Goal: Task Accomplishment & Management: Manage account settings

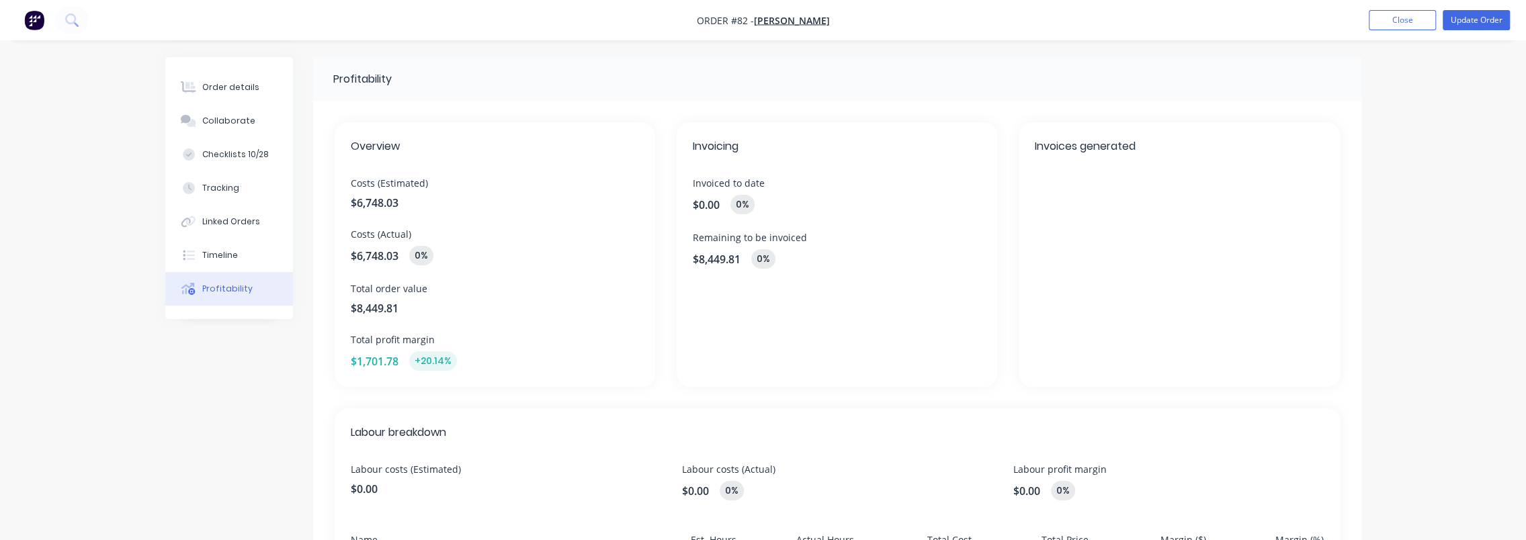
click at [218, 456] on div "Profitability Overview Costs (Estimated) $6,748.03 Costs (Actual) $6,748.03 0% …" at bounding box center [763, 453] width 1196 height 792
click at [212, 97] on button "Order details" at bounding box center [229, 88] width 128 height 34
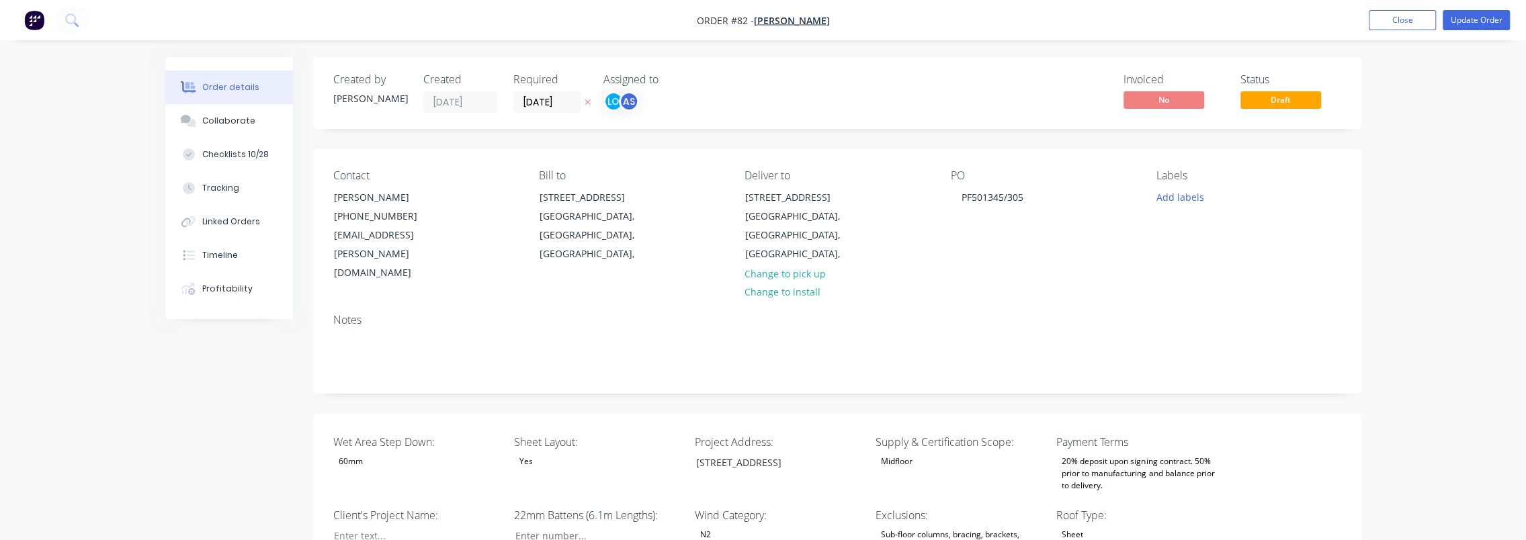
type input "42"
type input "91"
type input "1"
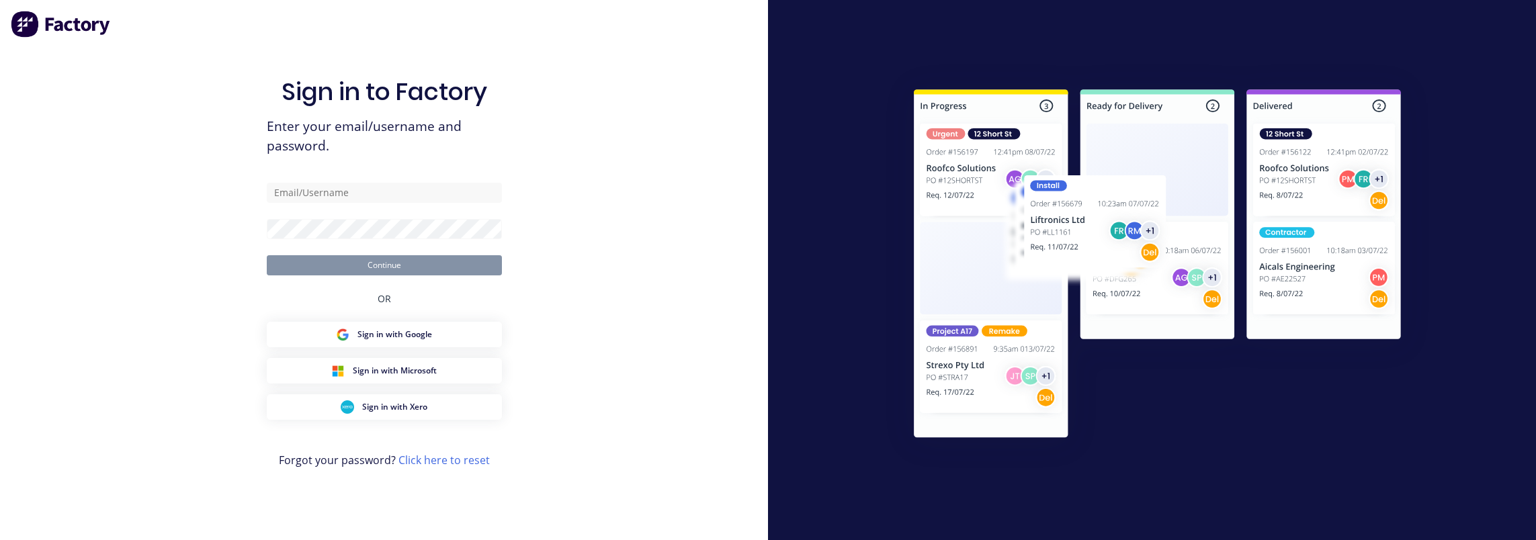
click at [0, 540] on nordpass-autofill-portal at bounding box center [0, 540] width 0 height 0
type input "[EMAIL_ADDRESS][DOMAIN_NAME]"
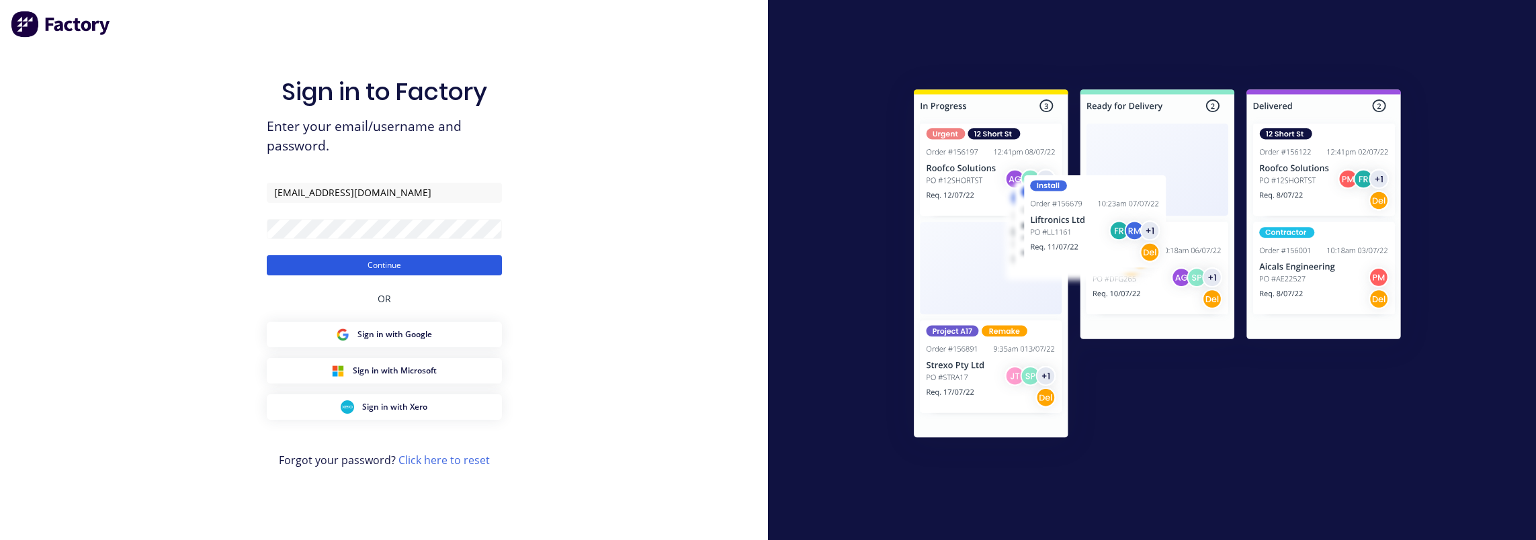
click at [385, 263] on button "Continue" at bounding box center [384, 265] width 235 height 20
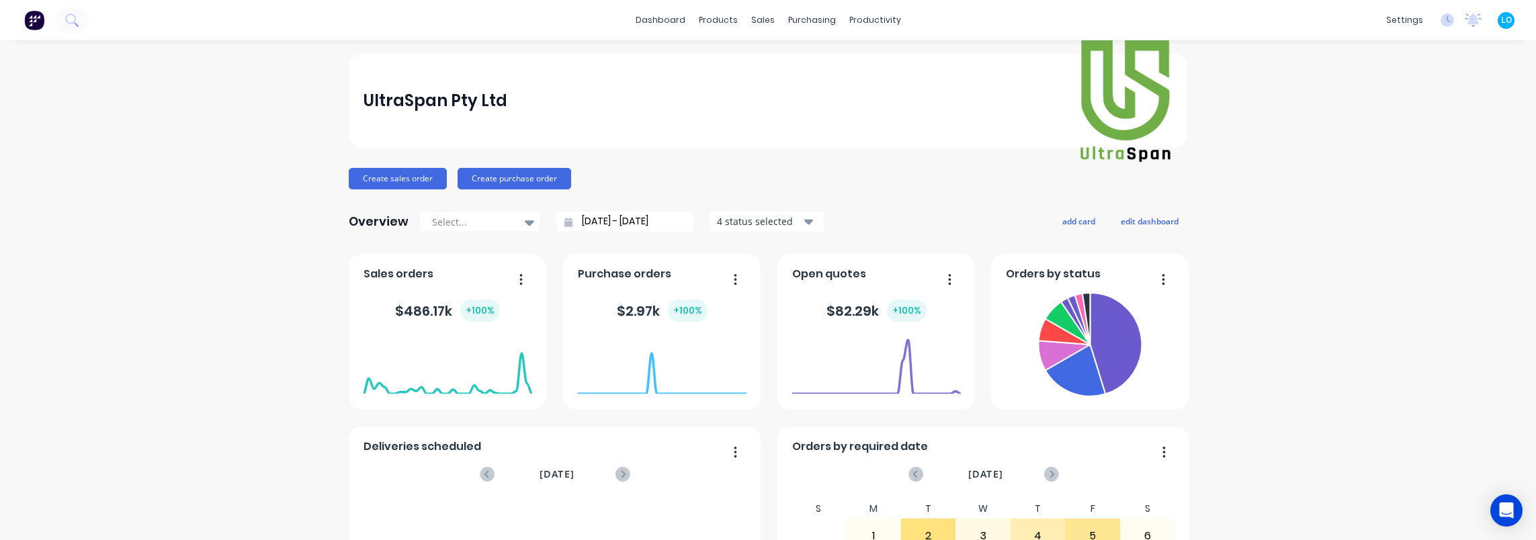
click at [82, 20] on button at bounding box center [72, 20] width 34 height 27
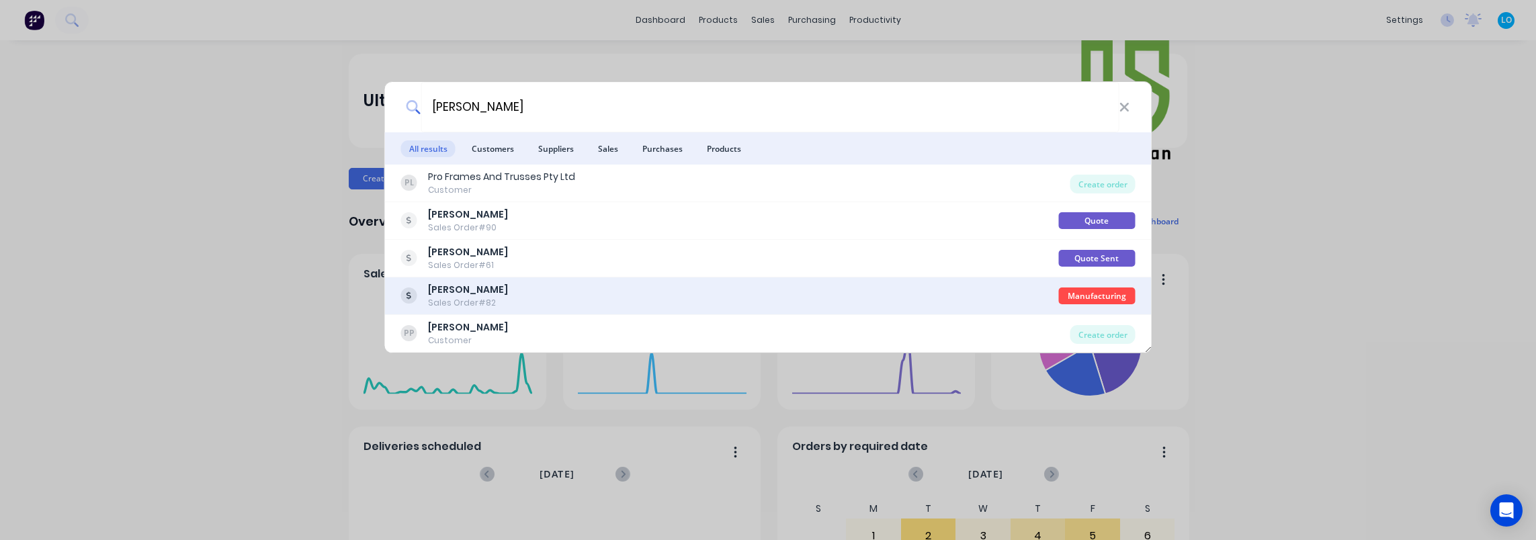
type input "proft"
click at [653, 293] on div "ProFT Sales Order #82" at bounding box center [730, 296] width 658 height 26
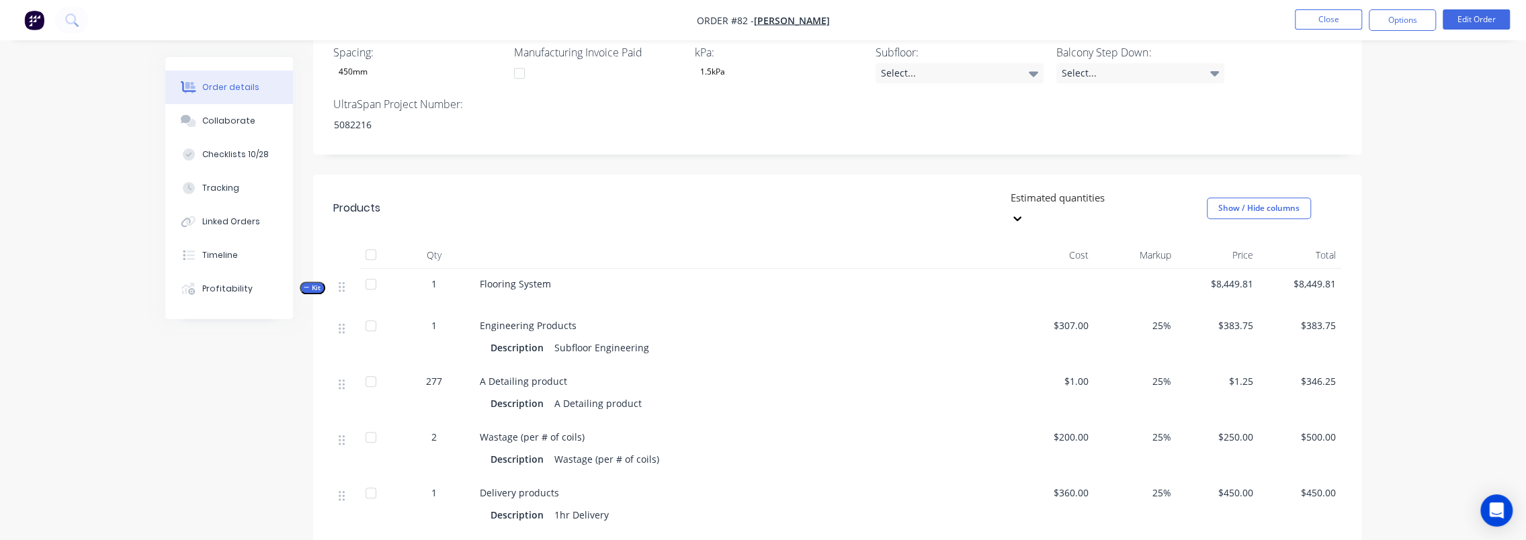
scroll to position [739, 0]
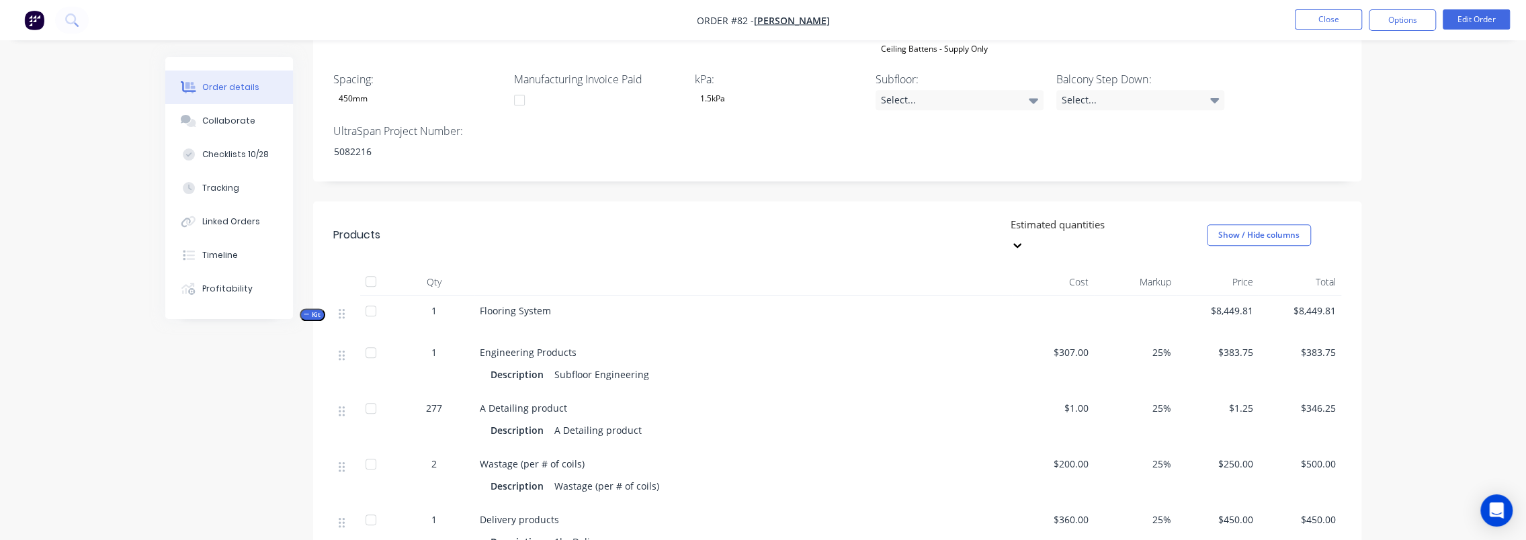
click at [1152, 216] on div at bounding box center [1106, 224] width 194 height 17
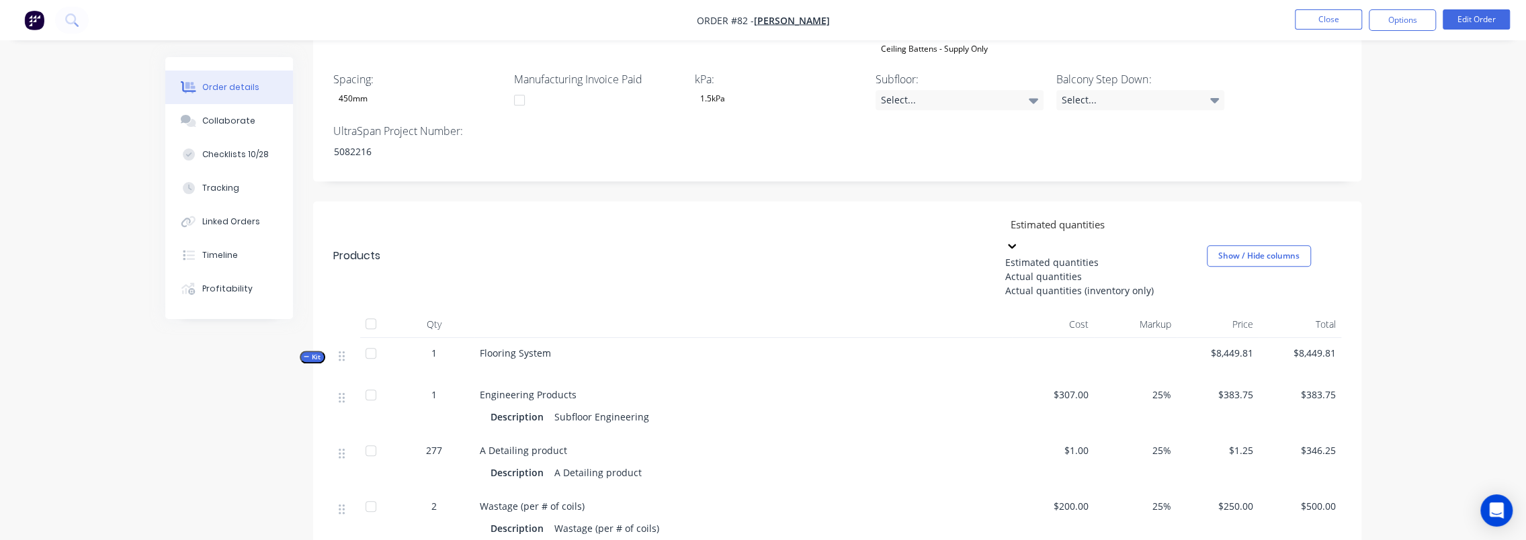
click at [1095, 269] on div "Actual quantities" at bounding box center [1106, 276] width 202 height 14
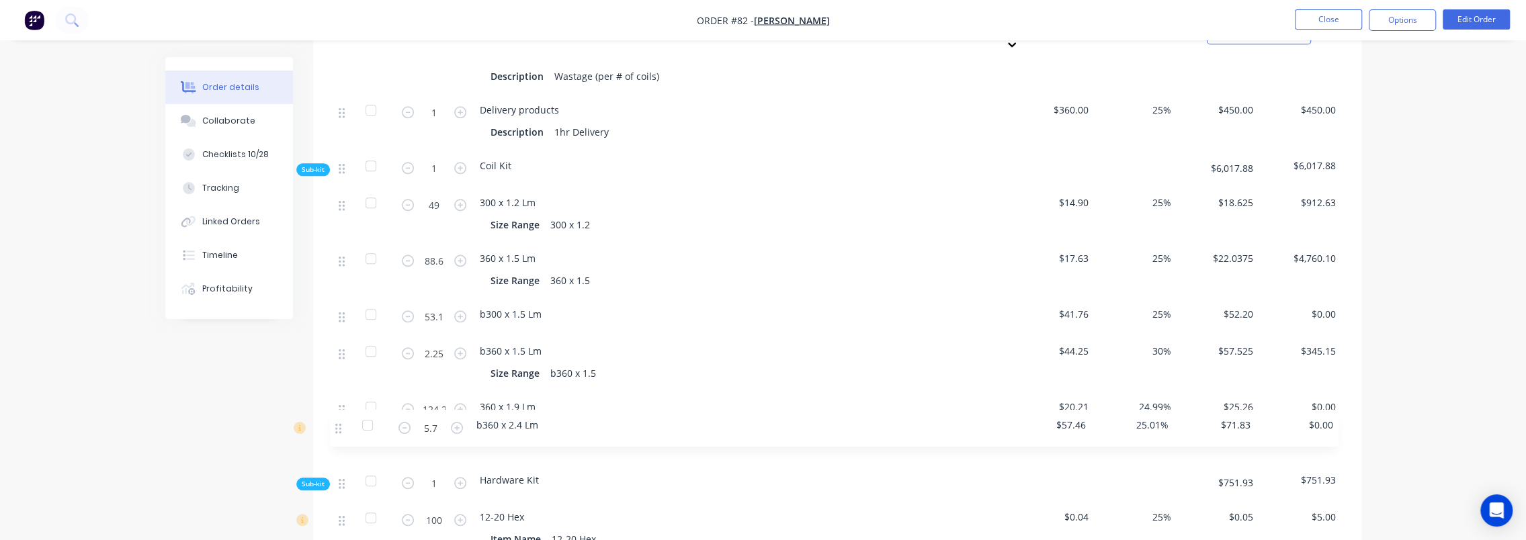
scroll to position [1168, 0]
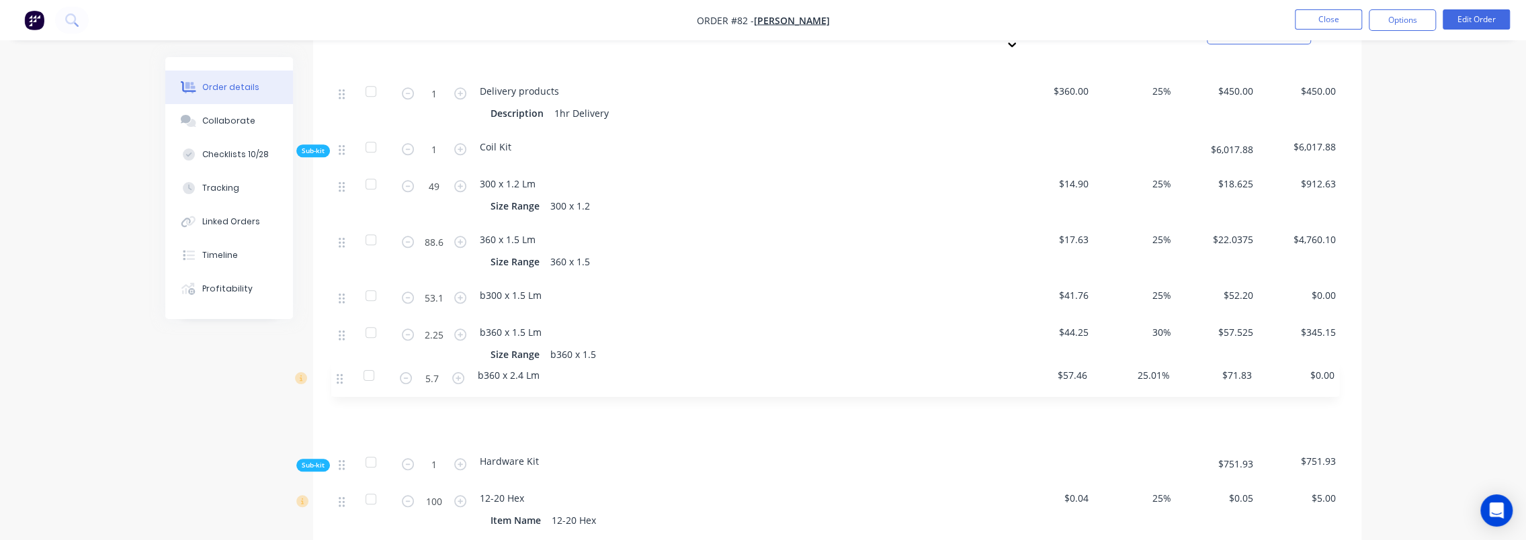
drag, startPoint x: 338, startPoint y: 294, endPoint x: 335, endPoint y: 382, distance: 88.1
click at [335, 382] on div "49 300 x 1.2 Lm Size Range 300 x 1.2 $14.90 25% $18.625 $912.63 5.7 b360 x 2.4 …" at bounding box center [837, 308] width 1008 height 278
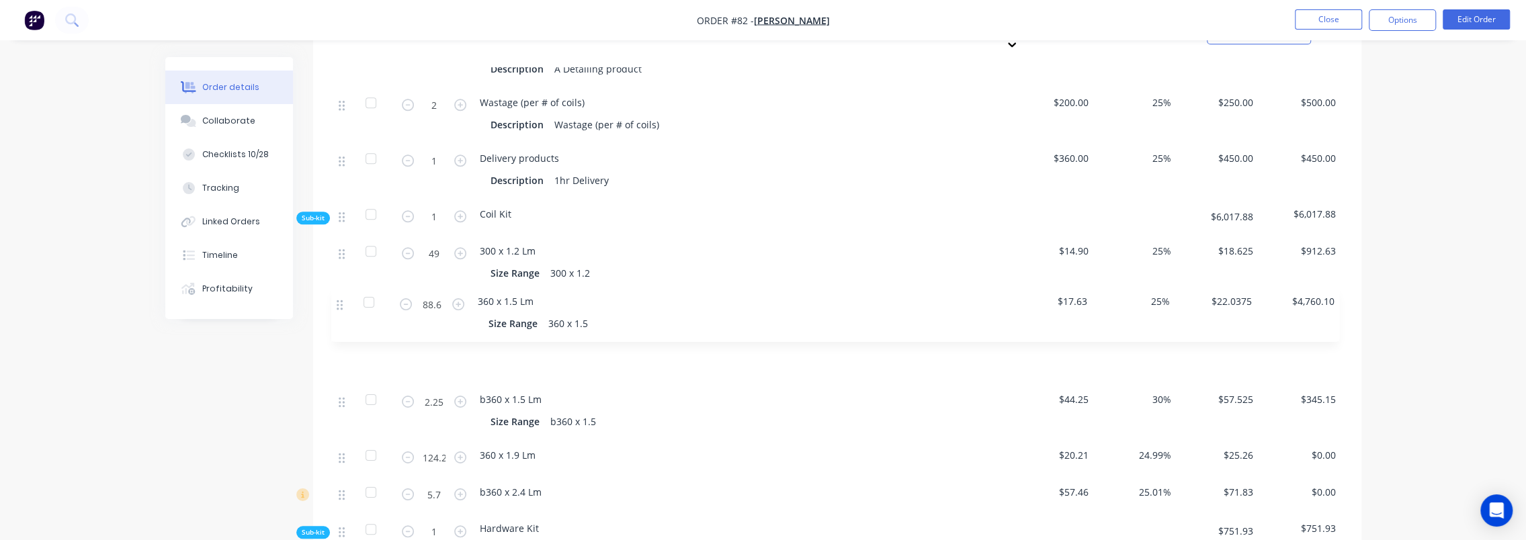
drag, startPoint x: 338, startPoint y: 273, endPoint x: 337, endPoint y: 317, distance: 43.7
click at [337, 317] on div "49 300 x 1.2 Lm Size Range 300 x 1.2 $14.90 25% $18.625 $912.63 88.6 360 x 1.5 …" at bounding box center [837, 375] width 1008 height 278
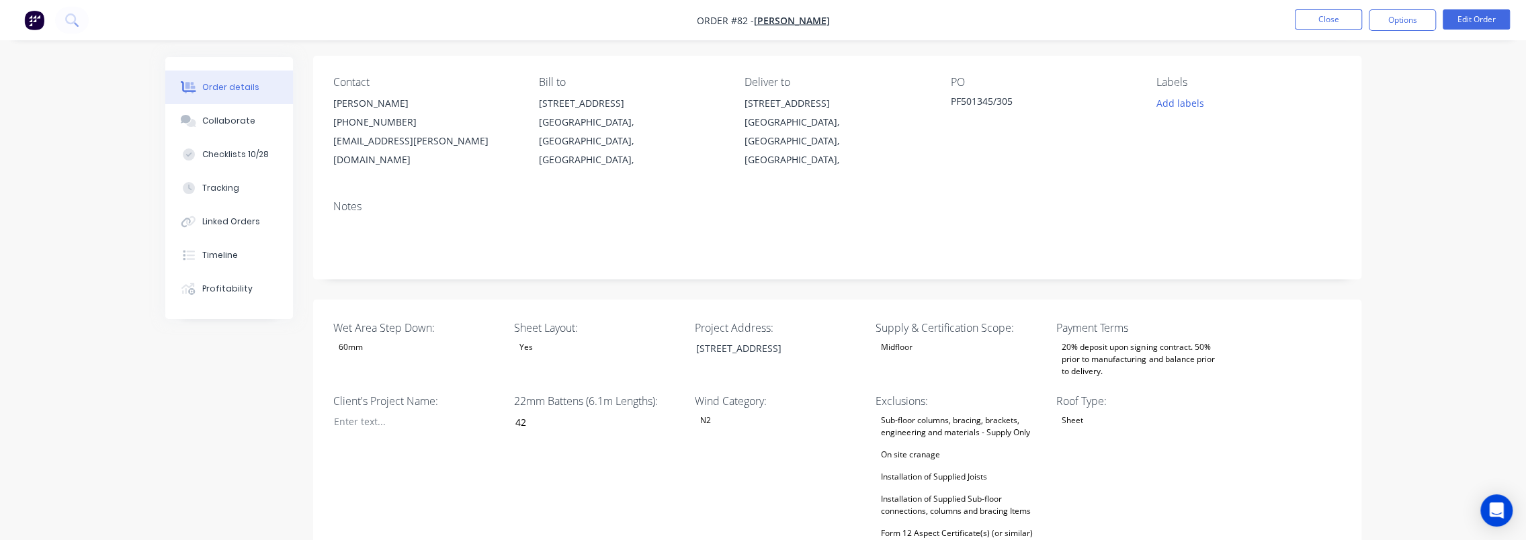
scroll to position [0, 0]
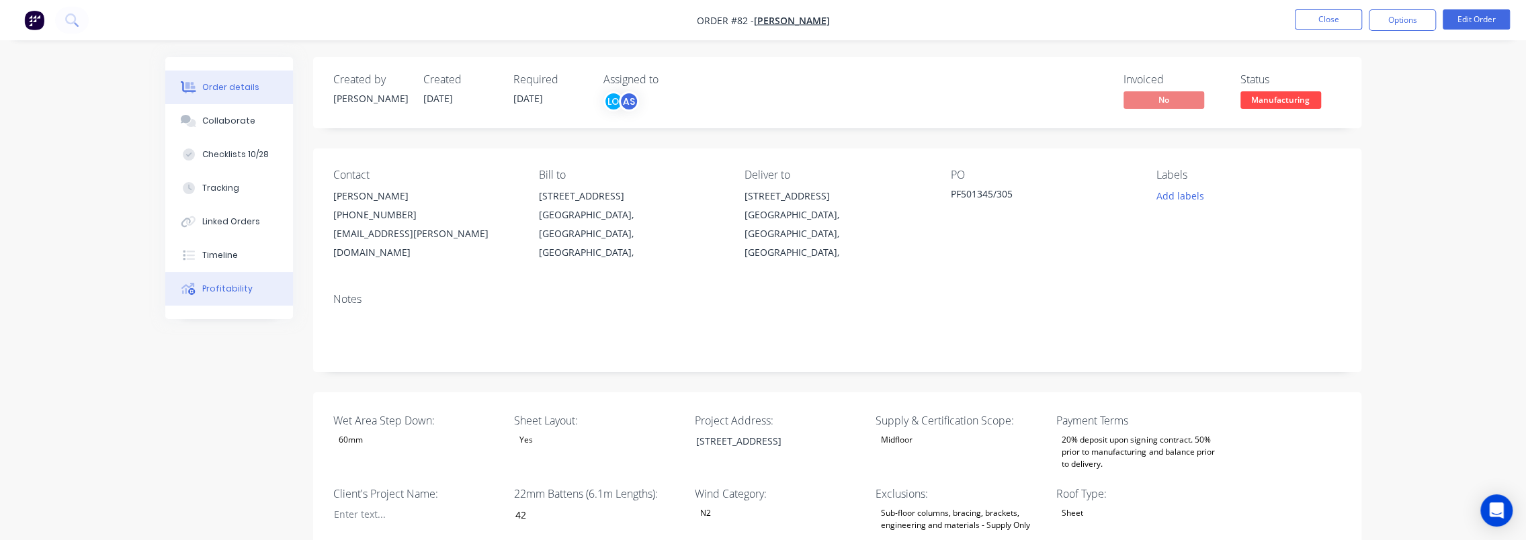
click at [185, 293] on icon at bounding box center [187, 288] width 13 height 11
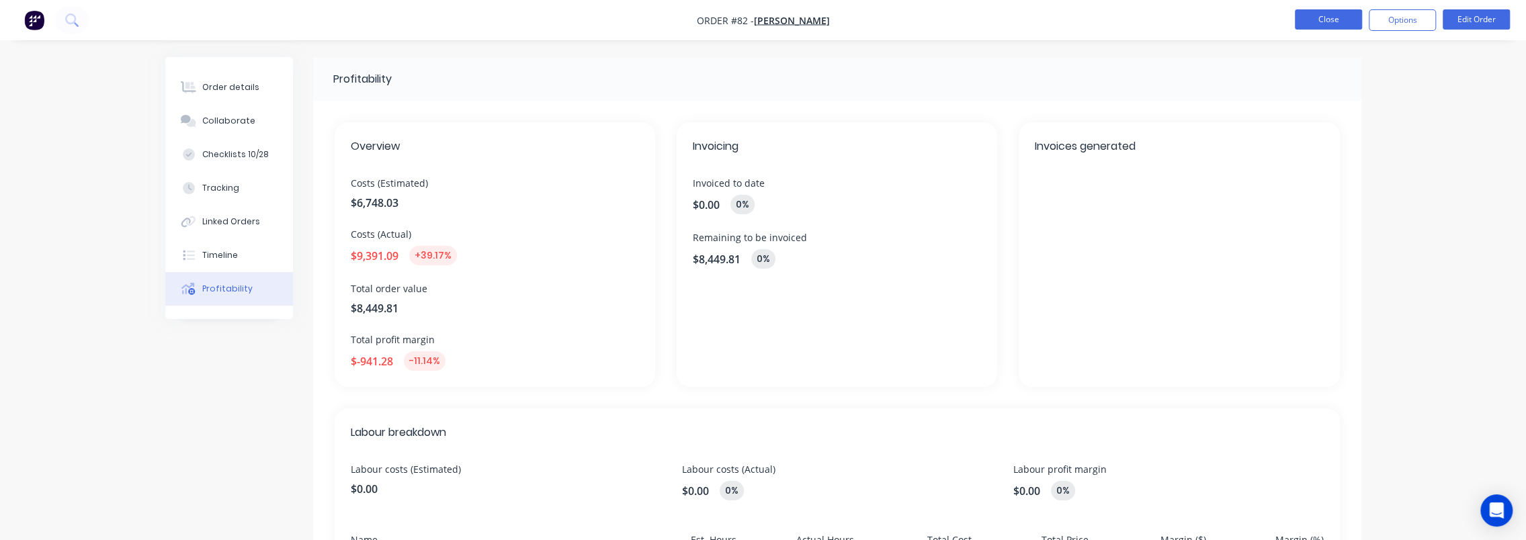
click at [1334, 24] on button "Close" at bounding box center [1328, 19] width 67 height 20
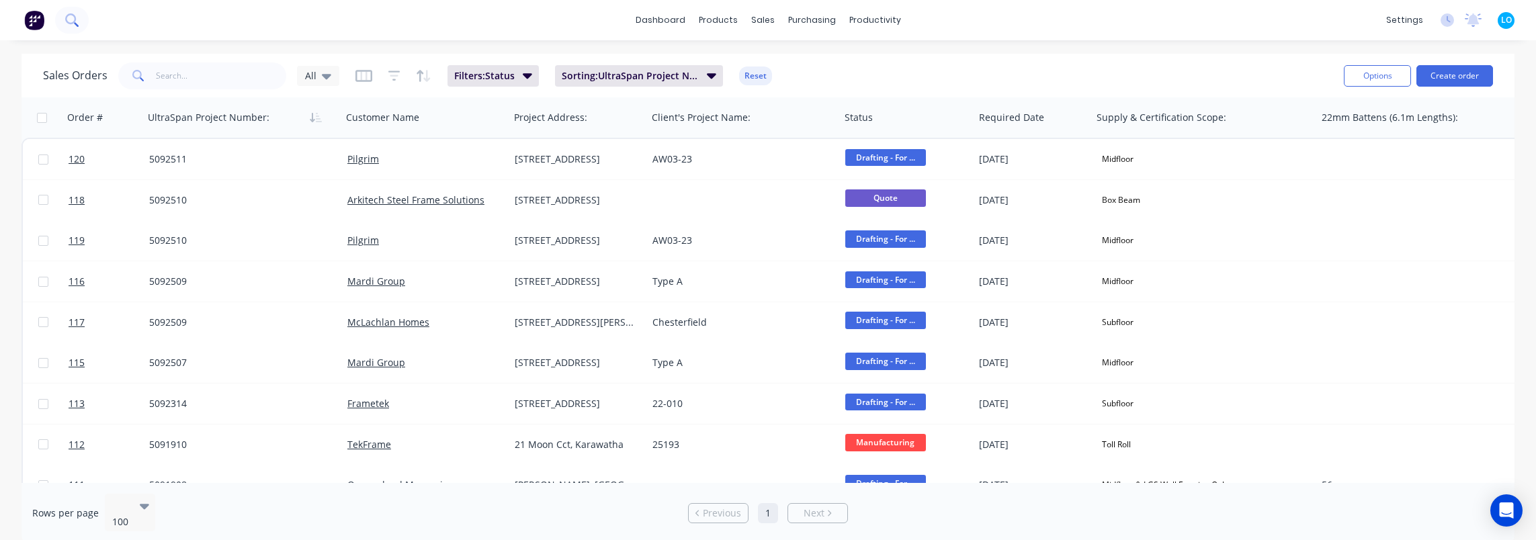
click at [74, 23] on icon at bounding box center [76, 24] width 5 height 5
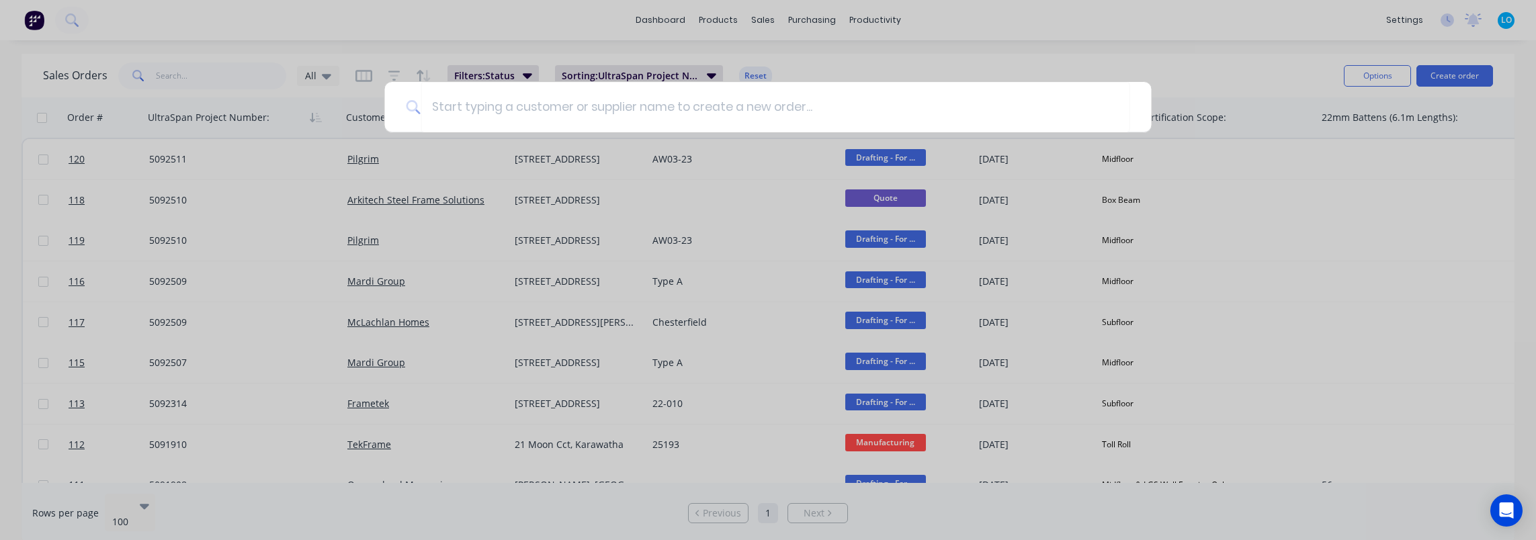
click at [232, 94] on div at bounding box center [768, 270] width 1536 height 540
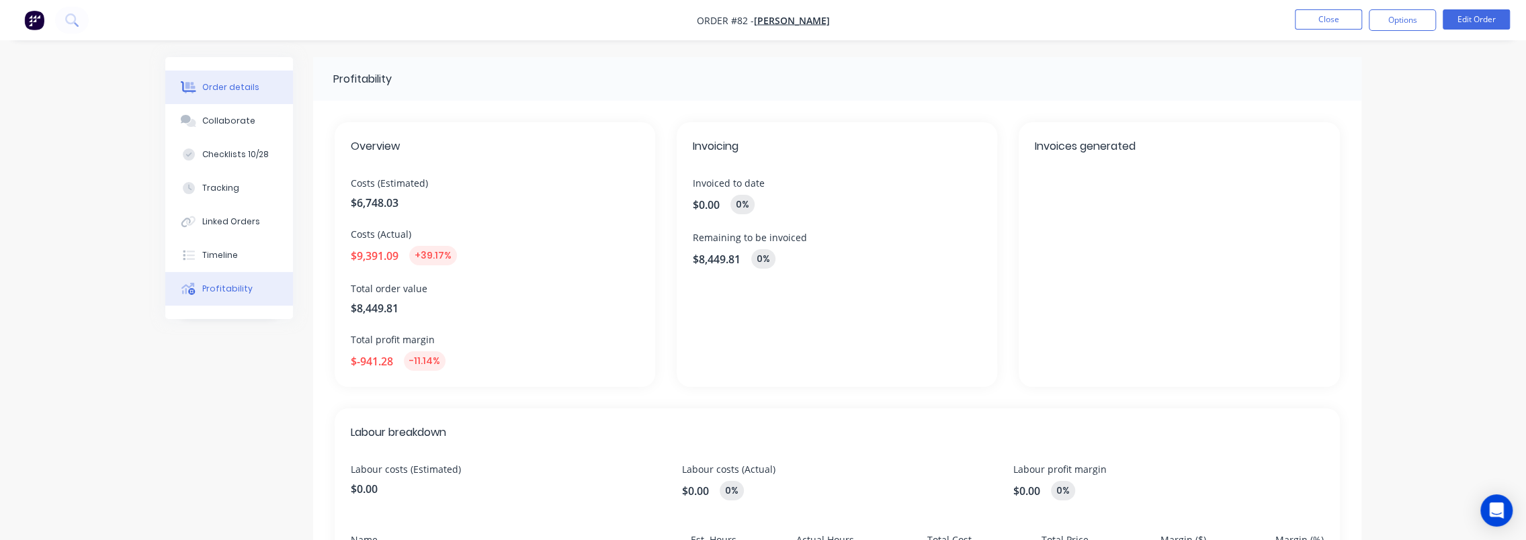
click at [241, 93] on div "Order details" at bounding box center [230, 87] width 57 height 12
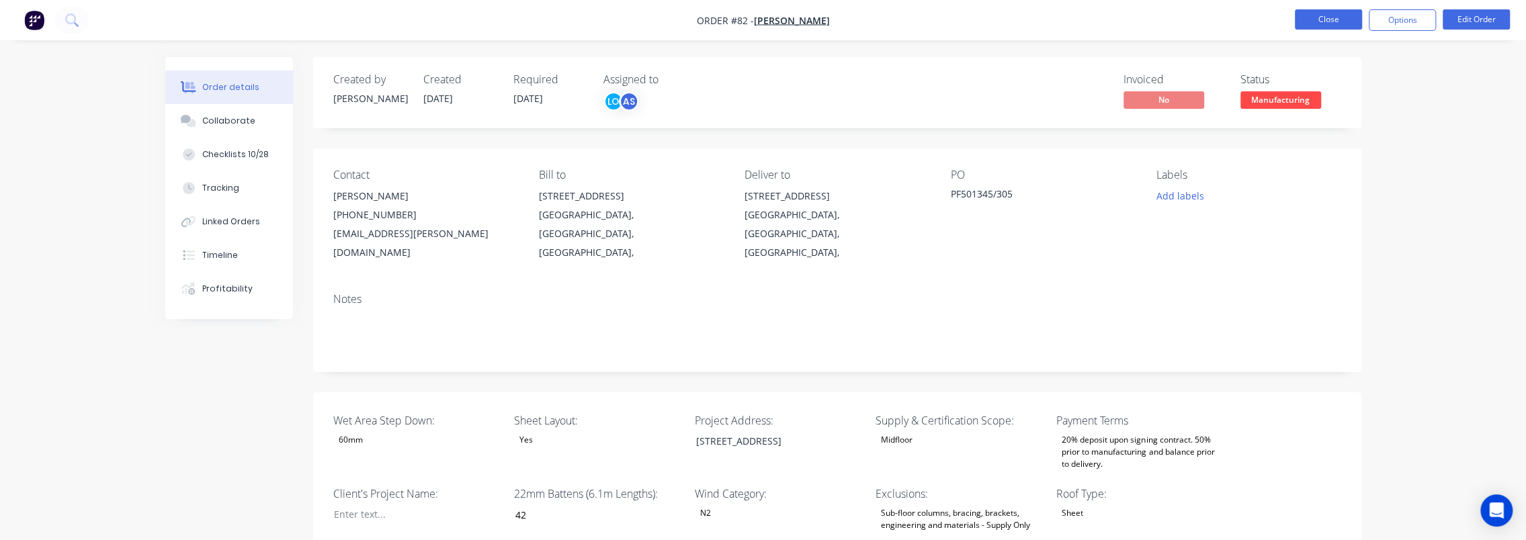
click at [1310, 25] on button "Close" at bounding box center [1328, 19] width 67 height 20
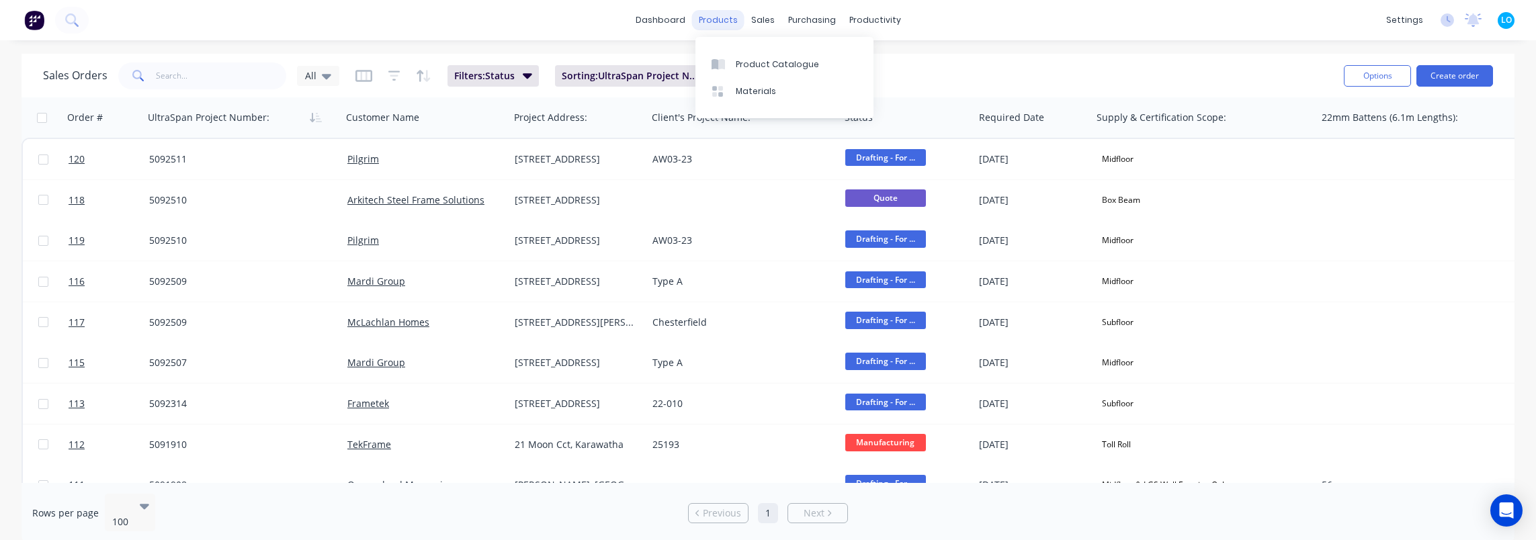
click at [735, 27] on div "products" at bounding box center [718, 20] width 52 height 20
click at [754, 64] on div "Product Catalogue" at bounding box center [777, 64] width 83 height 12
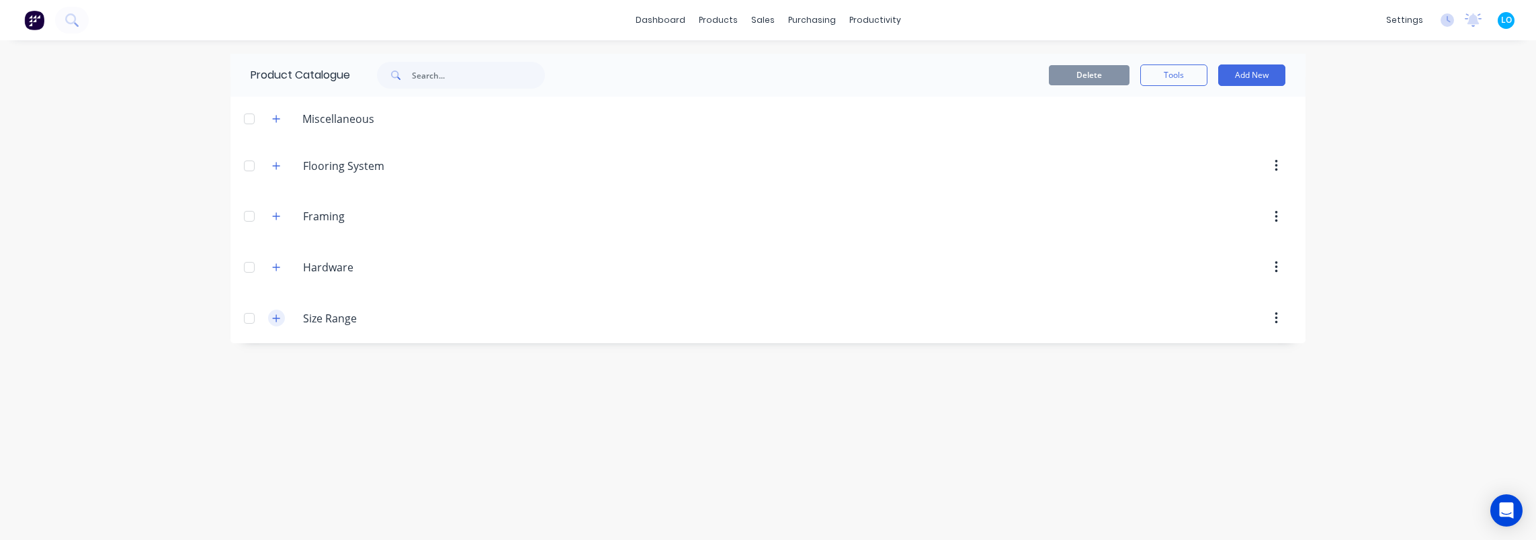
click at [269, 319] on button "button" at bounding box center [276, 318] width 17 height 17
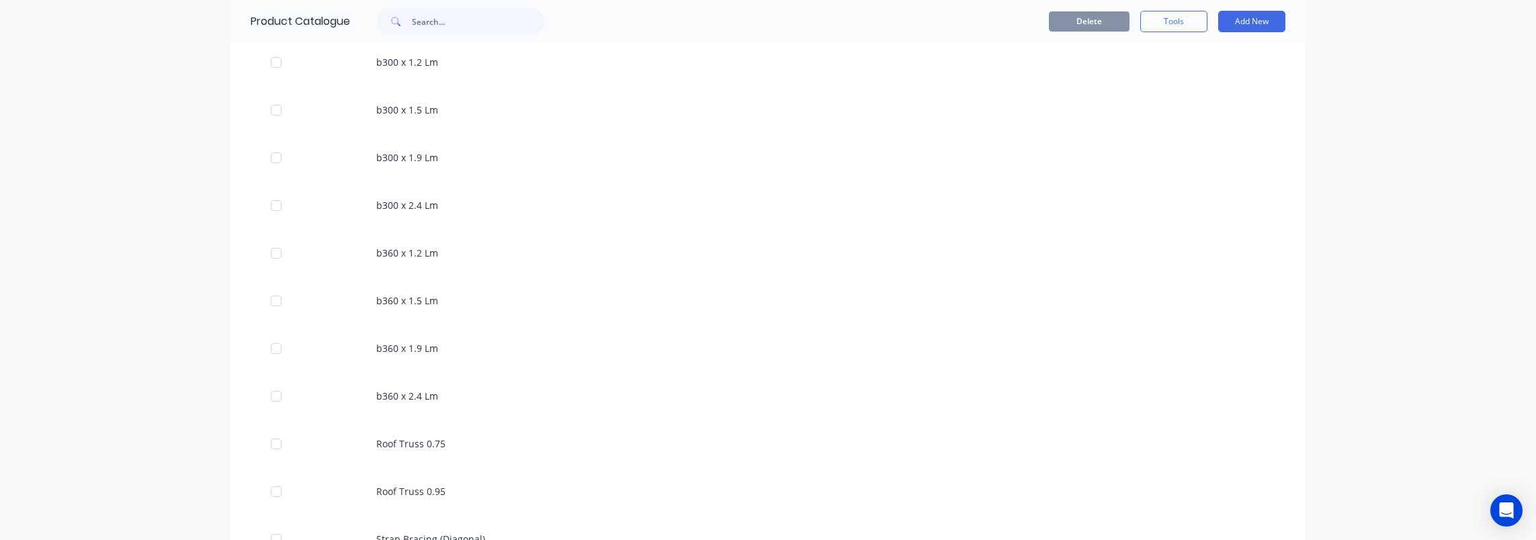
scroll to position [1580, 0]
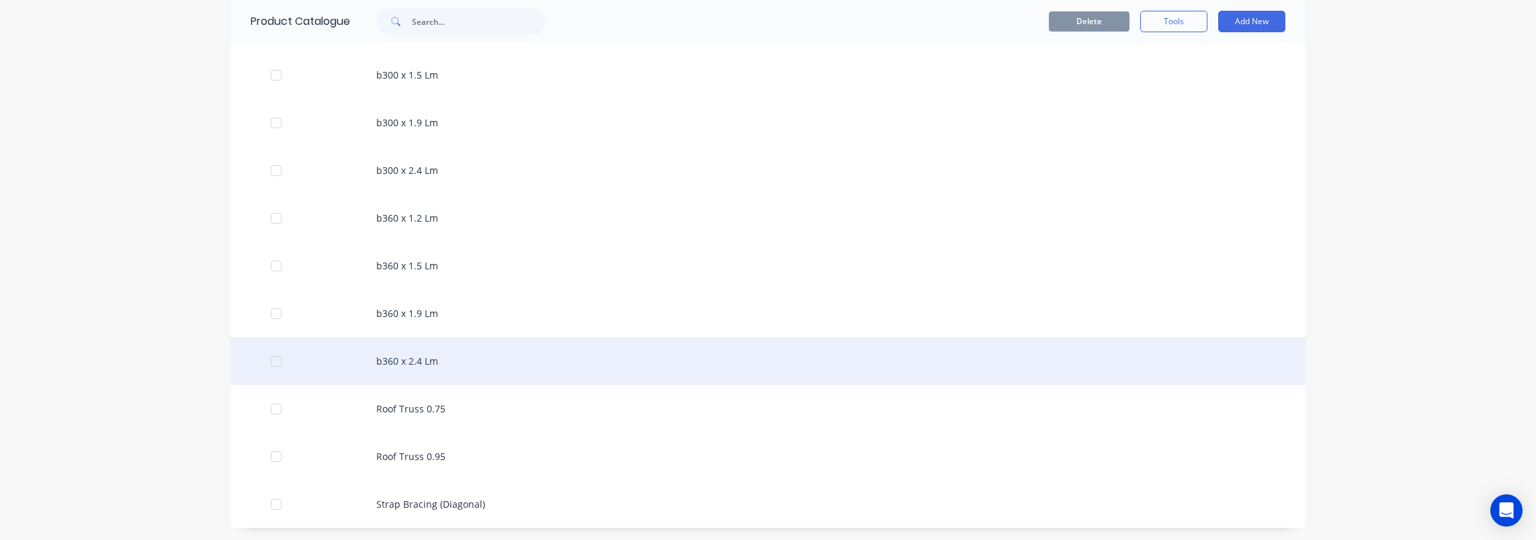
click at [432, 349] on div "b360 x 2.4 Lm" at bounding box center [767, 361] width 1075 height 48
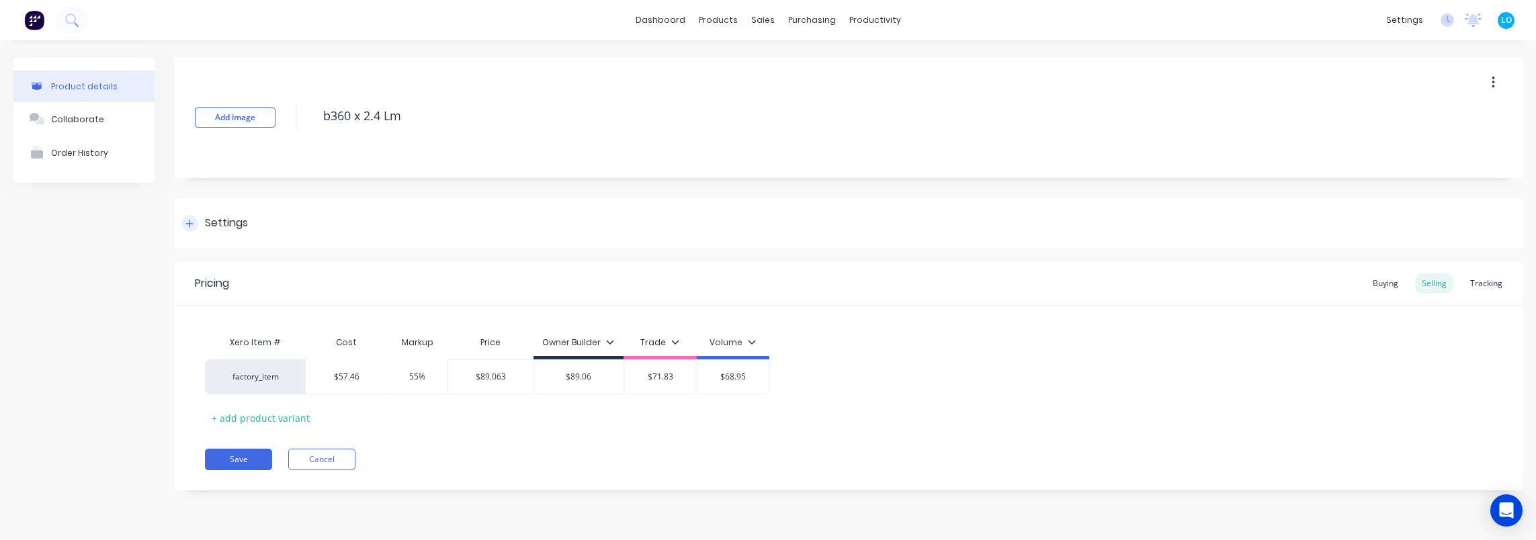
click at [204, 221] on div "Settings" at bounding box center [214, 223] width 67 height 17
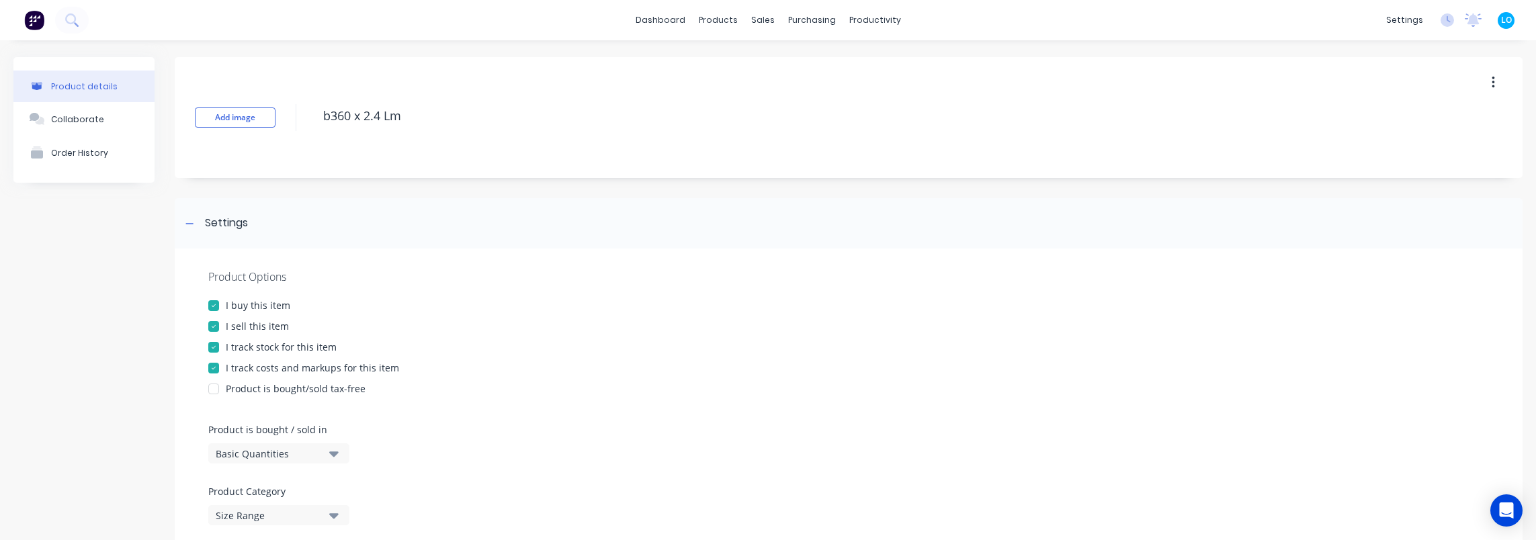
click at [281, 349] on div "I track stock for this item" at bounding box center [281, 347] width 111 height 14
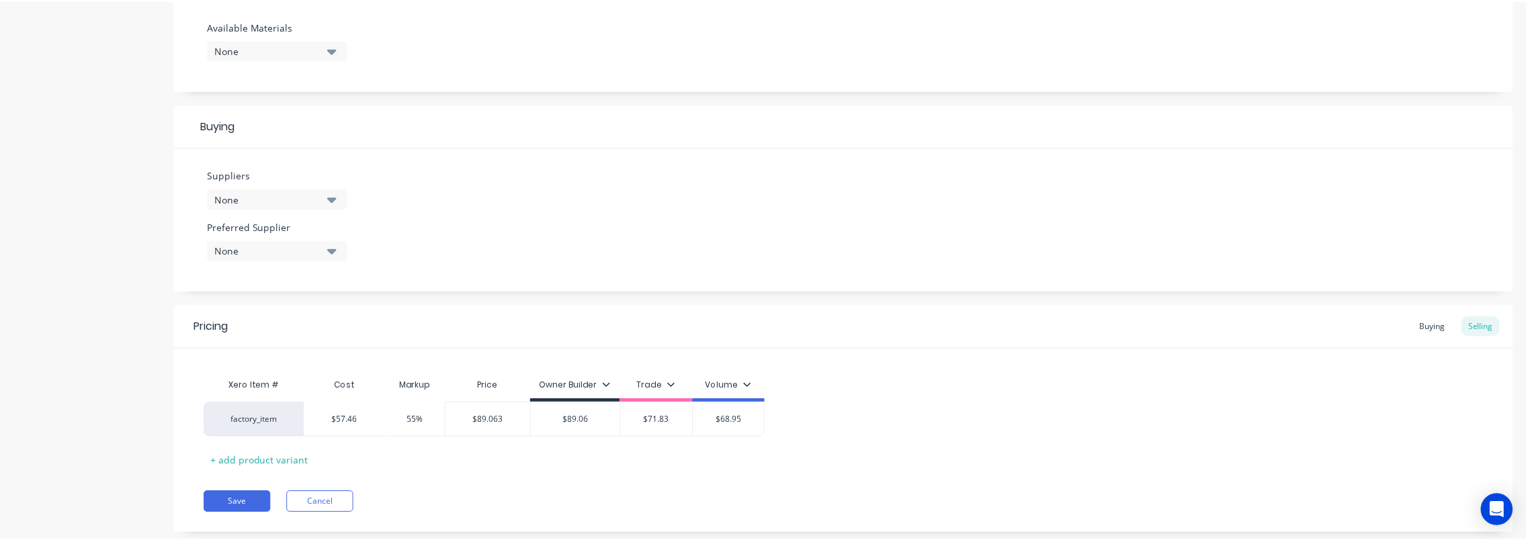
scroll to position [538, 0]
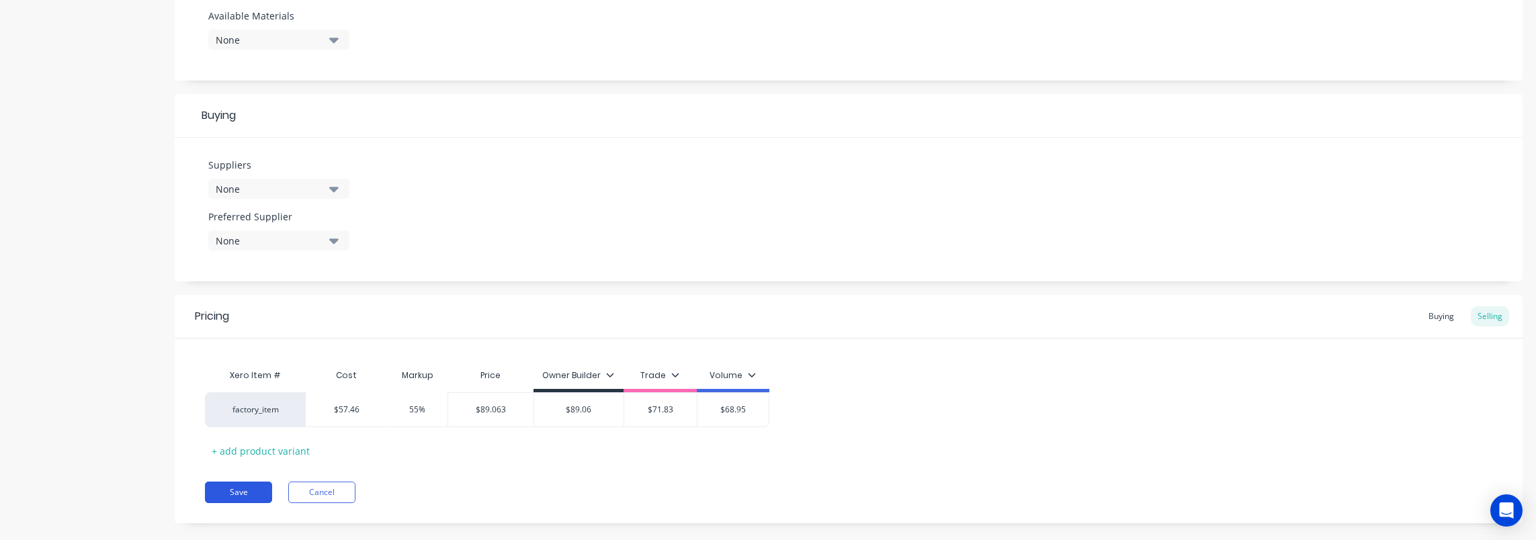
click at [228, 498] on button "Save" at bounding box center [238, 493] width 67 height 22
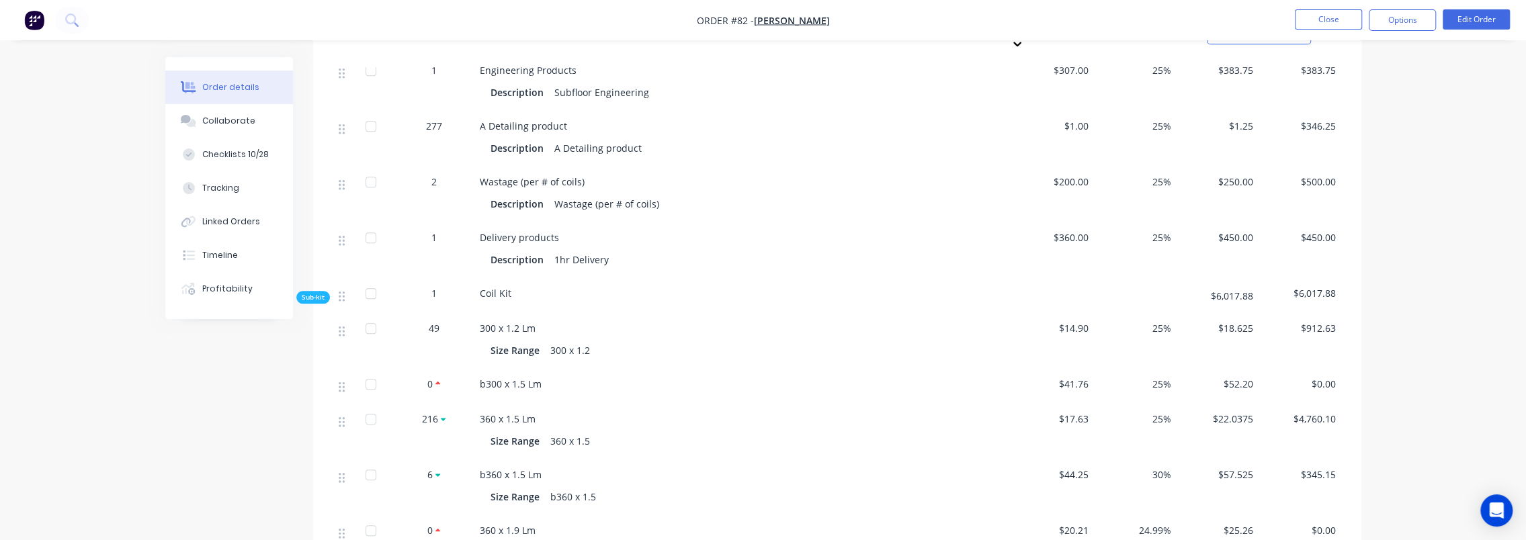
scroll to position [873, 0]
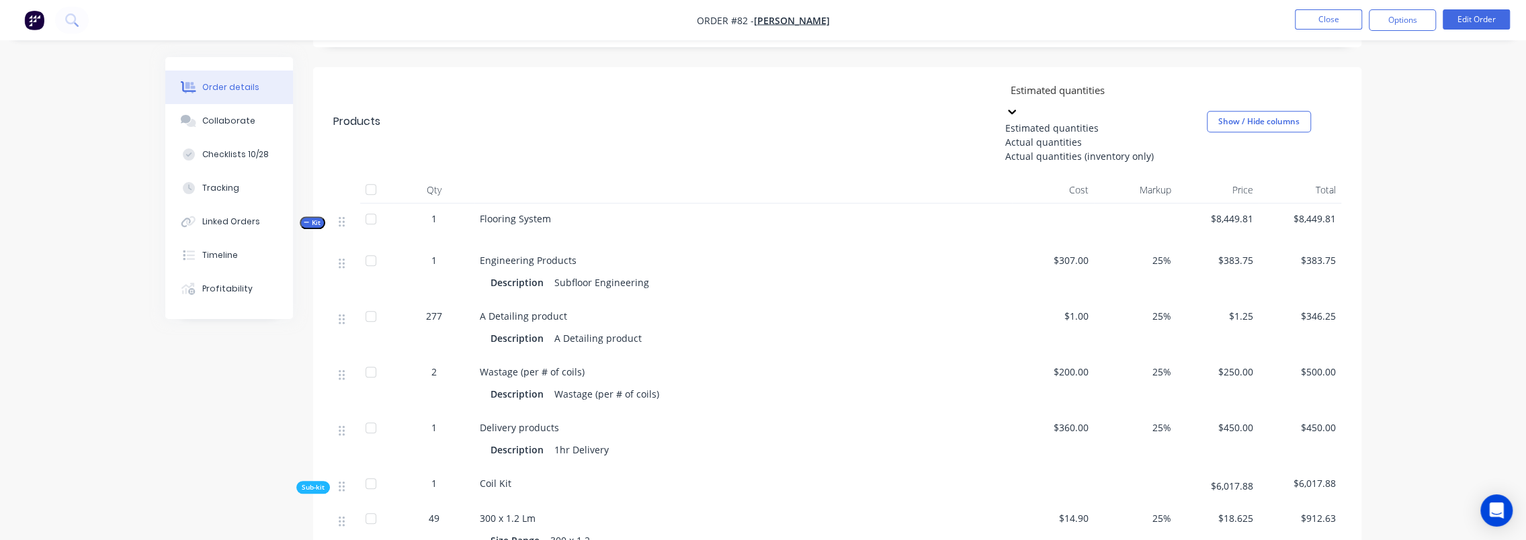
click at [1162, 82] on div at bounding box center [1106, 90] width 194 height 17
click at [1119, 135] on div "Actual quantities" at bounding box center [1106, 142] width 202 height 14
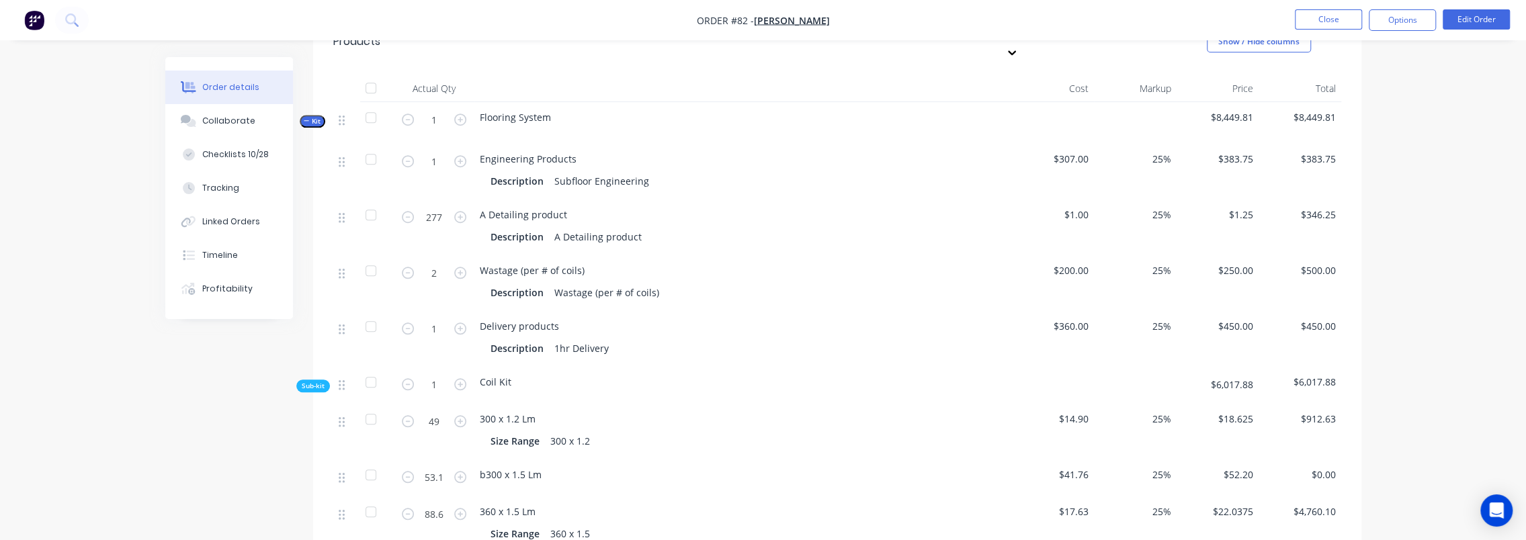
scroll to position [1142, 0]
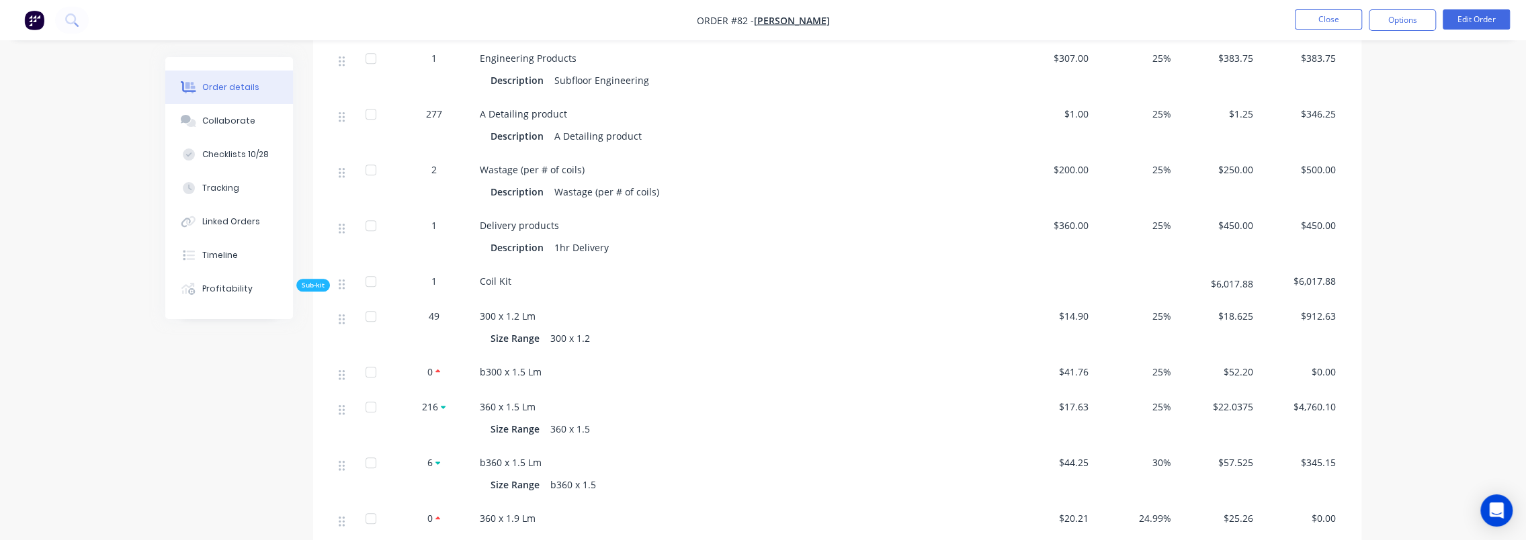
scroll to position [1075, 0]
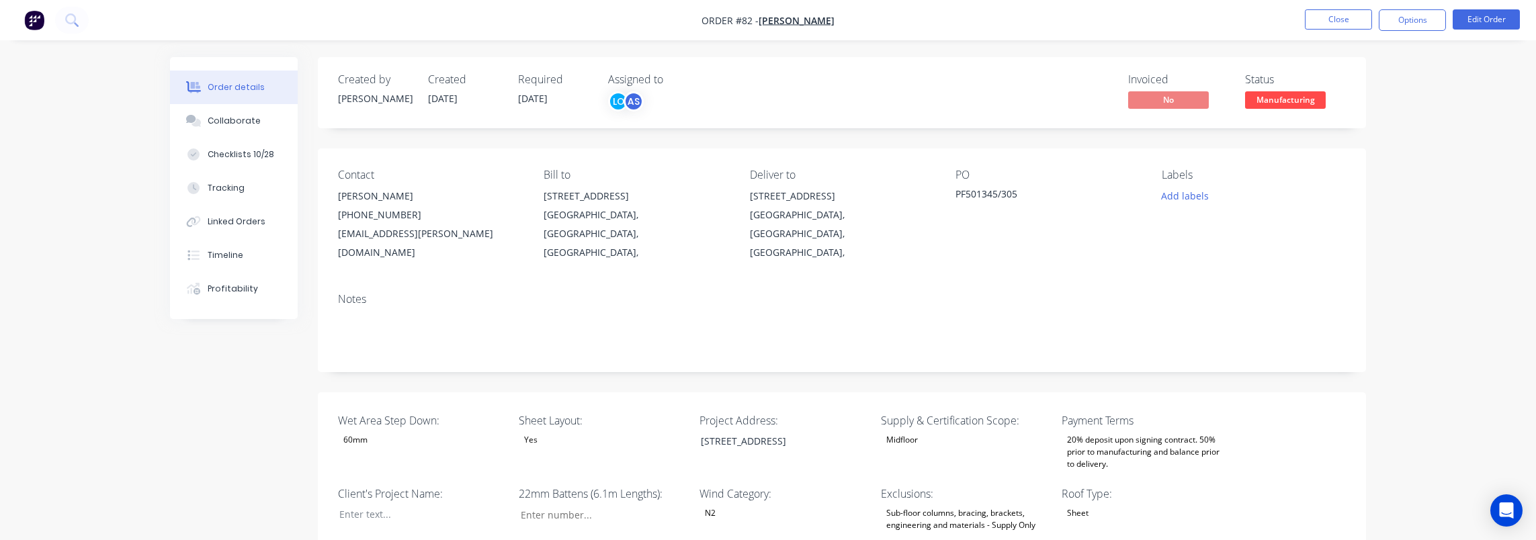
type input "42"
type input "91"
type input "1"
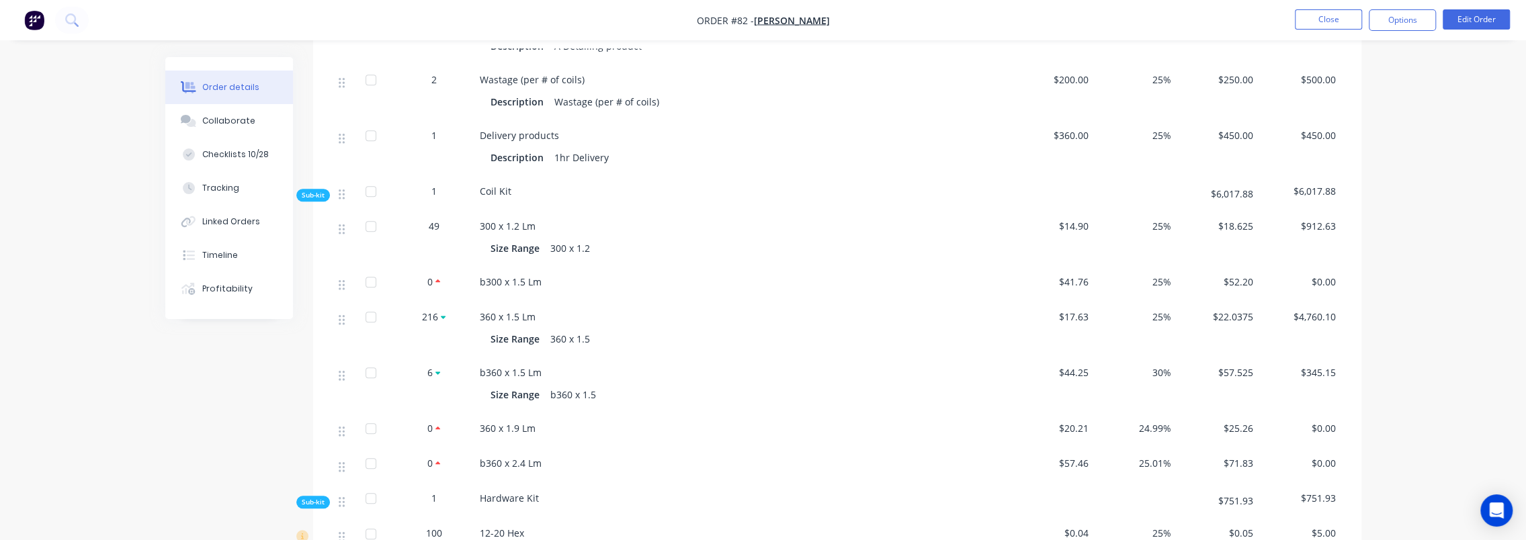
scroll to position [1142, 0]
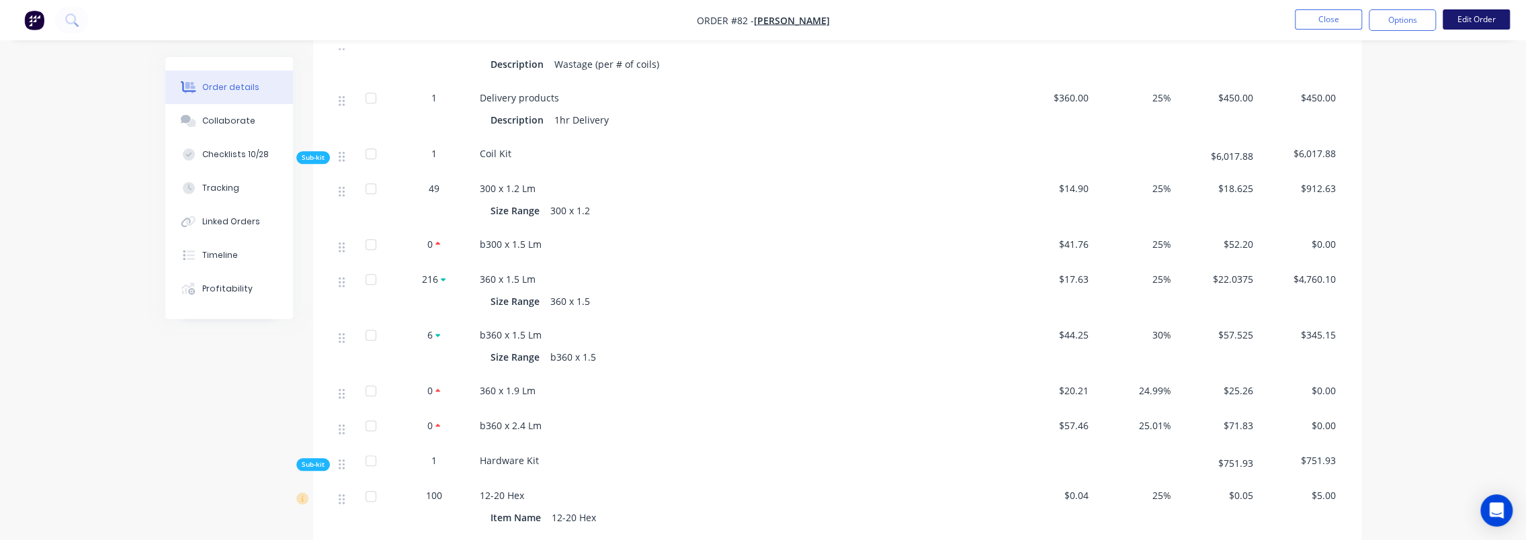
click at [1484, 12] on button "Edit Order" at bounding box center [1476, 19] width 67 height 20
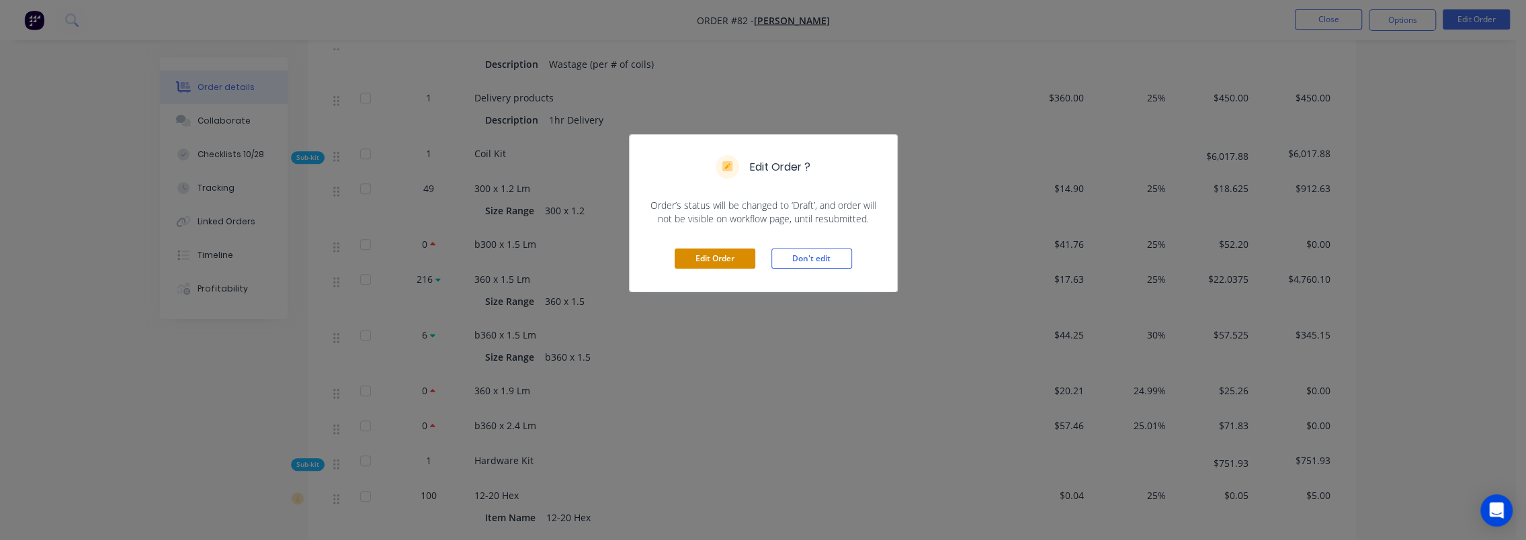
click at [738, 257] on button "Edit Order" at bounding box center [715, 259] width 81 height 20
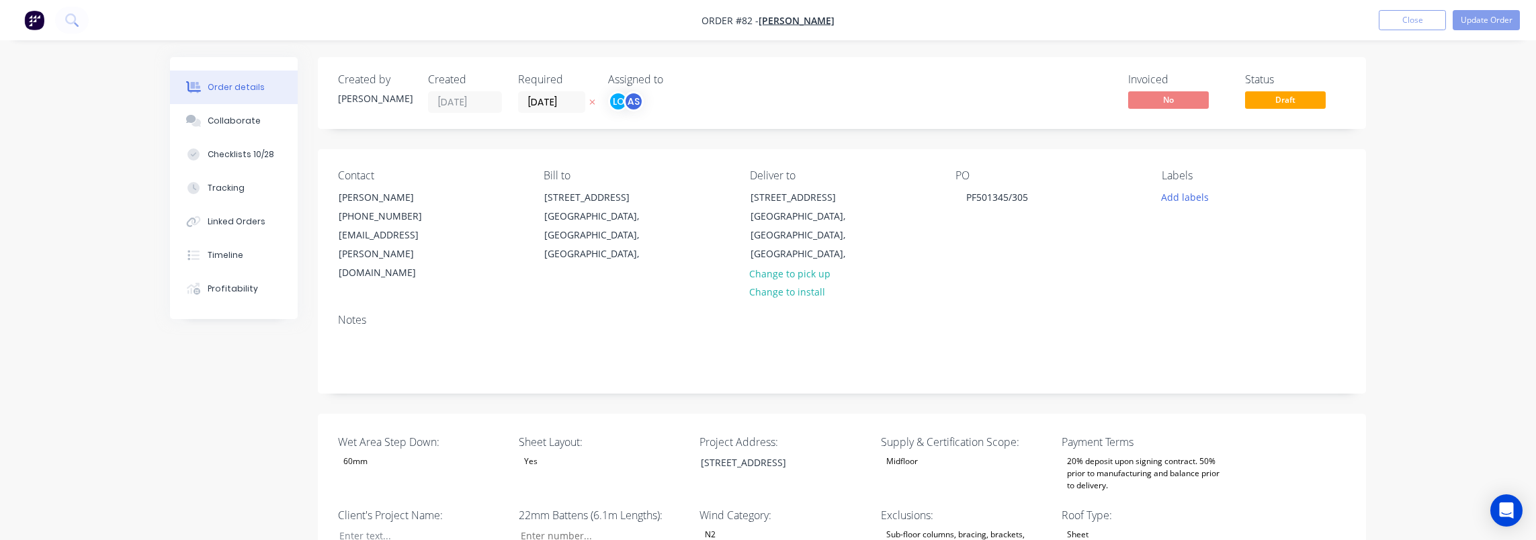
type input "42"
type input "91"
type input "1"
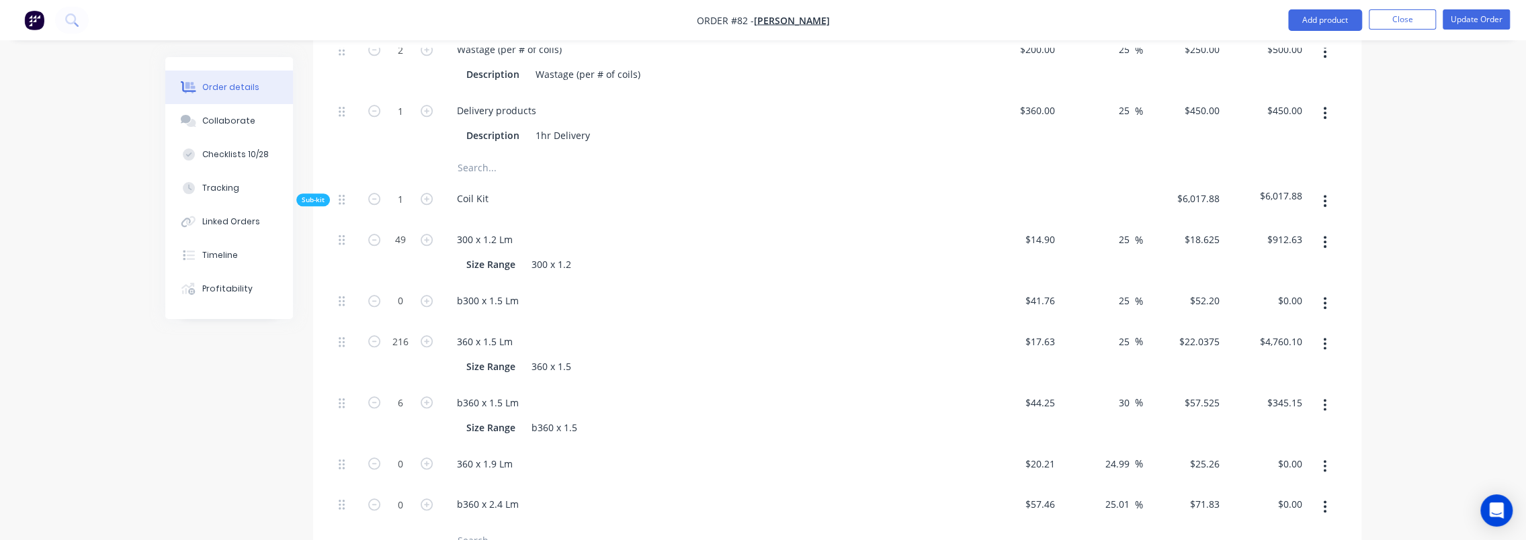
scroll to position [1209, 0]
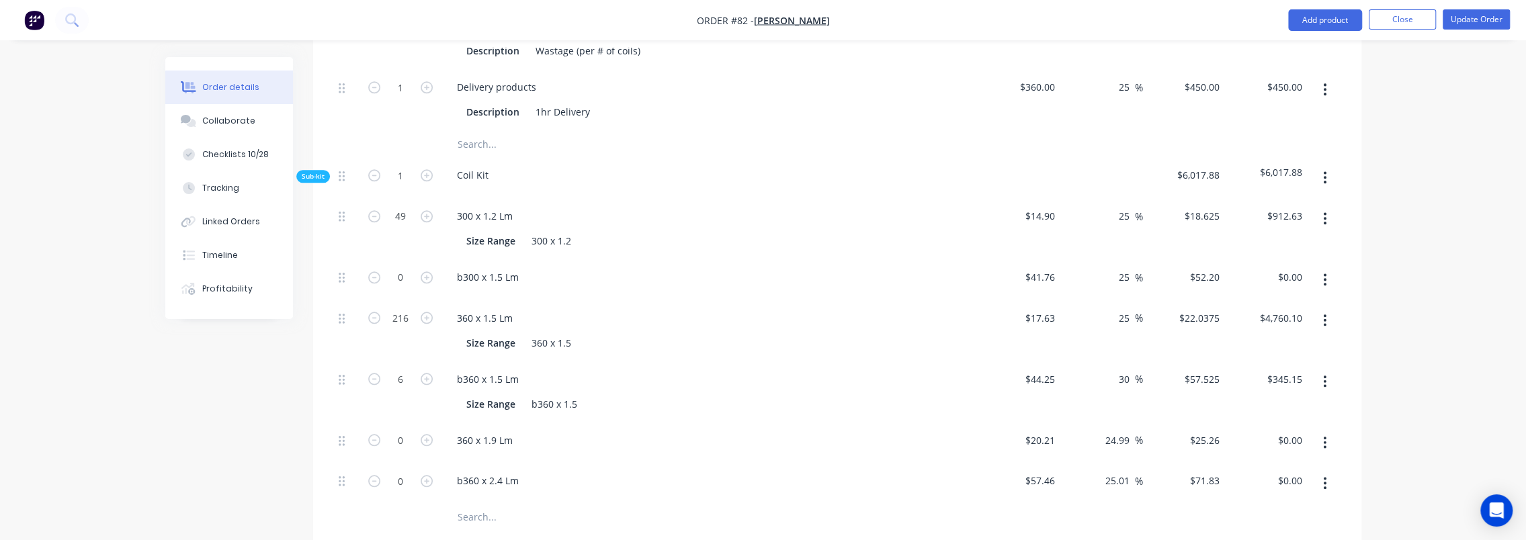
click at [1324, 272] on icon "button" at bounding box center [1324, 279] width 3 height 15
click at [1244, 359] on div "Delete" at bounding box center [1277, 368] width 103 height 19
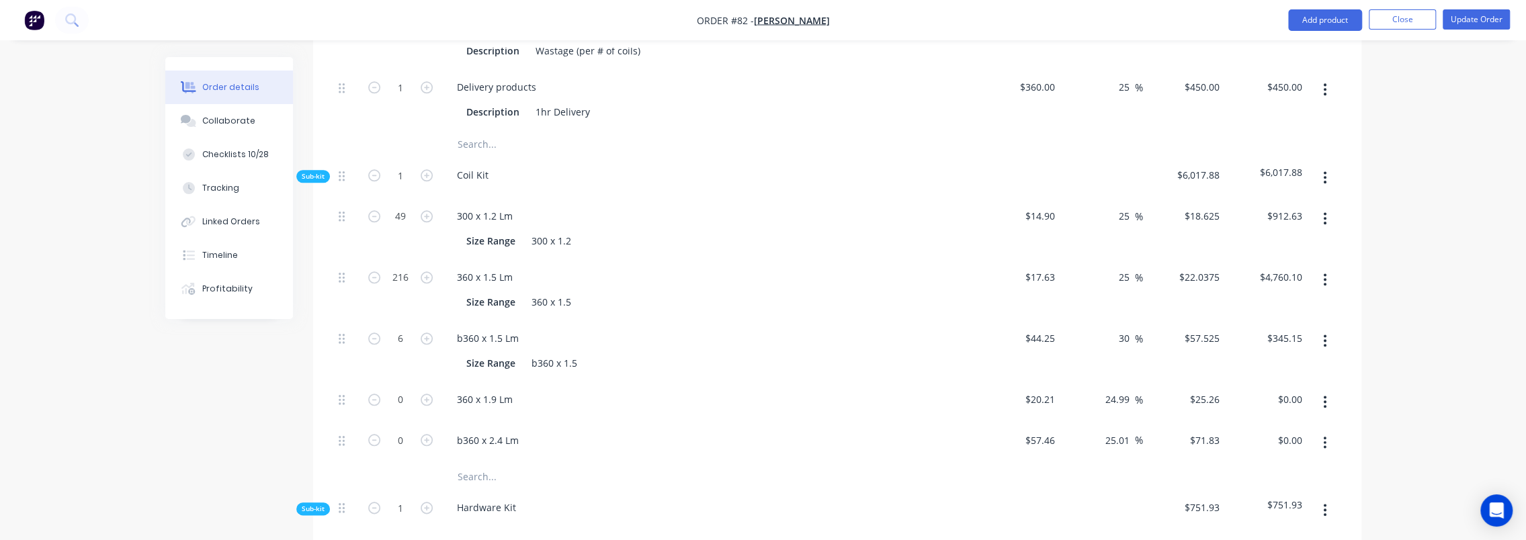
click at [470, 463] on input "text" at bounding box center [591, 476] width 269 height 27
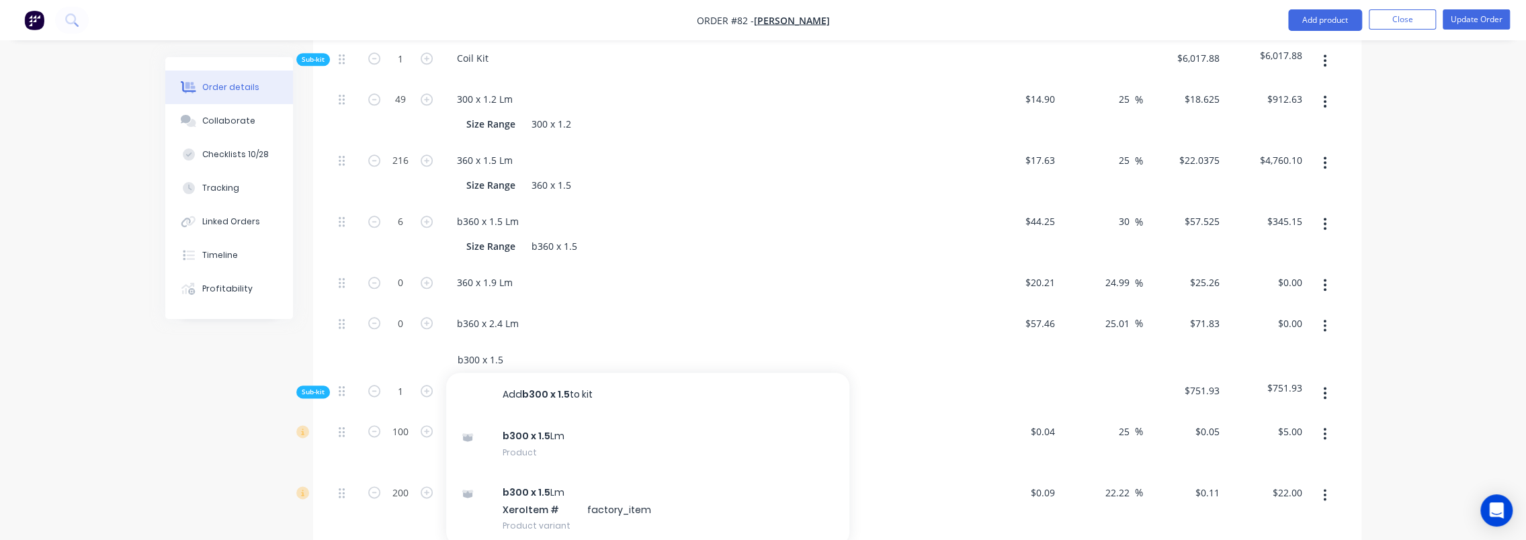
scroll to position [1344, 0]
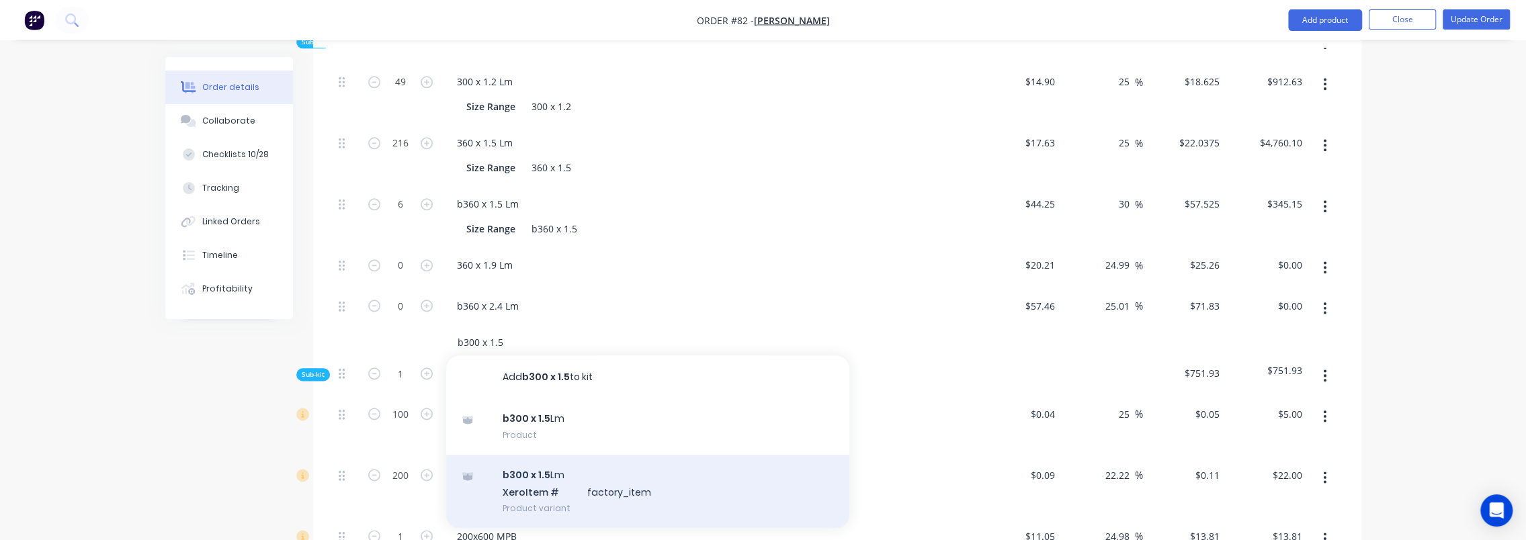
type input "b300 x 1.5"
click at [625, 455] on div "b300 x 1.5 Lm Xero Item # factory_item Product variant" at bounding box center [647, 492] width 403 height 74
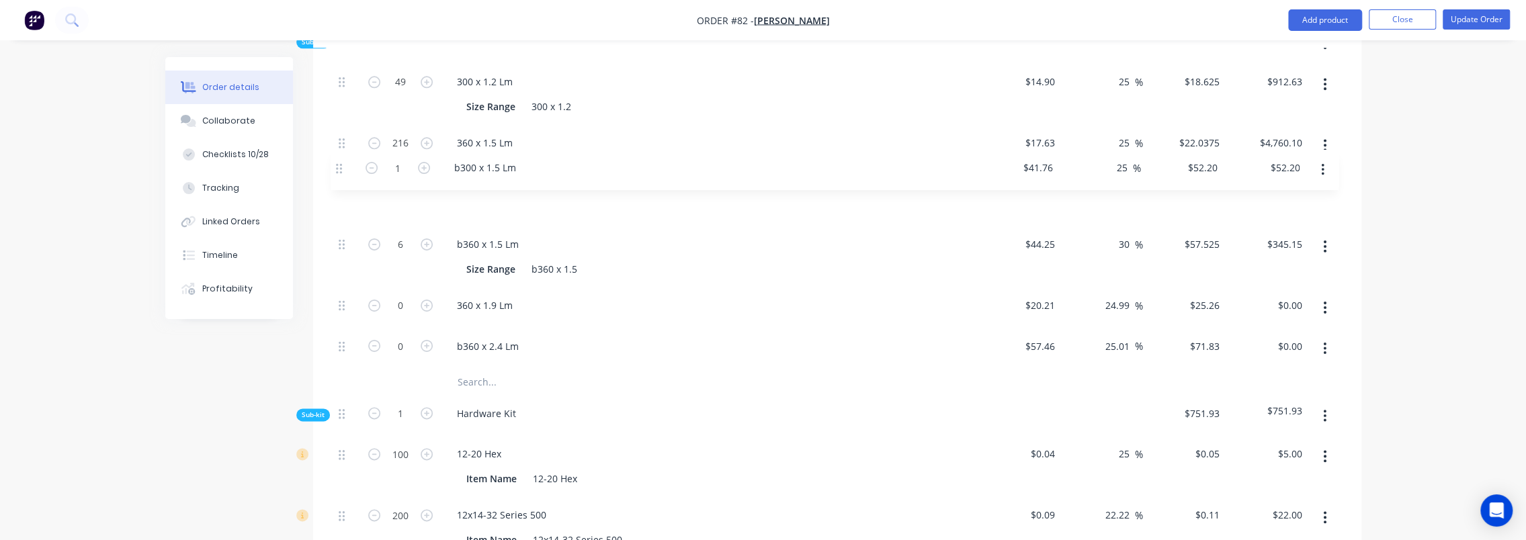
drag, startPoint x: 341, startPoint y: 306, endPoint x: 339, endPoint y: 162, distance: 144.5
click at [339, 162] on div "49 300 x 1.2 Lm Size Range 300 x 1.2 $14.90 $14.90 25 25 % $18.625 $18.625 $912…" at bounding box center [837, 216] width 1008 height 305
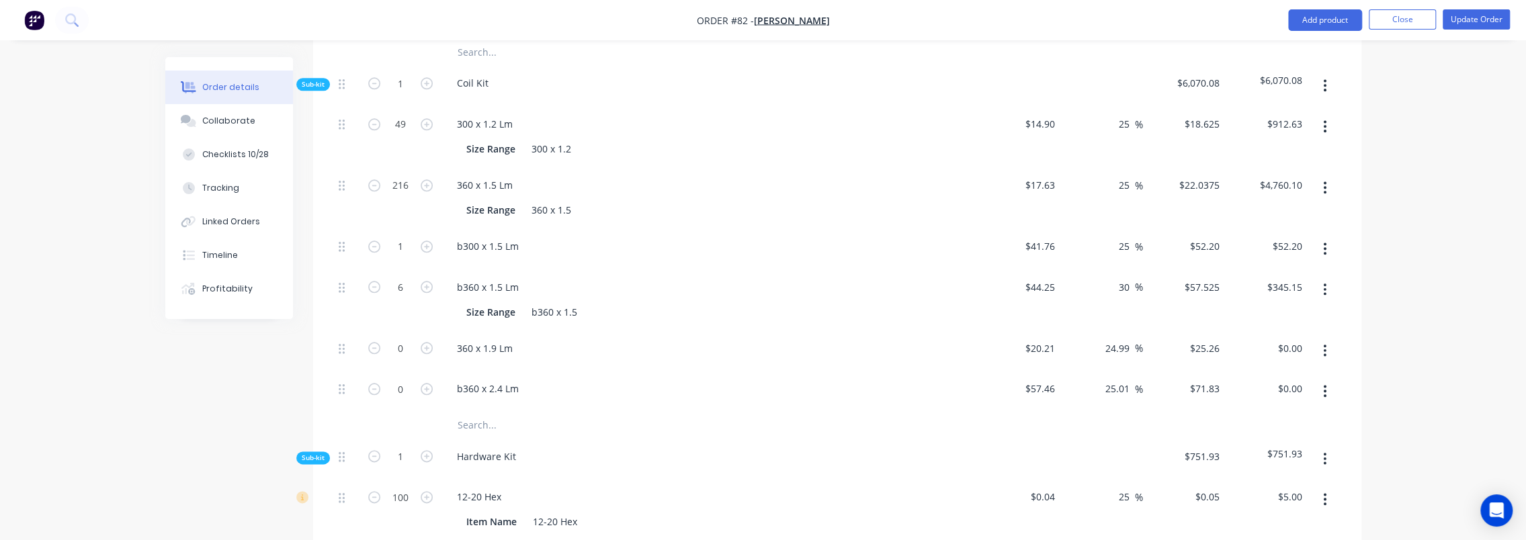
scroll to position [1277, 0]
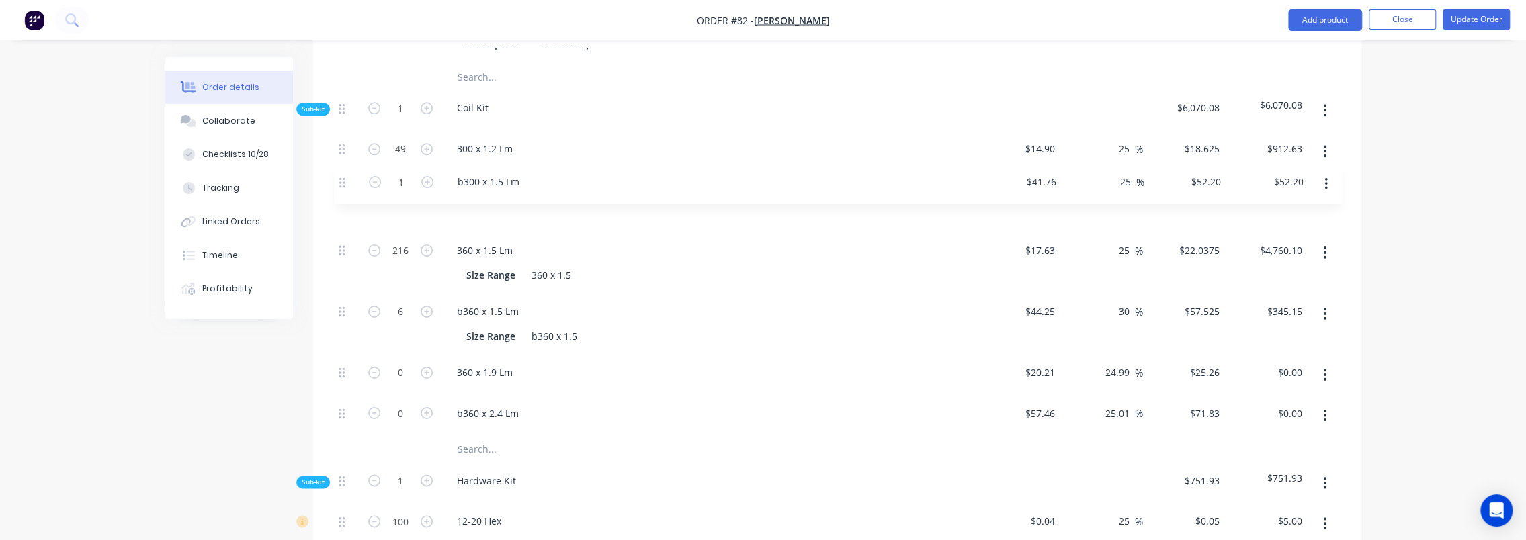
drag, startPoint x: 341, startPoint y: 231, endPoint x: 343, endPoint y: 177, distance: 53.8
click at [343, 177] on div "49 300 x 1.2 Lm Size Range 300 x 1.2 $14.90 $14.90 25 25 % $18.625 $18.625 $912…" at bounding box center [837, 283] width 1008 height 305
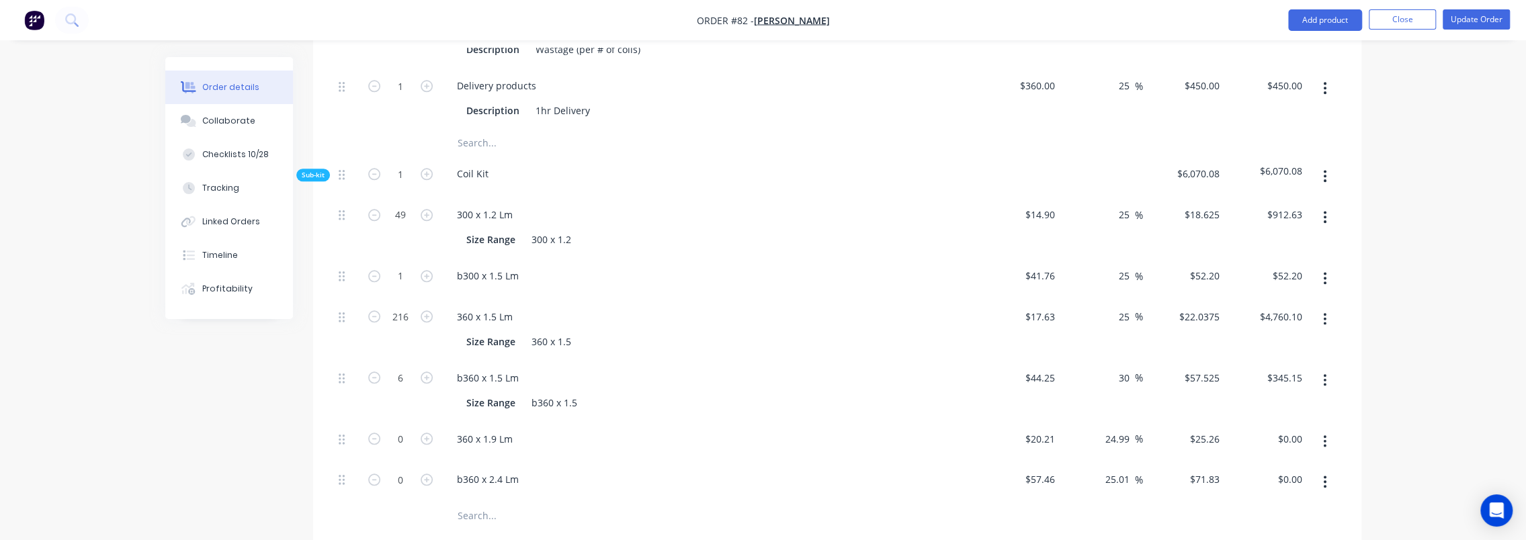
scroll to position [1209, 0]
click at [1455, 22] on button "Update Order" at bounding box center [1476, 19] width 67 height 20
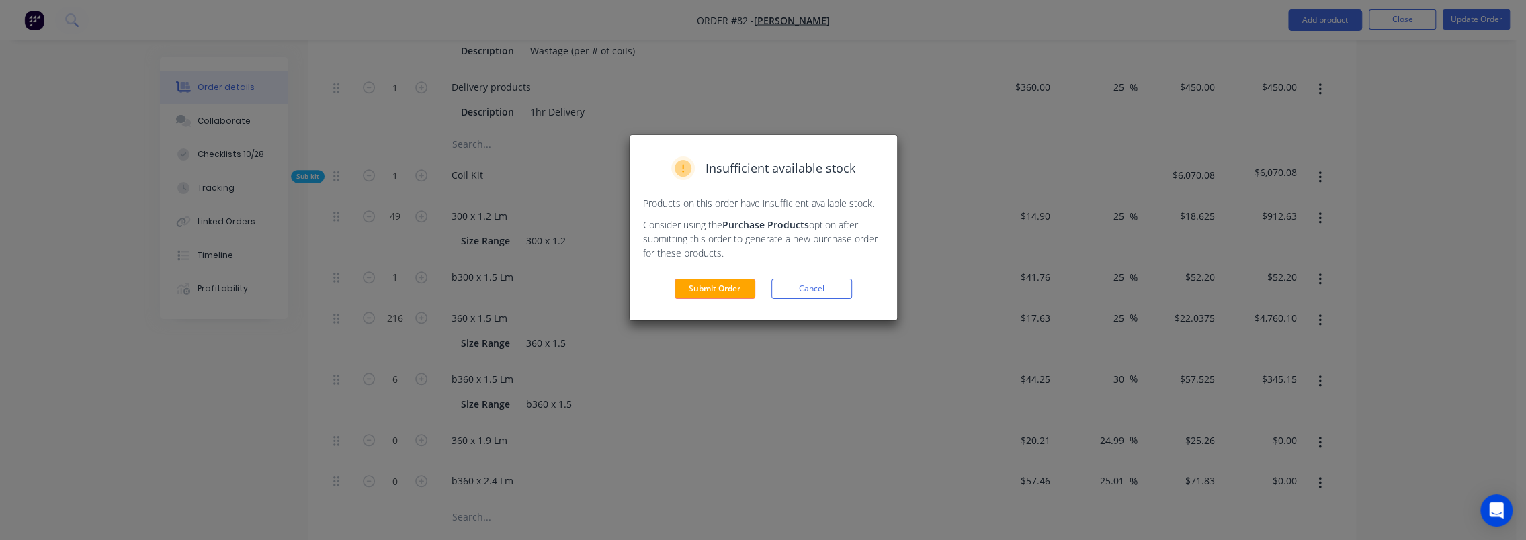
drag, startPoint x: 800, startPoint y: 292, endPoint x: 1300, endPoint y: 34, distance: 562.6
click at [801, 292] on button "Cancel" at bounding box center [811, 289] width 81 height 20
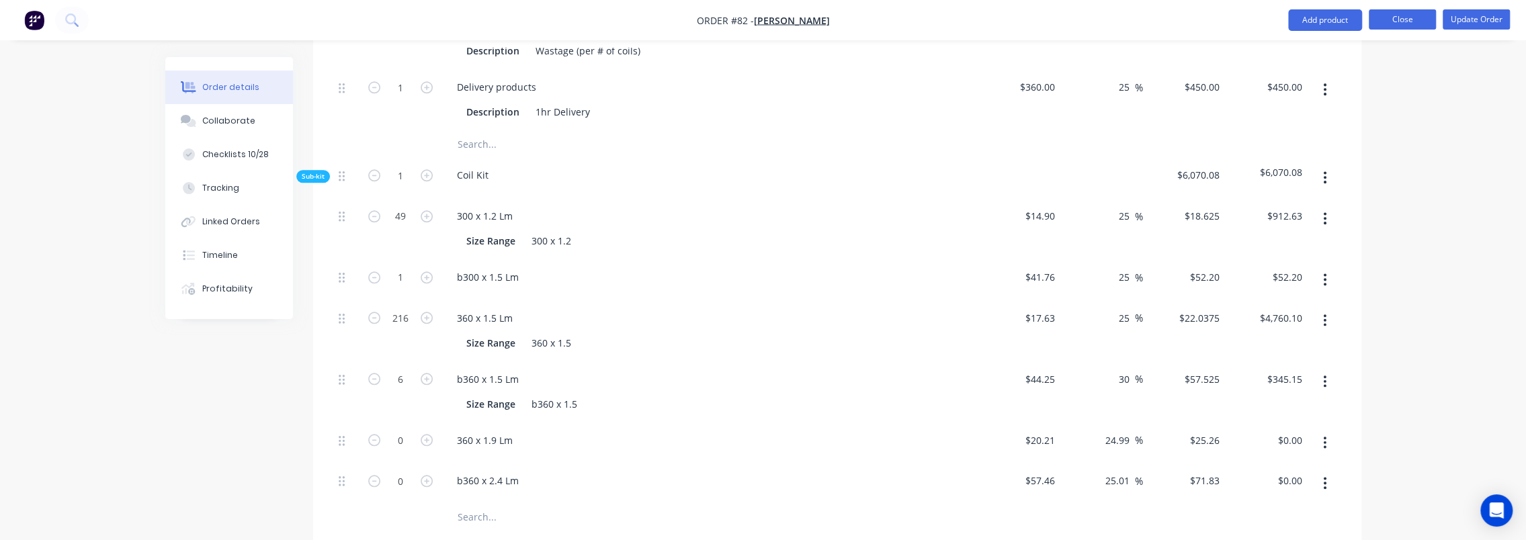
click at [1384, 19] on button "Close" at bounding box center [1402, 19] width 67 height 20
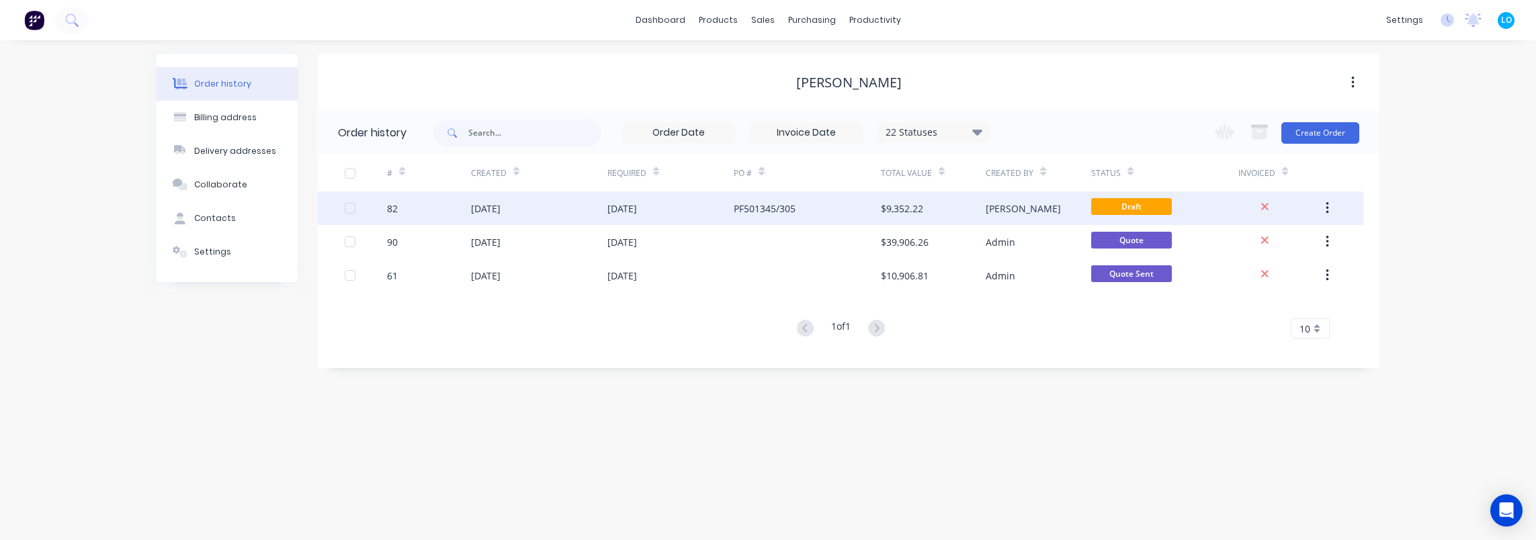
click at [537, 211] on div "[DATE]" at bounding box center [539, 208] width 136 height 34
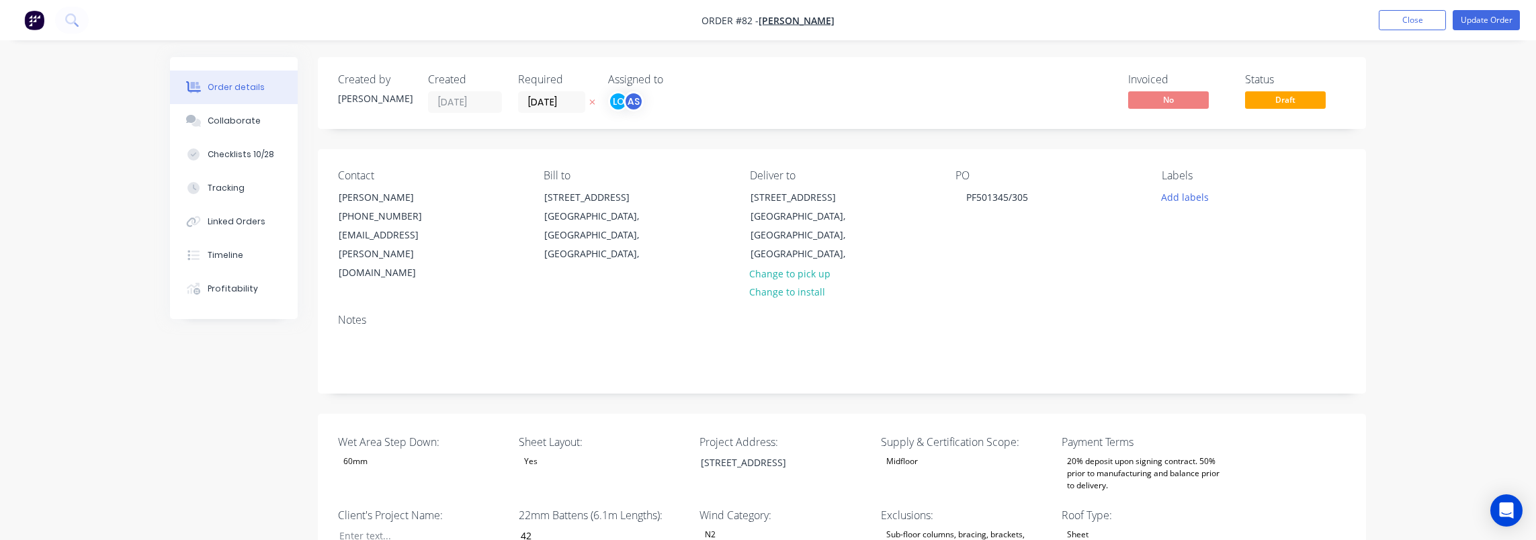
type input "42"
type input "91"
type input "1"
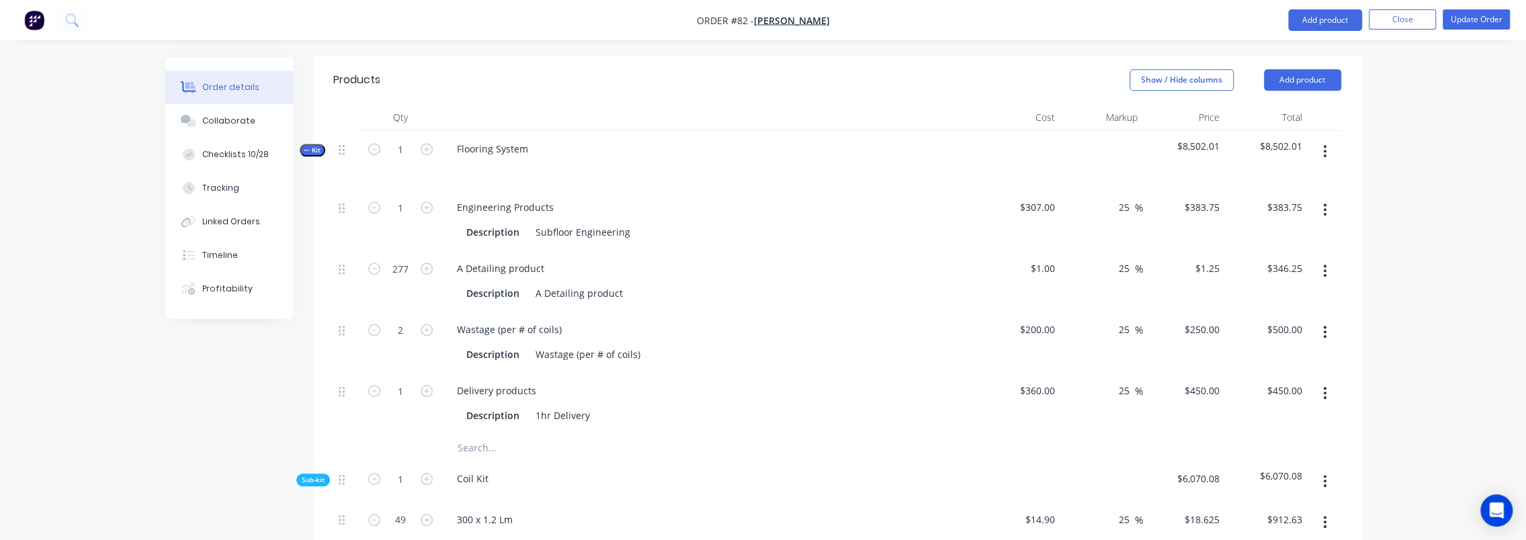
scroll to position [1209, 0]
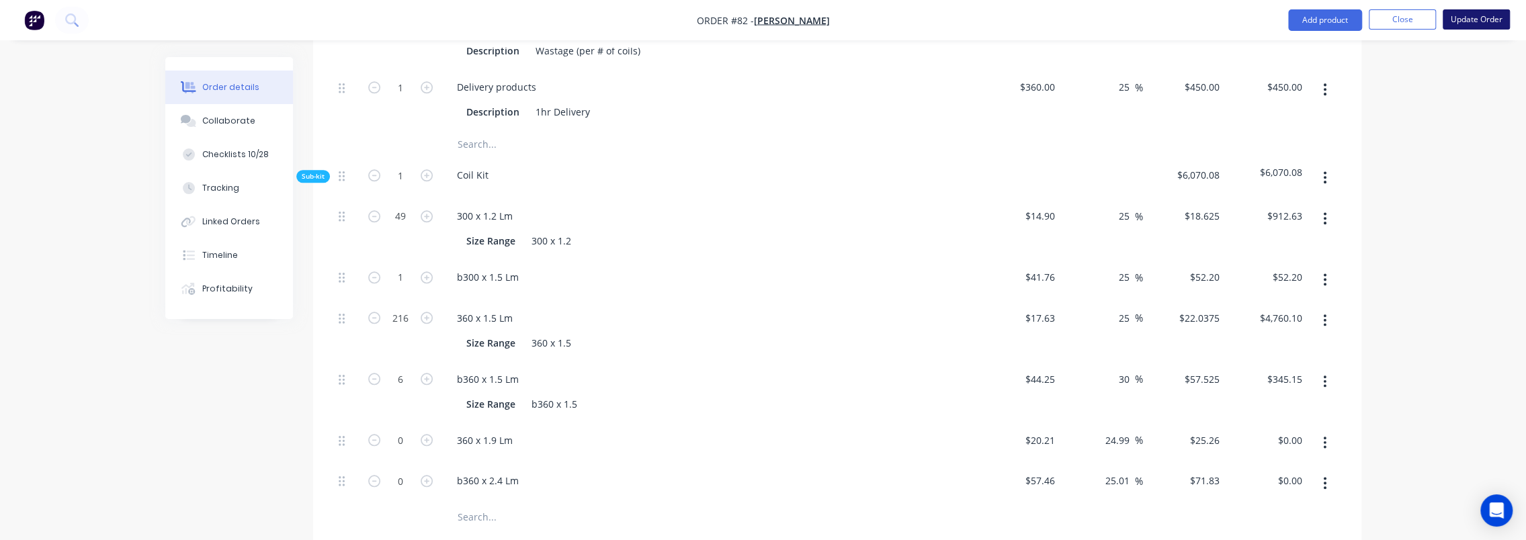
click at [1484, 22] on button "Update Order" at bounding box center [1476, 19] width 67 height 20
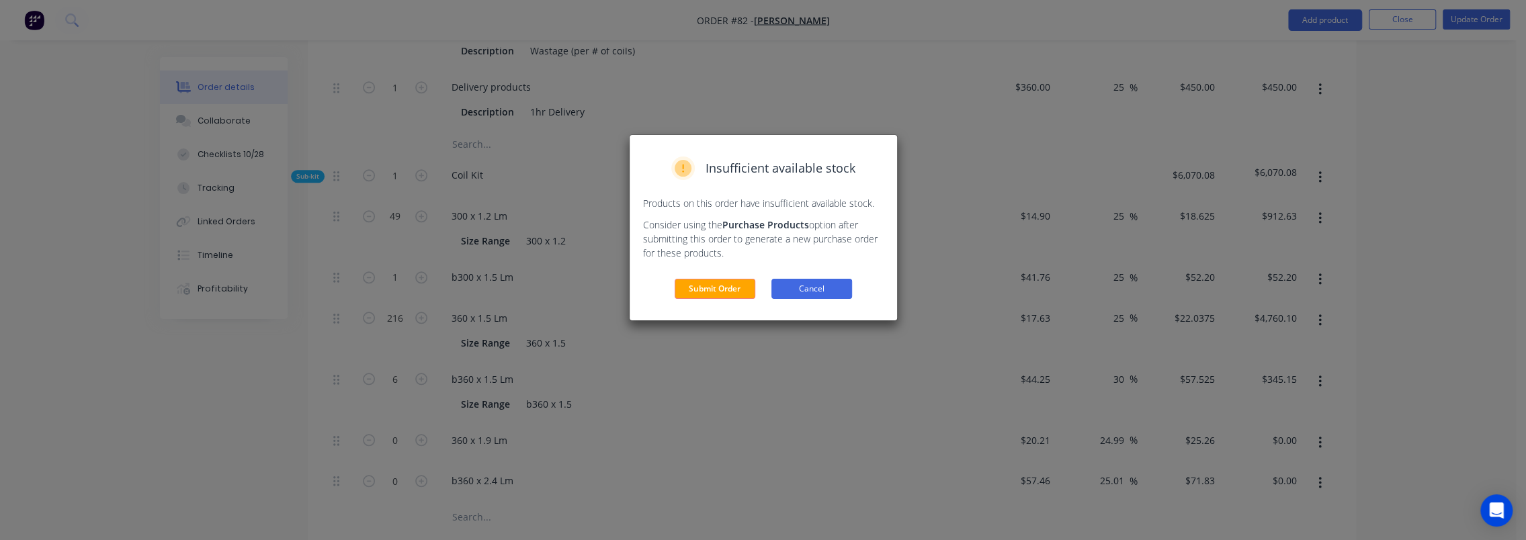
click at [816, 286] on button "Cancel" at bounding box center [811, 289] width 81 height 20
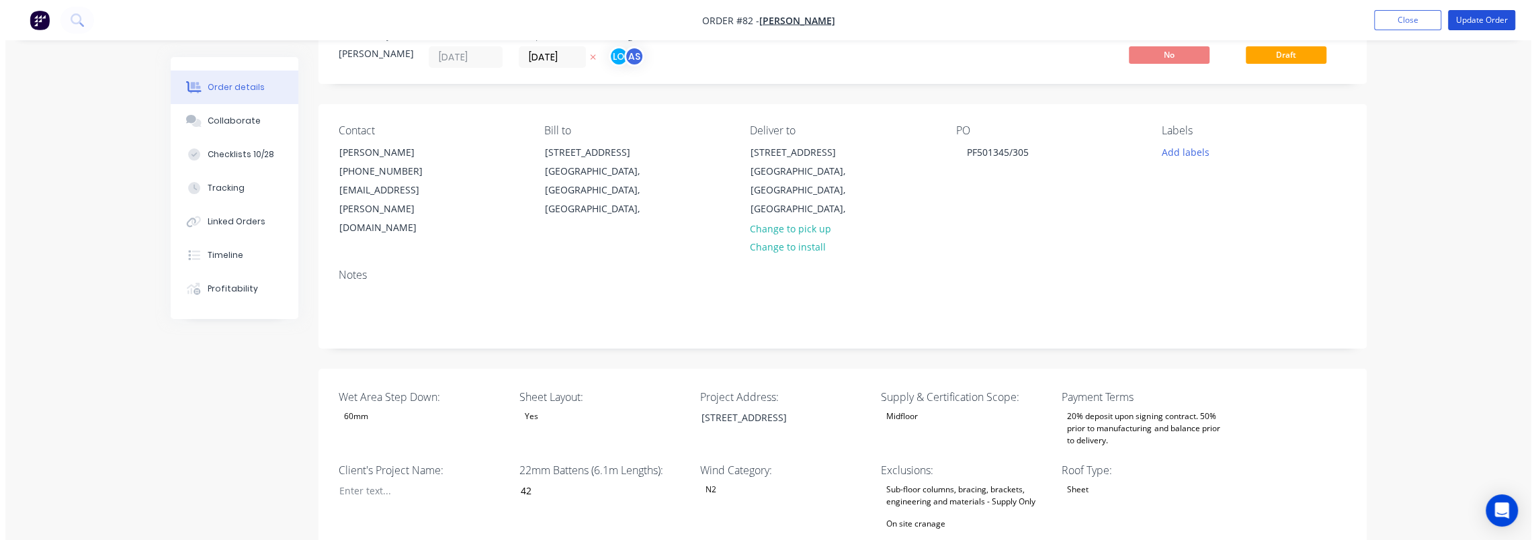
scroll to position [0, 0]
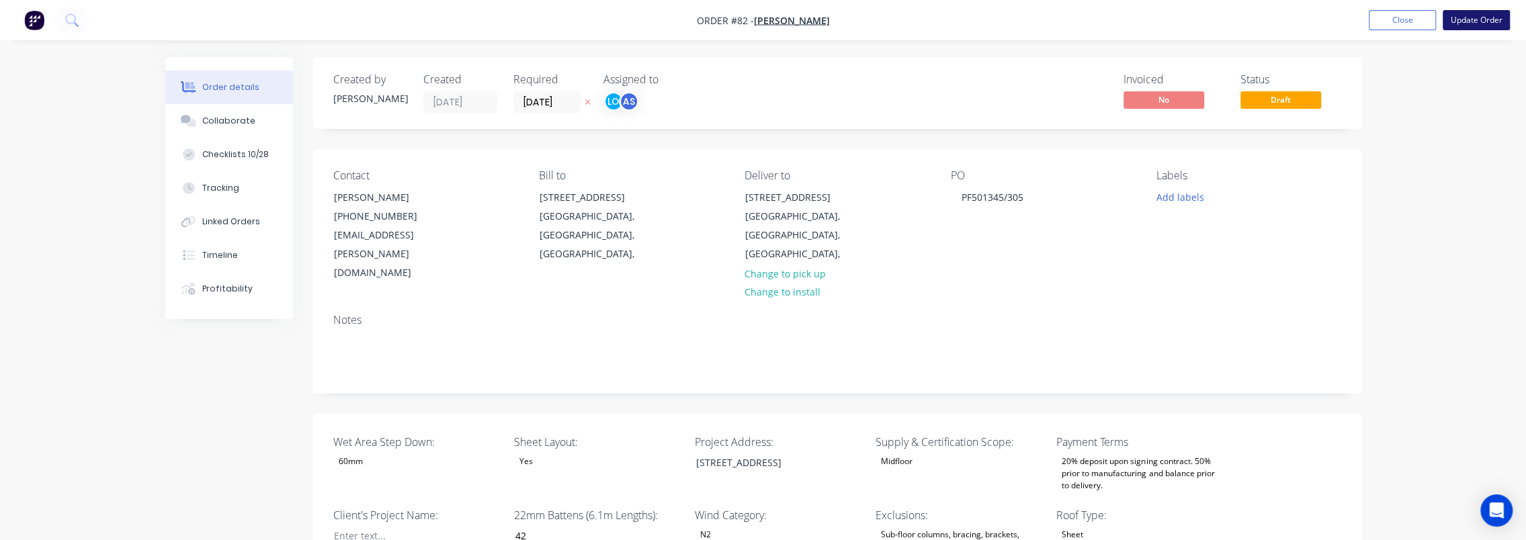
click at [1486, 22] on button "Update Order" at bounding box center [1476, 20] width 67 height 20
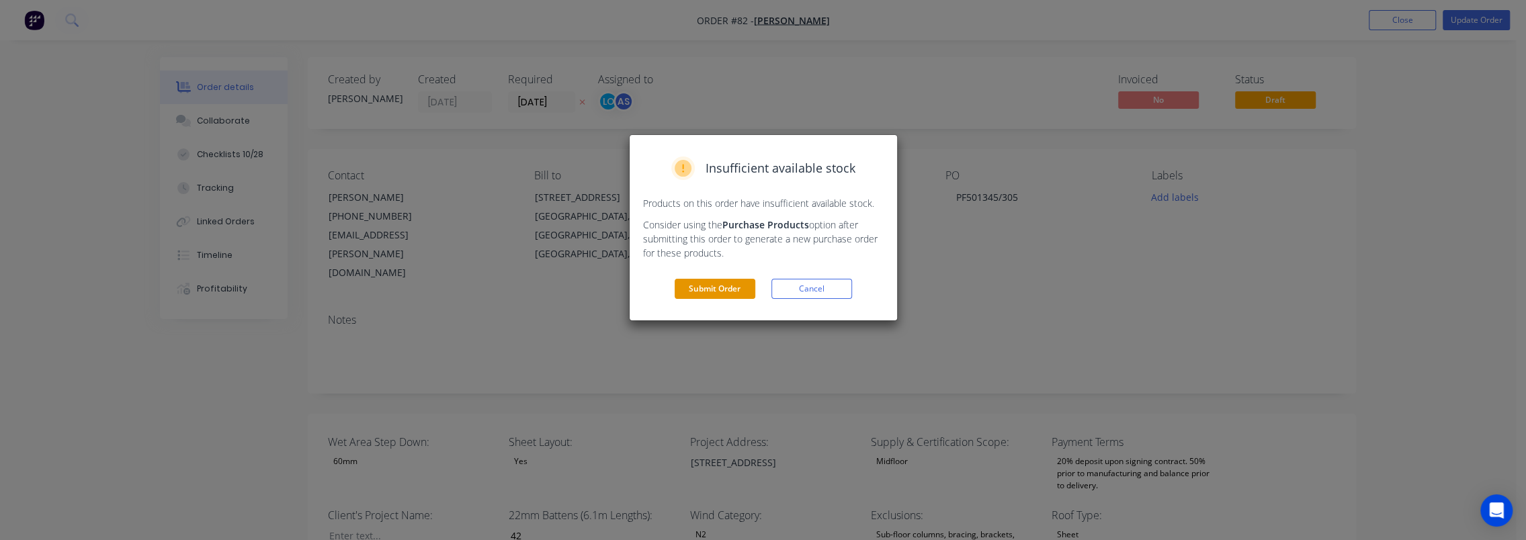
click at [711, 281] on button "Submit Order" at bounding box center [715, 289] width 81 height 20
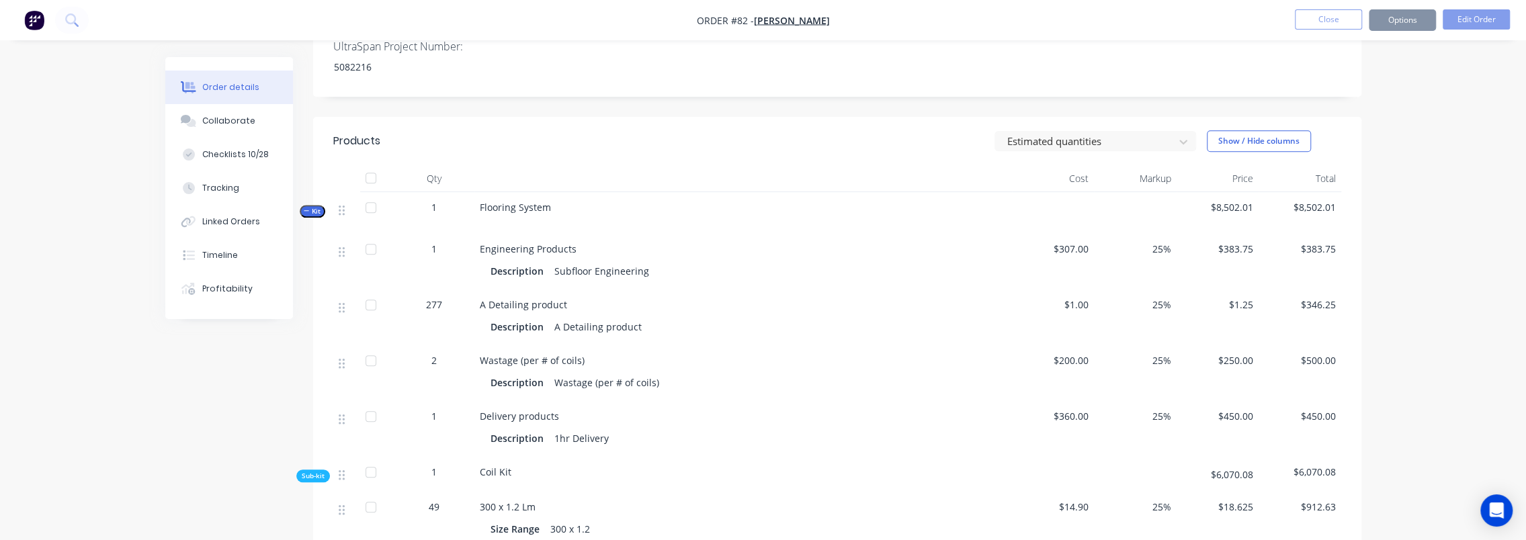
scroll to position [873, 0]
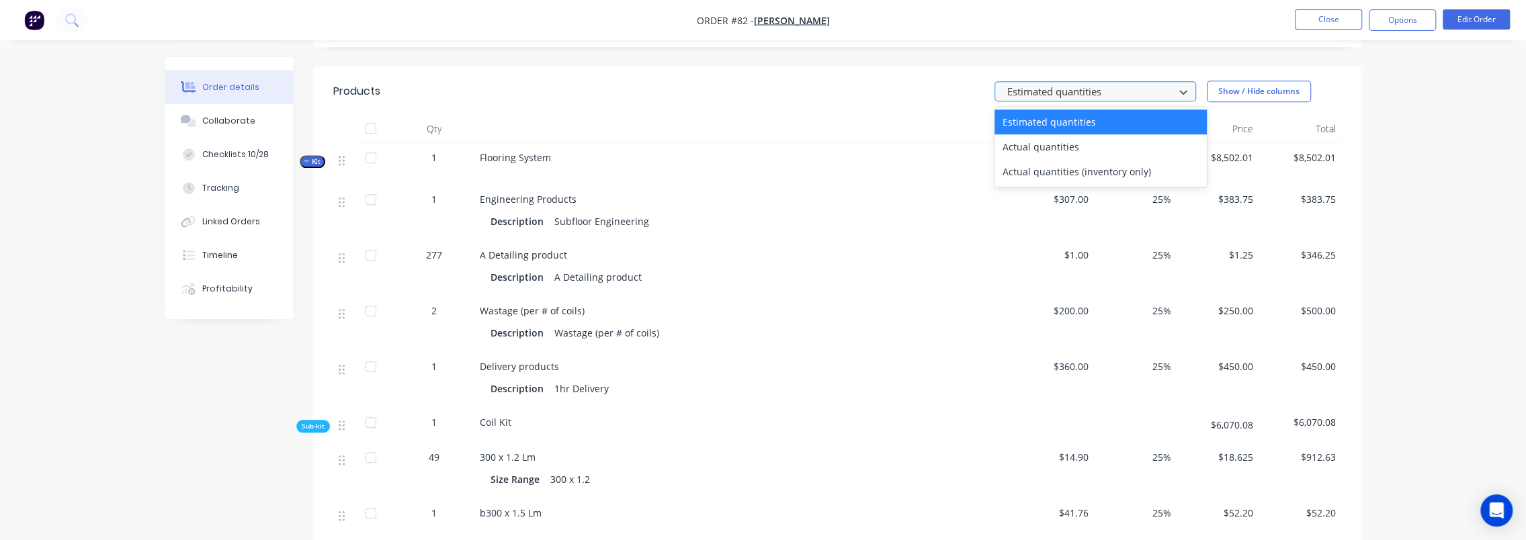
click at [1095, 83] on div at bounding box center [1086, 91] width 161 height 17
click at [1084, 134] on div "Actual quantities" at bounding box center [1100, 146] width 212 height 25
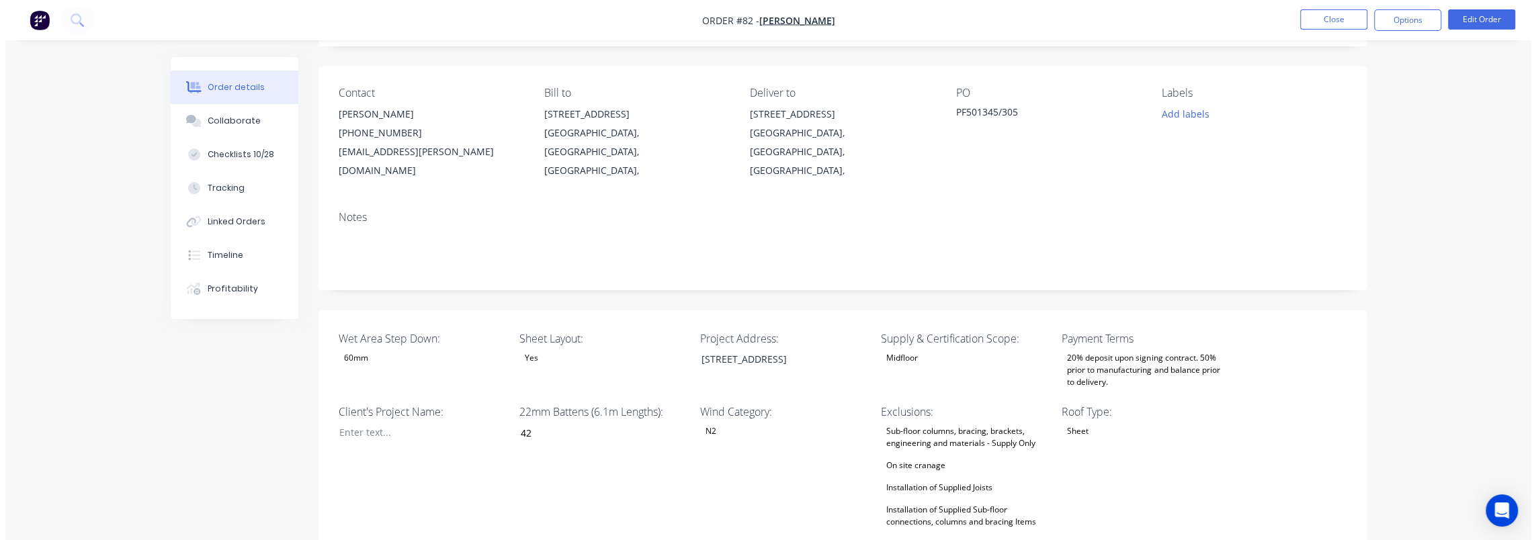
scroll to position [0, 0]
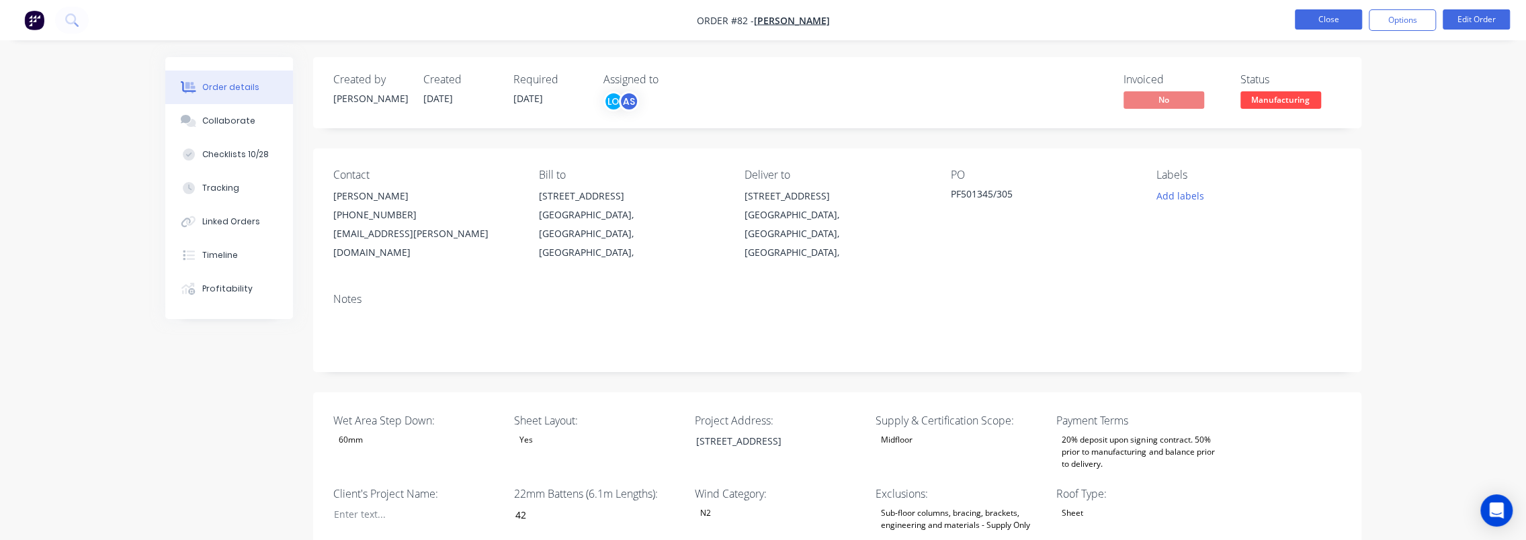
click at [1344, 22] on button "Close" at bounding box center [1328, 19] width 67 height 20
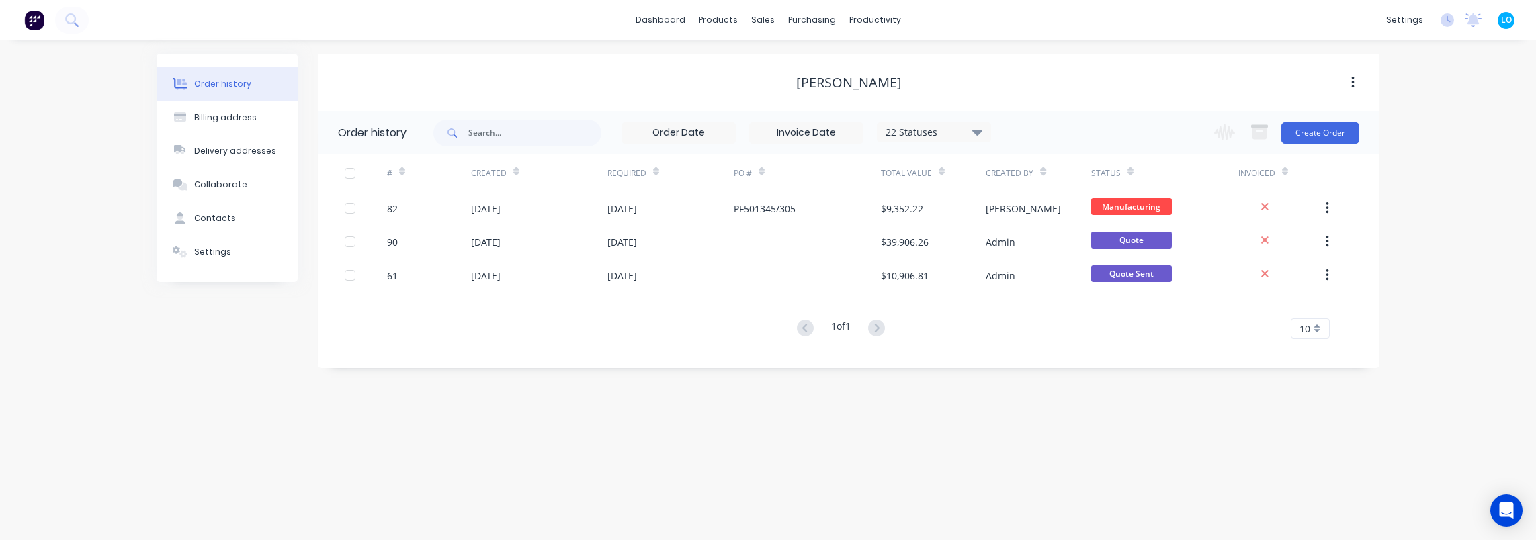
drag, startPoint x: 954, startPoint y: 387, endPoint x: 787, endPoint y: 60, distance: 367.5
click at [944, 377] on div "Order history Billing address Delivery addresses Collaborate Contacts Settings …" at bounding box center [768, 290] width 1536 height 500
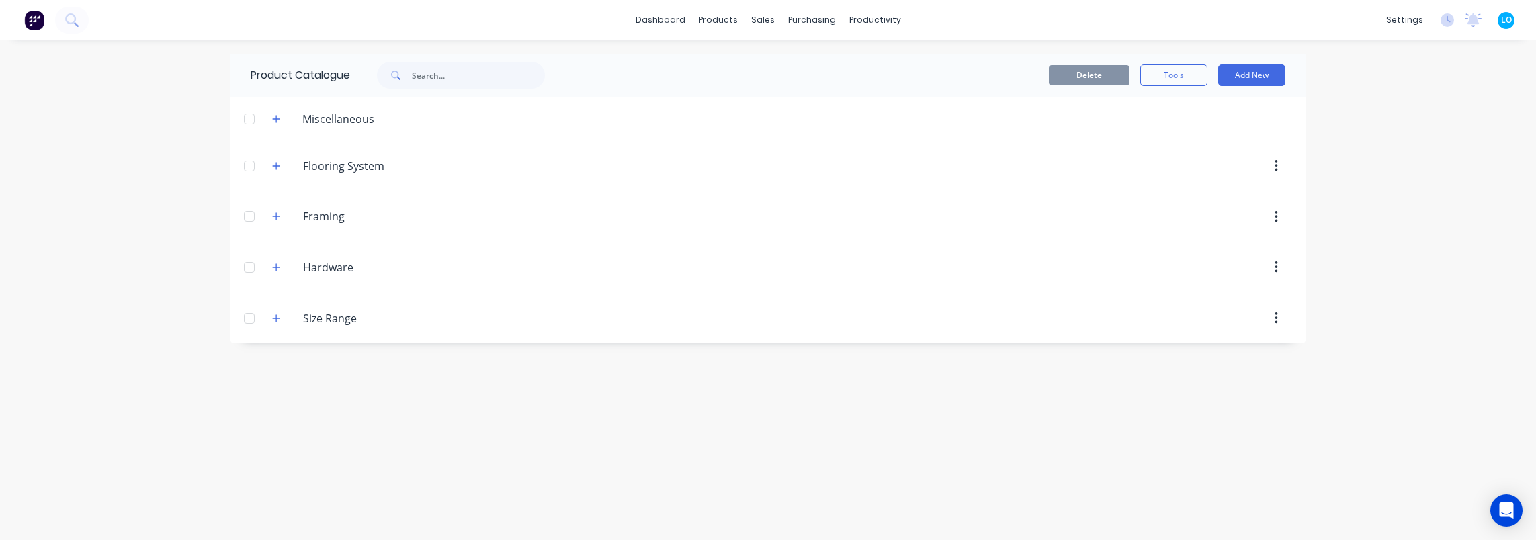
drag, startPoint x: 546, startPoint y: 118, endPoint x: 552, endPoint y: 113, distance: 8.6
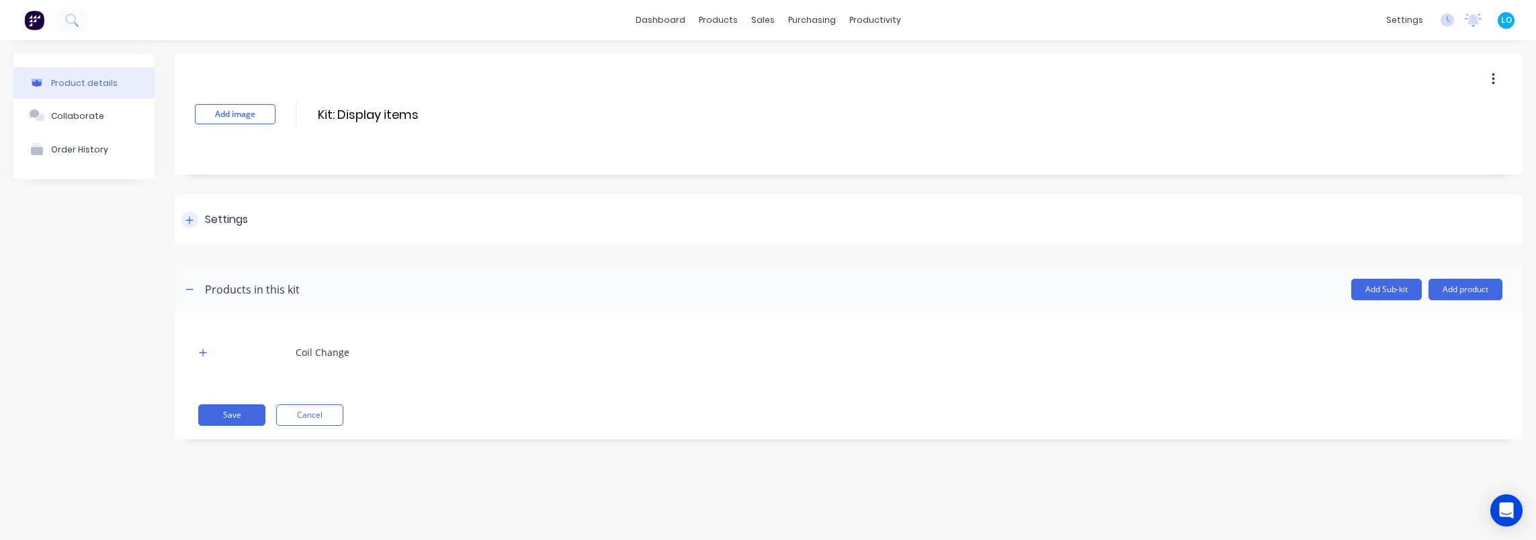
click at [245, 212] on div "Settings" at bounding box center [226, 220] width 43 height 17
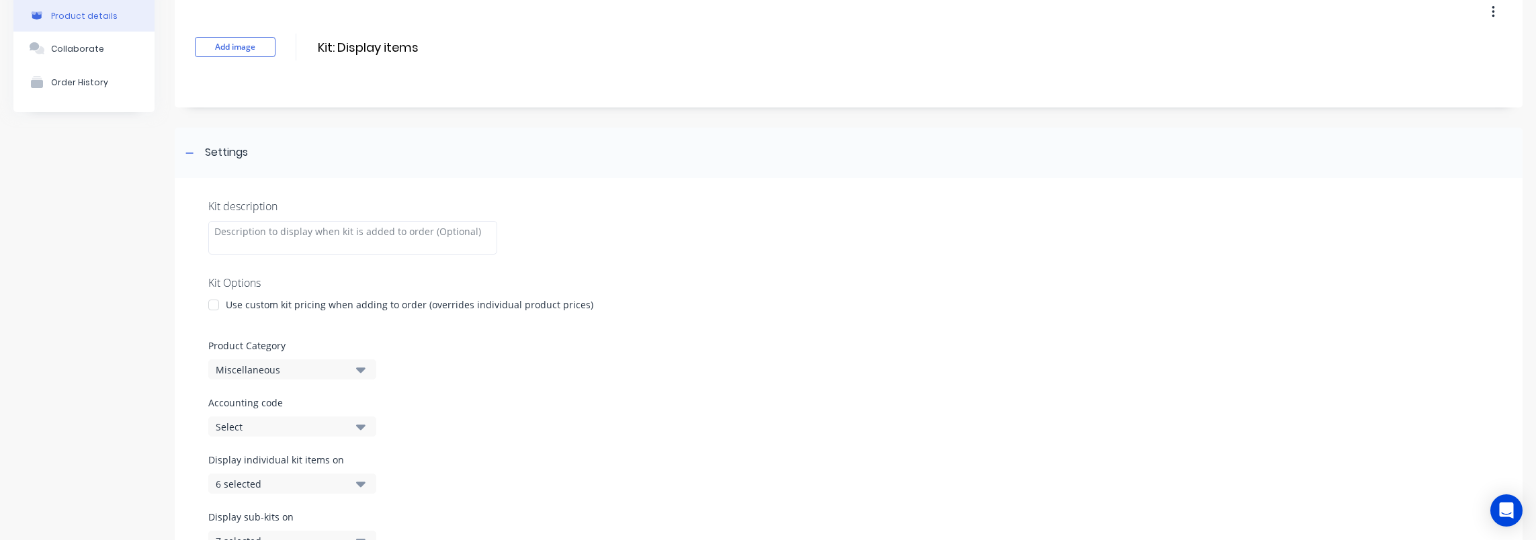
scroll to position [134, 0]
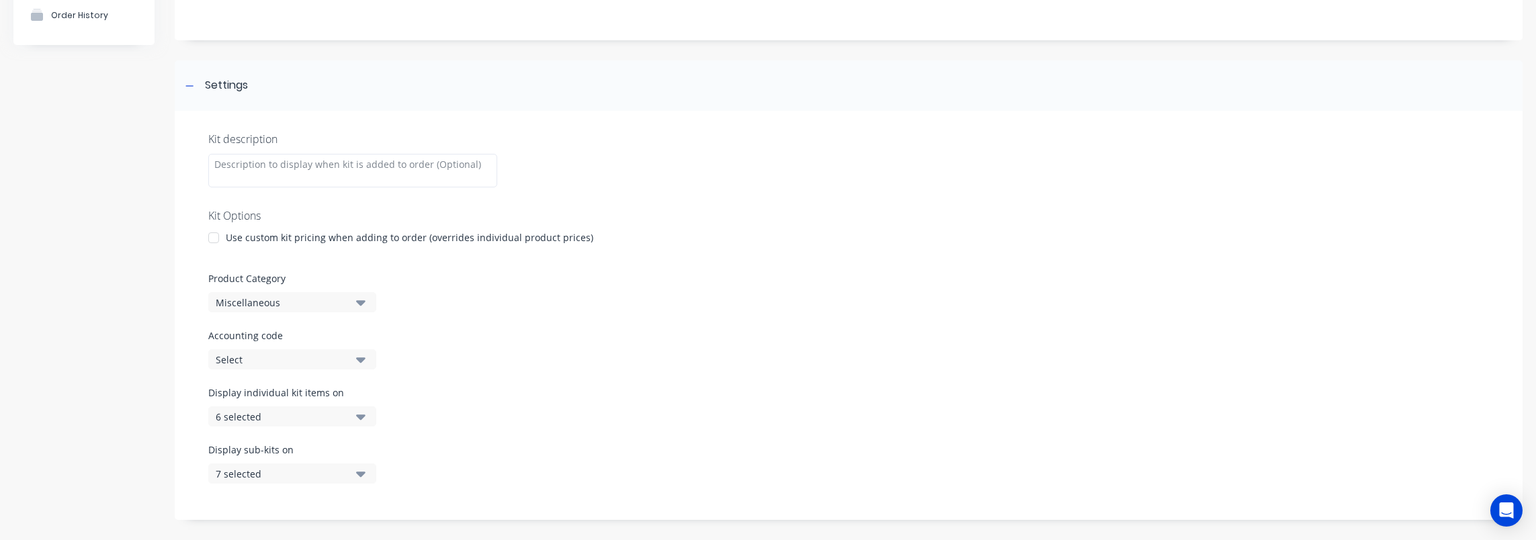
drag, startPoint x: 406, startPoint y: 235, endPoint x: 524, endPoint y: 239, distance: 118.3
click at [524, 239] on div "Use custom kit pricing when adding to order (overrides individual product price…" at bounding box center [410, 237] width 368 height 14
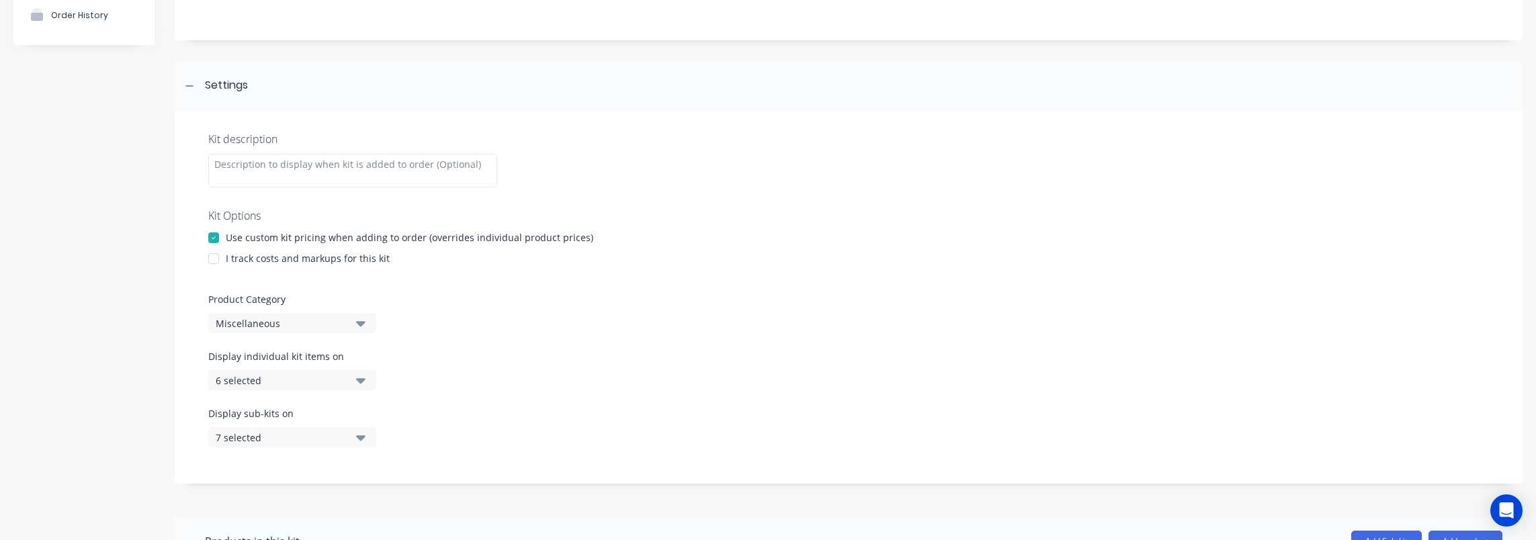
click at [524, 239] on div "Use custom kit pricing when adding to order (overrides individual product price…" at bounding box center [410, 237] width 368 height 14
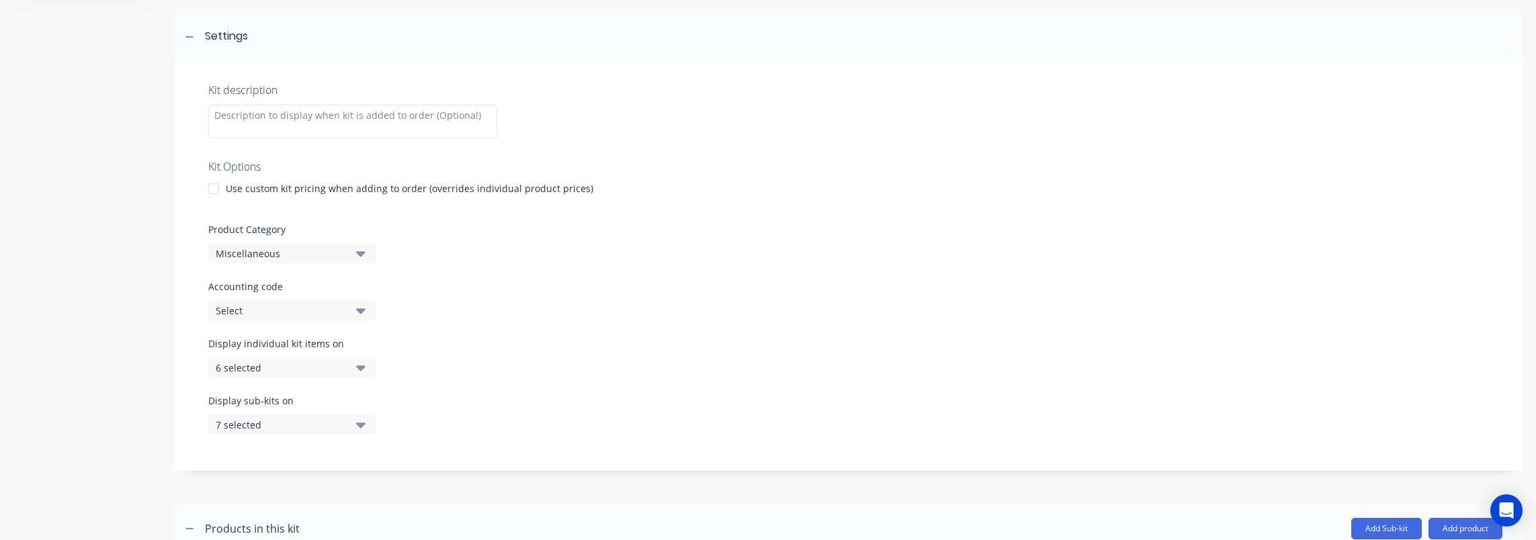
scroll to position [202, 0]
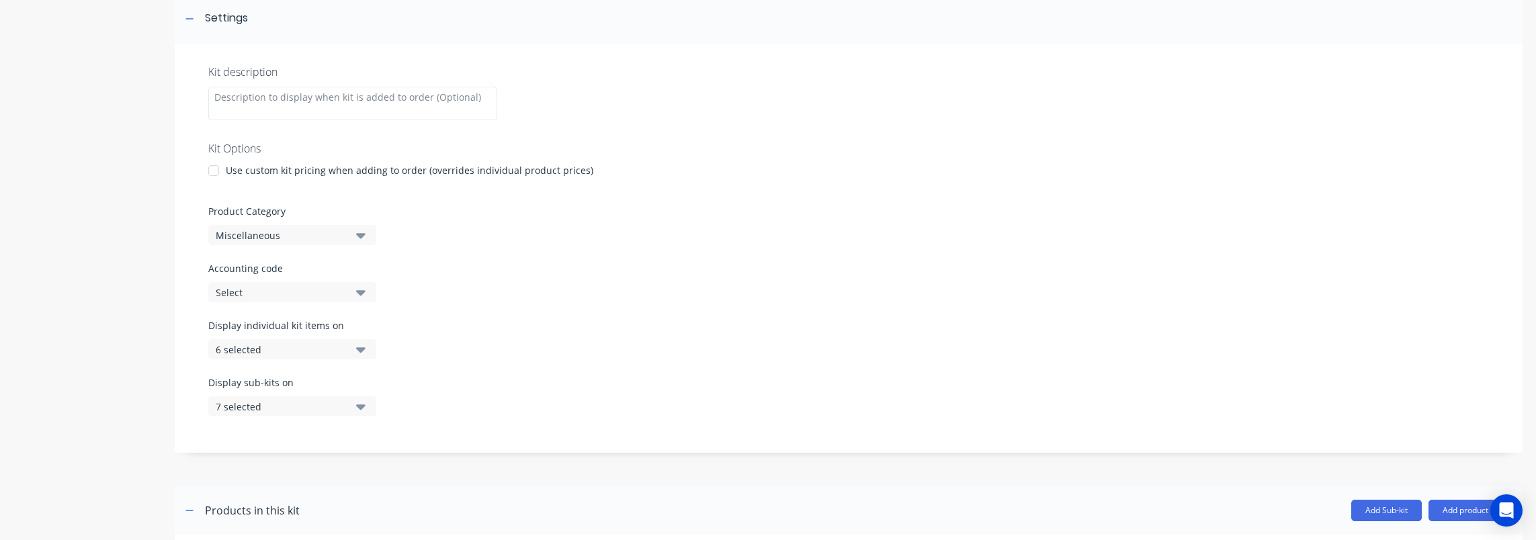
click at [285, 355] on div "6 selected" at bounding box center [281, 350] width 130 height 14
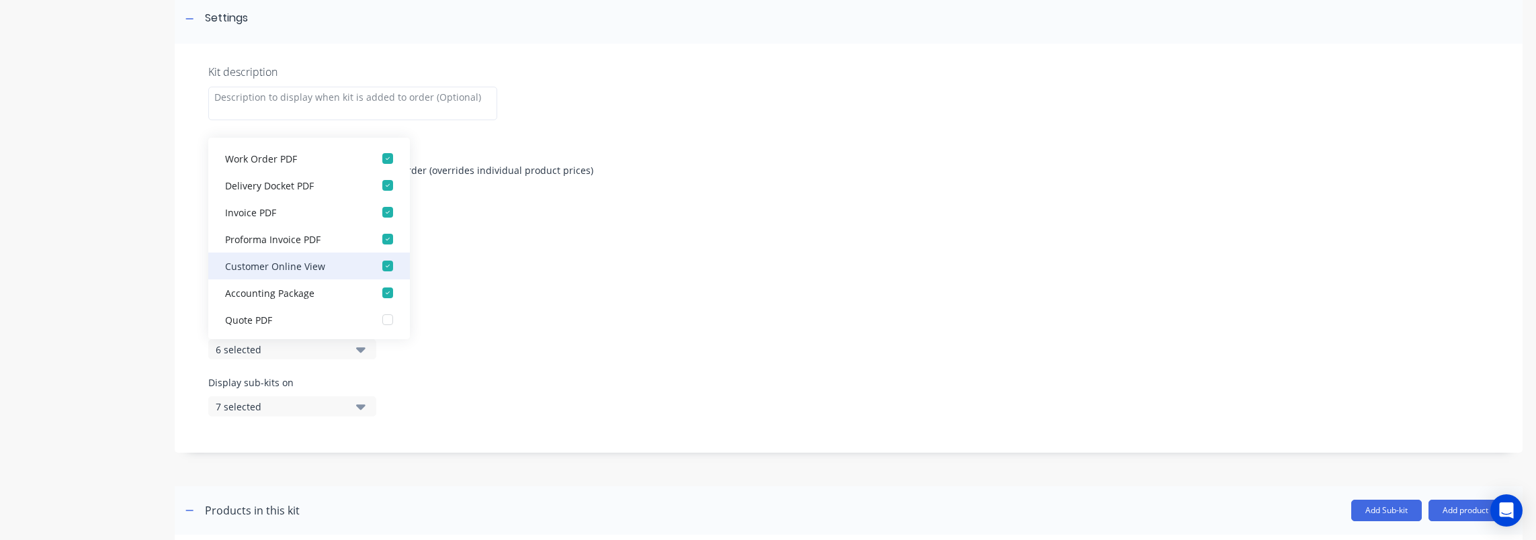
scroll to position [27, 0]
click at [130, 339] on div "Product details Collaborate Order History" at bounding box center [83, 266] width 141 height 828
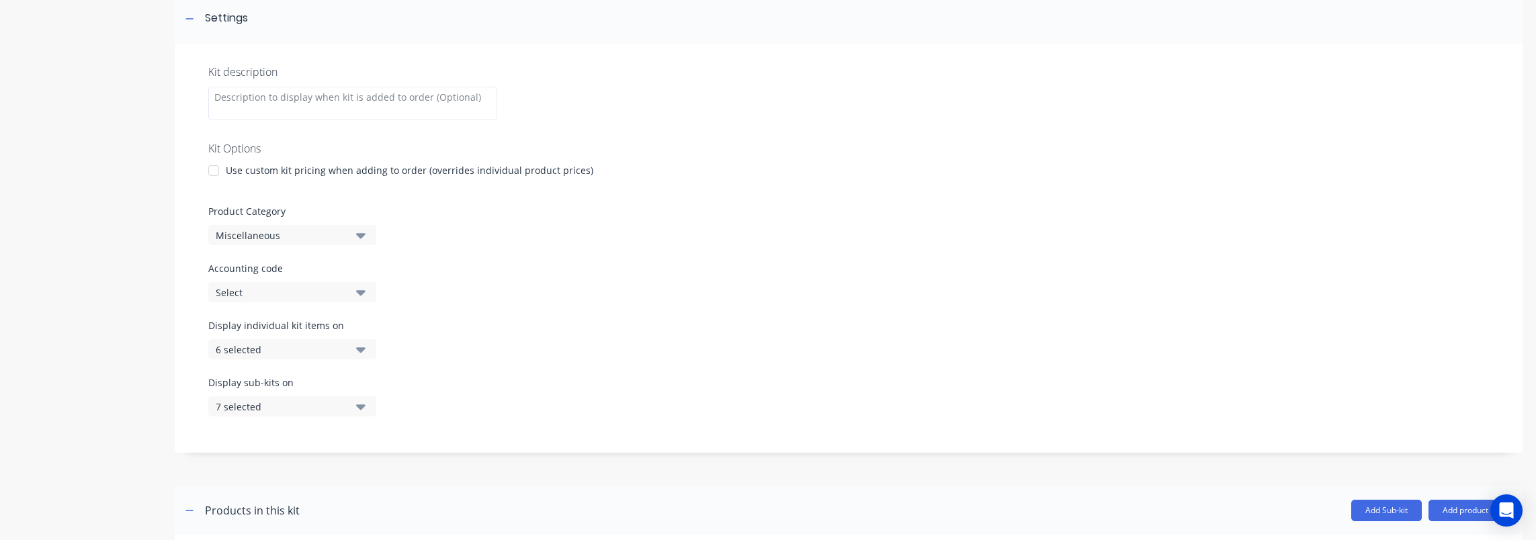
scroll to position [0, 0]
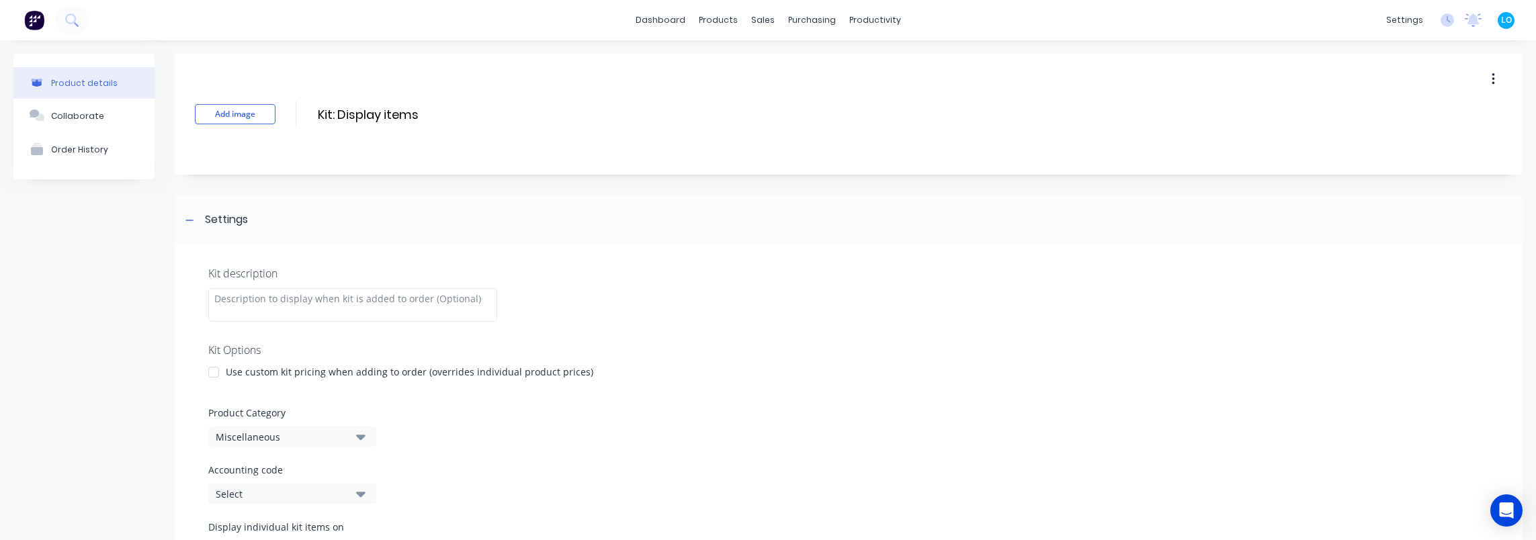
click at [105, 259] on div "Product details Collaborate Order History" at bounding box center [83, 468] width 141 height 828
click at [196, 216] on div at bounding box center [189, 220] width 17 height 17
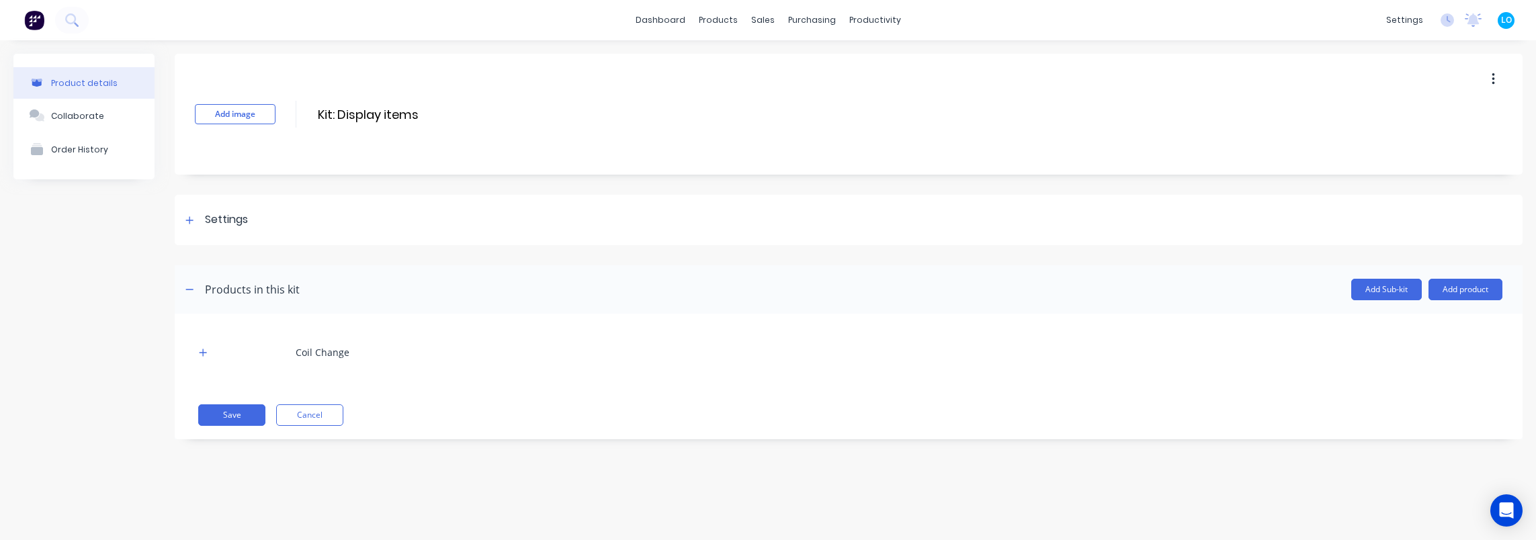
click at [112, 263] on div "Product details Collaborate Order History" at bounding box center [83, 257] width 141 height 406
click at [187, 283] on button "button" at bounding box center [189, 290] width 17 height 17
click at [73, 326] on div "Product details Collaborate Order History Add image Kit: Display items Kit: Dis…" at bounding box center [768, 276] width 1536 height 473
drag, startPoint x: 790, startPoint y: 59, endPoint x: 722, endPoint y: 20, distance: 78.8
click at [790, 58] on div "Add image Kit: Display items Kit: Display items Enter kit name" at bounding box center [849, 114] width 1348 height 121
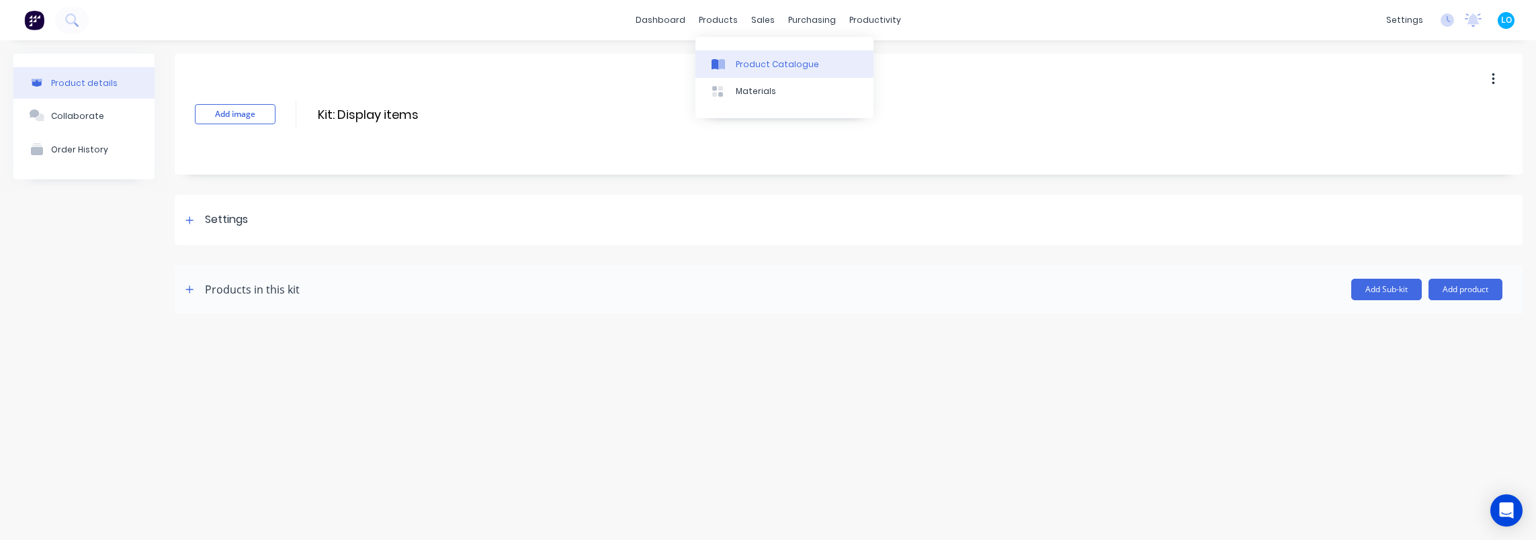
click at [772, 60] on div "Product Catalogue" at bounding box center [777, 64] width 83 height 12
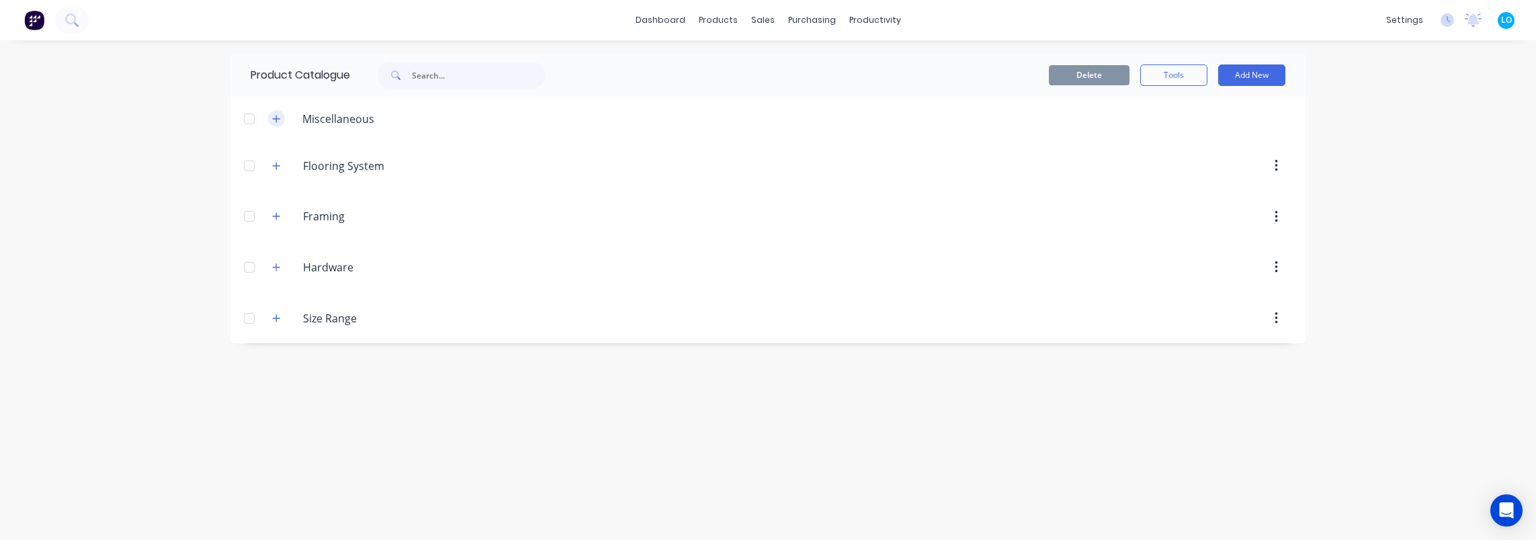
click at [278, 124] on button "button" at bounding box center [276, 118] width 17 height 17
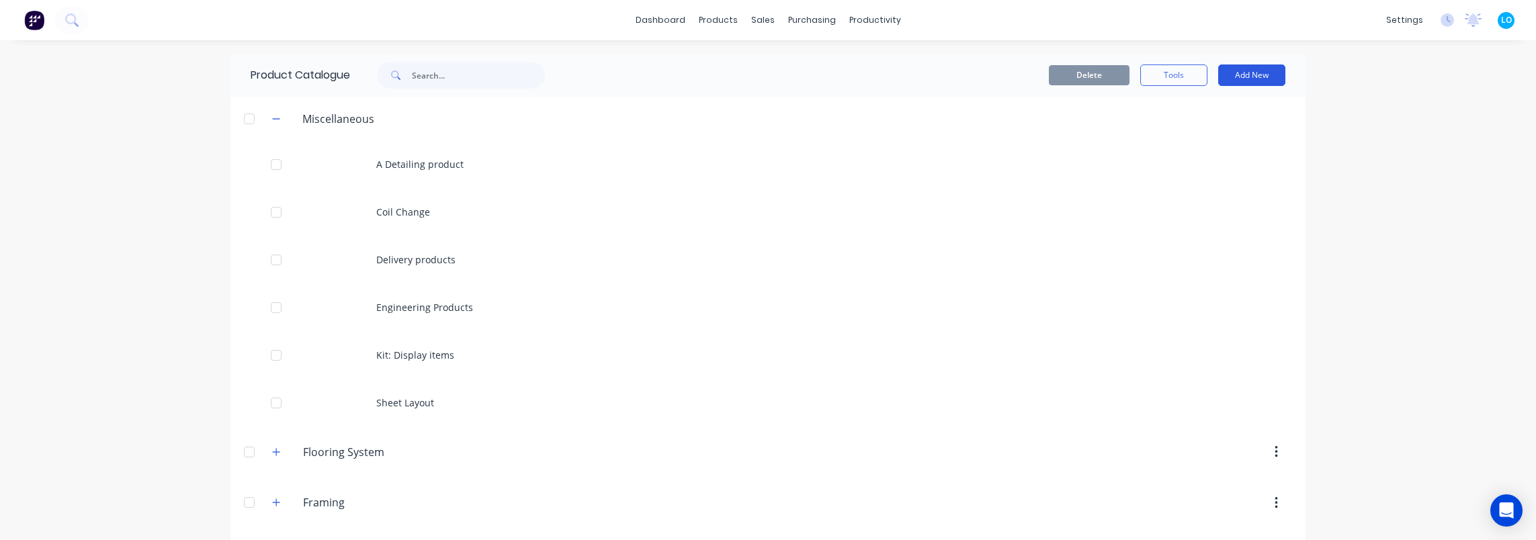
click at [1240, 77] on button "Add New" at bounding box center [1251, 76] width 67 height 22
click at [1228, 167] on div "Product Kit" at bounding box center [1221, 163] width 103 height 19
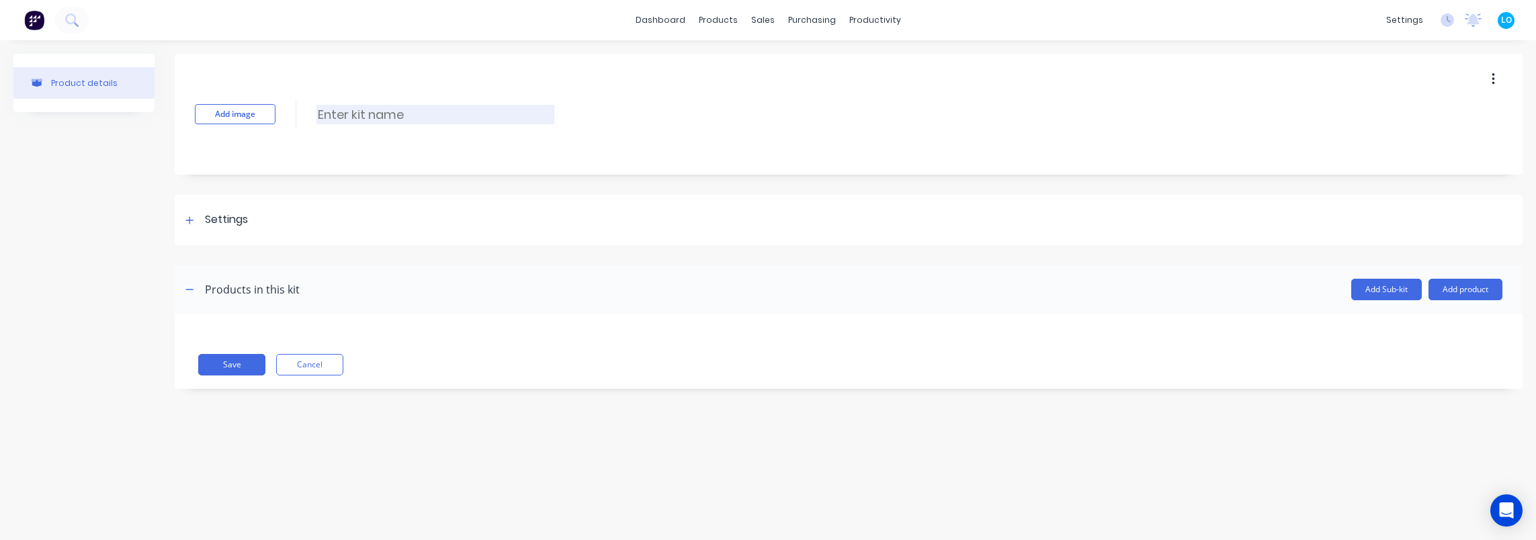
click at [406, 121] on input at bounding box center [435, 114] width 238 height 19
drag, startPoint x: 425, startPoint y: 114, endPoint x: 339, endPoint y: 122, distance: 87.0
click at [339, 122] on input "Kit: Hide Items" at bounding box center [435, 114] width 238 height 19
type input "Kit: Hide Items"
click at [206, 227] on div "Settings" at bounding box center [226, 220] width 43 height 17
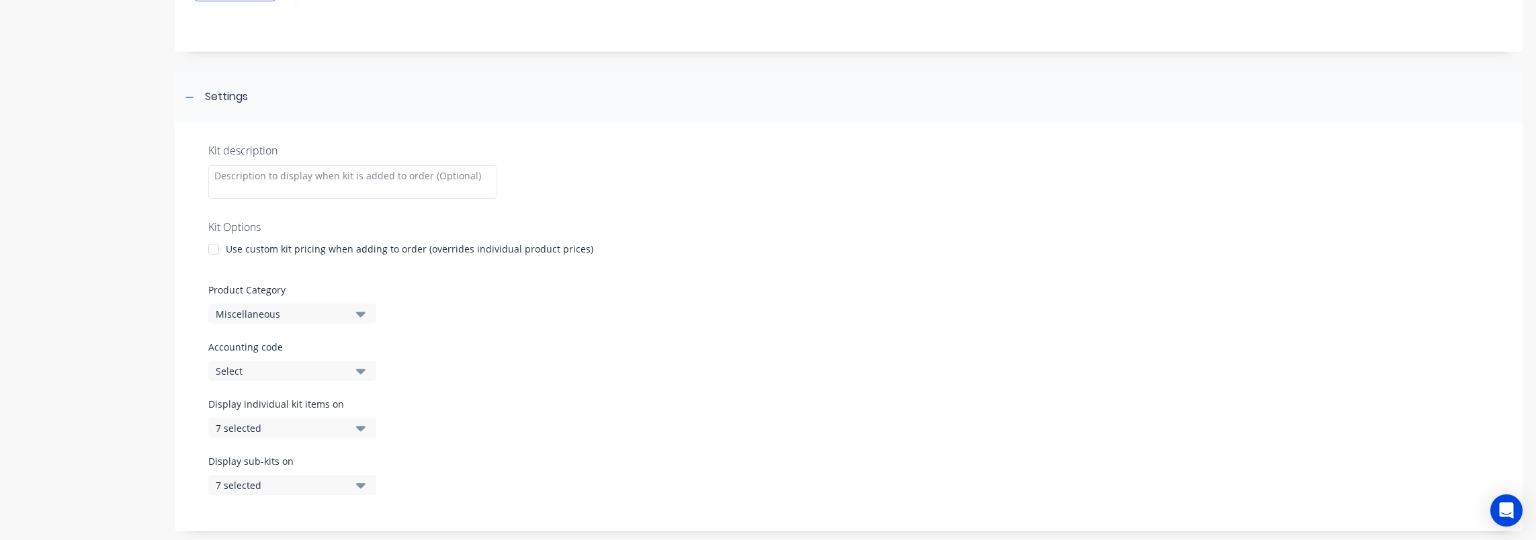
scroll to position [134, 0]
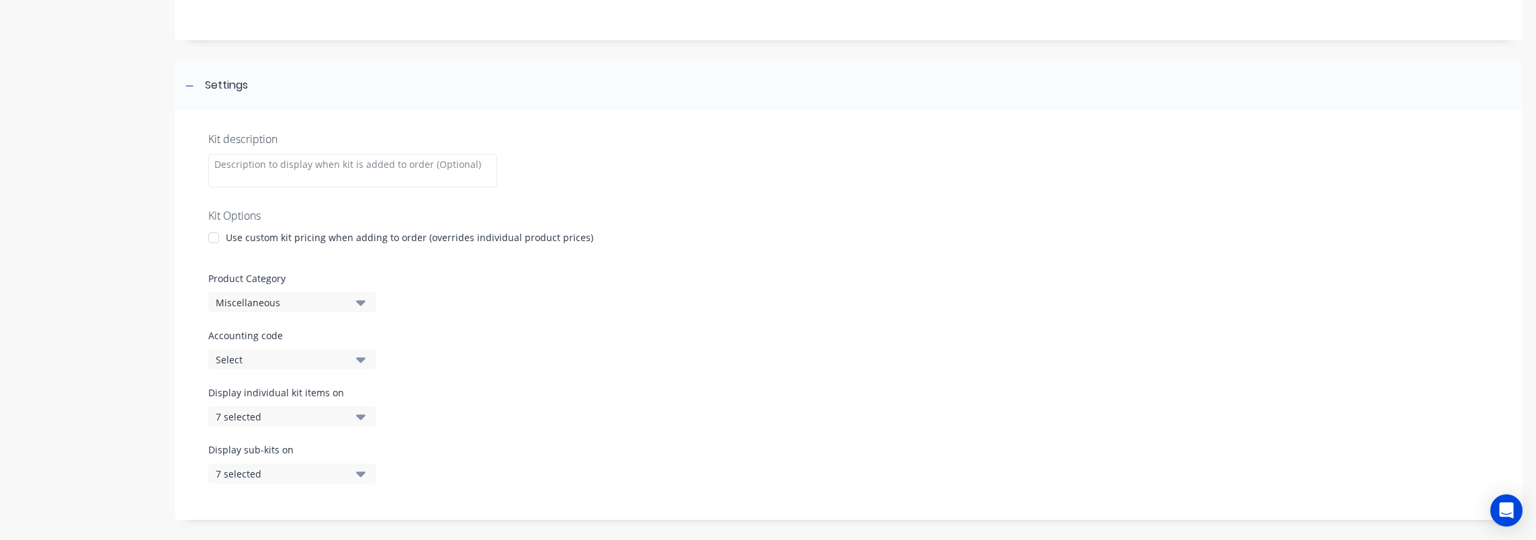
click at [311, 419] on div "7 selected" at bounding box center [281, 417] width 130 height 14
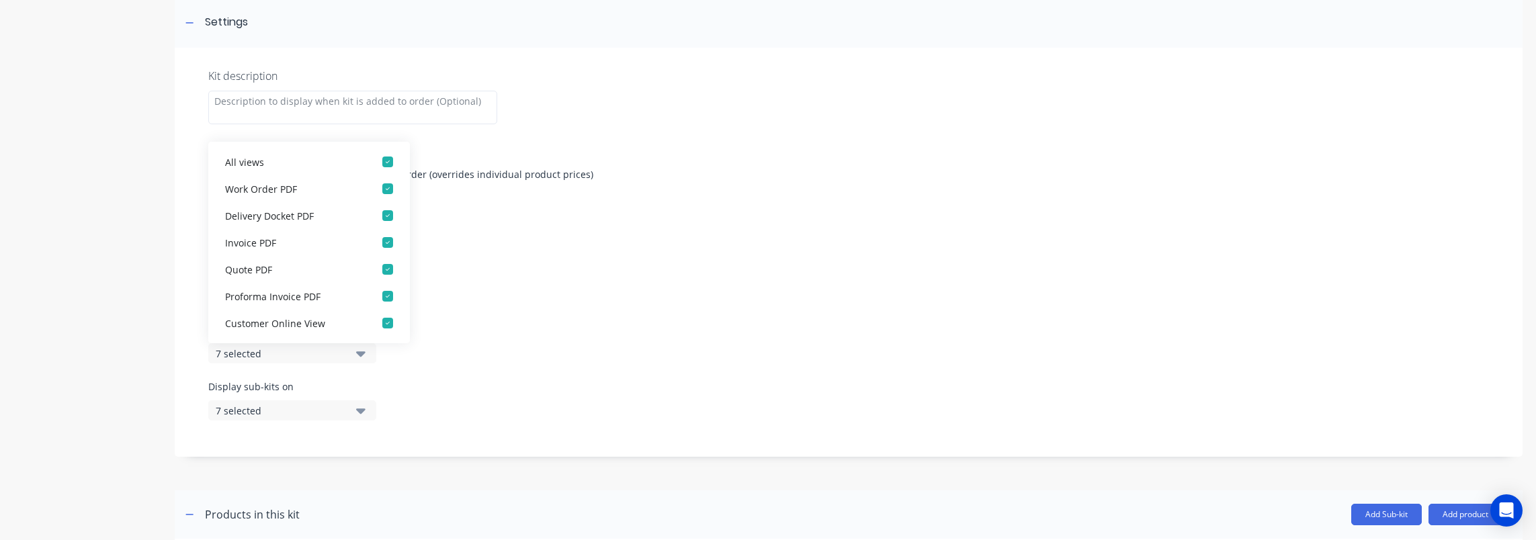
scroll to position [202, 0]
click at [514, 360] on div "Display individual kit items on 7 selected" at bounding box center [848, 346] width 1281 height 57
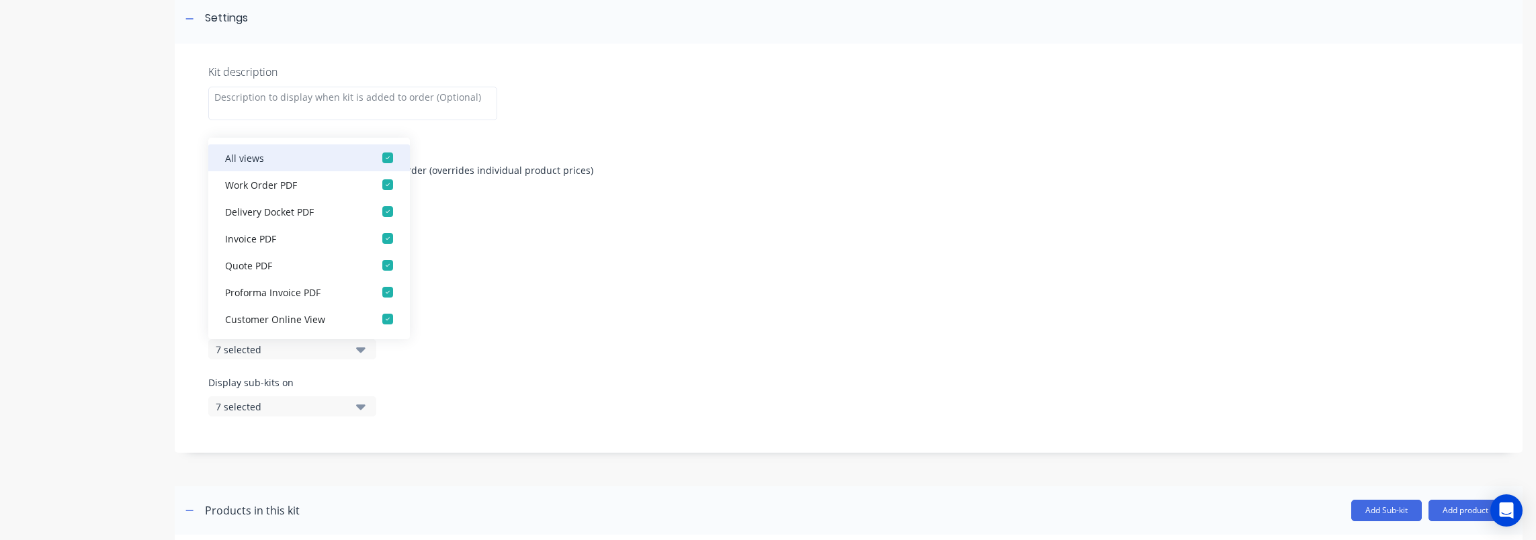
click at [262, 159] on div "All views" at bounding box center [292, 158] width 134 height 14
click at [525, 288] on div "Accounting code Select" at bounding box center [848, 281] width 1281 height 41
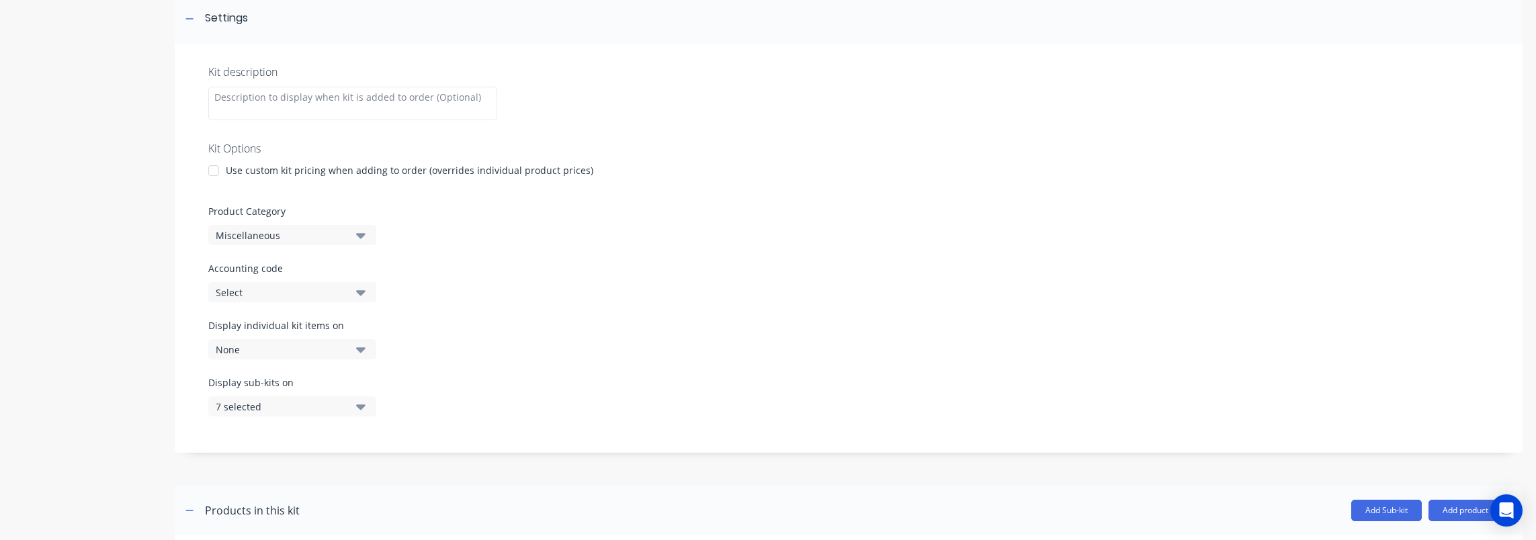
click at [318, 413] on div "7 selected" at bounding box center [281, 407] width 130 height 14
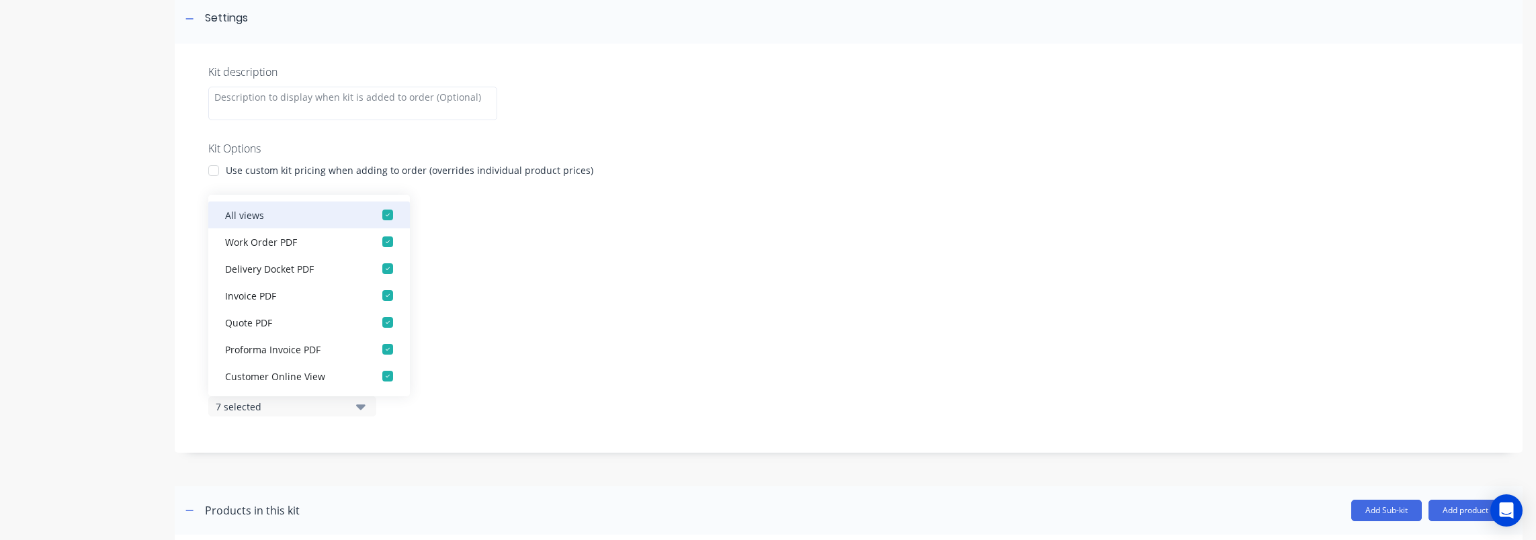
click at [382, 212] on div "button" at bounding box center [387, 215] width 27 height 27
click at [433, 234] on div "Product Category Miscellaneous" at bounding box center [848, 224] width 1281 height 41
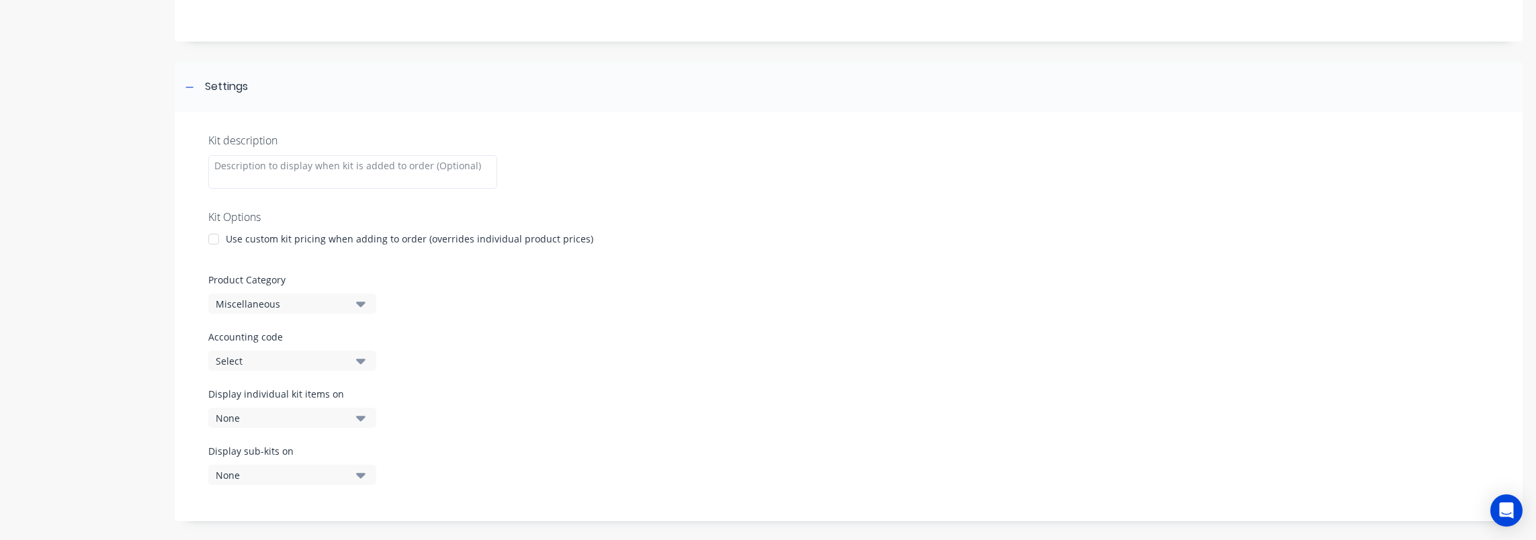
scroll to position [134, 0]
click at [313, 357] on div "Select" at bounding box center [281, 360] width 130 height 14
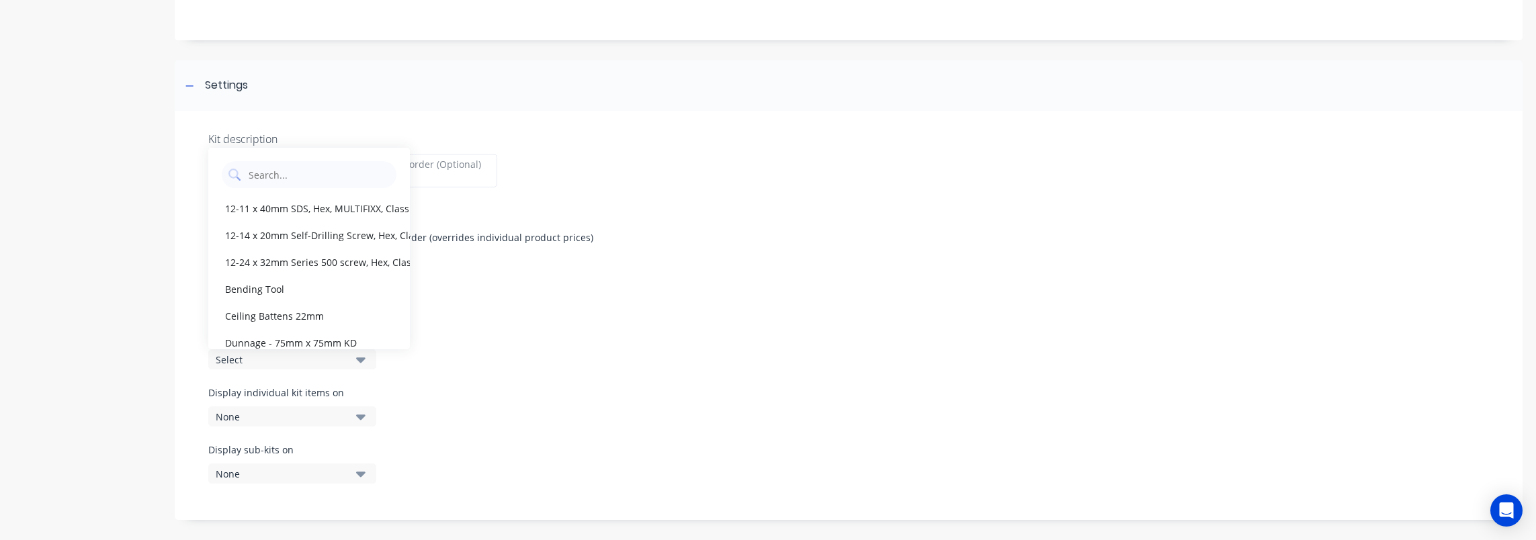
click at [548, 421] on div "Display individual kit items on None" at bounding box center [848, 414] width 1281 height 57
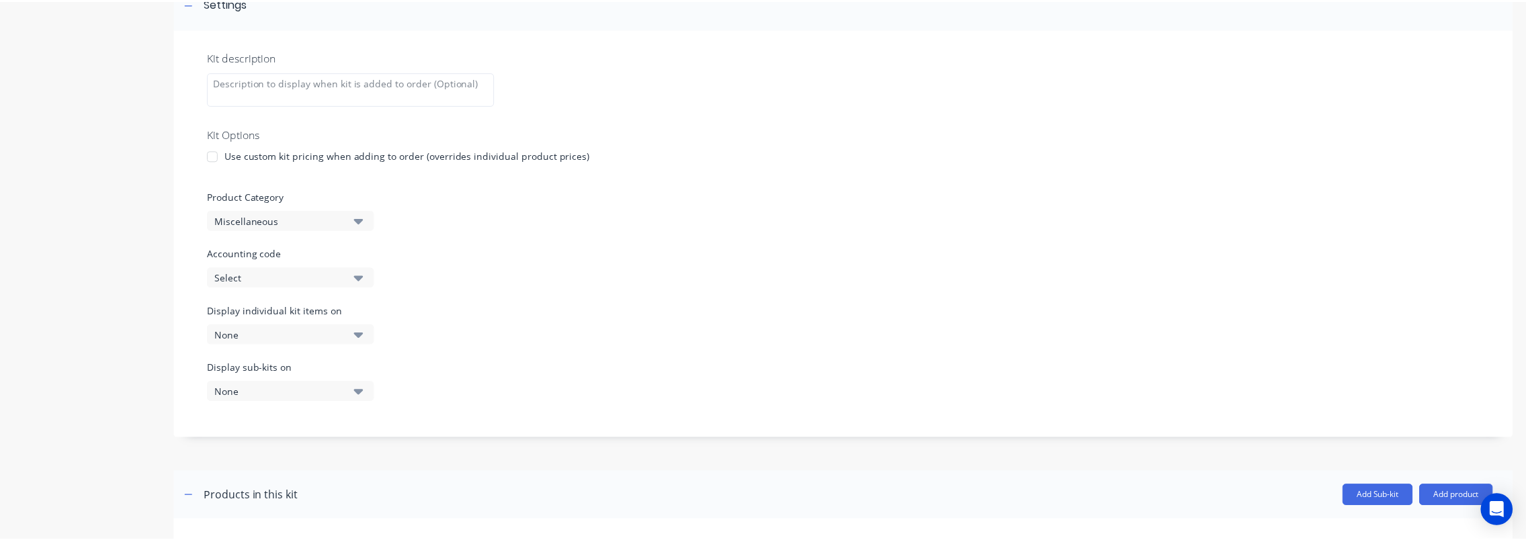
scroll to position [304, 0]
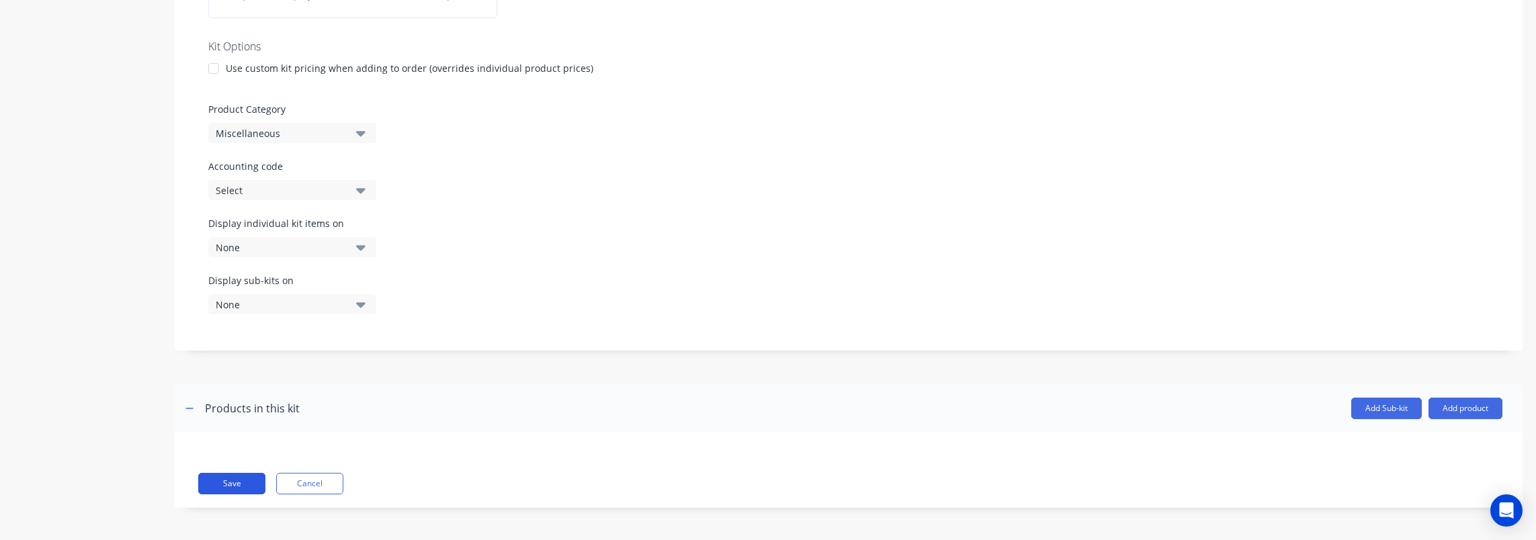
click at [225, 483] on button "Save" at bounding box center [231, 484] width 67 height 22
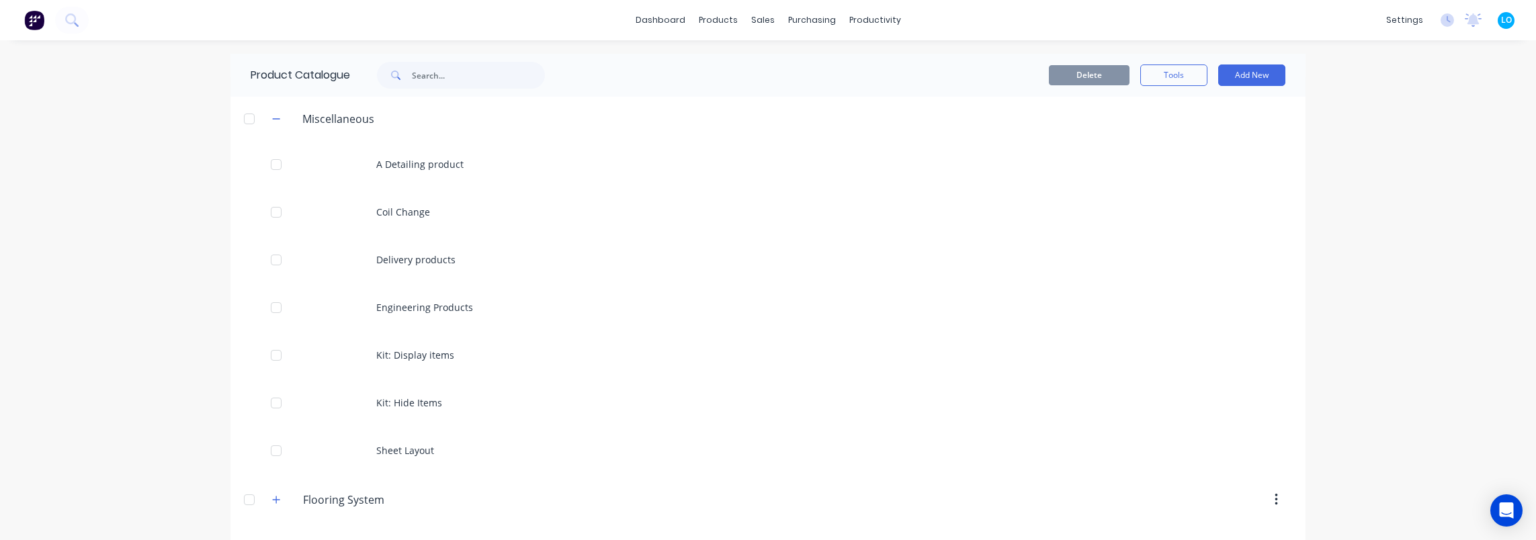
click at [165, 279] on div "dashboard products sales purchasing productivity dashboard products Product Cat…" at bounding box center [768, 270] width 1536 height 540
click at [79, 28] on button at bounding box center [72, 20] width 34 height 27
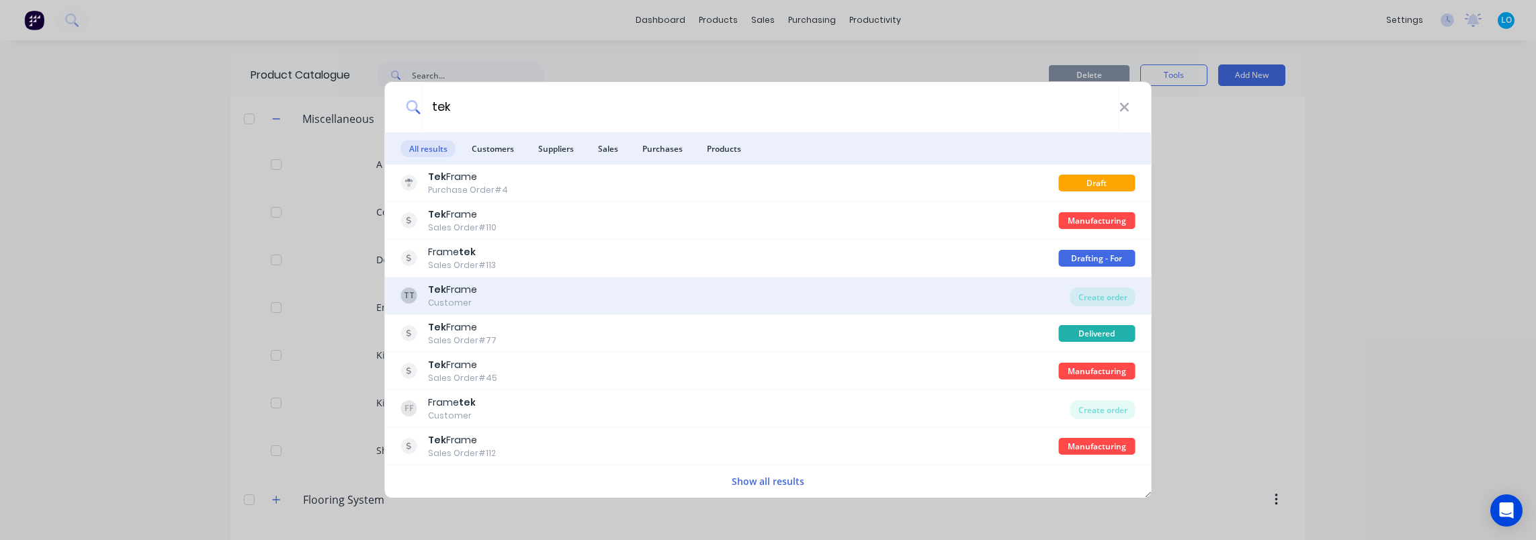
type input "tek"
click at [578, 297] on div "TT Tek Frame Customer" at bounding box center [735, 296] width 669 height 26
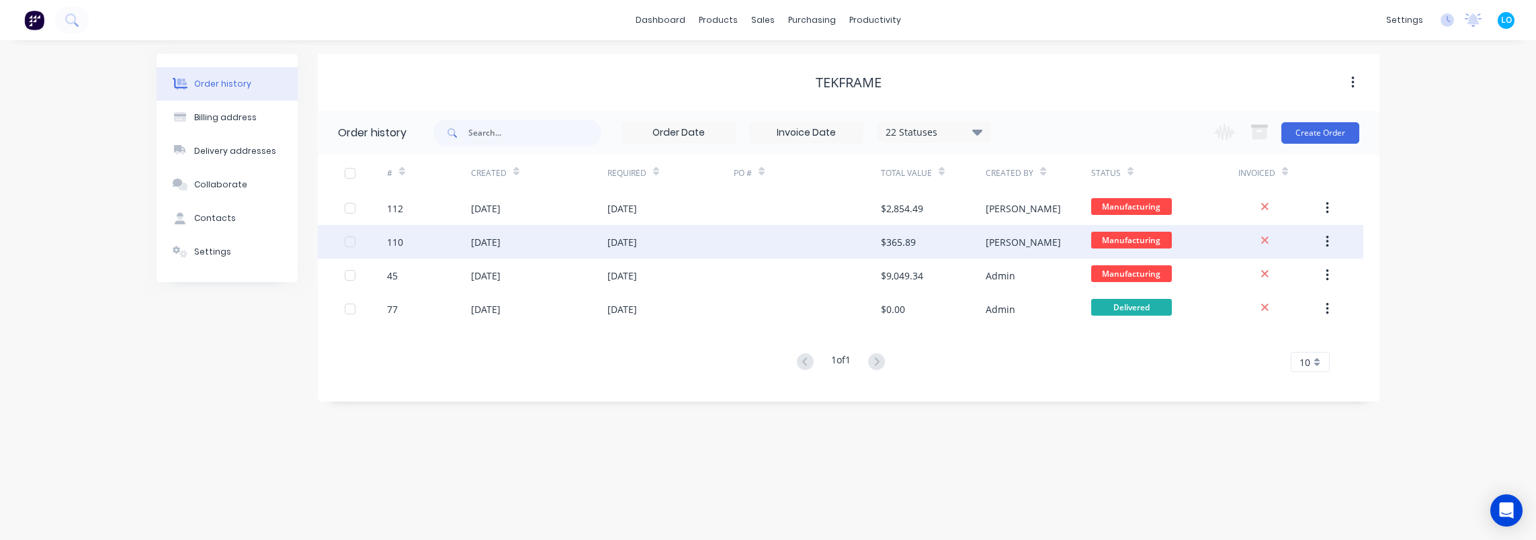
click at [459, 246] on div "110" at bounding box center [429, 242] width 84 height 34
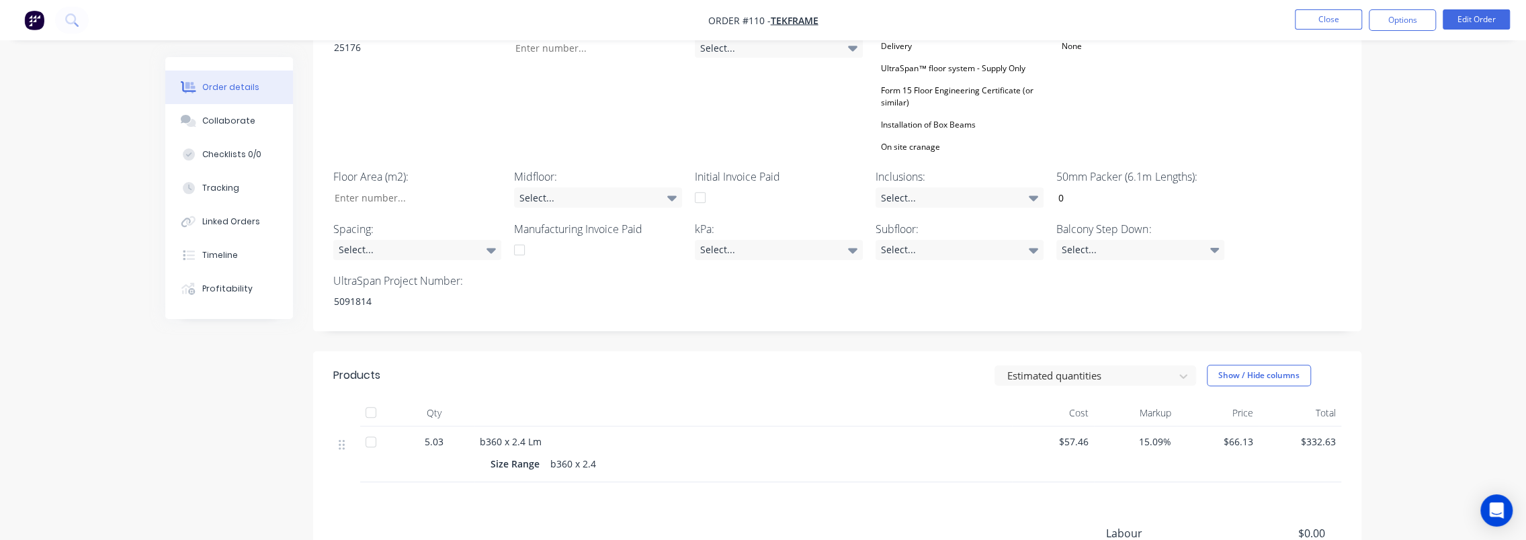
scroll to position [594, 0]
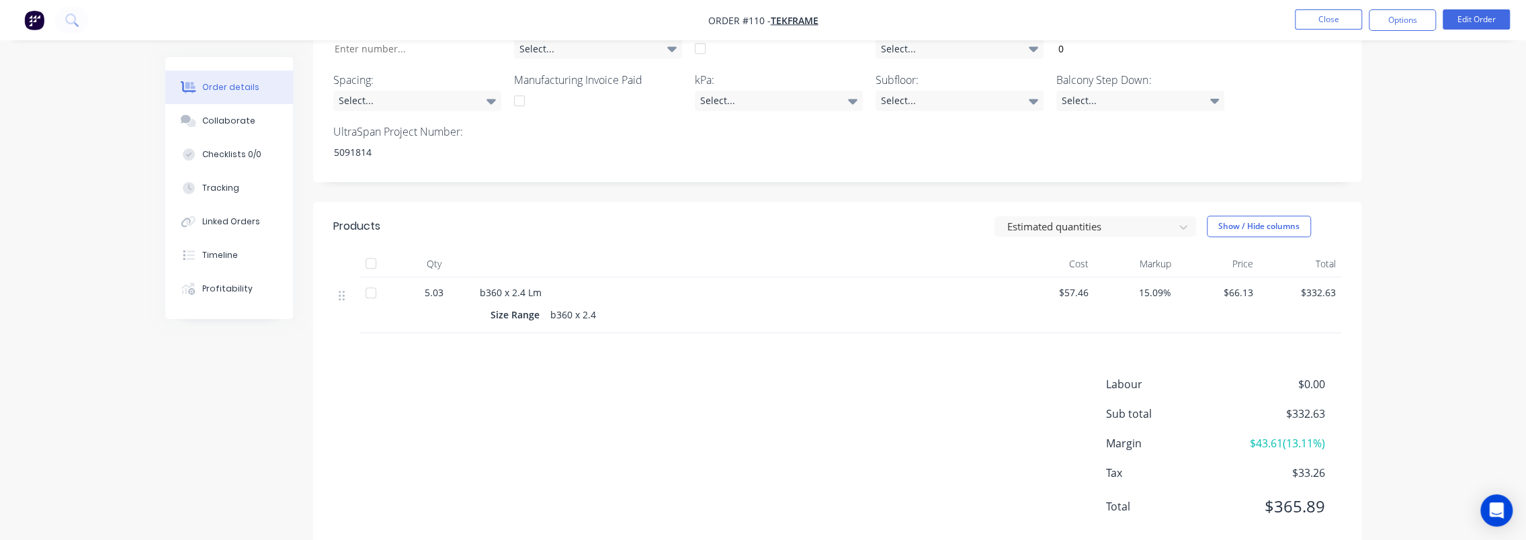
drag, startPoint x: 500, startPoint y: 234, endPoint x: 520, endPoint y: 228, distance: 21.0
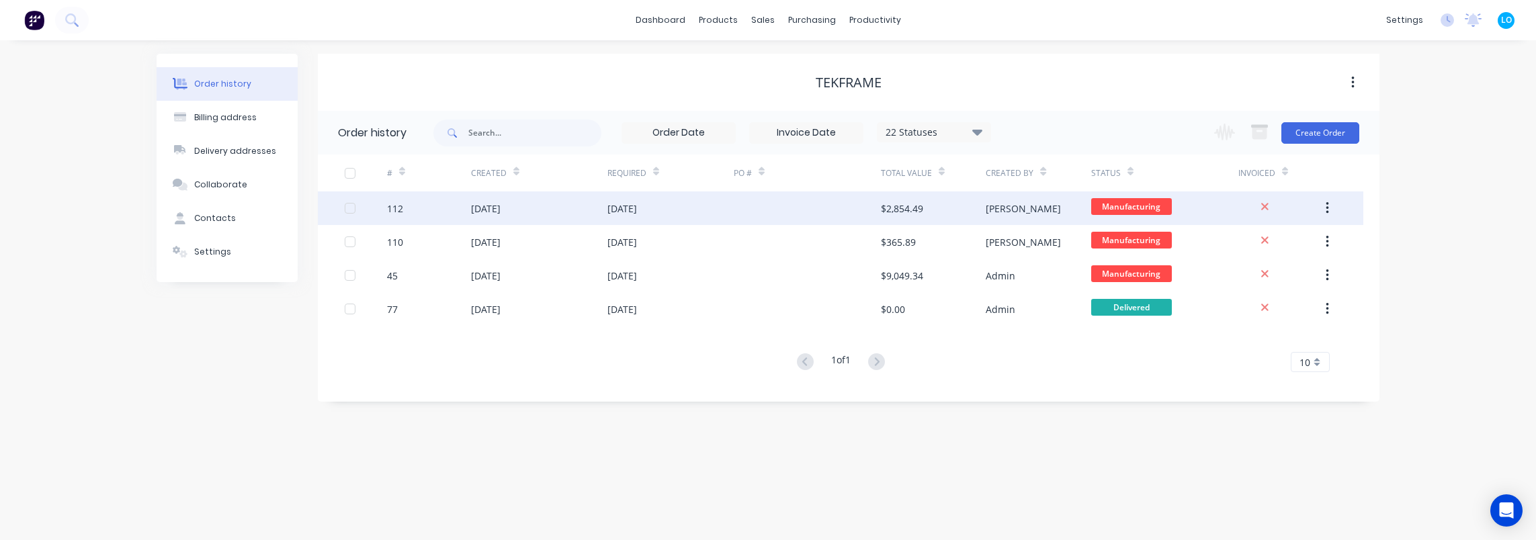
click at [562, 215] on div "19 Sep 2025" at bounding box center [539, 208] width 136 height 34
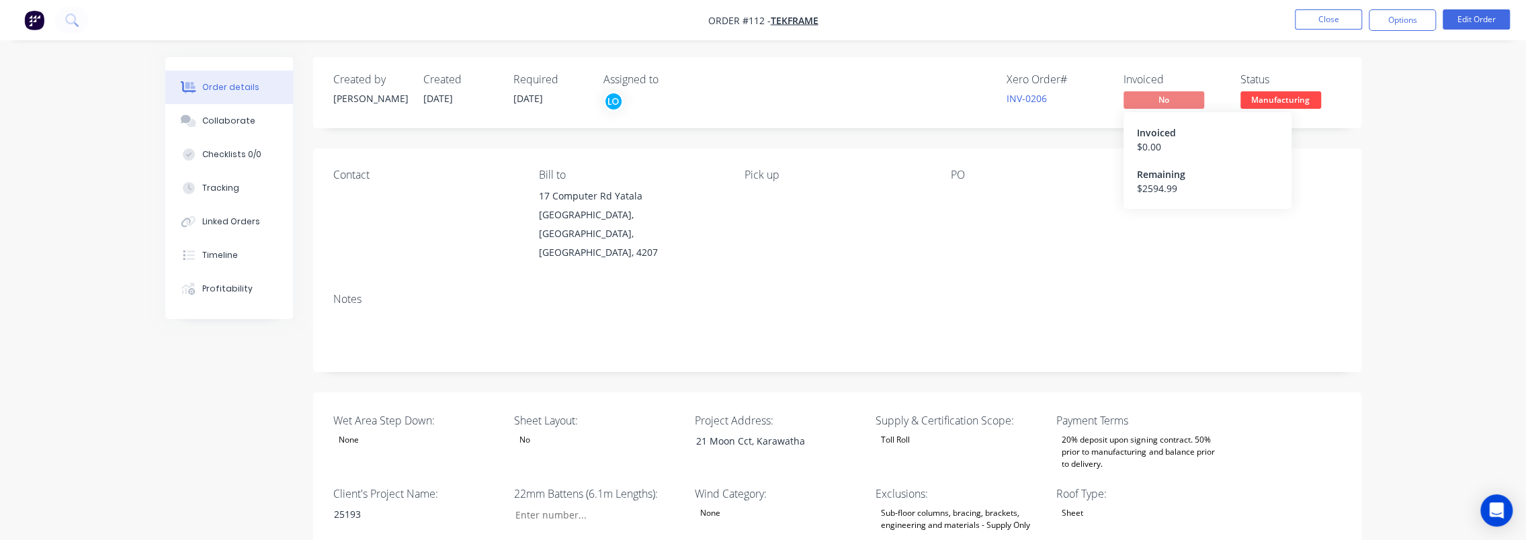
click at [1152, 133] on div "Invoiced" at bounding box center [1207, 133] width 141 height 14
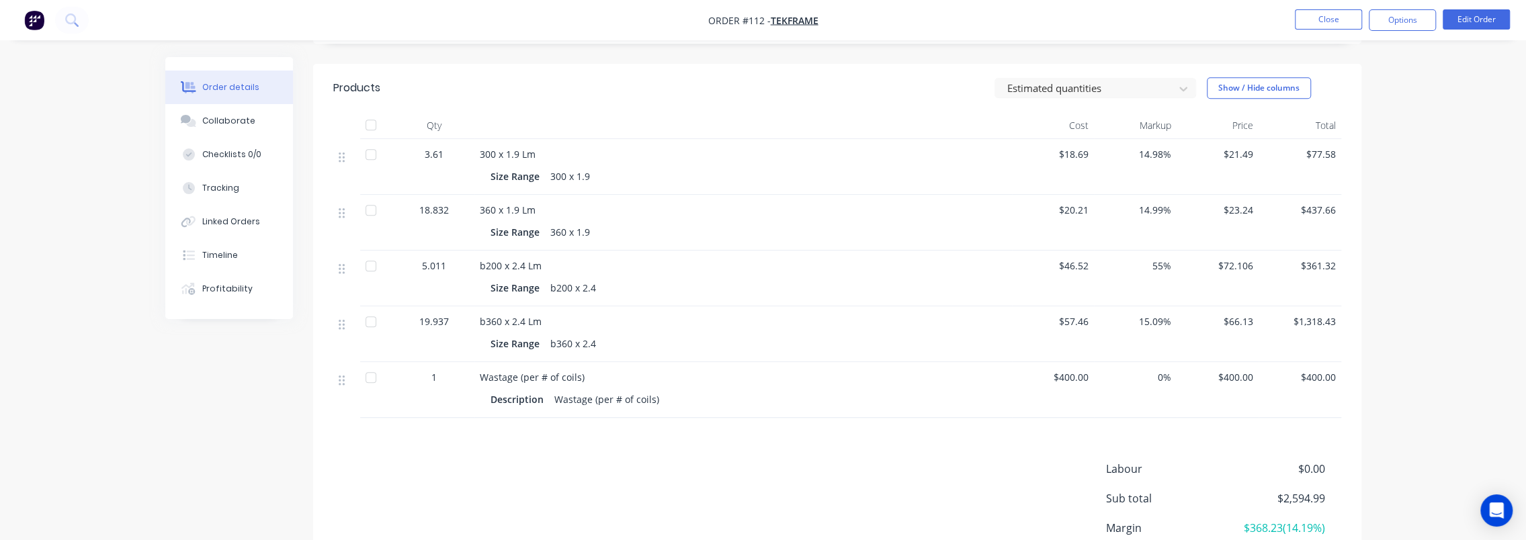
scroll to position [892, 0]
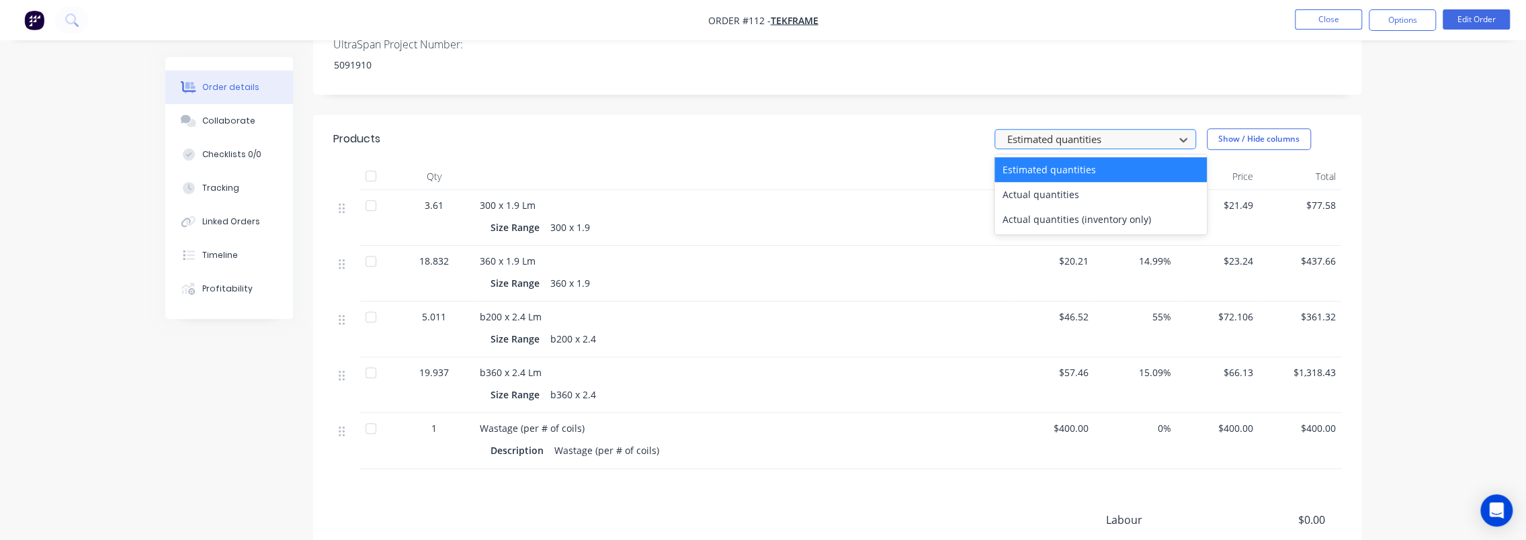
click at [1054, 130] on div "Estimated quantities" at bounding box center [1086, 140] width 169 height 20
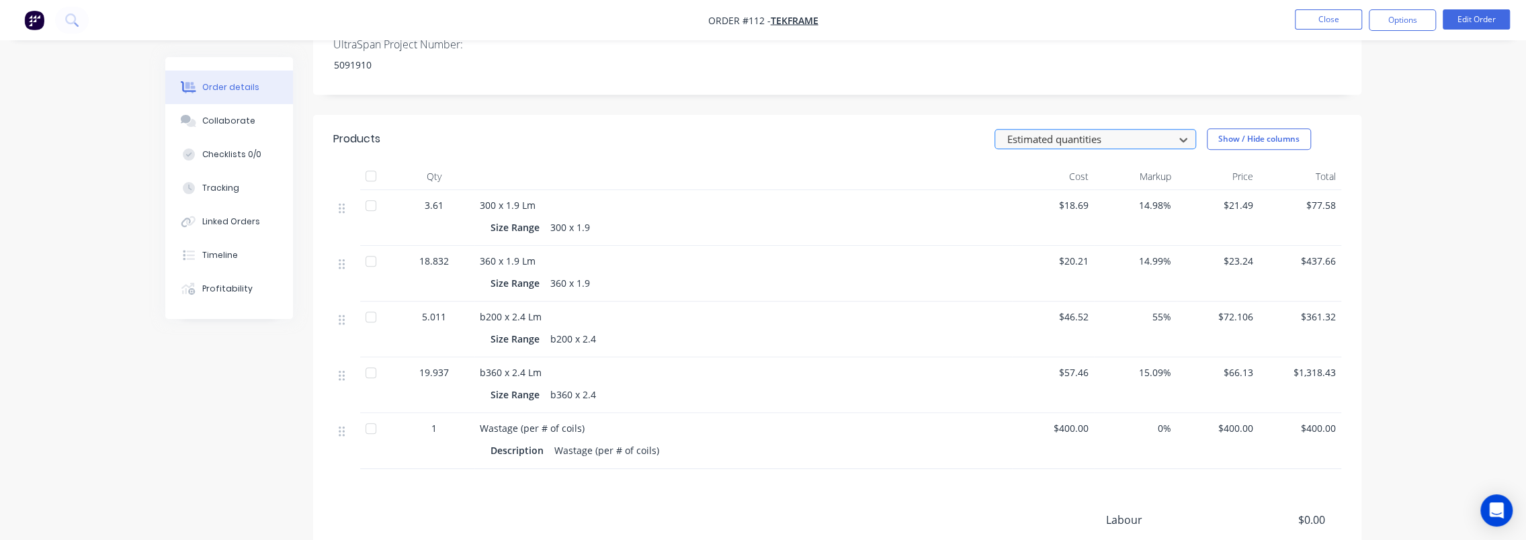
click at [1052, 131] on div at bounding box center [1086, 139] width 161 height 17
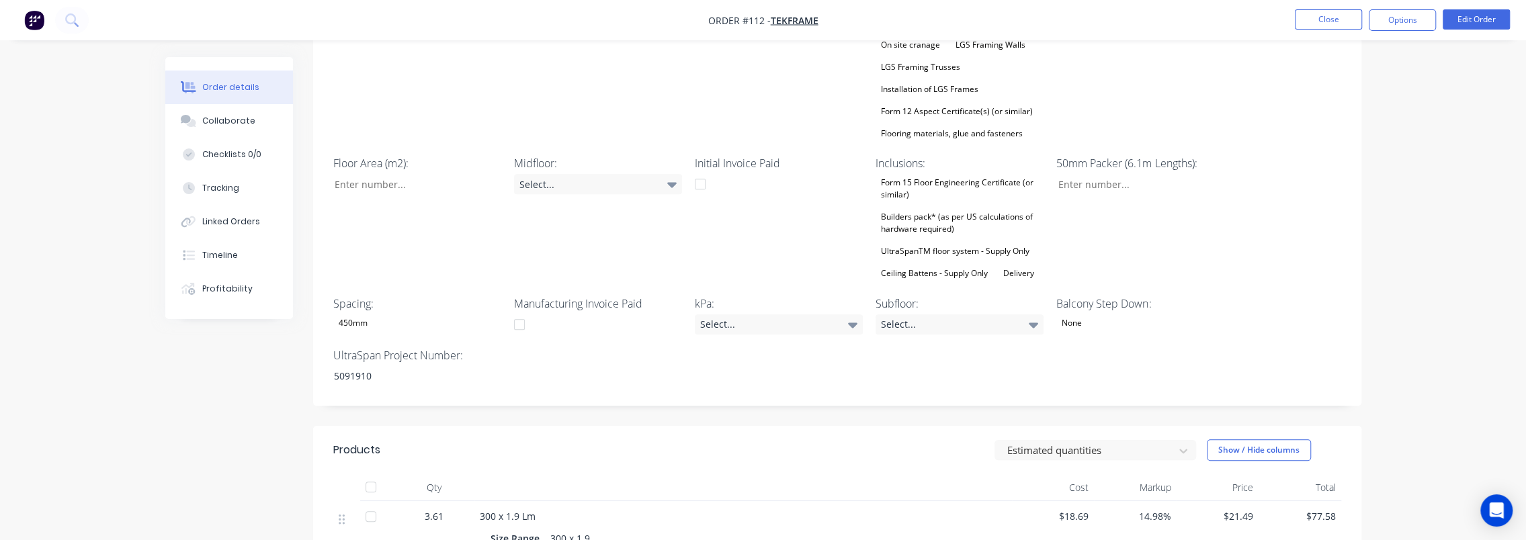
scroll to position [0, 0]
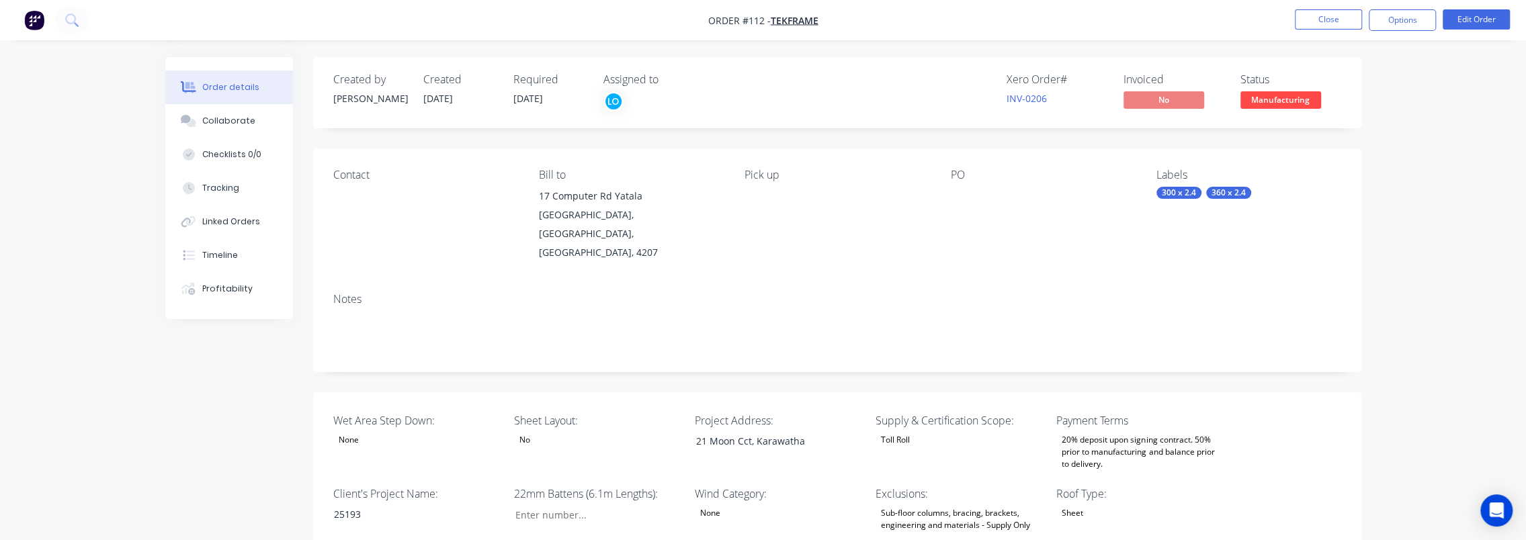
click at [67, 13] on icon at bounding box center [71, 19] width 13 height 13
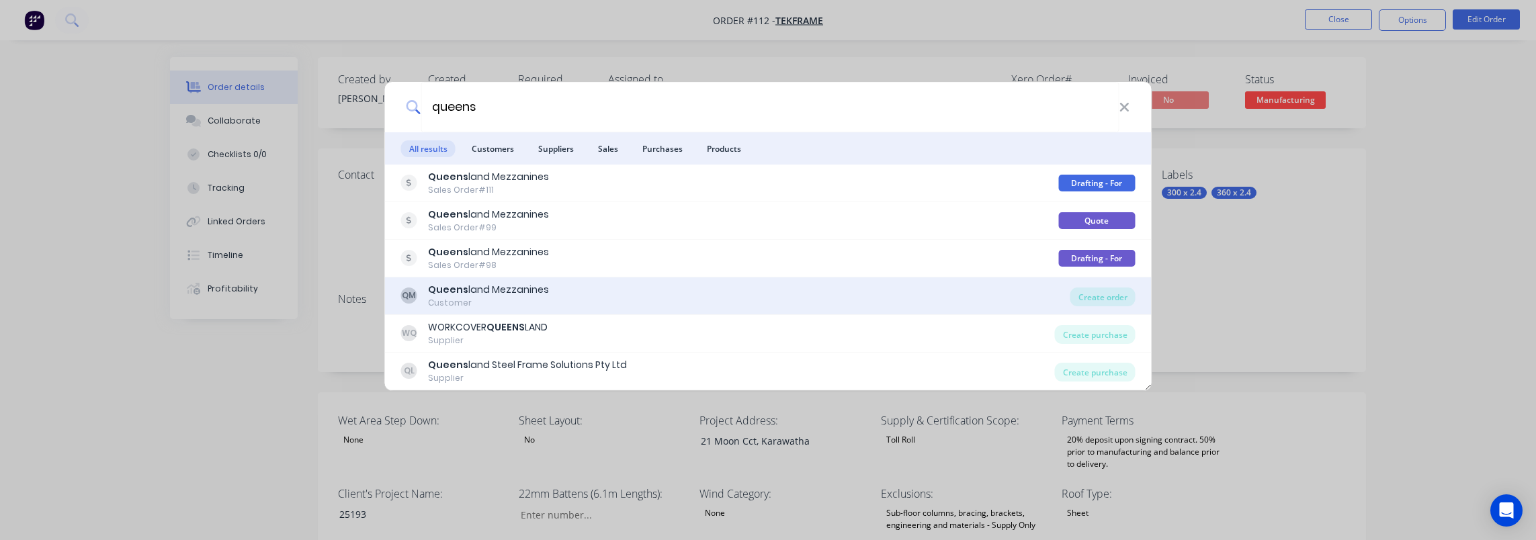
type input "queens"
click at [602, 292] on div "QM Queens land Mezzanines Customer" at bounding box center [735, 296] width 669 height 26
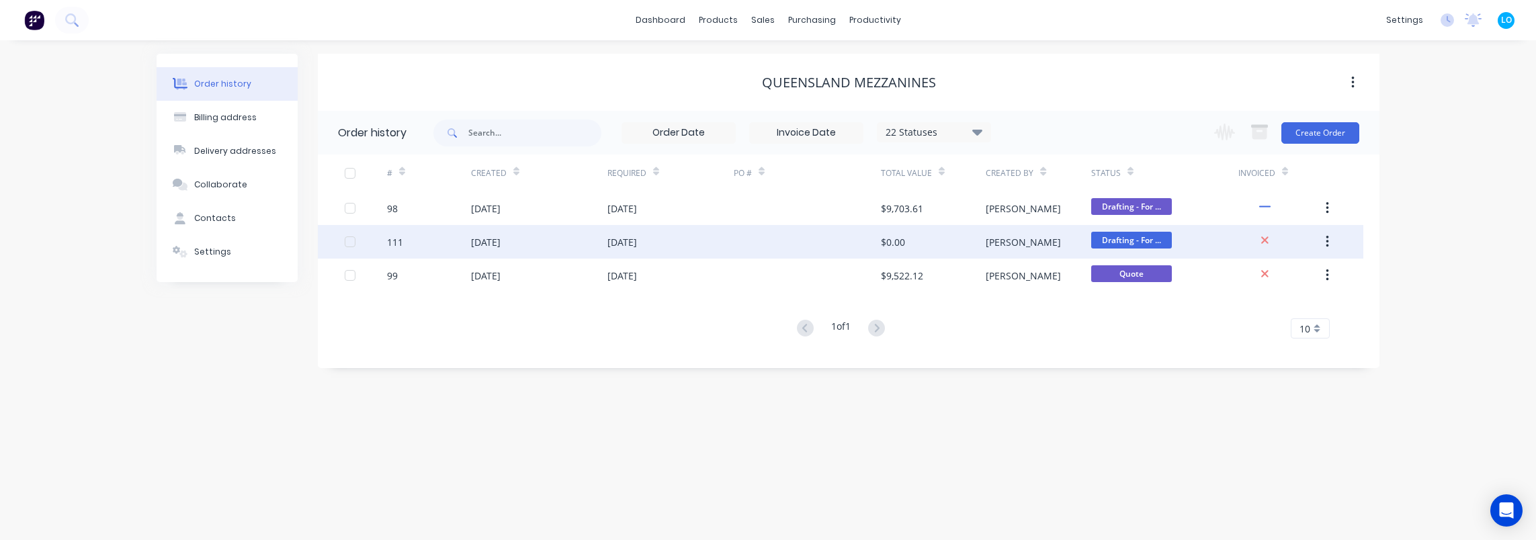
click at [406, 245] on div "111" at bounding box center [429, 242] width 84 height 34
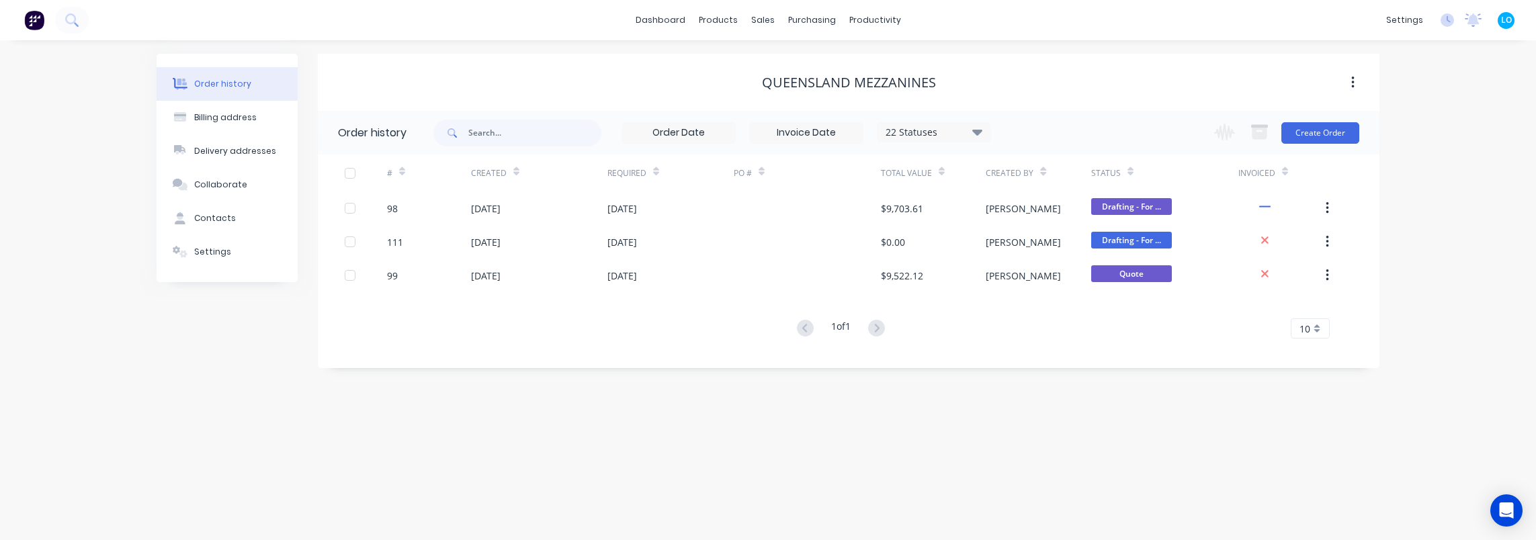
click at [159, 359] on div "Order history Billing address Delivery addresses Collaborate Contacts Settings" at bounding box center [227, 211] width 141 height 314
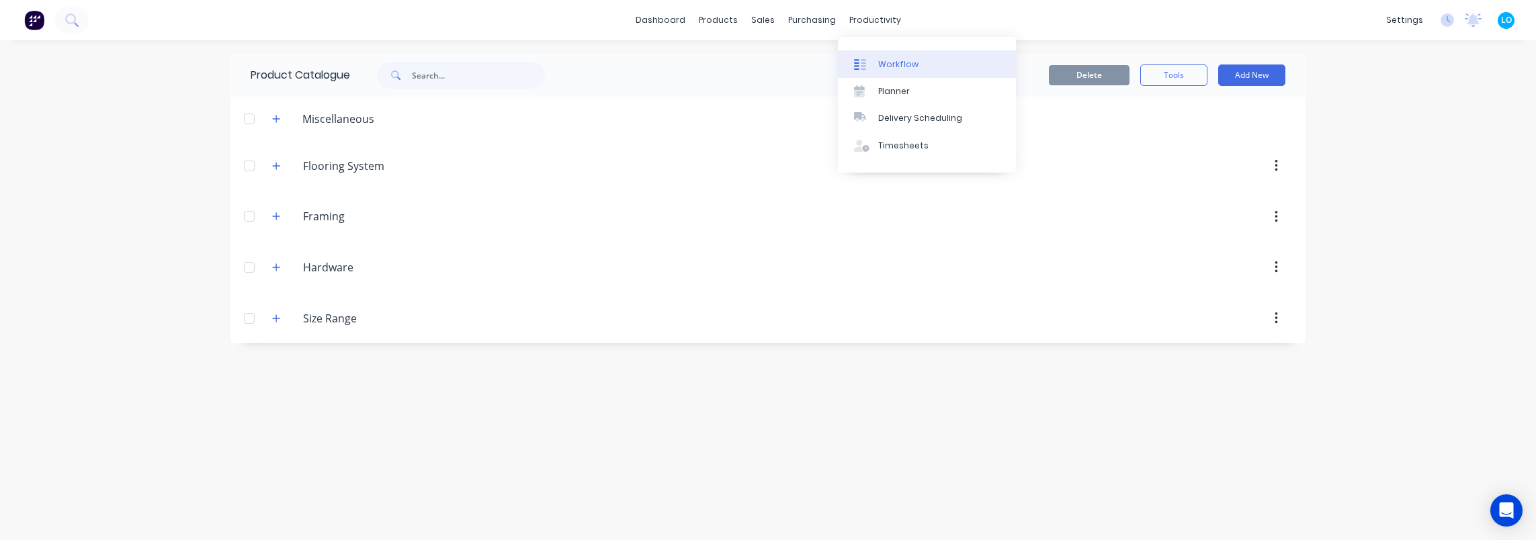
click at [884, 52] on link "Workflow" at bounding box center [927, 63] width 178 height 27
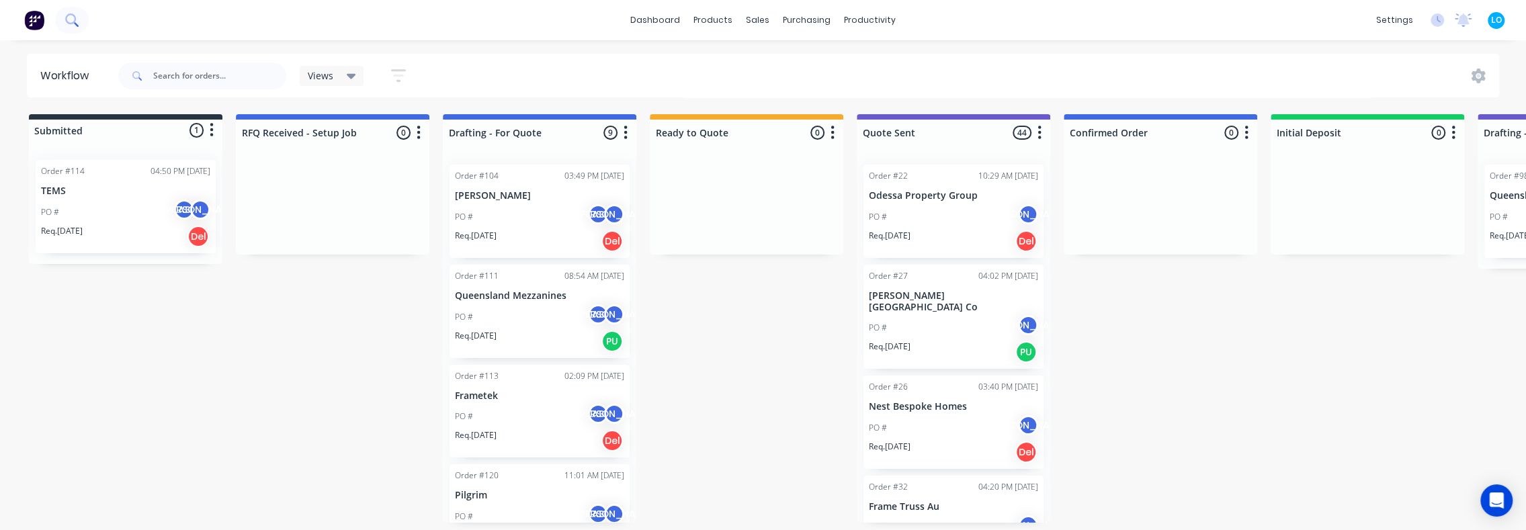
click at [74, 20] on icon at bounding box center [70, 18] width 11 height 11
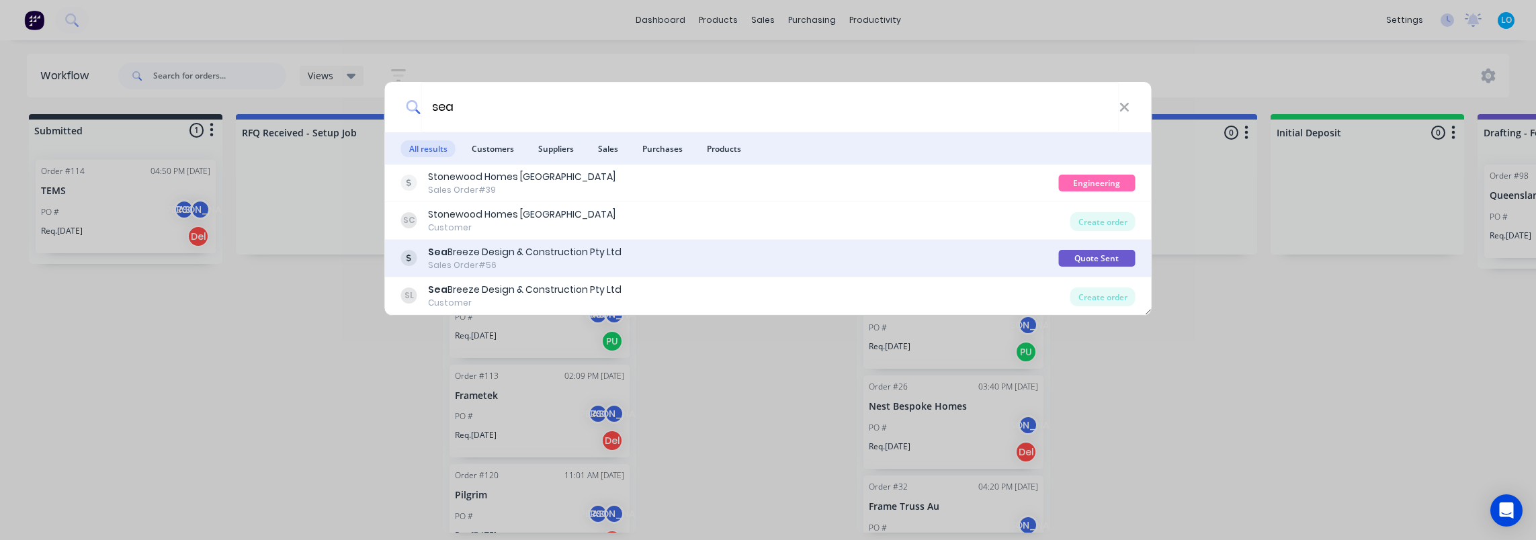
type input "sea"
click at [646, 254] on div "Sea Breeze Design & Construction Pty Ltd Sales Order #56" at bounding box center [730, 258] width 658 height 26
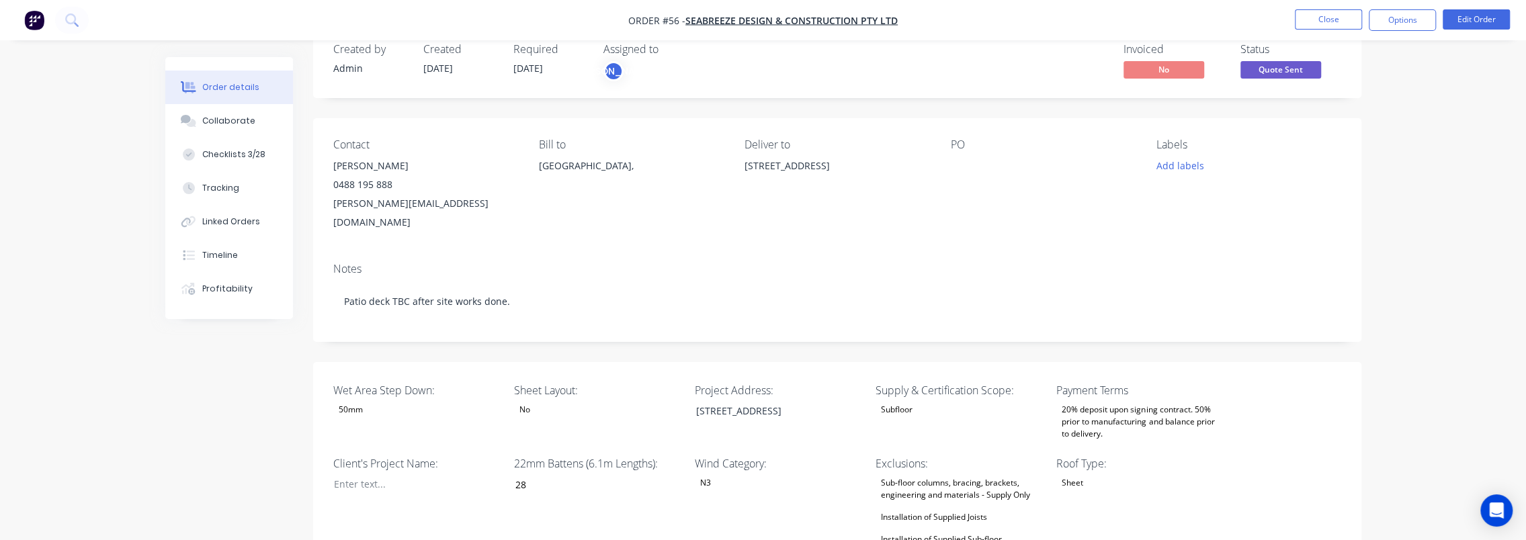
scroll to position [67, 0]
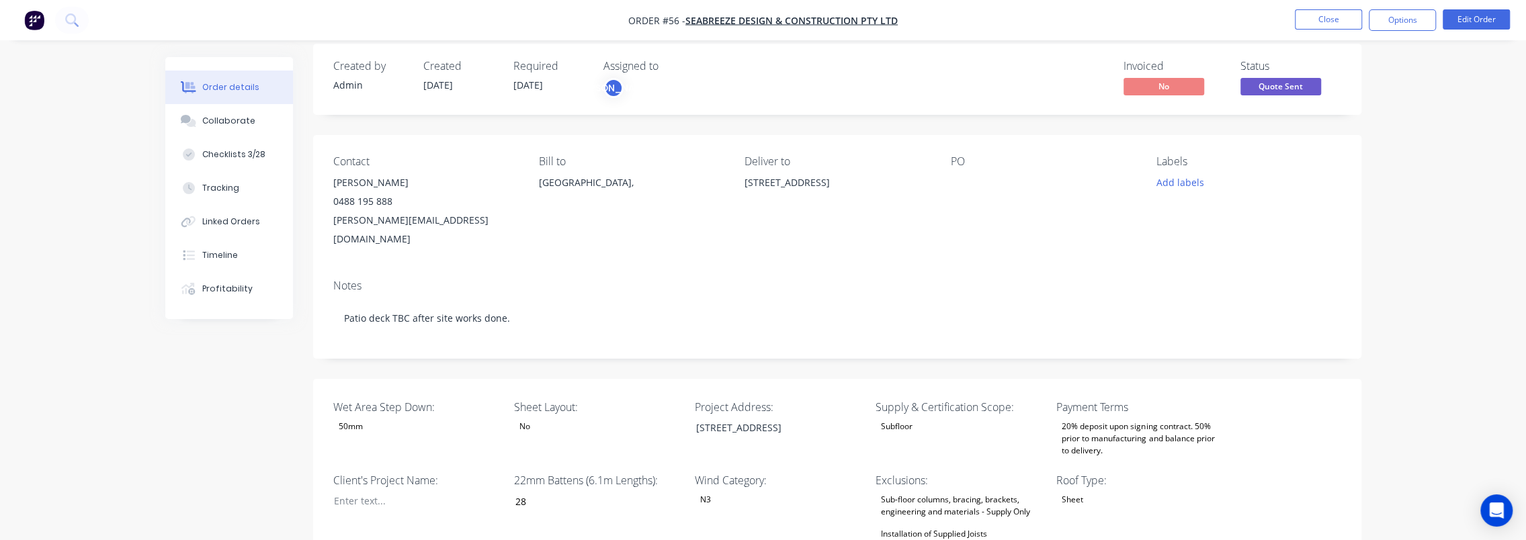
scroll to position [0, 0]
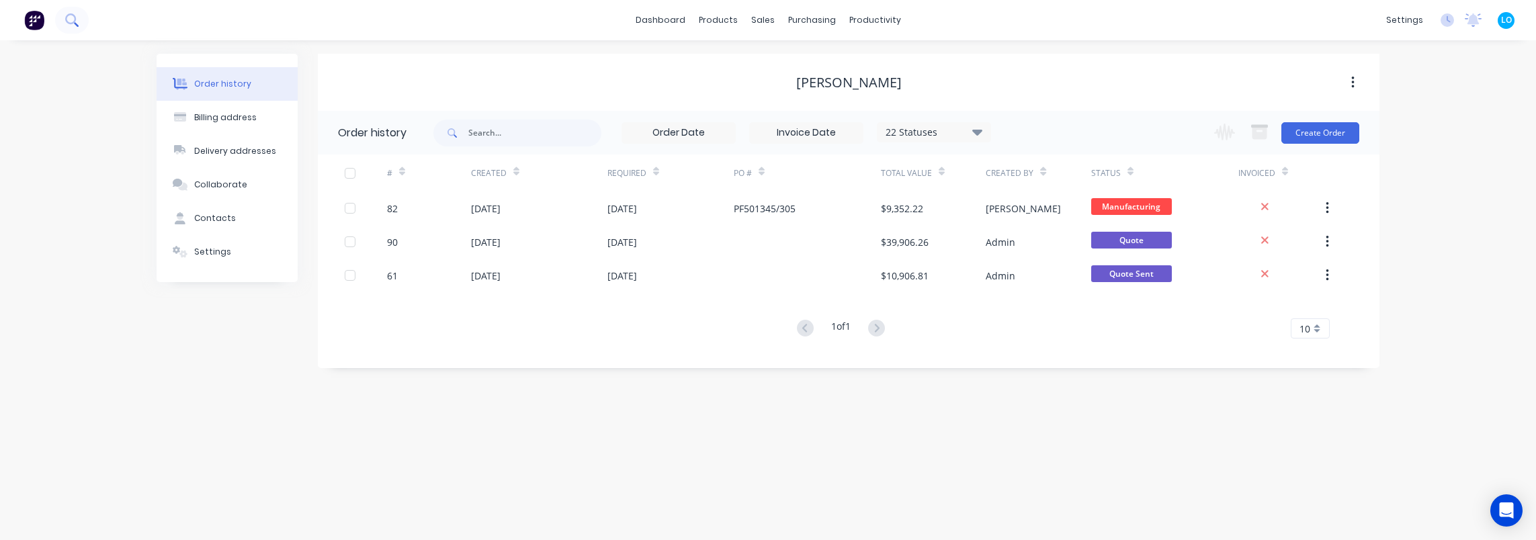
click at [71, 19] on icon at bounding box center [71, 19] width 13 height 13
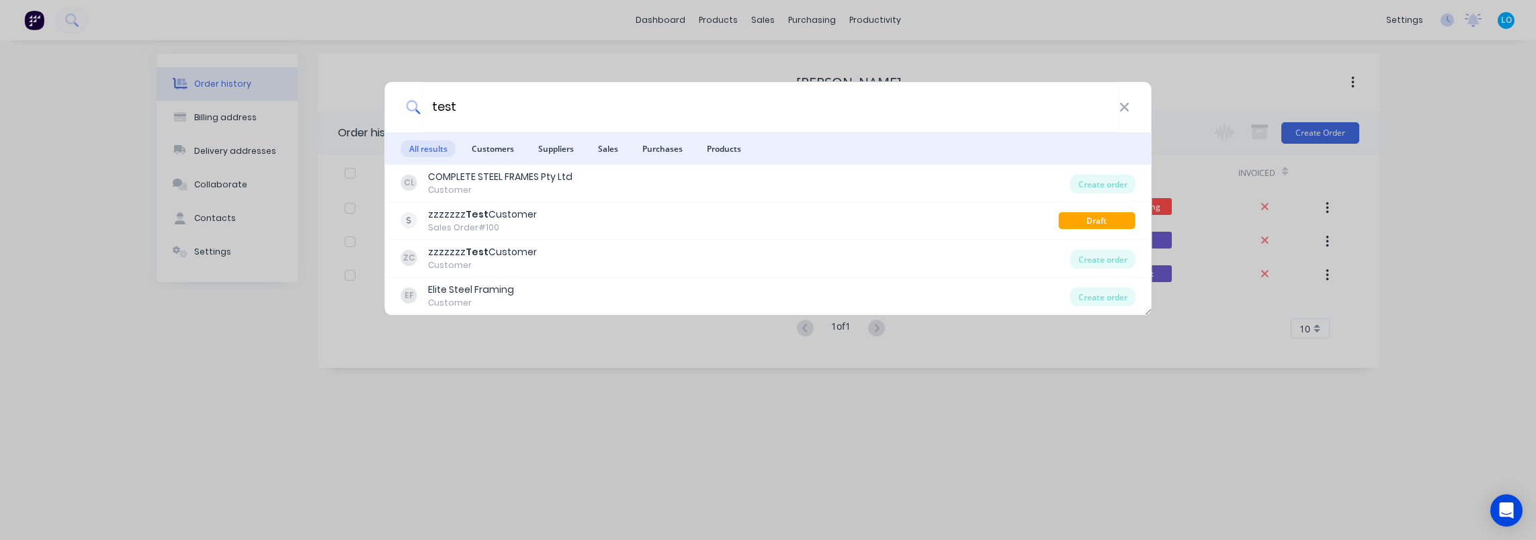
type input "test"
click at [551, 414] on div "test All results Customers Suppliers Sales Purchases Products CL COMPLETE STEEL…" at bounding box center [768, 270] width 1536 height 540
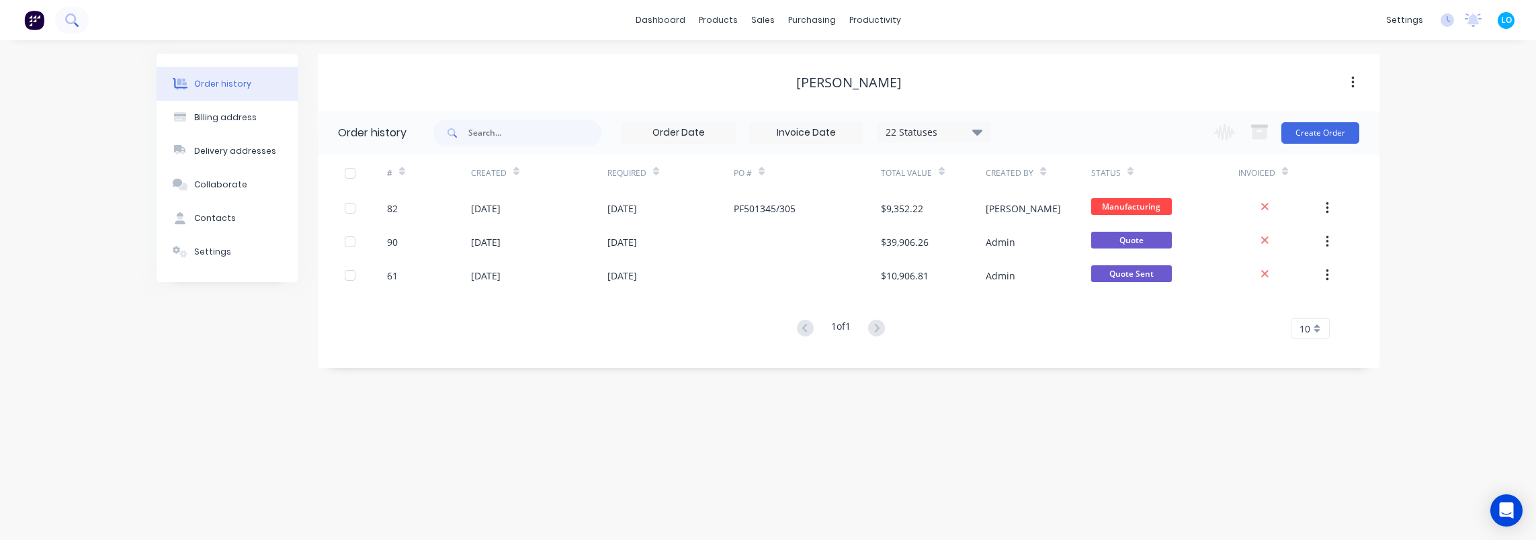
click at [80, 18] on button at bounding box center [72, 20] width 34 height 27
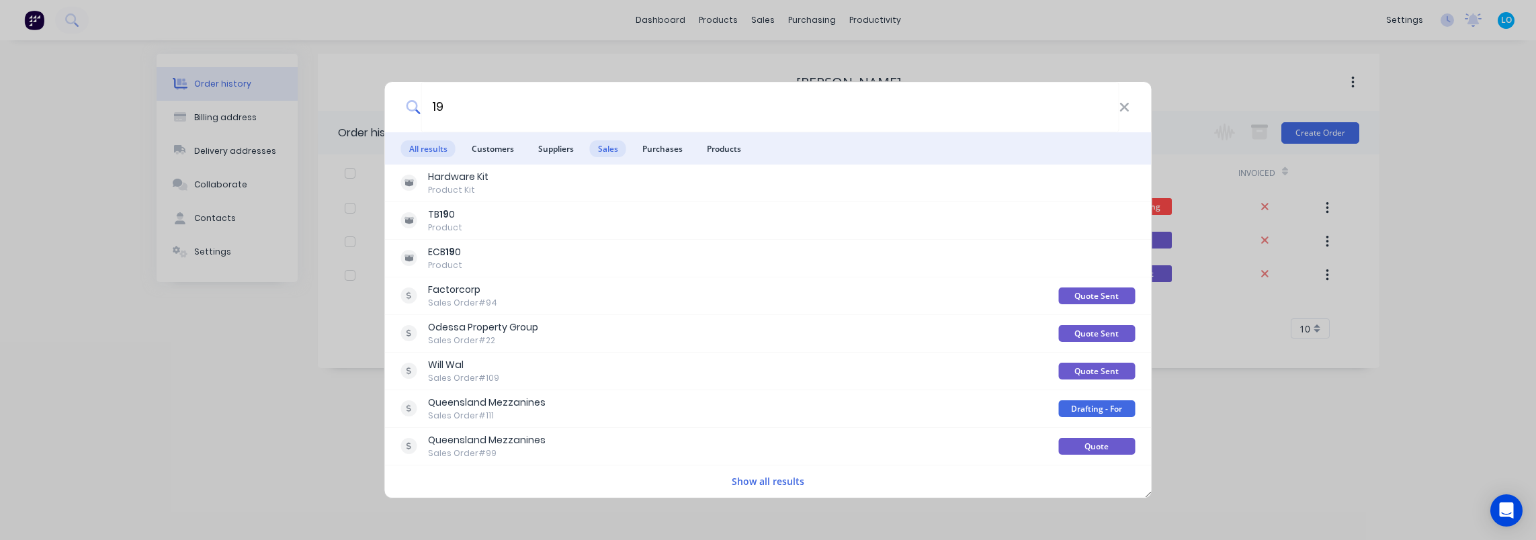
type input "19"
click at [607, 148] on span "Sales" at bounding box center [608, 148] width 36 height 17
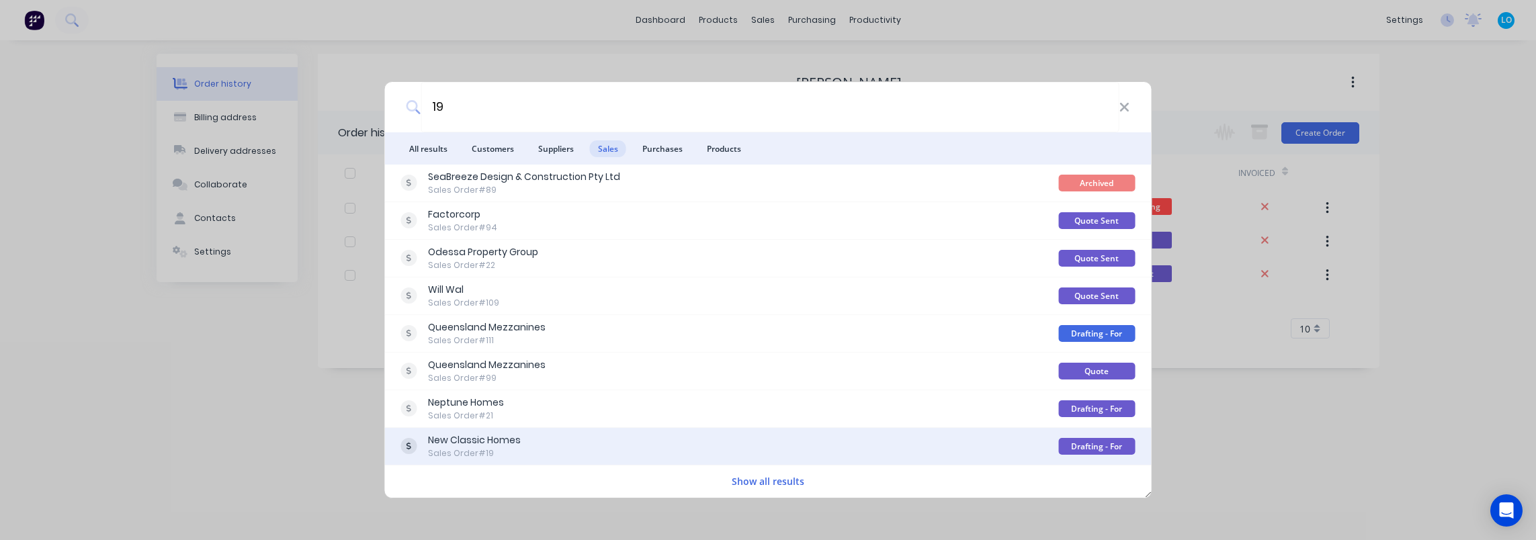
click at [571, 449] on div "New Classic Homes Sales Order #19" at bounding box center [730, 446] width 658 height 26
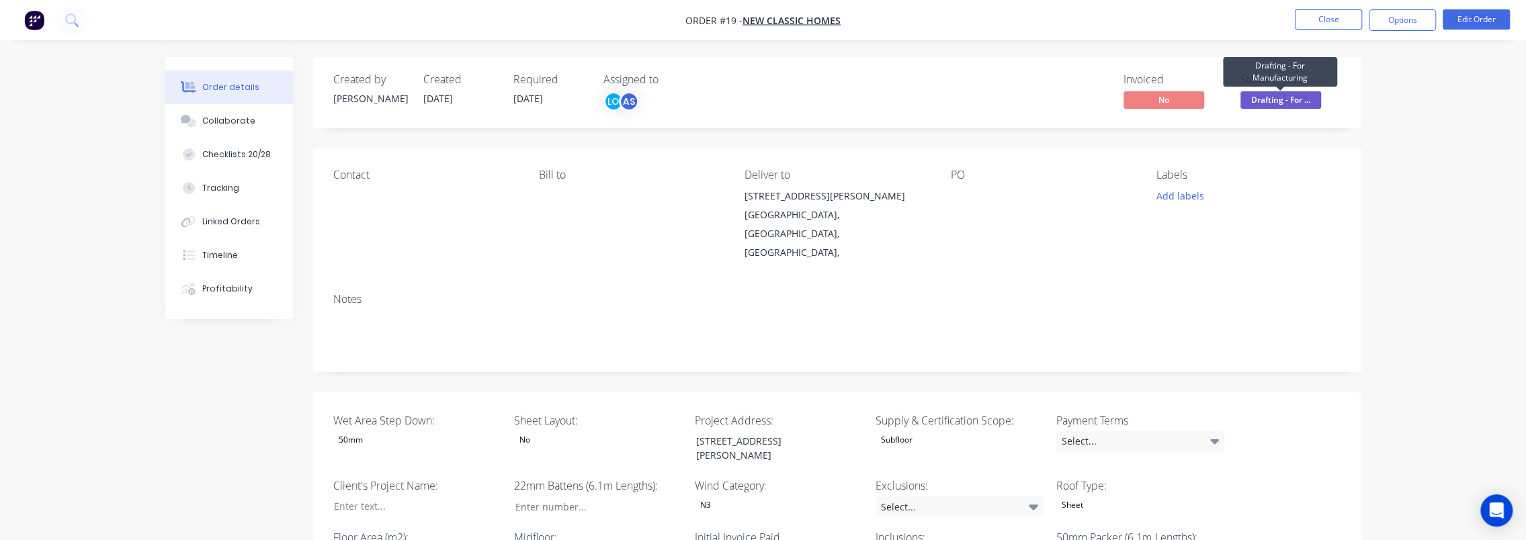
click at [1282, 95] on span "Drafting - For ..." at bounding box center [1280, 99] width 81 height 17
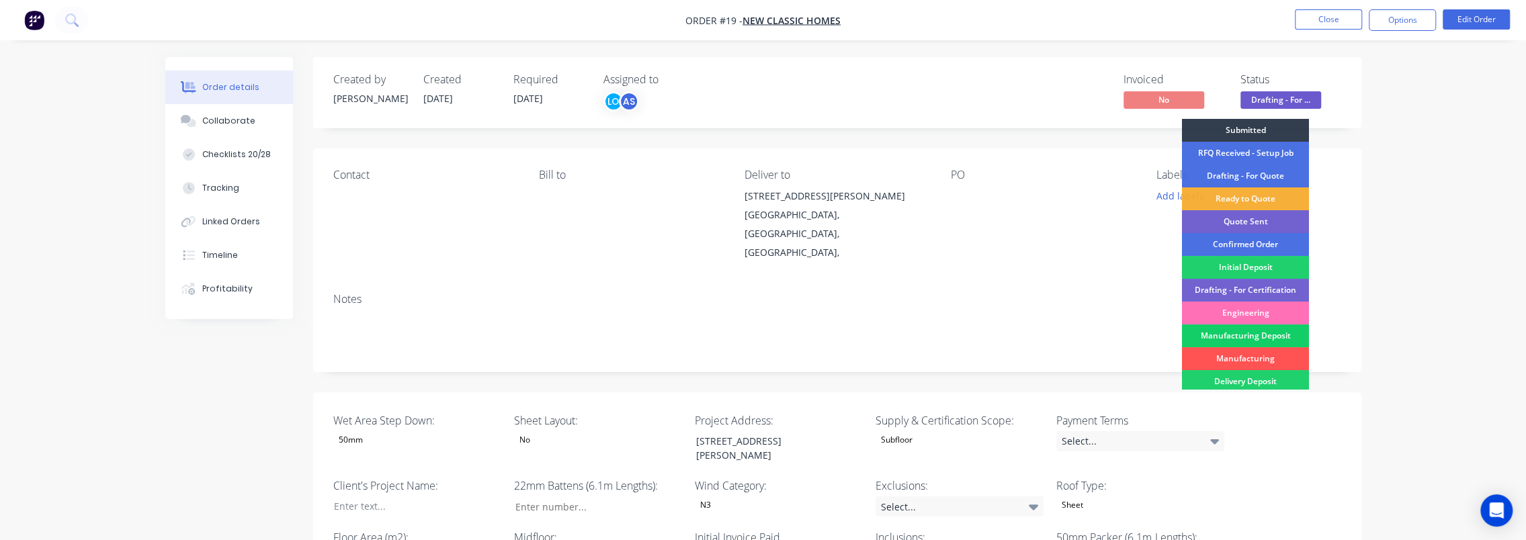
click at [1271, 335] on div "Manufacturing Deposit" at bounding box center [1245, 336] width 127 height 23
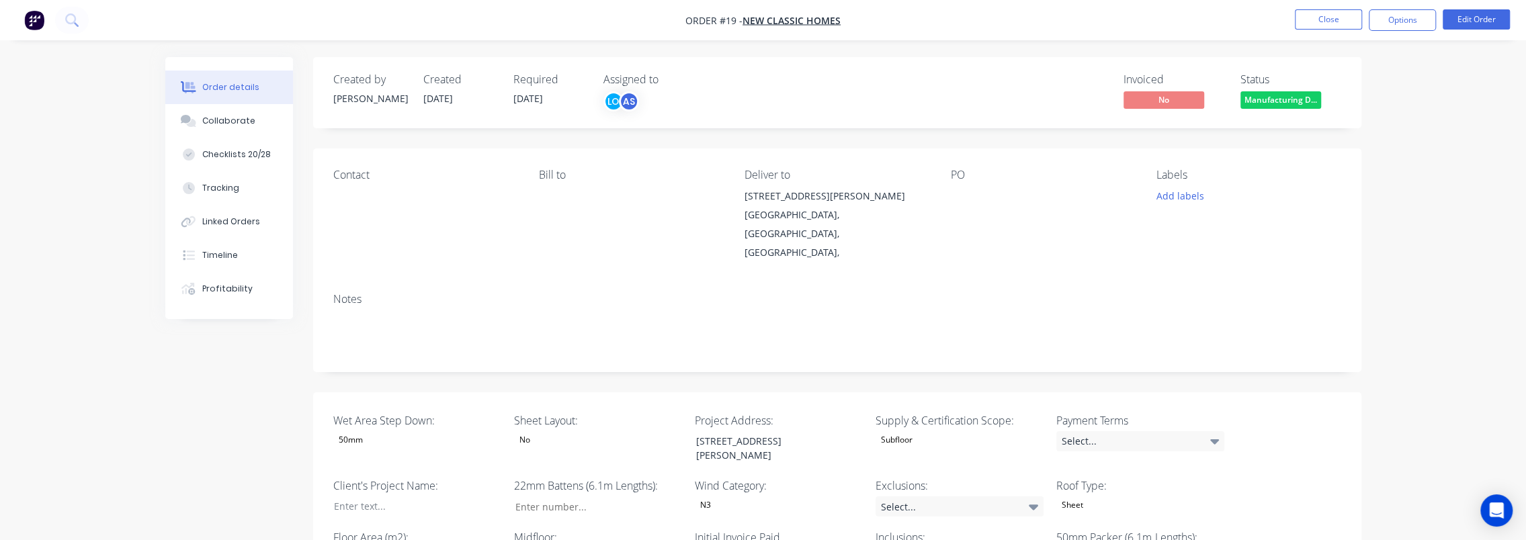
click at [1332, 19] on button "Close" at bounding box center [1328, 19] width 67 height 20
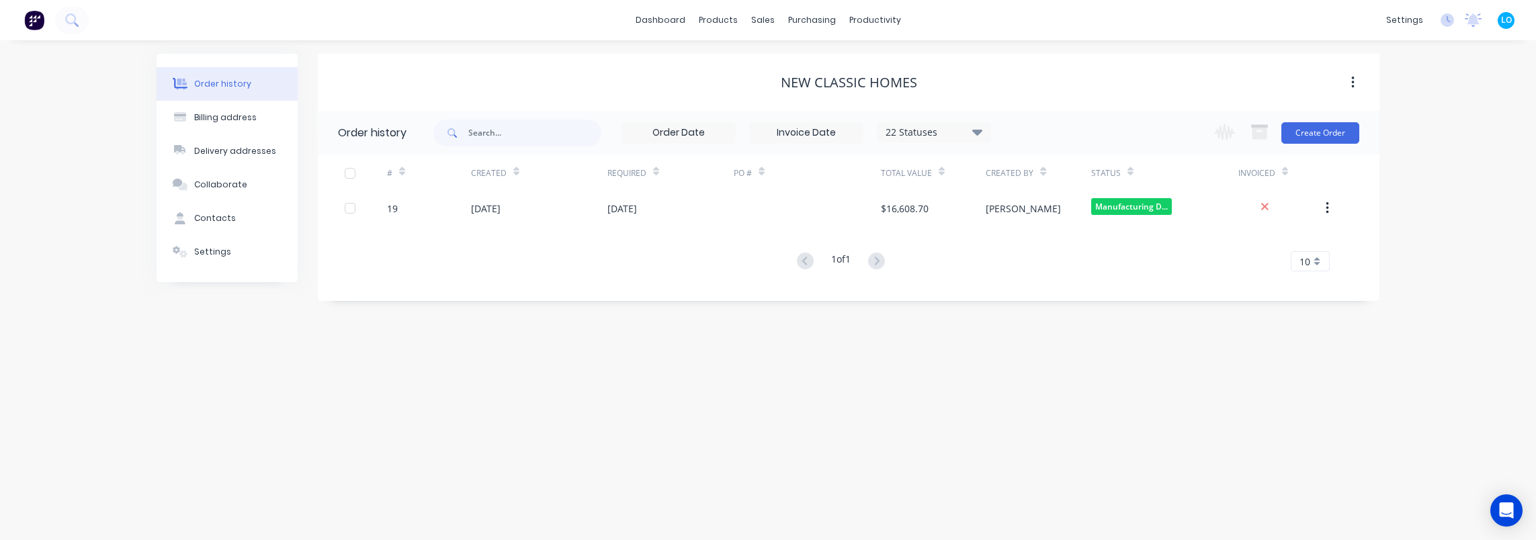
click at [767, 418] on div "Order history Billing address Delivery addresses Collaborate Contacts Settings …" at bounding box center [768, 290] width 1536 height 500
click at [75, 24] on icon at bounding box center [71, 19] width 13 height 13
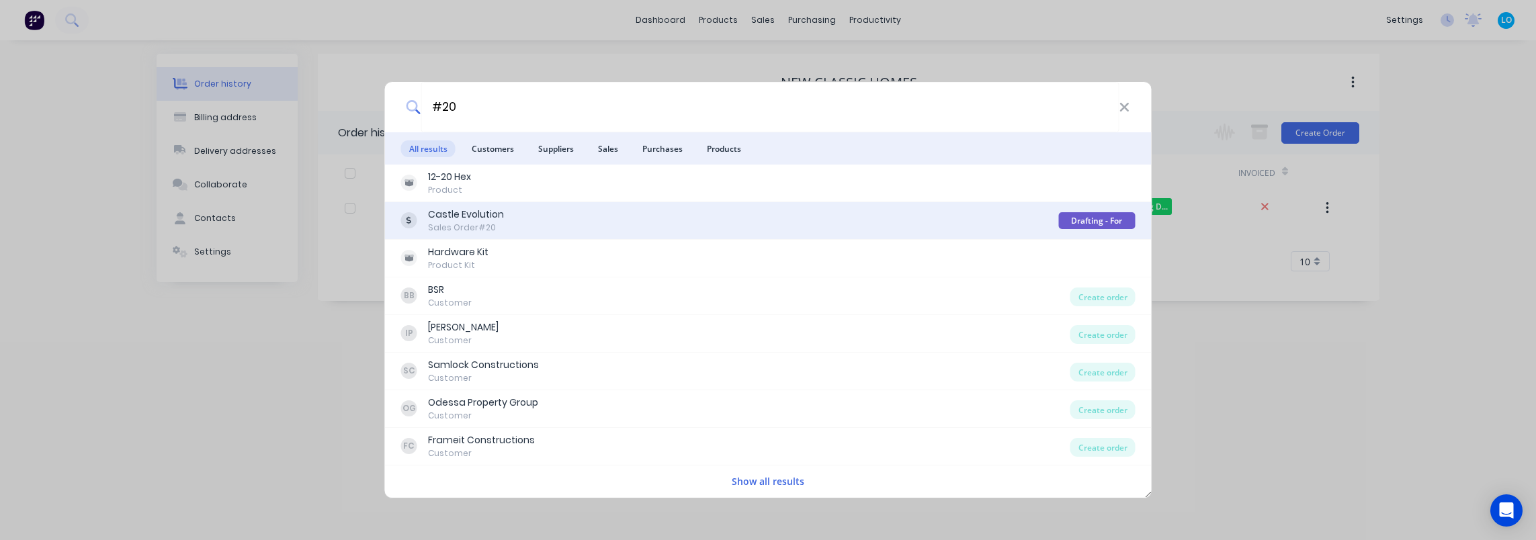
type input "#20"
click at [555, 219] on div "Castle Evolution Sales Order #20" at bounding box center [730, 221] width 658 height 26
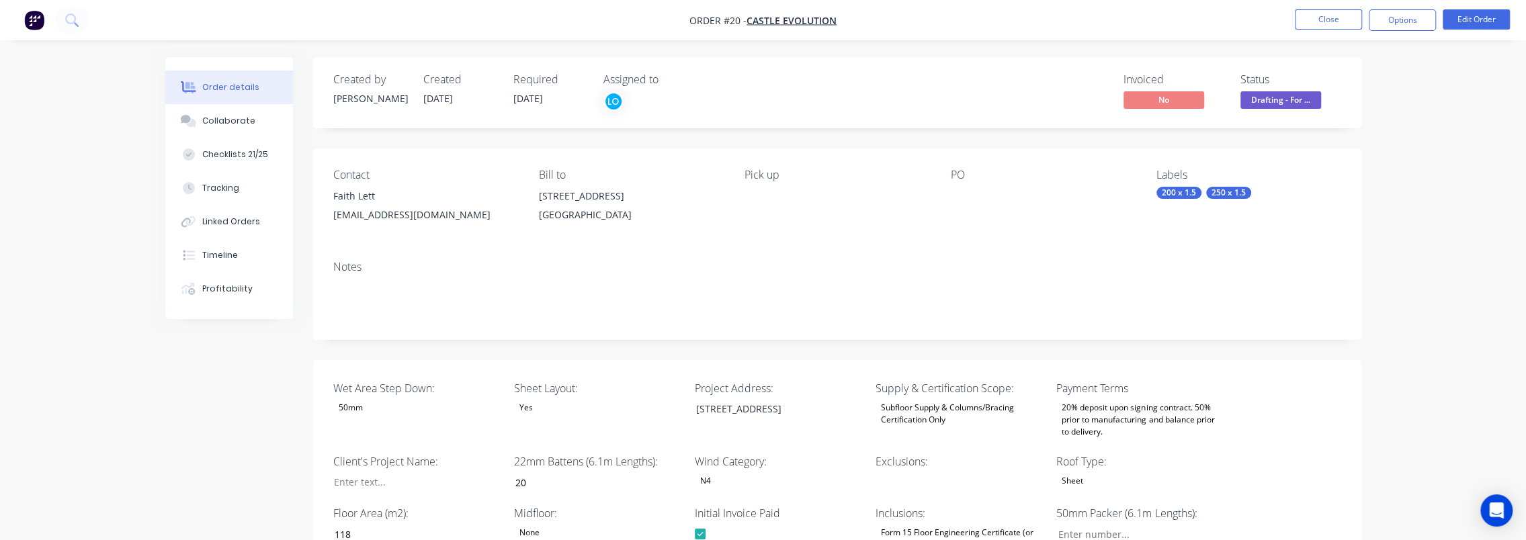
click at [1278, 97] on span "Drafting - For ..." at bounding box center [1280, 99] width 81 height 17
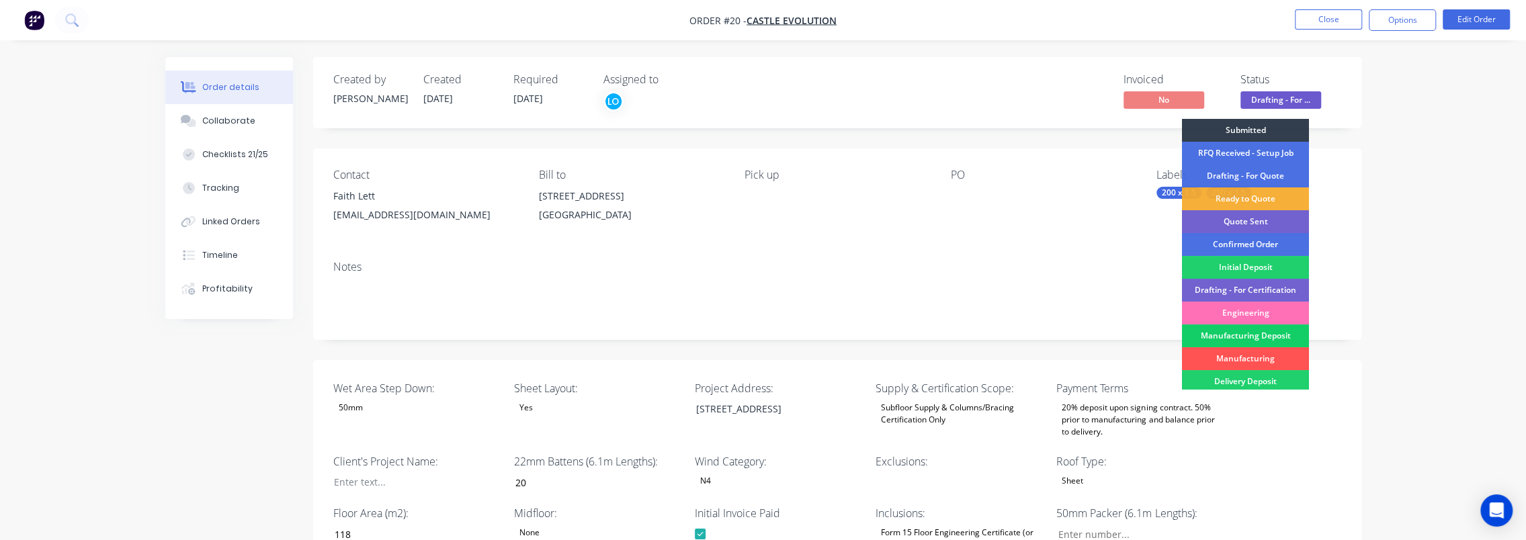
click at [1238, 340] on div "Manufacturing Deposit" at bounding box center [1245, 336] width 127 height 23
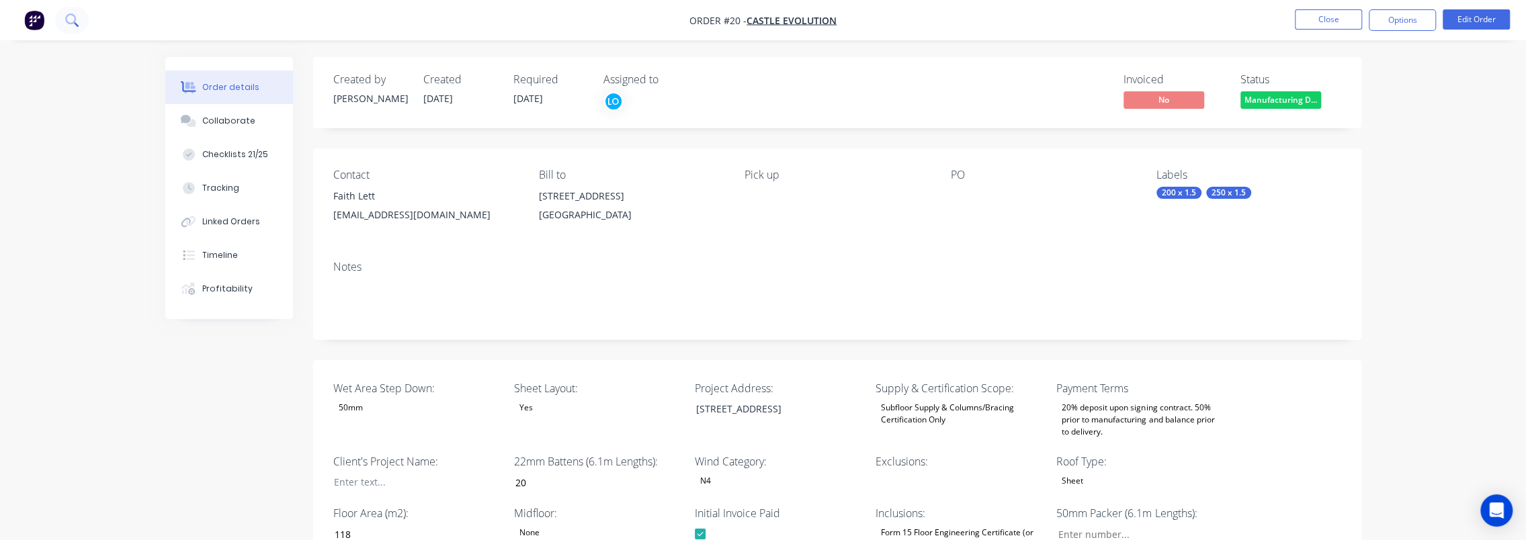
click at [69, 27] on button at bounding box center [72, 20] width 34 height 27
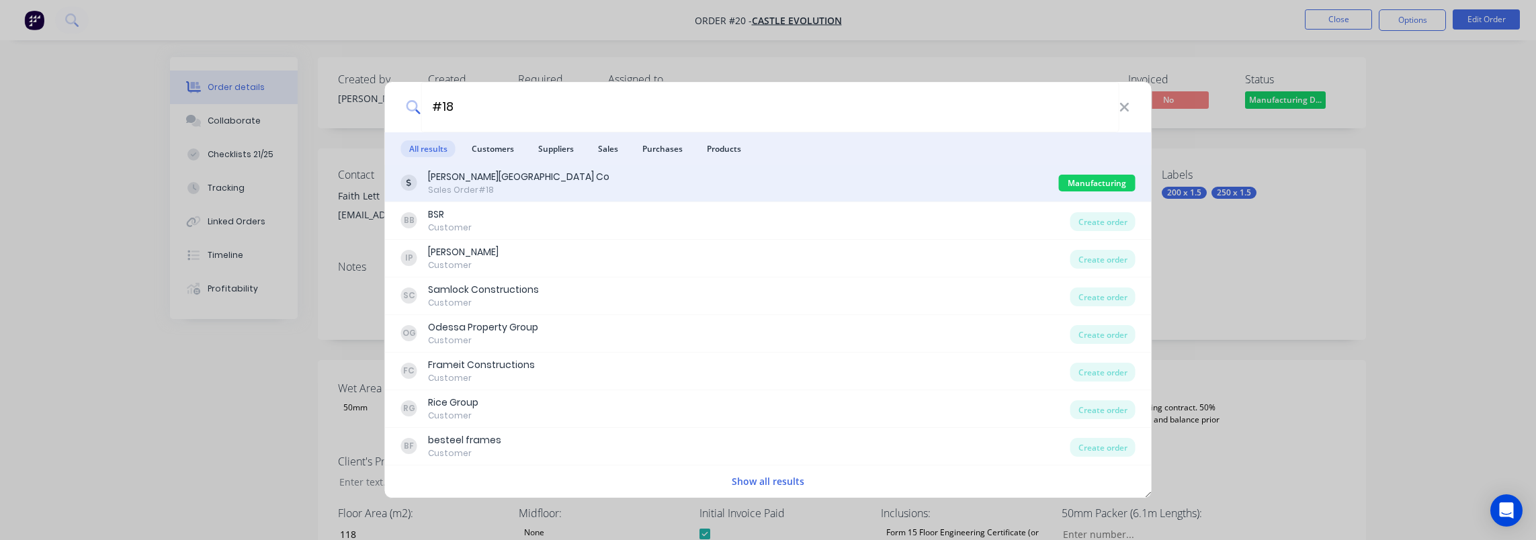
type input "#18"
click at [528, 181] on div "[PERSON_NAME][GEOGRAPHIC_DATA] Co" at bounding box center [518, 177] width 181 height 14
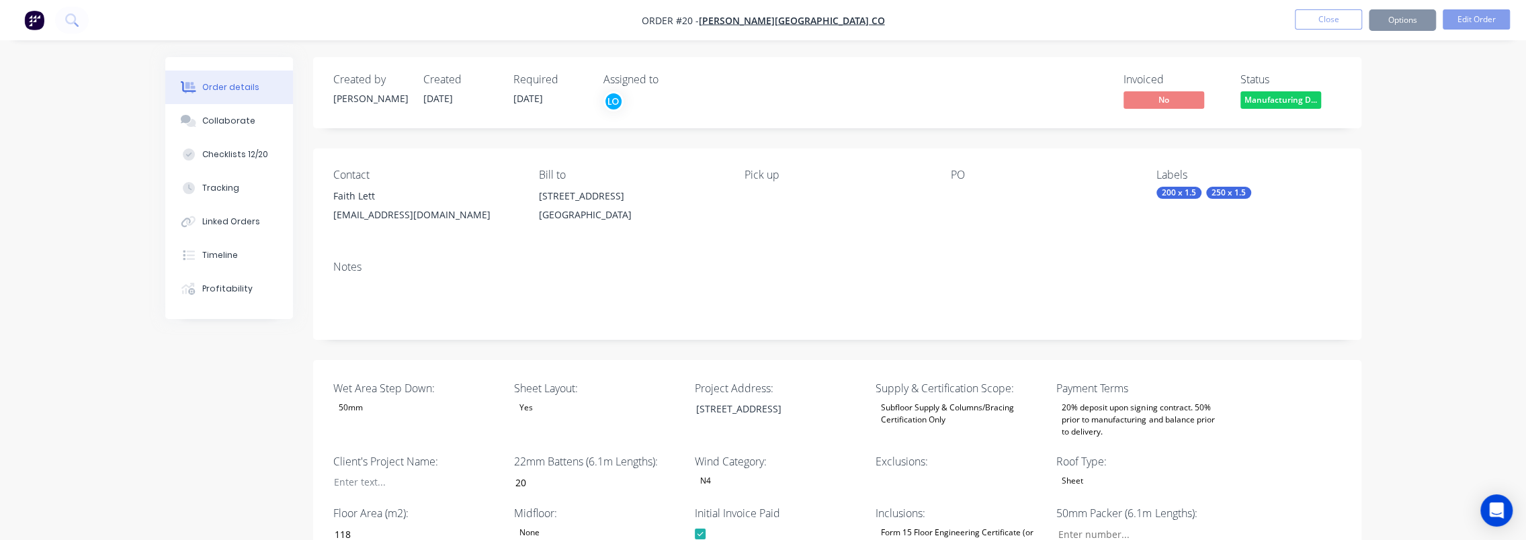
type input "181"
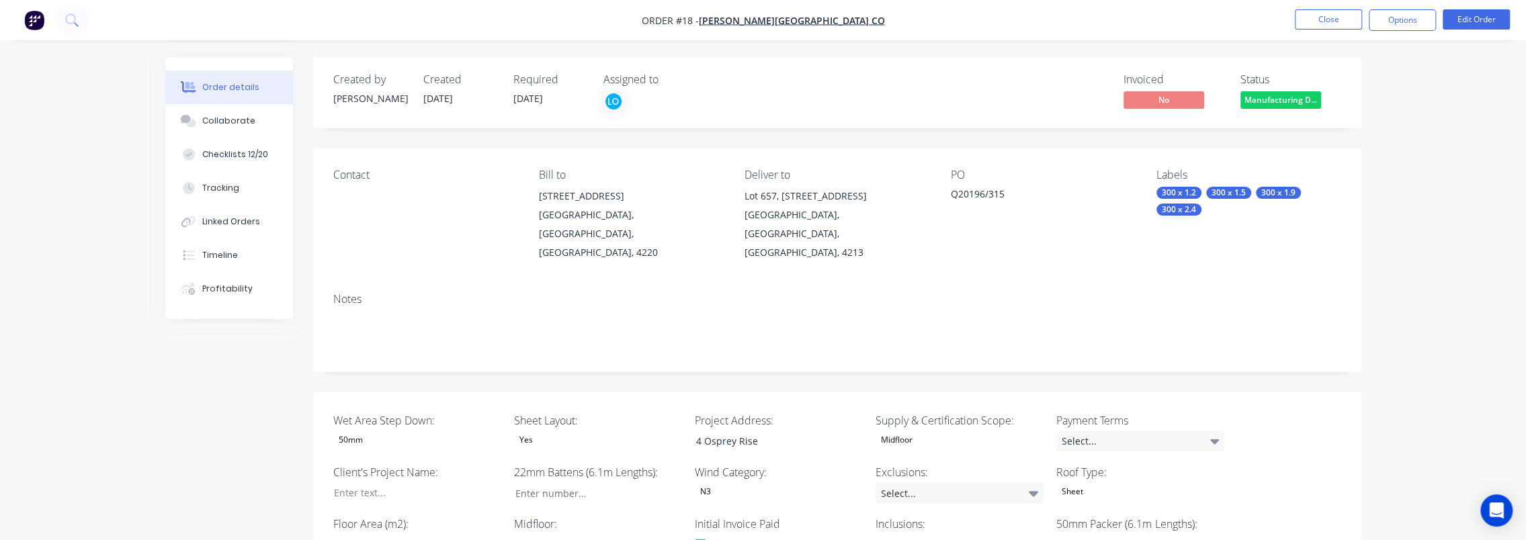
click at [70, 14] on icon at bounding box center [70, 18] width 11 height 11
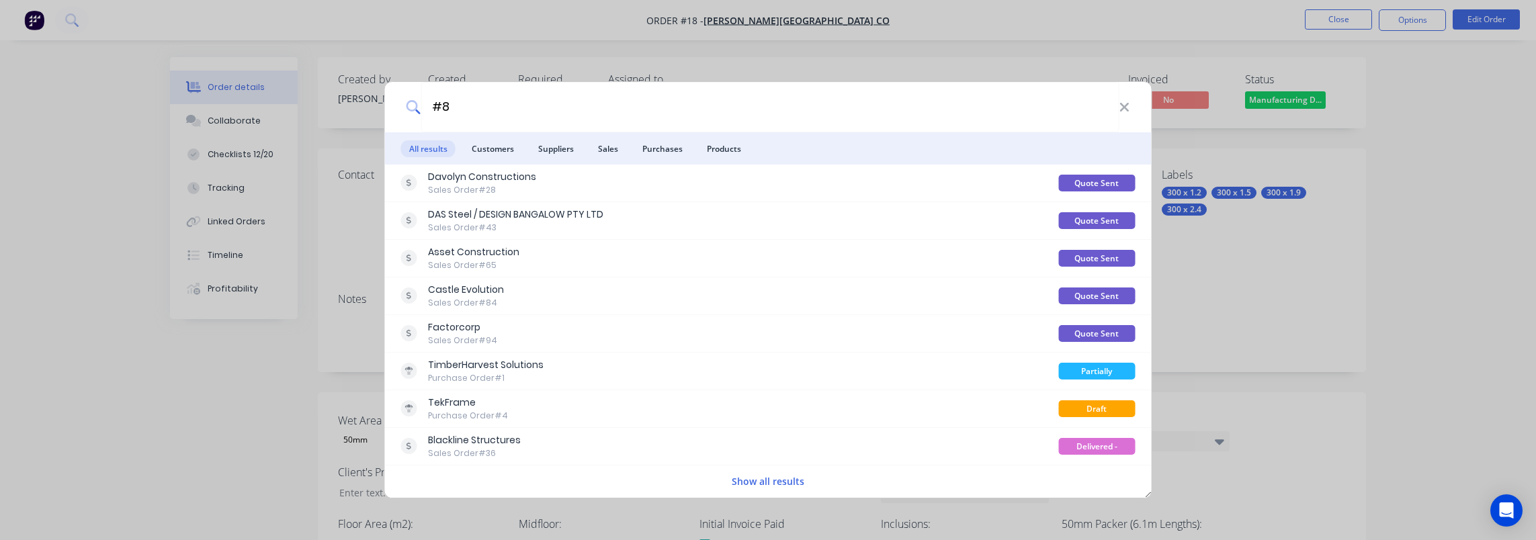
type input "#82"
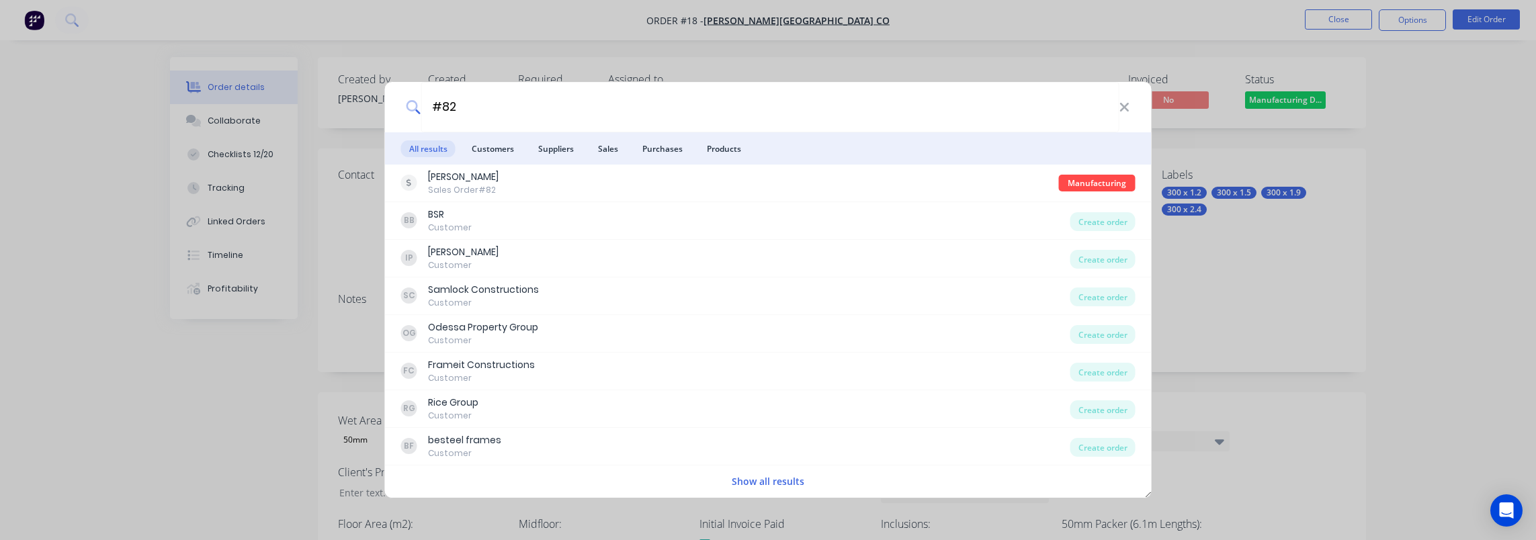
drag, startPoint x: 484, startPoint y: 102, endPoint x: 370, endPoint y: 101, distance: 114.9
click at [370, 101] on div "#82 All results Customers Suppliers Sales Purchases Products ProFT Sales Order …" at bounding box center [768, 270] width 1536 height 540
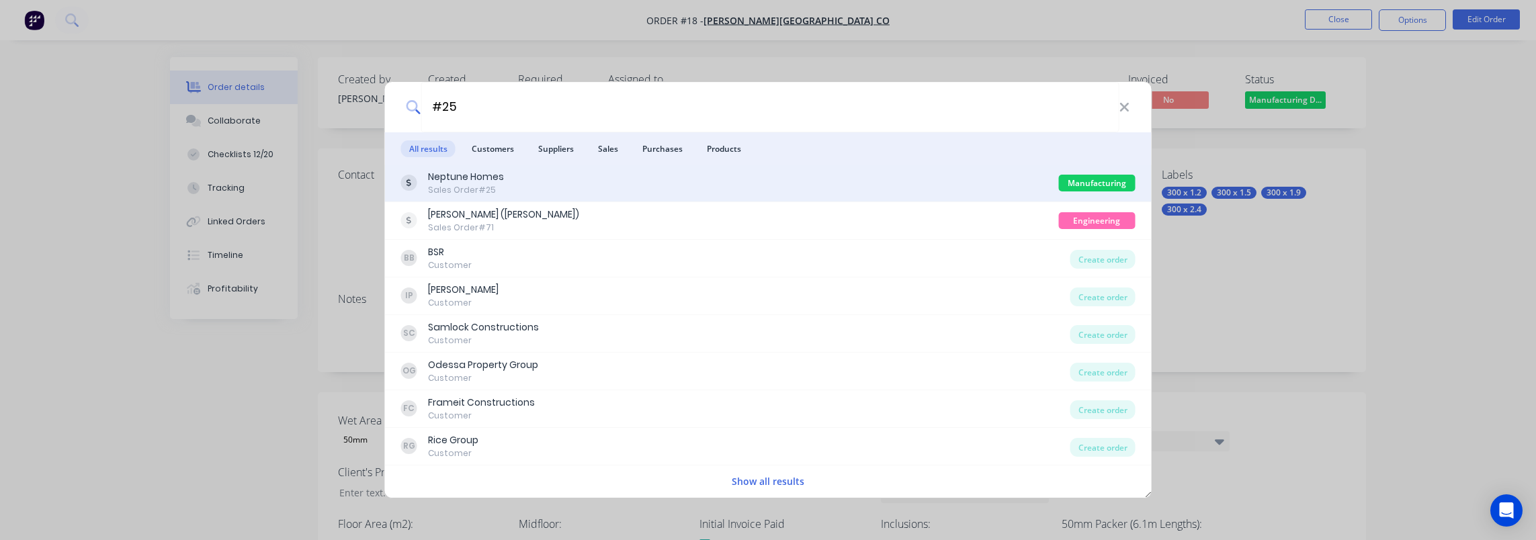
type input "#25"
click at [634, 183] on div "Neptune Homes Sales Order #25" at bounding box center [730, 183] width 658 height 26
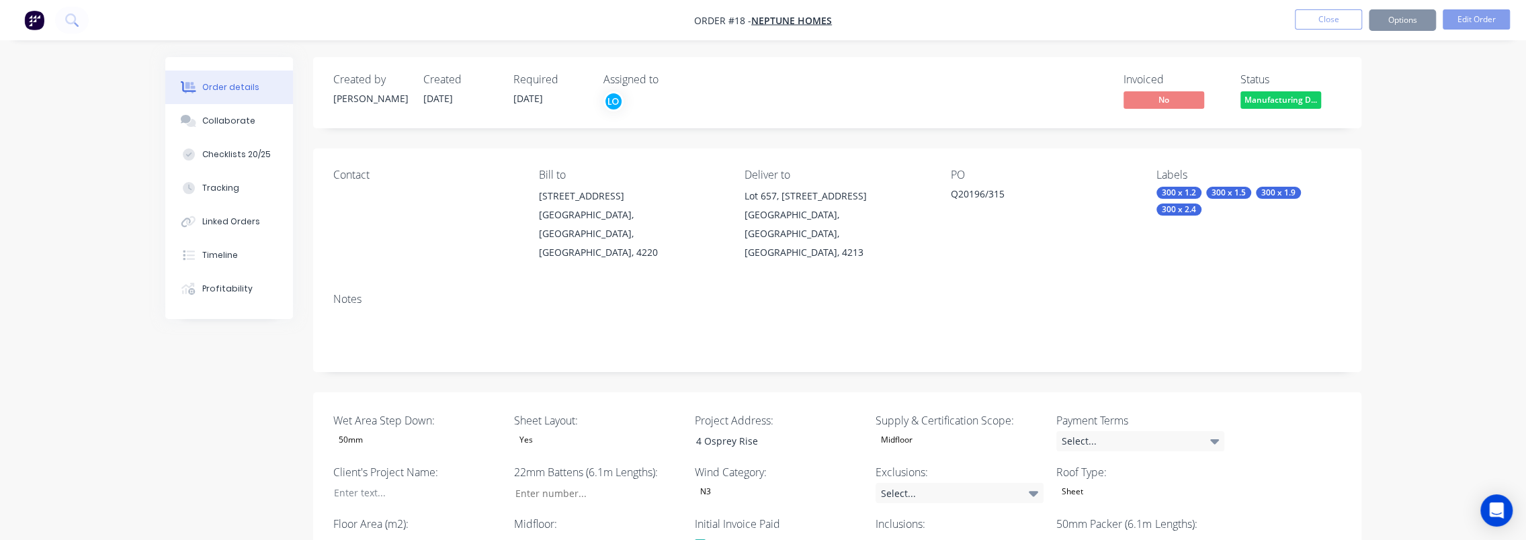
type input "260"
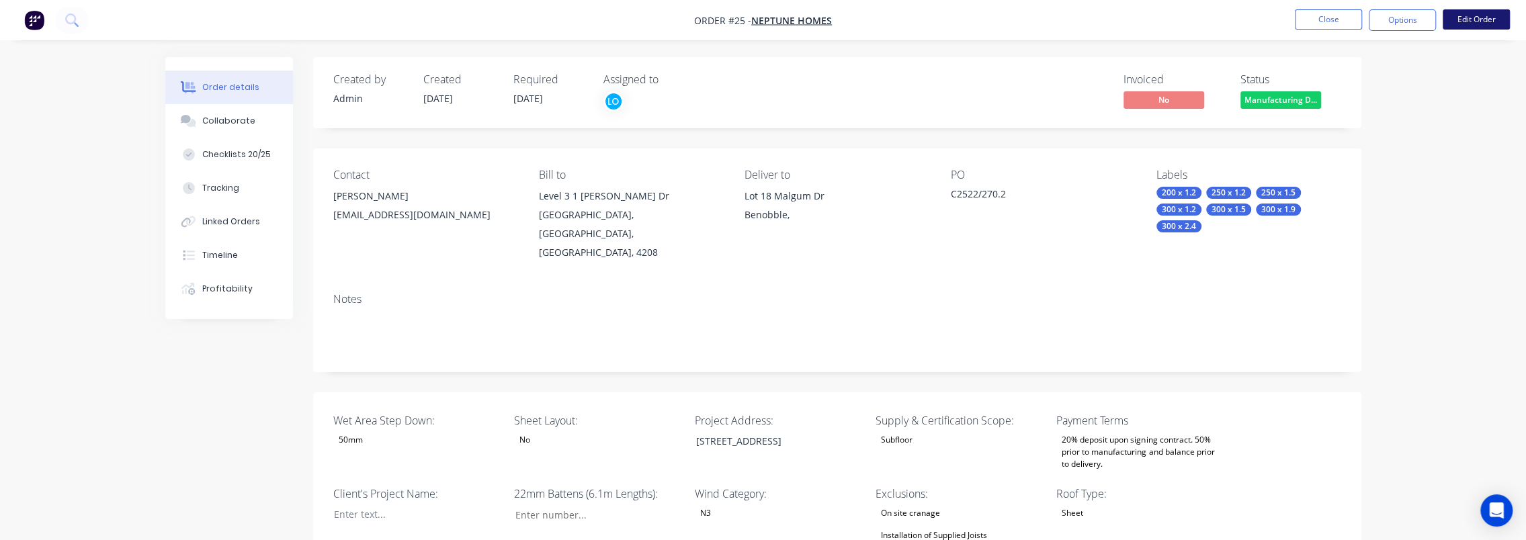
click at [1467, 20] on button "Edit Order" at bounding box center [1476, 19] width 67 height 20
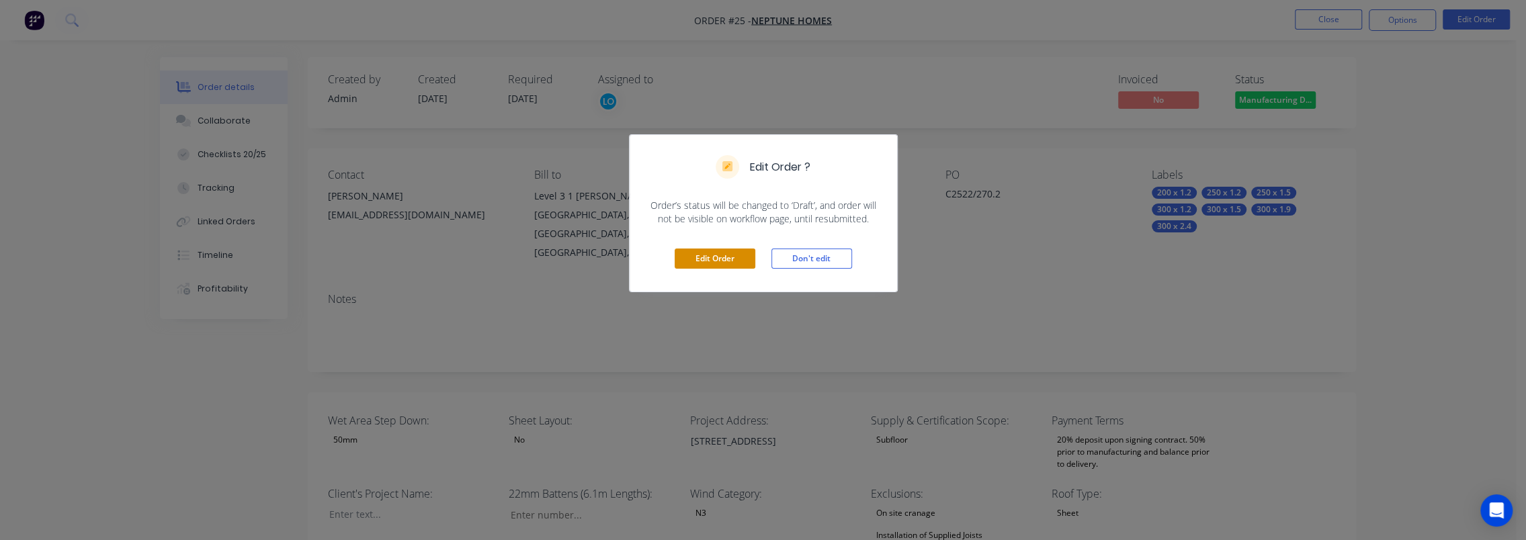
click at [732, 259] on button "Edit Order" at bounding box center [715, 259] width 81 height 20
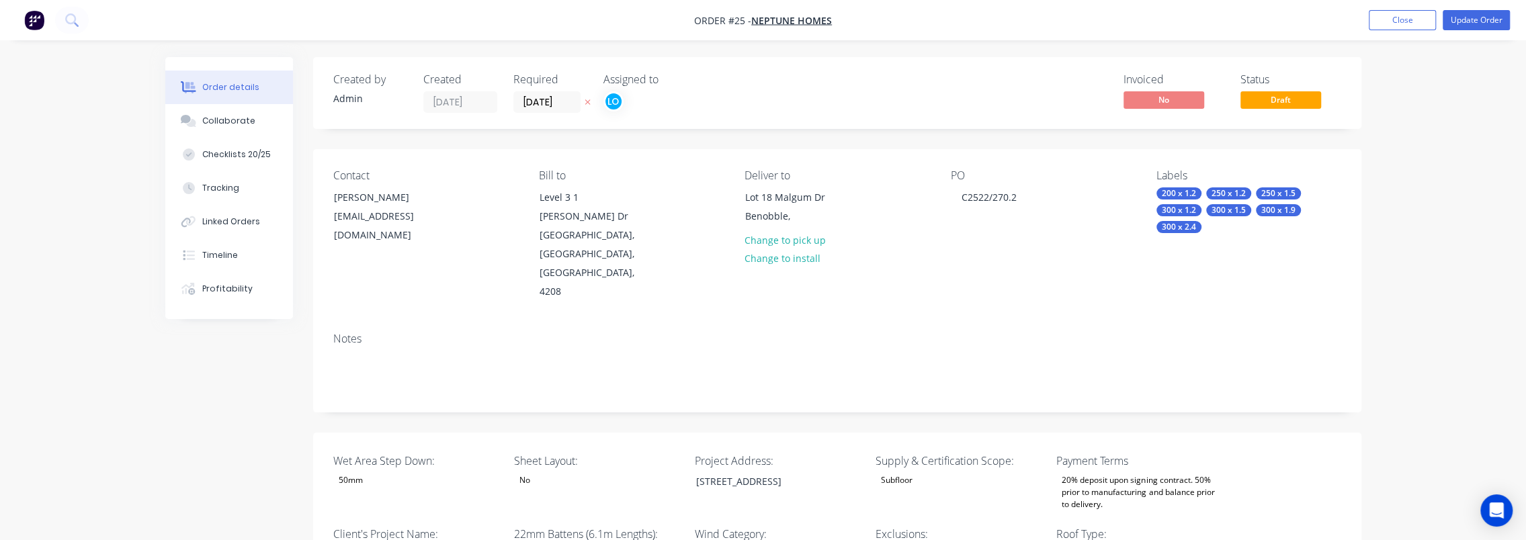
click at [1416, 24] on button "Close" at bounding box center [1402, 20] width 67 height 20
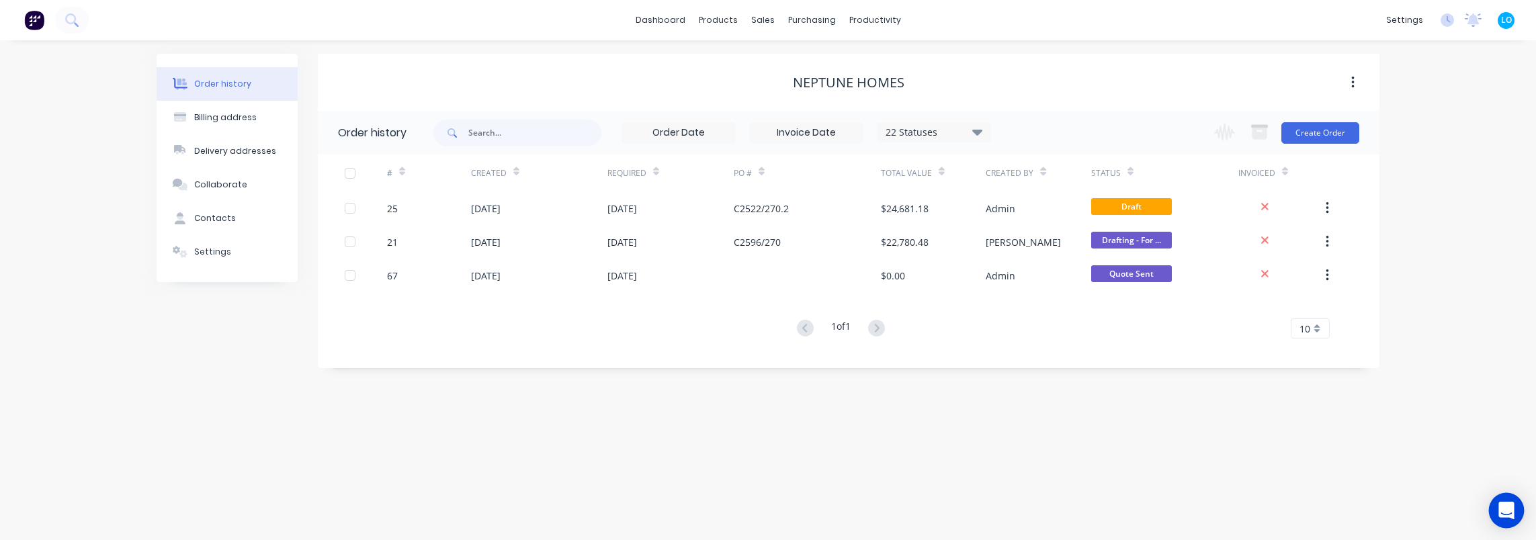
click at [1504, 512] on icon "Open Intercom Messenger" at bounding box center [1505, 510] width 15 height 17
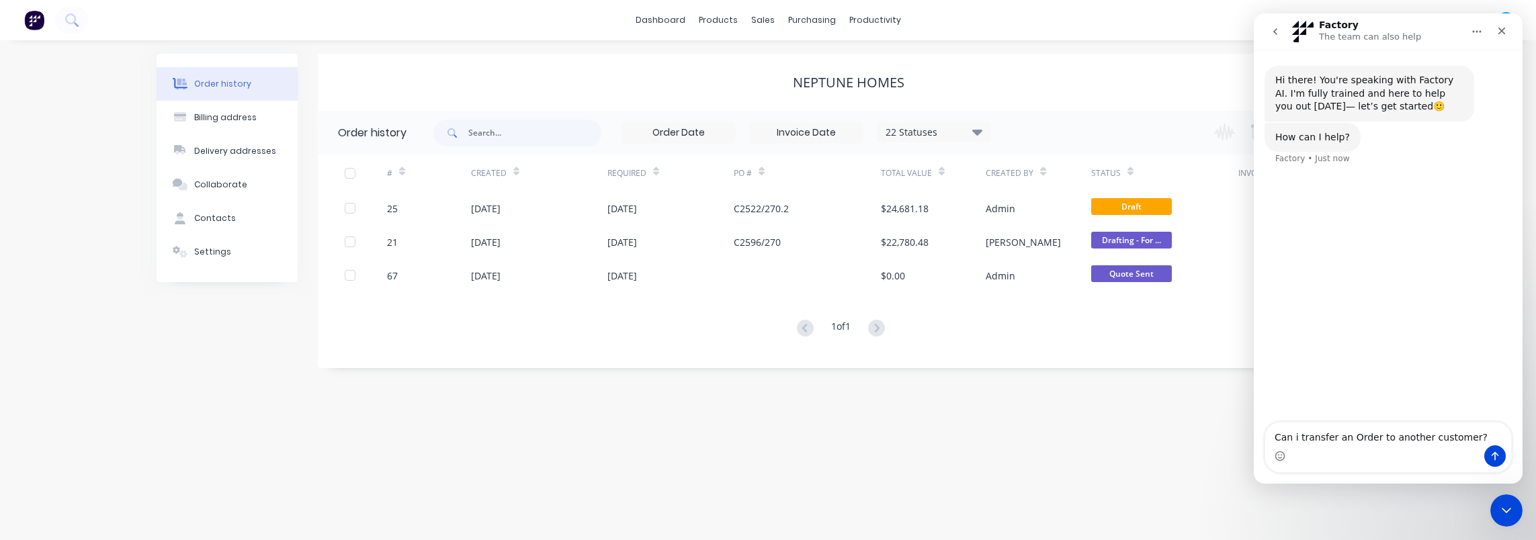
click at [1294, 439] on textarea "Can i transfer an Order to another customer?" at bounding box center [1388, 434] width 246 height 23
type textarea "Can I transfer an Order to another customer?"
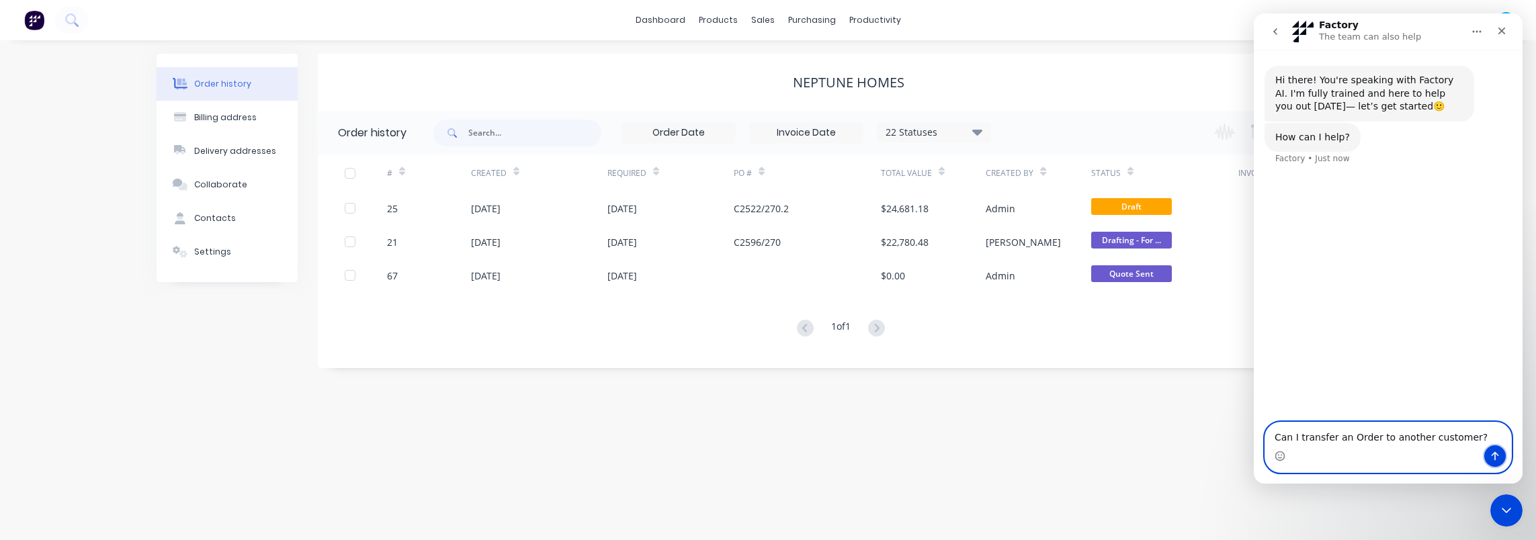
click at [1488, 462] on button "Send a message…" at bounding box center [1495, 456] width 22 height 22
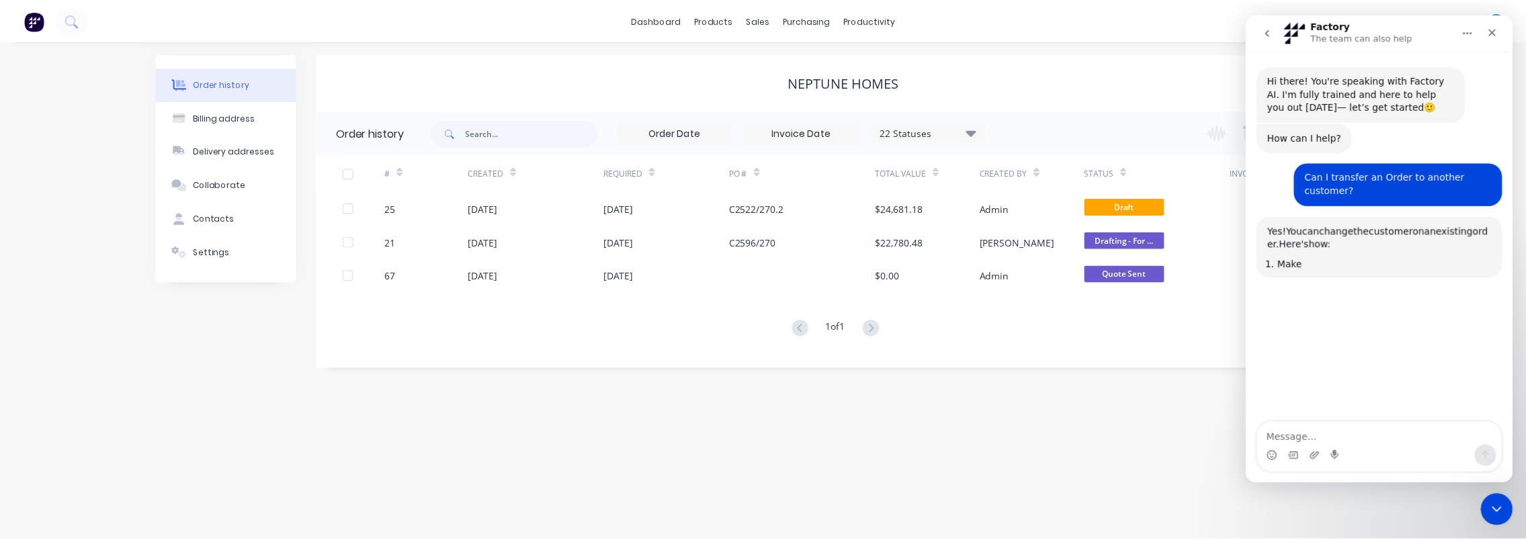
scroll to position [1, 0]
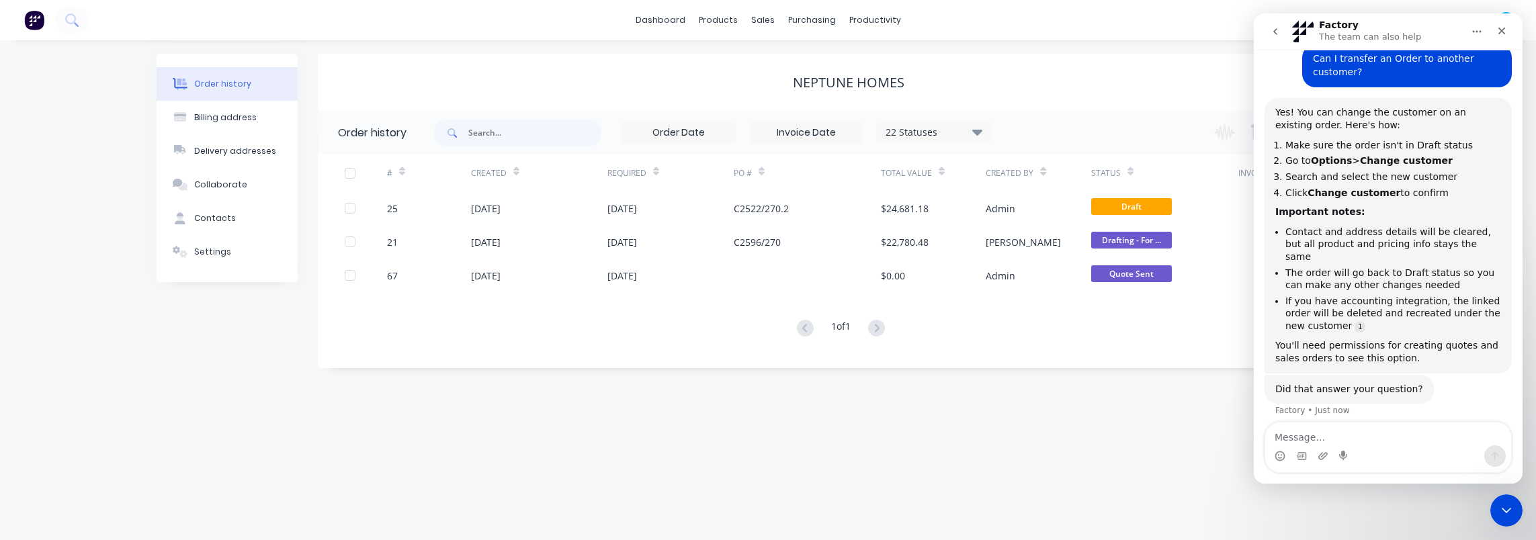
click at [1086, 435] on div "Order history Billing address Delivery addresses Collaborate Contacts Settings …" at bounding box center [768, 290] width 1536 height 500
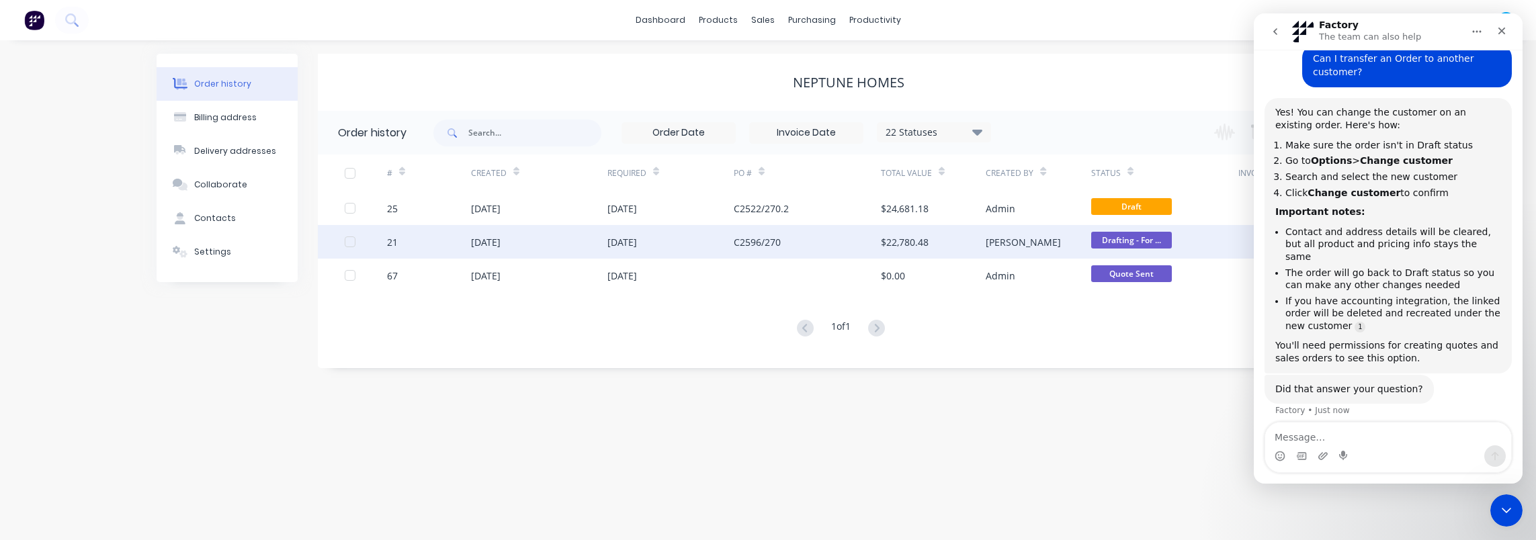
click at [512, 251] on div "20 Aug 2025" at bounding box center [539, 242] width 136 height 34
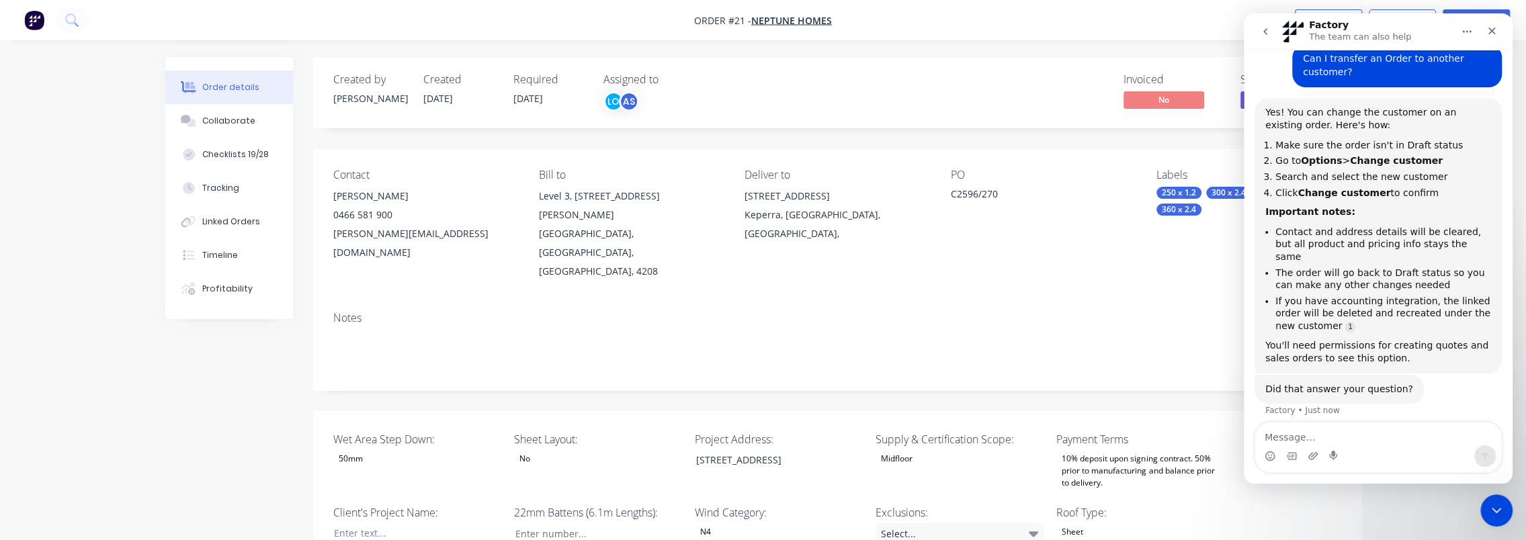
drag, startPoint x: 1080, startPoint y: 142, endPoint x: 1158, endPoint y: 126, distance: 79.6
click at [1498, 509] on icon "Close Intercom Messenger" at bounding box center [1494, 509] width 16 height 16
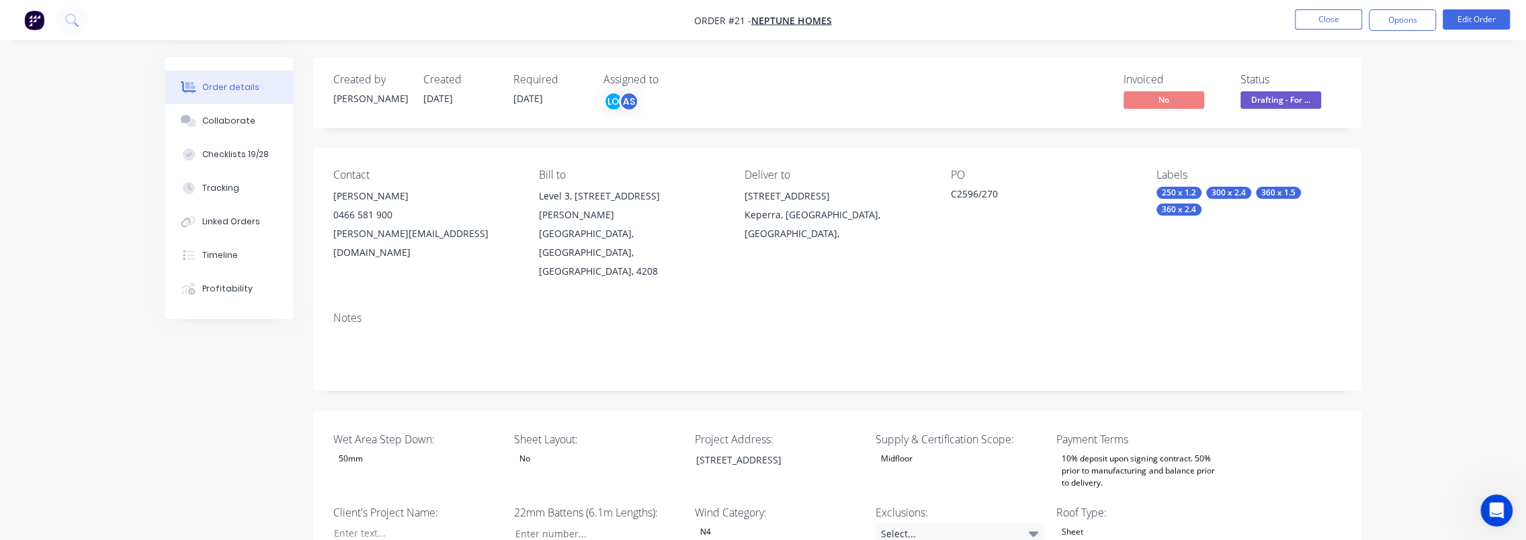
scroll to position [101, 0]
click at [1394, 19] on button "Options" at bounding box center [1402, 20] width 67 height 22
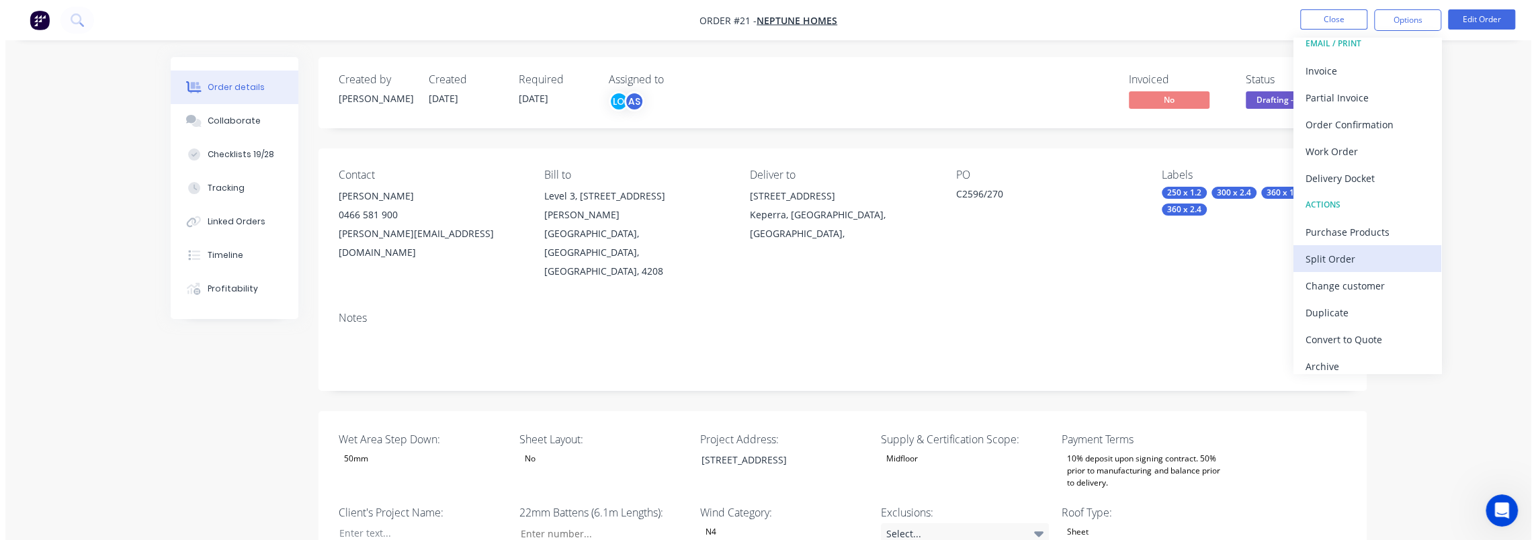
scroll to position [20, 0]
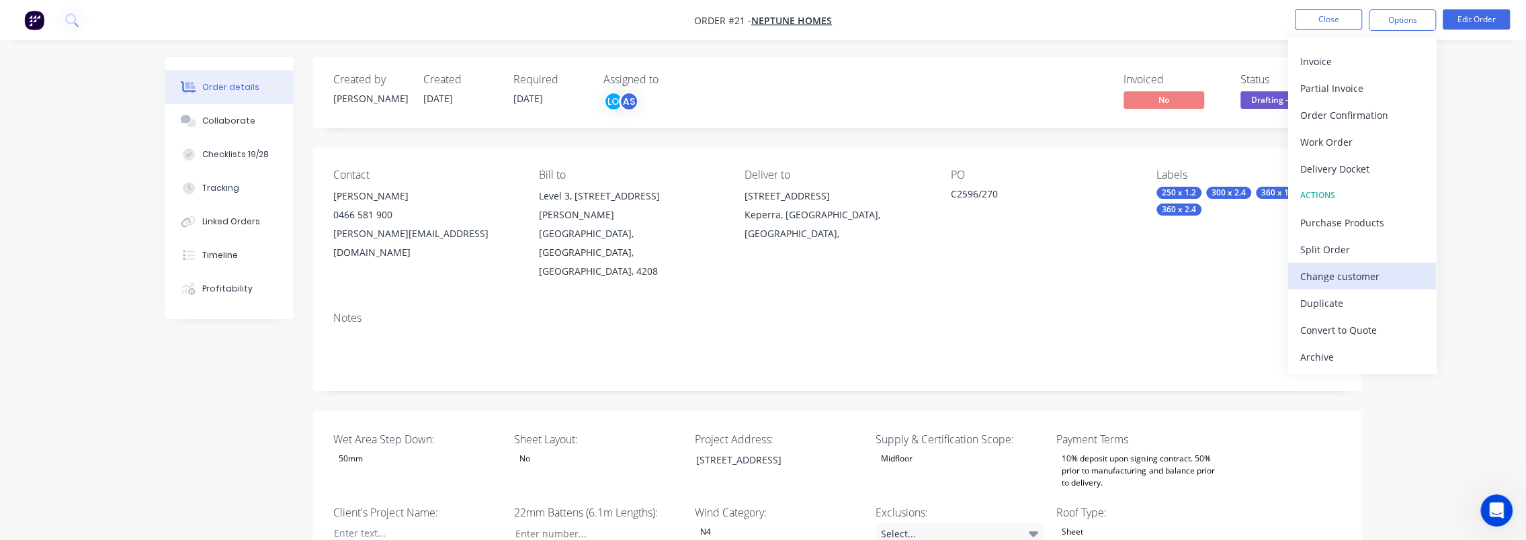
click at [1375, 274] on div "Change customer" at bounding box center [1362, 276] width 124 height 19
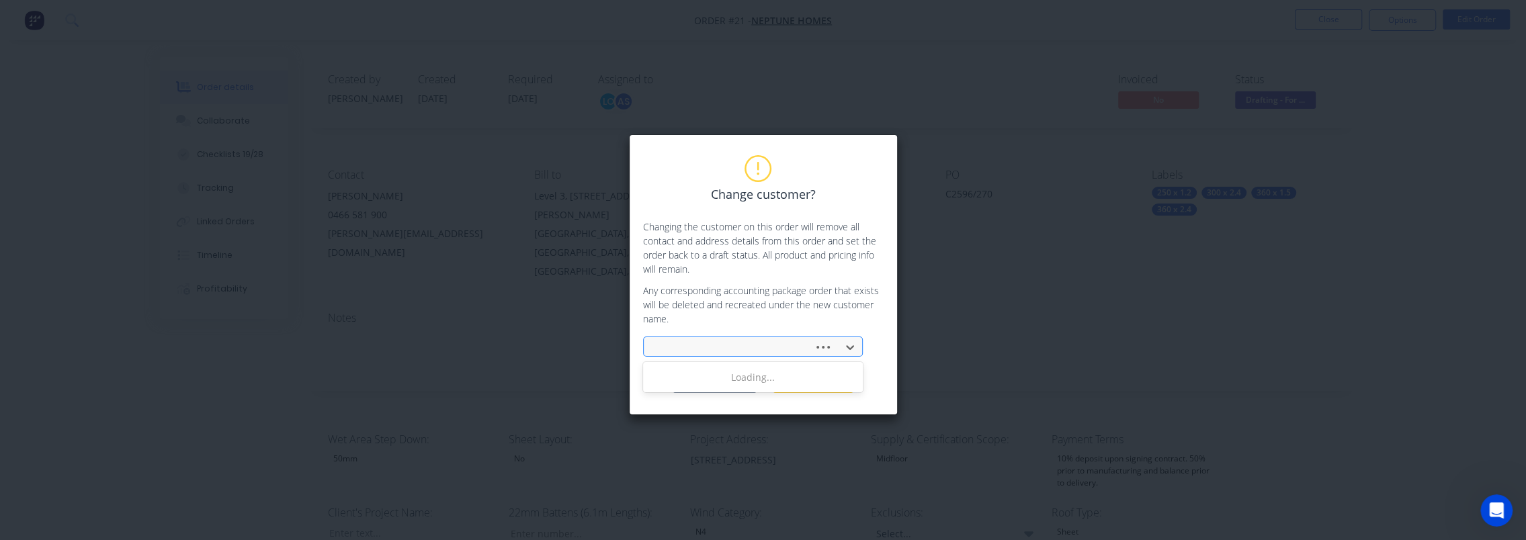
click at [766, 337] on div at bounding box center [730, 347] width 161 height 20
click at [1062, 304] on div "Change customer? Changing the customer on this order will remove all contact an…" at bounding box center [763, 270] width 1526 height 540
click at [824, 376] on button "Cancel" at bounding box center [813, 383] width 81 height 20
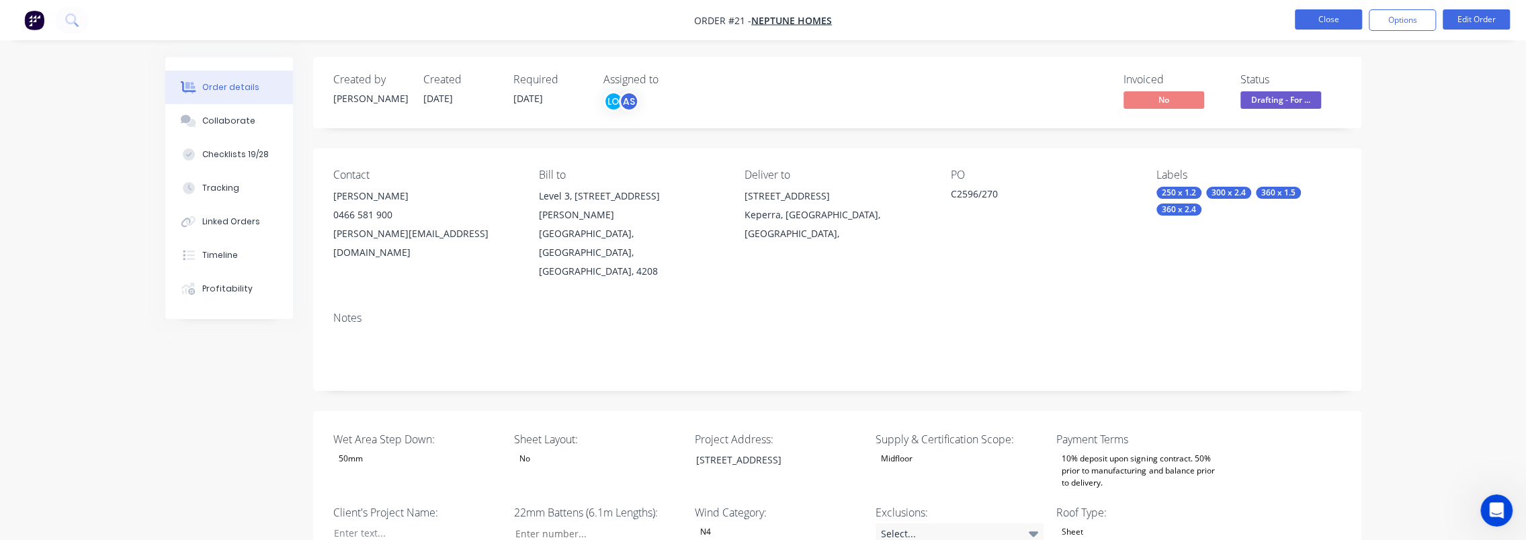
click at [1321, 17] on button "Close" at bounding box center [1328, 19] width 67 height 20
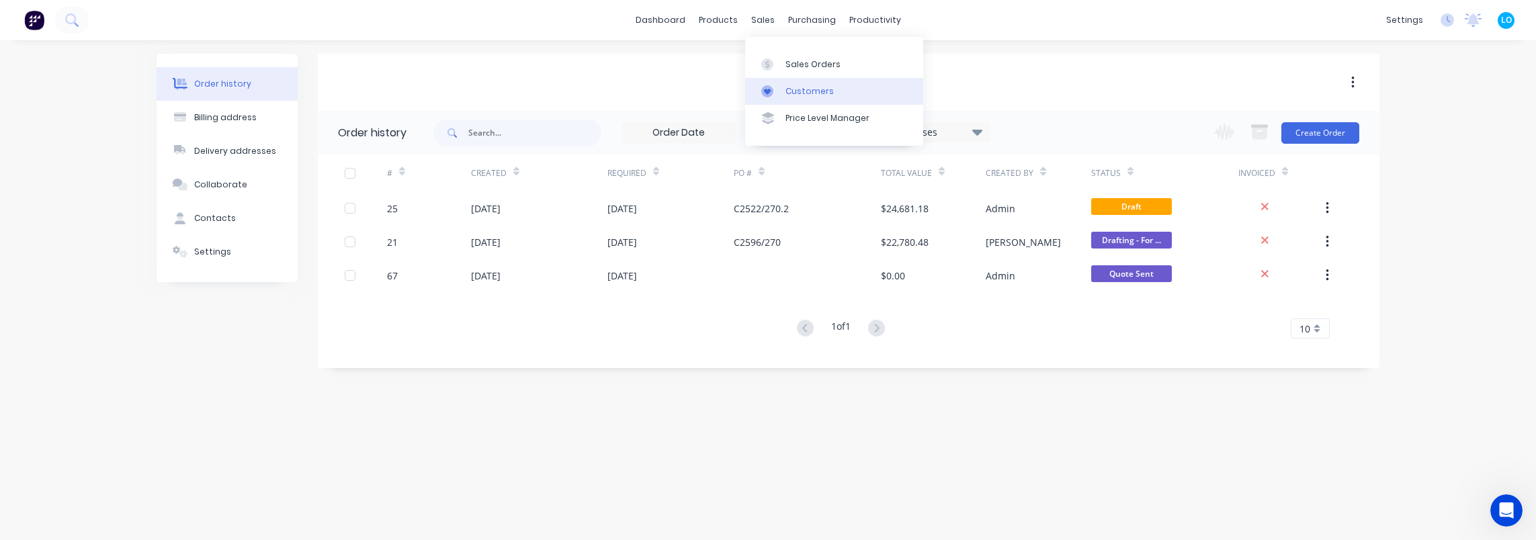
click at [796, 81] on link "Customers" at bounding box center [834, 91] width 178 height 27
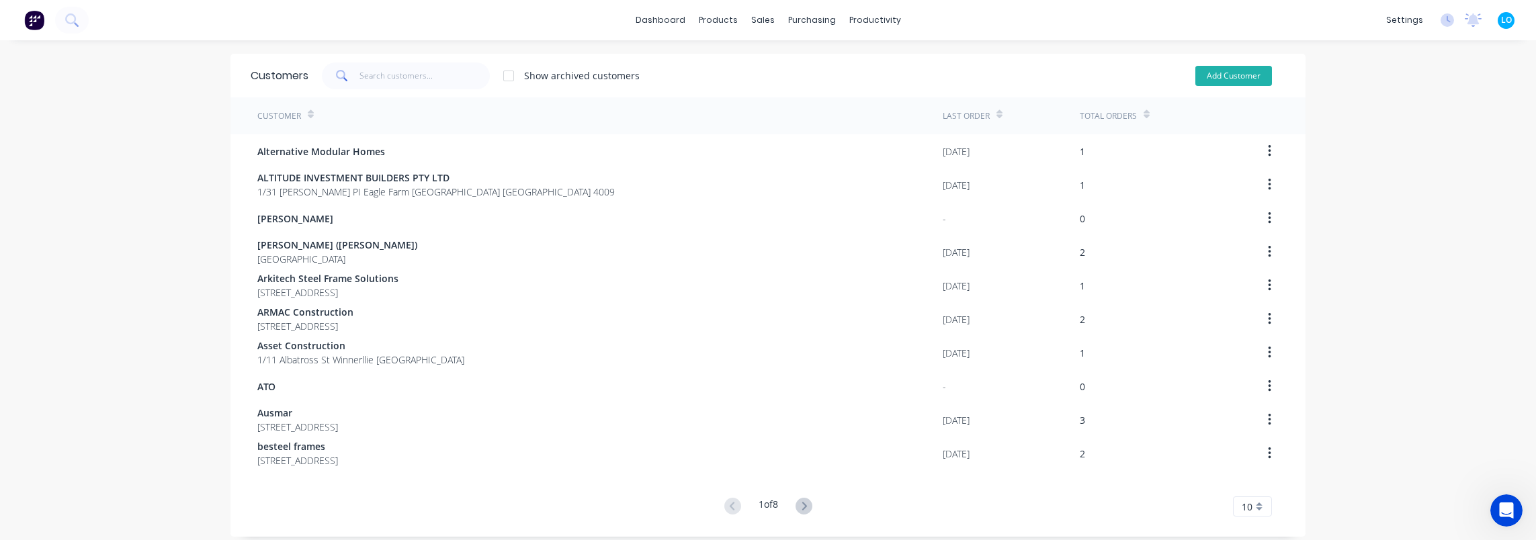
click at [1241, 72] on button "Add Customer" at bounding box center [1233, 76] width 77 height 20
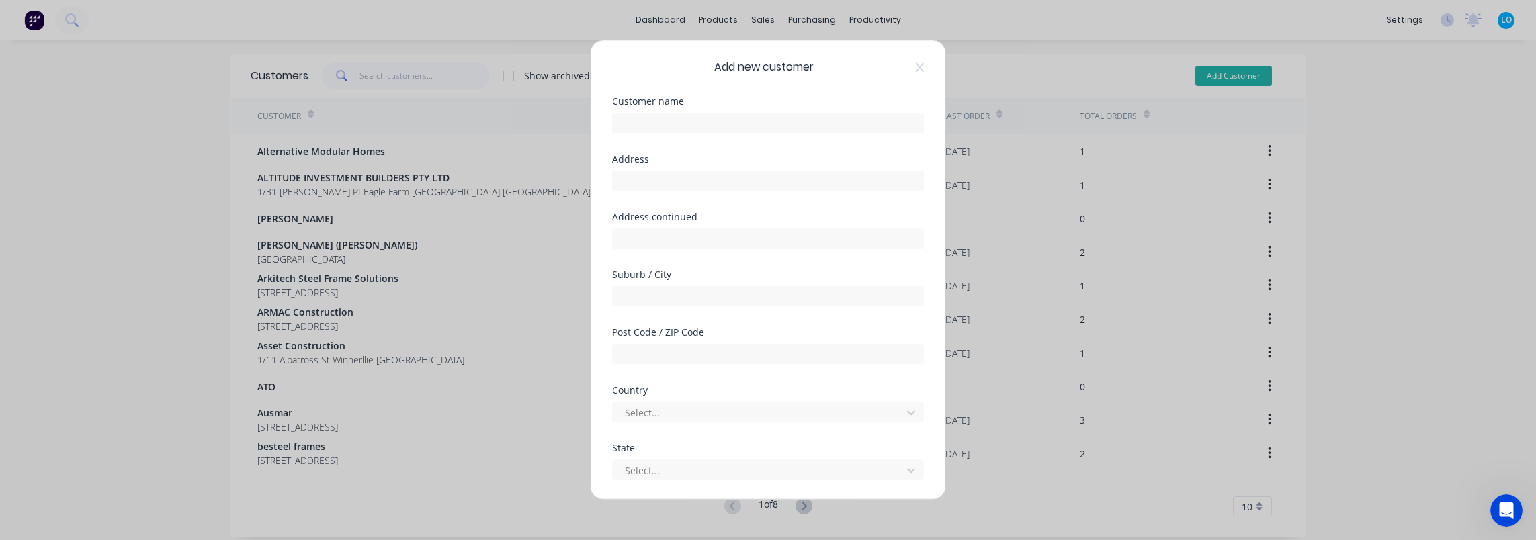
select select "AU"
click at [699, 114] on input "text" at bounding box center [768, 123] width 312 height 20
click at [821, 118] on input "text" at bounding box center [768, 123] width 312 height 20
paste input "[PERSON_NAME]"
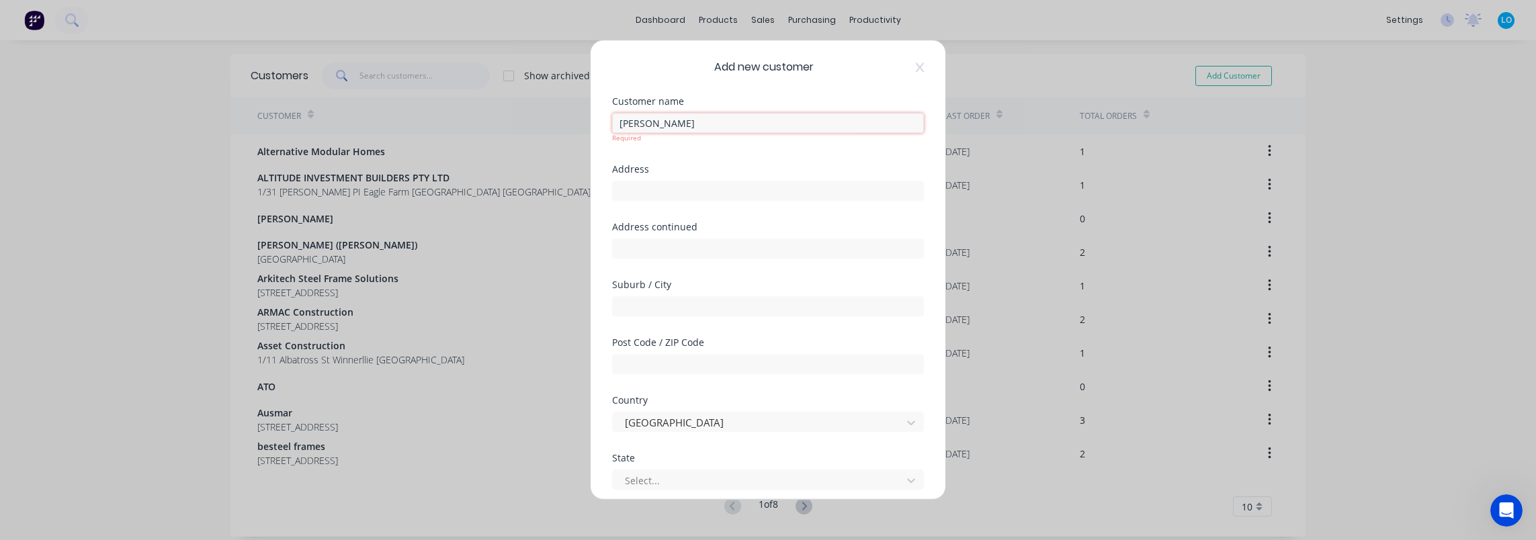
type input "[PERSON_NAME]"
click at [759, 93] on div "Add new customer Customer name Rodney Neville Brewster Address Address continue…" at bounding box center [768, 269] width 355 height 459
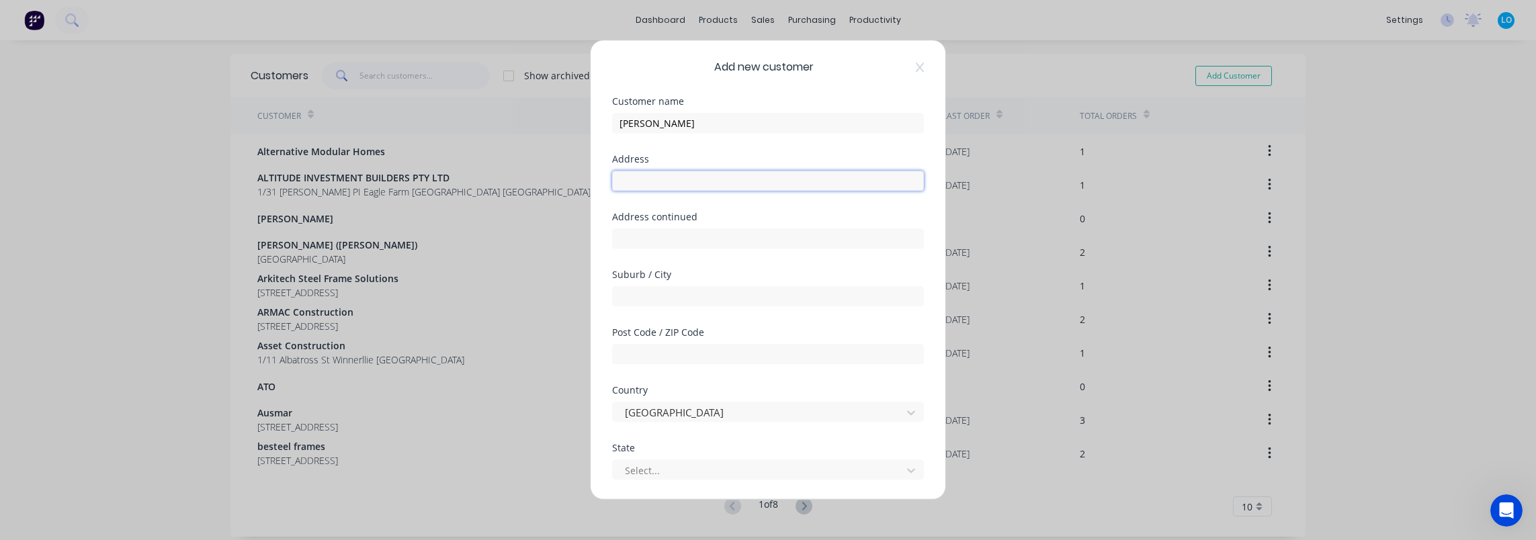
drag, startPoint x: 750, startPoint y: 179, endPoint x: 762, endPoint y: 179, distance: 12.1
click at [750, 179] on input "text" at bounding box center [768, 181] width 312 height 20
click at [798, 179] on input "text" at bounding box center [768, 181] width 312 height 20
paste input "[STREET_ADDRESS][PERSON_NAME]"
click at [801, 177] on input "[STREET_ADDRESS][PERSON_NAME]" at bounding box center [768, 181] width 312 height 20
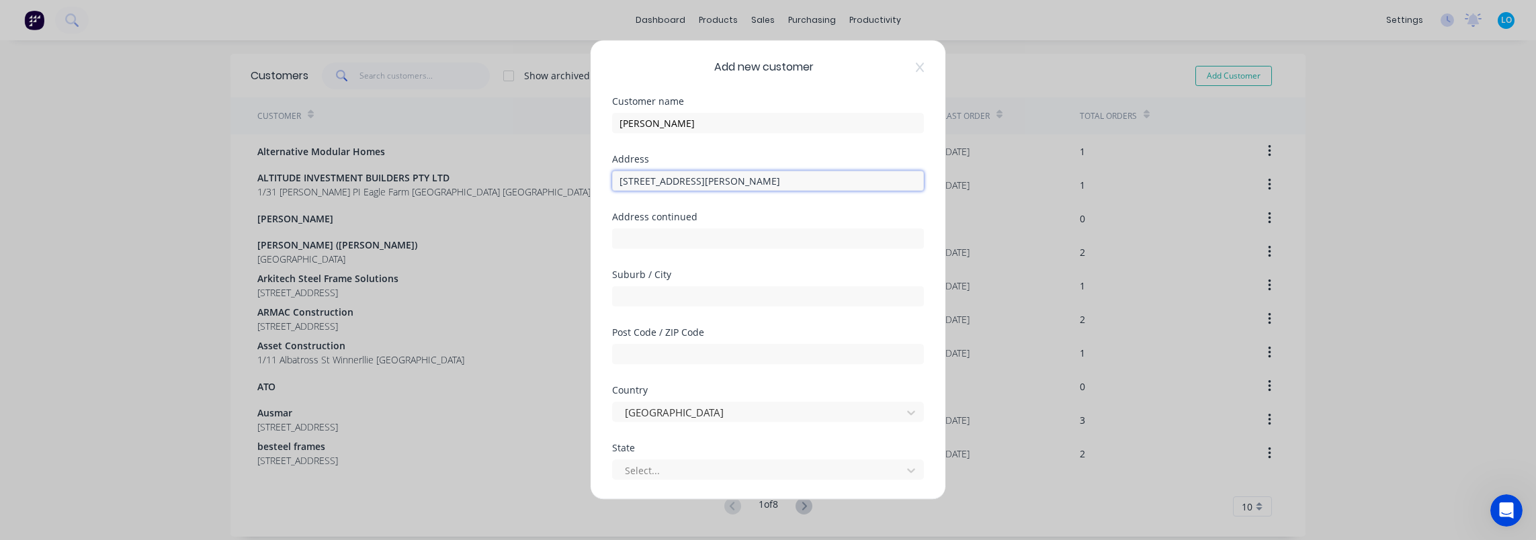
type input "[STREET_ADDRESS][PERSON_NAME]"
click at [680, 291] on input "text" at bounding box center [768, 296] width 312 height 20
paste input "Miami"
click at [685, 294] on input "Miami" at bounding box center [768, 296] width 312 height 20
type input "Miami"
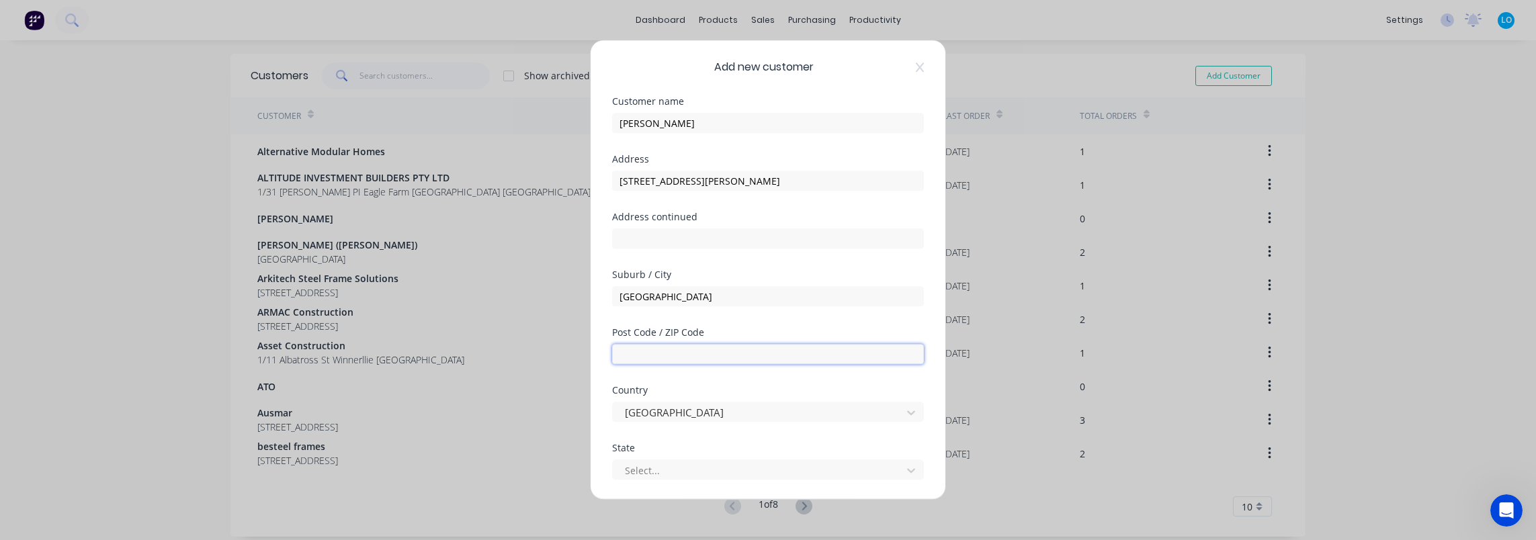
click at [726, 353] on input "text" at bounding box center [768, 354] width 312 height 20
paste input "4220"
type input "4220"
click at [808, 327] on div "Suburb / City Miami" at bounding box center [768, 299] width 312 height 58
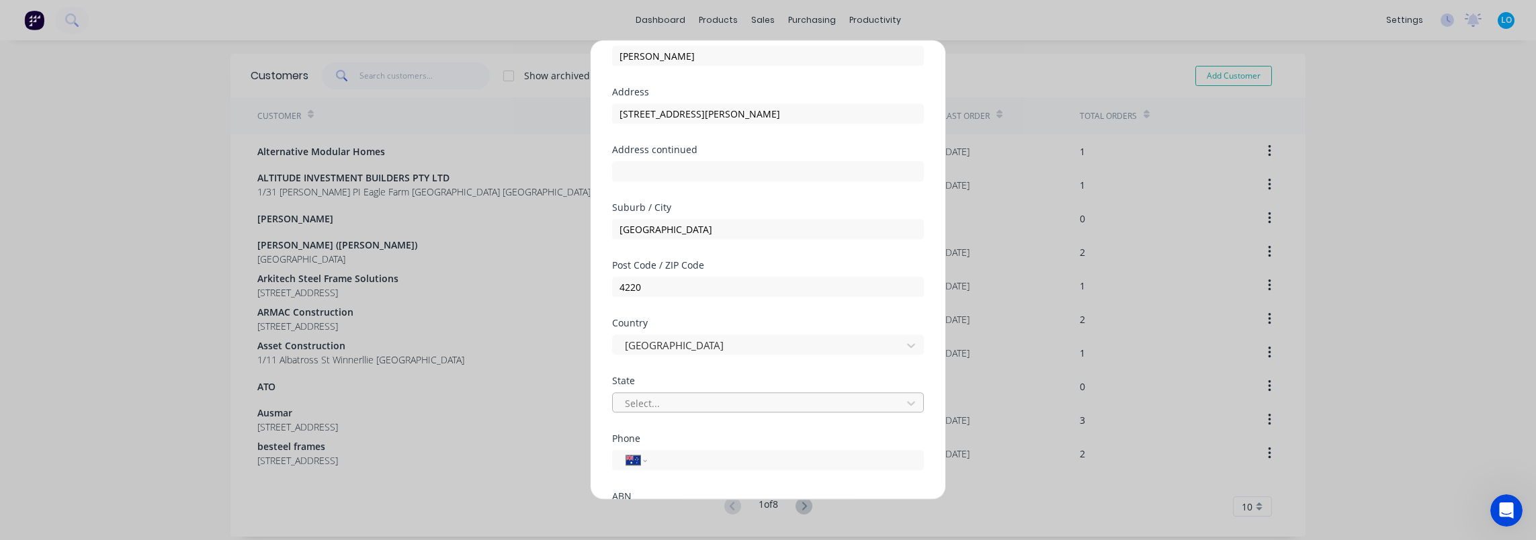
click at [683, 396] on div at bounding box center [759, 403] width 271 height 17
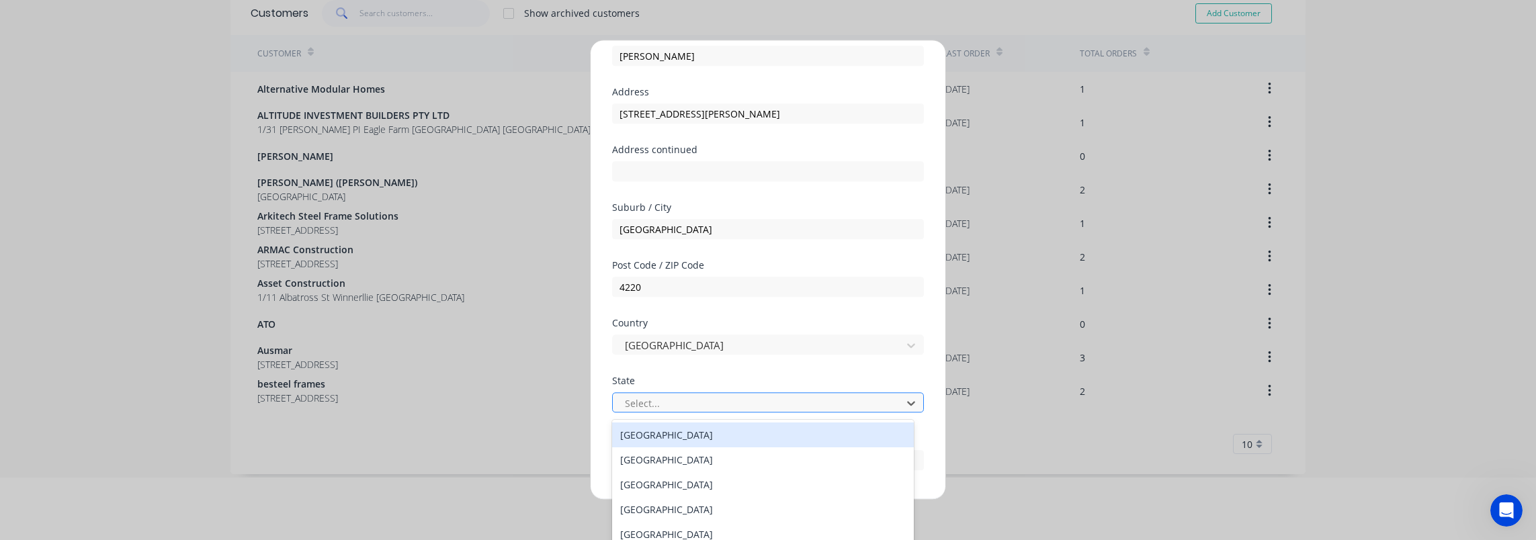
scroll to position [65, 0]
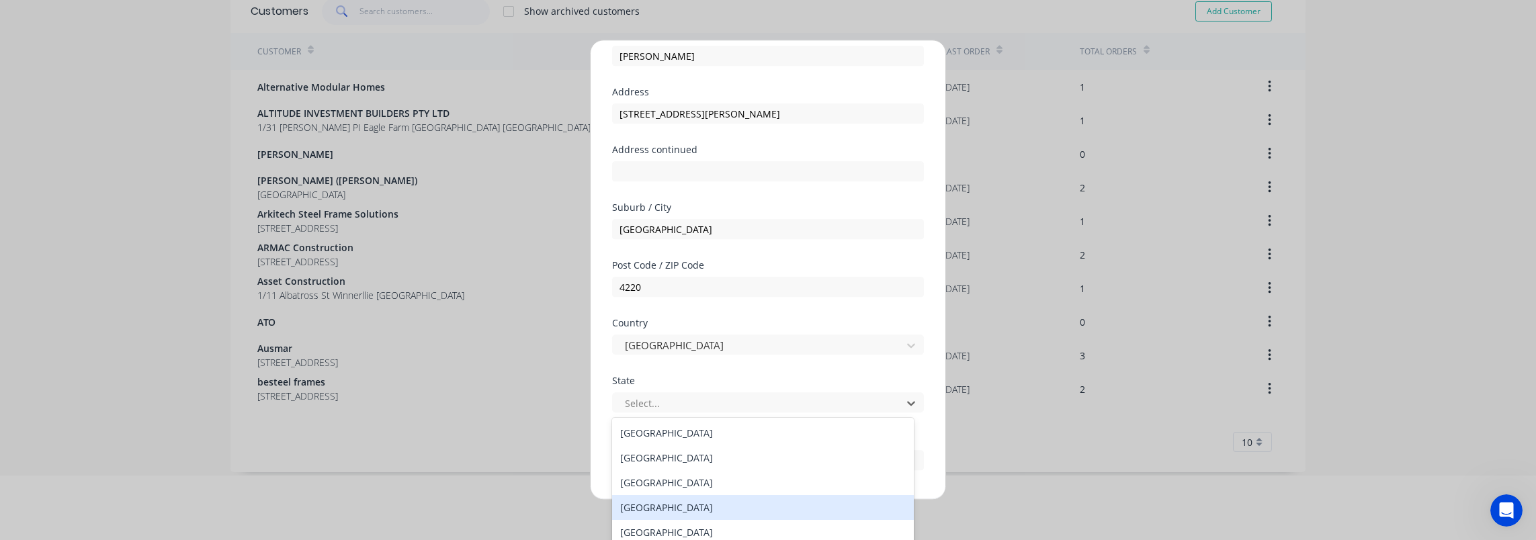
click at [695, 509] on div "[GEOGRAPHIC_DATA]" at bounding box center [763, 507] width 302 height 25
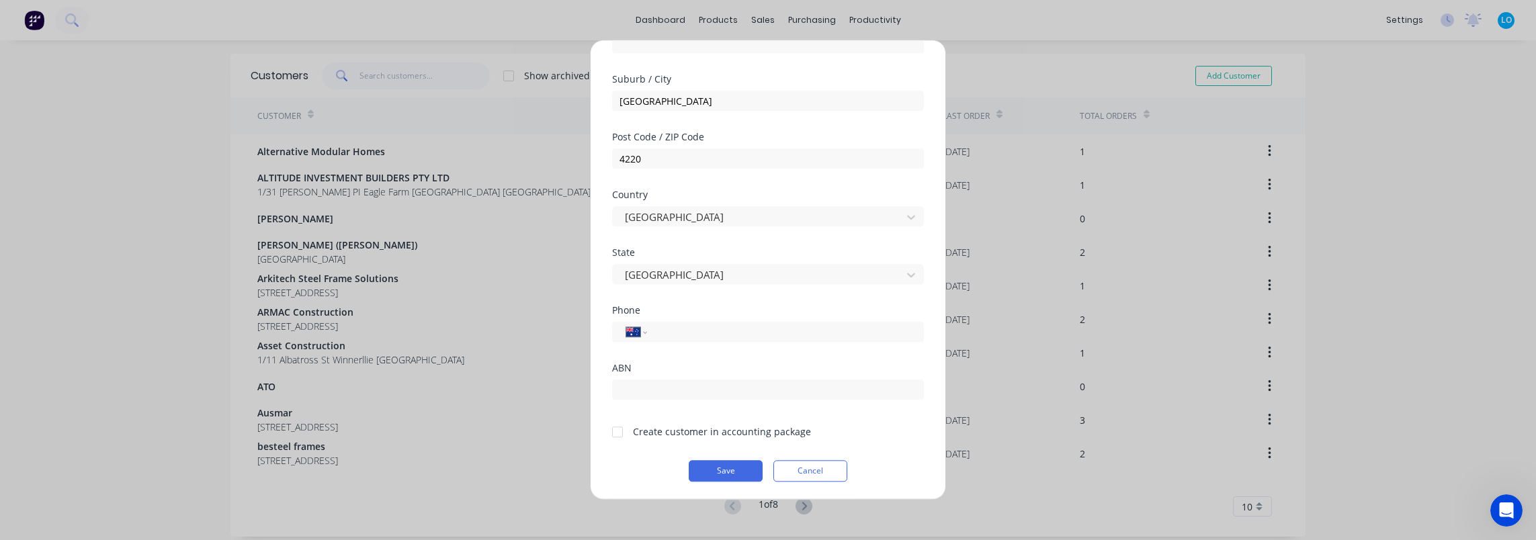
scroll to position [196, 0]
click at [614, 432] on div at bounding box center [617, 431] width 27 height 27
click at [785, 397] on input "text" at bounding box center [768, 389] width 312 height 20
paste input "17 934 509 273"
type input "17 934 509 273"
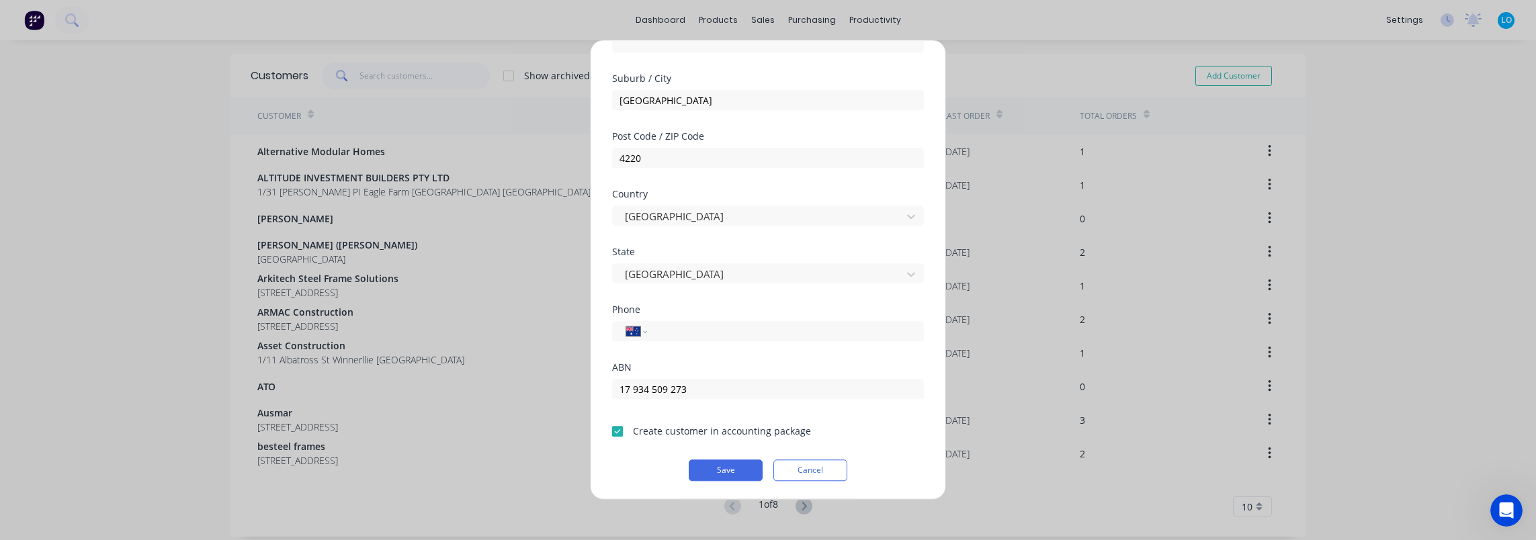
drag, startPoint x: 615, startPoint y: 470, endPoint x: 637, endPoint y: 470, distance: 22.2
click at [618, 470] on div "Save Cancel" at bounding box center [768, 471] width 312 height 22
click at [723, 466] on button "Save" at bounding box center [726, 471] width 74 height 22
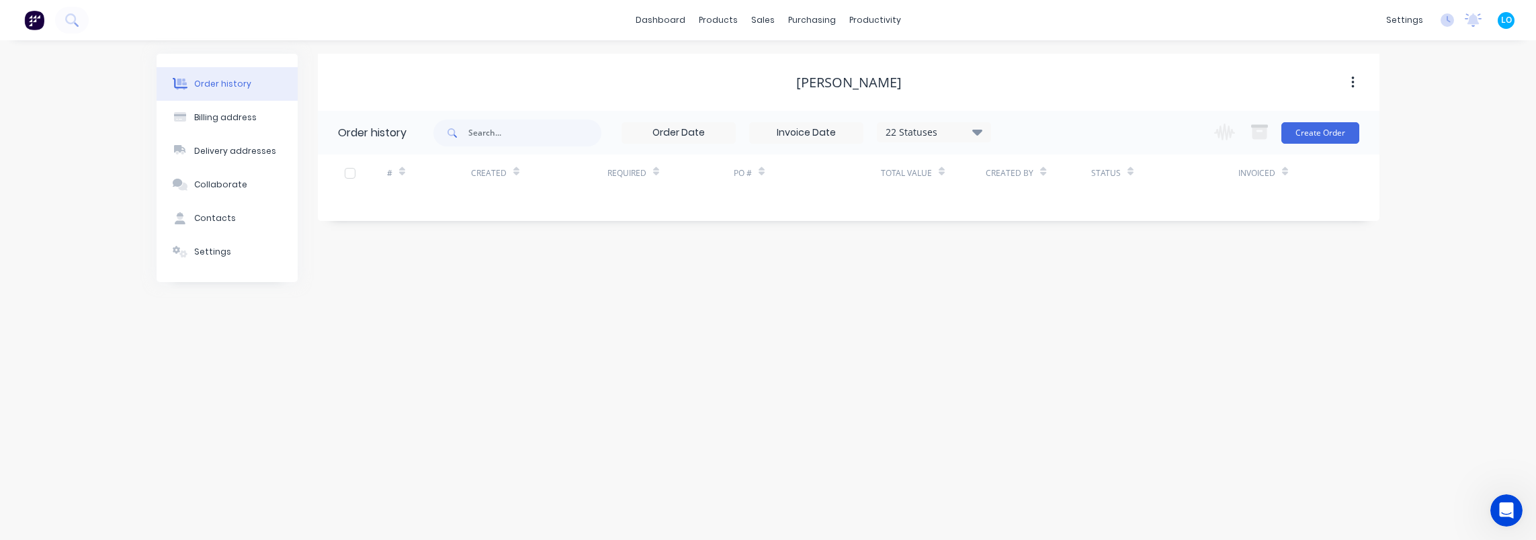
click at [829, 340] on div "Order history Billing address Delivery addresses Collaborate Contacts Settings …" at bounding box center [768, 290] width 1536 height 500
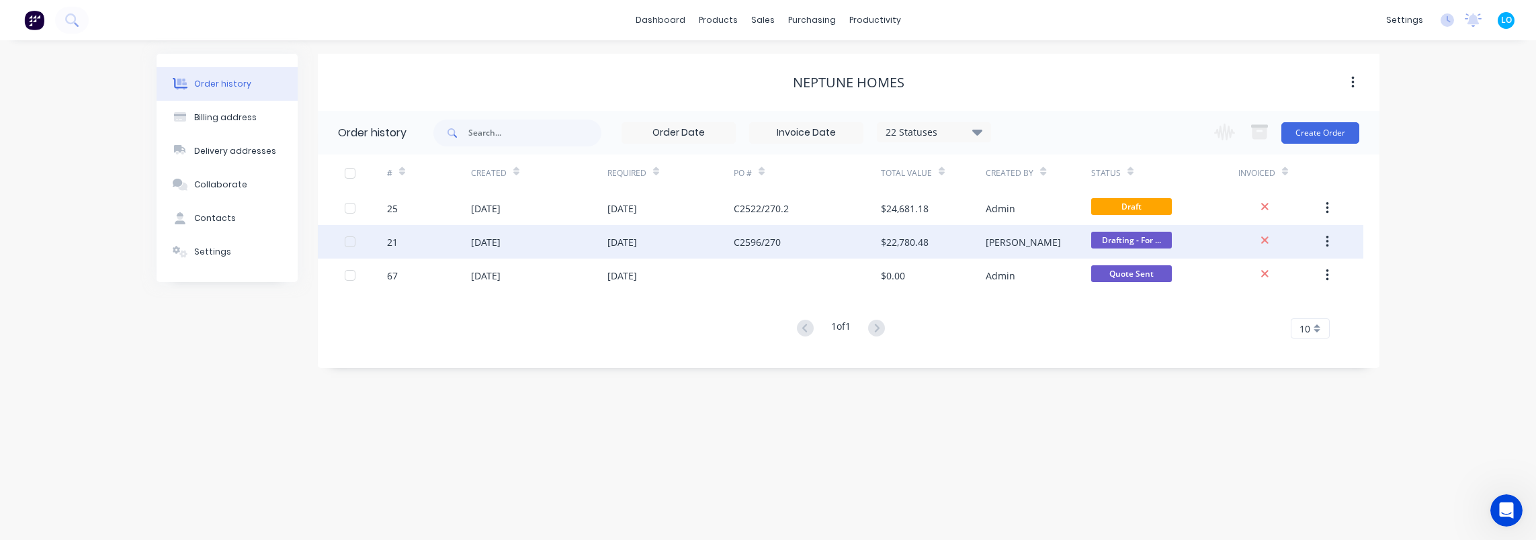
click at [796, 245] on div "C2596/270" at bounding box center [807, 242] width 147 height 34
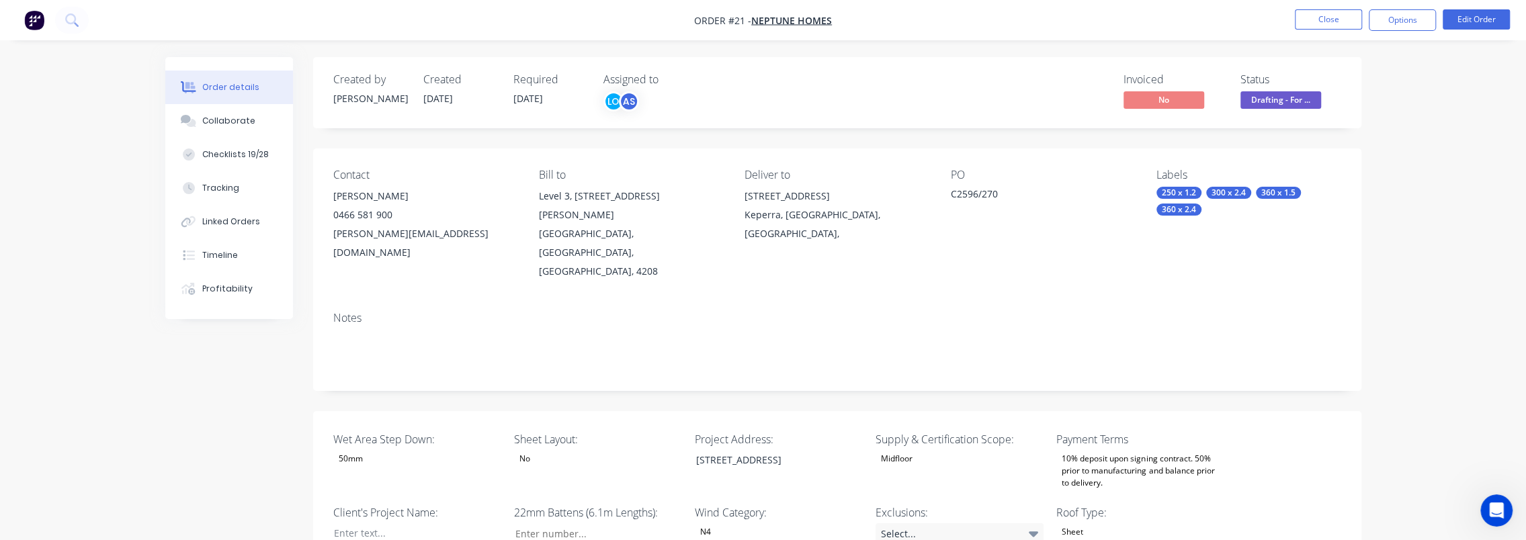
click at [1411, 22] on button "Options" at bounding box center [1402, 20] width 67 height 22
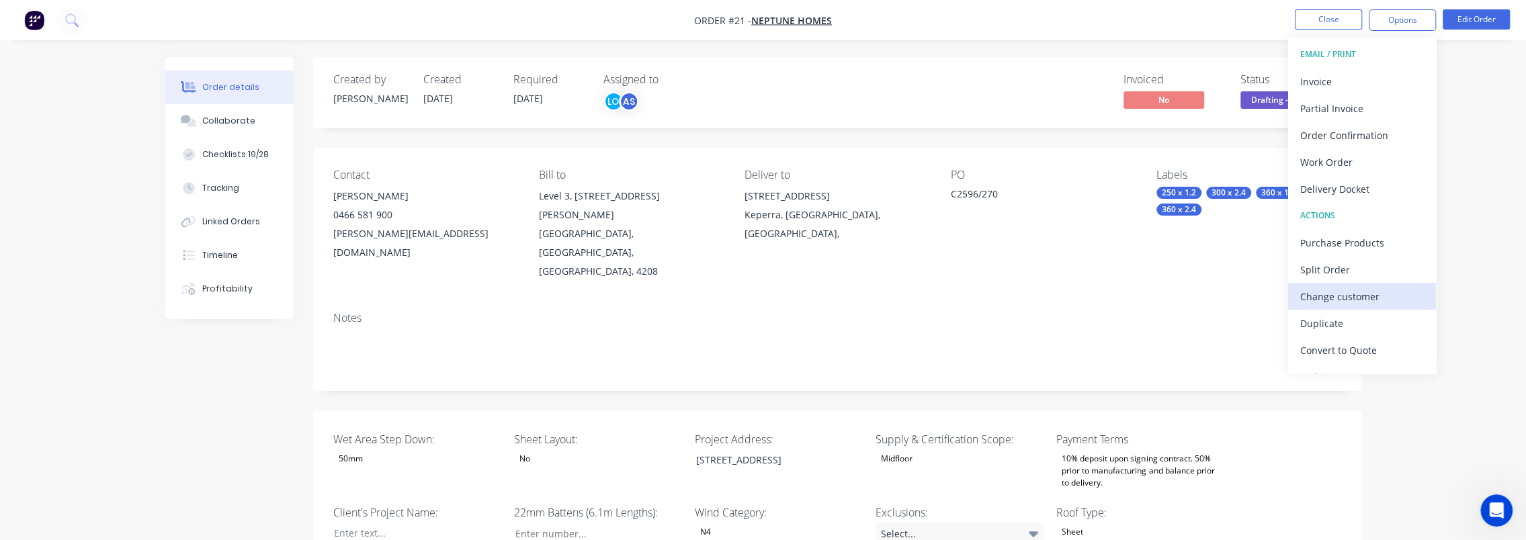
click at [1373, 292] on div "Change customer" at bounding box center [1362, 296] width 124 height 19
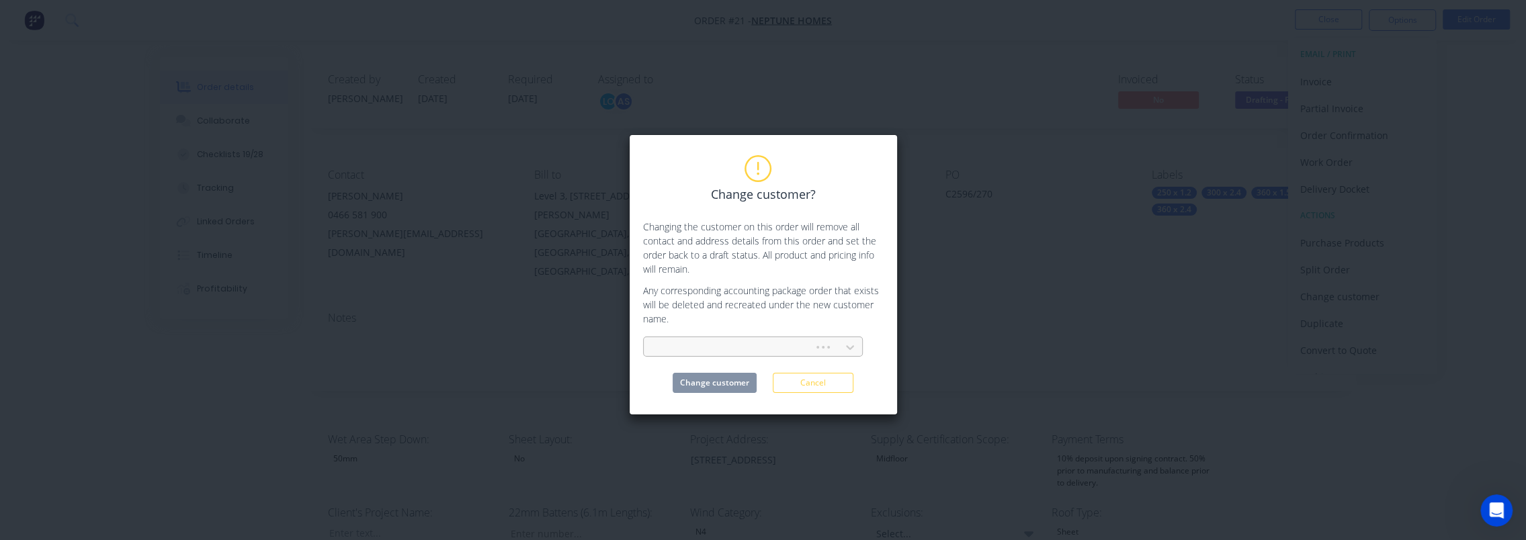
click at [774, 337] on div at bounding box center [730, 347] width 161 height 20
type input "rod"
click at [773, 382] on div "[PERSON_NAME]" at bounding box center [753, 377] width 220 height 25
click at [740, 380] on button "Change customer" at bounding box center [715, 383] width 84 height 20
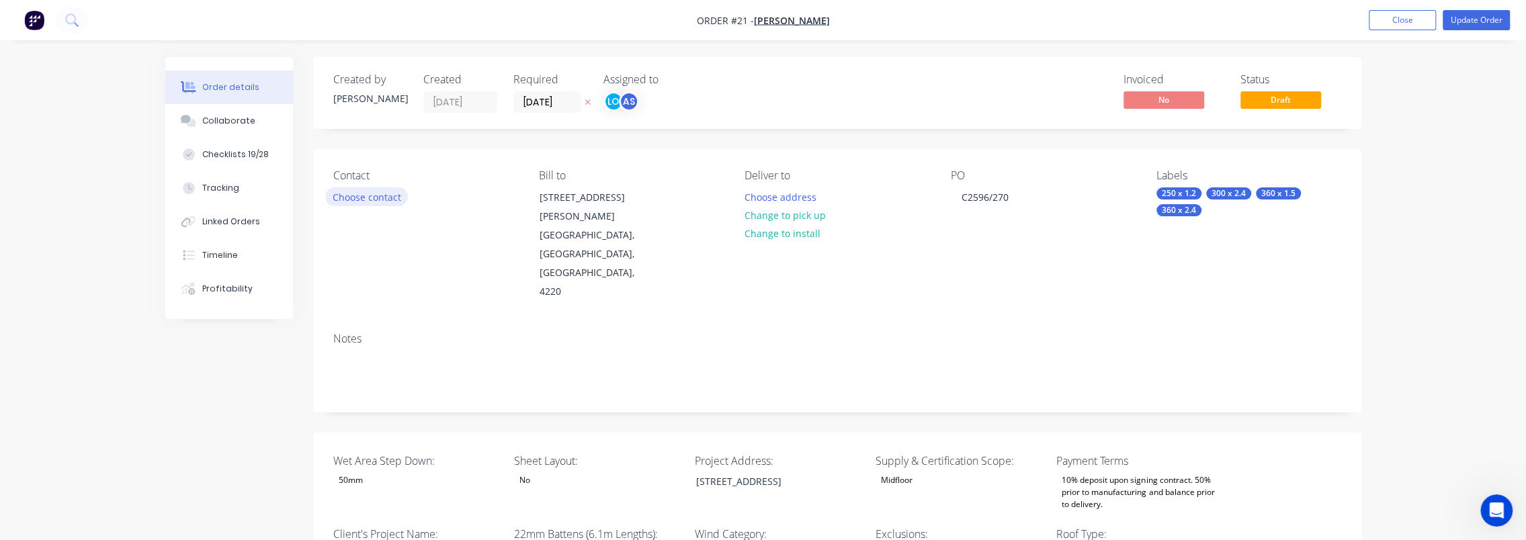
click at [378, 196] on button "Choose contact" at bounding box center [366, 196] width 83 height 18
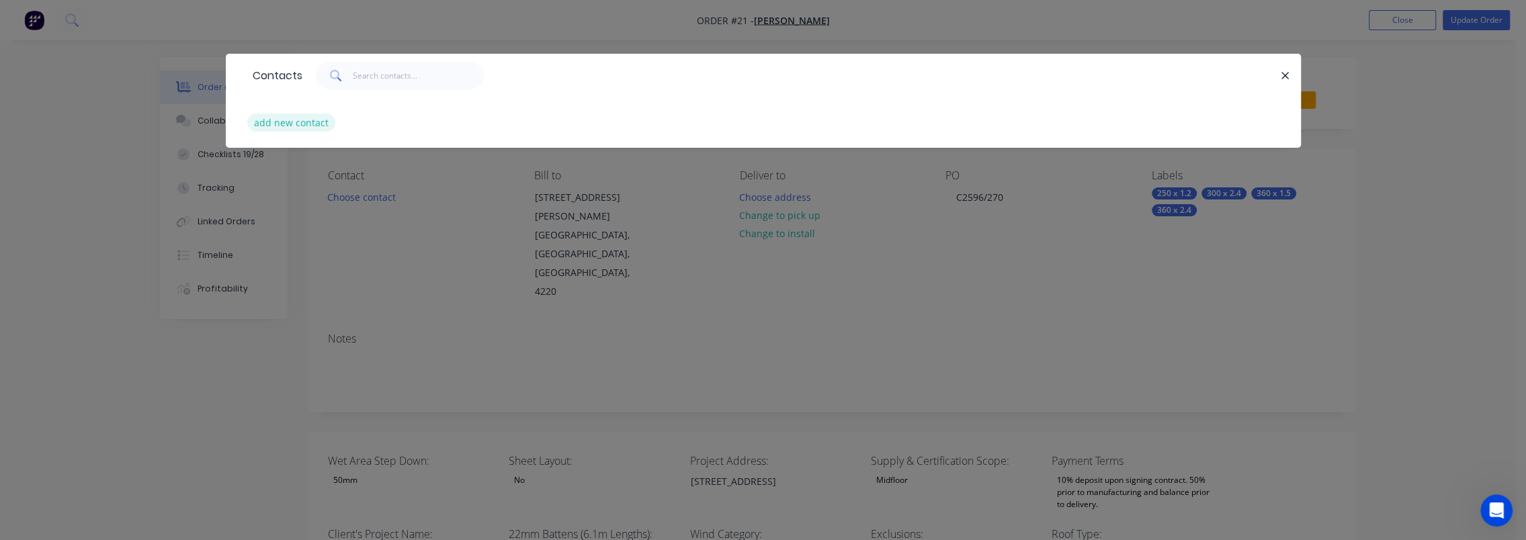
click at [302, 120] on button "add new contact" at bounding box center [291, 123] width 89 height 18
select select "AU"
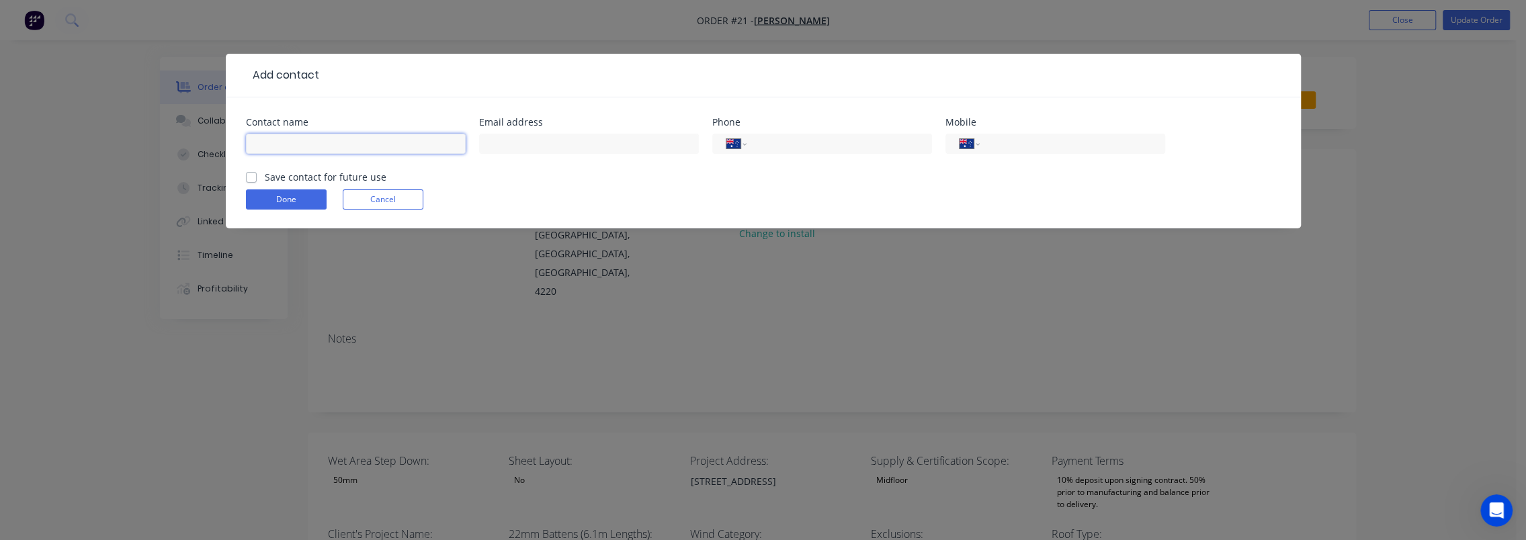
click at [379, 148] on input "text" at bounding box center [356, 144] width 220 height 20
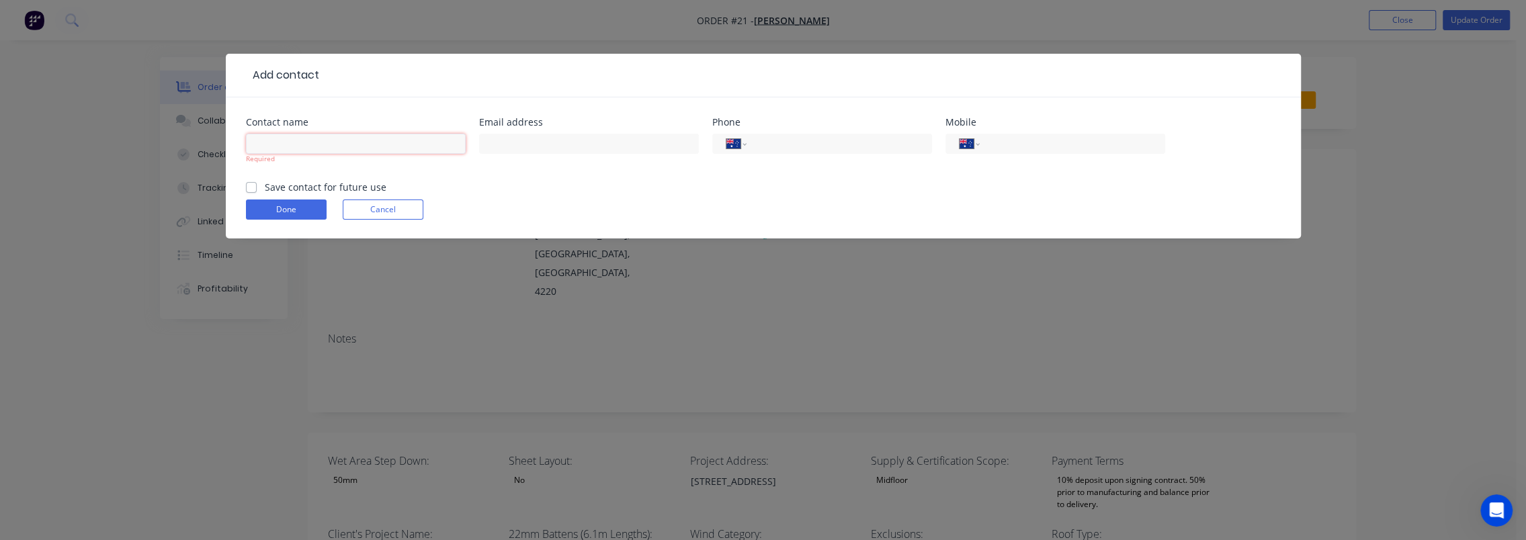
click at [400, 146] on input "text" at bounding box center [356, 144] width 220 height 20
paste input "[PERSON_NAME]"
type input "[PERSON_NAME]"
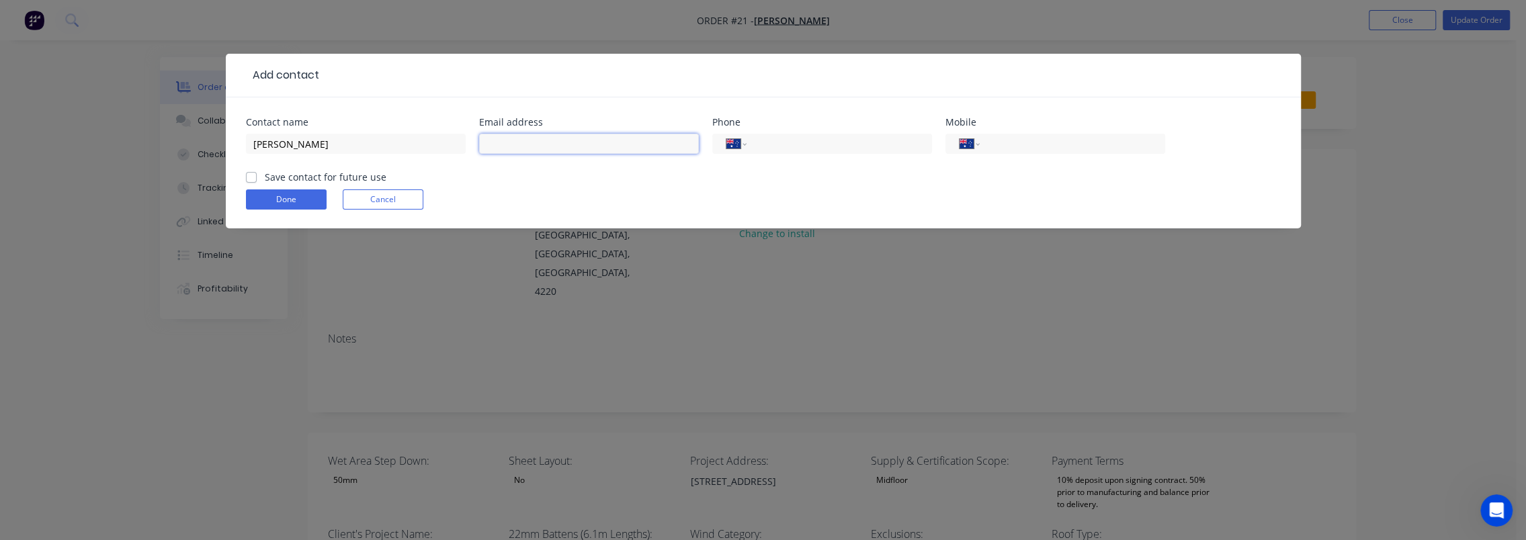
click at [546, 142] on input "text" at bounding box center [589, 144] width 220 height 20
paste input "[EMAIL_ADDRESS][DOMAIN_NAME]"
click at [548, 142] on input "[EMAIL_ADDRESS][DOMAIN_NAME]" at bounding box center [589, 144] width 220 height 20
type input "[EMAIL_ADDRESS][DOMAIN_NAME]"
click at [1037, 144] on input "tel" at bounding box center [1069, 143] width 161 height 15
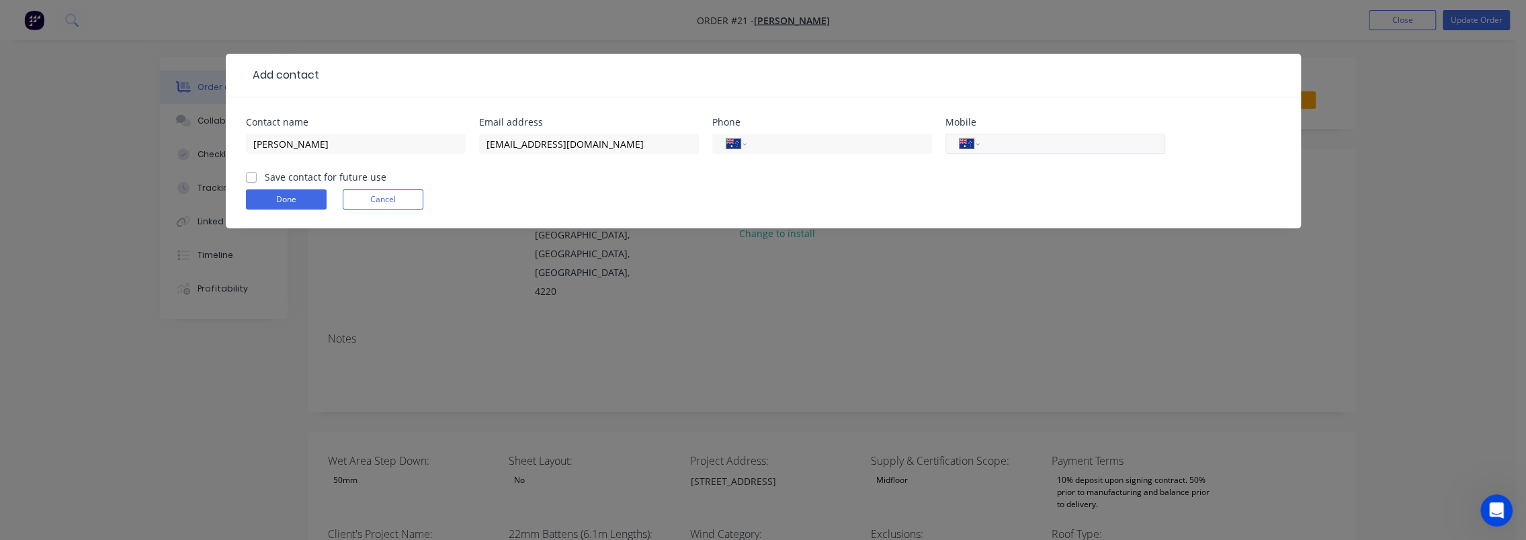
paste input "0407 047 570"
type input "0407 047 570"
click at [308, 177] on label "Save contact for future use" at bounding box center [326, 177] width 122 height 14
click at [257, 177] on input "Save contact for future use" at bounding box center [251, 176] width 11 height 13
checkbox input "true"
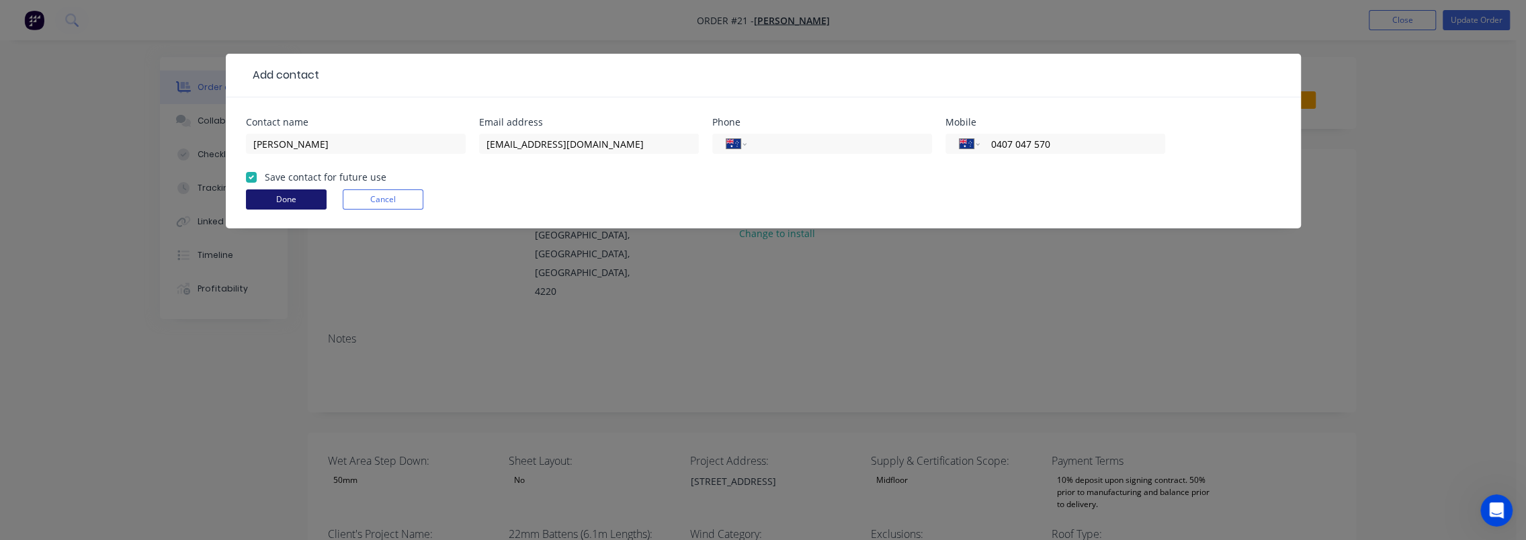
click at [296, 197] on button "Done" at bounding box center [286, 199] width 81 height 20
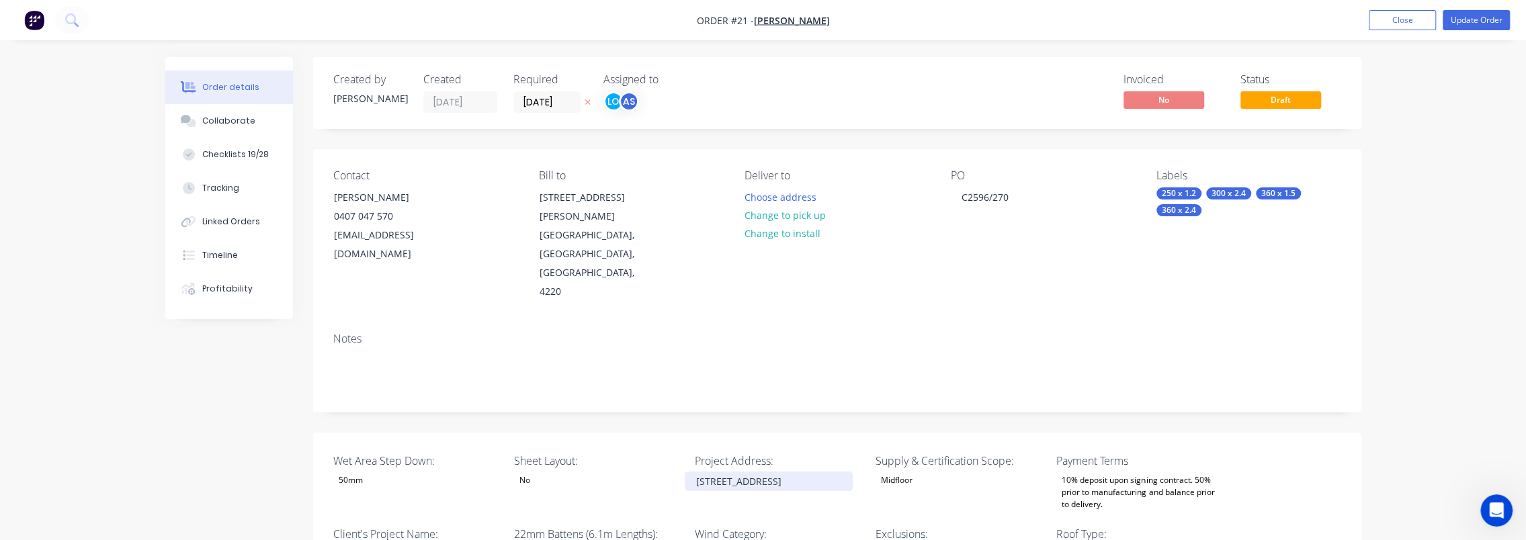
drag, startPoint x: 735, startPoint y: 437, endPoint x: 697, endPoint y: 426, distance: 40.0
click at [697, 472] on div "Lot 337, 40 Spring Crescent, Keperra" at bounding box center [769, 481] width 168 height 19
copy div "Lot 337, 40 Spring Crescent, Keperra"
click at [767, 196] on button "Choose address" at bounding box center [780, 196] width 86 height 18
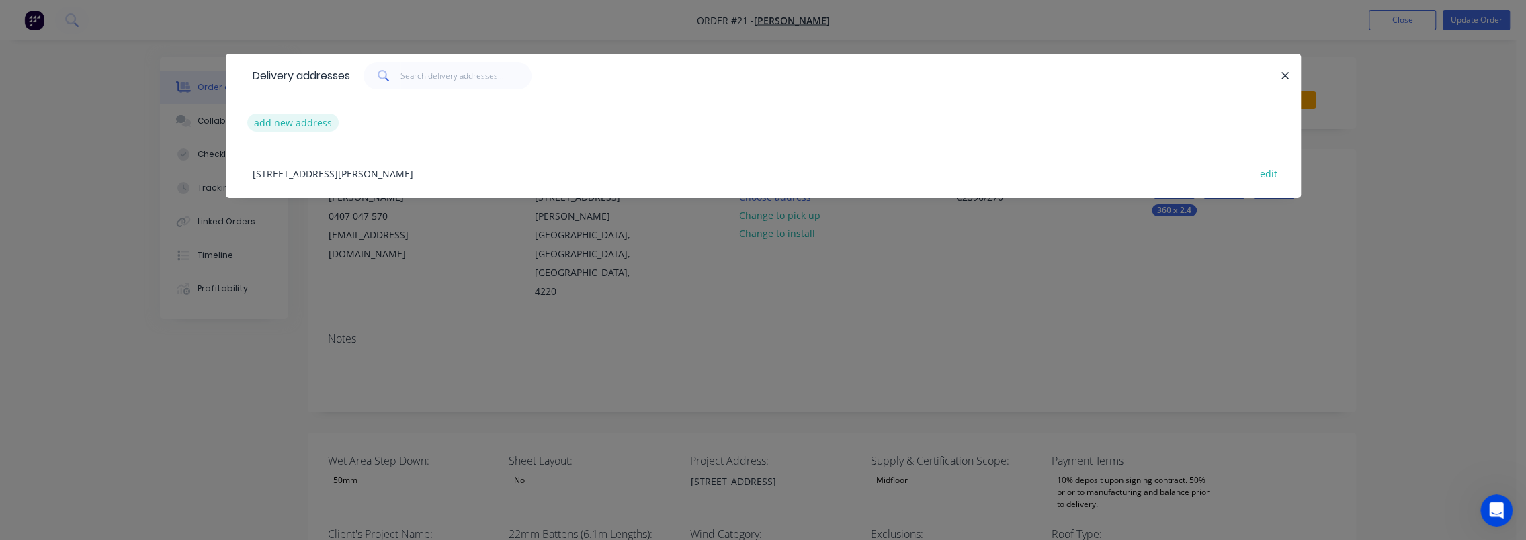
click at [300, 120] on button "add new address" at bounding box center [293, 123] width 92 height 18
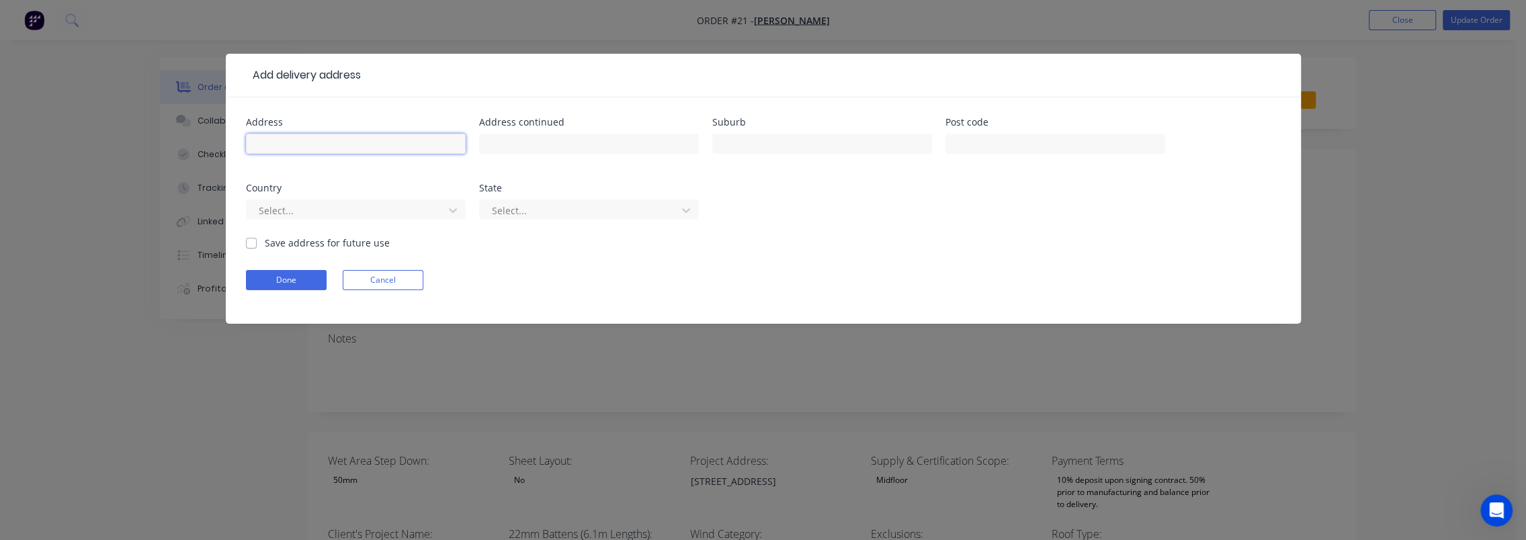
click at [379, 144] on input "text" at bounding box center [356, 144] width 220 height 20
paste input "Lot 337, 40 Spring Crescent, Keperra"
click at [392, 143] on input "Lot 337, 40 Spring Crescent, Keperra" at bounding box center [356, 144] width 220 height 20
type input "Lot 337, 40 Spring Crescent, Keperra"
click at [759, 142] on input "text" at bounding box center [822, 144] width 220 height 20
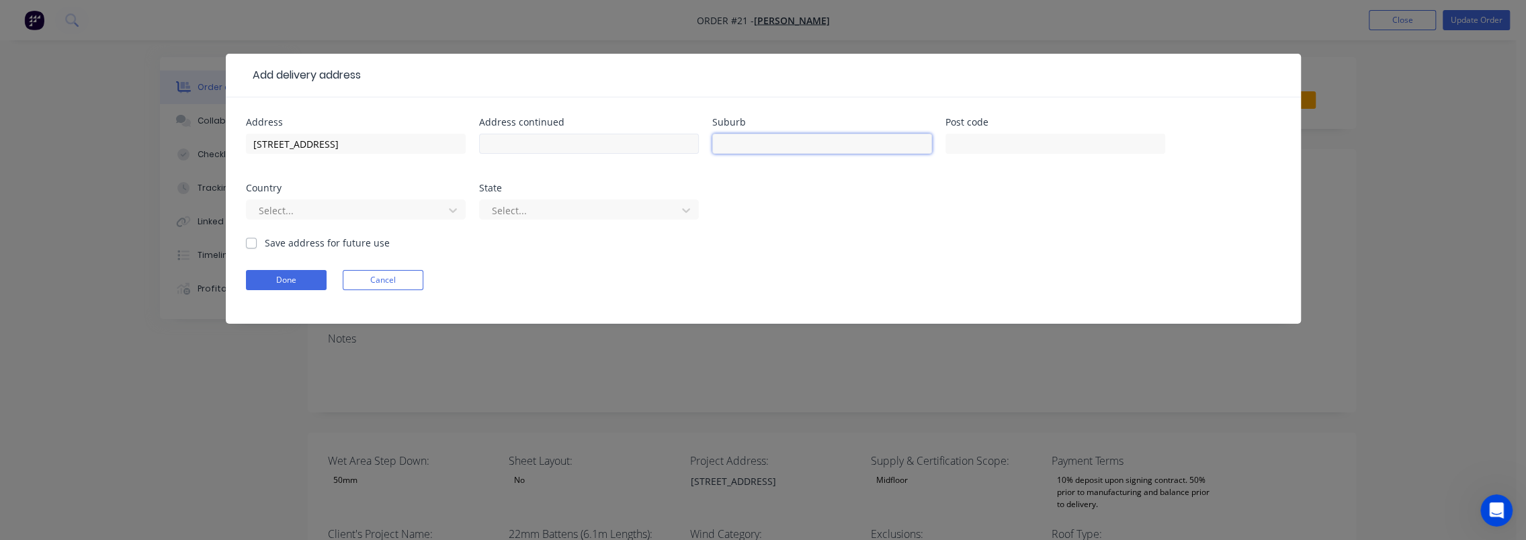
paste input "Keperra"
type input "Keperra"
drag, startPoint x: 415, startPoint y: 142, endPoint x: 372, endPoint y: 146, distance: 43.3
click at [372, 146] on input "Lot 337, 40 Spring Crescent, Keperra" at bounding box center [356, 144] width 220 height 20
type input "Lot 337, 40 Spring Crescent"
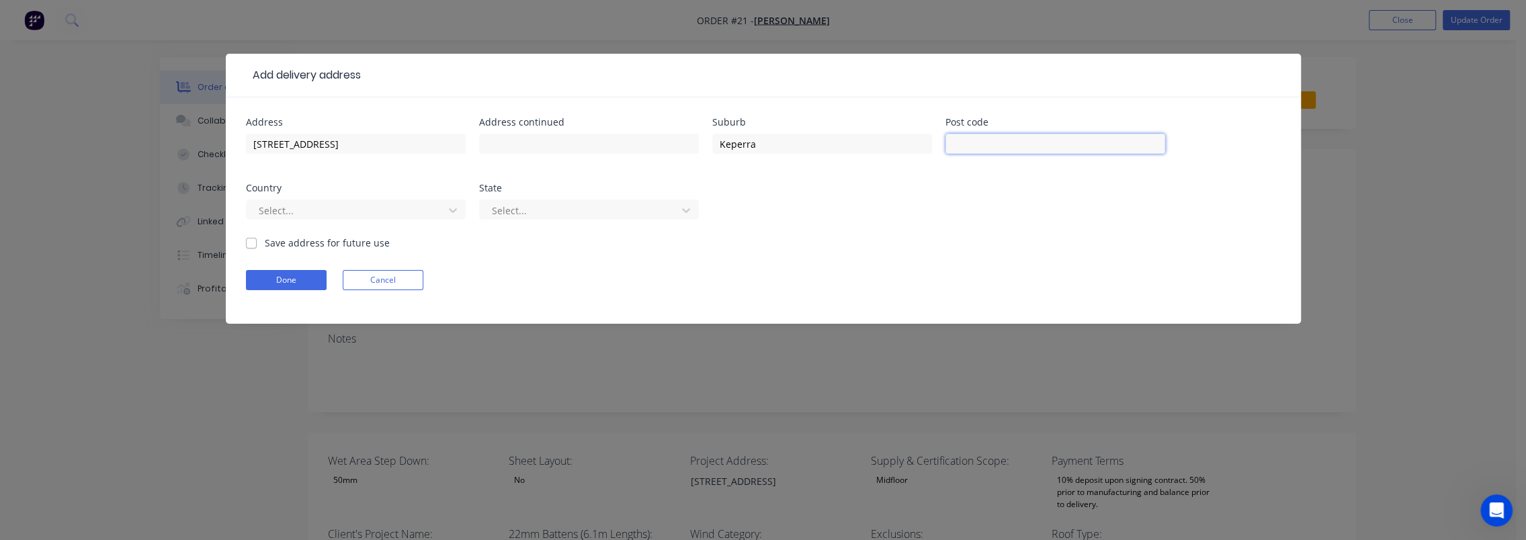
click at [990, 135] on input "text" at bounding box center [1055, 144] width 220 height 20
drag, startPoint x: 1030, startPoint y: 142, endPoint x: 995, endPoint y: 146, distance: 35.2
click at [1029, 142] on input "text" at bounding box center [1055, 144] width 220 height 20
paste input "4054"
type input "4054"
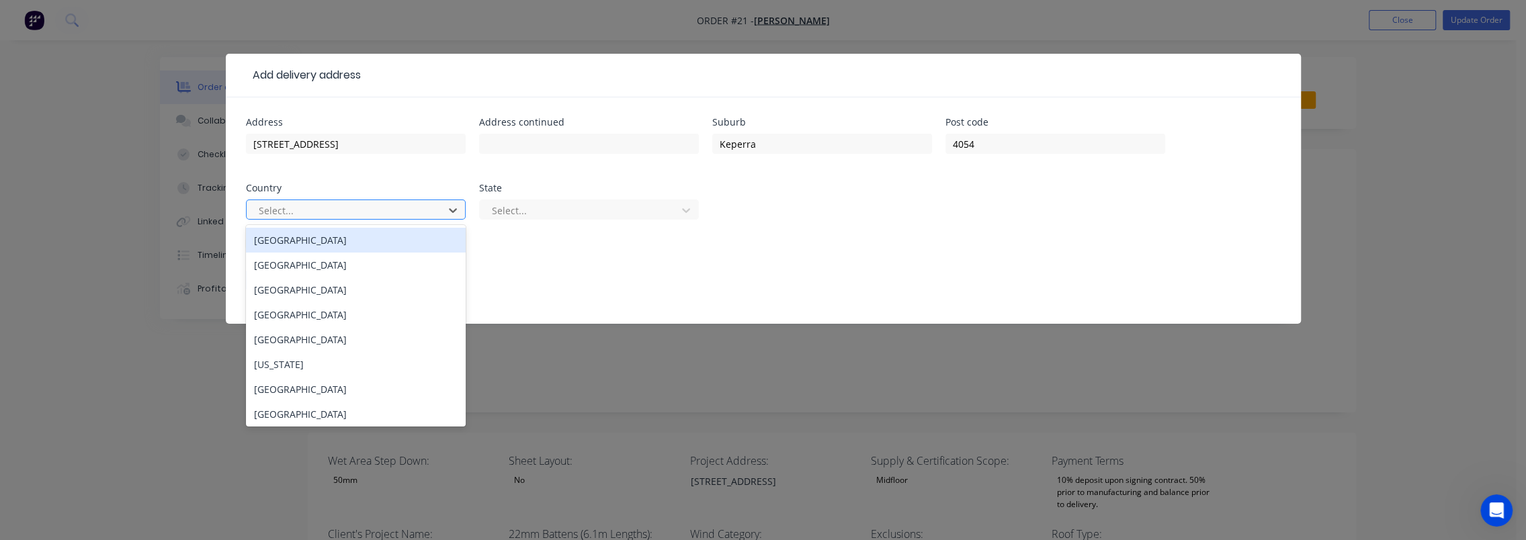
click at [284, 206] on div at bounding box center [346, 210] width 179 height 17
click at [306, 242] on div "[GEOGRAPHIC_DATA]" at bounding box center [356, 240] width 220 height 25
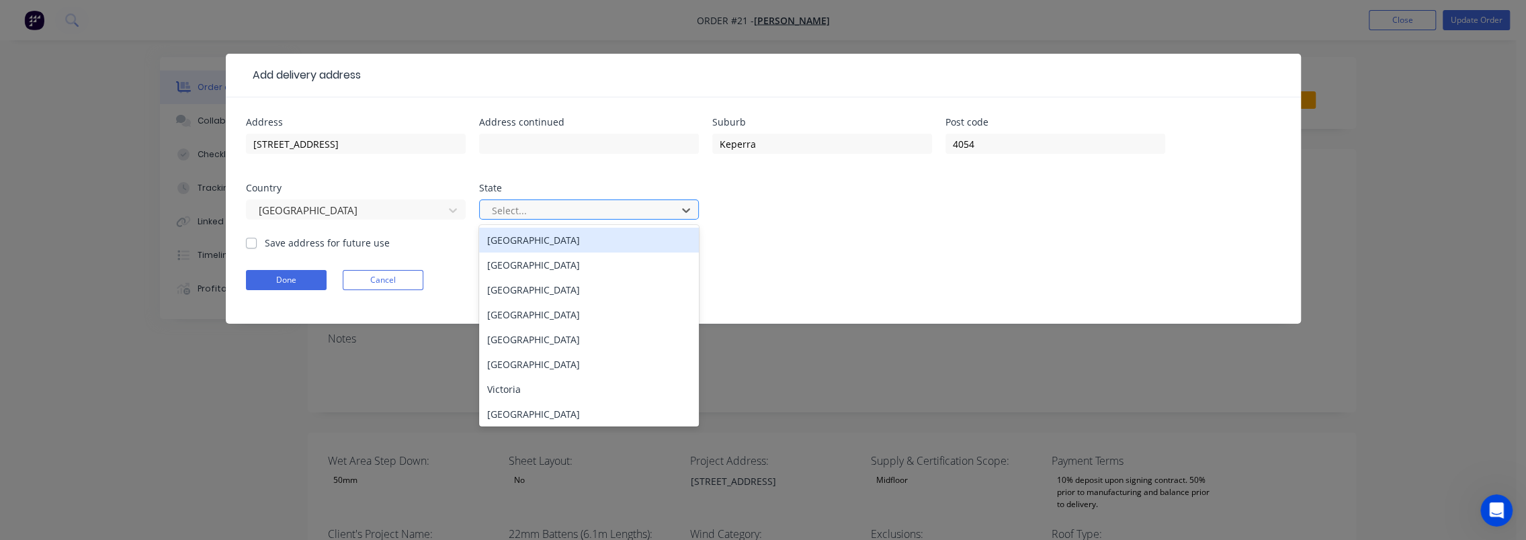
click at [556, 208] on div at bounding box center [579, 210] width 179 height 17
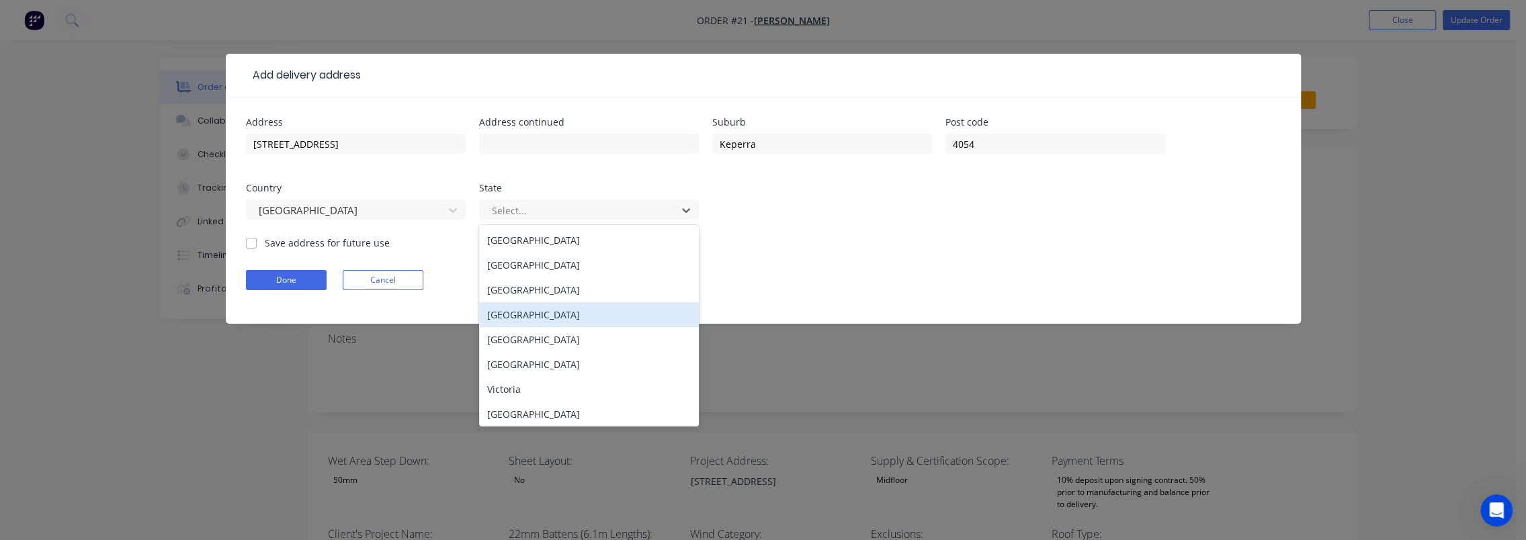
drag, startPoint x: 558, startPoint y: 310, endPoint x: 333, endPoint y: 262, distance: 230.1
click at [556, 310] on div "[GEOGRAPHIC_DATA]" at bounding box center [589, 314] width 220 height 25
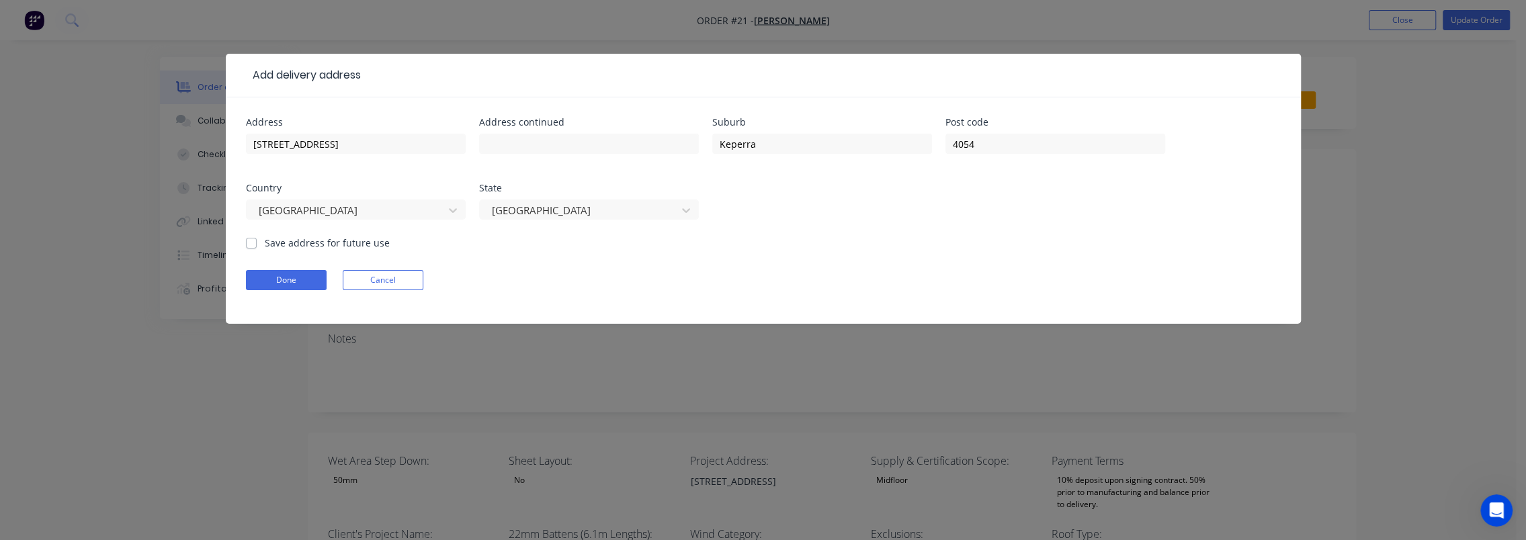
click at [257, 246] on div "Save address for future use" at bounding box center [318, 243] width 144 height 14
click at [265, 241] on label "Save address for future use" at bounding box center [327, 243] width 125 height 14
click at [253, 241] on input "Save address for future use" at bounding box center [251, 242] width 11 height 13
checkbox input "true"
click at [275, 278] on button "Done" at bounding box center [286, 280] width 81 height 20
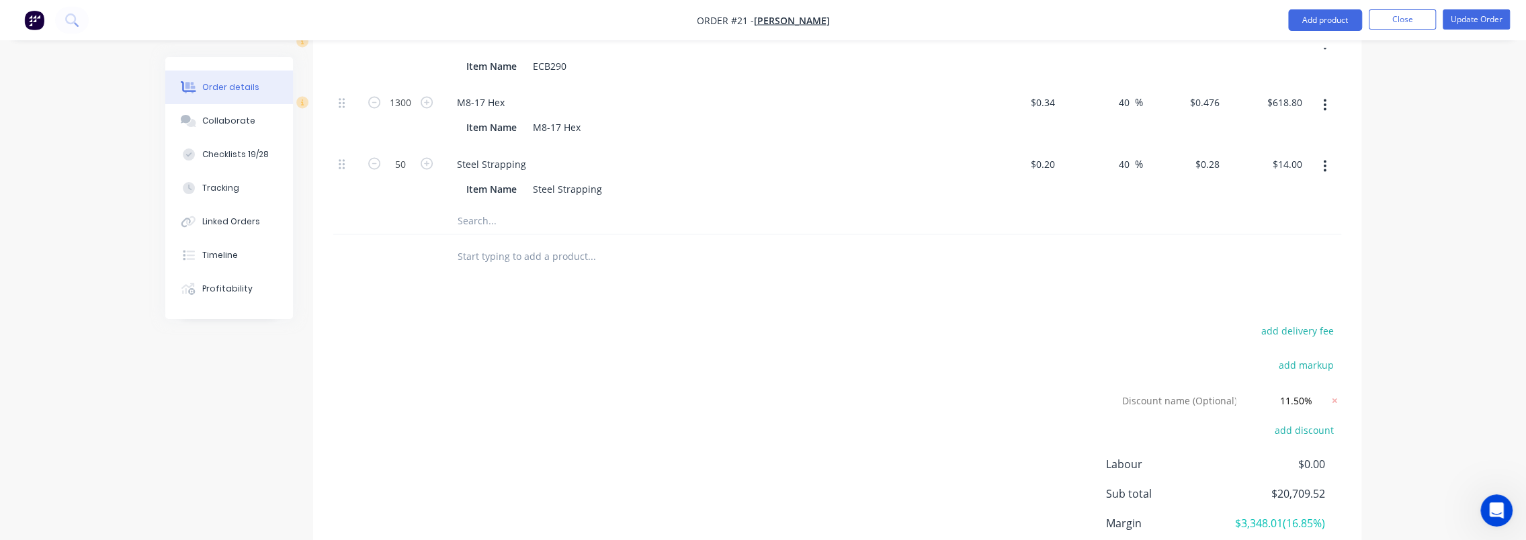
scroll to position [2133, 0]
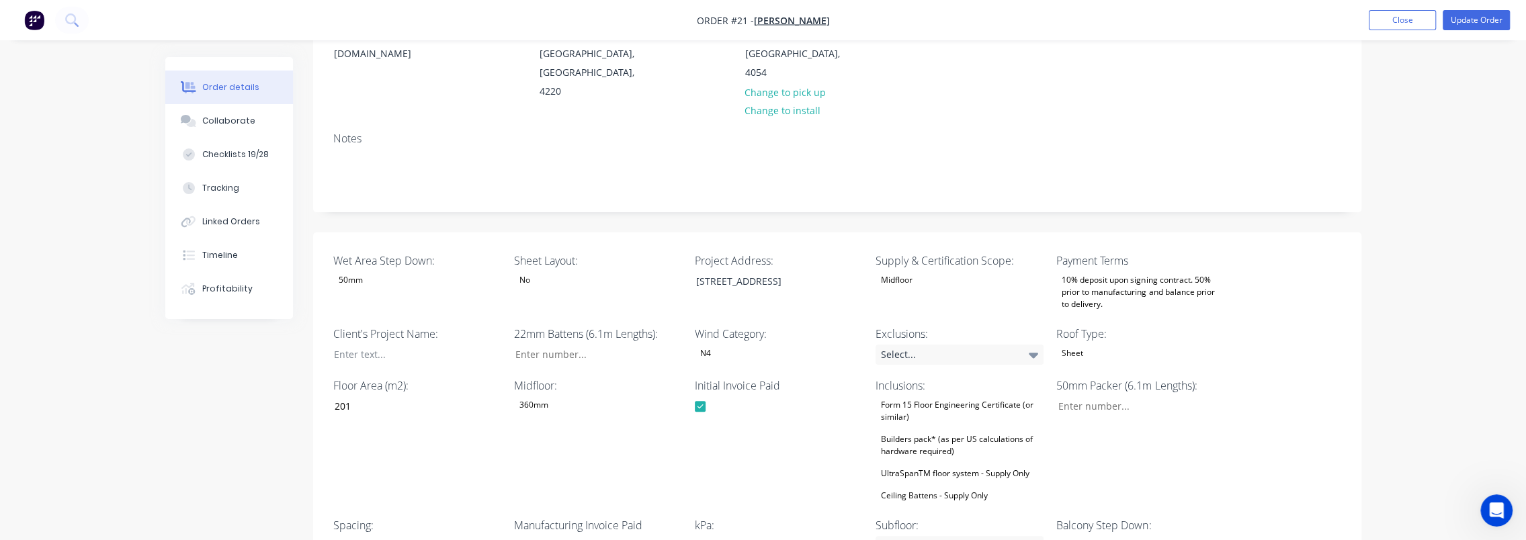
scroll to position [202, 0]
click at [1490, 17] on button "Update Order" at bounding box center [1476, 20] width 67 height 20
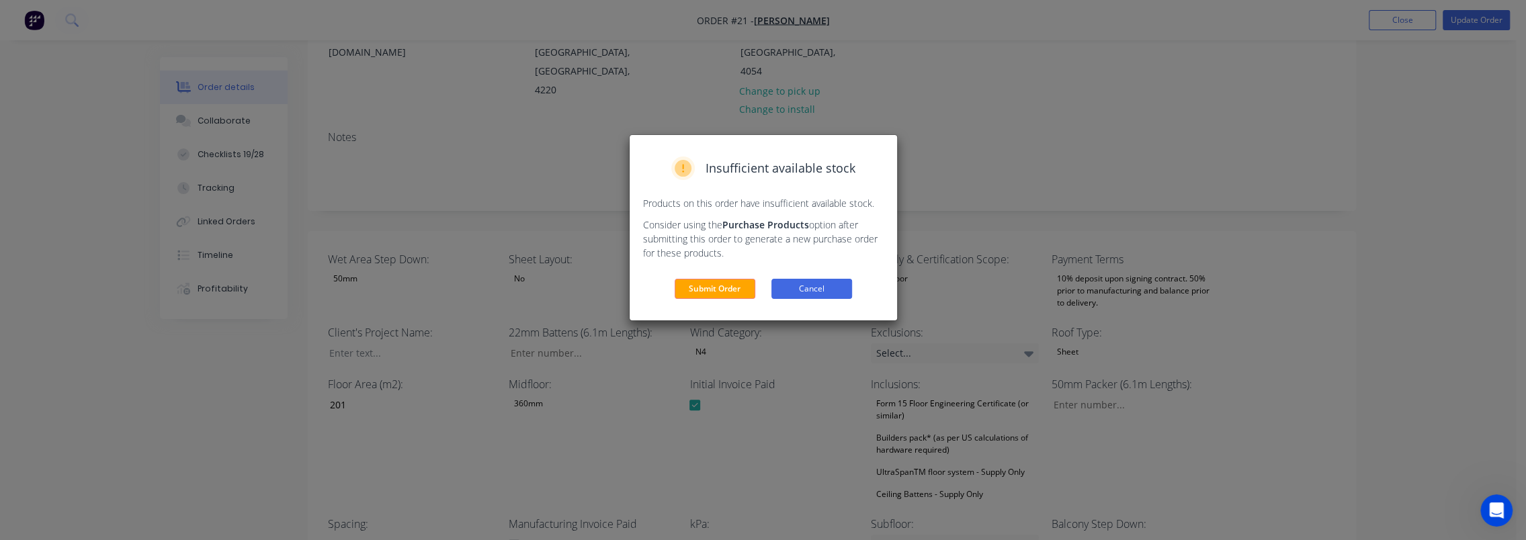
click at [796, 286] on button "Cancel" at bounding box center [811, 289] width 81 height 20
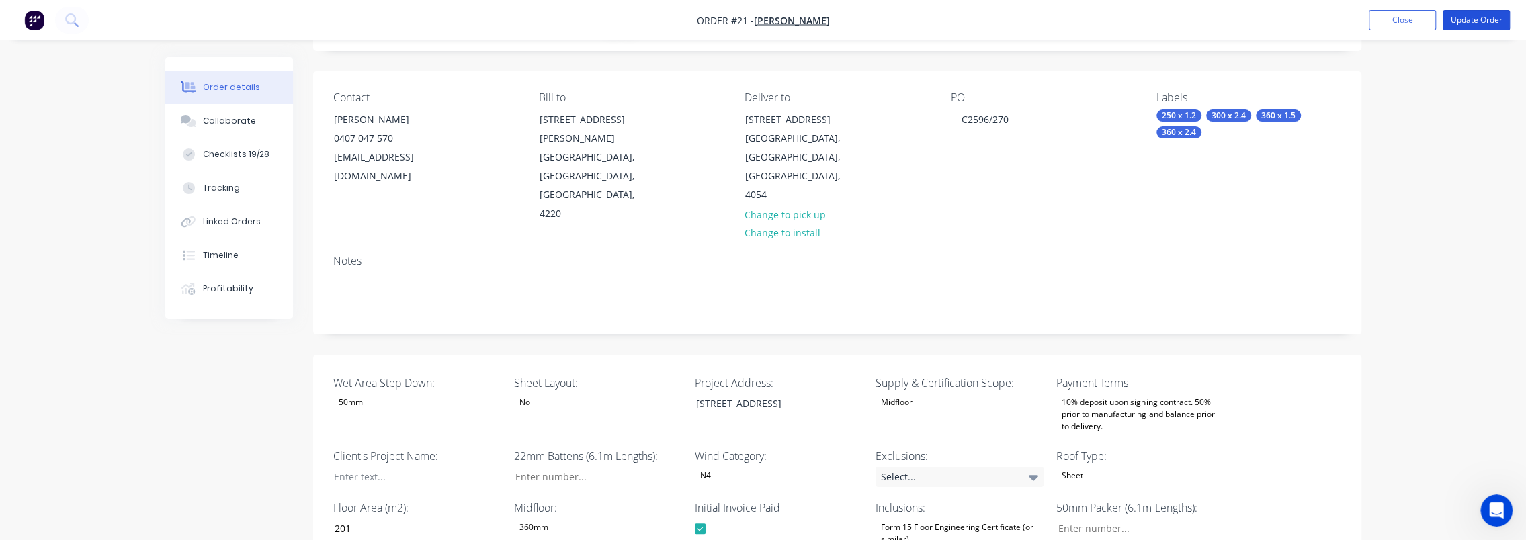
scroll to position [0, 0]
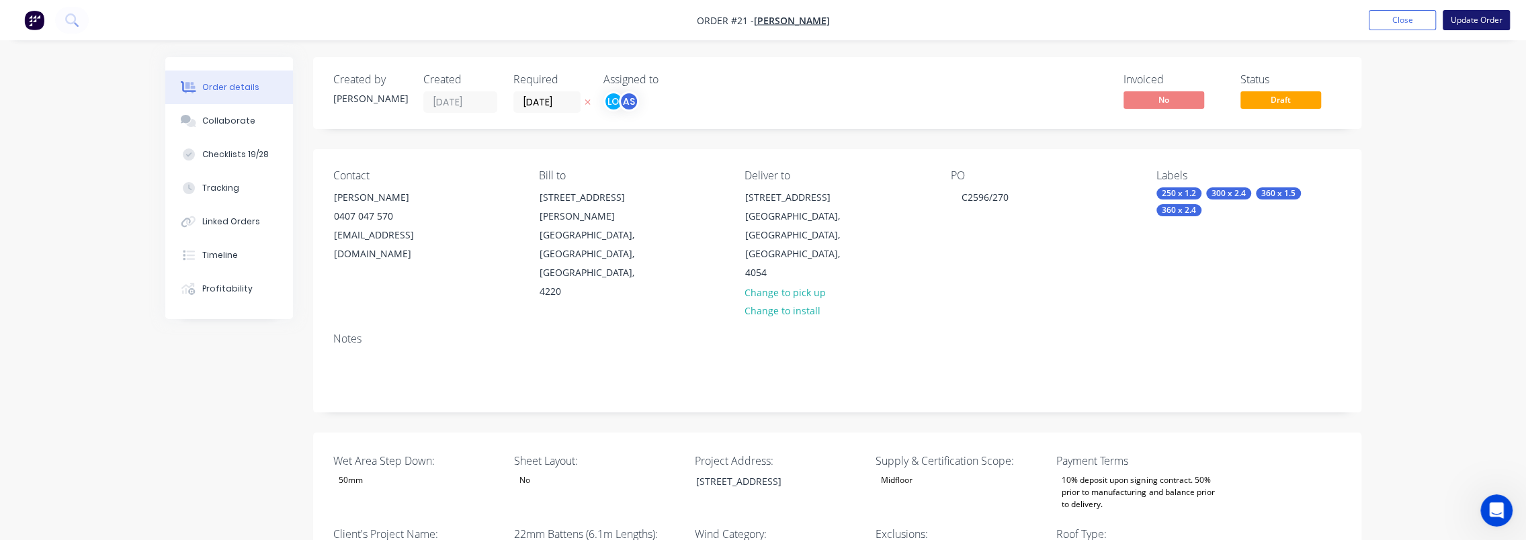
click at [1469, 19] on button "Update Order" at bounding box center [1476, 20] width 67 height 20
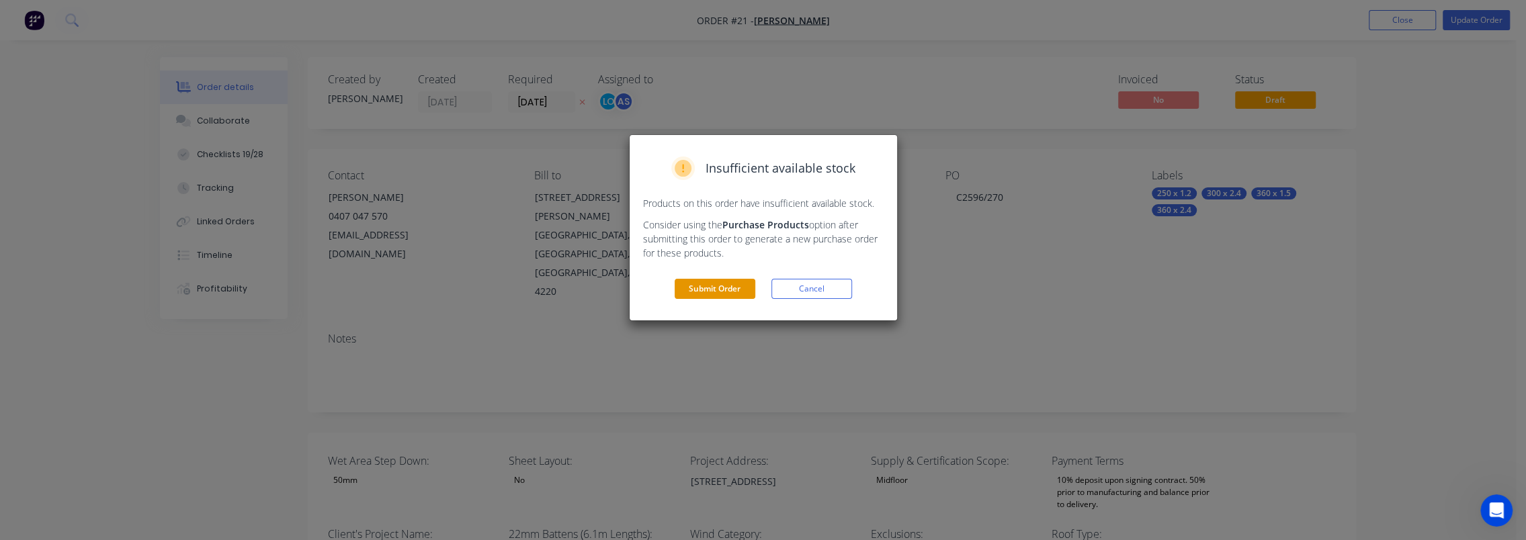
click at [705, 293] on button "Submit Order" at bounding box center [715, 289] width 81 height 20
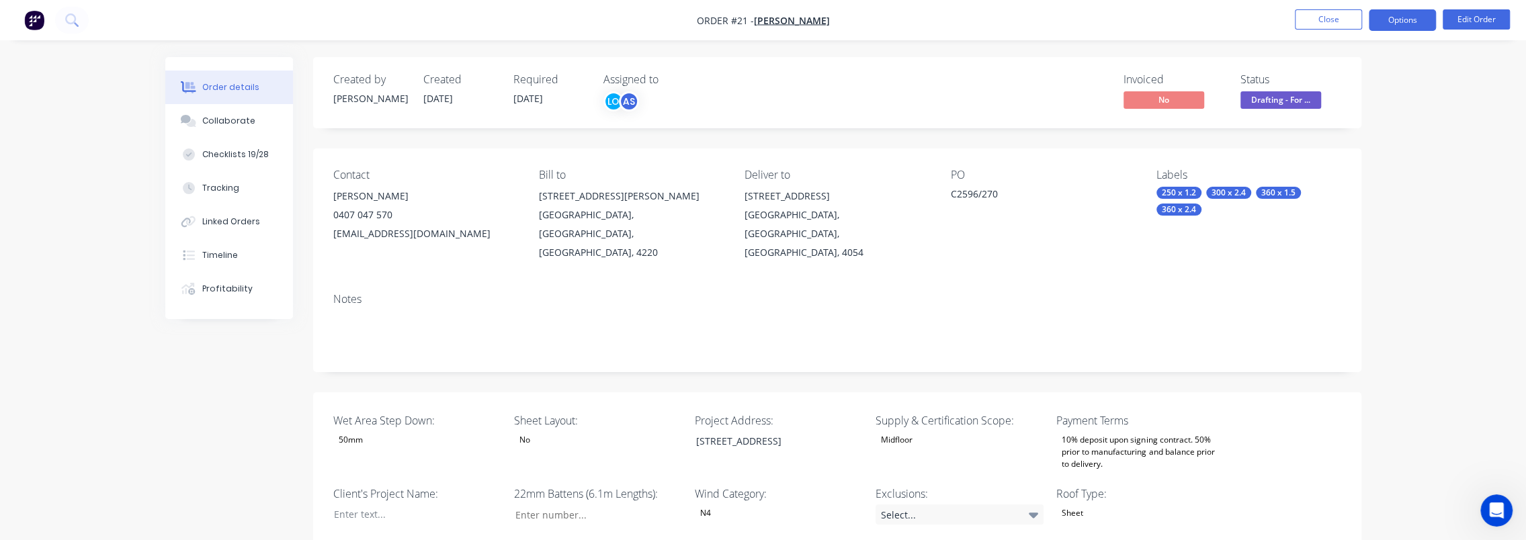
click at [1404, 26] on button "Options" at bounding box center [1402, 20] width 67 height 22
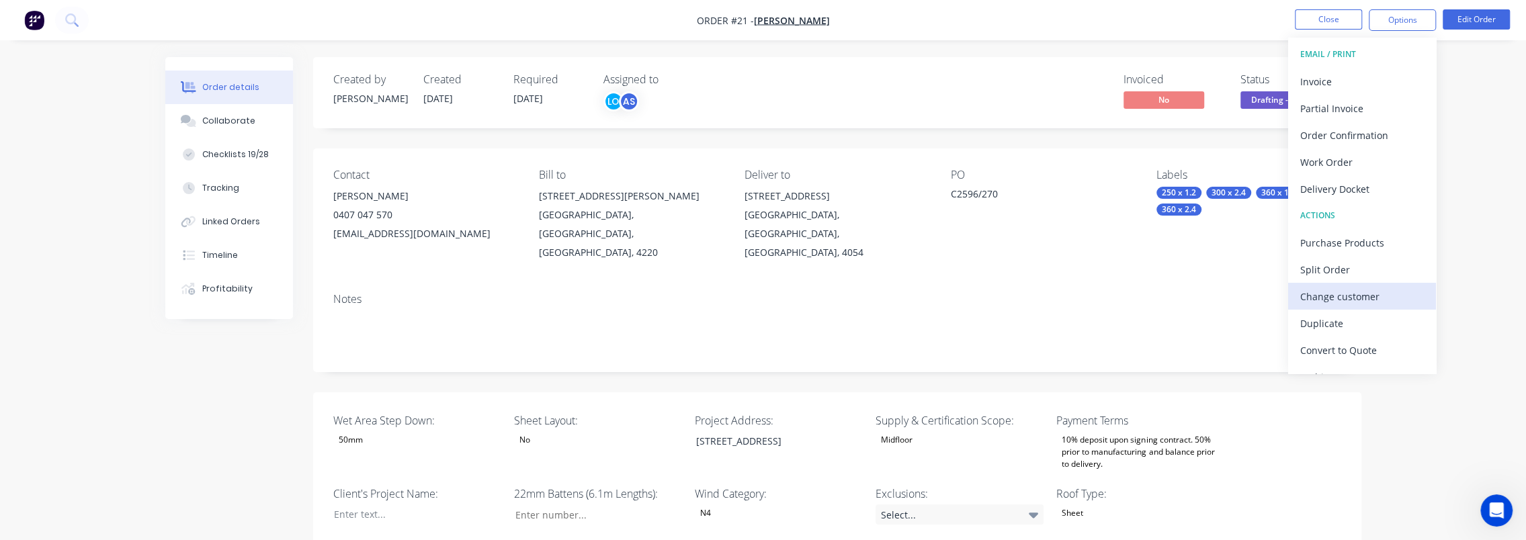
click at [1344, 299] on div "Change customer" at bounding box center [1362, 296] width 124 height 19
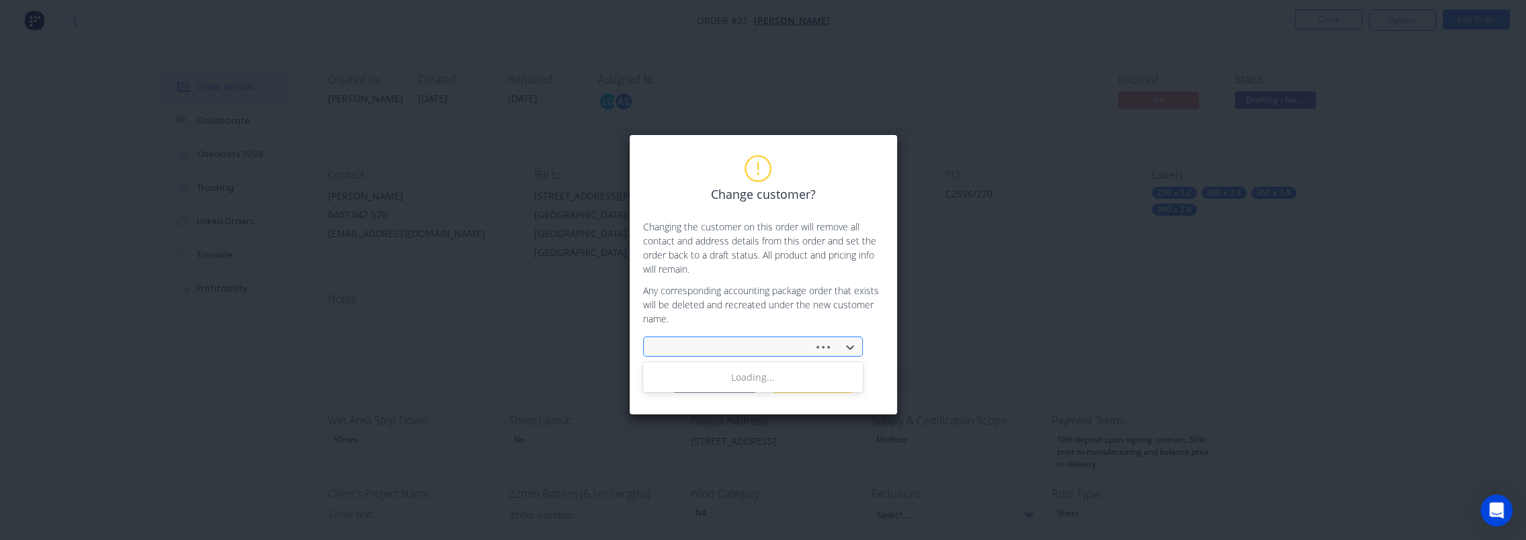
click at [734, 338] on div at bounding box center [730, 347] width 161 height 20
type input "nept"
click at [716, 381] on div "Neptune Homes" at bounding box center [753, 377] width 220 height 25
click at [736, 386] on button "Change customer" at bounding box center [715, 383] width 84 height 20
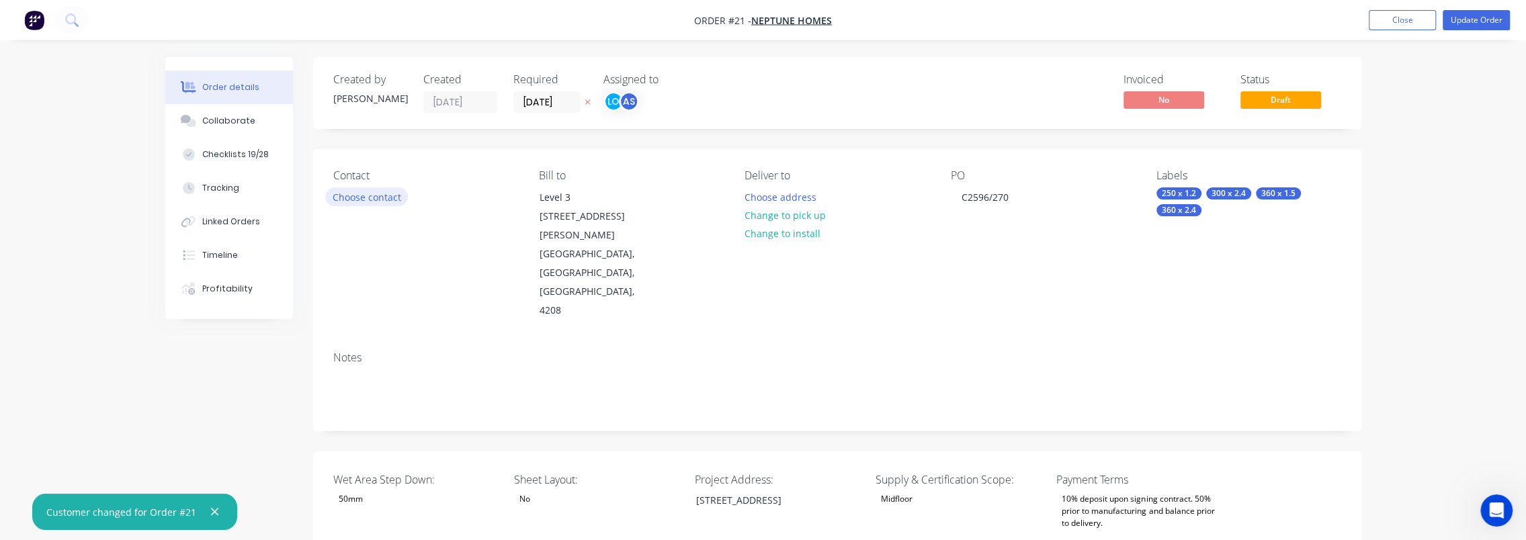
click at [351, 198] on button "Choose contact" at bounding box center [366, 196] width 83 height 18
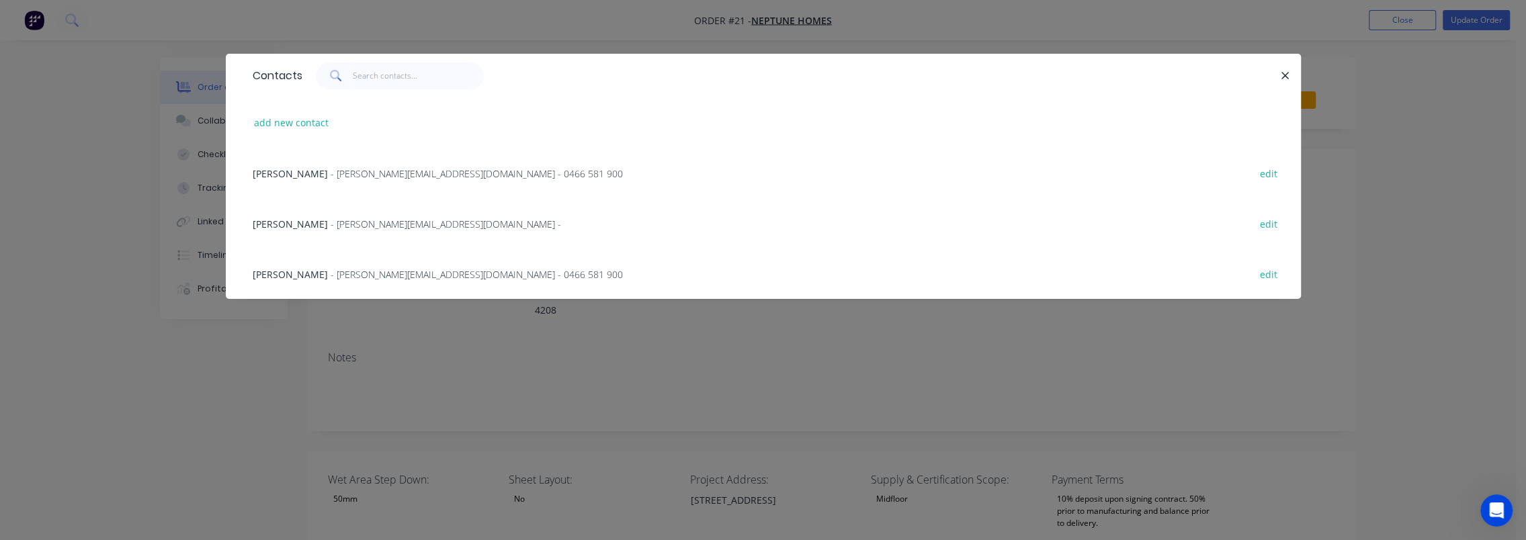
click at [349, 275] on span "- dean@neptunehomes.com.au - 0466 581 900" at bounding box center [477, 274] width 292 height 13
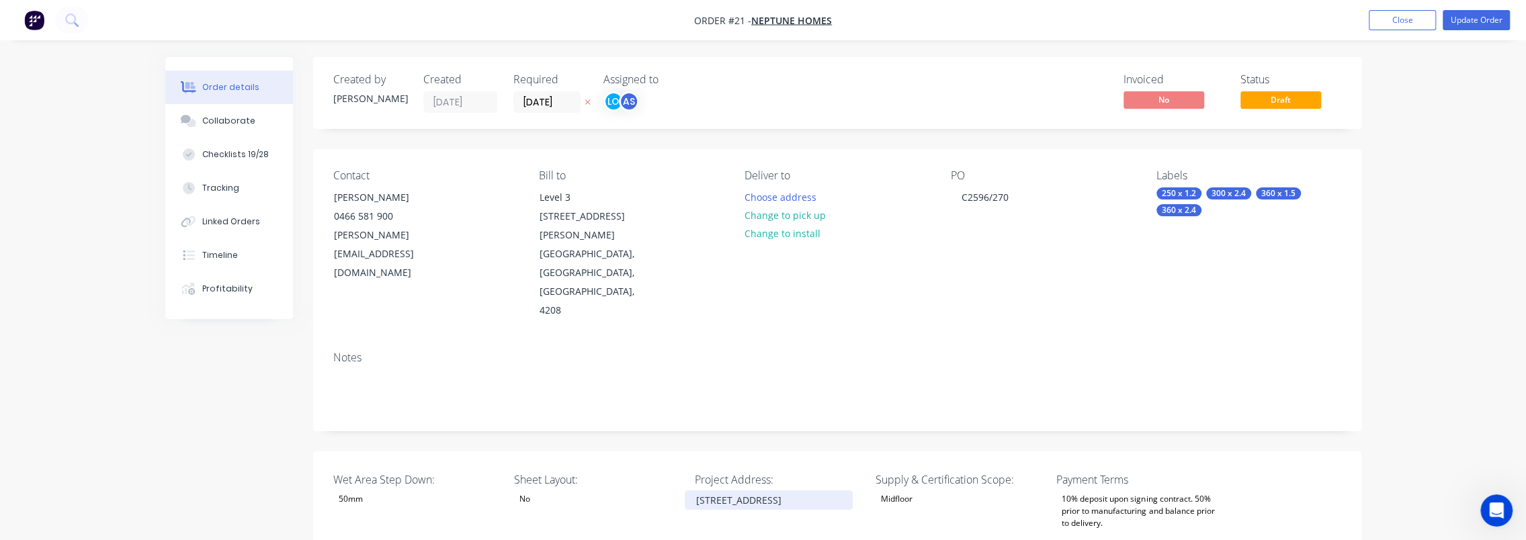
drag, startPoint x: 745, startPoint y: 436, endPoint x: 687, endPoint y: 421, distance: 60.3
click at [687, 490] on div "Lot 337, 40 Spring Crescent, Keperra" at bounding box center [769, 499] width 168 height 19
copy div "Lot 337, 40 Spring Crescent, Keperra"
click at [789, 194] on button "Choose address" at bounding box center [780, 196] width 86 height 18
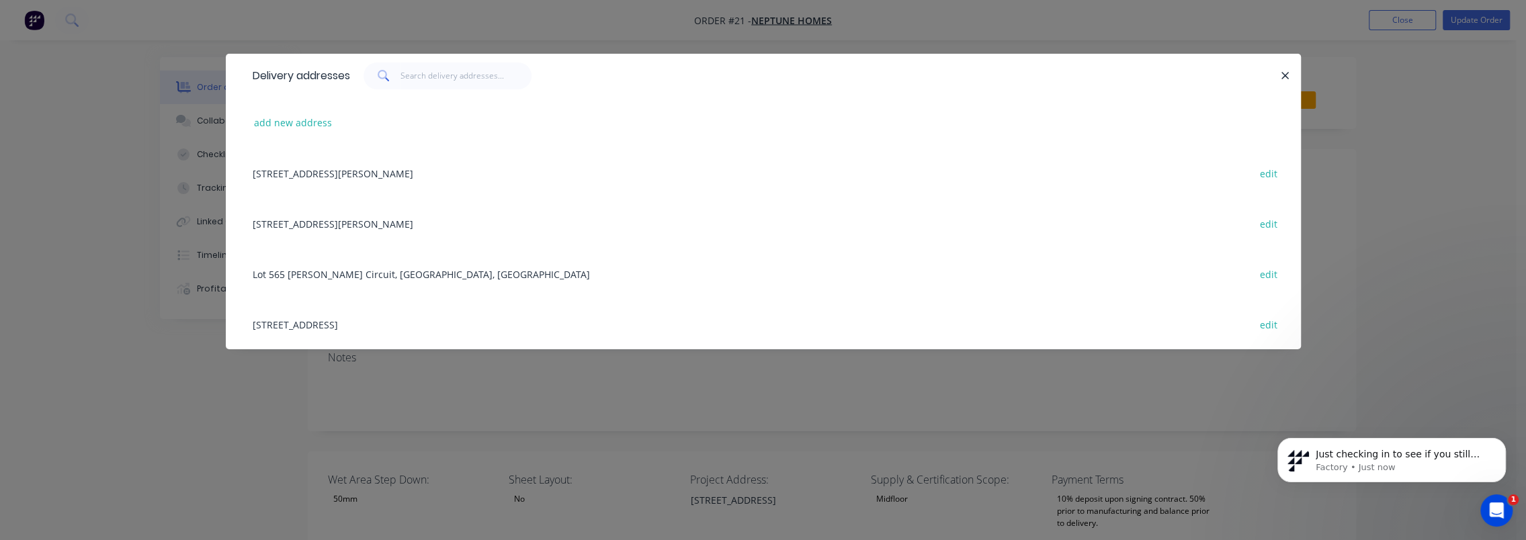
scroll to position [211, 0]
click at [296, 122] on button "add new address" at bounding box center [293, 123] width 92 height 18
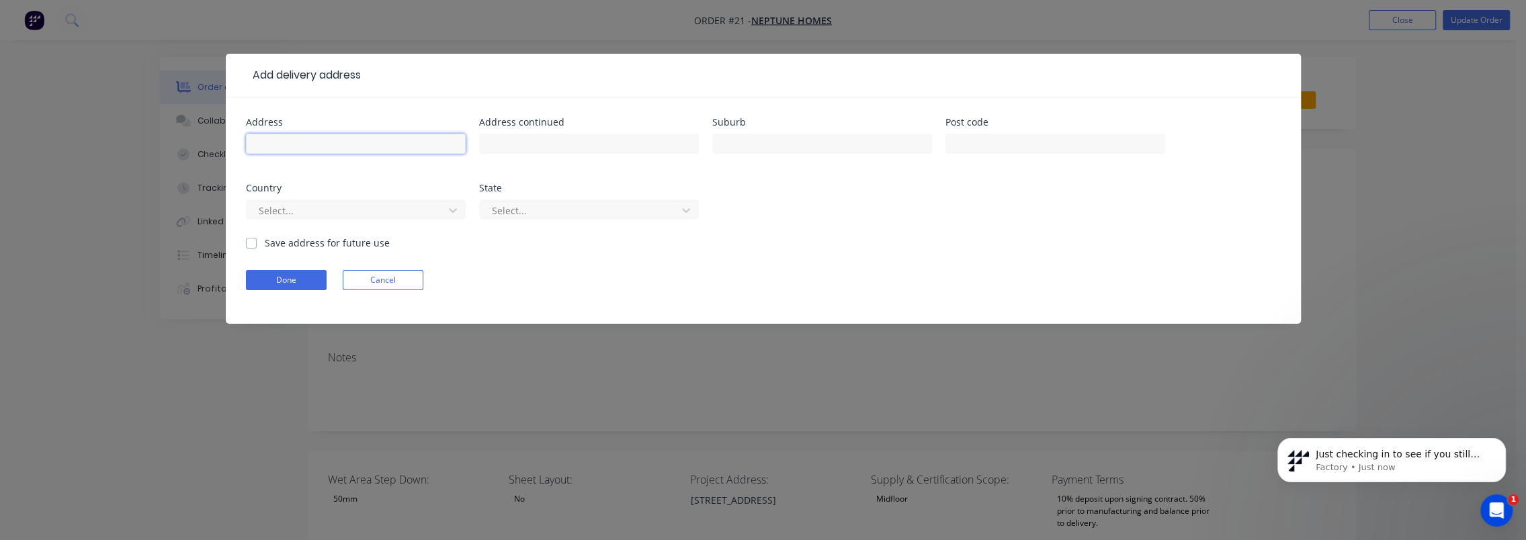
click at [358, 141] on input "text" at bounding box center [356, 144] width 220 height 20
paste input "Lot 337, 40 Spring Crescent, Keperra"
click at [393, 143] on input "Lot 337, 40 Spring Crescent, Keperra" at bounding box center [356, 144] width 220 height 20
type input "Lot 337, 40 Spring Crescent, Keperra"
click at [771, 140] on input "text" at bounding box center [822, 144] width 220 height 20
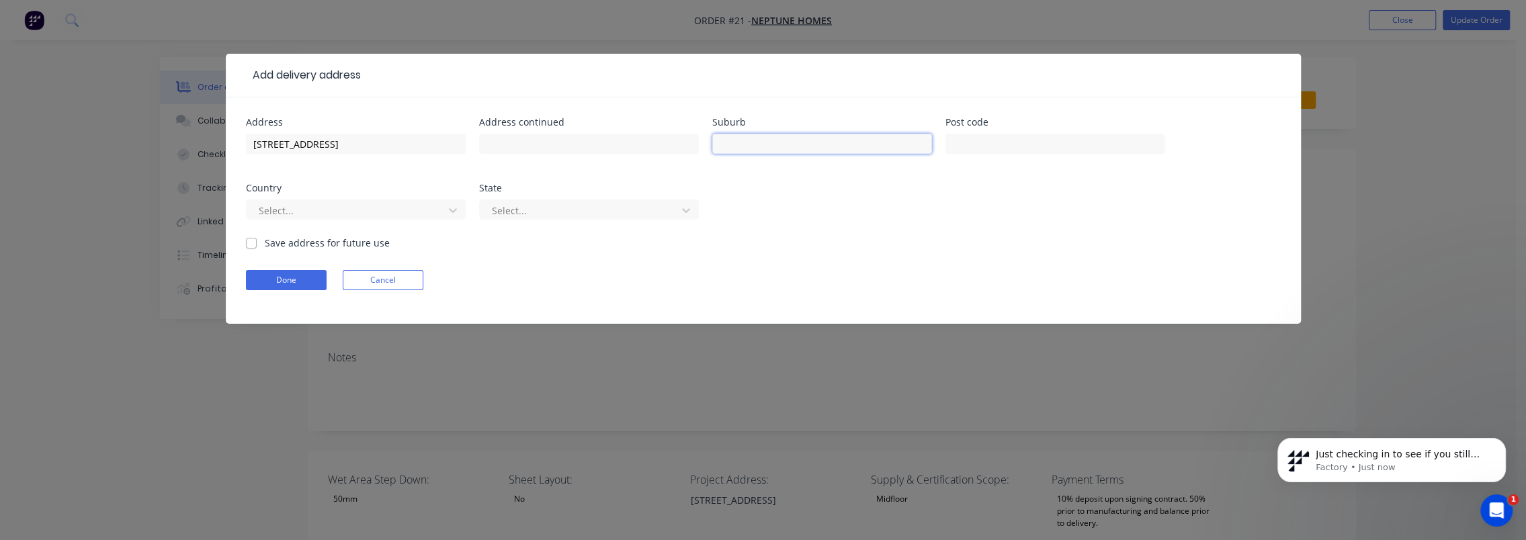
paste input "Keperra"
type input "Keperra"
click at [970, 142] on input "text" at bounding box center [1055, 144] width 220 height 20
type input "4054"
click at [333, 208] on div at bounding box center [346, 210] width 179 height 17
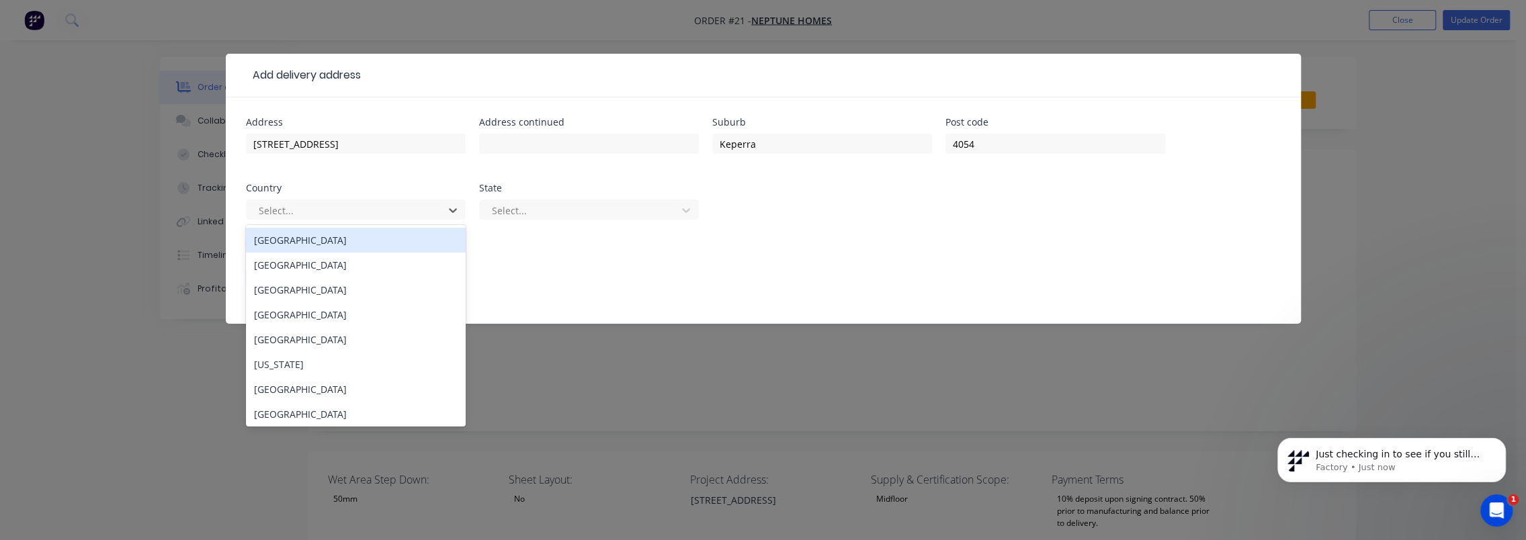
drag, startPoint x: 318, startPoint y: 243, endPoint x: 500, endPoint y: 198, distance: 187.1
click at [319, 242] on div "Australia" at bounding box center [356, 240] width 220 height 25
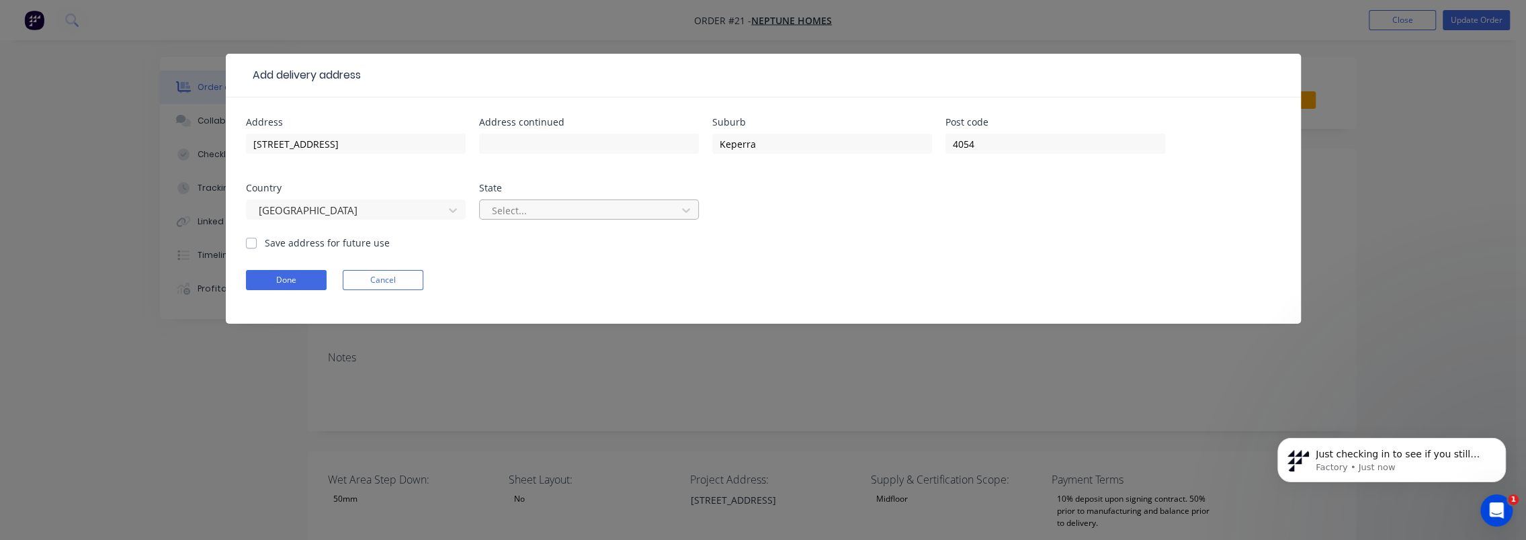
click at [555, 206] on div at bounding box center [579, 210] width 179 height 17
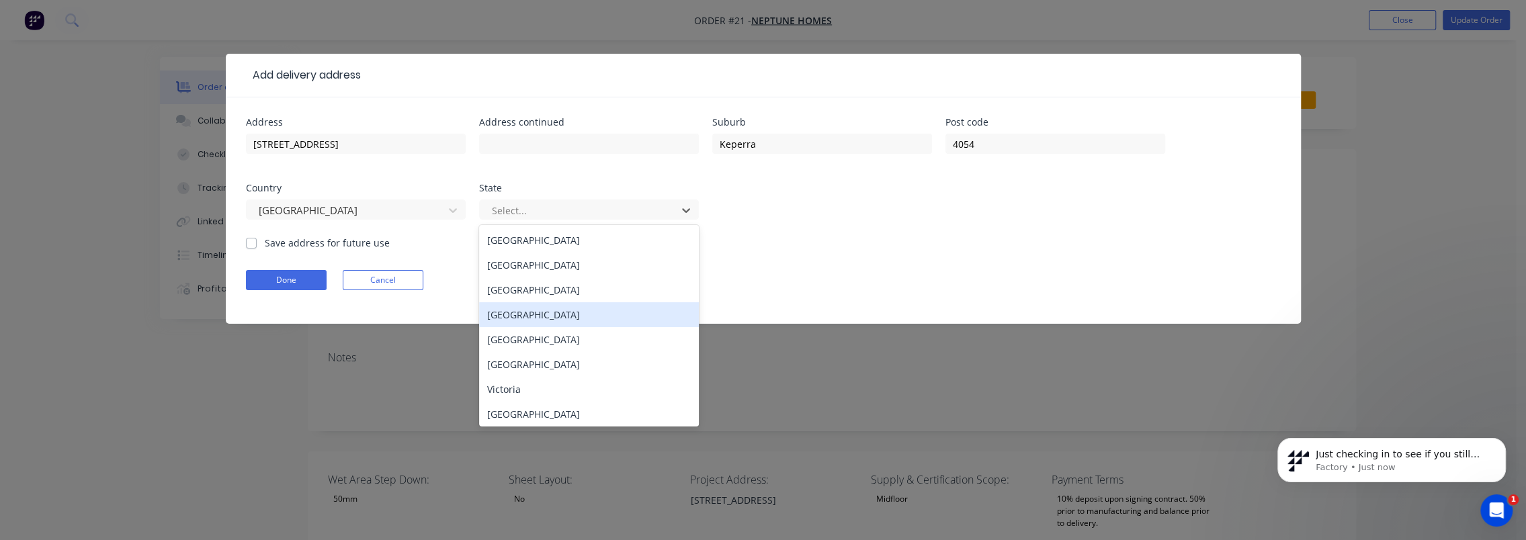
click at [547, 317] on div "Queensland" at bounding box center [589, 314] width 220 height 25
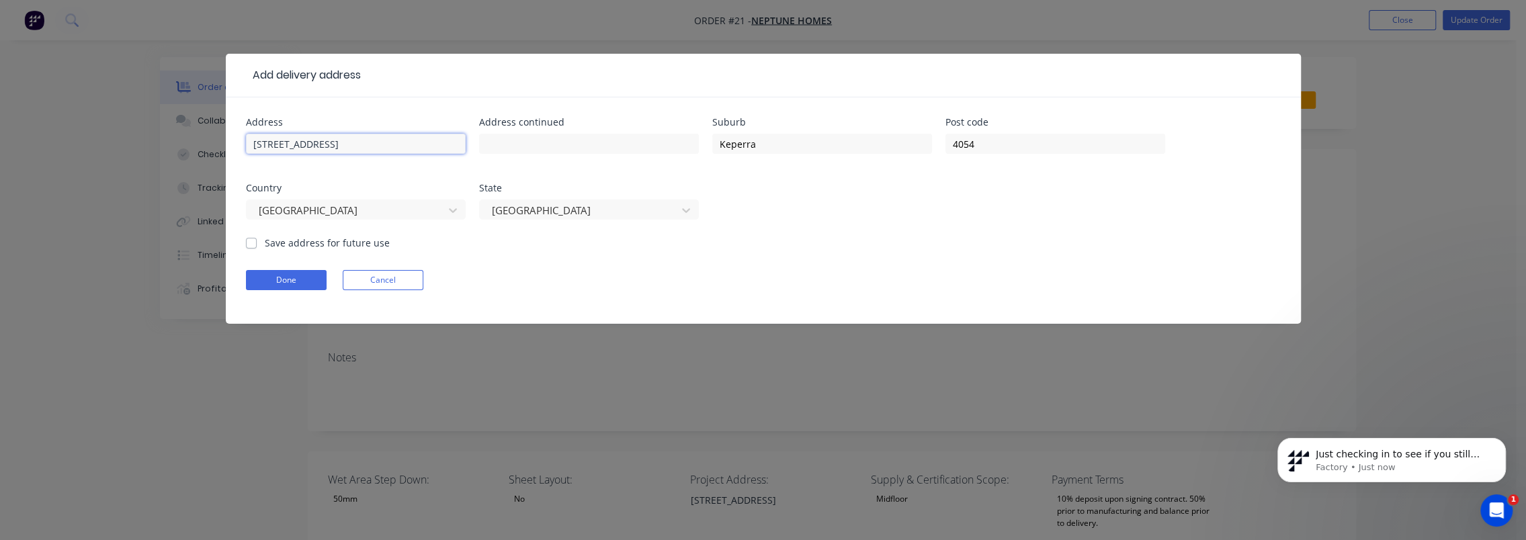
click at [391, 146] on input "Lot 337, 40 Spring Crescent, Keperra" at bounding box center [356, 144] width 220 height 20
type input "Lot 337, 40 Spring Crescent"
click at [304, 245] on label "Save address for future use" at bounding box center [327, 243] width 125 height 14
click at [257, 245] on input "Save address for future use" at bounding box center [251, 242] width 11 height 13
checkbox input "true"
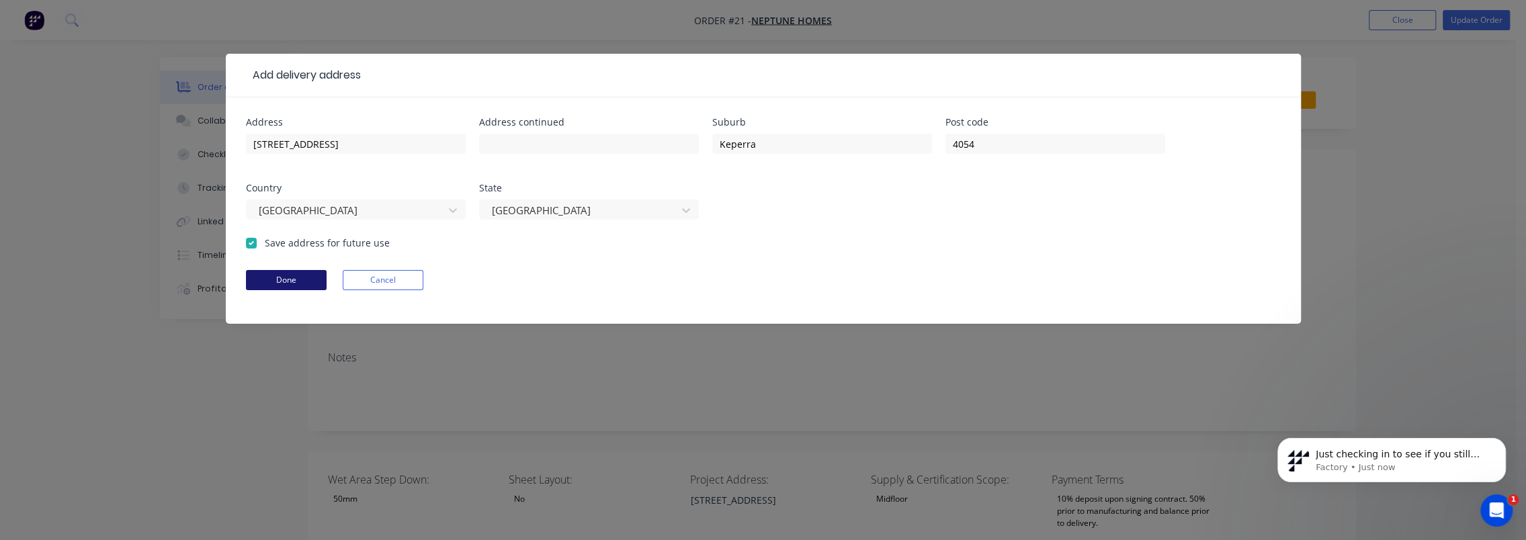
click at [280, 276] on button "Done" at bounding box center [286, 280] width 81 height 20
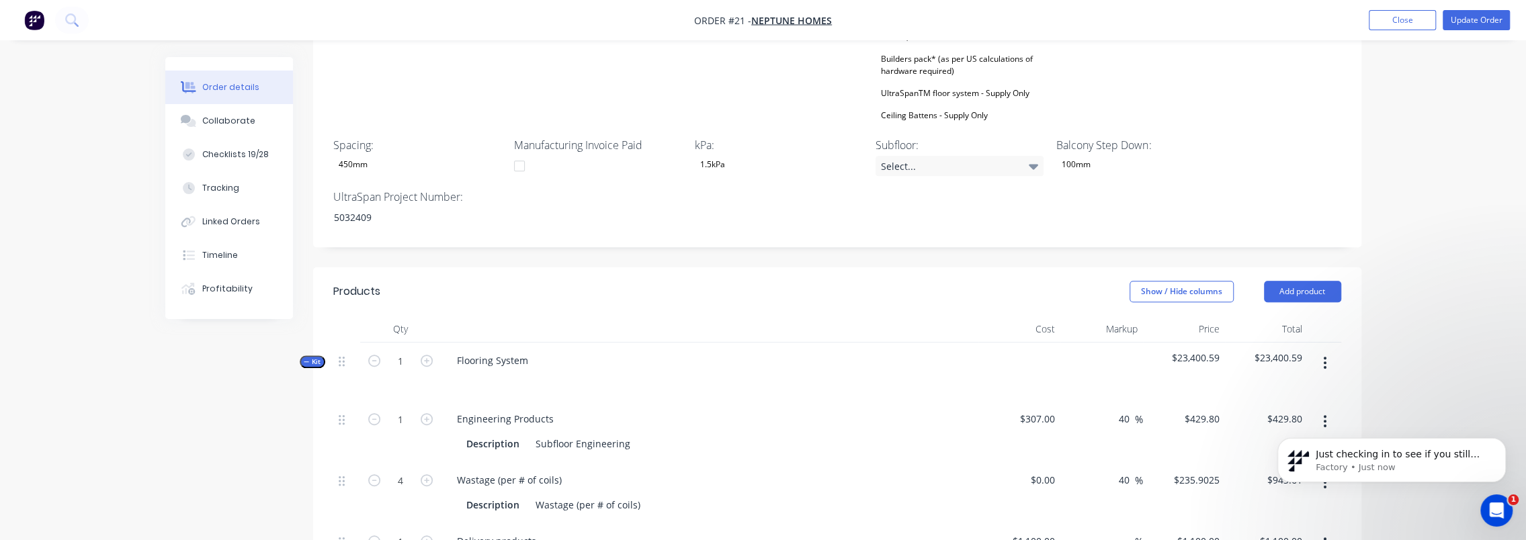
scroll to position [0, 0]
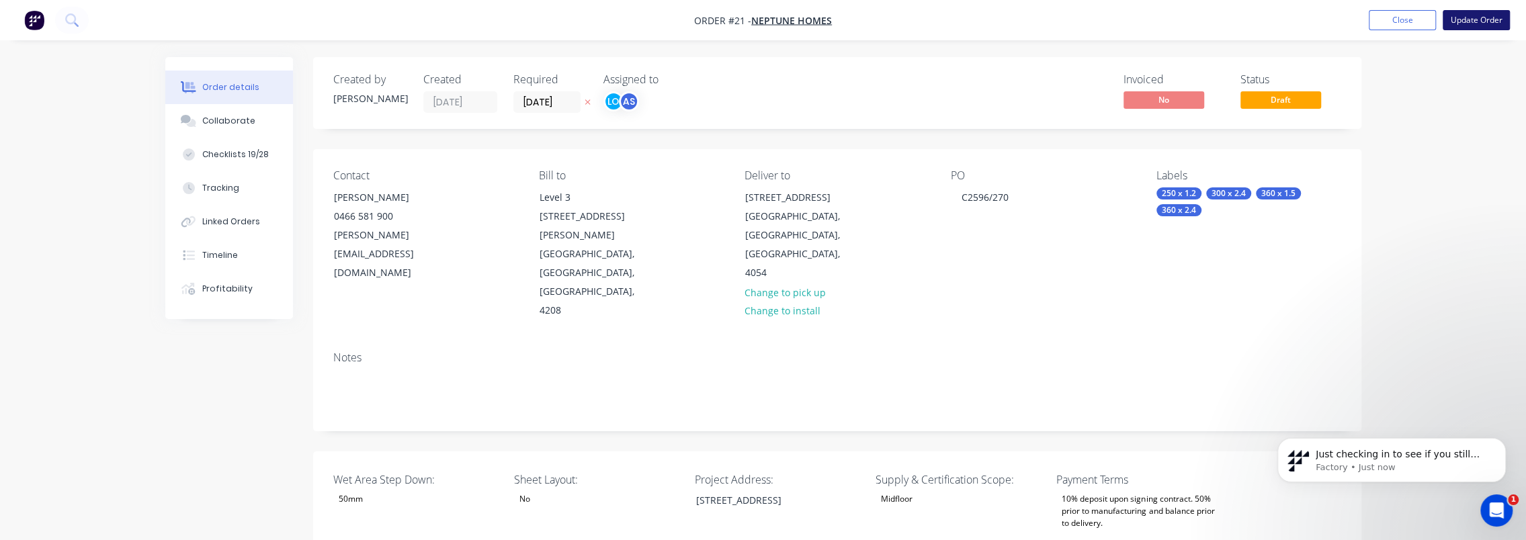
click at [1462, 22] on button "Update Order" at bounding box center [1476, 20] width 67 height 20
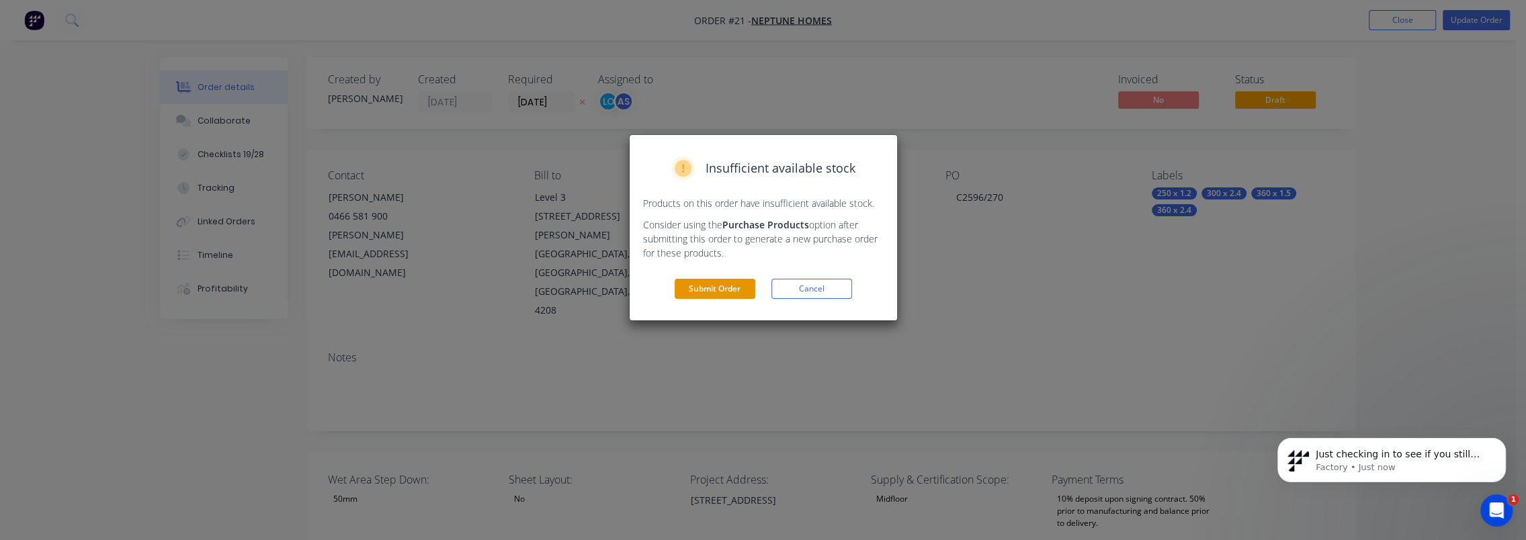
click at [708, 292] on button "Submit Order" at bounding box center [715, 289] width 81 height 20
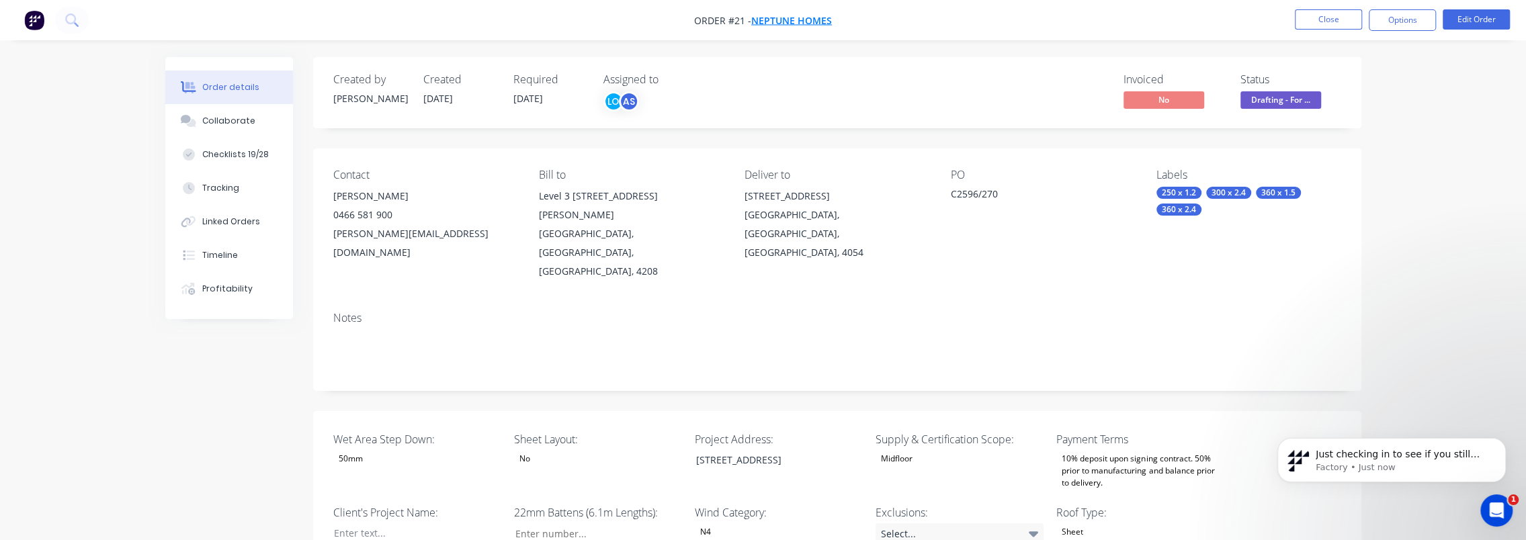
click at [800, 22] on span "Neptune Homes" at bounding box center [791, 20] width 81 height 13
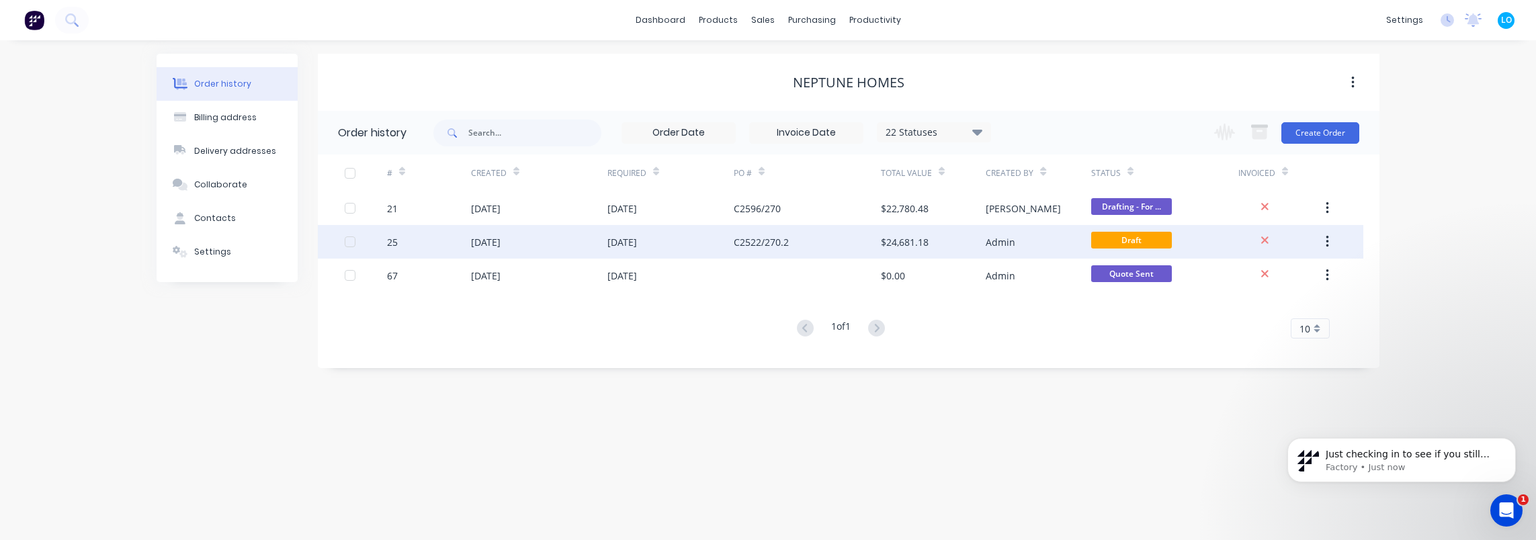
click at [637, 237] on div "[DATE]" at bounding box center [622, 242] width 30 height 14
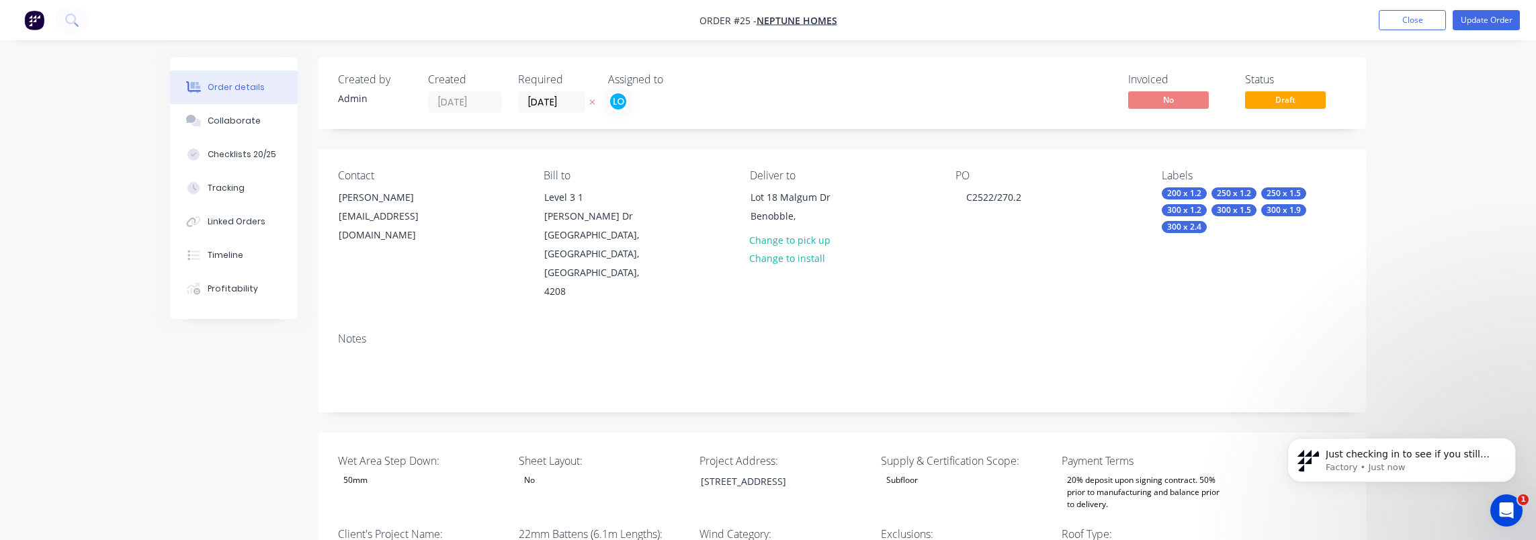
type input "260"
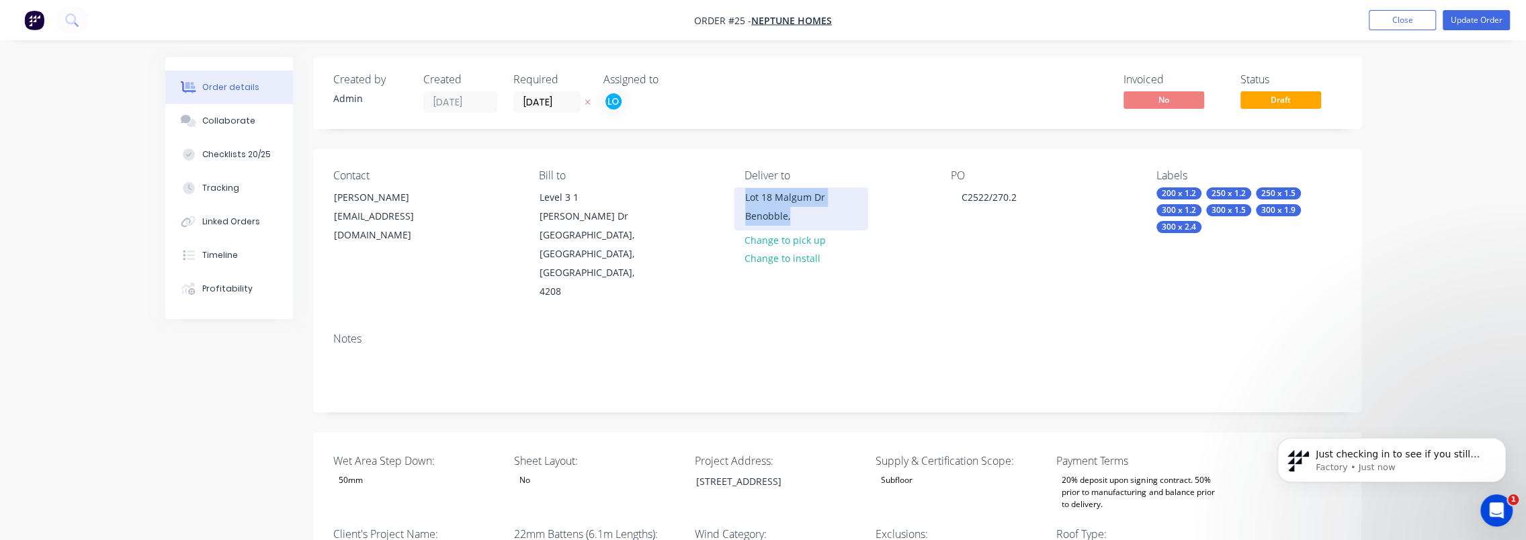
drag, startPoint x: 817, startPoint y: 223, endPoint x: 744, endPoint y: 196, distance: 77.4
click at [744, 196] on div "Lot 18 Malgum Dr Benobble," at bounding box center [801, 208] width 134 height 43
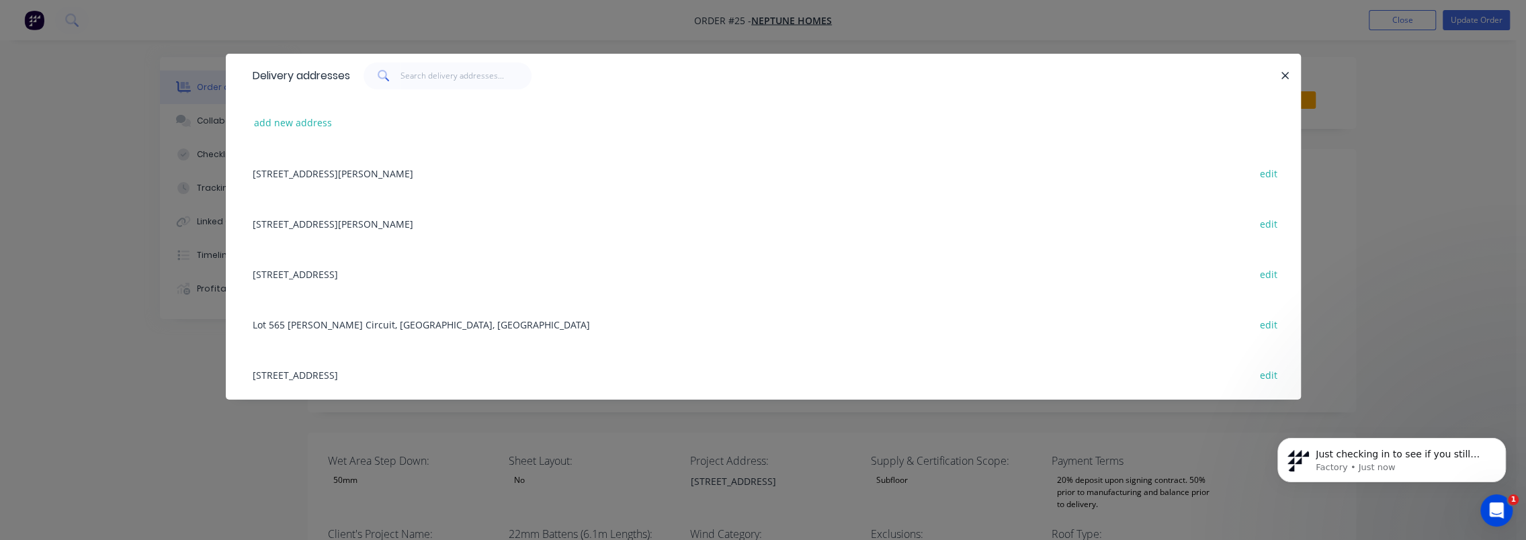
copy div "Lot 18 Malgum Dr Benobble,"
click at [1291, 72] on button "button" at bounding box center [1285, 75] width 17 height 17
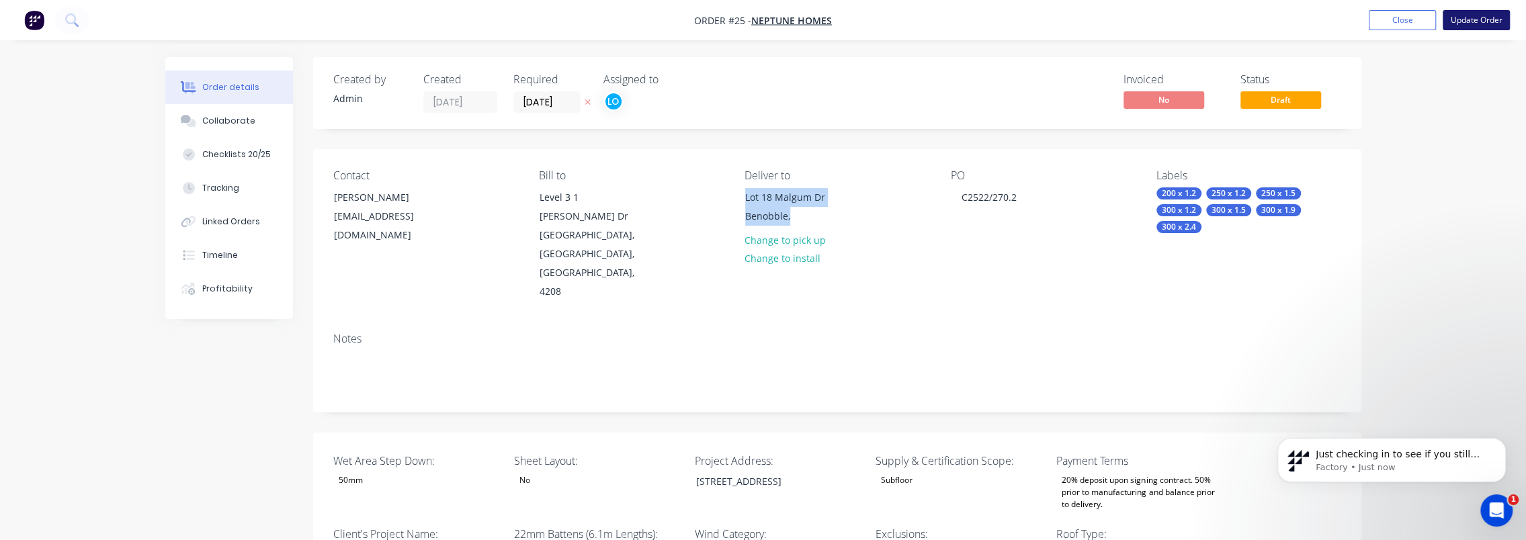
click at [1461, 19] on button "Update Order" at bounding box center [1476, 20] width 67 height 20
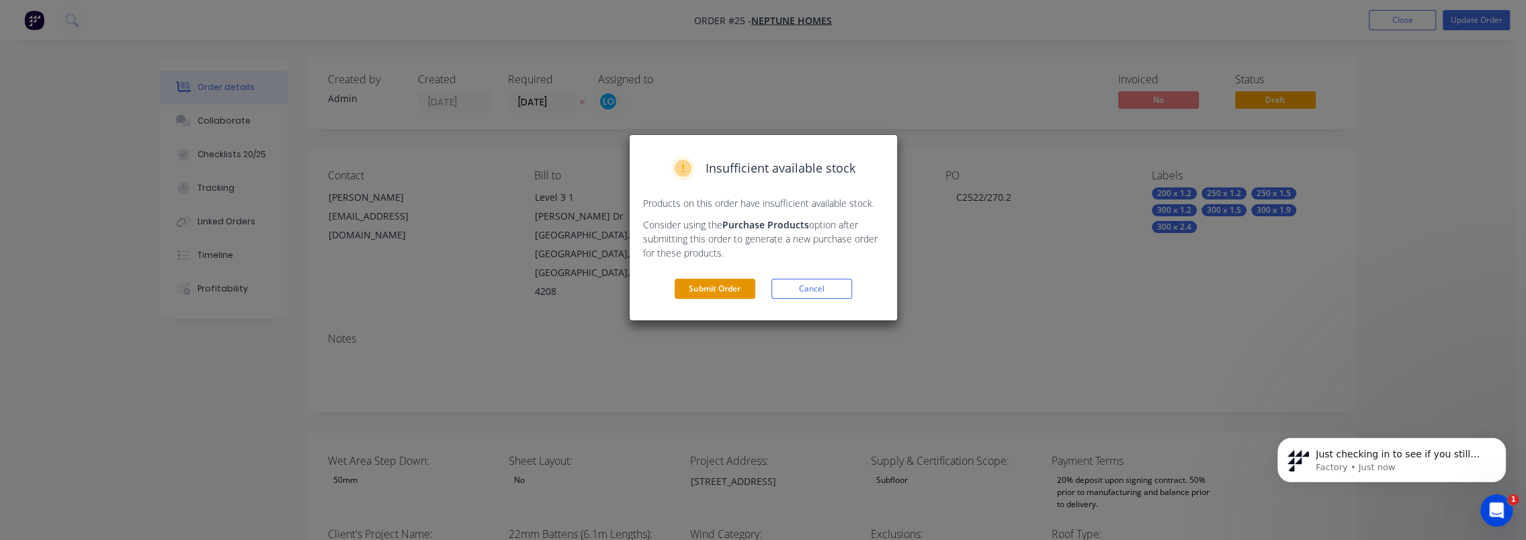
click at [718, 292] on button "Submit Order" at bounding box center [715, 289] width 81 height 20
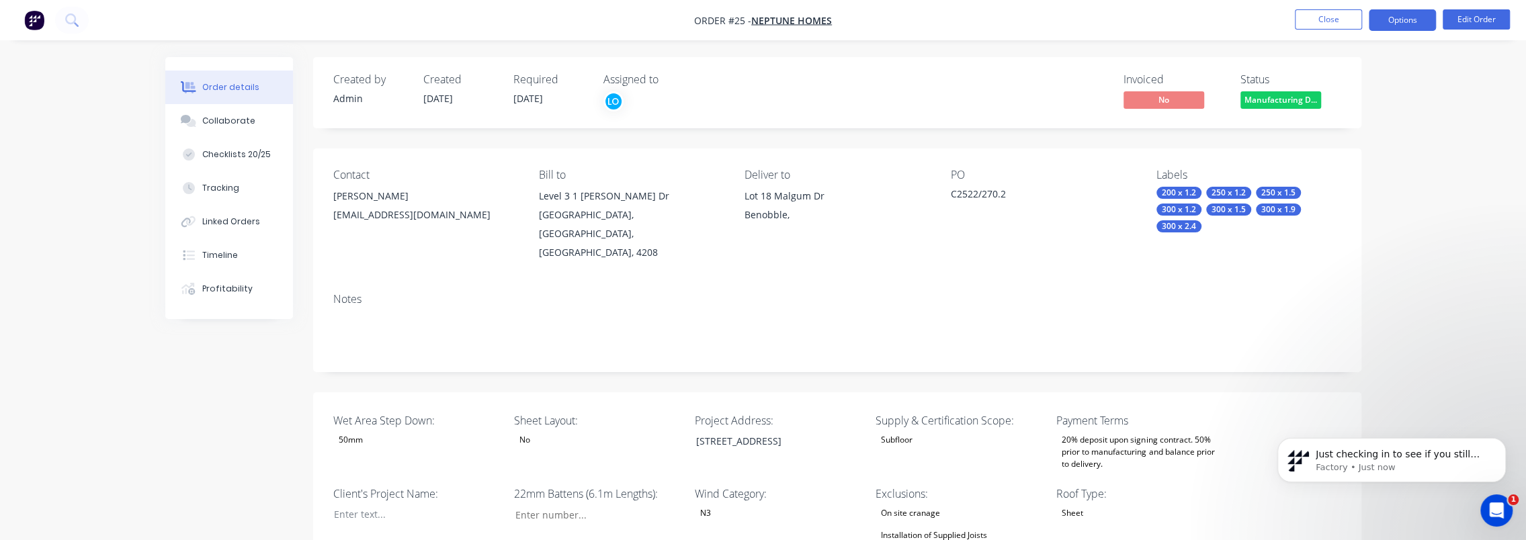
click at [1402, 24] on button "Options" at bounding box center [1402, 20] width 67 height 22
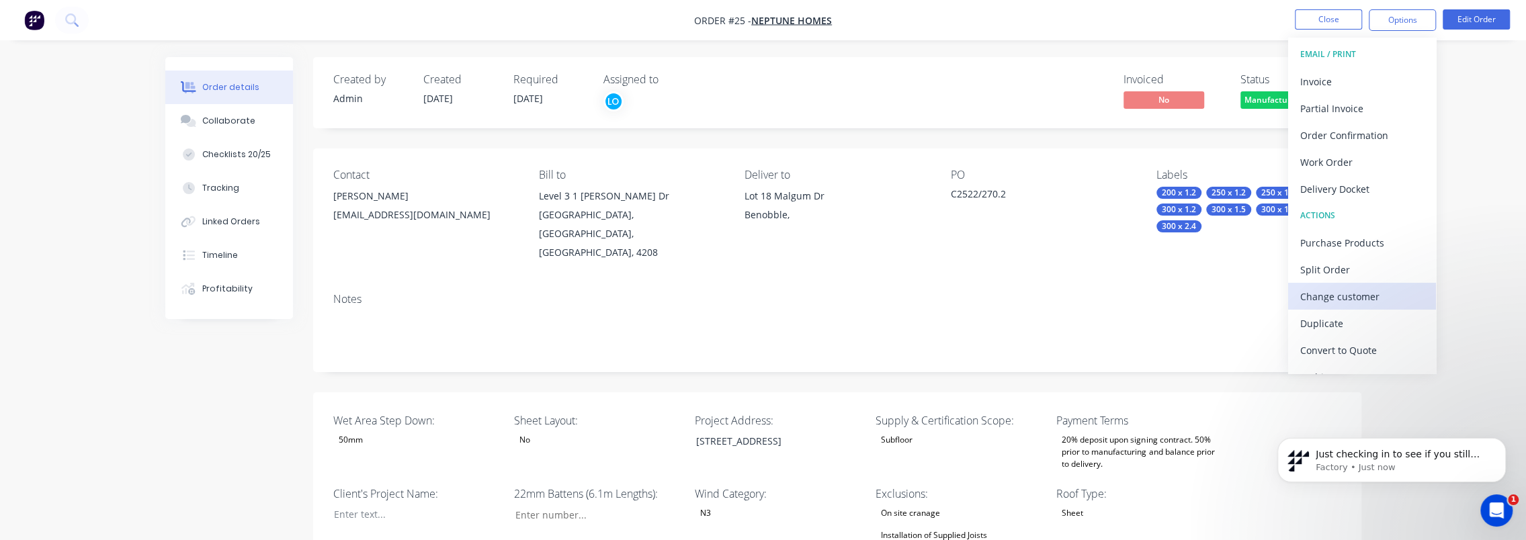
click at [1364, 302] on div "Change customer" at bounding box center [1362, 296] width 124 height 19
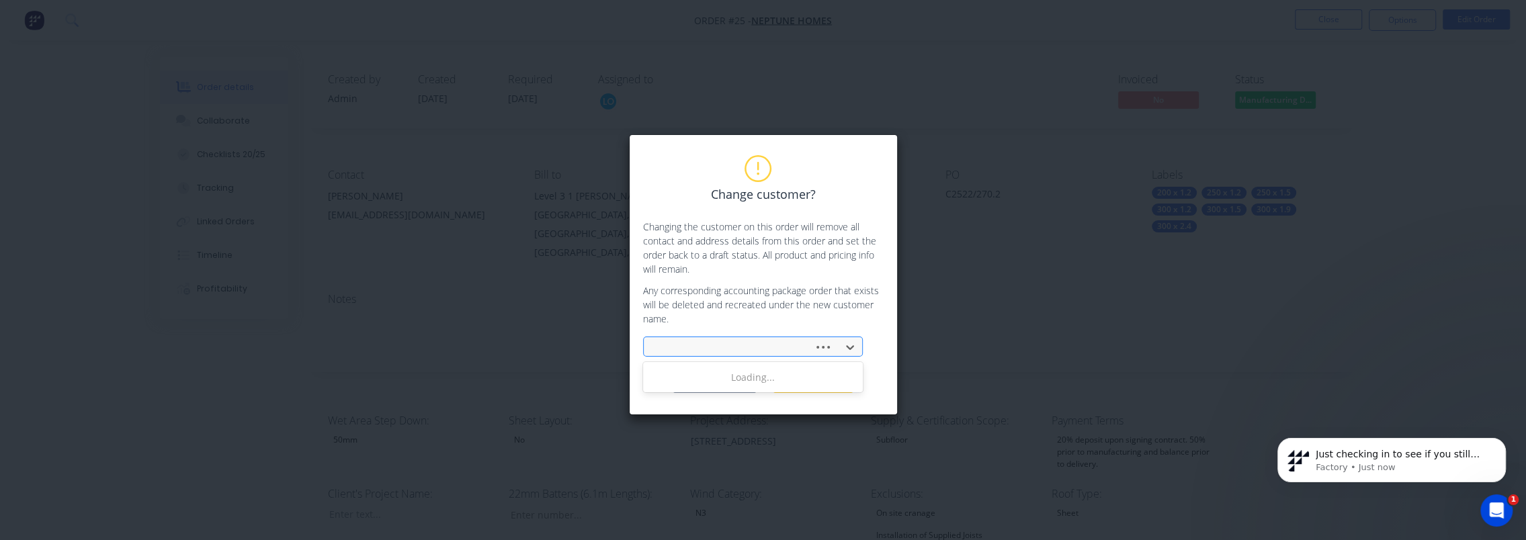
click at [778, 343] on div at bounding box center [730, 347] width 153 height 17
type input "r"
type input "rodn"
click at [726, 379] on div "Rodney Neville Brewster" at bounding box center [753, 377] width 220 height 25
click at [723, 384] on button "Change customer" at bounding box center [715, 383] width 84 height 20
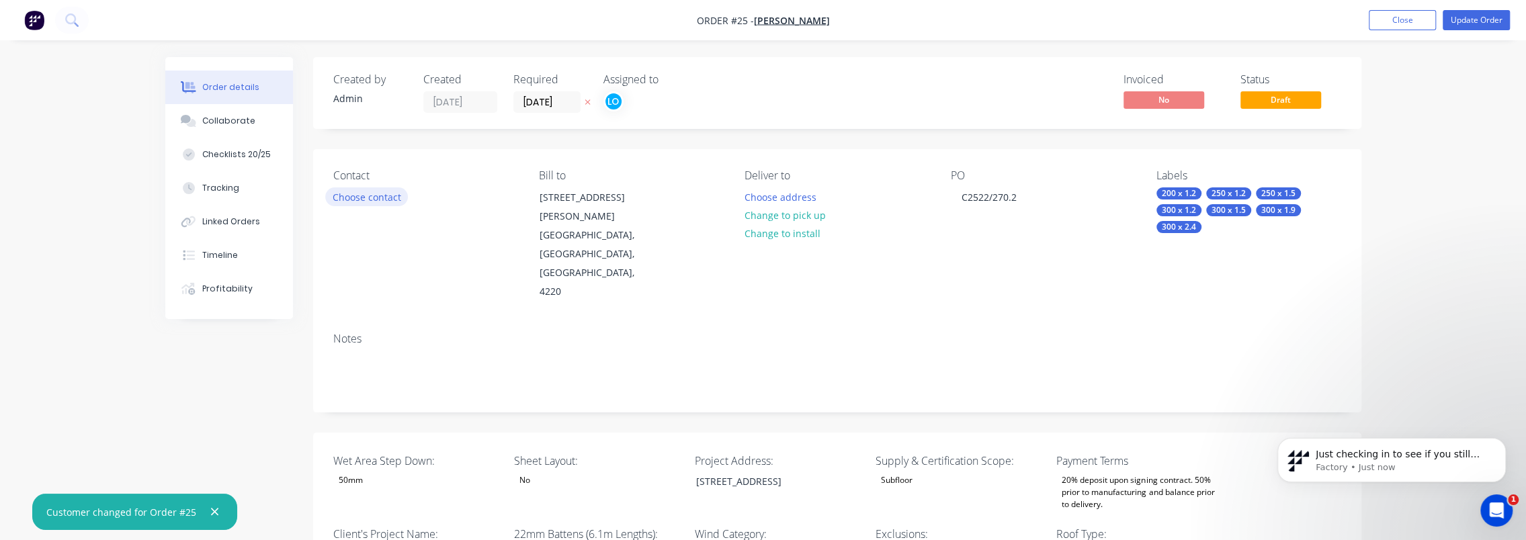
click at [368, 202] on button "Choose contact" at bounding box center [366, 196] width 83 height 18
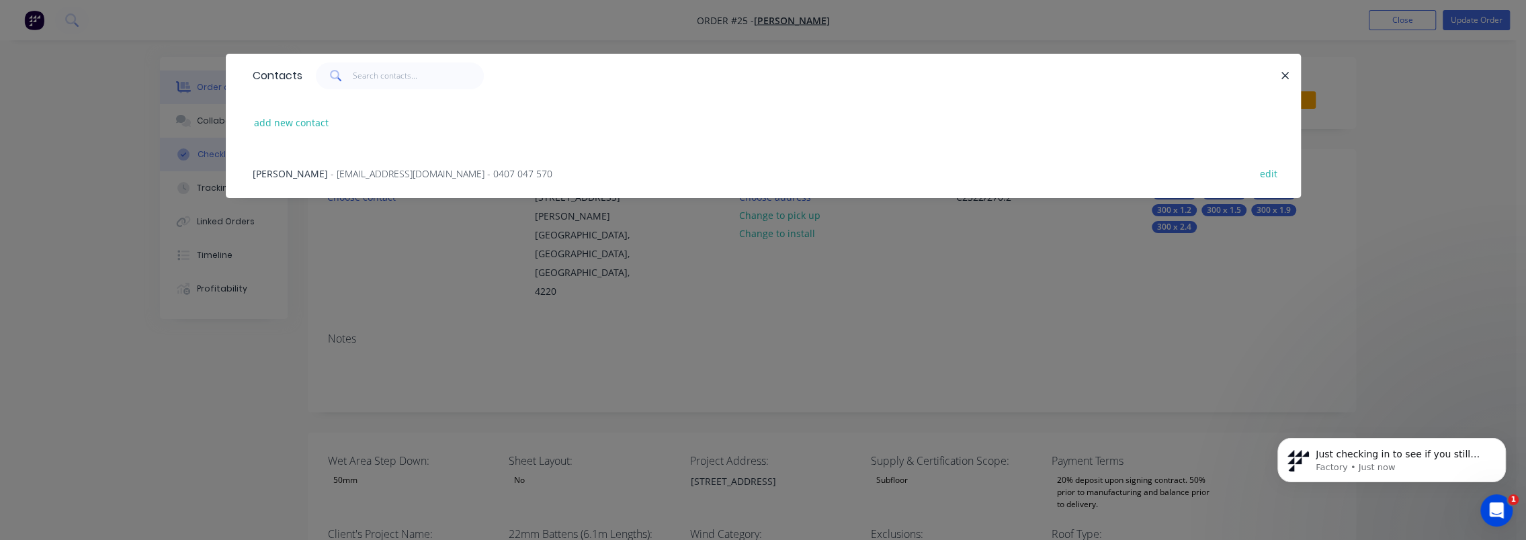
click at [278, 168] on span "Nick De Roos" at bounding box center [290, 173] width 75 height 13
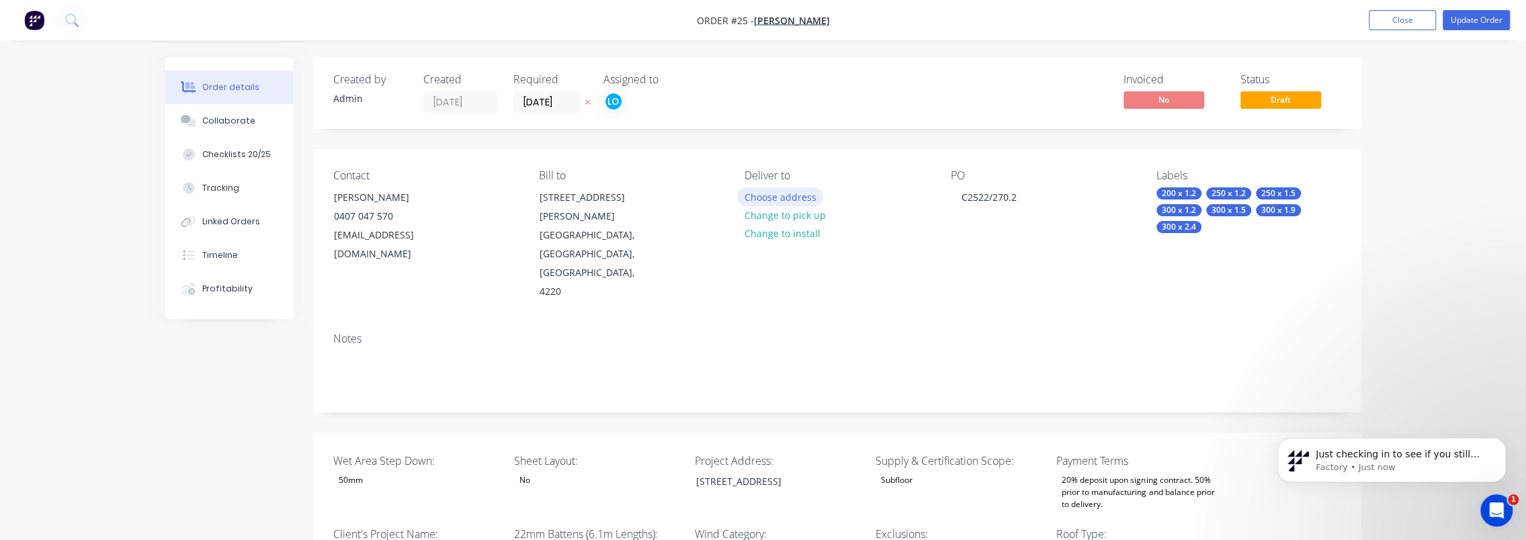
click at [790, 196] on button "Choose address" at bounding box center [780, 196] width 86 height 18
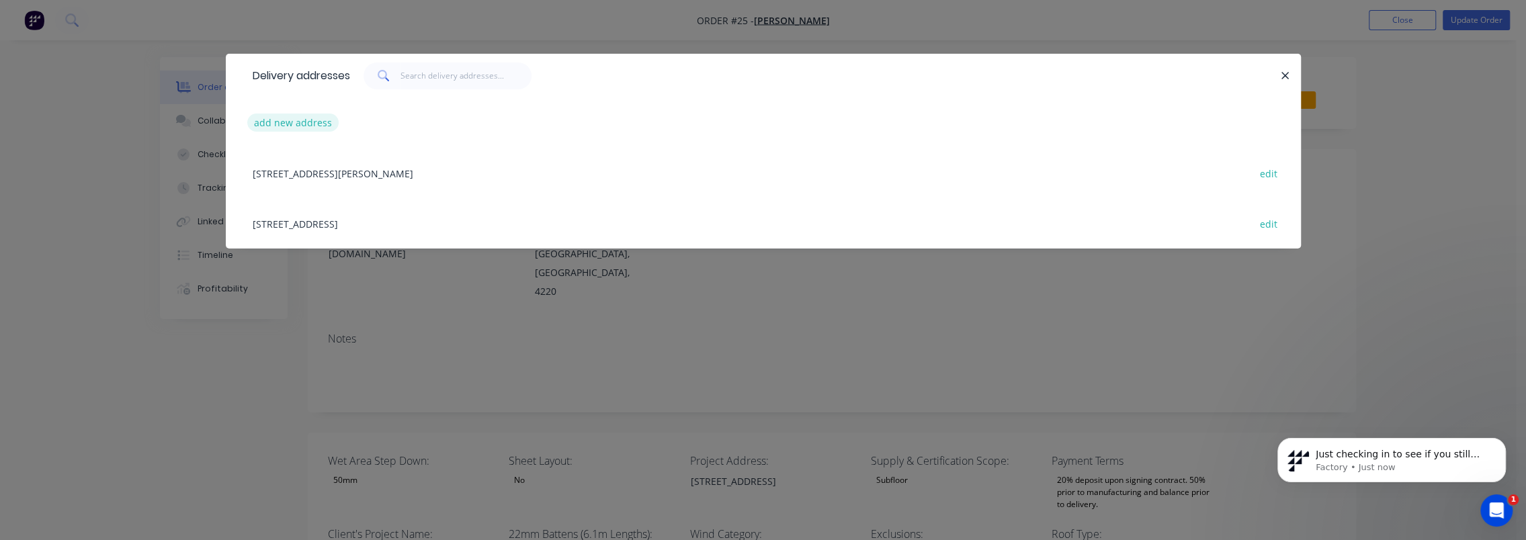
click at [271, 126] on button "add new address" at bounding box center [293, 123] width 92 height 18
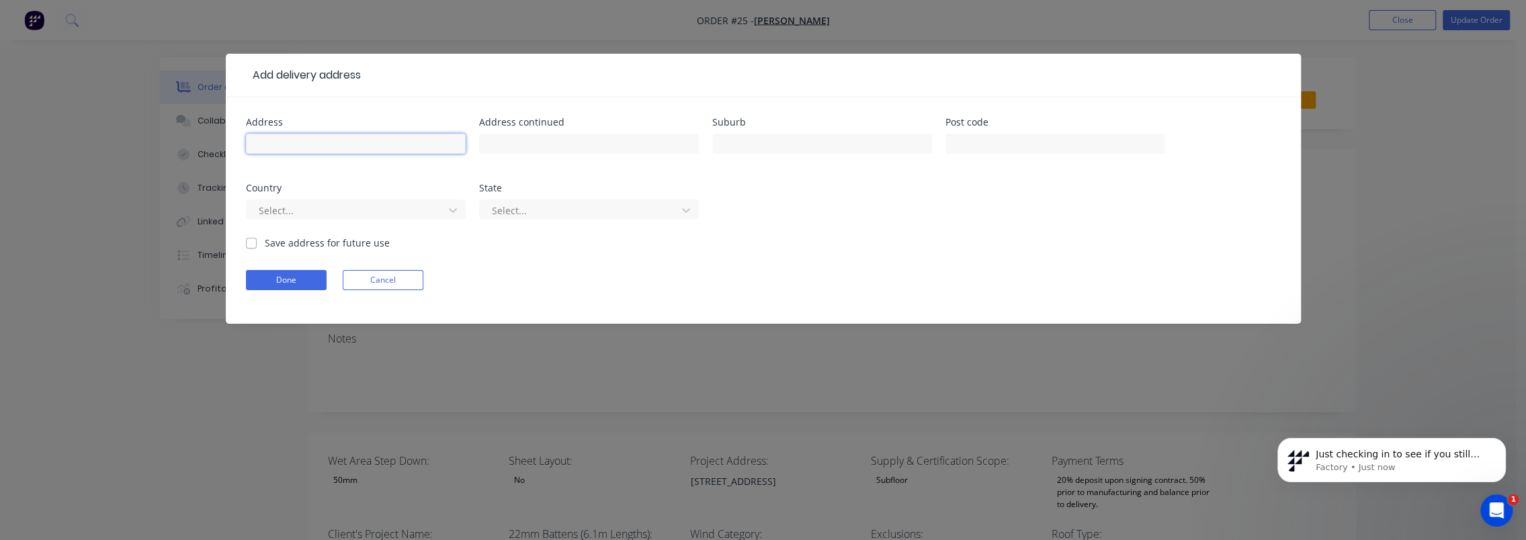
click at [343, 142] on input "text" at bounding box center [356, 144] width 220 height 20
type input "Lot 18, 27 Malgum Drive"
type input "Benobble"
click at [1014, 153] on div at bounding box center [1055, 150] width 220 height 40
click at [1015, 148] on input "text" at bounding box center [1055, 144] width 220 height 20
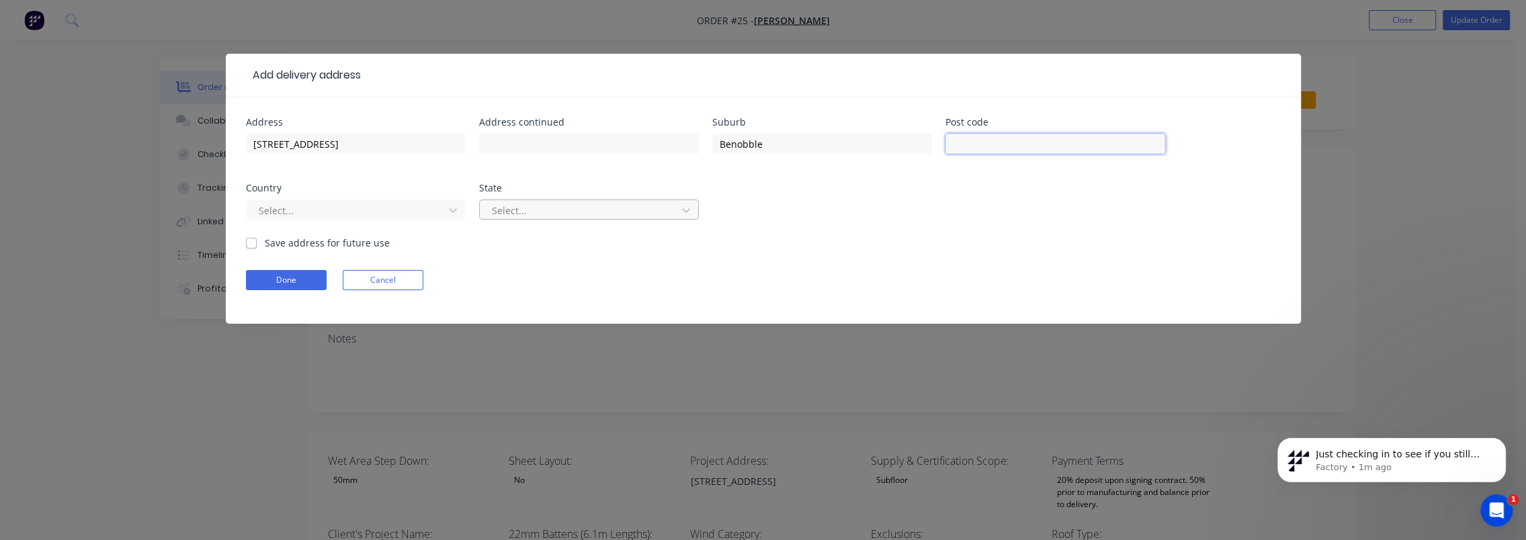
paste input "4275"
type input "4275"
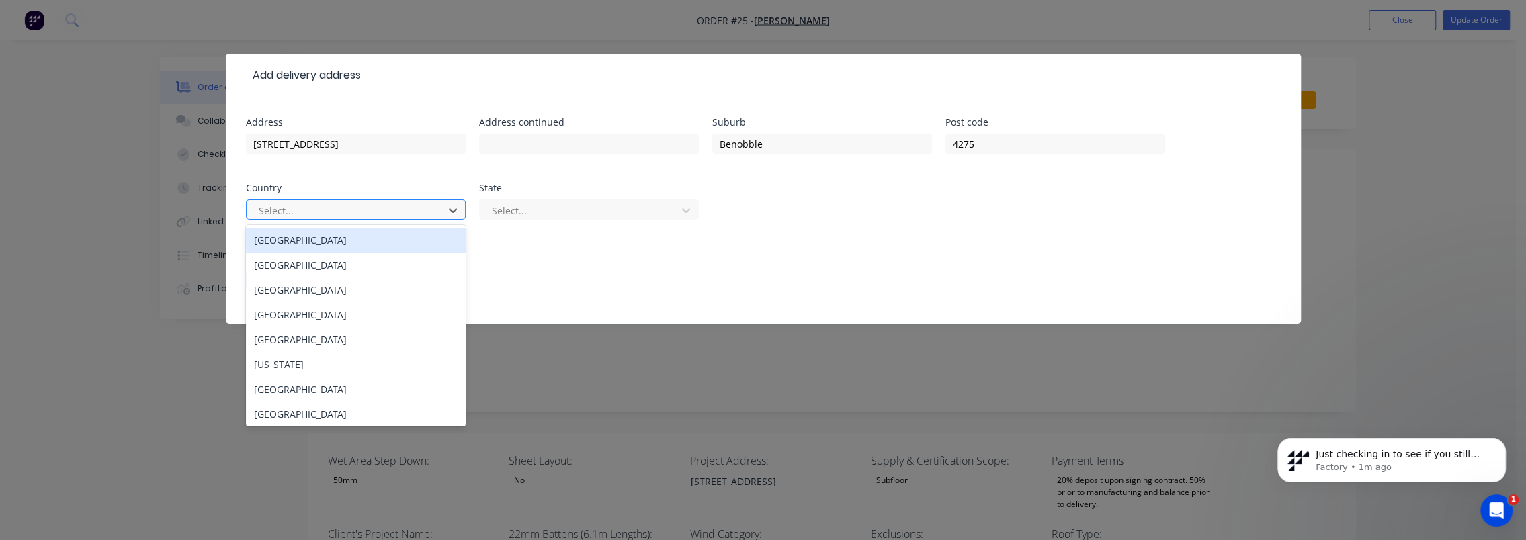
click at [363, 206] on div at bounding box center [346, 210] width 179 height 17
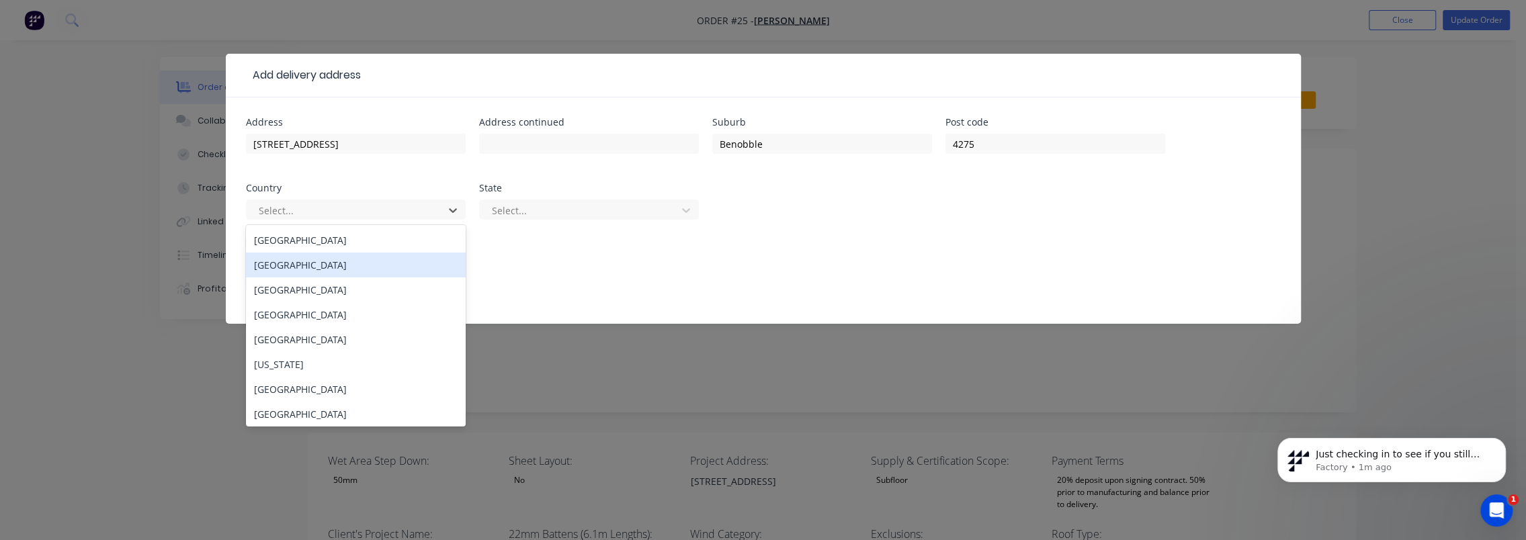
drag, startPoint x: 339, startPoint y: 230, endPoint x: 387, endPoint y: 222, distance: 49.2
click at [339, 230] on div "Australia" at bounding box center [356, 240] width 220 height 25
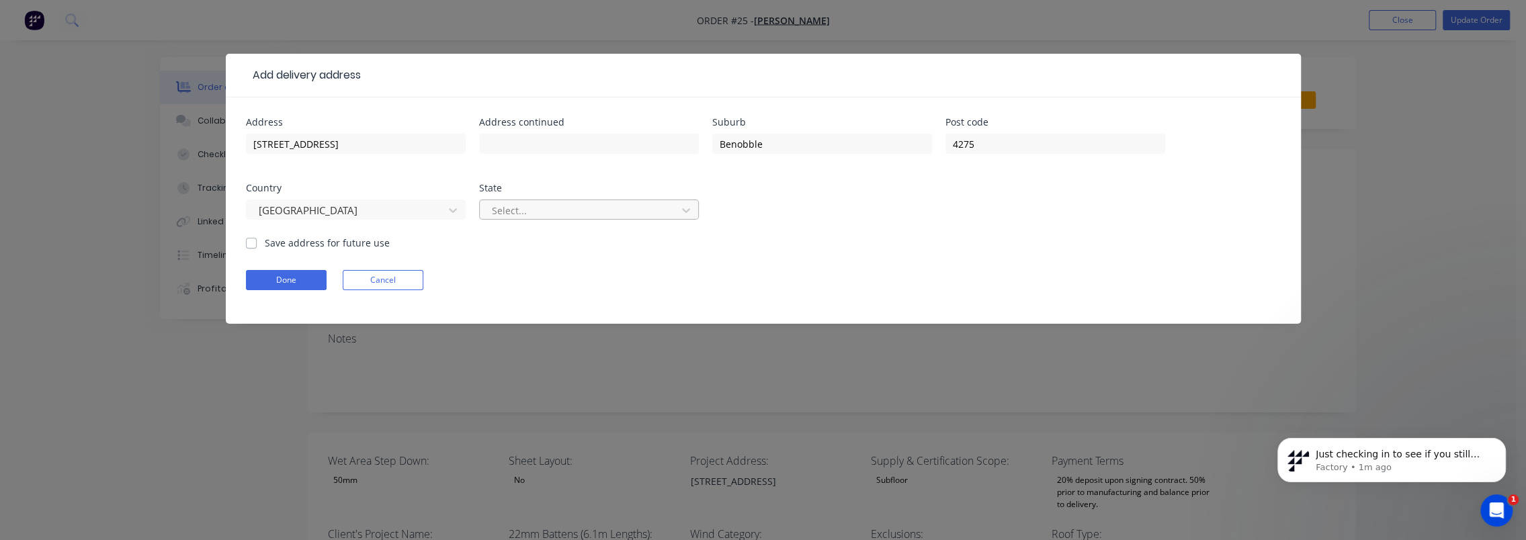
click at [547, 204] on div at bounding box center [579, 210] width 179 height 17
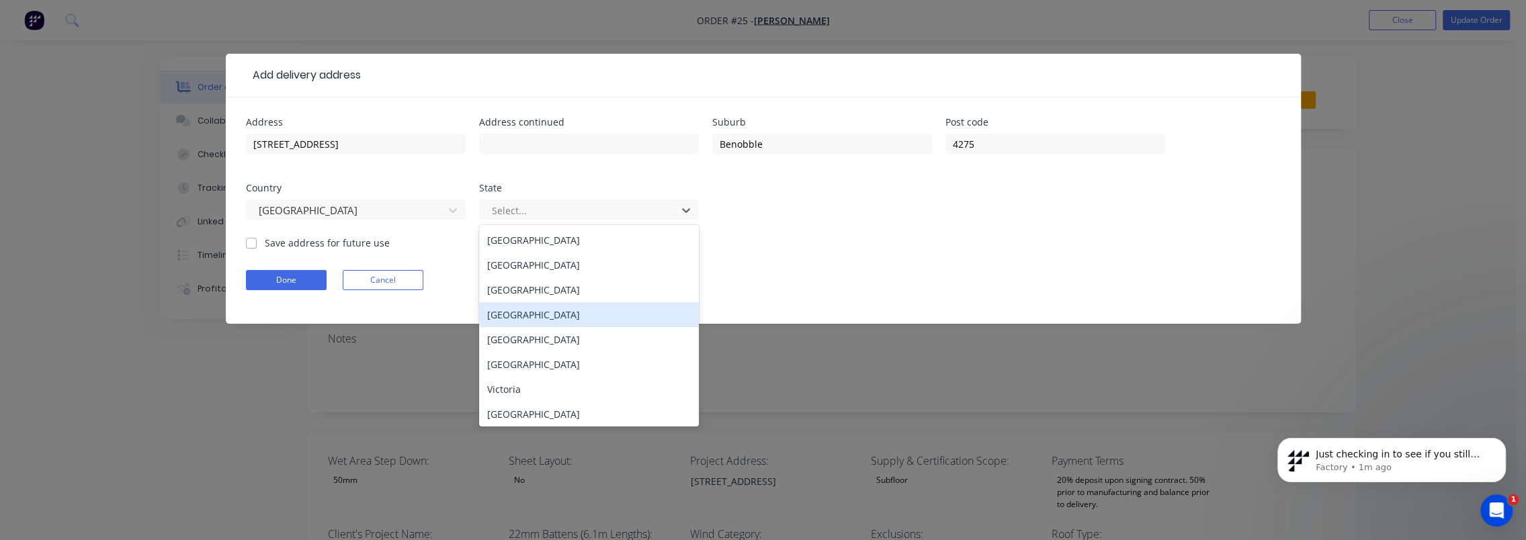
click at [562, 318] on div "Queensland" at bounding box center [589, 314] width 220 height 25
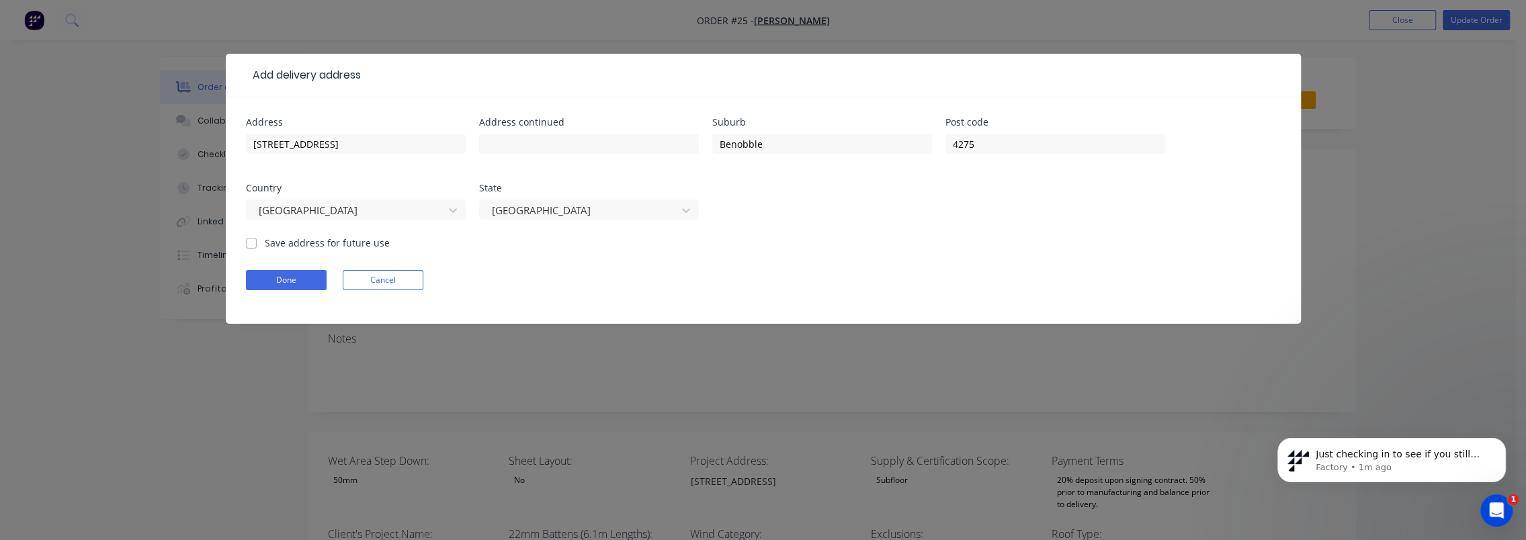
click at [288, 243] on label "Save address for future use" at bounding box center [327, 243] width 125 height 14
click at [257, 243] on input "Save address for future use" at bounding box center [251, 242] width 11 height 13
checkbox input "true"
click at [285, 284] on button "Done" at bounding box center [286, 280] width 81 height 20
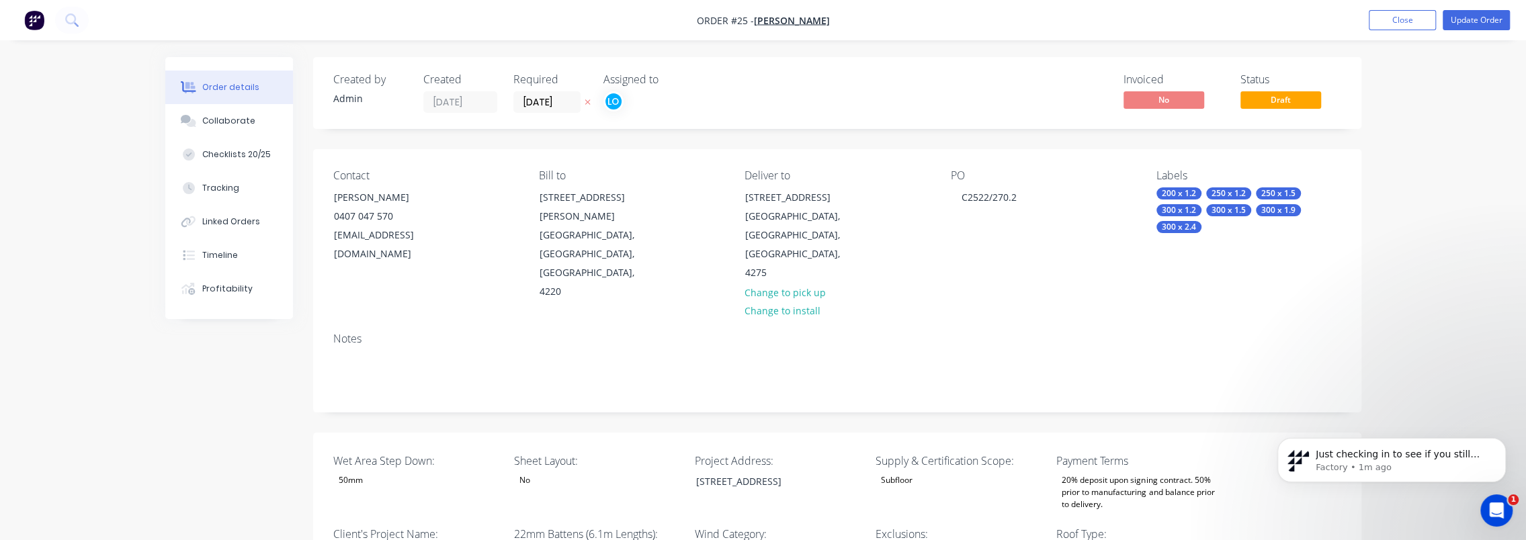
click at [763, 472] on div "Lot 18 Malgum Dr, Benobble" at bounding box center [769, 481] width 168 height 19
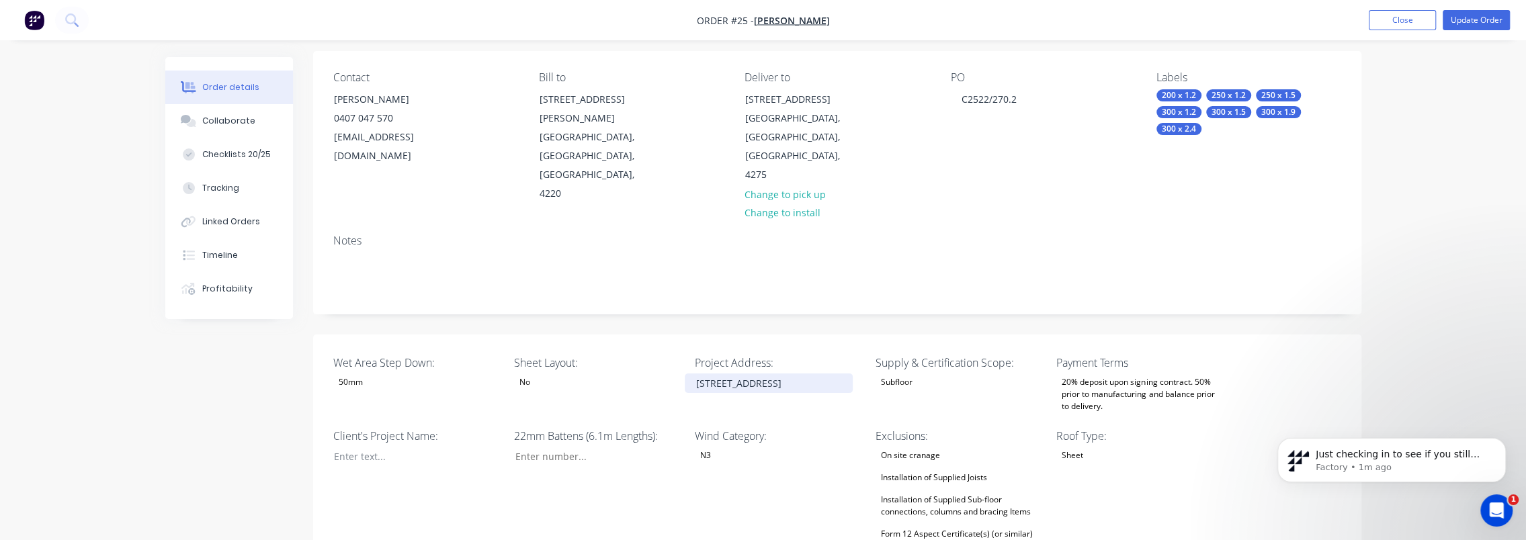
scroll to position [134, 0]
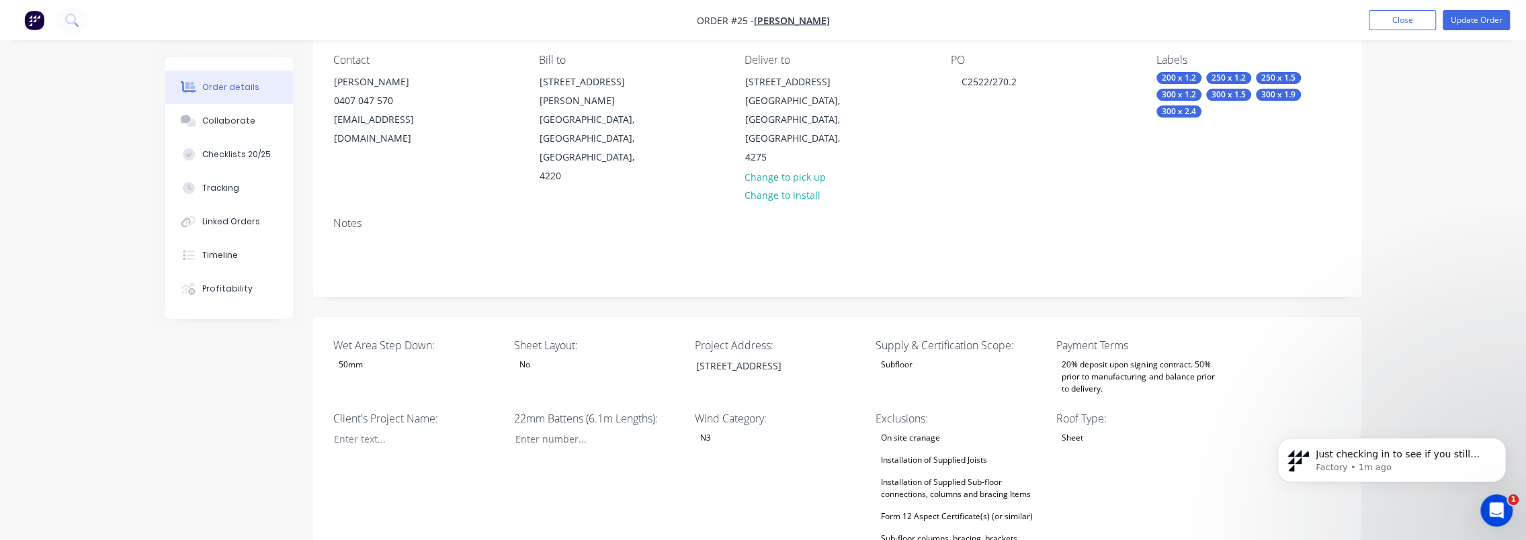
scroll to position [0, 0]
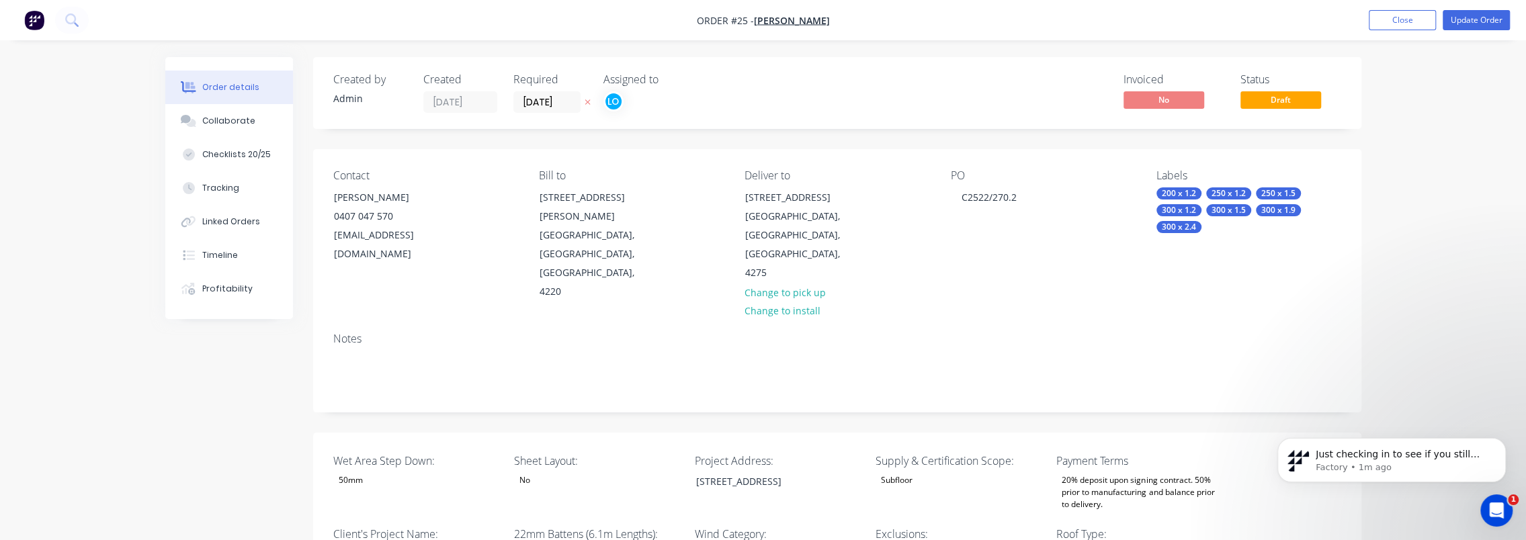
click at [375, 238] on div "nick.d@renovare.com.au" at bounding box center [390, 245] width 112 height 38
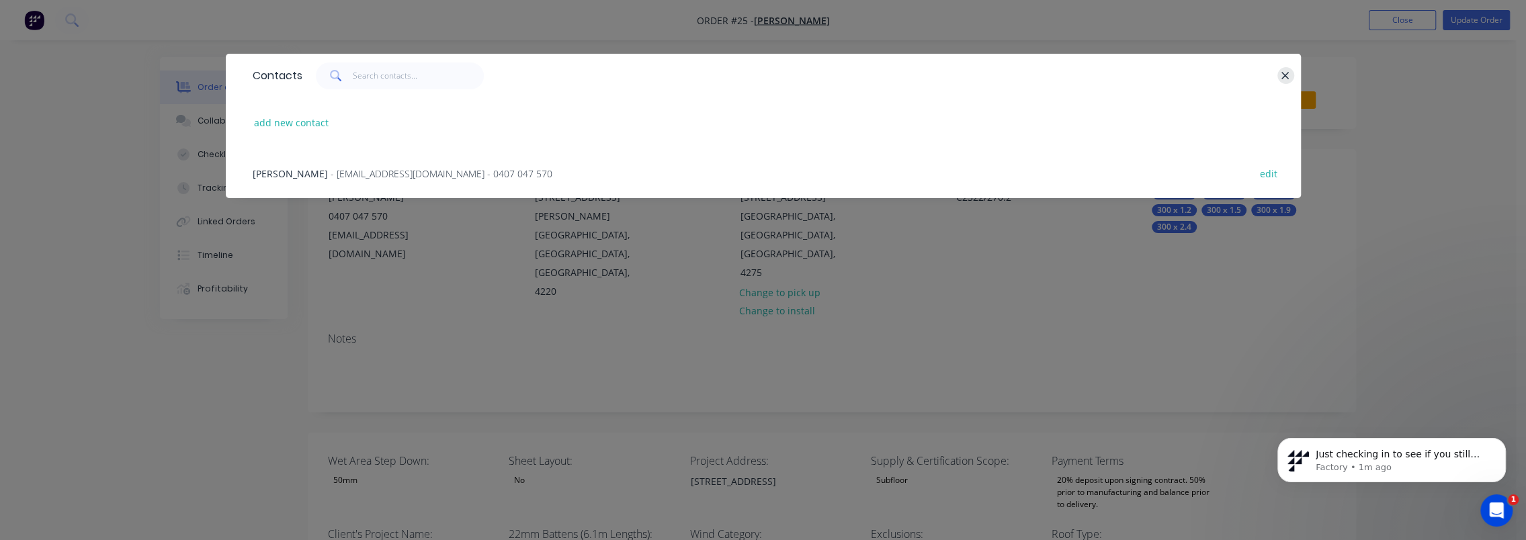
click at [1279, 72] on button "button" at bounding box center [1285, 75] width 17 height 17
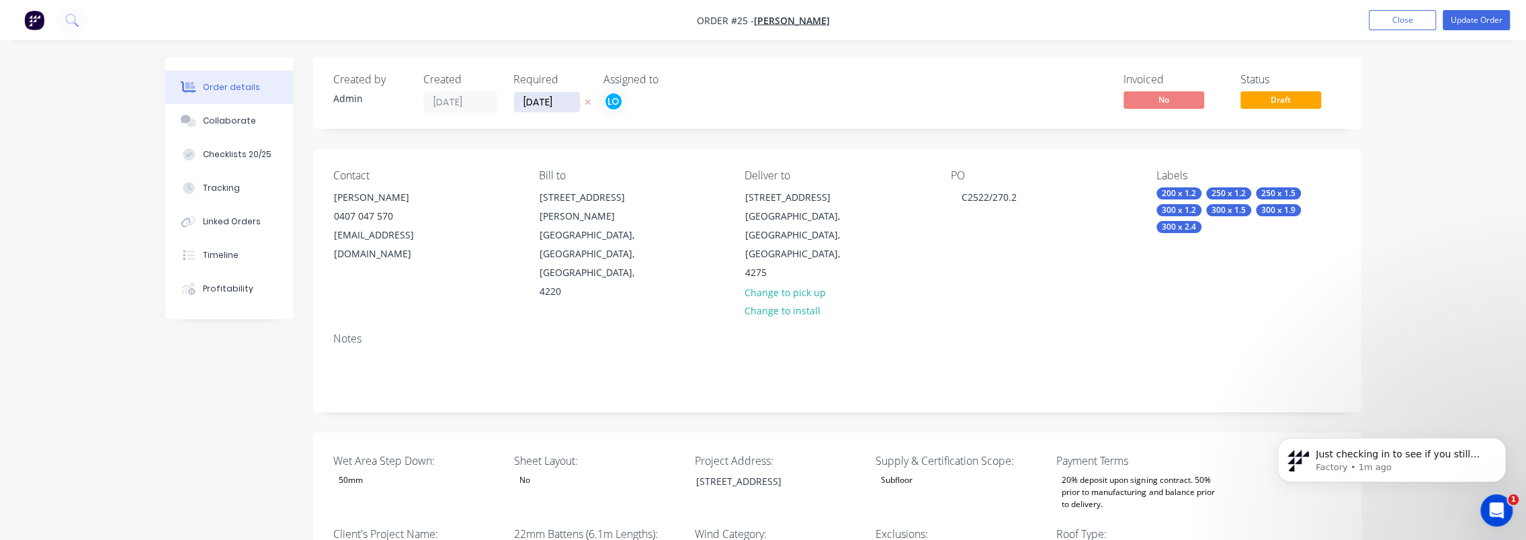
click at [531, 98] on input "26/09/25" at bounding box center [547, 102] width 66 height 20
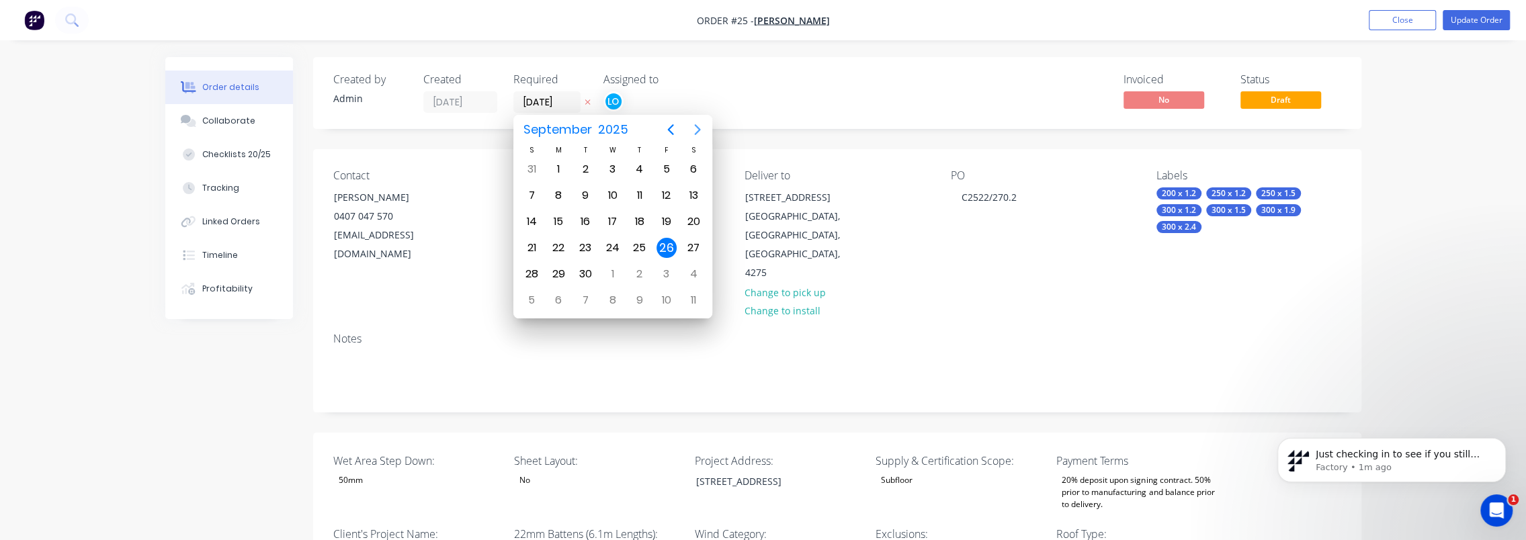
click at [697, 130] on icon "Next page" at bounding box center [697, 130] width 16 height 16
click at [591, 296] on div "4" at bounding box center [585, 300] width 20 height 20
type input "04/11/25"
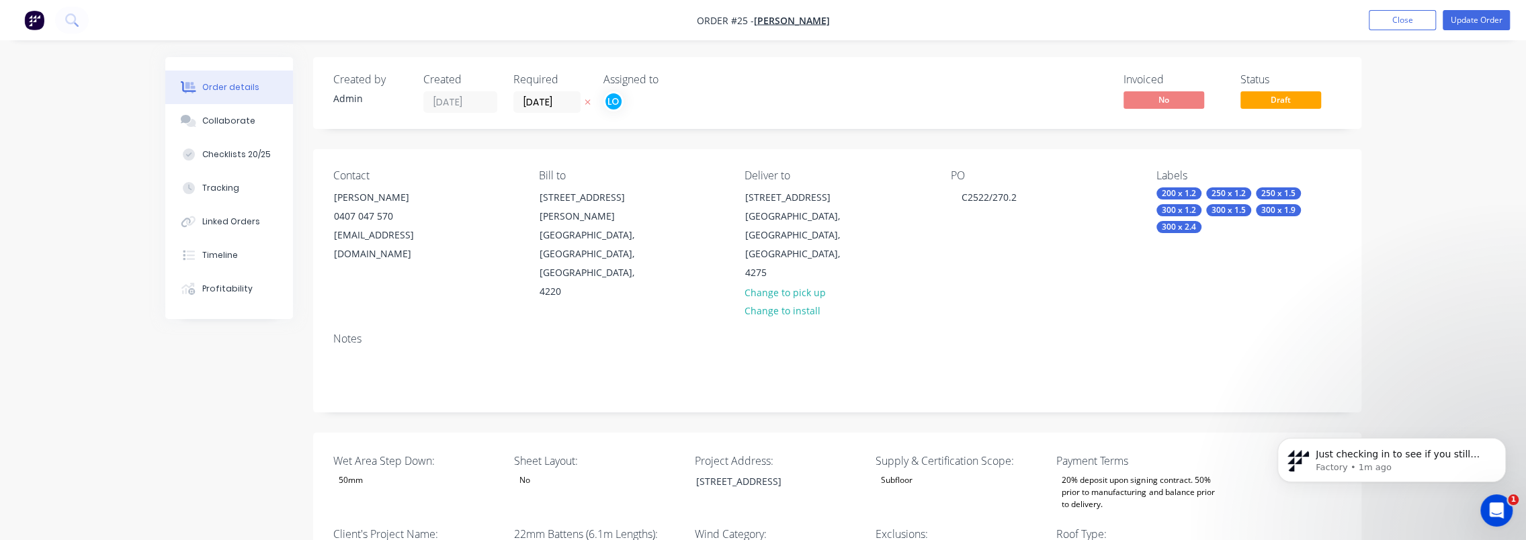
click at [1486, 24] on button "Update Order" at bounding box center [1476, 20] width 67 height 20
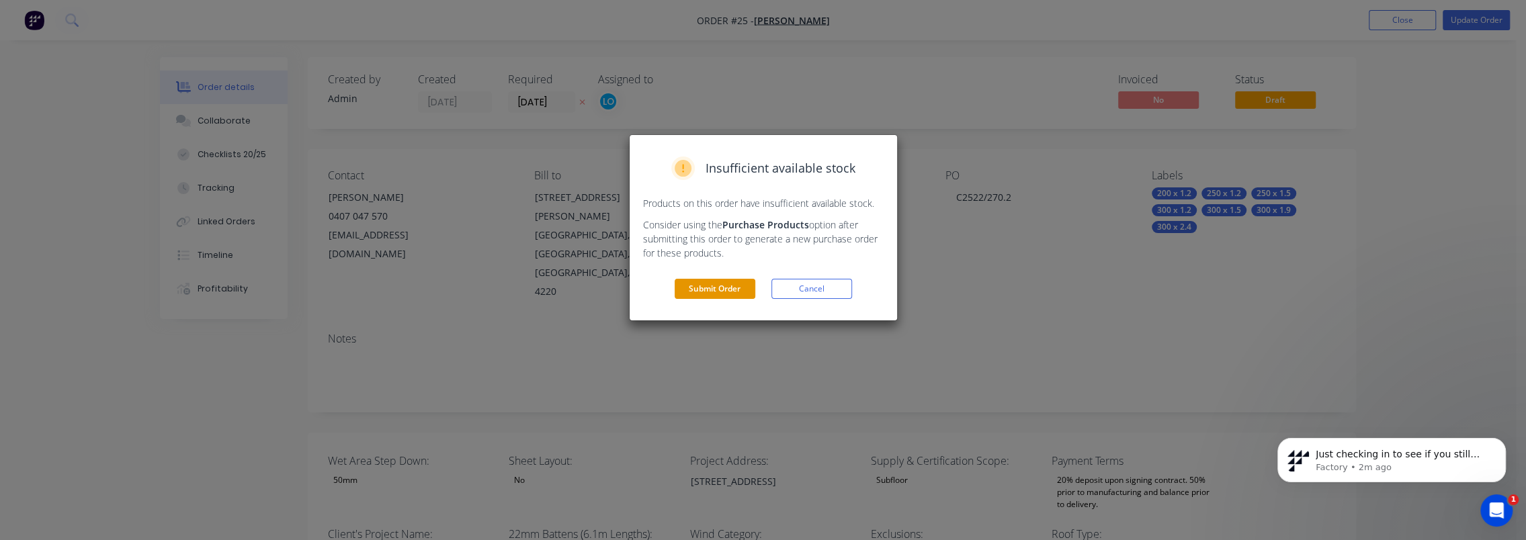
click at [720, 286] on button "Submit Order" at bounding box center [715, 289] width 81 height 20
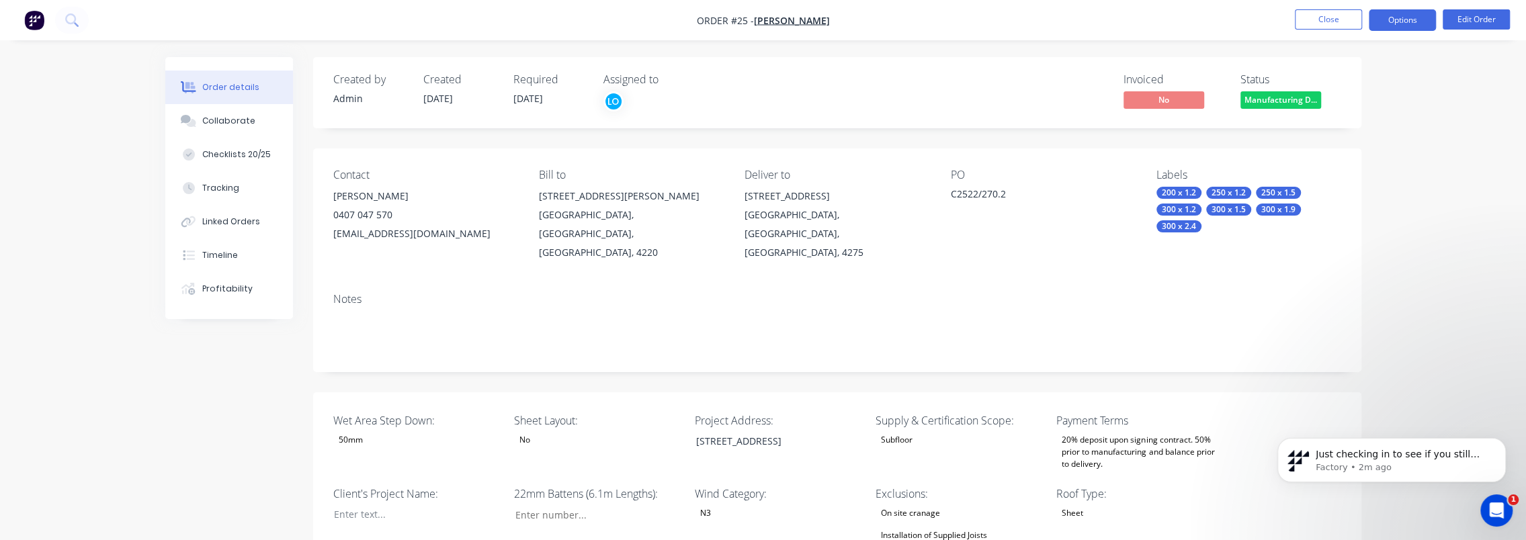
click at [1406, 21] on button "Options" at bounding box center [1402, 20] width 67 height 22
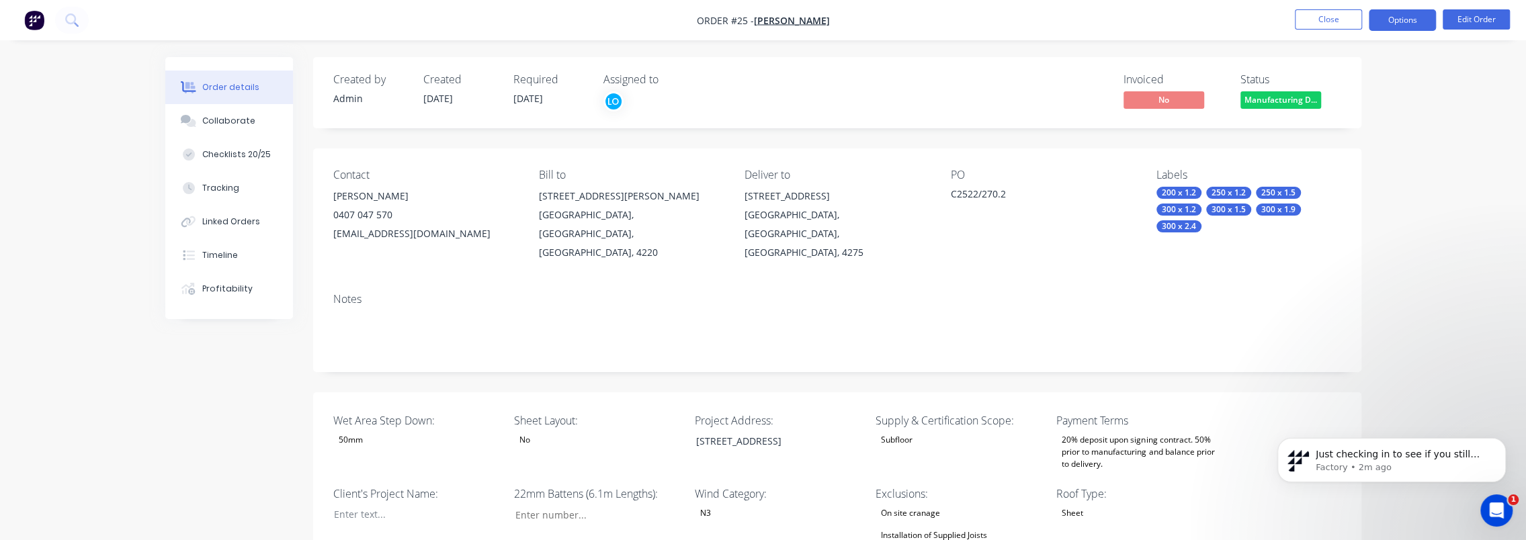
click at [1380, 22] on button "Options" at bounding box center [1402, 20] width 67 height 22
click at [1484, 24] on button "Edit Order" at bounding box center [1476, 19] width 67 height 20
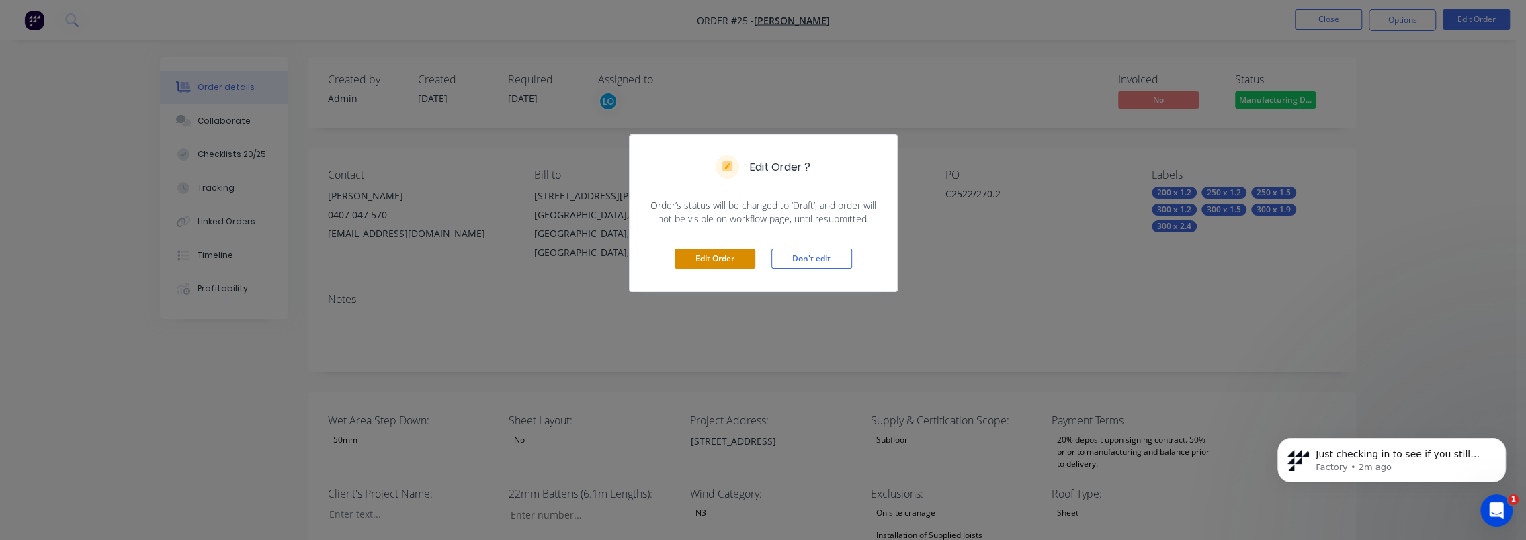
click at [718, 255] on button "Edit Order" at bounding box center [715, 259] width 81 height 20
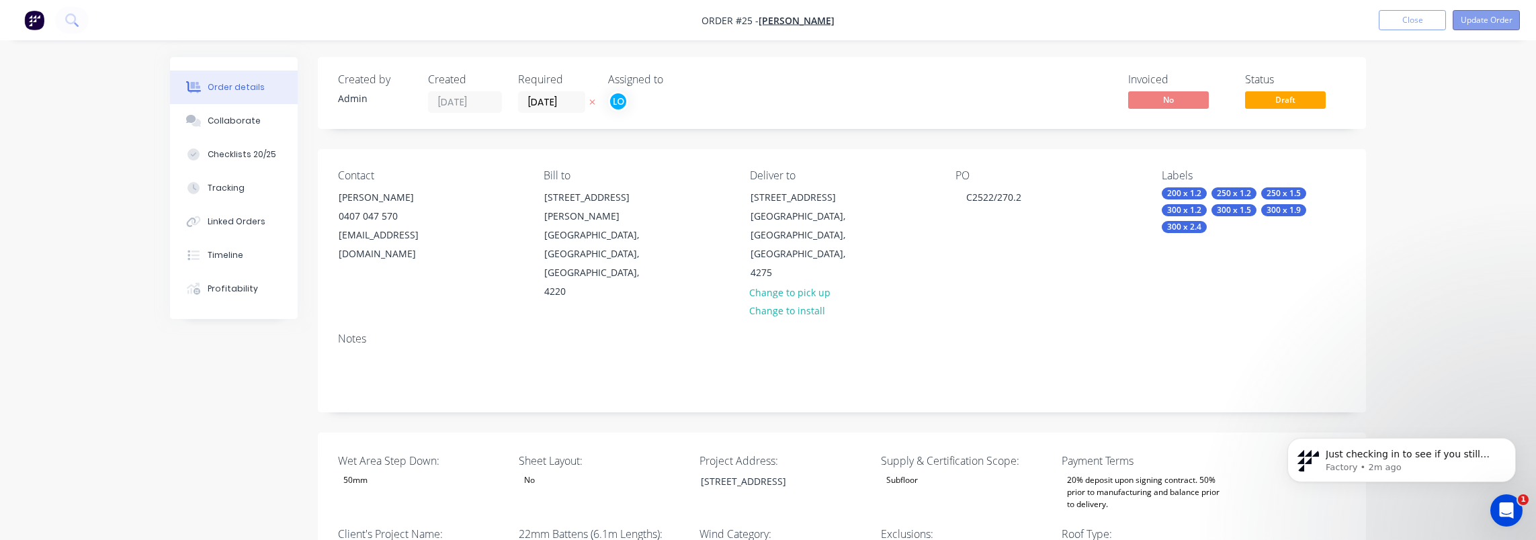
type input "260"
click at [1475, 22] on button "Update Order" at bounding box center [1476, 20] width 67 height 20
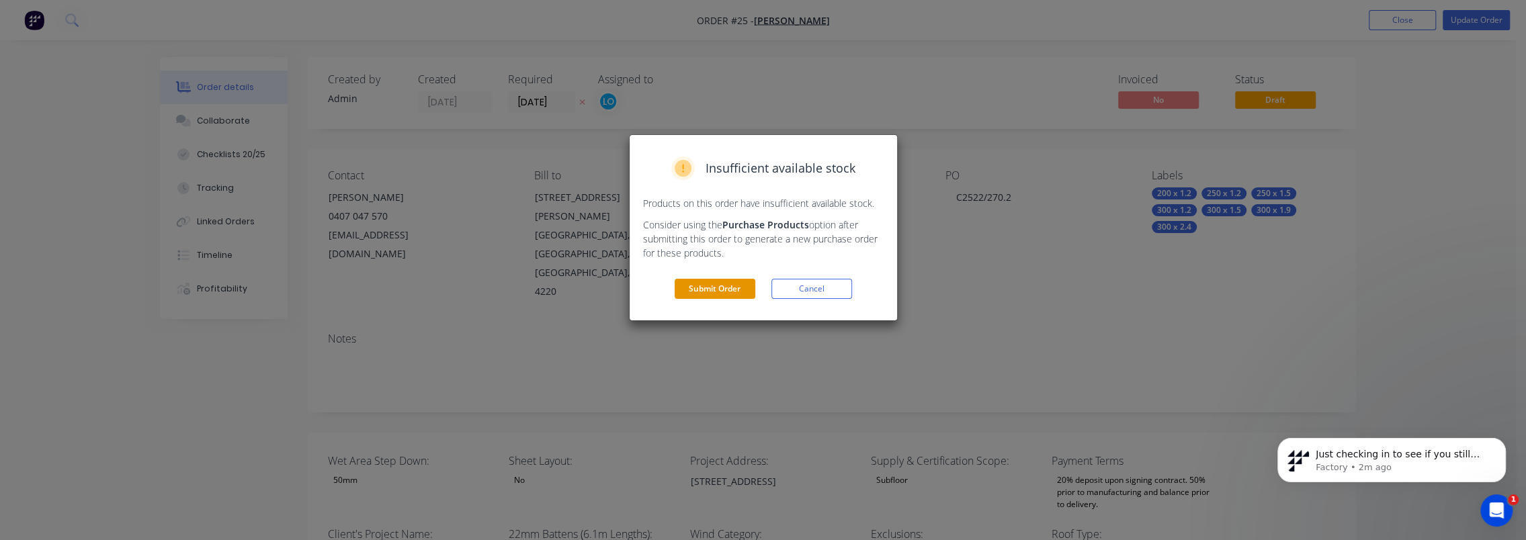
click at [708, 282] on button "Submit Order" at bounding box center [715, 289] width 81 height 20
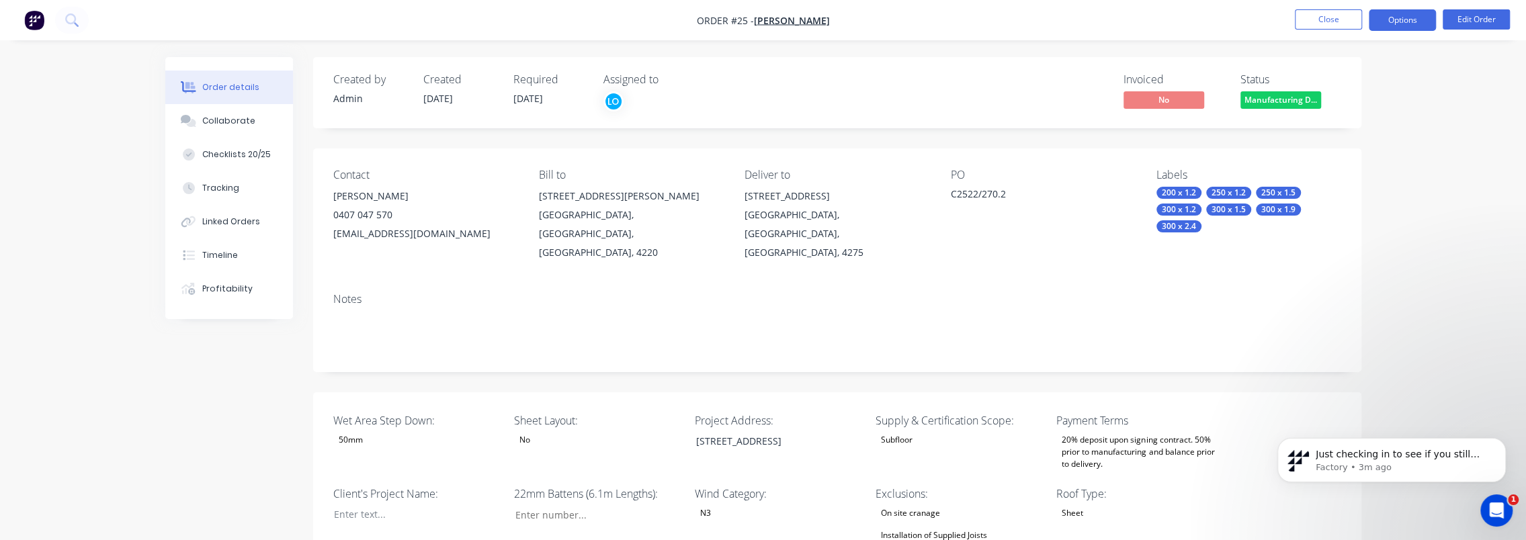
click at [1406, 22] on button "Options" at bounding box center [1402, 20] width 67 height 22
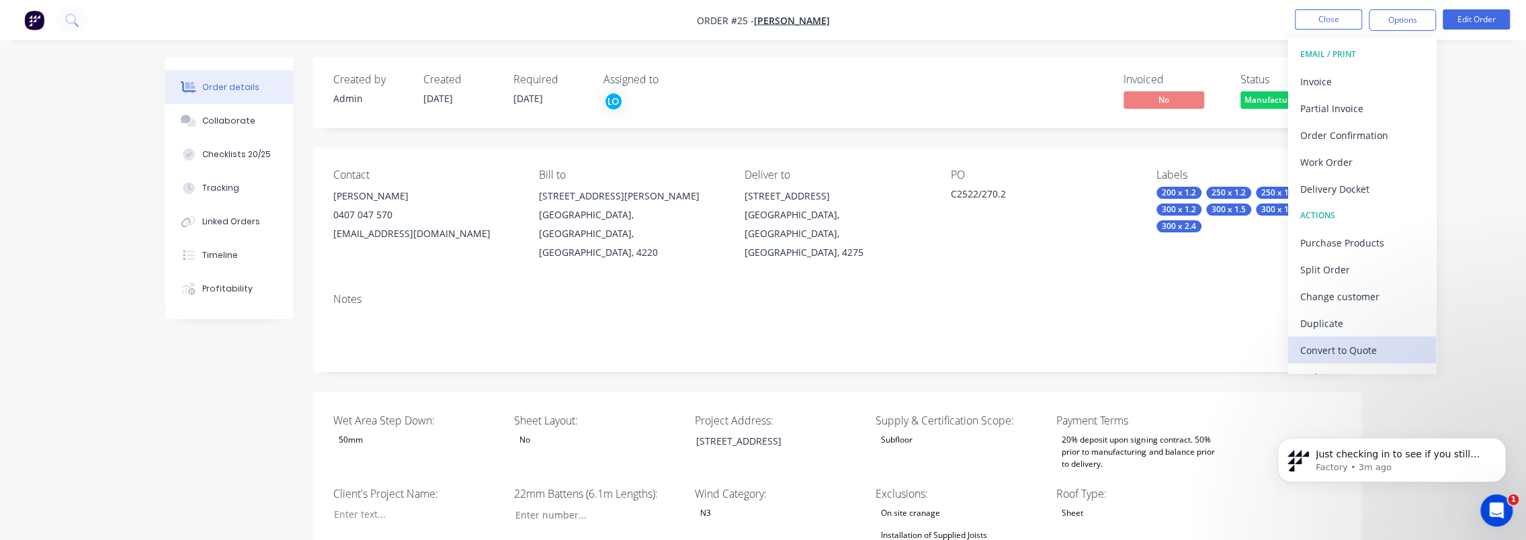
click at [1372, 349] on div "Convert to Quote" at bounding box center [1362, 350] width 124 height 19
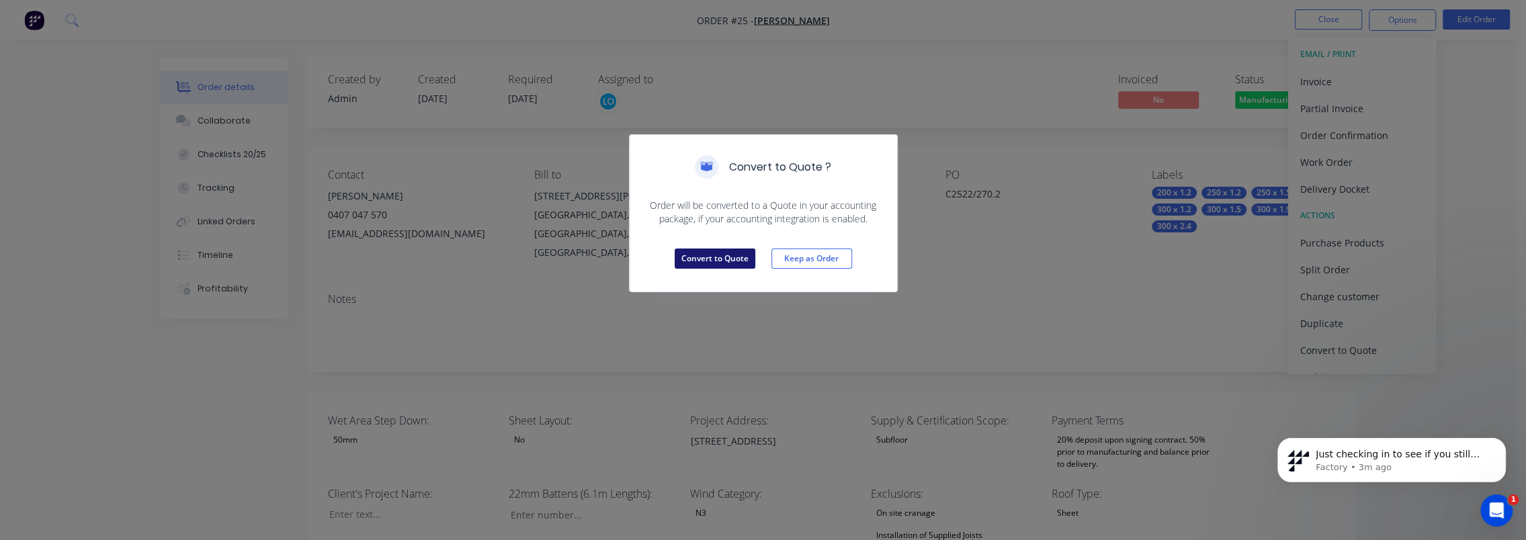
click at [727, 255] on button "Convert to Quote" at bounding box center [715, 259] width 81 height 20
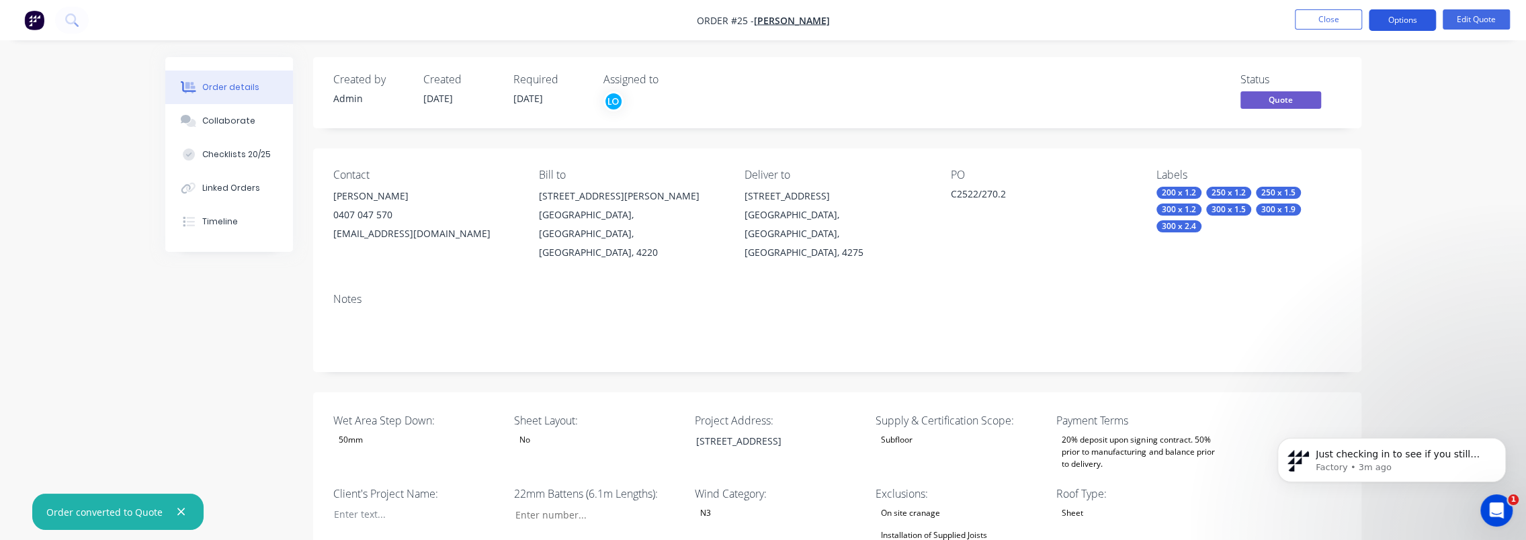
click at [1399, 15] on button "Options" at bounding box center [1402, 20] width 67 height 22
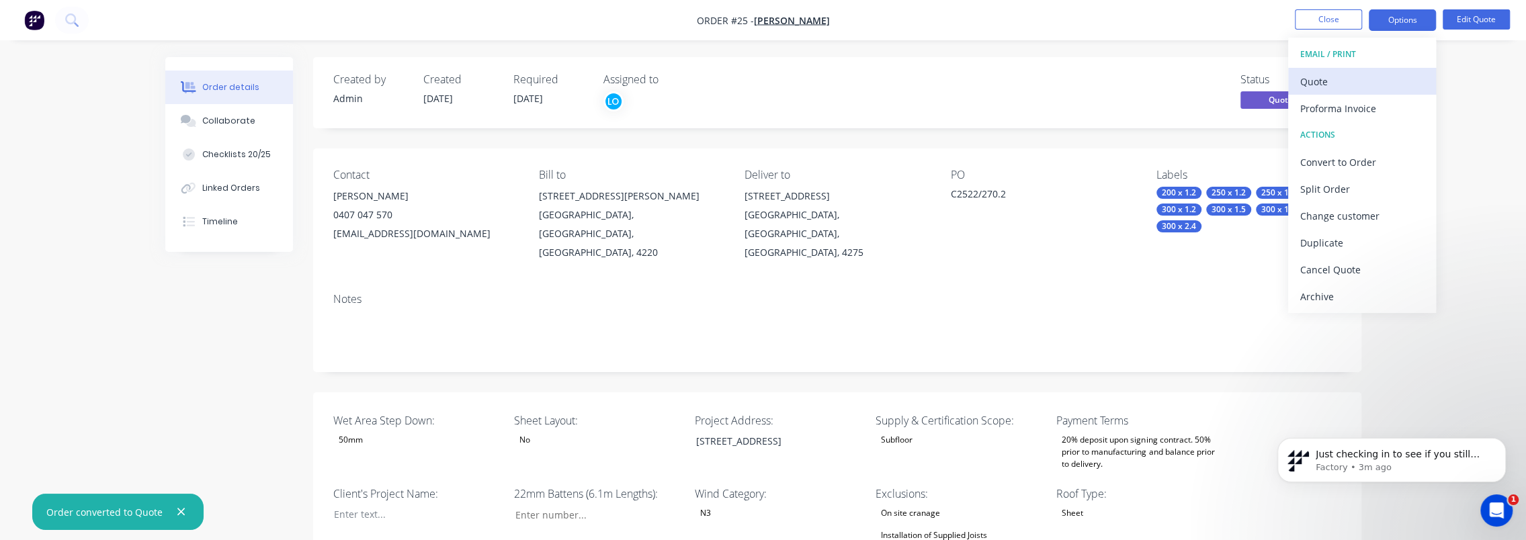
click at [1338, 83] on div "Quote" at bounding box center [1362, 81] width 124 height 19
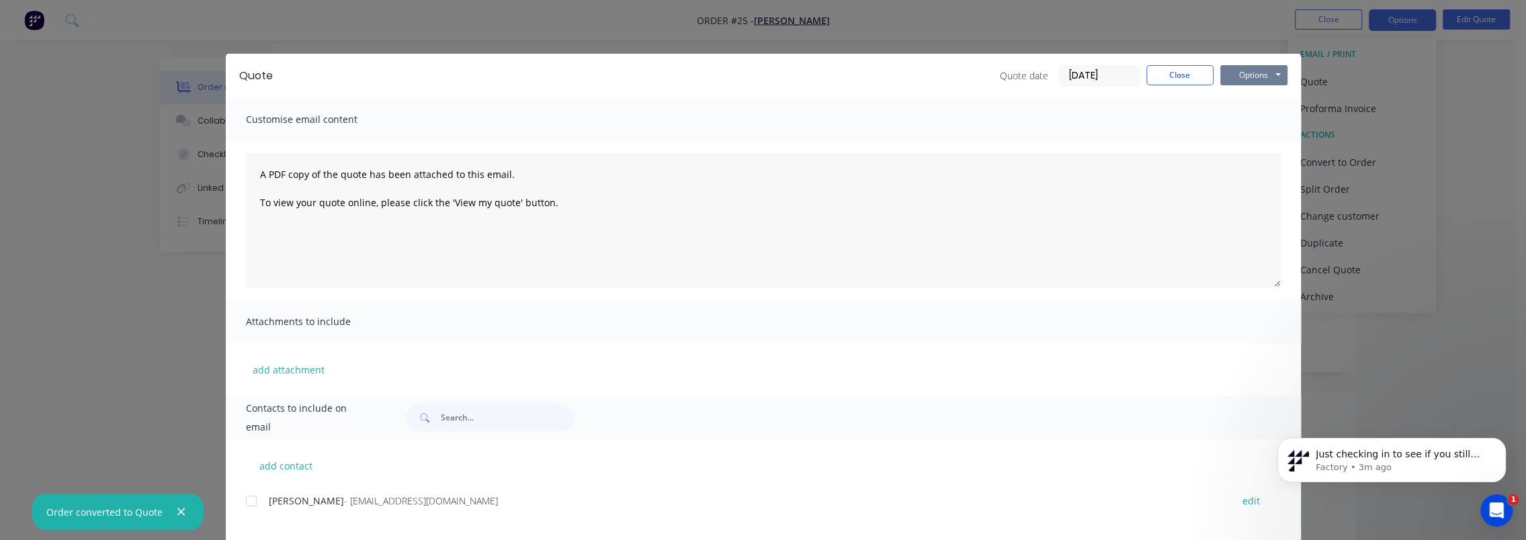
click at [1235, 75] on button "Options" at bounding box center [1253, 75] width 67 height 20
click at [1255, 101] on button "Preview" at bounding box center [1263, 99] width 86 height 22
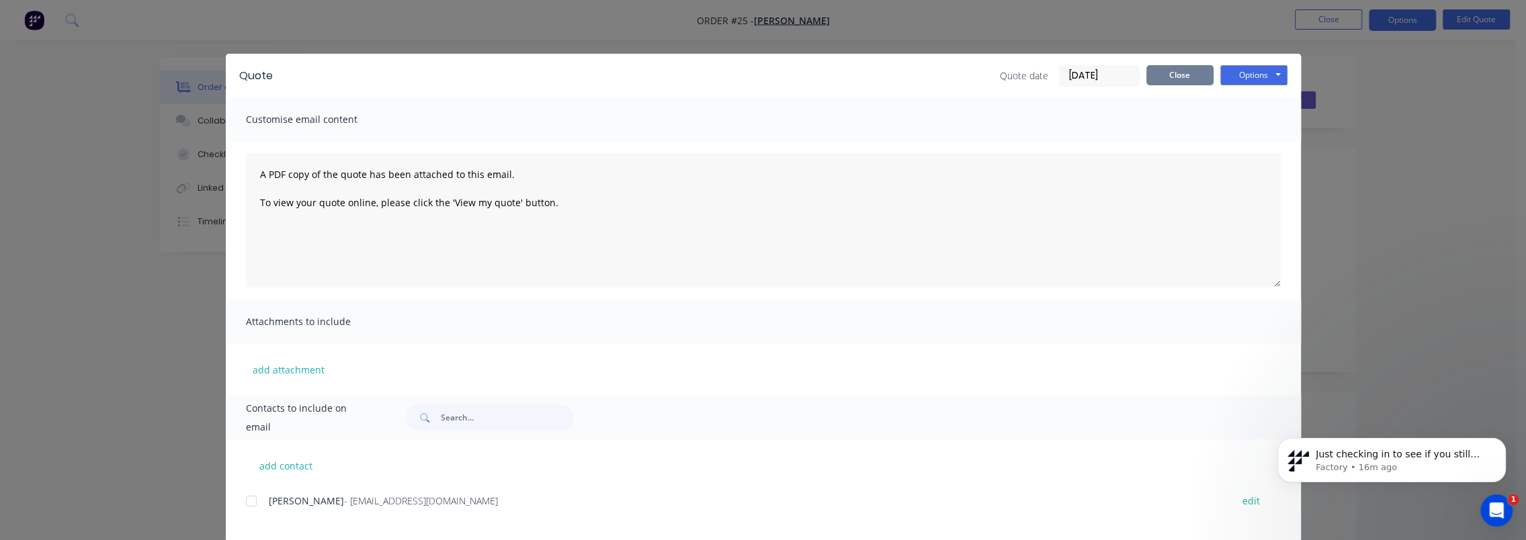
click at [1188, 73] on button "Close" at bounding box center [1179, 75] width 67 height 20
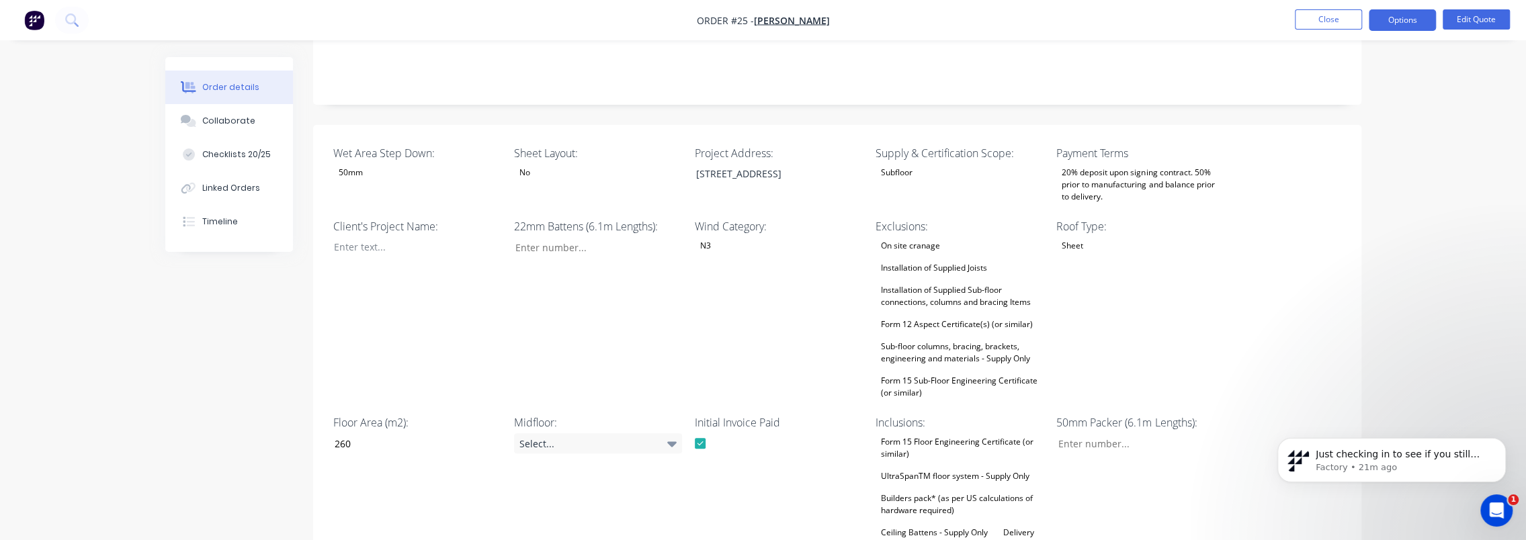
scroll to position [269, 0]
click at [542, 236] on input "Wet Area Step Down:" at bounding box center [592, 246] width 177 height 20
click at [579, 236] on input "Wet Area Step Down:" at bounding box center [592, 246] width 177 height 20
type input "39"
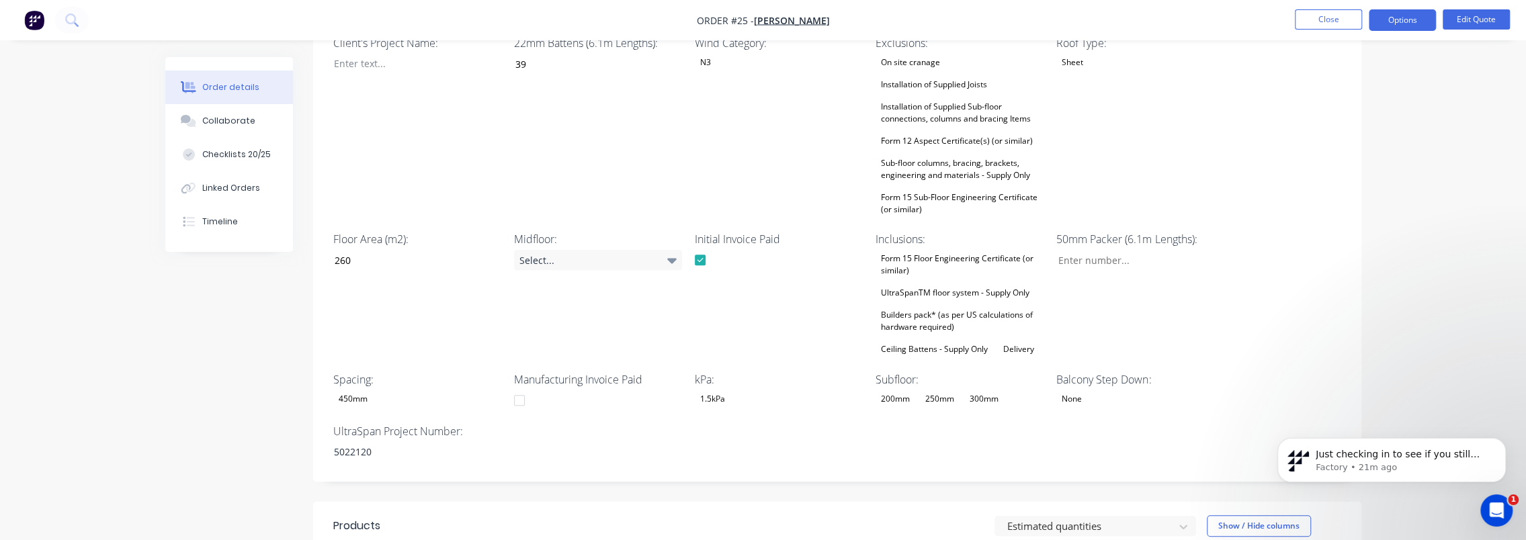
scroll to position [470, 0]
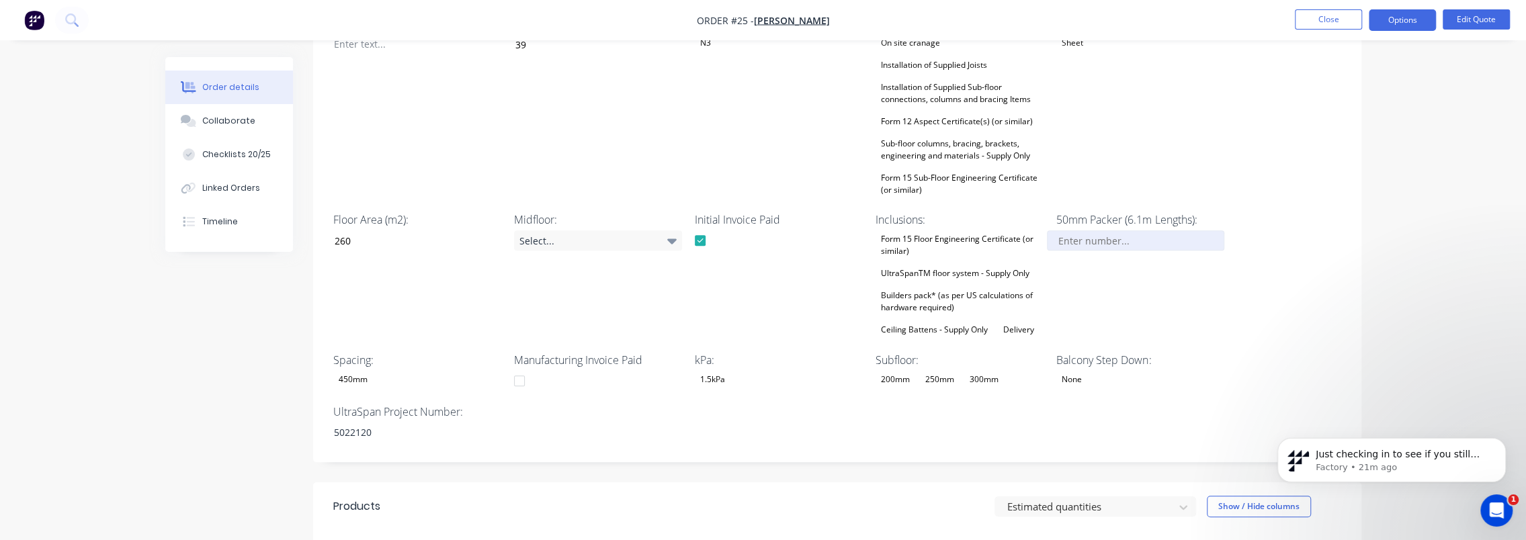
click at [1121, 230] on input "Wet Area Step Down:" at bounding box center [1135, 240] width 177 height 20
click at [1490, 510] on icon "Open Intercom Messenger" at bounding box center [1495, 509] width 22 height 22
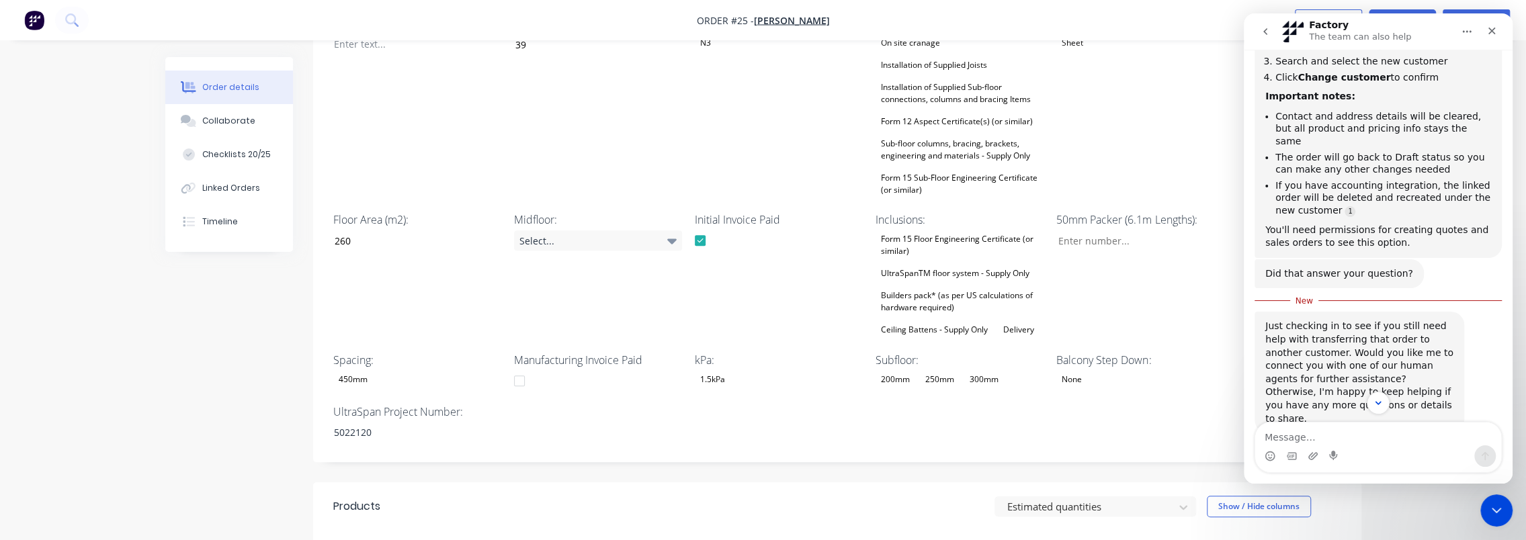
scroll to position [234, 0]
click at [1387, 426] on textarea "Message…" at bounding box center [1378, 434] width 246 height 23
type textarea "n"
type textarea "your solution worked thank you"
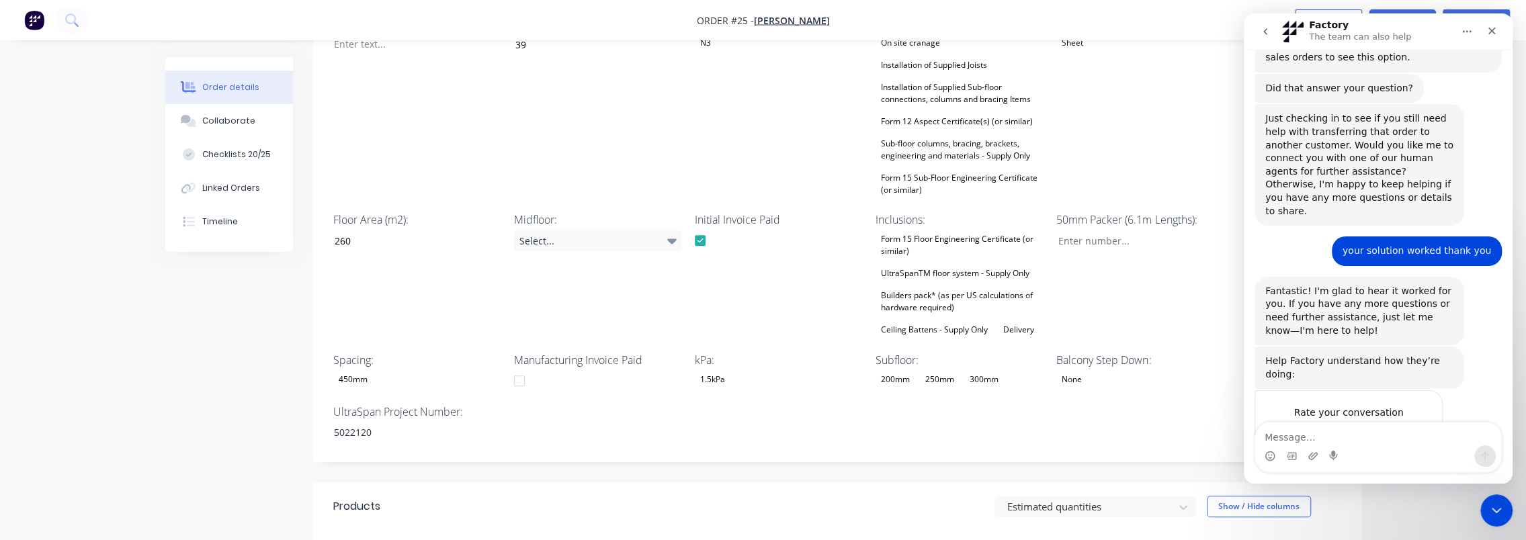
scroll to position [429, 0]
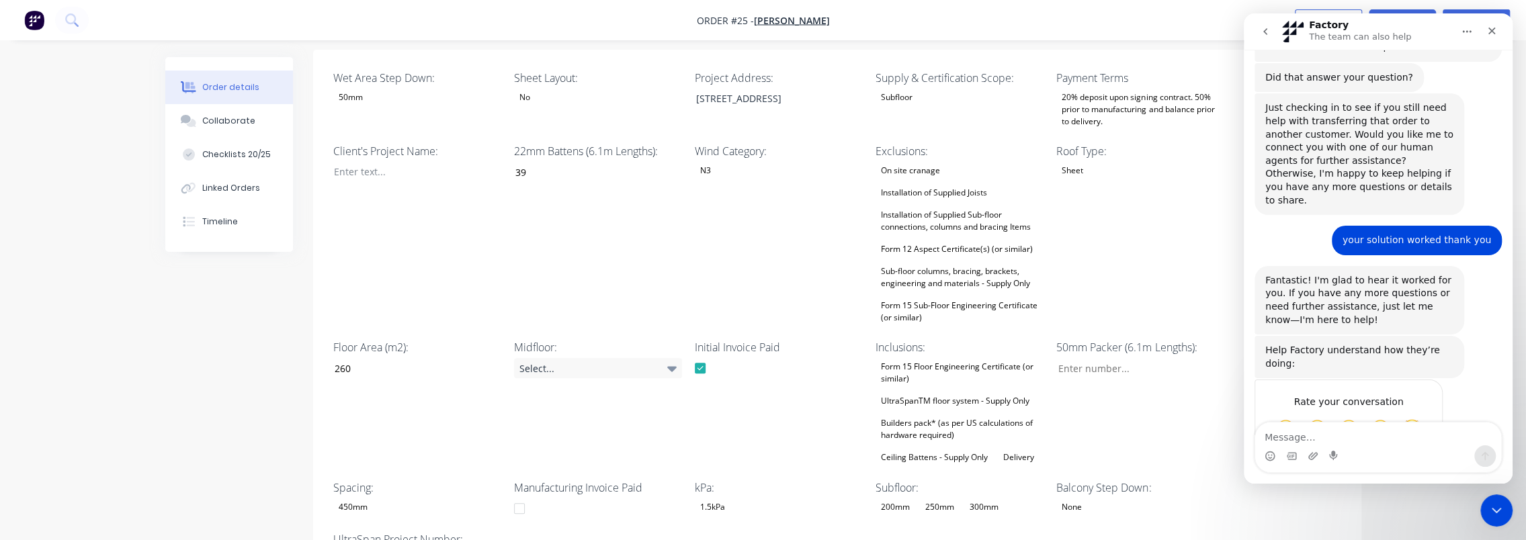
scroll to position [336, 0]
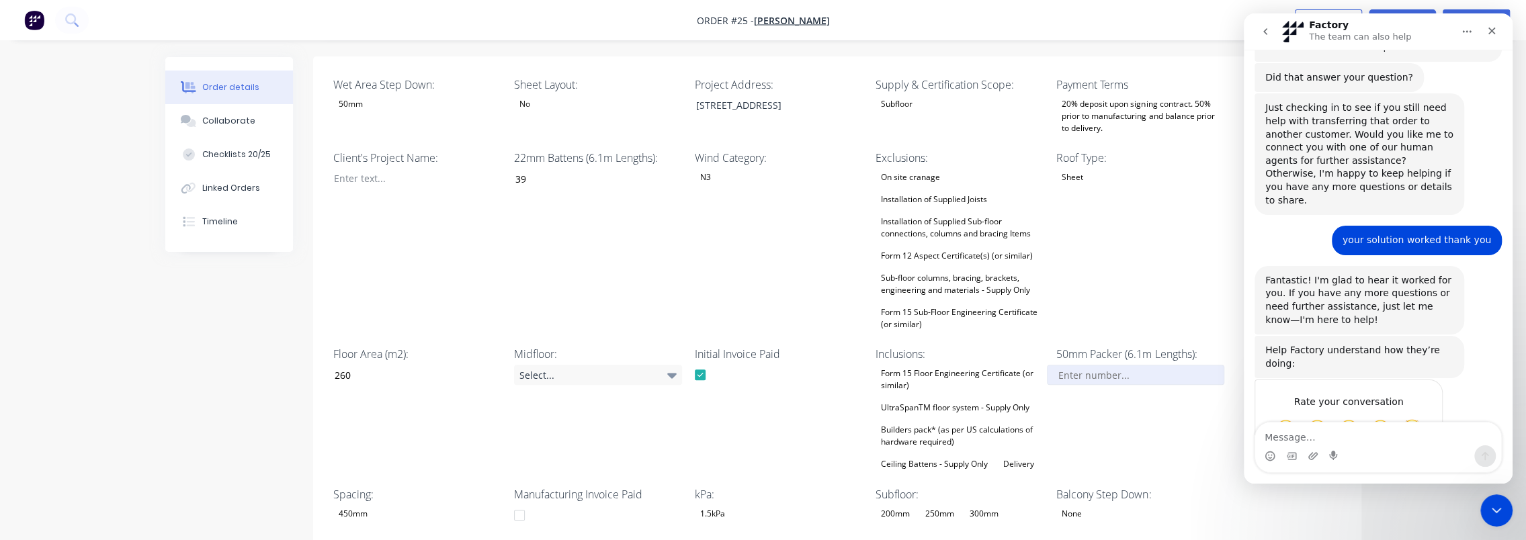
click at [1088, 365] on input "Wet Area Step Down:" at bounding box center [1135, 375] width 177 height 20
click at [1486, 30] on icon "Close" at bounding box center [1491, 31] width 11 height 11
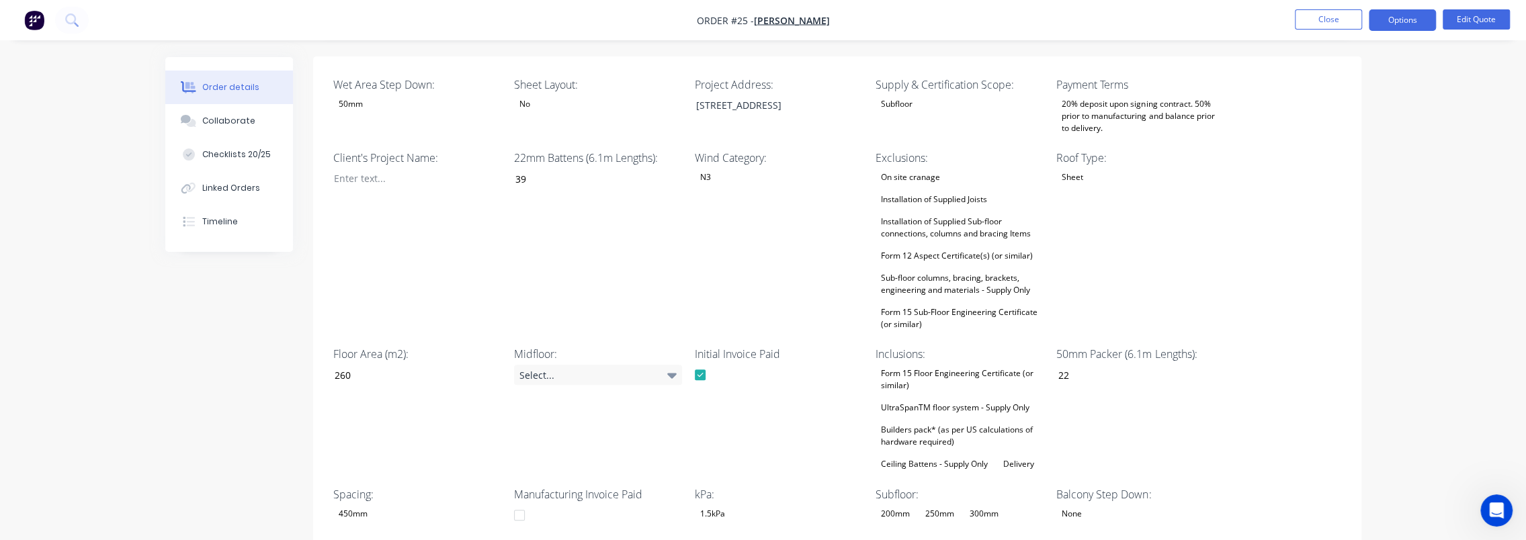
click at [1193, 346] on label "50mm Packer (6.1m Lengths):" at bounding box center [1140, 354] width 168 height 16
click at [1090, 365] on input "22.4" at bounding box center [1135, 375] width 177 height 20
click at [1346, 290] on div "Wet Area Step Down: 50mm Sheet Layout: No Project Address: Lot 18 Malgum Dr, Be…" at bounding box center [837, 326] width 1048 height 540
click at [1131, 366] on input "22.4" at bounding box center [1135, 375] width 177 height 20
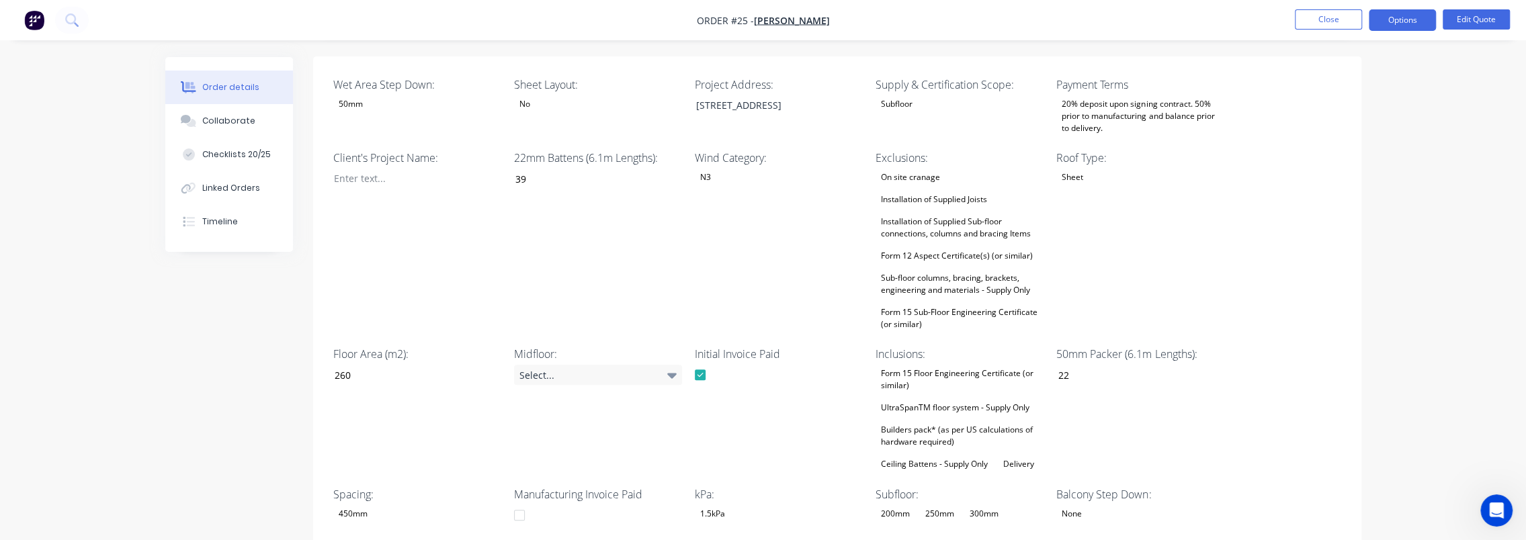
click at [1107, 365] on input "22.4" at bounding box center [1135, 375] width 177 height 20
type input "22"
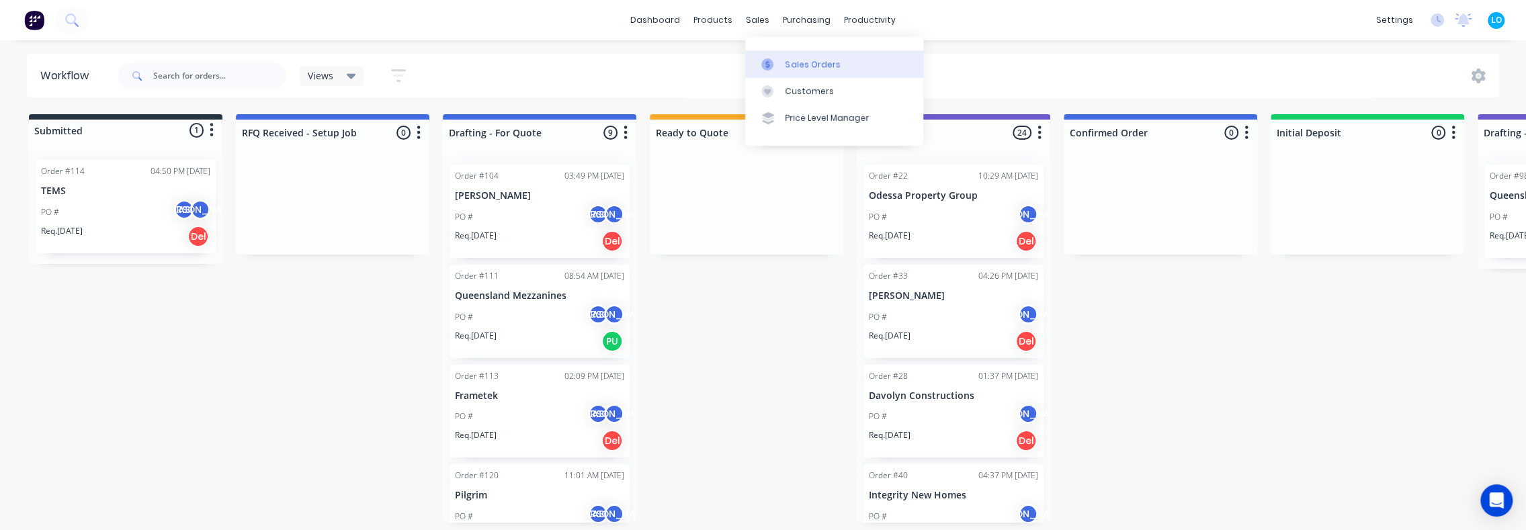
click at [816, 71] on link "Sales Orders" at bounding box center [834, 63] width 178 height 27
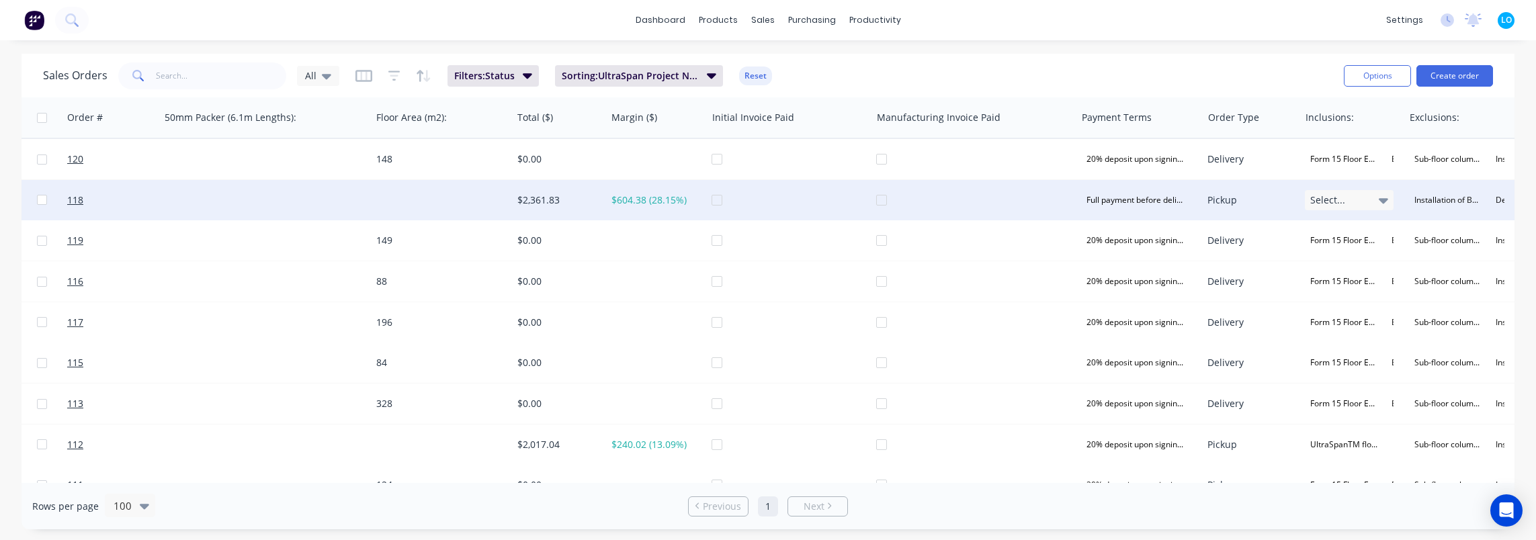
scroll to position [0, 1655]
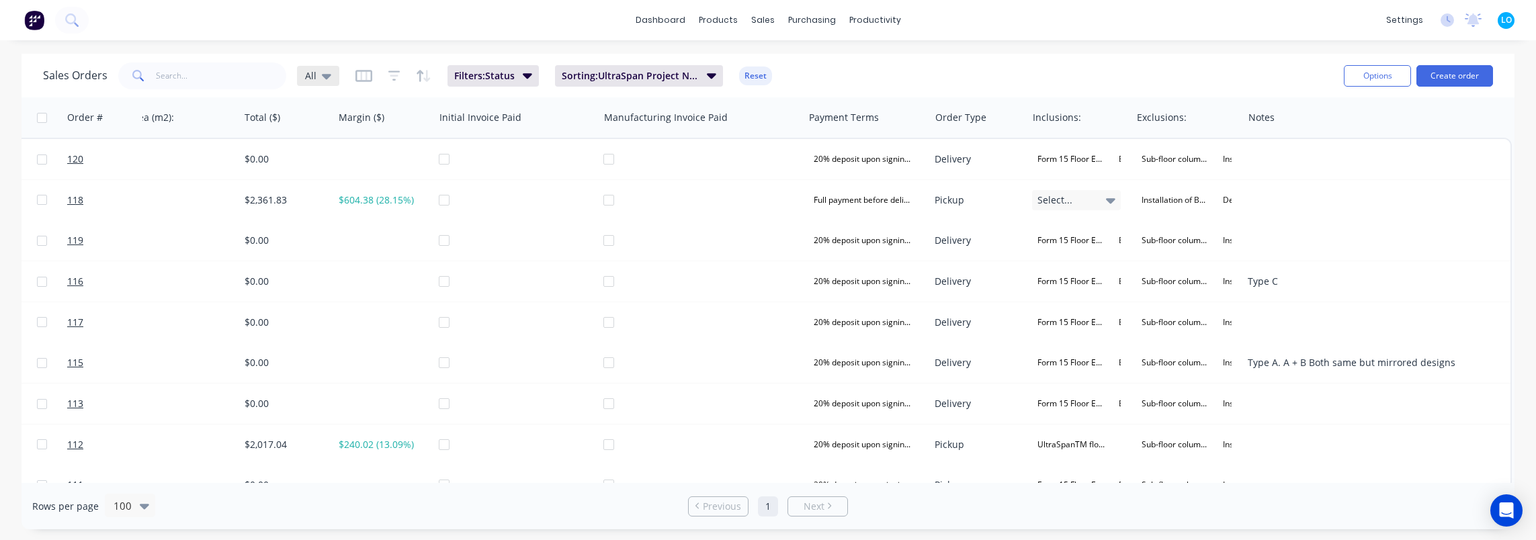
click at [313, 75] on span "All" at bounding box center [310, 76] width 11 height 14
click at [347, 245] on button "Filtering" at bounding box center [377, 243] width 153 height 15
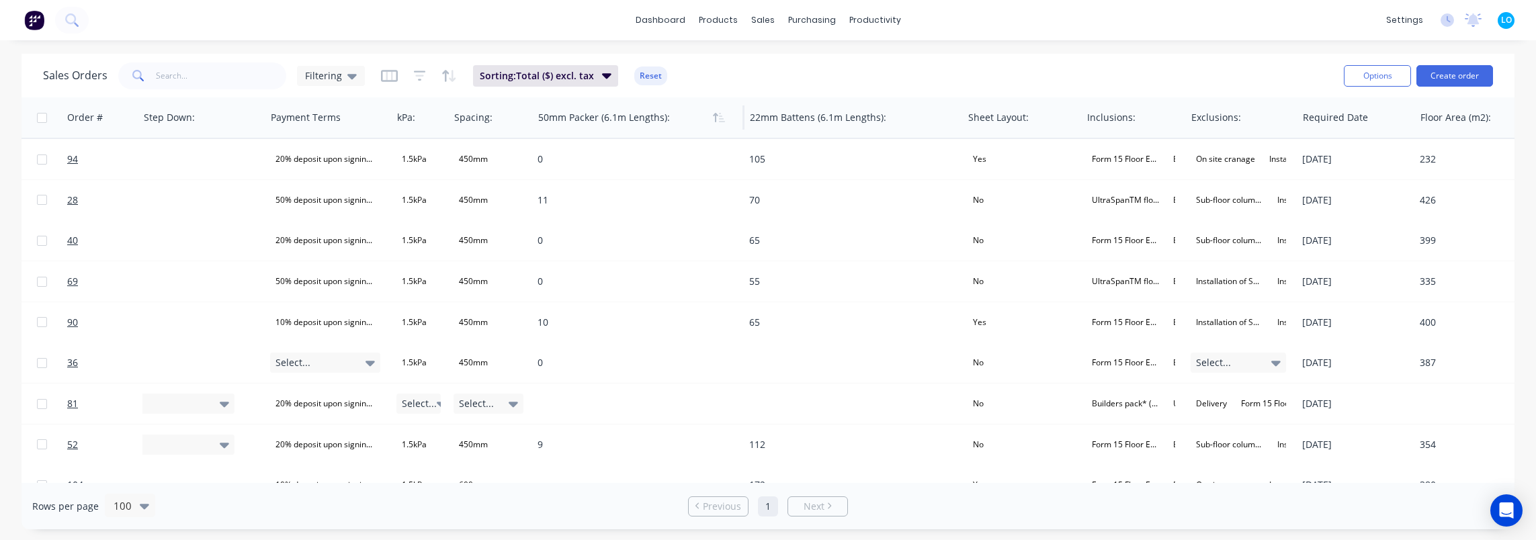
scroll to position [0, 1401]
click at [618, 125] on div at bounding box center [633, 117] width 191 height 27
click at [586, 146] on button "Edit" at bounding box center [588, 144] width 101 height 27
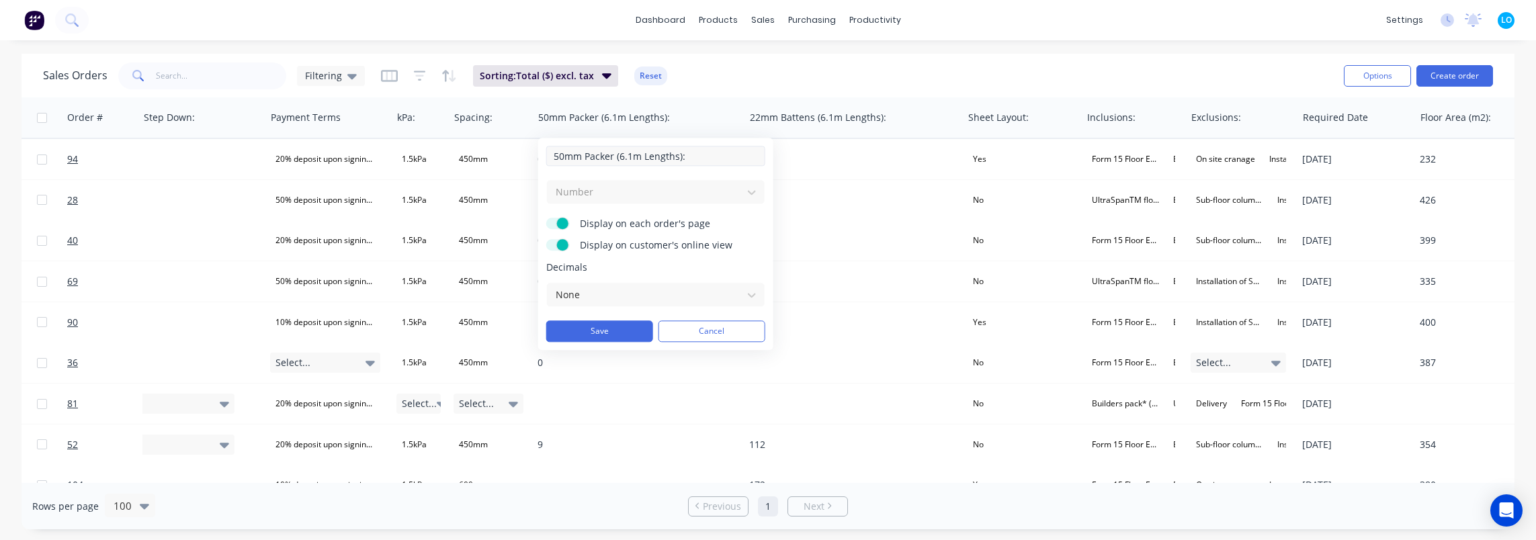
drag, startPoint x: 679, startPoint y: 155, endPoint x: 616, endPoint y: 156, distance: 62.5
click at [616, 156] on input "50mm Packer (6.1m Lengths):" at bounding box center [655, 156] width 219 height 20
type input "50mm Packer (by Lm):"
click at [631, 296] on div at bounding box center [644, 294] width 181 height 17
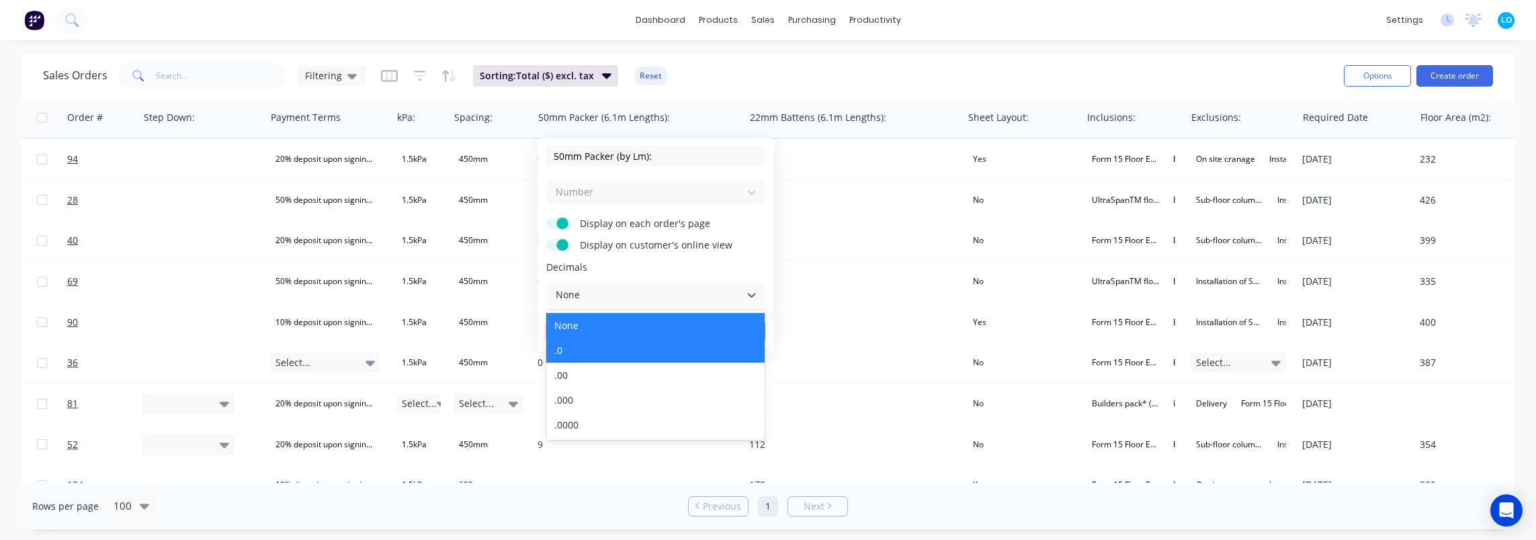
click at [607, 354] on div ".0" at bounding box center [655, 350] width 218 height 25
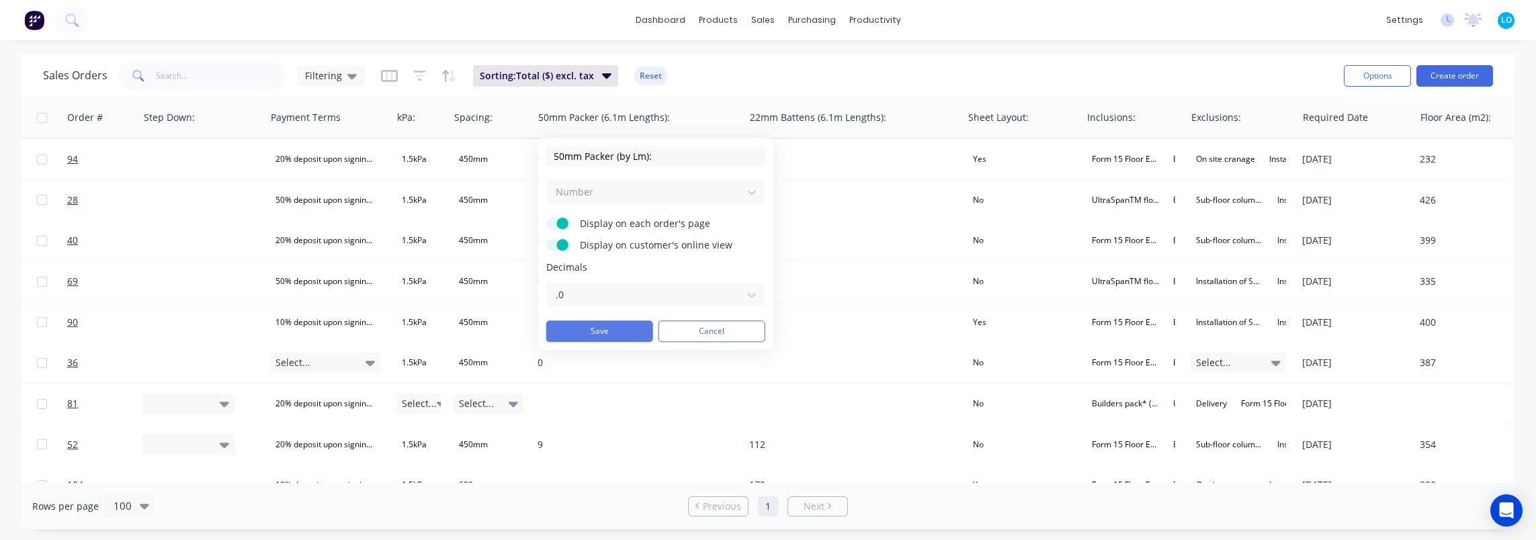
click at [613, 325] on button "Save" at bounding box center [599, 331] width 107 height 22
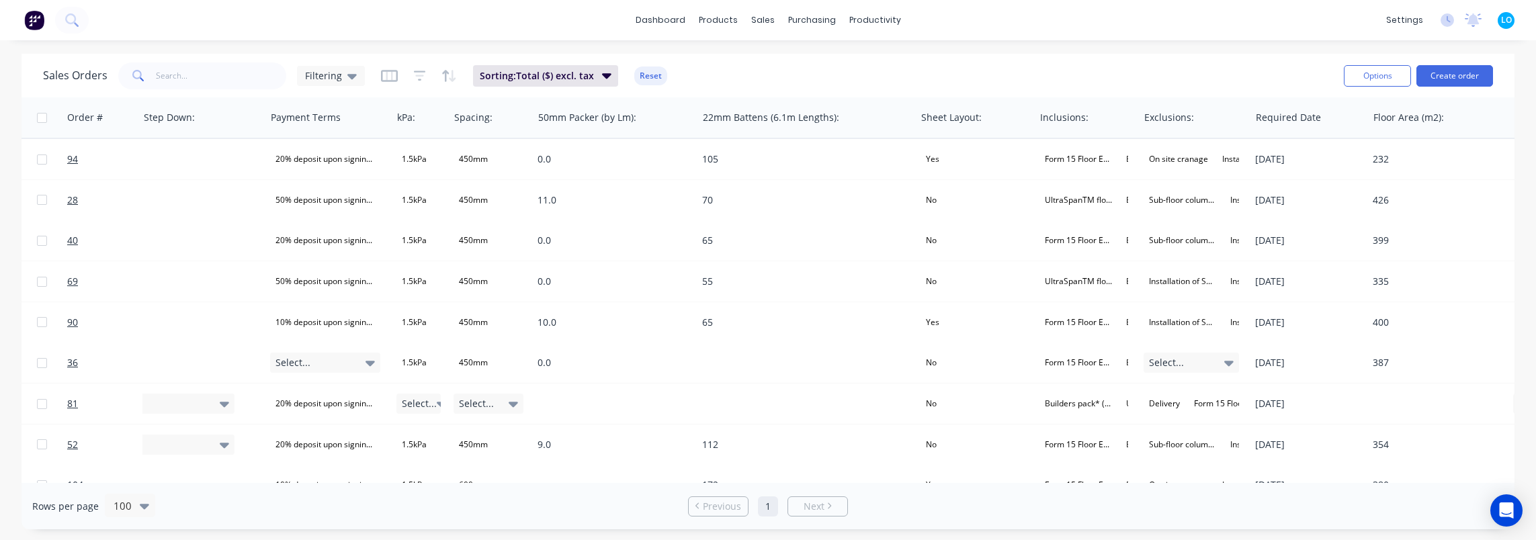
click at [820, 75] on div "Sales Orders Filtering Sorting: Total ($) excl. tax Reset" at bounding box center [688, 75] width 1290 height 33
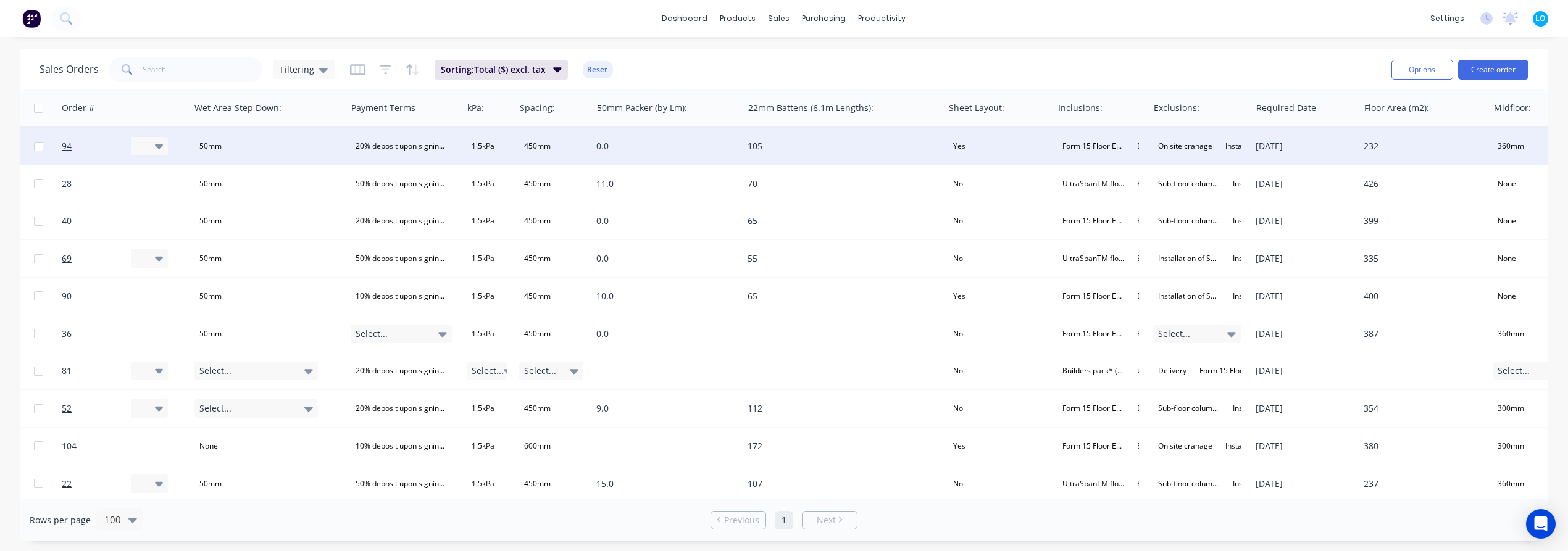
scroll to position [0, 1367]
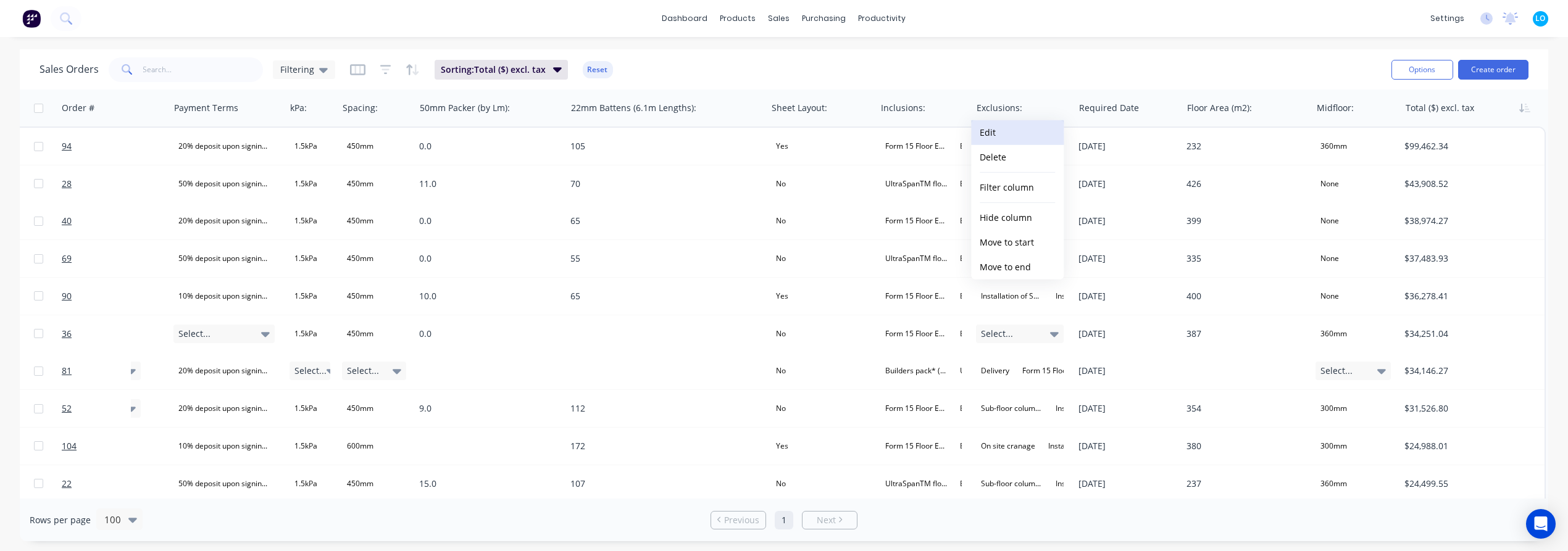
click at [997, 127] on button "Edit" at bounding box center [1017, 132] width 93 height 25
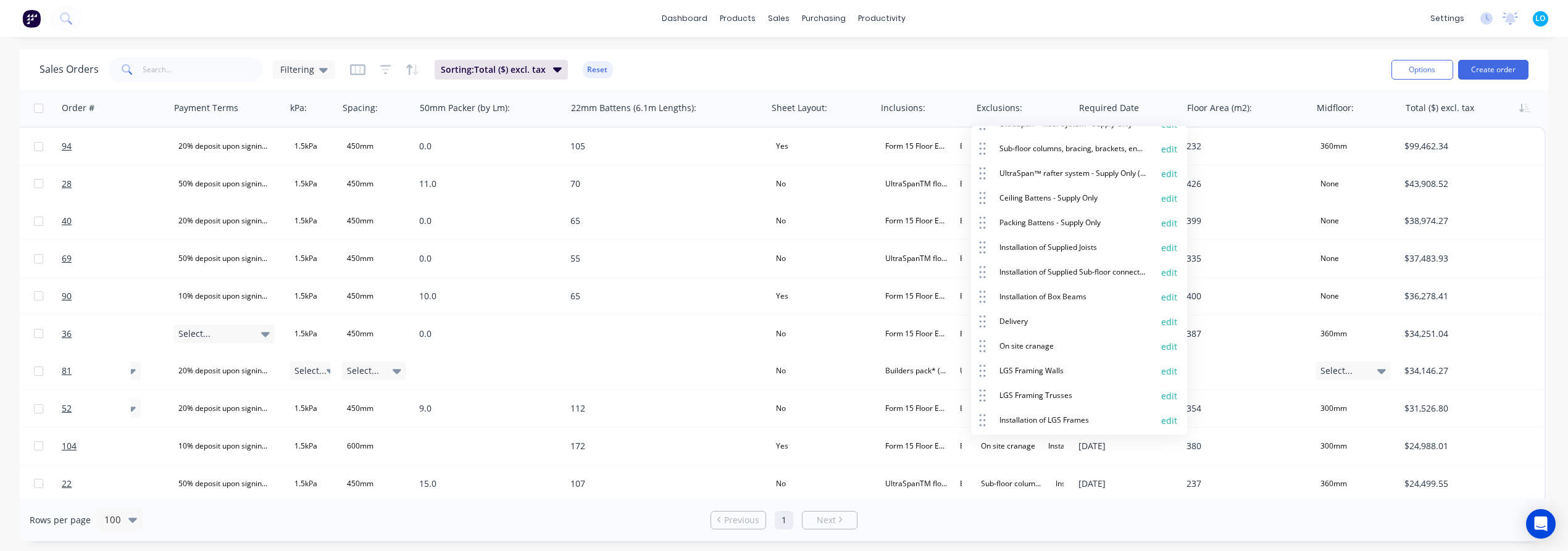
scroll to position [274, 0]
click at [1161, 268] on button "edit" at bounding box center [1168, 271] width 16 height 12
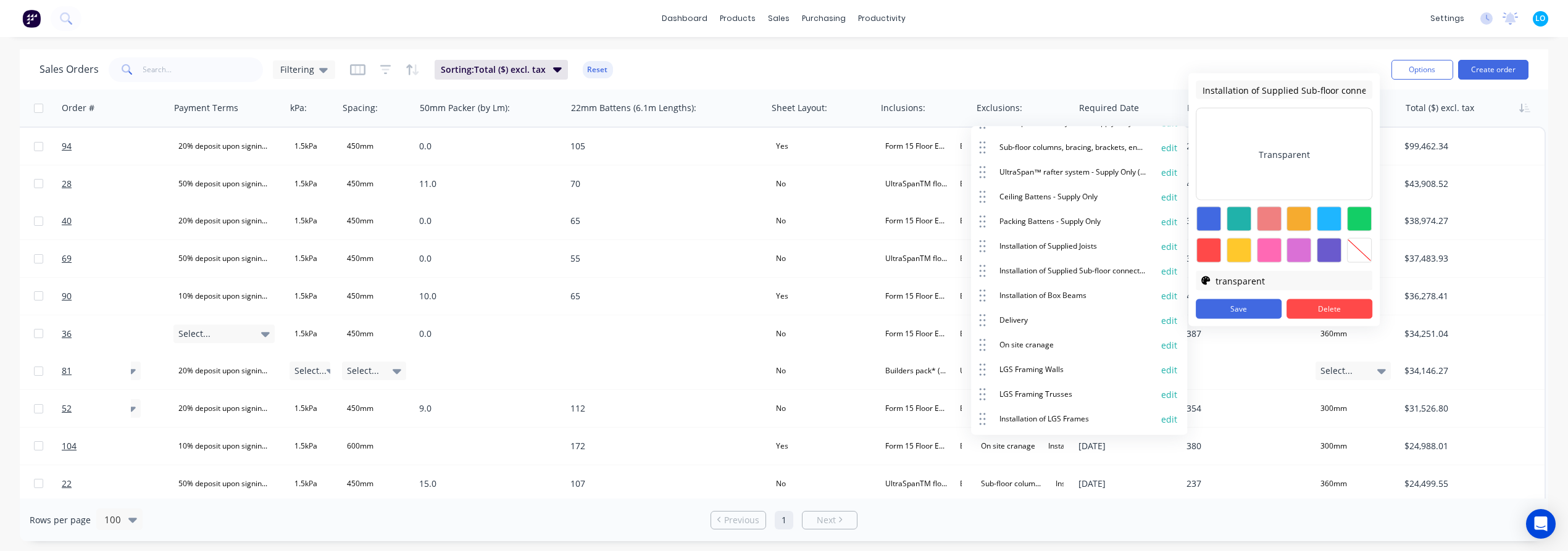
scroll to position [0, 132]
drag, startPoint x: 1287, startPoint y: 89, endPoint x: 1371, endPoint y: 89, distance: 84.0
click at [1371, 89] on input "Installation of Supplied Sub-floor connections, columns and bracing Items" at bounding box center [1283, 90] width 176 height 18
click at [1250, 87] on input "Installation of Supplied Sub-floor connections, columns and bracing Items" at bounding box center [1283, 90] width 176 height 18
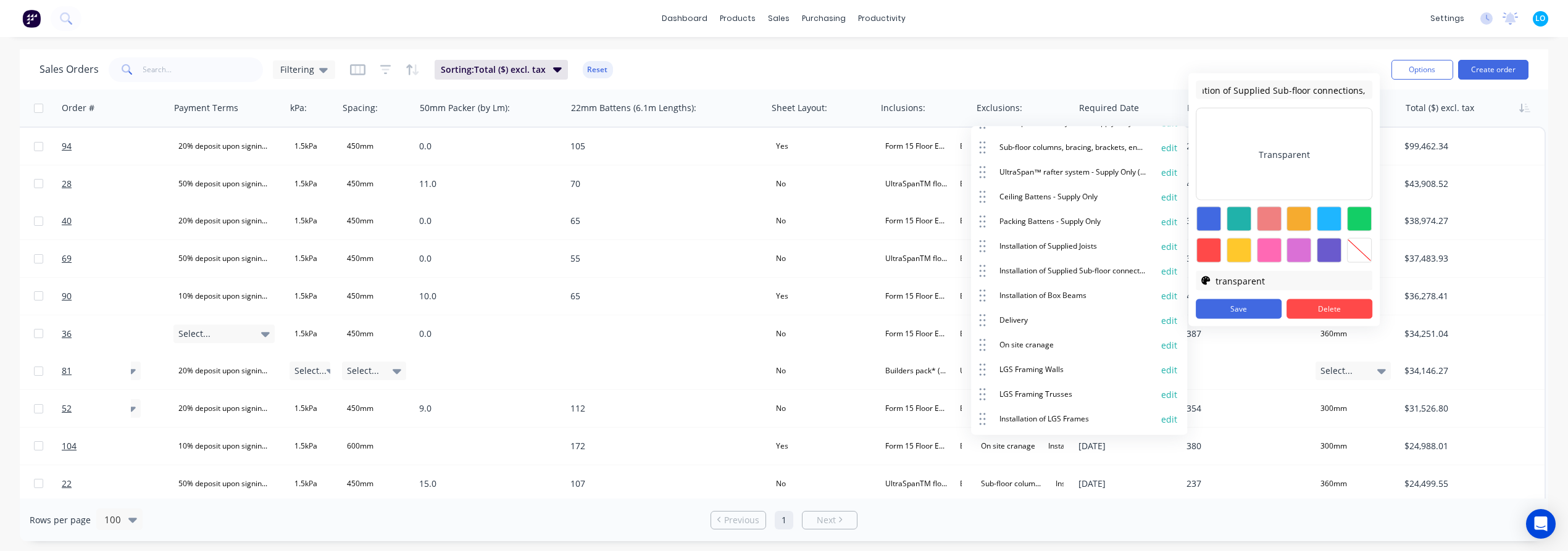
drag, startPoint x: 1208, startPoint y: 89, endPoint x: 1191, endPoint y: 89, distance: 17.0
click at [1191, 89] on div "Installation of Supplied Sub-floor connections, columns and bracing Items Trans…" at bounding box center [1283, 199] width 191 height 253
click at [1258, 89] on input "Installation of Supplied Sub-floor connections, columns and bracing Items" at bounding box center [1283, 90] width 176 height 18
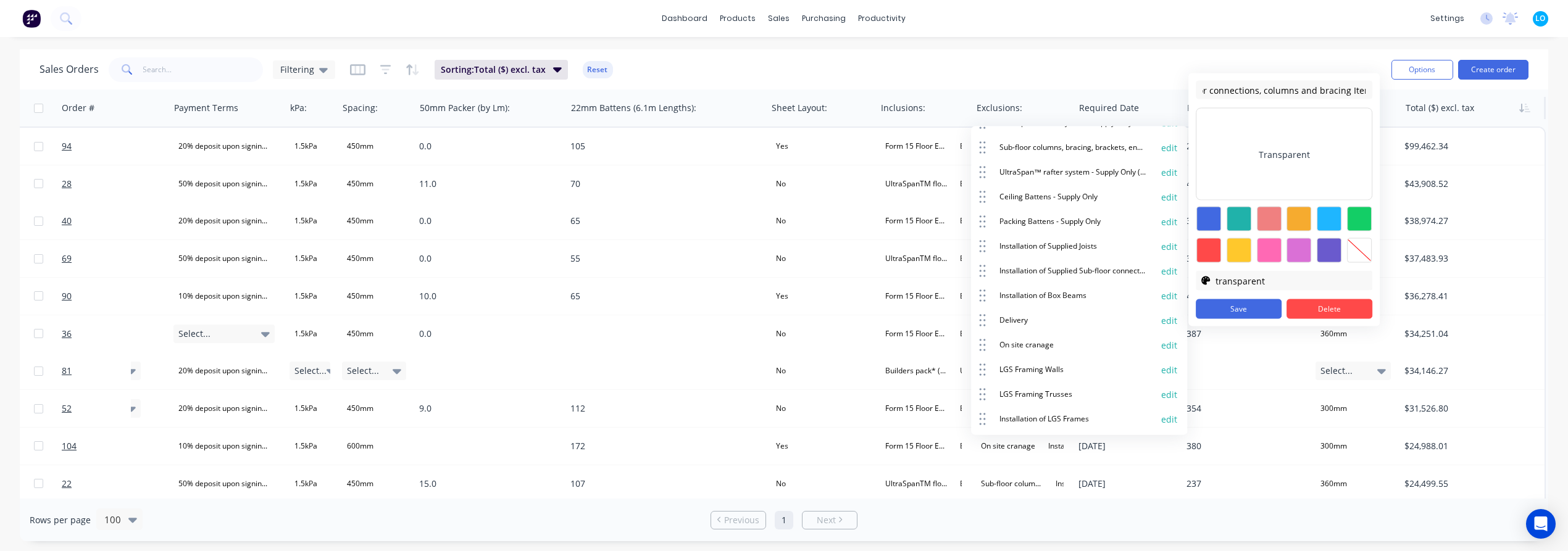
drag, startPoint x: 1319, startPoint y: 91, endPoint x: 1406, endPoint y: 89, distance: 87.0
click at [1406, 89] on body "dashboard products sales purchasing productivity dashboard products Product Cat…" at bounding box center [784, 276] width 1568 height 551
click at [1307, 89] on input "Installation of Supplied Sub-floor connections, columns and bracing Items" at bounding box center [1283, 90] width 176 height 18
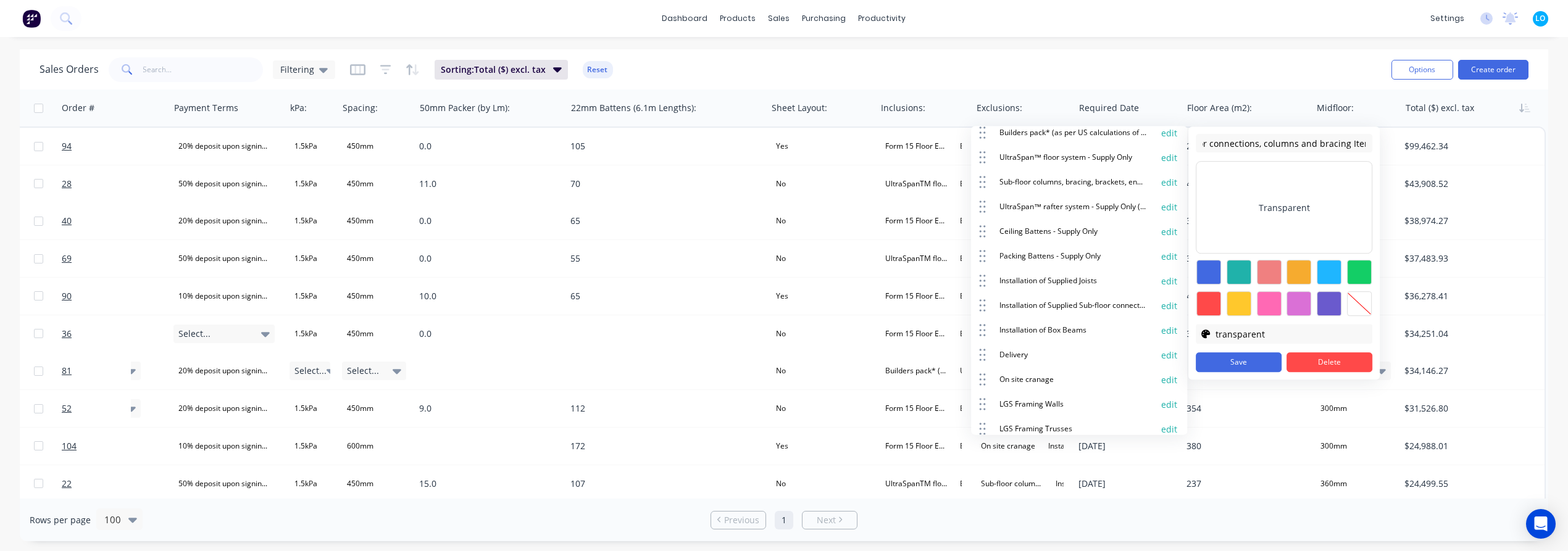
scroll to position [137, 0]
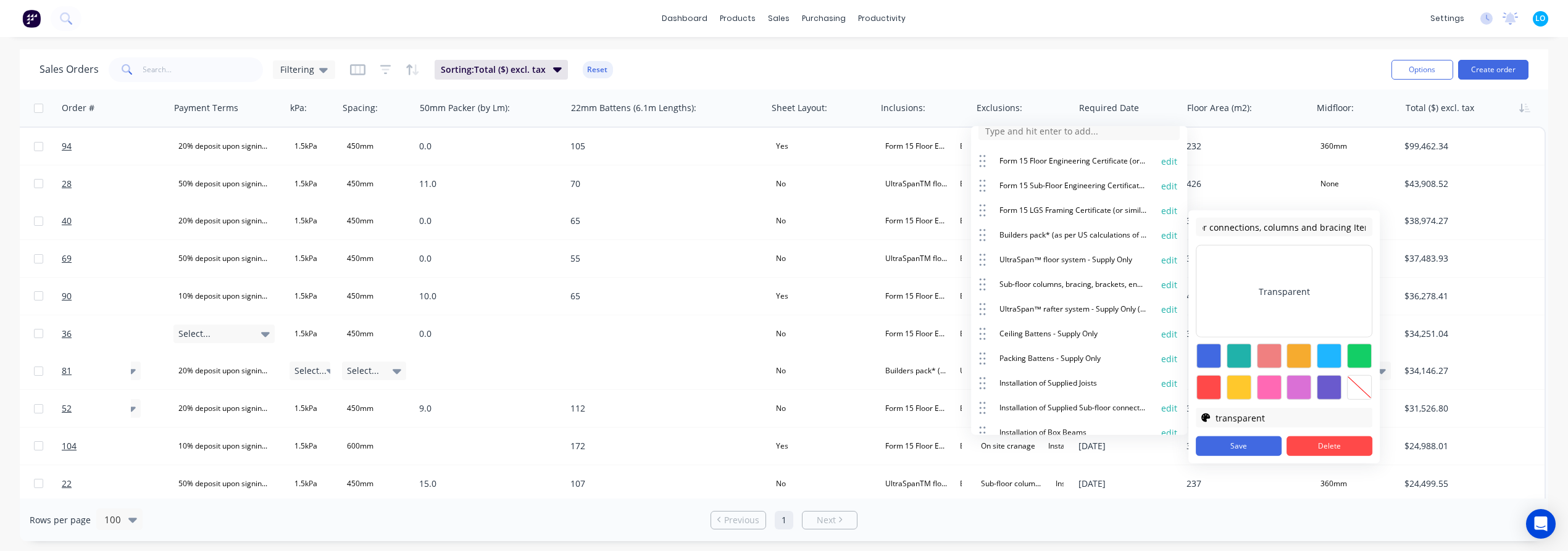
click at [1161, 280] on button "edit" at bounding box center [1168, 285] width 16 height 12
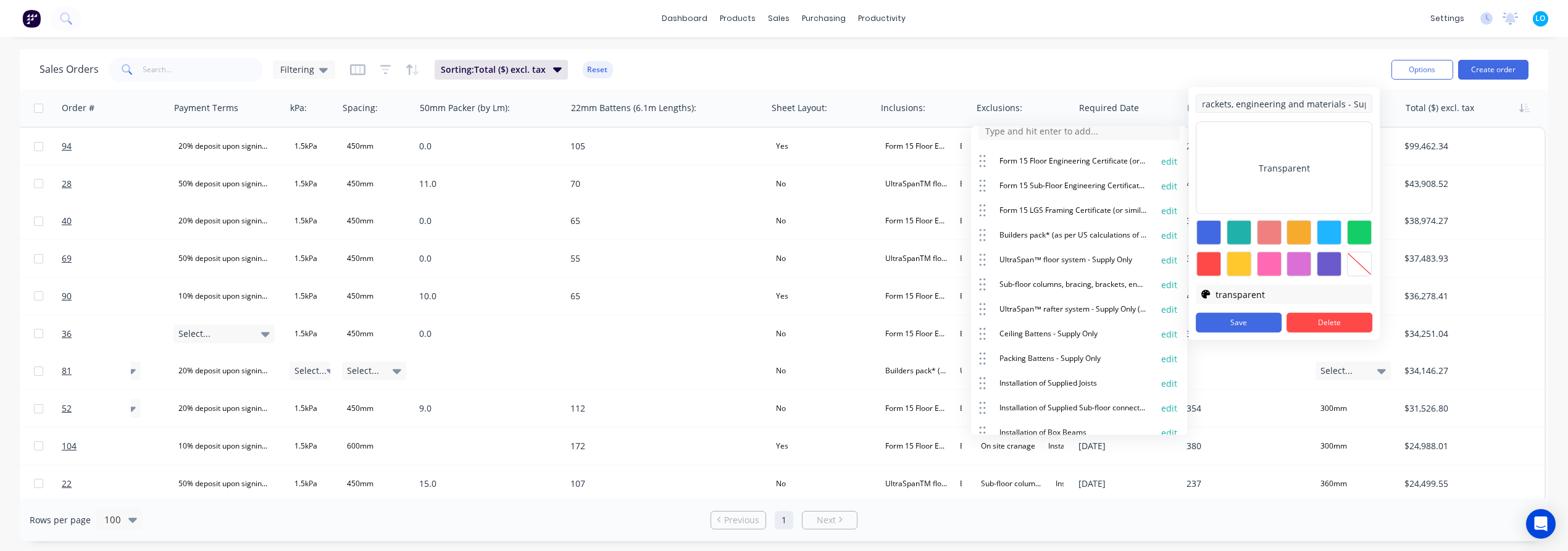
scroll to position [0, 39]
drag, startPoint x: 1254, startPoint y: 102, endPoint x: 1310, endPoint y: 104, distance: 56.0
click at [1310, 104] on input "Sub-floor columns, bracing, brackets, engineering and materials - Supply Only" at bounding box center [1283, 104] width 176 height 18
type input "Sub-floor columns, bracing, brackets and materials - Supply Only"
click at [1250, 319] on button "Save" at bounding box center [1237, 323] width 85 height 20
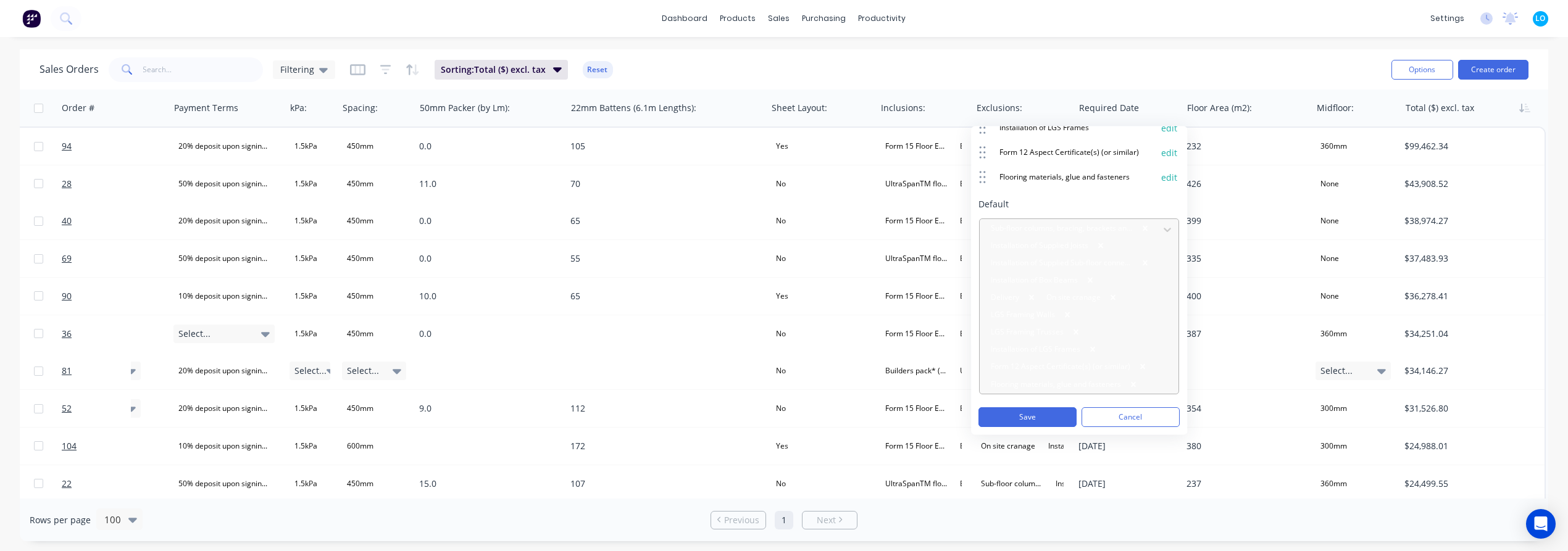
scroll to position [580, 0]
click at [1015, 421] on button "Save" at bounding box center [1027, 417] width 98 height 20
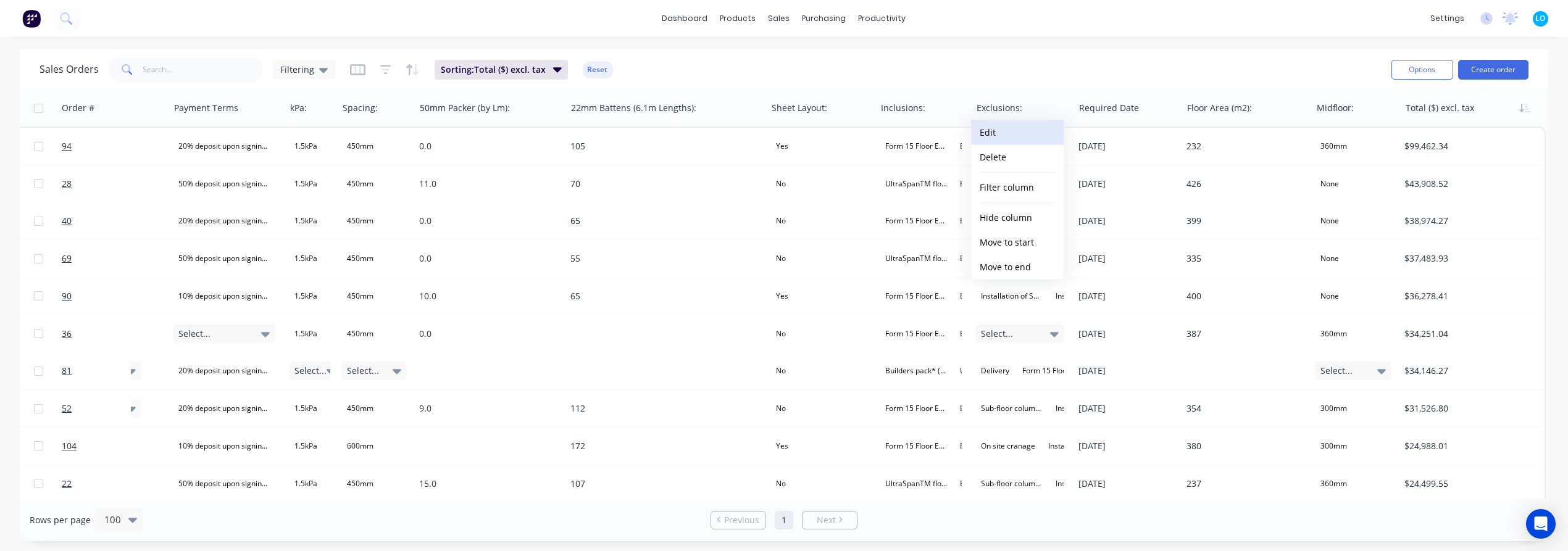
click at [1010, 134] on button "Edit" at bounding box center [1017, 132] width 93 height 25
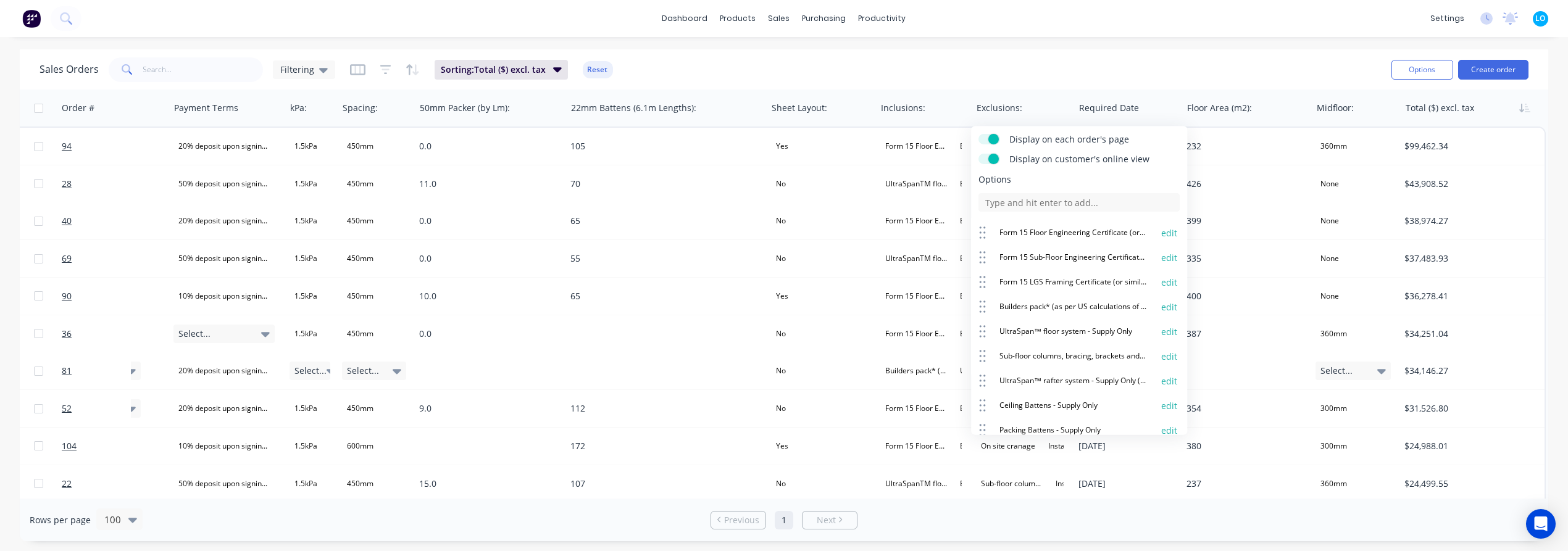
scroll to position [69, 0]
click at [1161, 353] on button "edit" at bounding box center [1168, 353] width 16 height 12
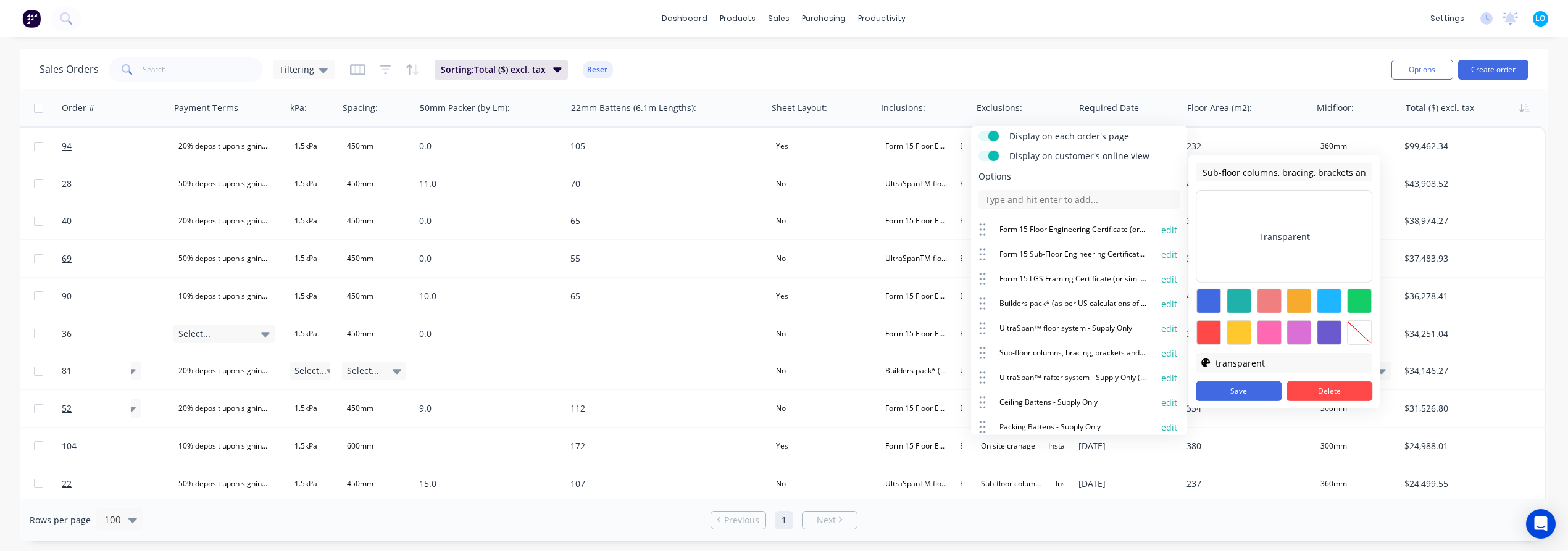
scroll to position [0, 95]
click at [1295, 174] on input "Sub-floor columns, bracing, brackets and materials - Supply Only" at bounding box center [1283, 172] width 176 height 18
click at [1319, 174] on input "Sub-floor columns, bracing, brackets and materials - Supply Only" at bounding box center [1283, 172] width 176 height 18
click at [1308, 173] on input "Sub-floor columns, bracing, brackets and materials - Supply Only" at bounding box center [1283, 172] width 176 height 18
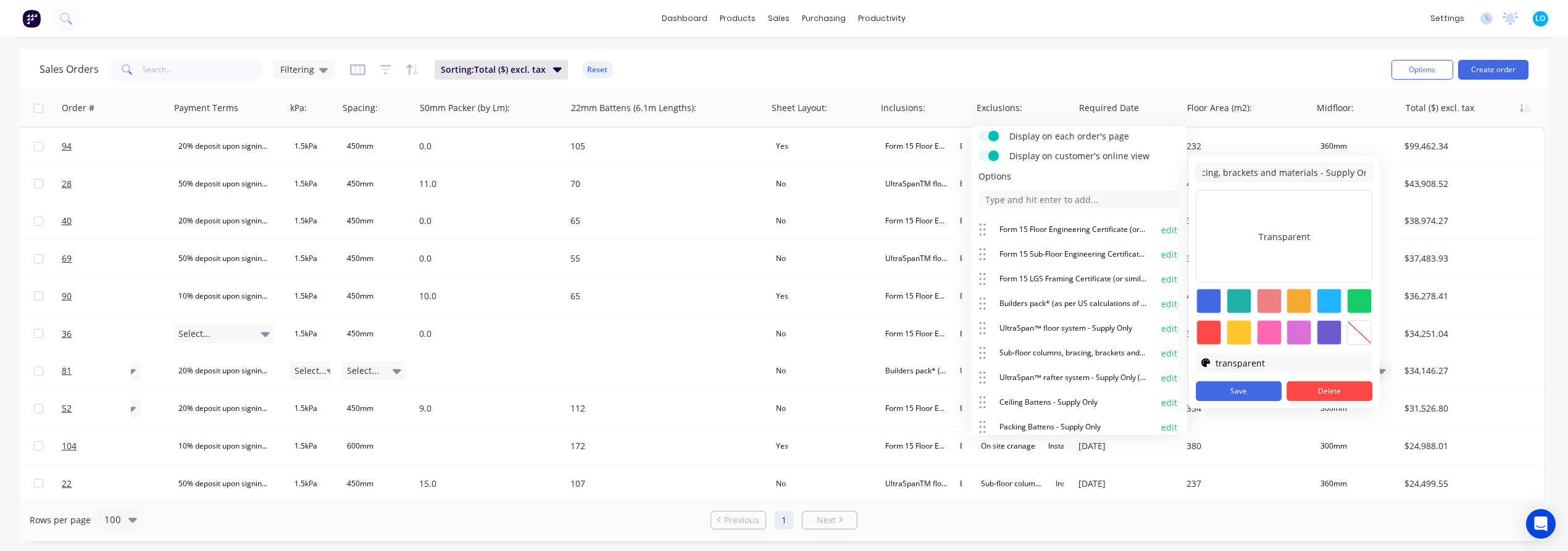
click at [1308, 173] on input "Sub-floor columns, bracing, brackets and materials - Supply Only" at bounding box center [1283, 172] width 176 height 18
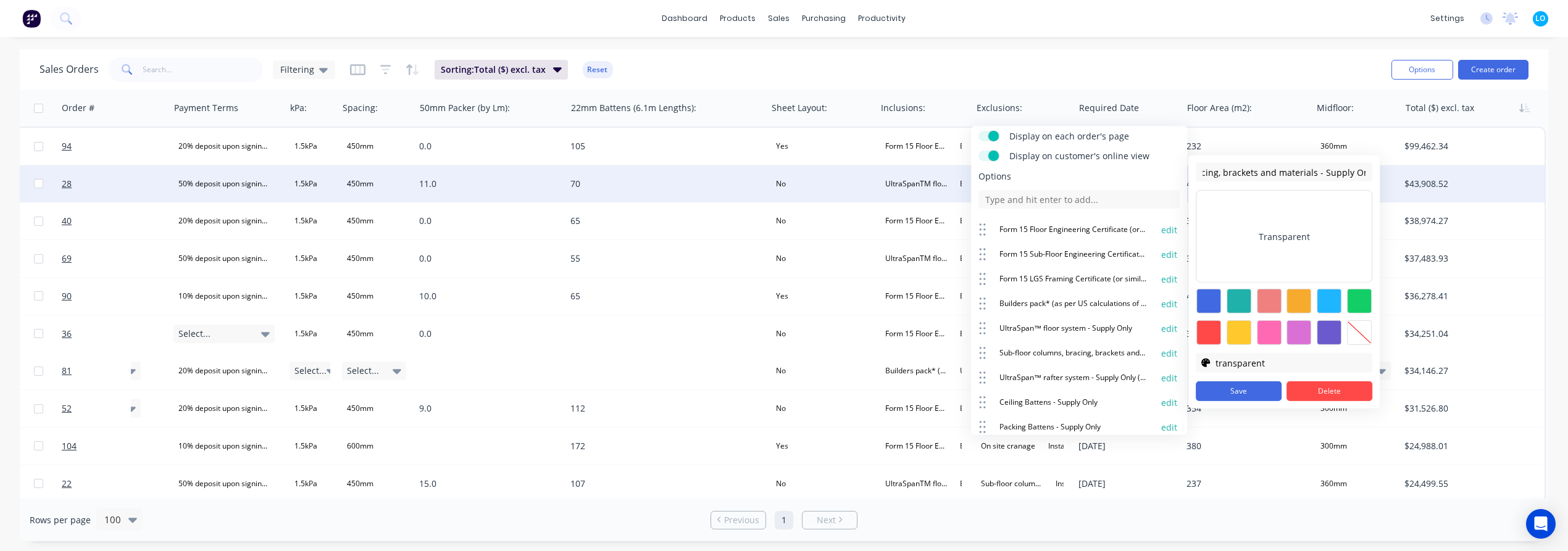
scroll to position [0, 0]
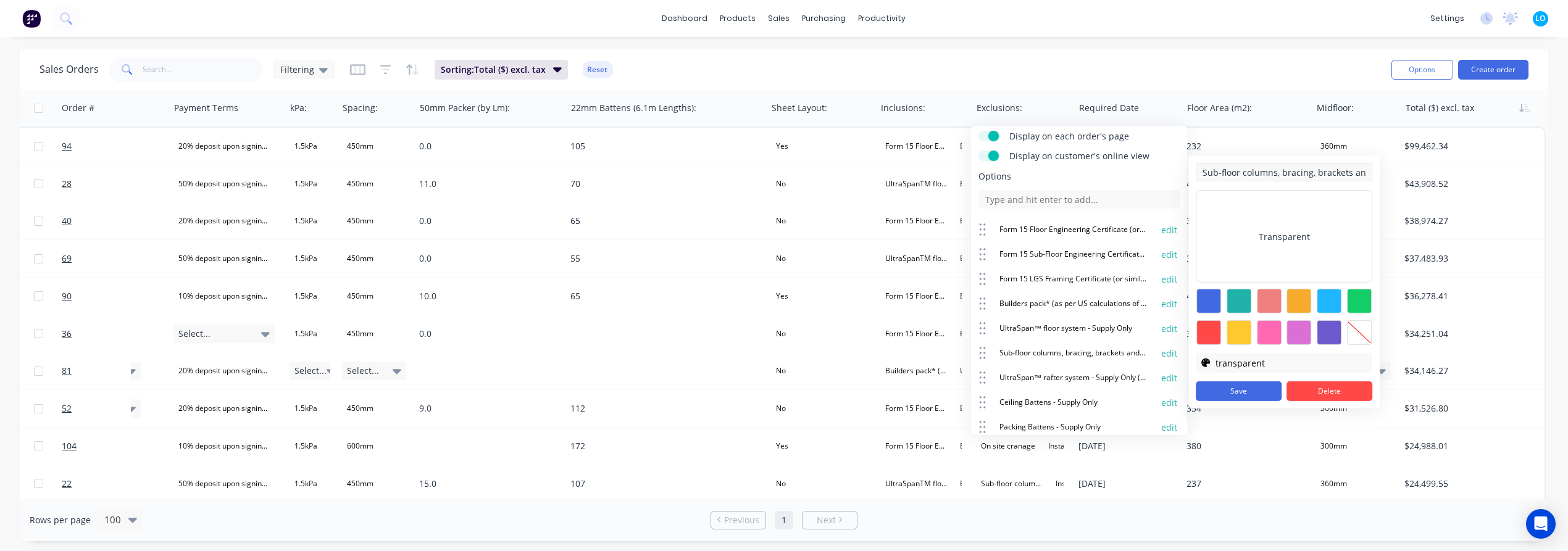
drag, startPoint x: 1310, startPoint y: 173, endPoint x: 1202, endPoint y: 172, distance: 108.0
click at [1202, 172] on input "Sub-floor columns, bracing, brackets and materials - Supply Only" at bounding box center [1283, 172] width 176 height 18
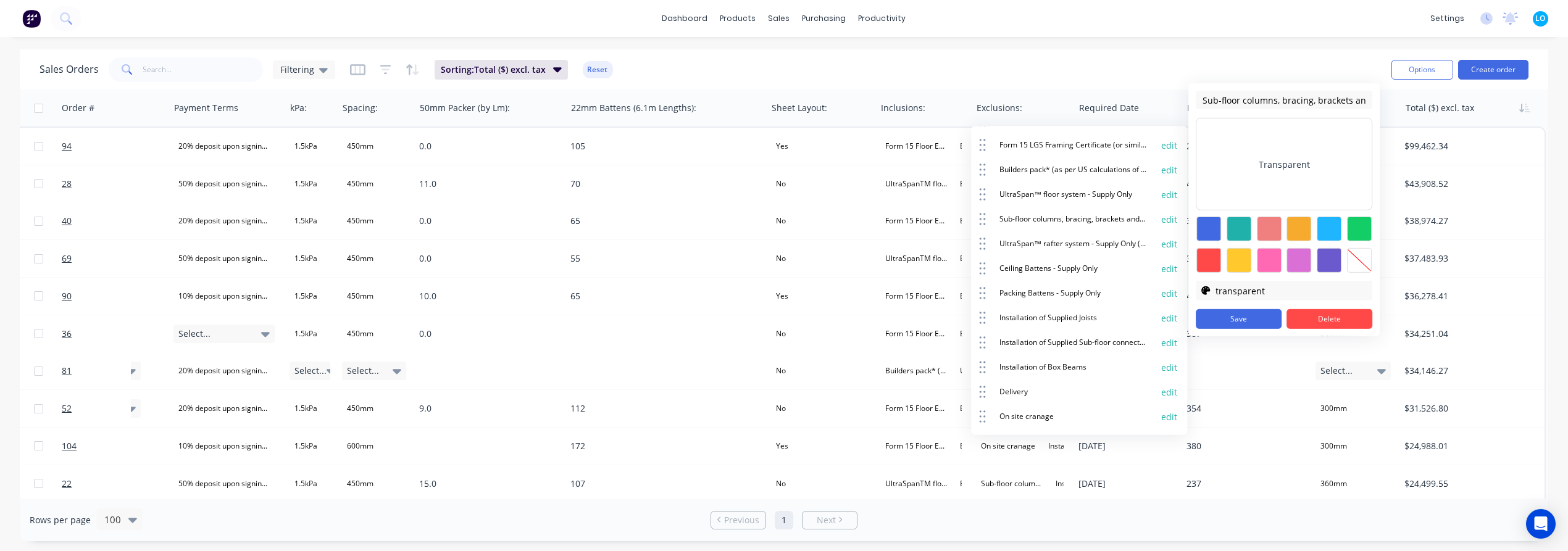
scroll to position [206, 0]
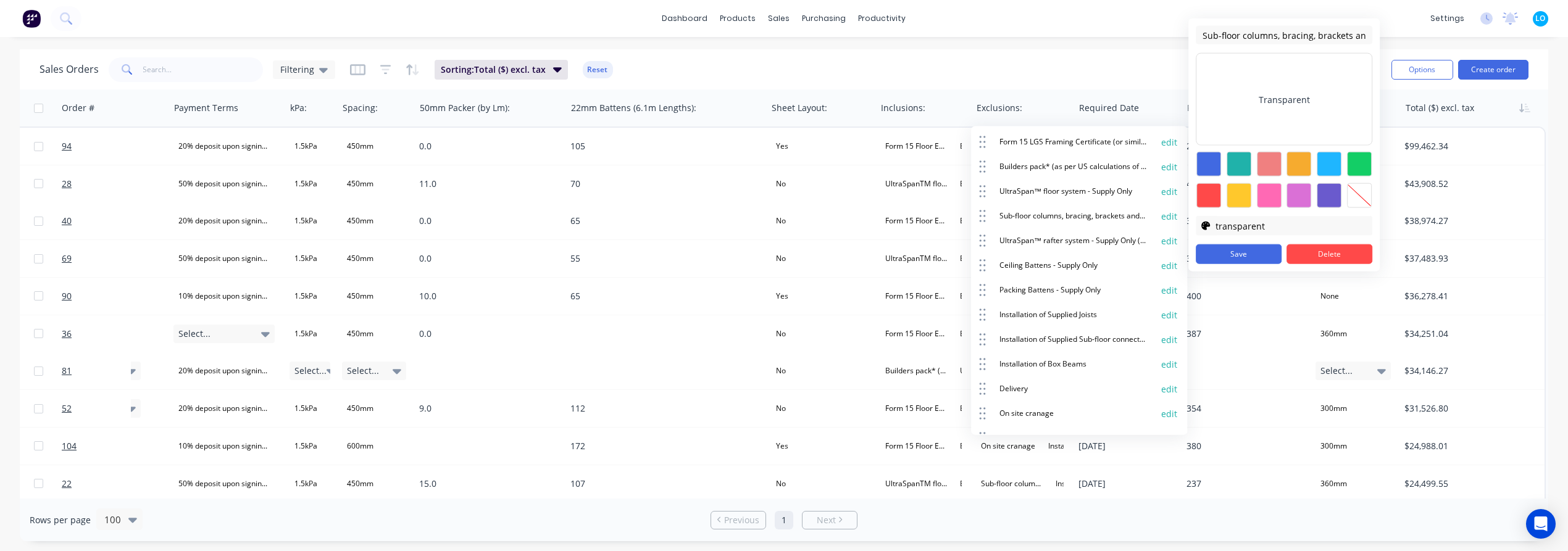
click at [1161, 336] on button "edit" at bounding box center [1168, 339] width 16 height 12
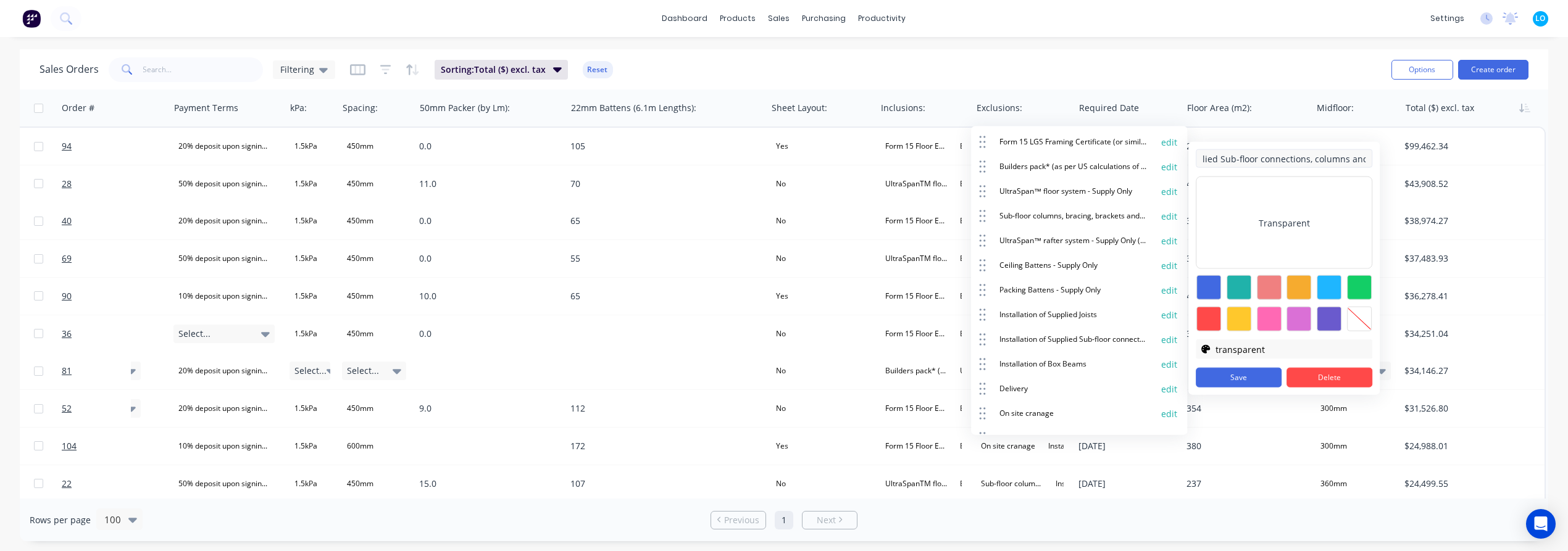
scroll to position [0, 65]
drag, startPoint x: 1366, startPoint y: 158, endPoint x: 1231, endPoint y: 157, distance: 135.0
click at [1231, 157] on input "Installation of Supplied Sub-floor connections, columns and bracing Items" at bounding box center [1283, 159] width 176 height 18
drag, startPoint x: 1347, startPoint y: 153, endPoint x: 1365, endPoint y: 153, distance: 18.0
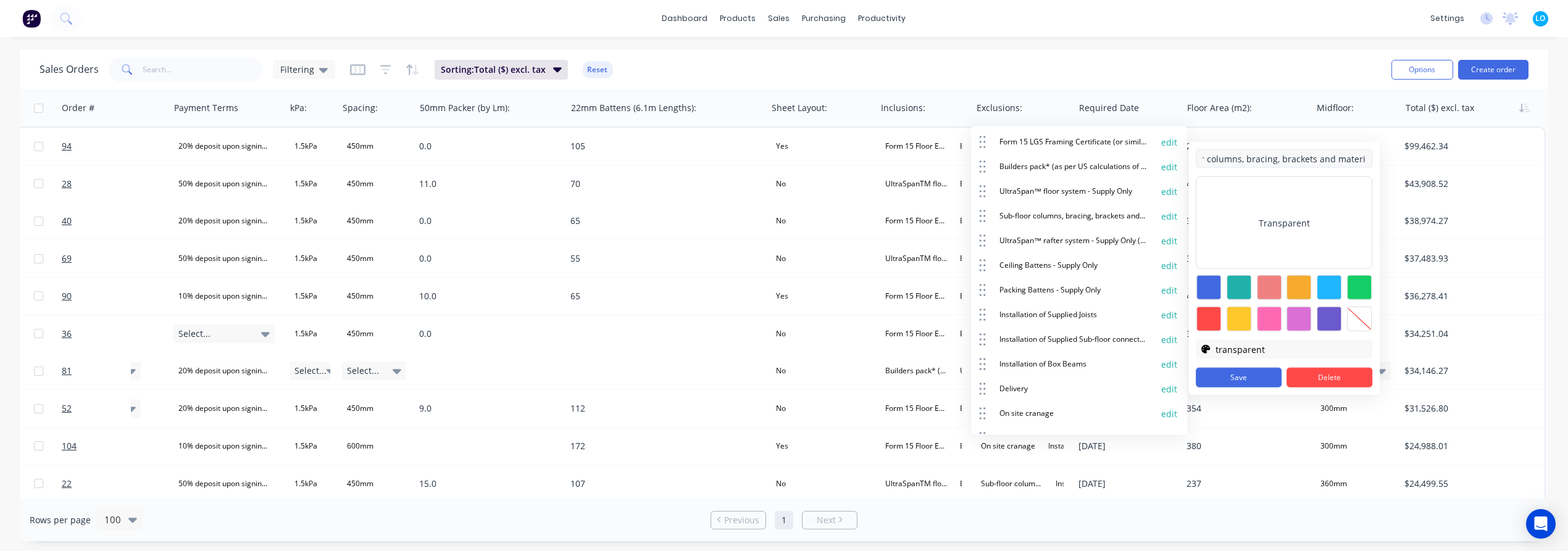
click at [1365, 153] on input "Installation of Supplied Sub-floor columns, bracing, brackets and materials" at bounding box center [1283, 159] width 176 height 18
click at [1325, 159] on input "Installation of Supplied Sub-floor columns, bracing, brackets and materials" at bounding box center [1283, 159] width 176 height 18
type input "Installation of Supplied Sub-floor columns, bracing, brackets and materials"
click at [1247, 377] on button "Save" at bounding box center [1237, 377] width 85 height 20
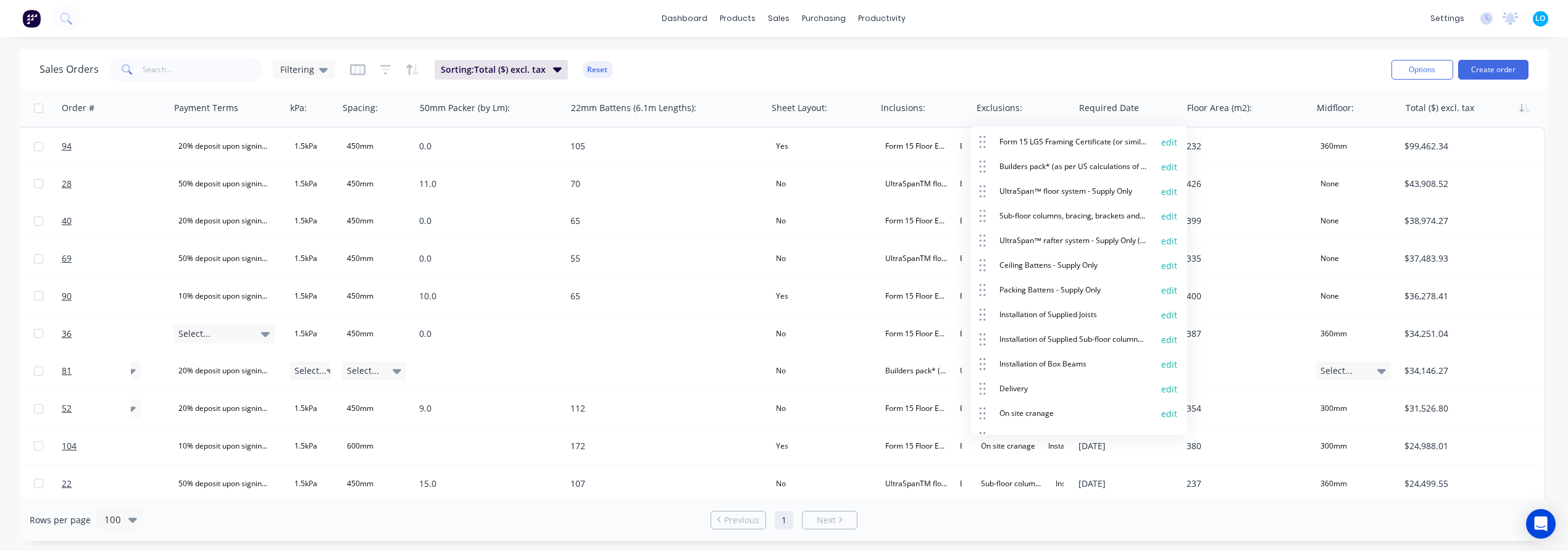
scroll to position [0, 0]
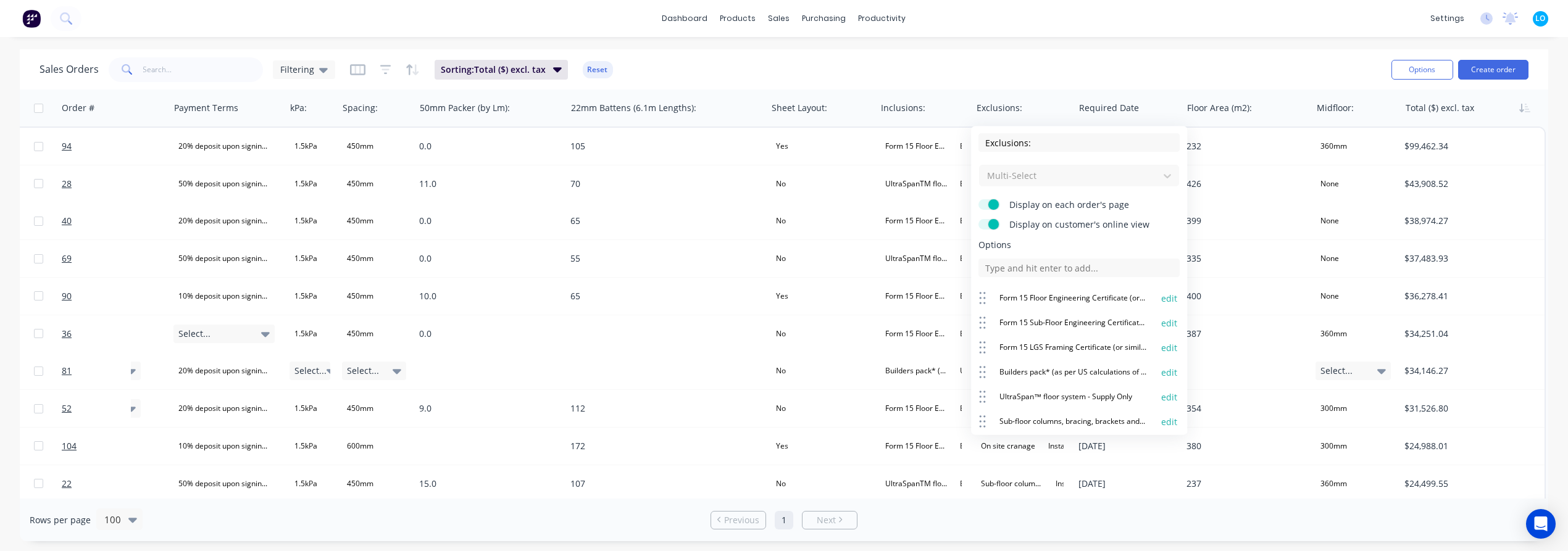
click at [1049, 56] on div "Sales Orders Filtering Sorting: Total ($) excl. tax Reset" at bounding box center [710, 69] width 1342 height 30
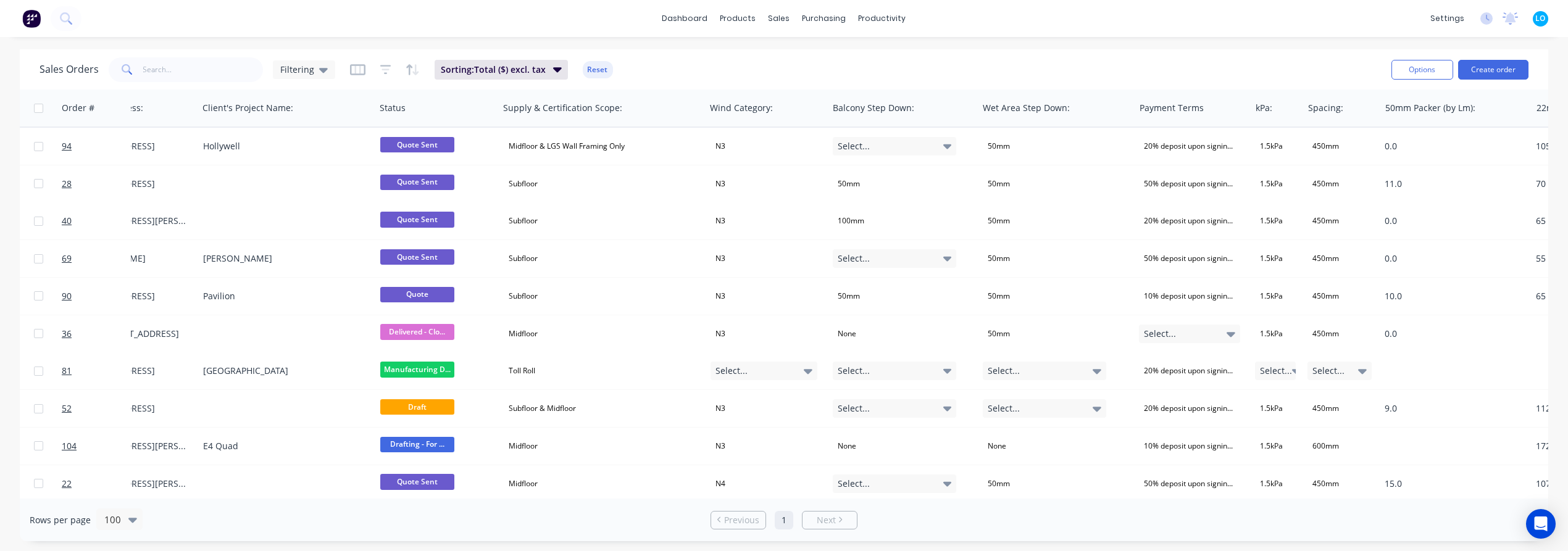
scroll to position [0, 396]
click at [547, 135] on button "Edit" at bounding box center [549, 132] width 93 height 25
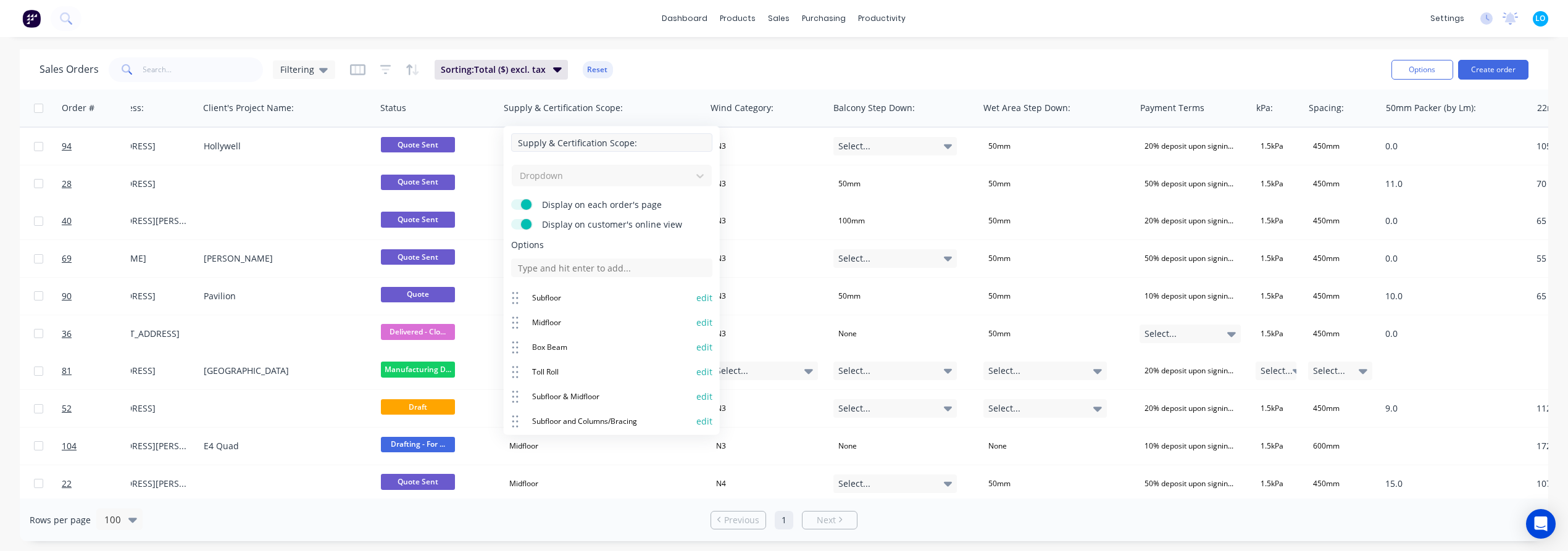
drag, startPoint x: 603, startPoint y: 144, endPoint x: 554, endPoint y: 146, distance: 49.0
click at [554, 146] on input "Supply & Certification Scope:" at bounding box center [611, 142] width 201 height 18
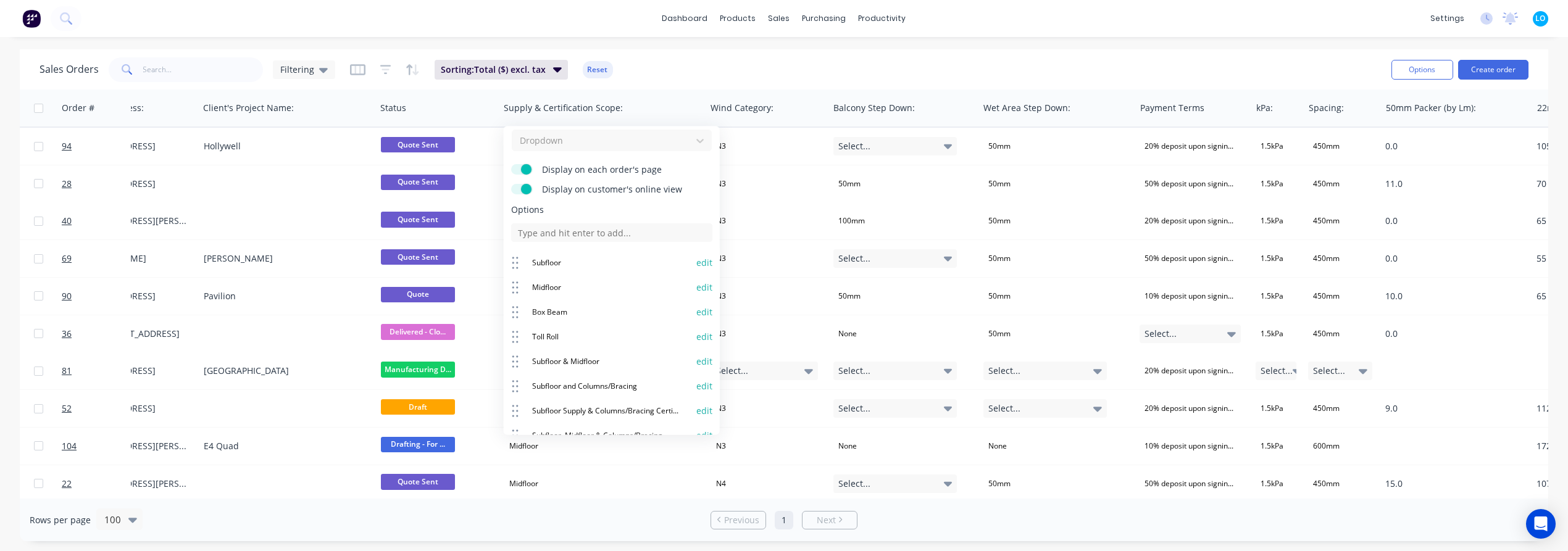
scroll to position [0, 0]
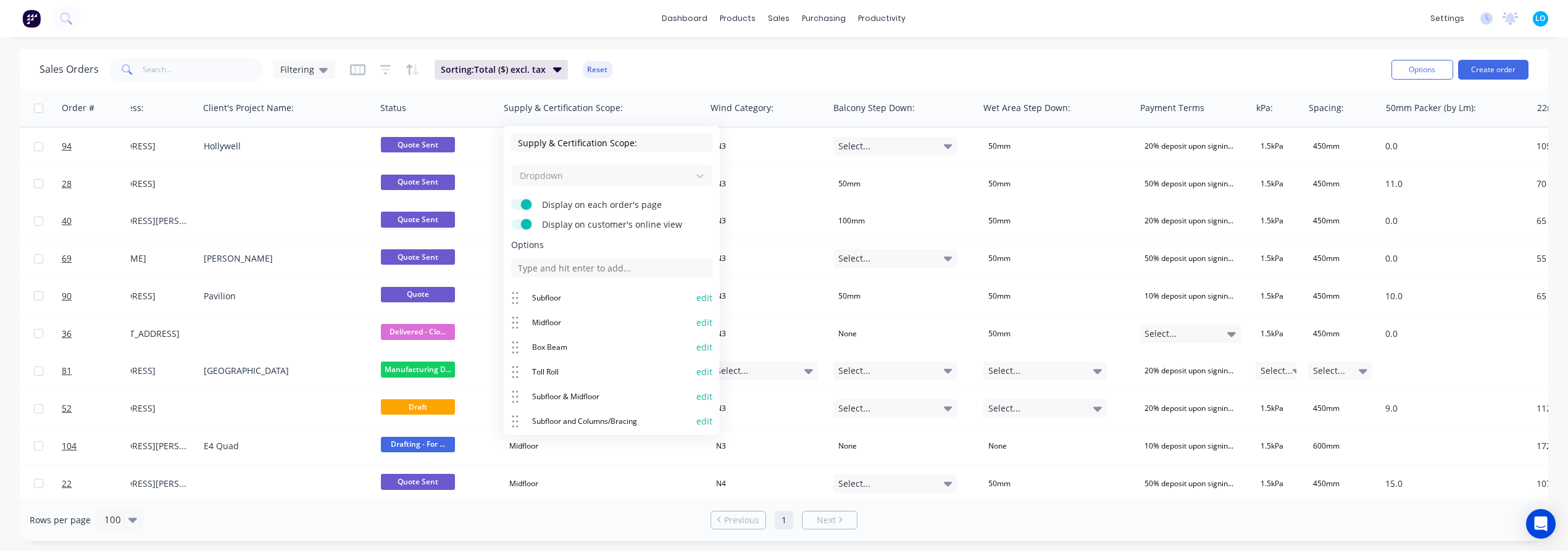
click at [666, 67] on div "Sales Orders Filtering Sorting: Total ($) excl. tax Reset" at bounding box center [710, 69] width 1342 height 30
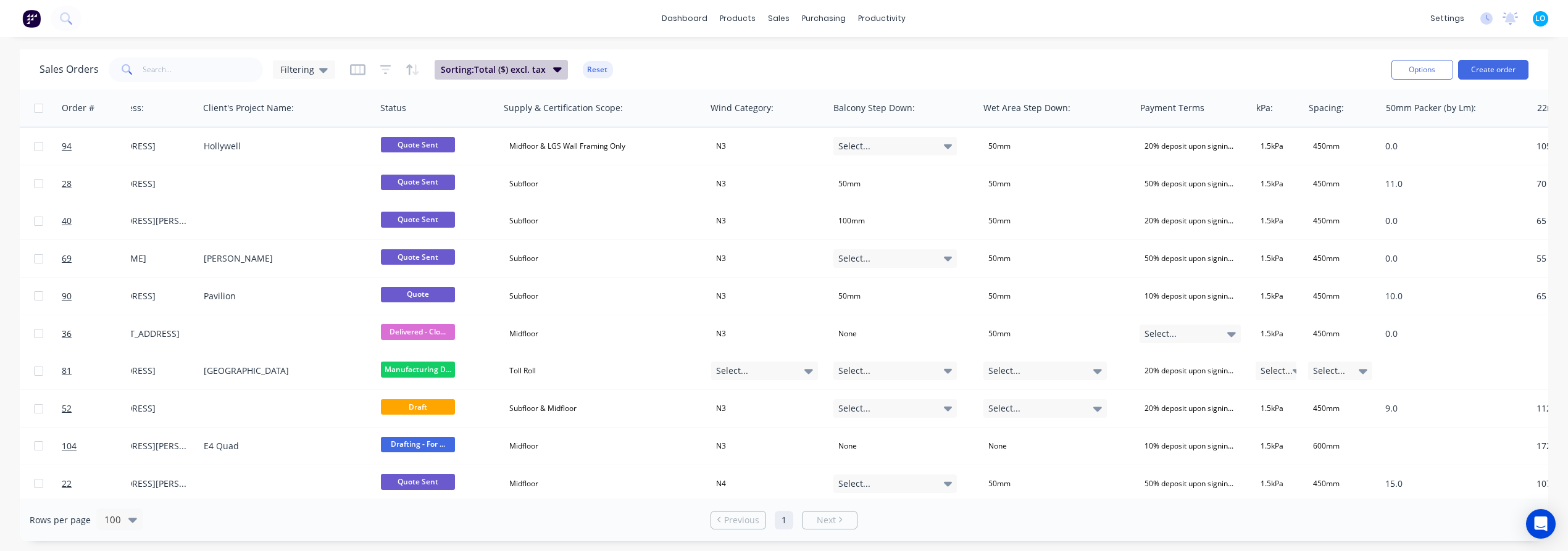
click at [537, 71] on span "Sorting: Total ($) excl. tax" at bounding box center [493, 69] width 105 height 12
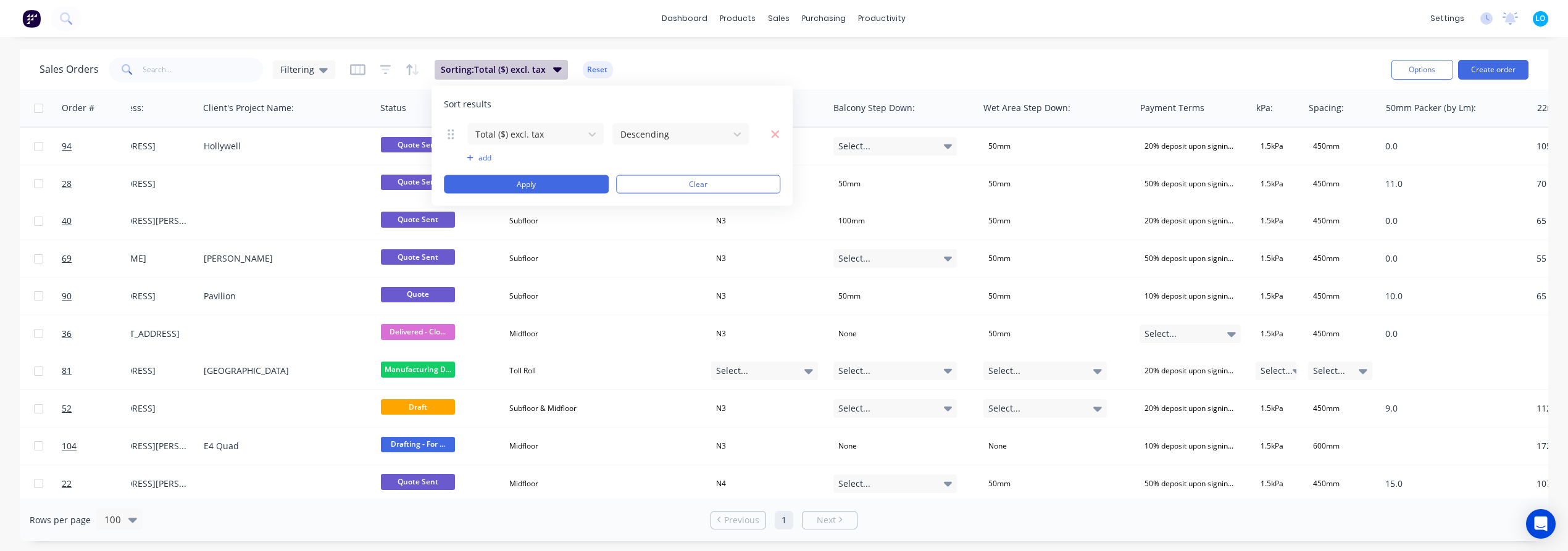
click at [537, 71] on span "Sorting: Total ($) excl. tax" at bounding box center [493, 69] width 105 height 12
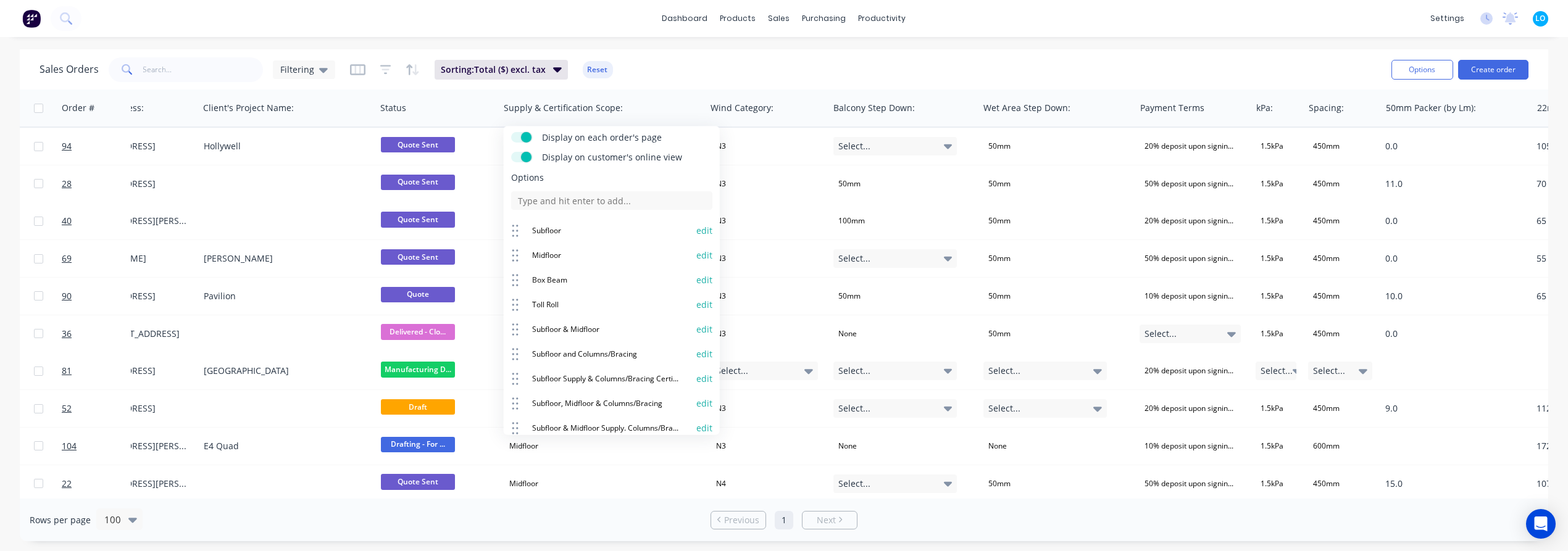
scroll to position [69, 0]
click at [696, 377] on button "edit" at bounding box center [704, 377] width 16 height 12
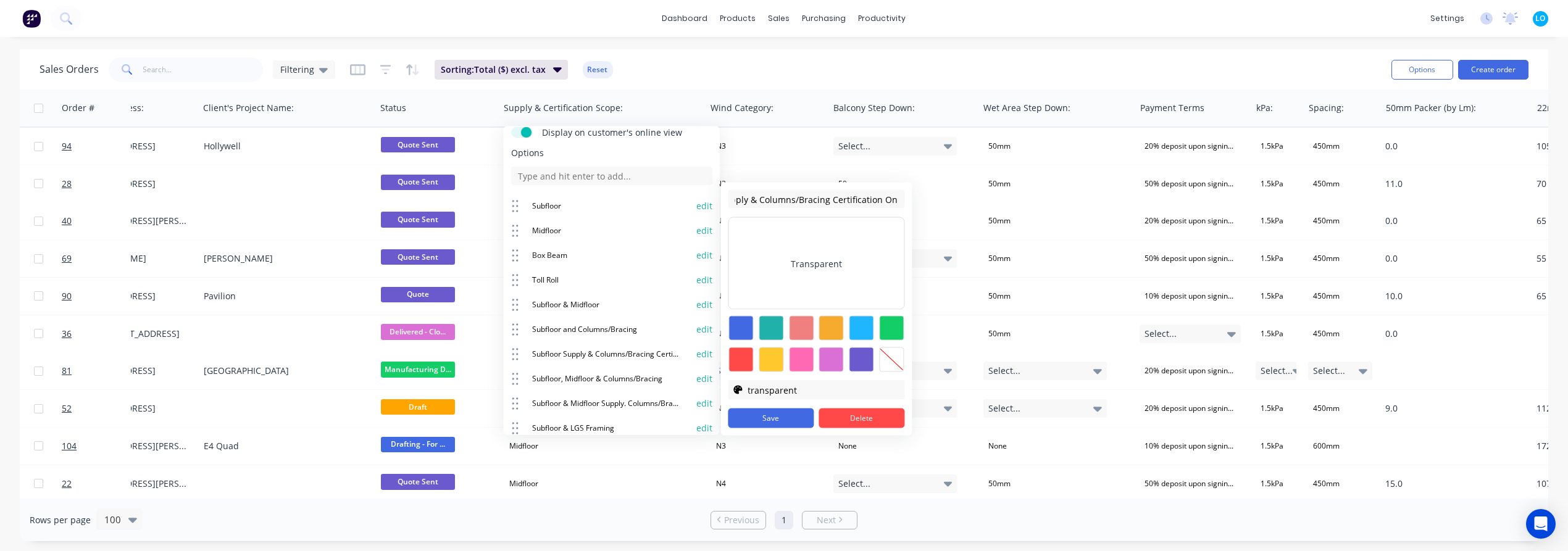
scroll to position [0, 0]
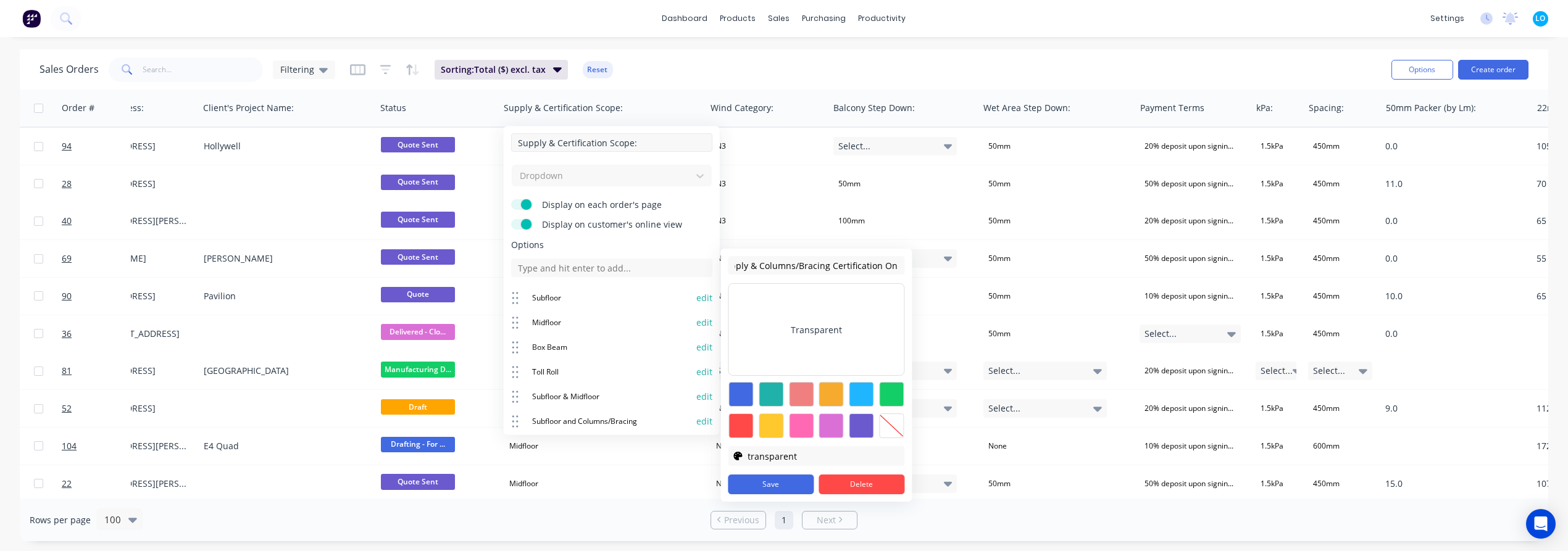
click at [656, 142] on input "Supply & Certification Scope:" at bounding box center [611, 142] width 201 height 18
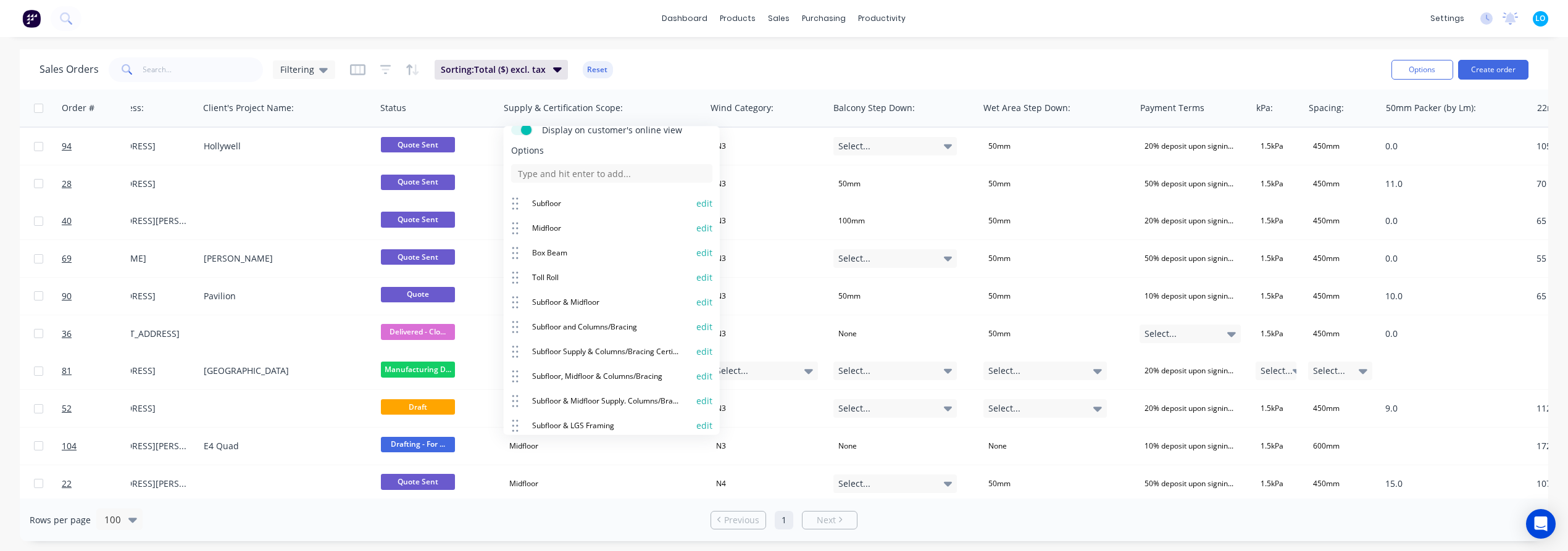
scroll to position [137, 0]
click at [696, 312] on button "edit" at bounding box center [704, 309] width 16 height 12
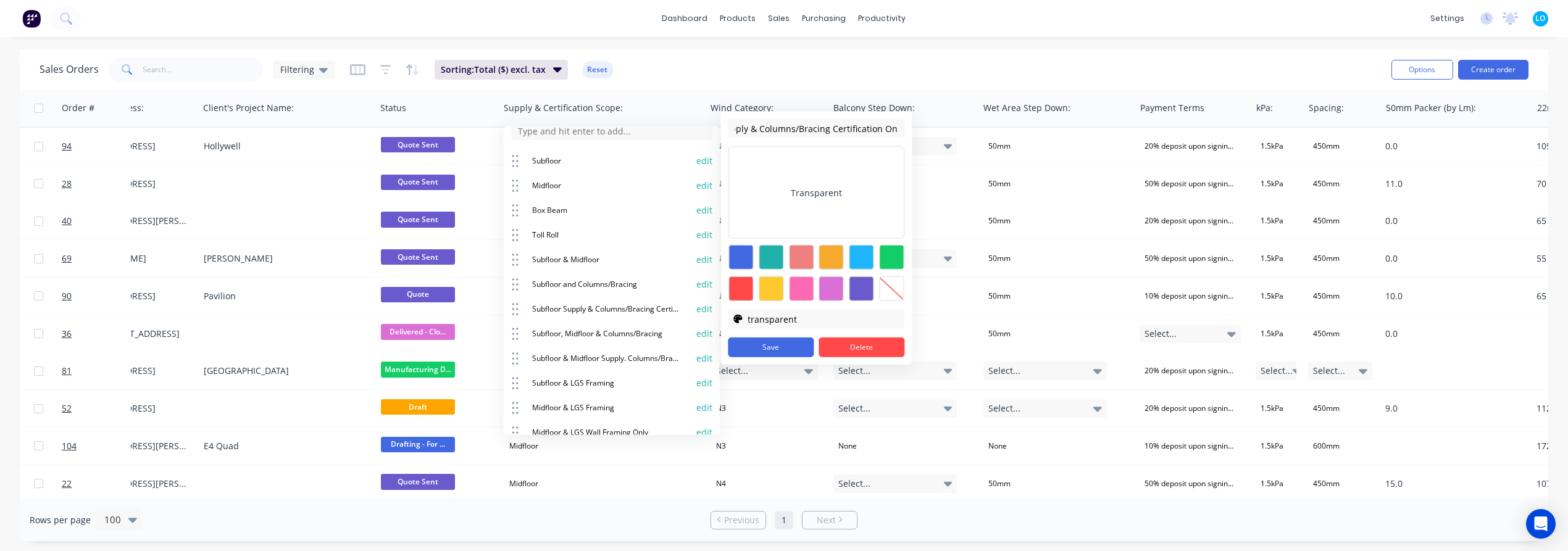
scroll to position [0, 0]
drag, startPoint x: 778, startPoint y: 128, endPoint x: 731, endPoint y: 130, distance: 47.0
click at [725, 132] on div "Subfloor Supply & Columns/Bracing Certification Only Transparent #000000 #00000…" at bounding box center [816, 238] width 191 height 253
click at [776, 129] on input "Subfloor Supply & Columns/Bracing Certification Only" at bounding box center [816, 129] width 176 height 18
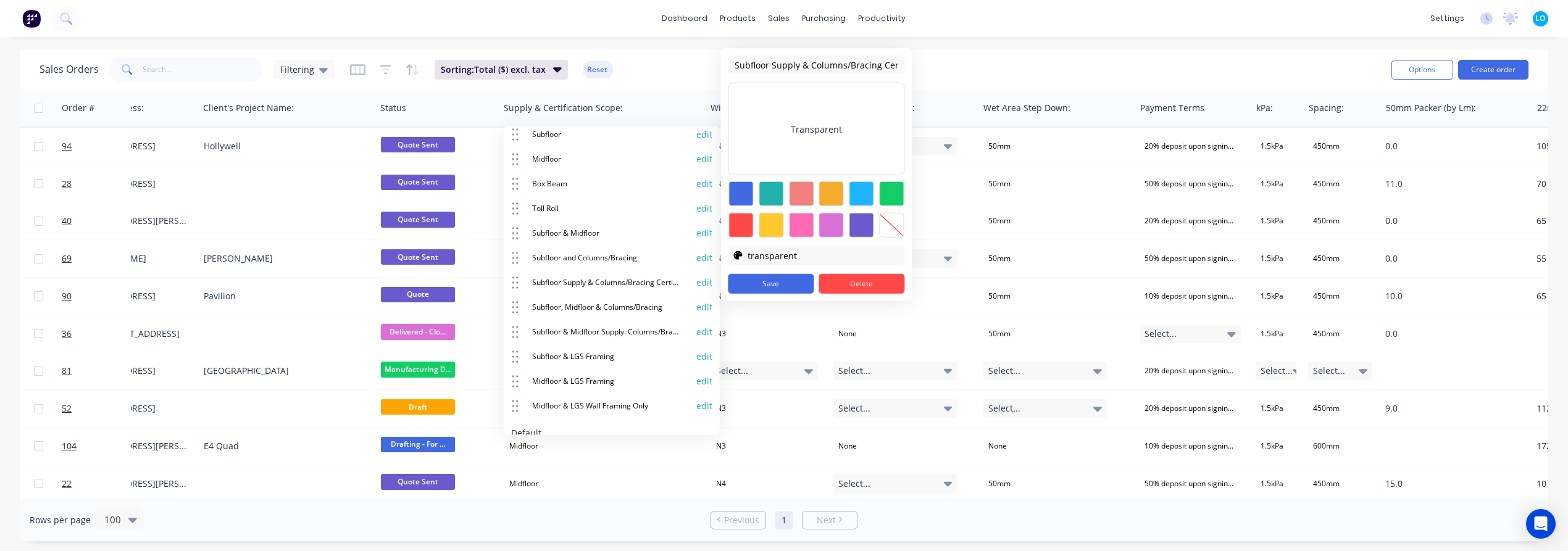
scroll to position [206, 0]
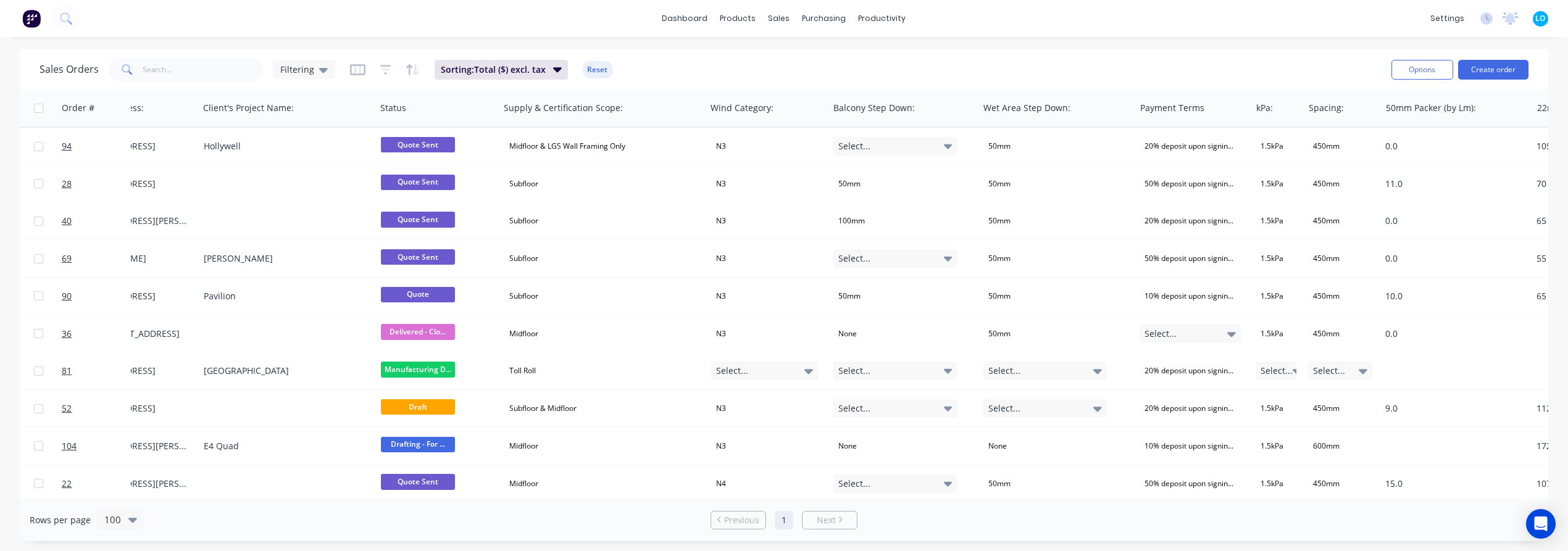
click at [675, 73] on div "Sales Orders Filtering Sorting: Total ($) excl. tax Reset" at bounding box center [710, 69] width 1342 height 30
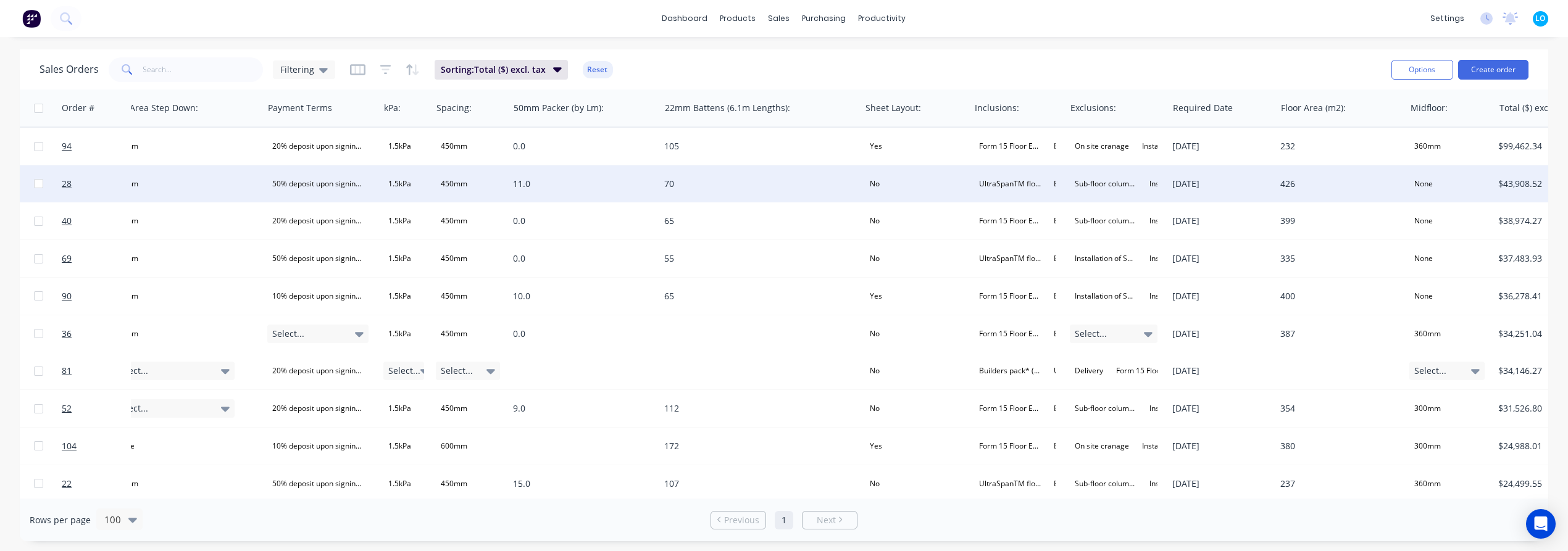
scroll to position [0, 1367]
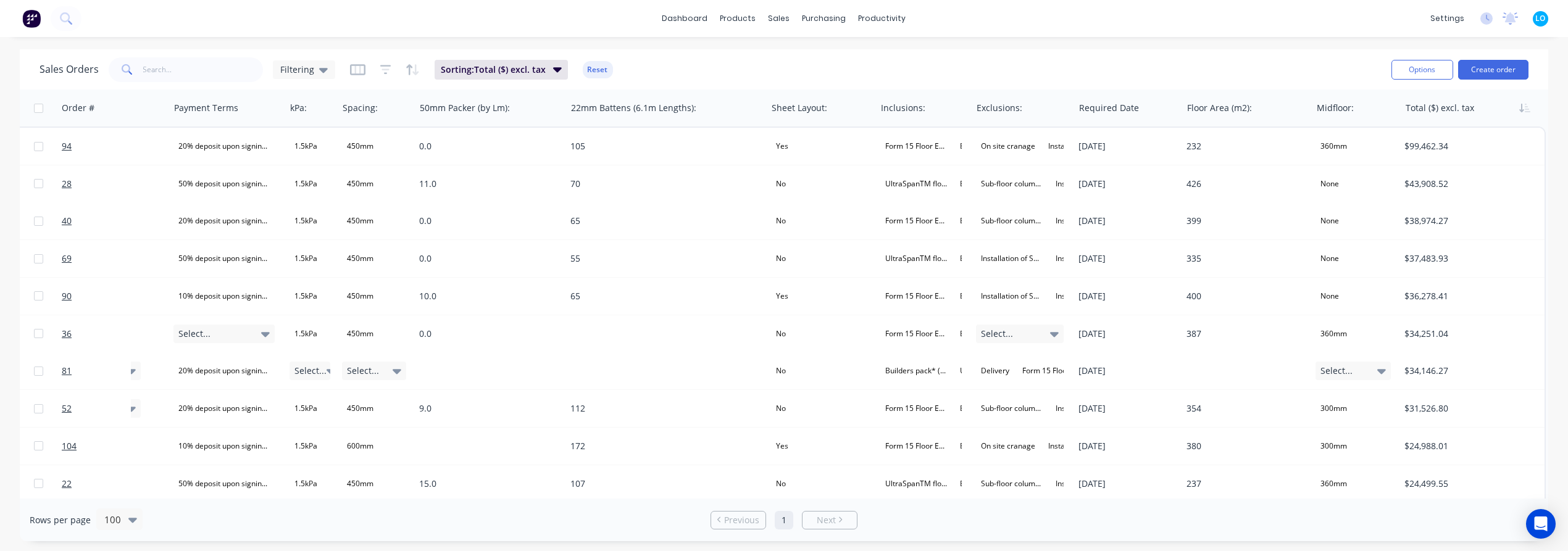
drag, startPoint x: 732, startPoint y: 63, endPoint x: 519, endPoint y: 19, distance: 217.5
click at [732, 63] on div "Sales Orders Filtering Sorting: Total ($) excl. tax Reset" at bounding box center [710, 69] width 1342 height 30
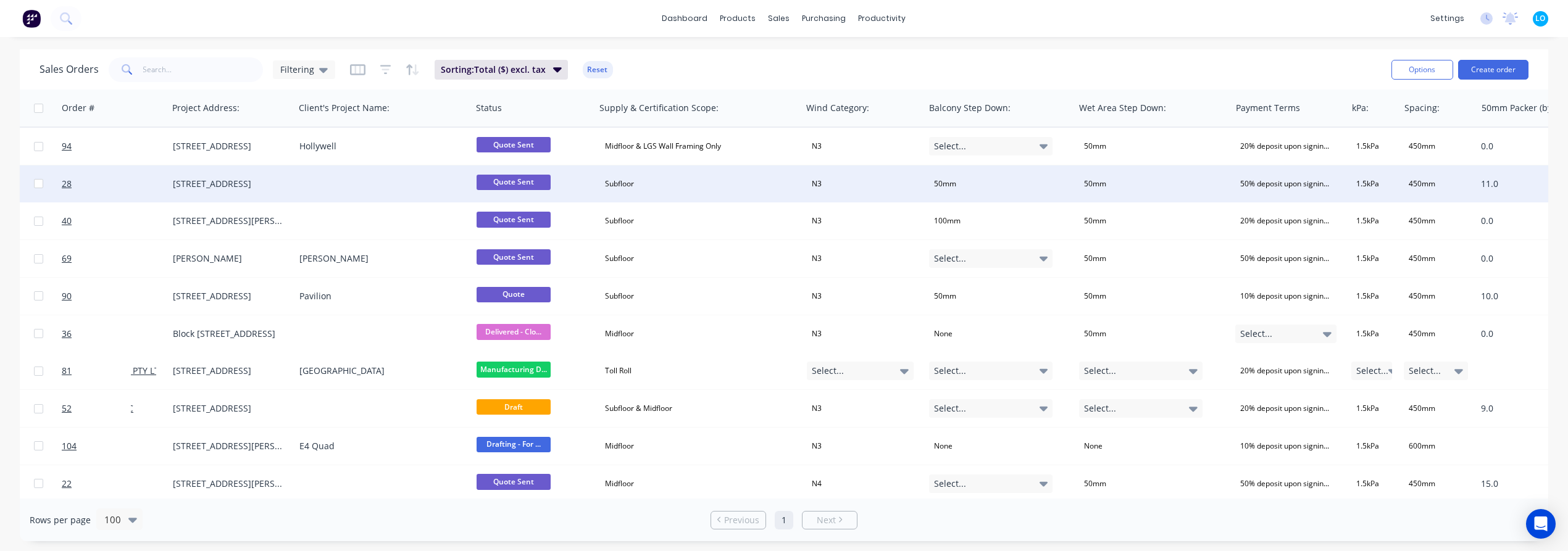
scroll to position [0, 0]
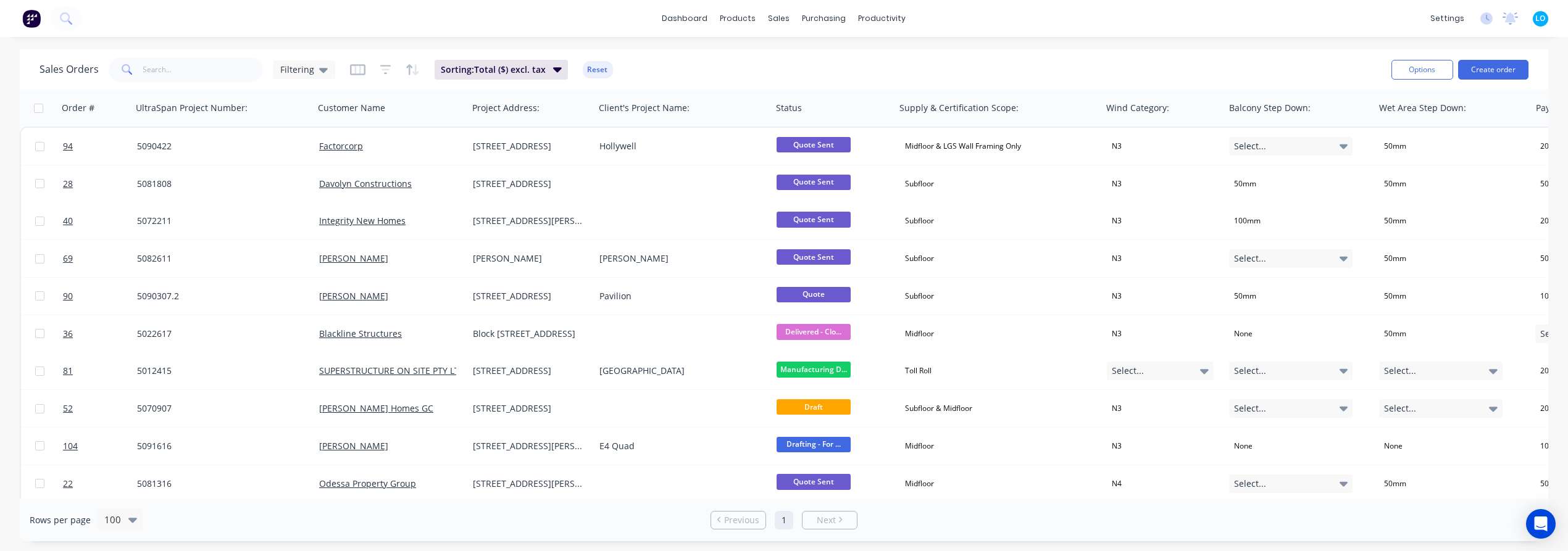
click at [761, 65] on div "Sales Orders Filtering Sorting: Total ($) excl. tax Reset" at bounding box center [710, 69] width 1342 height 30
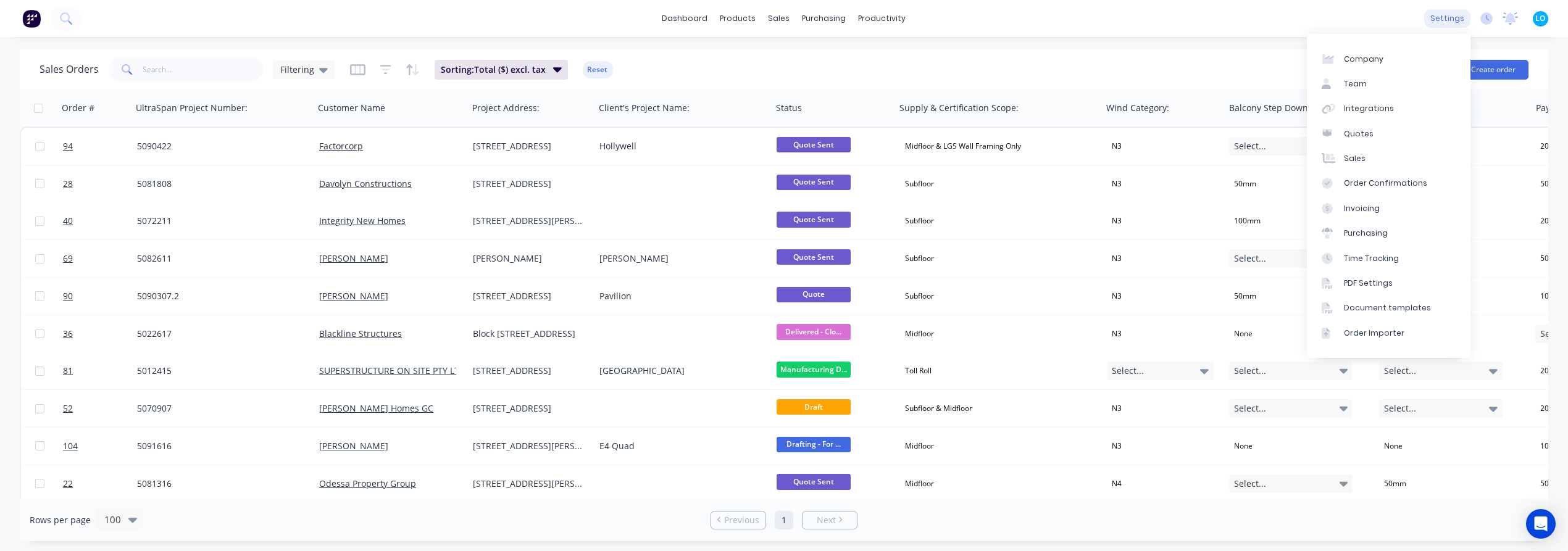
click at [1410, 21] on div "settings" at bounding box center [1447, 18] width 46 height 18
click at [1405, 306] on div "Document templates" at bounding box center [1387, 308] width 87 height 11
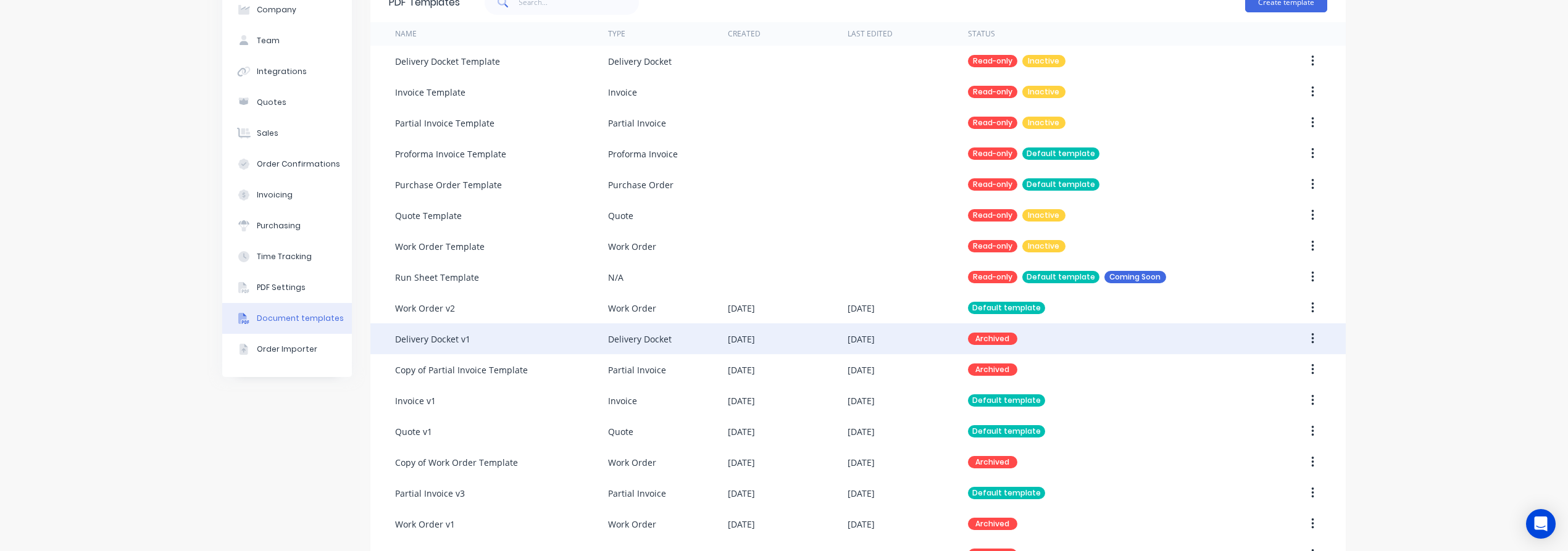
scroll to position [69, 0]
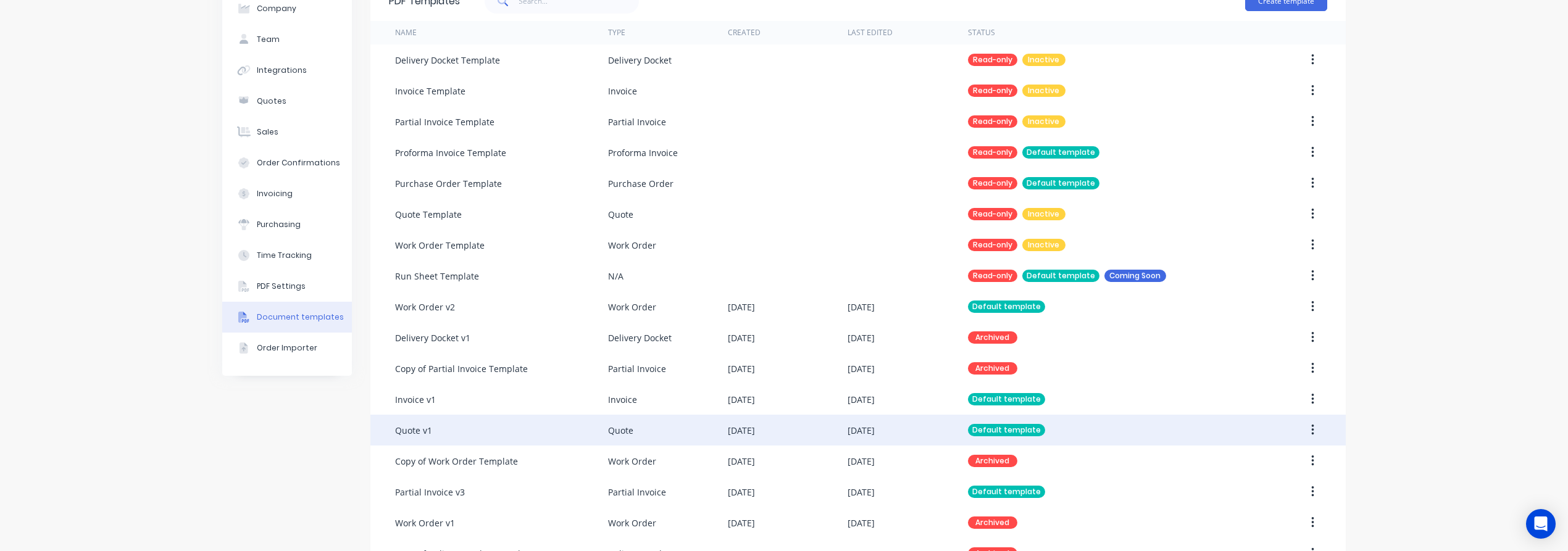
click at [755, 424] on div "22 Sep 2025" at bounding box center [741, 431] width 28 height 13
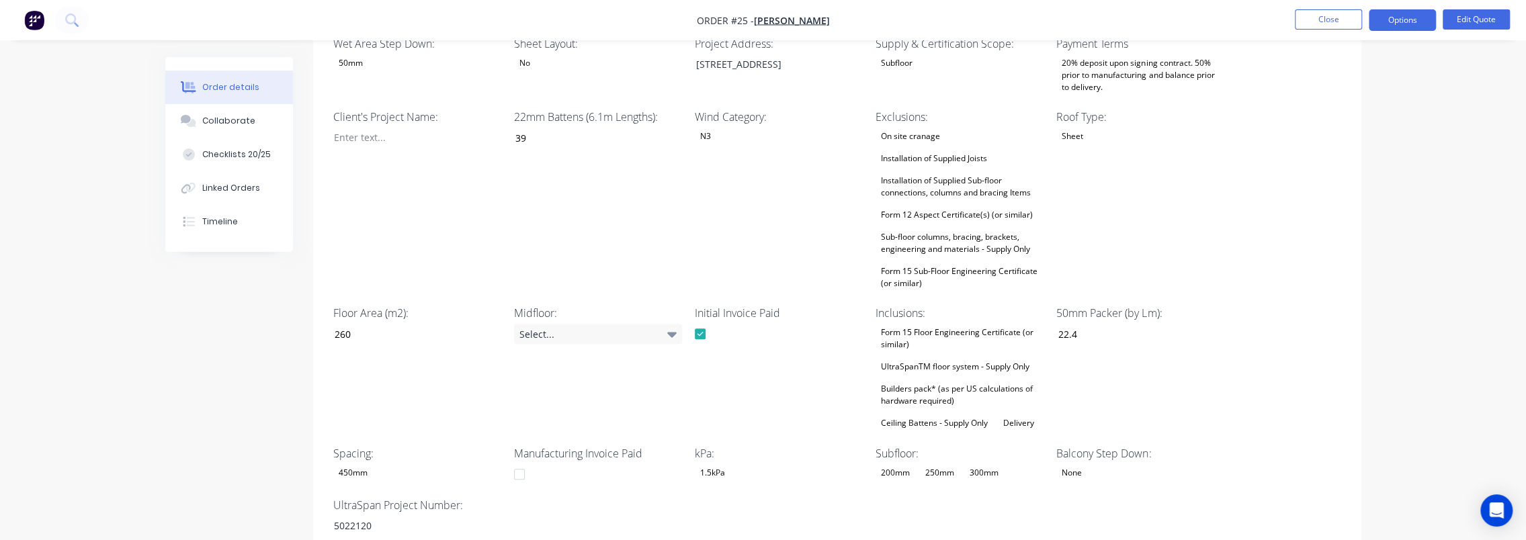
scroll to position [269, 0]
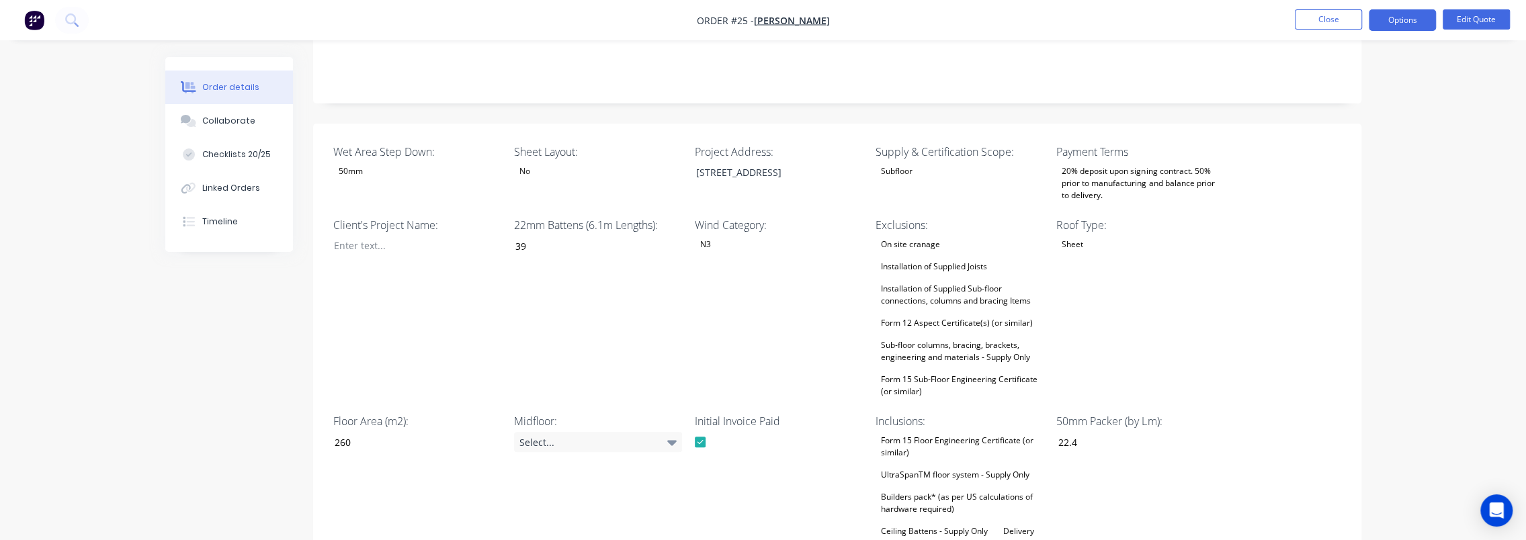
click at [921, 258] on div "Installation of Supplied Joists" at bounding box center [933, 266] width 117 height 17
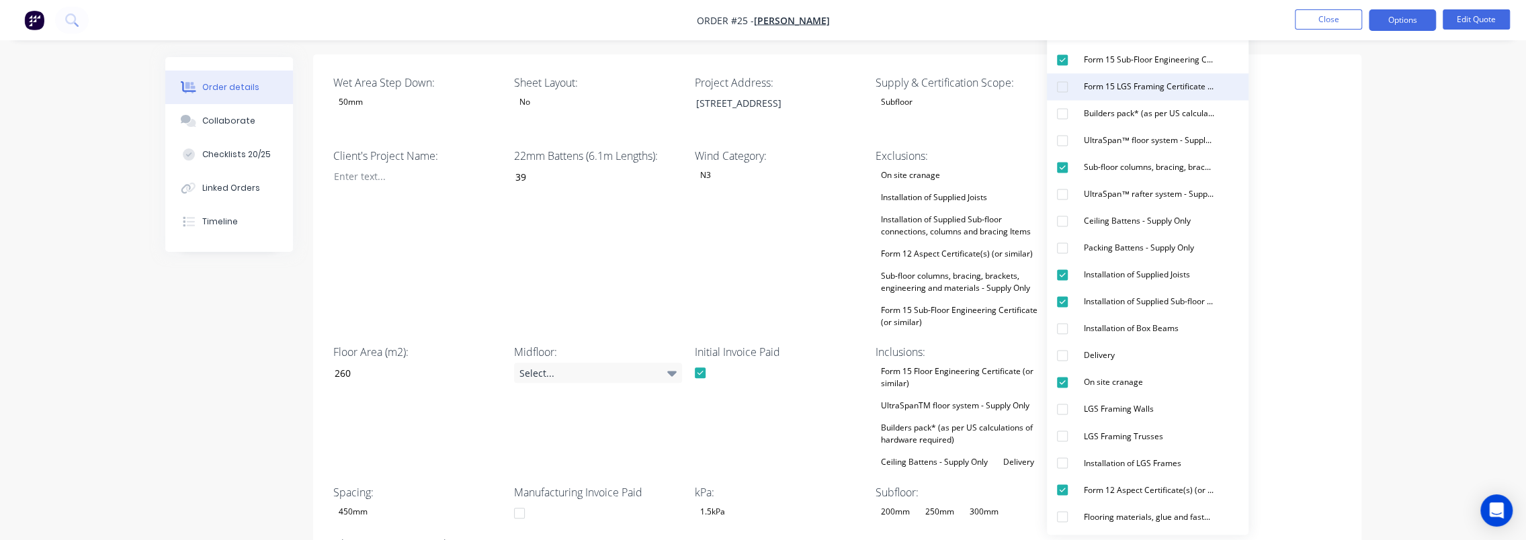
scroll to position [336, 0]
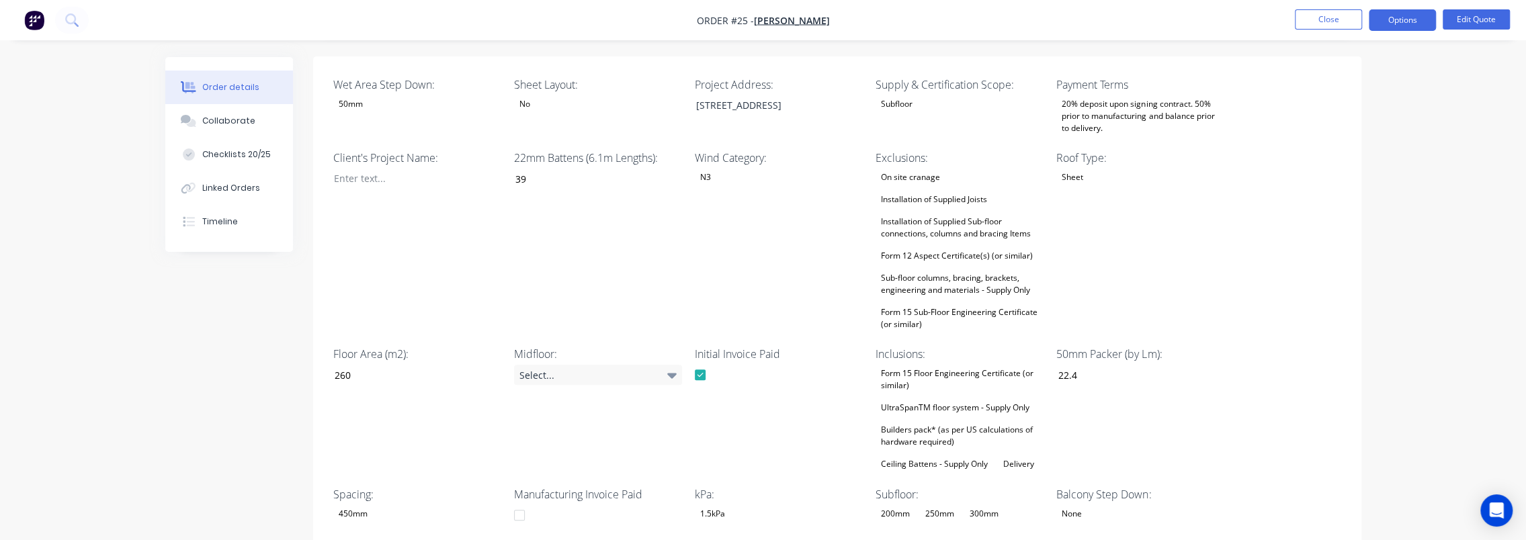
click at [943, 269] on div "Sub-floor columns, bracing, brackets, engineering and materials - Supply Only" at bounding box center [959, 284] width 168 height 30
click at [957, 399] on div "UltraSpanTM floor system - Supply Only" at bounding box center [954, 407] width 159 height 17
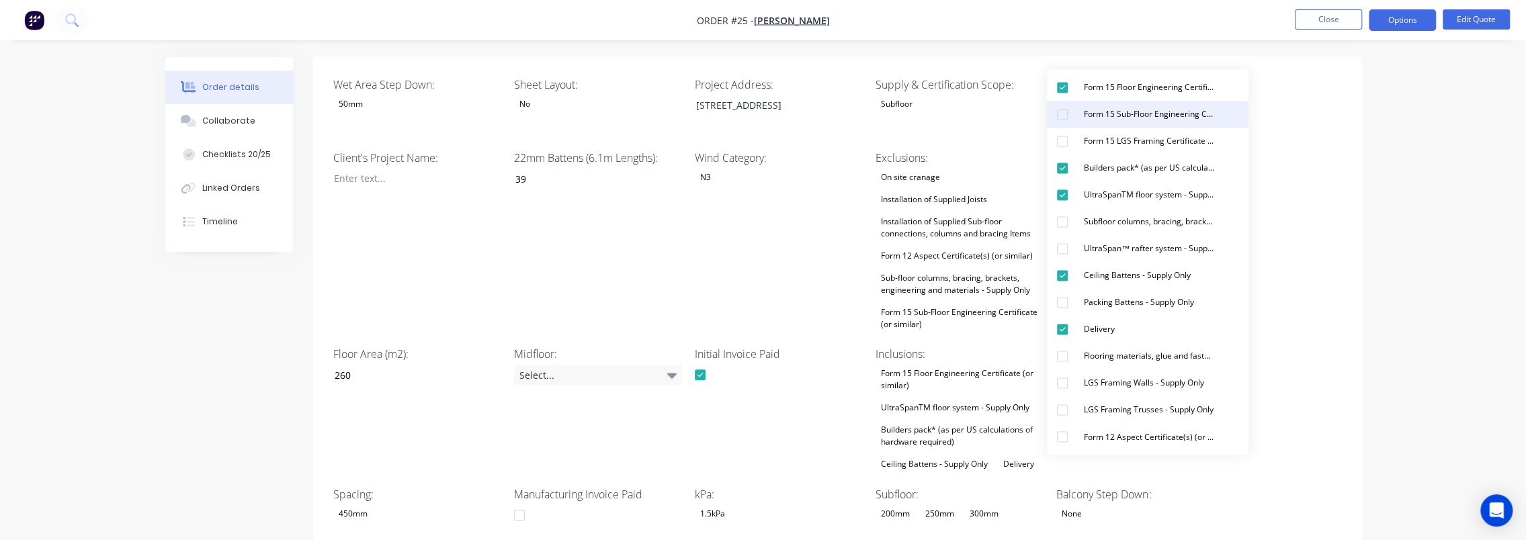
click at [1119, 120] on div "Form 15 Sub-Floor Engineering Certificate (or similar)" at bounding box center [1148, 113] width 141 height 17
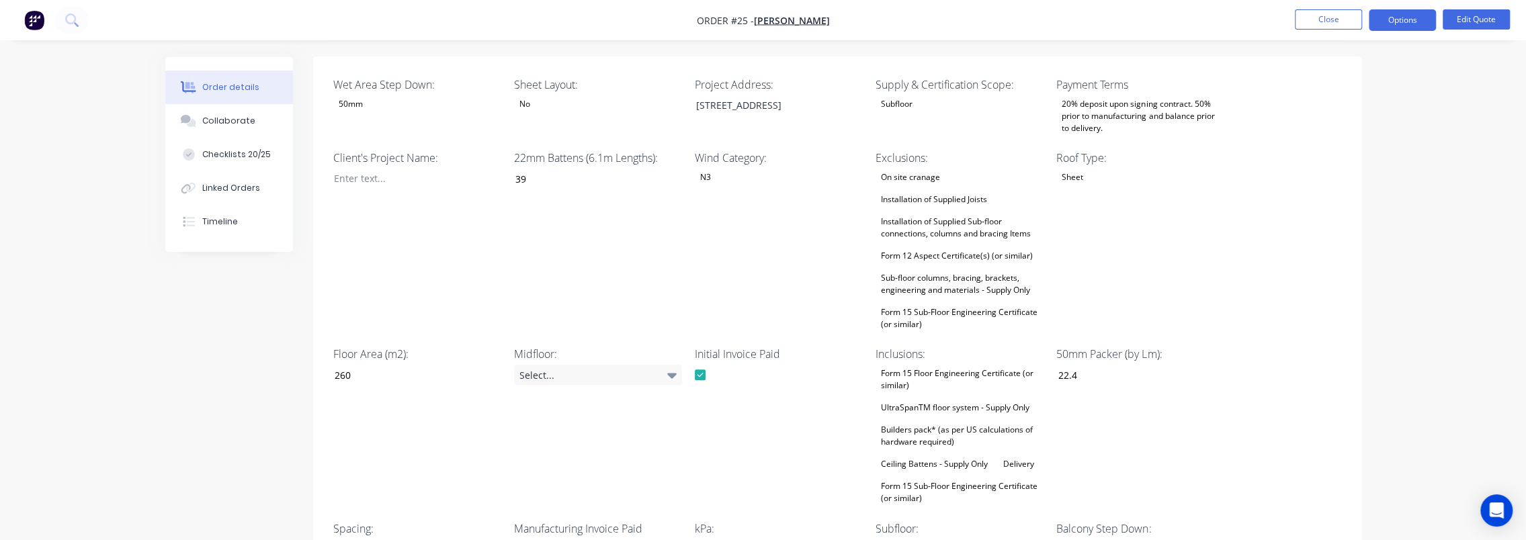
click at [974, 228] on div "On site cranage Installation of Supplied Joists Installation of Supplied Sub-fl…" at bounding box center [959, 251] width 168 height 165
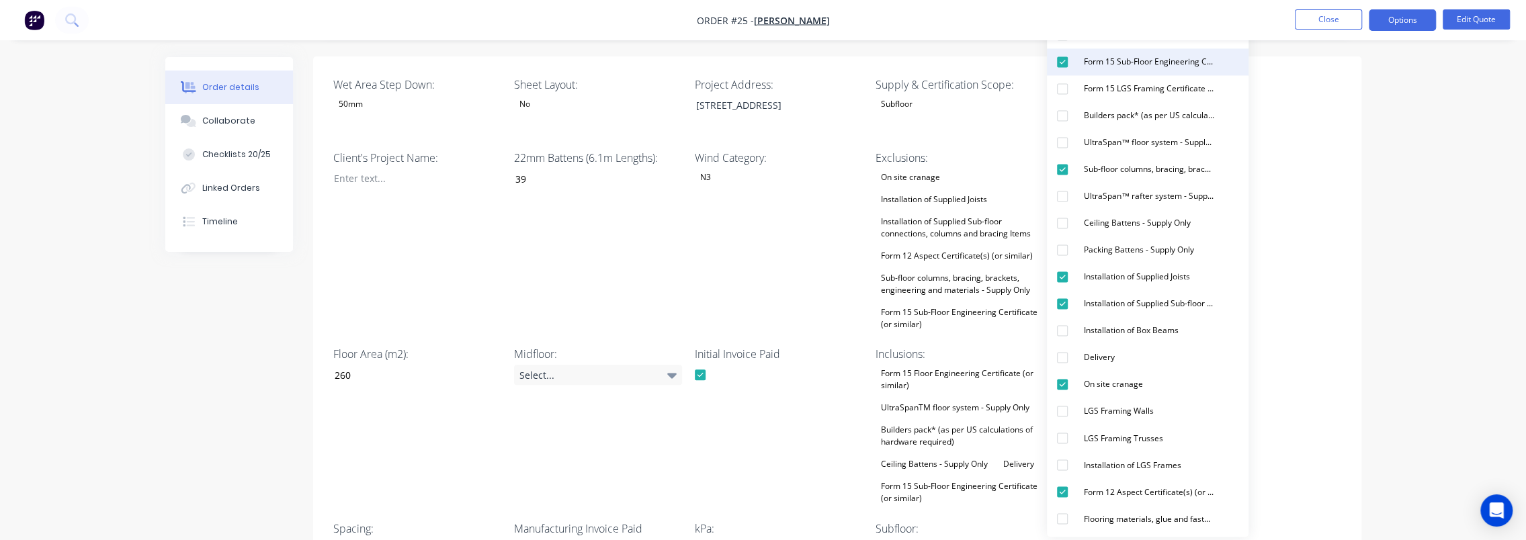
click at [1114, 60] on div "Form 15 Sub-Floor Engineering Certificate (or similar)" at bounding box center [1148, 61] width 141 height 17
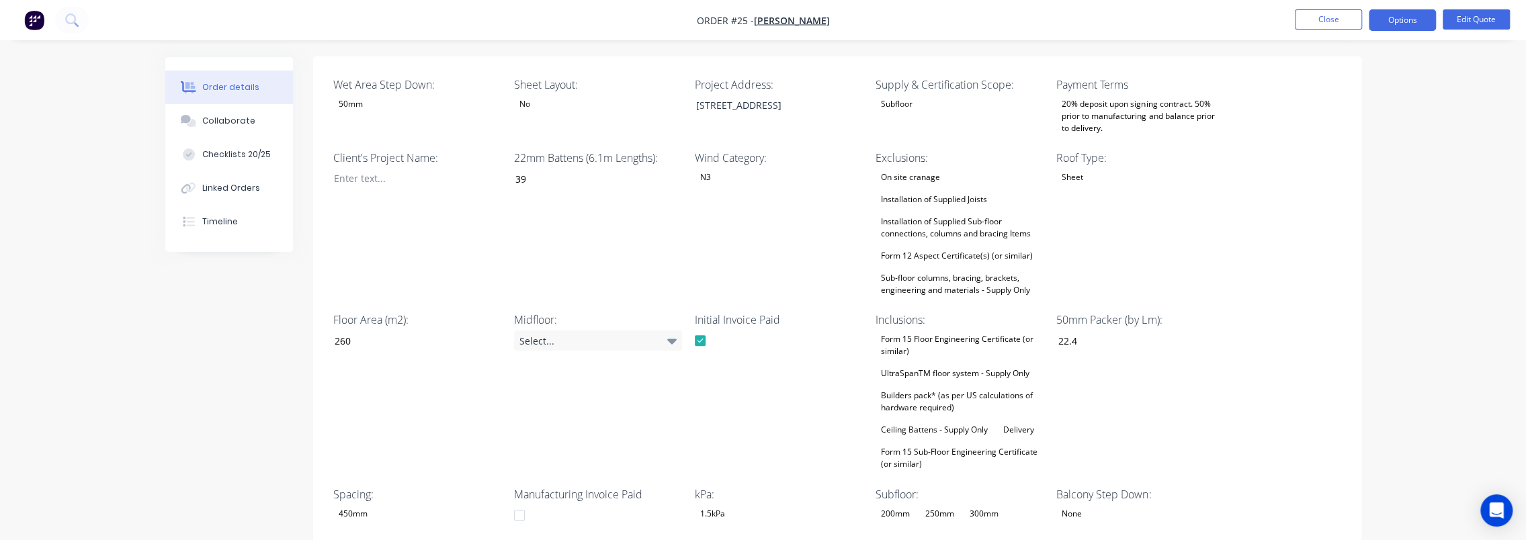
click at [1357, 262] on div "Wet Area Step Down: 50mm Sheet Layout: No Project Address: Lot 18 Malgum Dr, Be…" at bounding box center [837, 326] width 1048 height 540
click at [898, 226] on div "On site cranage Installation of Supplied Joists Installation of Supplied Sub-fl…" at bounding box center [959, 234] width 168 height 130
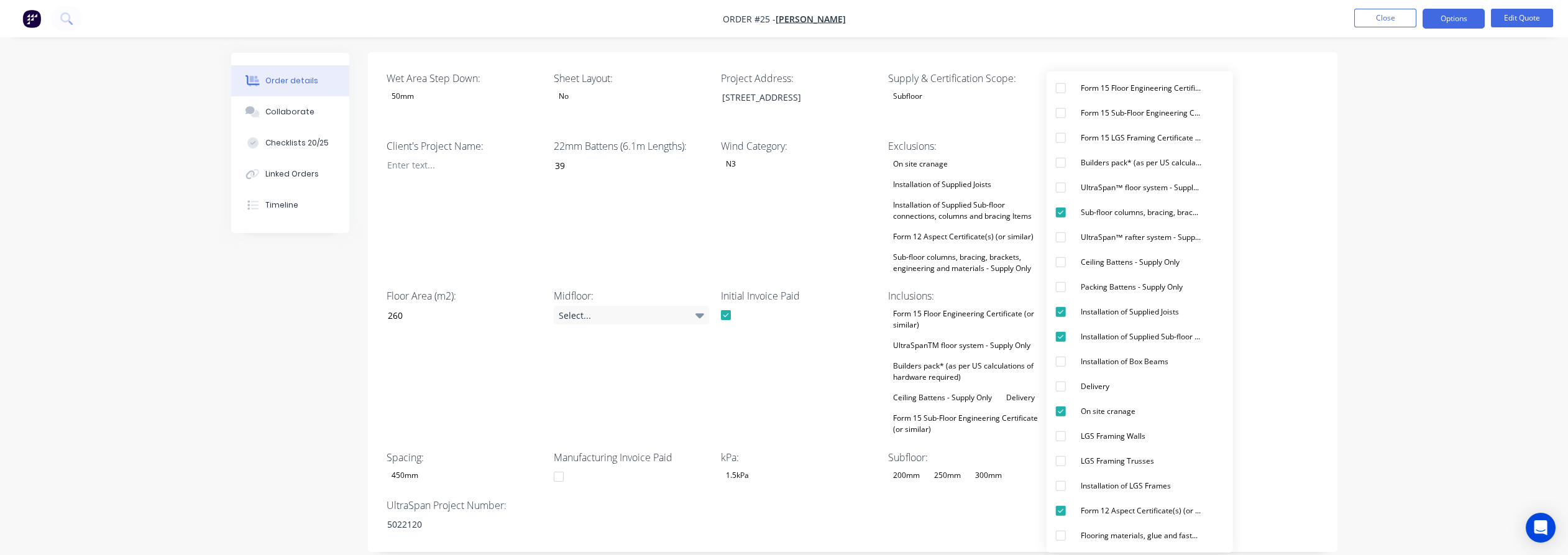
click at [1325, 270] on div "Wet Area Step Down: 50mm Sheet Layout: No Project Address: Lot 18 Malgum Dr, Be…" at bounding box center [853, 302] width 969 height 500
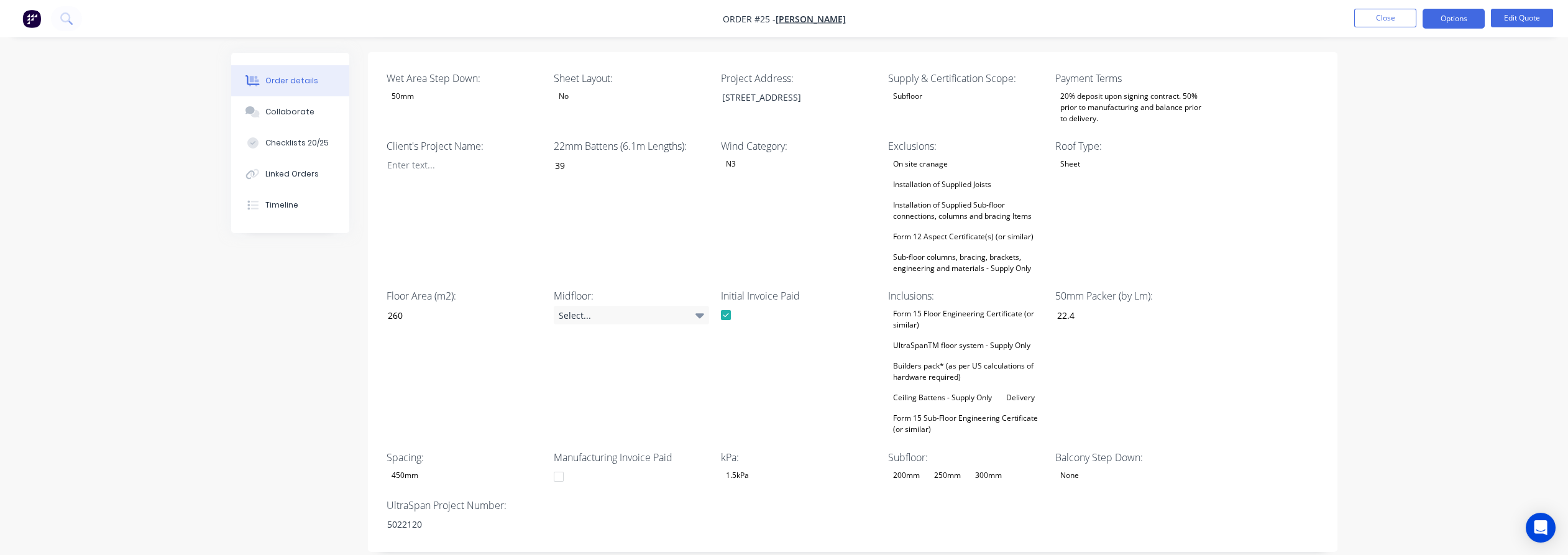
click at [939, 389] on div "Form 15 Floor Engineering Certificate (or similar) UltraSpanTM floor system - S…" at bounding box center [966, 372] width 155 height 131
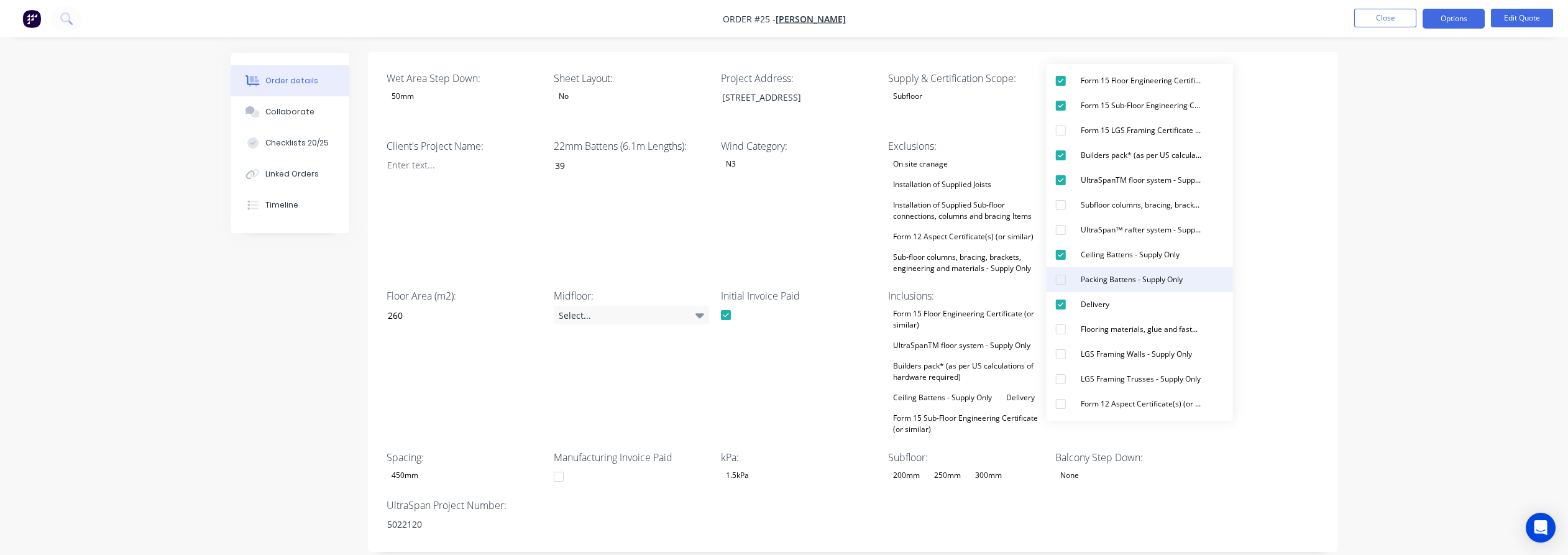
click at [1073, 279] on div "button" at bounding box center [1060, 279] width 25 height 25
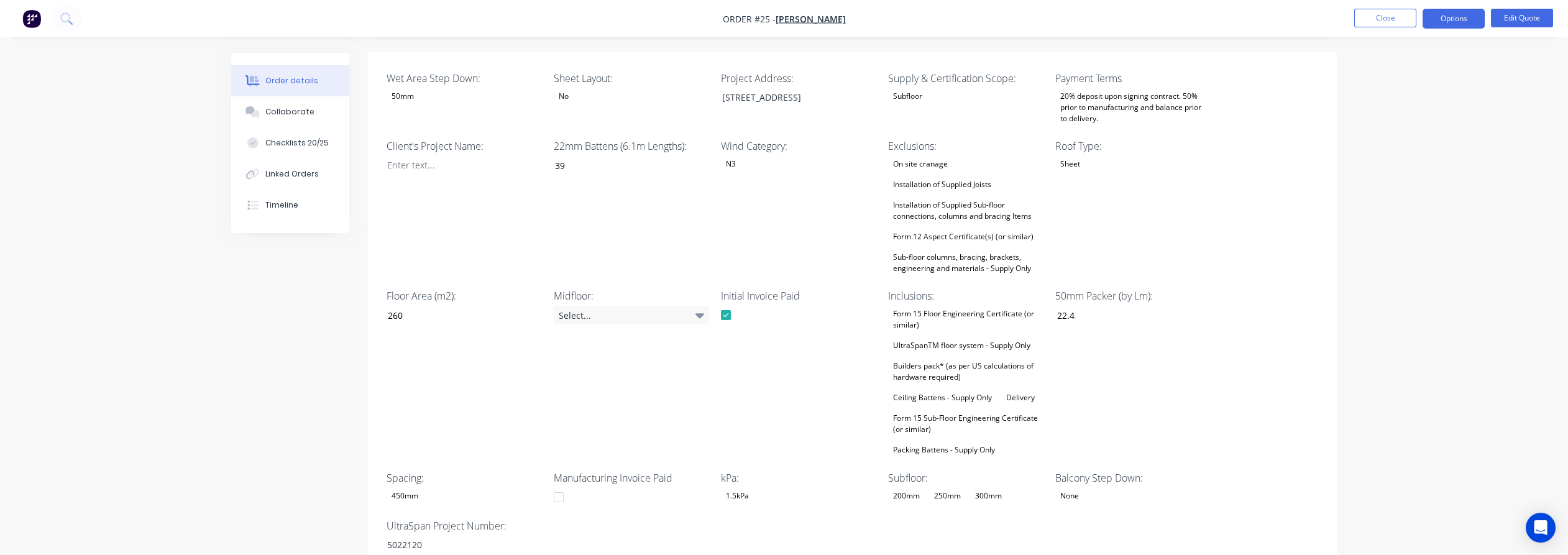
click at [970, 209] on div "On site cranage Installation of Supplied Joists Installation of Supplied Sub-fl…" at bounding box center [966, 216] width 155 height 120
click at [987, 338] on div "UltraSpanTM floor system - Supply Only" at bounding box center [961, 345] width 147 height 16
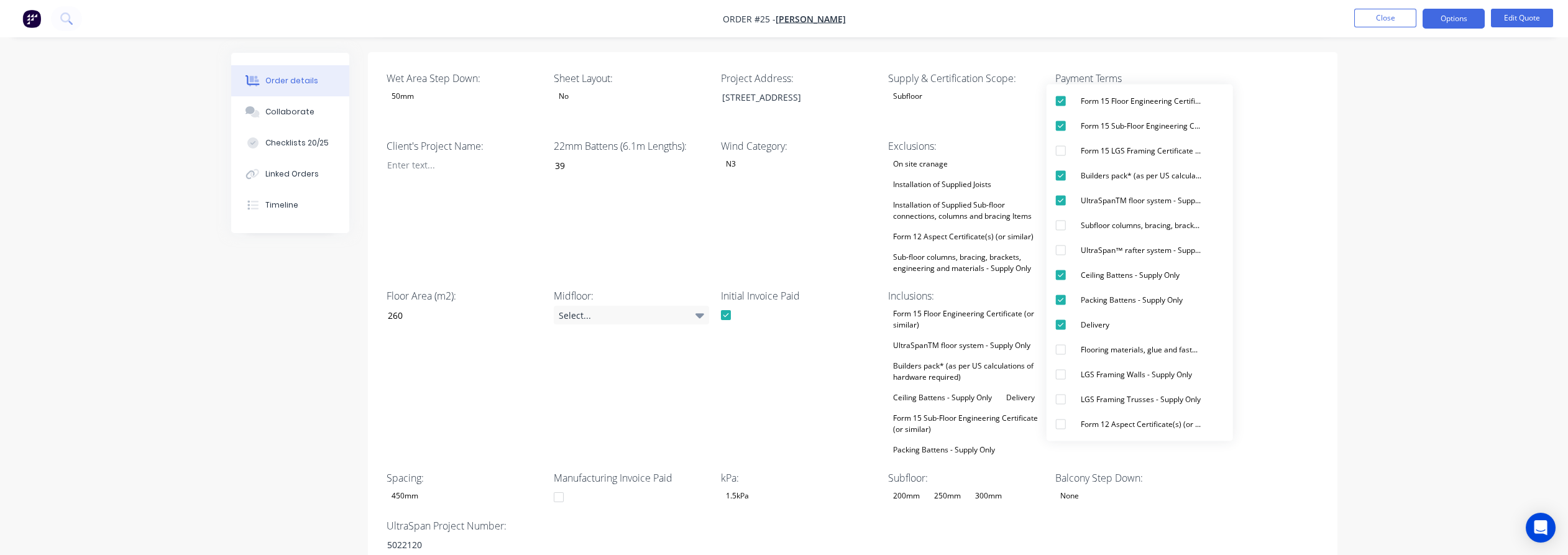
click at [963, 207] on div "Installation of Supplied Sub-floor connections, columns and bracing Items" at bounding box center [966, 211] width 155 height 28
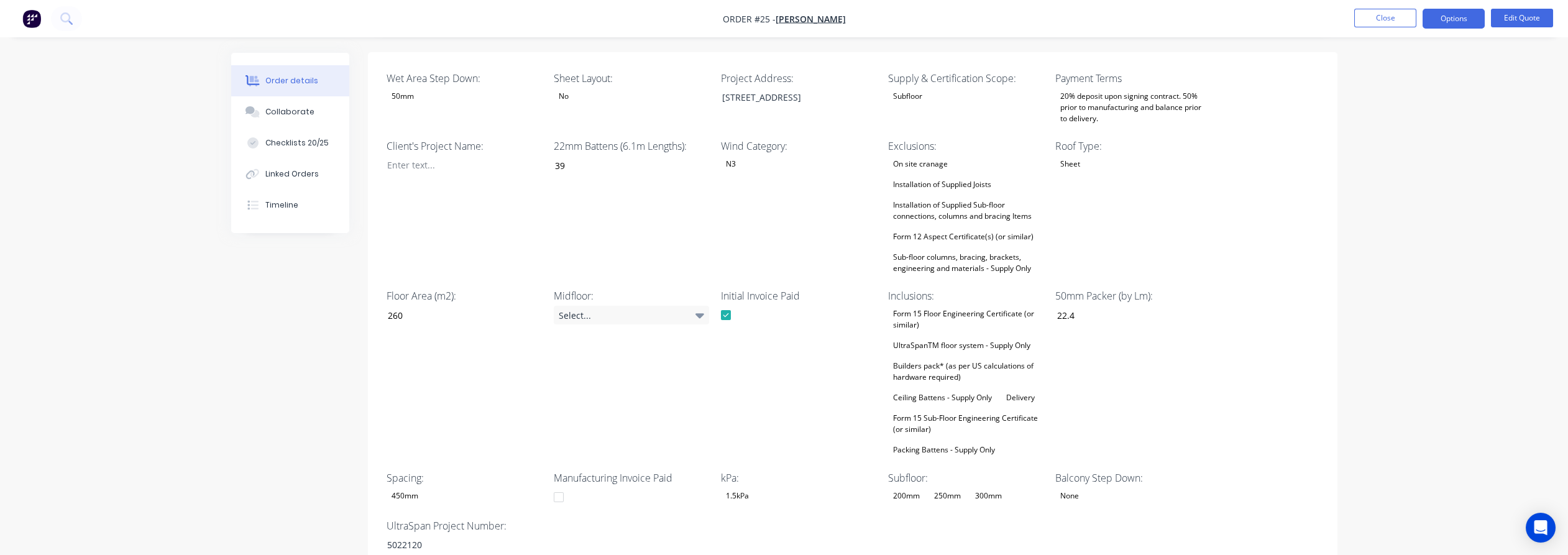
click at [950, 306] on div "Form 15 Floor Engineering Certificate (or similar)" at bounding box center [966, 320] width 155 height 28
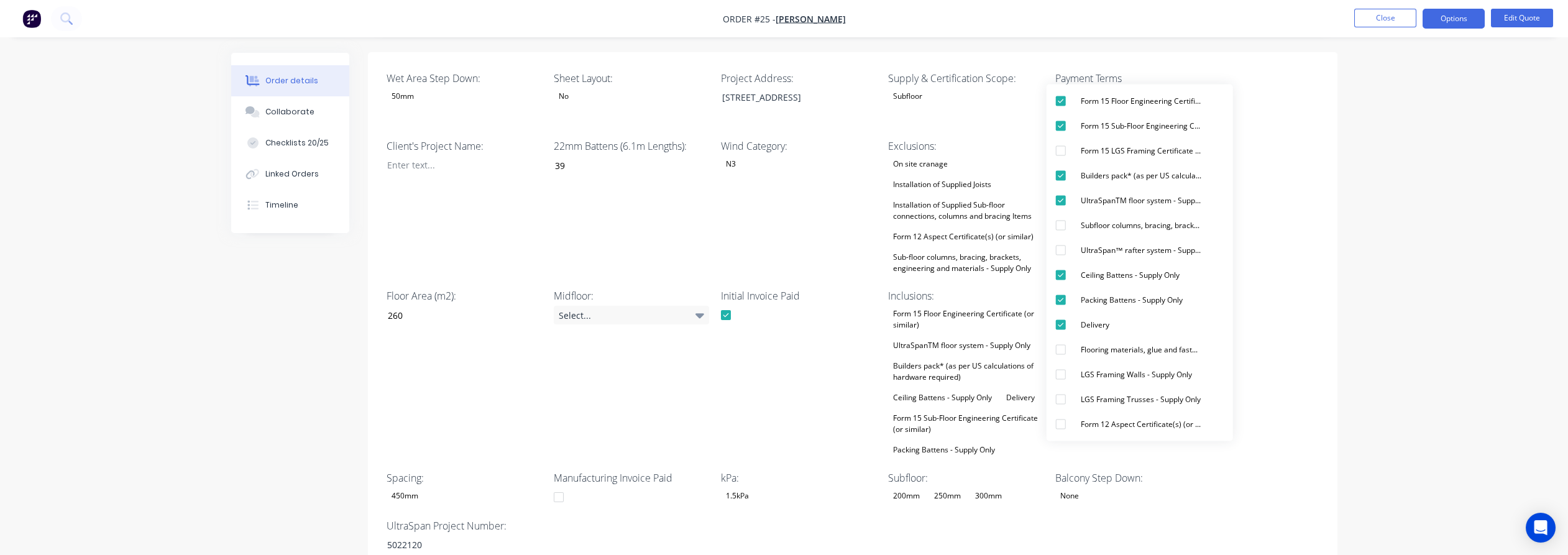
click at [958, 197] on div "Installation of Supplied Sub-floor connections, columns and bracing Items" at bounding box center [966, 211] width 155 height 28
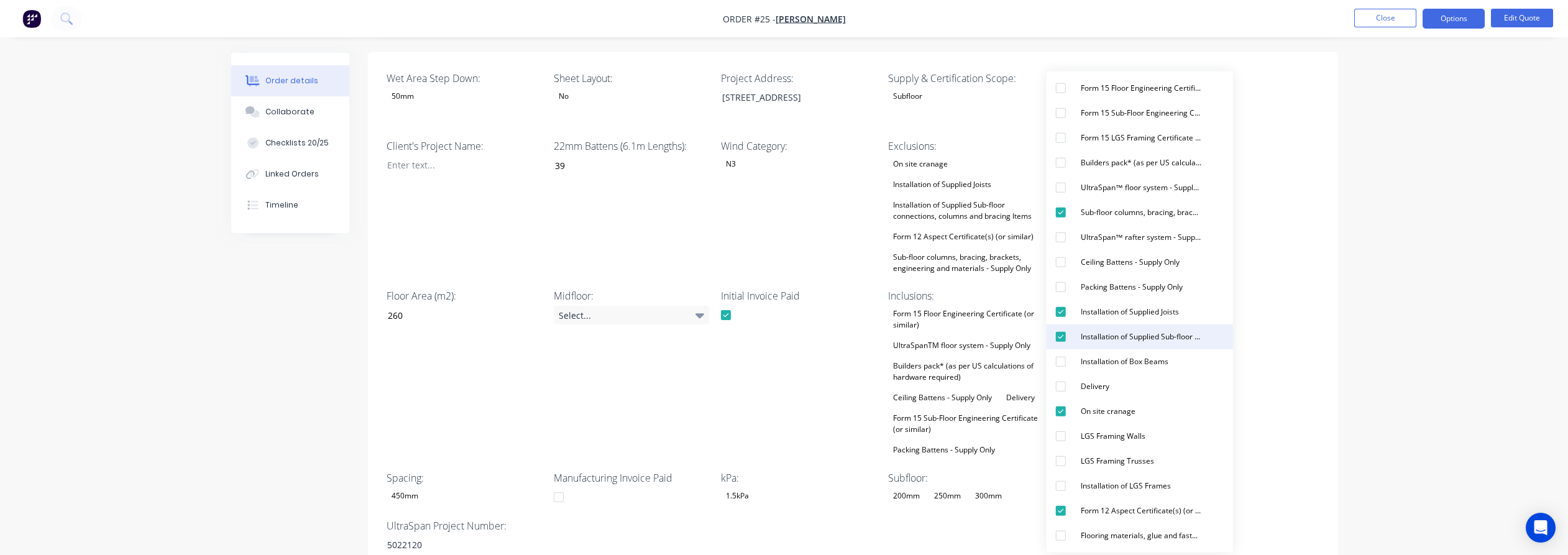
click at [1134, 337] on div "Installation of Supplied Sub-floor connections, columns and bracing Items" at bounding box center [1141, 336] width 130 height 16
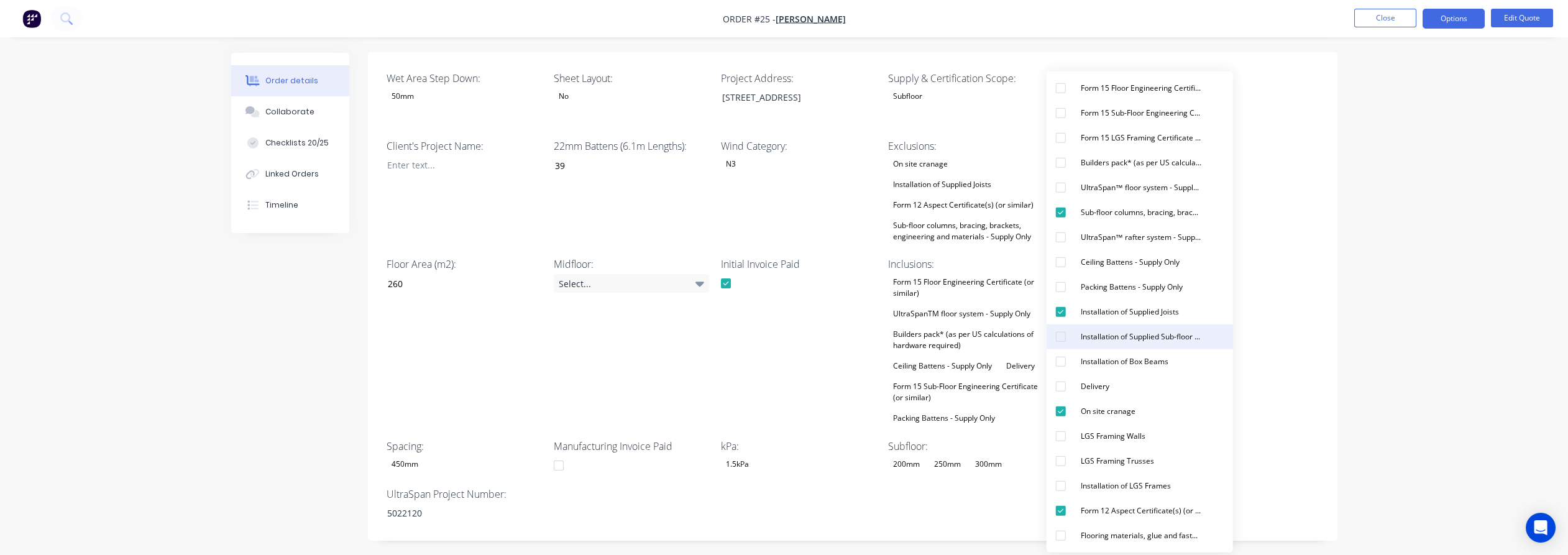
click at [1134, 336] on div "Installation of Supplied Sub-floor connections, columns and bracing Items" at bounding box center [1141, 336] width 130 height 16
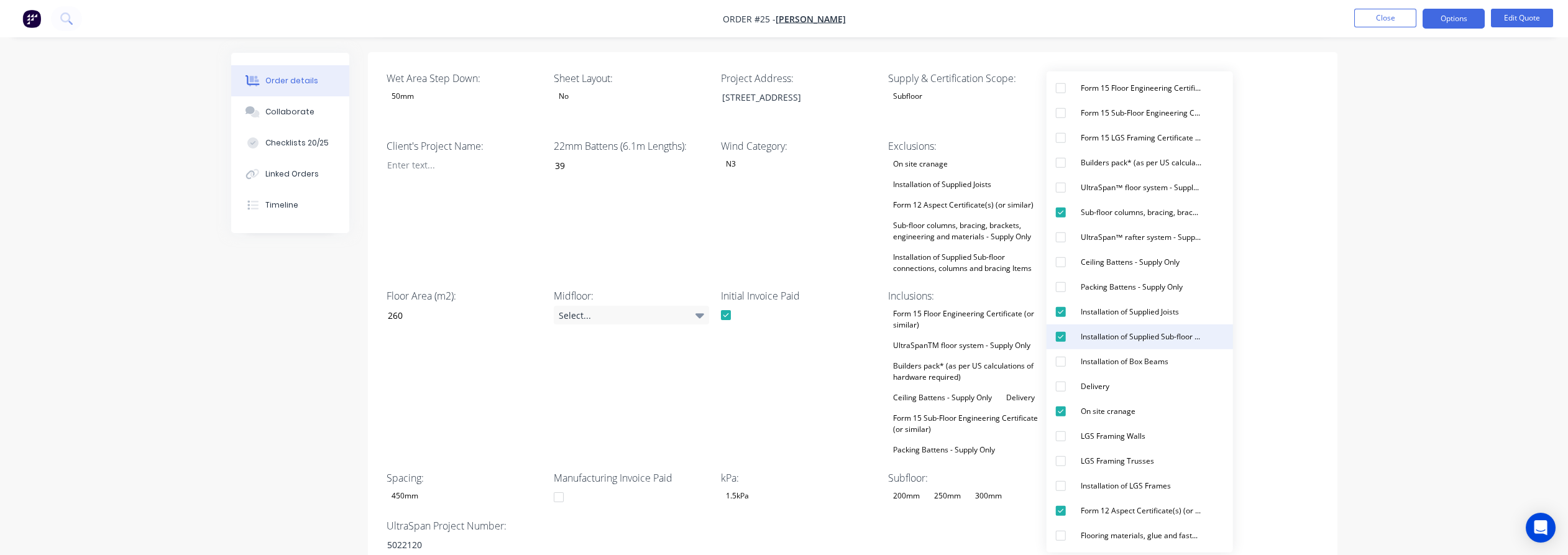
click at [1134, 334] on div "Installation of Supplied Sub-floor connections, columns and bracing Items" at bounding box center [1141, 336] width 130 height 16
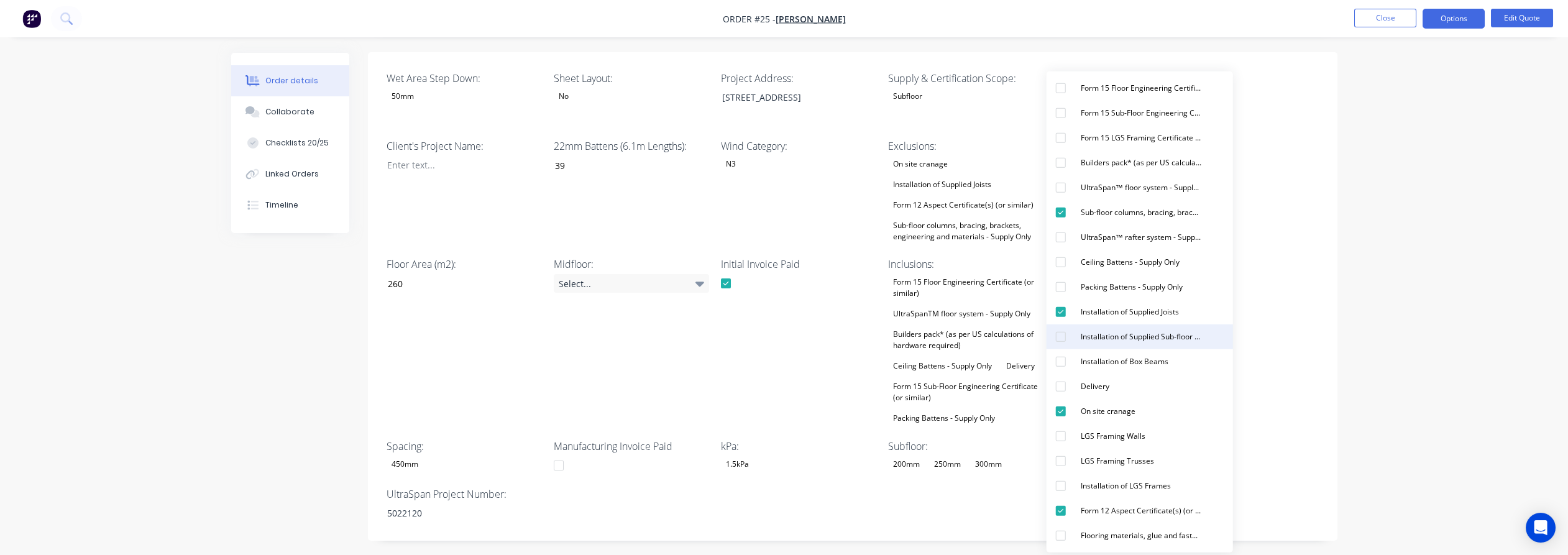
click at [1162, 331] on div "Installation of Supplied Sub-floor connections, columns and bracing Items" at bounding box center [1141, 336] width 130 height 16
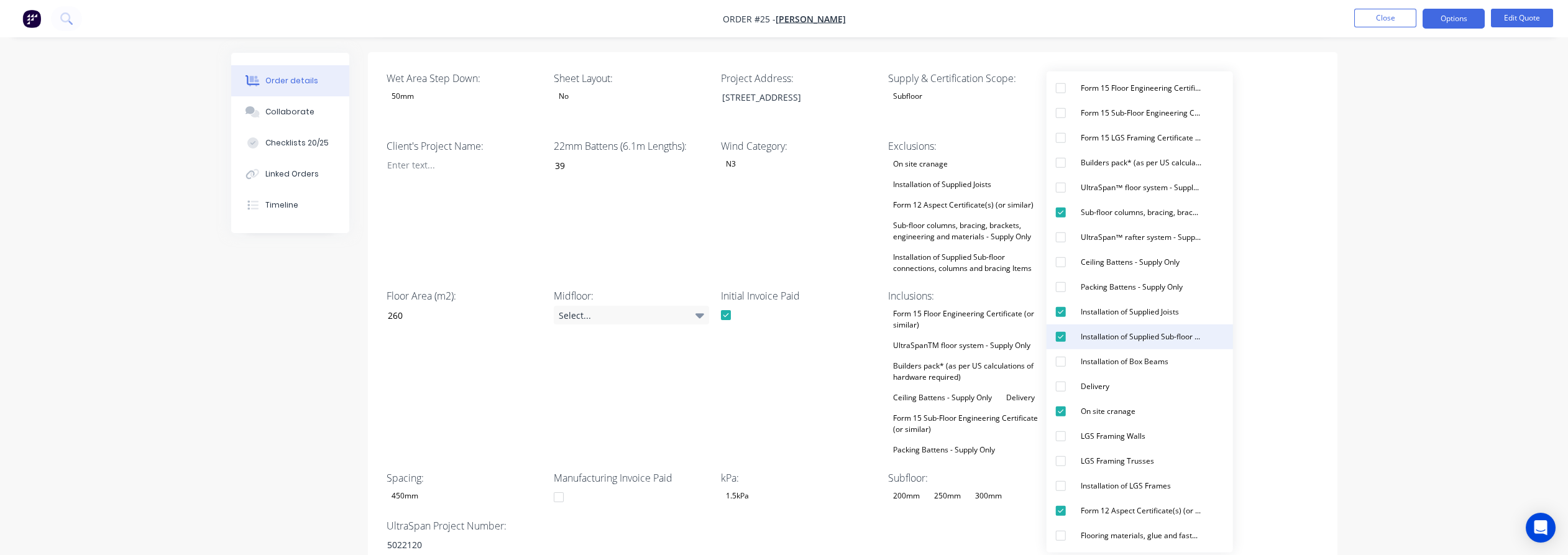
click at [1162, 331] on div "Installation of Supplied Sub-floor connections, columns and bracing Items" at bounding box center [1141, 336] width 130 height 16
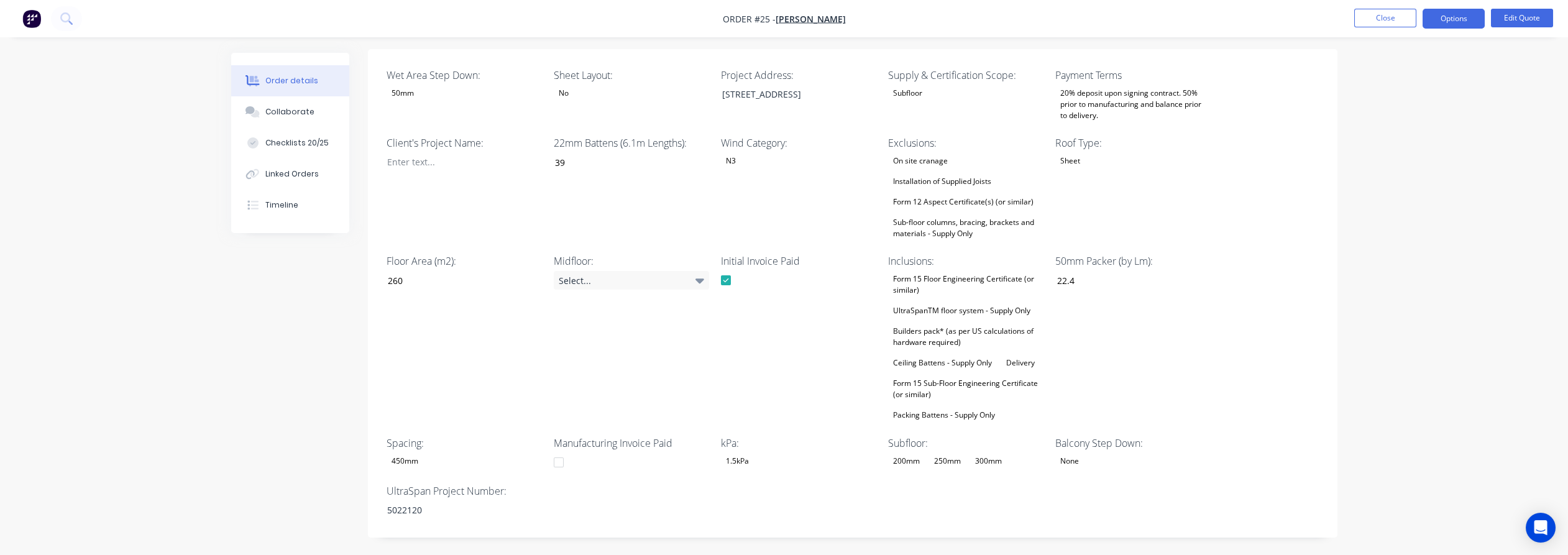
scroll to position [276, 0]
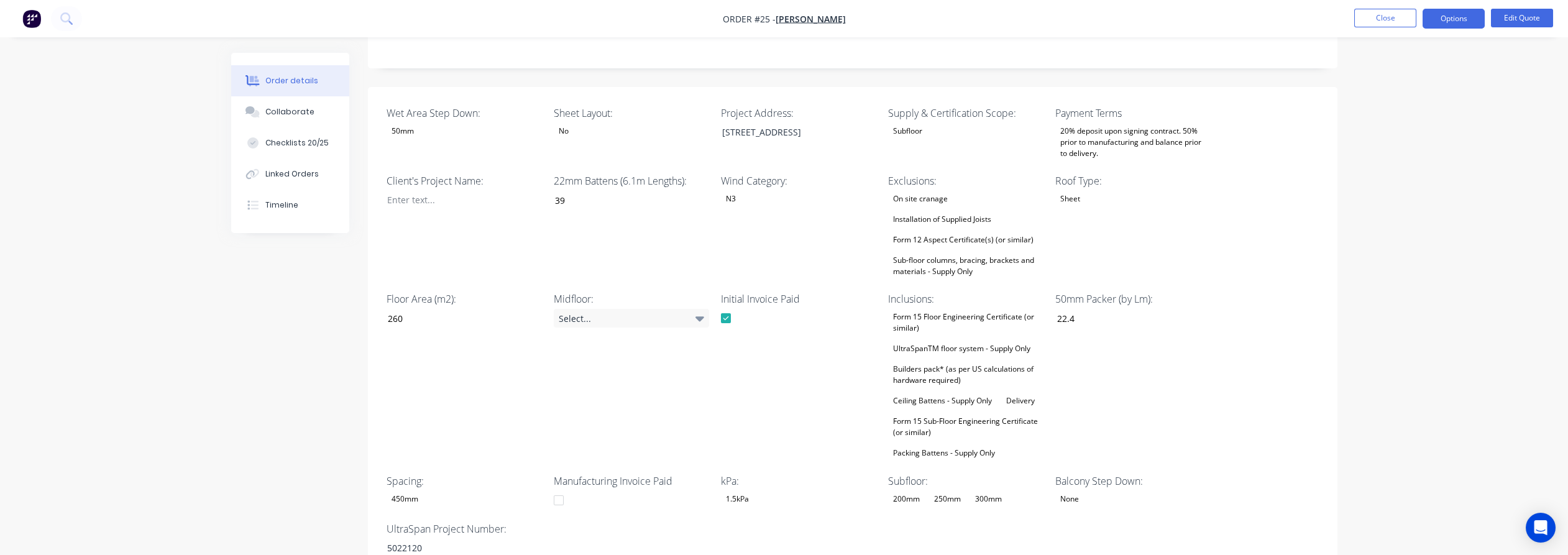
click at [1449, 16] on button "Options" at bounding box center [1453, 18] width 62 height 20
click at [1408, 76] on div "Quote" at bounding box center [1416, 75] width 115 height 18
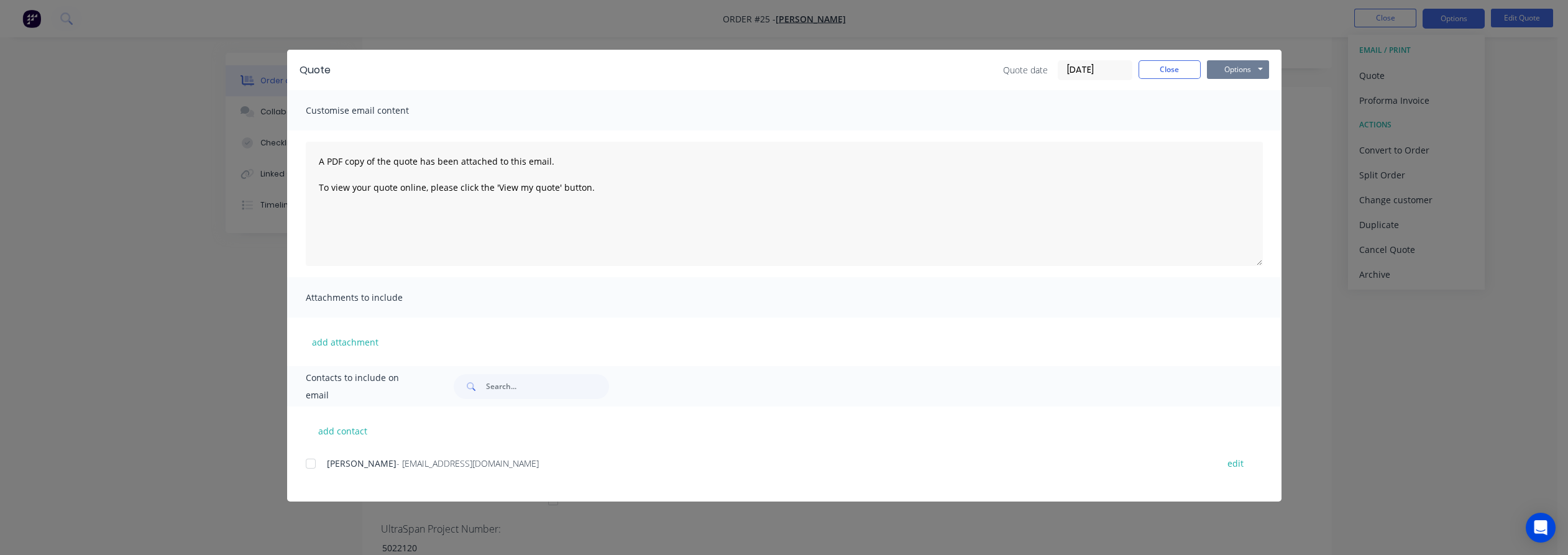
click at [1224, 71] on button "Options" at bounding box center [1238, 69] width 62 height 18
click at [1230, 96] on button "Preview" at bounding box center [1247, 92] width 80 height 20
click at [1190, 64] on button "Close" at bounding box center [1169, 69] width 62 height 18
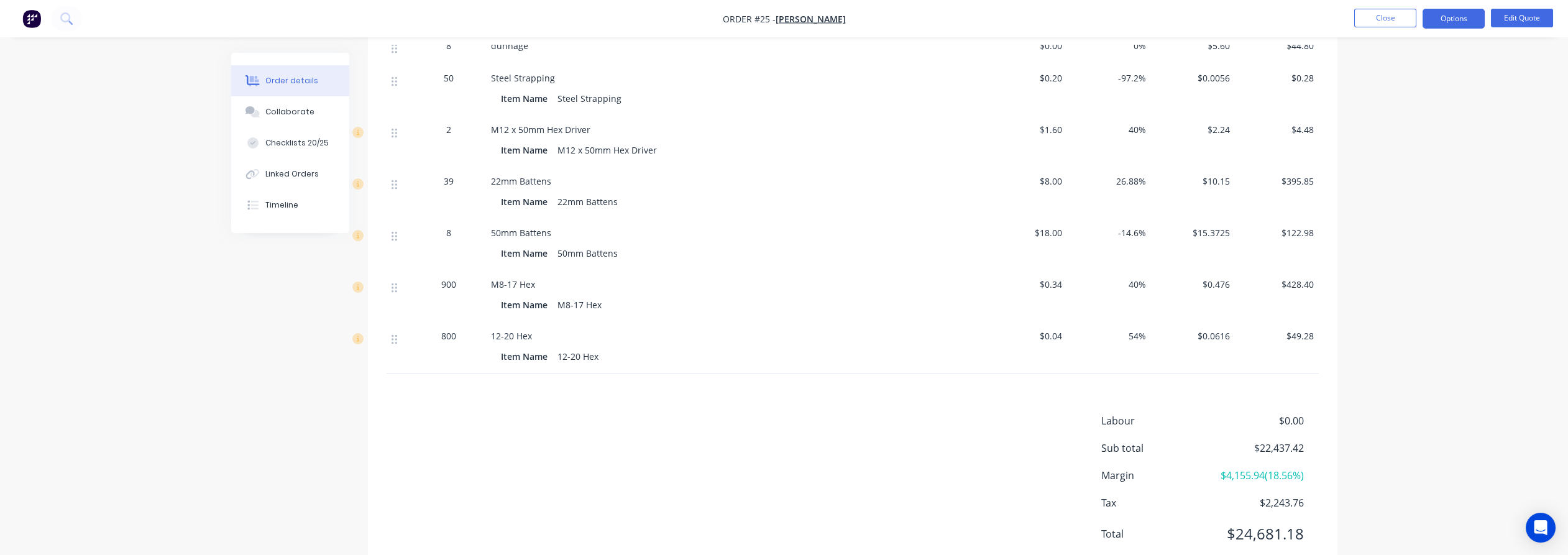
scroll to position [1906, 0]
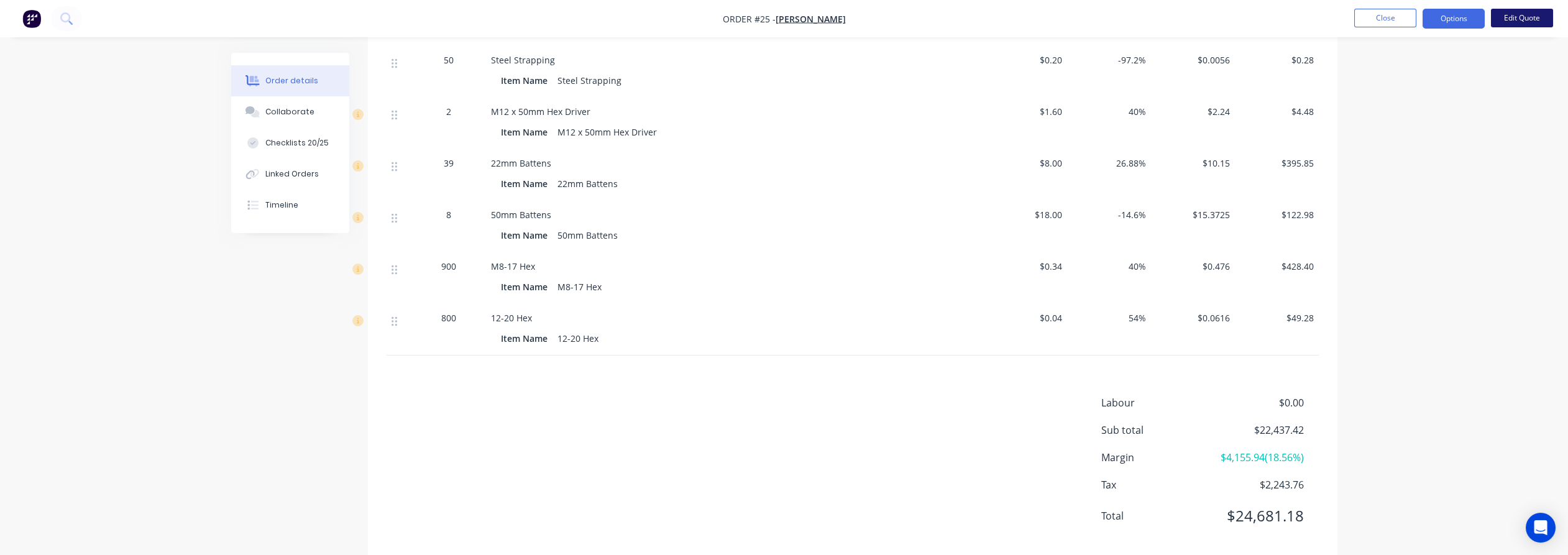
click at [1509, 14] on button "Edit Quote" at bounding box center [1522, 18] width 62 height 18
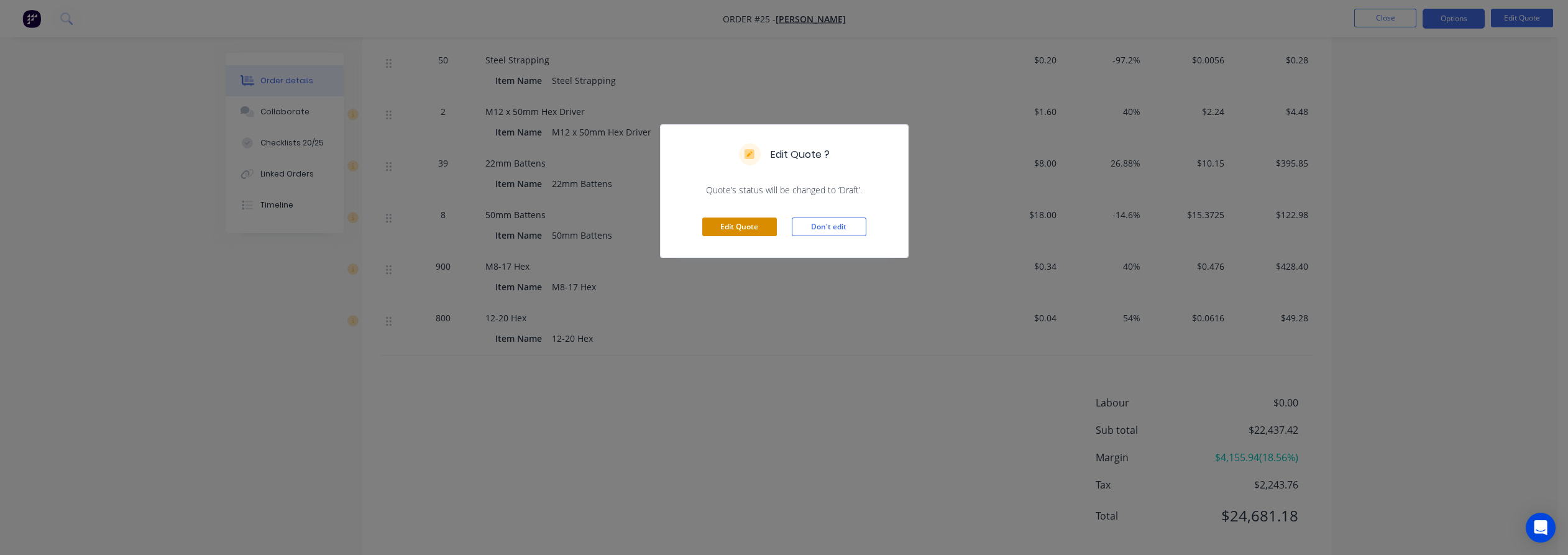
click at [757, 230] on button "Edit Quote" at bounding box center [739, 227] width 75 height 18
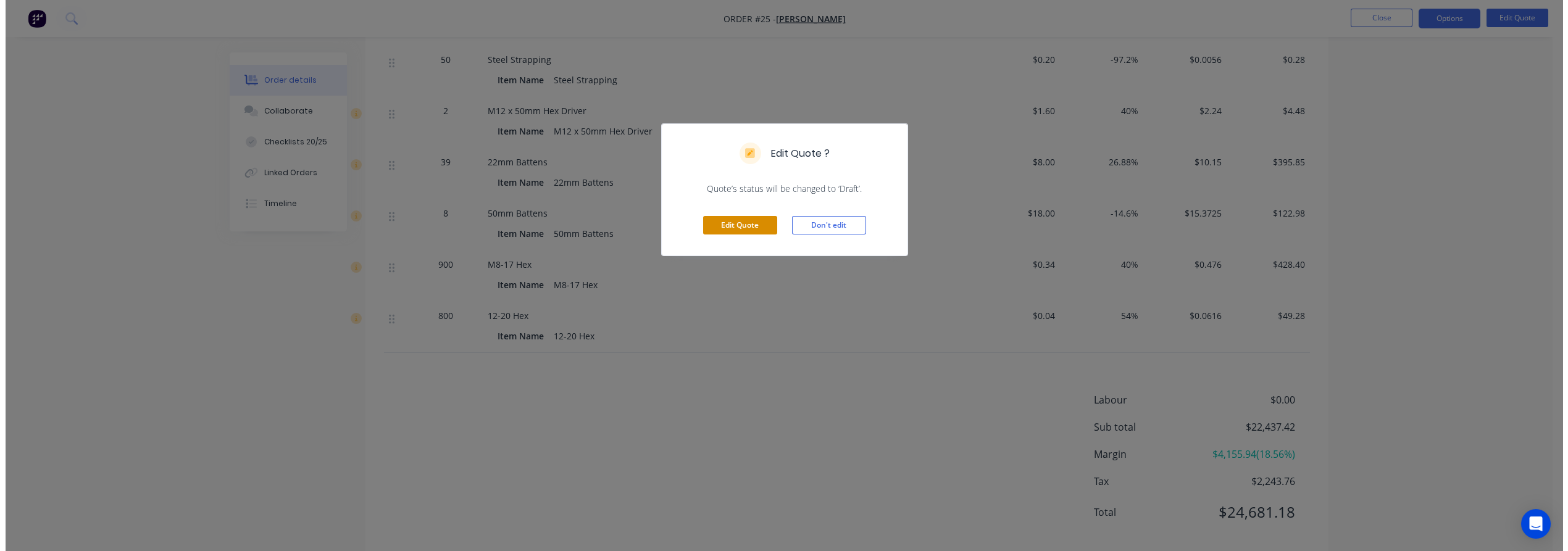
scroll to position [0, 0]
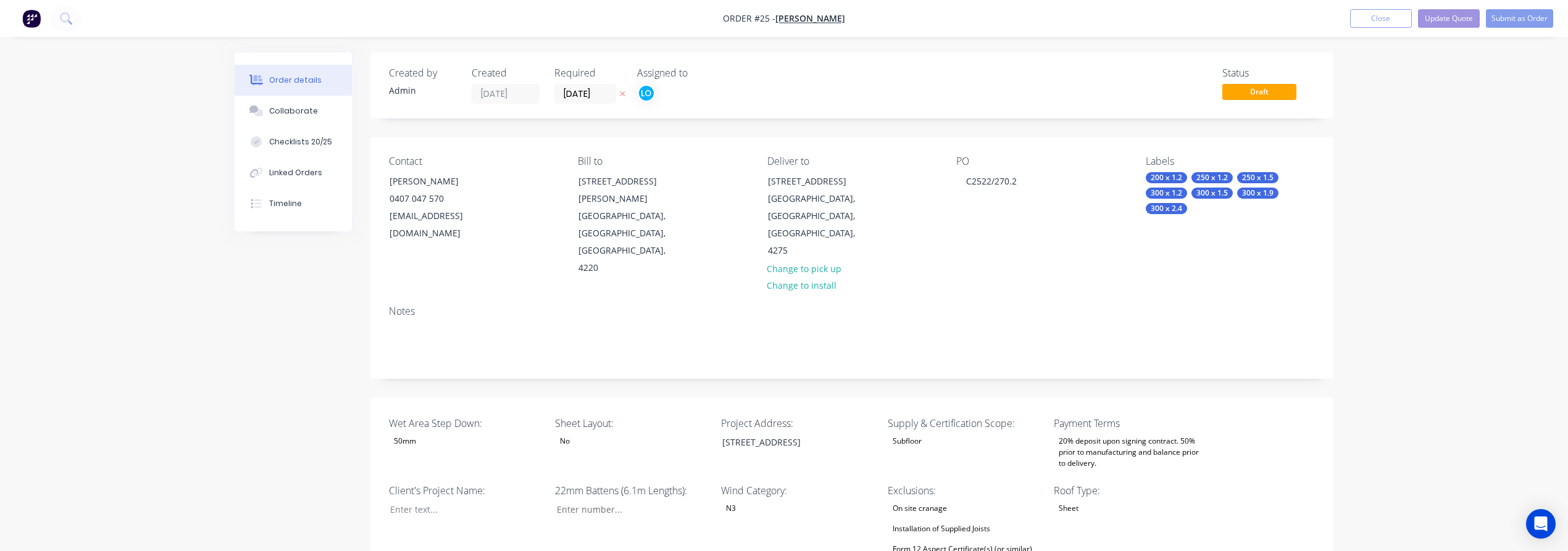
type input "39"
type input "260"
type input "22.4"
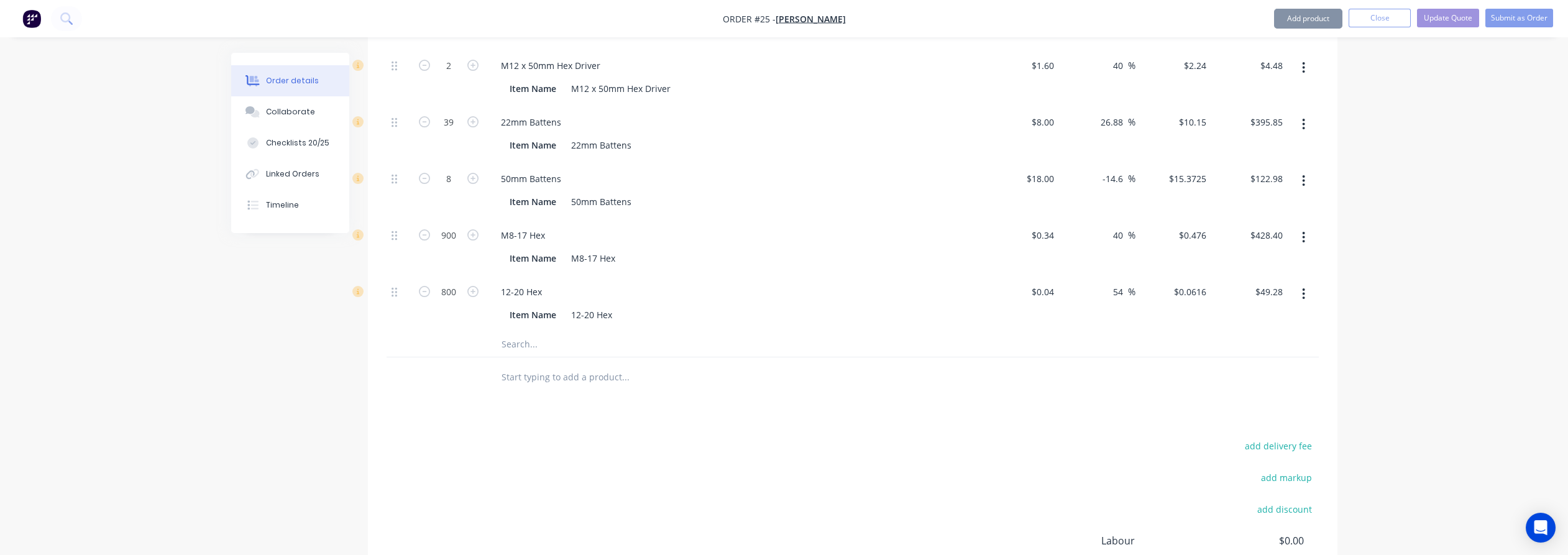
scroll to position [2282, 0]
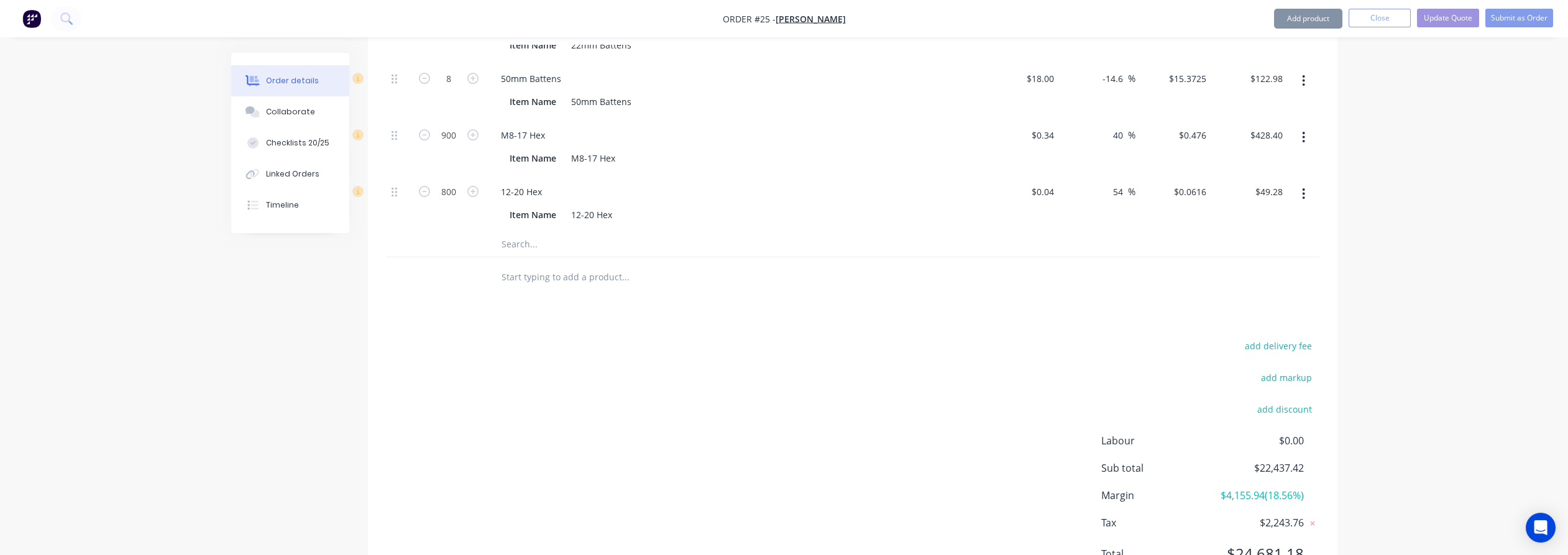
click at [1278, 543] on span "$24,681.18" at bounding box center [1257, 554] width 92 height 22
click at [1297, 461] on span "$22,437.42" at bounding box center [1257, 468] width 92 height 15
click at [1281, 461] on span "$22,437.42" at bounding box center [1257, 468] width 92 height 15
click at [1294, 401] on button "add discount" at bounding box center [1285, 409] width 68 height 17
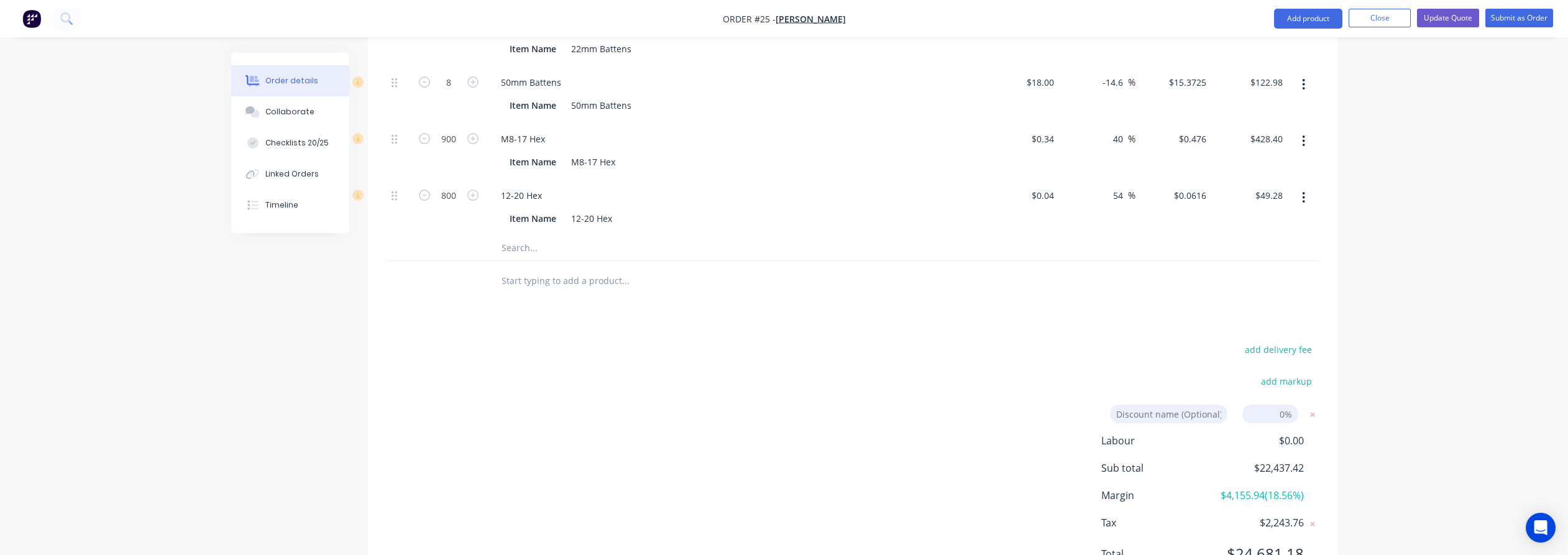
click at [1279, 404] on input at bounding box center [1270, 413] width 56 height 18
click at [1203, 404] on input at bounding box center [1168, 413] width 117 height 18
click at [1284, 404] on input at bounding box center [1270, 413] width 56 height 18
click at [1314, 412] on icon at bounding box center [1312, 413] width 5 height 5
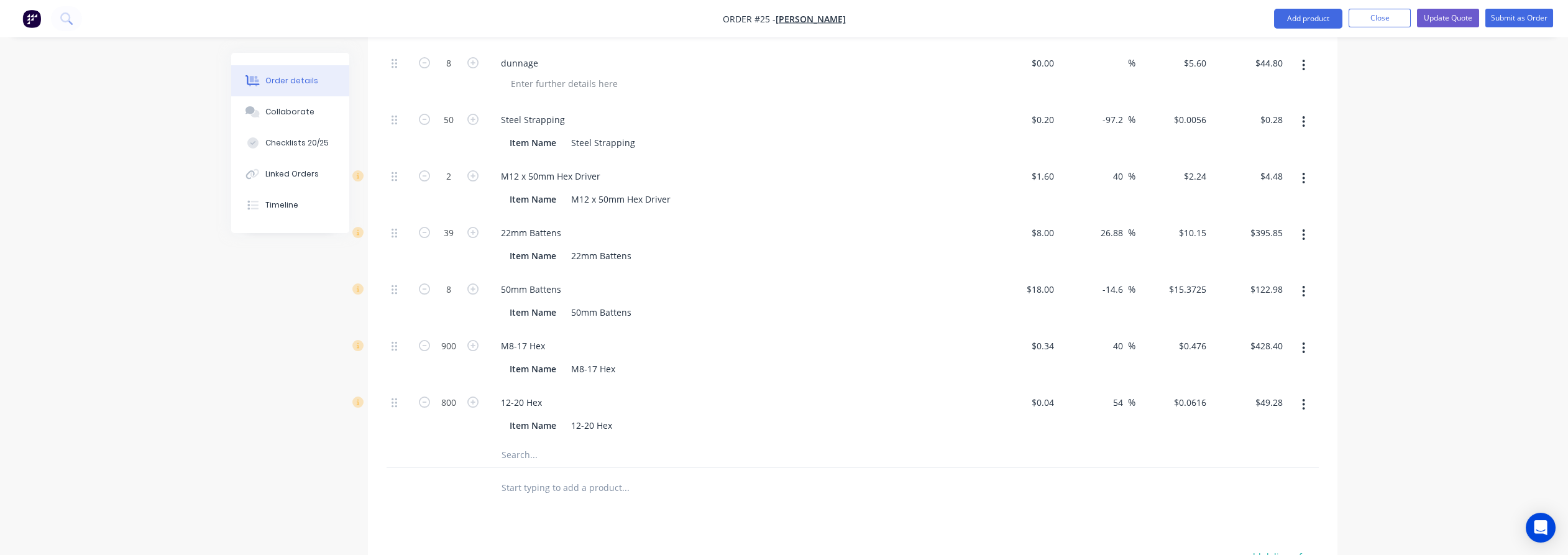
scroll to position [2070, 0]
click at [1285, 394] on input "49.28" at bounding box center [1273, 402] width 29 height 18
click at [1281, 394] on input "49.28" at bounding box center [1273, 402] width 29 height 18
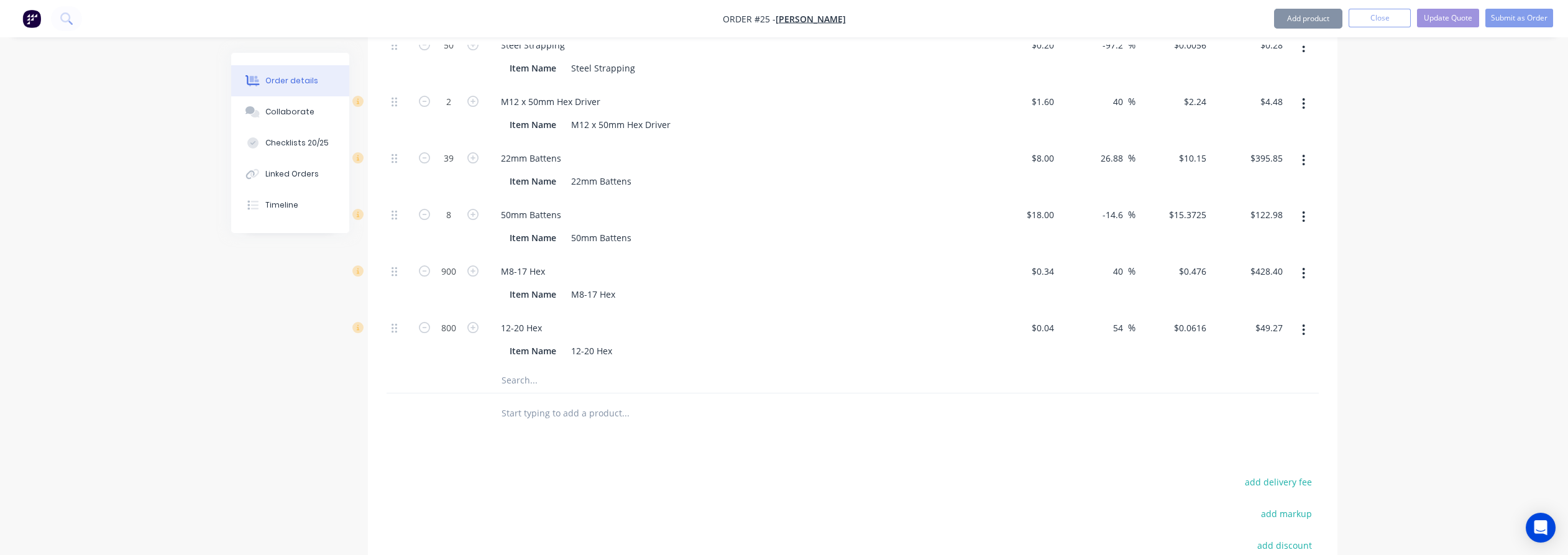
scroll to position [2278, 0]
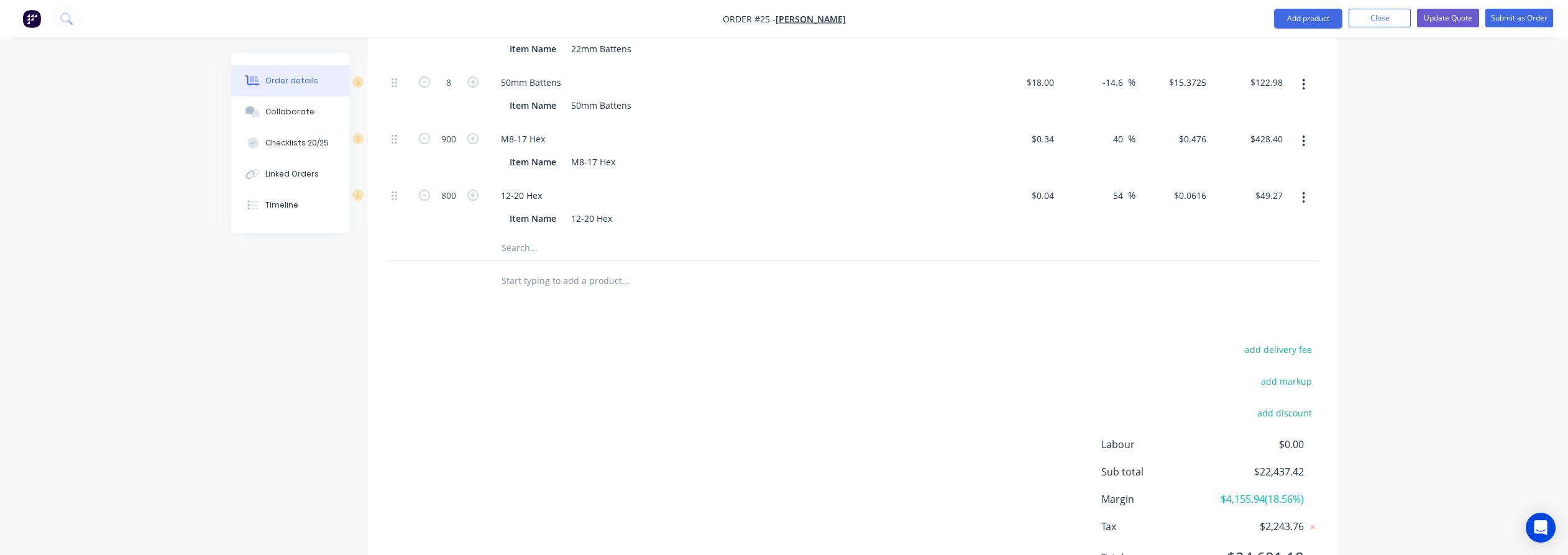
click at [1285, 187] on input "49.27" at bounding box center [1273, 195] width 29 height 18
click at [1281, 187] on input "49.27" at bounding box center [1273, 195] width 29 height 18
click at [1270, 187] on input "49.26" at bounding box center [1271, 195] width 33 height 18
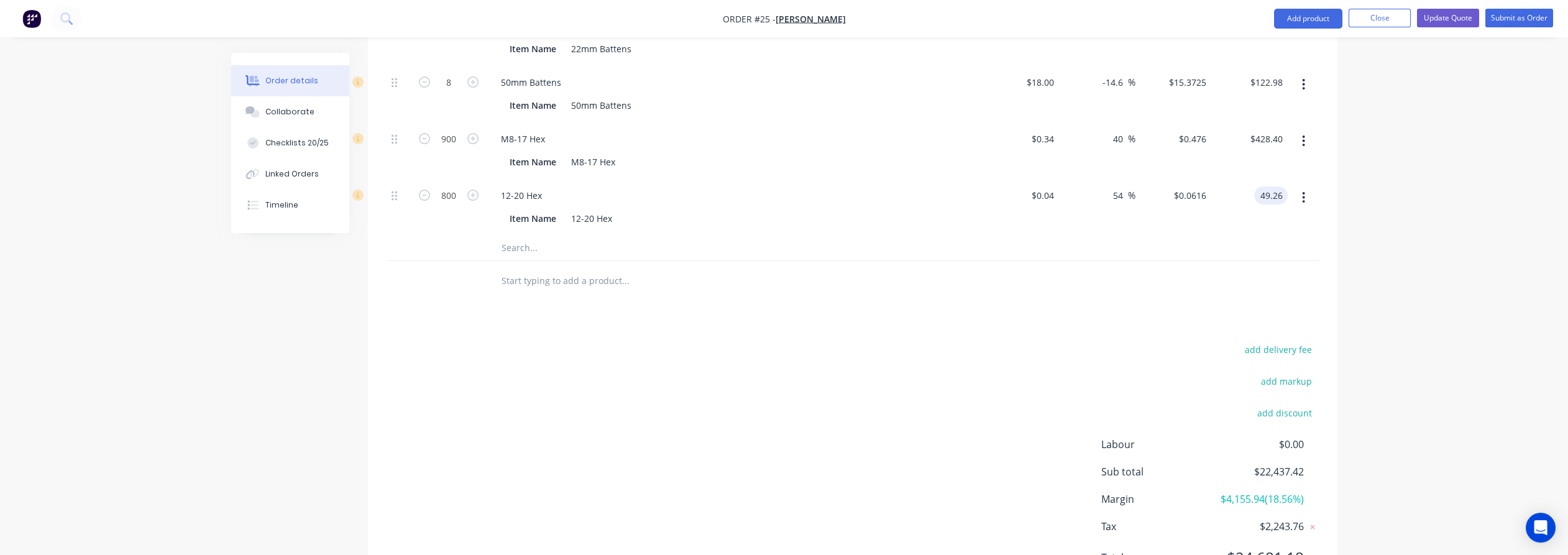
click at [1278, 187] on input "49.26" at bounding box center [1273, 195] width 29 height 18
click at [1283, 187] on input "49.26" at bounding box center [1273, 195] width 29 height 18
drag, startPoint x: 1482, startPoint y: 127, endPoint x: 1449, endPoint y: 29, distance: 103.4
click at [1278, 187] on input "49.26" at bounding box center [1273, 195] width 29 height 18
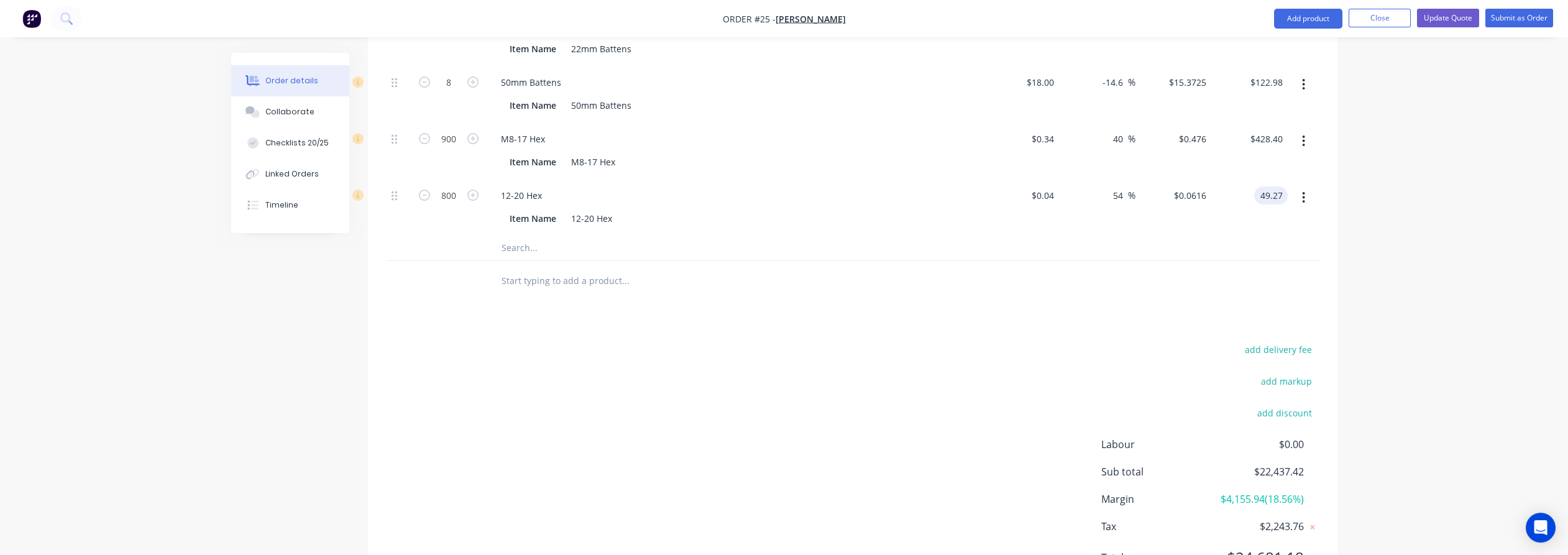
type input "$49.27"
click at [1451, 20] on button "Update Quote" at bounding box center [1448, 18] width 62 height 18
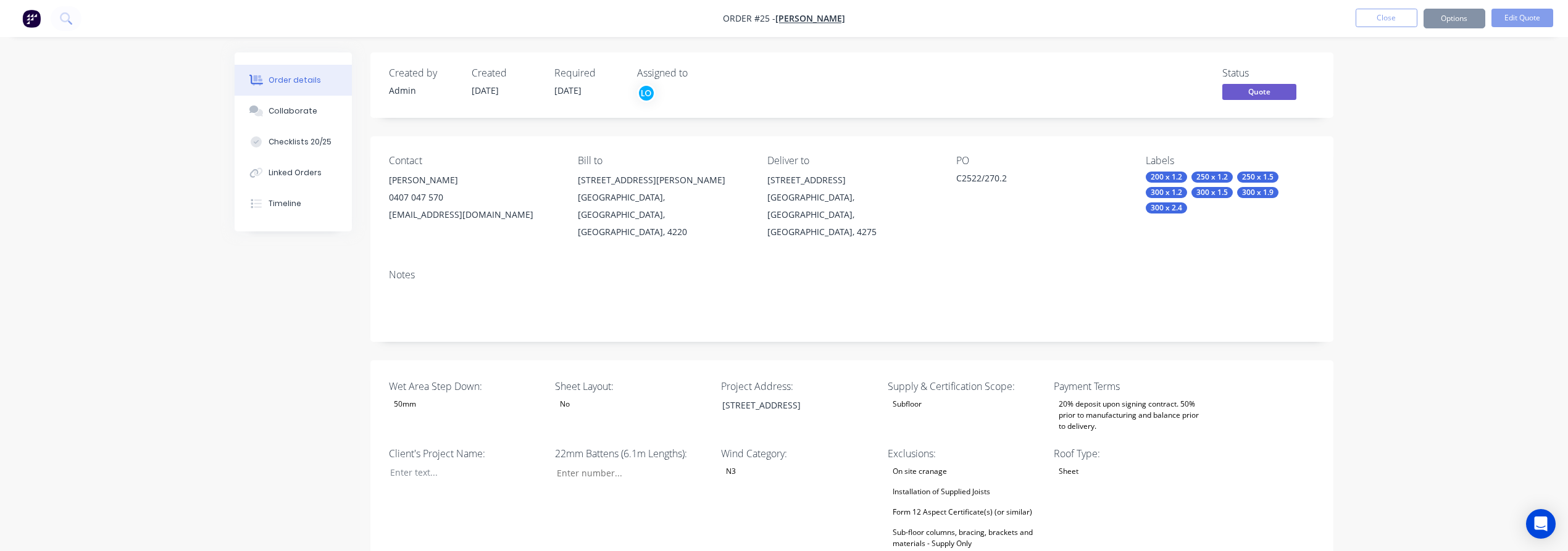
type input "39"
type input "260"
type input "22.4"
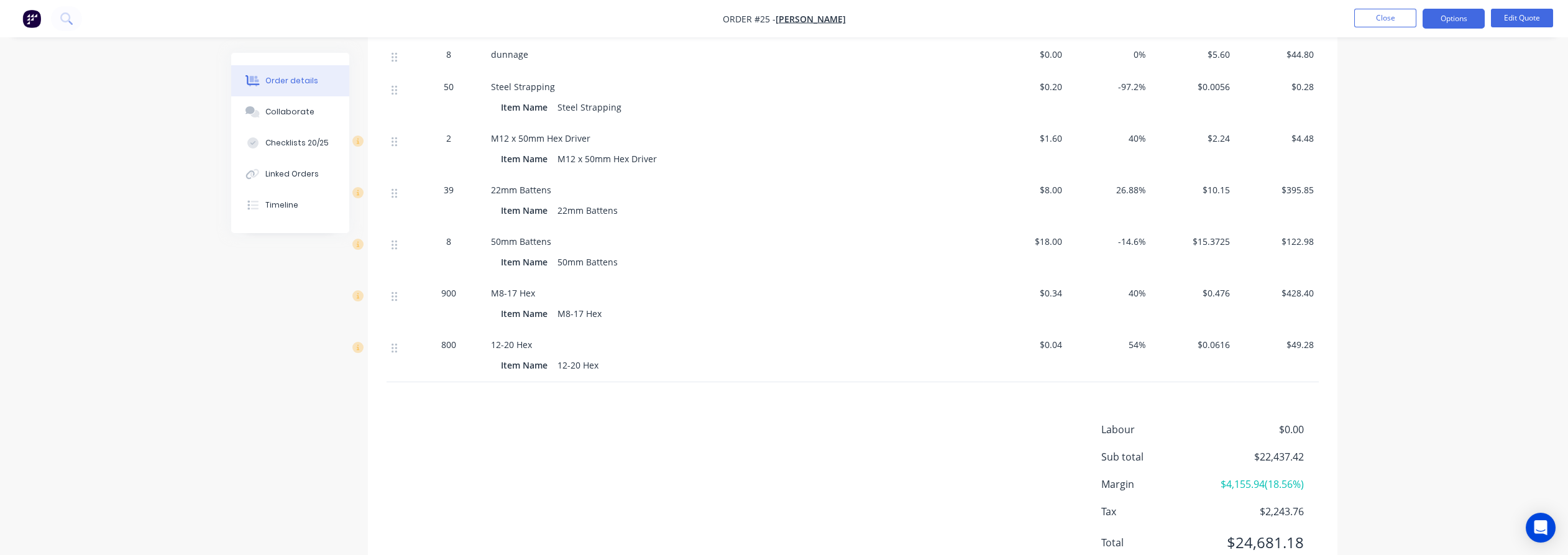
scroll to position [1769, 0]
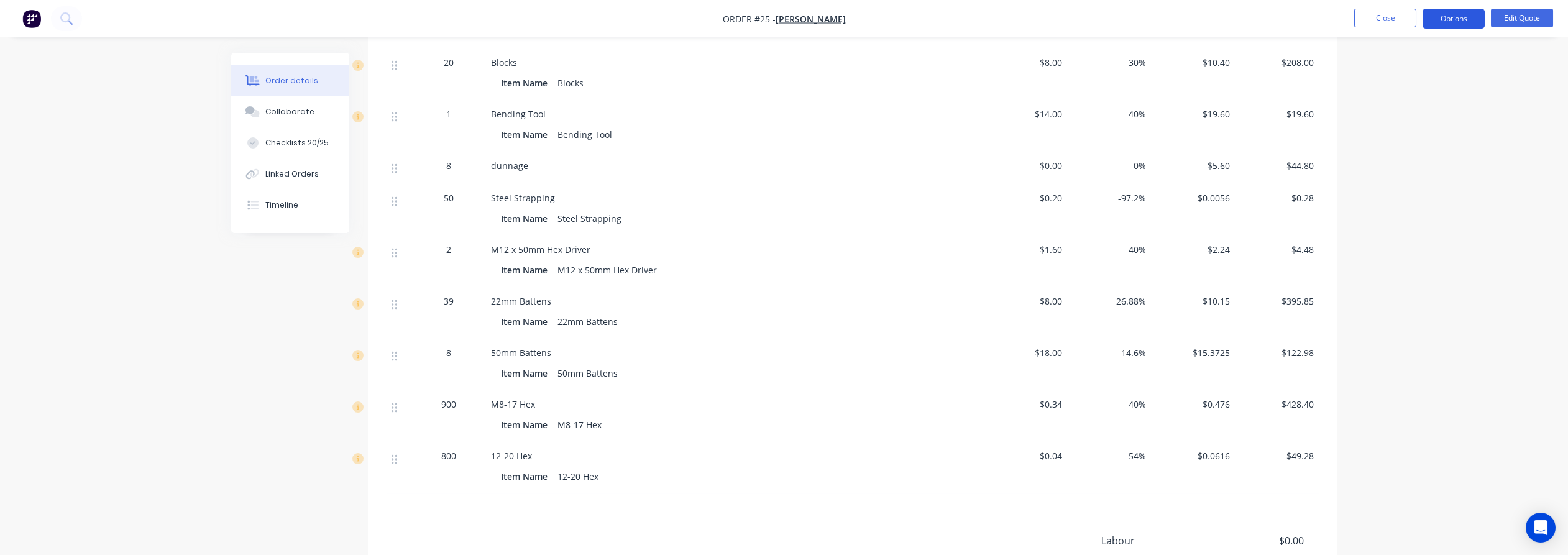
click at [1444, 18] on button "Options" at bounding box center [1453, 18] width 62 height 20
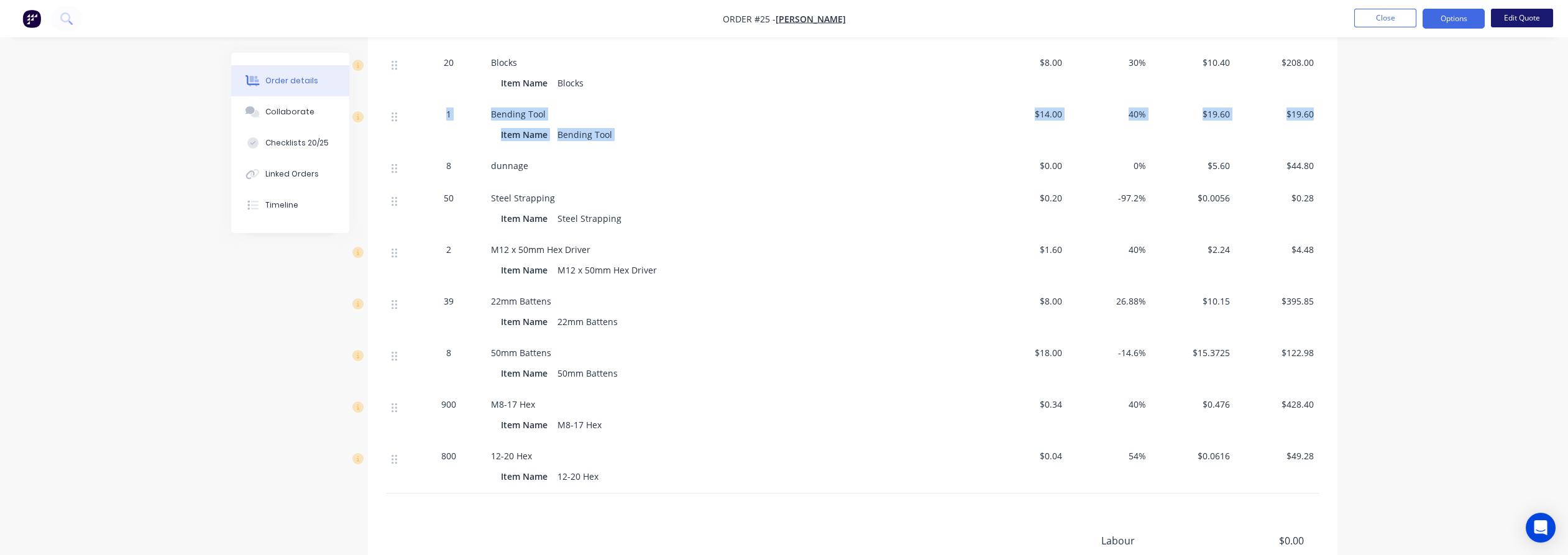
drag, startPoint x: 1510, startPoint y: 77, endPoint x: 1515, endPoint y: 23, distance: 54.2
click at [1515, 23] on button "Edit Quote" at bounding box center [1522, 18] width 62 height 18
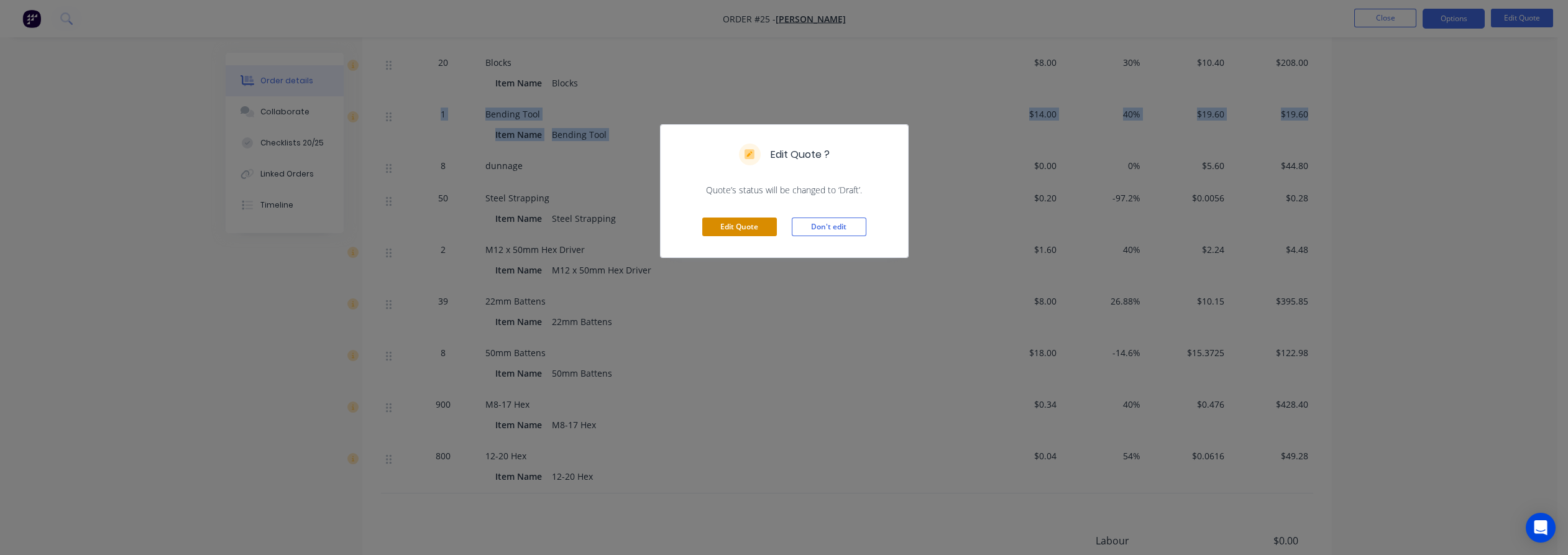
click at [751, 226] on button "Edit Quote" at bounding box center [739, 227] width 75 height 18
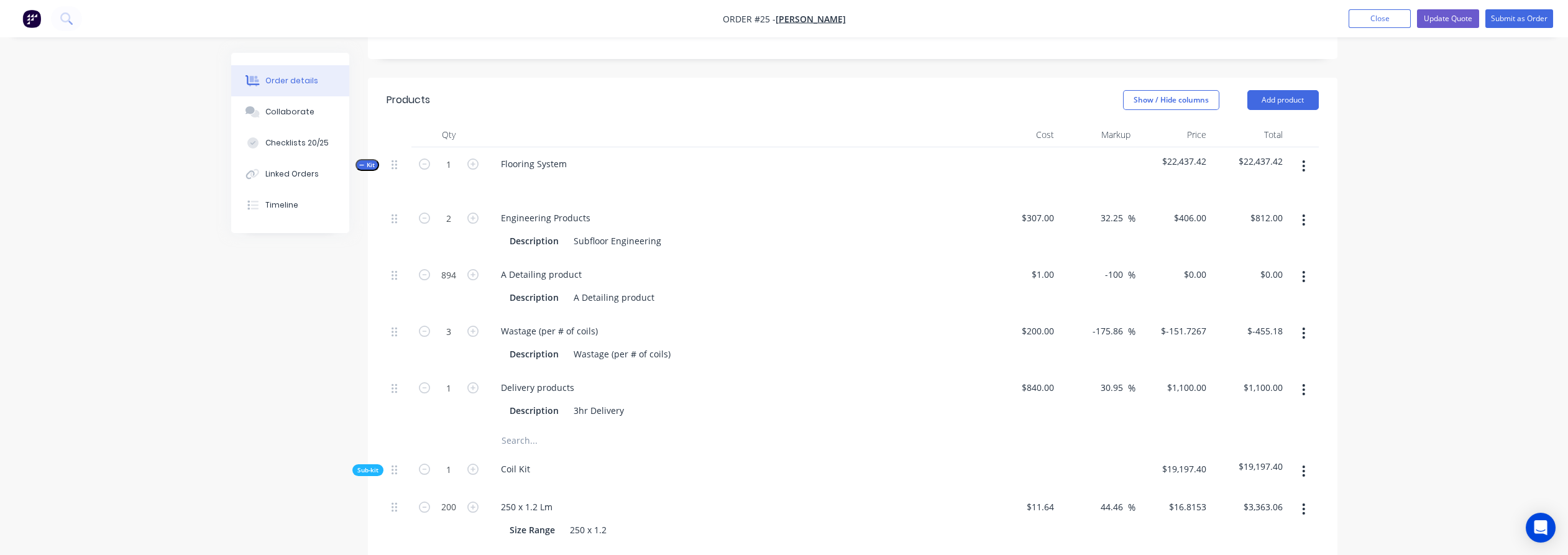
scroll to position [829, 0]
click at [1272, 148] on div "$22,437.42" at bounding box center [1250, 175] width 77 height 54
click at [1273, 155] on span "$22,437.42" at bounding box center [1250, 162] width 67 height 13
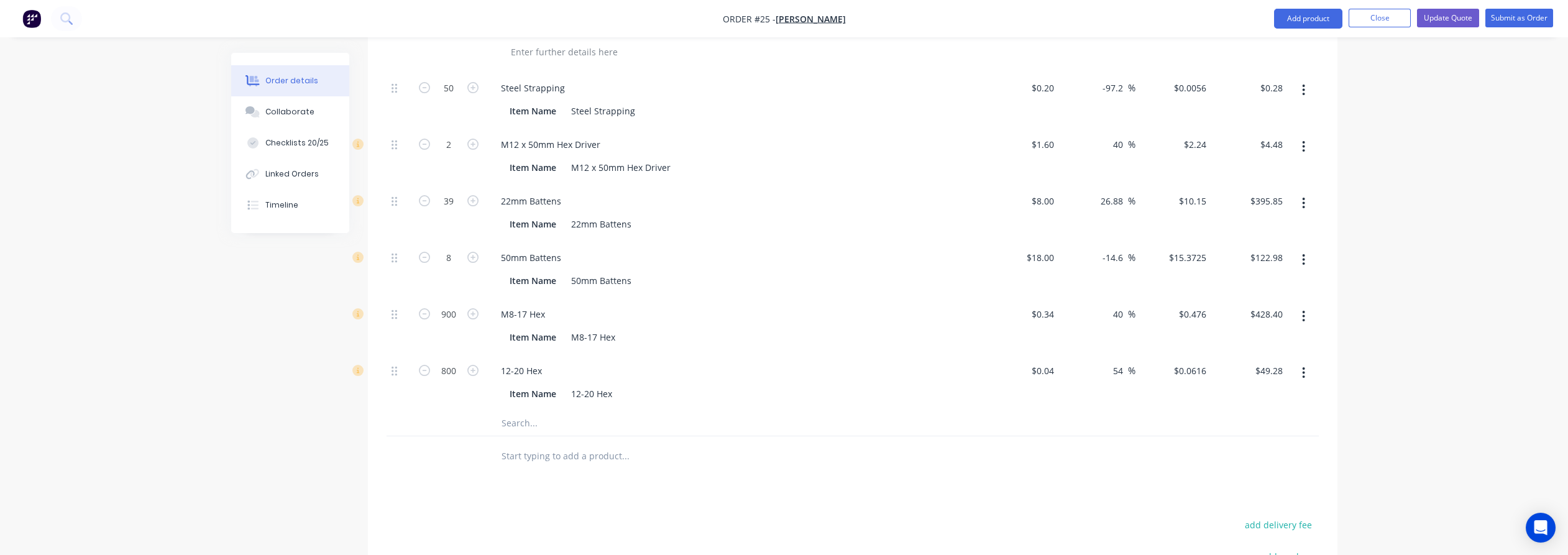
scroll to position [2282, 0]
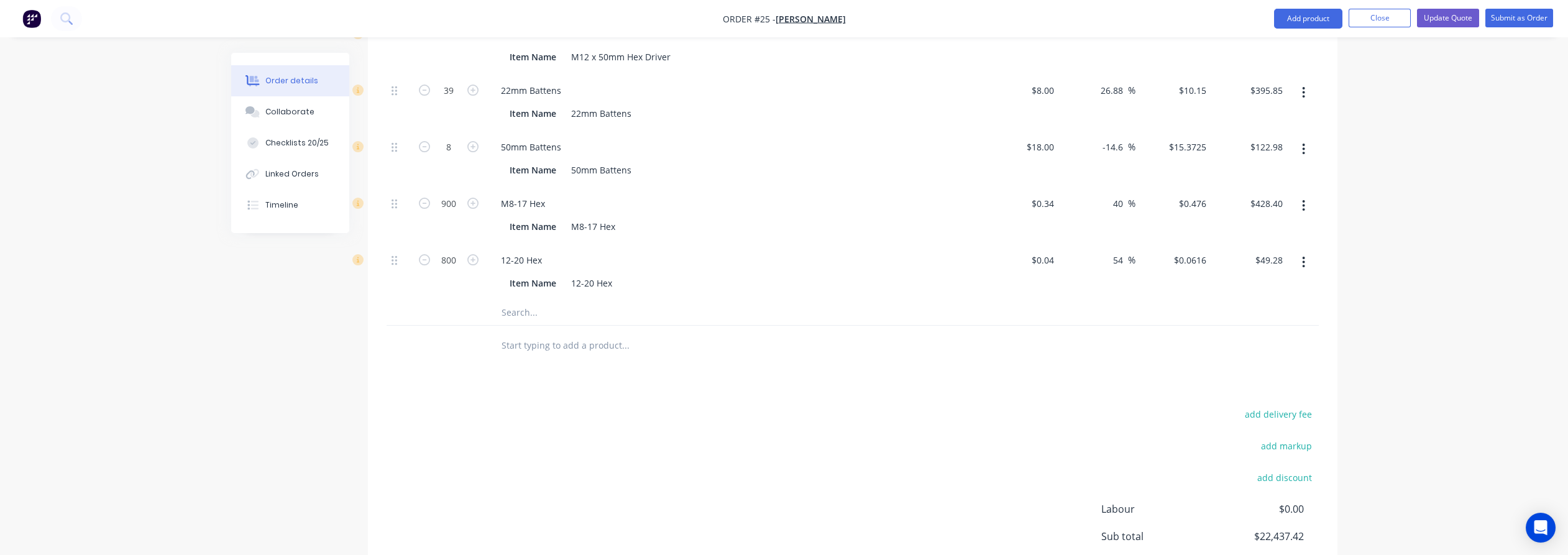
scroll to position [2213, 0]
click at [1276, 195] on input "428.40" at bounding box center [1269, 204] width 39 height 18
type input "$428.40"
click at [1283, 252] on div "49.28 $49.28" at bounding box center [1271, 260] width 33 height 18
type input "$49.27"
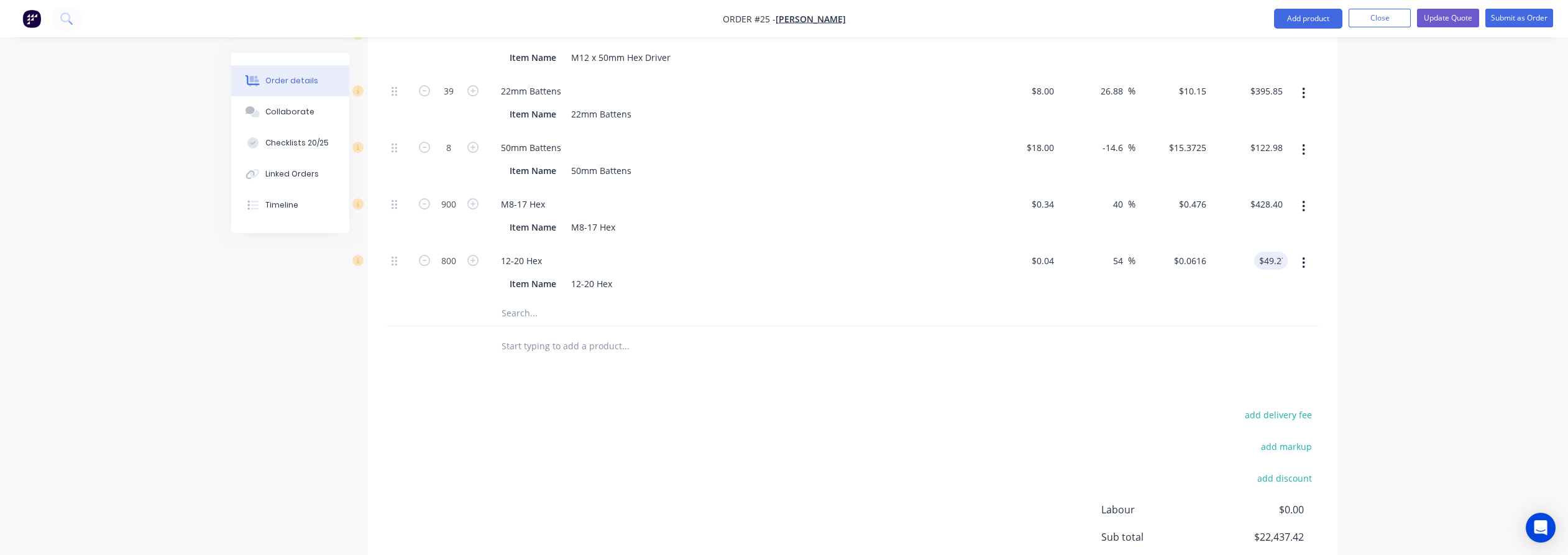
drag, startPoint x: 1467, startPoint y: 131, endPoint x: 1473, endPoint y: 122, distance: 10.8
drag, startPoint x: 1473, startPoint y: 122, endPoint x: 1418, endPoint y: 174, distance: 75.7
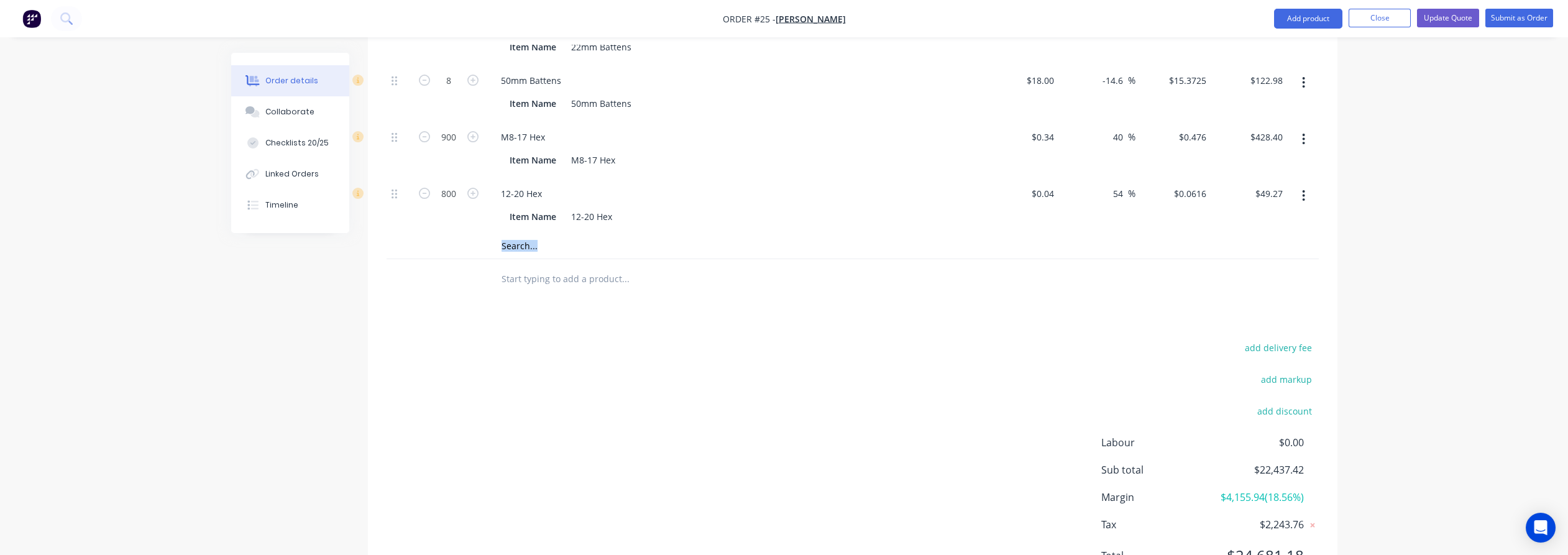
scroll to position [2282, 0]
click at [1444, 16] on button "Update Quote" at bounding box center [1448, 18] width 62 height 18
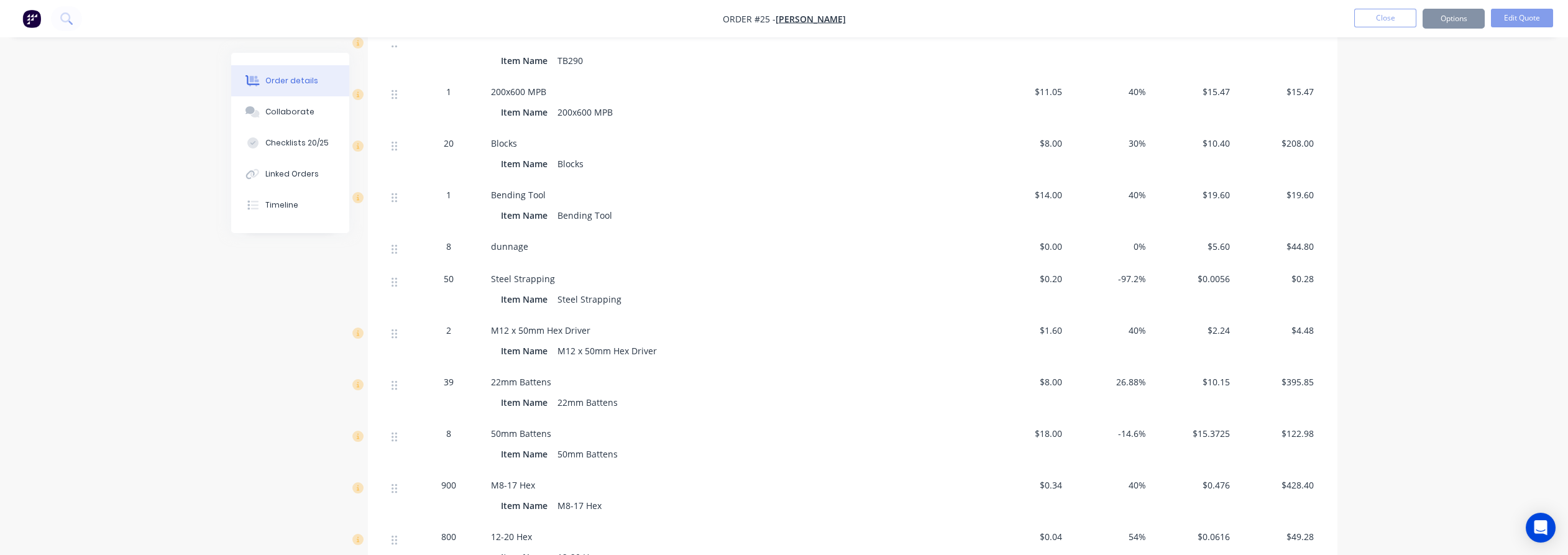
scroll to position [1906, 0]
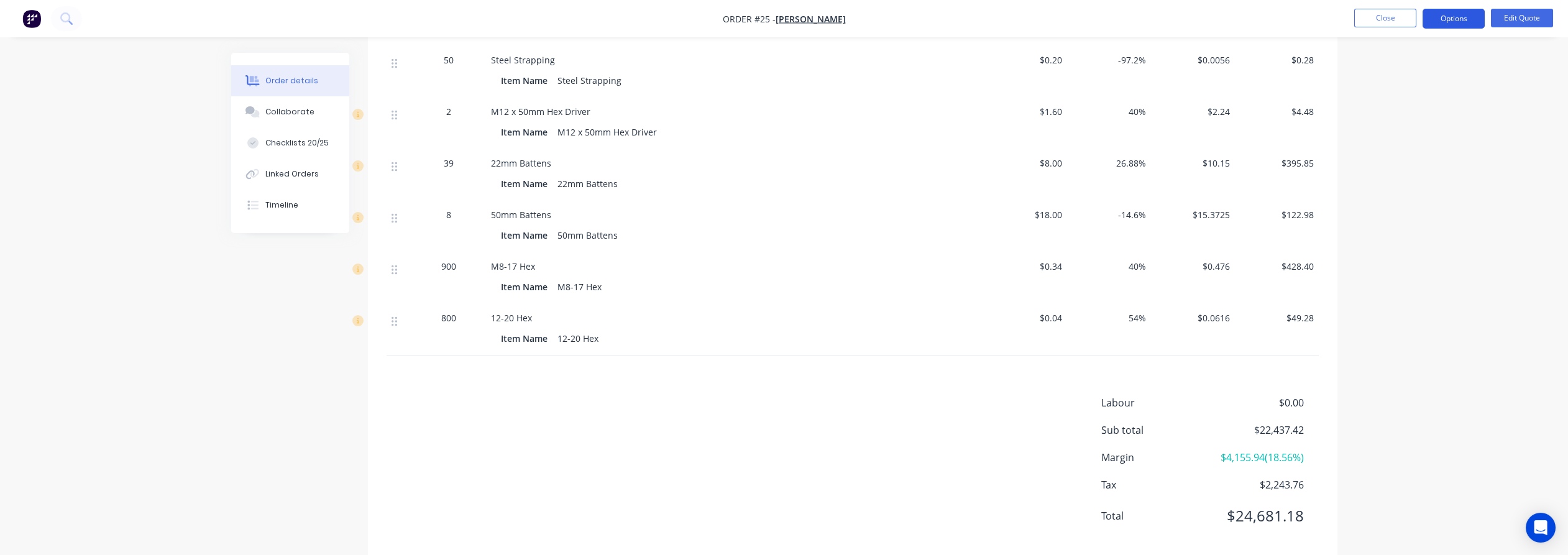
click at [1441, 18] on button "Options" at bounding box center [1453, 18] width 62 height 20
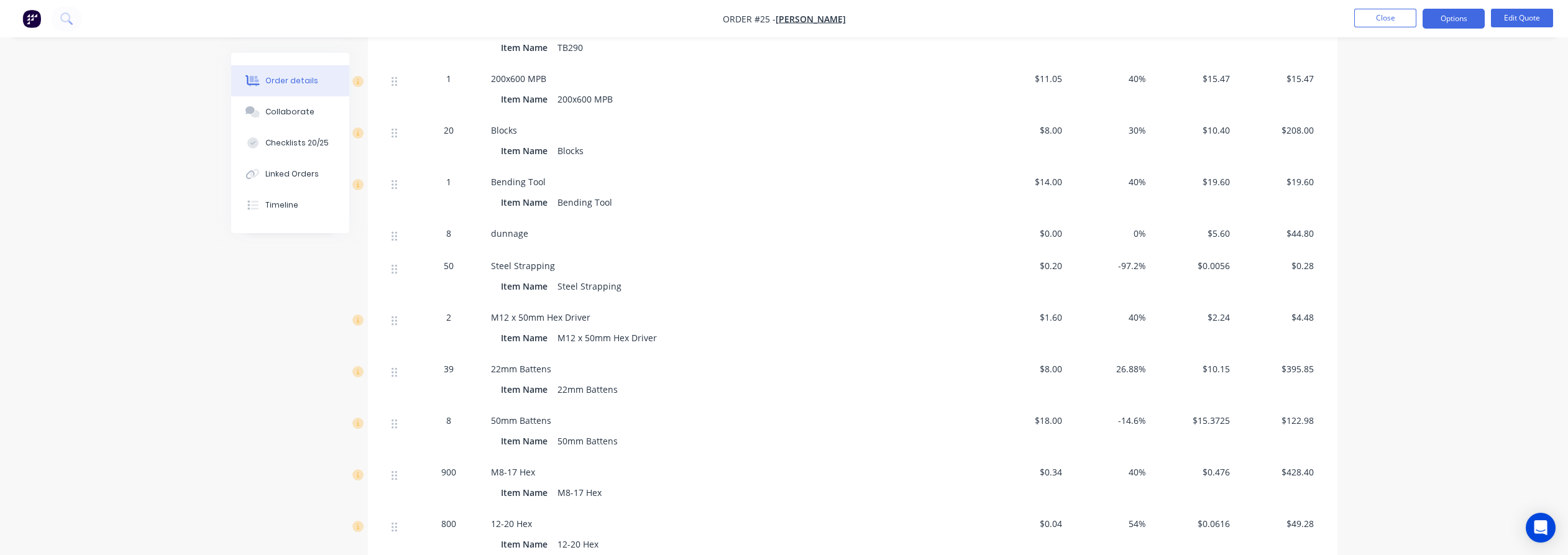
scroll to position [1699, 0]
click at [1458, 24] on button "Options" at bounding box center [1453, 18] width 62 height 20
click at [1412, 76] on div "Quote" at bounding box center [1416, 75] width 115 height 18
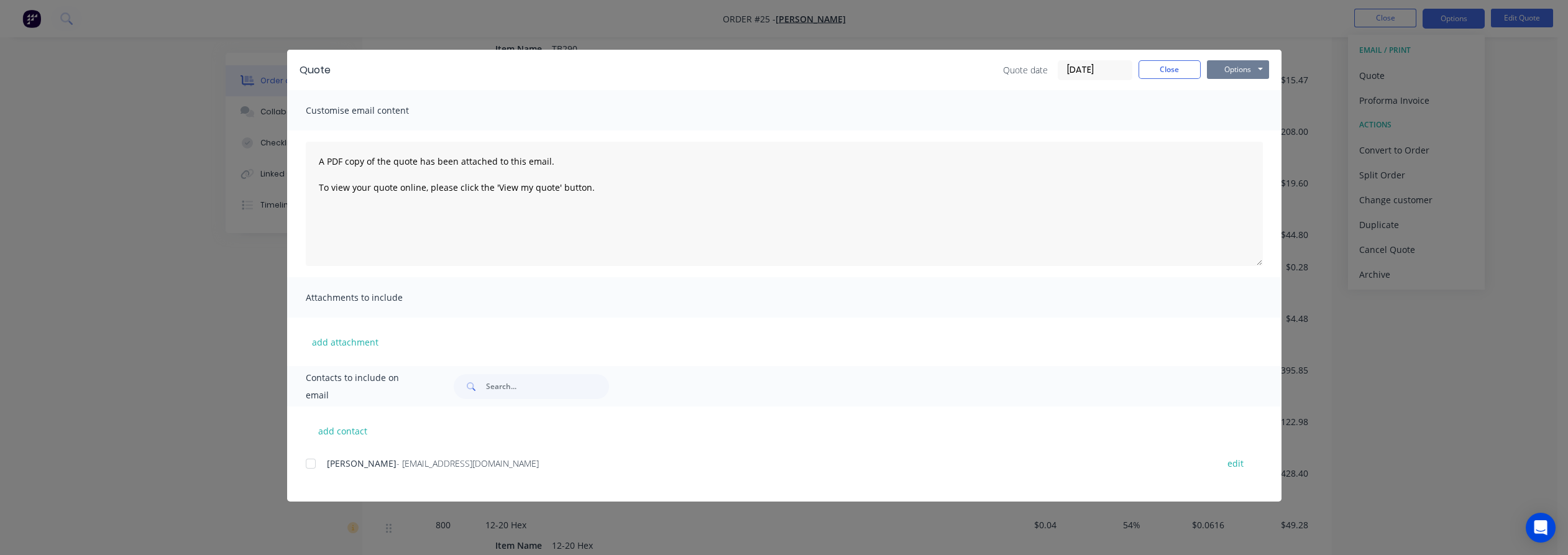
click at [1230, 66] on button "Options" at bounding box center [1238, 69] width 62 height 18
click at [1253, 92] on button "Preview" at bounding box center [1247, 92] width 80 height 20
click at [1163, 68] on button "Close" at bounding box center [1169, 69] width 62 height 18
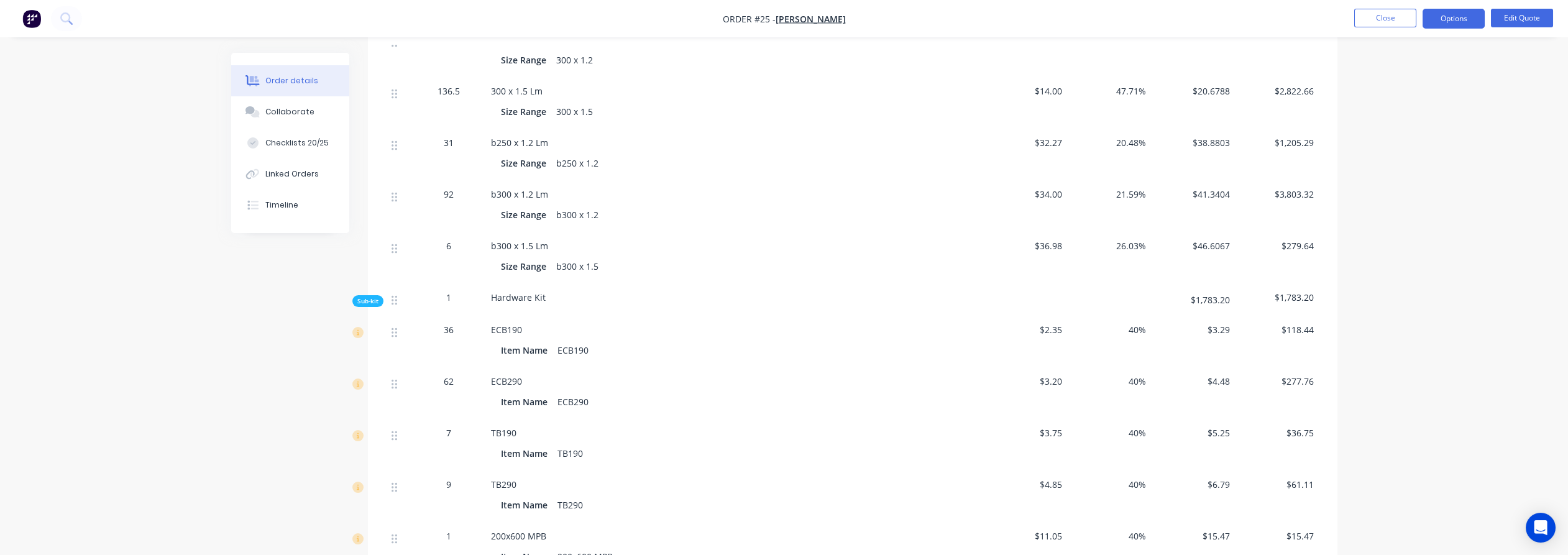
scroll to position [1906, 0]
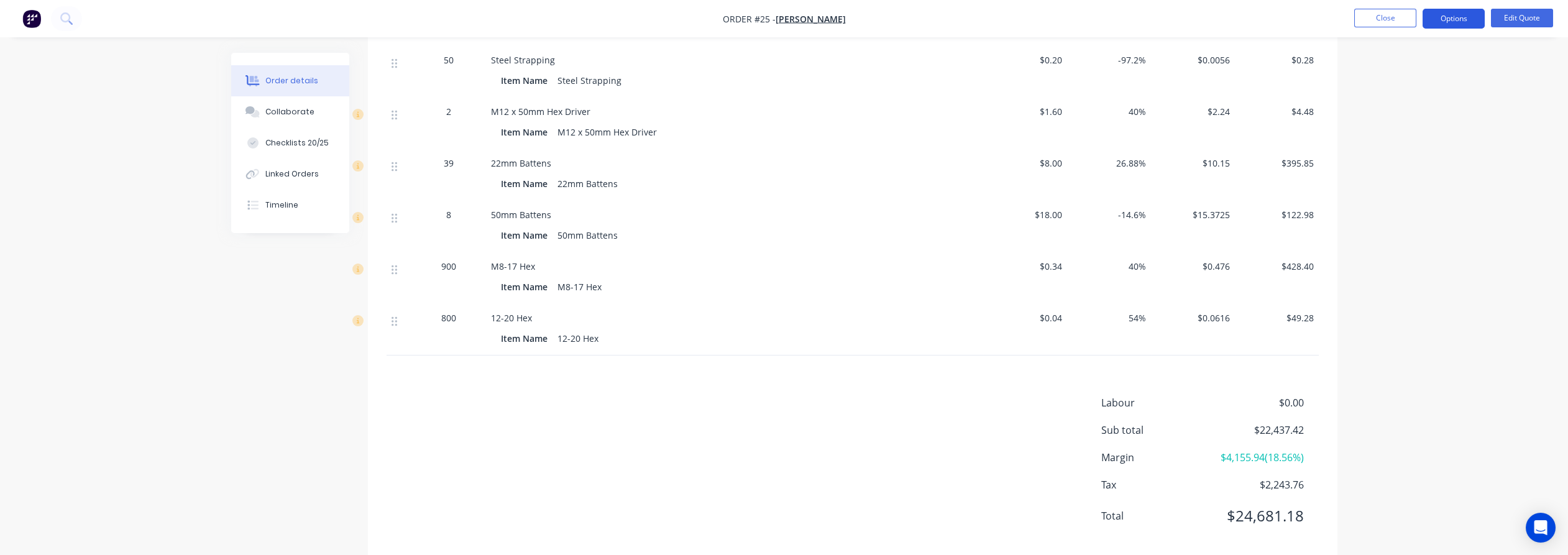
click at [1461, 16] on button "Options" at bounding box center [1453, 18] width 62 height 20
click at [1406, 76] on div "Quote" at bounding box center [1416, 75] width 115 height 18
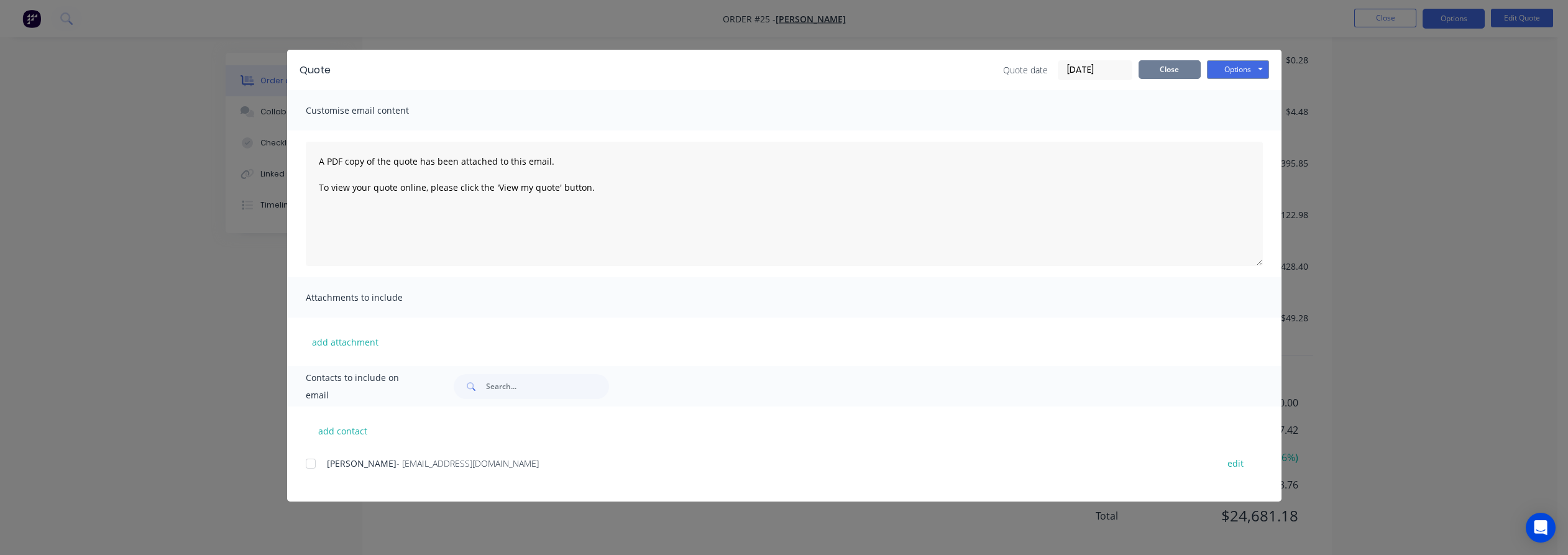
click at [1172, 71] on button "Close" at bounding box center [1169, 69] width 62 height 18
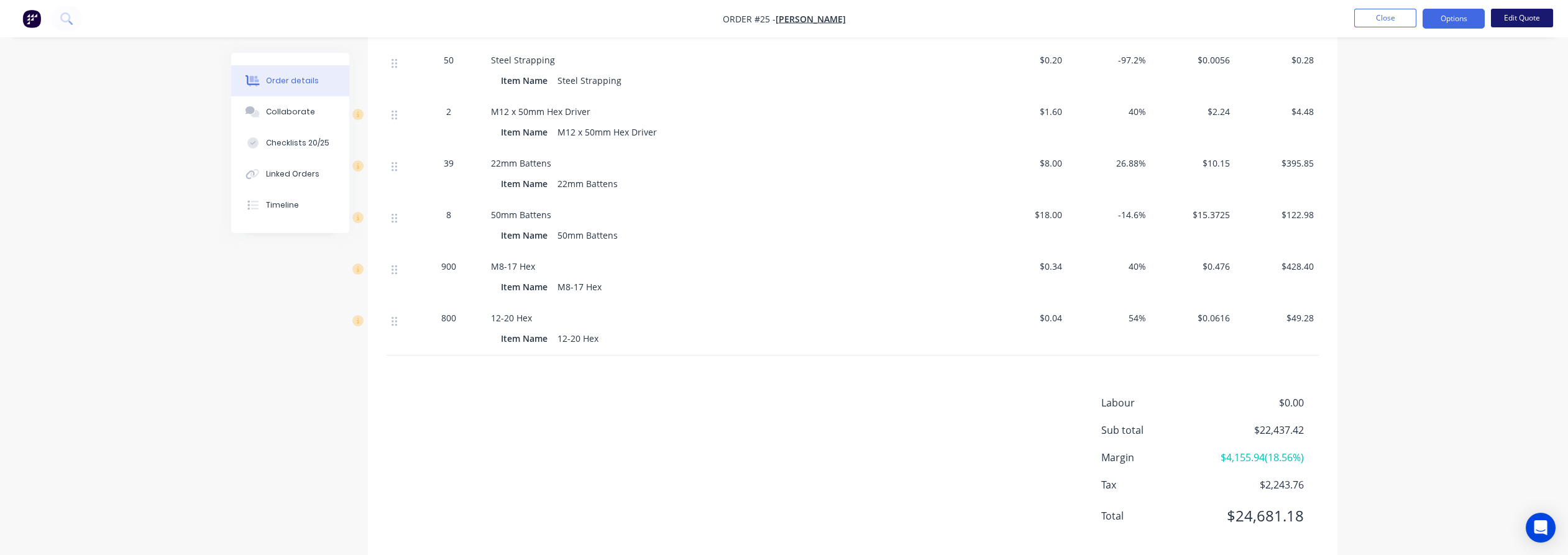
click at [1520, 18] on button "Edit Quote" at bounding box center [1522, 18] width 62 height 18
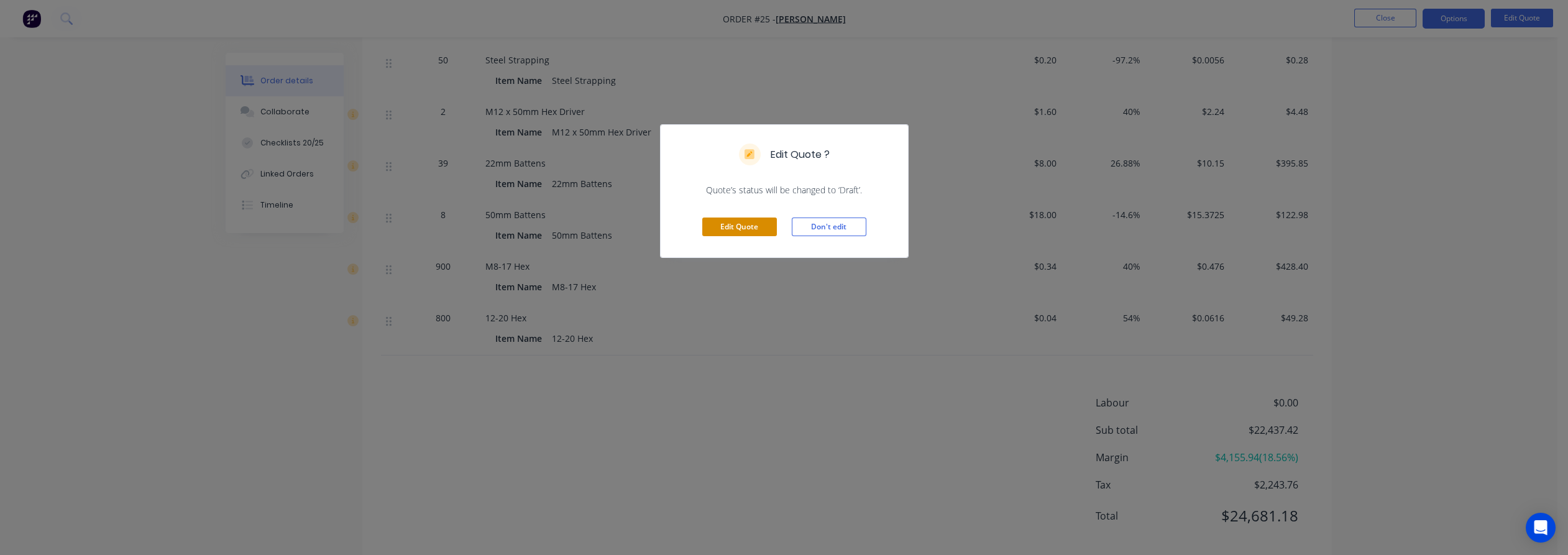
click at [759, 225] on button "Edit Quote" at bounding box center [739, 227] width 75 height 18
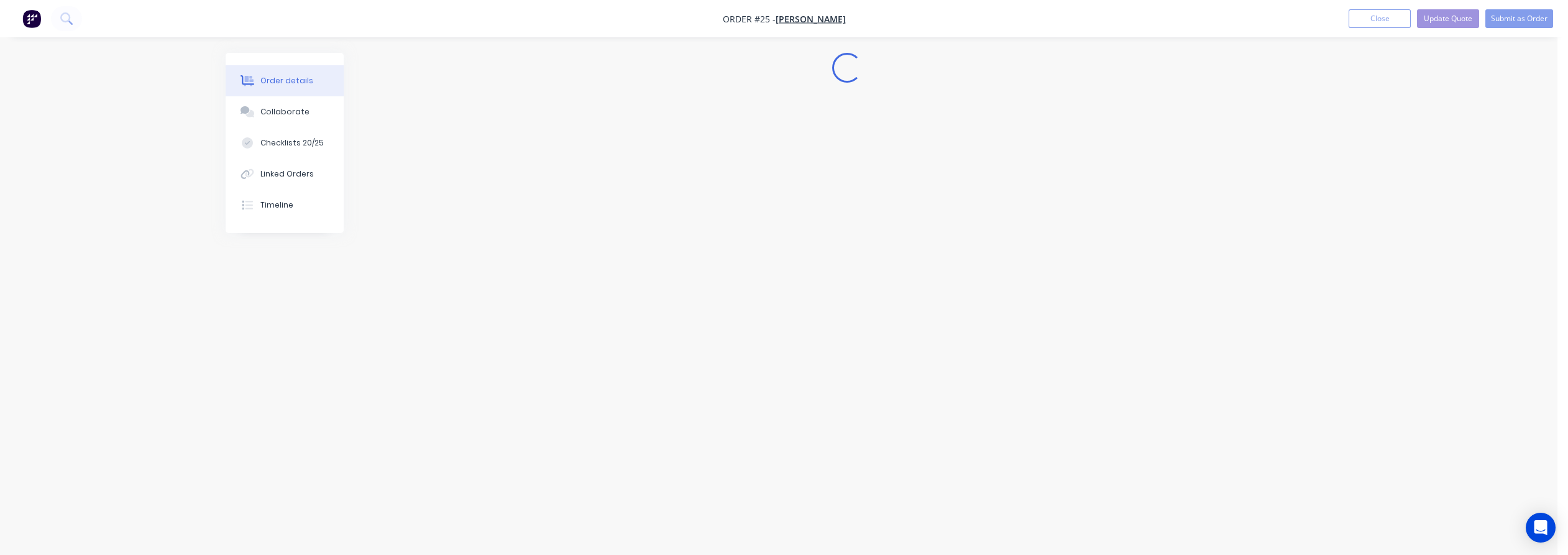
scroll to position [0, 0]
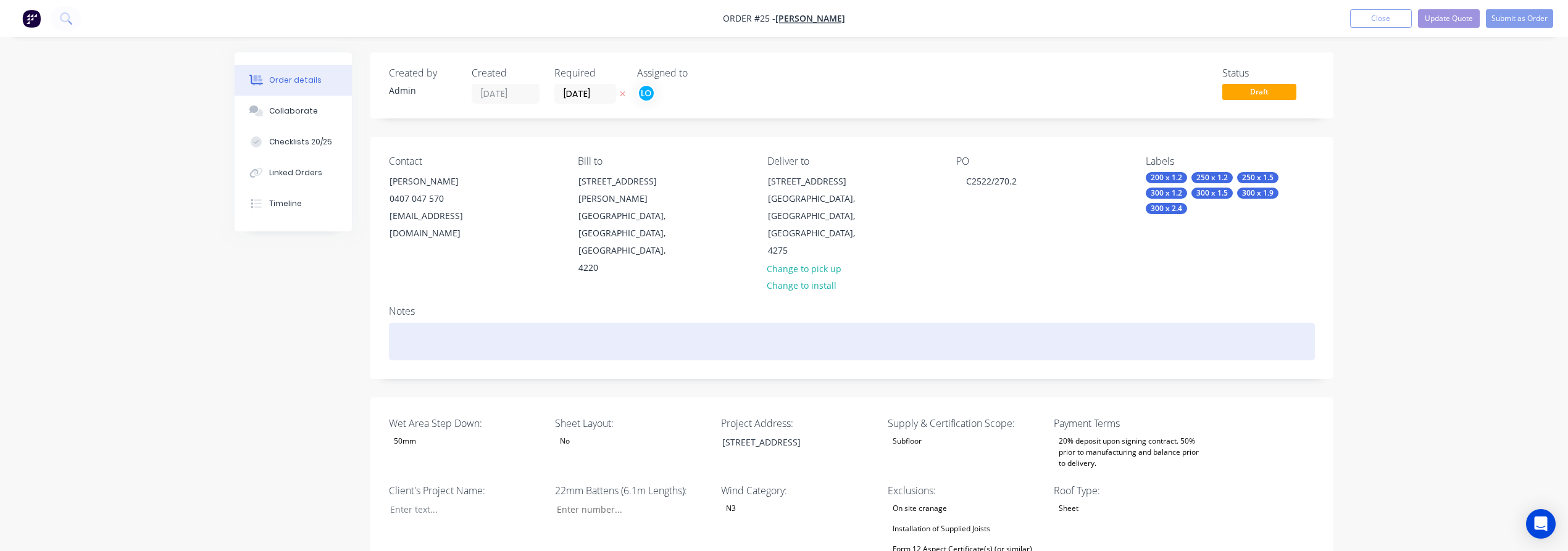
type input "39"
type input "260"
type input "22.4"
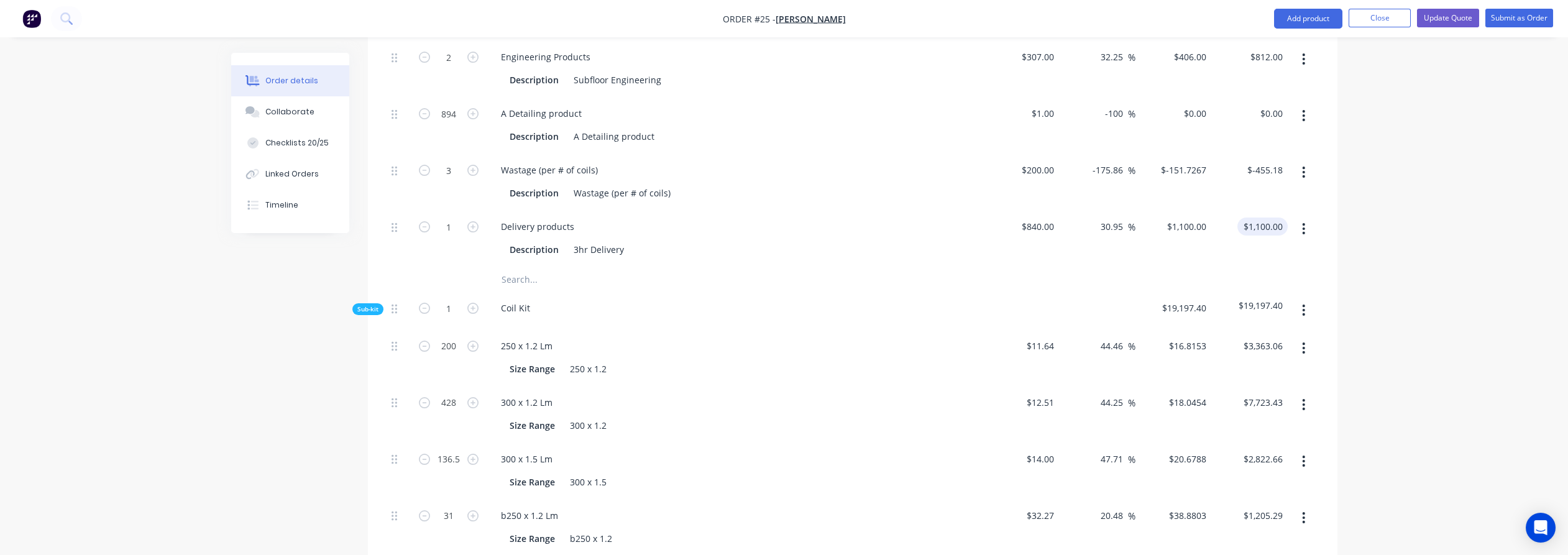
scroll to position [1035, 0]
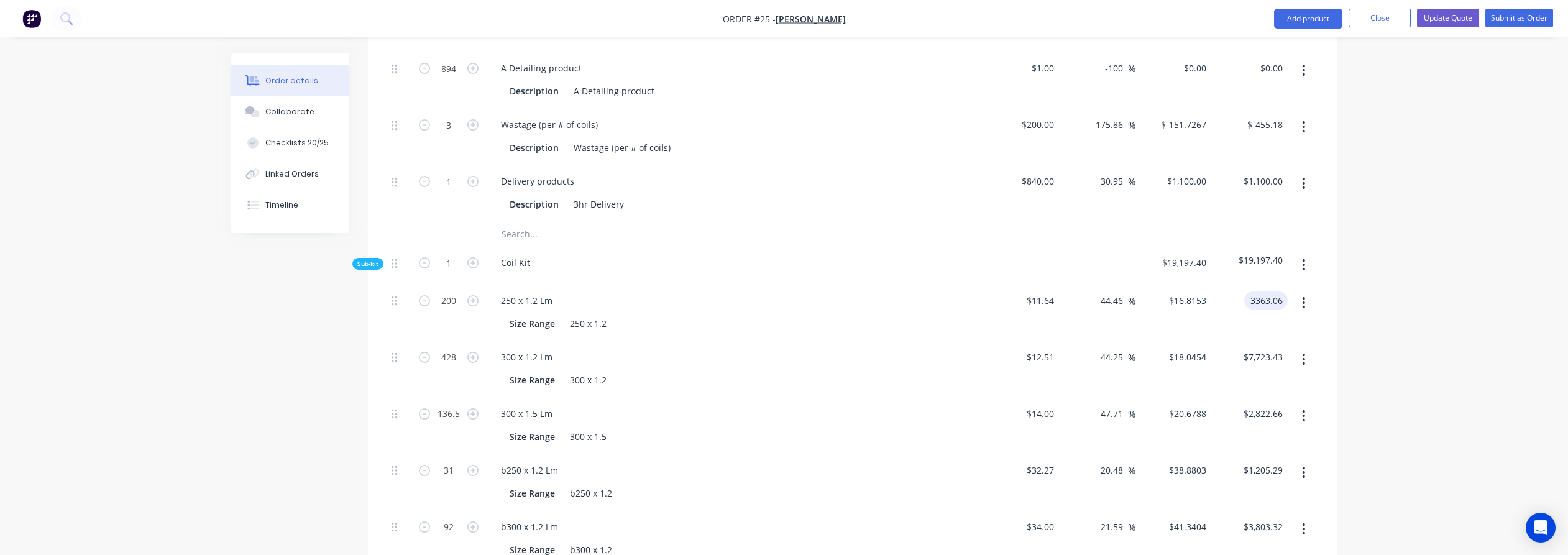
click at [1278, 291] on input "3363.06" at bounding box center [1269, 300] width 39 height 18
click at [1280, 291] on input "3363.06" at bounding box center [1269, 300] width 39 height 18
click at [1283, 291] on input "3363.06" at bounding box center [1269, 300] width 39 height 18
type input "$3,363.05"
click at [1431, 249] on div "Order details Collaborate Checklists 20/25 Linked Orders Timeline Order details…" at bounding box center [784, 413] width 1568 height 2896
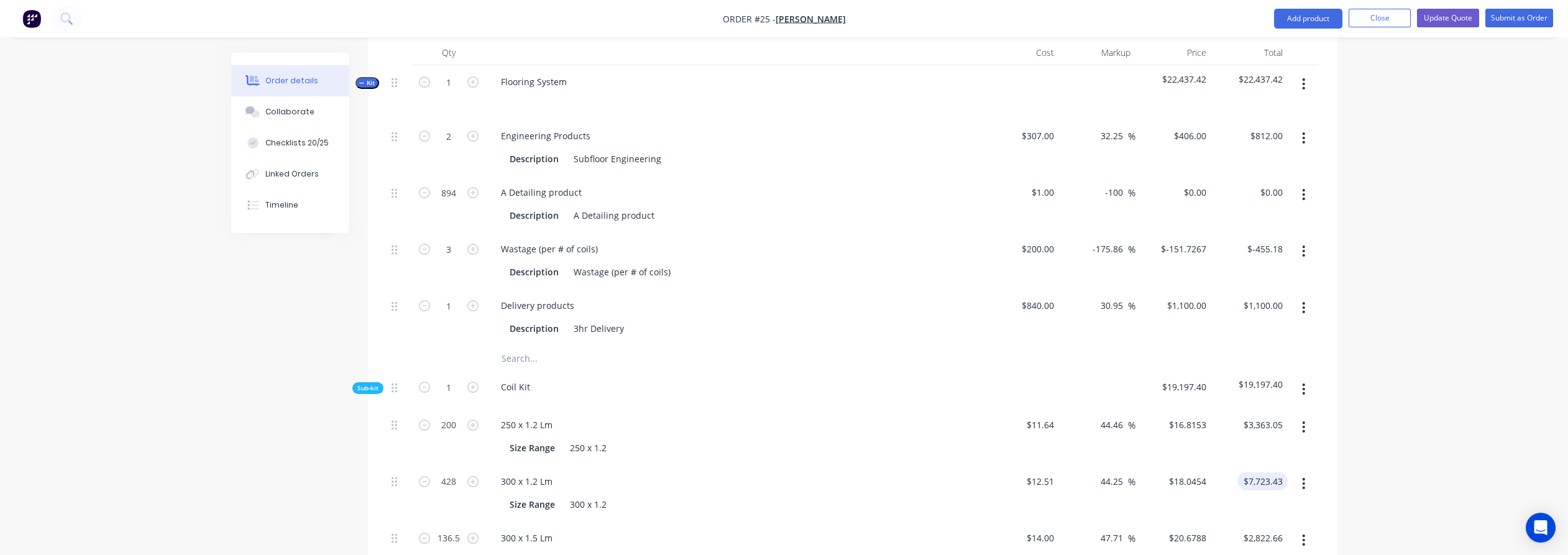
scroll to position [969, 0]
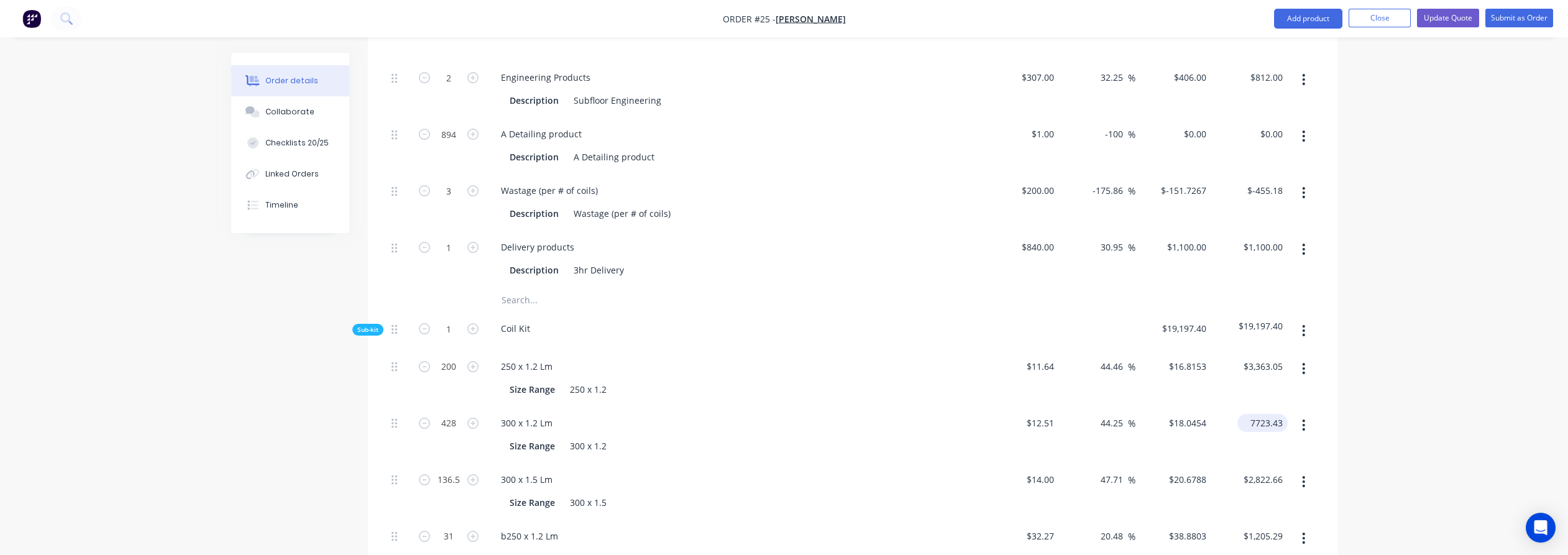
drag, startPoint x: 1271, startPoint y: 367, endPoint x: 1283, endPoint y: 366, distance: 12.0
click at [1271, 413] on input "7723.43" at bounding box center [1265, 422] width 45 height 18
click at [1283, 413] on input "7723.43" at bounding box center [1269, 422] width 39 height 18
type input "$7,723.42"
click at [1422, 350] on div "Order details Collaborate Checklists 20/25 Linked Orders Timeline Order details…" at bounding box center [784, 478] width 1568 height 2896
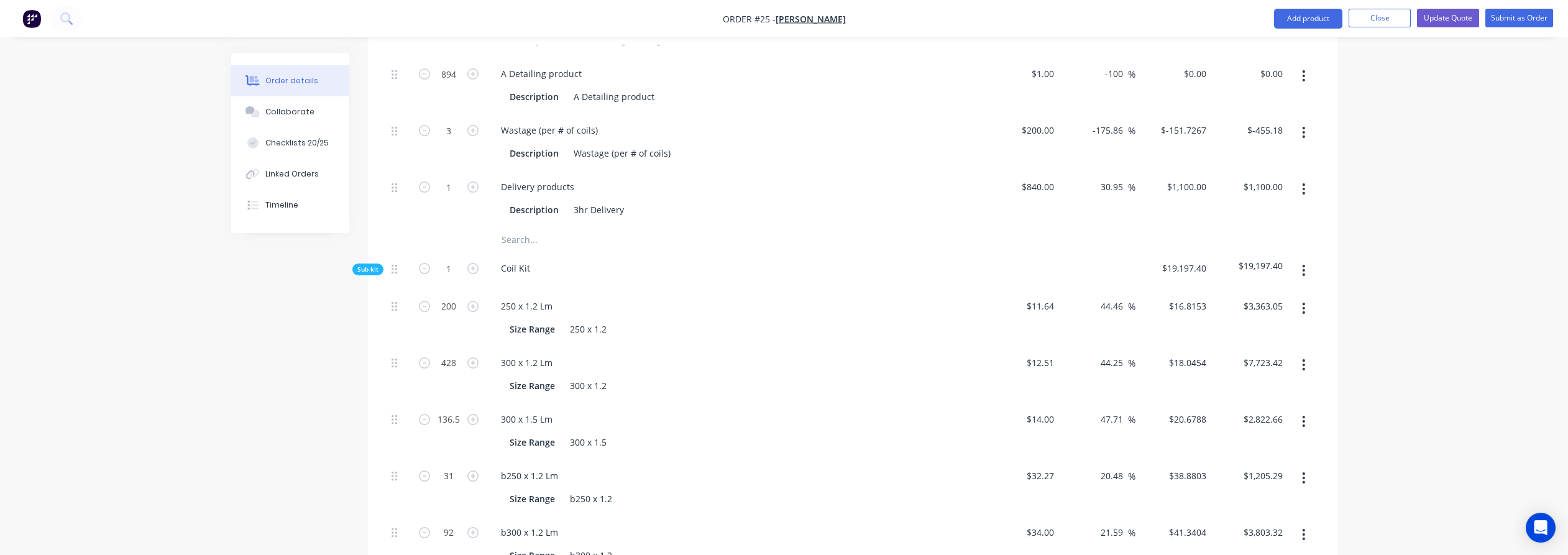
scroll to position [1039, 0]
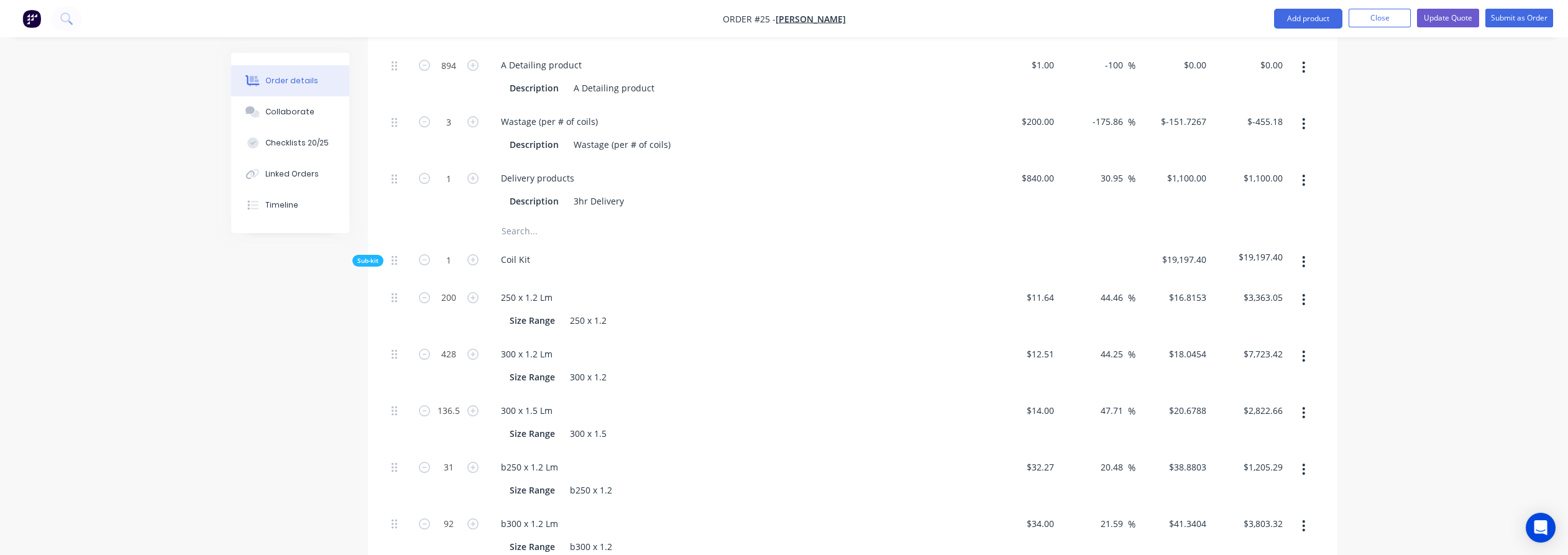
click at [1416, 247] on div "Order details Collaborate Checklists 20/25 Linked Orders Timeline Order details…" at bounding box center [784, 409] width 1568 height 2896
click at [1264, 289] on input "3363.05" at bounding box center [1265, 297] width 45 height 18
click at [1422, 253] on div "Order details Collaborate Checklists 20/25 Linked Orders Timeline Order details…" at bounding box center [784, 409] width 1568 height 2896
click at [1259, 289] on input "3363.05" at bounding box center [1269, 297] width 39 height 18
type input "$3,363.05"
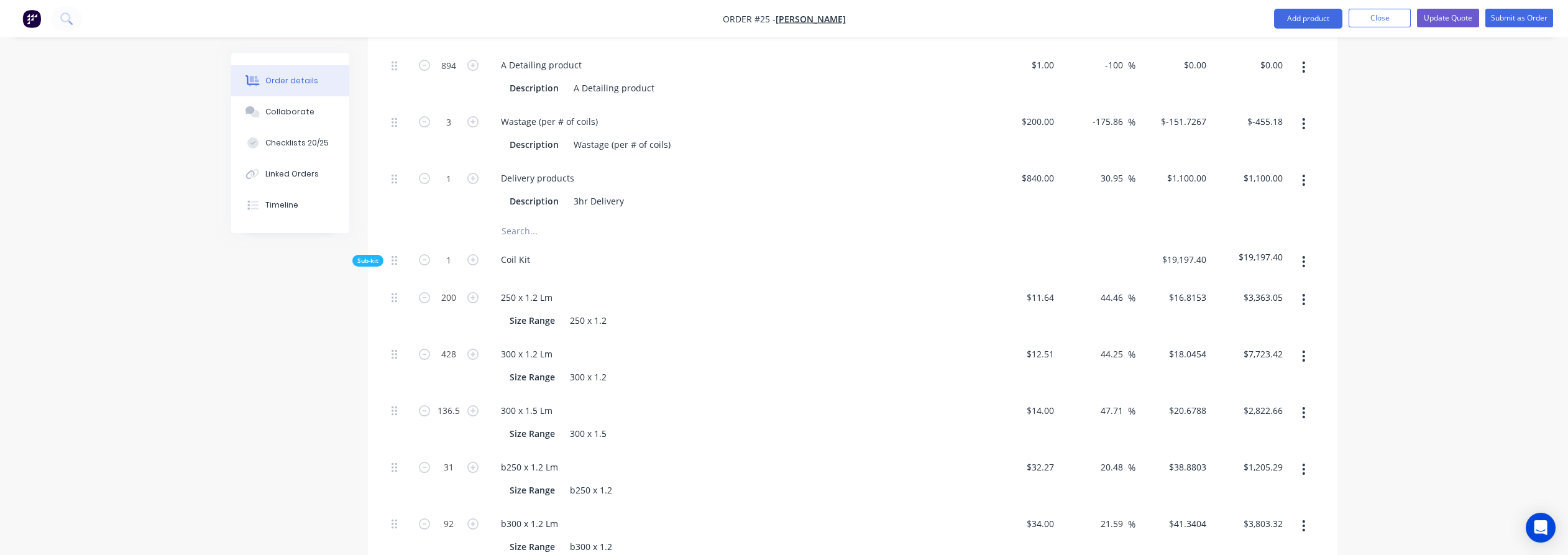
click at [1340, 259] on div "Order details Collaborate Checklists 20/25 Linked Orders Timeline Order details…" at bounding box center [784, 436] width 1131 height 2843
click at [1278, 345] on input "7723.42" at bounding box center [1265, 353] width 45 height 18
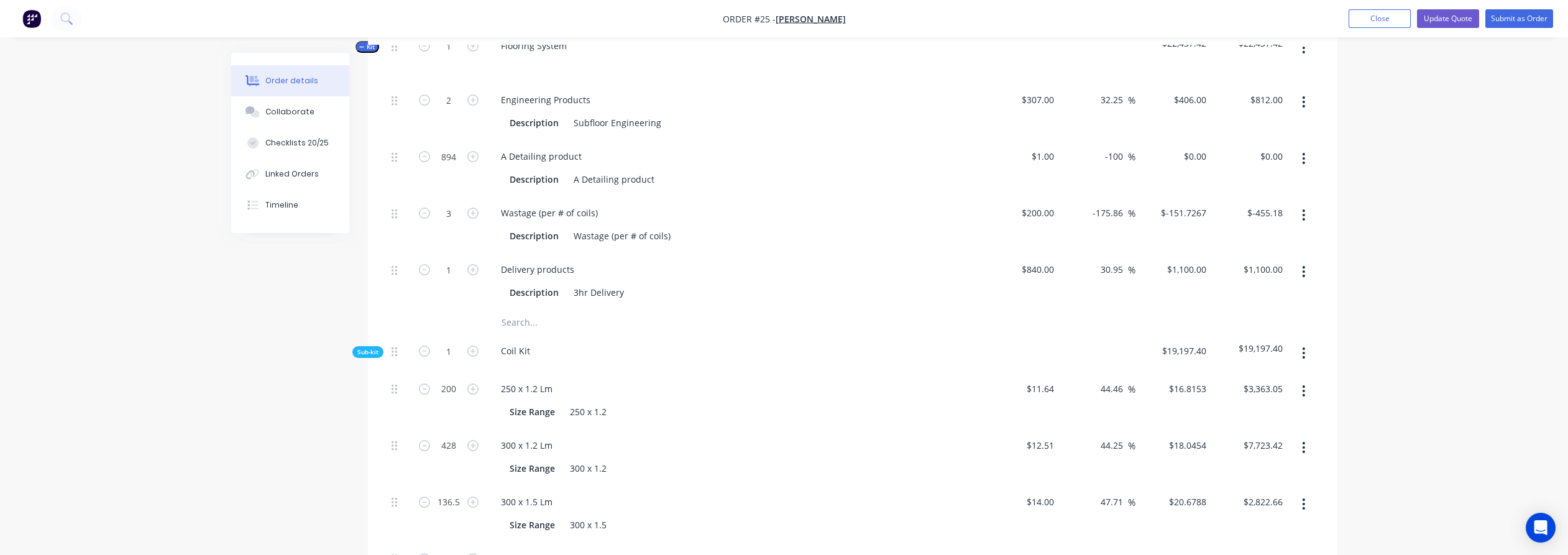
scroll to position [969, 0]
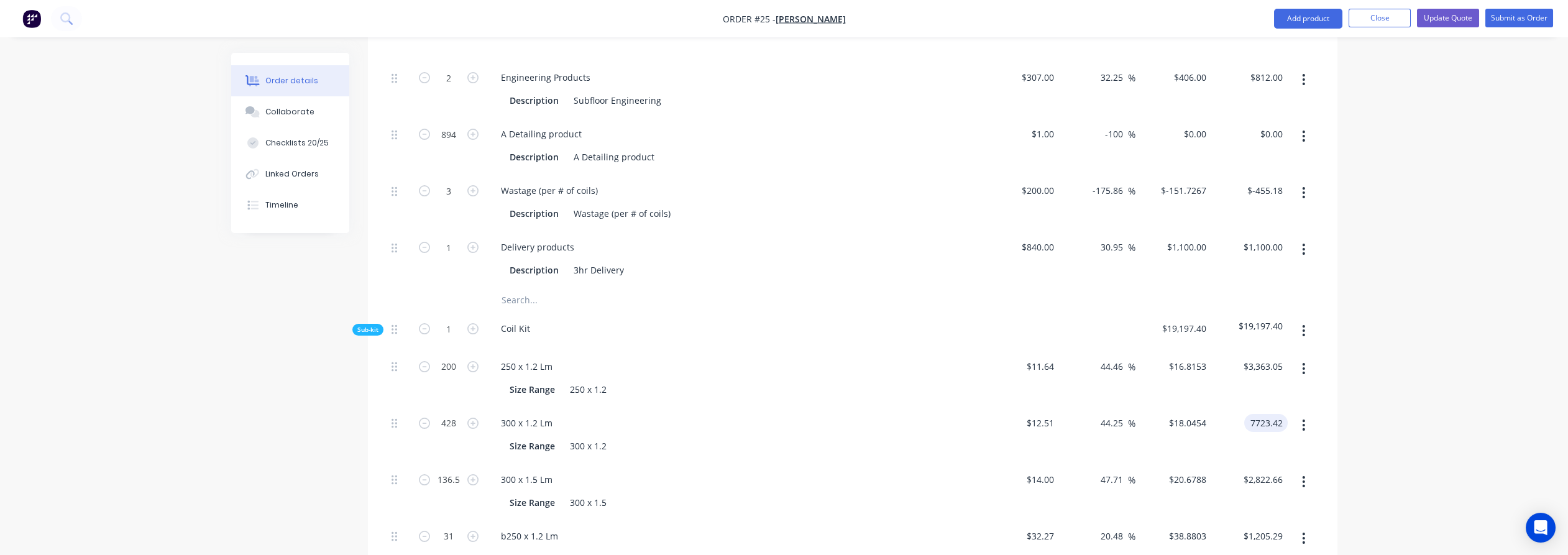
click at [1274, 413] on input "7723.42" at bounding box center [1269, 422] width 39 height 18
type input "$7,723.41"
click at [1339, 368] on div "Order details Collaborate Checklists 20/25 Linked Orders Timeline Order details…" at bounding box center [784, 505] width 1131 height 2843
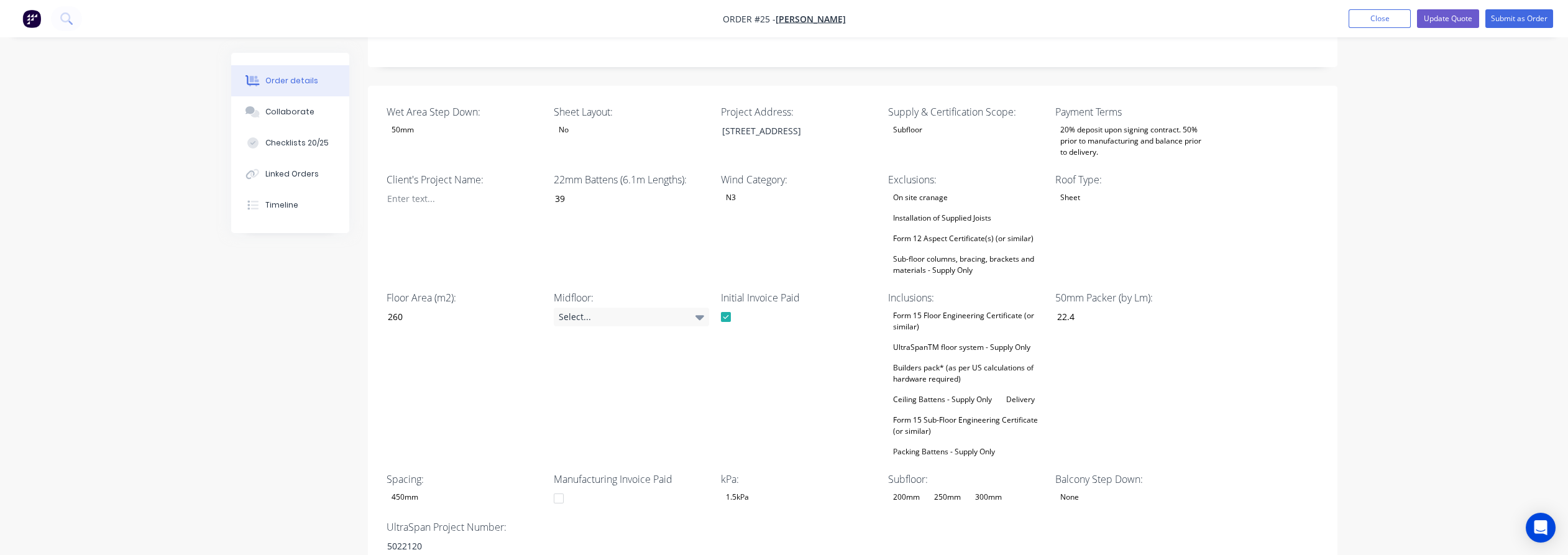
scroll to position [0, 0]
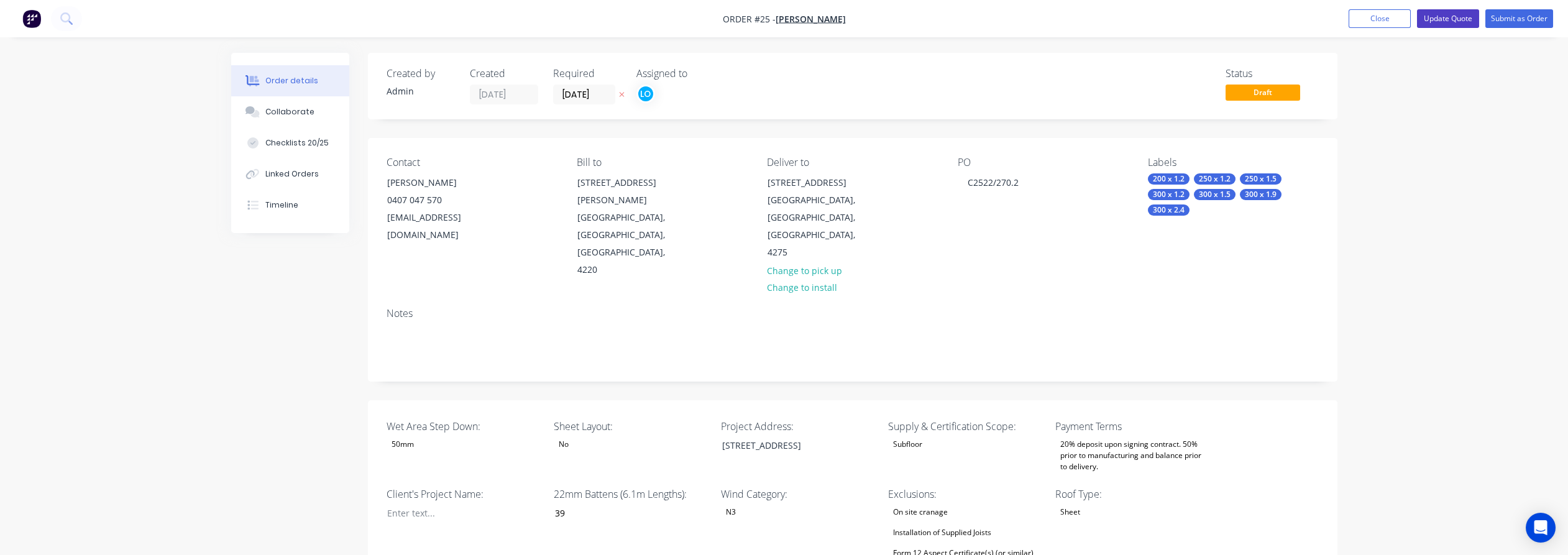
click at [1459, 15] on button "Update Quote" at bounding box center [1448, 18] width 62 height 18
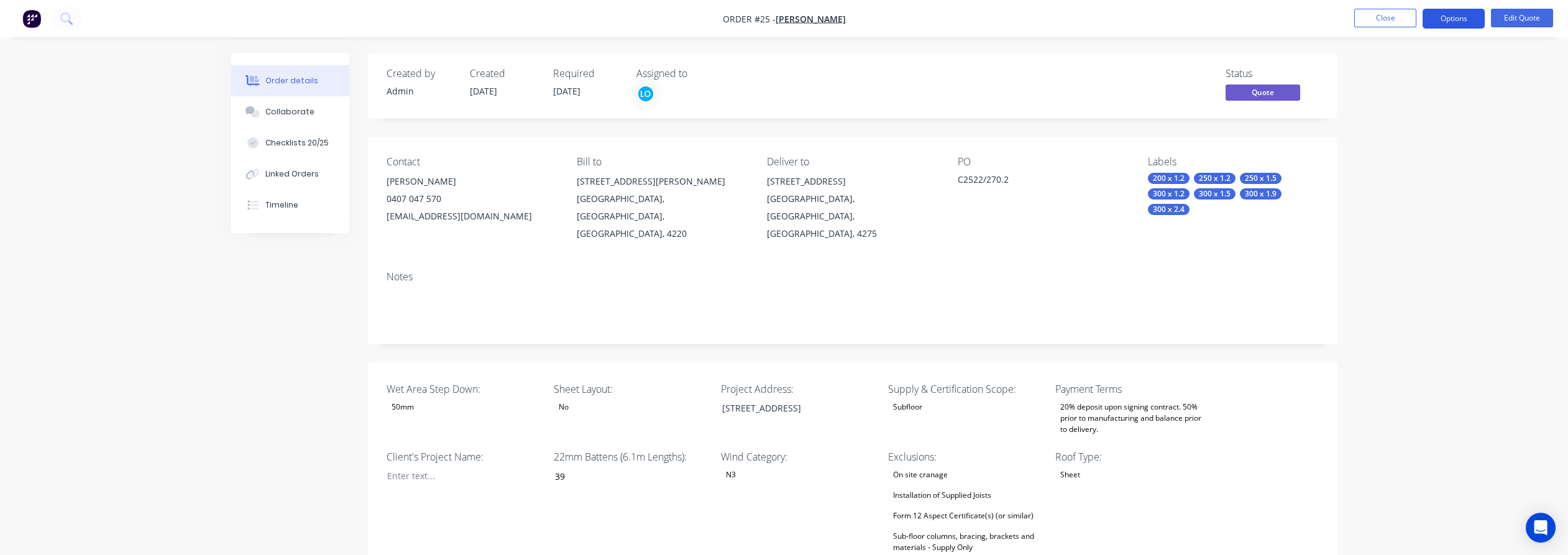
click at [1463, 19] on button "Options" at bounding box center [1453, 18] width 62 height 20
click at [1421, 71] on div "Quote" at bounding box center [1416, 75] width 115 height 18
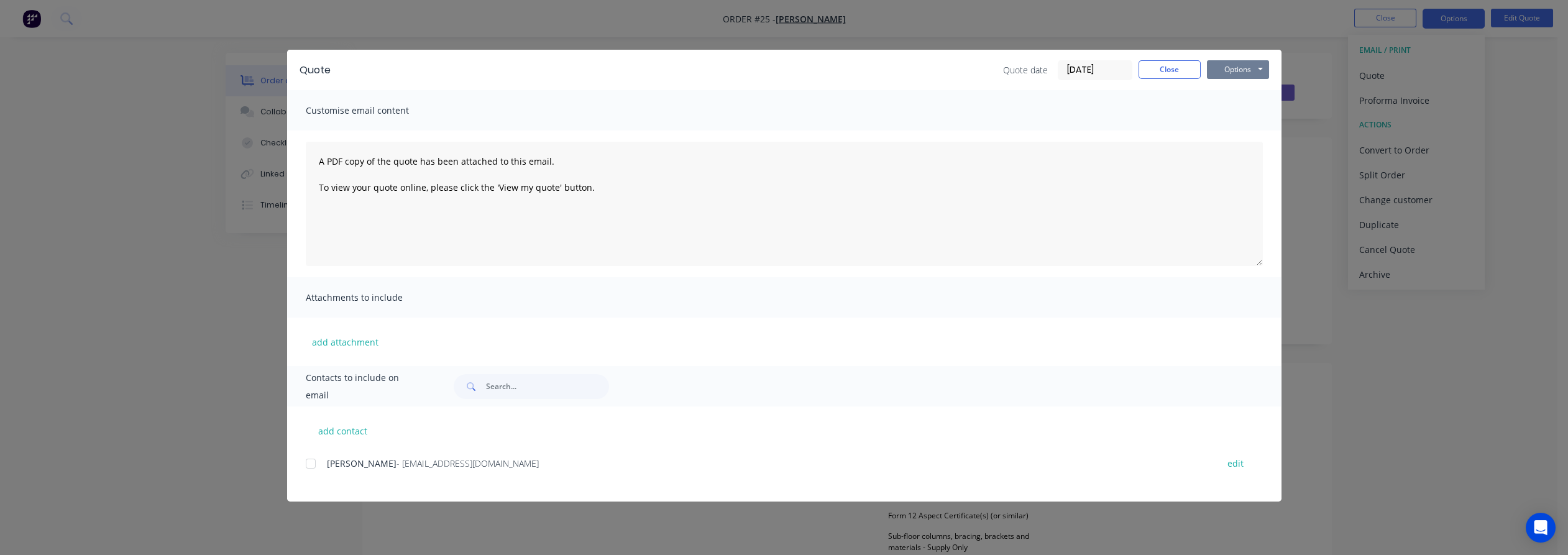
click at [1222, 68] on button "Options" at bounding box center [1238, 69] width 62 height 18
click at [1230, 87] on button "Preview" at bounding box center [1247, 92] width 80 height 20
click at [1187, 75] on button "Close" at bounding box center [1169, 69] width 62 height 18
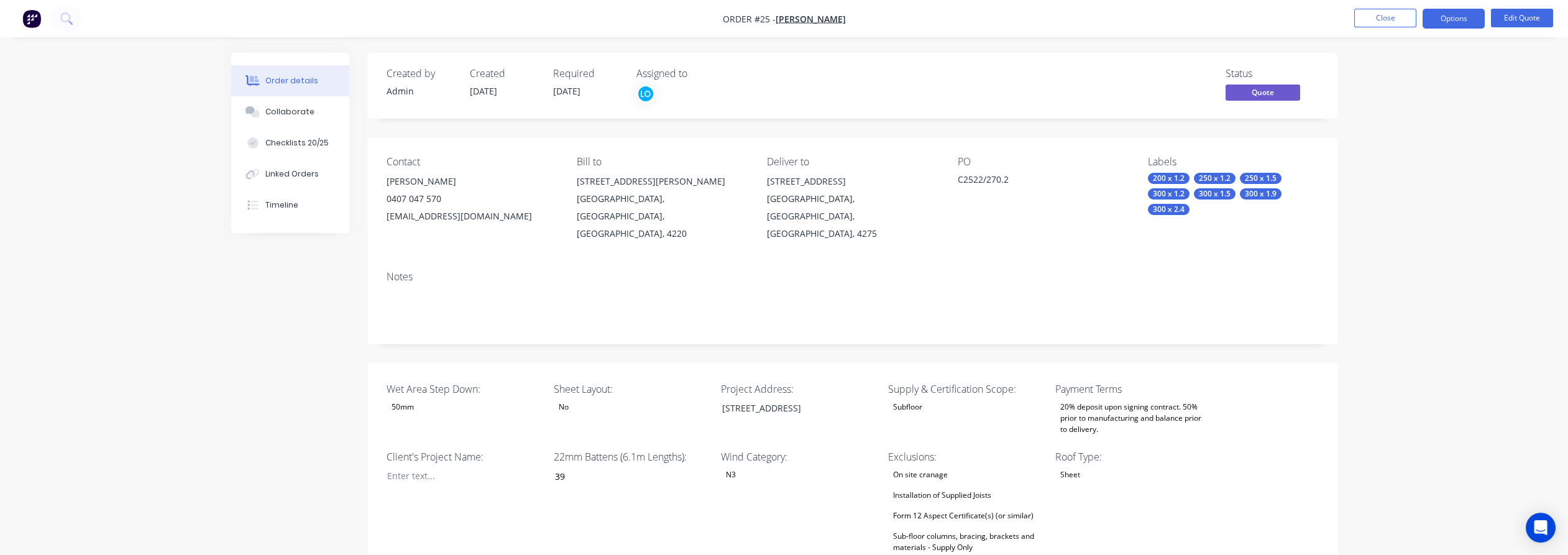
click at [851, 181] on div "[STREET_ADDRESS]" at bounding box center [852, 181] width 170 height 18
click at [809, 184] on div "[STREET_ADDRESS]" at bounding box center [852, 181] width 170 height 18
click at [1500, 15] on button "Edit Quote" at bounding box center [1522, 18] width 62 height 18
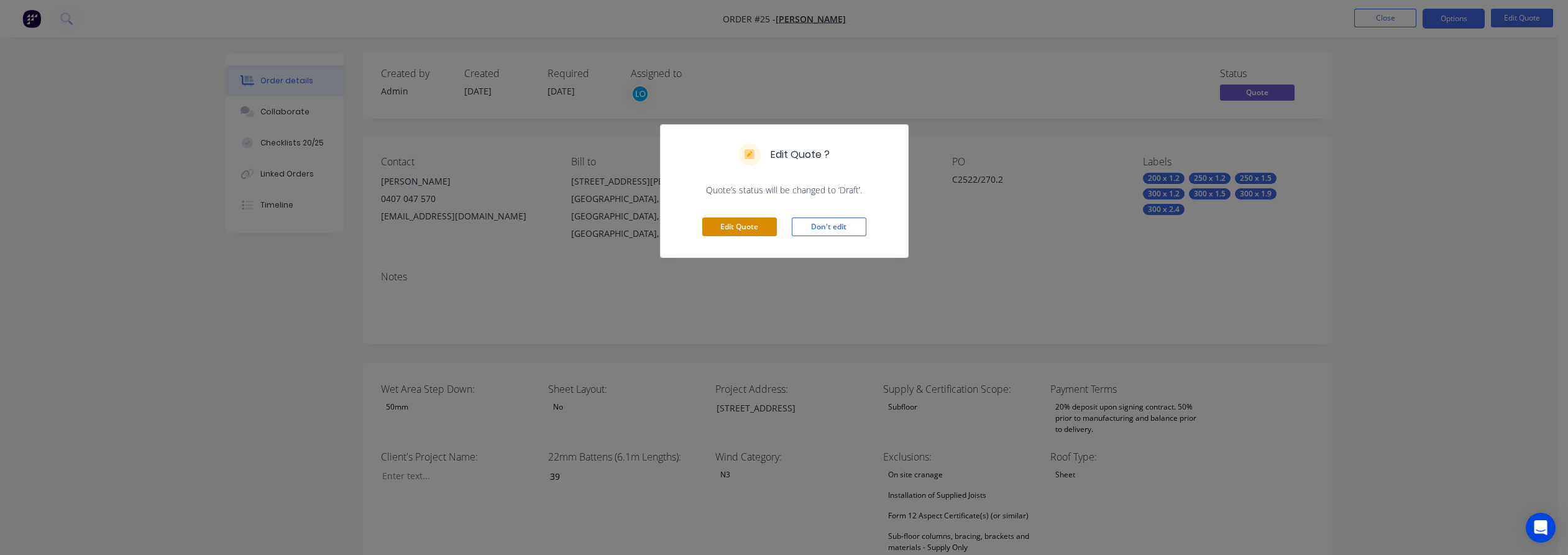
click at [742, 228] on button "Edit Quote" at bounding box center [739, 227] width 75 height 18
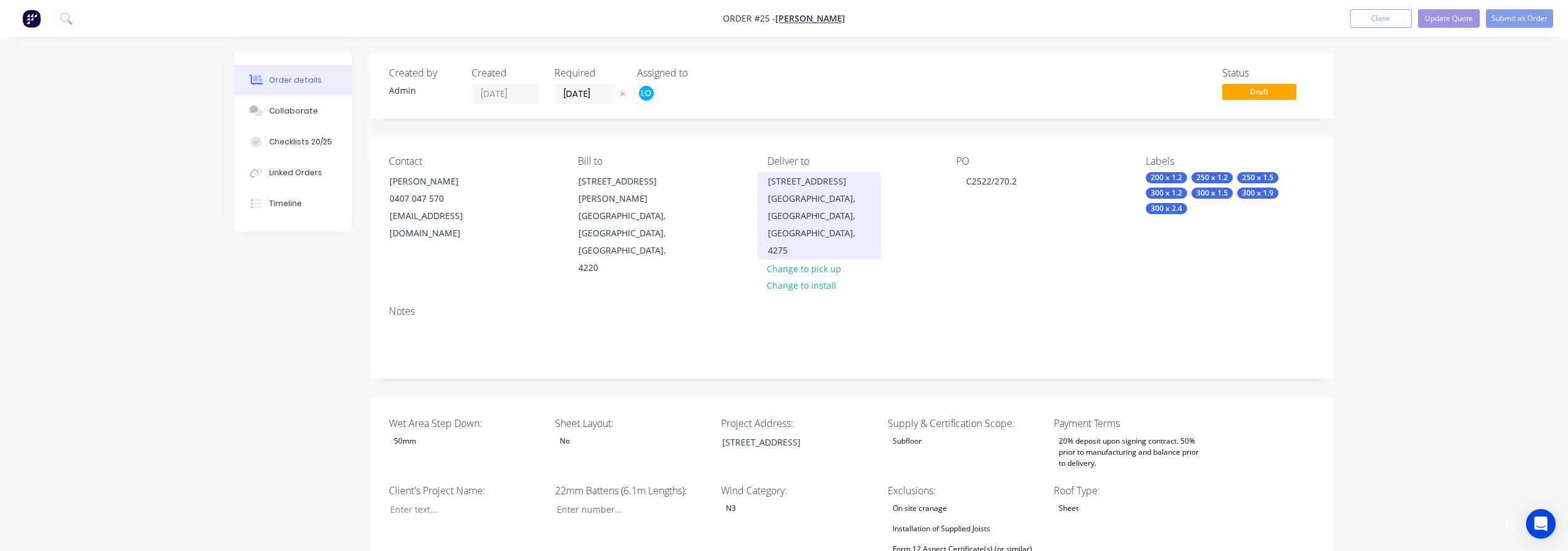
type input "39"
type input "260"
type input "22.4"
click at [814, 186] on div "[STREET_ADDRESS]" at bounding box center [814, 181] width 103 height 17
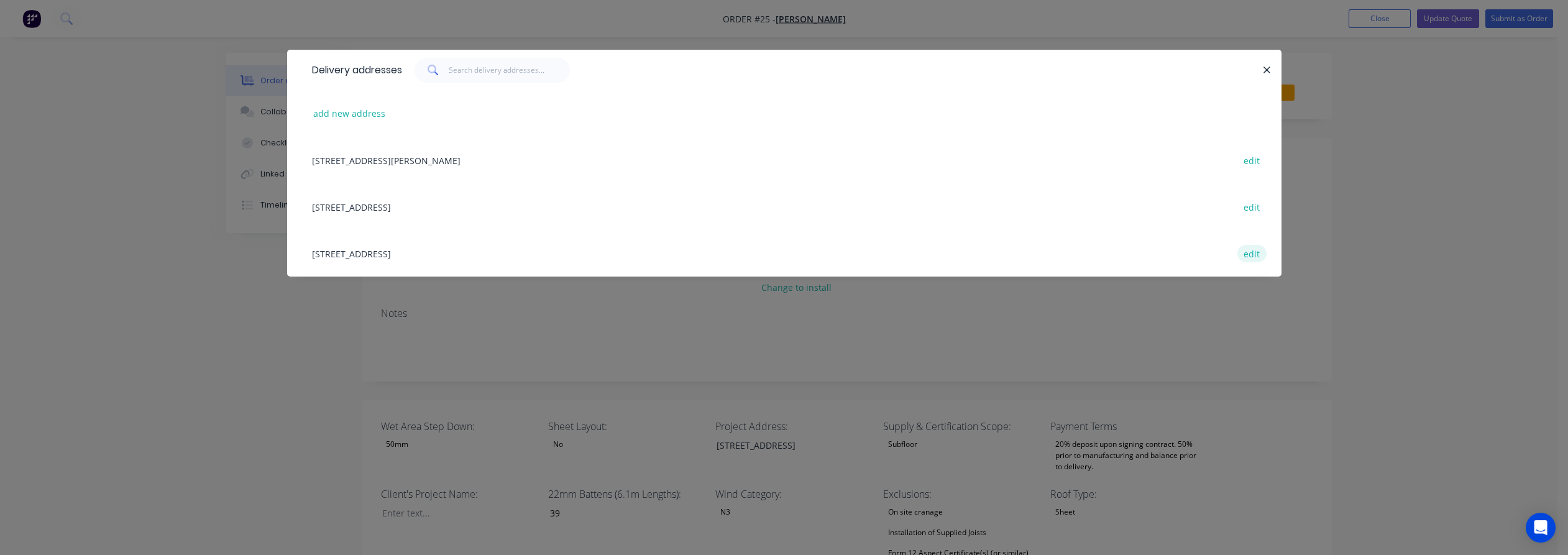
click at [1255, 253] on button "edit" at bounding box center [1253, 253] width 30 height 17
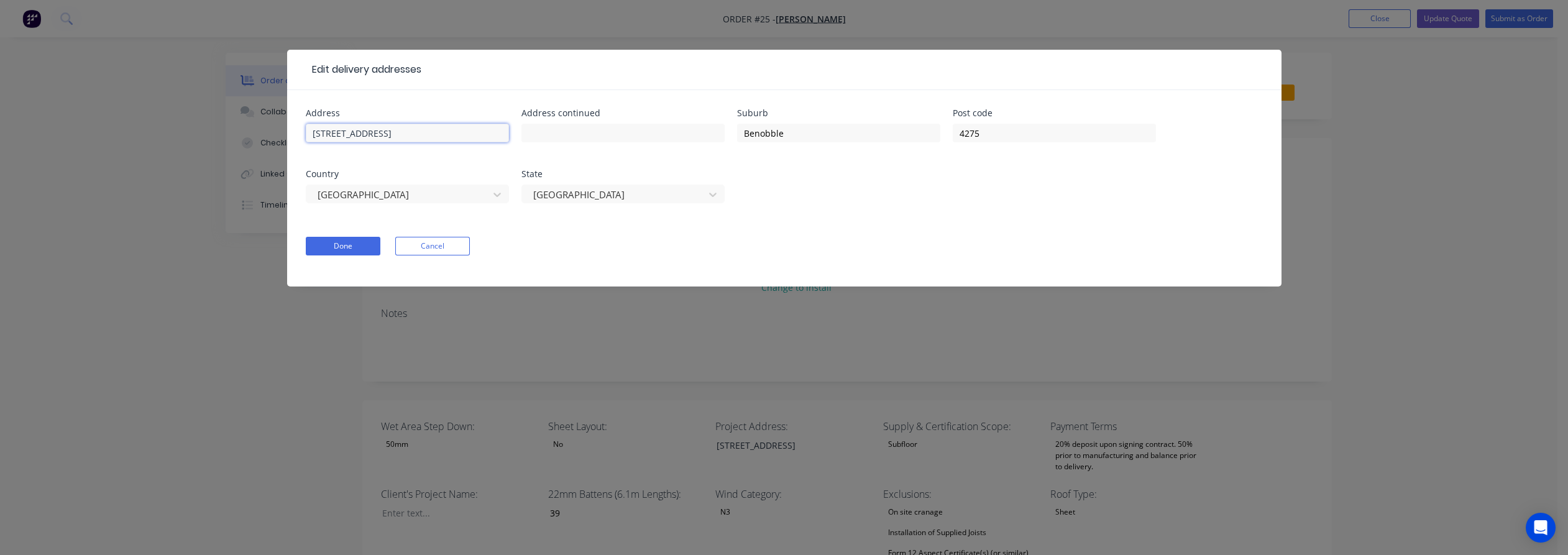
click at [351, 130] on input "[STREET_ADDRESS]" at bounding box center [408, 133] width 204 height 18
click at [417, 133] on input "[STREET_ADDRESS]" at bounding box center [408, 133] width 204 height 18
type input "[STREET_ADDRESS],"
type input "Benobble,"
click at [344, 243] on button "Done" at bounding box center [343, 246] width 75 height 18
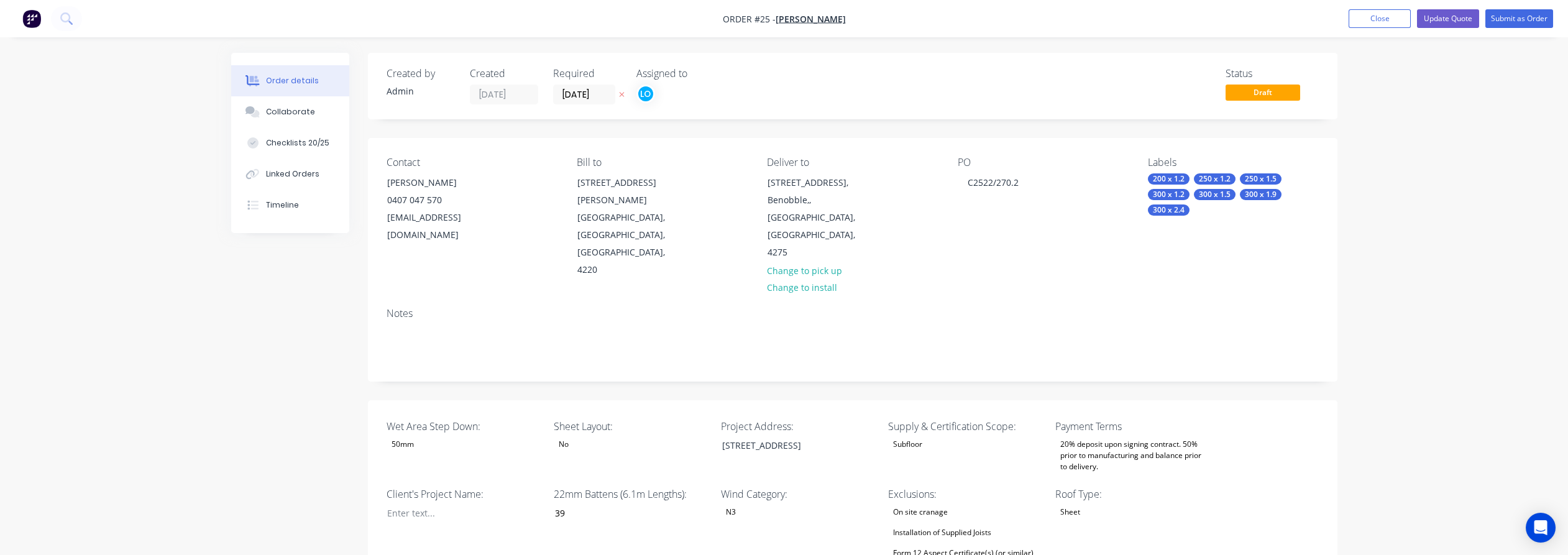
click at [845, 207] on div "Benobble,, [GEOGRAPHIC_DATA], [GEOGRAPHIC_DATA], 4275" at bounding box center [820, 226] width 104 height 69
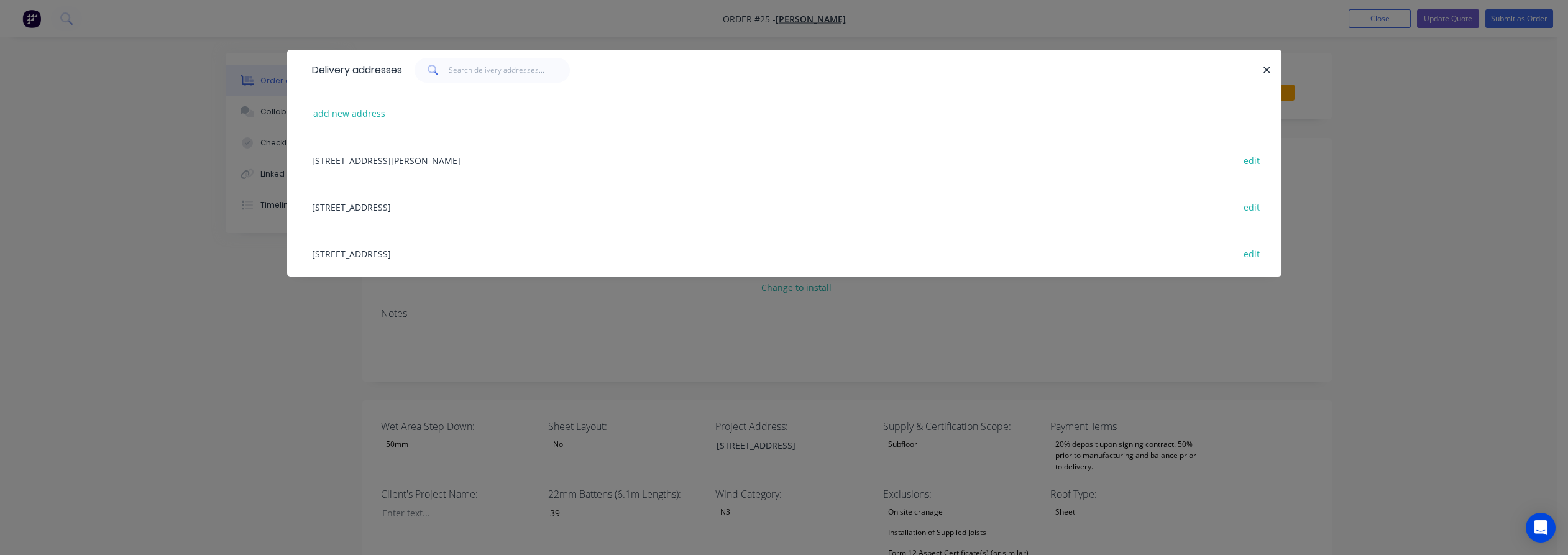
click at [1420, 243] on div "Delivery addresses add new address [STREET_ADDRESS][PERSON_NAME], [STREET_ADDRE…" at bounding box center [784, 278] width 1568 height 555
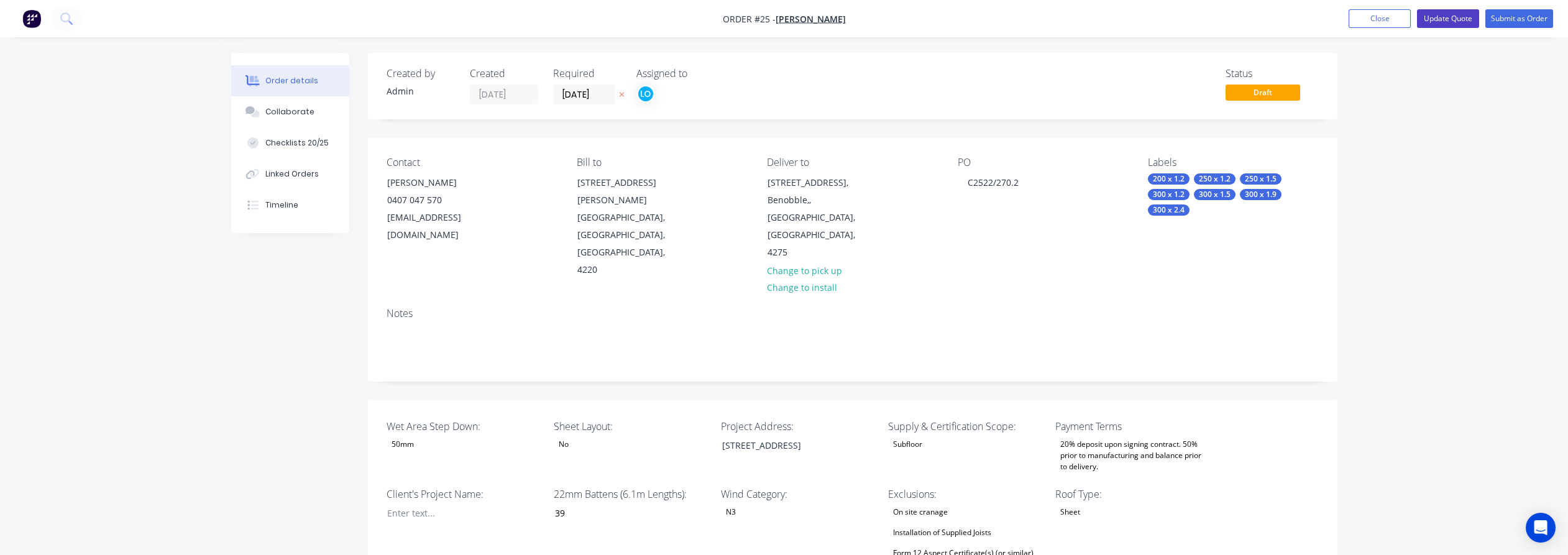
click at [1465, 21] on button "Update Quote" at bounding box center [1448, 18] width 62 height 18
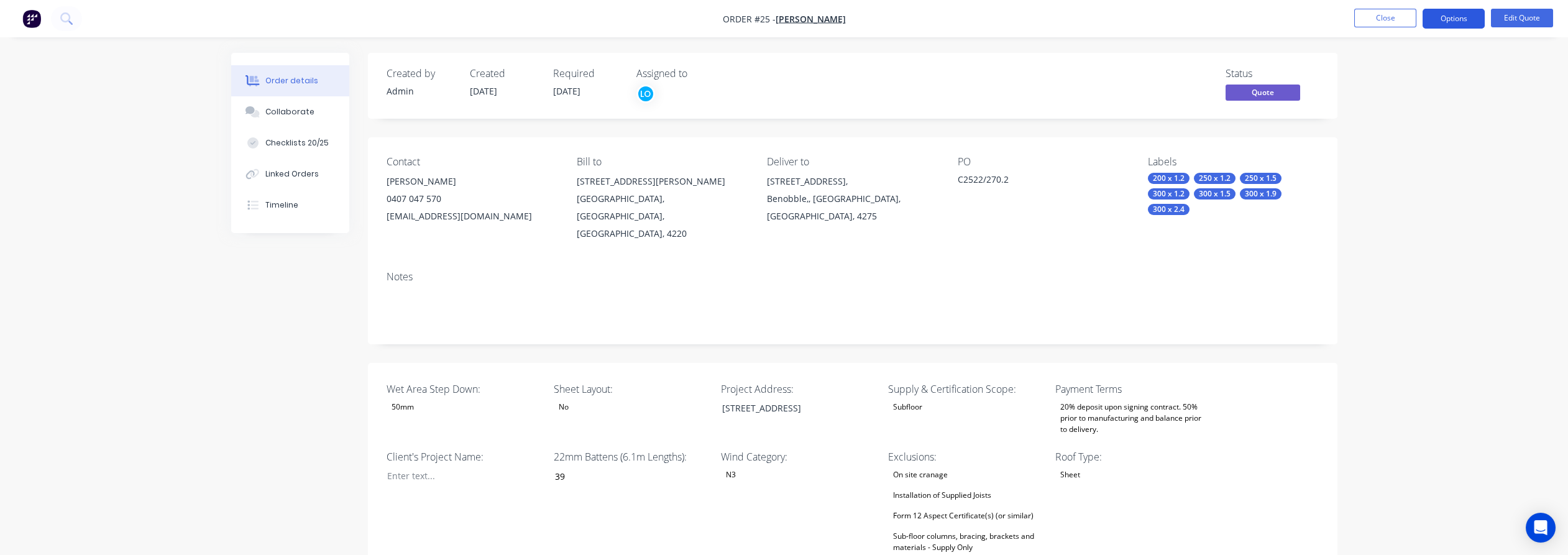
click at [1454, 20] on button "Options" at bounding box center [1453, 18] width 62 height 20
click at [1415, 75] on div "Quote" at bounding box center [1416, 75] width 115 height 18
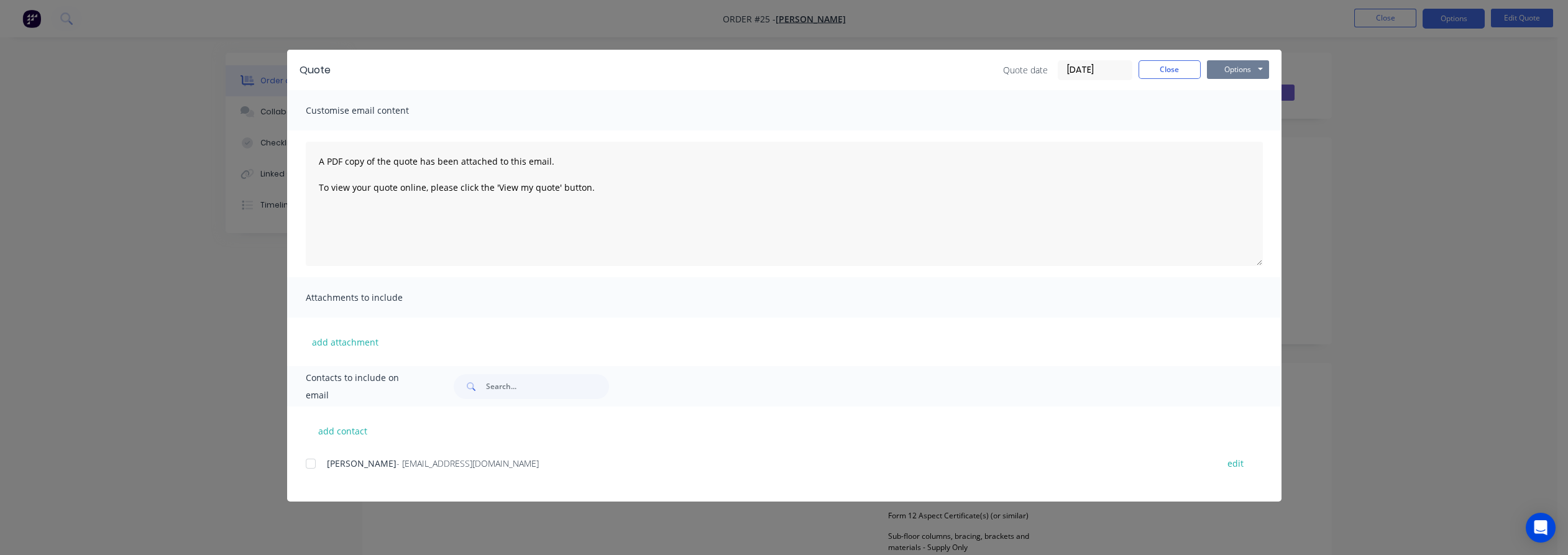
click at [1230, 71] on button "Options" at bounding box center [1238, 69] width 62 height 18
click at [1234, 88] on button "Preview" at bounding box center [1247, 92] width 80 height 20
click at [1181, 62] on button "Close" at bounding box center [1169, 69] width 62 height 18
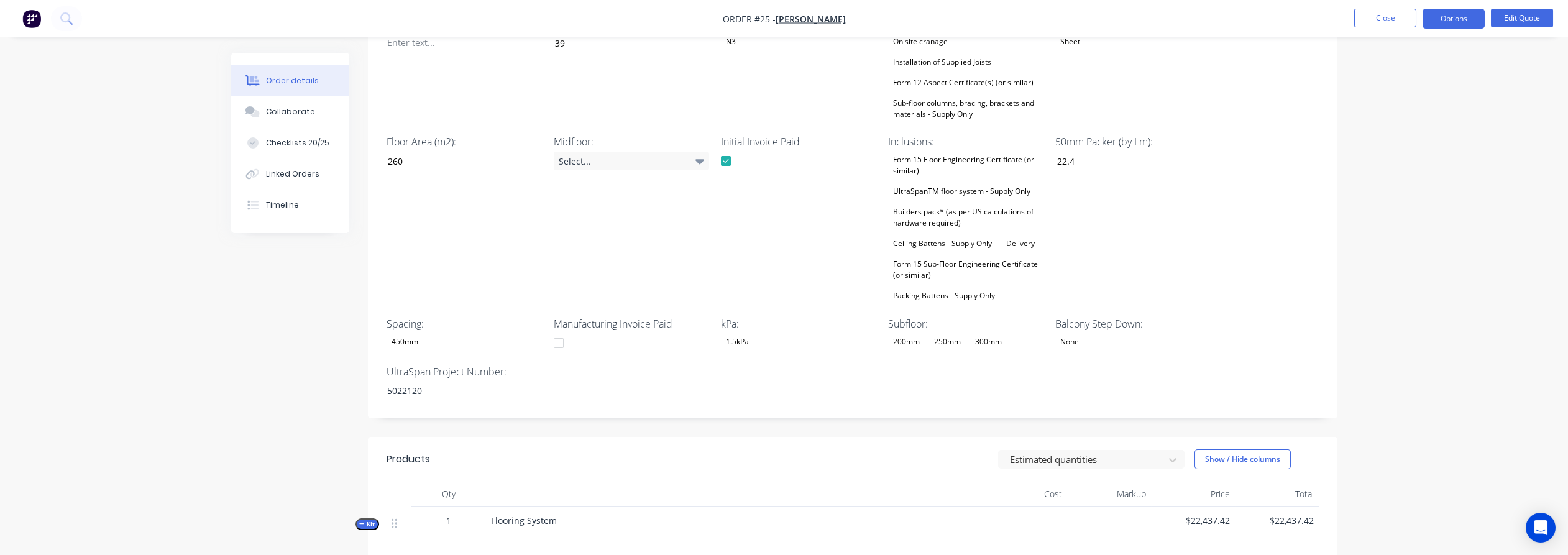
scroll to position [483, 0]
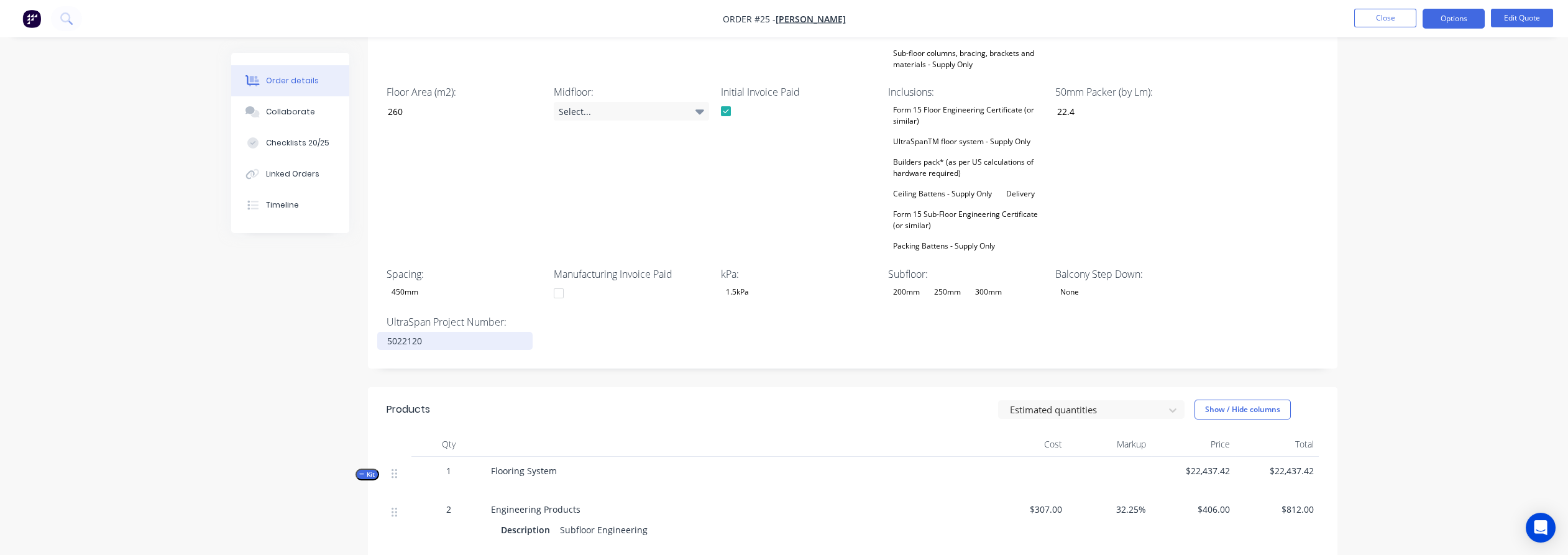
click at [451, 332] on div "5022120" at bounding box center [455, 340] width 155 height 18
click at [1311, 298] on div "Wet Area Step Down: 50mm Sheet Layout: No Project Address: [STREET_ADDRESS] Sup…" at bounding box center [853, 124] width 969 height 488
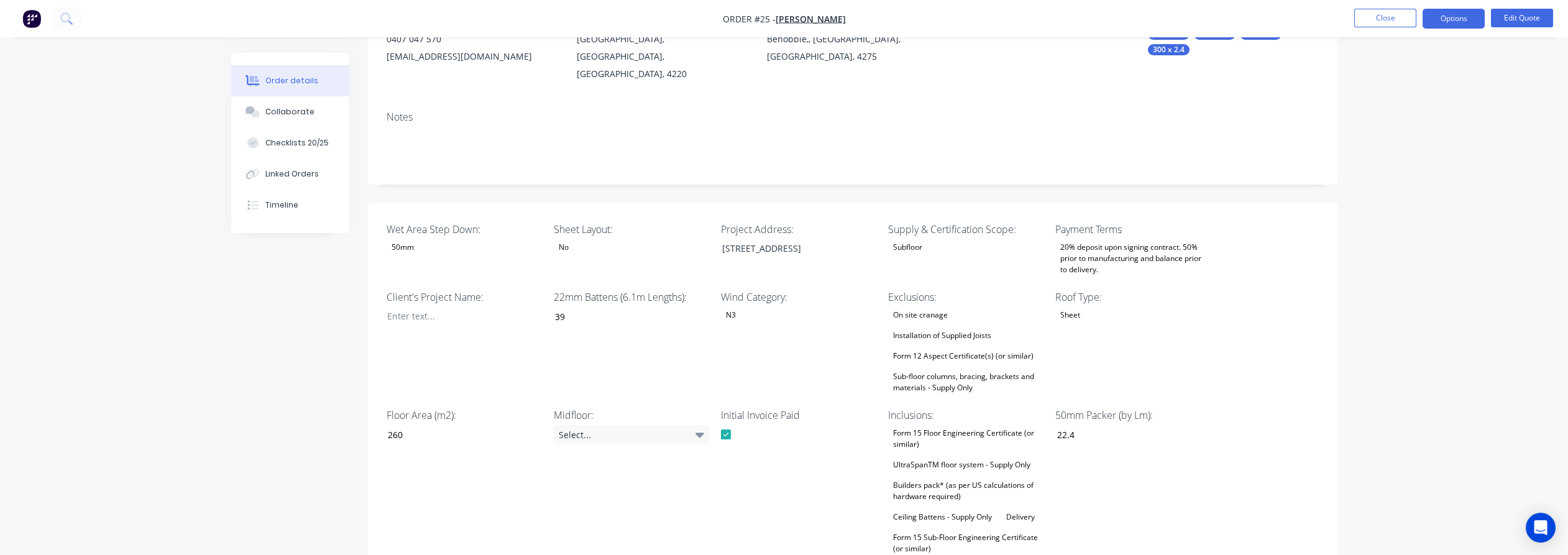
scroll to position [0, 0]
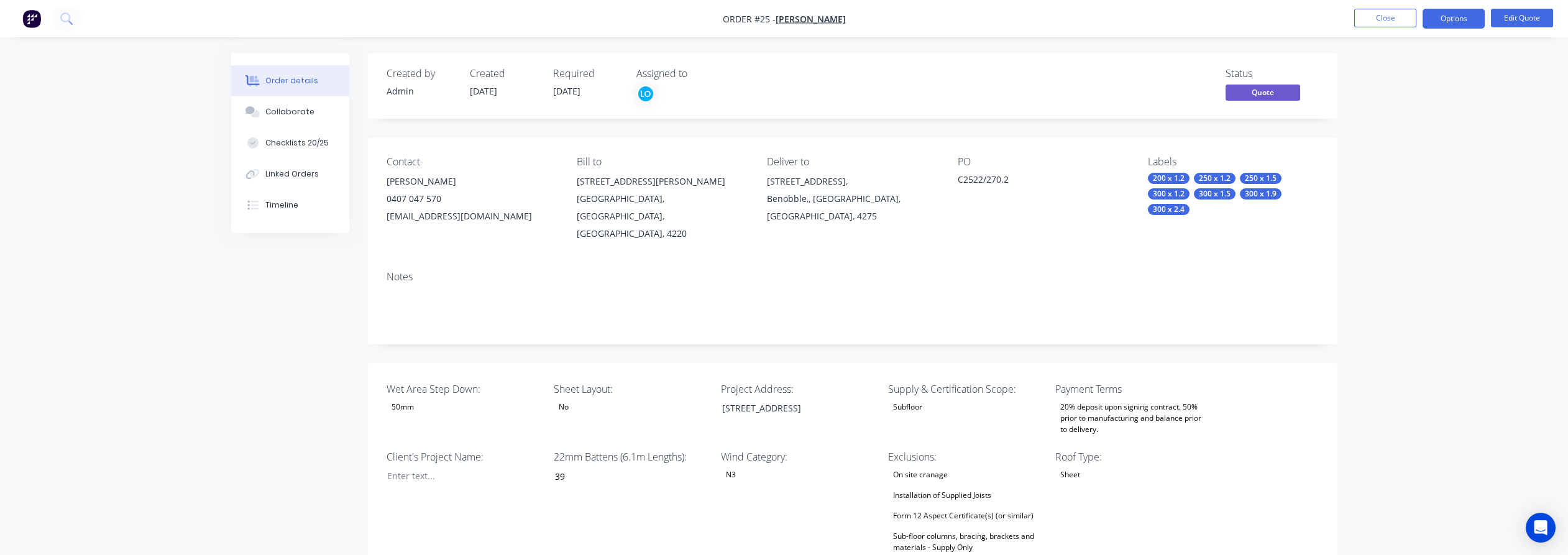
click at [1463, 14] on button "Options" at bounding box center [1453, 18] width 62 height 20
click at [1401, 68] on div "Quote" at bounding box center [1416, 75] width 115 height 18
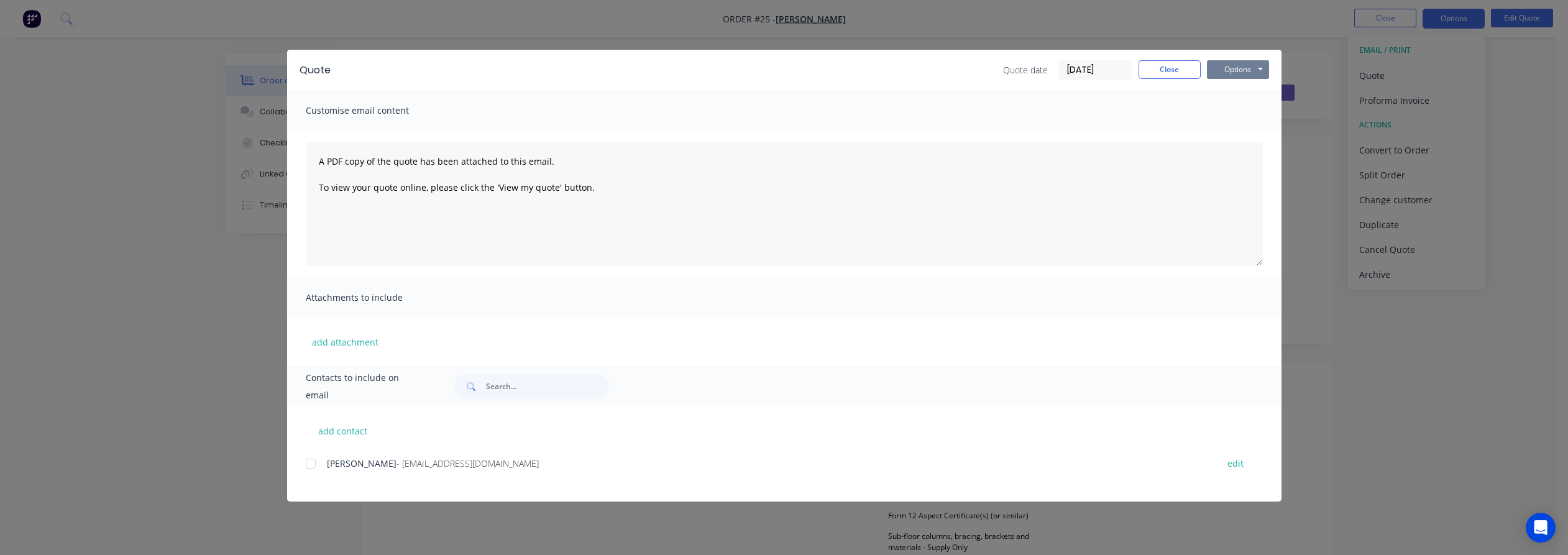
click at [1248, 66] on button "Options" at bounding box center [1238, 69] width 62 height 18
click at [1242, 90] on button "Preview" at bounding box center [1247, 92] width 80 height 20
click at [1167, 73] on button "Close" at bounding box center [1169, 69] width 62 height 18
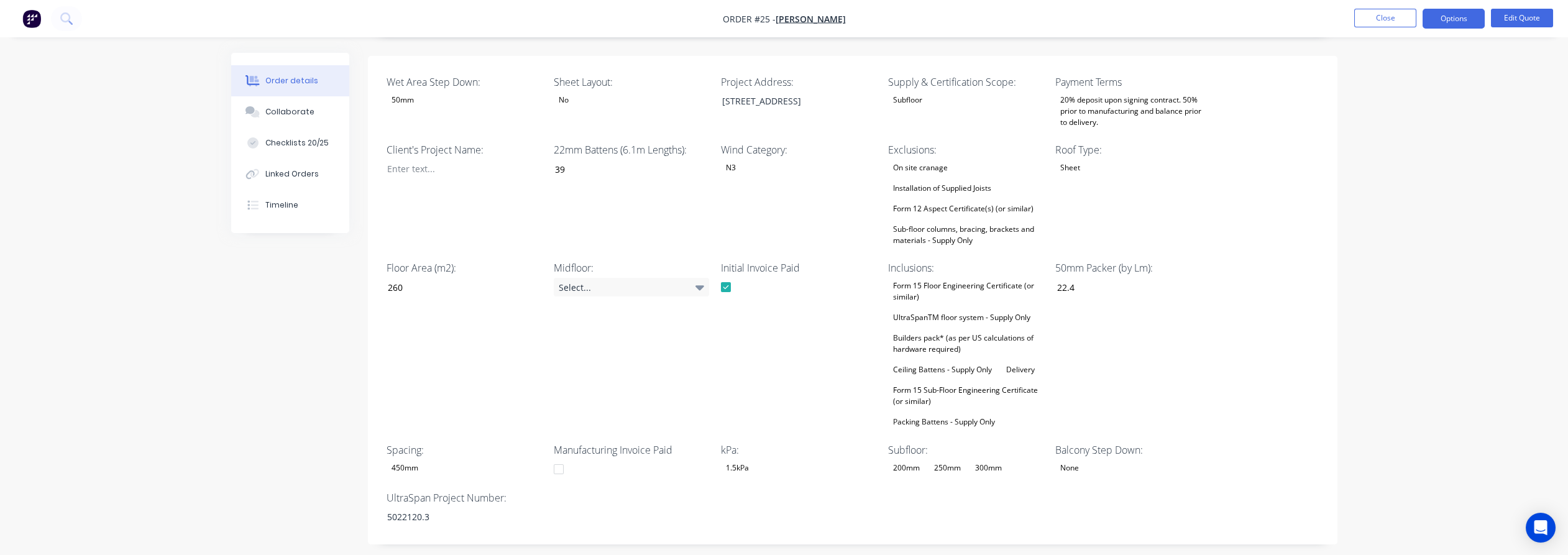
scroll to position [345, 0]
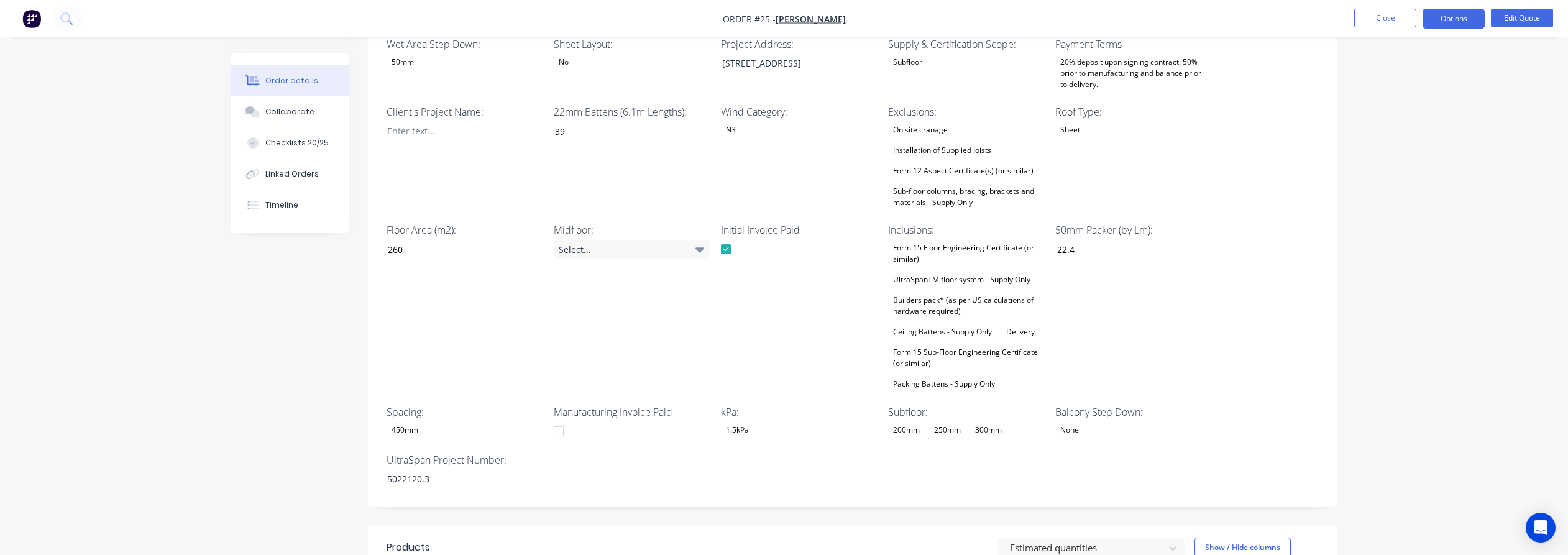
click at [977, 422] on div "300mm" at bounding box center [989, 429] width 37 height 16
click at [946, 335] on div "250mm" at bounding box center [936, 334] width 37 height 16
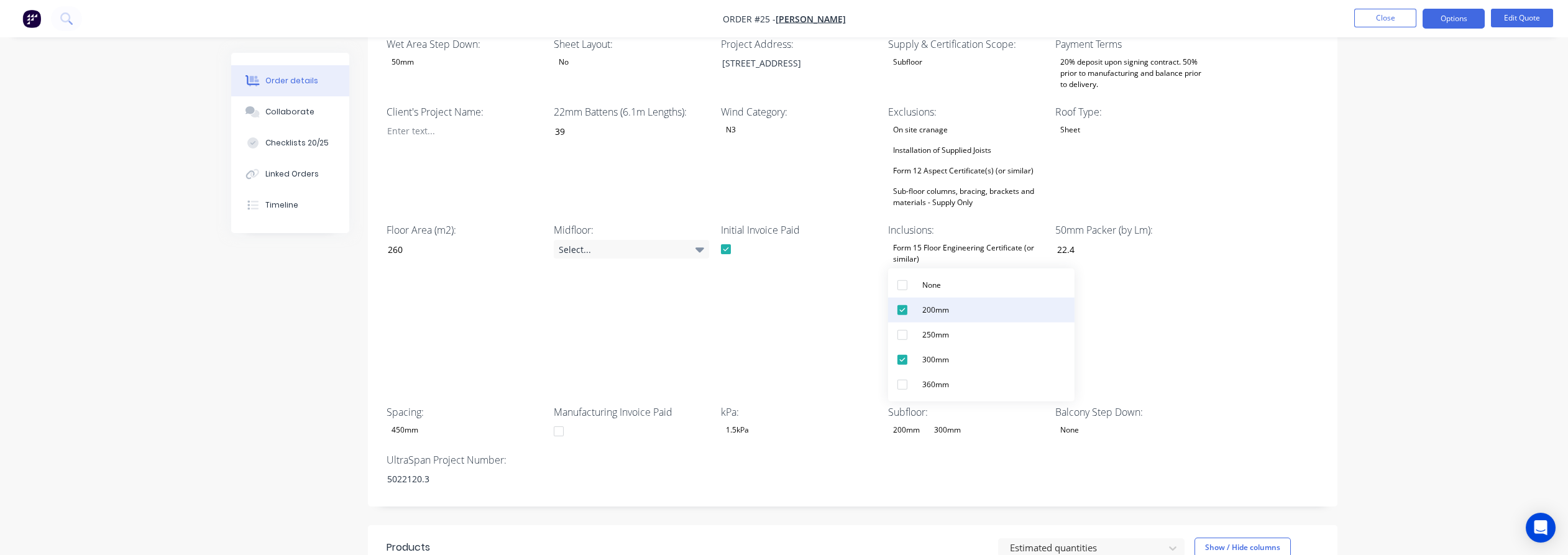
click at [925, 309] on div "200mm" at bounding box center [936, 310] width 37 height 16
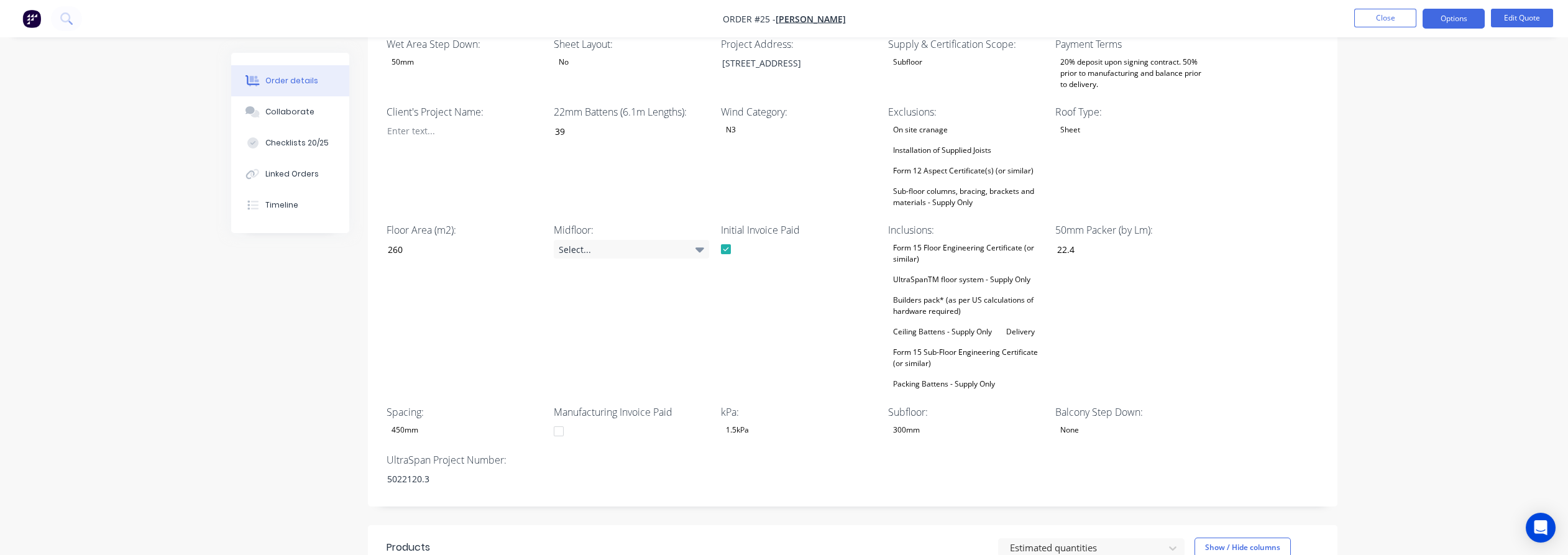
scroll to position [0, 0]
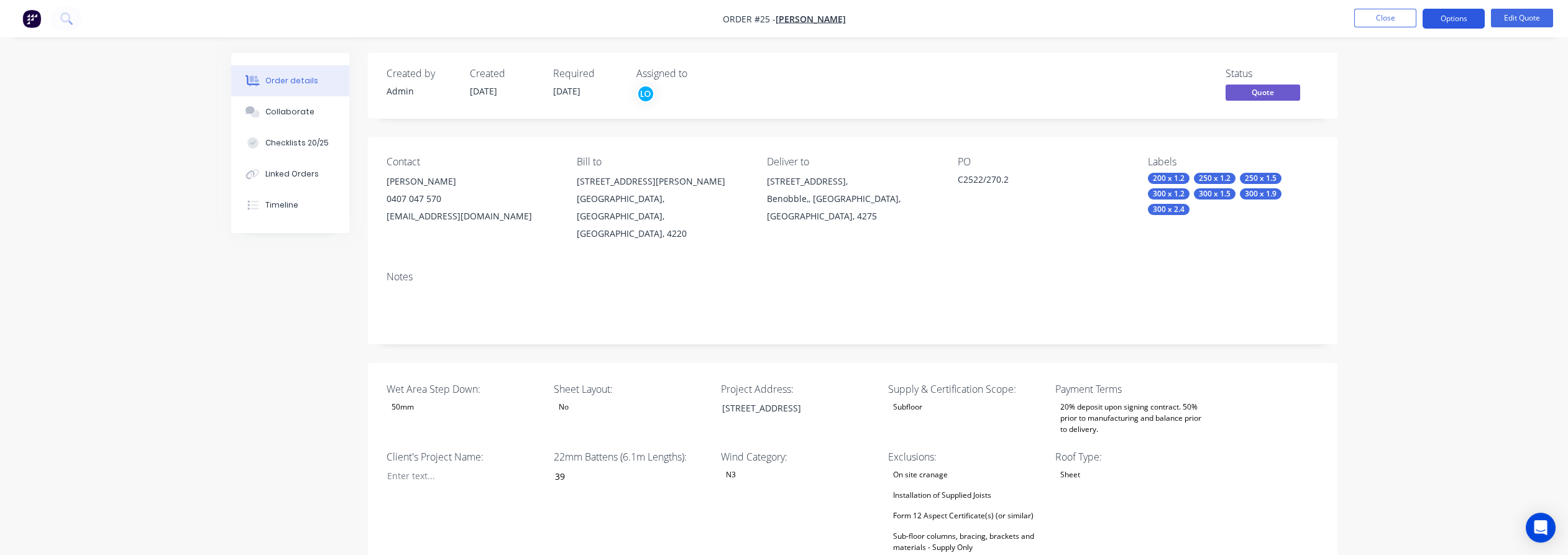
click at [1464, 16] on button "Options" at bounding box center [1453, 18] width 62 height 20
click at [1415, 68] on div "Quote" at bounding box center [1416, 75] width 115 height 18
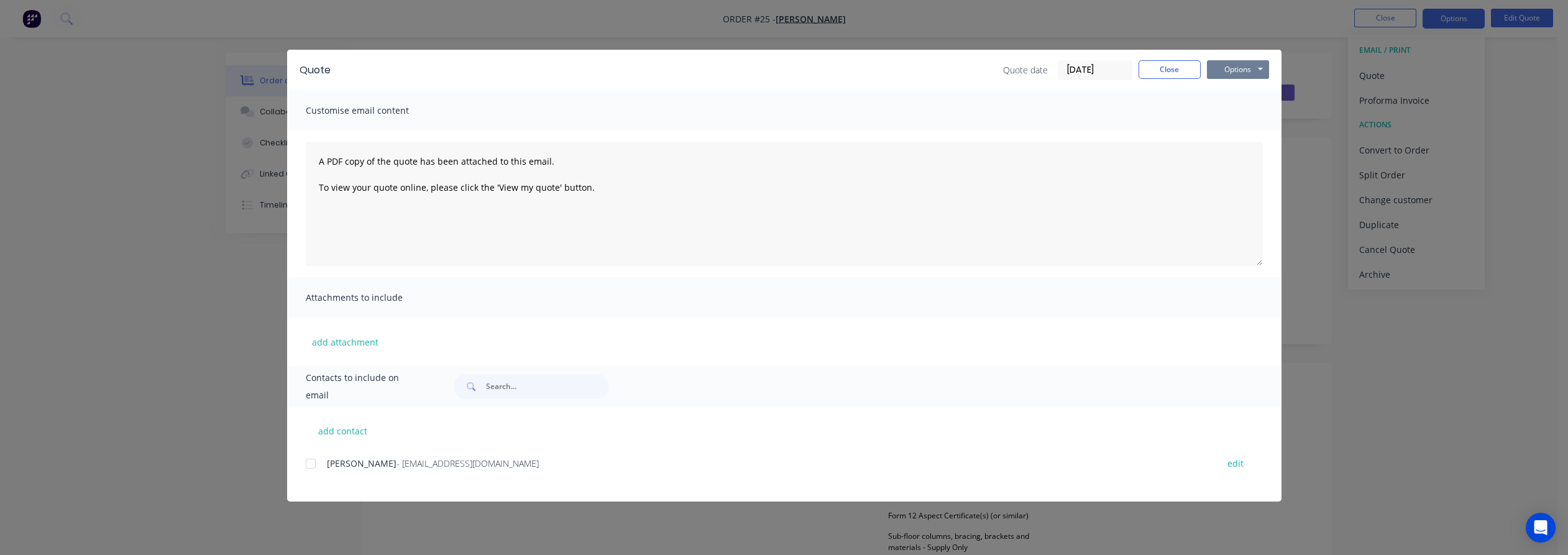
click at [1224, 62] on button "Options" at bounding box center [1238, 69] width 62 height 18
click at [1232, 89] on button "Preview" at bounding box center [1247, 92] width 80 height 20
click at [1217, 71] on button "Options" at bounding box center [1238, 69] width 62 height 18
click at [1232, 92] on button "Preview" at bounding box center [1247, 92] width 80 height 20
click at [1227, 69] on button "Options" at bounding box center [1238, 69] width 62 height 18
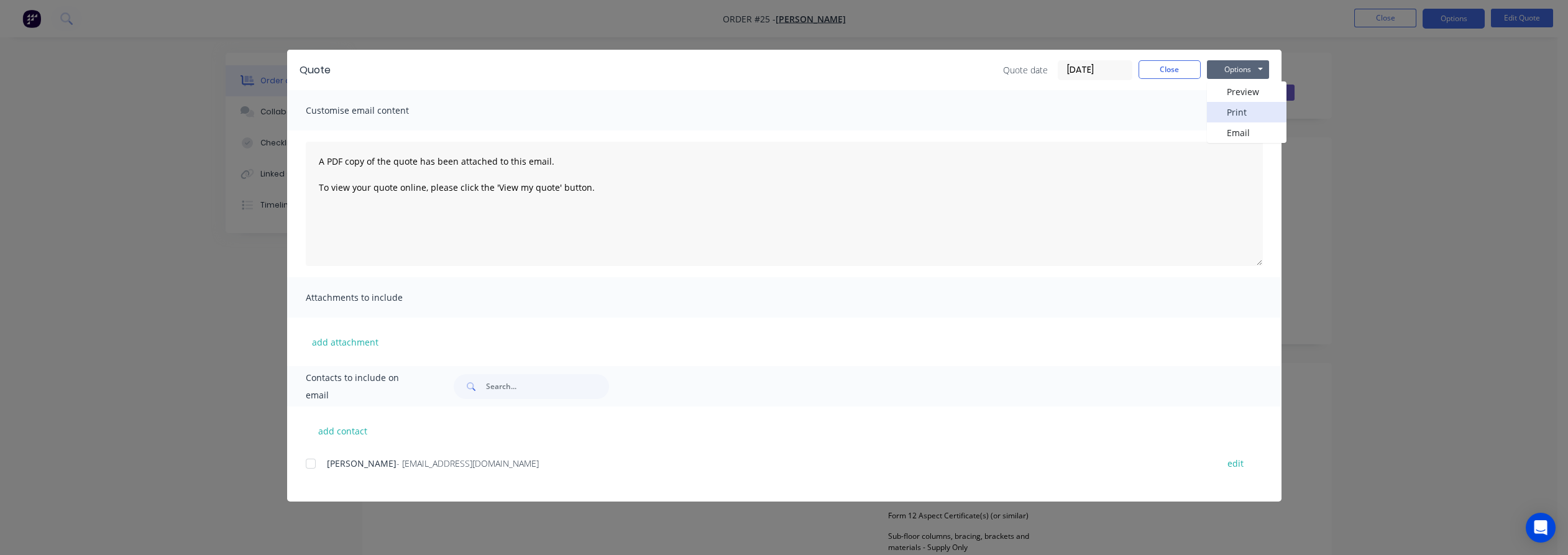
click at [1254, 117] on button "Print" at bounding box center [1247, 112] width 80 height 20
click at [1174, 71] on button "Close" at bounding box center [1169, 69] width 62 height 18
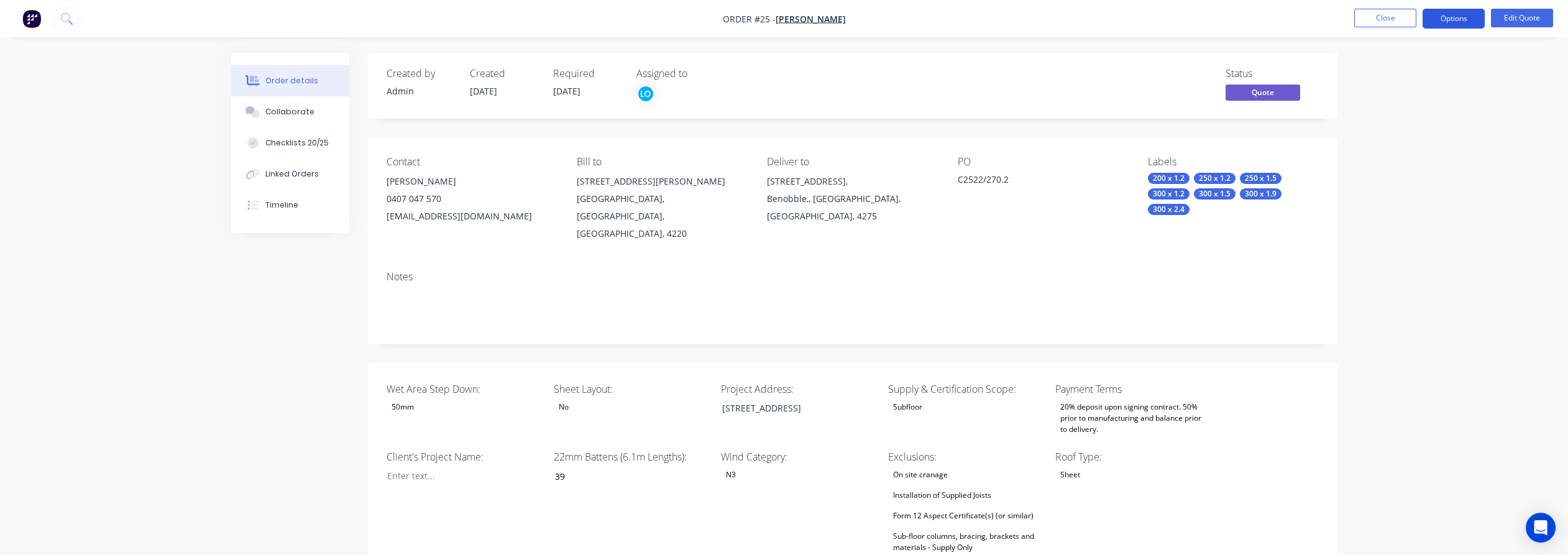
click at [1469, 21] on button "Options" at bounding box center [1453, 18] width 62 height 20
click at [1434, 149] on div "Convert to Order" at bounding box center [1416, 150] width 115 height 18
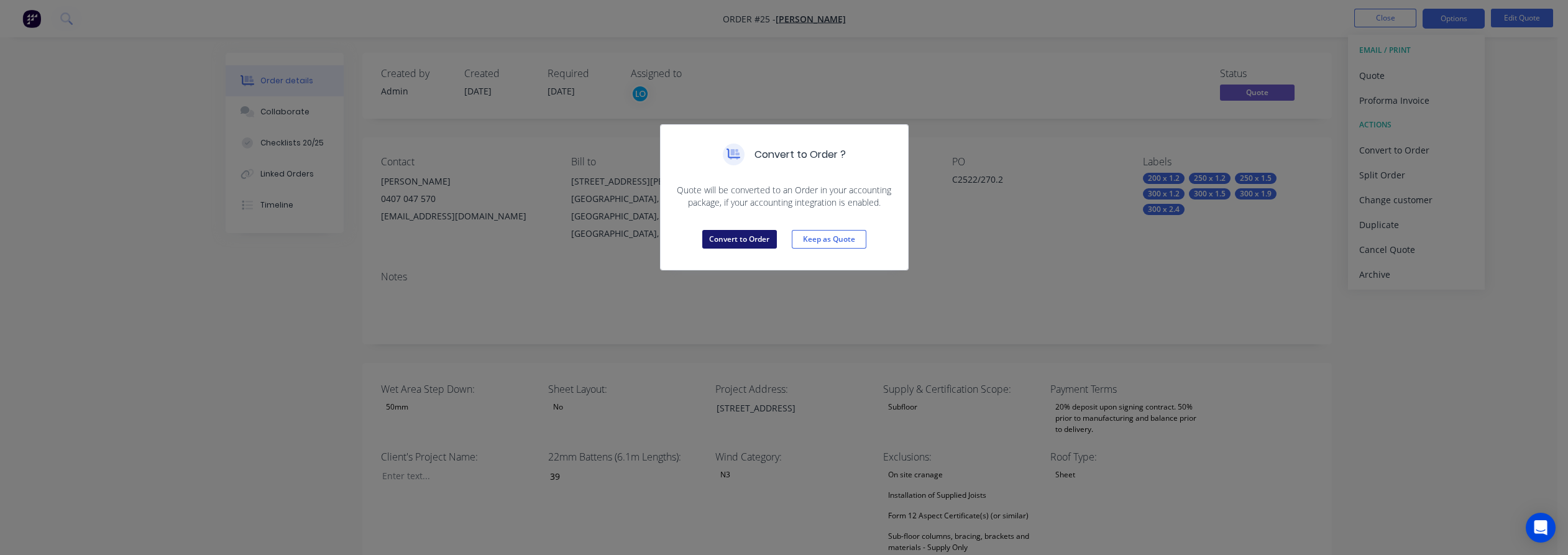
click at [744, 243] on button "Convert to Order" at bounding box center [739, 240] width 75 height 18
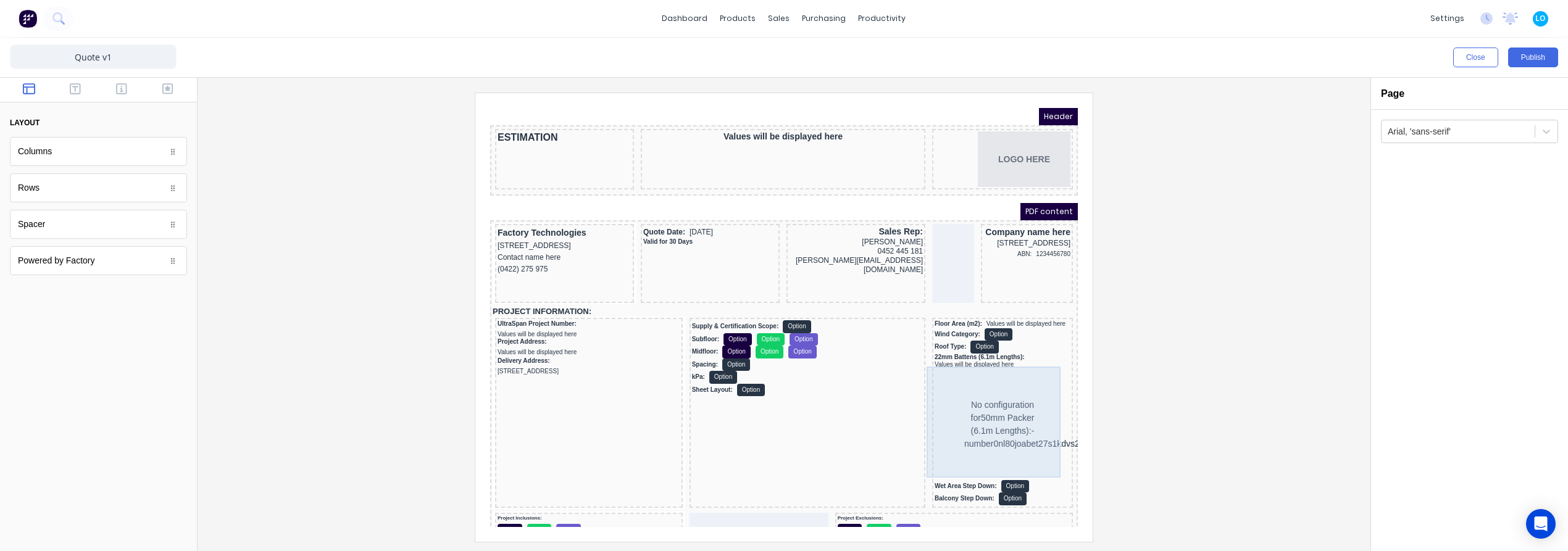
click at [983, 410] on div "No configuration for 50mm Packer (6.1m Lengths):-number0nl80joabet27s1kdvs2jgh1…" at bounding box center [987, 410] width 136 height 111
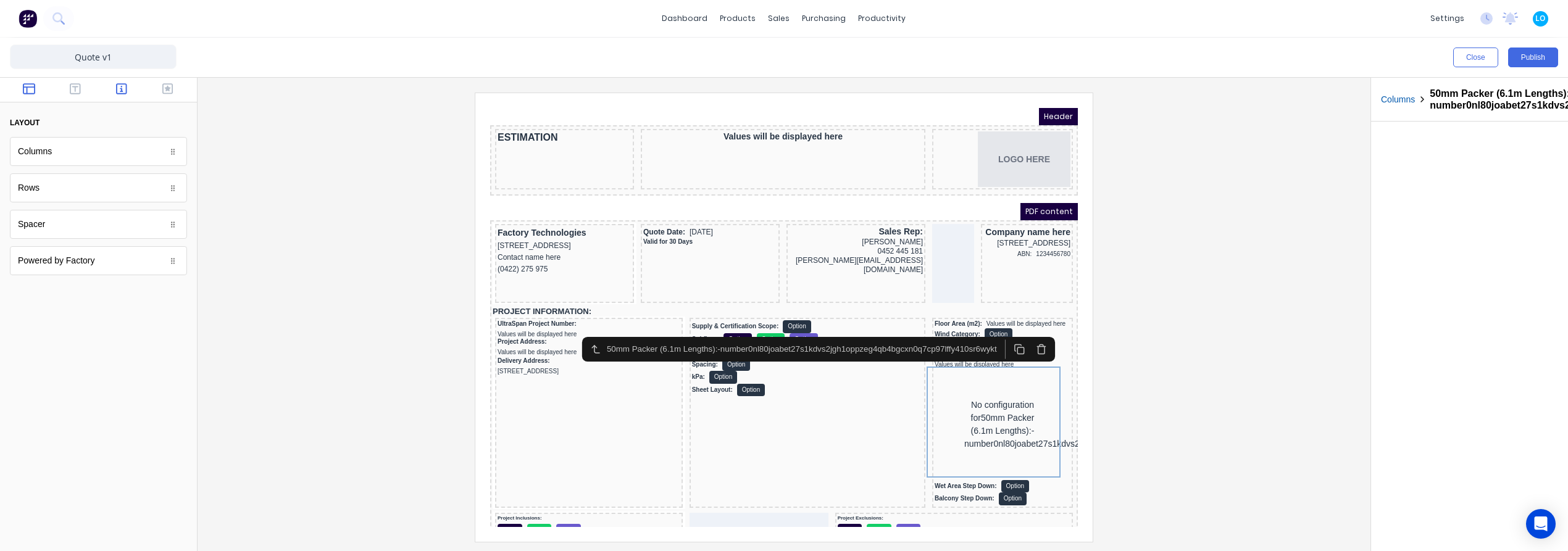
click at [121, 89] on icon "button" at bounding box center [121, 88] width 11 height 12
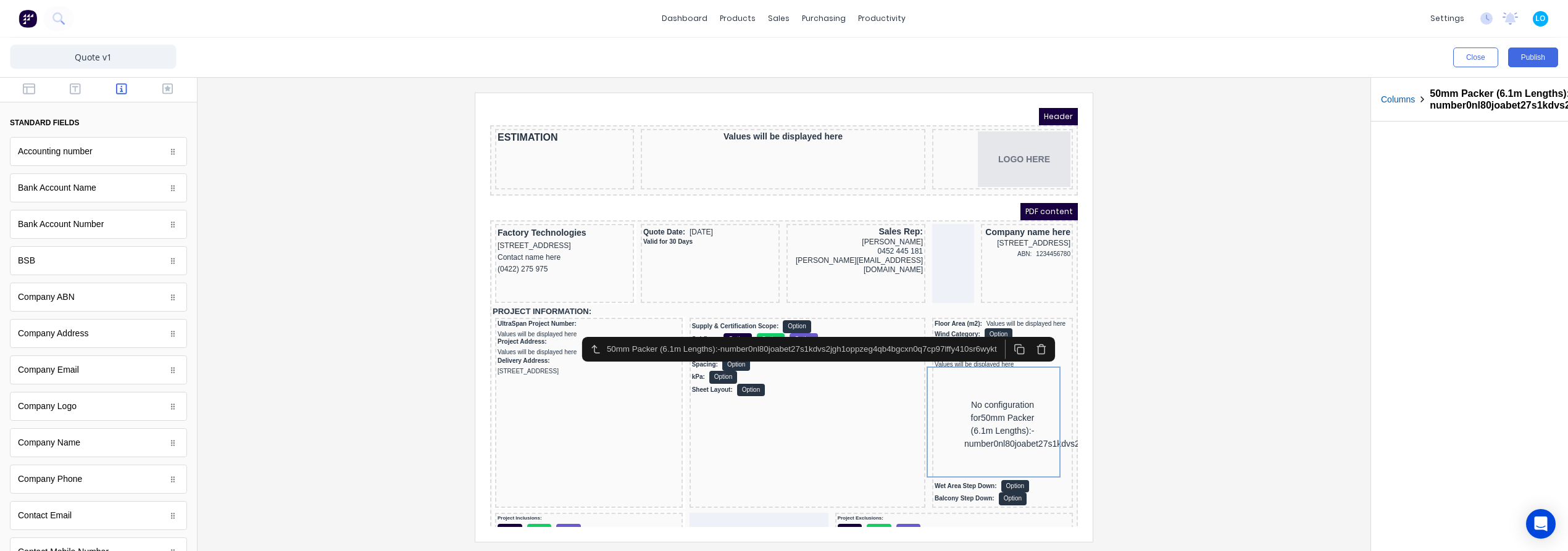
click at [158, 80] on div at bounding box center [98, 90] width 197 height 25
click at [163, 84] on icon "button" at bounding box center [168, 89] width 11 height 11
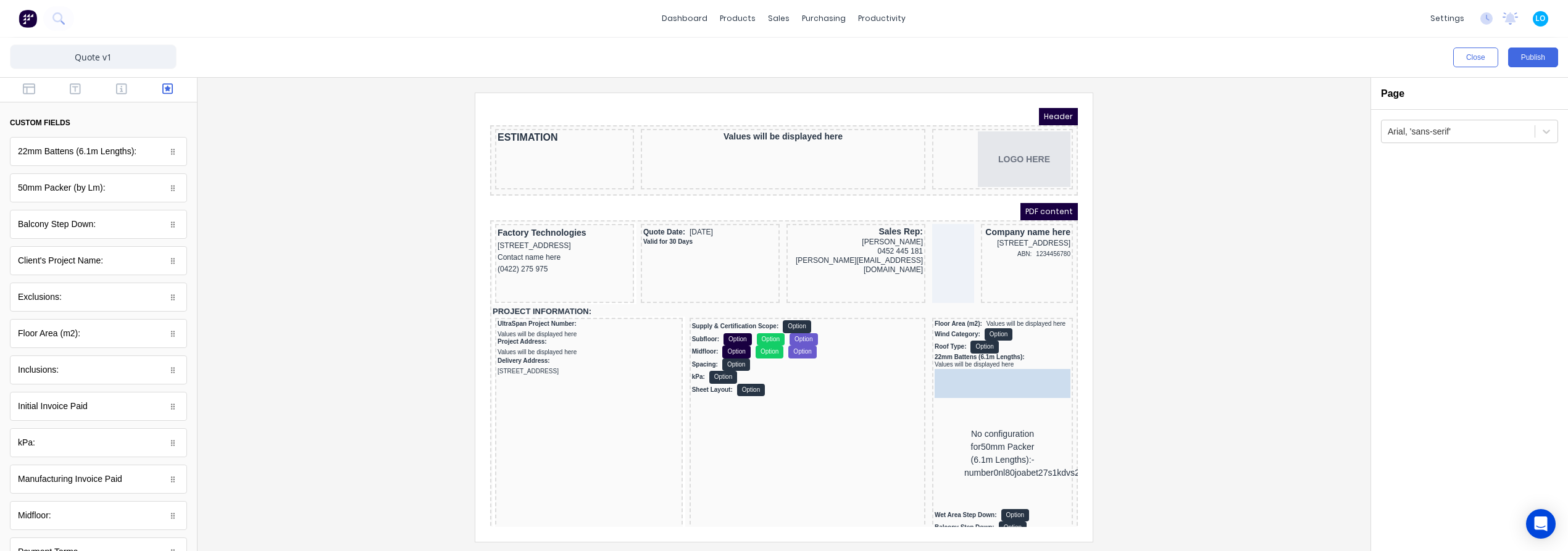
drag, startPoint x: 57, startPoint y: 194, endPoint x: 491, endPoint y: 278, distance: 442.1
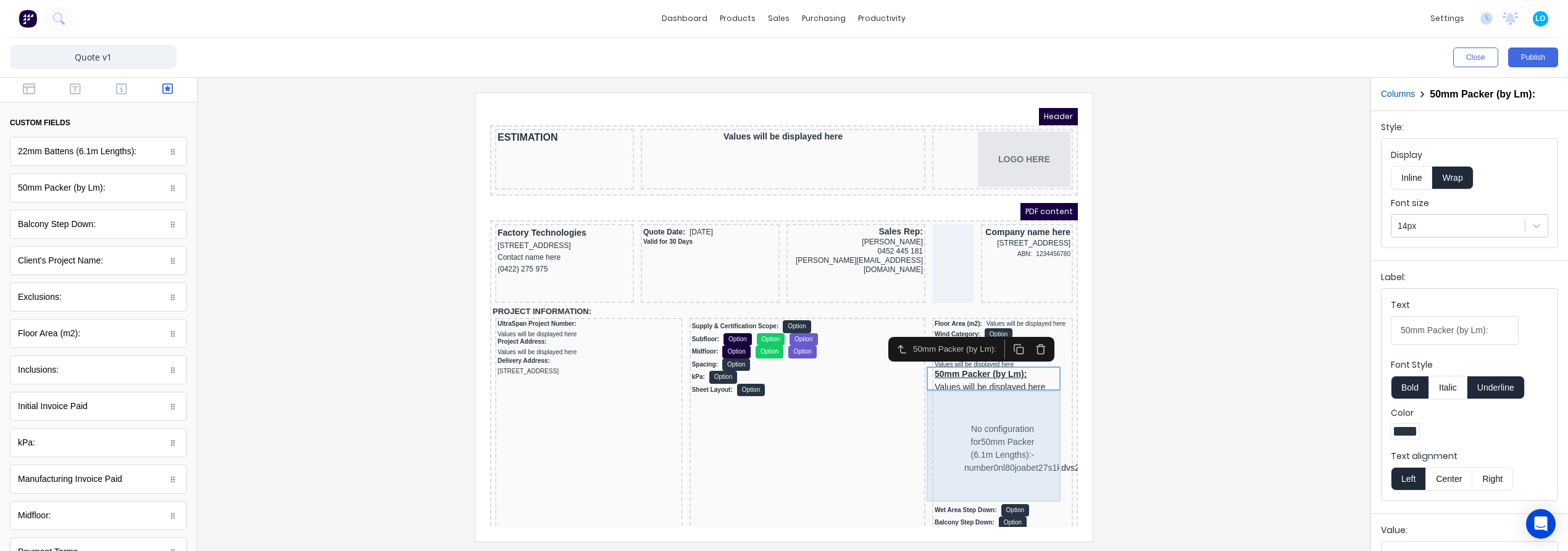
click at [997, 413] on div "No configuration for 50mm Packer (6.1m Lengths):-number0nl80joabet27s1kdvs2jgh1…" at bounding box center [987, 433] width 136 height 111
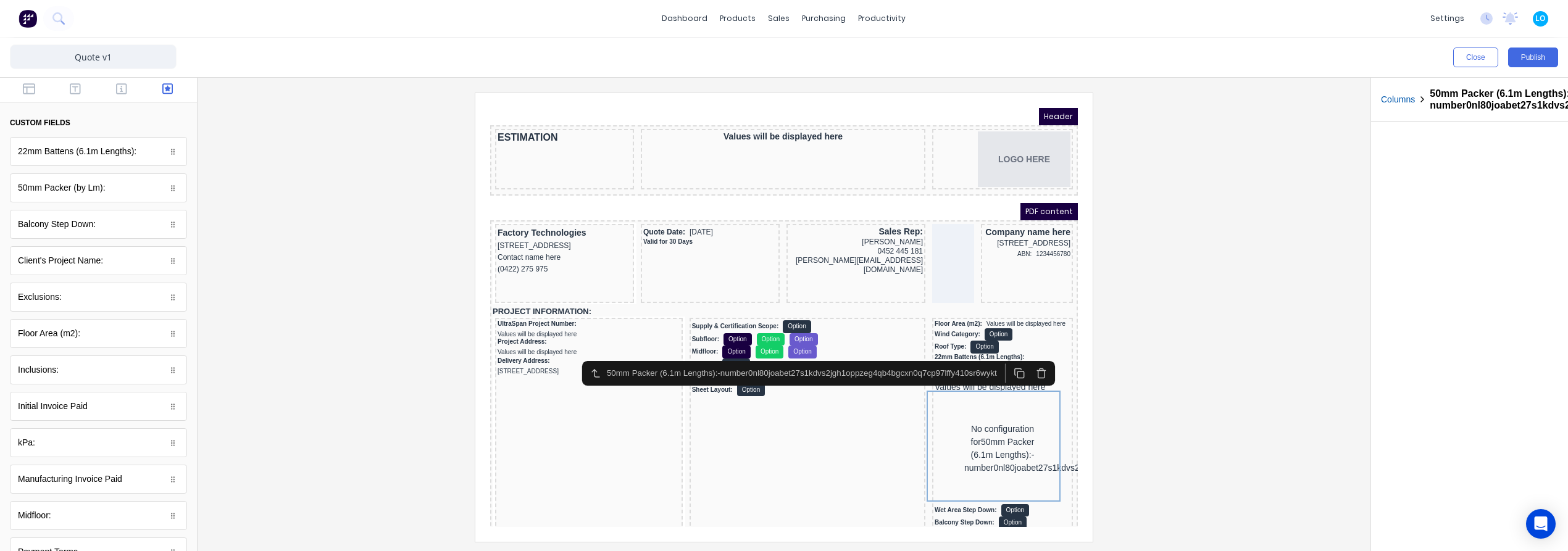
click at [1022, 360] on icon "button" at bounding box center [1025, 359] width 6 height 7
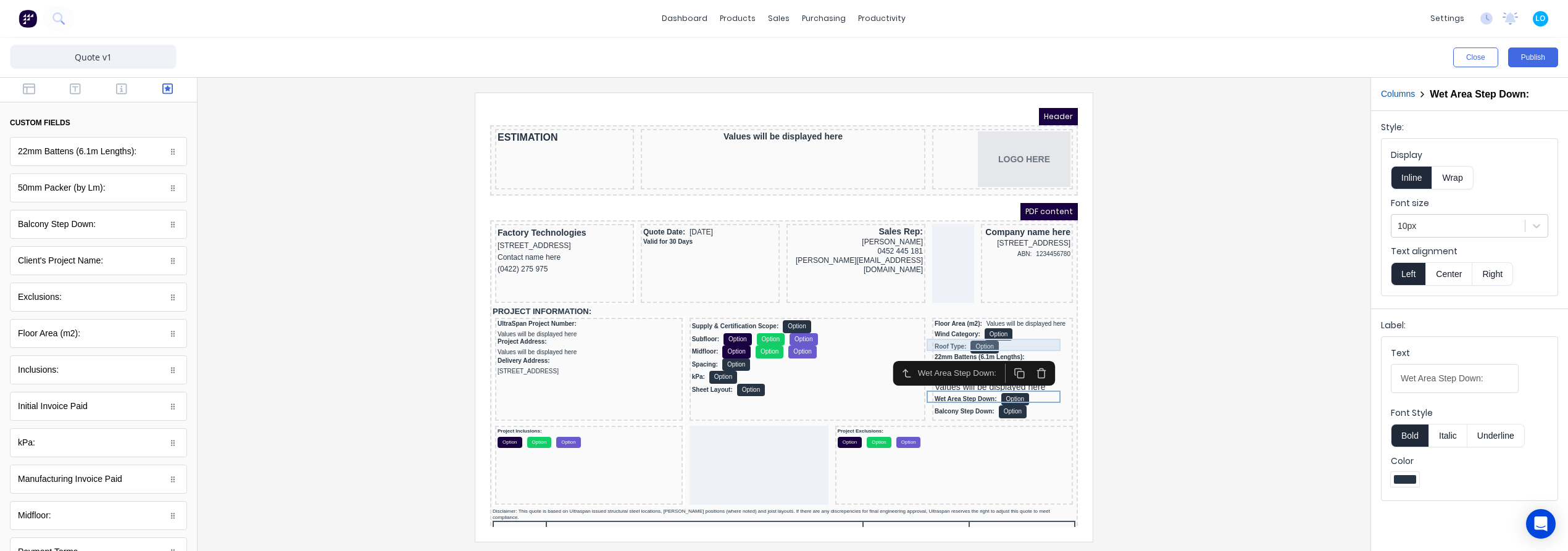
click at [1004, 327] on div "Roof Type: Option" at bounding box center [987, 332] width 136 height 13
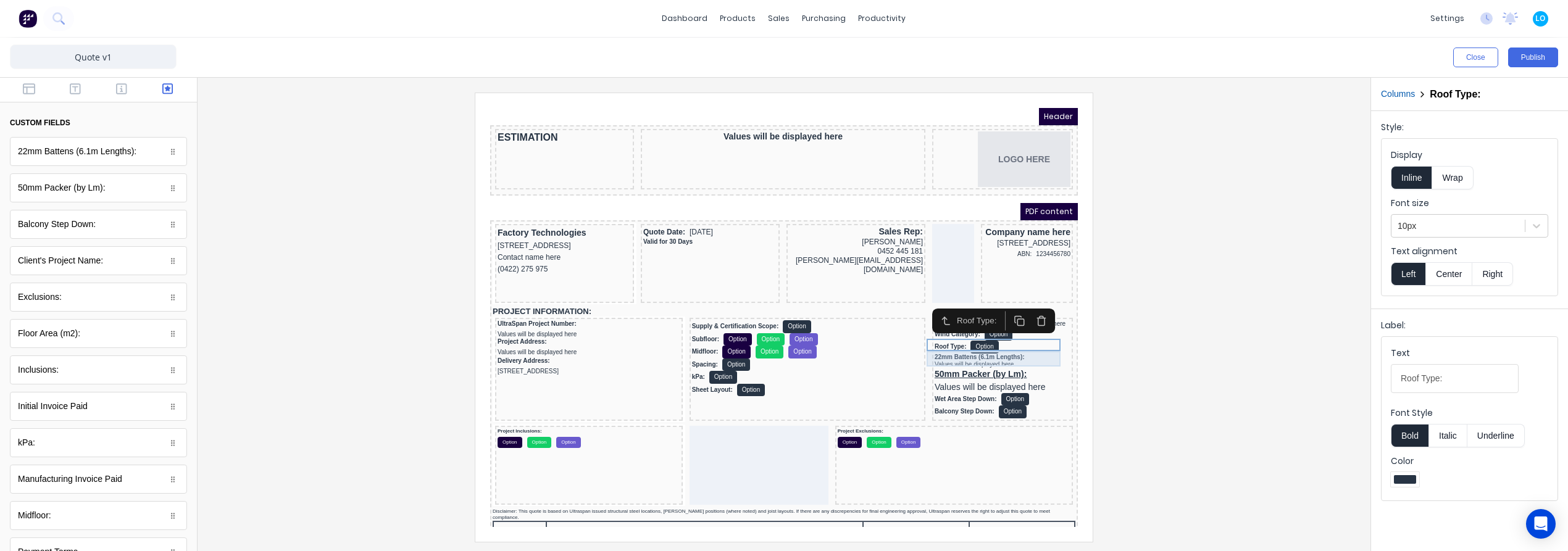
click at [1001, 343] on div "22mm Battens (6.1m Lengths): Values will be displayed here" at bounding box center [987, 346] width 136 height 16
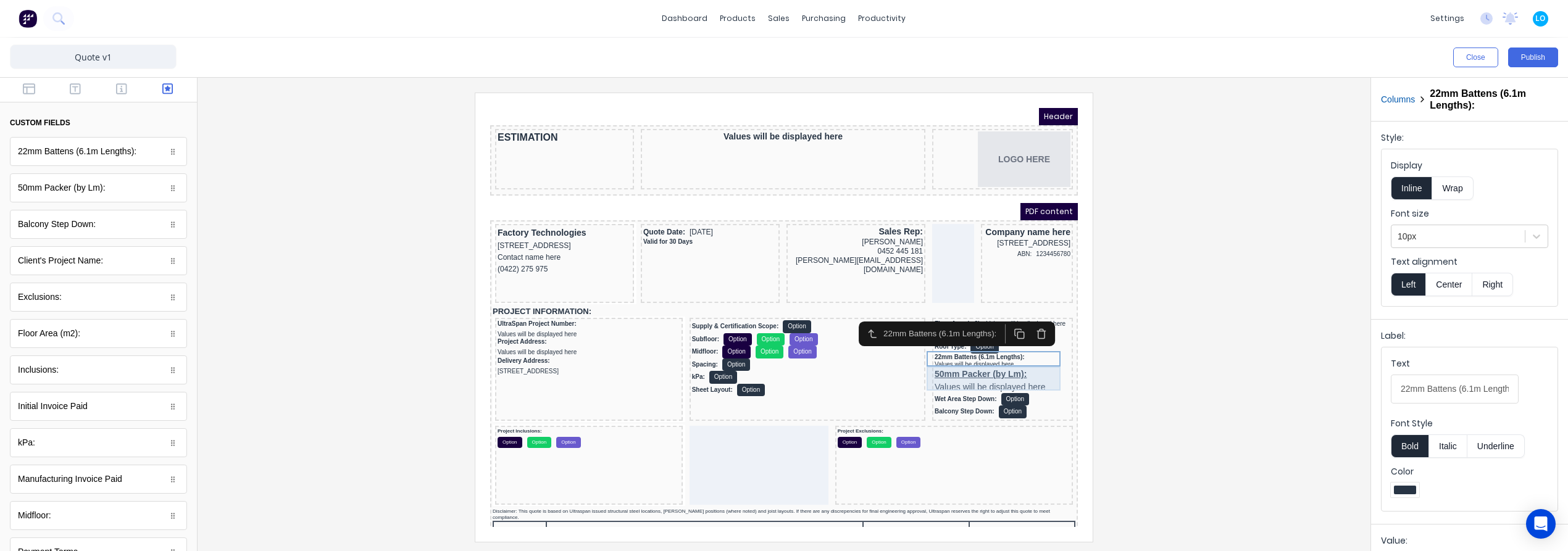
click at [991, 362] on div "50mm Packer (by Lm): Values will be displayed here" at bounding box center [987, 366] width 136 height 24
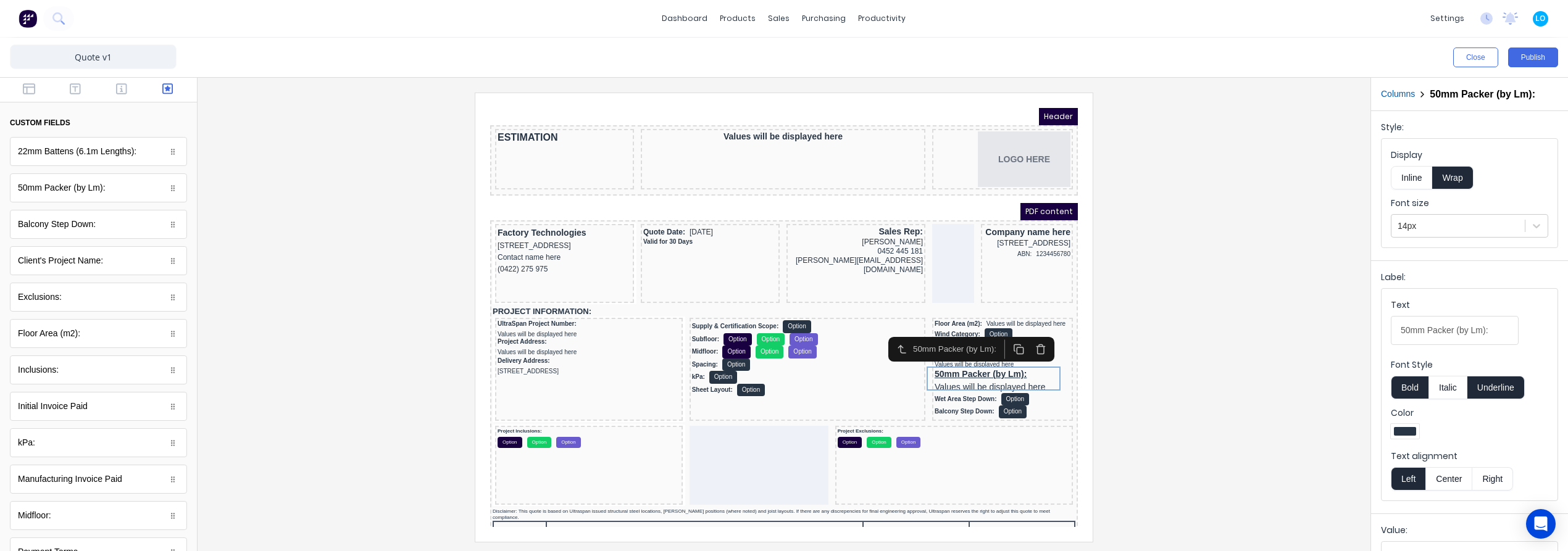
click at [1409, 182] on button "Inline" at bounding box center [1411, 178] width 41 height 24
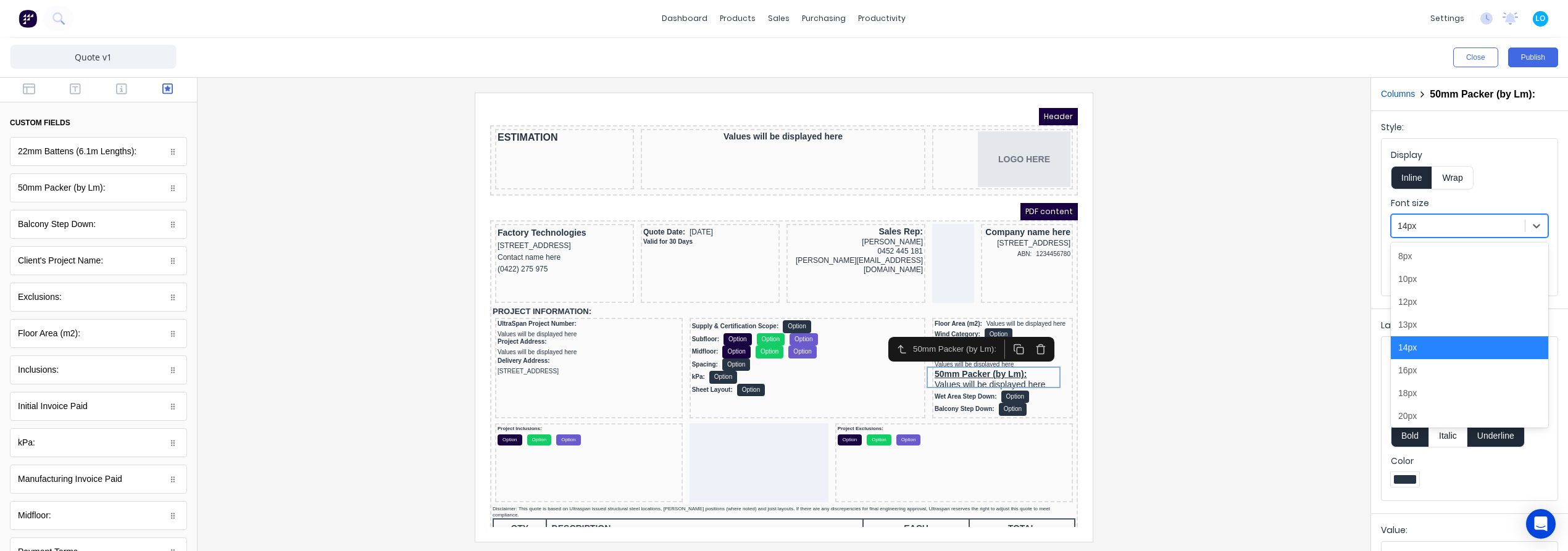
click at [1416, 217] on div "14px" at bounding box center [1457, 226] width 133 height 20
click at [1437, 282] on div "10px" at bounding box center [1469, 279] width 157 height 23
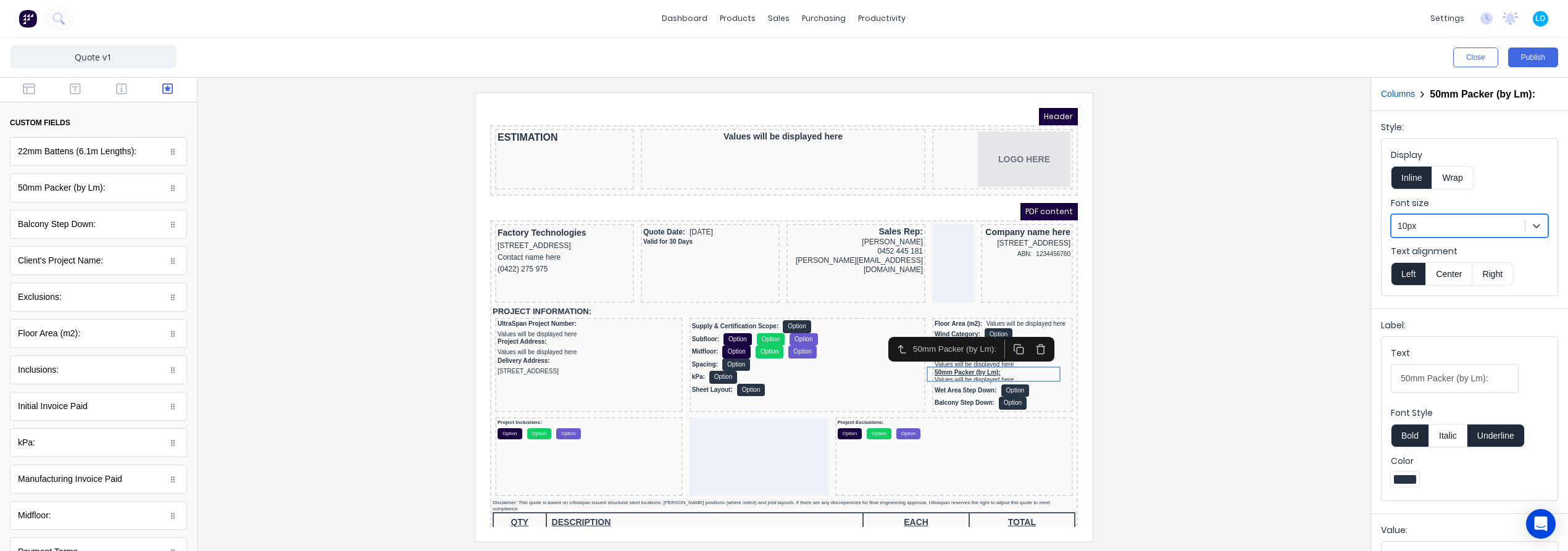
click at [1504, 433] on button "Underline" at bounding box center [1495, 436] width 57 height 24
click at [1155, 375] on div at bounding box center [784, 317] width 1153 height 448
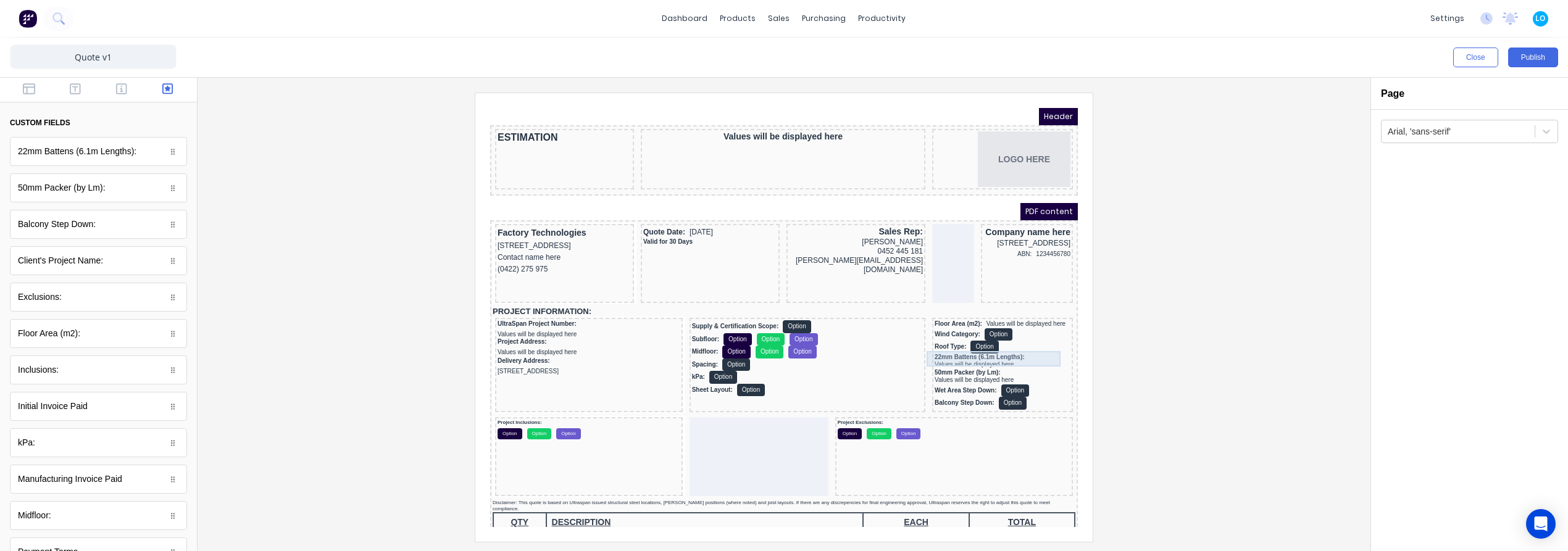
click at [999, 343] on div "22mm Battens (6.1m Lengths): Values will be displayed here" at bounding box center [987, 346] width 136 height 16
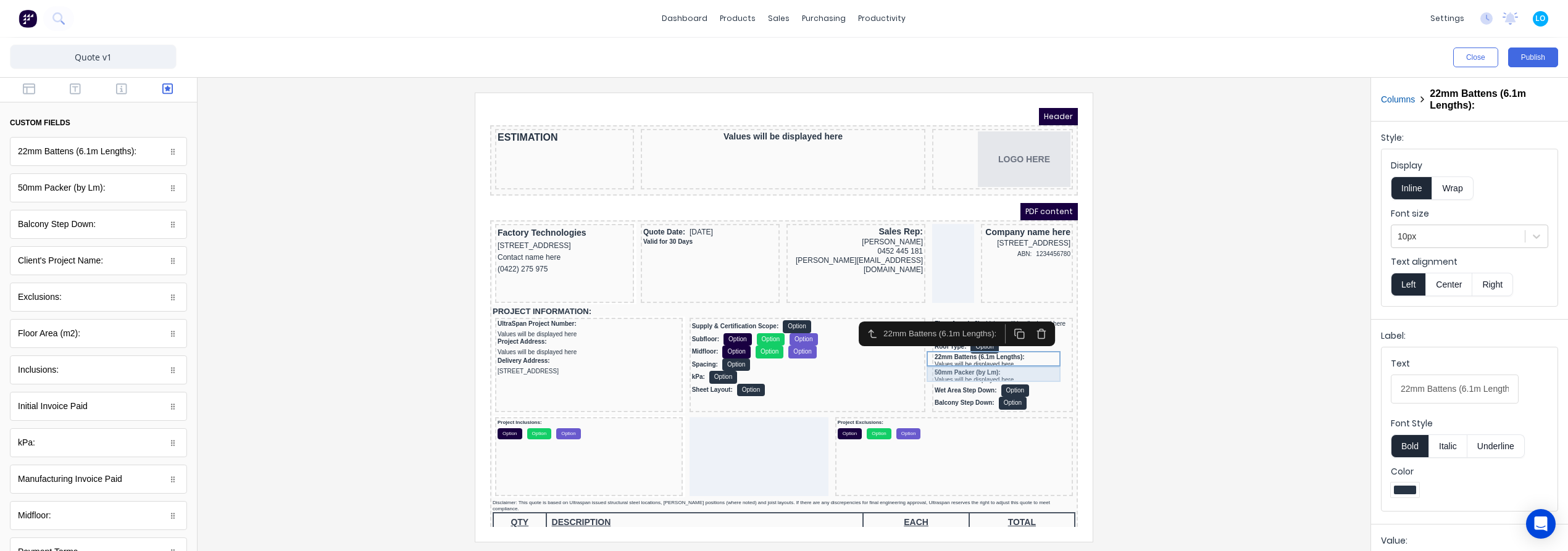
click at [996, 358] on div "50mm Packer (by Lm): Values will be displayed here" at bounding box center [987, 362] width 136 height 16
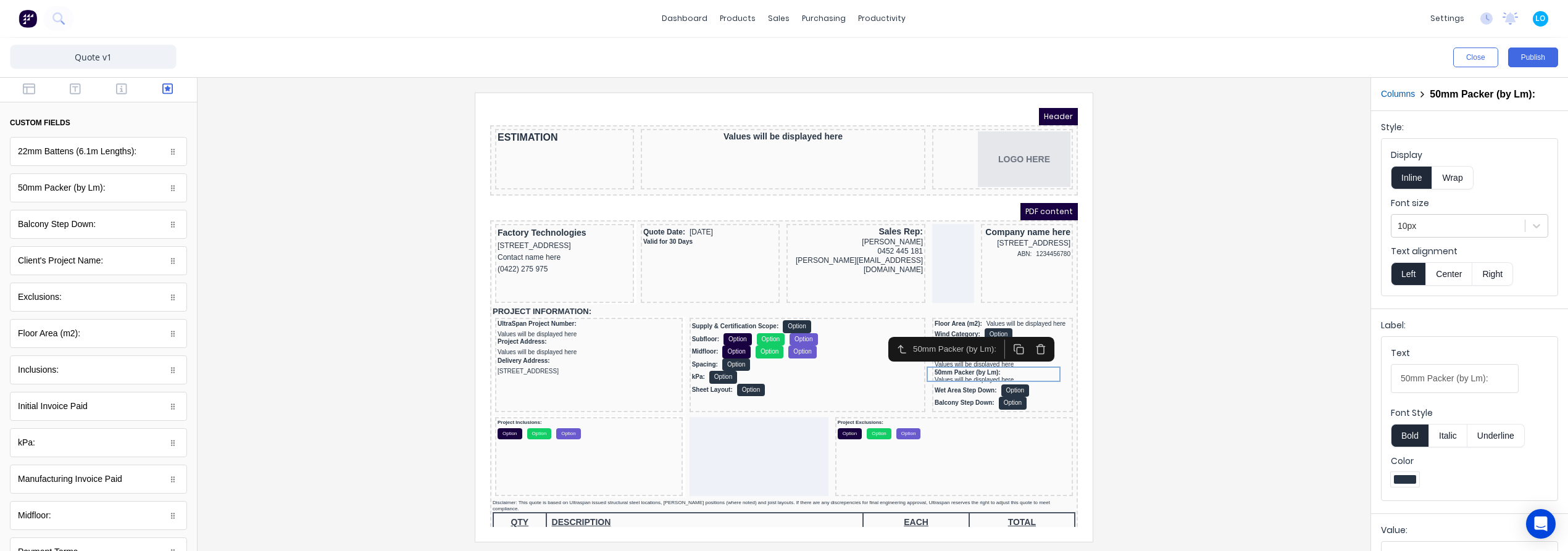
click at [1155, 382] on div at bounding box center [784, 317] width 1153 height 448
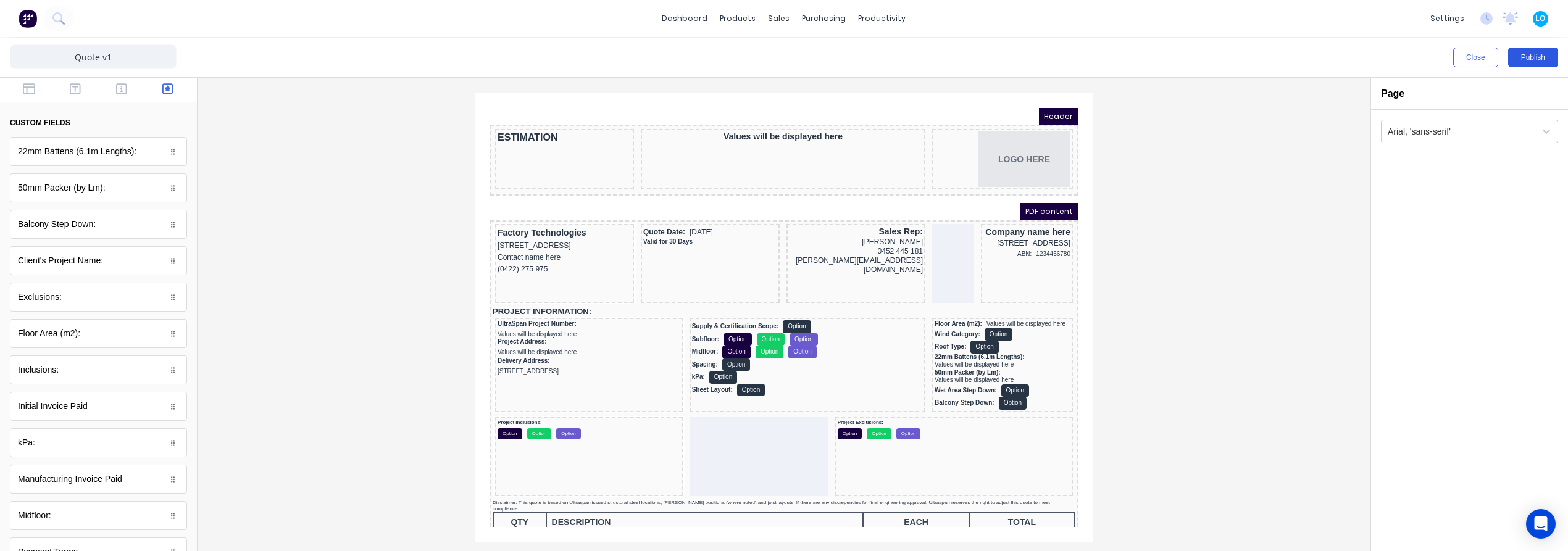
click at [1538, 56] on button "Publish" at bounding box center [1532, 58] width 50 height 20
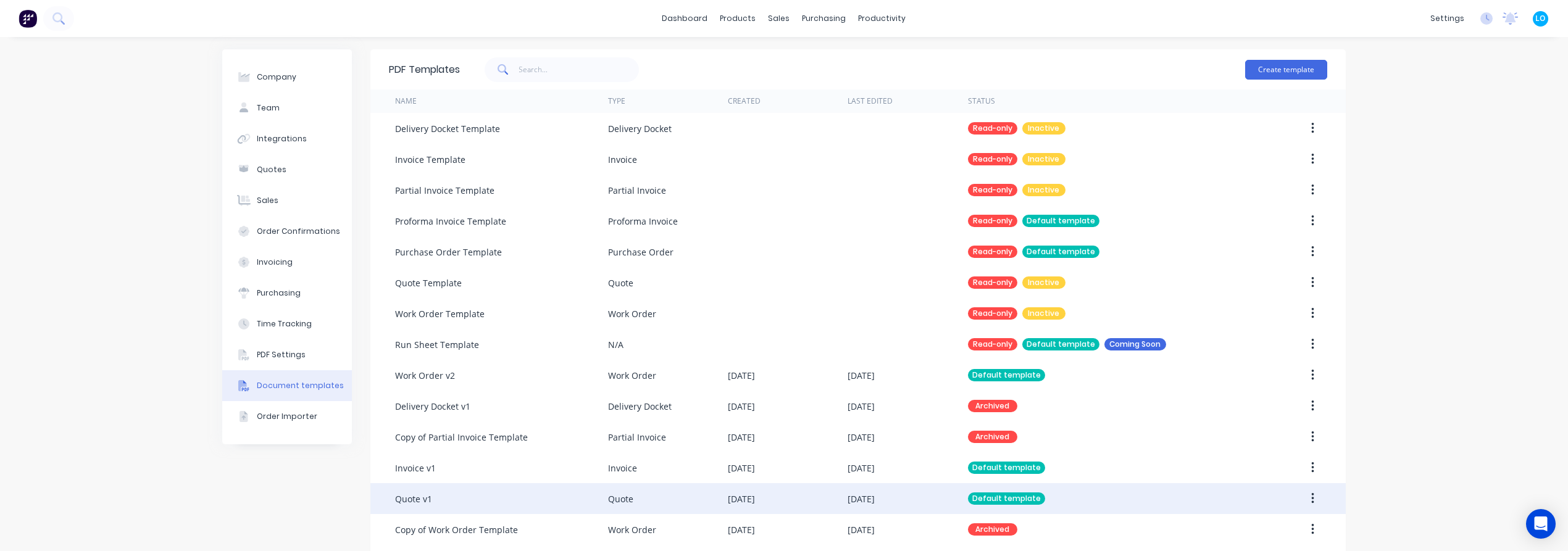
click at [498, 500] on div "Quote v1" at bounding box center [502, 499] width 213 height 31
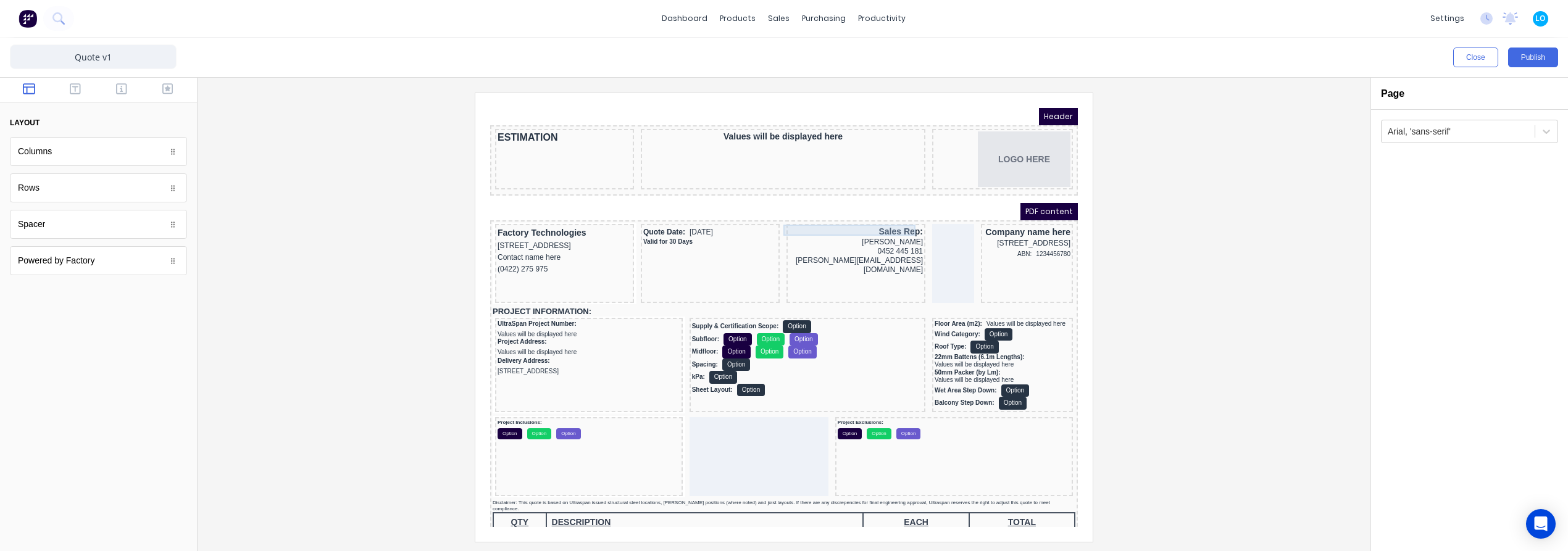
click at [873, 212] on div "Sales Rep:" at bounding box center [841, 217] width 134 height 11
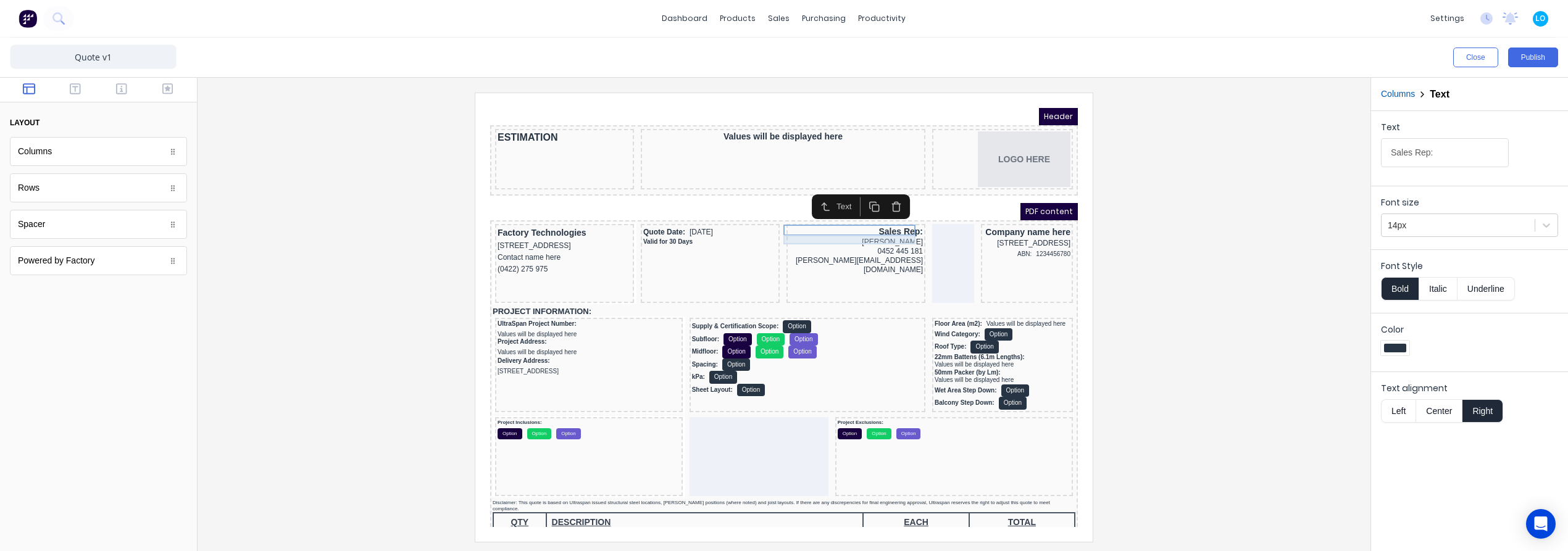
click at [868, 226] on div "[PERSON_NAME]" at bounding box center [841, 228] width 134 height 9
click at [870, 242] on div "[PERSON_NAME][EMAIL_ADDRESS][DOMAIN_NAME]" at bounding box center [841, 251] width 134 height 18
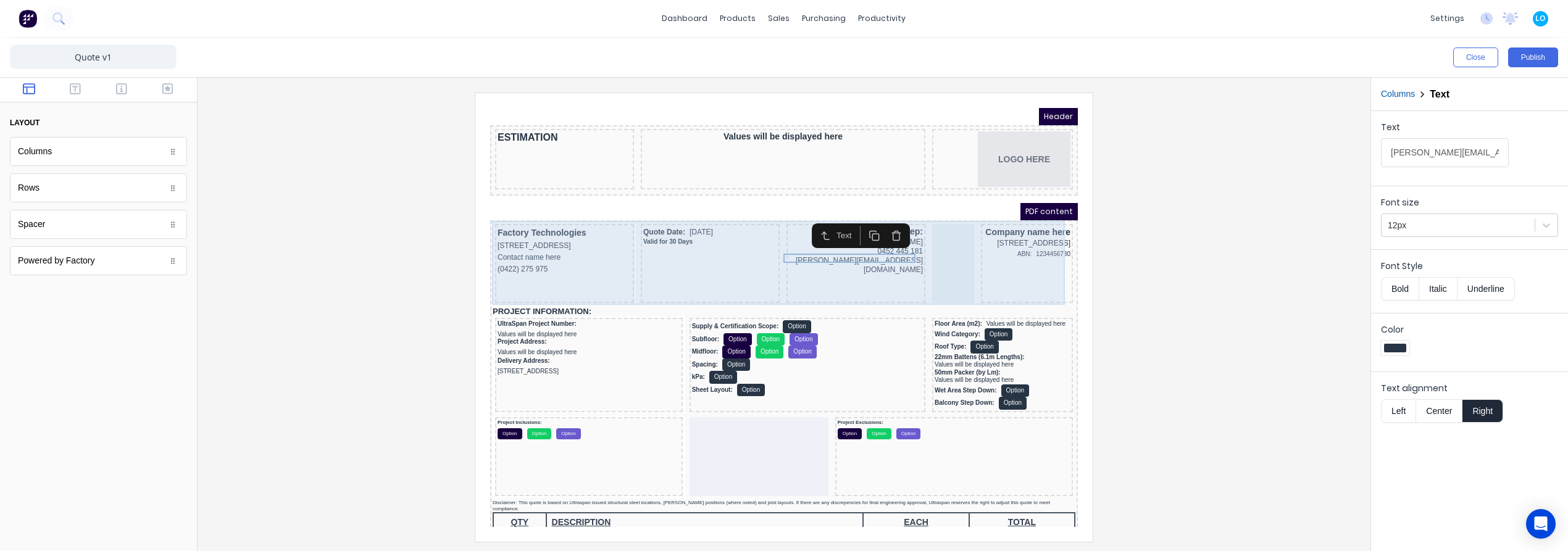
click at [868, 252] on div "Sales Rep: [PERSON_NAME] 0452 445 181 [PERSON_NAME][EMAIL_ADDRESS][DOMAIN_NAME]" at bounding box center [840, 249] width 139 height 79
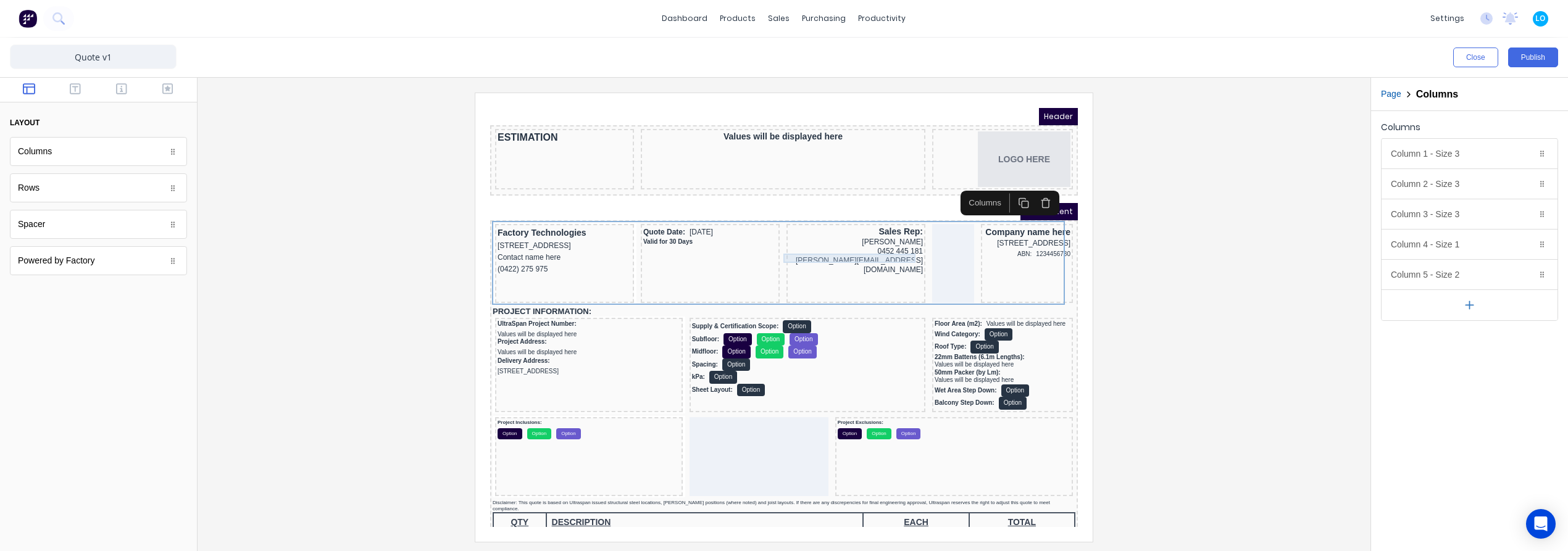
click at [866, 242] on div "[PERSON_NAME][EMAIL_ADDRESS][DOMAIN_NAME]" at bounding box center [841, 251] width 134 height 18
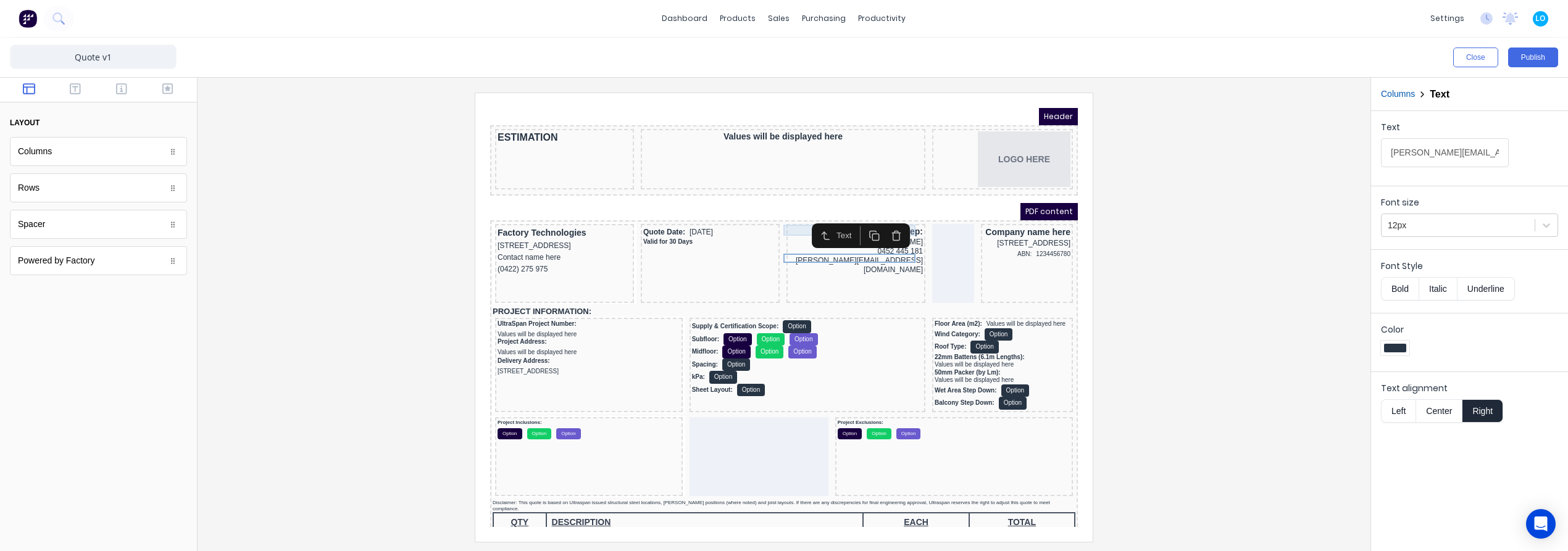
click at [784, 217] on div "Sales Rep:" at bounding box center [841, 217] width 134 height 11
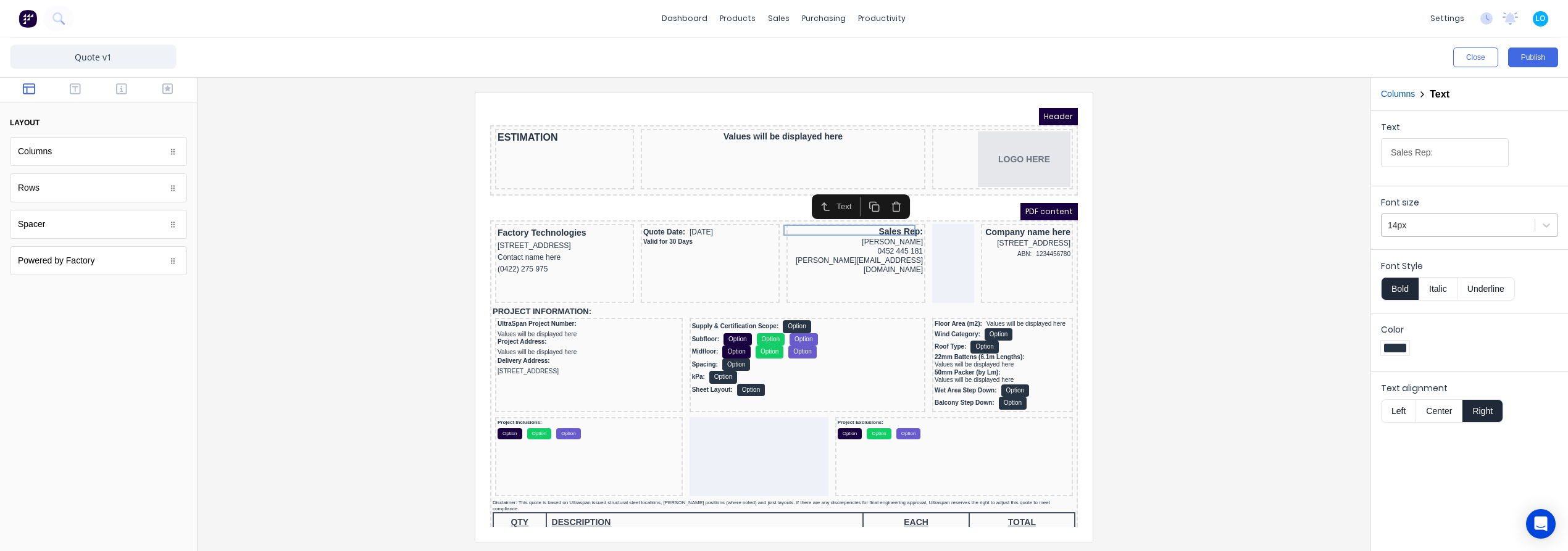
click at [1438, 231] on div at bounding box center [1457, 225] width 141 height 16
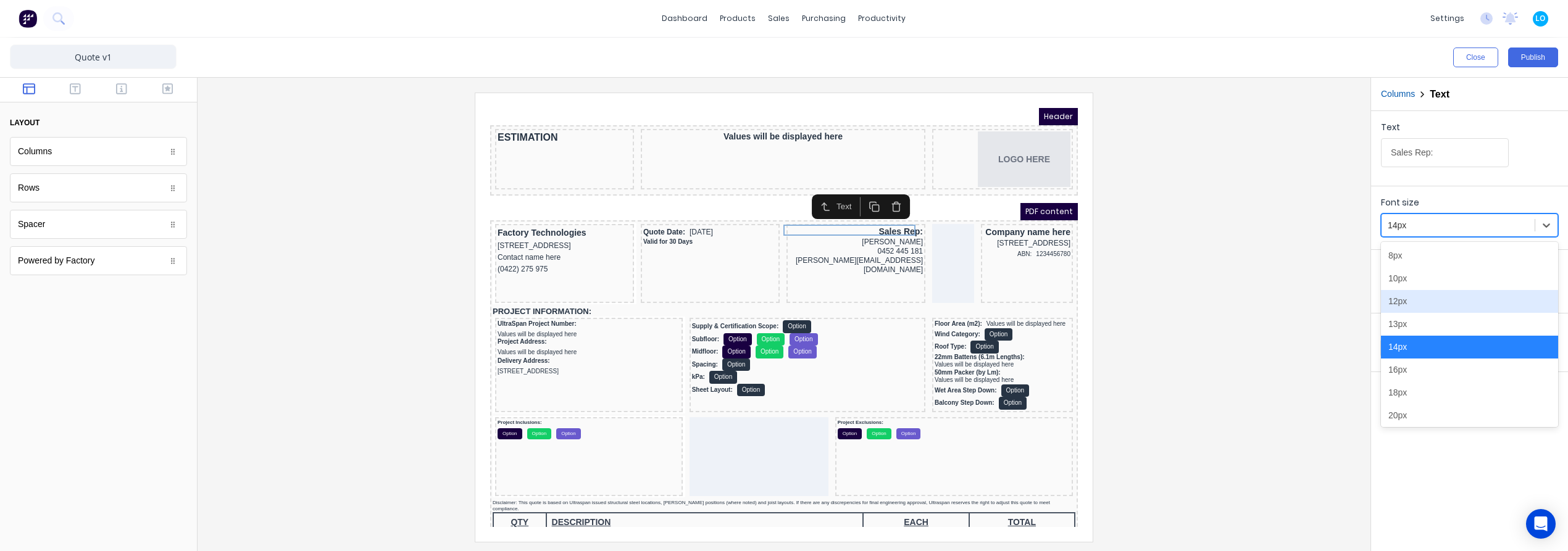
click at [1410, 300] on div "12px" at bounding box center [1469, 301] width 177 height 23
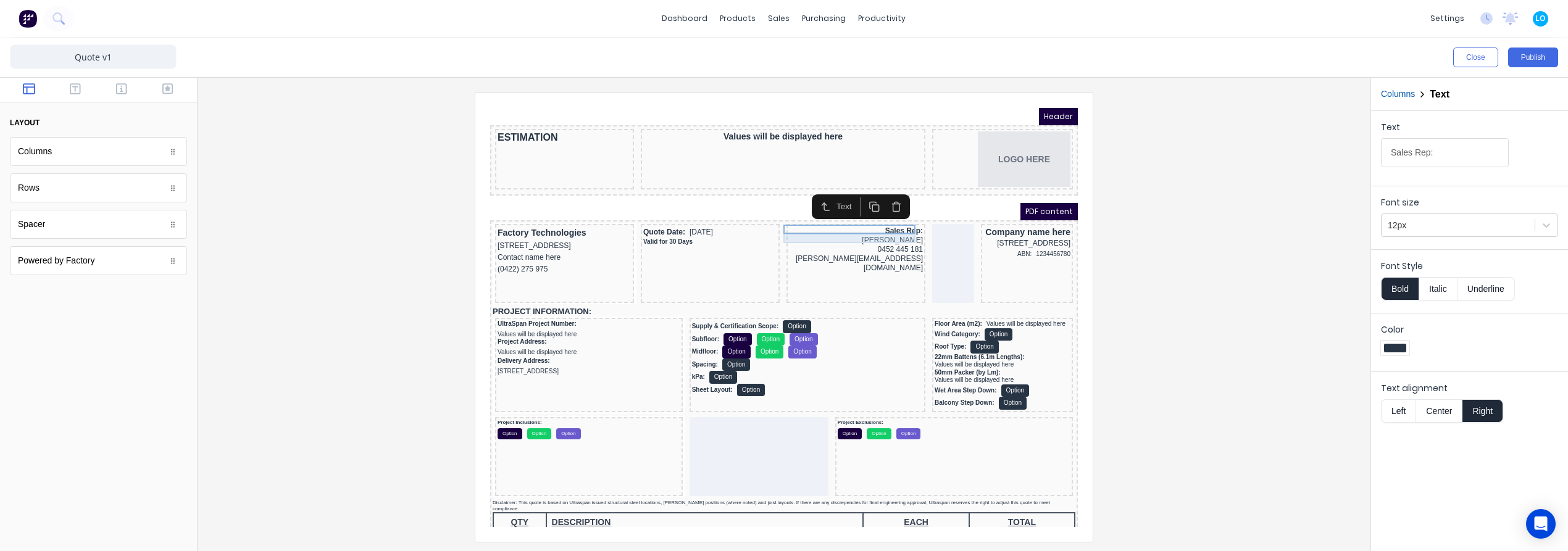
click at [868, 225] on div "[PERSON_NAME]" at bounding box center [841, 226] width 134 height 9
click at [1477, 222] on div at bounding box center [1457, 225] width 141 height 16
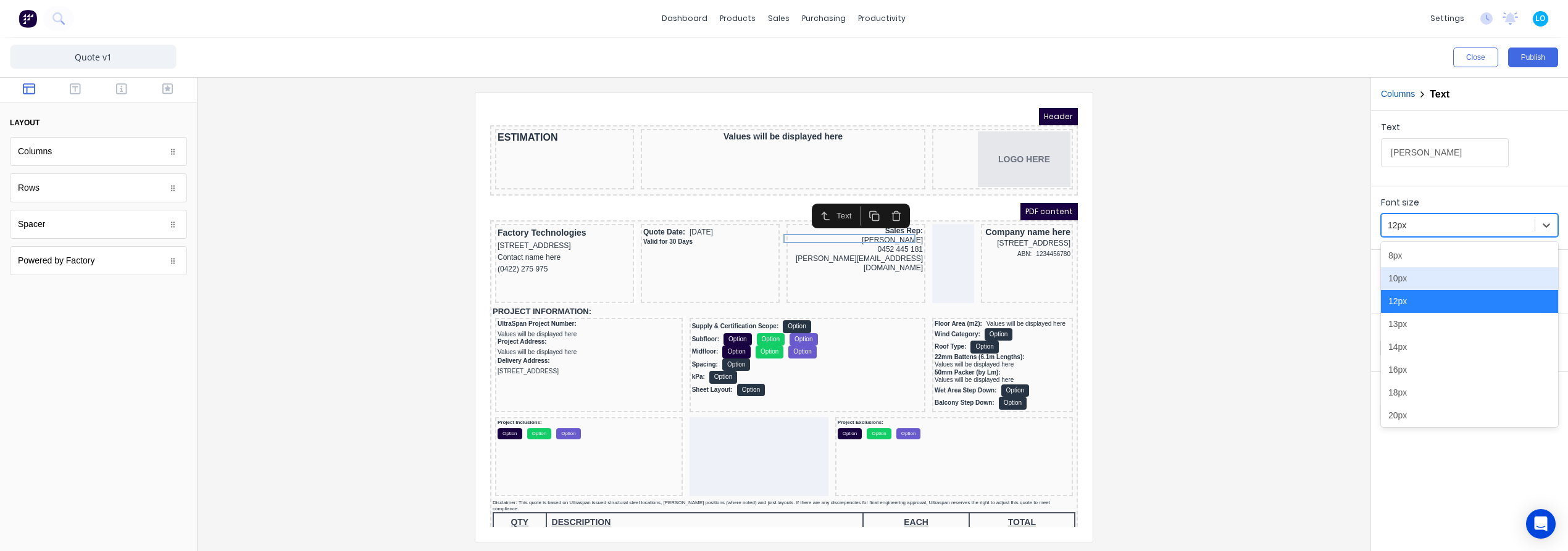
click at [1425, 278] on div "10px" at bounding box center [1469, 278] width 177 height 23
click at [1444, 228] on div at bounding box center [1457, 225] width 141 height 16
click at [1432, 304] on div "12px" at bounding box center [1469, 301] width 177 height 23
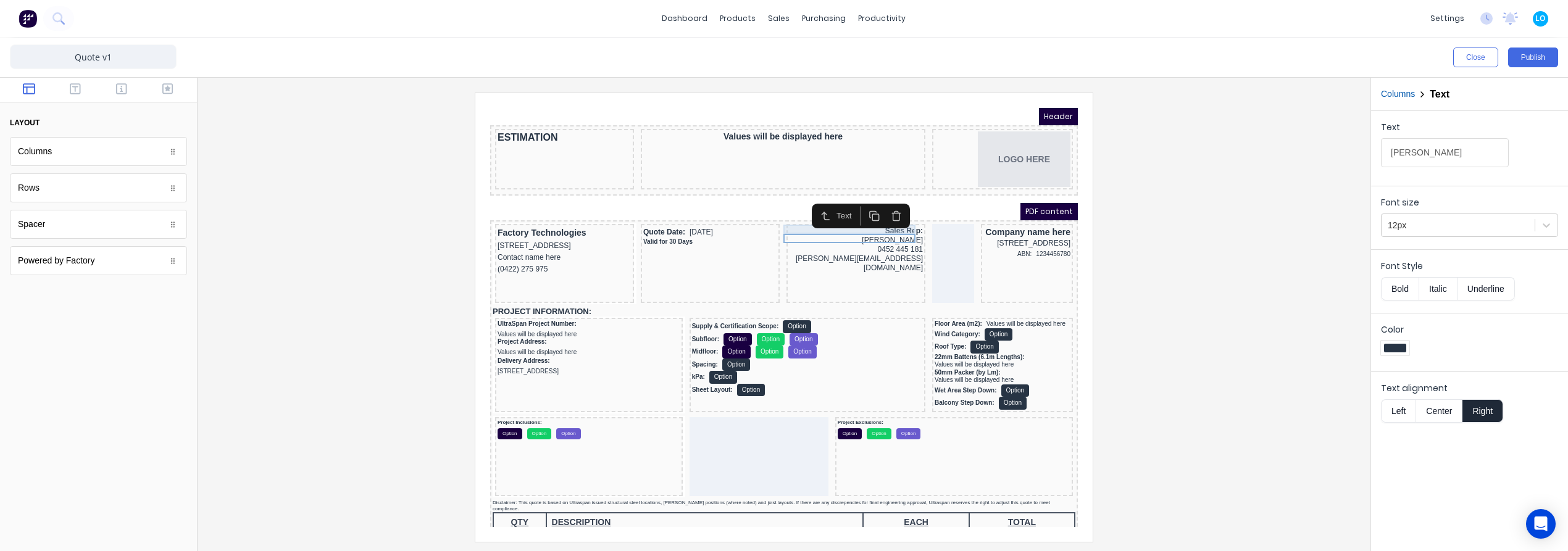
click at [808, 215] on div "Sales Rep:" at bounding box center [841, 216] width 134 height 9
click at [1463, 225] on div at bounding box center [1457, 225] width 141 height 16
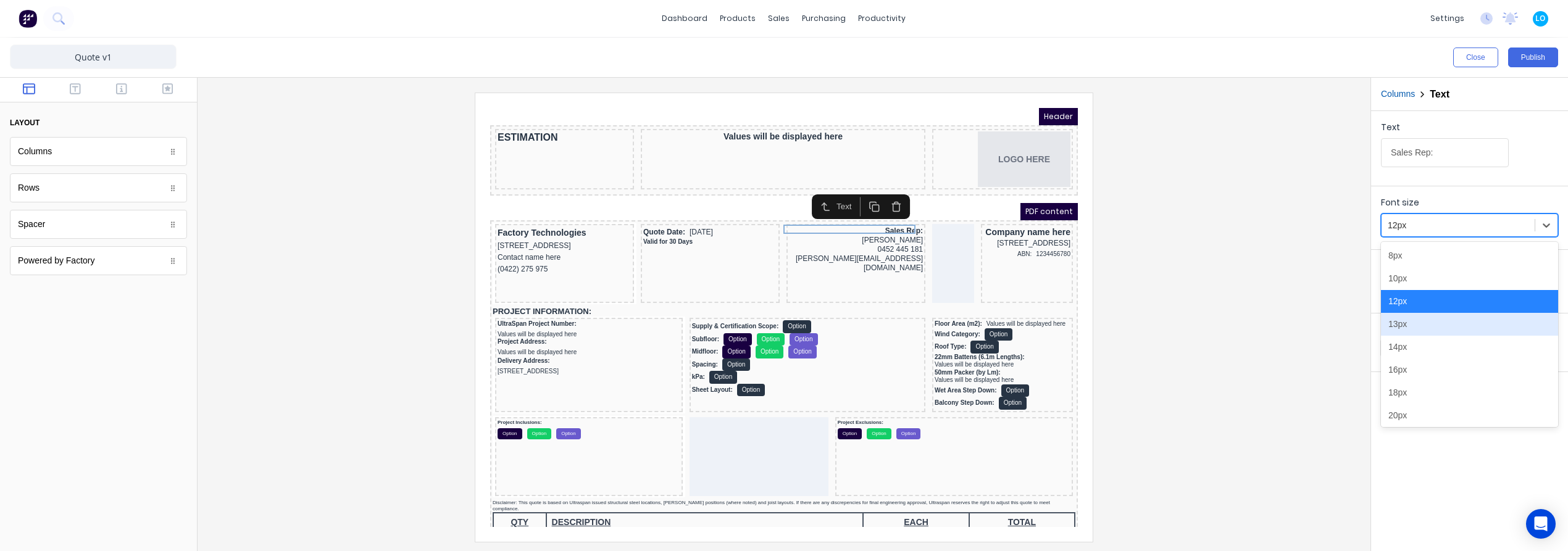
click at [1438, 324] on div "13px" at bounding box center [1469, 324] width 177 height 23
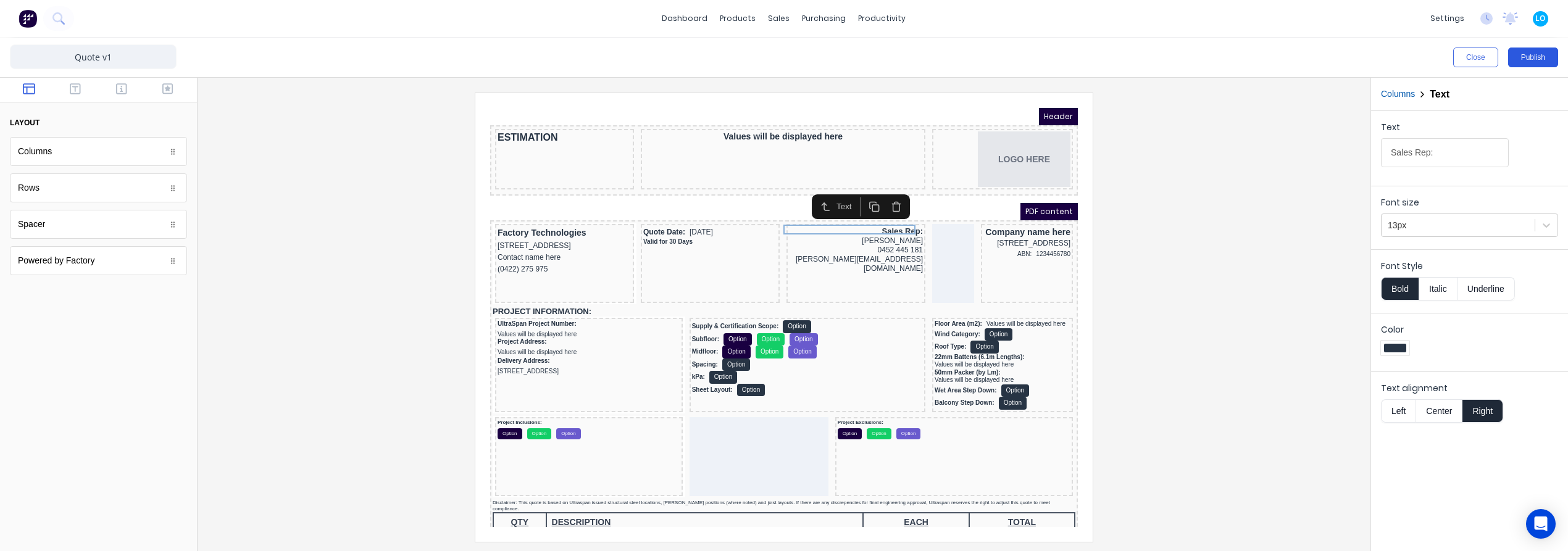
click at [1534, 56] on button "Publish" at bounding box center [1532, 58] width 50 height 20
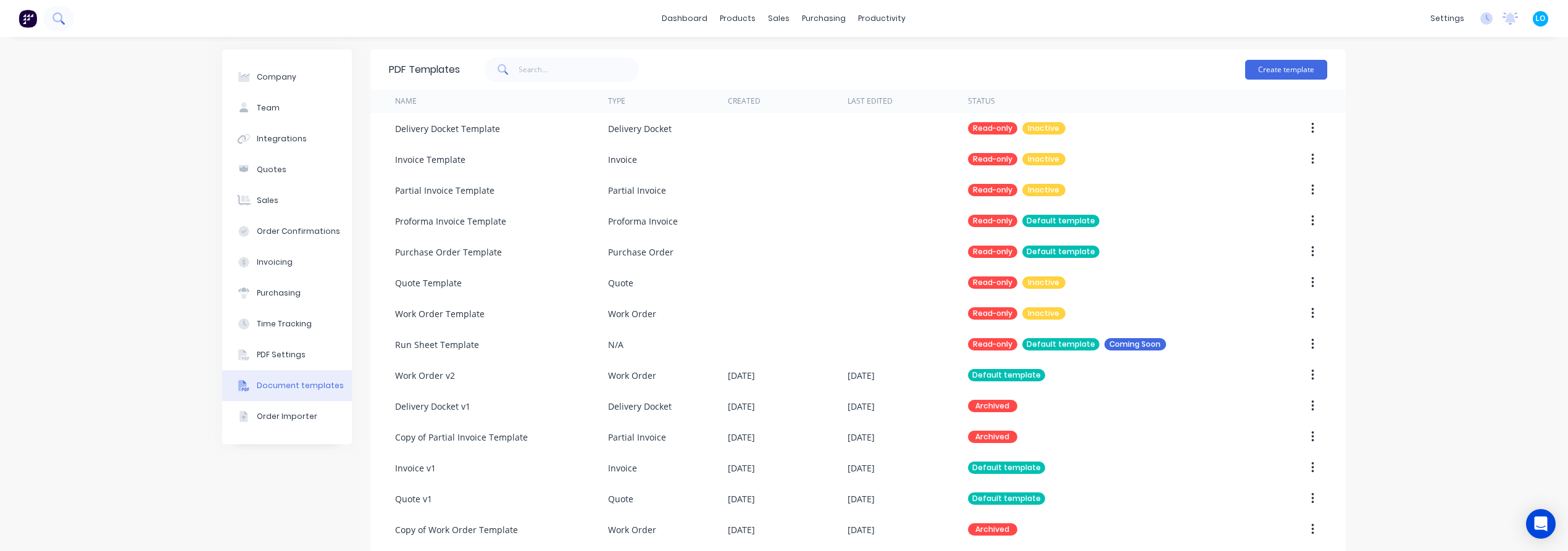
click at [54, 18] on icon at bounding box center [57, 17] width 10 height 10
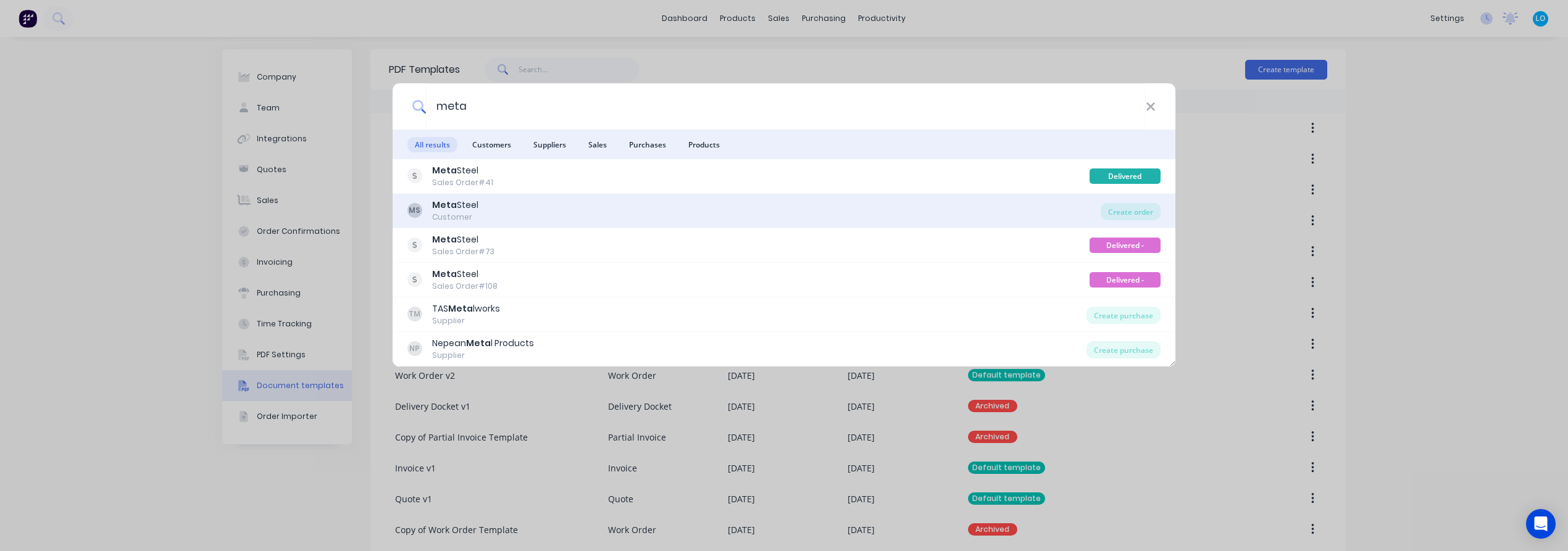
type input "meta"
click at [490, 206] on div "MS Meta Steel Customer" at bounding box center [753, 210] width 694 height 24
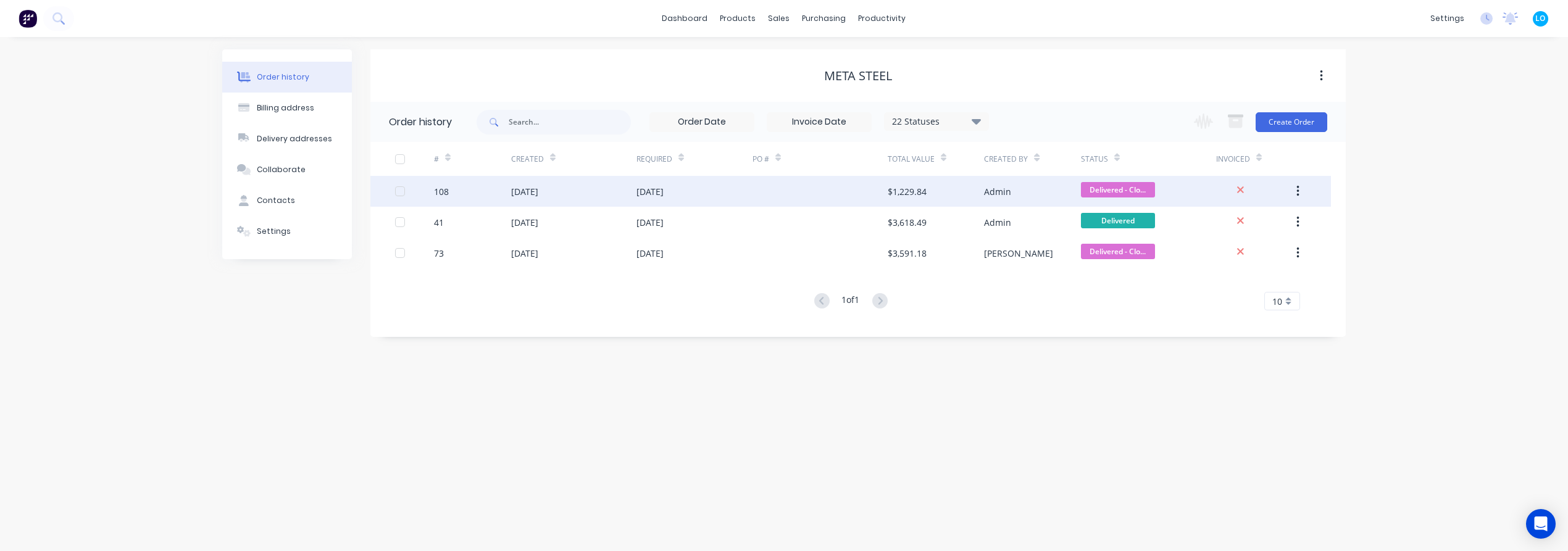
click at [477, 195] on div "108" at bounding box center [472, 191] width 77 height 31
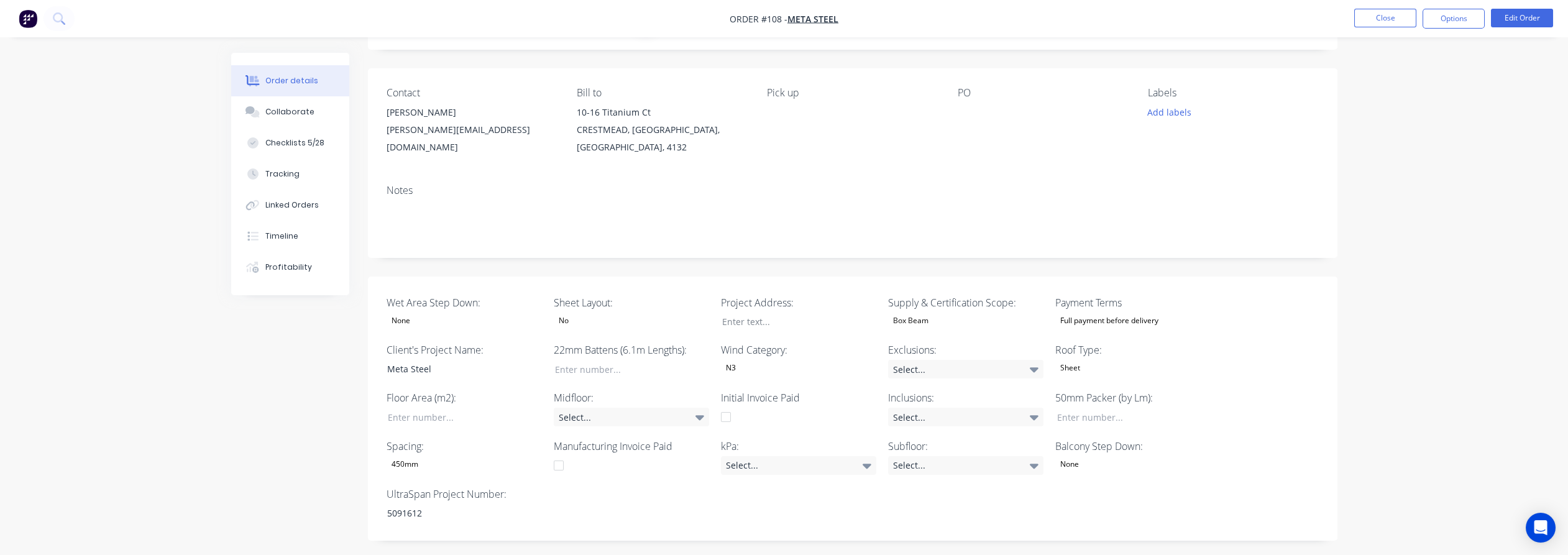
scroll to position [69, 0]
click at [28, 14] on img "button" at bounding box center [28, 18] width 19 height 18
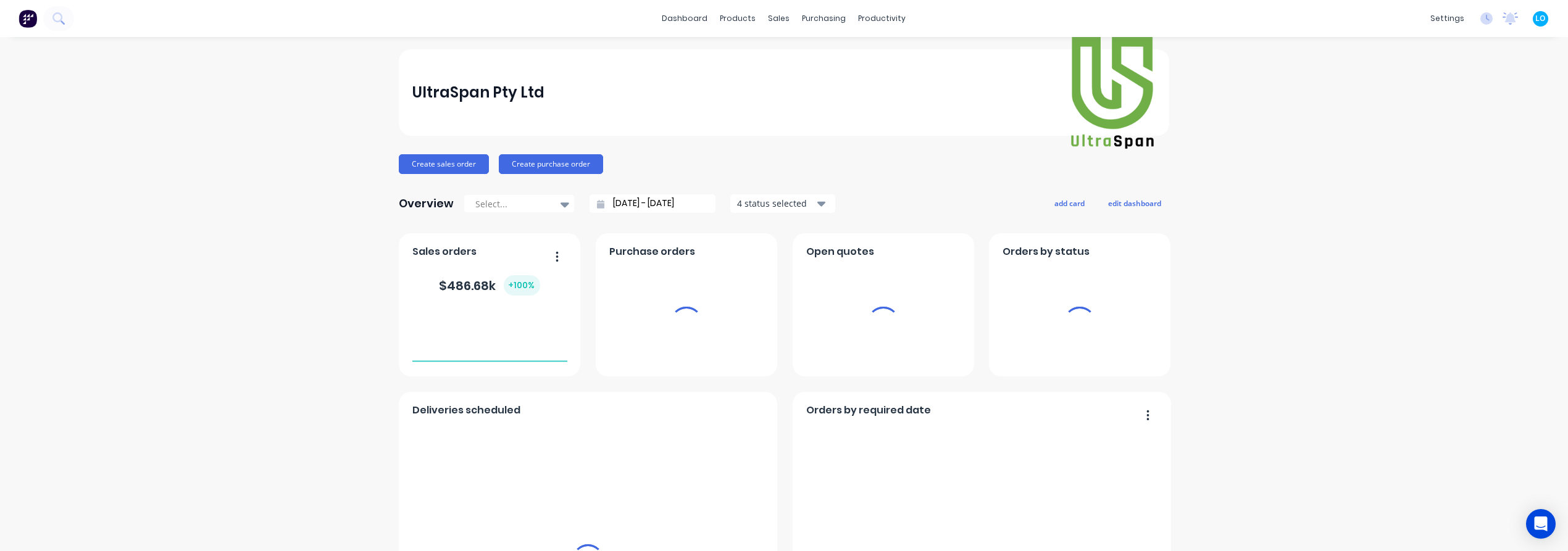
click at [770, 16] on div "sales" at bounding box center [779, 18] width 34 height 18
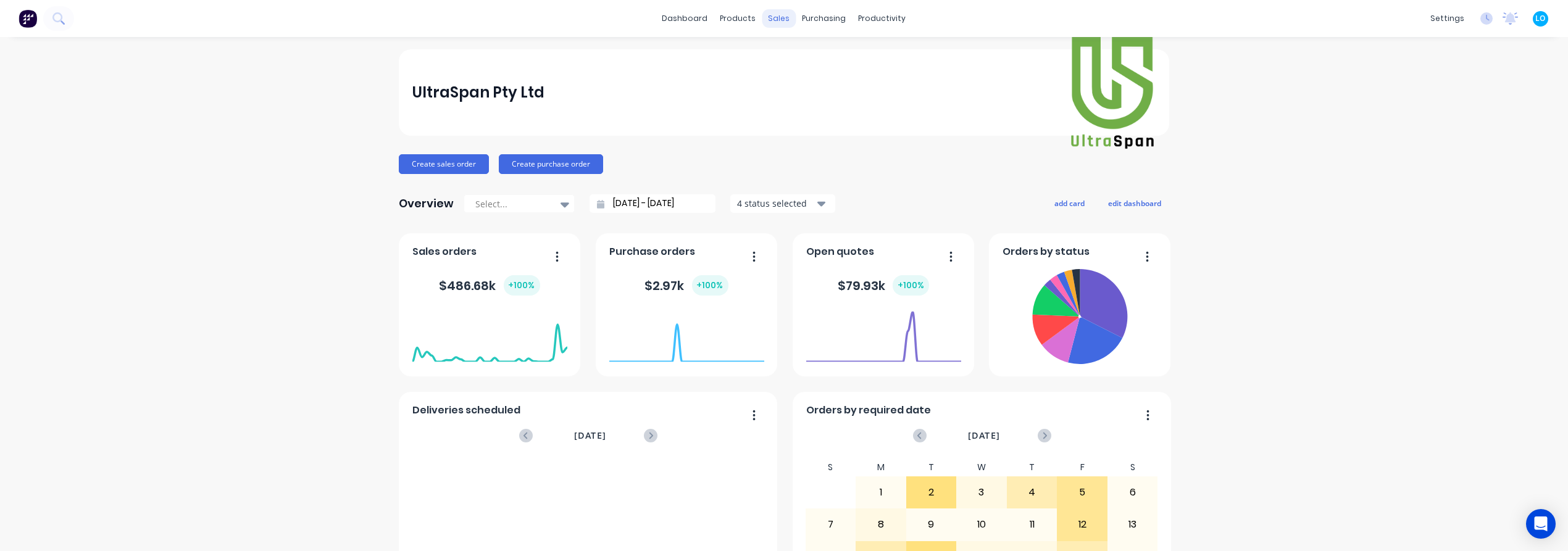
drag, startPoint x: 774, startPoint y: 33, endPoint x: 766, endPoint y: 25, distance: 11.3
click at [766, 25] on div "sales" at bounding box center [779, 18] width 34 height 18
click at [774, 44] on div "Sales Orders Customers Price Level Manager" at bounding box center [839, 84] width 164 height 99
click at [787, 62] on div at bounding box center [782, 59] width 18 height 11
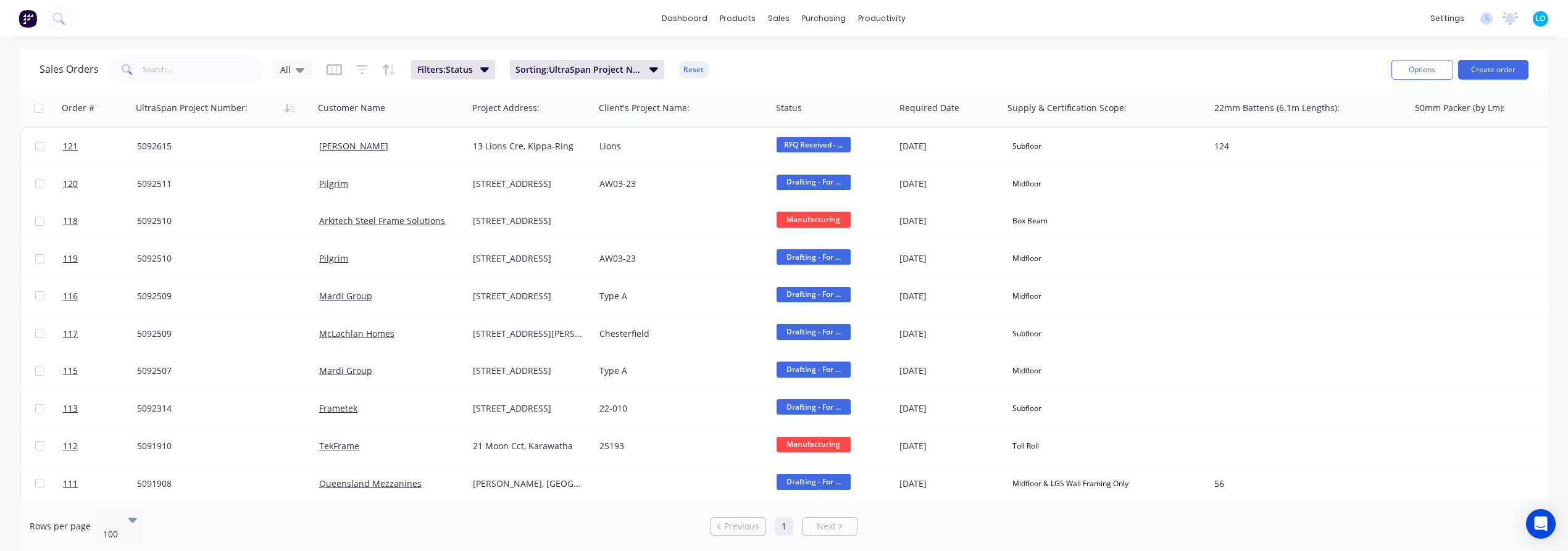
click at [141, 77] on span at bounding box center [126, 69] width 35 height 25
click at [173, 73] on input "text" at bounding box center [203, 69] width 120 height 25
paste input "5083009"
type input "5083009"
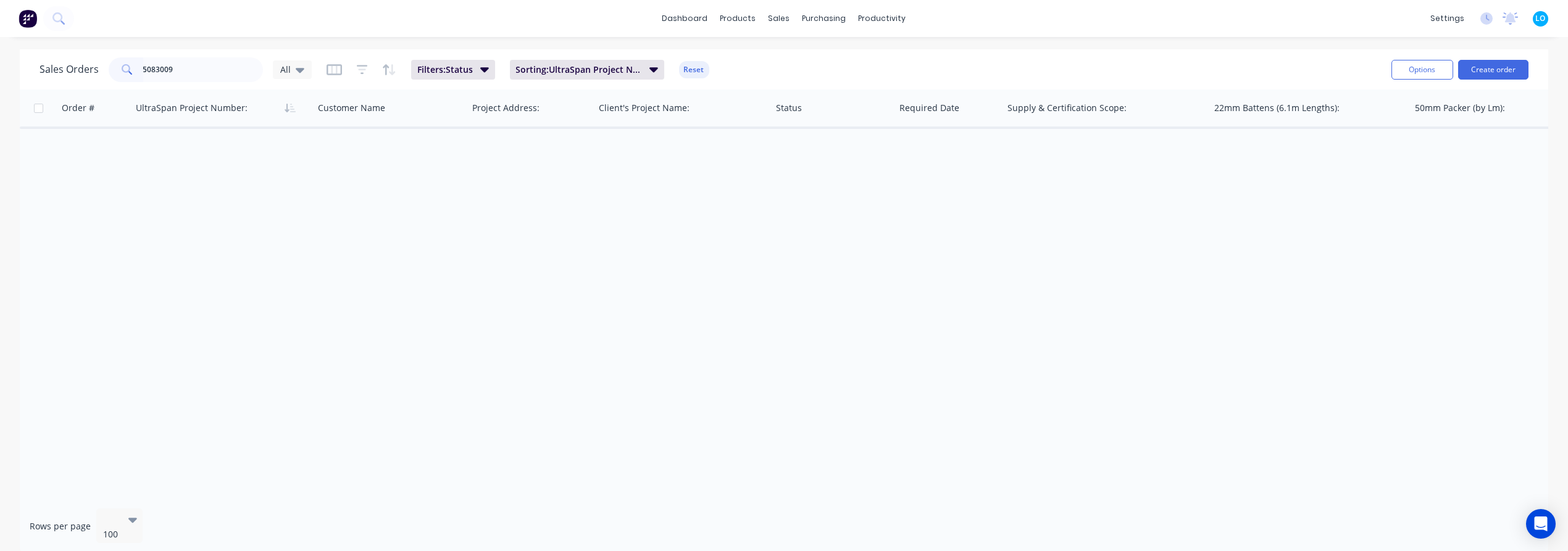
drag, startPoint x: 401, startPoint y: 370, endPoint x: 428, endPoint y: 360, distance: 28.8
click at [403, 369] on div "Order # UltraSpan Project Number: Customer Name Project Address: Client's Proje…" at bounding box center [784, 293] width 1529 height 409
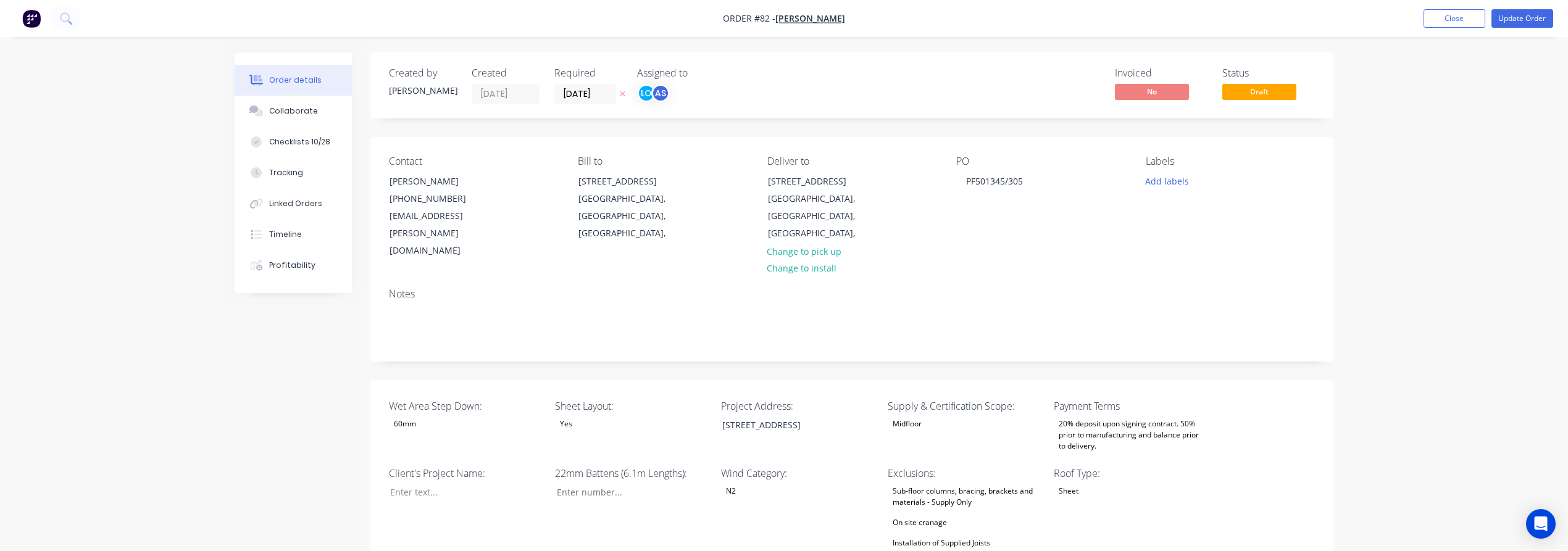
type input "42"
type input "91"
type input "1.0"
type input "42"
type input "91"
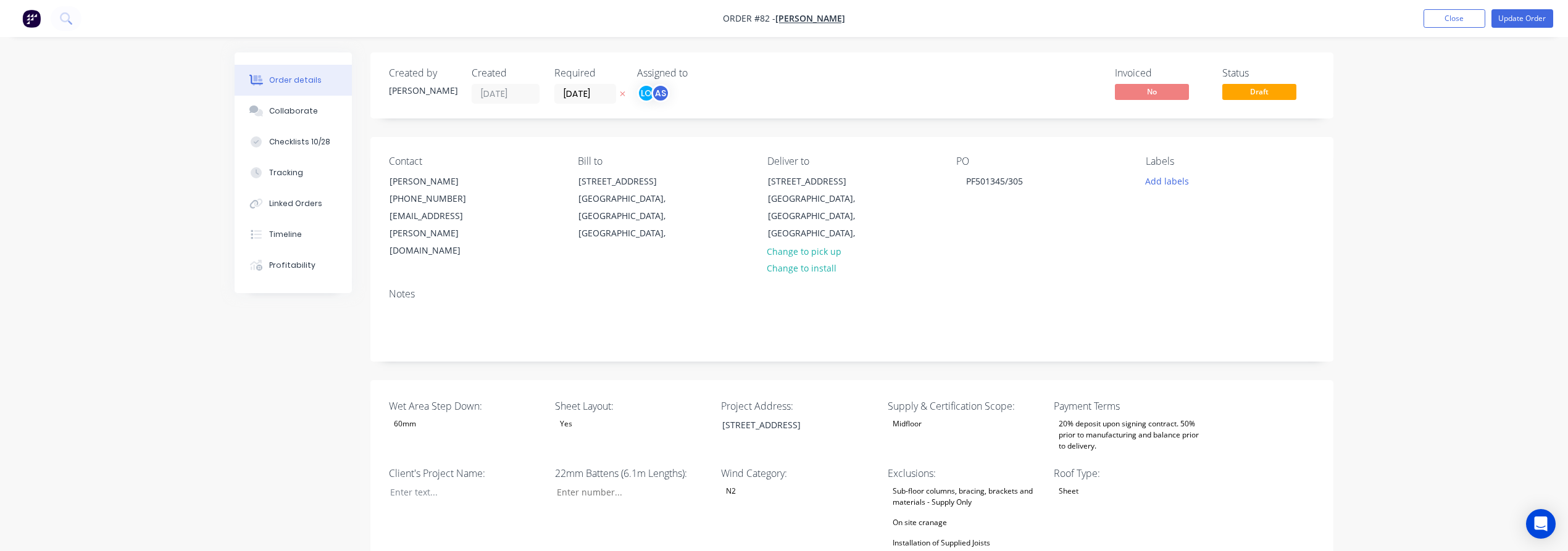
type input "1.0"
click at [63, 18] on icon at bounding box center [65, 17] width 12 height 12
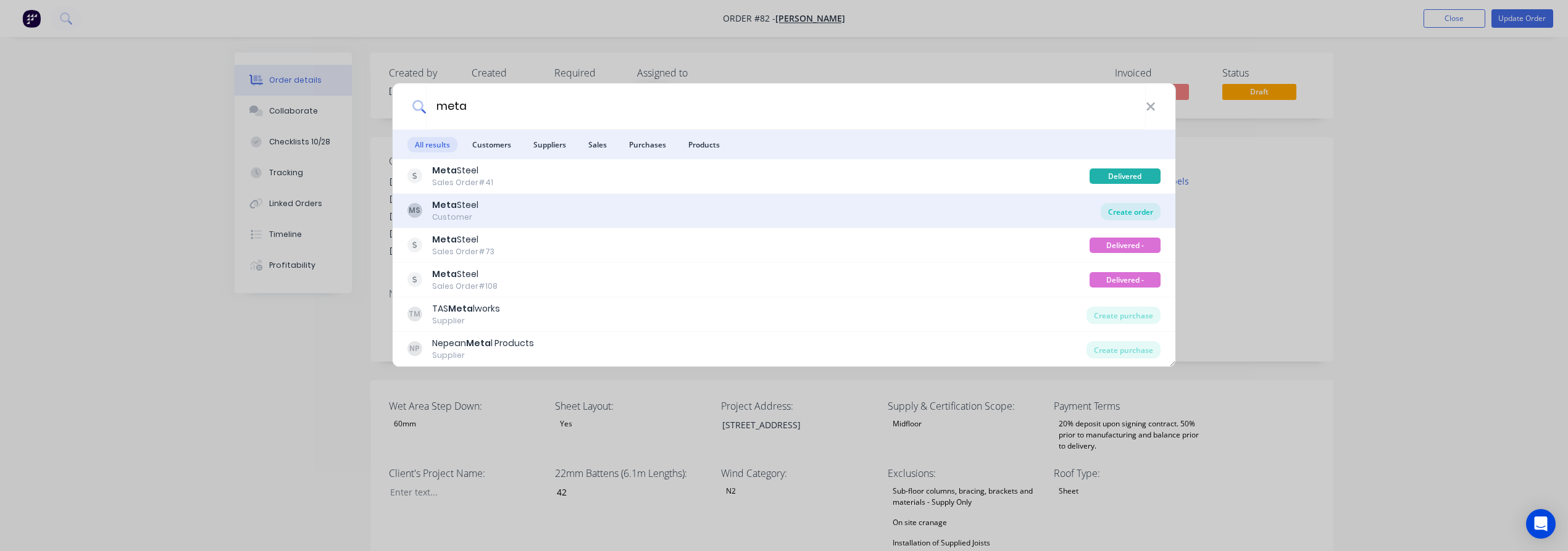
type input "meta"
click at [1145, 208] on div "Create order" at bounding box center [1130, 211] width 60 height 17
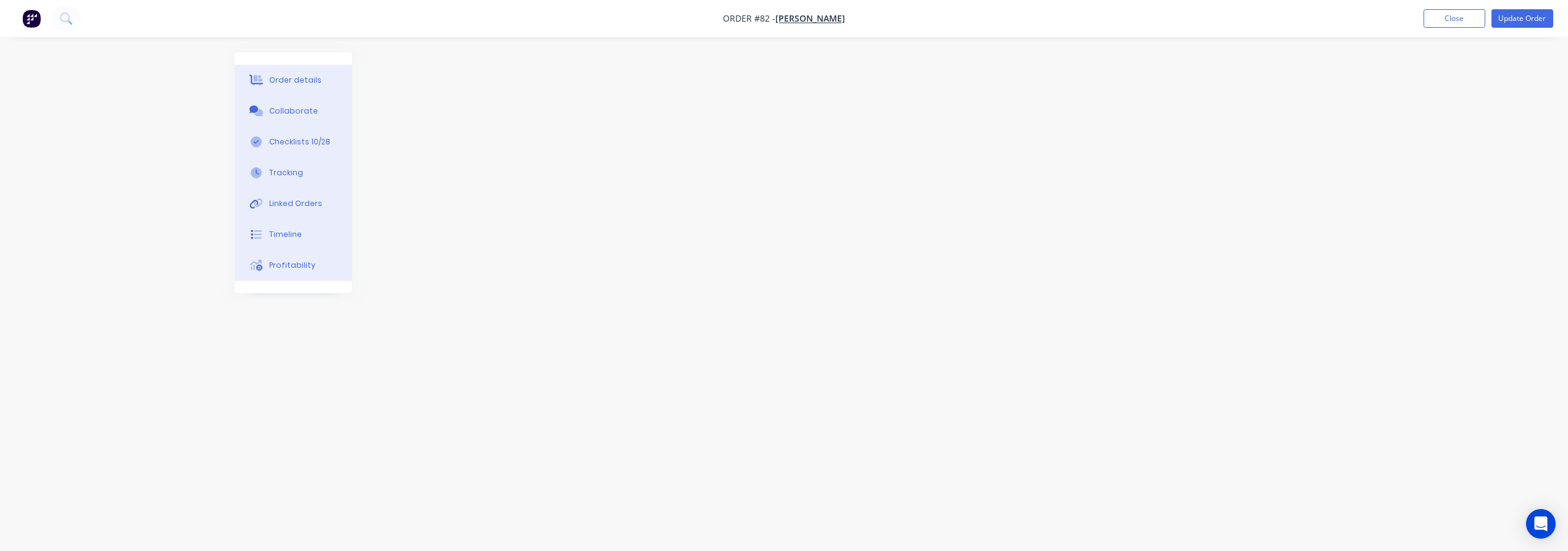
click at [125, 210] on div "Order details Collaborate Checklists 10/28 Tracking Linked Orders Timeline Prof…" at bounding box center [784, 276] width 1568 height 551
click at [460, 159] on div at bounding box center [784, 252] width 1099 height 399
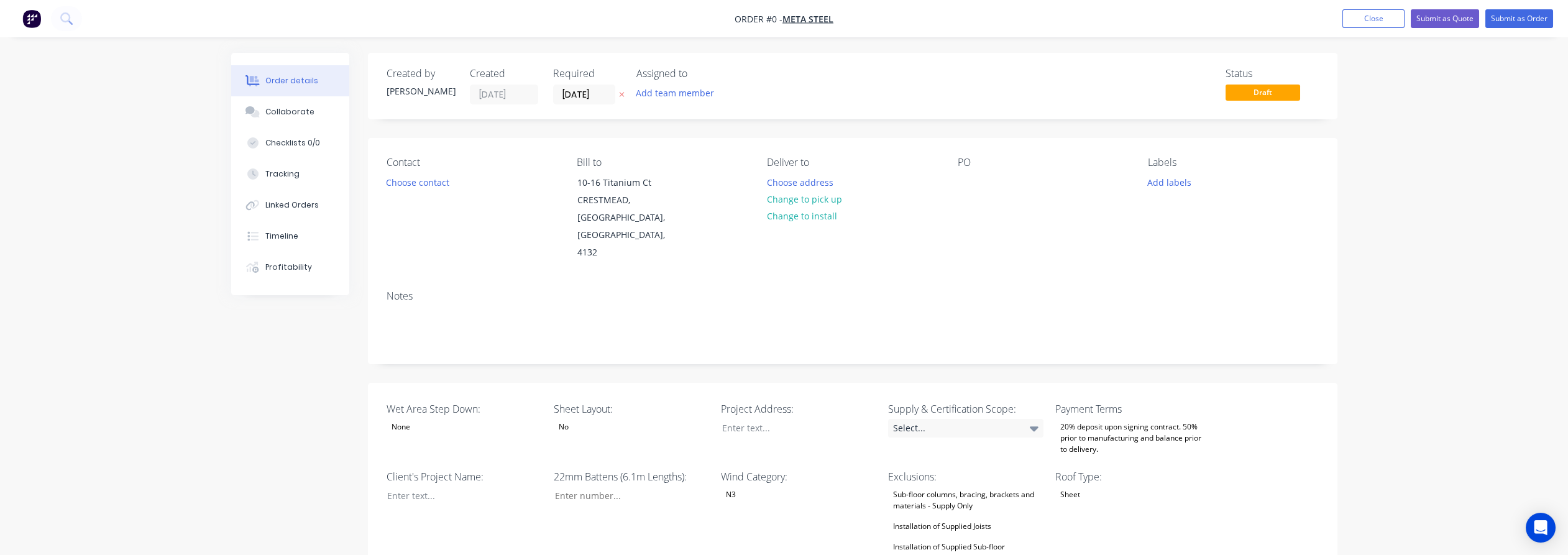
scroll to position [69, 0]
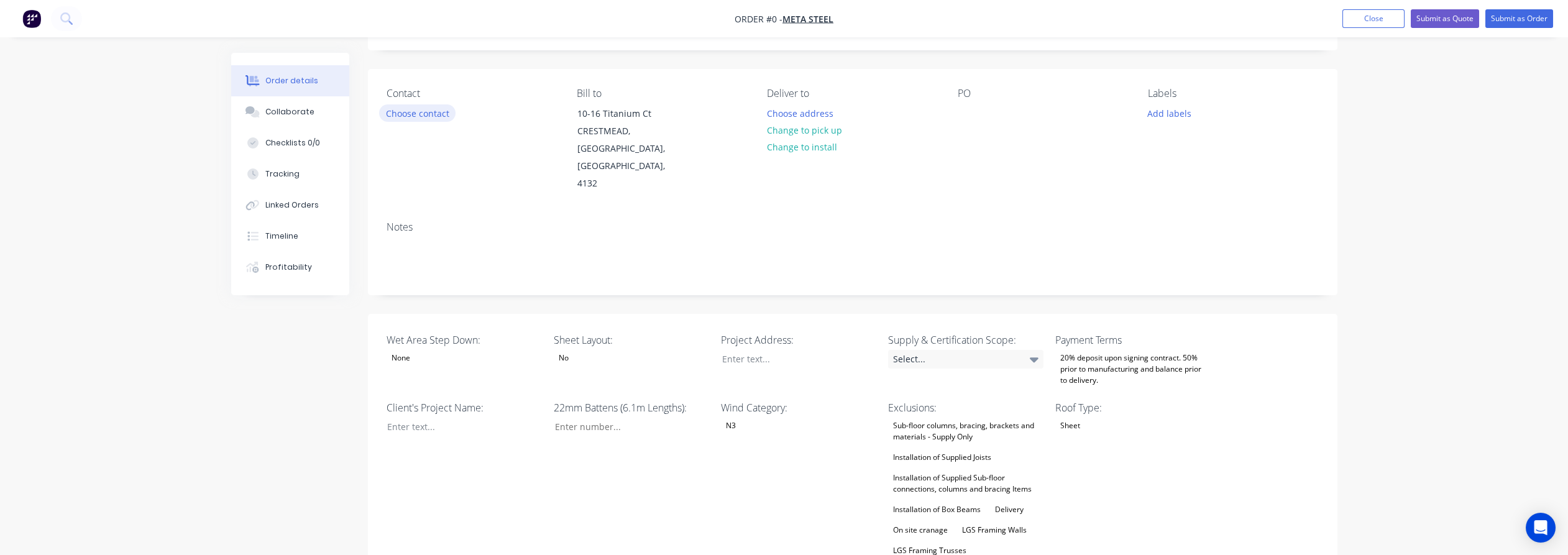
click at [432, 112] on button "Choose contact" at bounding box center [417, 113] width 77 height 17
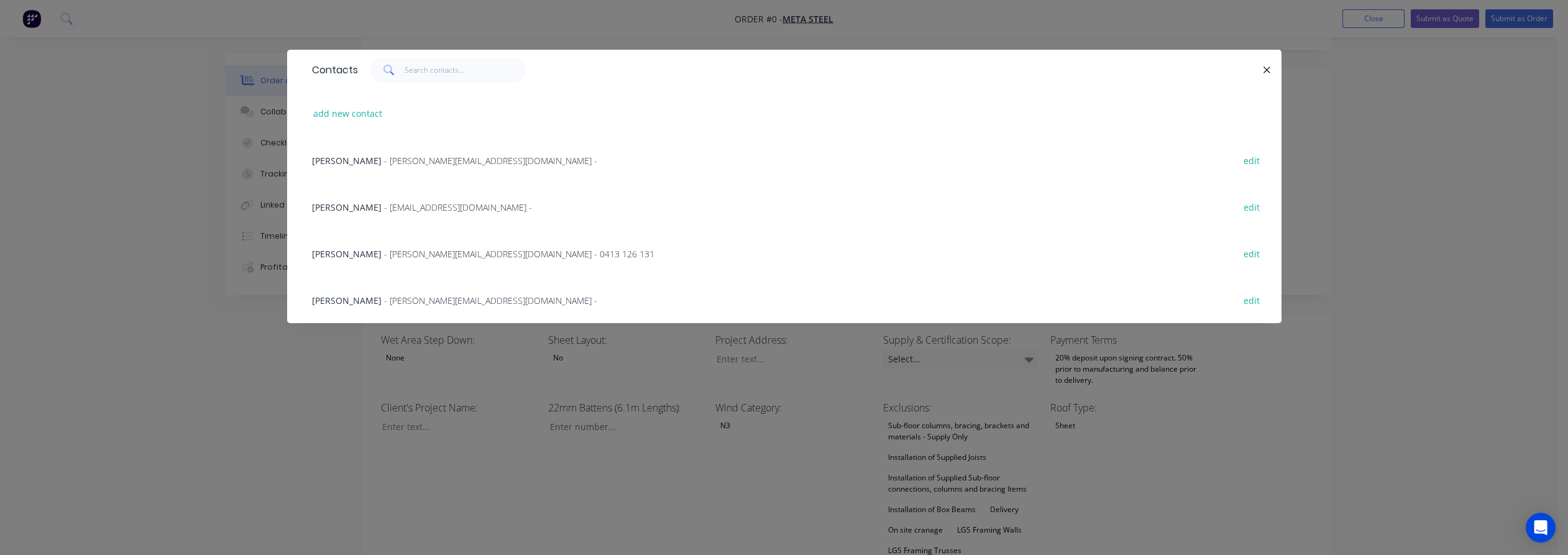
click at [327, 207] on span "[PERSON_NAME]" at bounding box center [346, 207] width 69 height 12
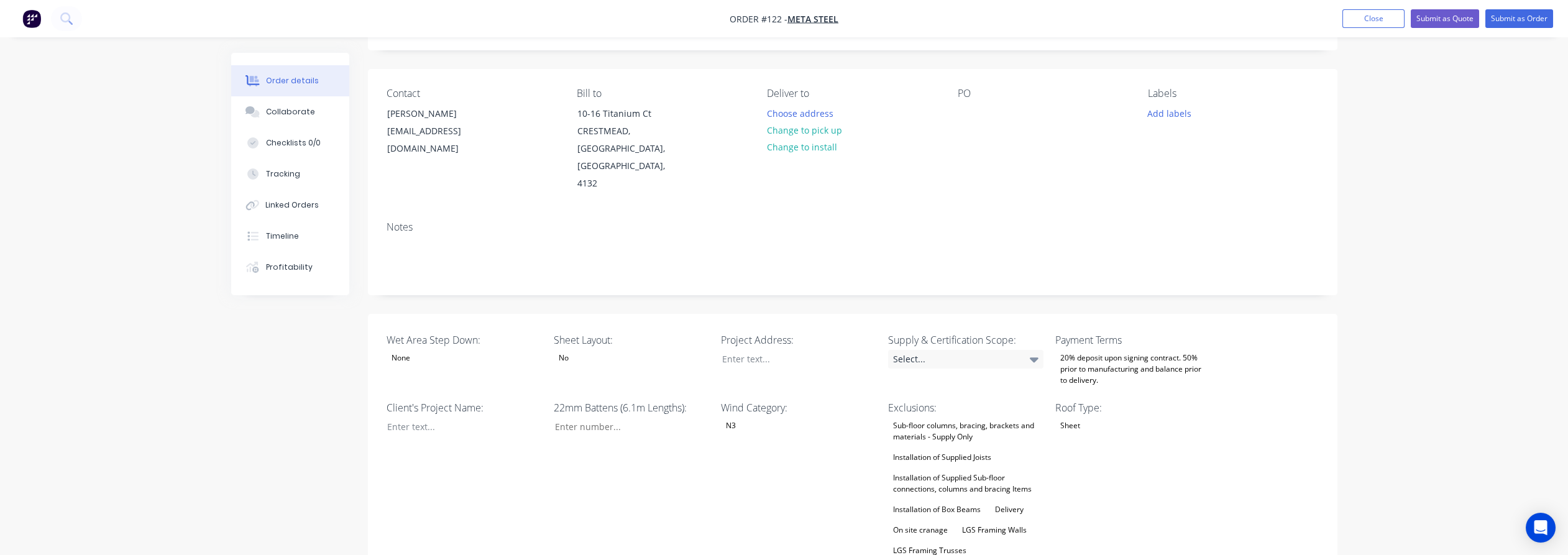
click at [808, 131] on button "Change to pick up" at bounding box center [804, 130] width 88 height 17
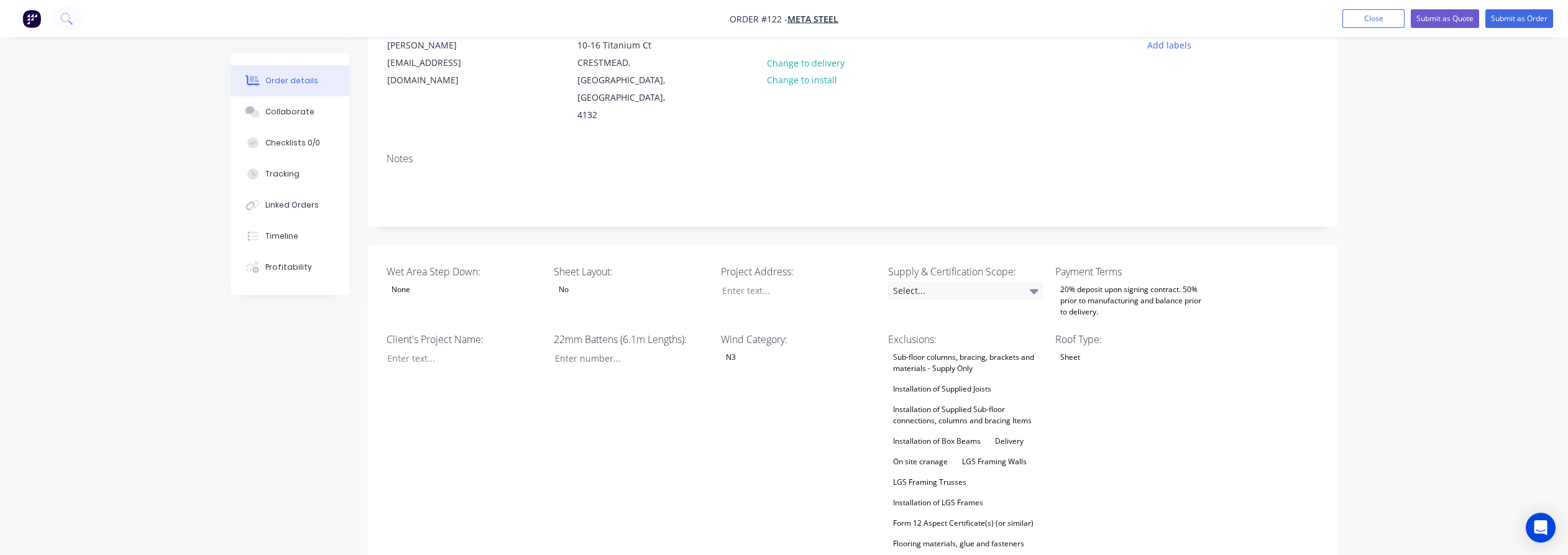
scroll to position [138, 0]
click at [1178, 52] on button "Add labels" at bounding box center [1170, 43] width 57 height 17
click at [1170, 190] on div at bounding box center [1170, 191] width 25 height 25
drag, startPoint x: 1536, startPoint y: 276, endPoint x: 1487, endPoint y: 280, distance: 49.2
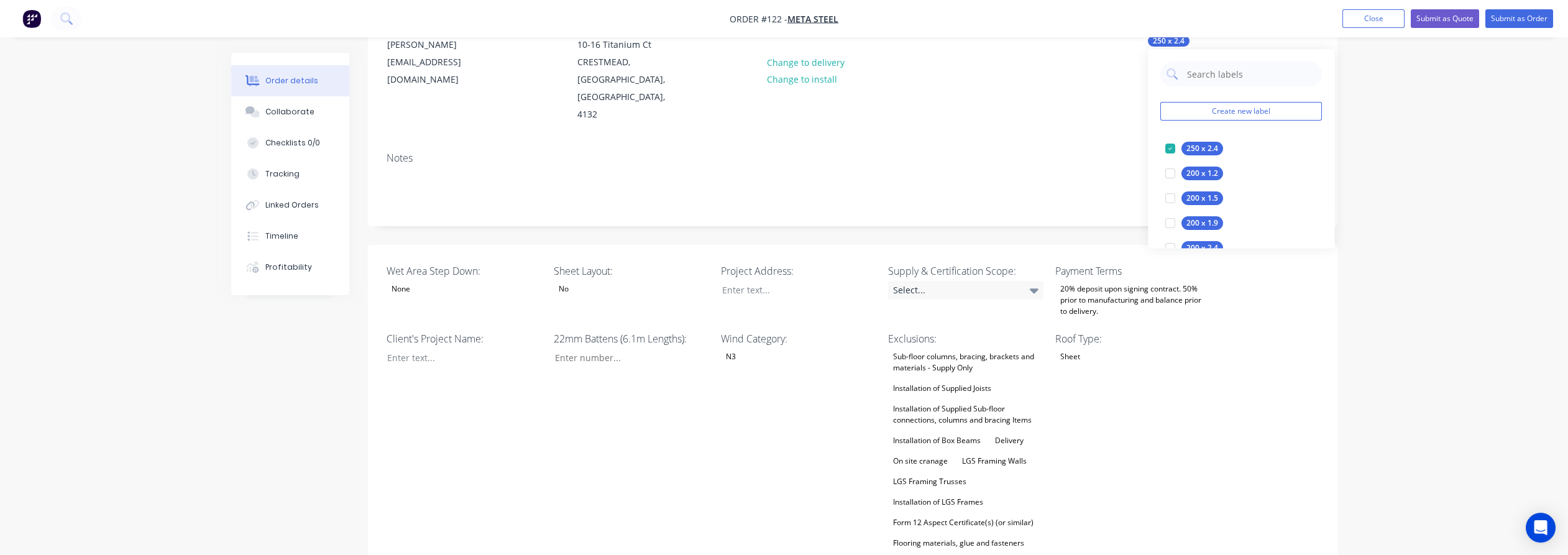
click at [1536, 276] on div "Order details Collaborate Checklists 0/0 Tracking Linked Orders Timeline Profit…" at bounding box center [784, 539] width 1568 height 1354
click at [926, 281] on div "Select..." at bounding box center [966, 290] width 155 height 18
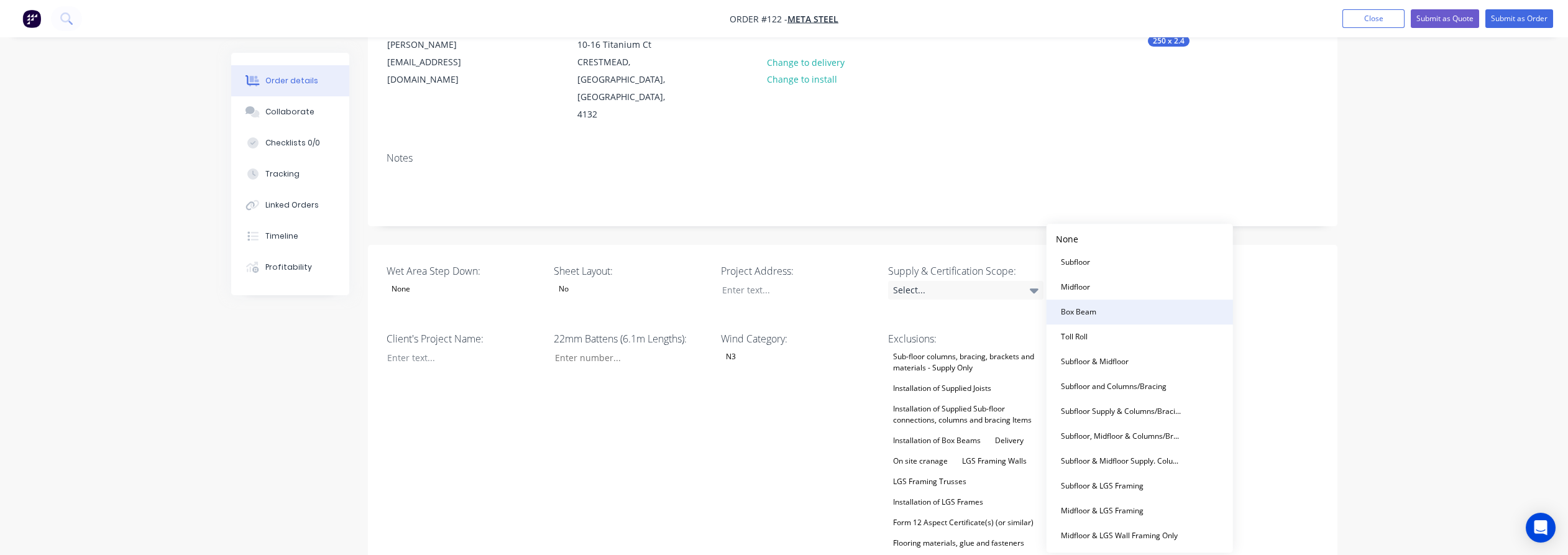
click at [1107, 306] on button "Box Beam" at bounding box center [1140, 312] width 187 height 25
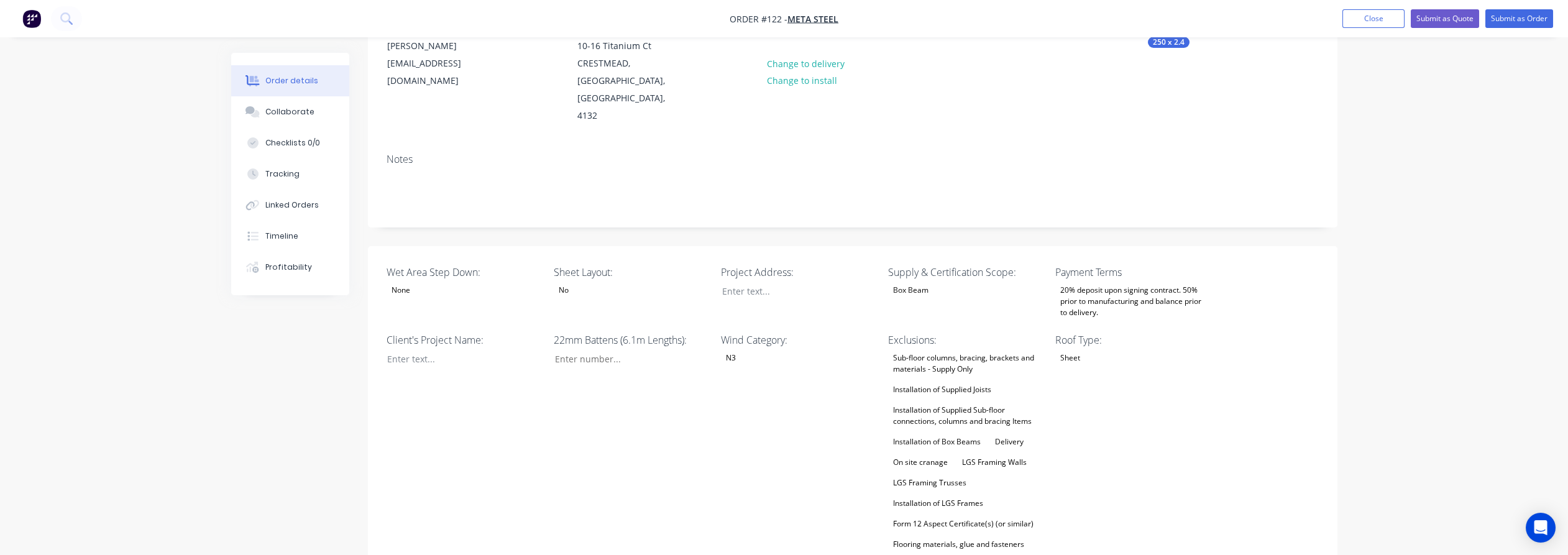
scroll to position [138, 0]
click at [739, 349] on div "N3" at bounding box center [731, 356] width 20 height 16
click at [763, 310] on button "None" at bounding box center [814, 311] width 187 height 25
click at [270, 388] on div "Created by [PERSON_NAME] Created [DATE] Required [DATE] Assigned to Add team me…" at bounding box center [784, 565] width 1106 height 1301
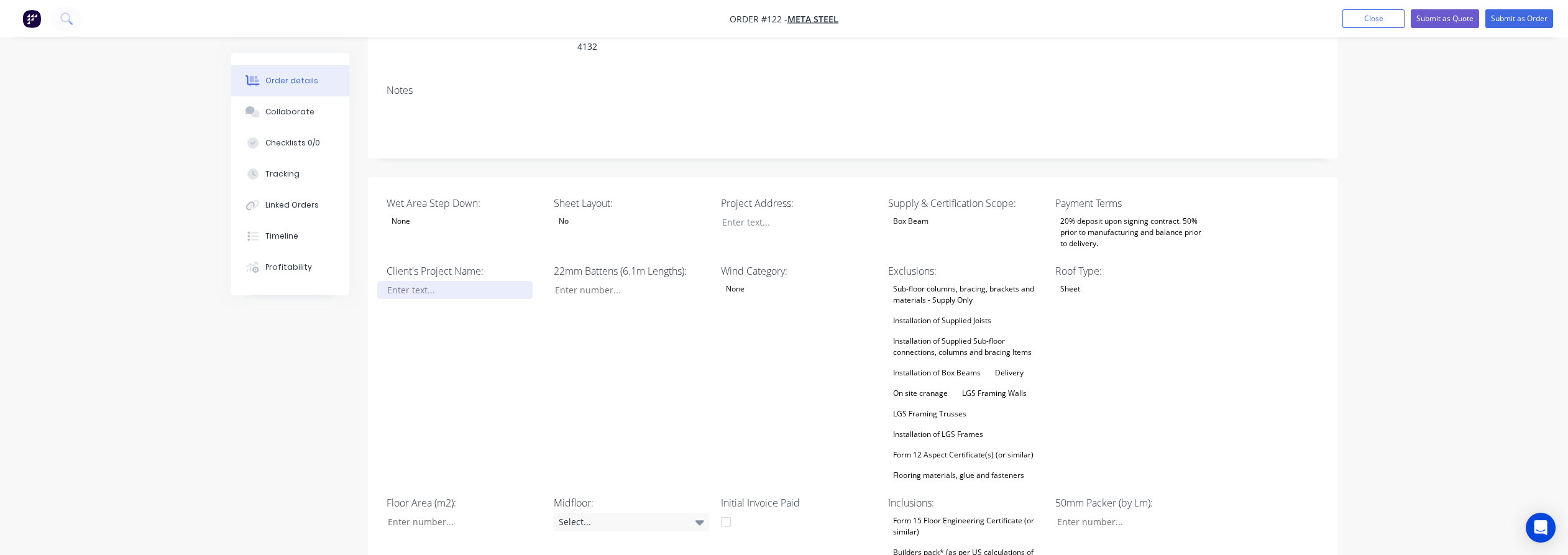
scroll to position [207, 0]
click at [573, 212] on div "No" at bounding box center [564, 219] width 20 height 16
click at [577, 225] on div "None" at bounding box center [574, 228] width 22 height 13
click at [270, 348] on div "Created by [PERSON_NAME] Created [DATE] Required [DATE] Assigned to Add team me…" at bounding box center [784, 496] width 1106 height 1301
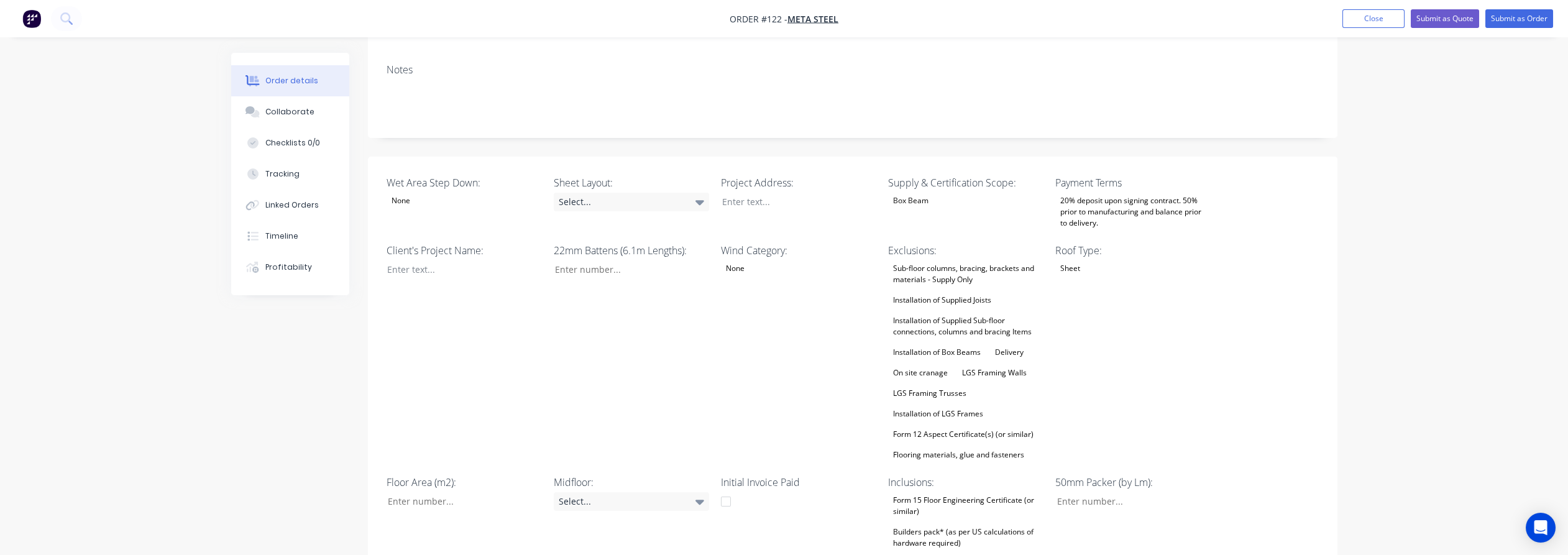
scroll to position [276, 0]
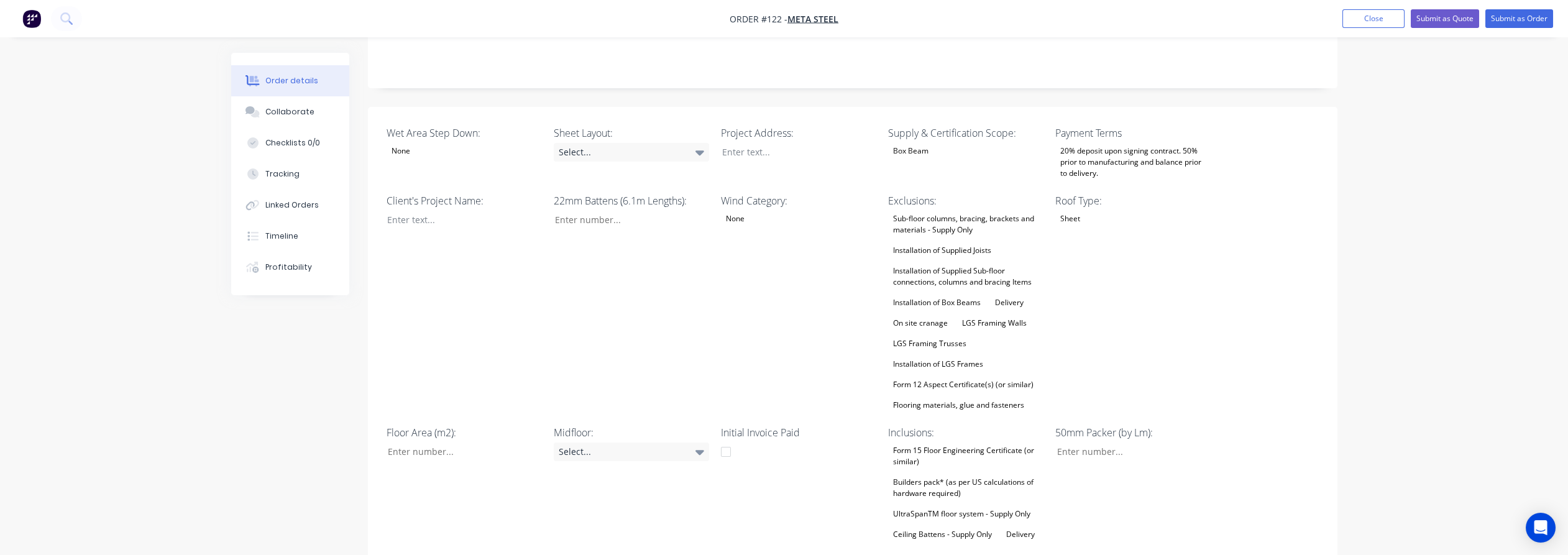
click at [1077, 209] on div "Roof Type: Sheet" at bounding box center [1133, 303] width 155 height 220
click at [1076, 211] on div "Sheet" at bounding box center [1070, 218] width 30 height 16
click at [1093, 243] on div "Sheet" at bounding box center [1080, 249] width 30 height 16
click at [923, 263] on div "Installation of Supplied Sub-floor connections, columns and bracing Items" at bounding box center [966, 277] width 155 height 28
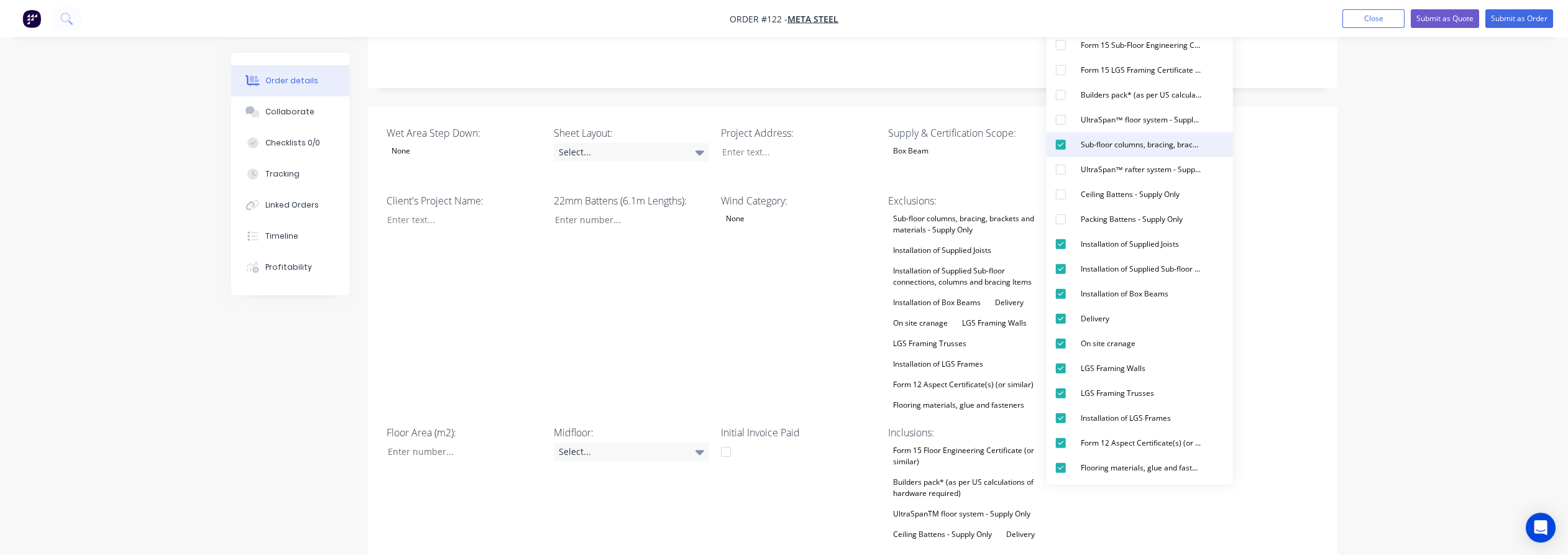
click at [1124, 144] on div "Sub-floor columns, bracing, brackets and materials - Supply Only" at bounding box center [1141, 144] width 130 height 16
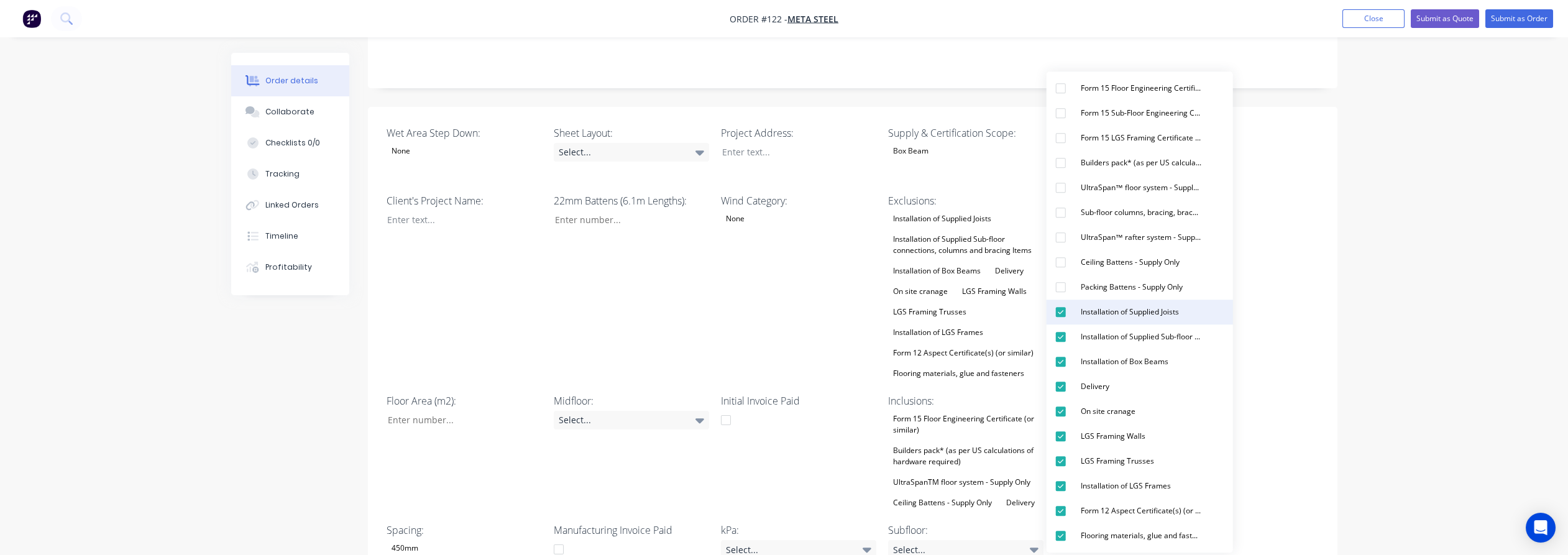
click at [1191, 311] on button "Installation of Supplied Joists" at bounding box center [1140, 312] width 187 height 25
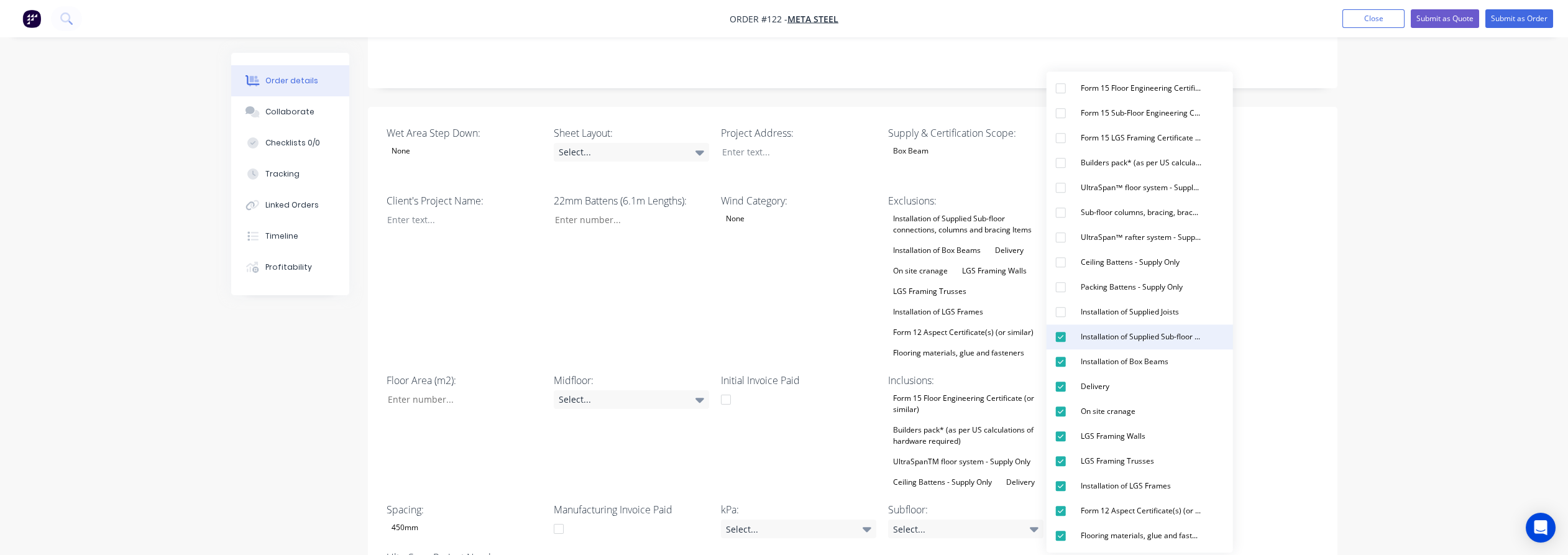
click at [1200, 336] on div "Installation of Supplied Sub-floor connections, columns and bracing Items" at bounding box center [1141, 336] width 130 height 16
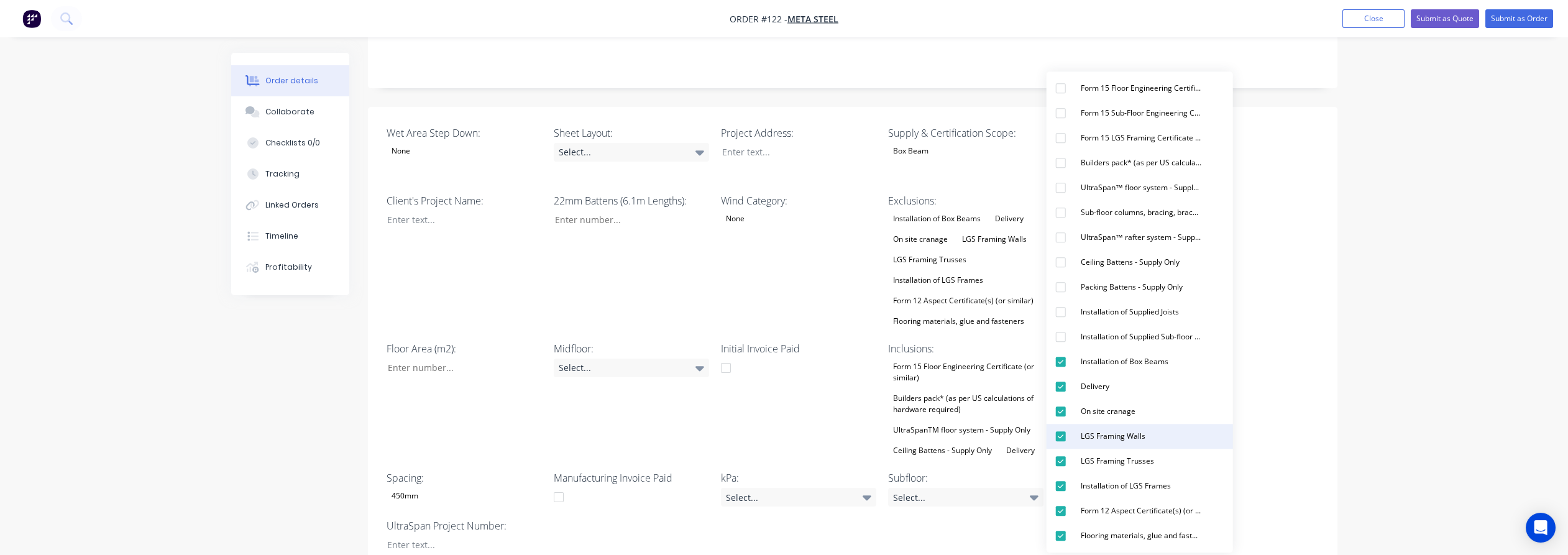
click at [1168, 430] on button "LGS Framing Walls" at bounding box center [1140, 436] width 187 height 25
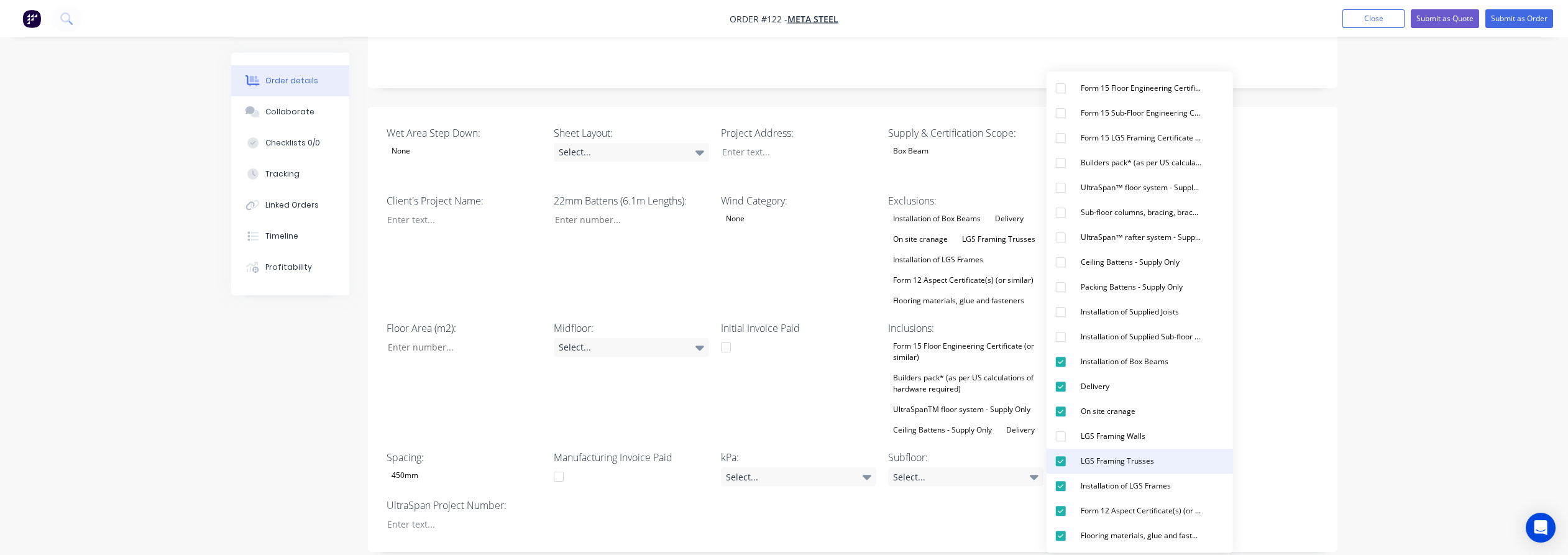
click at [1170, 463] on button "LGS Framing Trusses" at bounding box center [1140, 461] width 187 height 25
click at [1176, 484] on button "Installation of LGS Frames" at bounding box center [1140, 486] width 187 height 25
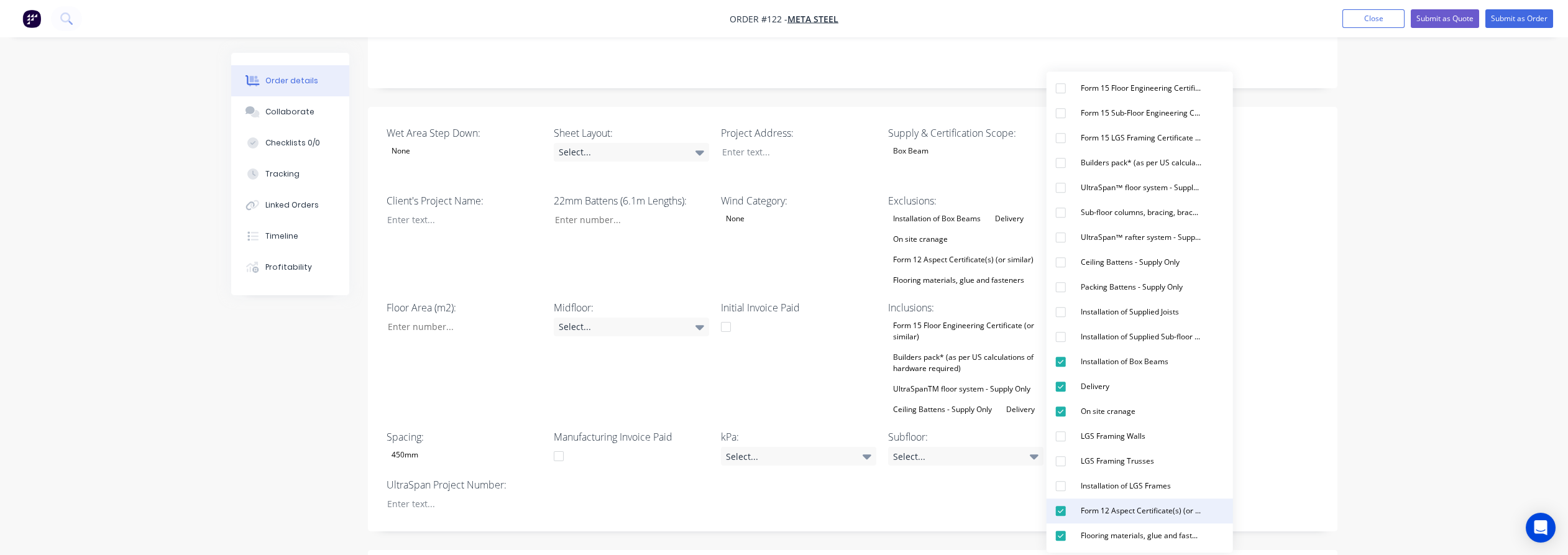
click at [1182, 503] on div "Form 12 Aspect Certificate(s) (or similar)" at bounding box center [1141, 511] width 130 height 16
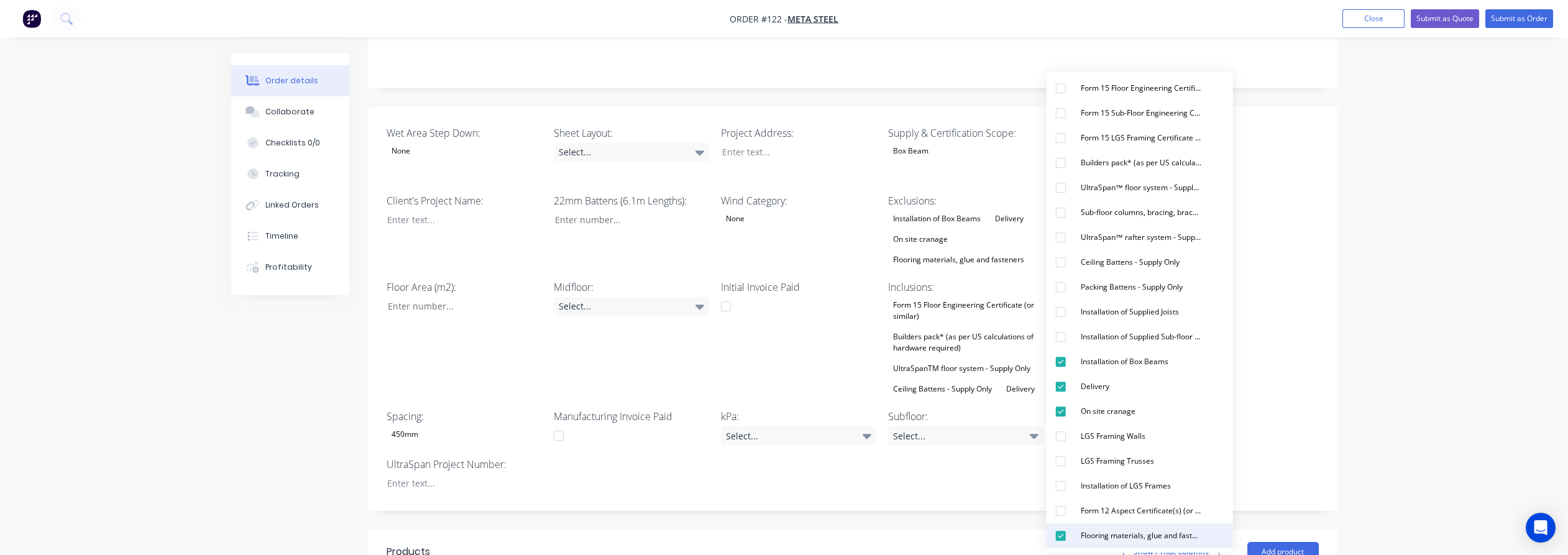
click at [1183, 529] on div "Flooring materials, glue and fasteners" at bounding box center [1141, 535] width 130 height 16
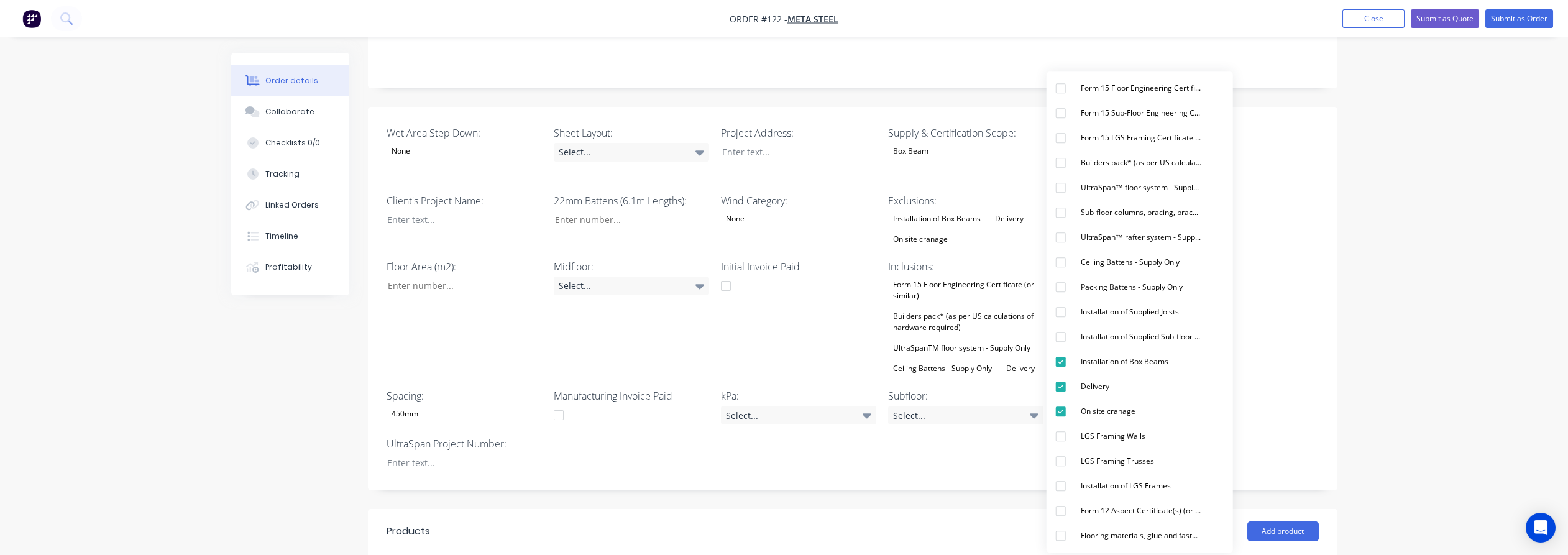
click at [1402, 376] on div "Order details Collaborate Checklists 0/0 Tracking Linked Orders Timeline Profit…" at bounding box center [784, 318] width 1568 height 1189
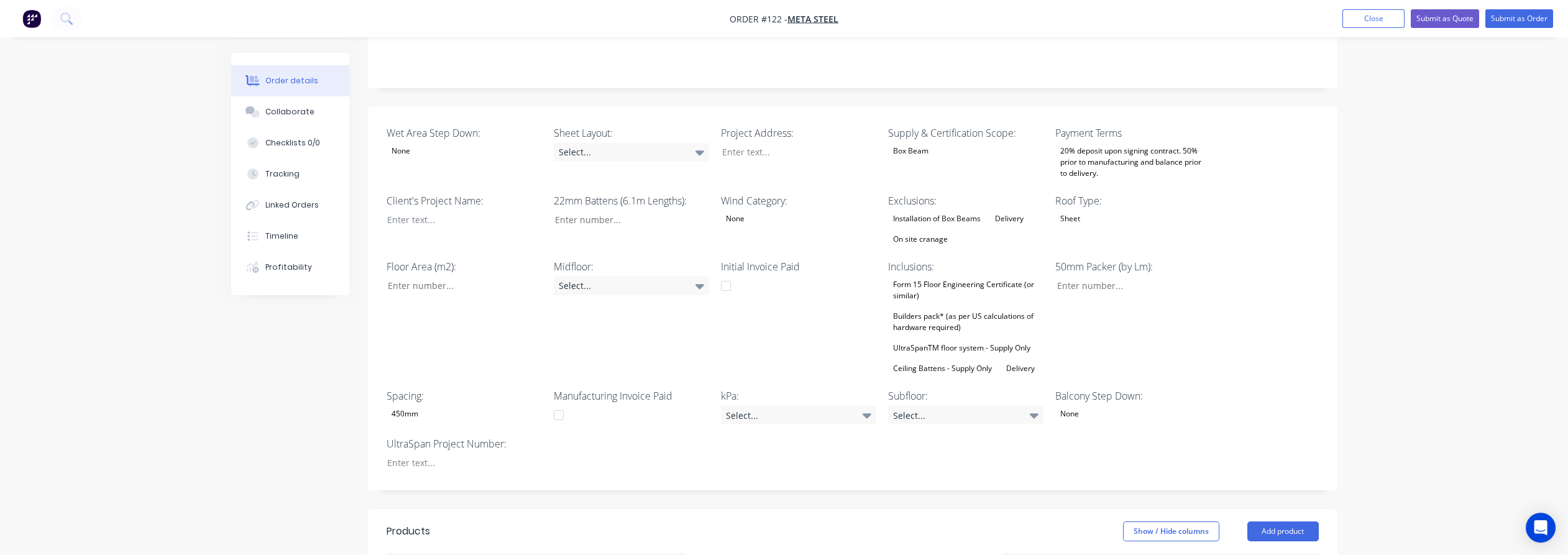
click at [937, 308] on div "Builders pack* (as per US calculations of hardware required)" at bounding box center [966, 322] width 155 height 28
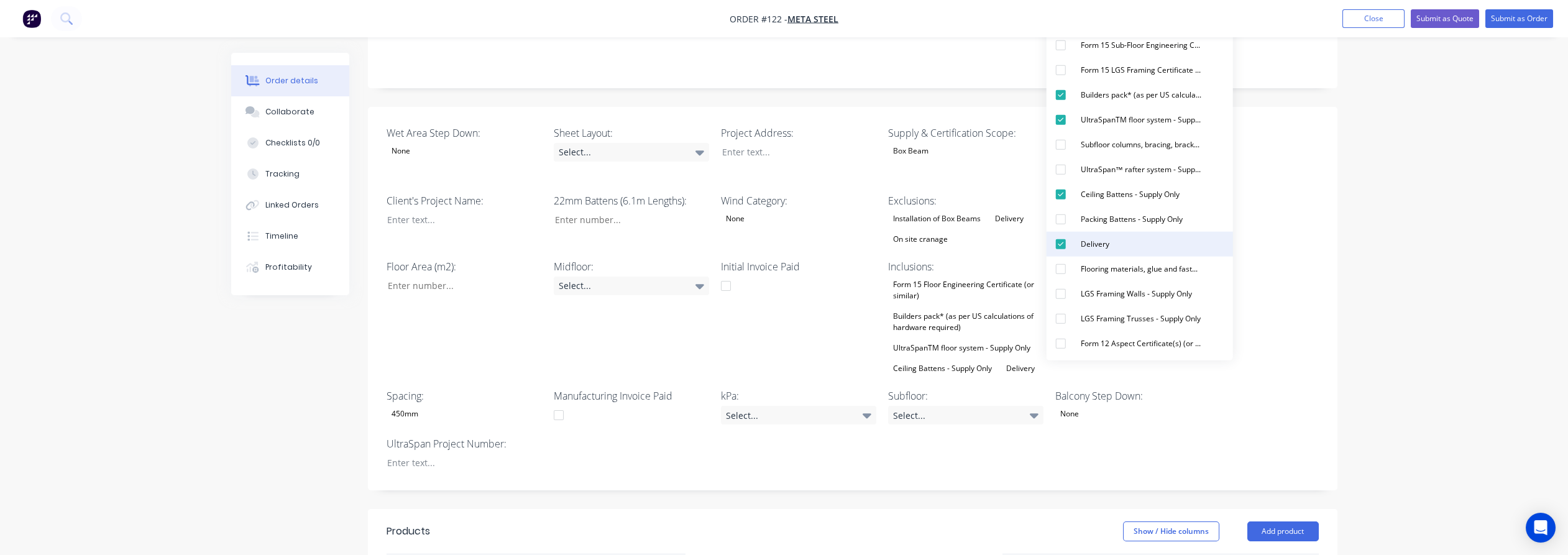
click at [1128, 247] on button "Delivery" at bounding box center [1140, 244] width 187 height 25
click at [1142, 191] on div "Ceiling Battens - Supply Only" at bounding box center [1130, 194] width 109 height 16
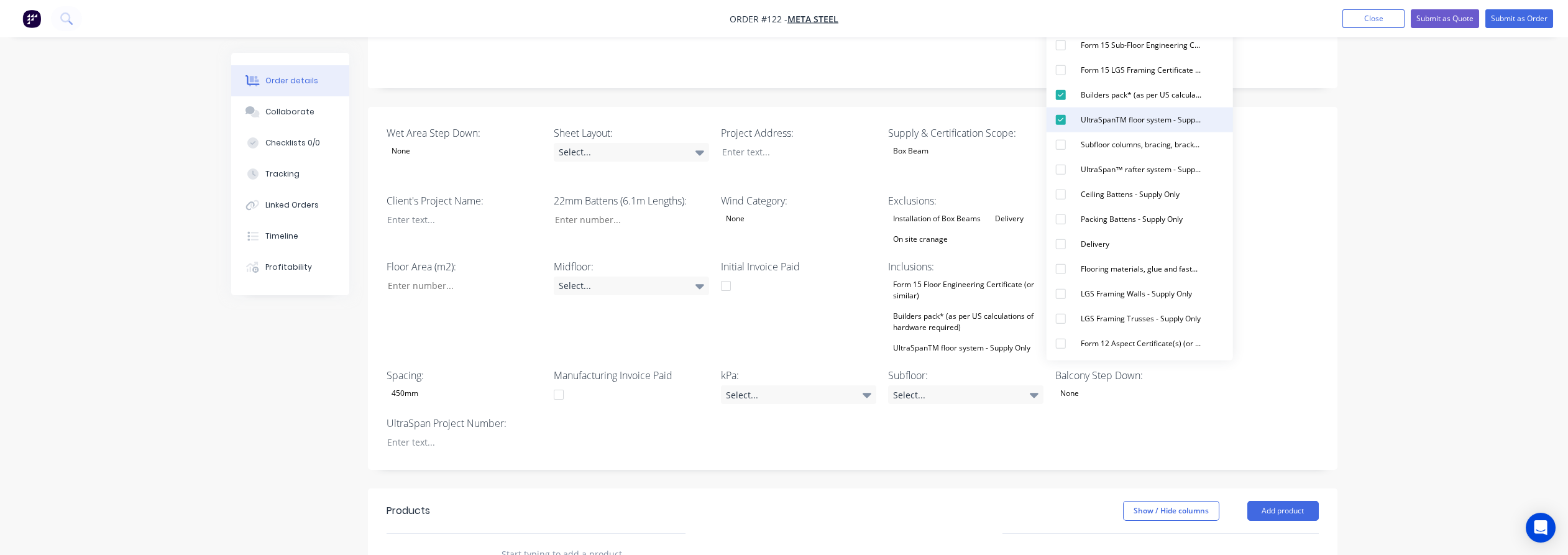
click at [1135, 115] on div "UltraSpanTM floor system - Supply Only" at bounding box center [1141, 119] width 130 height 16
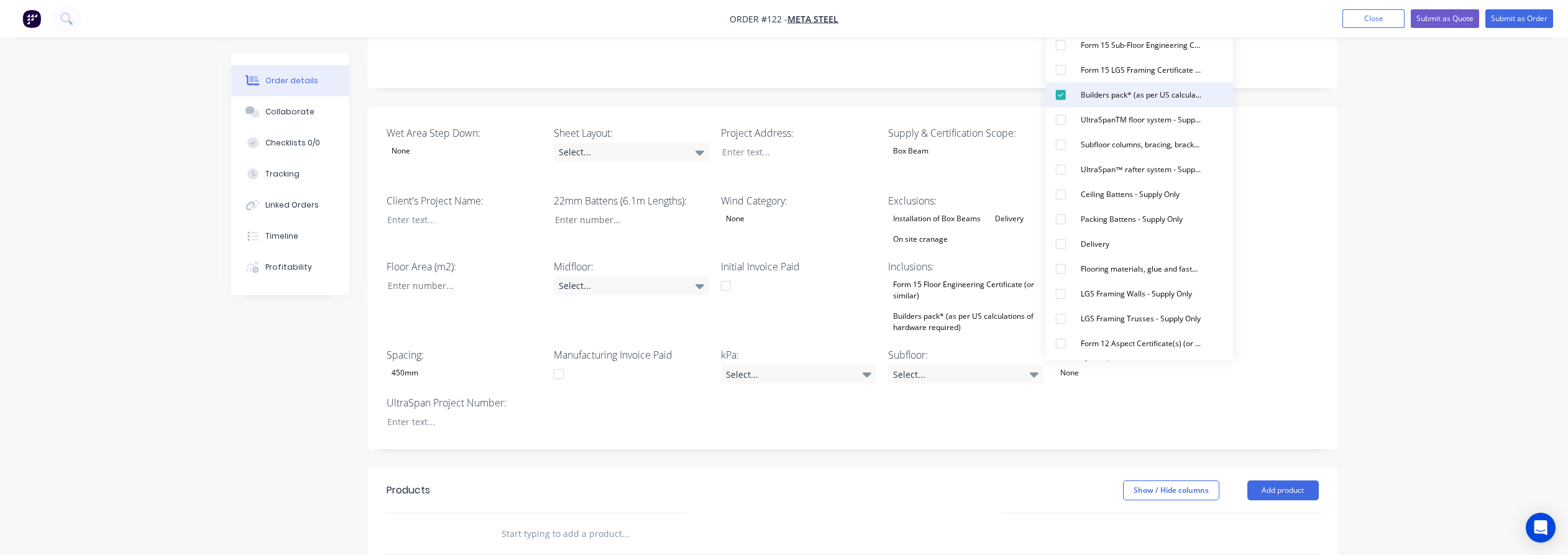
click at [1143, 97] on div "Builders pack* (as per US calculations of hardware required)" at bounding box center [1141, 94] width 130 height 16
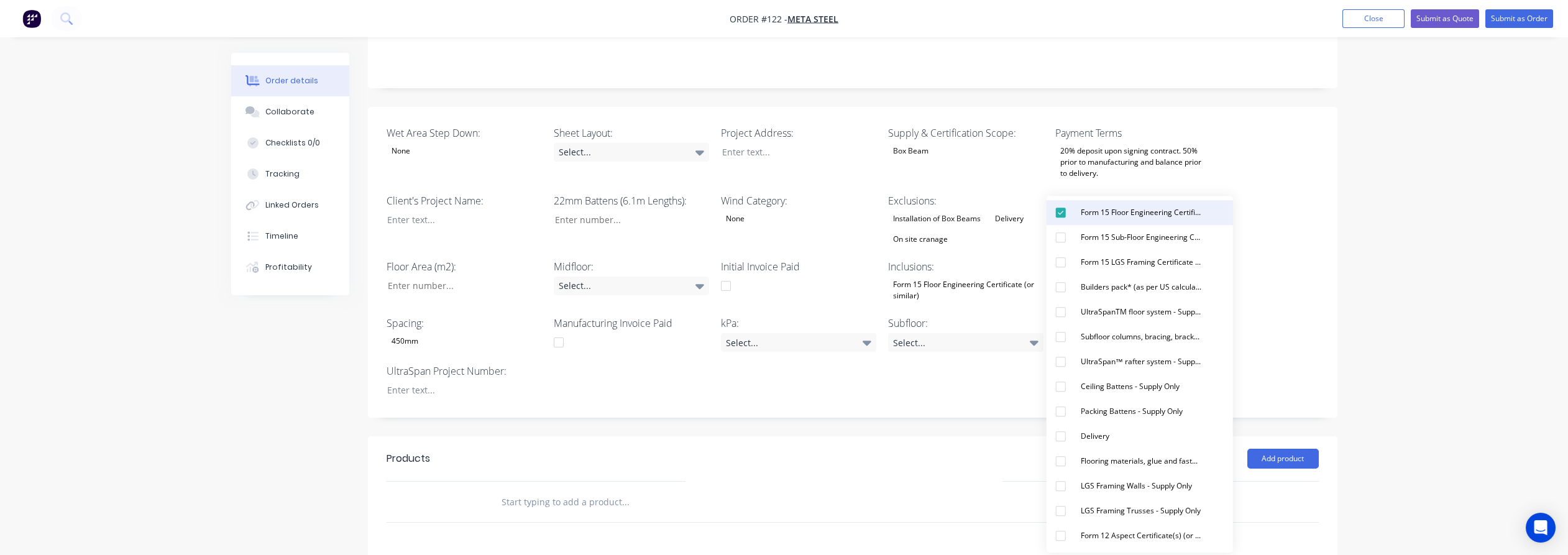
click at [1130, 211] on div "Form 15 Floor Engineering Certificate (or similar)" at bounding box center [1141, 212] width 130 height 16
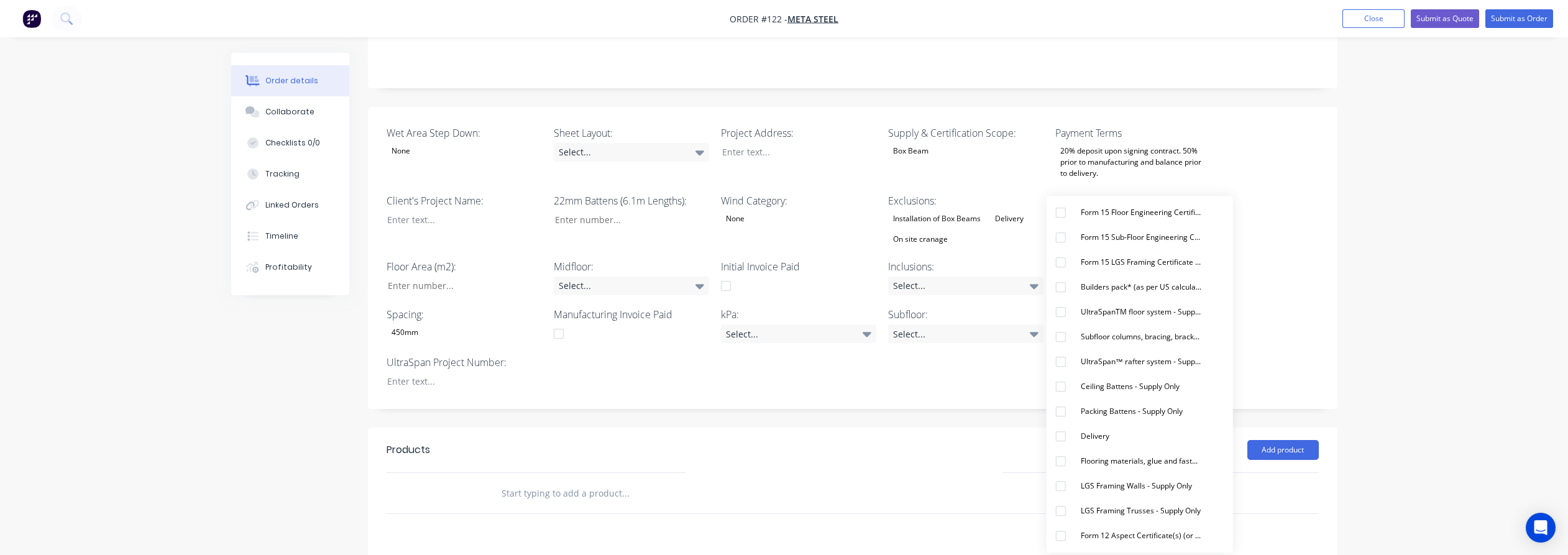
click at [1427, 265] on div "Order details Collaborate Checklists 0/0 Tracking Linked Orders Timeline Profit…" at bounding box center [784, 278] width 1568 height 1107
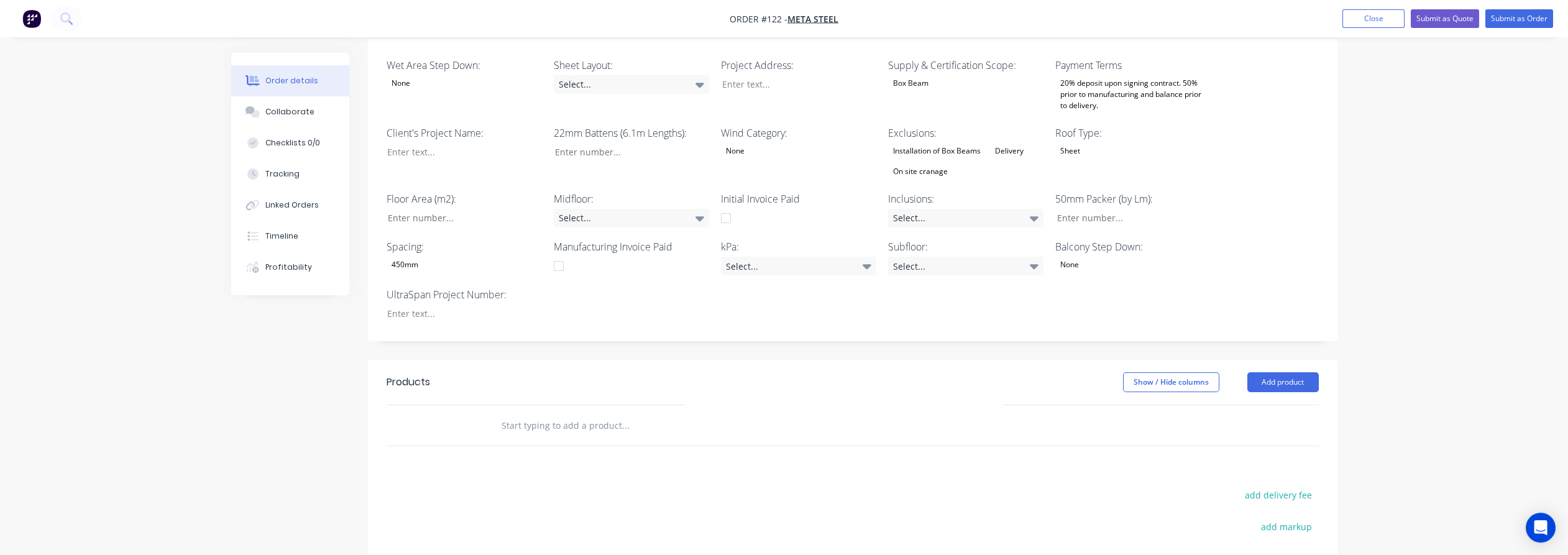
scroll to position [345, 0]
click at [437, 303] on div at bounding box center [455, 312] width 155 height 18
click at [241, 339] on div "Created by [PERSON_NAME] Created [DATE] Required [DATE] Assigned to Add team me…" at bounding box center [784, 235] width 1106 height 1054
click at [610, 412] on input "text" at bounding box center [625, 424] width 249 height 25
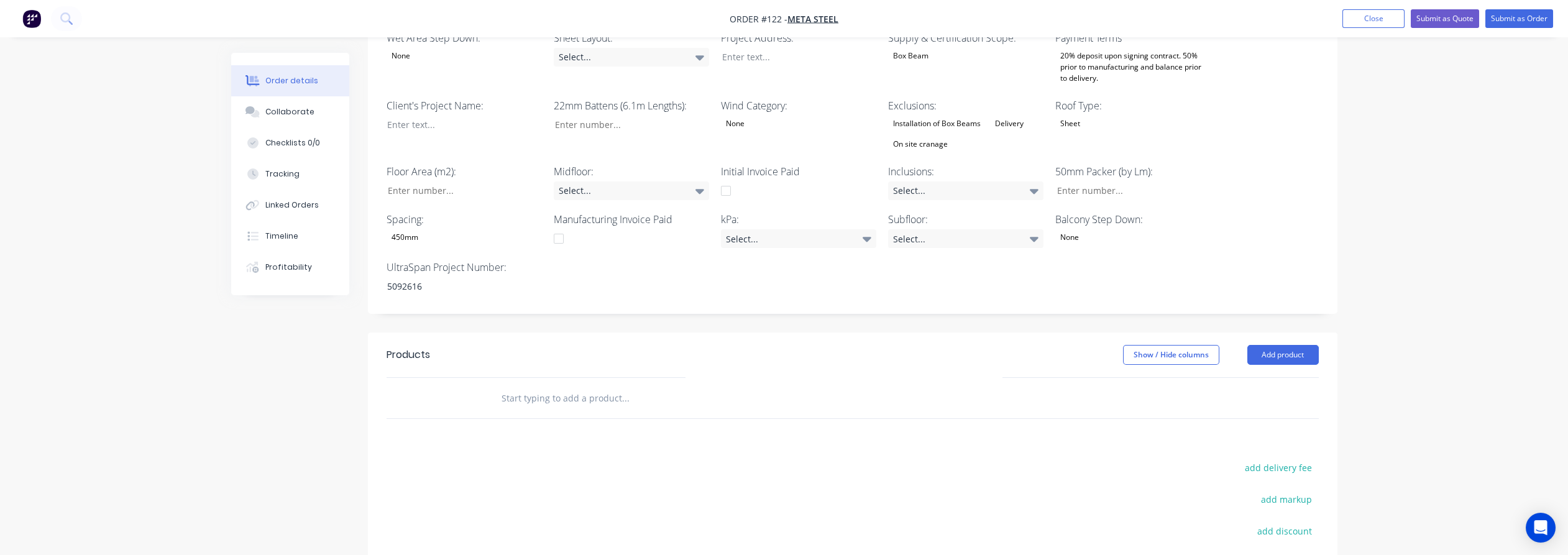
scroll to position [413, 0]
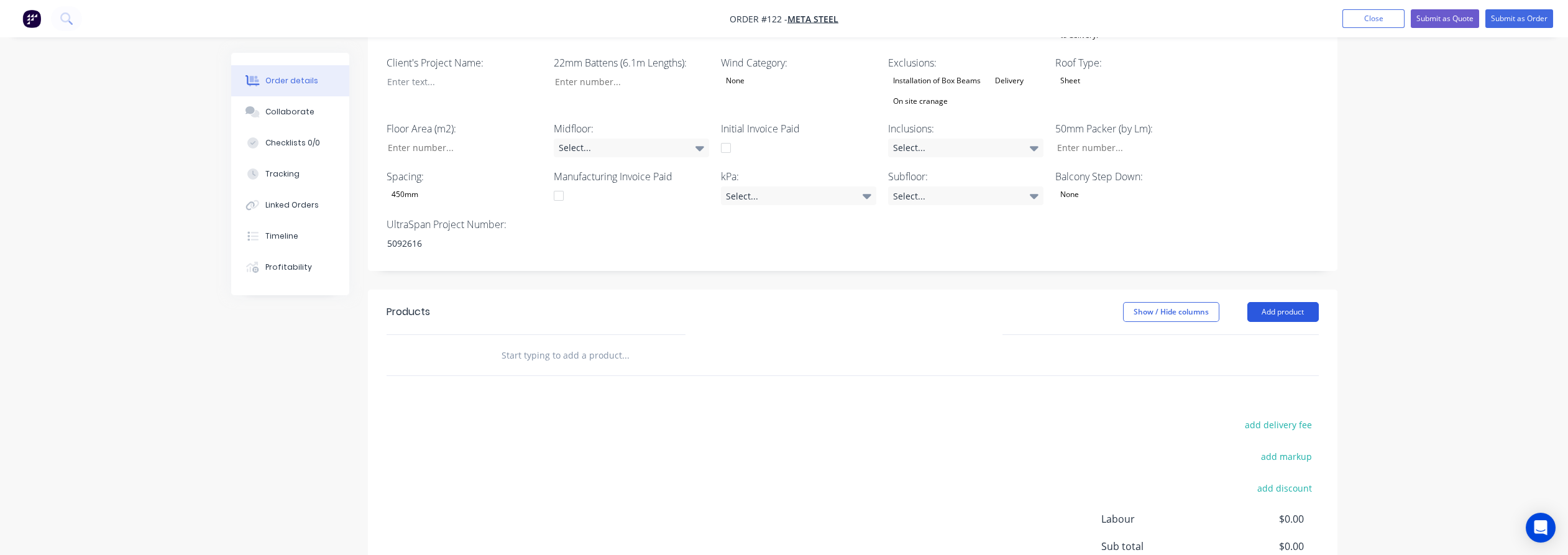
click at [1298, 302] on button "Add product" at bounding box center [1283, 313] width 71 height 20
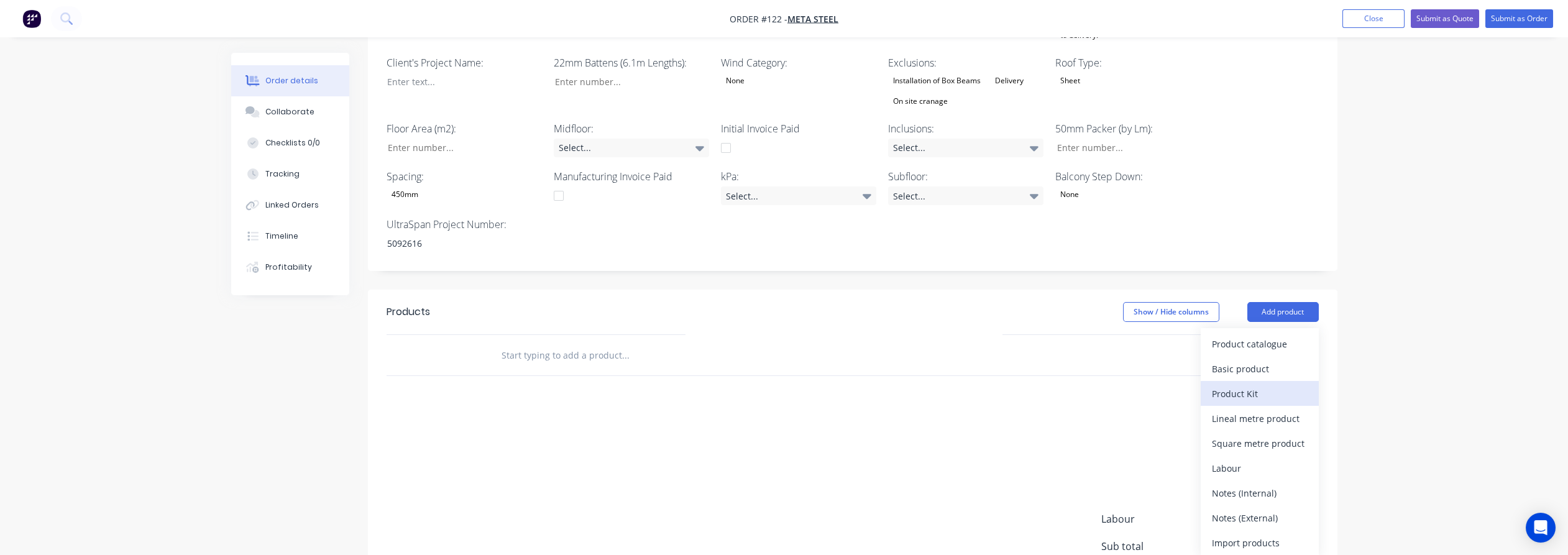
click at [1264, 385] on div "Product Kit" at bounding box center [1259, 393] width 95 height 18
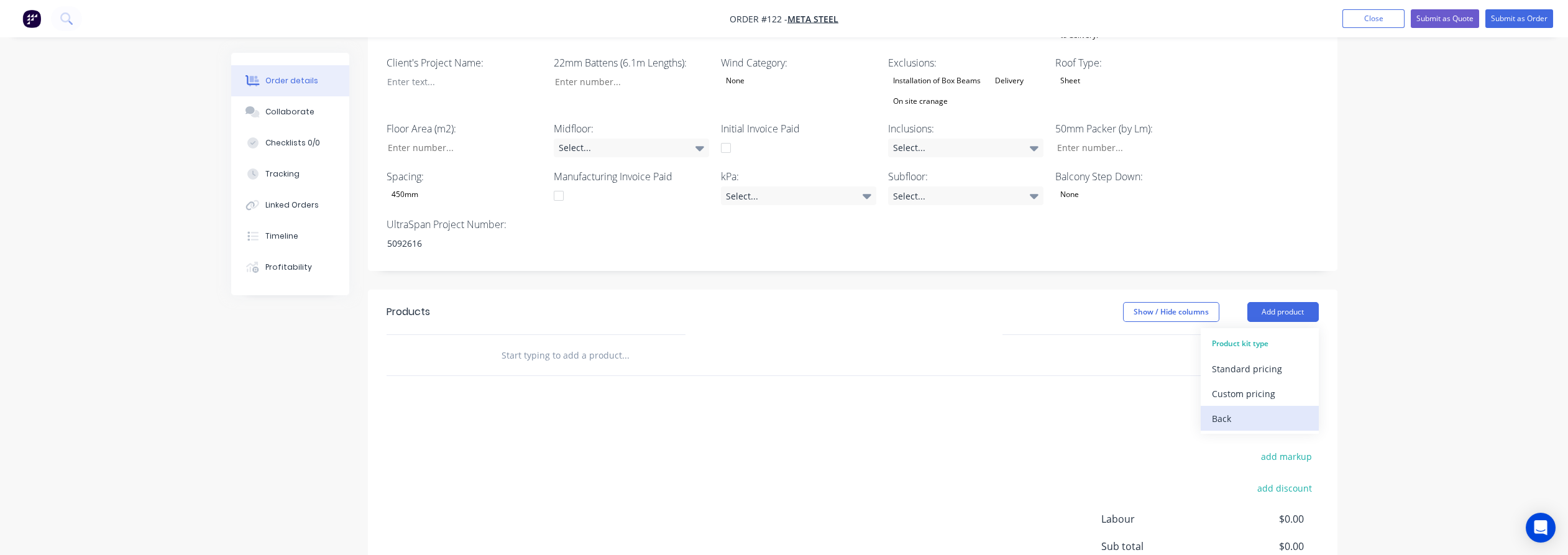
click at [1226, 410] on div "Back" at bounding box center [1259, 418] width 95 height 18
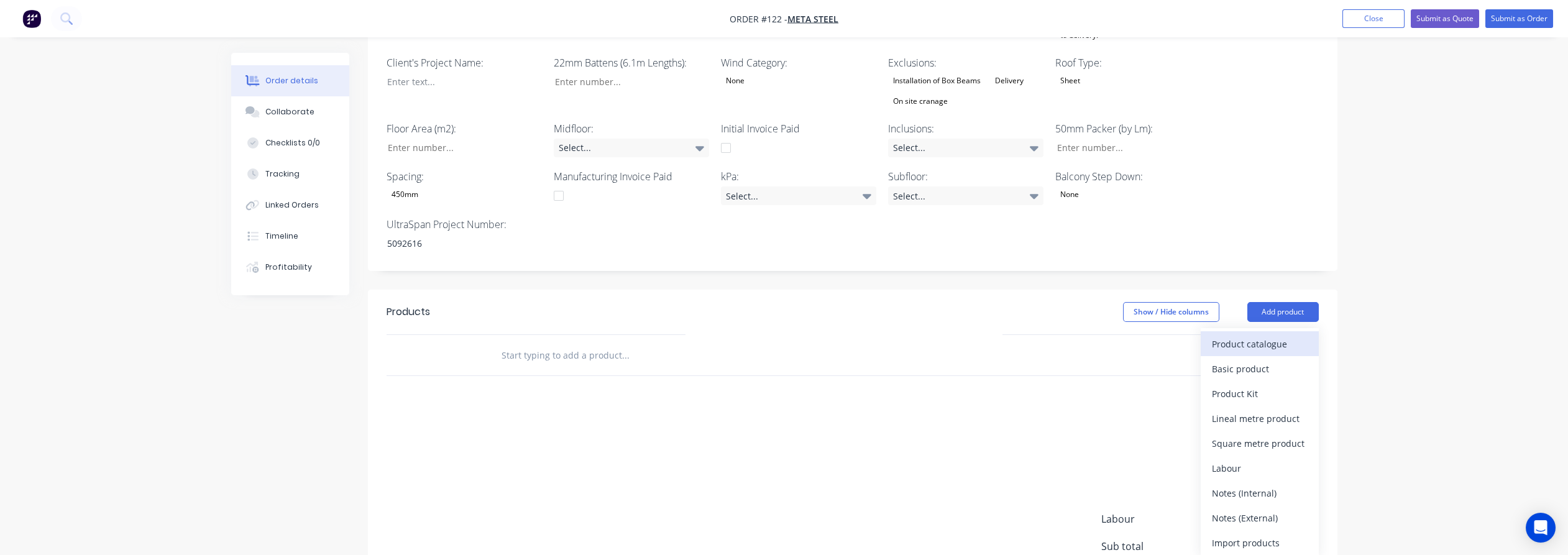
click at [1285, 335] on div "Product catalogue" at bounding box center [1259, 343] width 95 height 18
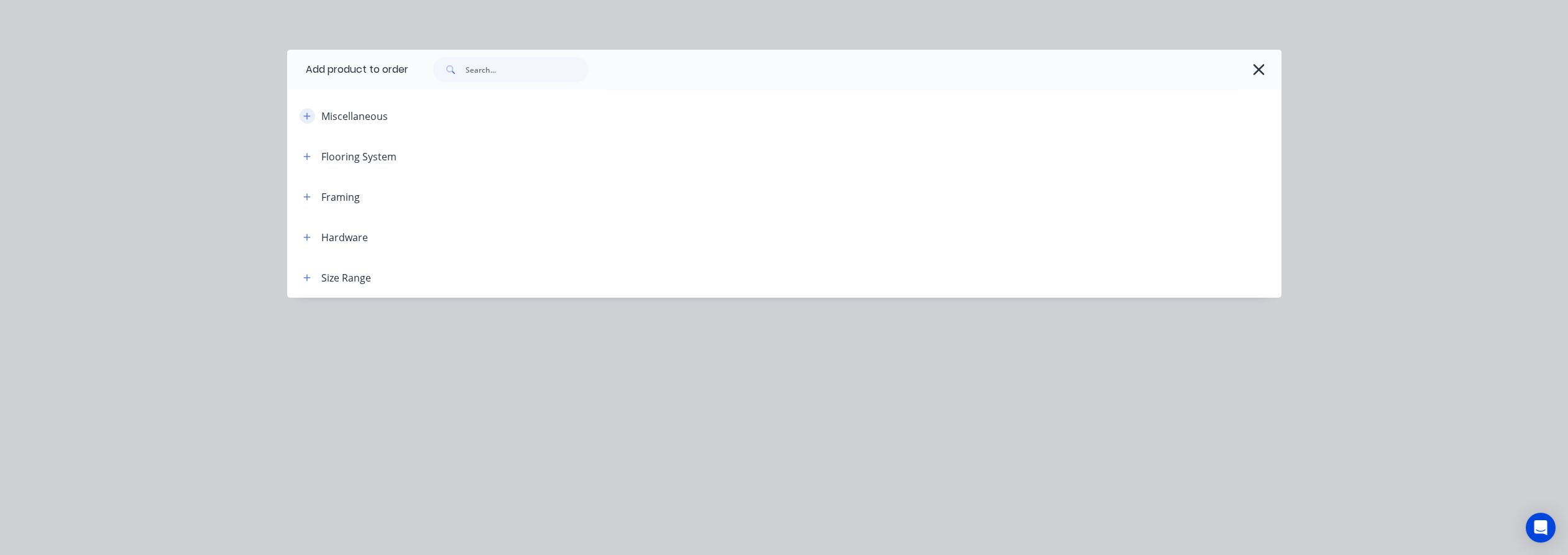
click at [305, 119] on icon "button" at bounding box center [307, 116] width 7 height 8
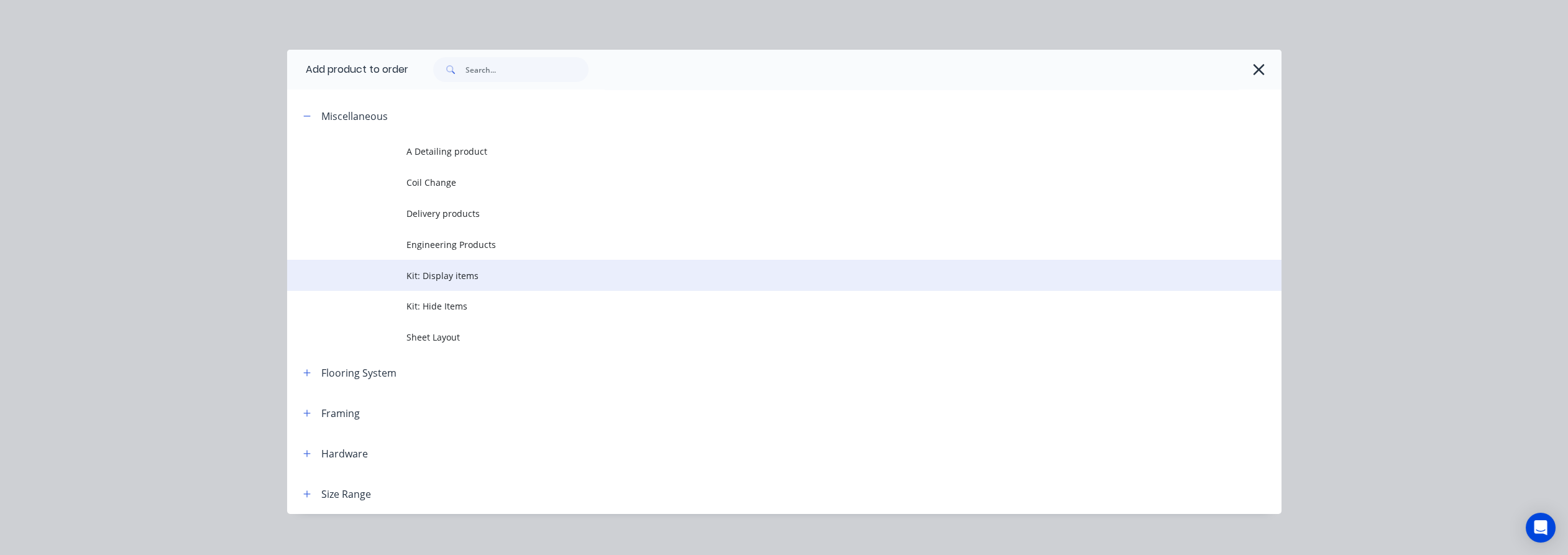
click at [503, 276] on span "Kit: Display items" at bounding box center [756, 276] width 700 height 13
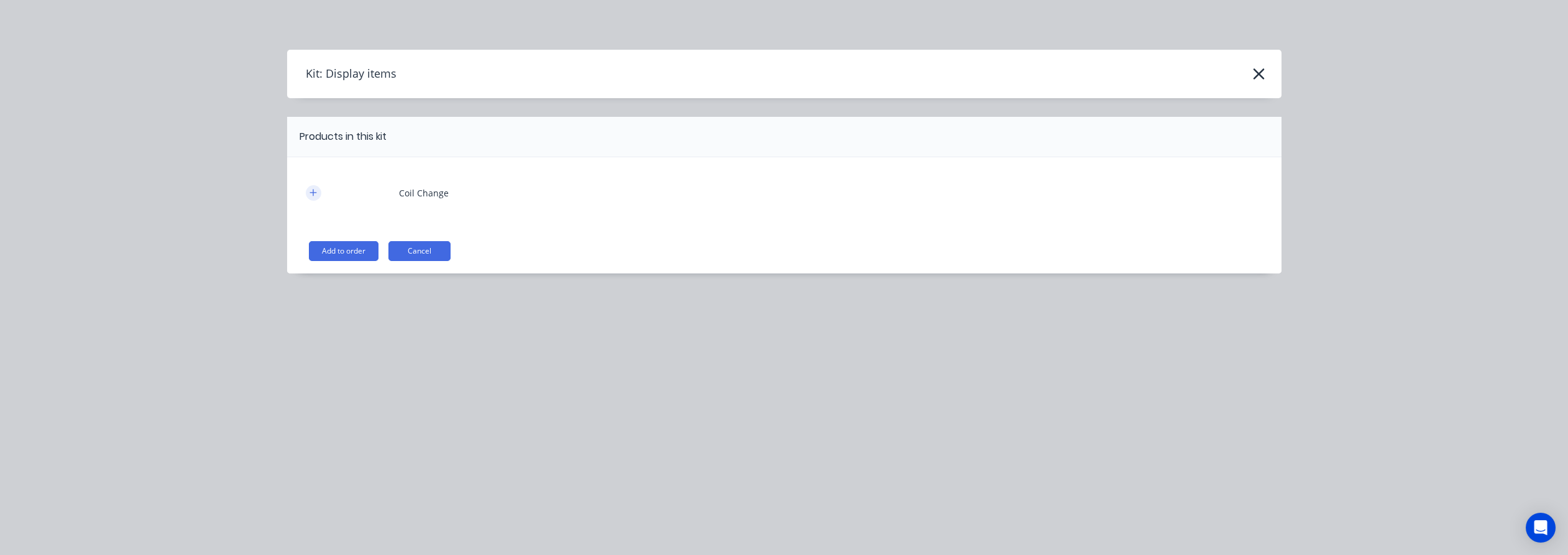
click at [312, 196] on icon "button" at bounding box center [314, 192] width 7 height 8
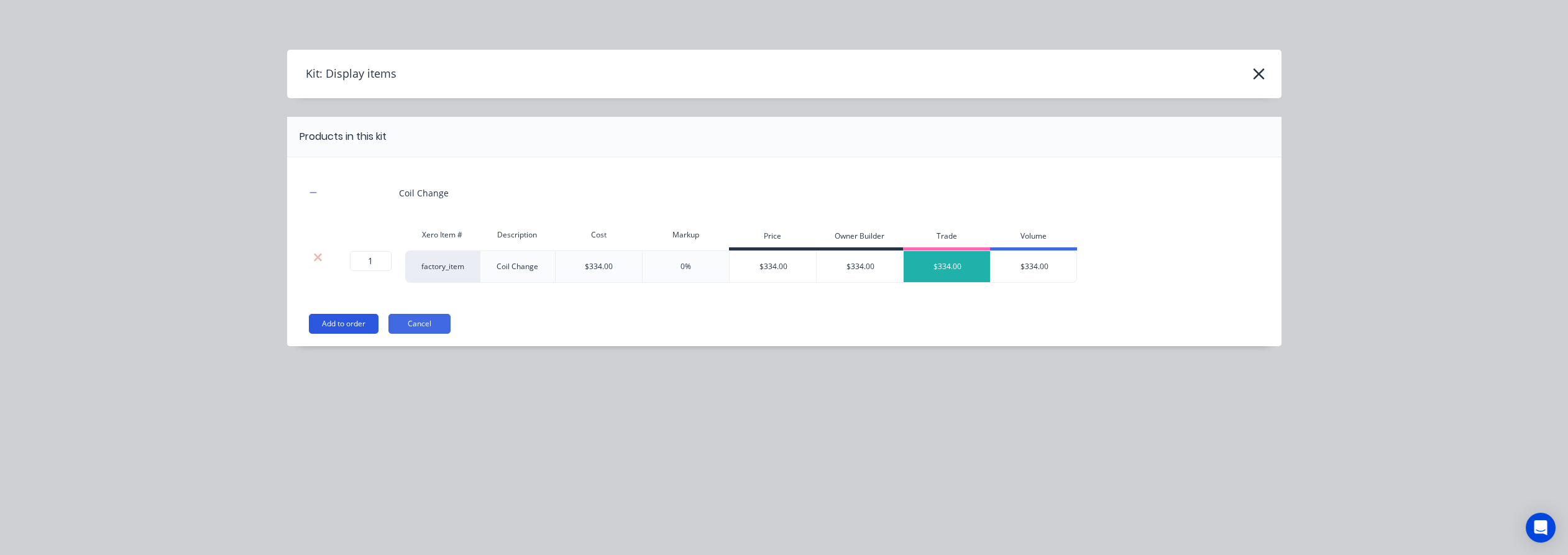
click at [342, 322] on button "Add to order" at bounding box center [343, 324] width 69 height 20
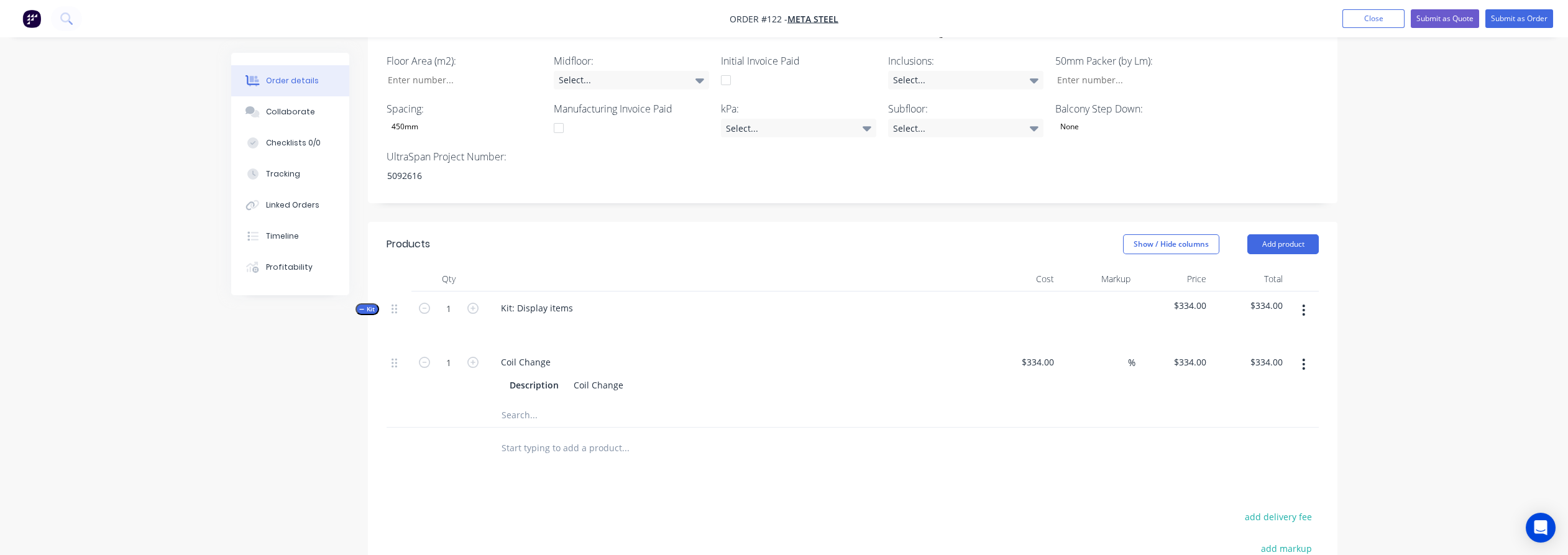
scroll to position [483, 0]
click at [534, 401] on input "text" at bounding box center [625, 413] width 249 height 25
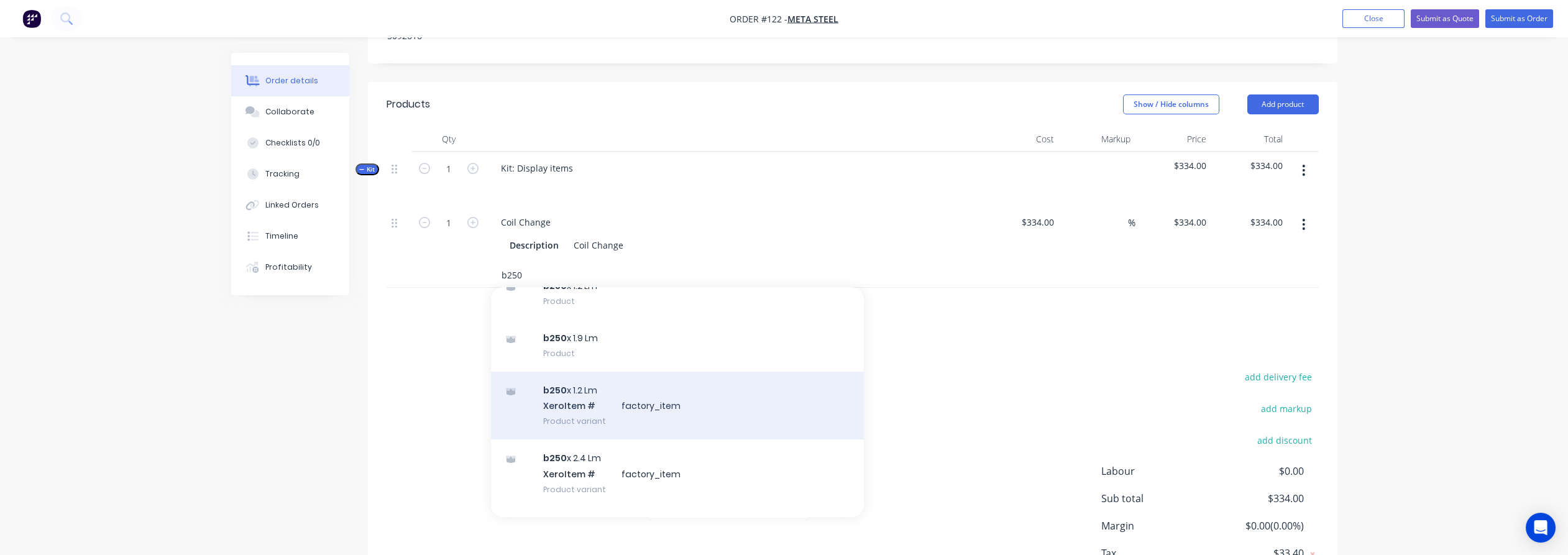
scroll to position [207, 0]
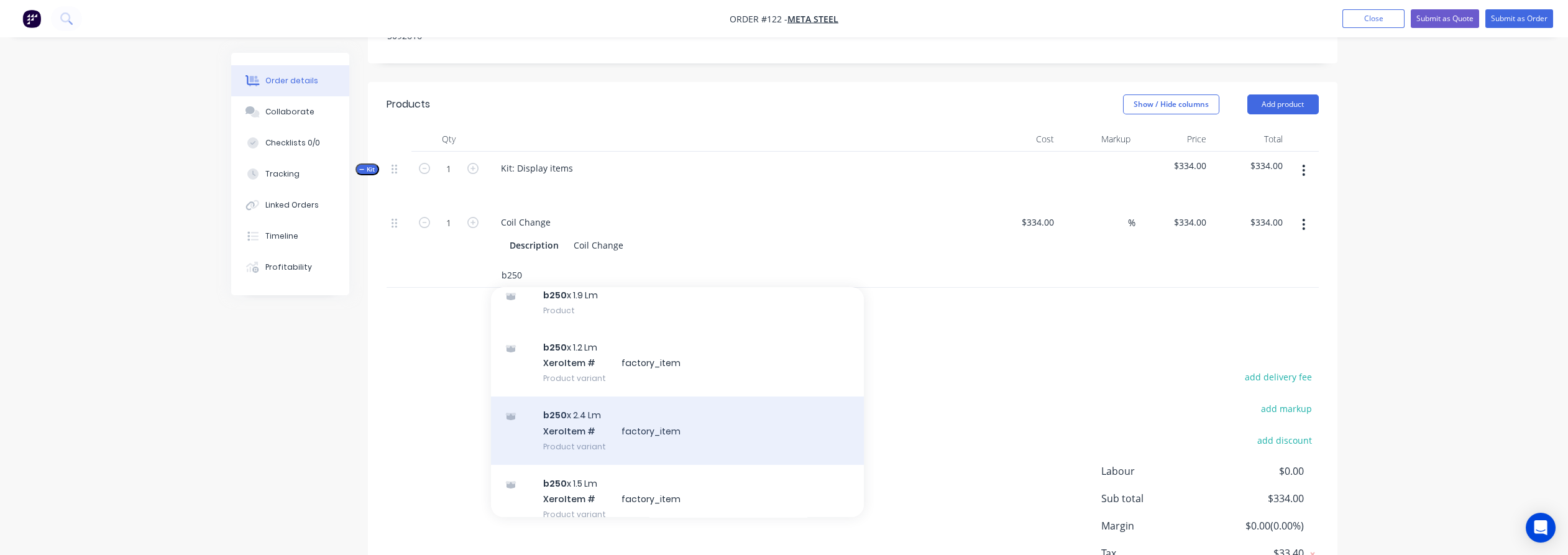
type input "b250"
click at [728, 416] on div "b250 x 2.4 Lm Xero Item # factory_item Product variant" at bounding box center [677, 431] width 373 height 68
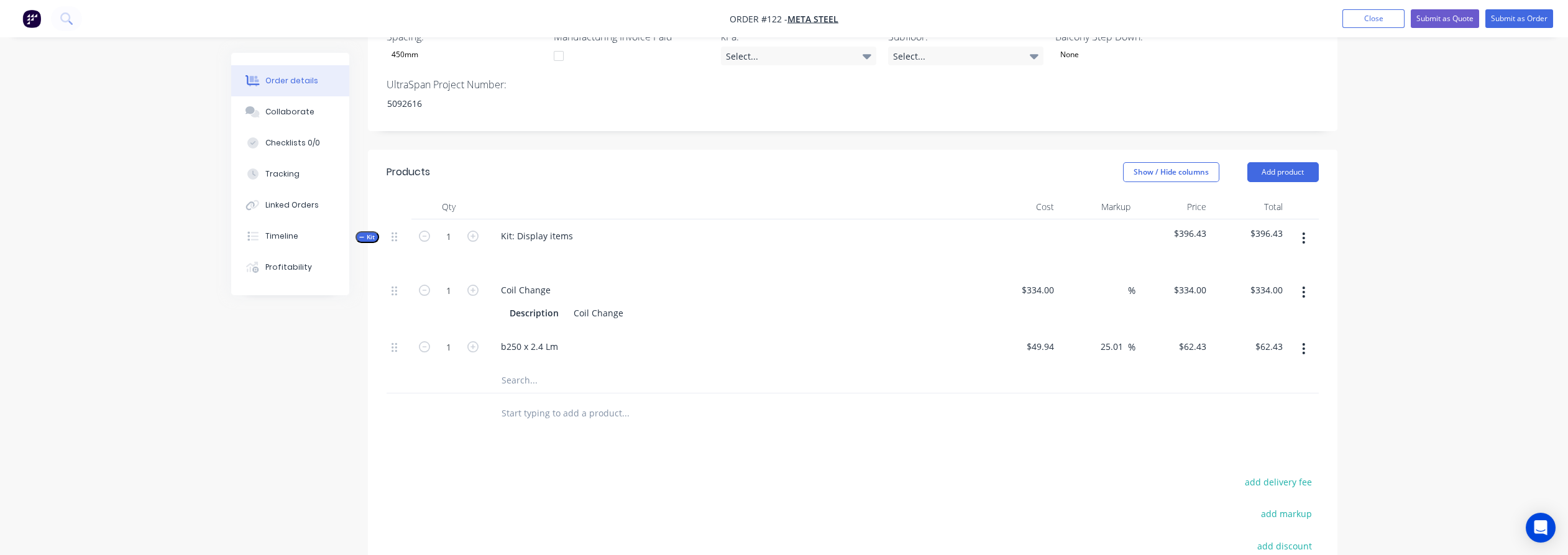
scroll to position [552, 0]
click at [456, 339] on input "1" at bounding box center [449, 349] width 32 height 18
click at [516, 339] on div "b250 x 2.4 Lm" at bounding box center [529, 348] width 77 height 18
click at [500, 339] on div "b250 x 2.4 Lm" at bounding box center [529, 348] width 77 height 18
click at [440, 416] on div "Products Show / Hide columns Add product Qty Cost Markup Price Total Kit 1 Kit:…" at bounding box center [853, 443] width 969 height 583
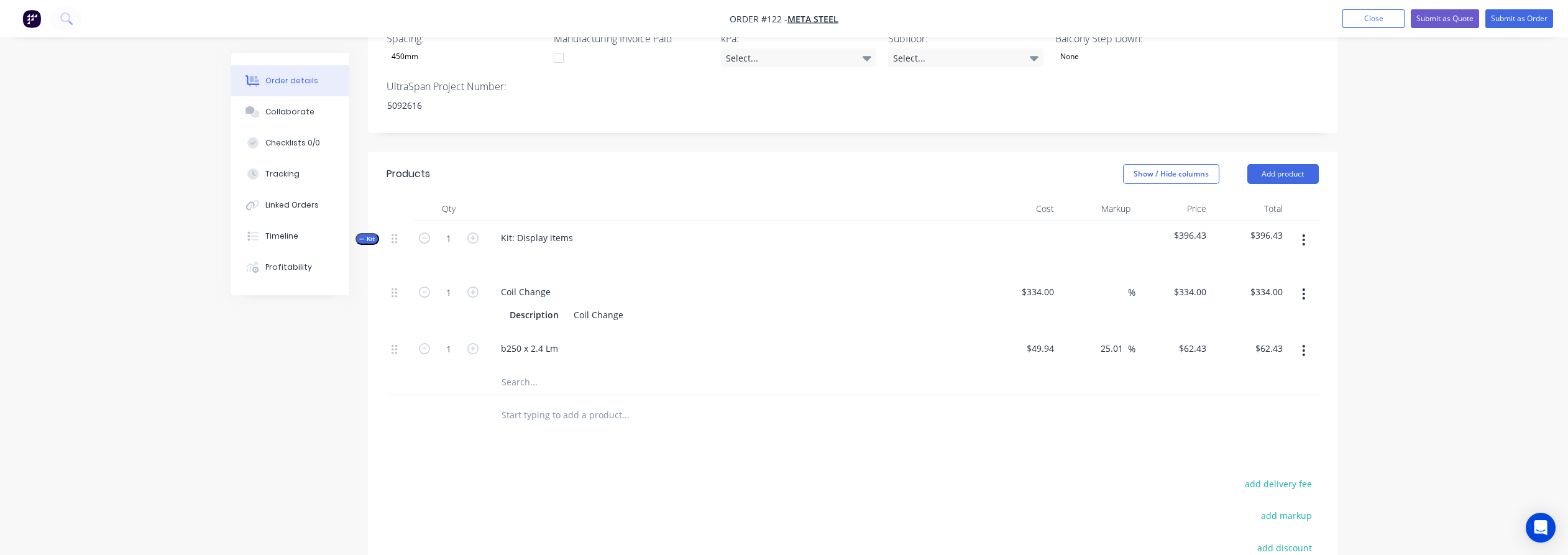
click at [384, 438] on div "Products Show / Hide columns Add product Qty Cost Markup Price Total Kit 1 Kit:…" at bounding box center [853, 443] width 969 height 583
click at [500, 339] on div "b250 x 2.4" at bounding box center [522, 348] width 62 height 18
click at [552, 339] on div "b250 x 2.4" at bounding box center [735, 348] width 488 height 18
click at [545, 339] on div "b250 x 2.4" at bounding box center [522, 348] width 62 height 18
click at [534, 339] on div "b250 x 2.4" at bounding box center [522, 348] width 62 height 18
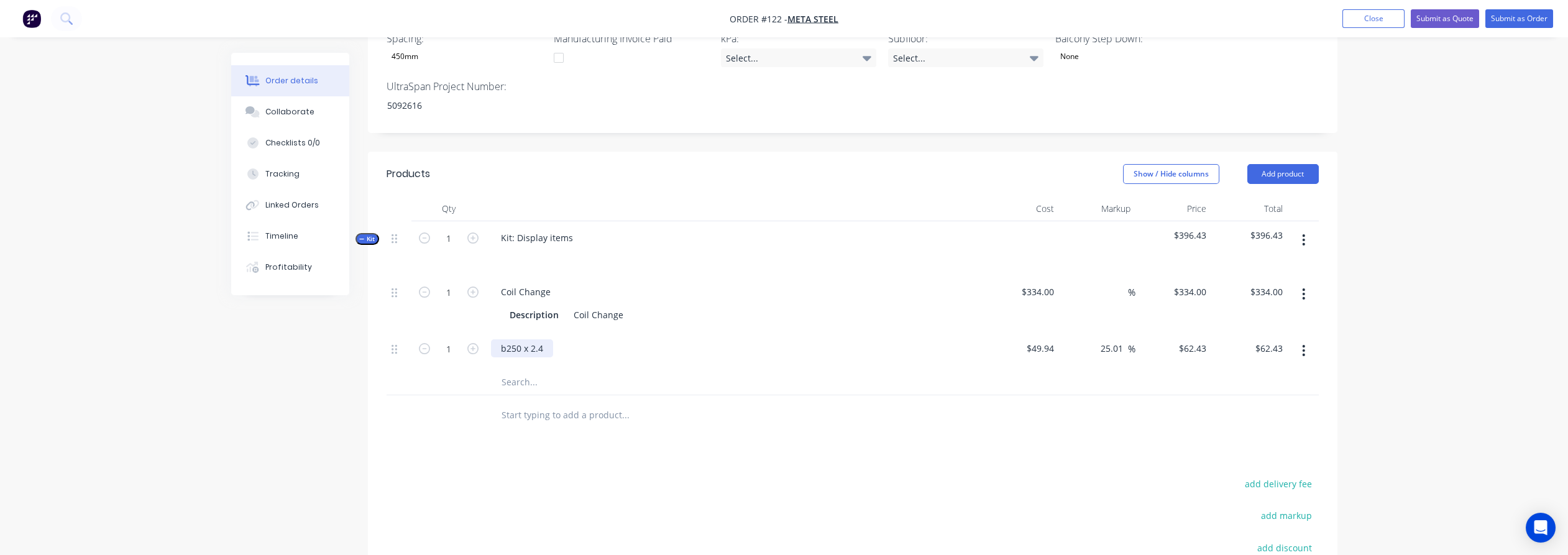
click at [541, 339] on div "b250 x 2.4" at bounding box center [522, 348] width 62 height 18
click at [1300, 339] on button "button" at bounding box center [1304, 351] width 30 height 22
click at [529, 339] on div "b250 x 2.4" at bounding box center [522, 348] width 62 height 18
click at [498, 339] on div "b250 x 2.4" at bounding box center [522, 348] width 62 height 18
click at [537, 339] on div "b250 x 2.4" at bounding box center [522, 348] width 62 height 18
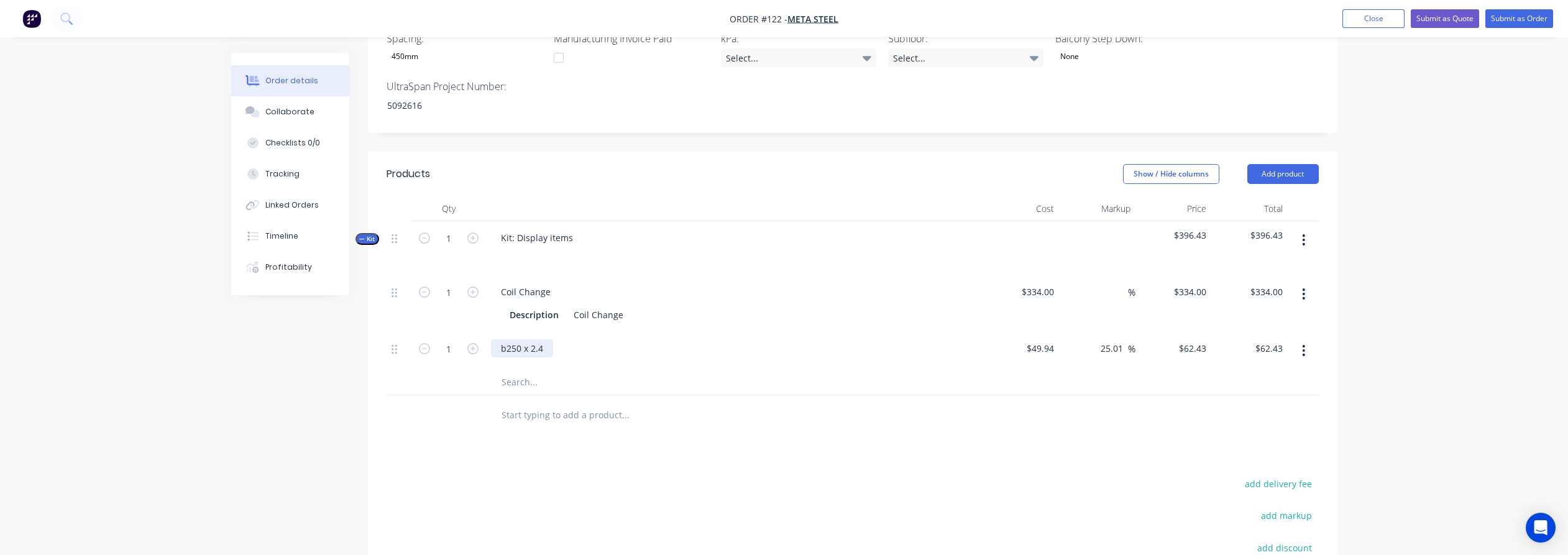
click at [549, 339] on div "b250 x 2.4" at bounding box center [522, 348] width 62 height 18
drag, startPoint x: 375, startPoint y: 481, endPoint x: 437, endPoint y: 388, distance: 111.8
click at [450, 339] on input "1" at bounding box center [449, 349] width 32 height 18
type input "4780"
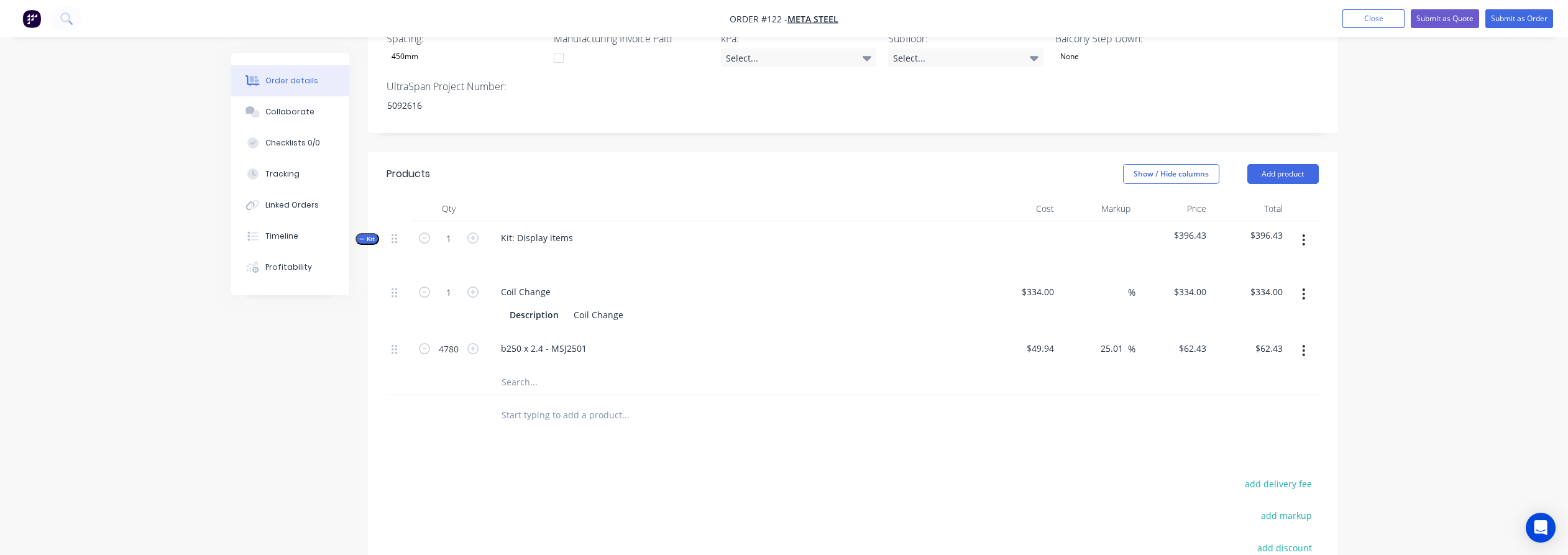
type input "$298,415.40"
click at [238, 463] on div "Created by [PERSON_NAME] Created [DATE] Required [DATE] Assigned to Add team me…" at bounding box center [784, 126] width 1106 height 1252
click at [442, 339] on input "4780" at bounding box center [449, 349] width 32 height 18
click at [443, 339] on input "4780" at bounding box center [449, 349] width 32 height 18
type input "4.78"
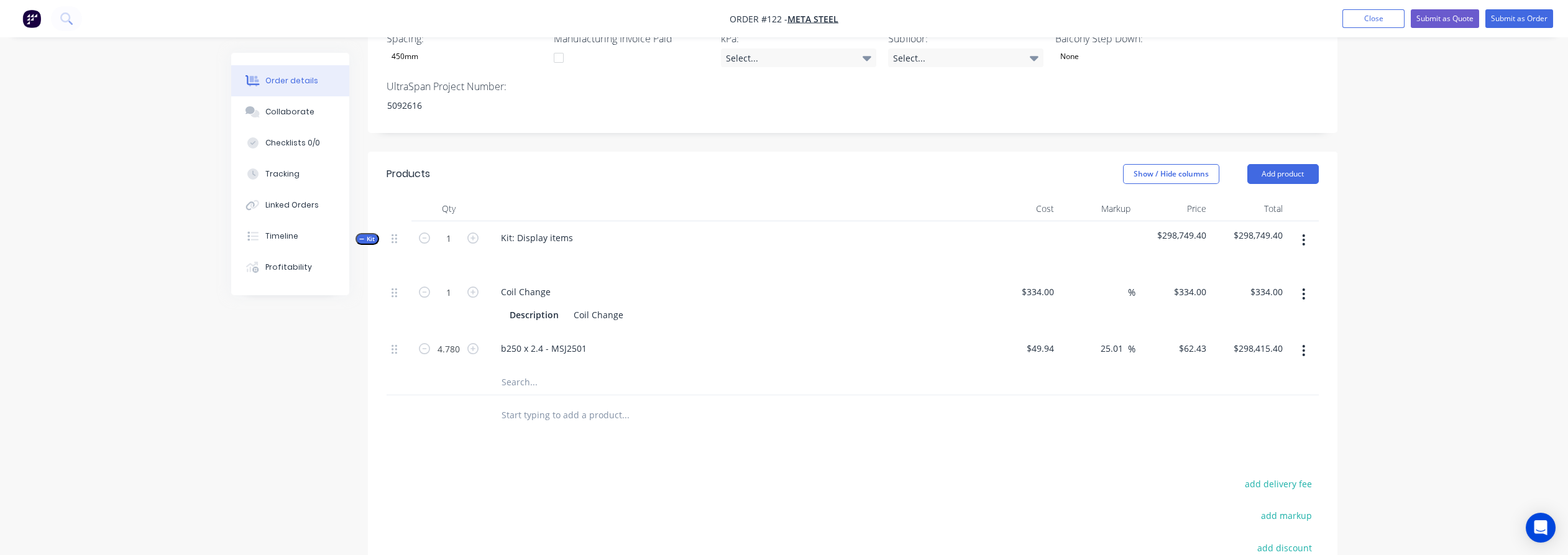
type input "$298.42"
click at [1407, 383] on div "Order details Collaborate Checklists 0/0 Tracking Linked Orders Timeline Profit…" at bounding box center [784, 100] width 1568 height 1304
click at [1308, 339] on button "button" at bounding box center [1304, 351] width 30 height 22
click at [1294, 374] on div "Duplicate" at bounding box center [1259, 382] width 95 height 18
click at [563, 377] on div "b250 x 2.4 - MSJ2501" at bounding box center [544, 386] width 105 height 18
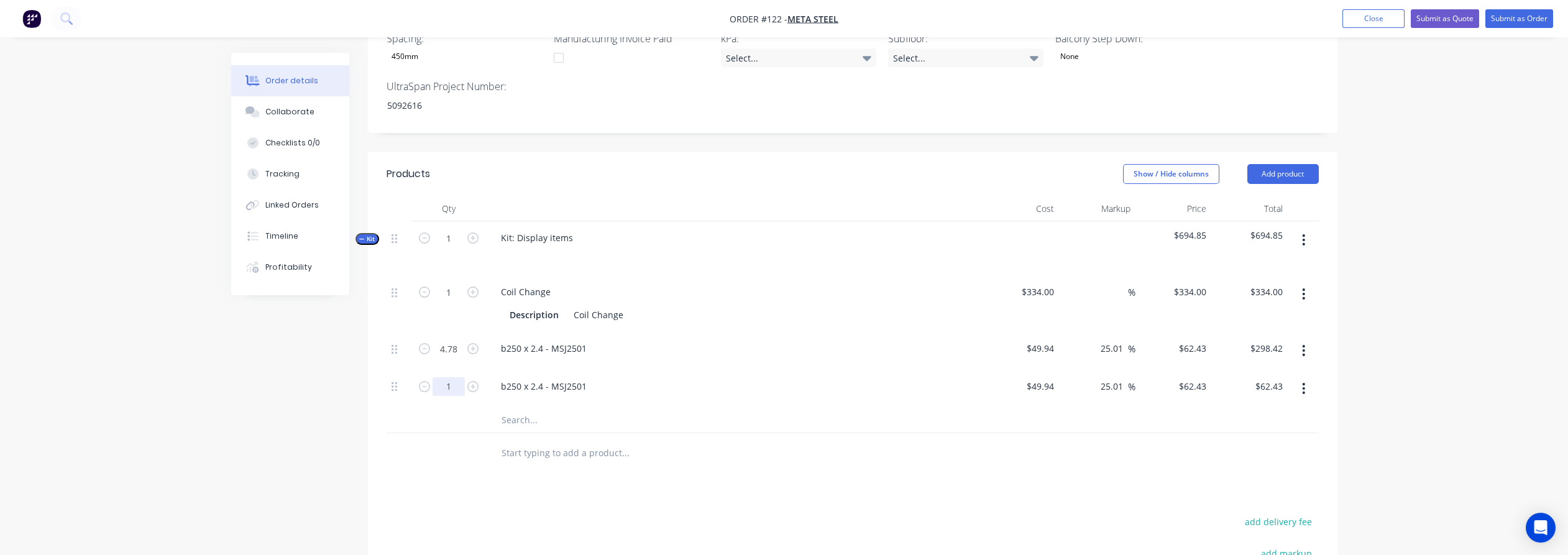
click at [449, 377] on input "1" at bounding box center [449, 387] width 32 height 18
type input "3.93"
type input "$245.35"
click at [219, 416] on div "Order details Collaborate Checklists 0/0 Tracking Linked Orders Timeline Profit…" at bounding box center [784, 145] width 1131 height 1289
click at [1305, 382] on icon "button" at bounding box center [1303, 388] width 3 height 14
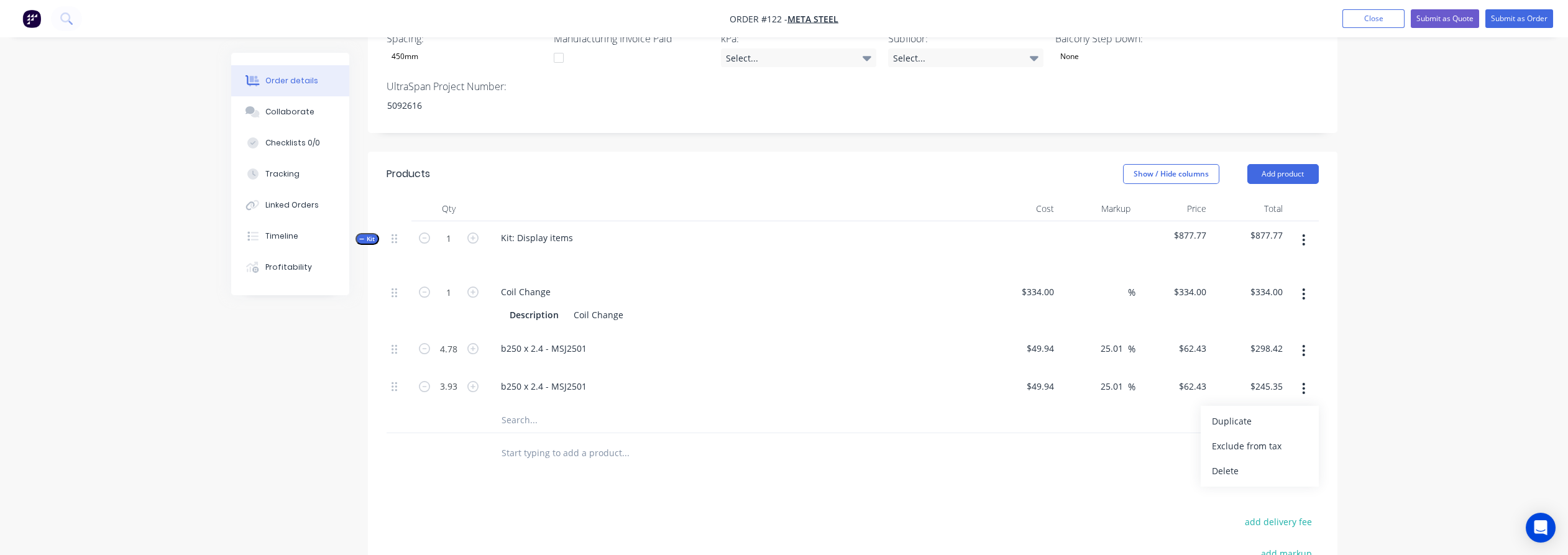
drag, startPoint x: 1279, startPoint y: 406, endPoint x: 998, endPoint y: 386, distance: 281.7
click at [1269, 412] on div "Duplicate" at bounding box center [1259, 420] width 95 height 18
click at [539, 415] on div "b250 x 2.4 - MSJ2501" at bounding box center [544, 424] width 105 height 18
click at [550, 415] on div "b250 x 2.4 - MSJ2501" at bounding box center [544, 424] width 105 height 18
drag, startPoint x: 583, startPoint y: 402, endPoint x: 569, endPoint y: 402, distance: 14.0
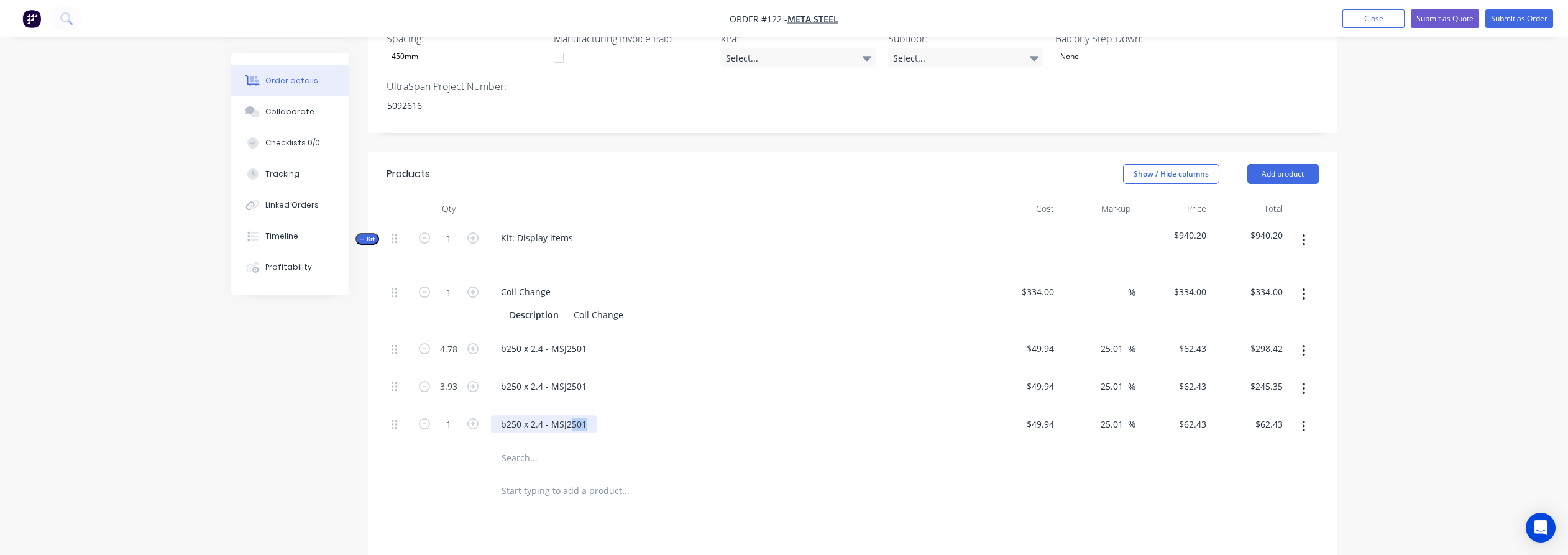
click at [569, 415] on div "b250 x 2.4 - MSJ2501" at bounding box center [544, 424] width 105 height 18
drag, startPoint x: 270, startPoint y: 426, endPoint x: 328, endPoint y: 421, distance: 58.2
click at [271, 426] on div "Created by [PERSON_NAME] Created [DATE] Required [DATE] Assigned to Add team me…" at bounding box center [784, 164] width 1106 height 1327
click at [446, 415] on input "1" at bounding box center [449, 425] width 32 height 18
type input "6.26"
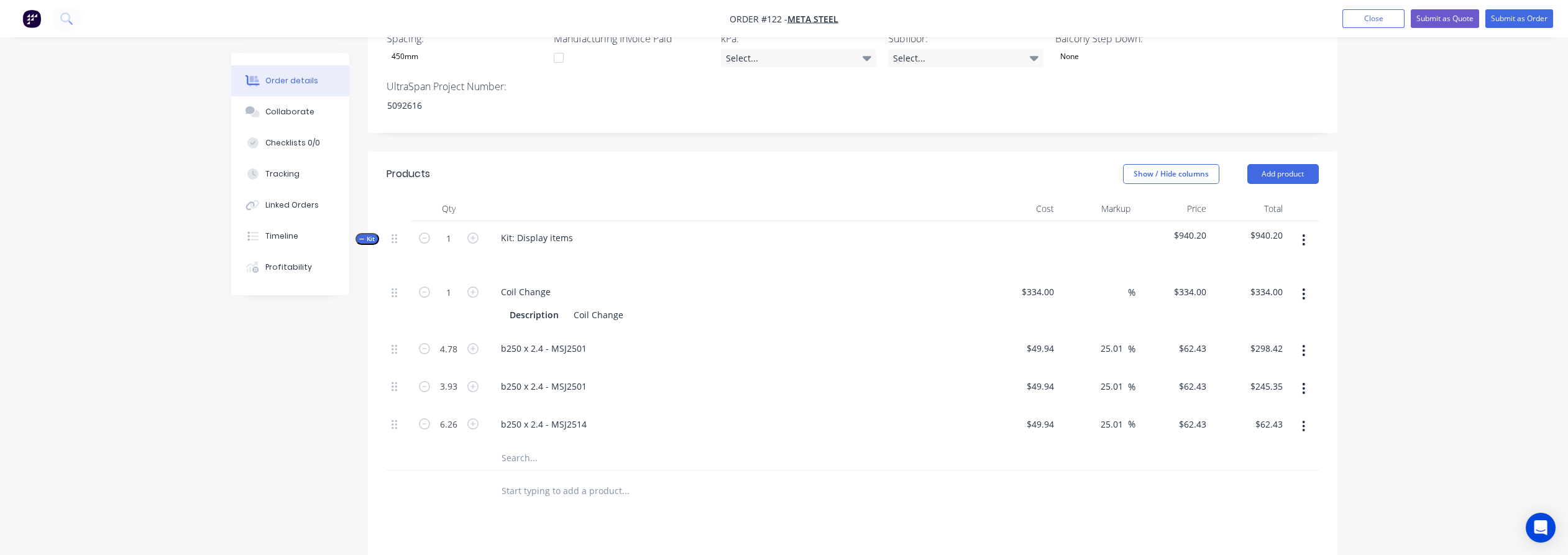
type input "$390.81"
click at [1356, 382] on div "Order details Collaborate Checklists 0/0 Tracking Linked Orders Timeline Profit…" at bounding box center [784, 138] width 1568 height 1380
click at [1310, 415] on button "button" at bounding box center [1304, 426] width 30 height 22
click at [1274, 450] on div "Duplicate" at bounding box center [1259, 458] width 95 height 18
click at [453, 452] on input "1" at bounding box center [449, 462] width 32 height 18
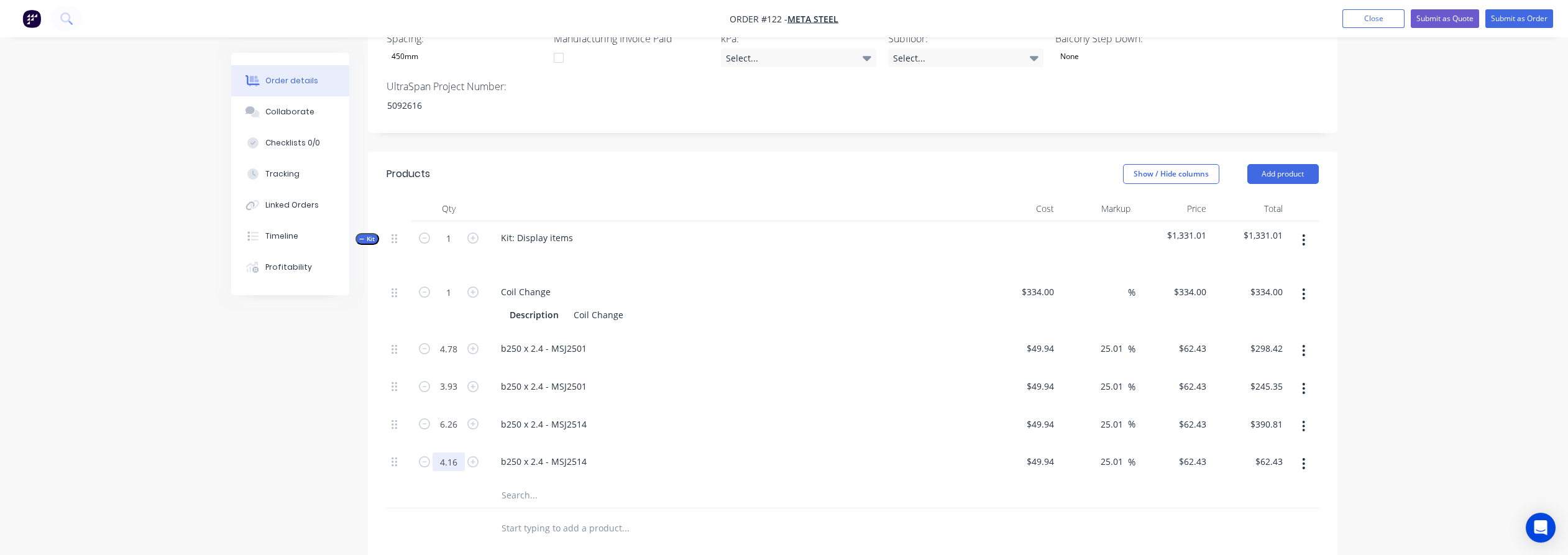
type input "4.16"
type input "$259.71"
drag, startPoint x: 1413, startPoint y: 441, endPoint x: 1323, endPoint y: 441, distance: 90.0
click at [1403, 440] on div "Order details Collaborate Checklists 0/0 Tracking Linked Orders Timeline Profit…" at bounding box center [784, 156] width 1568 height 1418
click at [1303, 457] on icon "button" at bounding box center [1303, 463] width 3 height 14
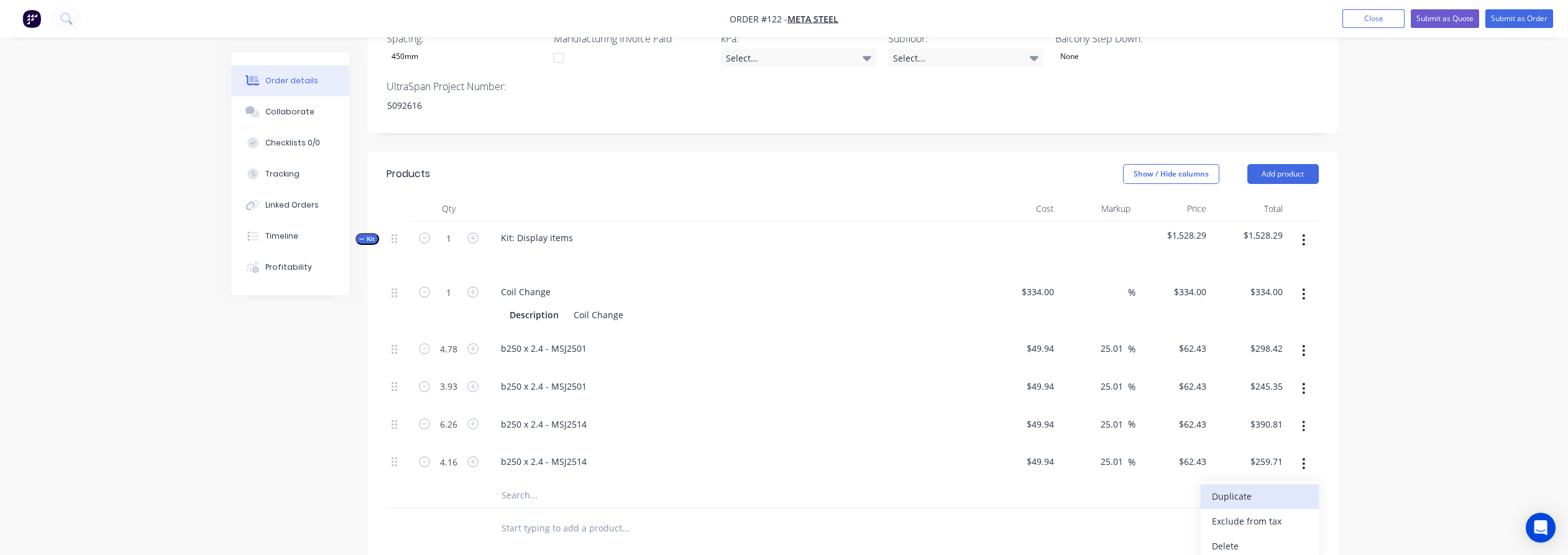
click at [1270, 487] on div "Duplicate" at bounding box center [1259, 496] width 95 height 18
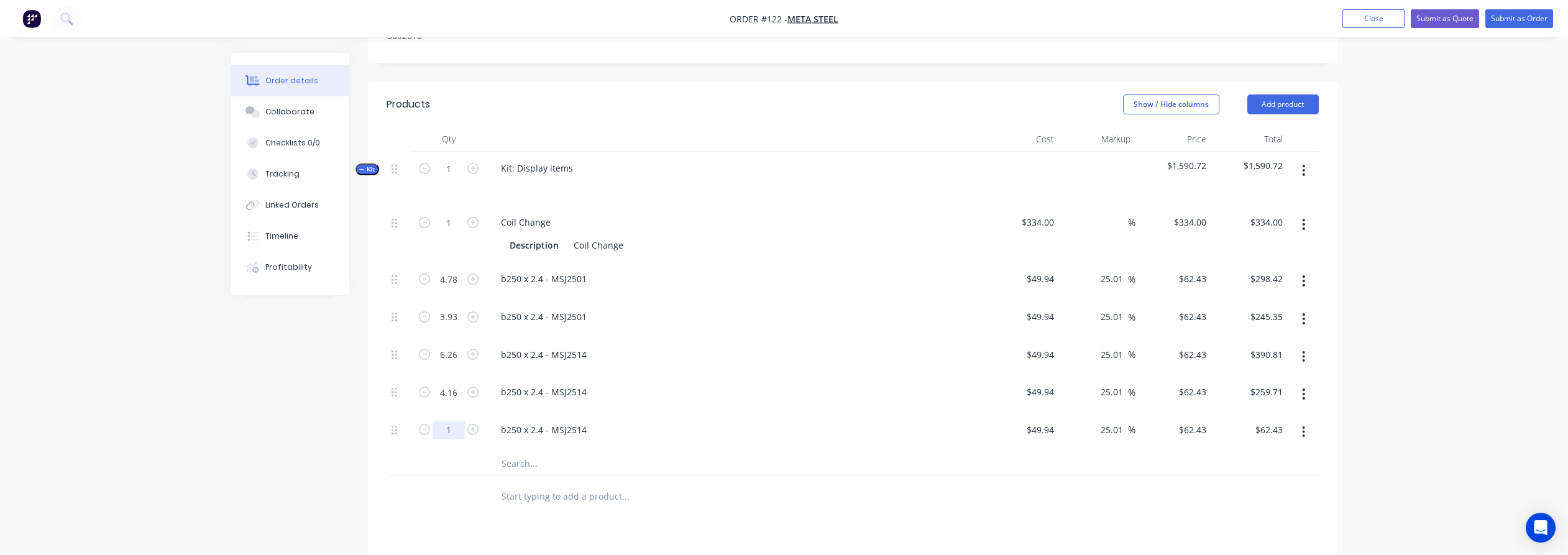
click at [459, 421] on input "1" at bounding box center [449, 430] width 32 height 18
type input "4.16"
type input "$259.71"
drag, startPoint x: 1349, startPoint y: 423, endPoint x: 1295, endPoint y: 413, distance: 54.9
click at [1348, 423] on div "Order details Collaborate Checklists 0/0 Tracking Linked Orders Timeline Profit…" at bounding box center [784, 132] width 1131 height 1402
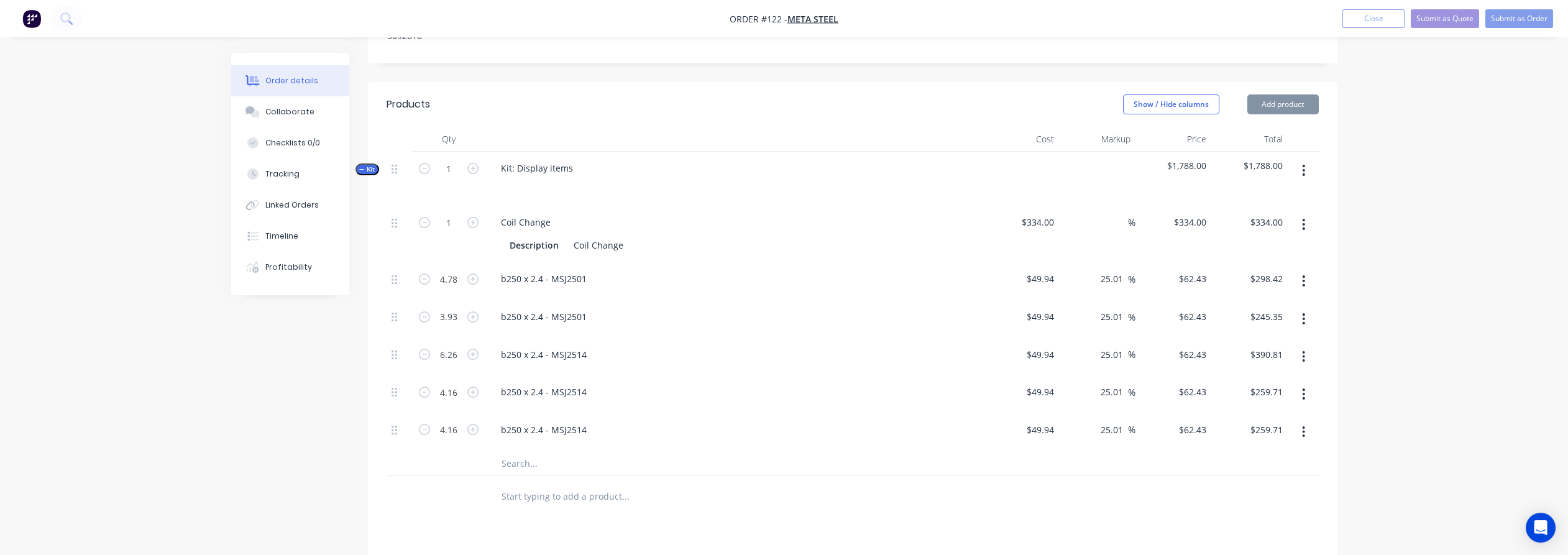
click at [1291, 421] on button "button" at bounding box center [1304, 432] width 30 height 22
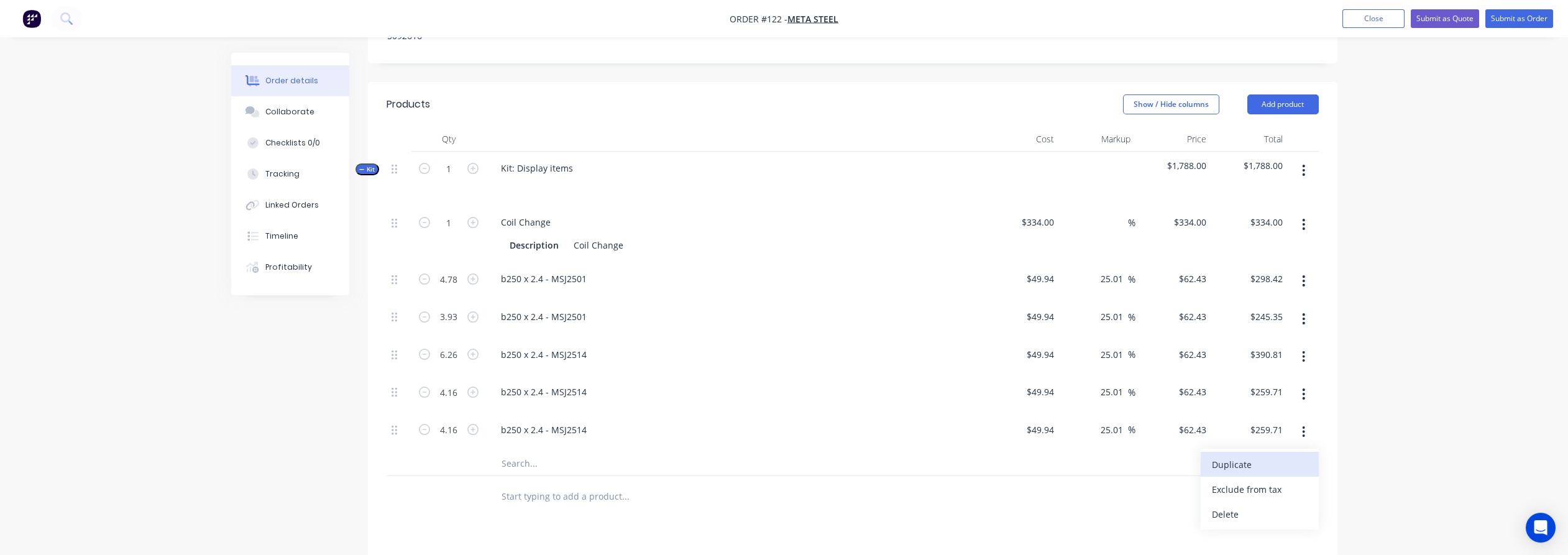
click at [1275, 456] on div "Duplicate" at bounding box center [1259, 464] width 95 height 18
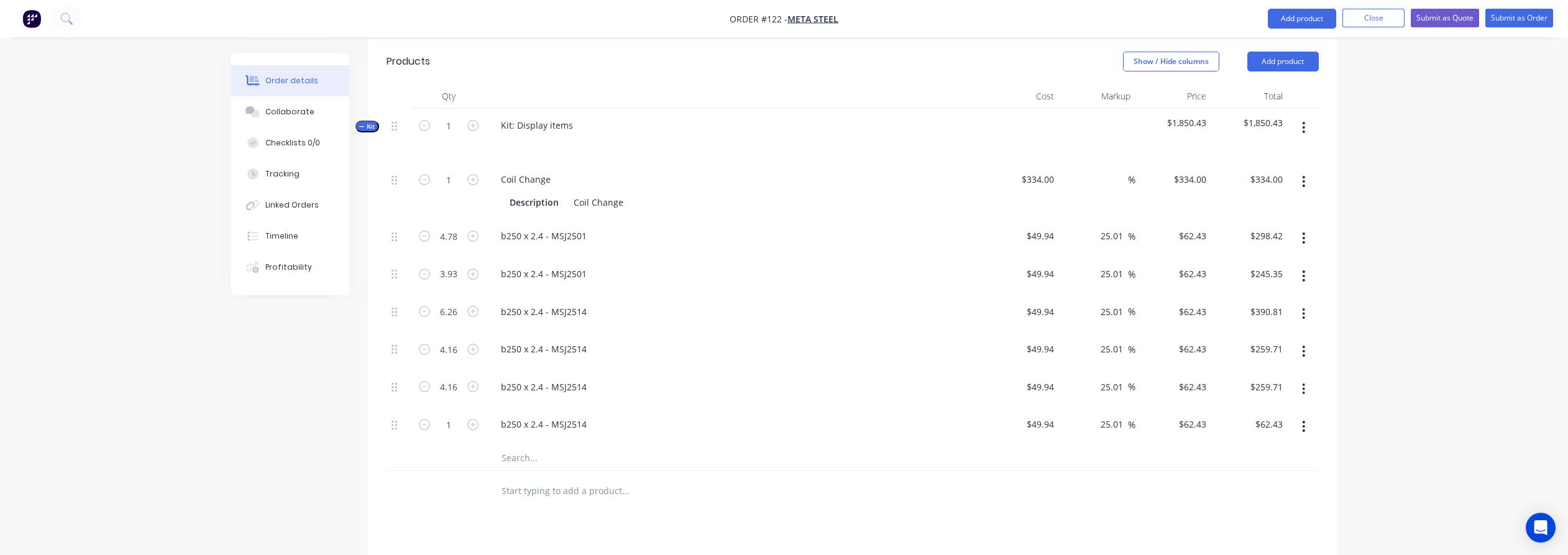
scroll to position [690, 0]
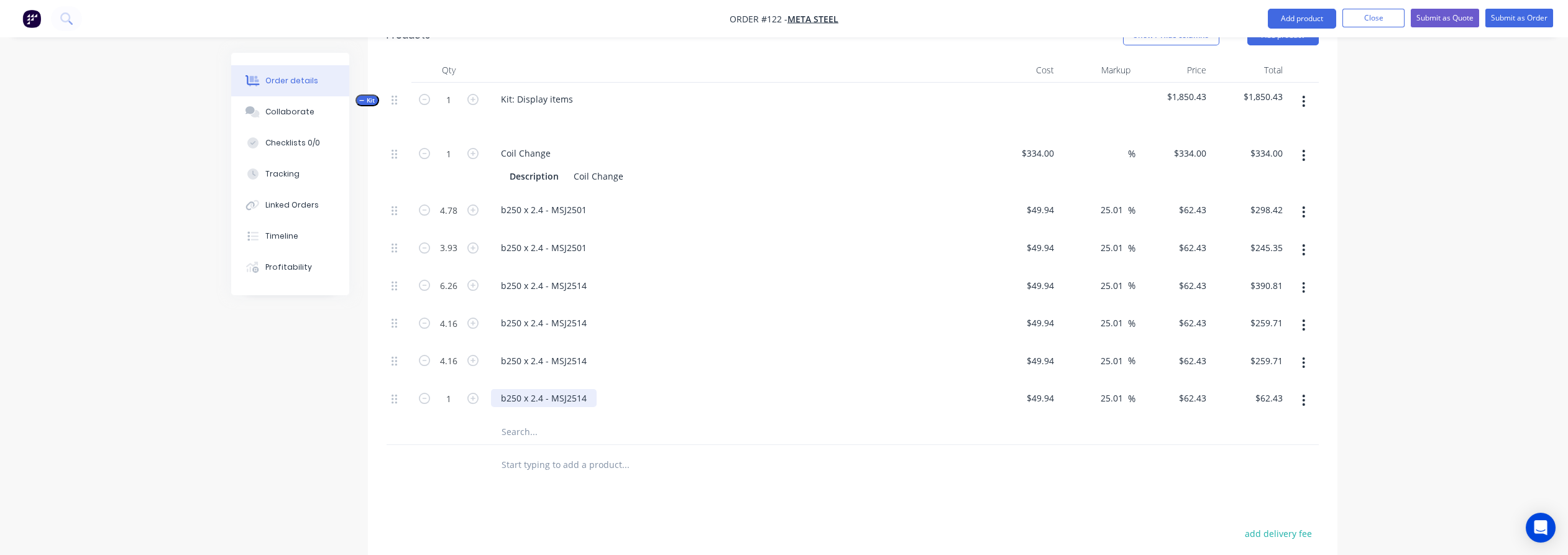
drag, startPoint x: 571, startPoint y: 384, endPoint x: 578, endPoint y: 380, distance: 8.1
click at [573, 389] on div "b250 x 2.4 - MSJ2514" at bounding box center [544, 398] width 105 height 18
click at [579, 389] on div "b250 x 2.4 - MSJ2514" at bounding box center [544, 398] width 105 height 18
click at [566, 389] on div "b250 x 2.4 - MSJ2512" at bounding box center [544, 398] width 105 height 18
click at [555, 352] on div "b250 x 2.4 - MSJ2514" at bounding box center [544, 360] width 105 height 18
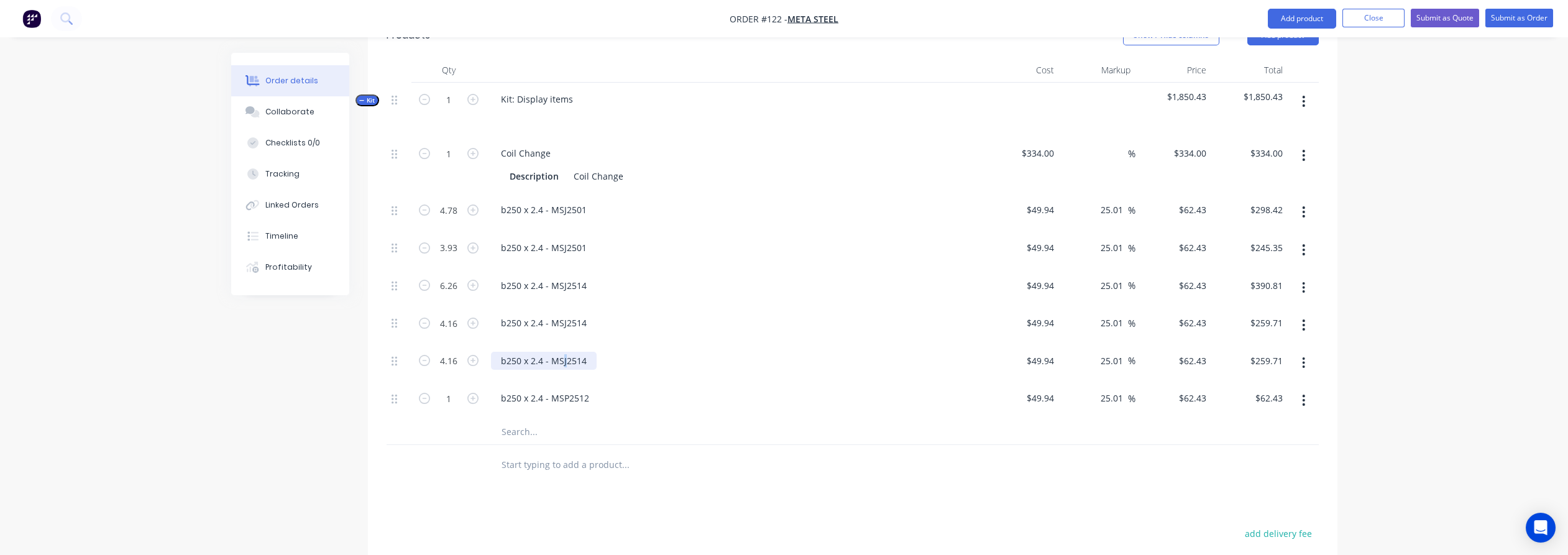
click at [561, 352] on div "b250 x 2.4 - MSJ2514" at bounding box center [544, 360] width 105 height 18
drag, startPoint x: 567, startPoint y: 299, endPoint x: 560, endPoint y: 299, distance: 7.0
click at [560, 314] on div "b250 x 2.4 - MSJ2514" at bounding box center [544, 322] width 105 height 18
click at [565, 277] on div "b250 x 2.4 - MSJ2514" at bounding box center [544, 285] width 105 height 18
drag, startPoint x: 259, startPoint y: 406, endPoint x: 458, endPoint y: 402, distance: 199.0
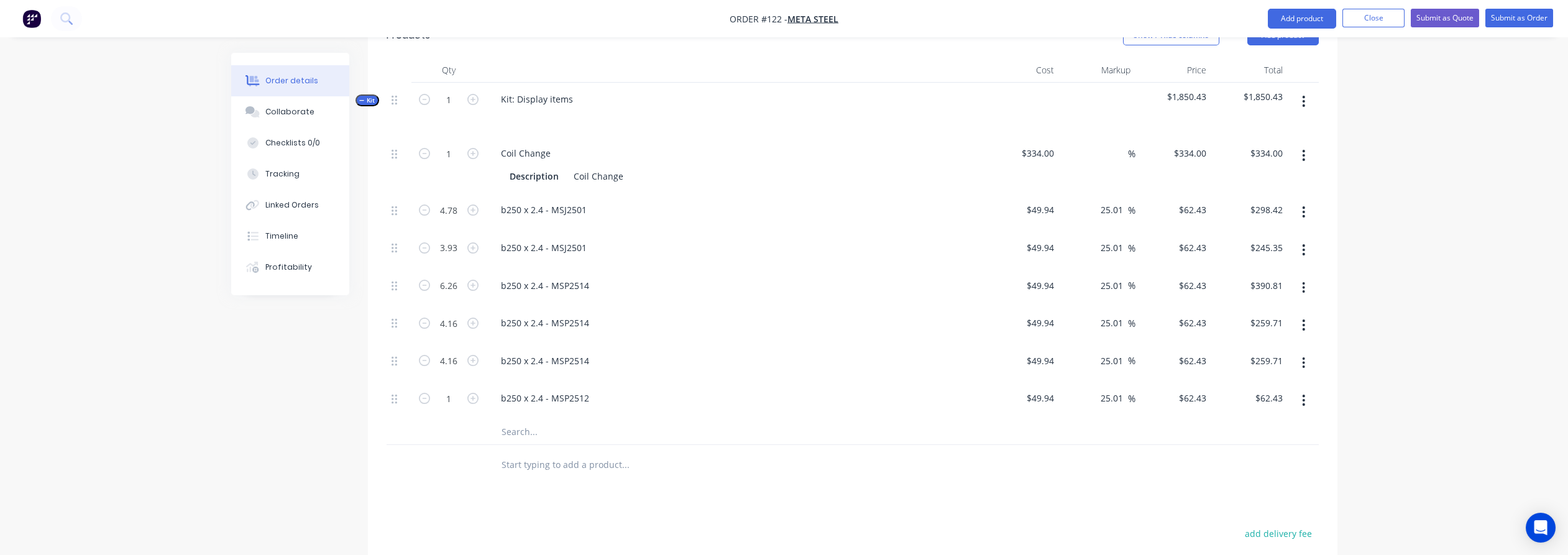
click at [265, 406] on div "Created by [PERSON_NAME] Created [DATE] Required [DATE] Assigned to Add team me…" at bounding box center [784, 82] width 1106 height 1440
click at [452, 389] on input "1" at bounding box center [449, 399] width 32 height 18
type input "4.13"
type input "$257.84"
click at [245, 469] on div "Created by [PERSON_NAME] Created [DATE] Required [DATE] Assigned to Add team me…" at bounding box center [784, 82] width 1106 height 1440
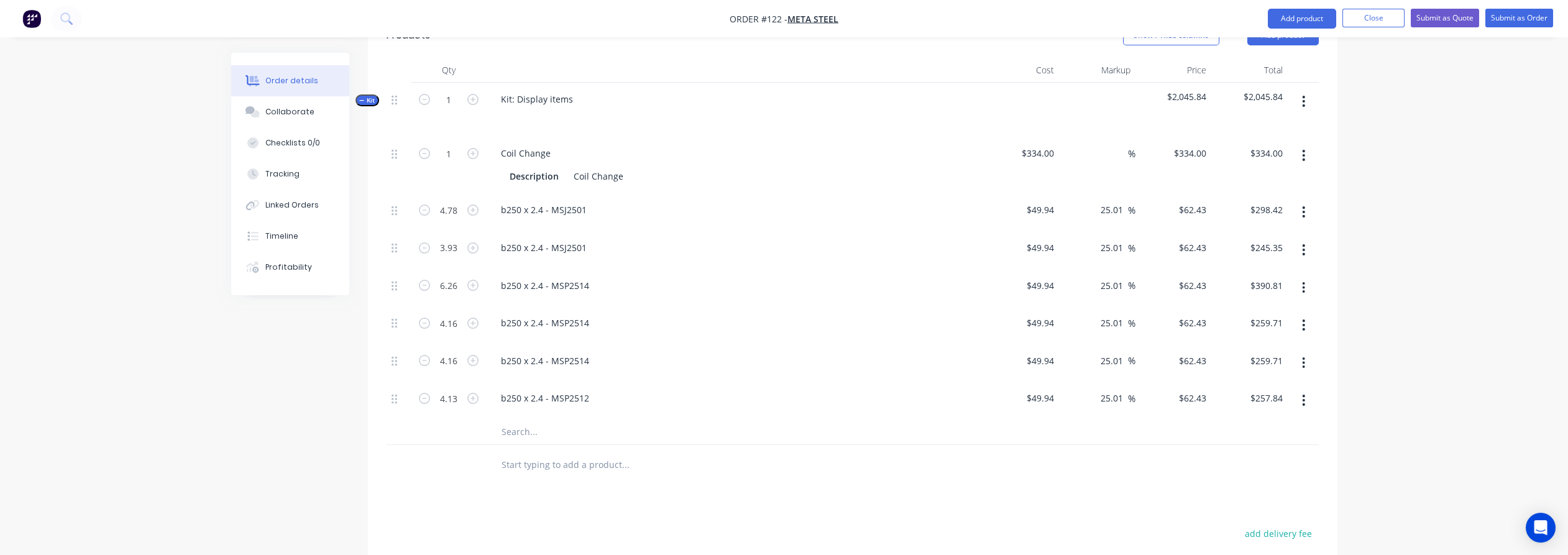
click at [215, 386] on div "Order details Collaborate Checklists 0/0 Tracking Linked Orders Timeline Profit…" at bounding box center [784, 56] width 1568 height 1493
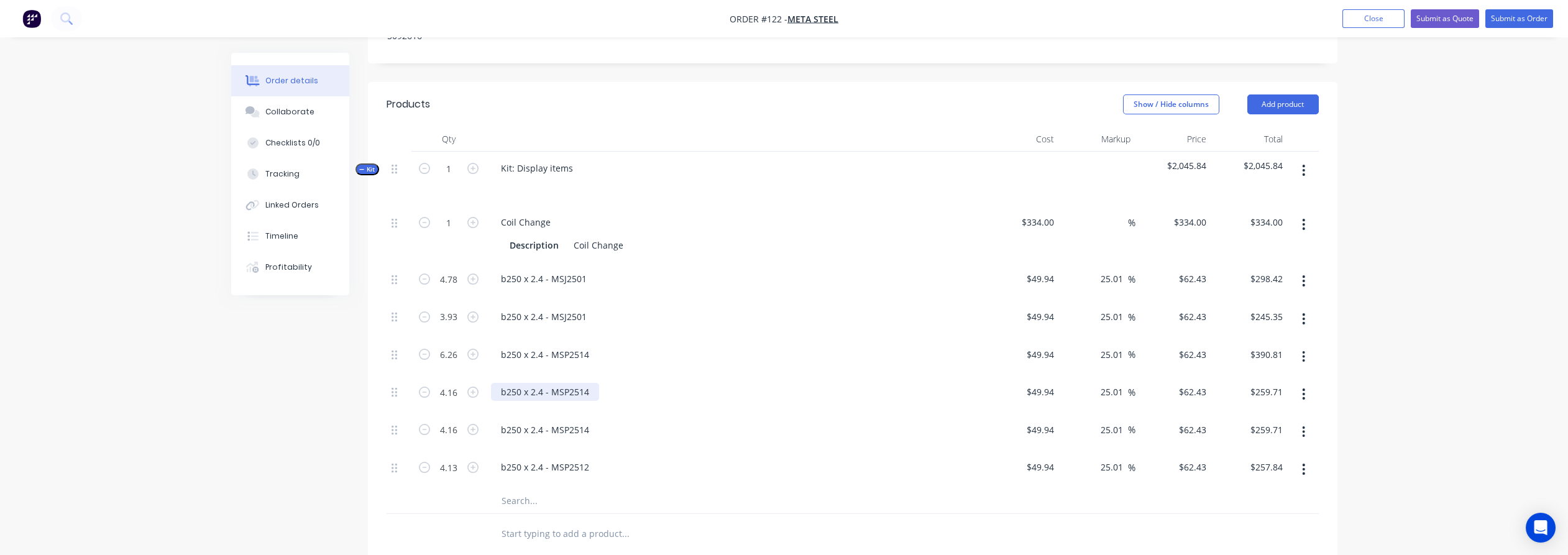
scroll to position [622, 0]
click at [1299, 213] on button "button" at bounding box center [1304, 224] width 30 height 22
click at [1264, 298] on div "Delete" at bounding box center [1259, 306] width 95 height 18
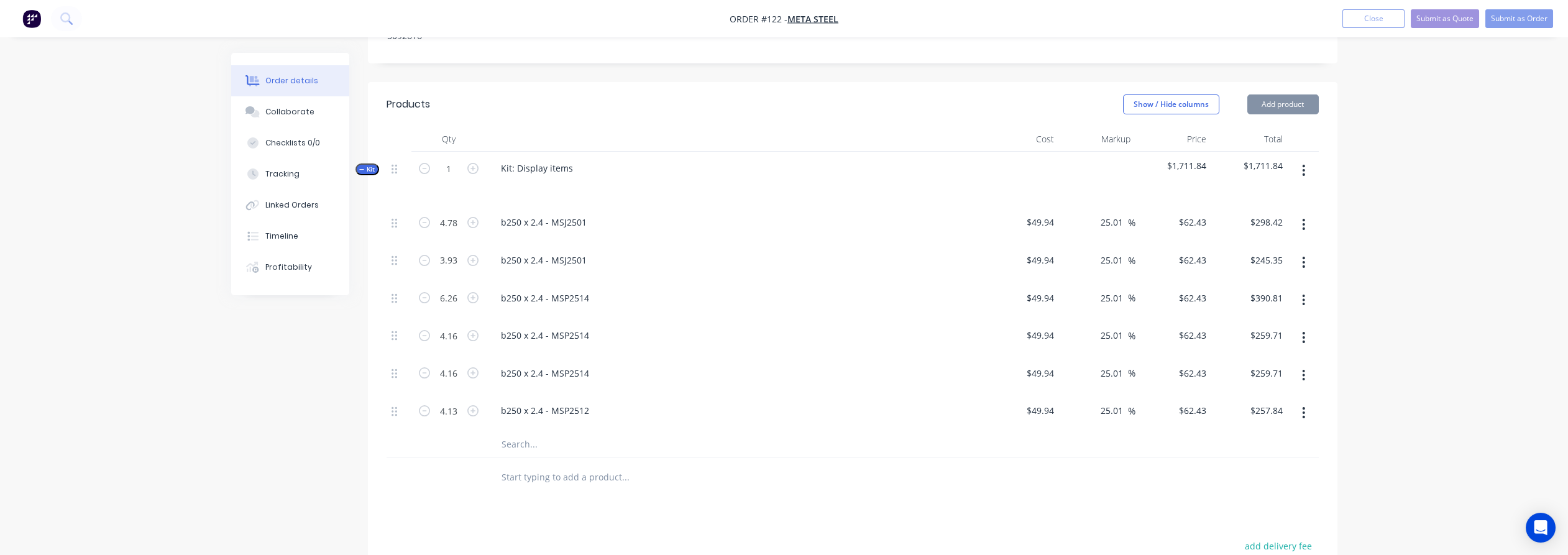
click at [1391, 286] on div "Order details Collaborate Checklists 0/0 Tracking Linked Orders Timeline Profit…" at bounding box center [784, 96] width 1568 height 1437
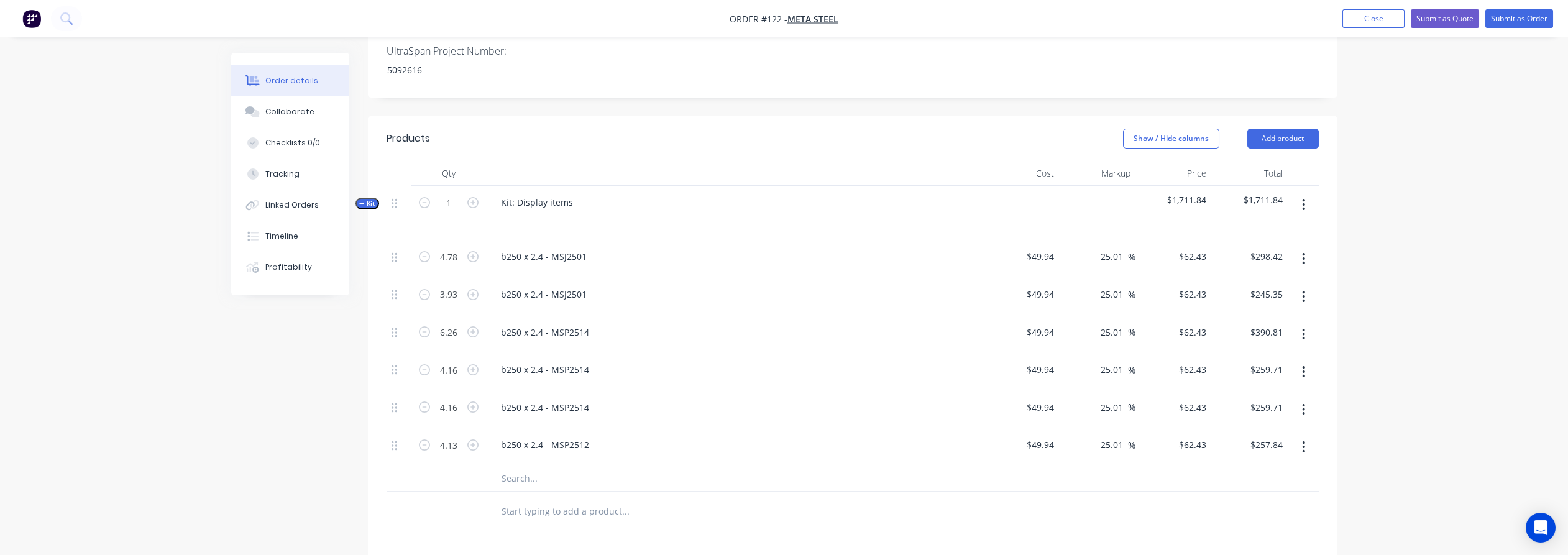
scroll to position [583, 0]
click at [1192, 253] on input "62.43" at bounding box center [1194, 261] width 33 height 18
type input "55.6"
type input "11.33"
type input "$55.60"
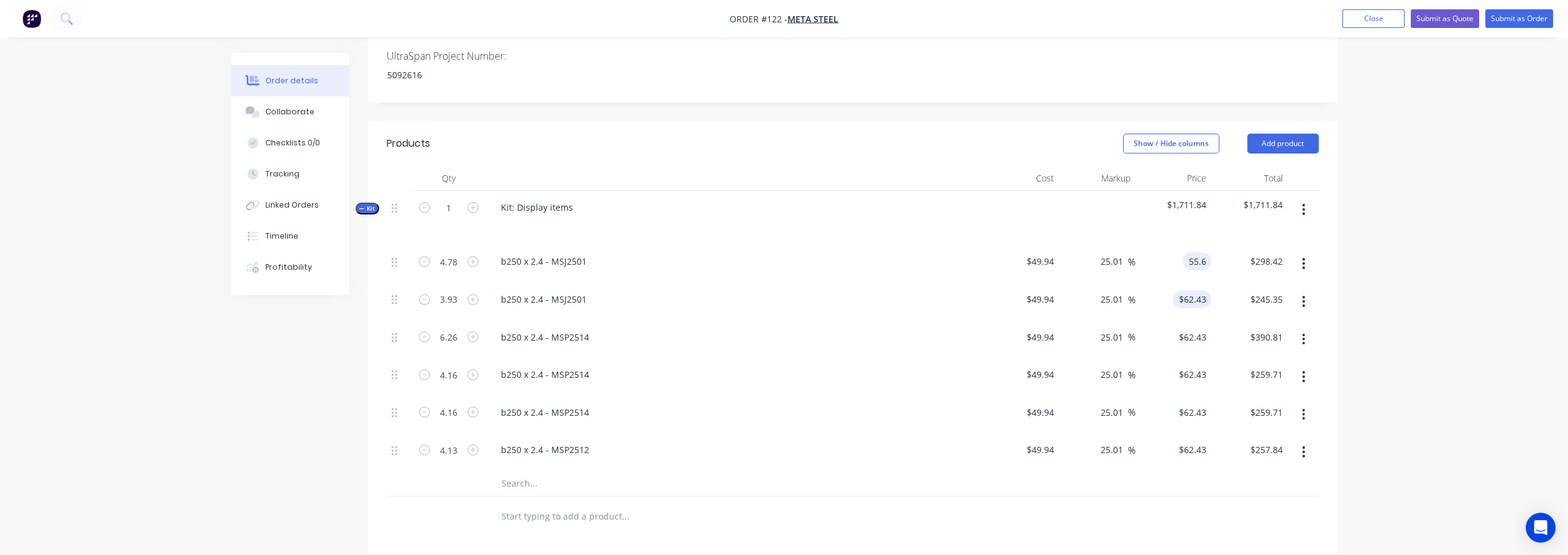
type input "$265.77"
click at [1194, 290] on input "62.43" at bounding box center [1197, 299] width 29 height 18
type input "55.6"
type input "11.33"
type input "$55.60"
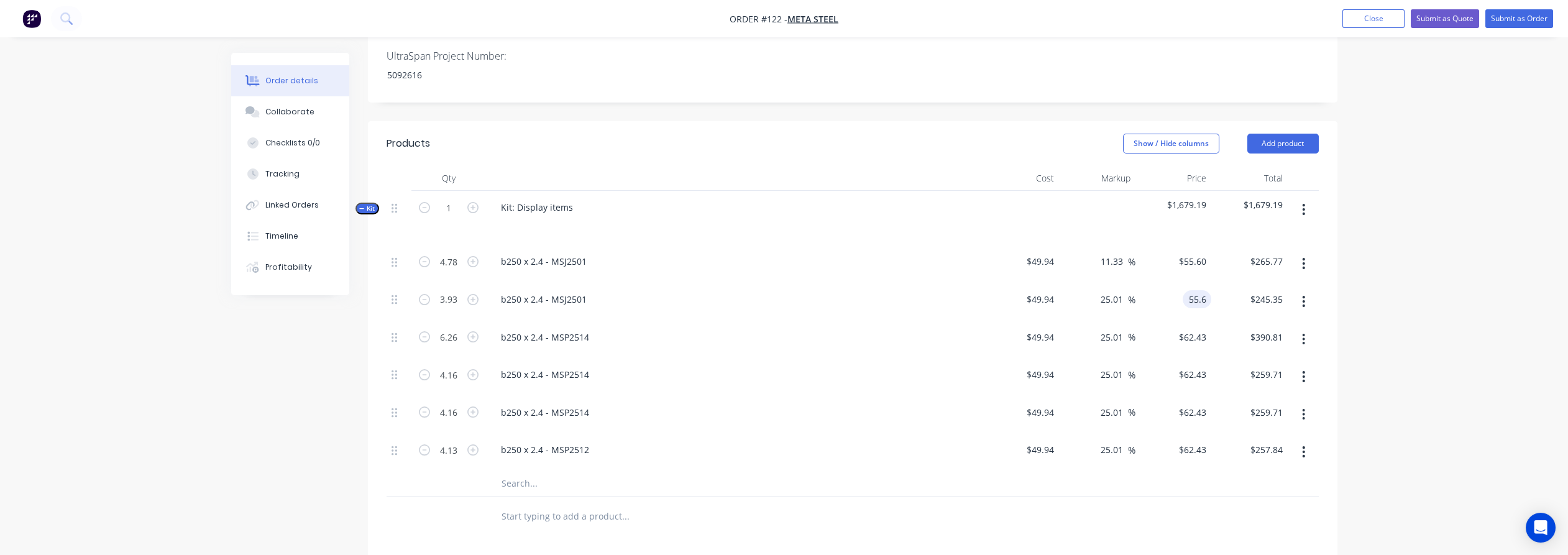
type input "$218.51"
click at [1424, 265] on div "Order details Collaborate Checklists 0/0 Tracking Linked Orders Timeline Profit…" at bounding box center [784, 135] width 1568 height 1437
click at [1191, 290] on input "55.6" at bounding box center [1194, 299] width 33 height 18
click at [1191, 290] on input "55.6" at bounding box center [1200, 299] width 24 height 18
type input "$55.60"
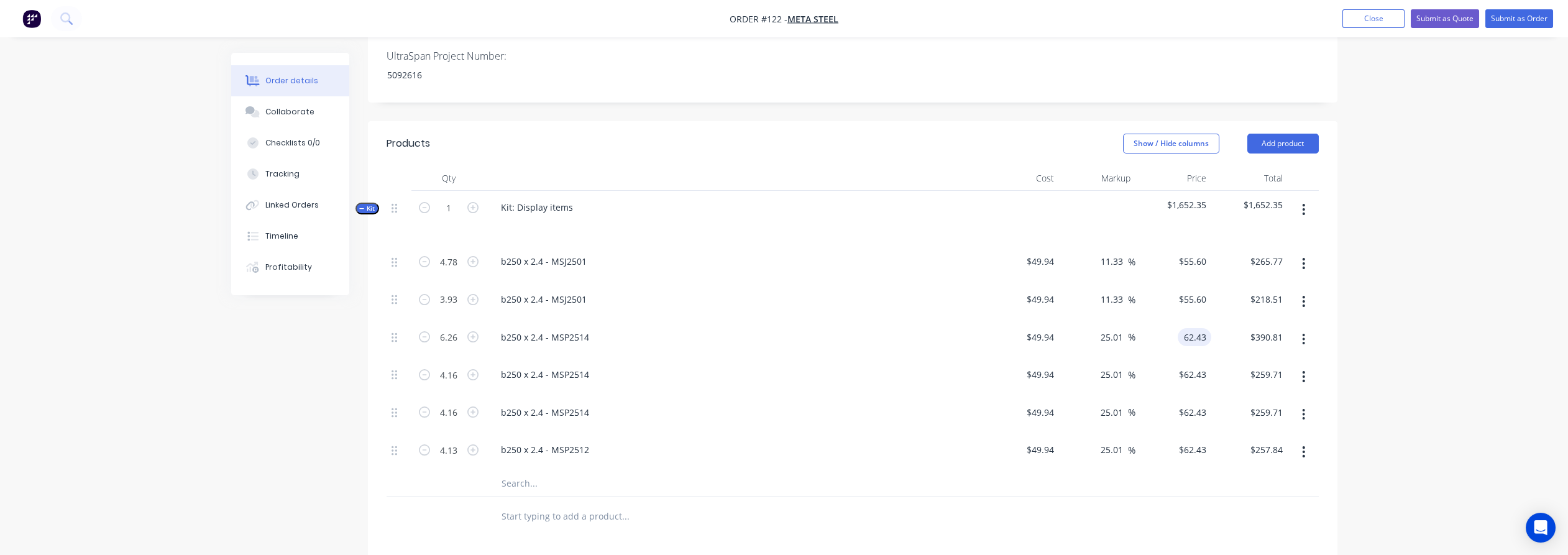
click at [1189, 328] on input "62.43" at bounding box center [1197, 337] width 29 height 18
paste input "55.6"
type input "55.6"
type input "11.33"
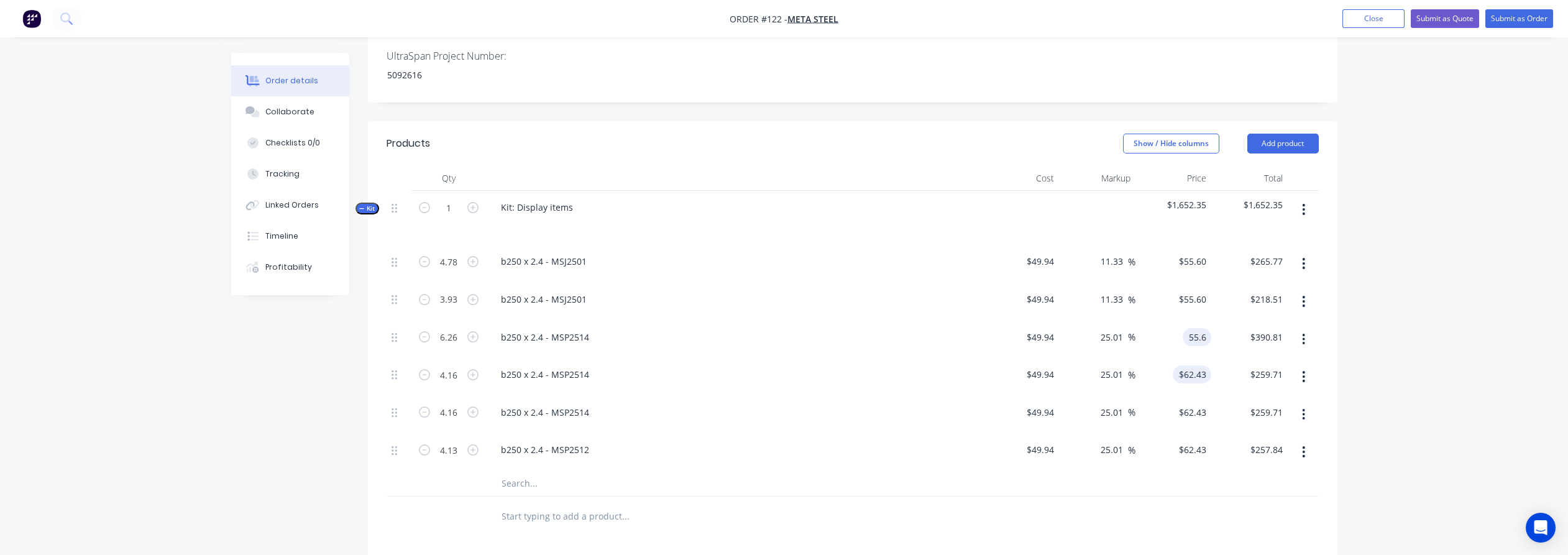
type input "$55.60"
type input "$348.06"
click at [1192, 365] on input "62.43" at bounding box center [1194, 374] width 33 height 18
paste input "55.6"
type input "55.6"
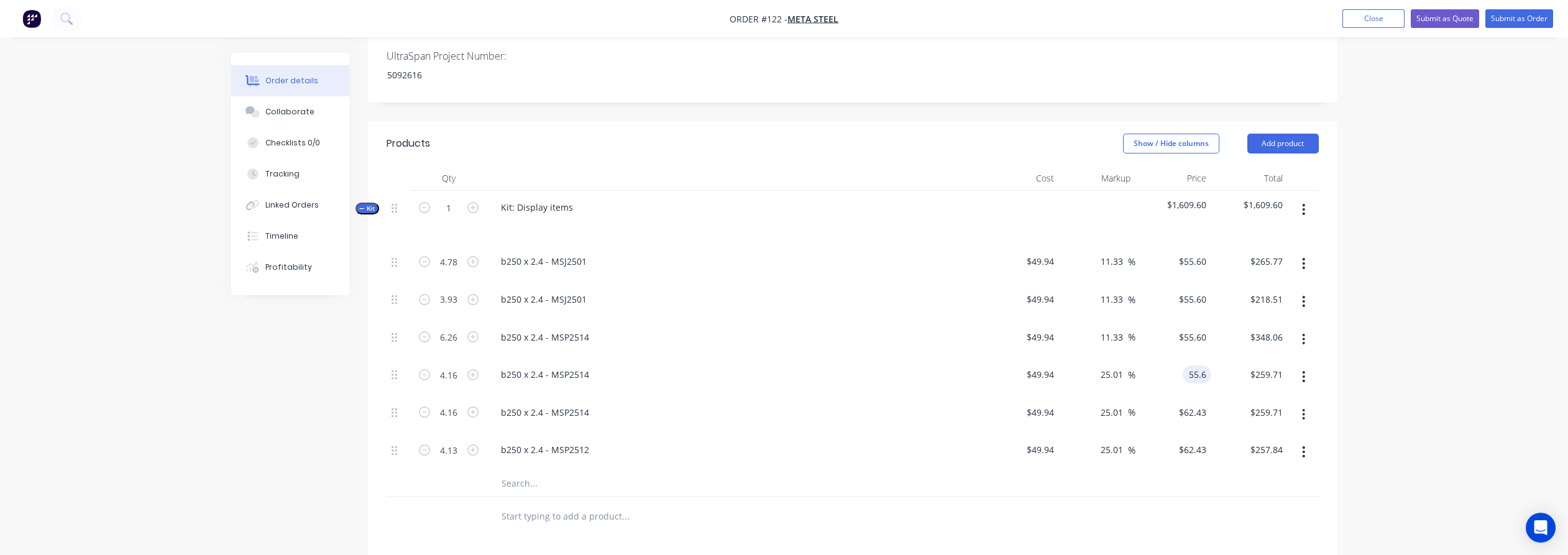
type input "11.33"
type input "$55.60"
type input "$231.30"
drag, startPoint x: 1191, startPoint y: 391, endPoint x: 1196, endPoint y: 402, distance: 12.1
click at [1191, 403] on input "62.43" at bounding box center [1194, 412] width 33 height 18
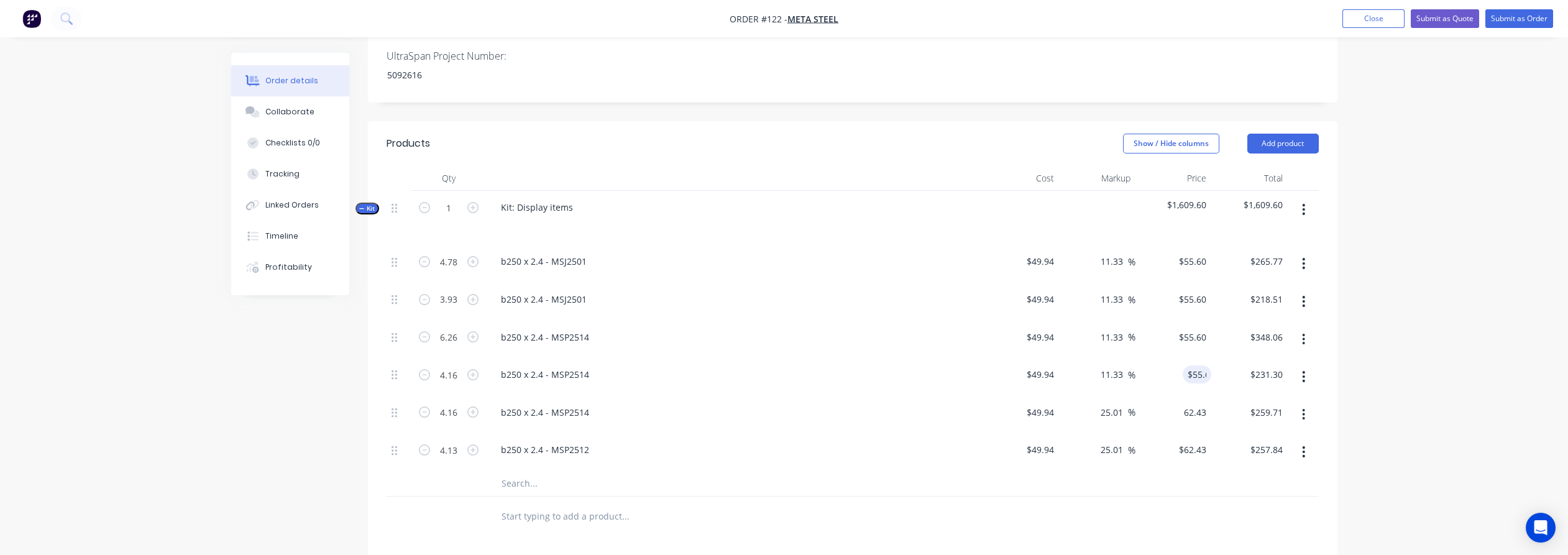
paste input "55.6"
type input "55.6"
type input "11.33"
type input "$55.60"
type input "$231.30"
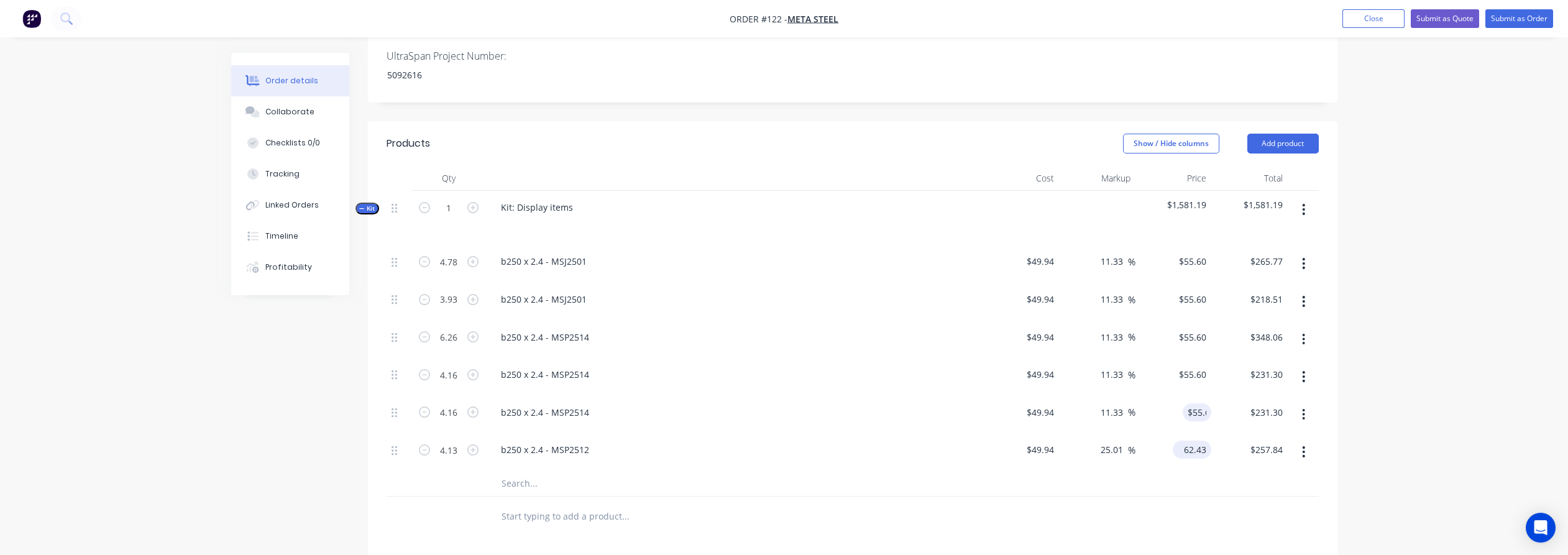
click at [1190, 440] on input "62.43" at bounding box center [1194, 449] width 33 height 18
paste input "55.6"
type input "55.6"
type input "11.33"
type input "$55.60"
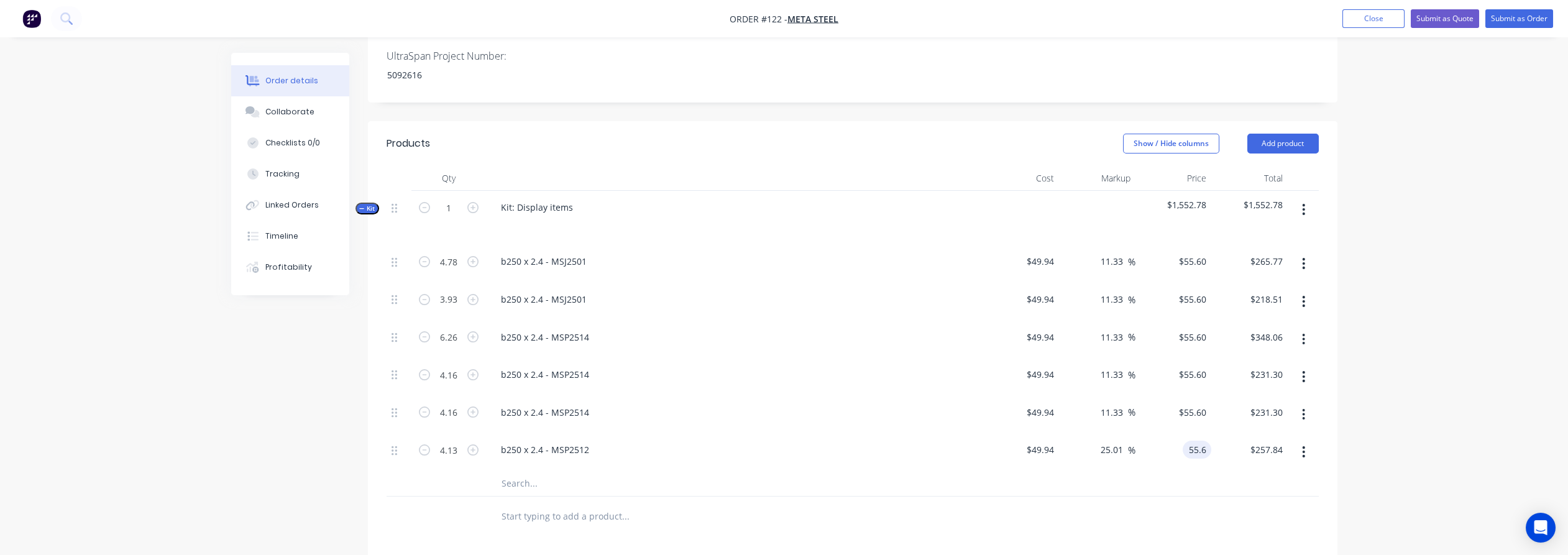
type input "$229.63"
click at [1398, 389] on div "Order details Collaborate Checklists 0/0 Tracking Linked Orders Timeline Profit…" at bounding box center [784, 135] width 1568 height 1437
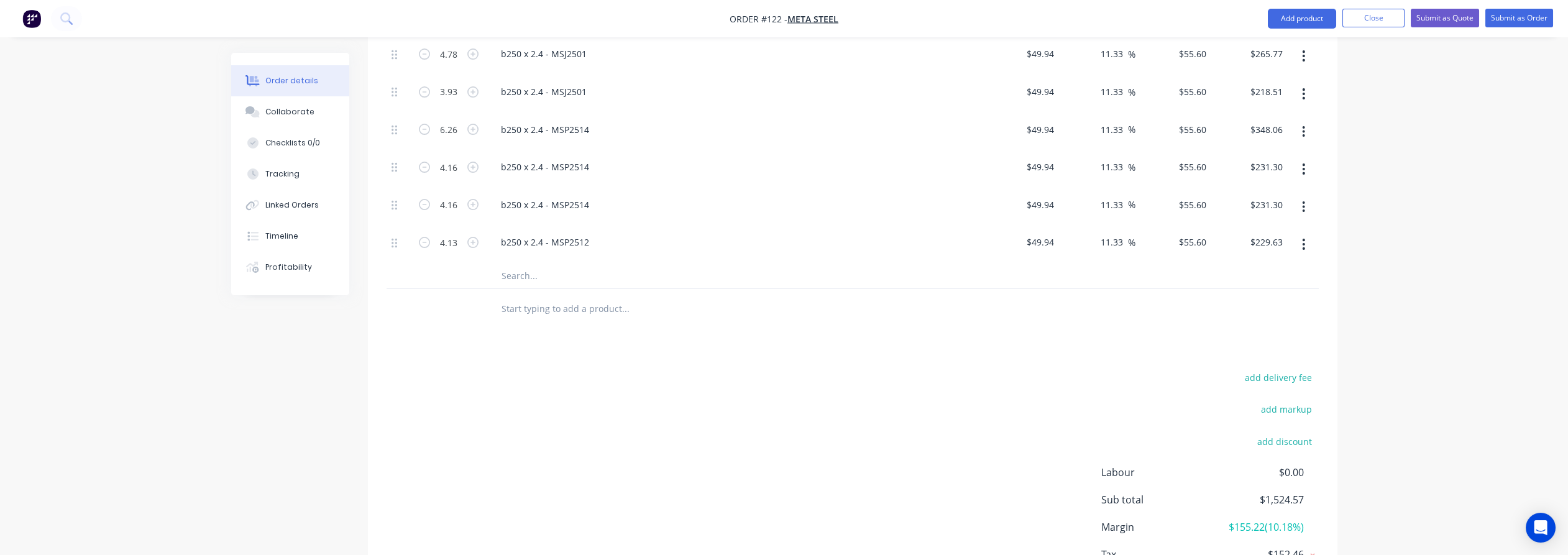
click at [1017, 416] on div "add delivery fee add markup add discount Labour $0.00 Sub total $1,524.57 Margi…" at bounding box center [853, 488] width 932 height 240
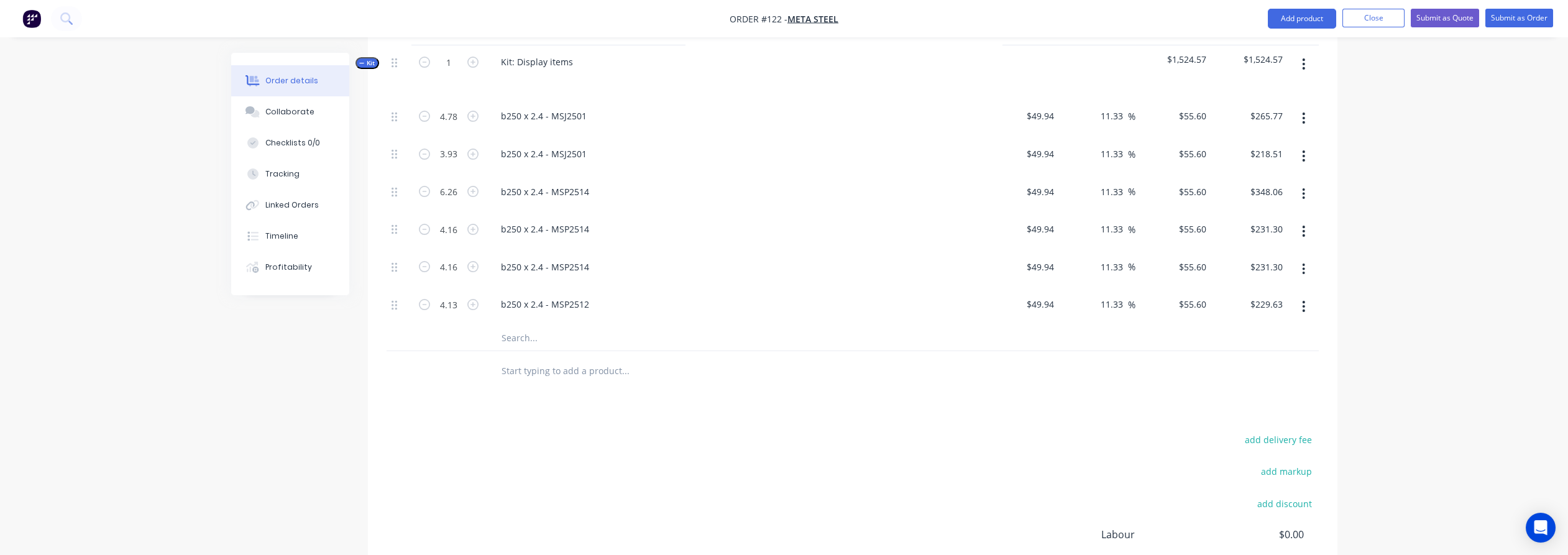
scroll to position [721, 0]
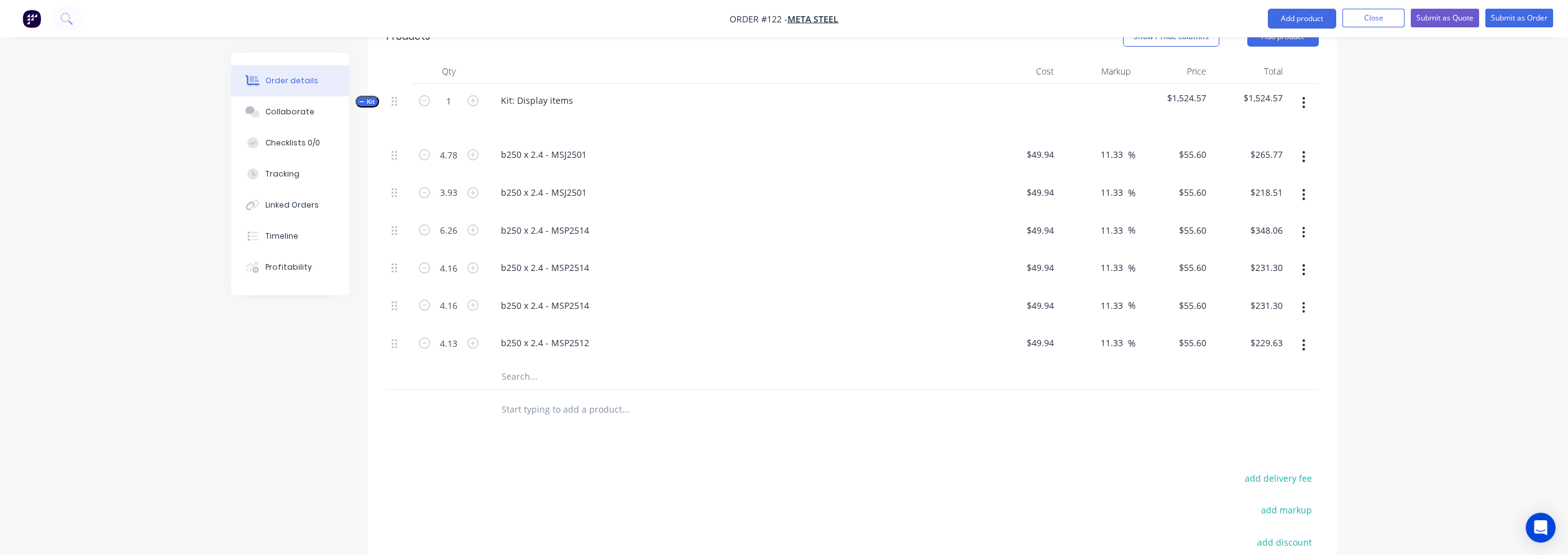
scroll to position [651, 0]
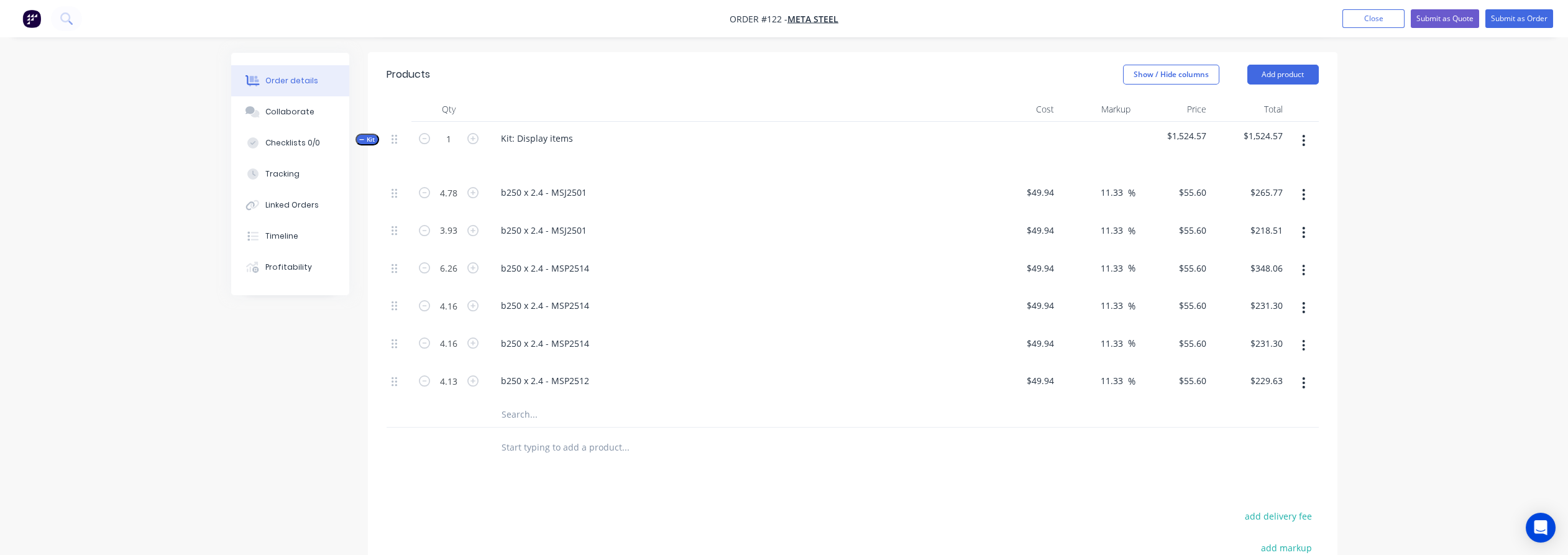
click at [1426, 316] on div "Order details Collaborate Checklists 0/0 Tracking Linked Orders Timeline Profit…" at bounding box center [784, 67] width 1568 height 1437
click at [1418, 317] on div "Order details Collaborate Checklists 0/0 Tracking Linked Orders Timeline Profit…" at bounding box center [784, 67] width 1568 height 1437
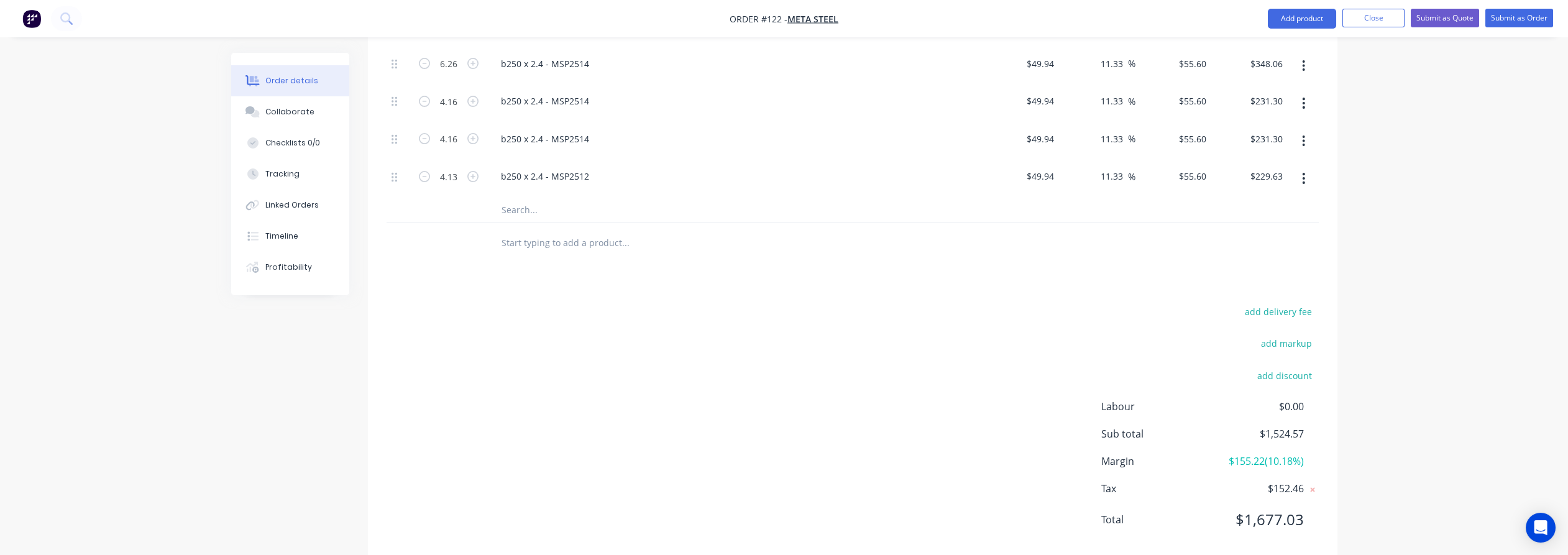
scroll to position [859, 0]
drag, startPoint x: 1294, startPoint y: 438, endPoint x: 1261, endPoint y: 438, distance: 33.0
click at [1261, 450] on span "$155.22 ( 10.18 %)" at bounding box center [1257, 458] width 92 height 15
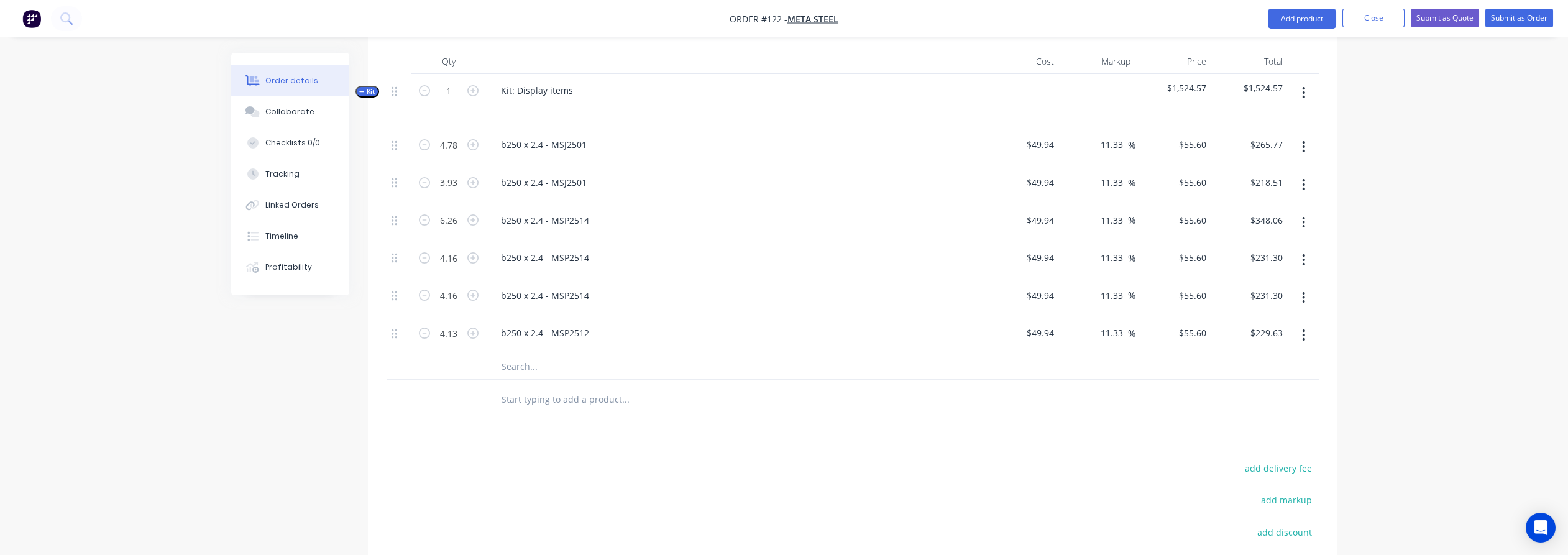
scroll to position [721, 0]
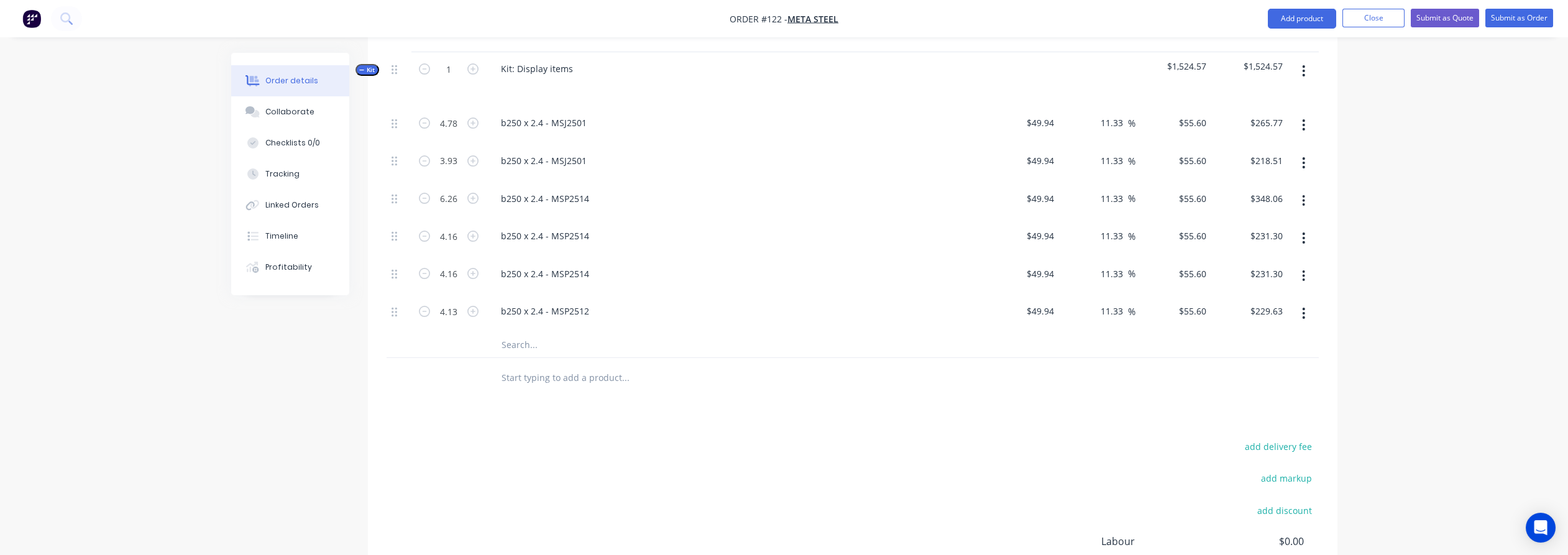
click at [1114, 396] on div "Products Show / Hide columns Add product Qty Cost Markup Price Total Kit 1 Kit:…" at bounding box center [853, 339] width 969 height 714
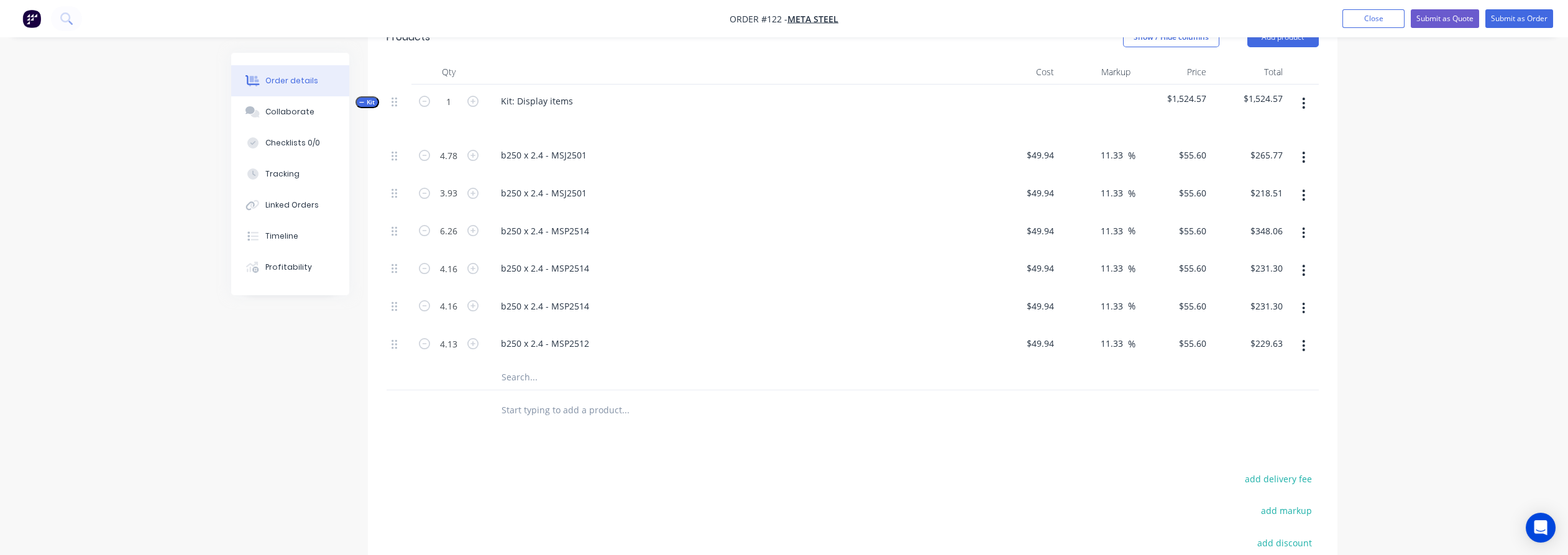
scroll to position [790, 0]
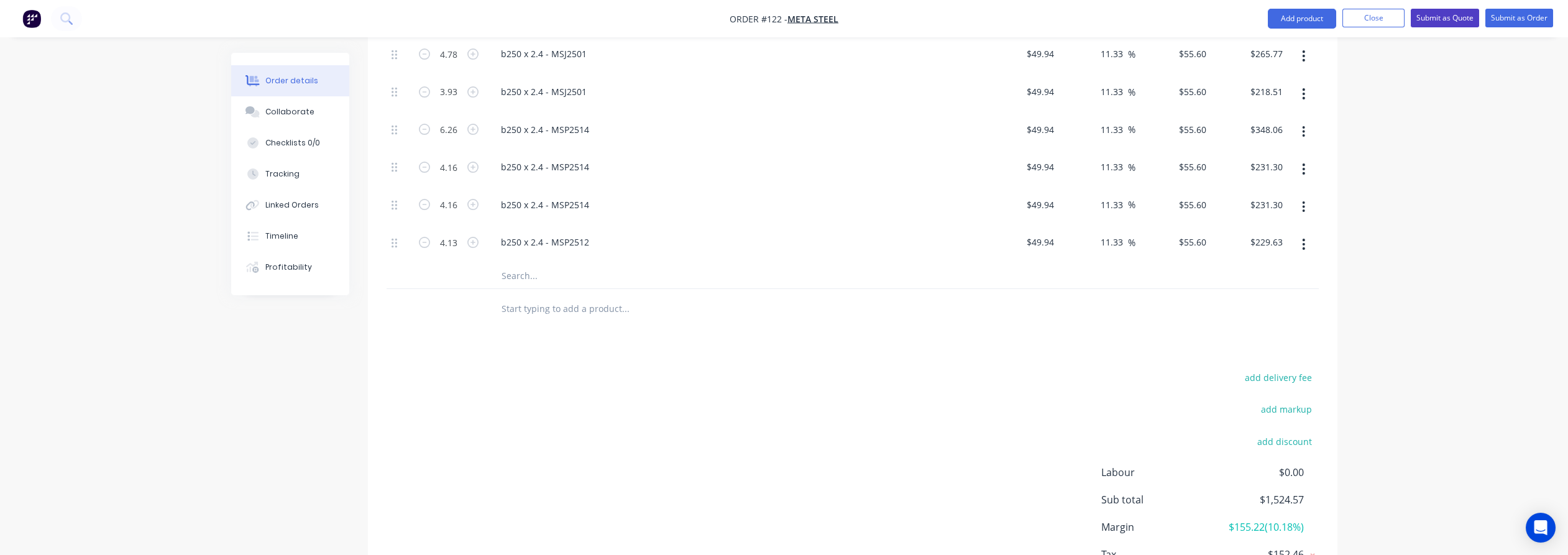
click at [1457, 18] on button "Submit as Quote" at bounding box center [1445, 18] width 68 height 18
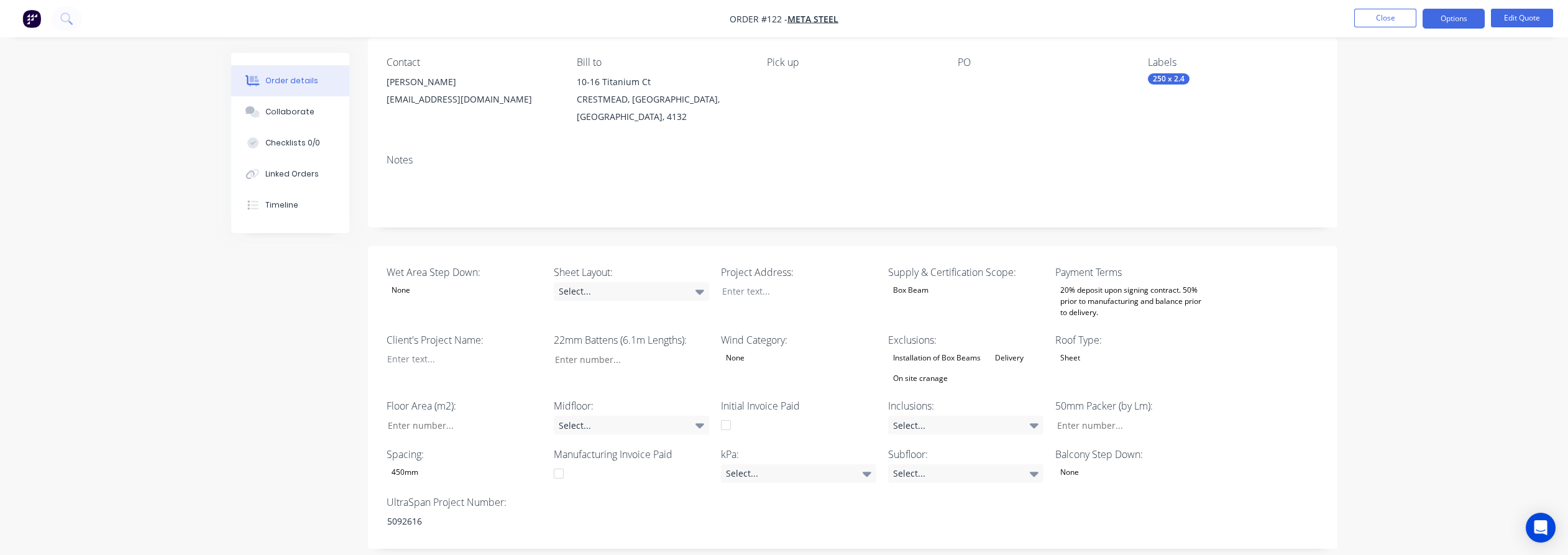
scroll to position [138, 0]
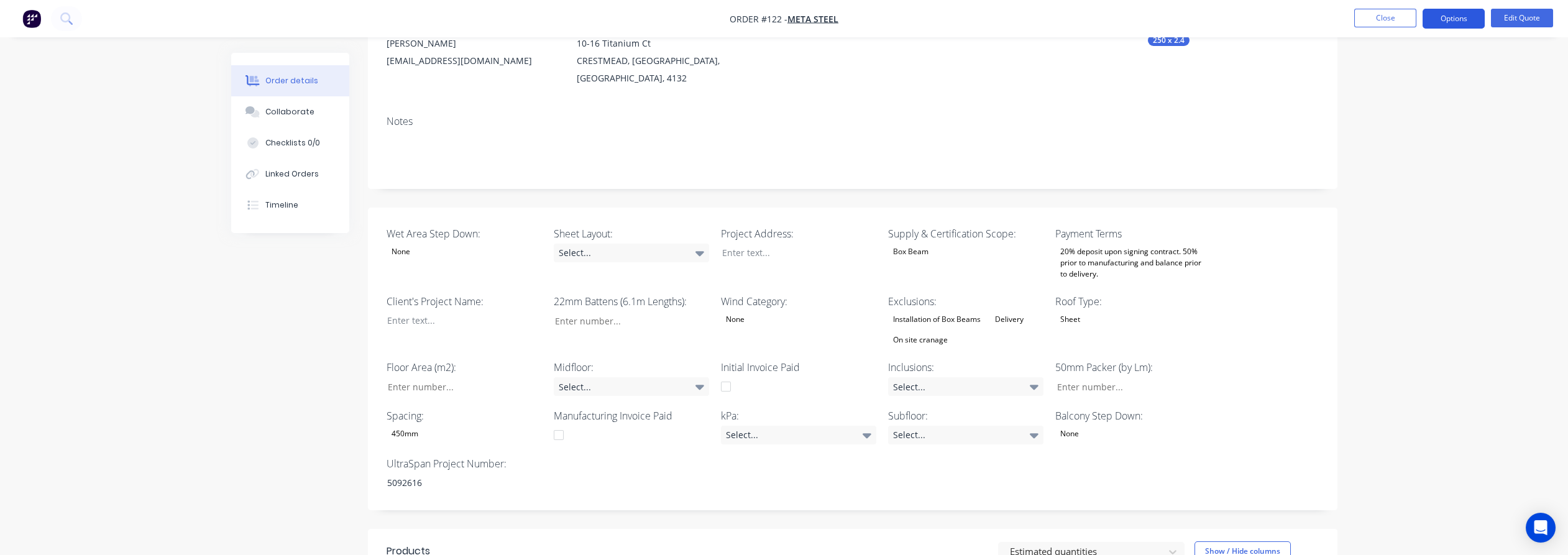
click at [1450, 21] on button "Options" at bounding box center [1453, 18] width 62 height 20
click at [1426, 73] on div "Quote" at bounding box center [1416, 75] width 115 height 18
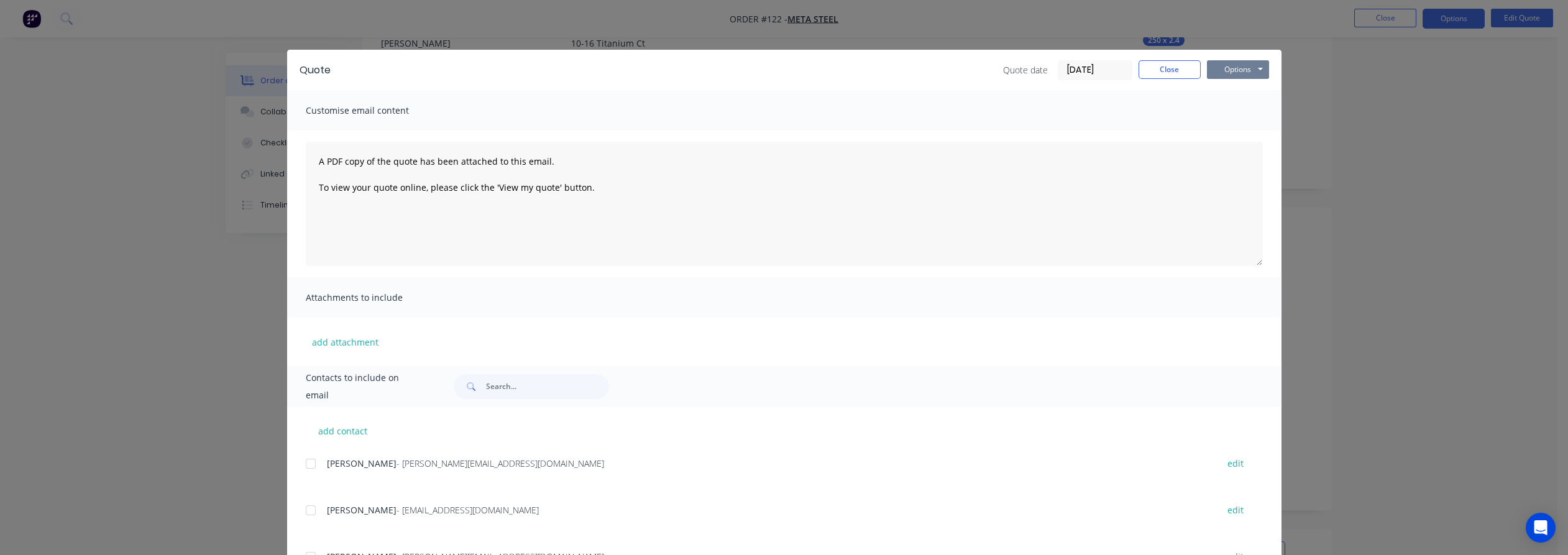
click at [1221, 71] on button "Options" at bounding box center [1238, 69] width 62 height 18
click at [1234, 94] on button "Preview" at bounding box center [1247, 92] width 80 height 20
click at [1241, 66] on button "Options" at bounding box center [1238, 69] width 62 height 18
click at [1253, 97] on button "Preview" at bounding box center [1247, 92] width 80 height 20
click at [1157, 68] on button "Close" at bounding box center [1169, 69] width 62 height 18
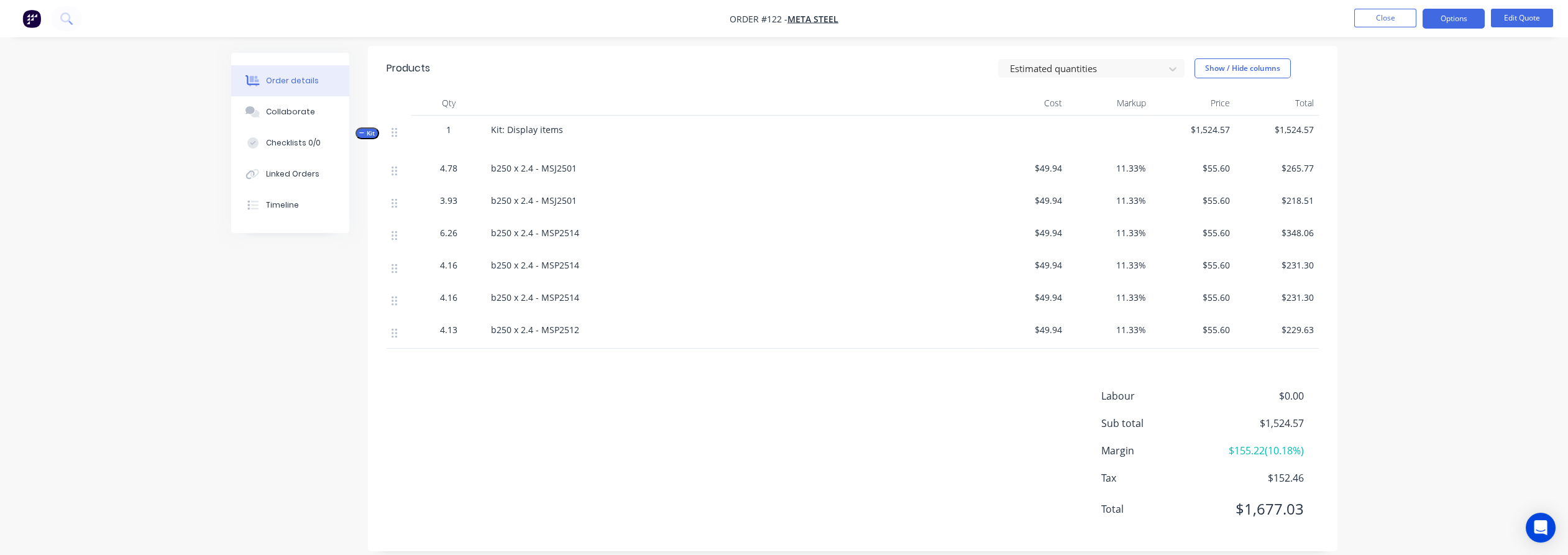
scroll to position [622, 0]
click at [285, 364] on div "Created by [PERSON_NAME] Created [DATE] Required [DATE] Assigned to Add team me…" at bounding box center [784, 0] width 1106 height 1138
click at [552, 123] on span "Kit: Display items" at bounding box center [527, 129] width 72 height 12
click at [1511, 17] on button "Edit Quote" at bounding box center [1522, 18] width 62 height 18
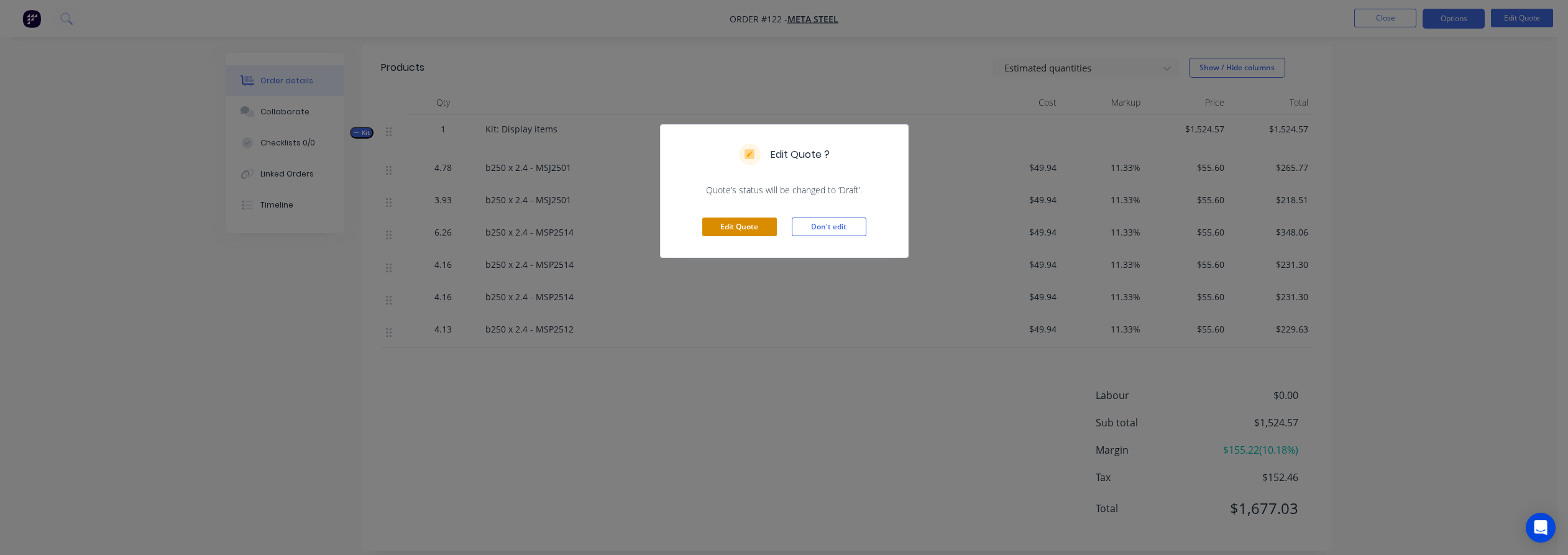
click at [756, 229] on button "Edit Quote" at bounding box center [739, 227] width 75 height 18
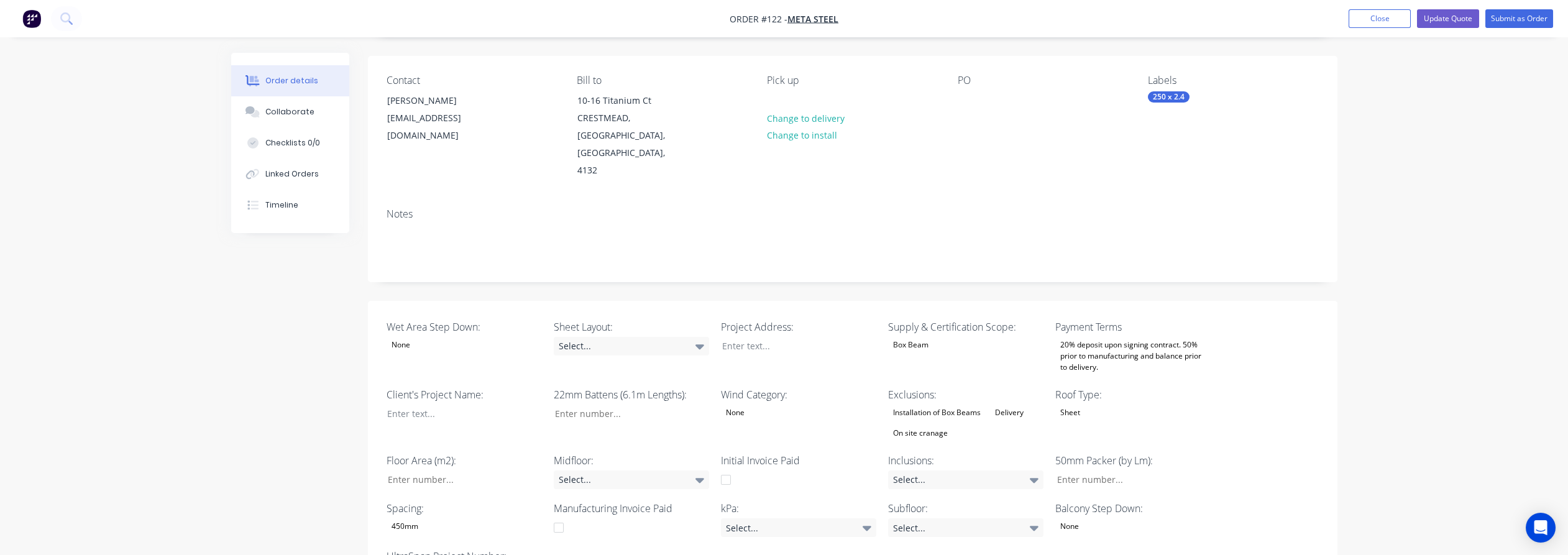
scroll to position [413, 0]
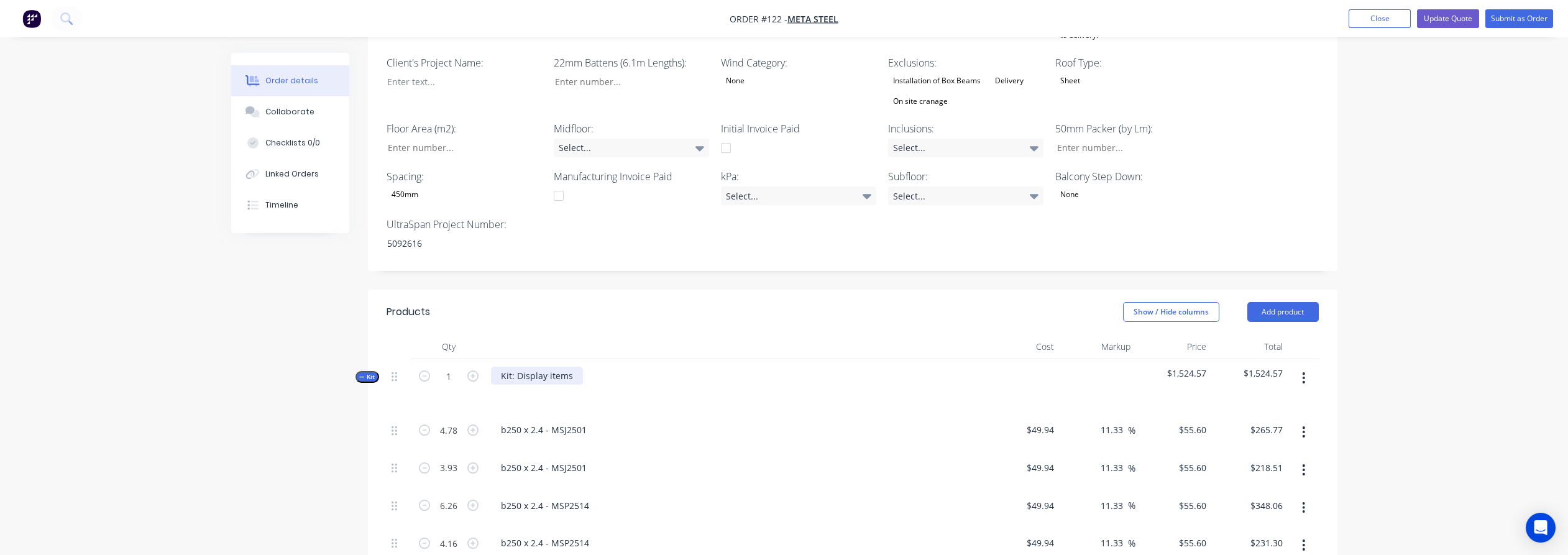
click at [525, 366] on div "Kit: Display items" at bounding box center [537, 375] width 92 height 18
drag, startPoint x: 543, startPoint y: 357, endPoint x: 498, endPoint y: 359, distance: 45.0
click at [476, 359] on div "Kit 1 Kit: Display items $1,524.57 $1,524.57" at bounding box center [853, 386] width 932 height 54
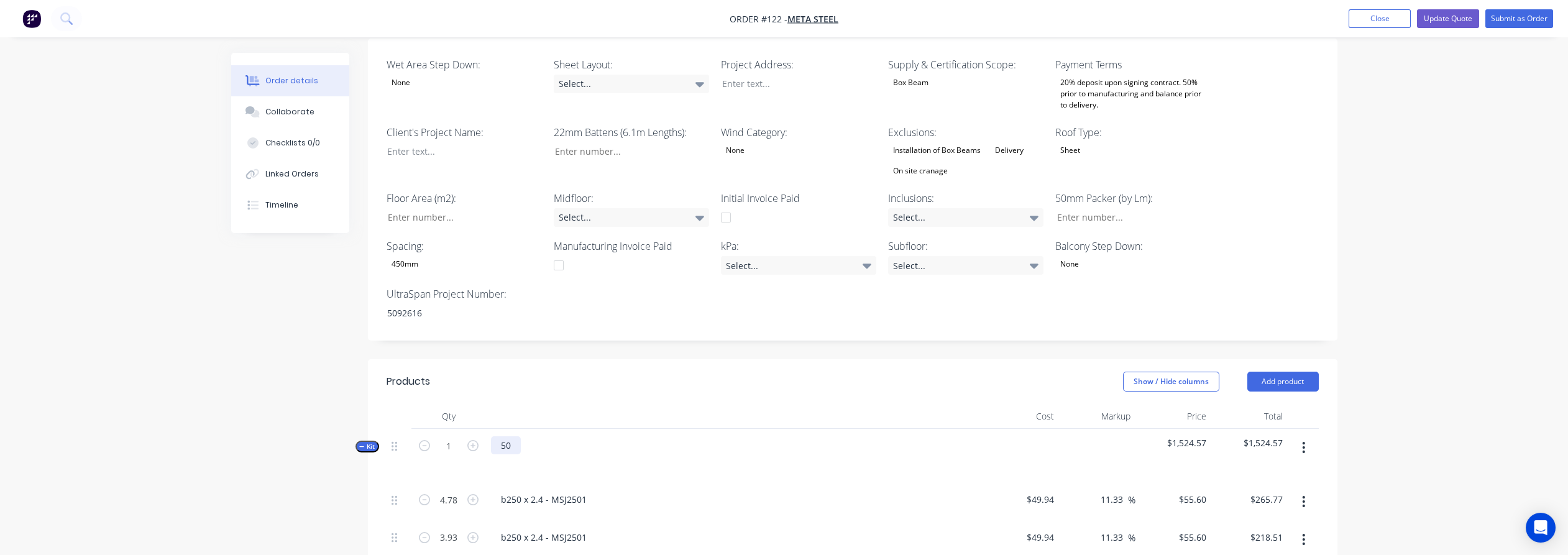
scroll to position [345, 0]
click at [1368, 163] on div "Order details Collaborate Checklists 0/0 Linked Orders Timeline Order details C…" at bounding box center [784, 373] width 1568 height 1437
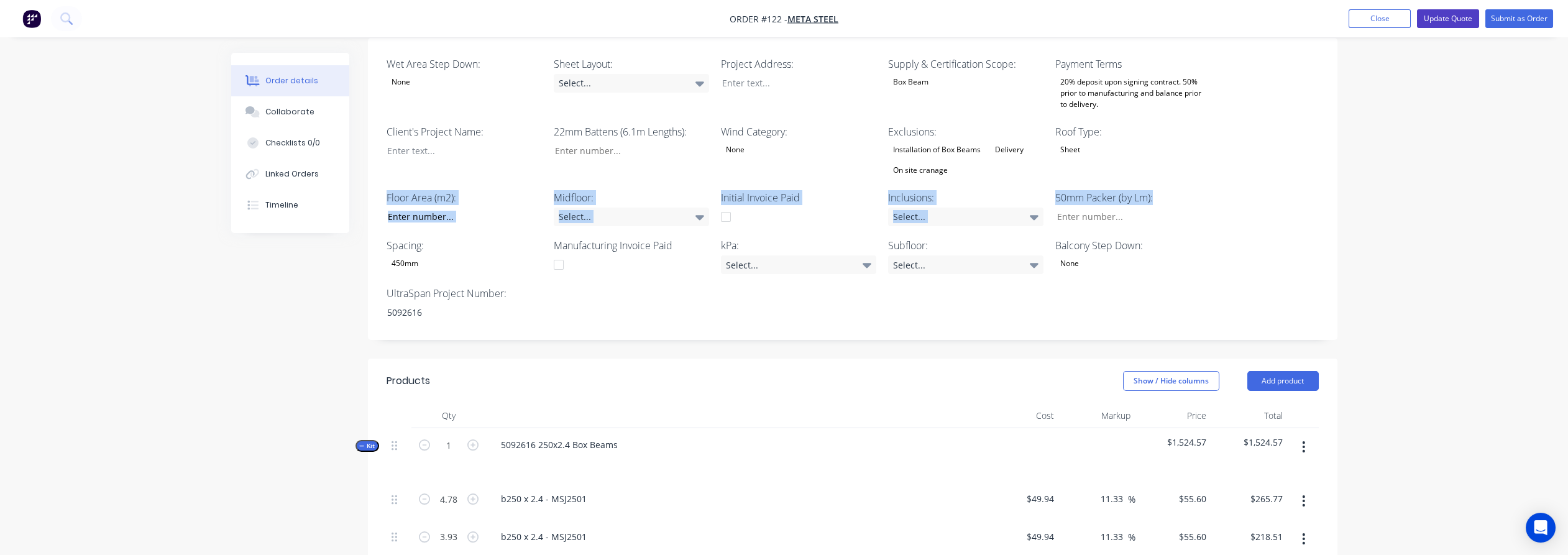
drag, startPoint x: 1368, startPoint y: 163, endPoint x: 1451, endPoint y: 17, distance: 167.9
click at [1451, 17] on button "Update Quote" at bounding box center [1448, 18] width 62 height 18
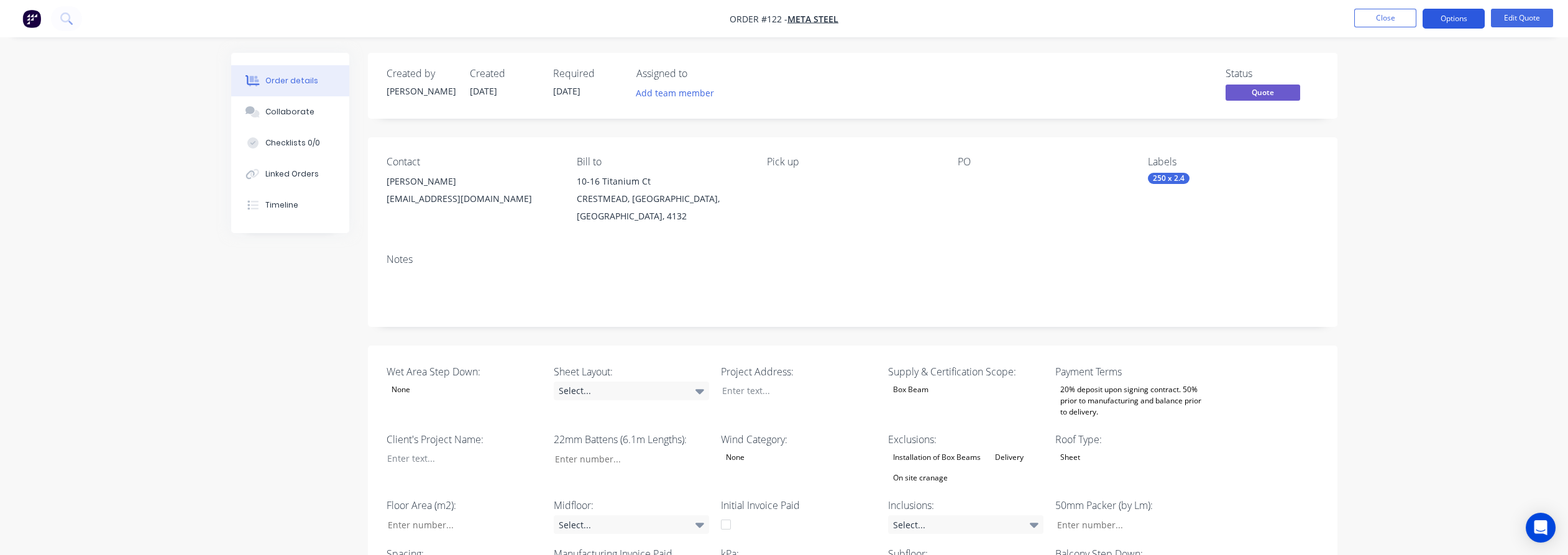
click at [1451, 15] on button "Options" at bounding box center [1453, 18] width 62 height 20
click at [1414, 71] on div "Quote" at bounding box center [1416, 75] width 115 height 18
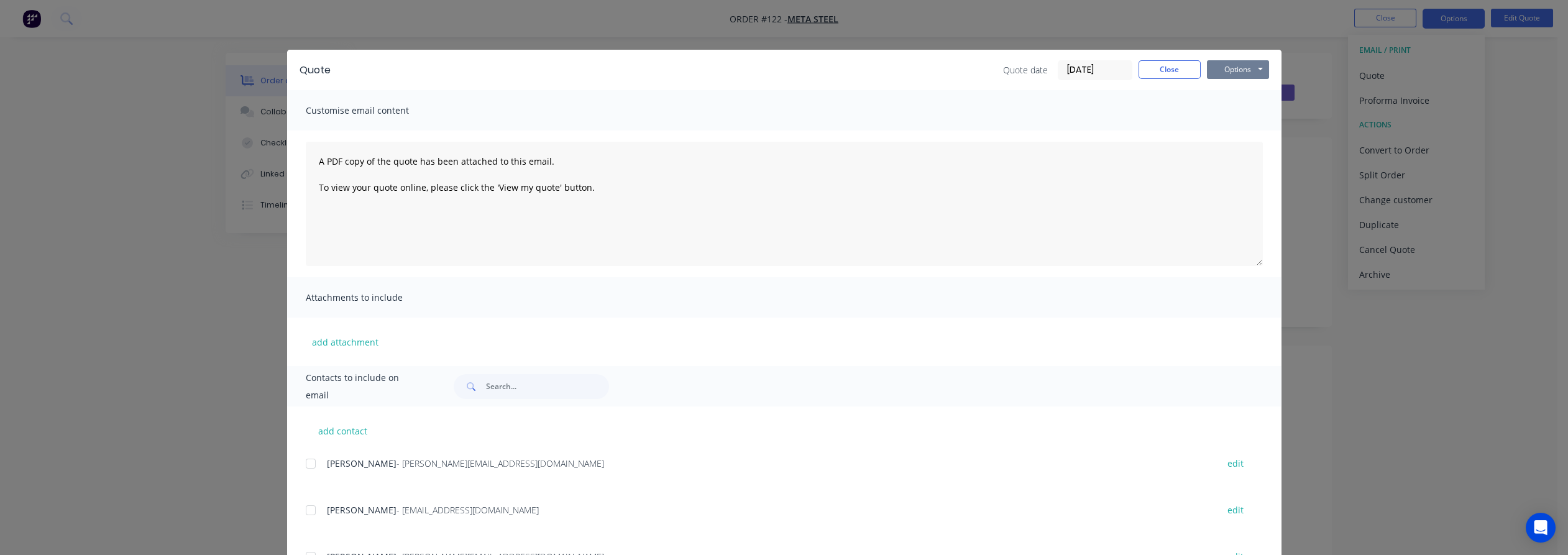
click at [1241, 69] on button "Options" at bounding box center [1238, 69] width 62 height 18
click at [1257, 88] on button "Preview" at bounding box center [1247, 92] width 80 height 20
click at [1170, 68] on button "Close" at bounding box center [1169, 69] width 62 height 18
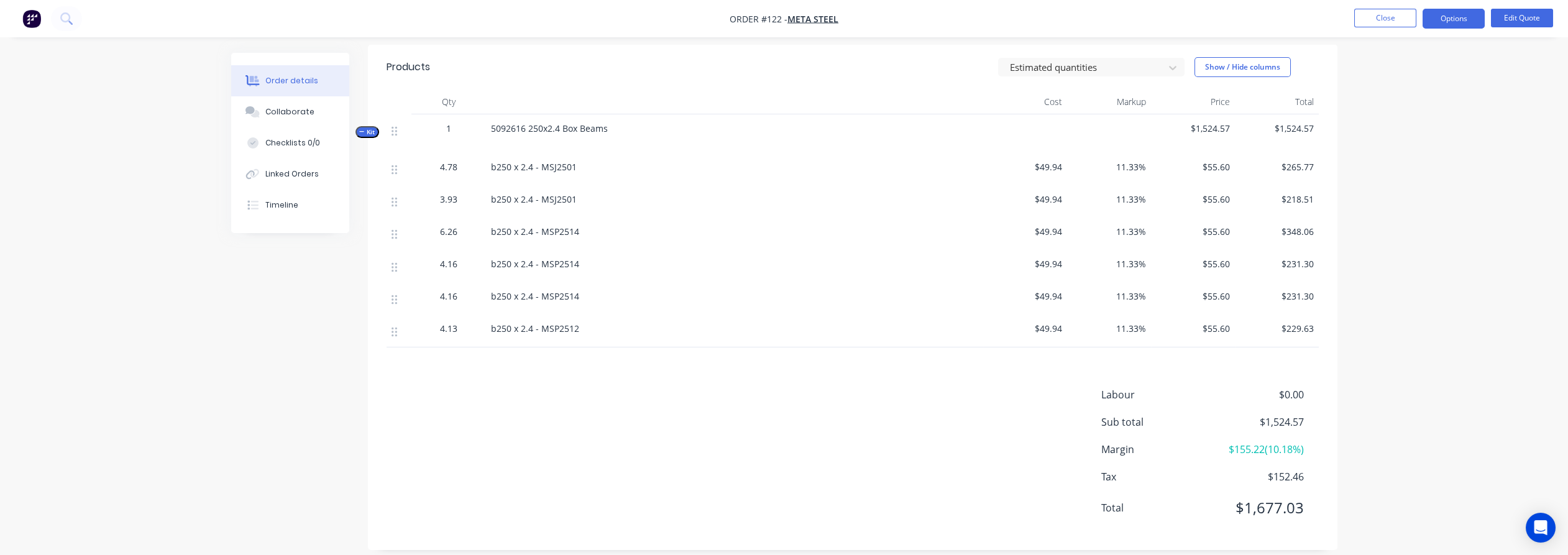
scroll to position [623, 0]
click at [1511, 20] on button "Edit Quote" at bounding box center [1522, 18] width 62 height 18
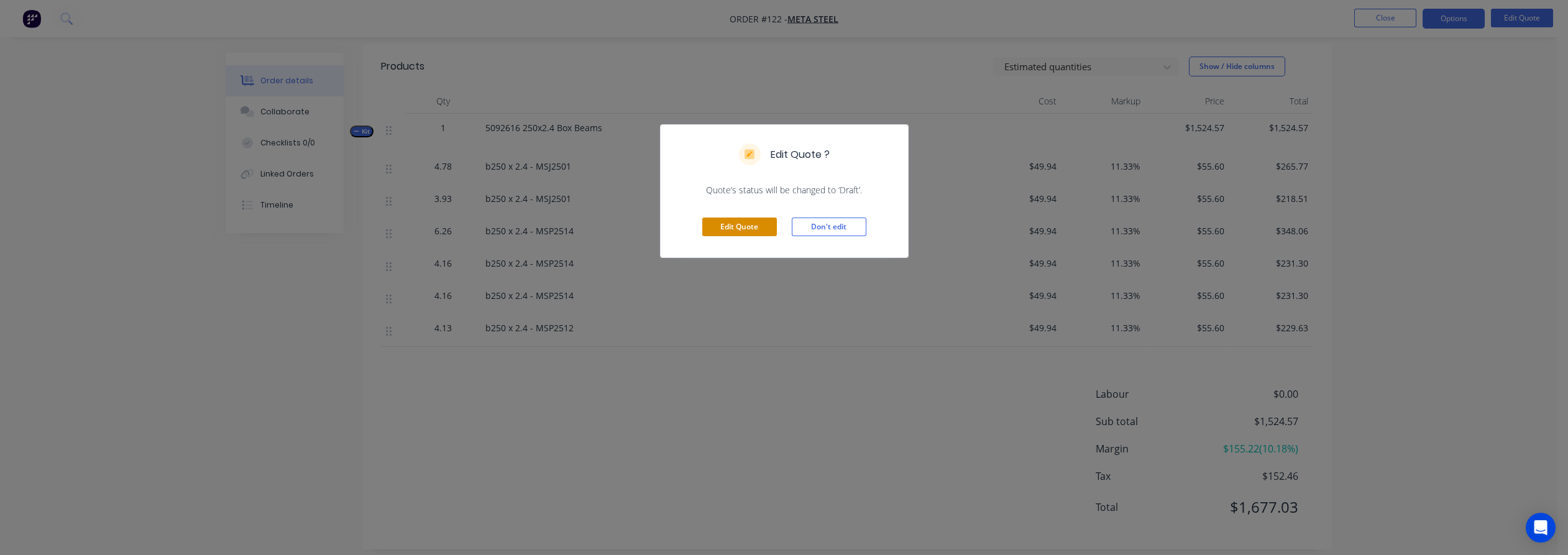
click at [751, 225] on button "Edit Quote" at bounding box center [739, 227] width 75 height 18
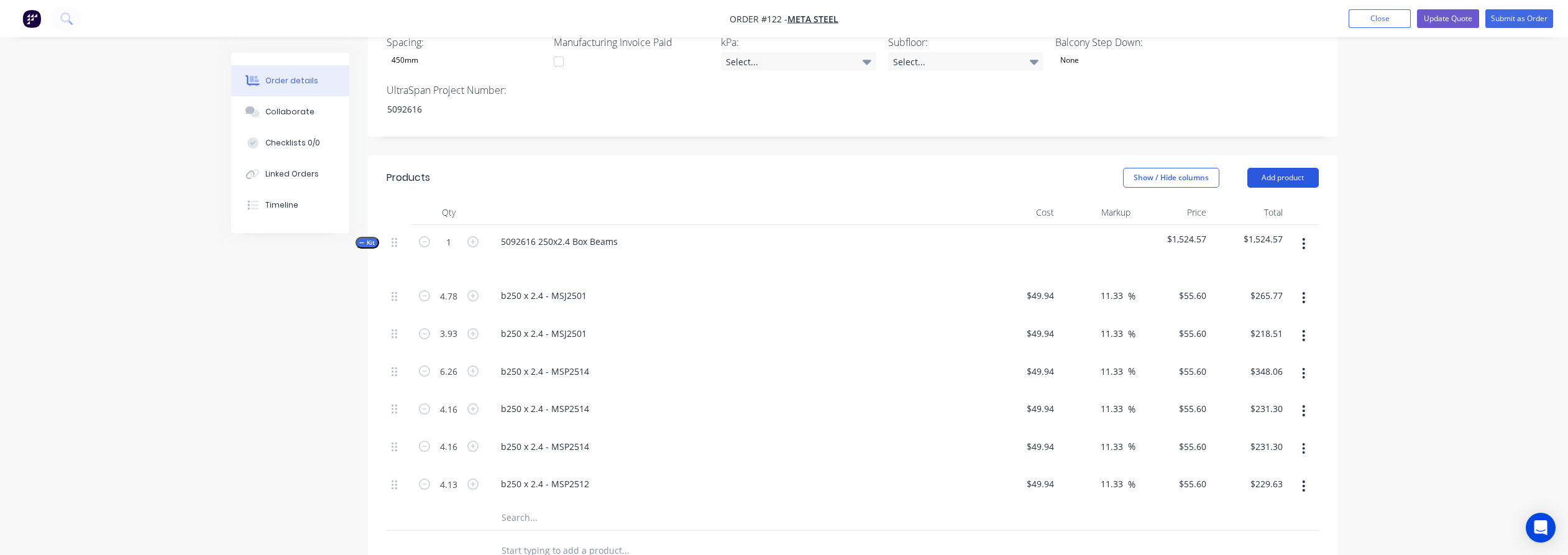
scroll to position [552, 0]
click at [1281, 164] on button "Add product" at bounding box center [1283, 174] width 71 height 20
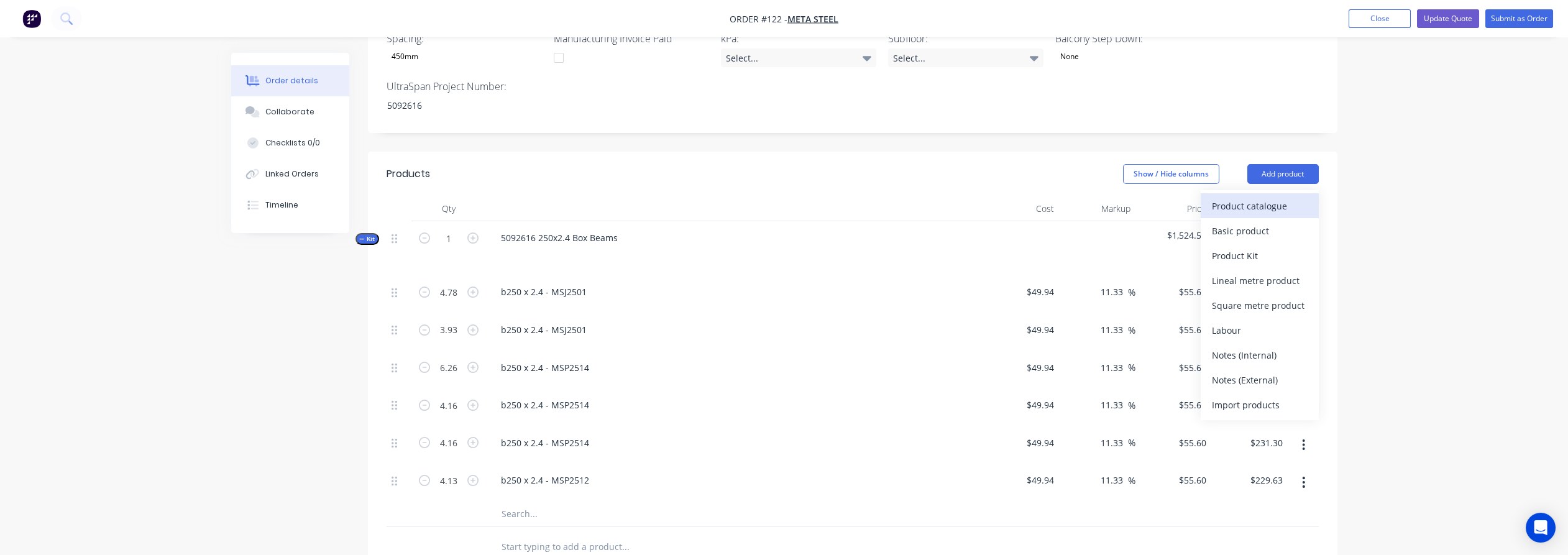
click at [1265, 197] on div "Product catalogue" at bounding box center [1259, 205] width 95 height 18
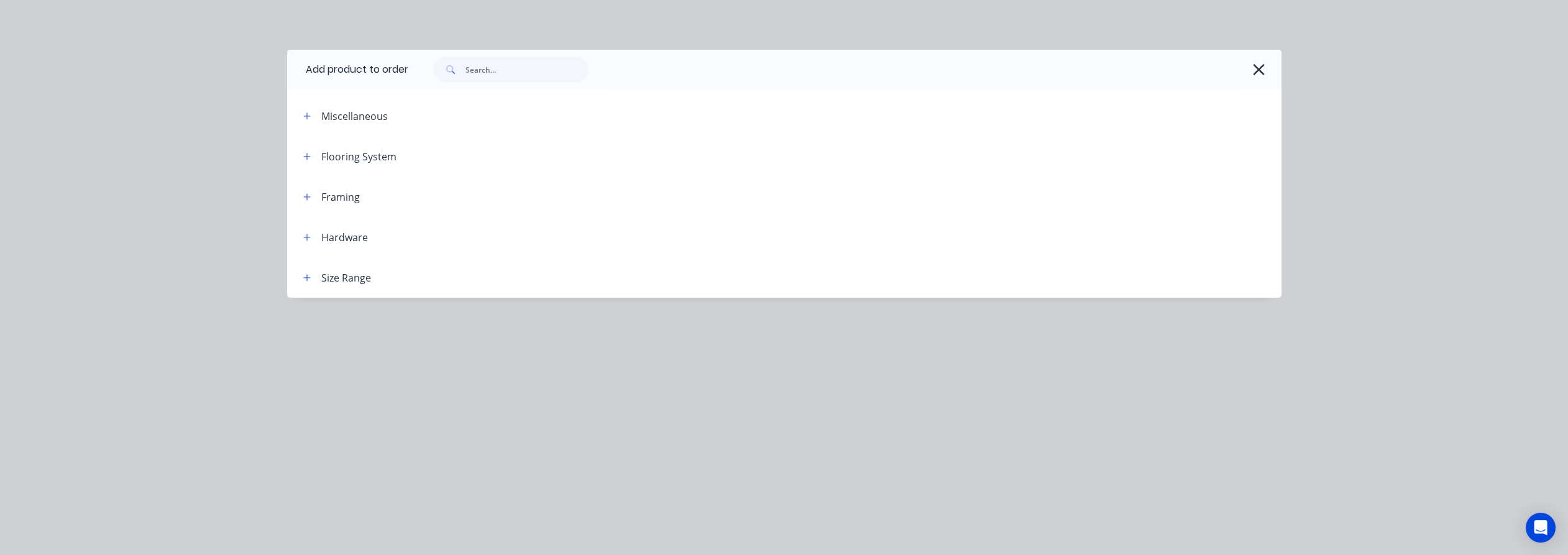
click at [294, 117] on header "Miscellaneous" at bounding box center [784, 116] width 994 height 41
click at [297, 117] on div "Miscellaneous" at bounding box center [399, 116] width 211 height 16
click at [304, 117] on button "button" at bounding box center [307, 116] width 16 height 16
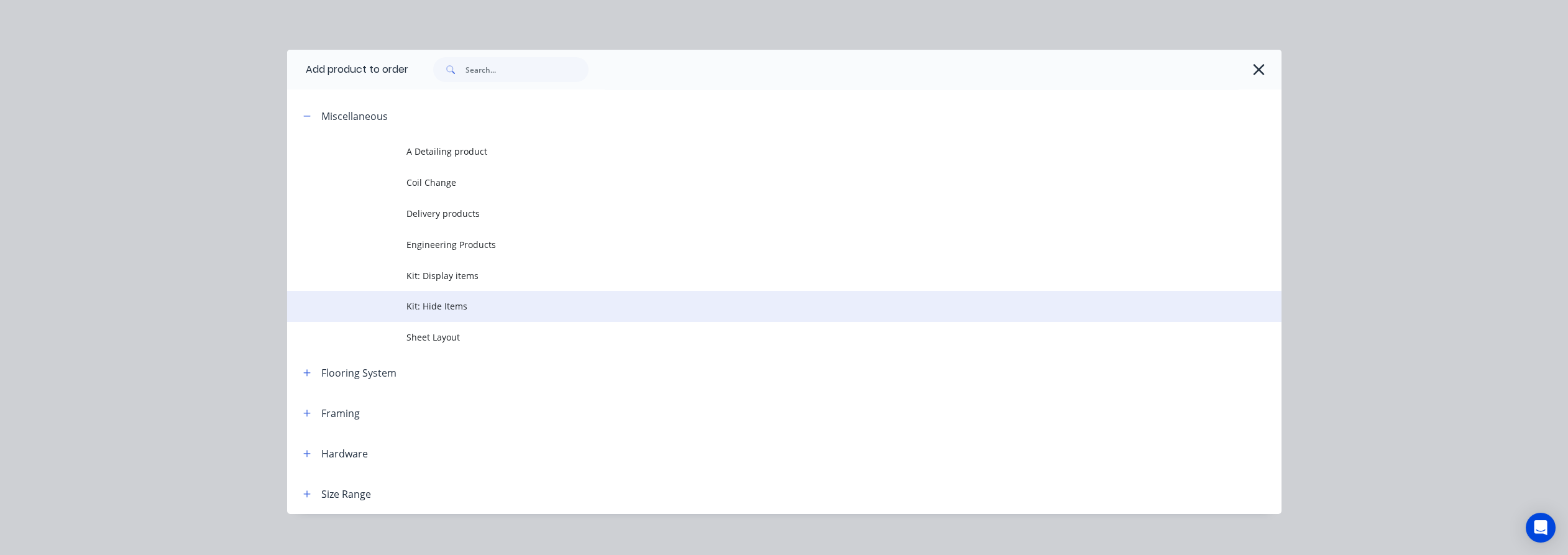
click at [498, 305] on span "Kit: Hide Items" at bounding box center [756, 306] width 700 height 13
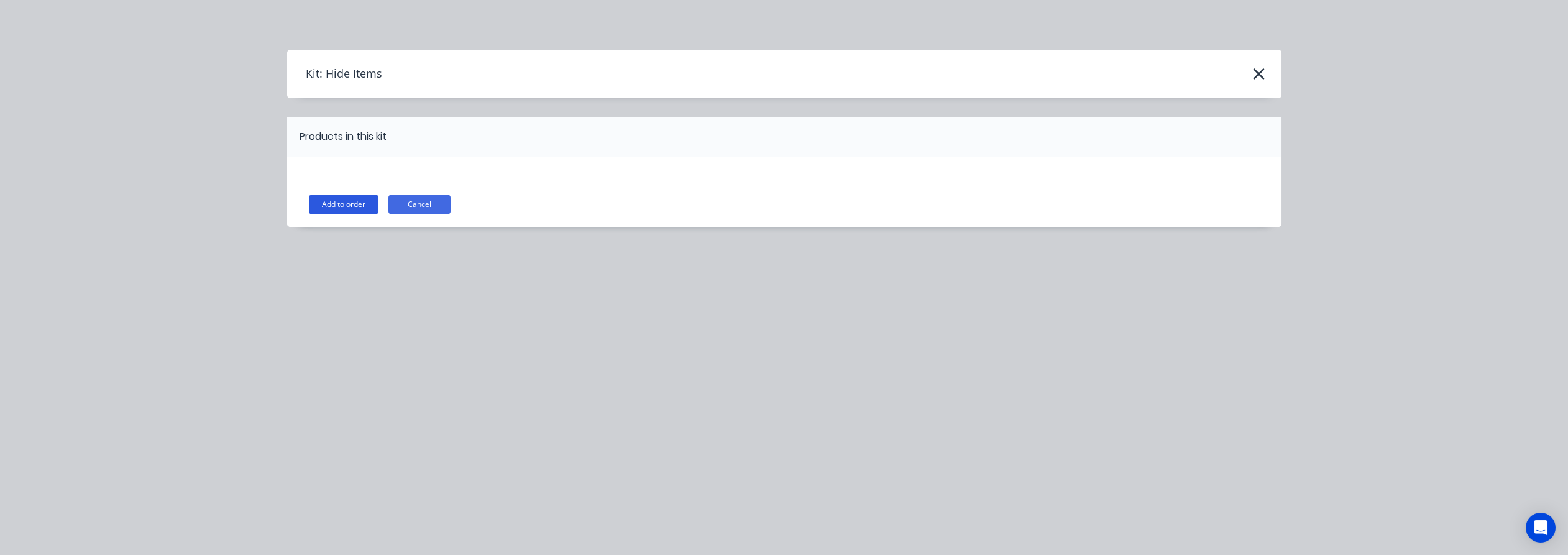
click at [351, 203] on button "Add to order" at bounding box center [343, 204] width 69 height 20
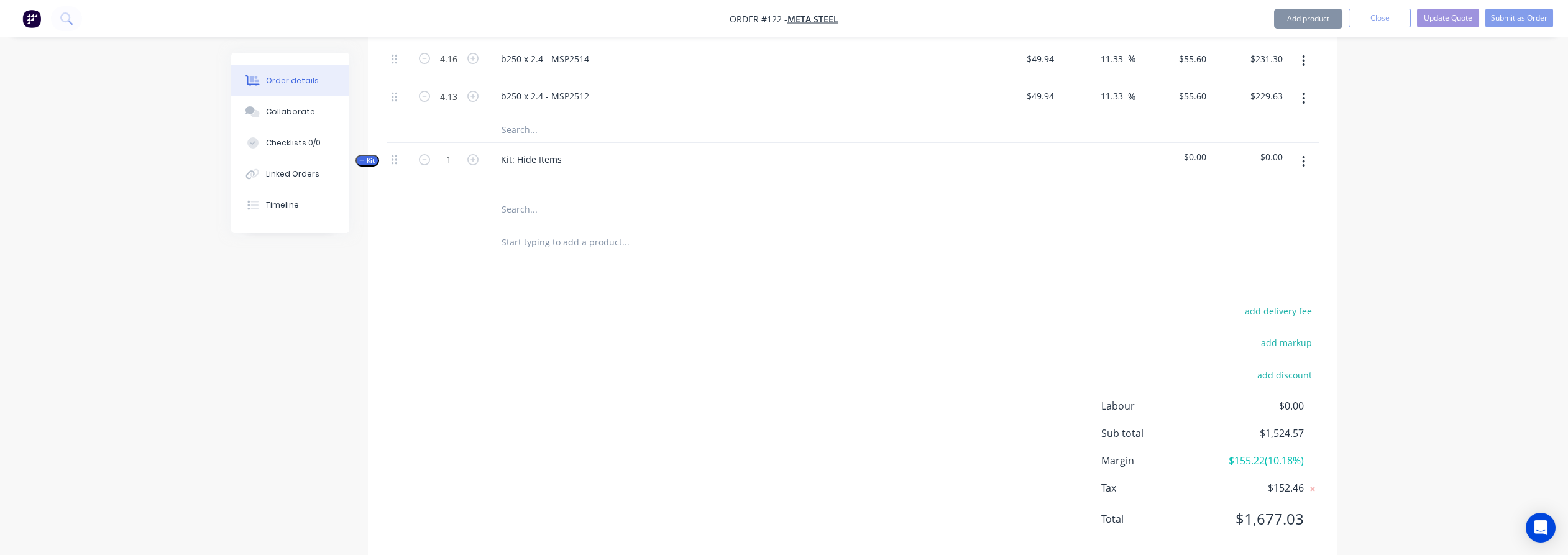
scroll to position [939, 0]
click at [537, 194] on input "text" at bounding box center [625, 206] width 249 height 25
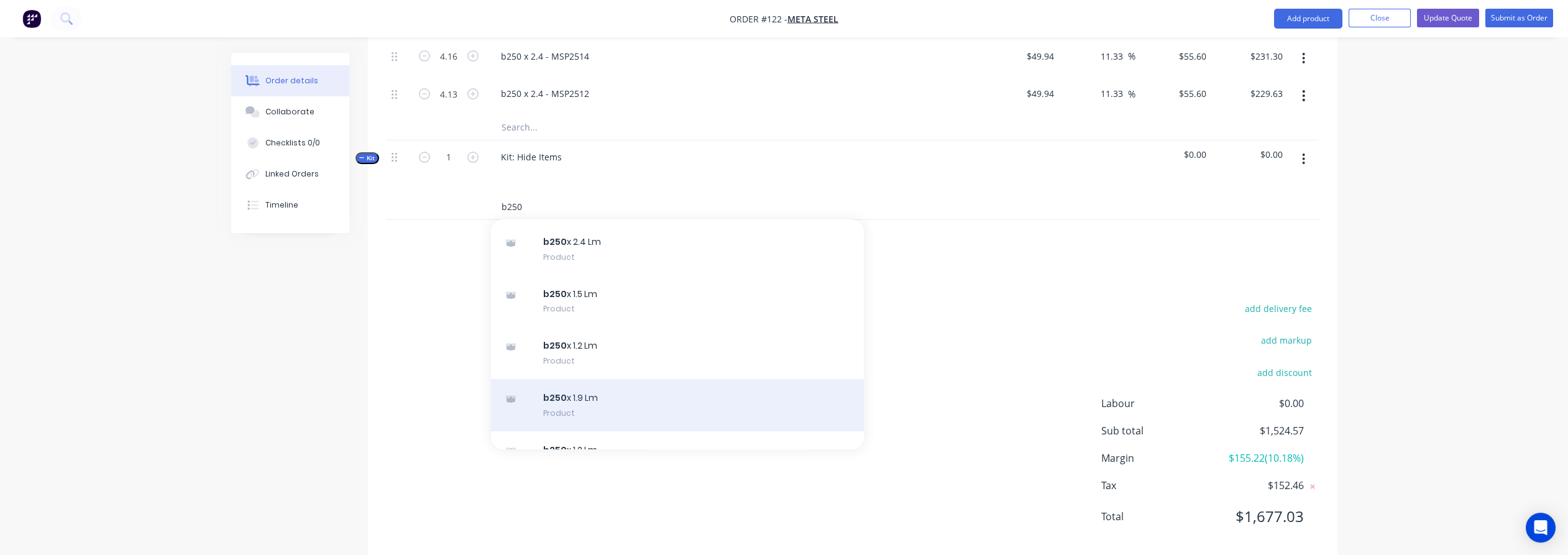
scroll to position [0, 0]
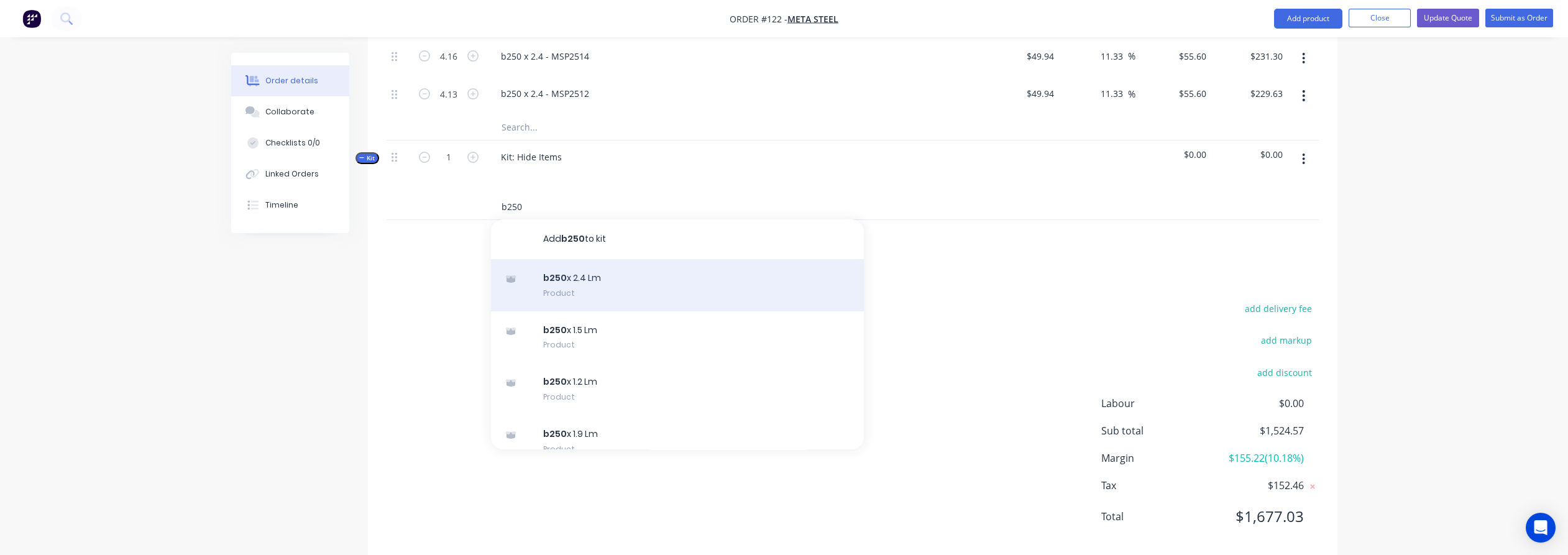
type input "b250"
click at [615, 265] on div "b250 x 2.4 Lm Product" at bounding box center [677, 285] width 373 height 52
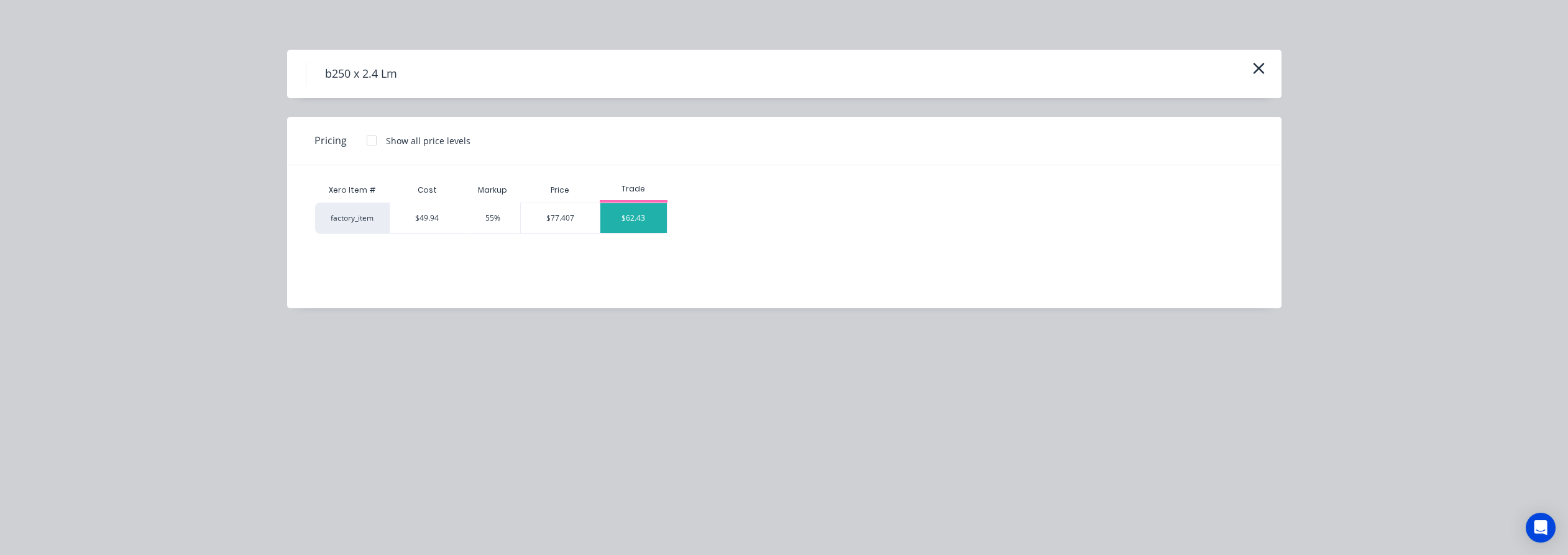
click at [642, 219] on div "$62.43" at bounding box center [634, 218] width 67 height 30
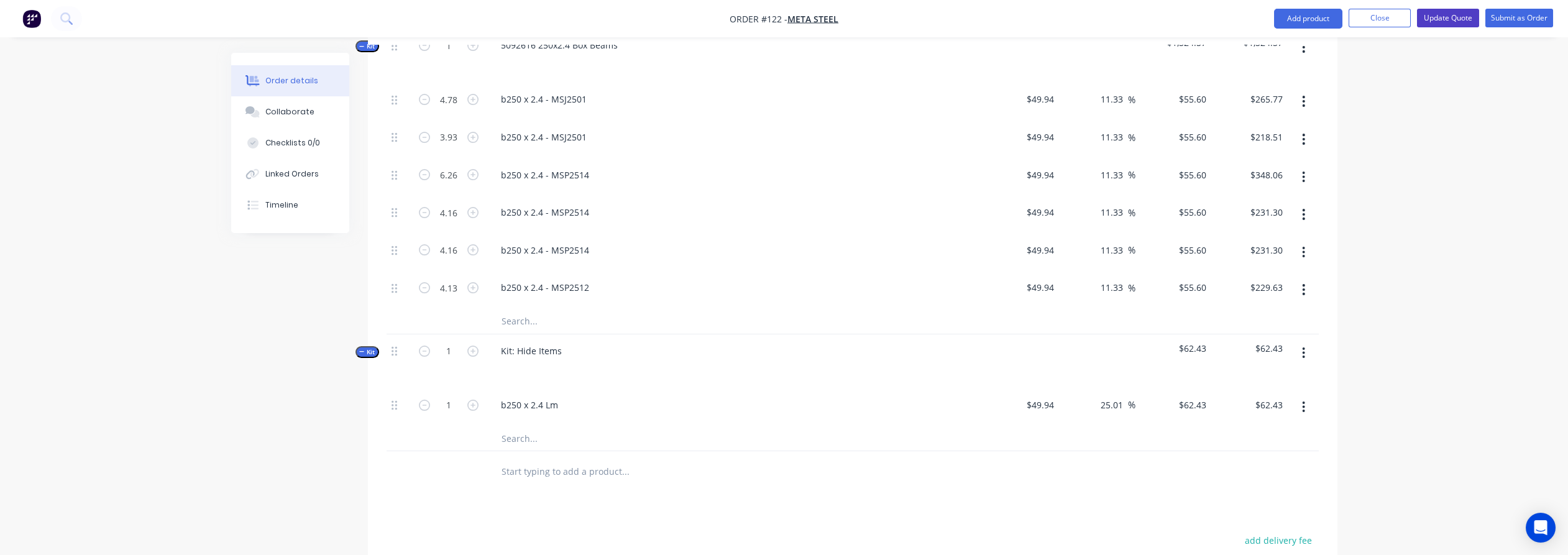
scroll to position [732, 0]
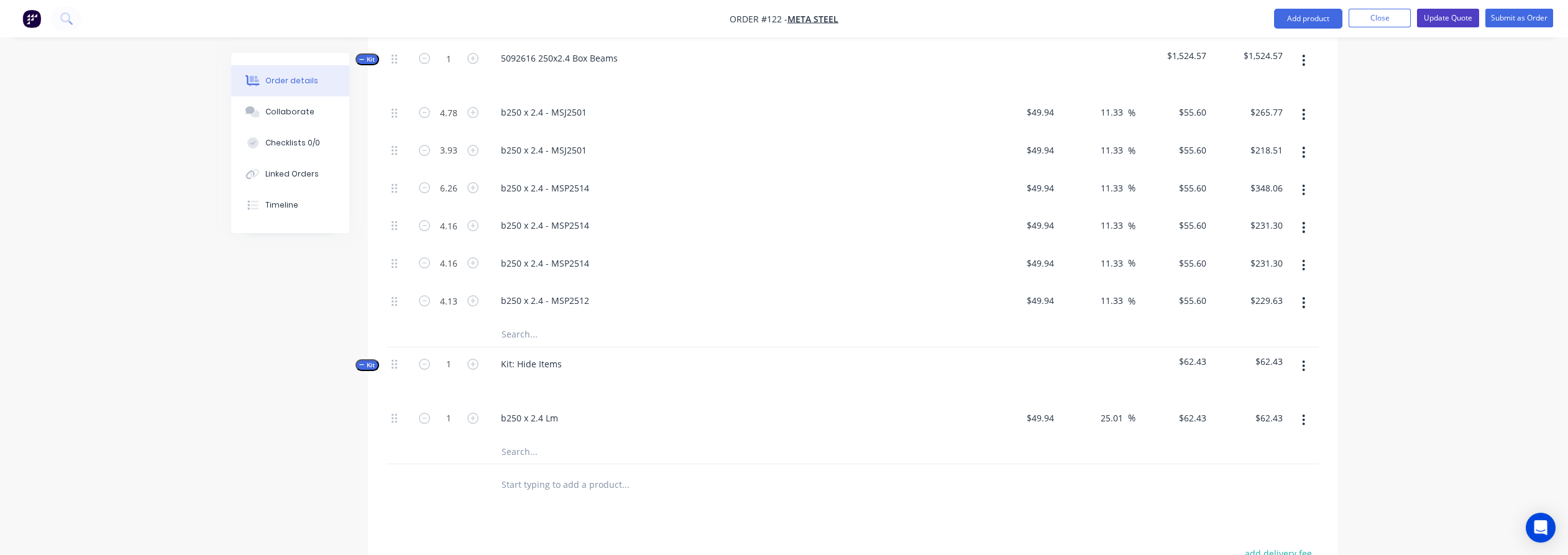
click at [1451, 19] on button "Update Quote" at bounding box center [1448, 18] width 62 height 18
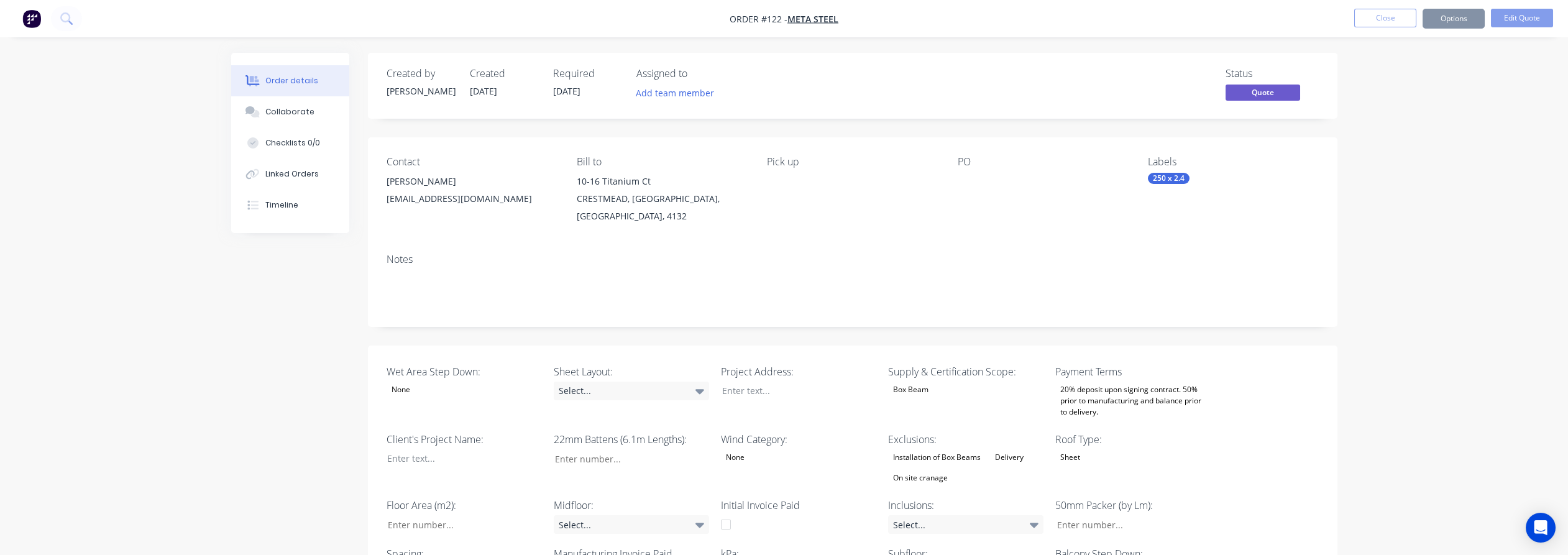
click at [1453, 18] on button "Options" at bounding box center [1453, 18] width 62 height 20
click at [1416, 69] on div "Quote" at bounding box center [1416, 75] width 115 height 18
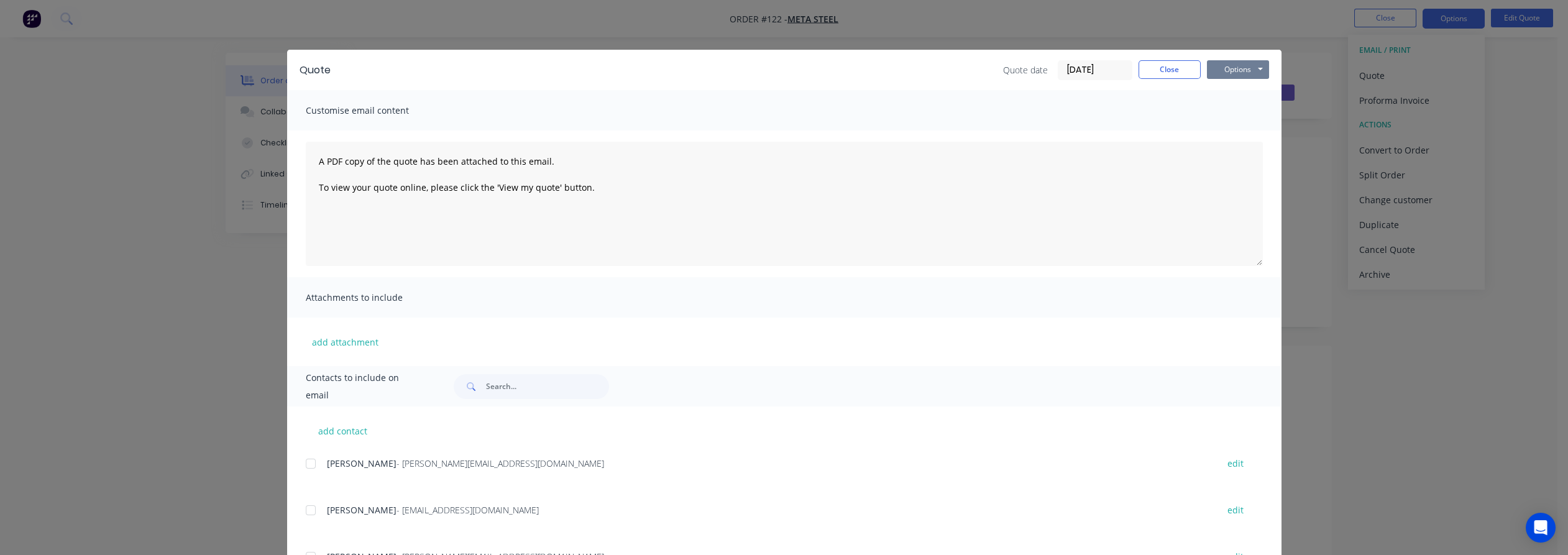
click at [1234, 60] on button "Options" at bounding box center [1238, 69] width 62 height 18
click at [1245, 90] on button "Preview" at bounding box center [1247, 92] width 80 height 20
click at [1158, 70] on button "Close" at bounding box center [1169, 69] width 62 height 18
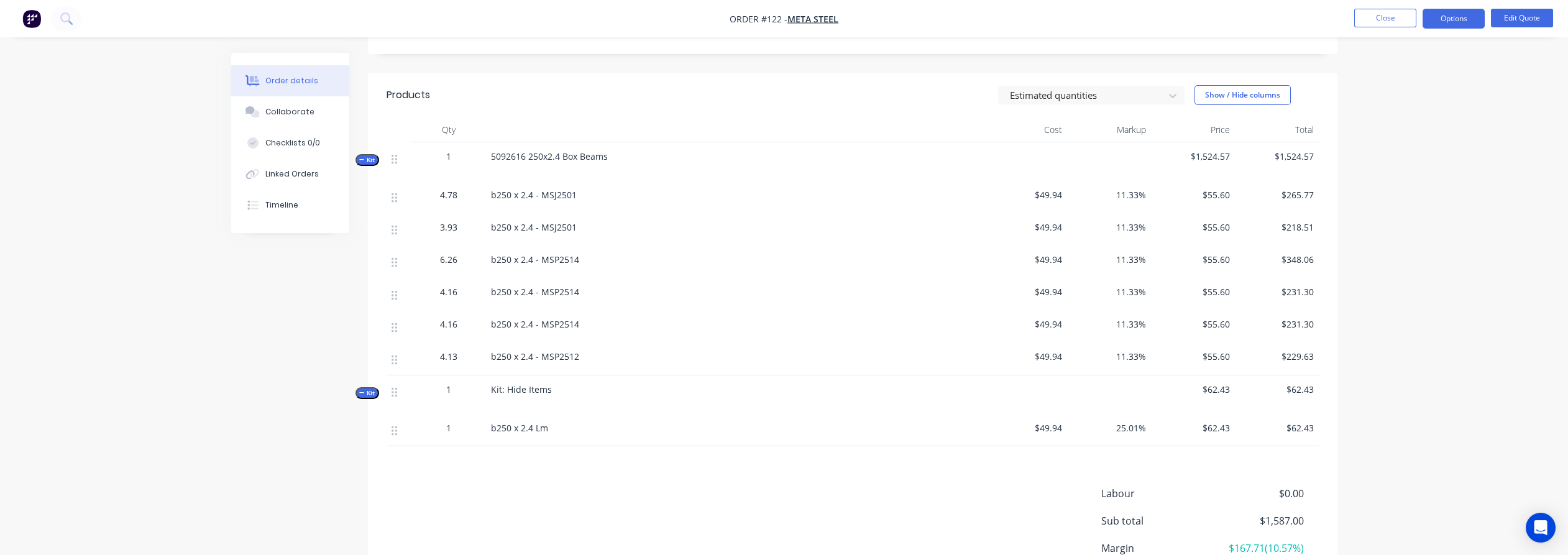
scroll to position [622, 0]
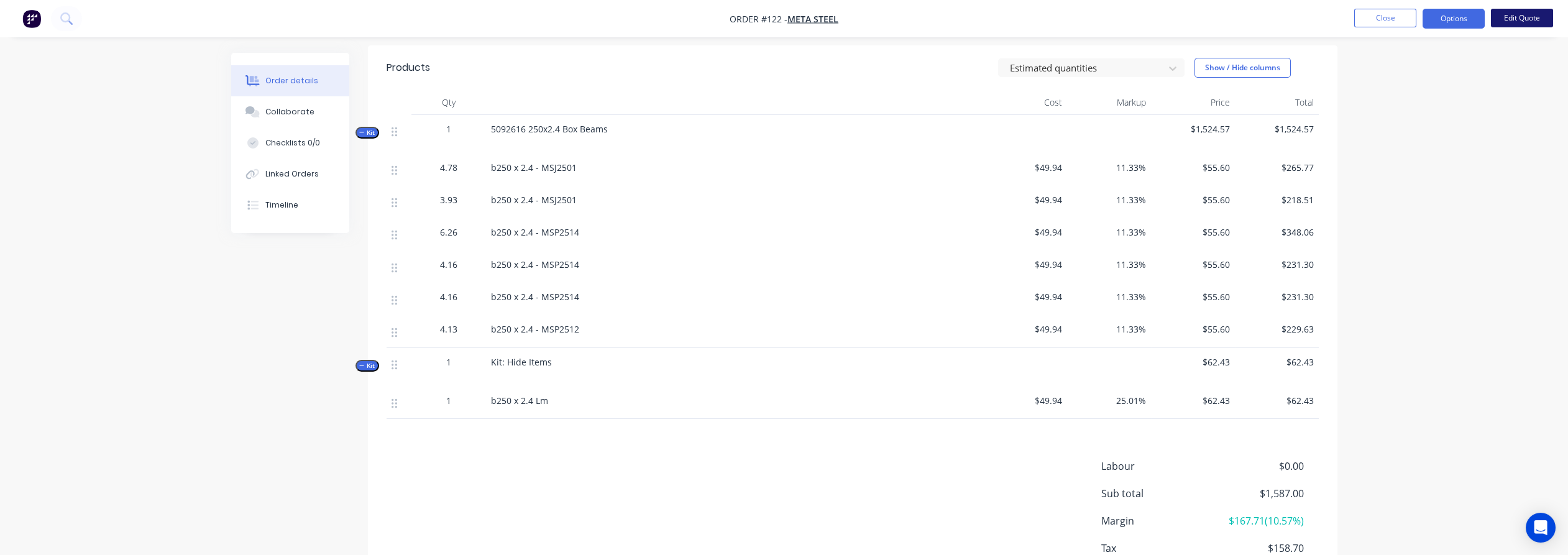
click at [1513, 17] on button "Edit Quote" at bounding box center [1522, 18] width 62 height 18
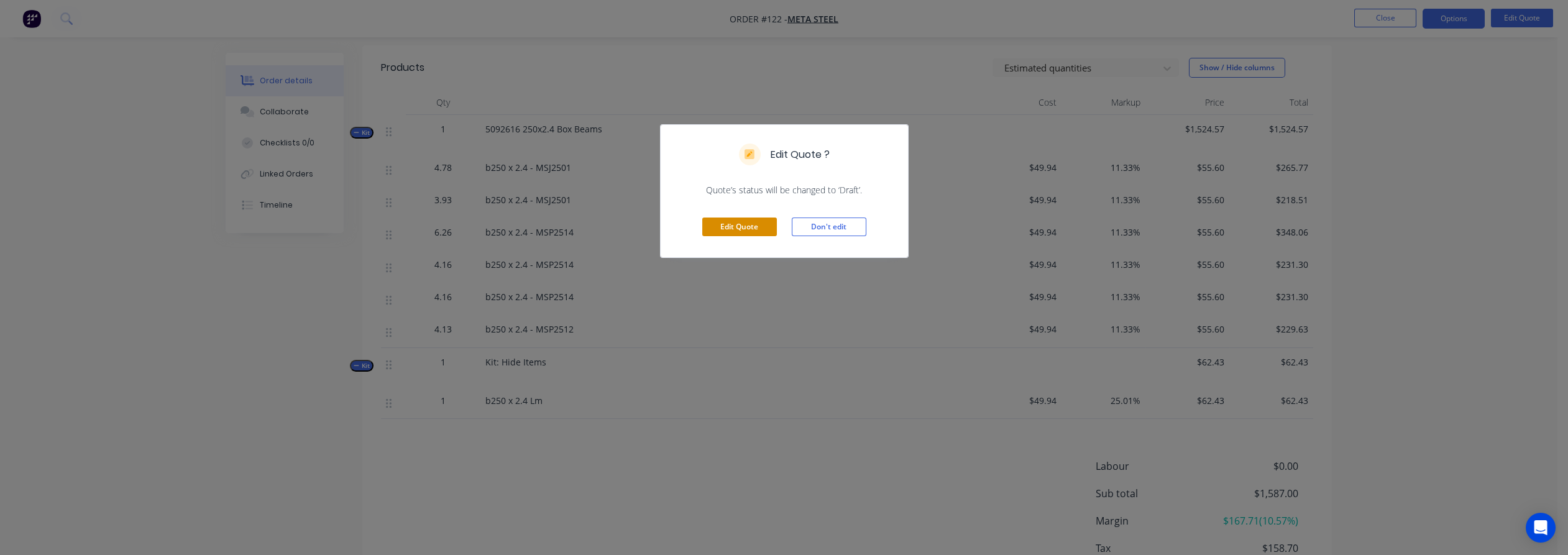
click at [747, 228] on button "Edit Quote" at bounding box center [739, 227] width 75 height 18
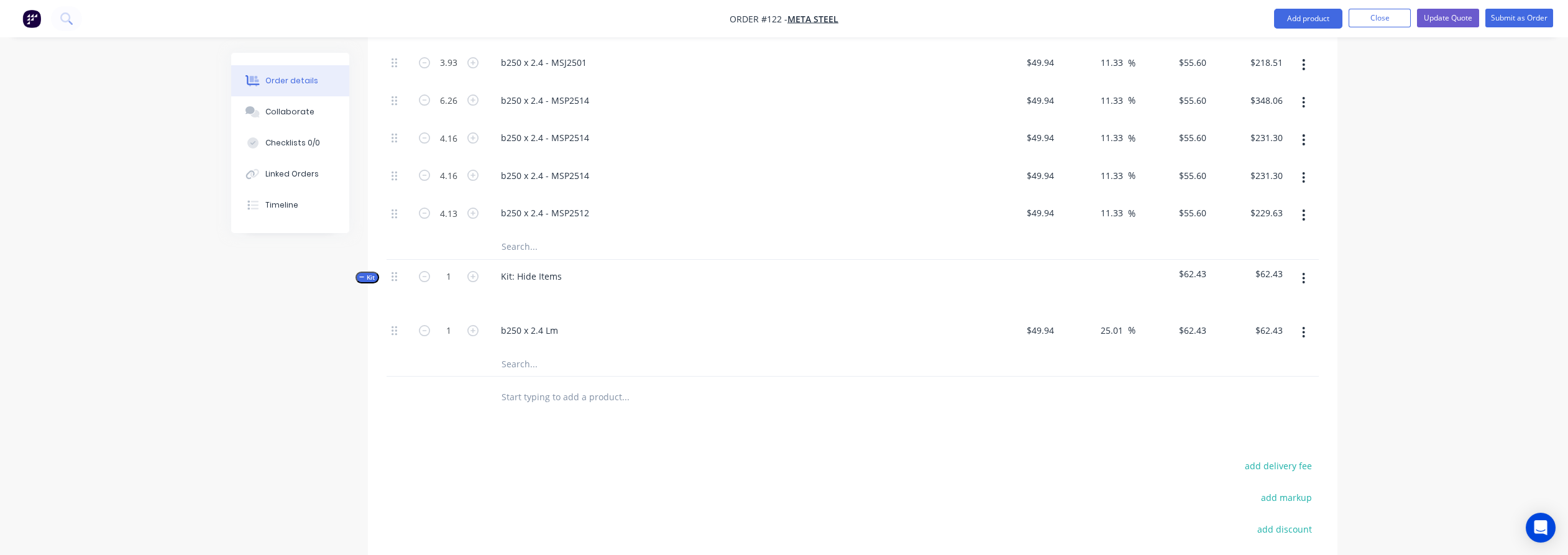
scroll to position [897, 0]
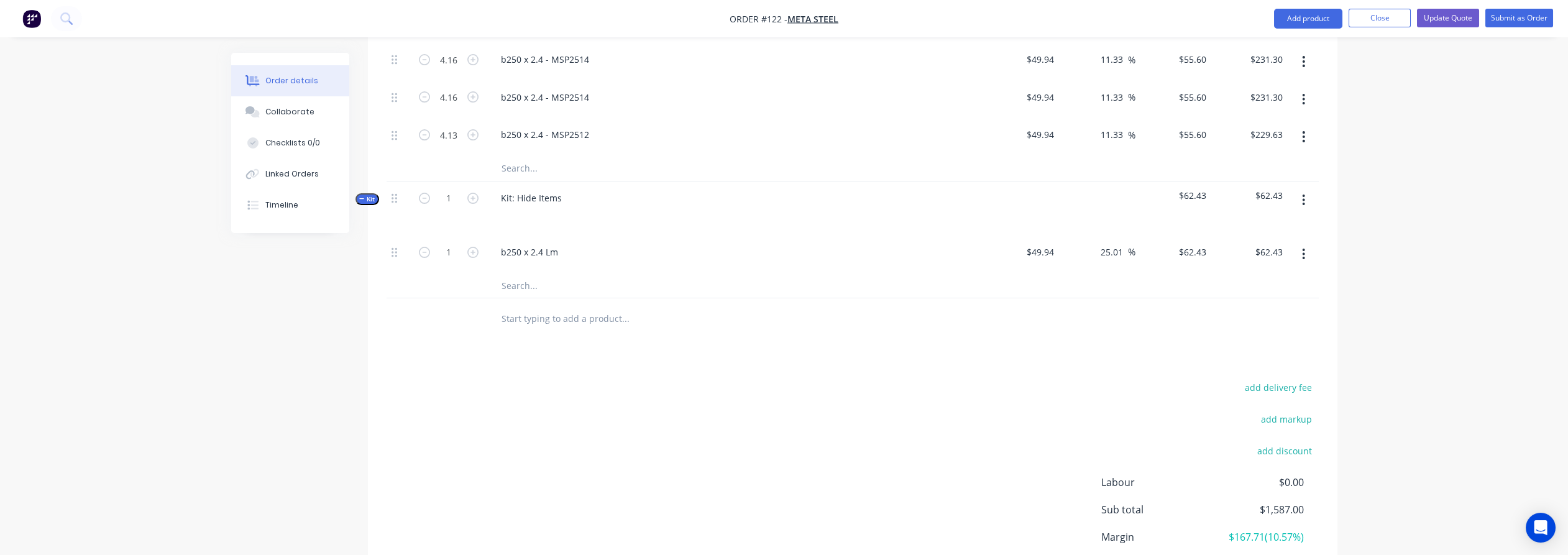
click at [1299, 189] on button "button" at bounding box center [1304, 200] width 30 height 22
click at [1246, 299] on div "Delete" at bounding box center [1259, 307] width 95 height 18
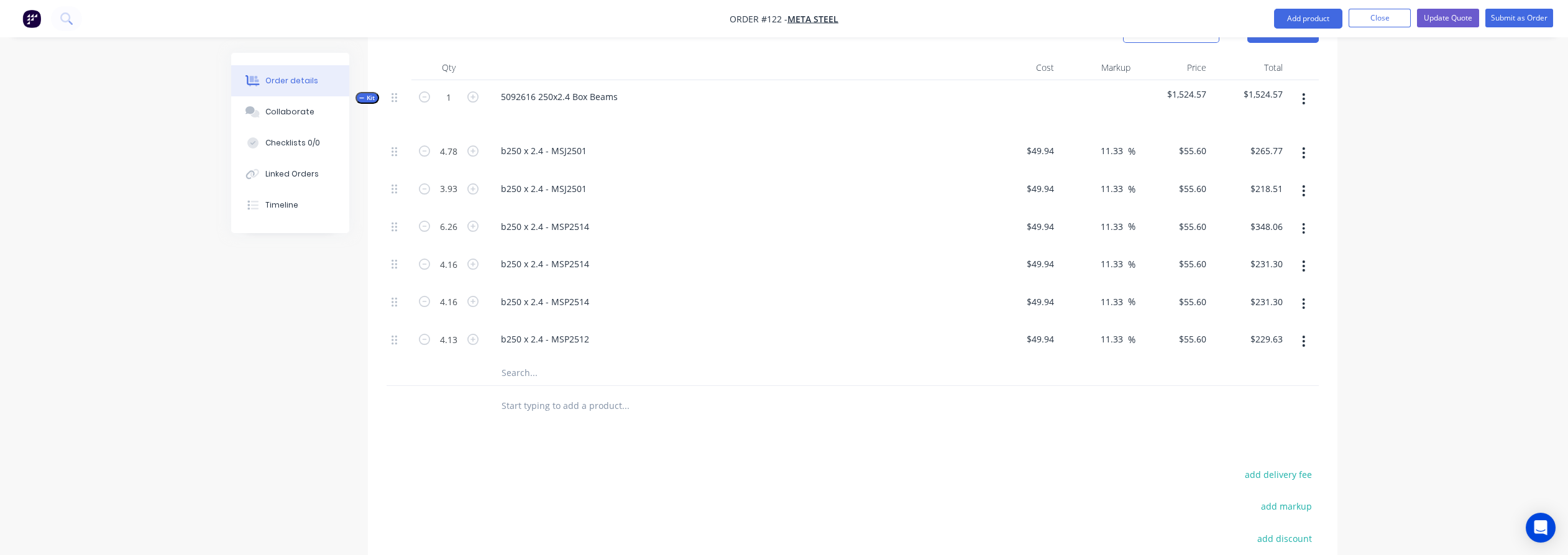
scroll to position [651, 0]
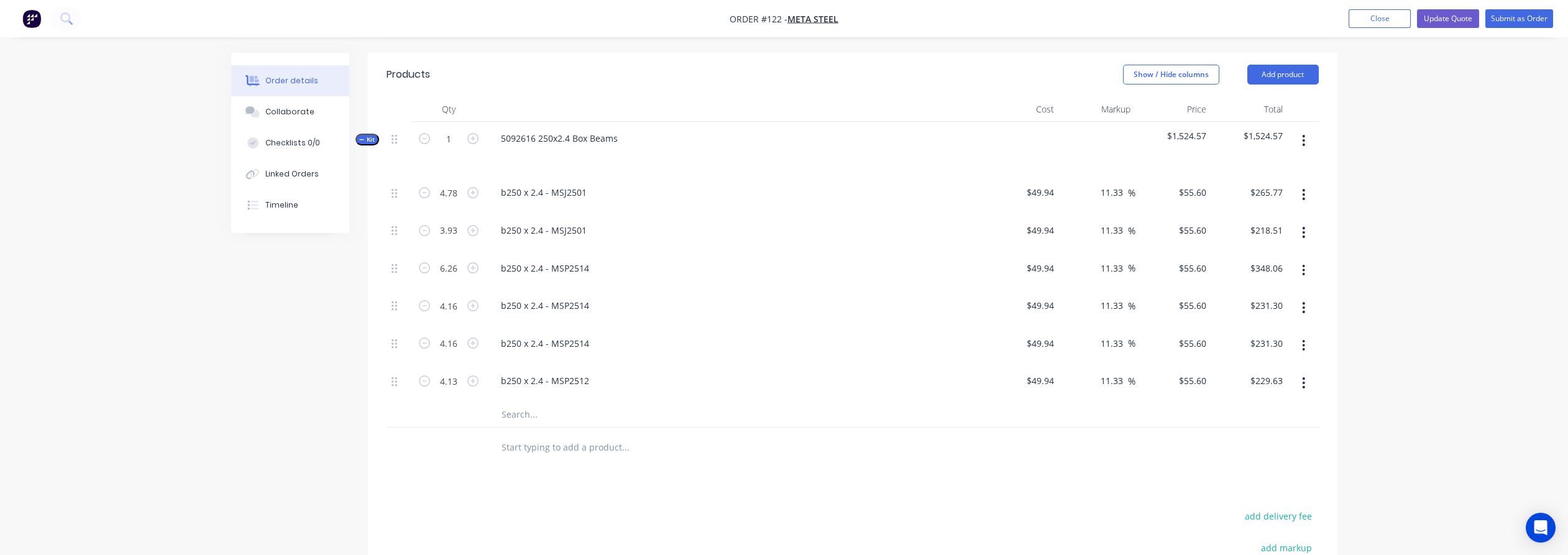
click at [591, 435] on input "text" at bounding box center [625, 447] width 249 height 25
click at [563, 183] on div "b250 x 2.4 - MSJ2501" at bounding box center [544, 191] width 105 height 18
copy div "b250 x 2.4 - MSJ2501"
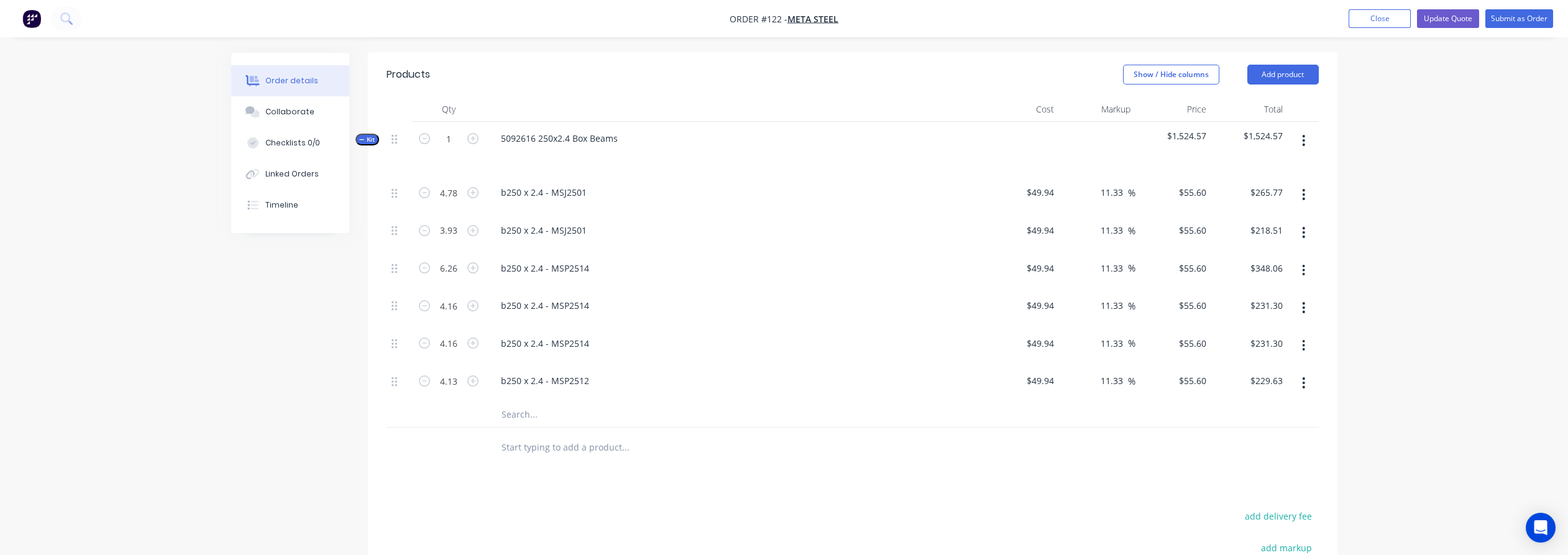
click at [573, 435] on input "text" at bounding box center [625, 447] width 249 height 25
paste input "b250 x 2.4 - MSJ2501"
drag, startPoint x: 590, startPoint y: 426, endPoint x: 545, endPoint y: 427, distance: 45.0
click at [545, 435] on input "b250 x 2.4 - MSJ2501" at bounding box center [625, 447] width 249 height 25
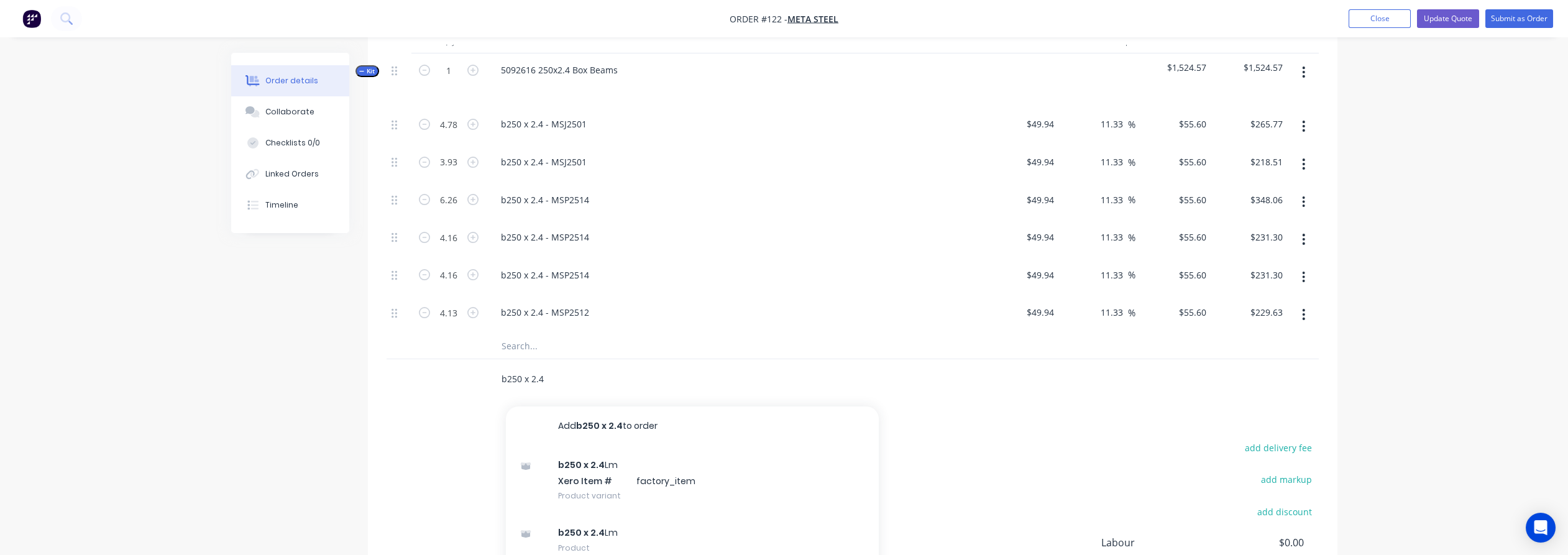
scroll to position [721, 0]
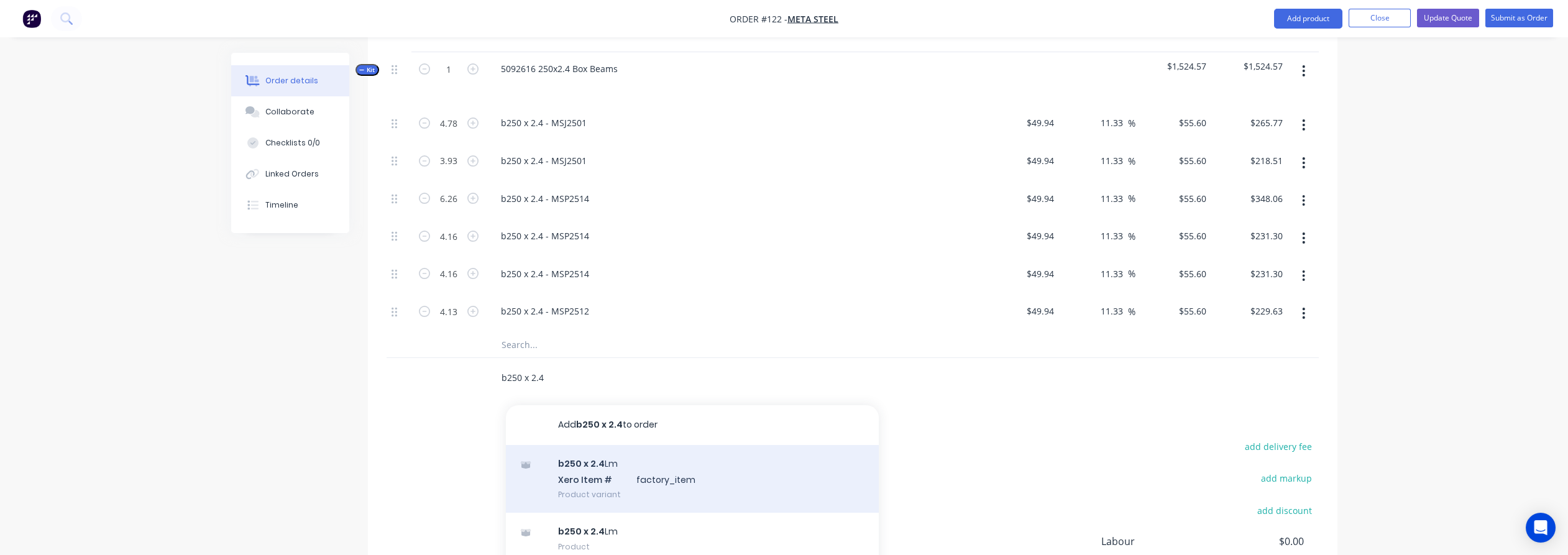
type input "b250 x 2.4"
click at [697, 467] on div "b250 x 2.4 Lm Xero Item # factory_item Product variant" at bounding box center [692, 479] width 373 height 68
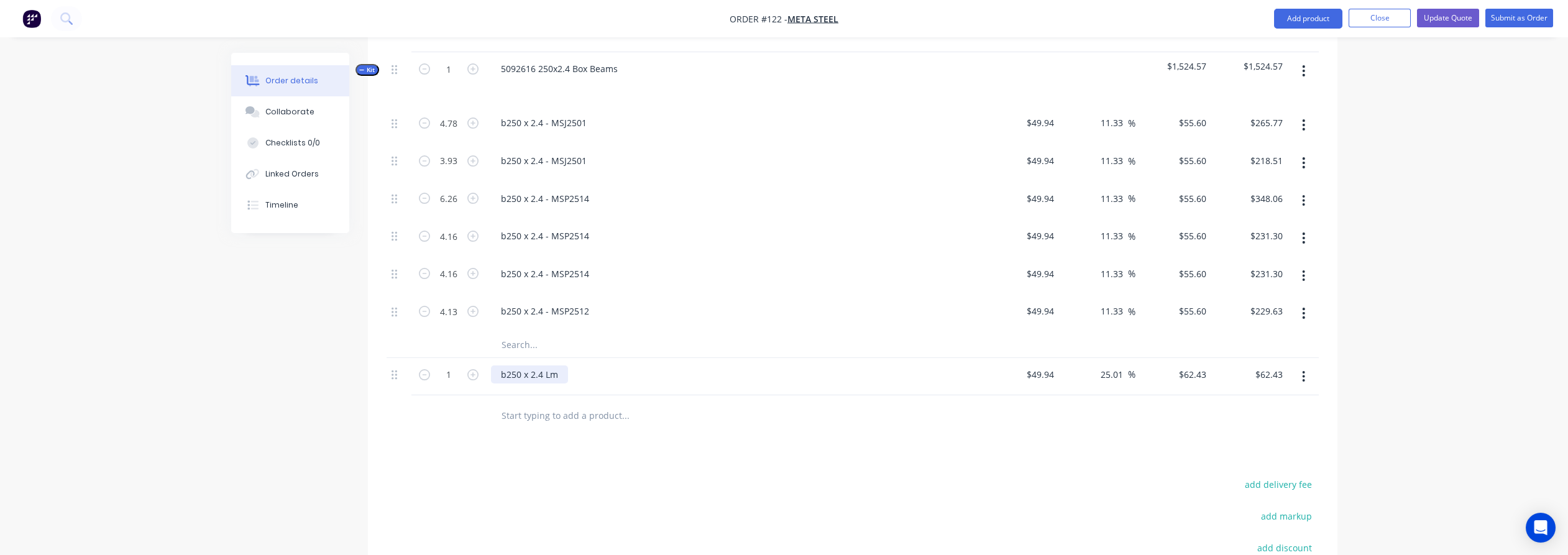
click at [531, 365] on div "b250 x 2.4 Lm" at bounding box center [529, 374] width 77 height 18
click at [533, 365] on div "b250 x 2.4 Lm" at bounding box center [529, 374] width 77 height 18
click at [535, 365] on div "b250 x 2.4 Lm" at bounding box center [529, 374] width 77 height 18
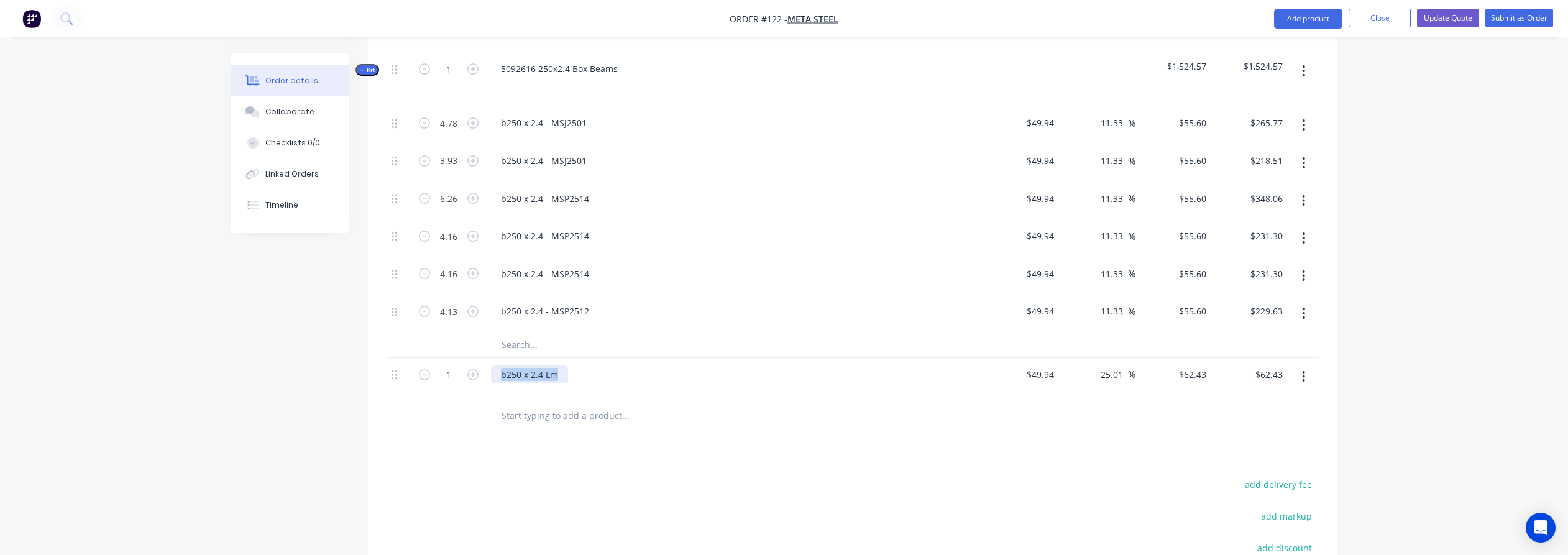
paste div
click at [311, 446] on div "Created by [PERSON_NAME] Created [DATE] Required [DATE] Assigned to Add team me…" at bounding box center [784, 43] width 1106 height 1422
click at [1308, 365] on button "button" at bounding box center [1304, 376] width 30 height 22
click at [1281, 426] on div "Duplicate" at bounding box center [1259, 434] width 95 height 18
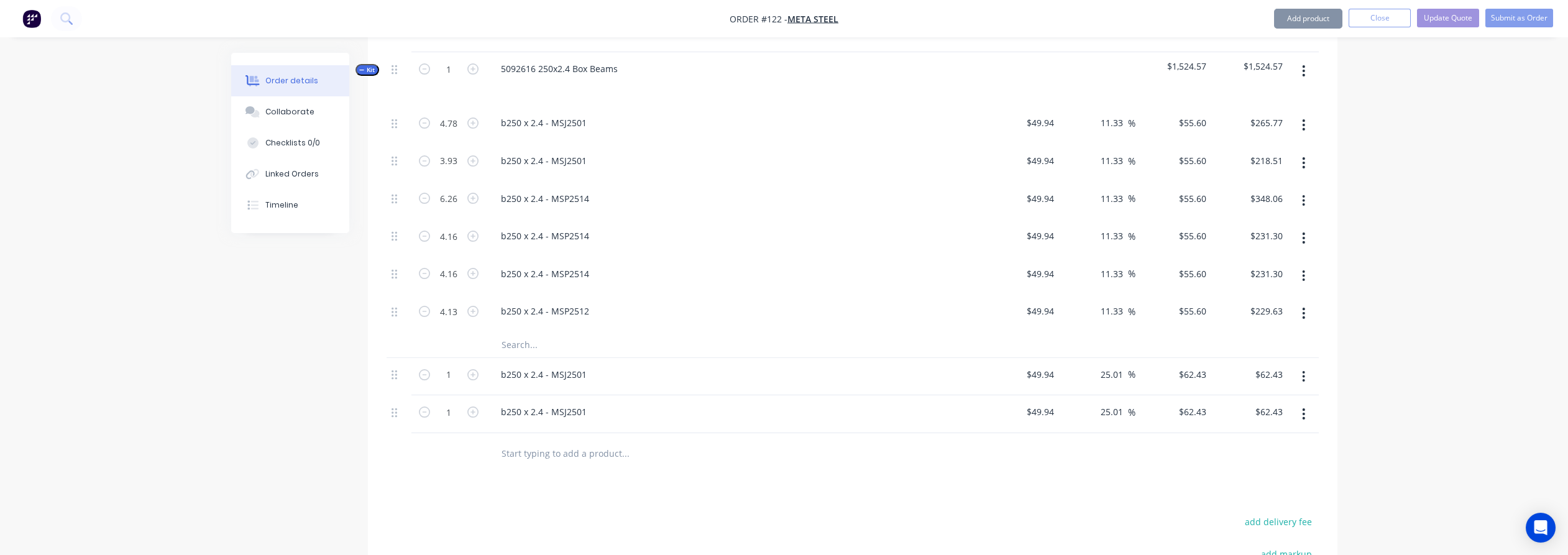
click at [1308, 365] on button "button" at bounding box center [1304, 376] width 30 height 22
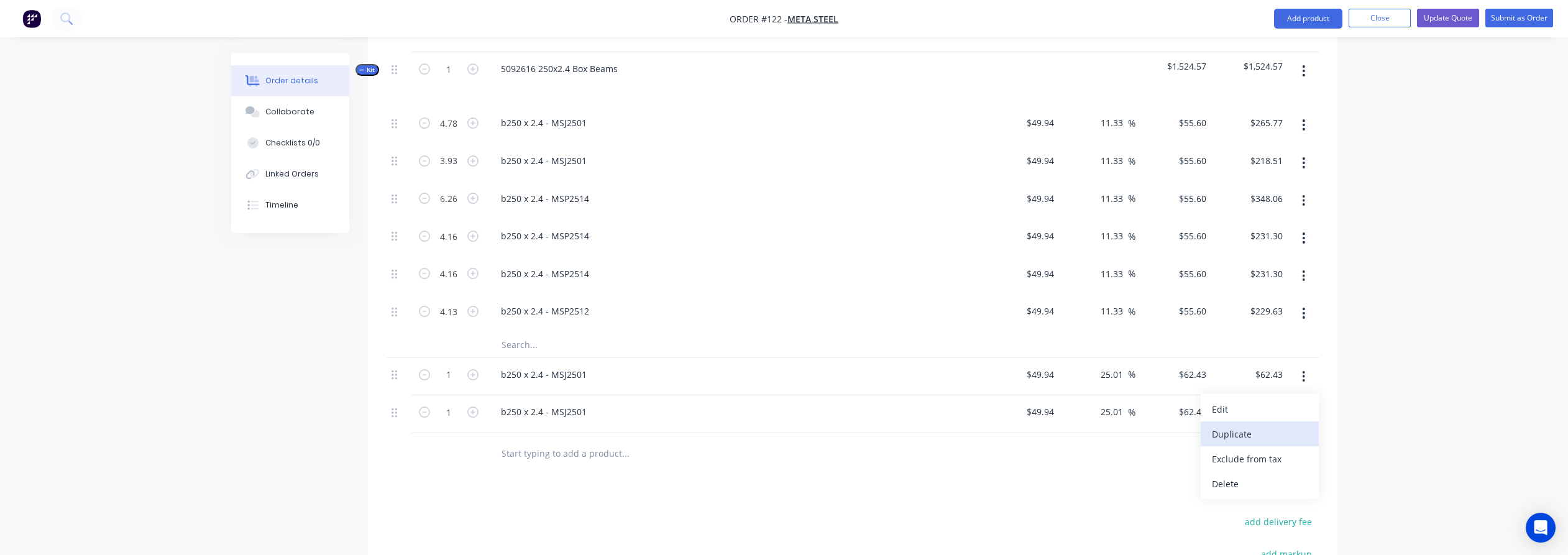
click at [1291, 426] on div "Duplicate" at bounding box center [1259, 434] width 95 height 18
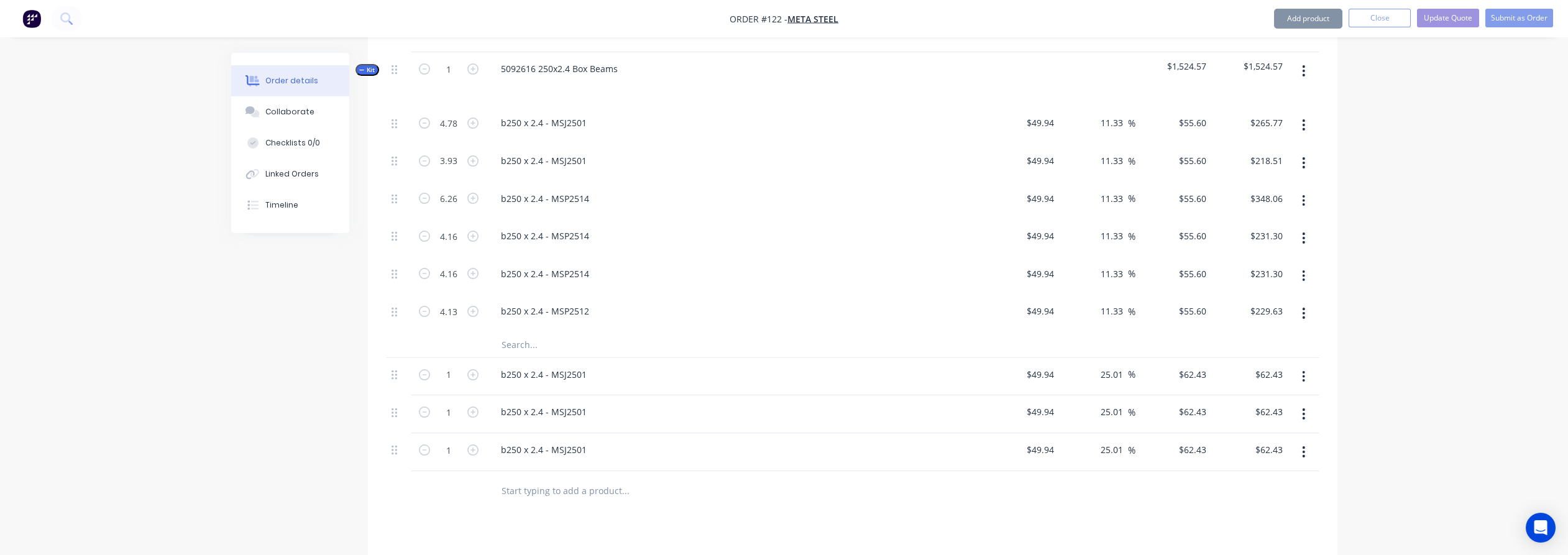
click at [1305, 370] on icon "button" at bounding box center [1303, 376] width 3 height 14
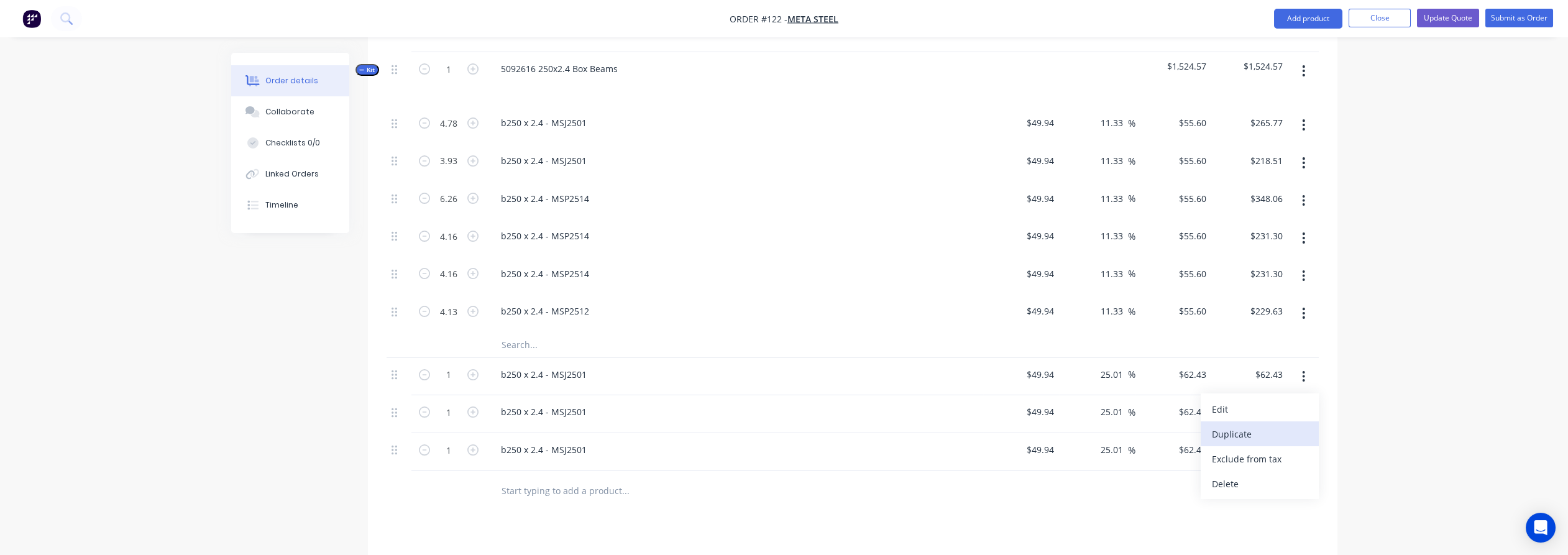
click at [1275, 426] on div "Duplicate" at bounding box center [1259, 434] width 95 height 18
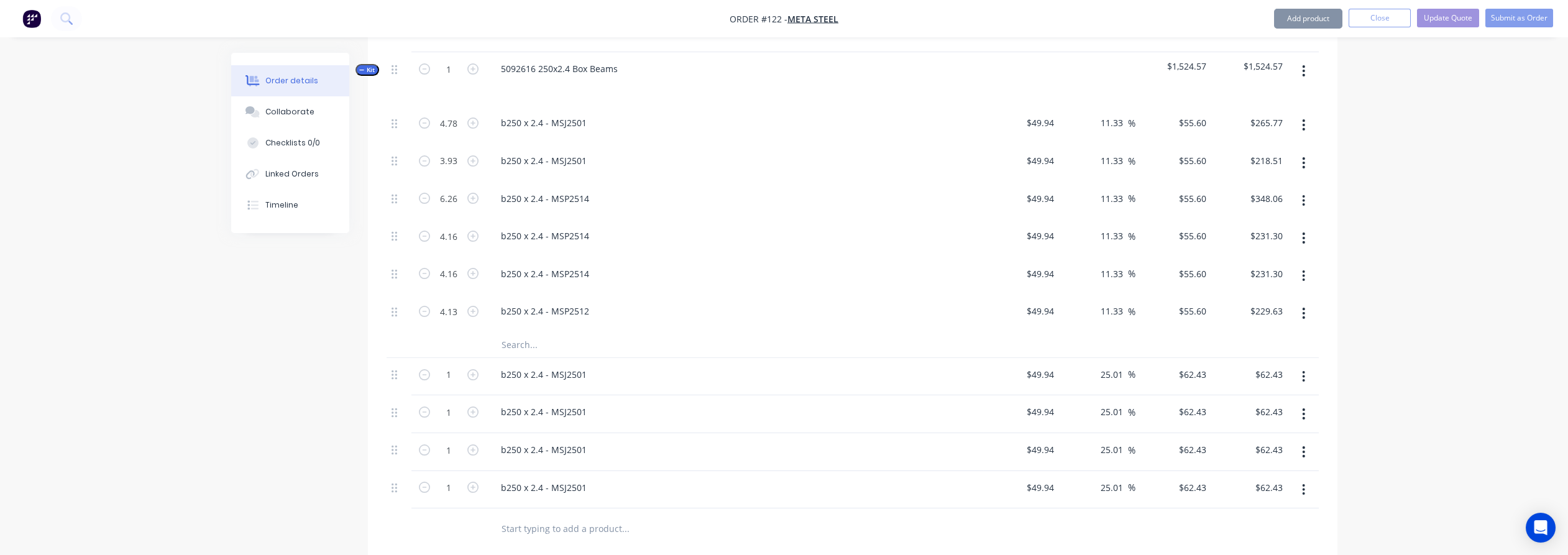
drag, startPoint x: 1312, startPoint y: 352, endPoint x: 1307, endPoint y: 362, distance: 11.2
click at [1311, 365] on button "button" at bounding box center [1304, 376] width 30 height 22
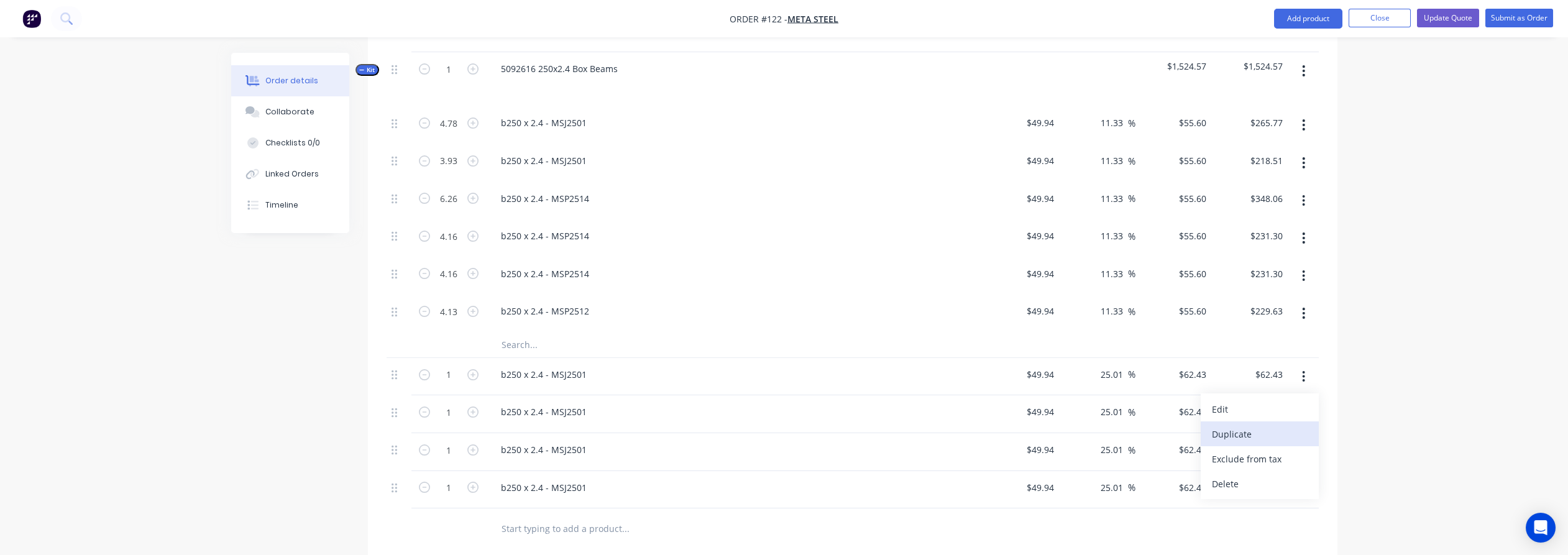
click at [1272, 426] on div "Duplicate" at bounding box center [1259, 434] width 95 height 18
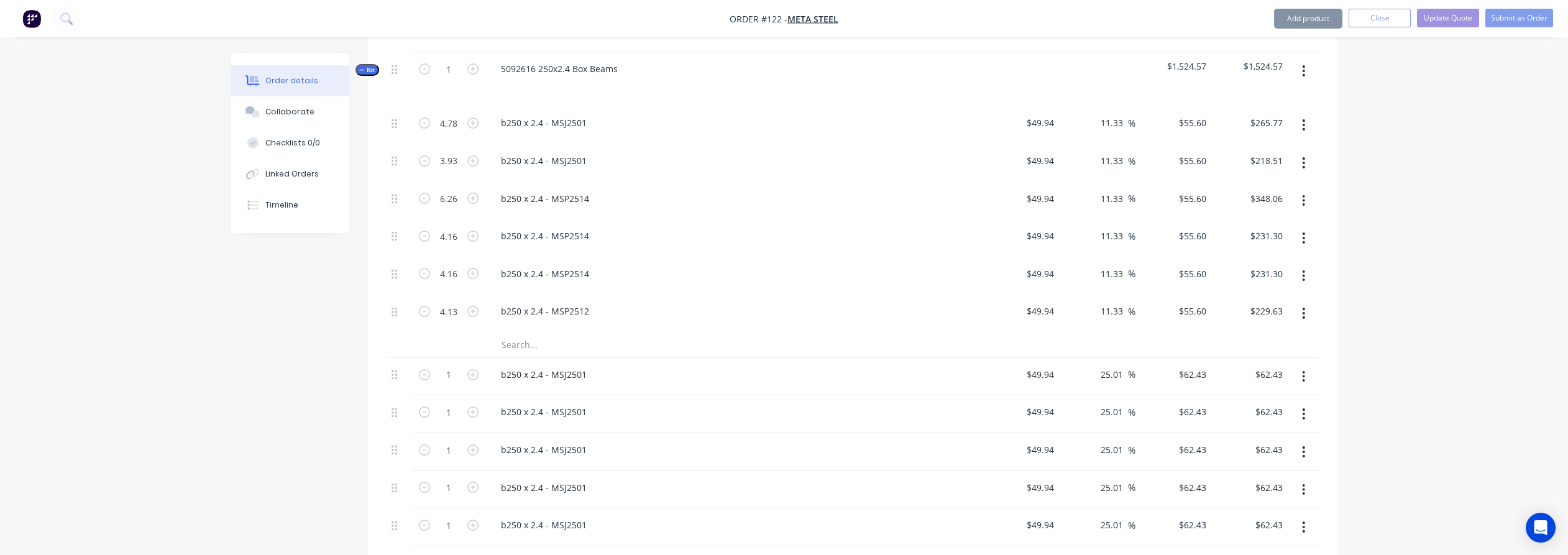
click at [1307, 365] on button "button" at bounding box center [1304, 376] width 30 height 22
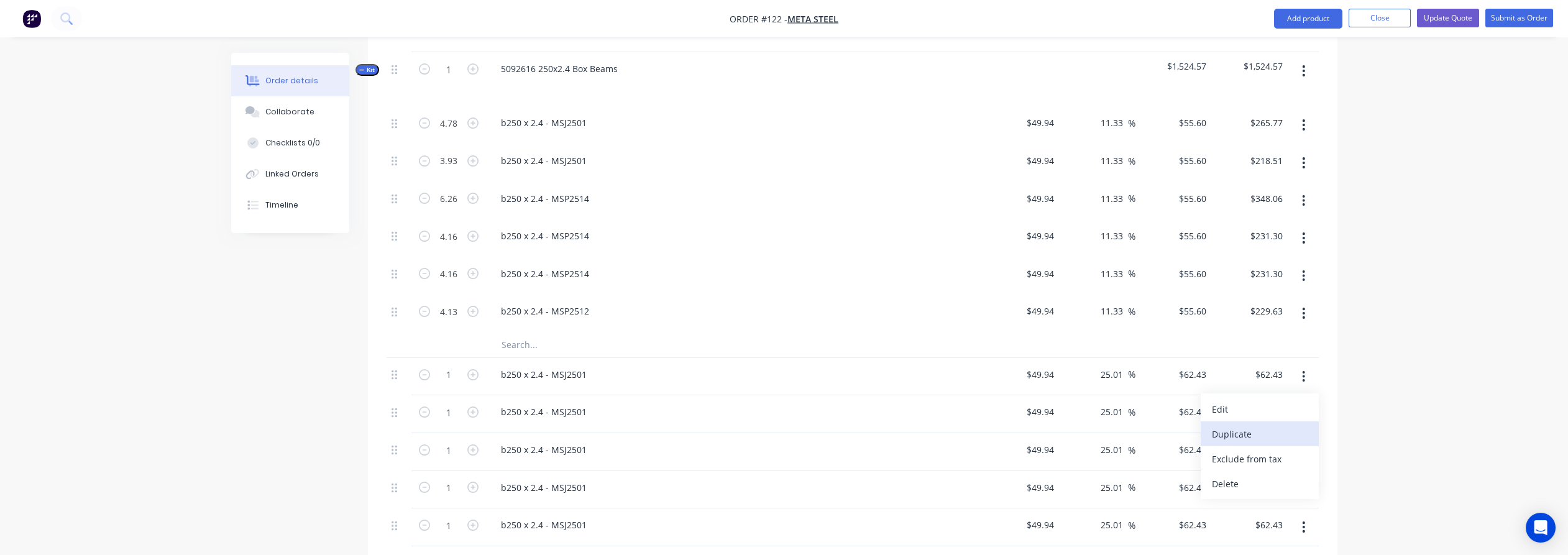
click at [1269, 426] on div "Duplicate" at bounding box center [1259, 434] width 95 height 18
click at [552, 152] on div "b250 x 2.4 - MSJ2501" at bounding box center [544, 160] width 105 height 18
copy div "b250 x 2.4 - MSJ2501"
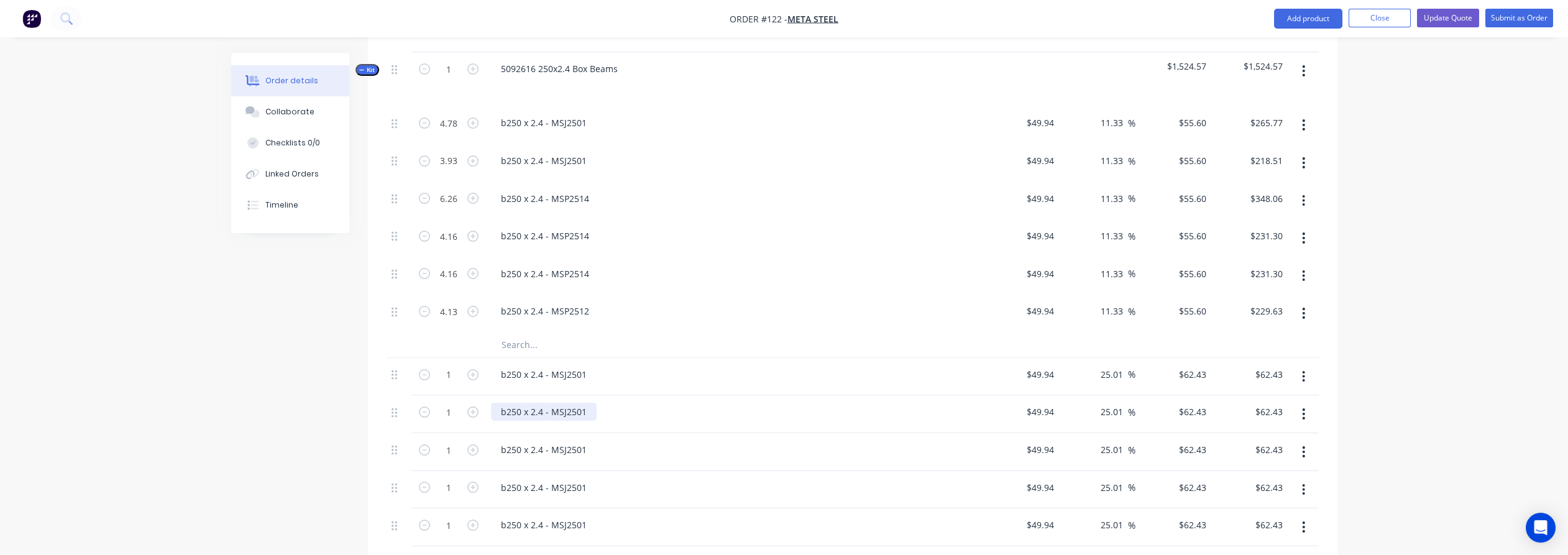
click at [550, 402] on div "b250 x 2.4 - MSJ2501" at bounding box center [544, 411] width 105 height 18
click at [555, 402] on div "b250 x 2.4 - MSJ2501" at bounding box center [544, 411] width 105 height 18
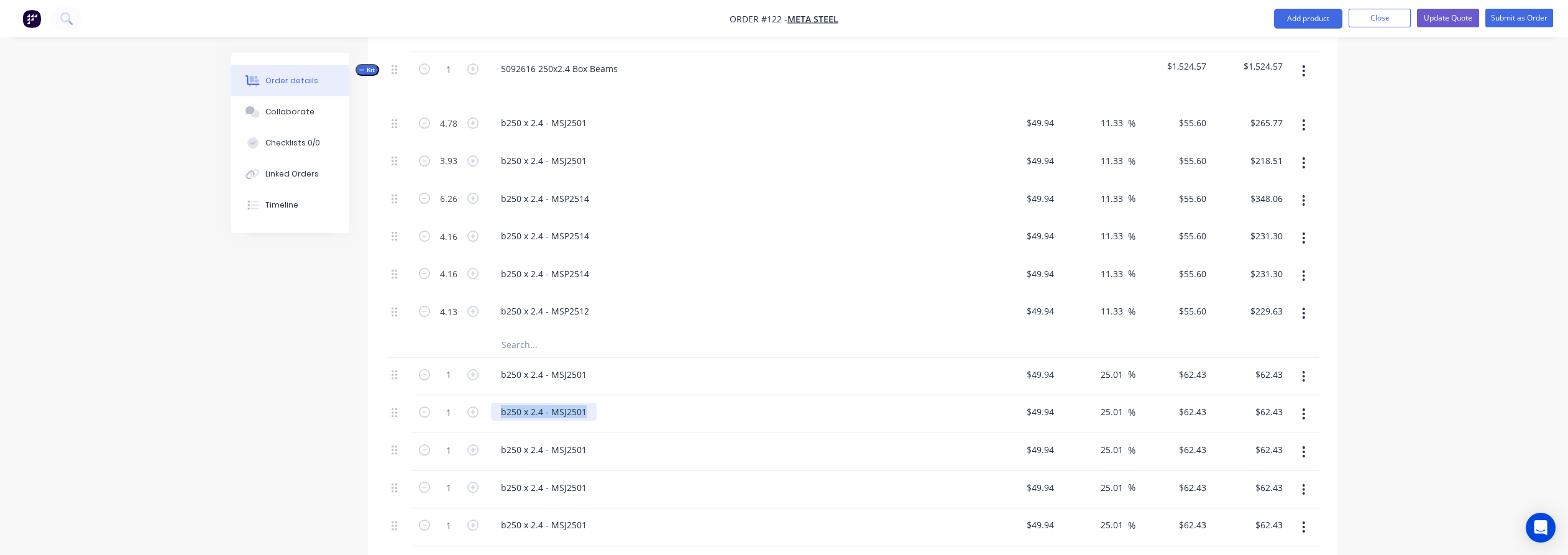
paste div
click at [560, 190] on div "b250 x 2.4 - MSP2514" at bounding box center [545, 198] width 108 height 18
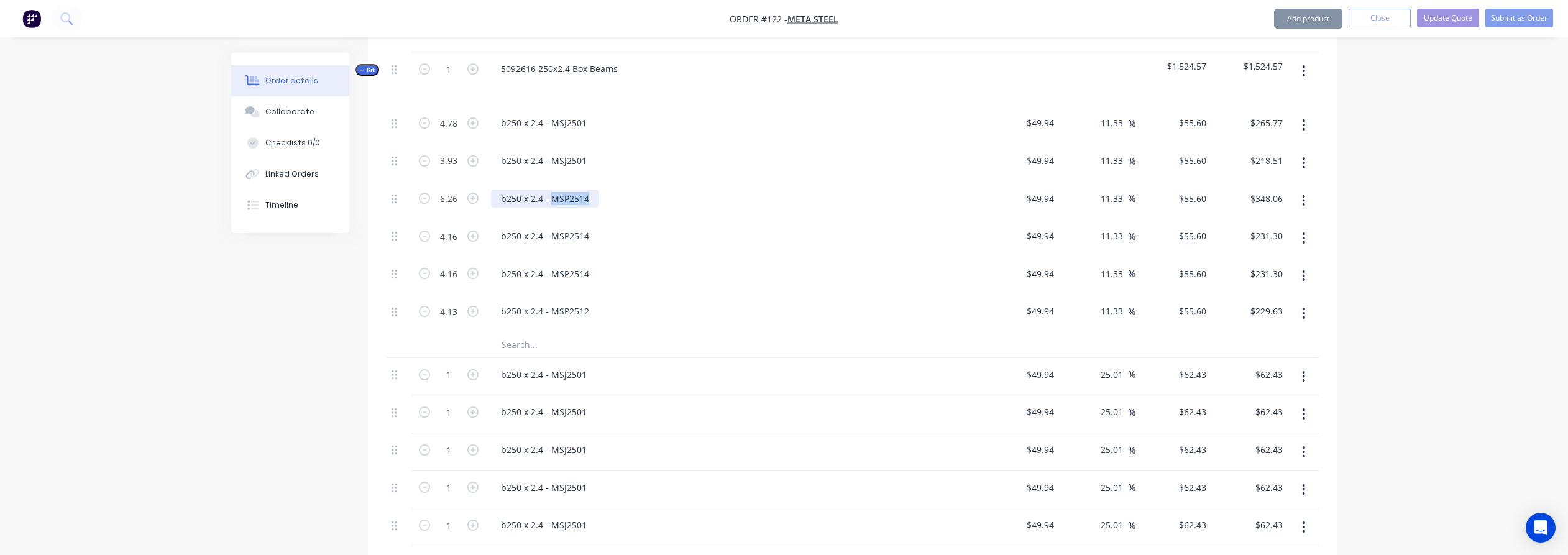
click at [560, 190] on div "b250 x 2.4 - MSP2514" at bounding box center [545, 198] width 108 height 18
copy div "b250 x 2.4 - MSP2514"
click at [562, 440] on div "b250 x 2.4 - MSJ2501" at bounding box center [544, 449] width 105 height 18
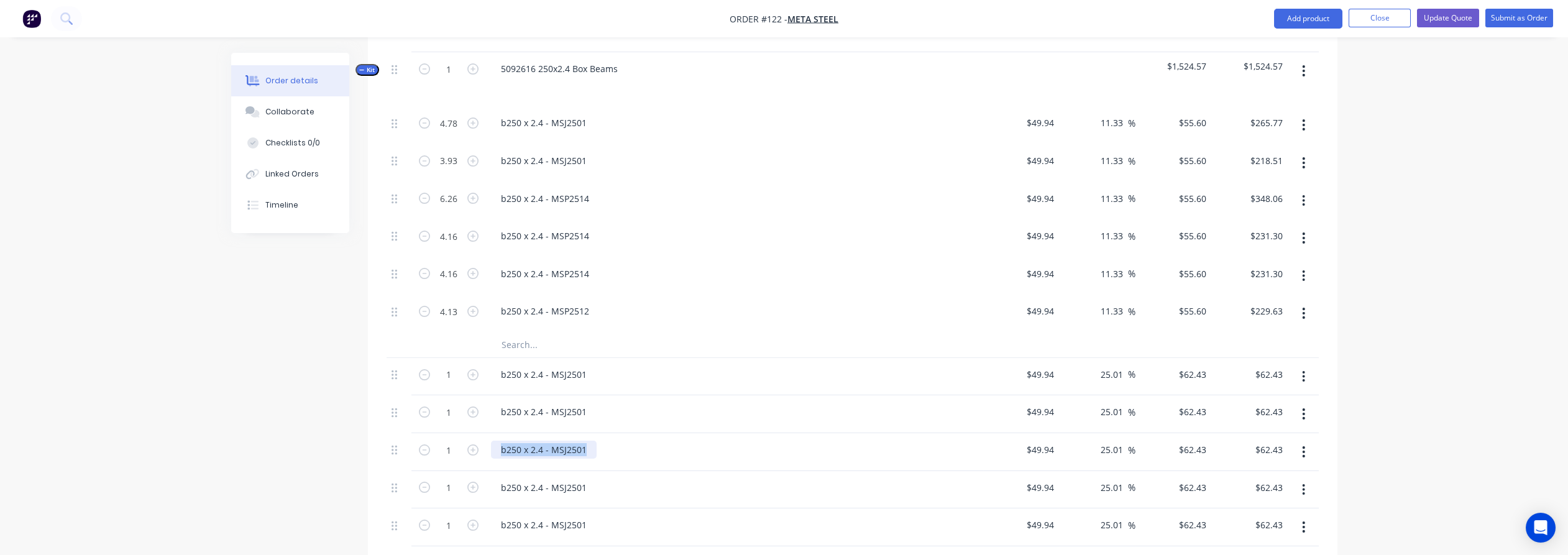
click at [562, 440] on div "b250 x 2.4 - MSJ2501" at bounding box center [544, 449] width 105 height 18
paste div
click at [558, 227] on div "b250 x 2.4 - MSP2514" at bounding box center [545, 235] width 108 height 18
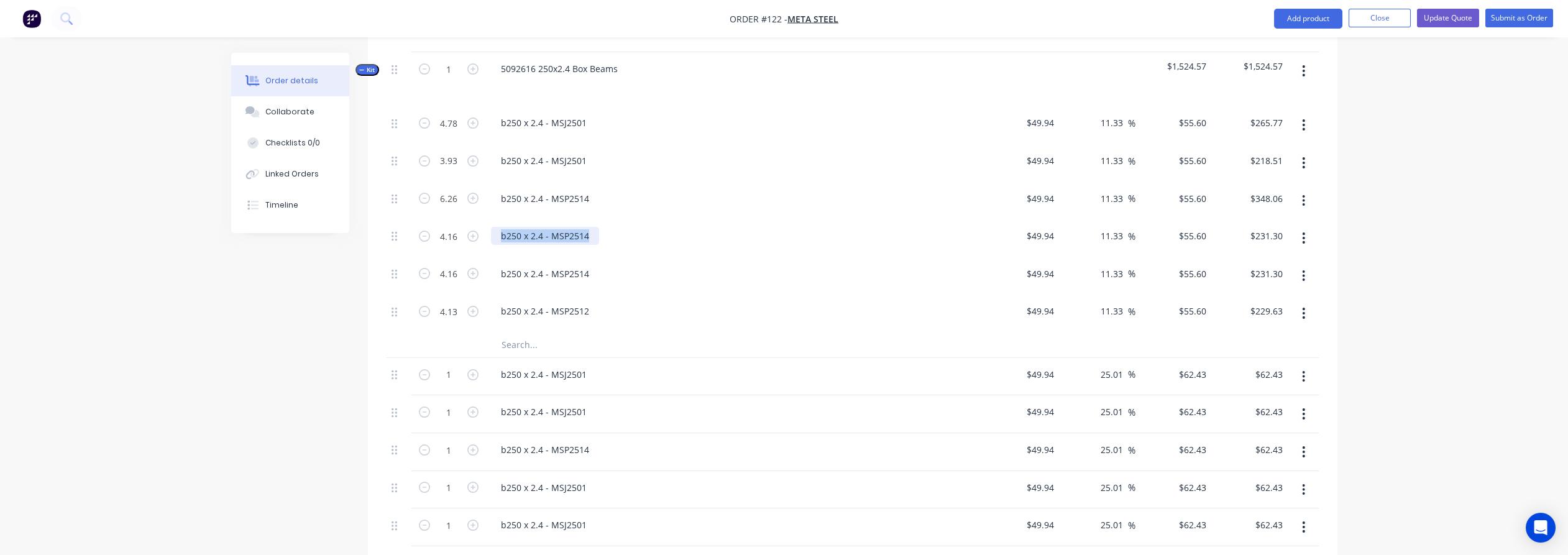
copy div "b250 x 2.4 - MSP2514"
click at [554, 478] on div "b250 x 2.4 - MSJ2501" at bounding box center [544, 487] width 105 height 18
paste div
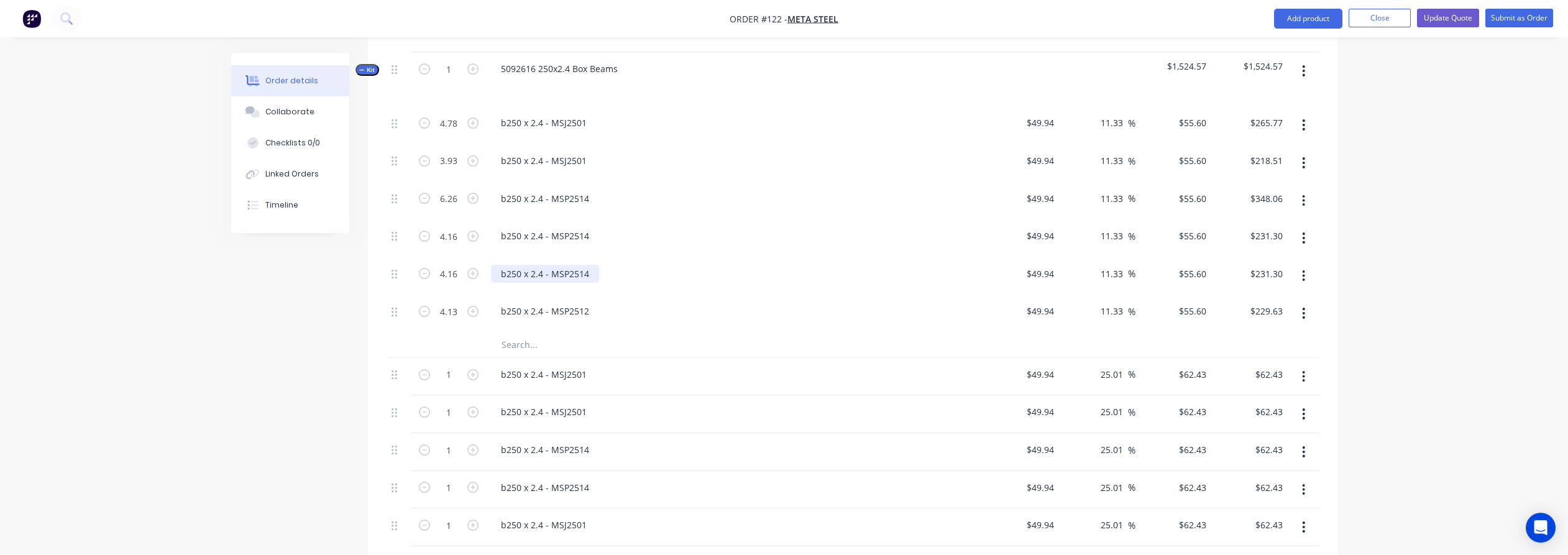
click at [552, 265] on div "b250 x 2.4 - MSP2514" at bounding box center [545, 273] width 108 height 18
copy div "b250 x 2.4 - MSP2514"
click at [559, 516] on div "b250 x 2.4 - MSJ2501" at bounding box center [544, 524] width 105 height 18
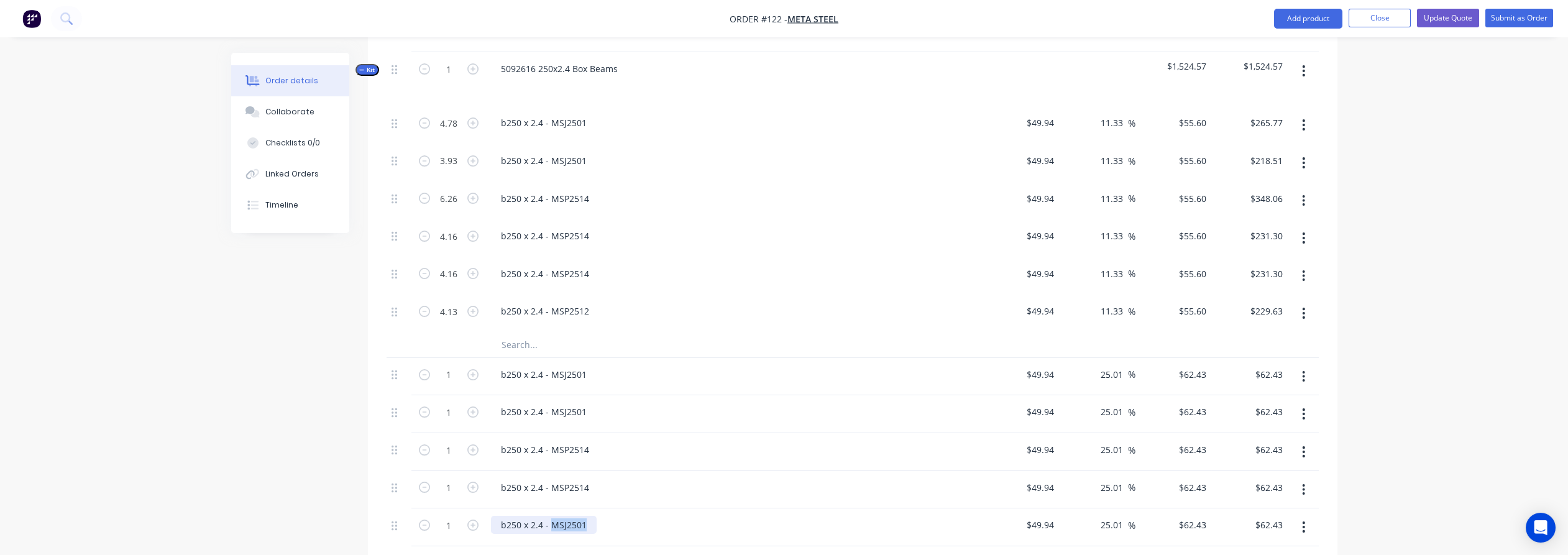
click at [559, 516] on div "b250 x 2.4 - MSJ2501" at bounding box center [544, 524] width 105 height 18
paste div
click at [549, 302] on div "b250 x 2.4 - MSP2512" at bounding box center [545, 311] width 108 height 18
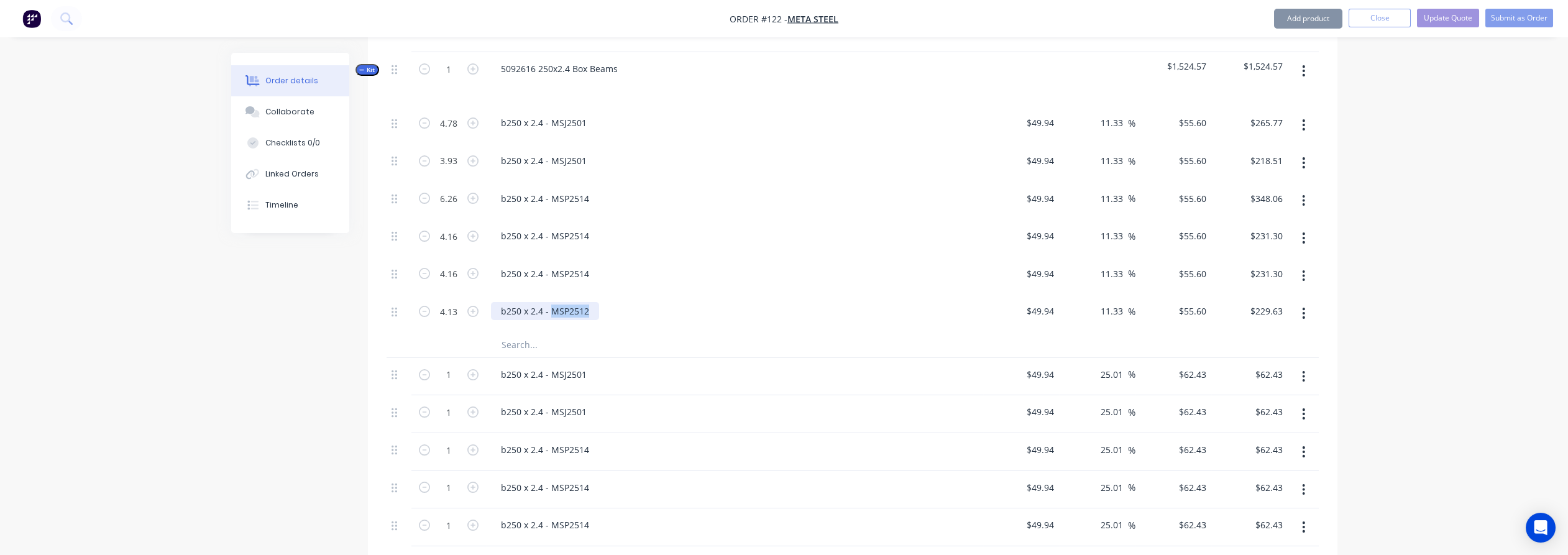
click at [549, 302] on div "b250 x 2.4 - MSP2512" at bounding box center [545, 311] width 108 height 18
copy div "b250 x 2.4 - MSP2512"
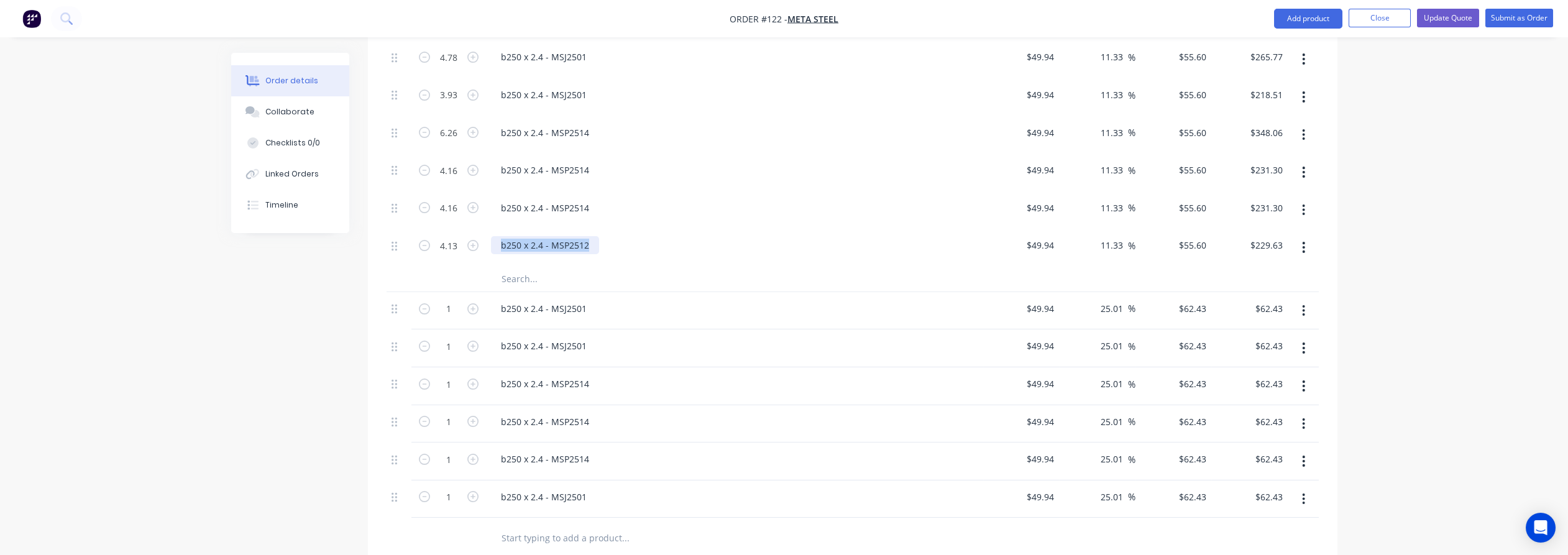
scroll to position [790, 0]
click at [554, 485] on div "b250 x 2.4 - MSJ2501" at bounding box center [544, 493] width 105 height 18
paste div
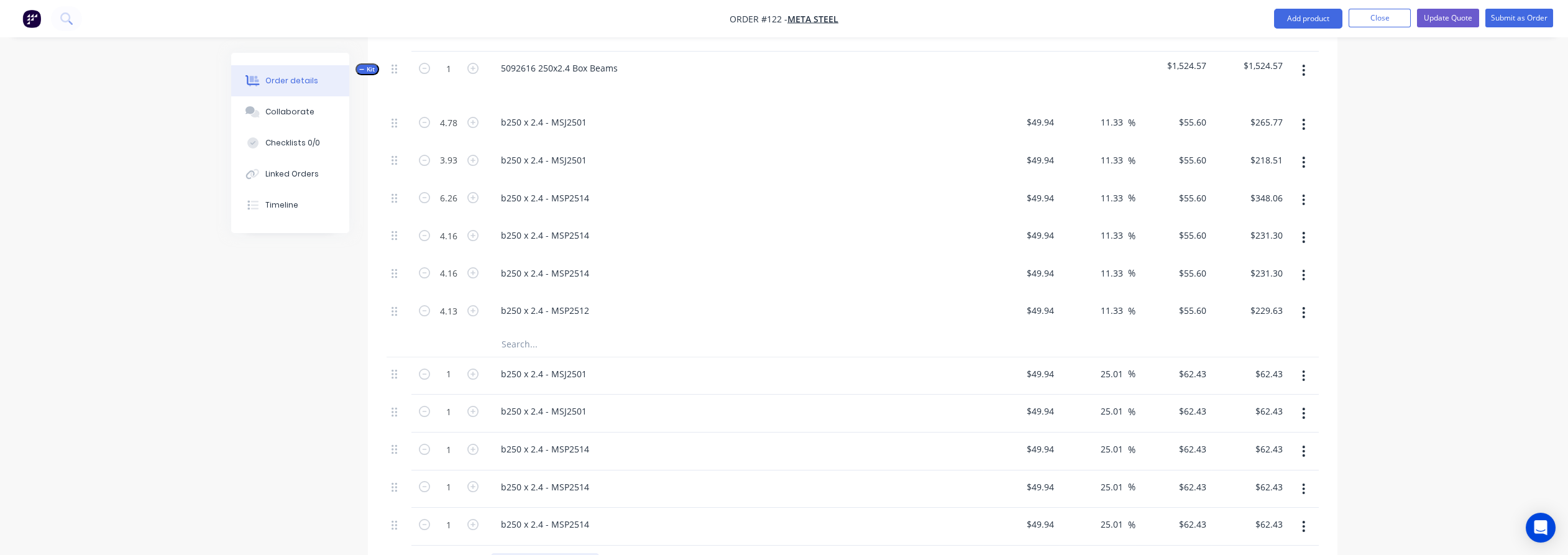
scroll to position [721, 0]
click at [449, 114] on input "4.78" at bounding box center [449, 123] width 32 height 18
click at [448, 114] on input "4.78" at bounding box center [449, 123] width 32 height 18
click at [456, 365] on input "1" at bounding box center [449, 375] width 32 height 18
paste input "4.78"
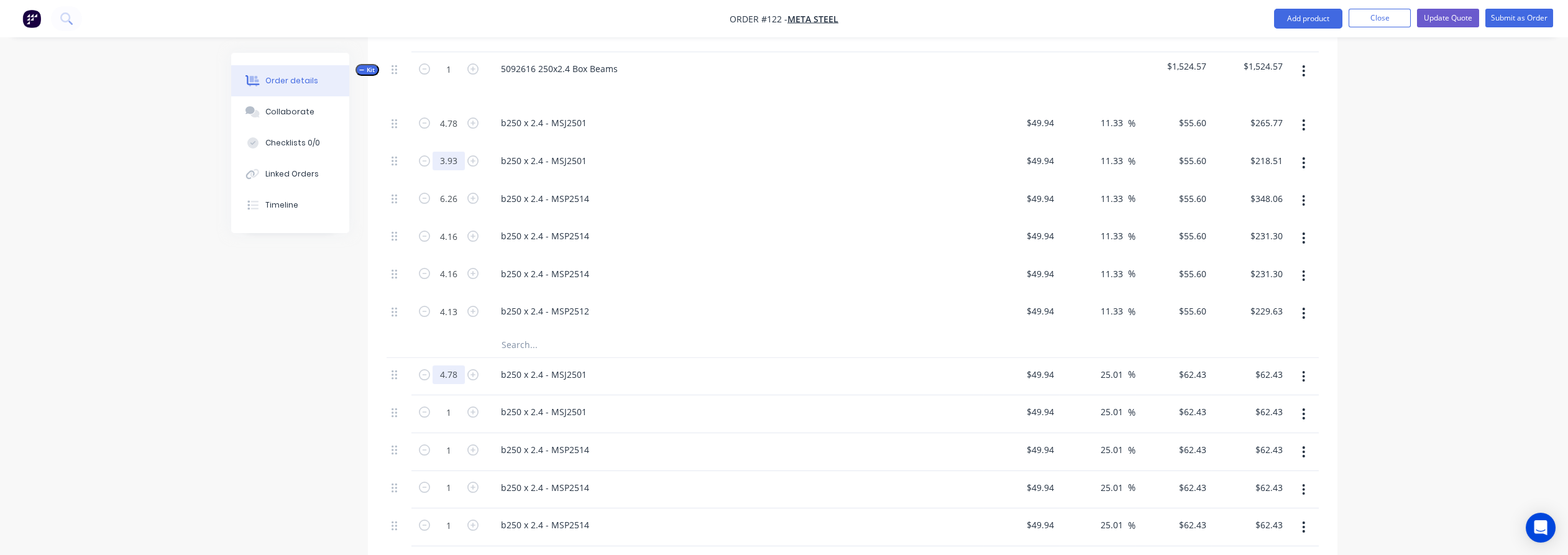
type input "4.78"
type input "$298.42"
click at [456, 152] on input "3.93" at bounding box center [449, 161] width 32 height 18
click at [452, 400] on div "1" at bounding box center [449, 413] width 75 height 38
click at [453, 402] on input "1" at bounding box center [449, 412] width 32 height 18
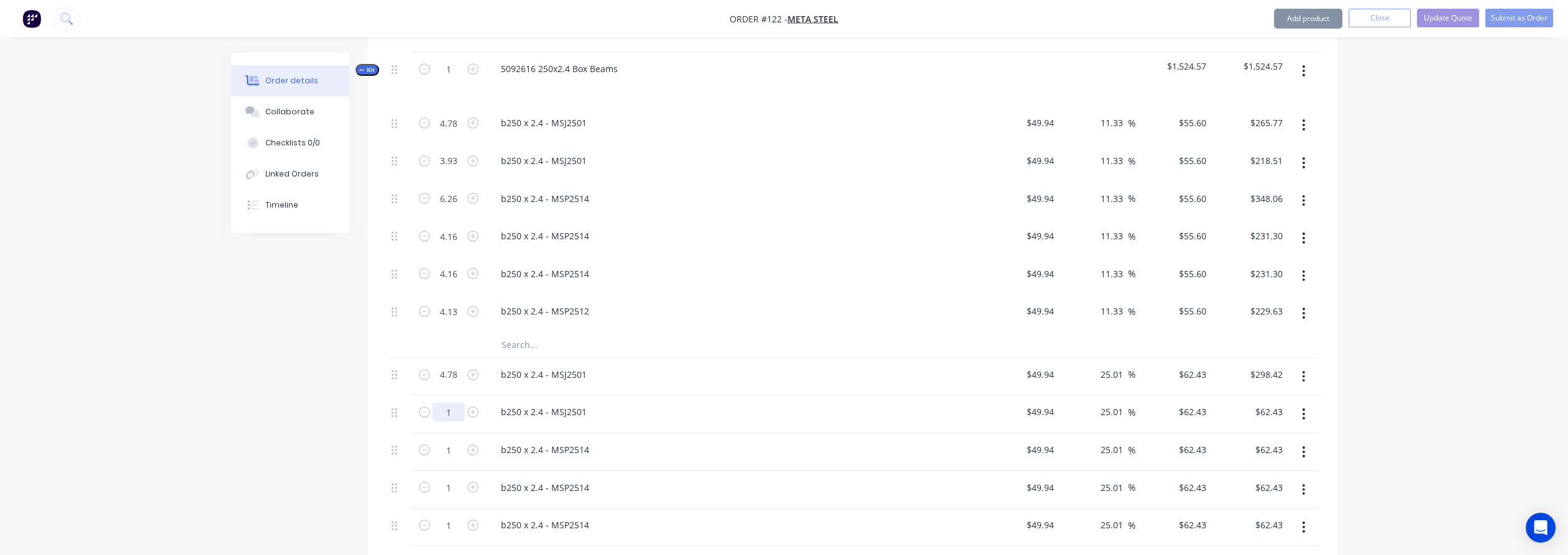
paste input "3.93"
type input "3.93"
type input "$245.35"
click at [444, 190] on input "6.26" at bounding box center [449, 199] width 32 height 18
click at [452, 440] on input "1" at bounding box center [449, 450] width 32 height 18
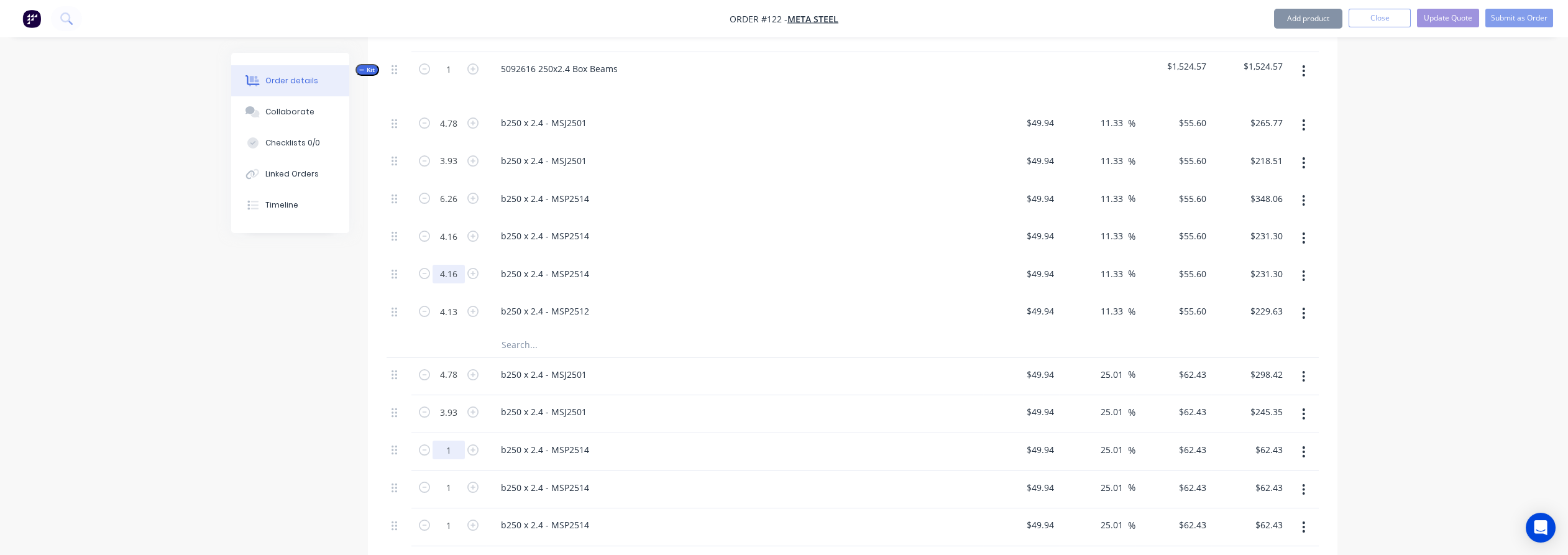
paste input "6.26"
type input "6.26"
type input "$390.81"
click at [451, 227] on input "4.16" at bounding box center [449, 236] width 32 height 18
click at [452, 478] on input "1" at bounding box center [449, 487] width 32 height 18
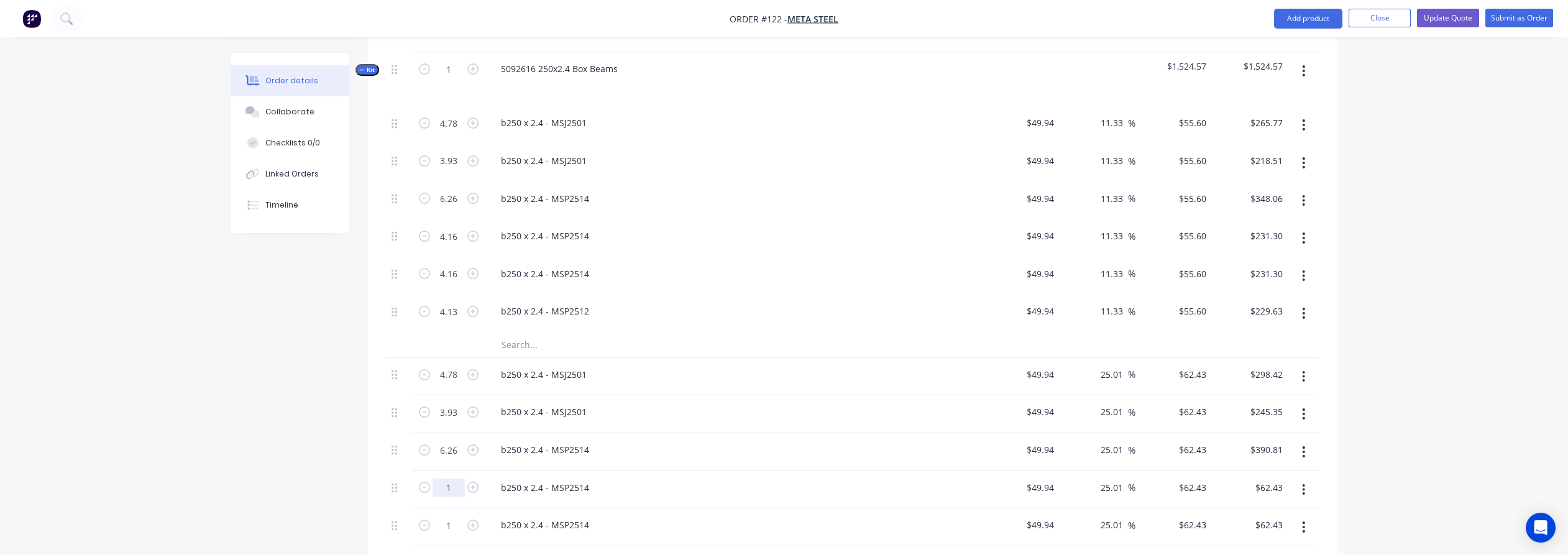
paste input "4.16"
type input "4.16"
type input "$259.71"
click at [462, 265] on input "4.16" at bounding box center [449, 274] width 32 height 18
click at [456, 516] on input "1" at bounding box center [449, 525] width 32 height 18
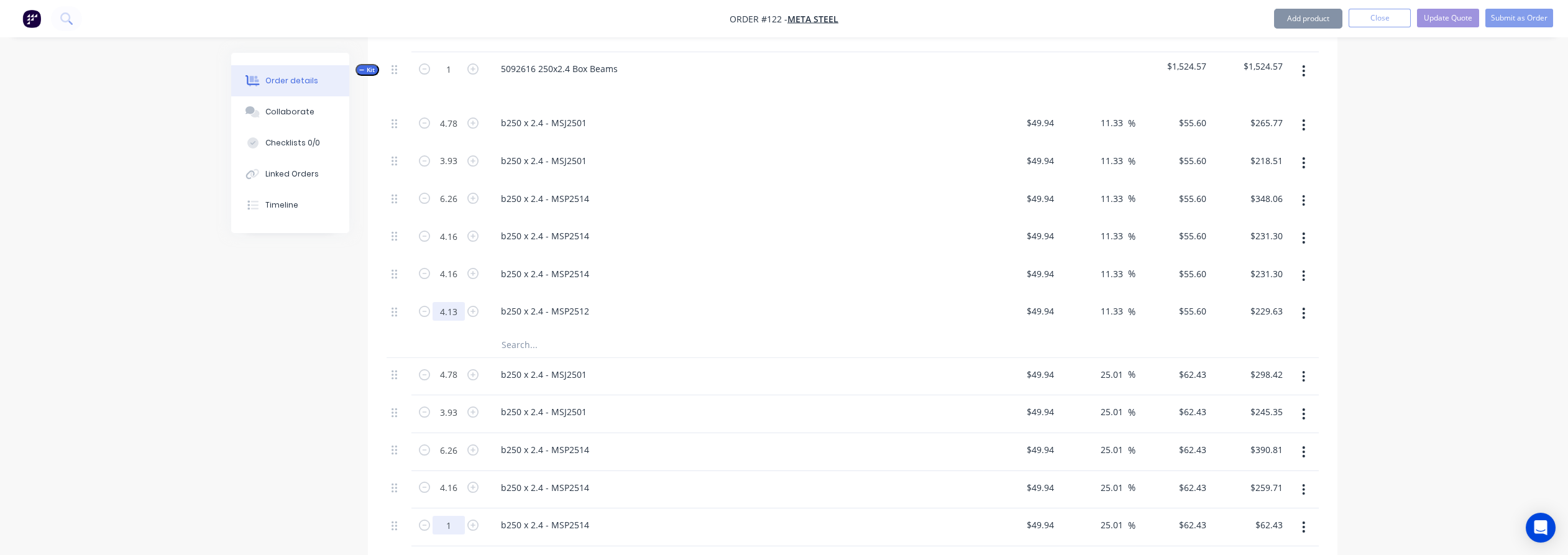
paste input "4.16"
type input "4.16"
type input "$259.71"
click at [444, 302] on input "4.13" at bounding box center [449, 312] width 32 height 18
click at [450, 554] on input "1" at bounding box center [449, 563] width 32 height 18
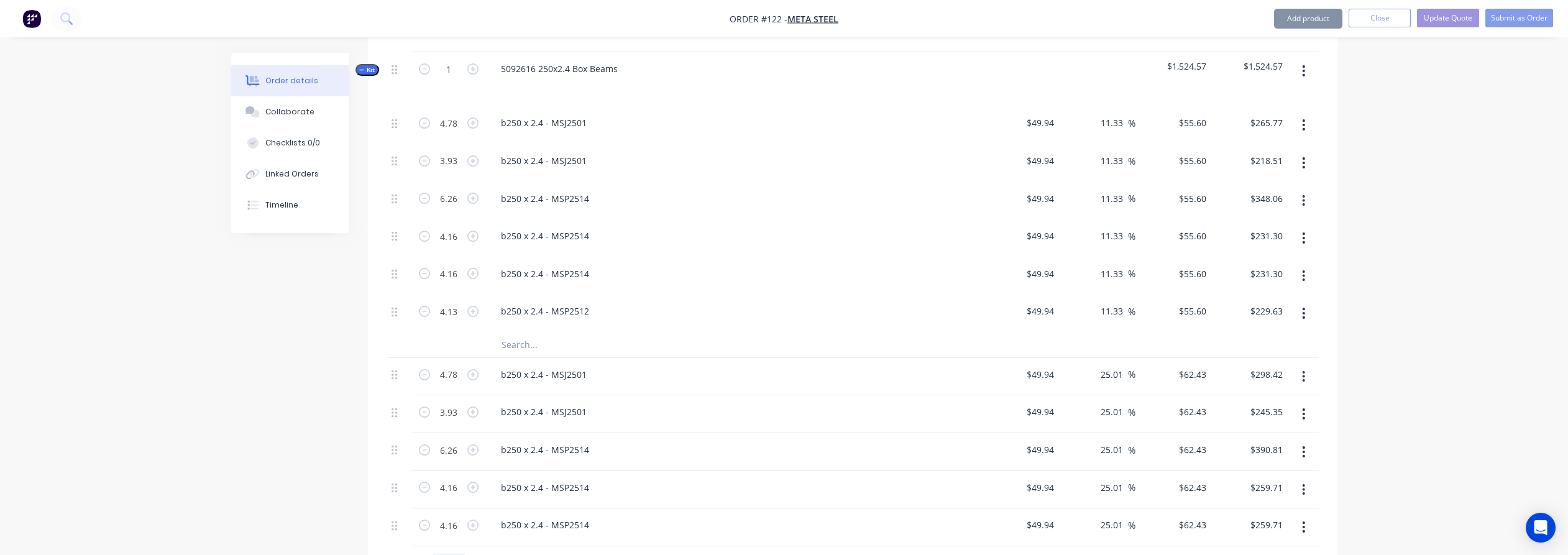
paste input "4.13"
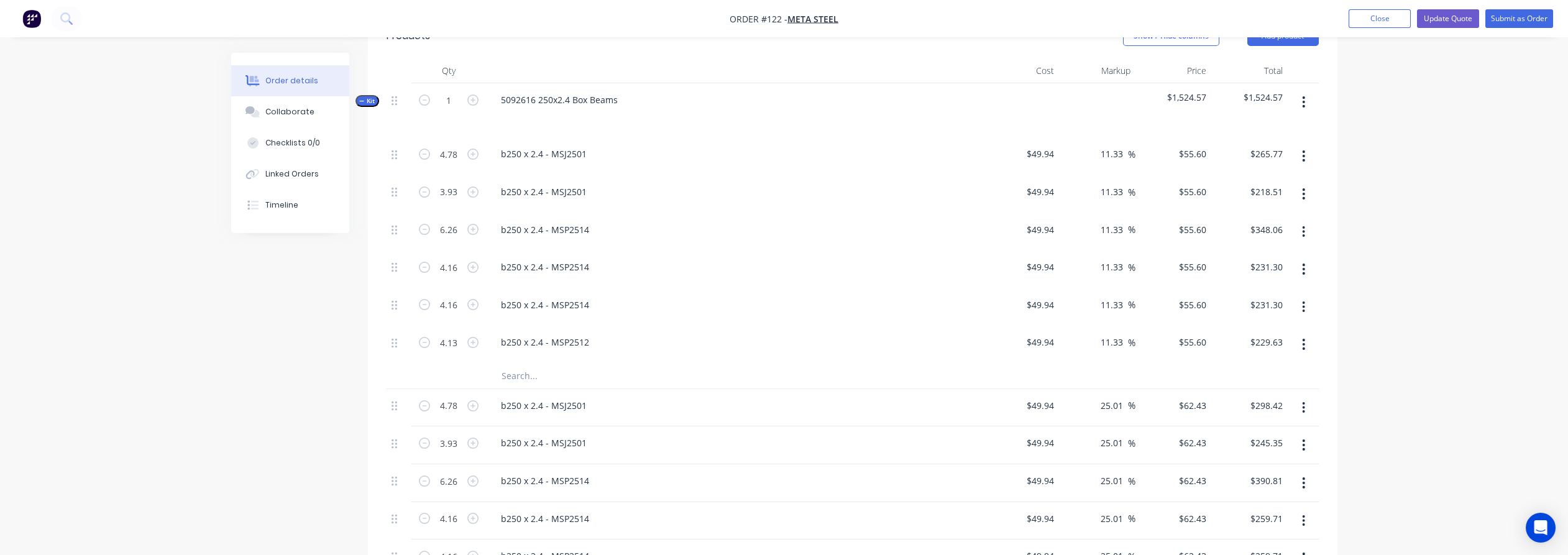
scroll to position [651, 0]
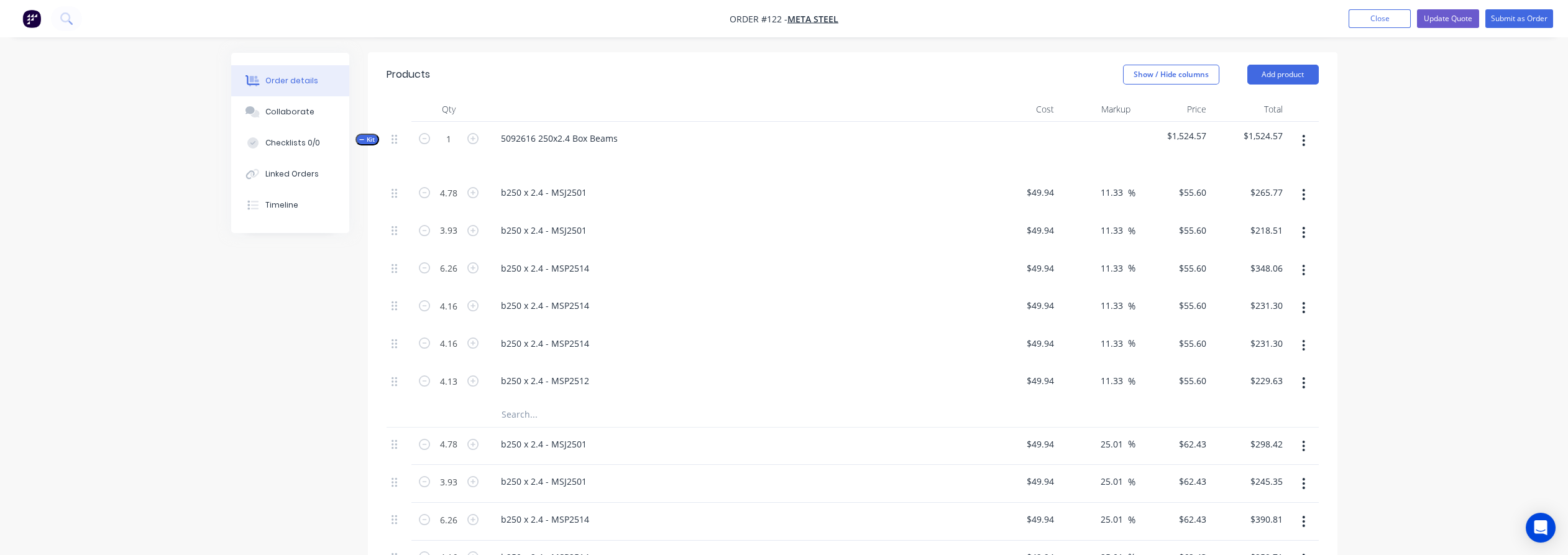
type input "4.13"
type input "$257.84"
click at [1308, 130] on button "button" at bounding box center [1304, 141] width 30 height 22
click at [1268, 239] on div "Delete" at bounding box center [1259, 247] width 95 height 18
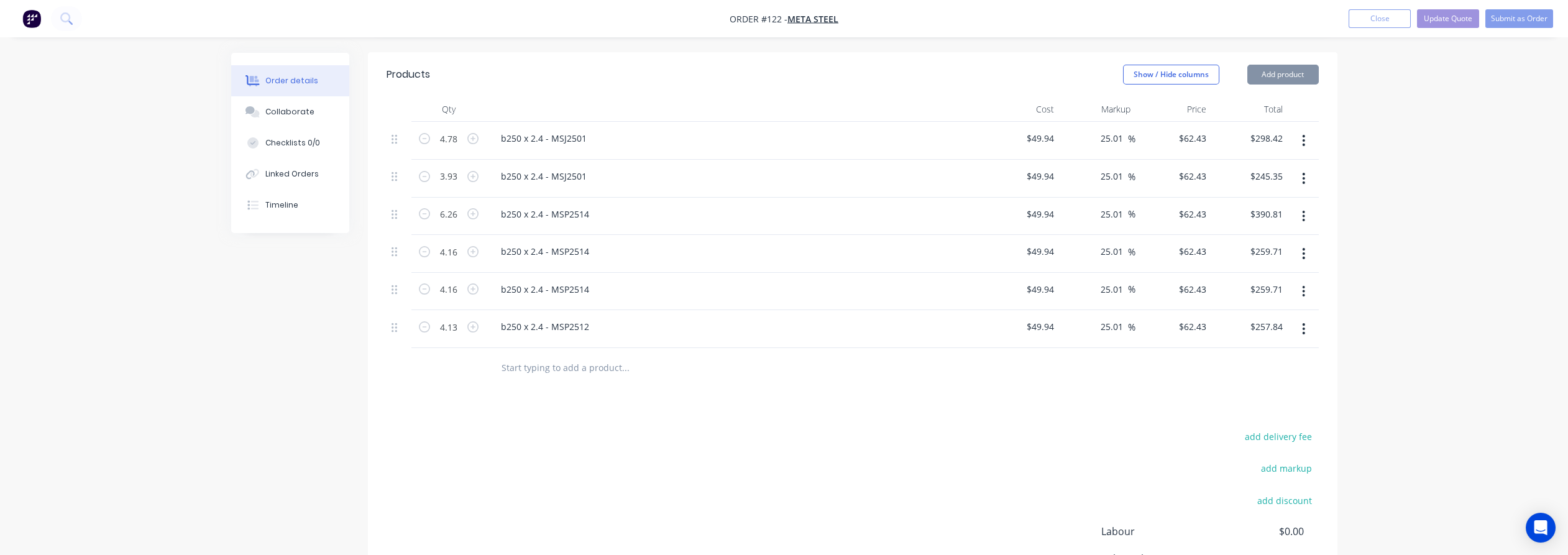
click at [1416, 160] on div "Order details Collaborate Checklists 0/0 Linked Orders Timeline Order details C…" at bounding box center [784, 27] width 1568 height 1357
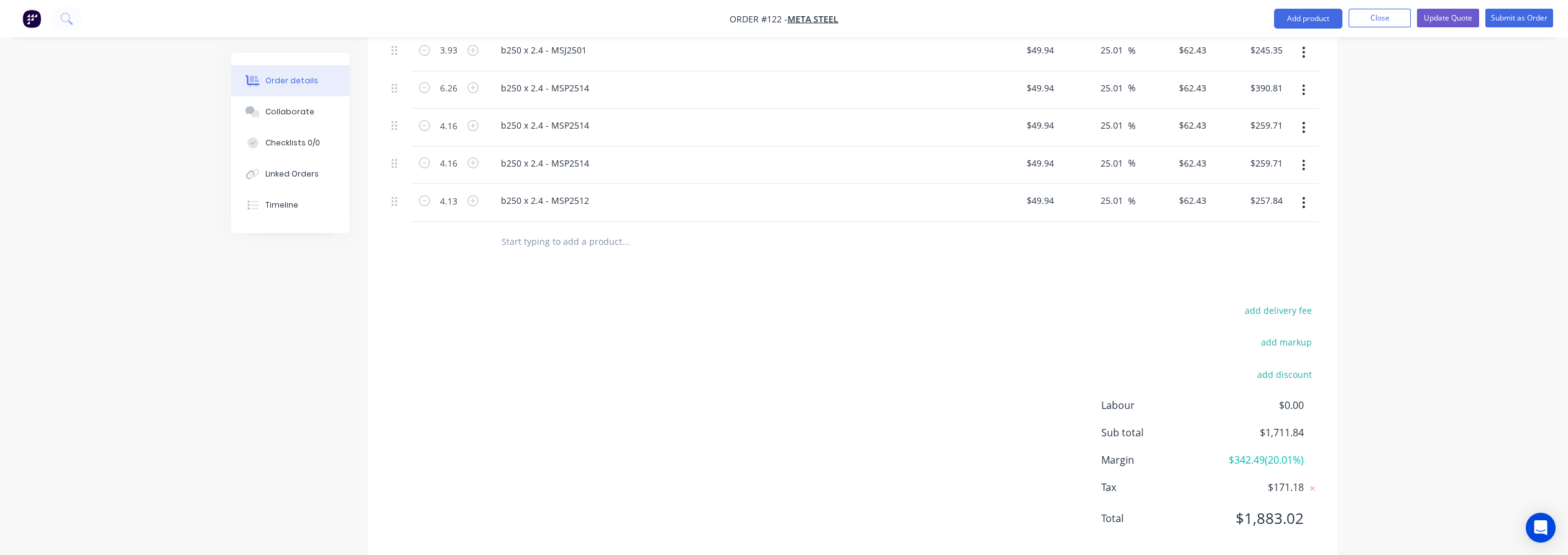
scroll to position [780, 0]
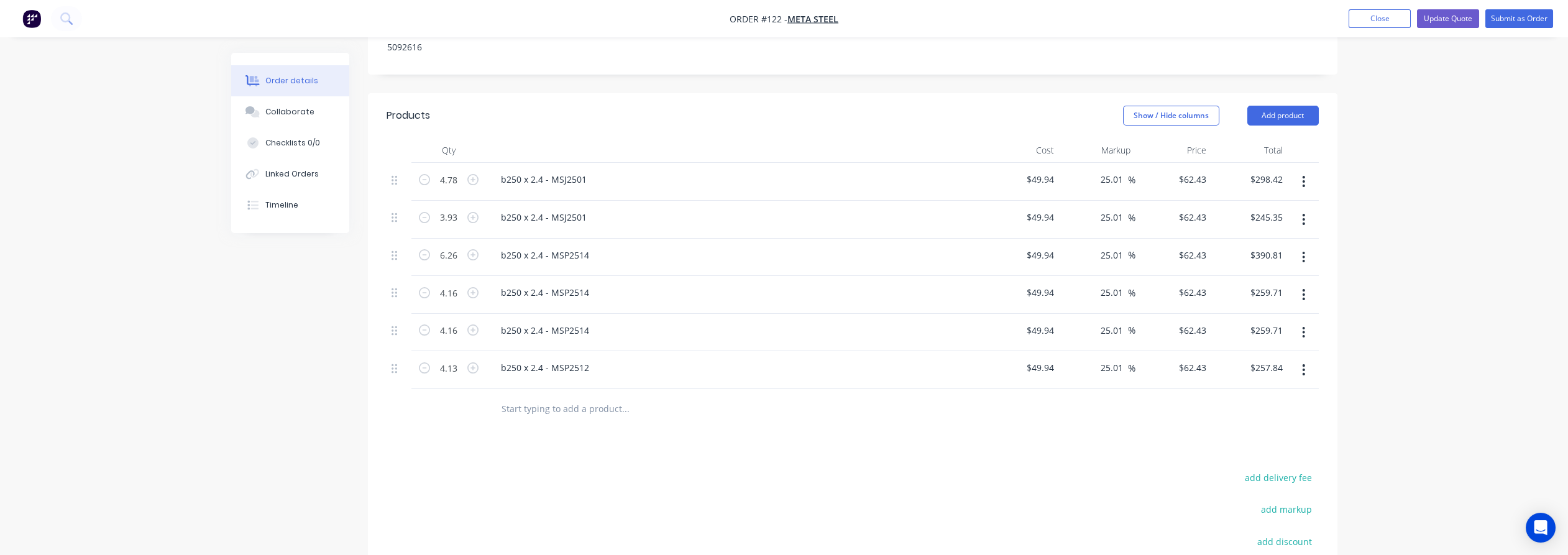
scroll to position [573, 0]
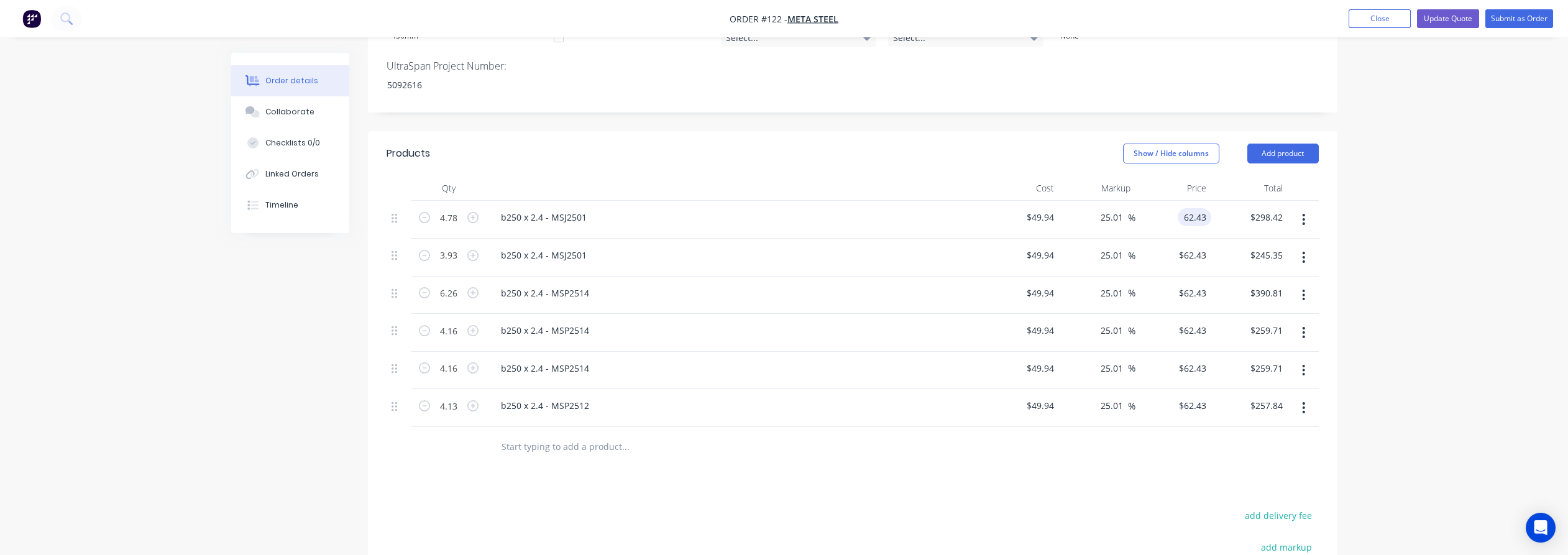
click at [1191, 208] on input "62.43" at bounding box center [1197, 216] width 29 height 18
click at [1194, 208] on input "62.43" at bounding box center [1194, 216] width 33 height 18
type input "55.6"
type input "11.33"
type input "$55.60"
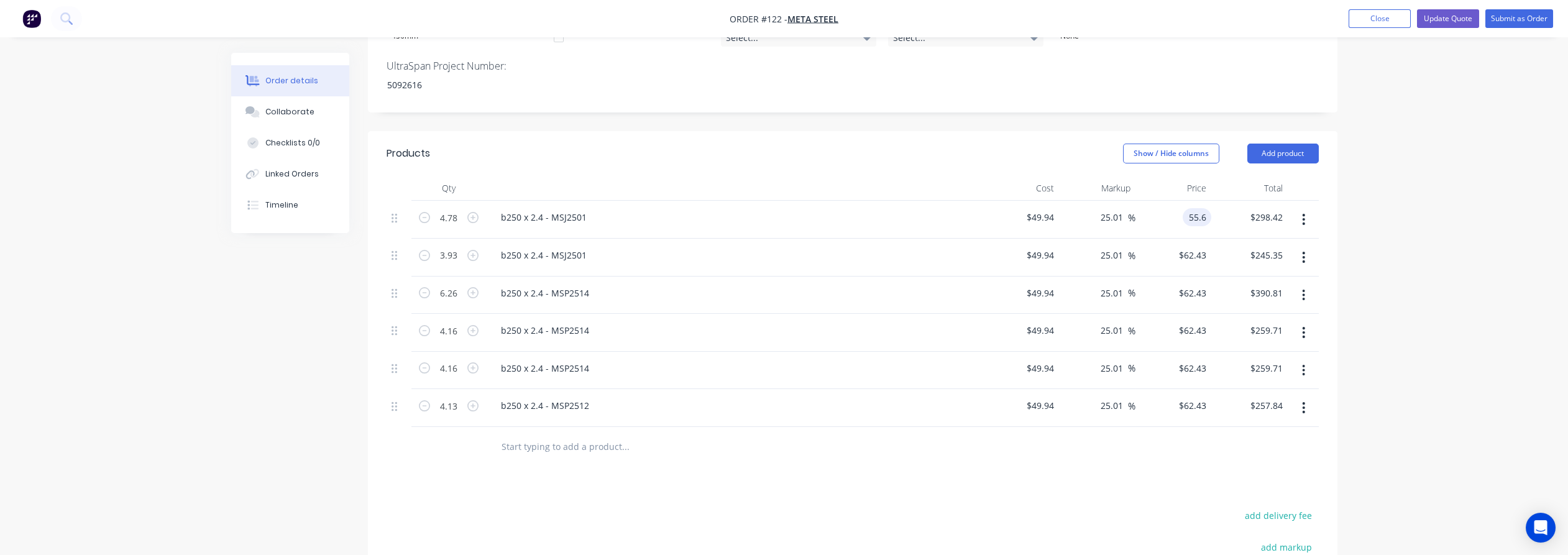
type input "$265.77"
click at [1373, 194] on div "Order details Collaborate Checklists 0/0 Linked Orders Timeline Order details C…" at bounding box center [784, 105] width 1568 height 1357
click at [1202, 208] on input "55.6" at bounding box center [1194, 216] width 33 height 18
click at [1204, 246] on input "$62.43" at bounding box center [1194, 254] width 33 height 18
type input "$55.60"
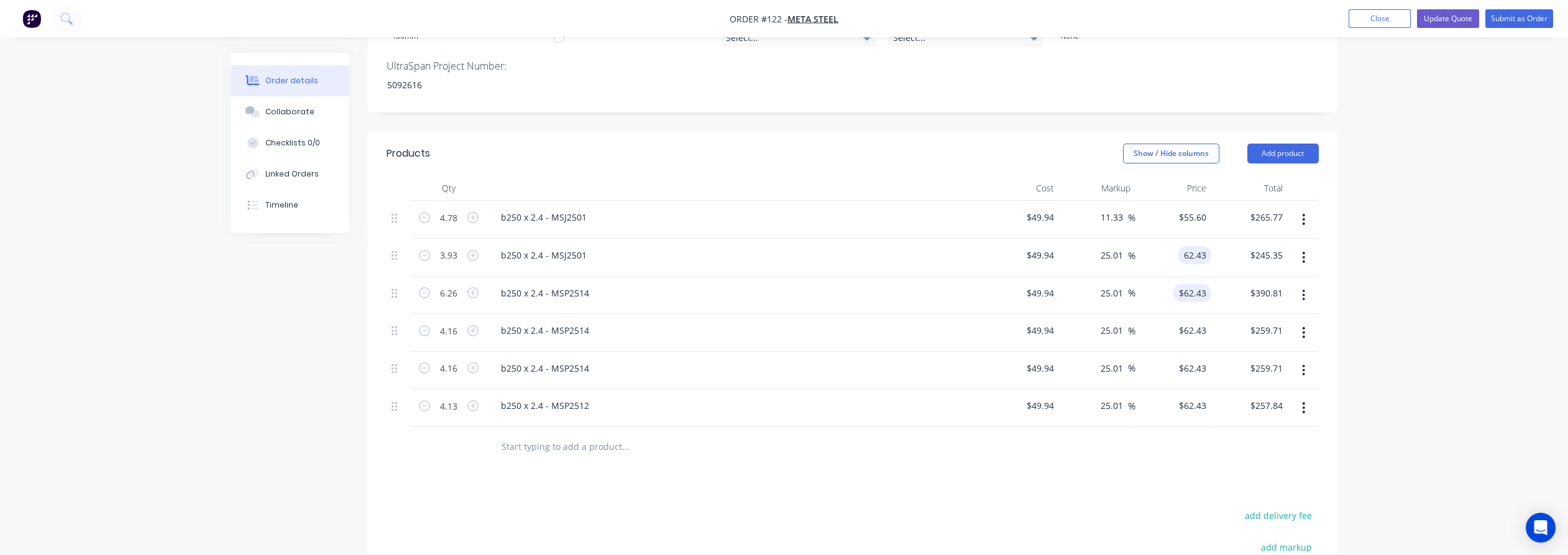
paste input "55.6"
type input "55.6"
type input "11.33"
type input "$55.60"
type input "$218.51"
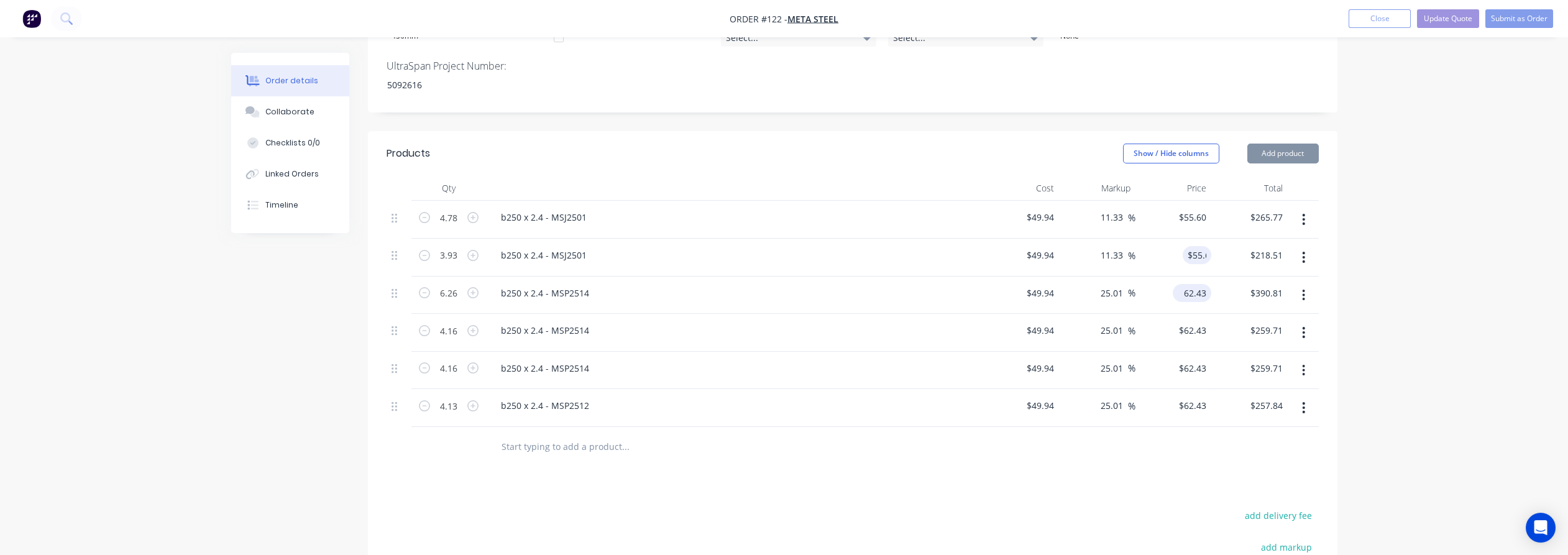
click at [1193, 284] on input "62.43" at bounding box center [1194, 292] width 33 height 18
paste input "55.6"
type input "55.6"
type input "11.33"
type input "$55.60"
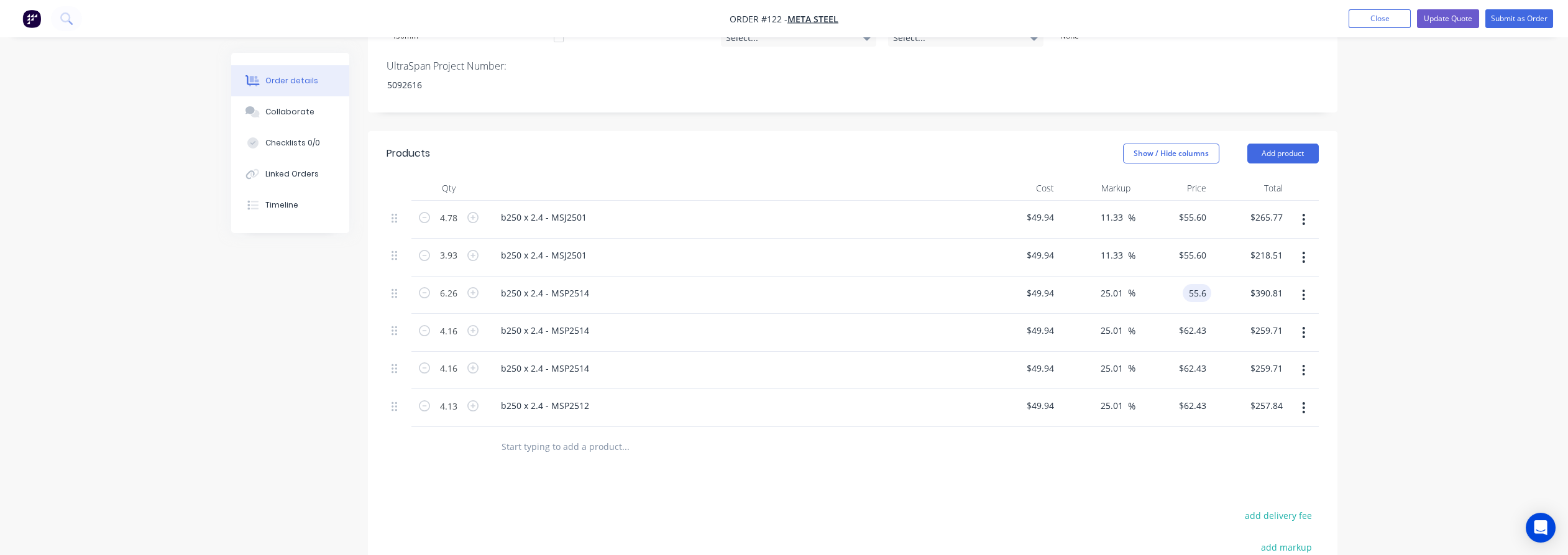
type input "$348.06"
click at [1198, 321] on input "62.43" at bounding box center [1194, 329] width 33 height 18
paste input "55.6"
type input "55.6"
type input "11.33"
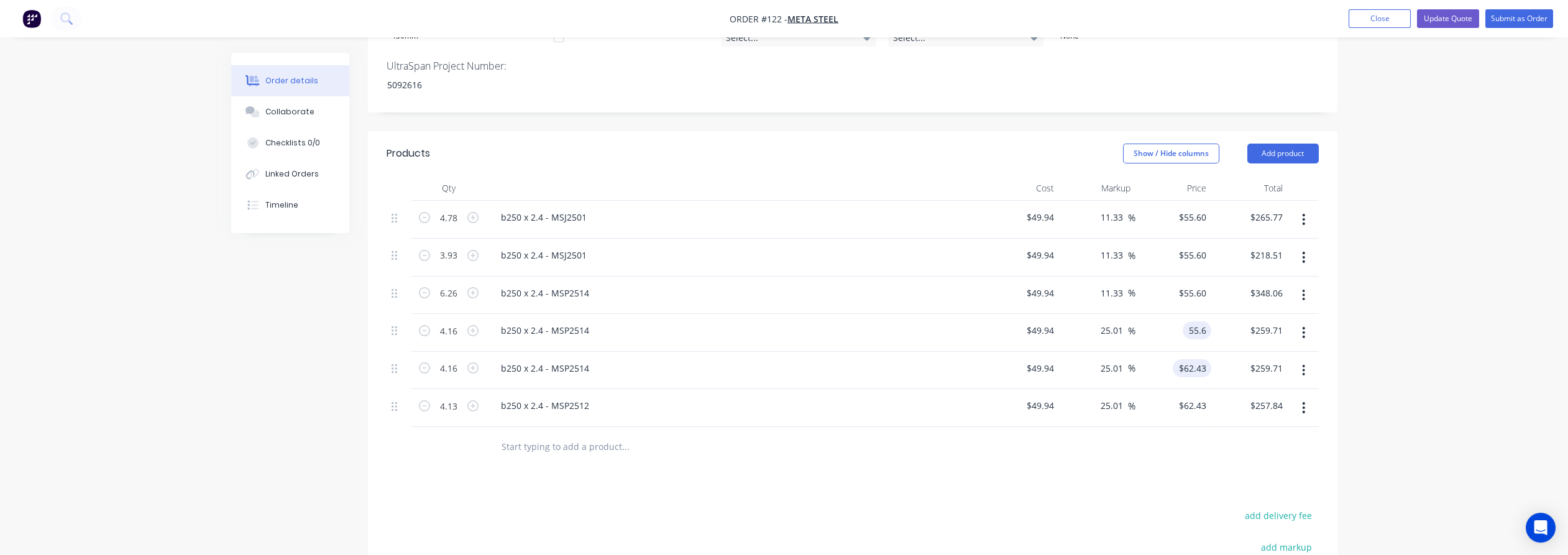
type input "$55.60"
type input "$231.30"
click at [1197, 359] on input "62.43" at bounding box center [1194, 367] width 33 height 18
paste input "55.6"
type input "55.6"
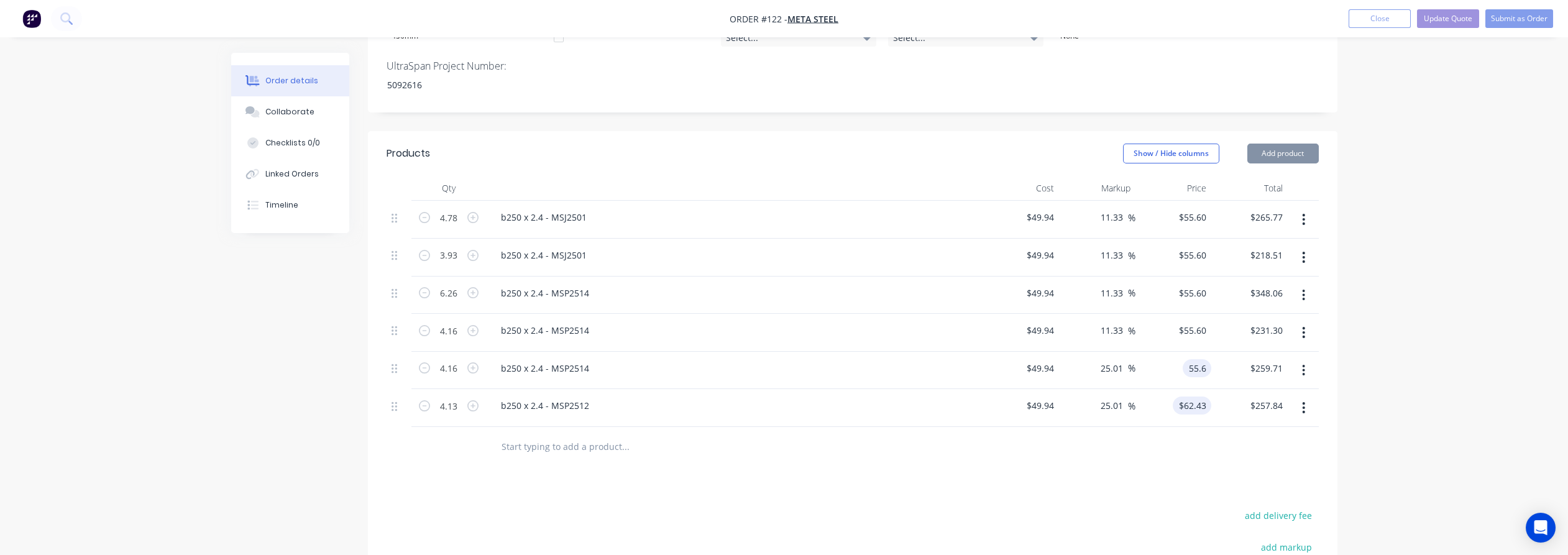
type input "11.33"
type input "$55.60"
type input "$231.30"
click at [1196, 397] on input "62.43" at bounding box center [1197, 405] width 29 height 18
paste input "55.6"
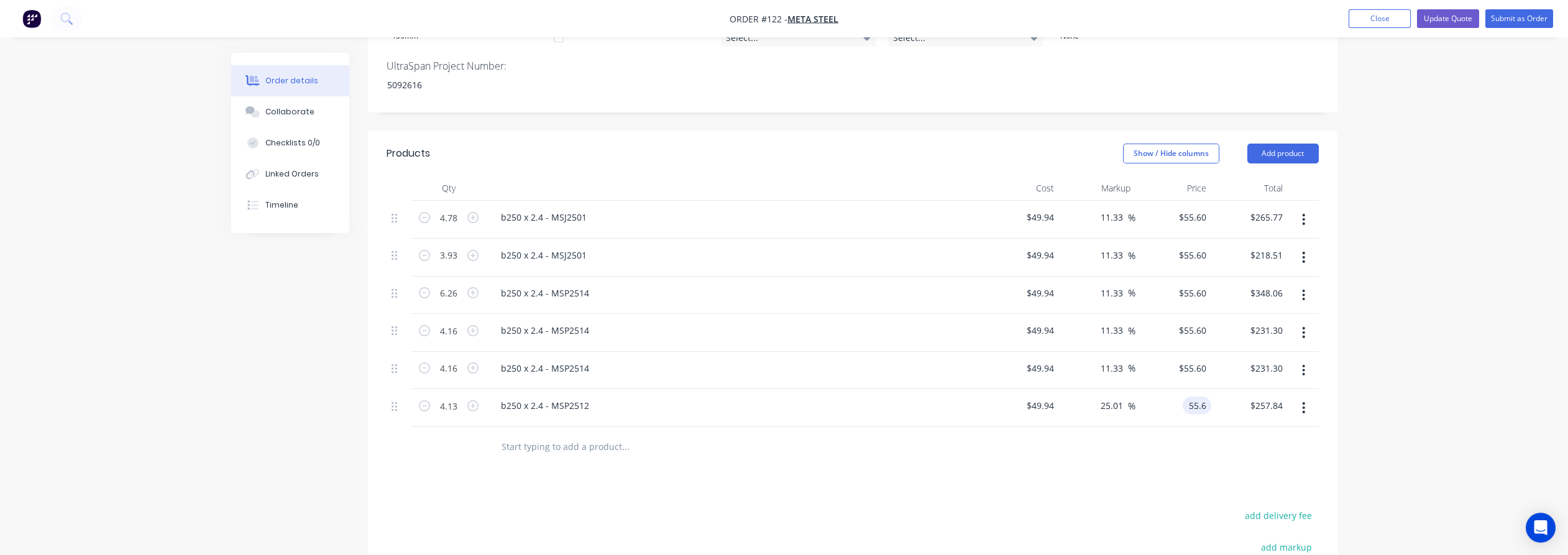
type input "55.6"
type input "11.33"
type input "$55.60"
type input "$229.63"
click at [1413, 342] on div "Order details Collaborate Checklists 0/0 Linked Orders Timeline Order details C…" at bounding box center [784, 105] width 1568 height 1357
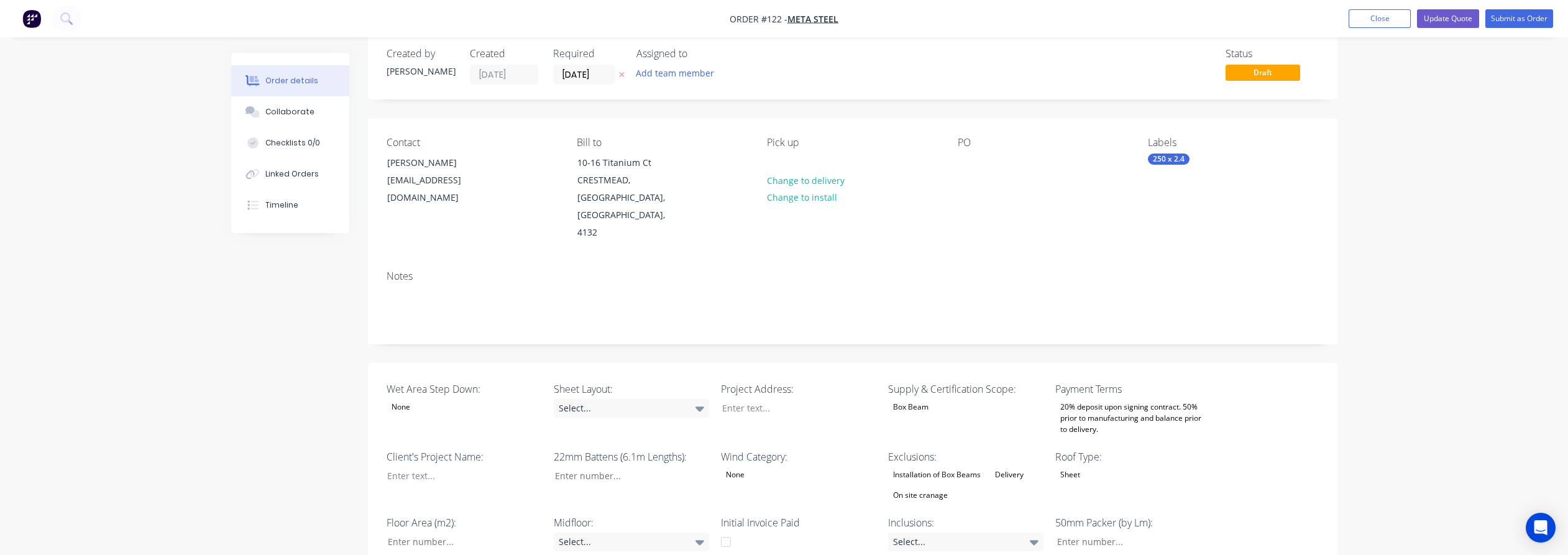
scroll to position [0, 0]
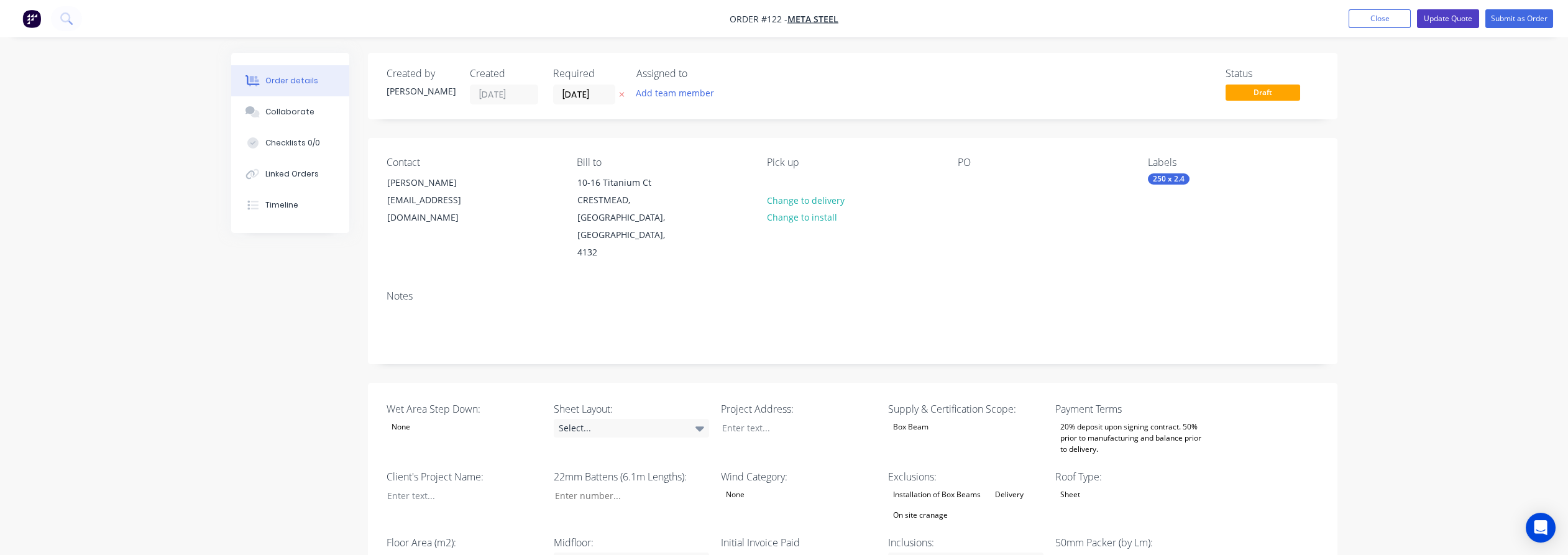
click at [1442, 18] on button "Update Quote" at bounding box center [1448, 18] width 62 height 18
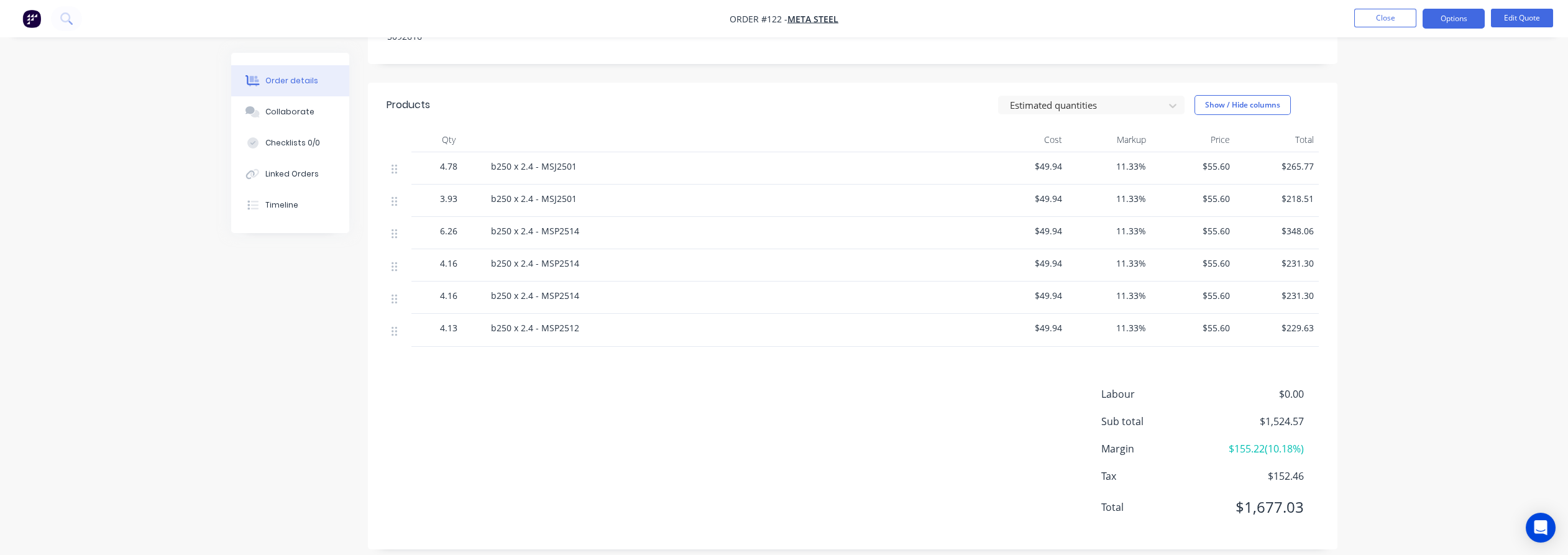
scroll to position [585, 0]
click at [1465, 19] on button "Options" at bounding box center [1453, 18] width 62 height 20
click at [1418, 73] on div "Quote" at bounding box center [1416, 75] width 115 height 18
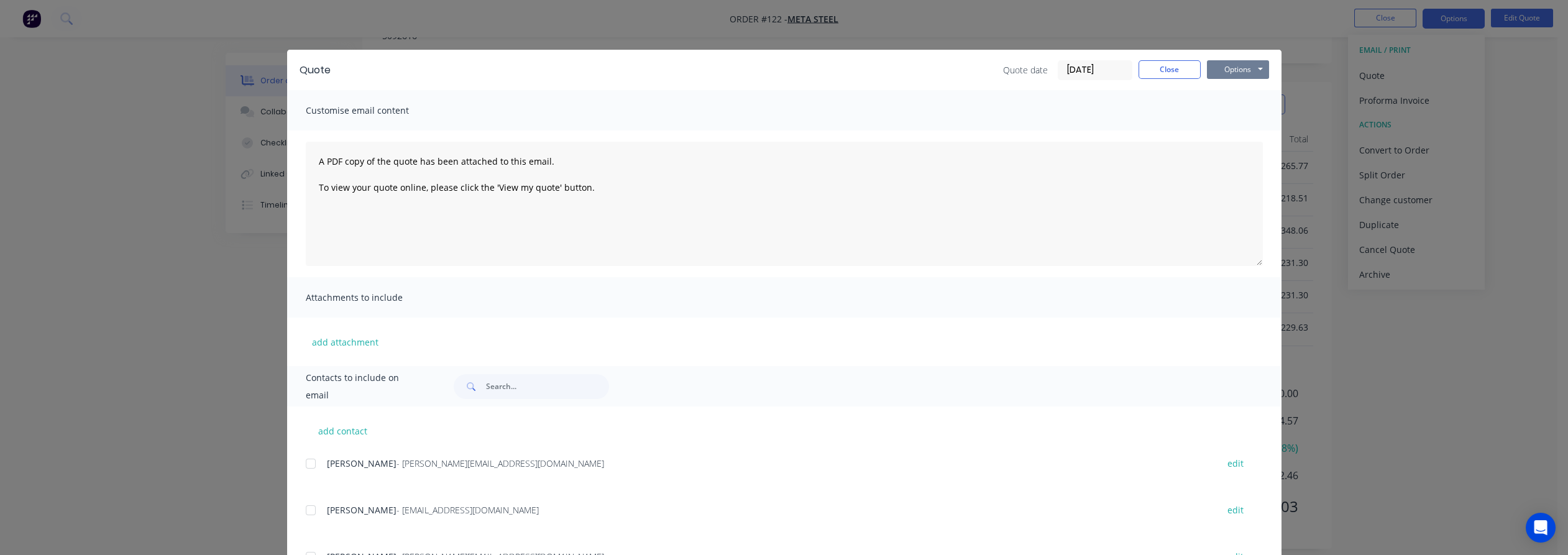
click at [1230, 71] on button "Options" at bounding box center [1238, 69] width 62 height 18
click at [1248, 92] on button "Preview" at bounding box center [1247, 92] width 80 height 20
click at [1185, 69] on button "Close" at bounding box center [1169, 69] width 62 height 18
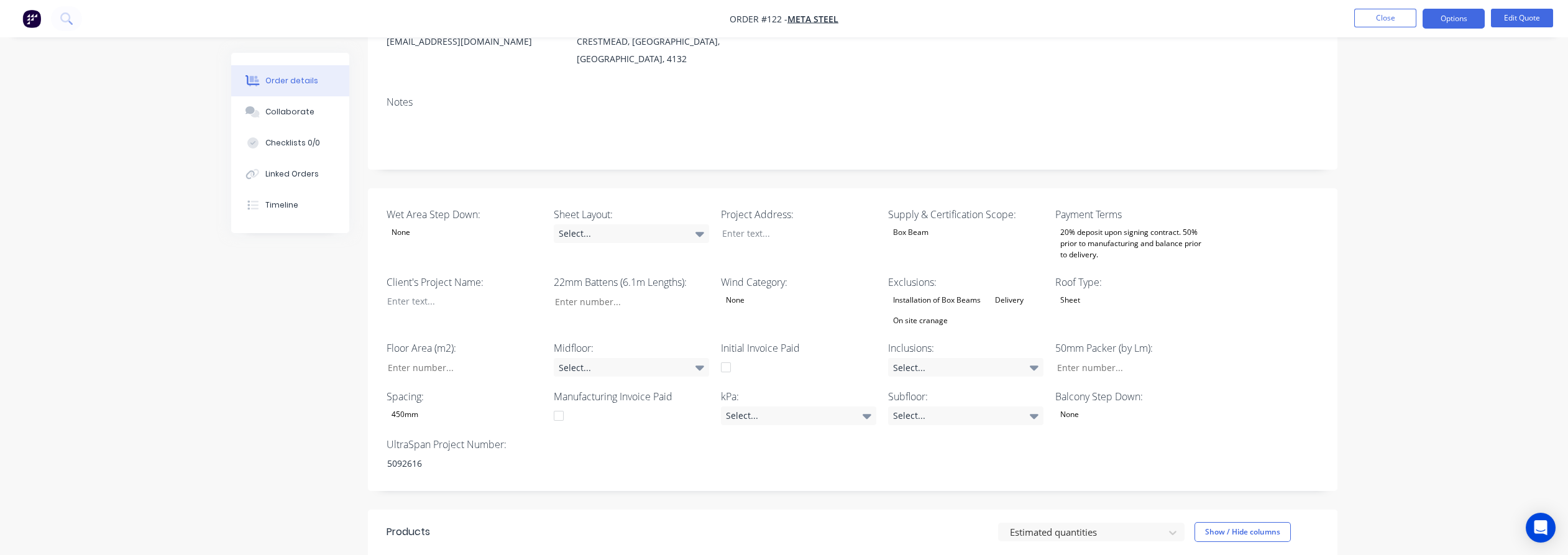
scroll to position [0, 0]
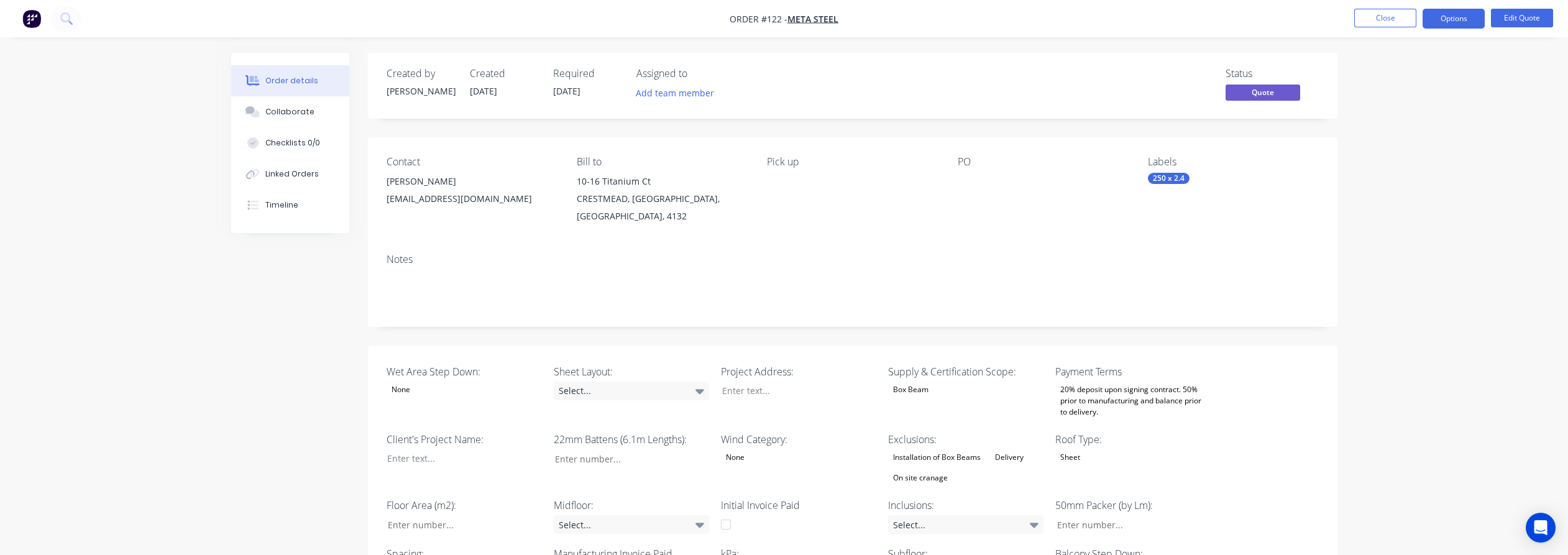
drag, startPoint x: 1479, startPoint y: 158, endPoint x: 1493, endPoint y: 130, distance: 31.3
click at [1445, 17] on button "Options" at bounding box center [1453, 18] width 62 height 20
click at [1437, 143] on div "Convert to Order" at bounding box center [1416, 150] width 115 height 18
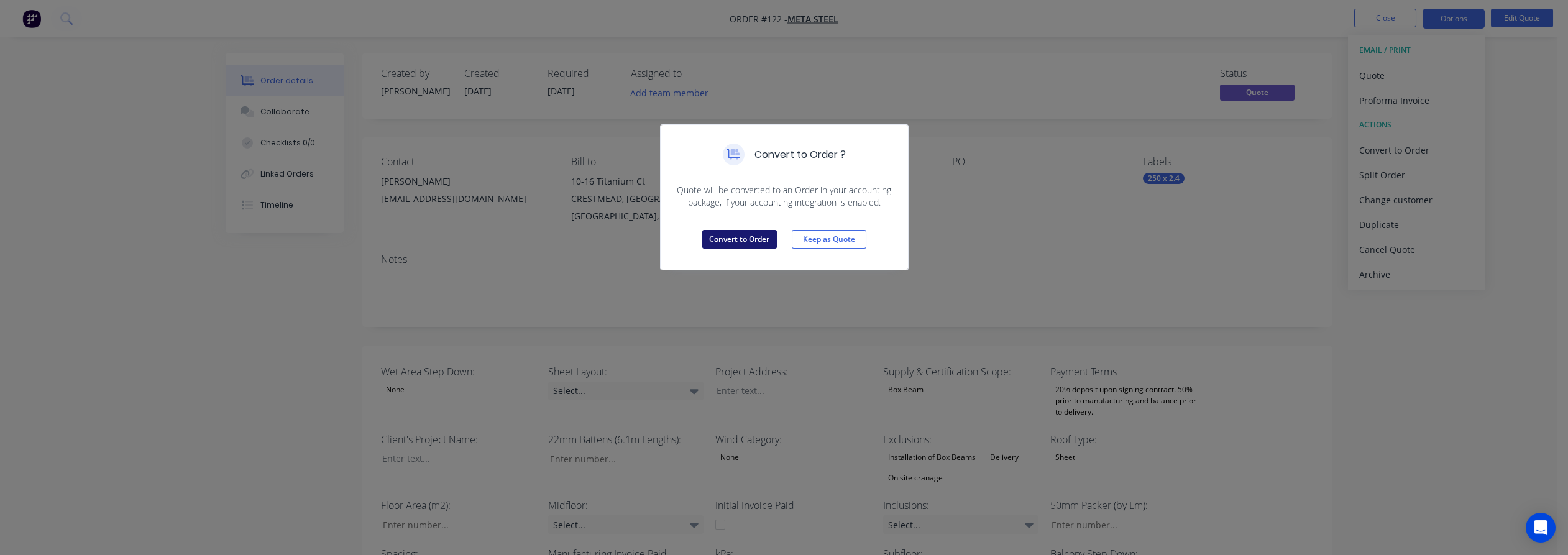
click at [755, 240] on button "Convert to Order" at bounding box center [739, 240] width 75 height 18
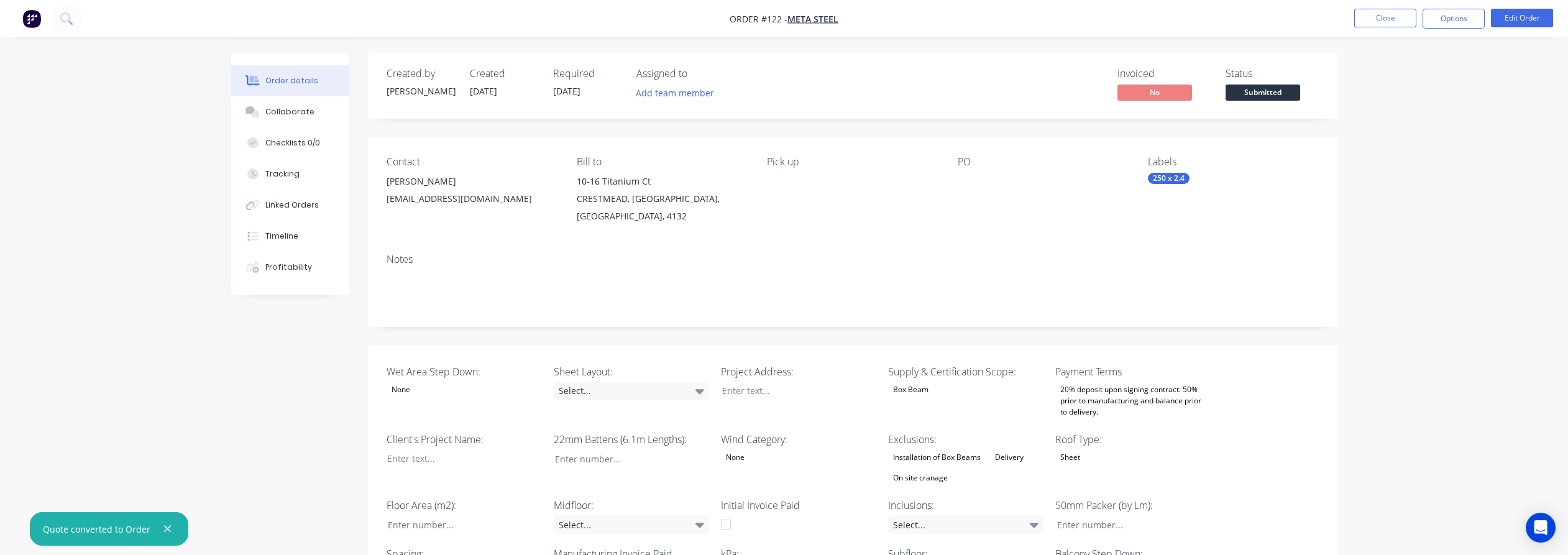
click at [1271, 87] on span "Submitted" at bounding box center [1263, 92] width 75 height 16
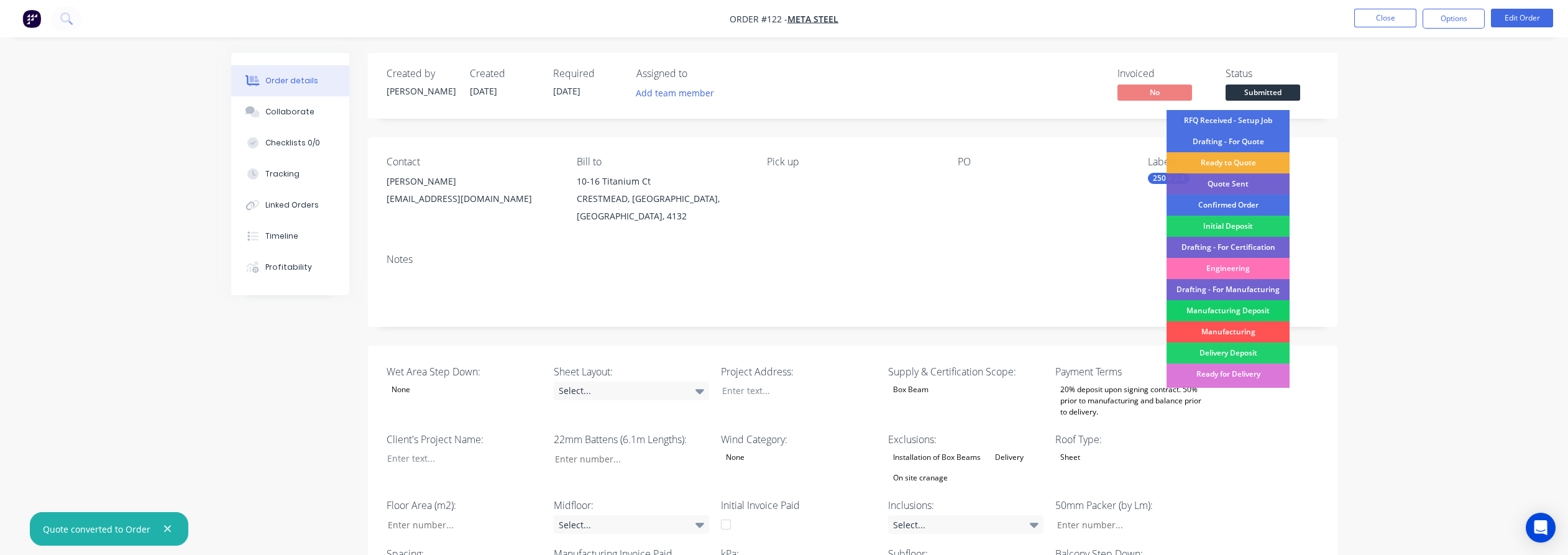
click at [1248, 312] on div "Manufacturing Deposit" at bounding box center [1228, 311] width 123 height 21
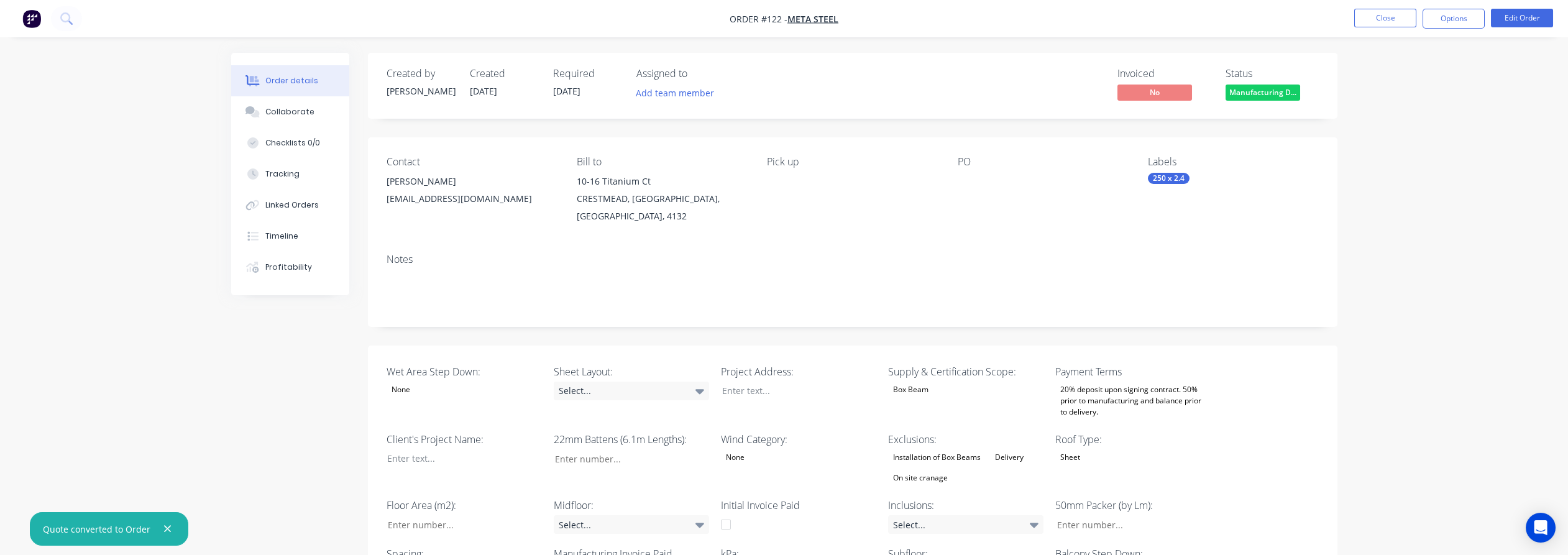
click at [668, 88] on button "Add team member" at bounding box center [674, 92] width 92 height 17
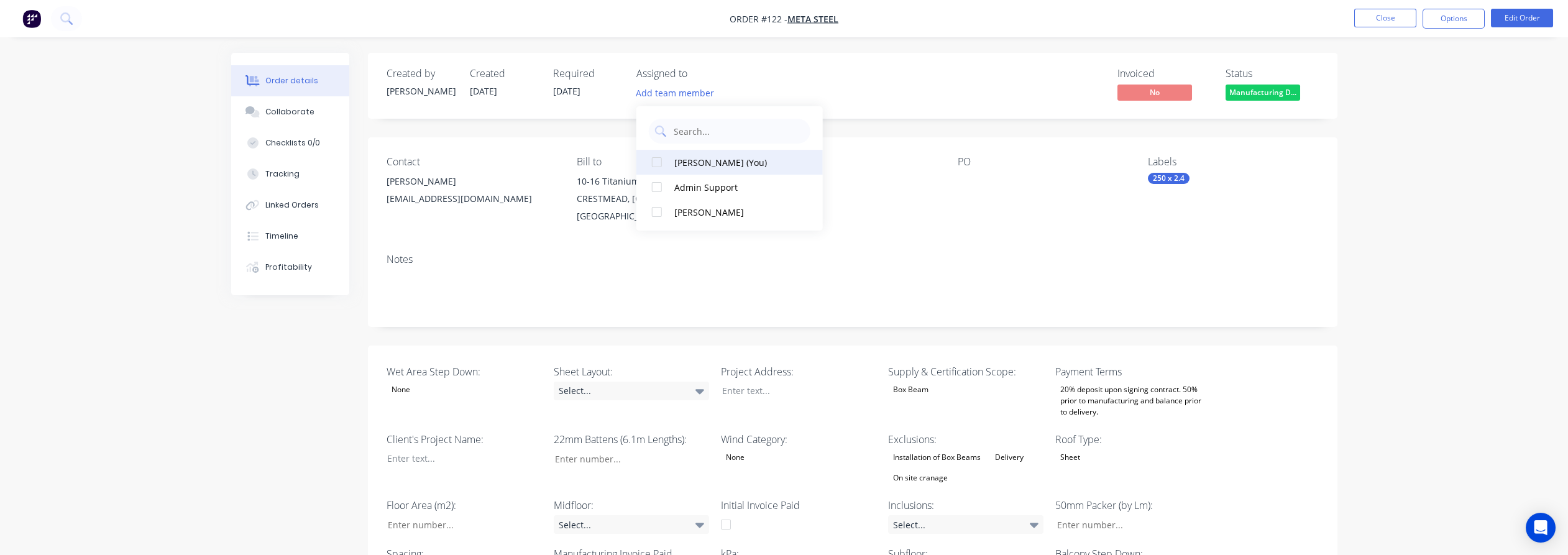
click at [703, 173] on button "[PERSON_NAME] (You)" at bounding box center [730, 162] width 187 height 25
click at [718, 192] on div "Admin Support" at bounding box center [736, 188] width 124 height 13
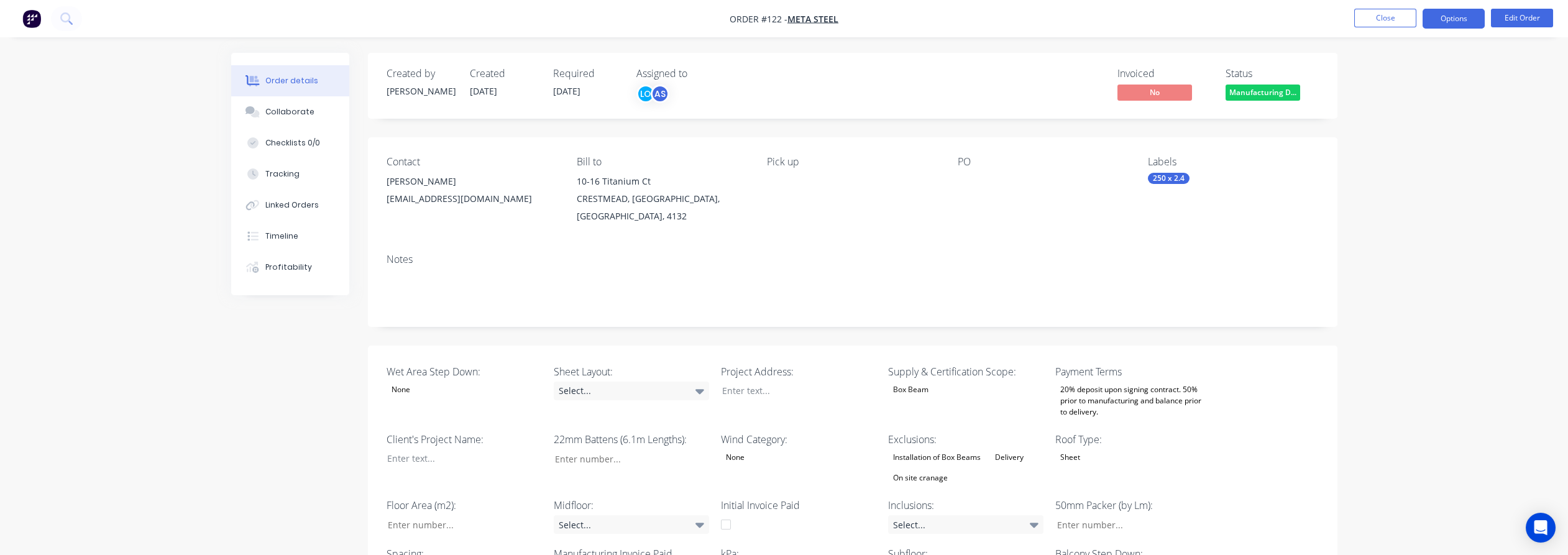
click at [1442, 22] on button "Options" at bounding box center [1453, 18] width 62 height 20
click at [1419, 69] on div "Invoice" at bounding box center [1416, 75] width 115 height 18
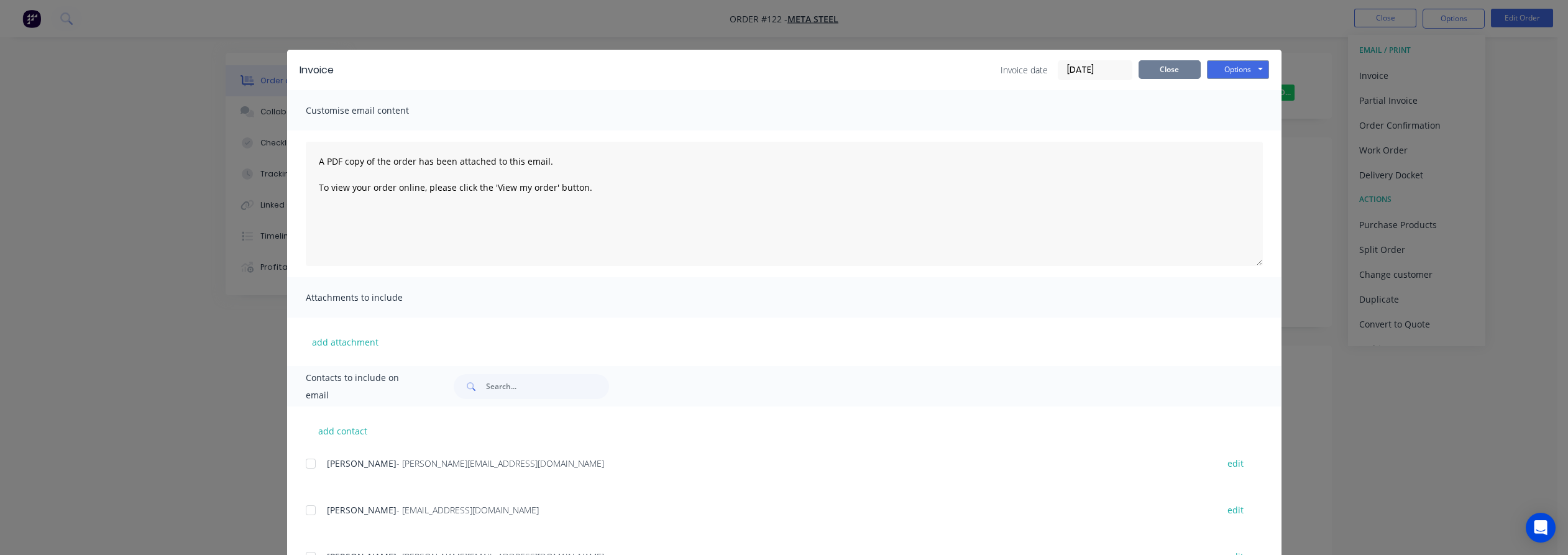
click at [1156, 71] on button "Close" at bounding box center [1169, 69] width 62 height 18
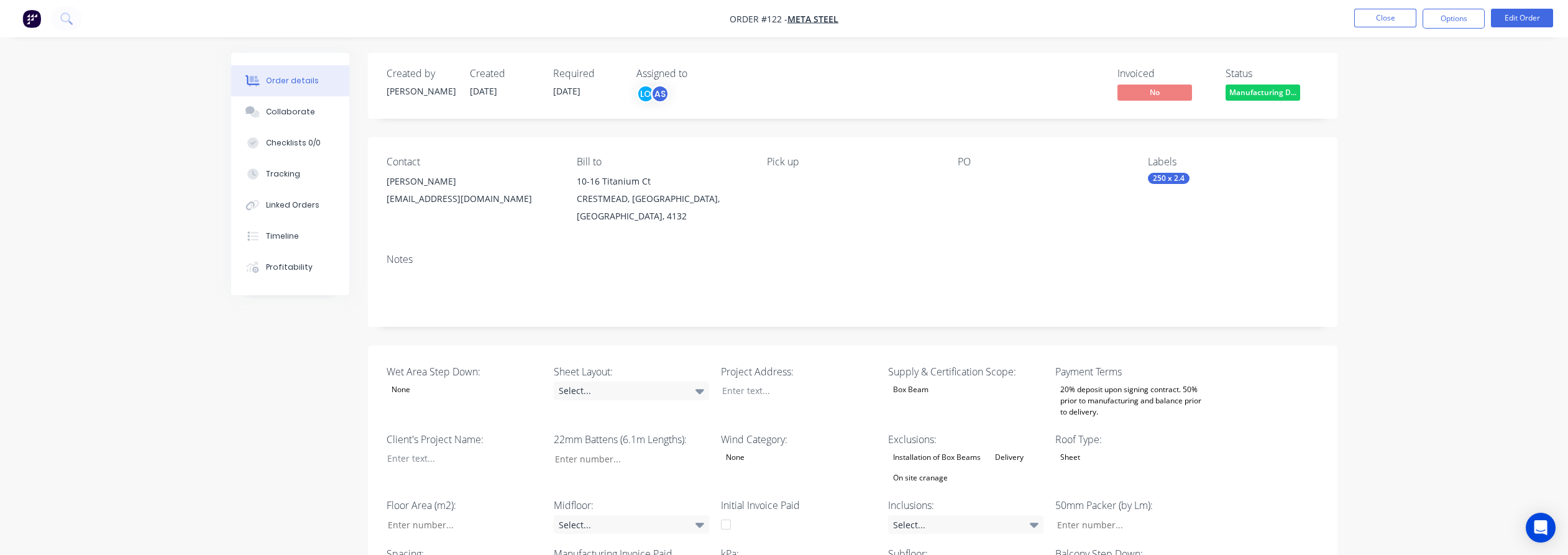
click at [1252, 93] on span "Manufacturing D..." at bounding box center [1263, 92] width 75 height 16
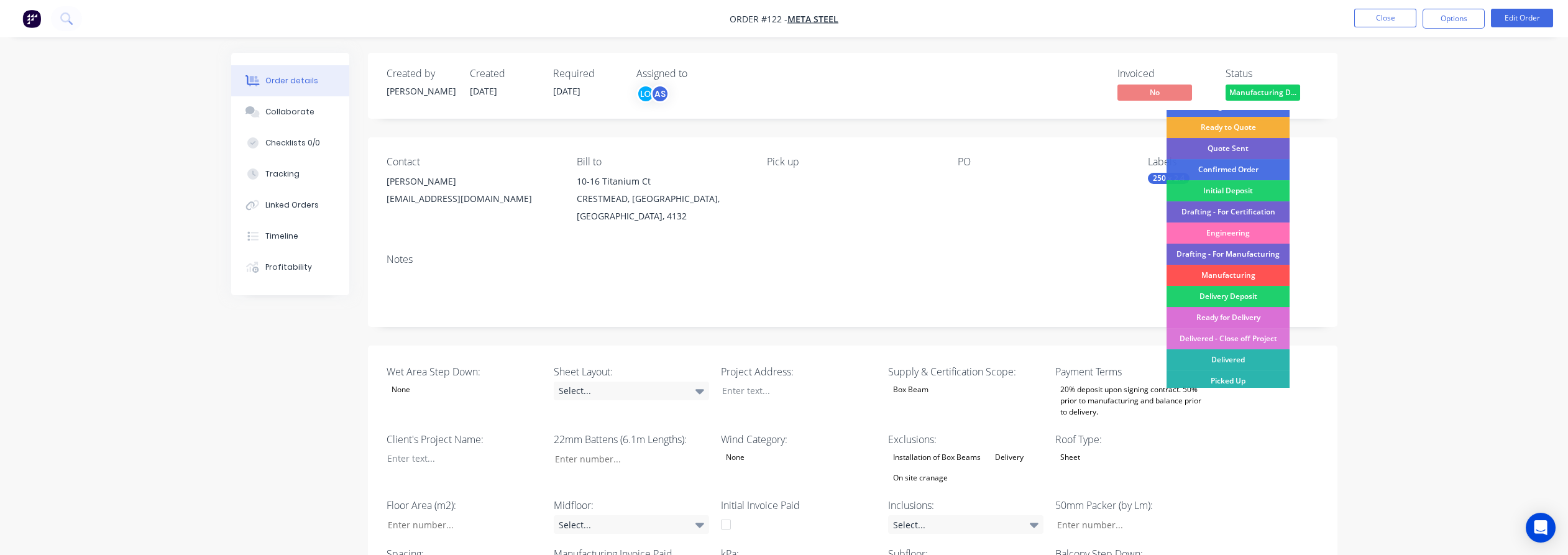
scroll to position [60, 0]
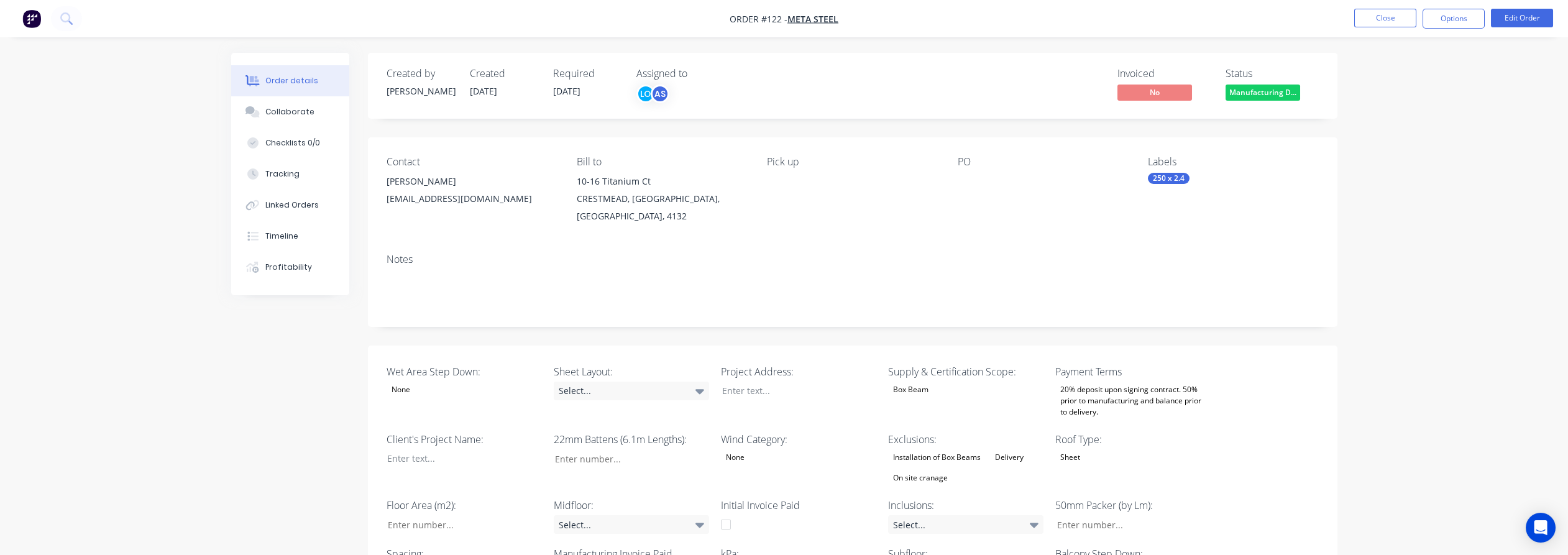
drag, startPoint x: 1426, startPoint y: 336, endPoint x: 1297, endPoint y: 350, distance: 129.8
click at [68, 31] on nav "Order #122 - Meta Steel Close Options Edit Order" at bounding box center [784, 18] width 1568 height 37
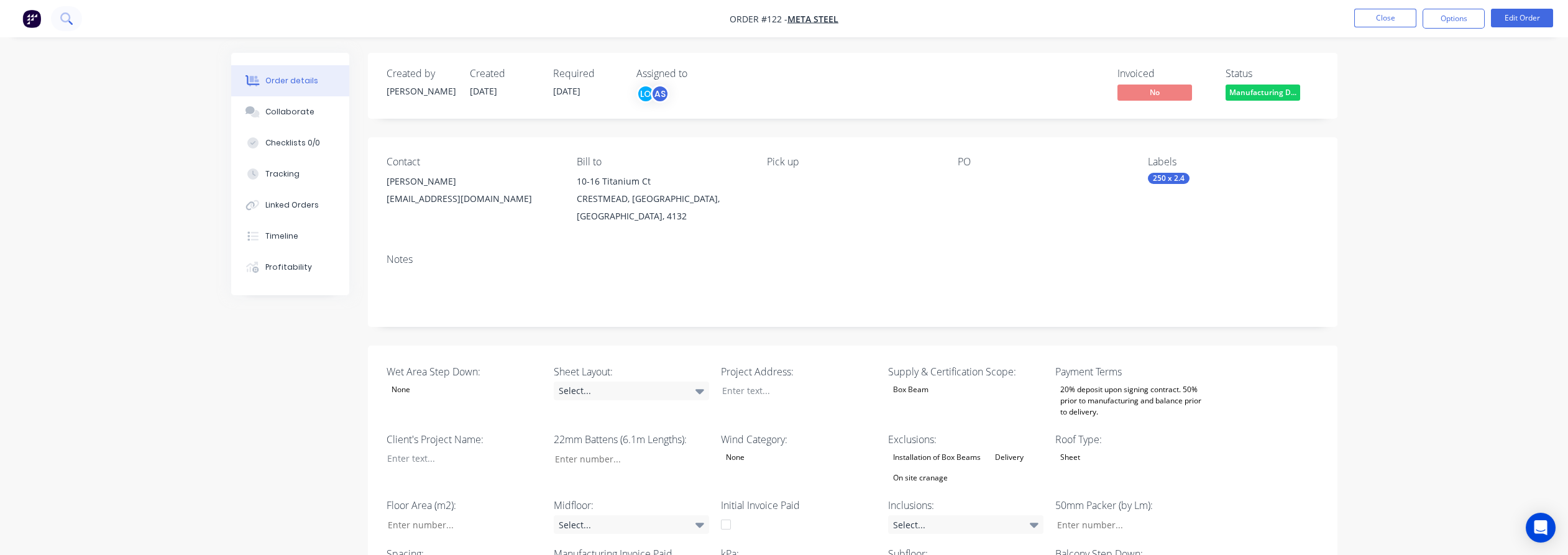
click at [68, 26] on button at bounding box center [67, 18] width 31 height 25
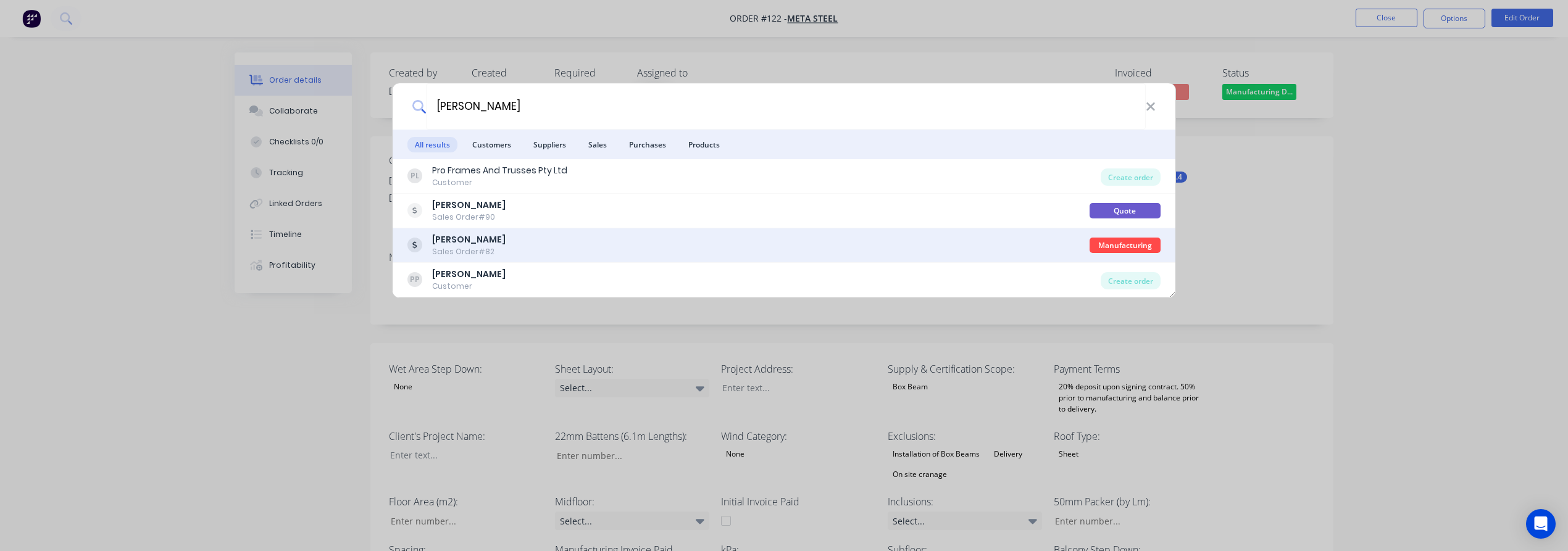
type input "[PERSON_NAME]"
click at [606, 259] on div "[PERSON_NAME] Sales Order #82 Manufacturing" at bounding box center [784, 246] width 783 height 35
click at [482, 240] on div "[PERSON_NAME]" at bounding box center [468, 240] width 73 height 13
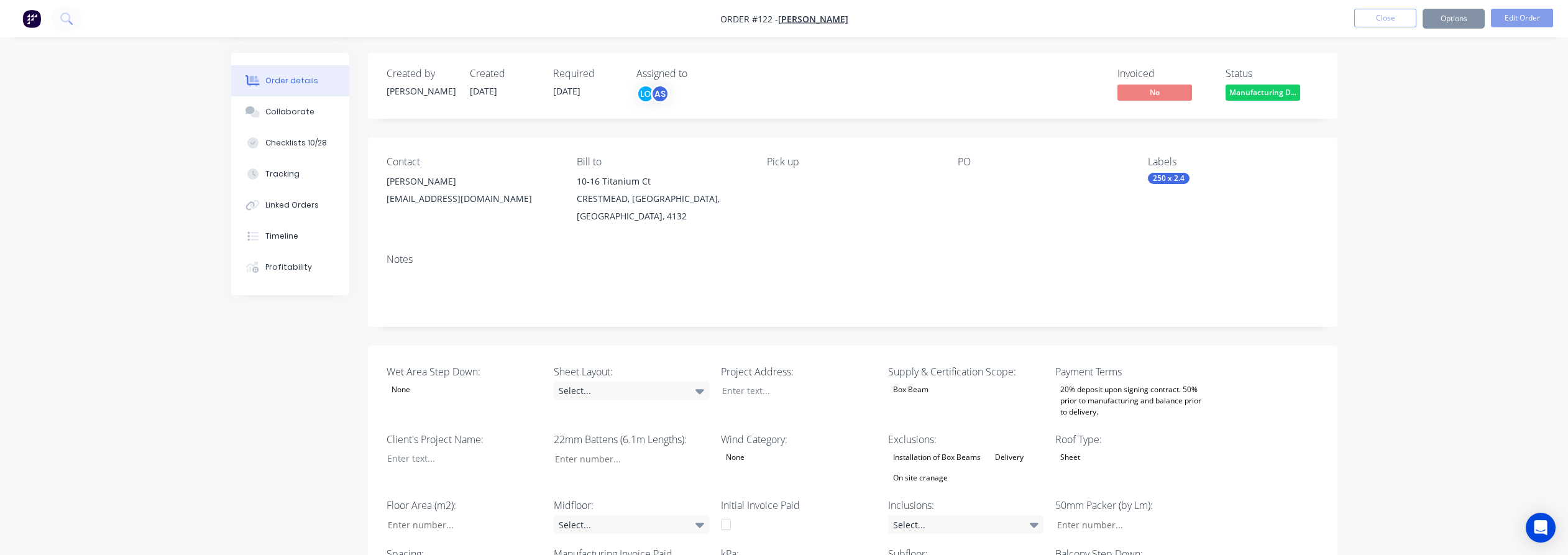
type input "42"
type input "91"
type input "1.0"
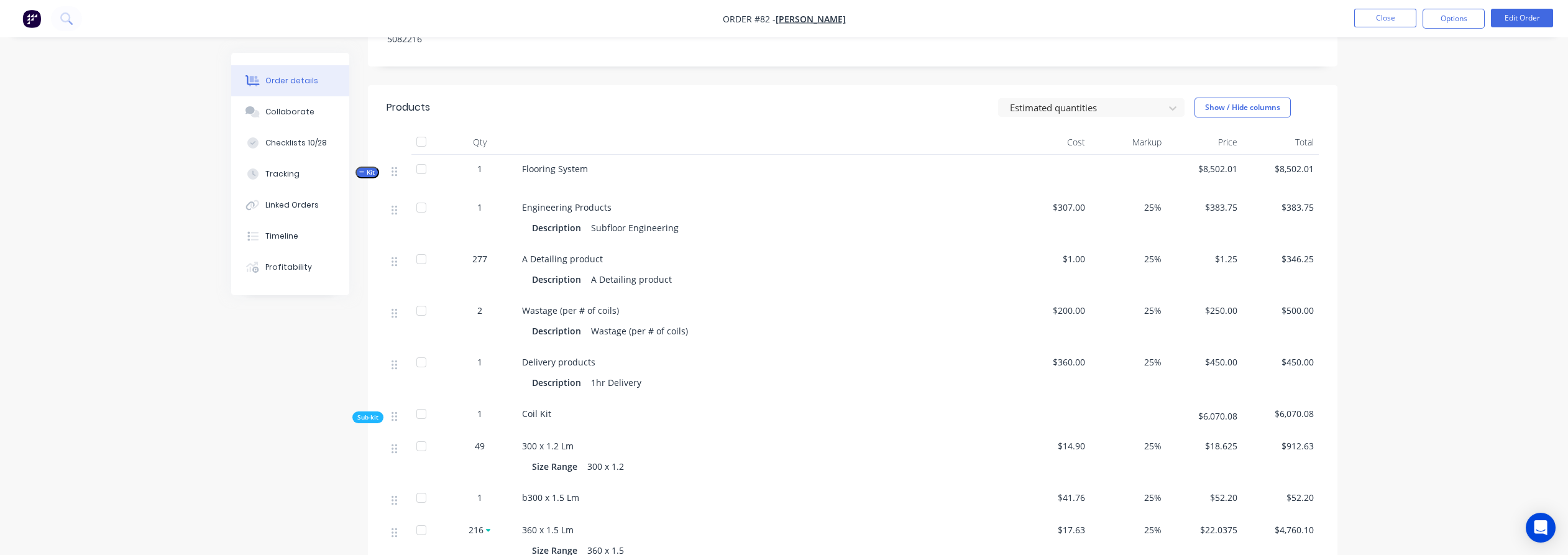
scroll to position [759, 0]
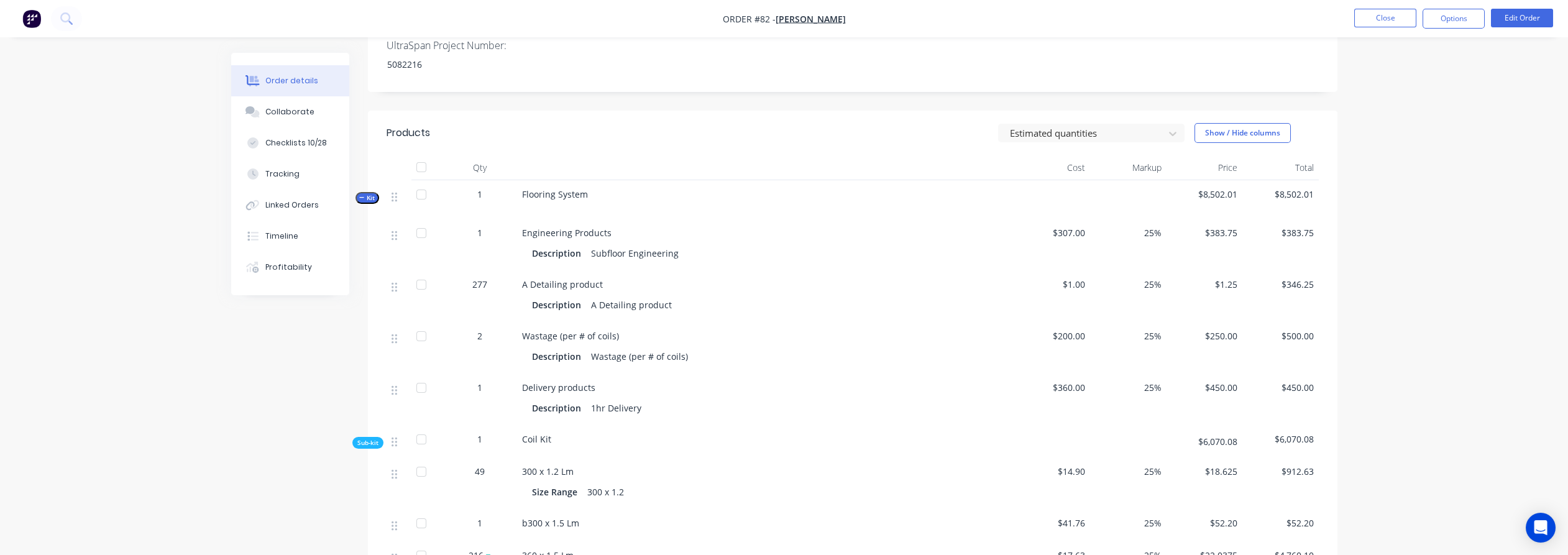
drag, startPoint x: 1113, startPoint y: 110, endPoint x: 1105, endPoint y: 128, distance: 19.7
click at [1113, 126] on div at bounding box center [1082, 133] width 149 height 16
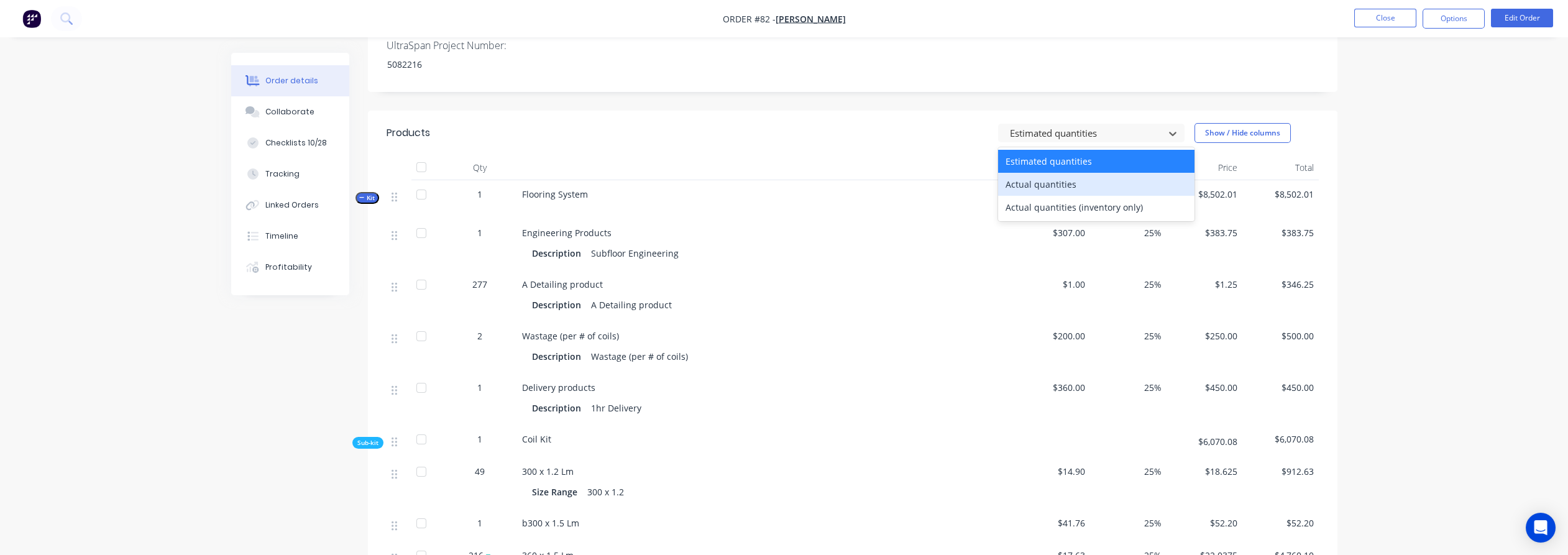
click at [1088, 173] on div "Actual quantities" at bounding box center [1096, 184] width 196 height 23
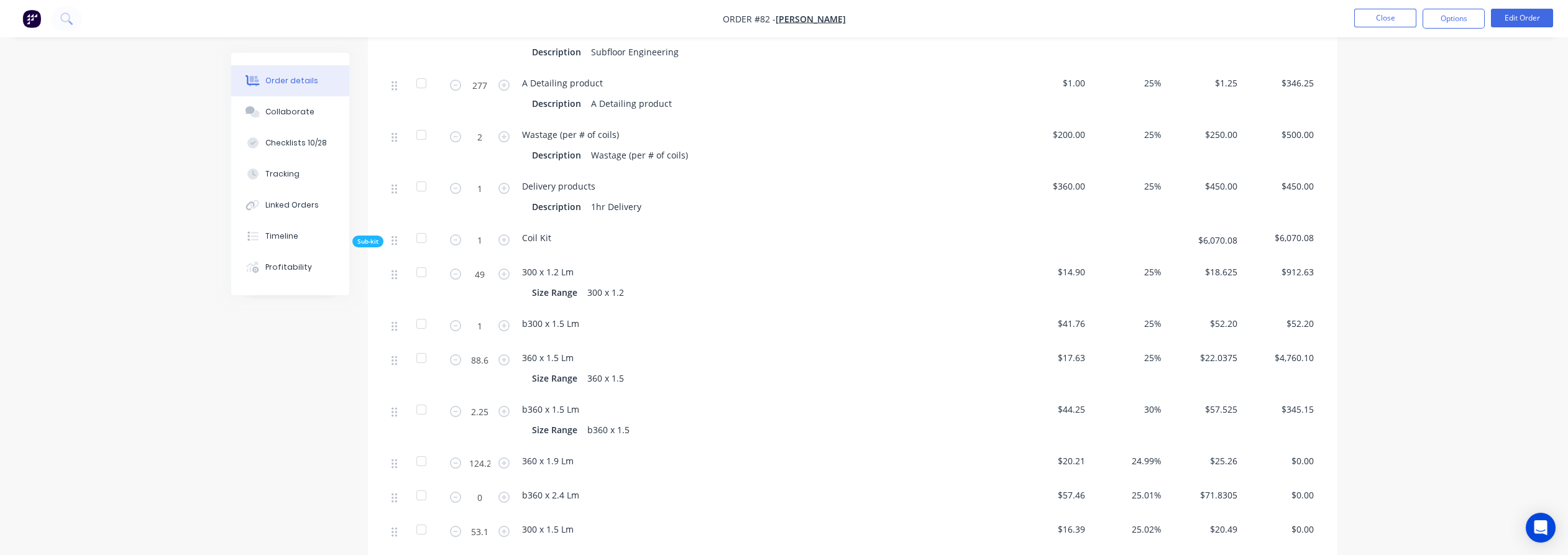
scroll to position [967, 0]
click at [484, 260] on input "49" at bounding box center [479, 269] width 32 height 18
type input "0"
click at [477, 312] on input "1" at bounding box center [479, 321] width 32 height 18
type input "0"
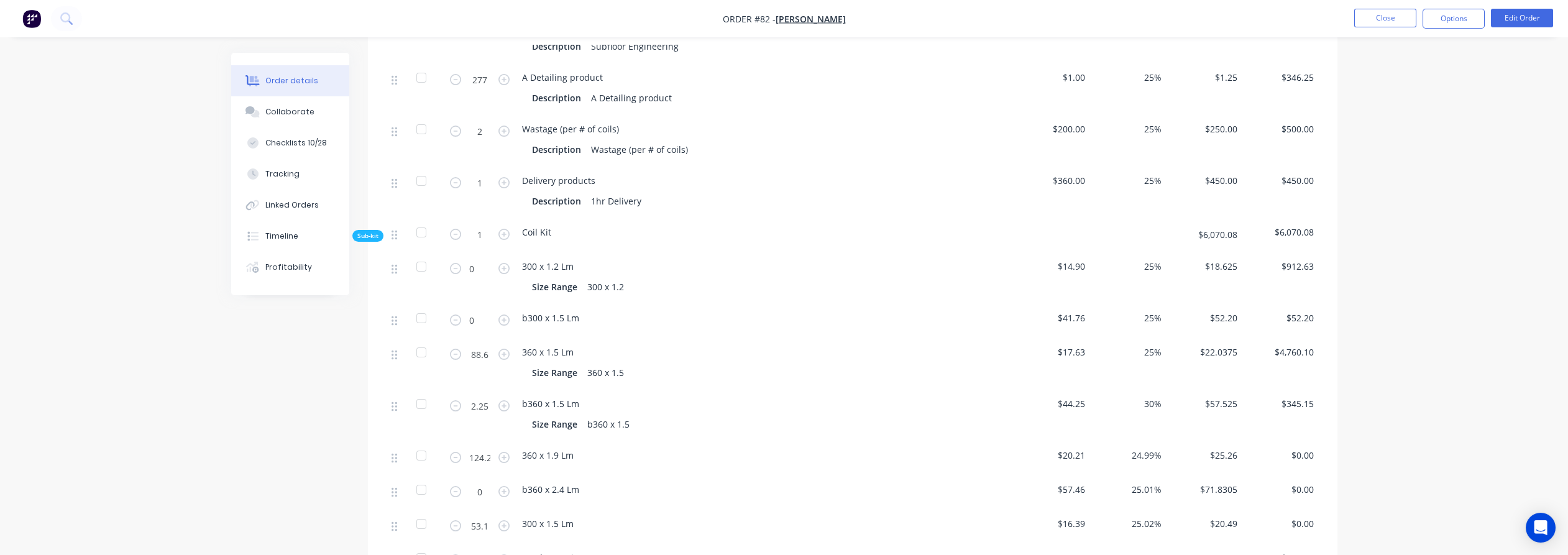
click at [265, 433] on div "Created by [PERSON_NAME] Created [DATE] Required [DATE] Assigned to LO AS Invoi…" at bounding box center [784, 252] width 1106 height 2332
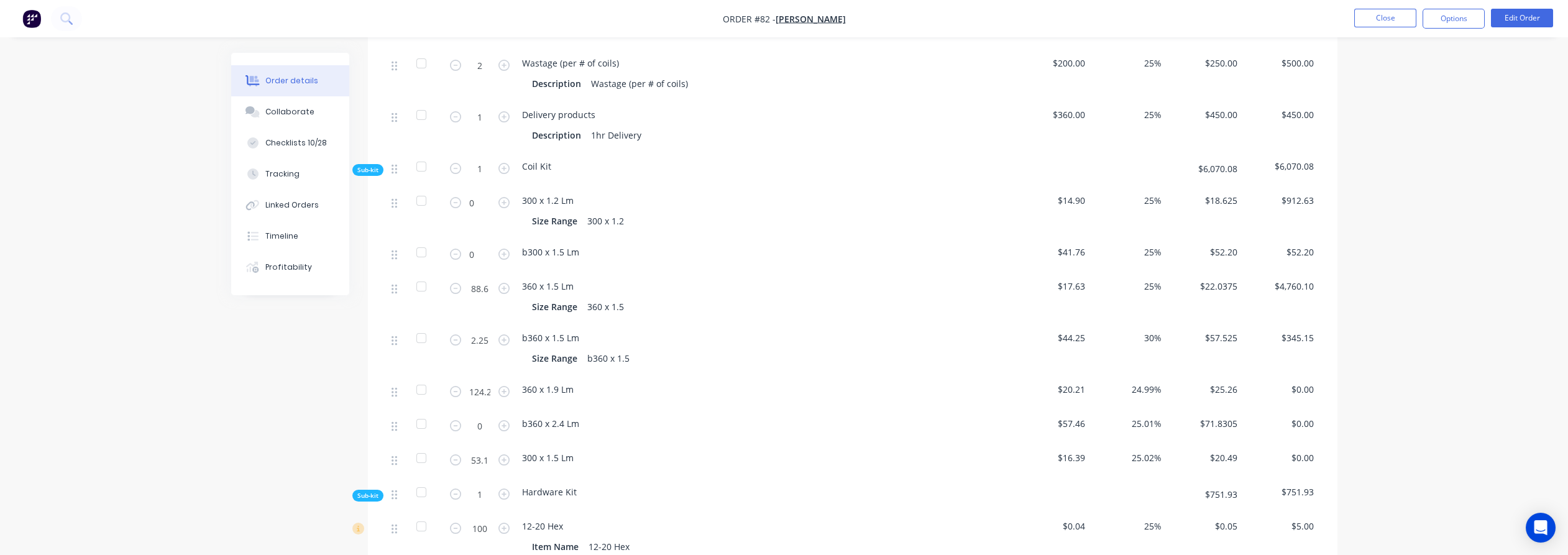
scroll to position [1035, 0]
click at [482, 413] on input "0" at bounding box center [479, 423] width 32 height 18
click at [472, 413] on input "2.458" at bounding box center [479, 423] width 32 height 18
type input "3.458"
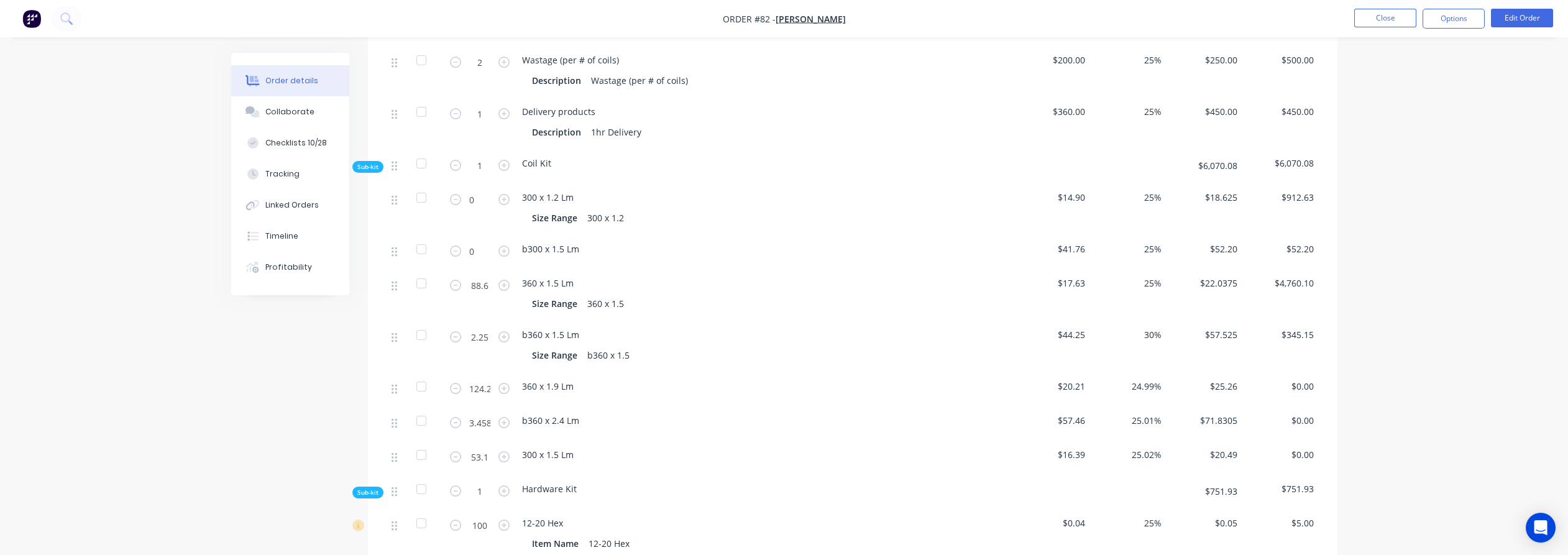
click at [238, 396] on div "Created by [PERSON_NAME] Created [DATE] Required [DATE] Assigned to LO AS Invoi…" at bounding box center [784, 183] width 1106 height 2332
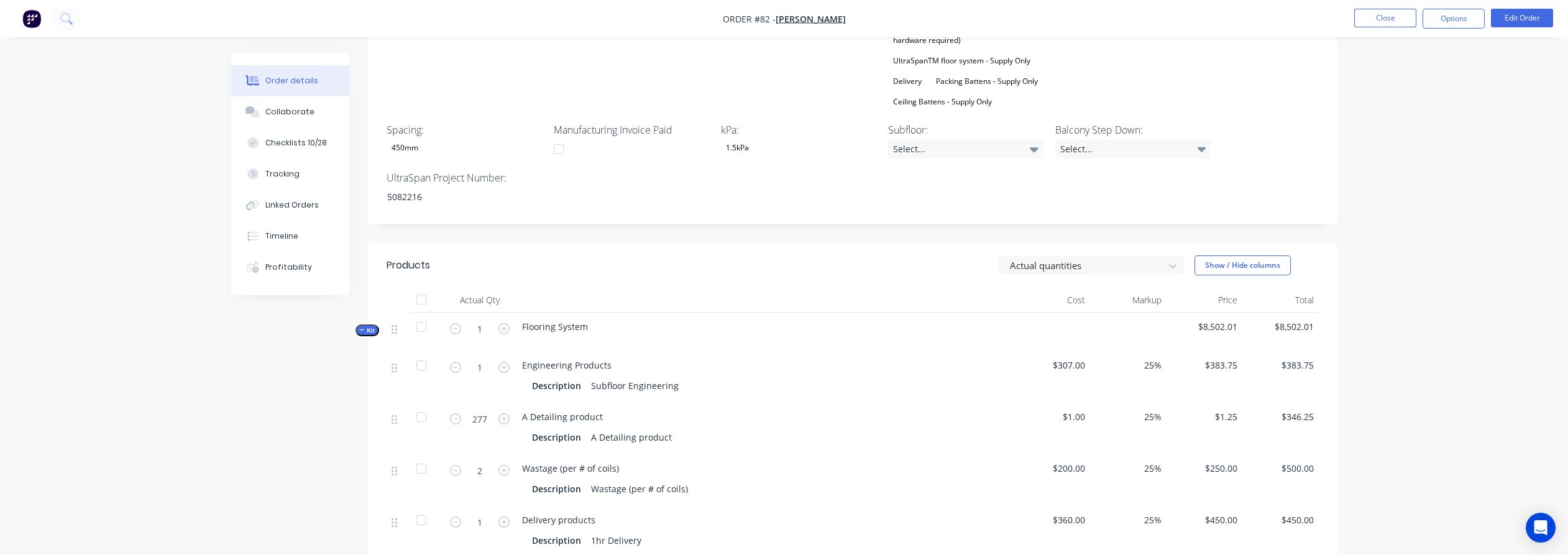
scroll to position [622, 0]
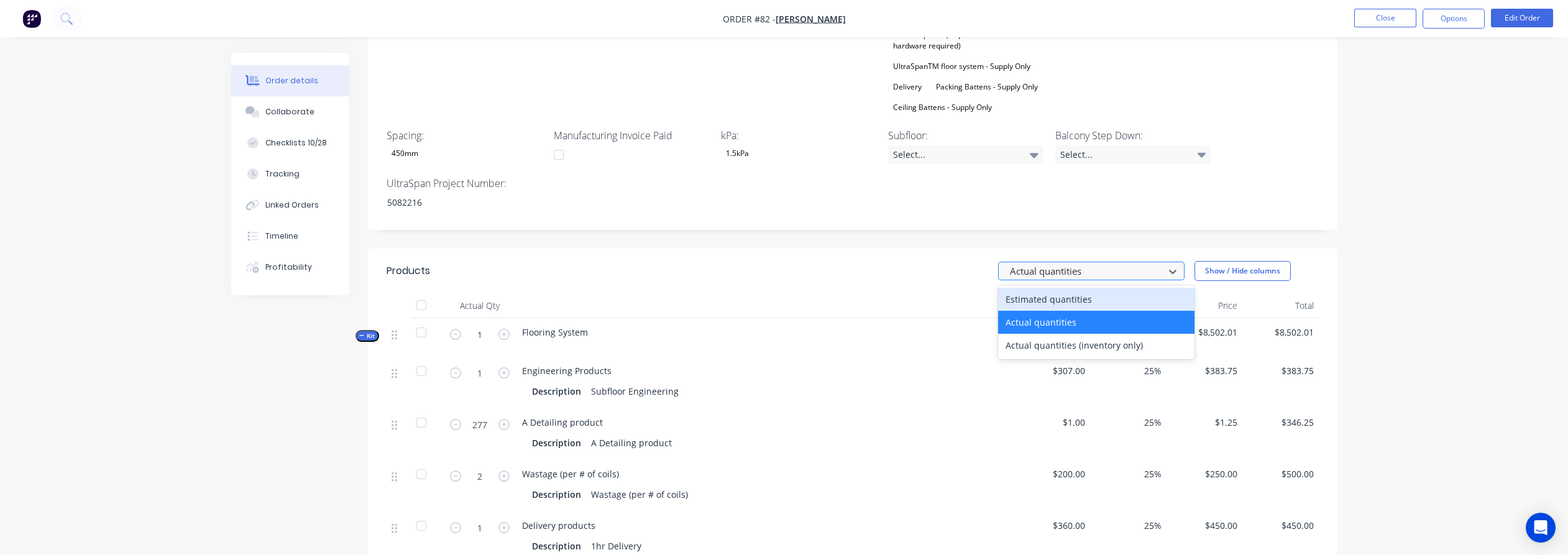
click at [1080, 264] on div at bounding box center [1082, 271] width 149 height 16
click at [1074, 288] on div "Estimated quantities" at bounding box center [1096, 299] width 196 height 23
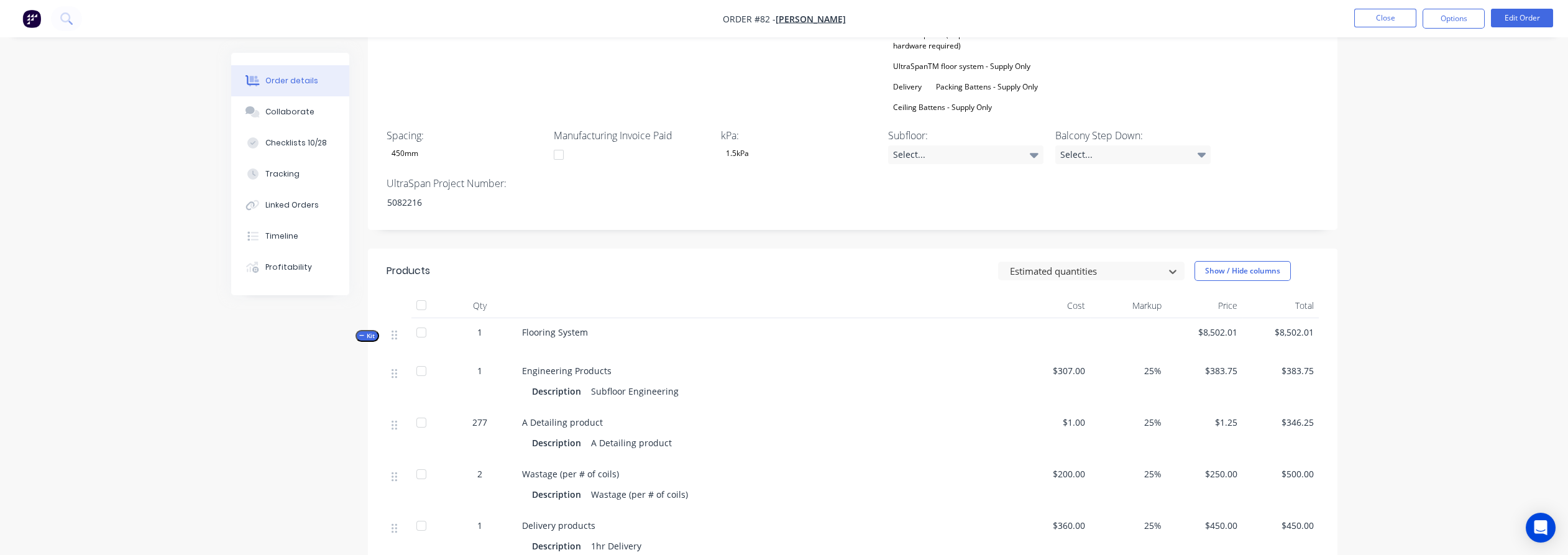
drag, startPoint x: 1432, startPoint y: 278, endPoint x: 1391, endPoint y: 281, distance: 41.1
click at [1431, 278] on div "Order details Collaborate Checklists 10/28 Tracking Linked Orders Timeline Prof…" at bounding box center [784, 565] width 1568 height 2374
click at [1116, 264] on div at bounding box center [1082, 271] width 149 height 16
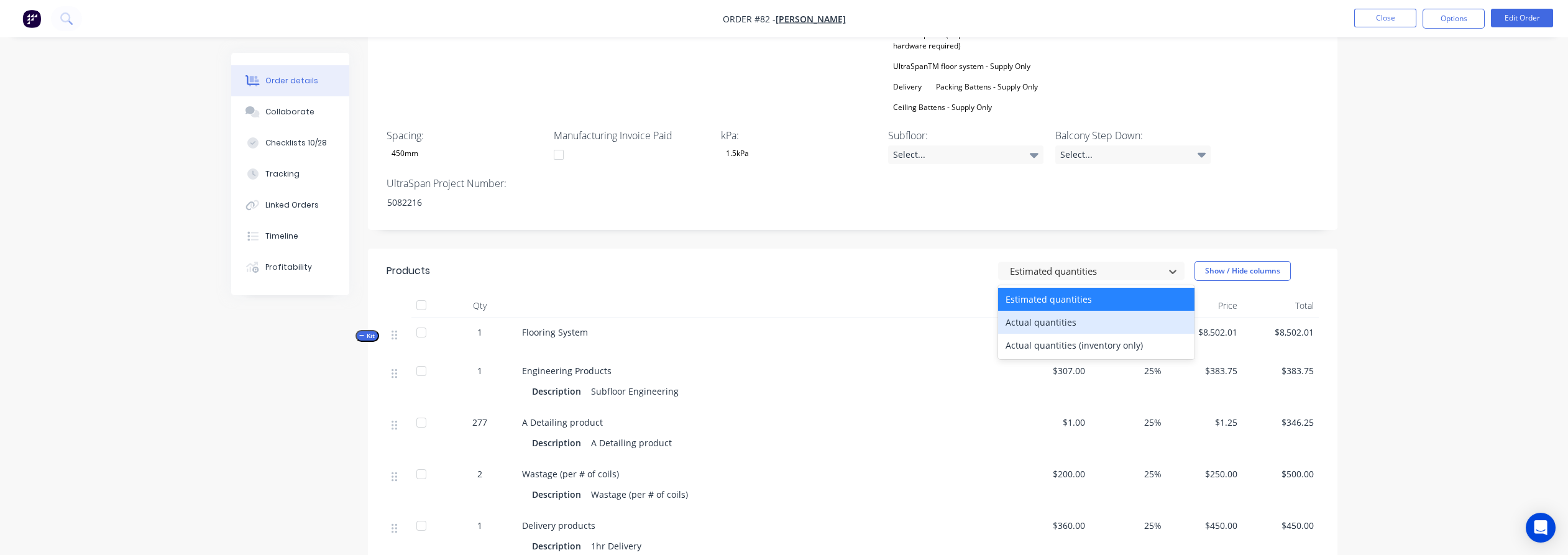
click at [1074, 311] on div "Actual quantities" at bounding box center [1096, 322] width 196 height 23
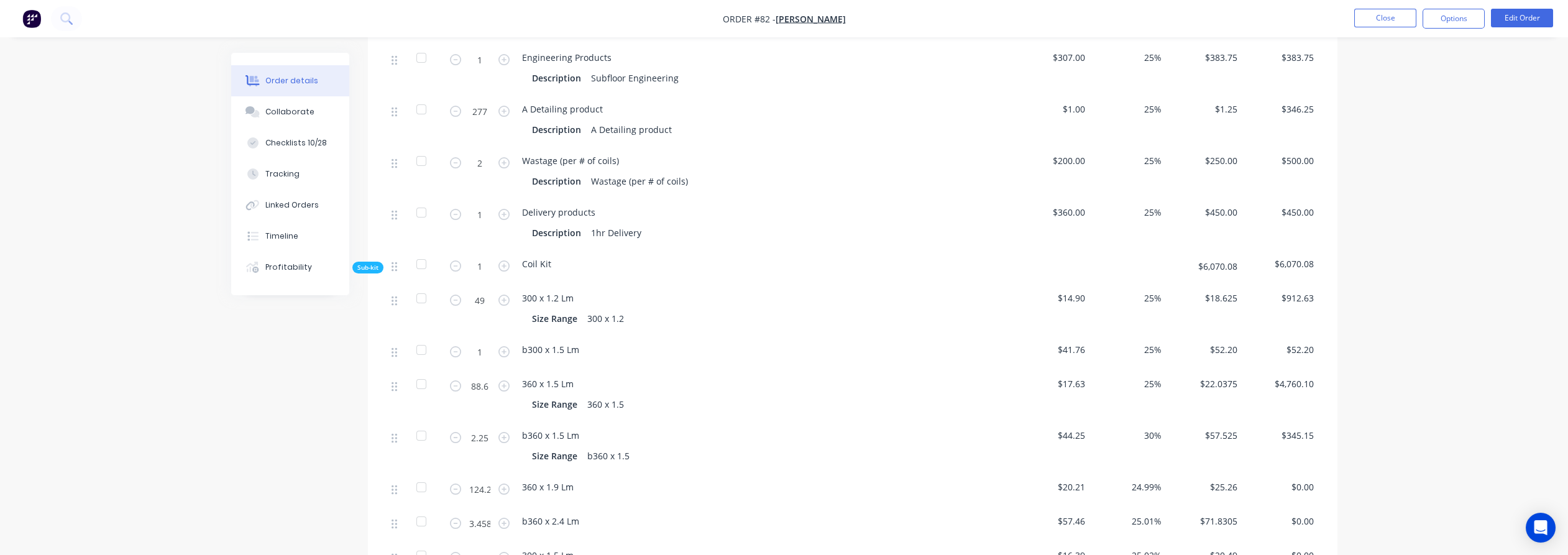
scroll to position [967, 0]
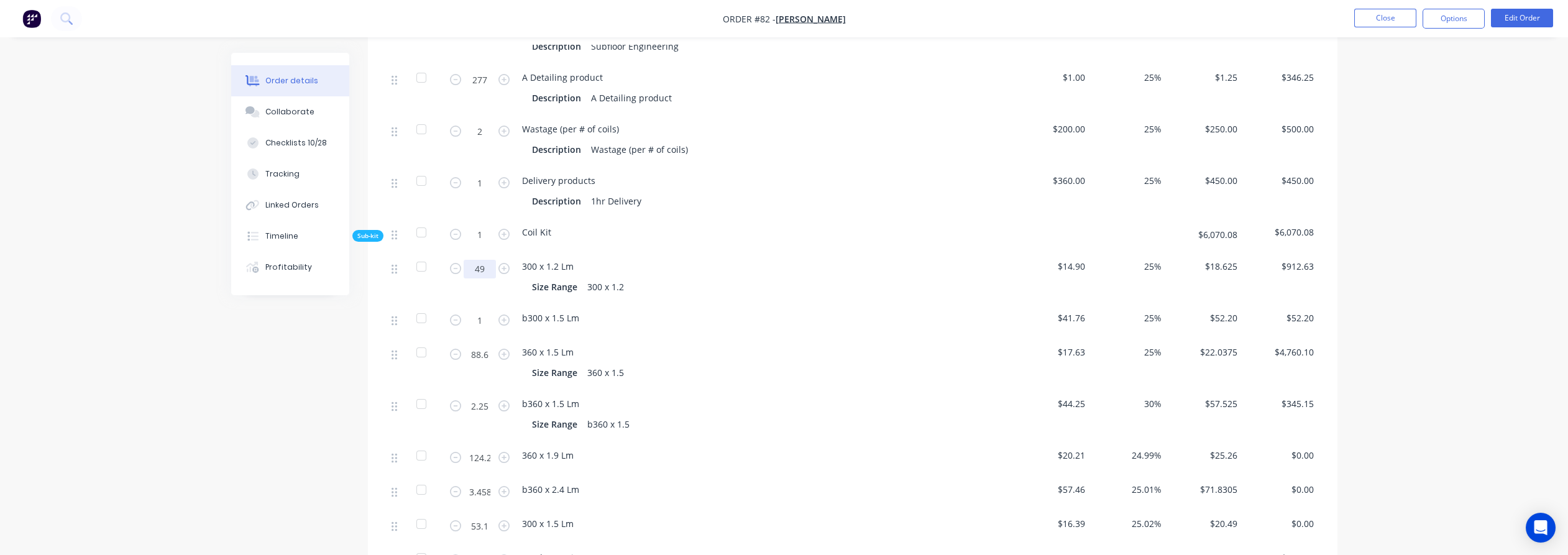
click at [486, 260] on input "49" at bounding box center [479, 269] width 32 height 18
type input "0"
click at [265, 362] on div "Created by [PERSON_NAME] Created [DATE] Required [DATE] Assigned to LO AS Invoi…" at bounding box center [784, 252] width 1106 height 2332
click at [482, 312] on input "1" at bounding box center [479, 321] width 32 height 18
type input "0"
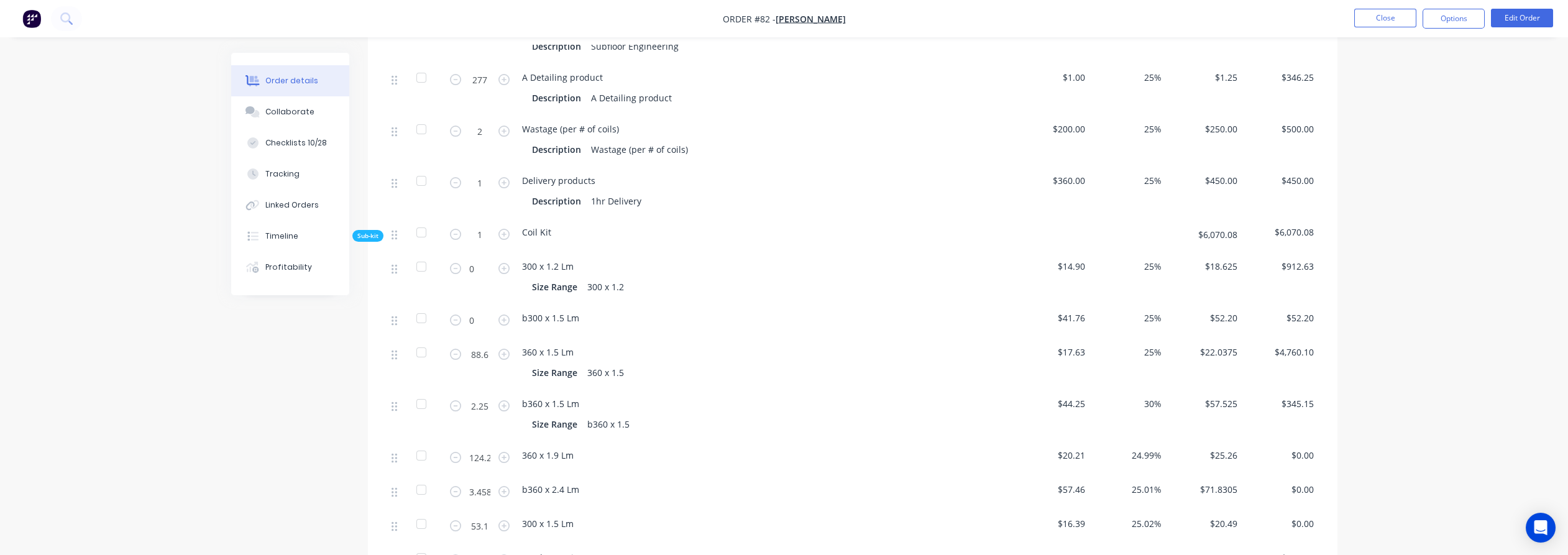
click at [189, 388] on div "Order details Collaborate Checklists 10/28 Tracking Linked Orders Timeline Prof…" at bounding box center [784, 226] width 1568 height 2385
click at [452, 263] on icon "button" at bounding box center [455, 268] width 11 height 11
click at [501, 263] on icon "button" at bounding box center [504, 268] width 11 height 11
click at [503, 263] on icon "button" at bounding box center [504, 268] width 11 height 11
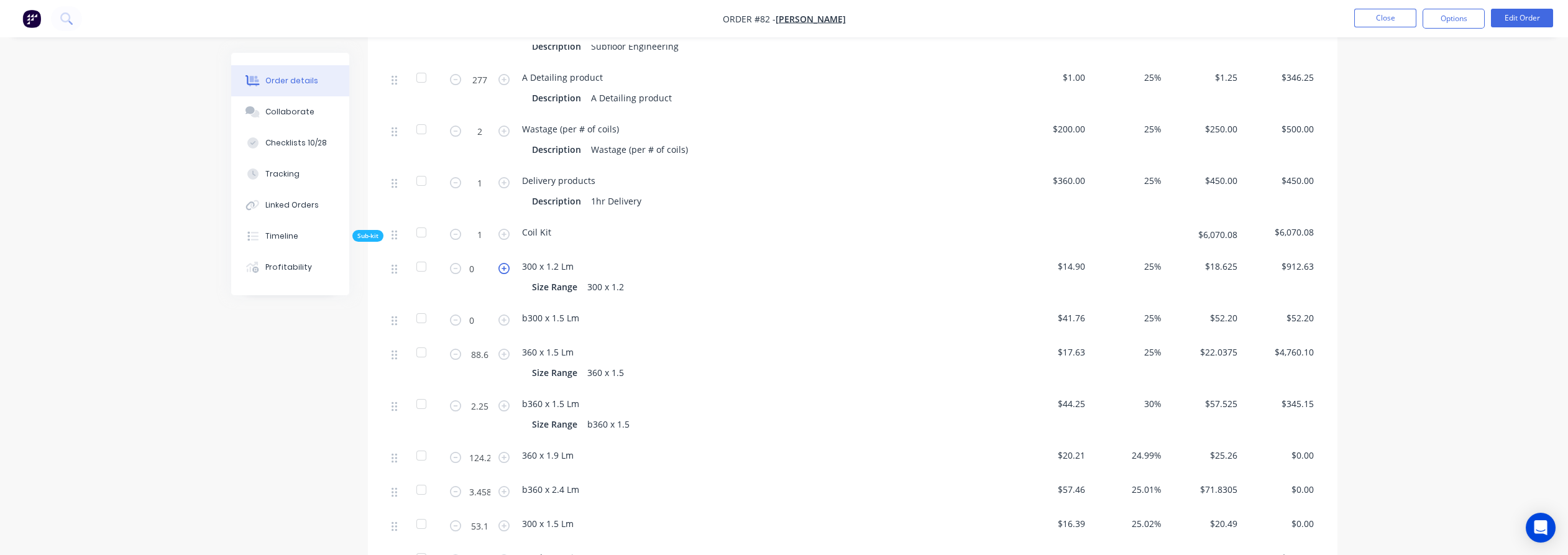
click at [503, 263] on icon "button" at bounding box center [504, 268] width 11 height 11
click at [478, 260] on input "0" at bounding box center [479, 269] width 32 height 18
click at [456, 263] on icon "button" at bounding box center [455, 268] width 11 height 11
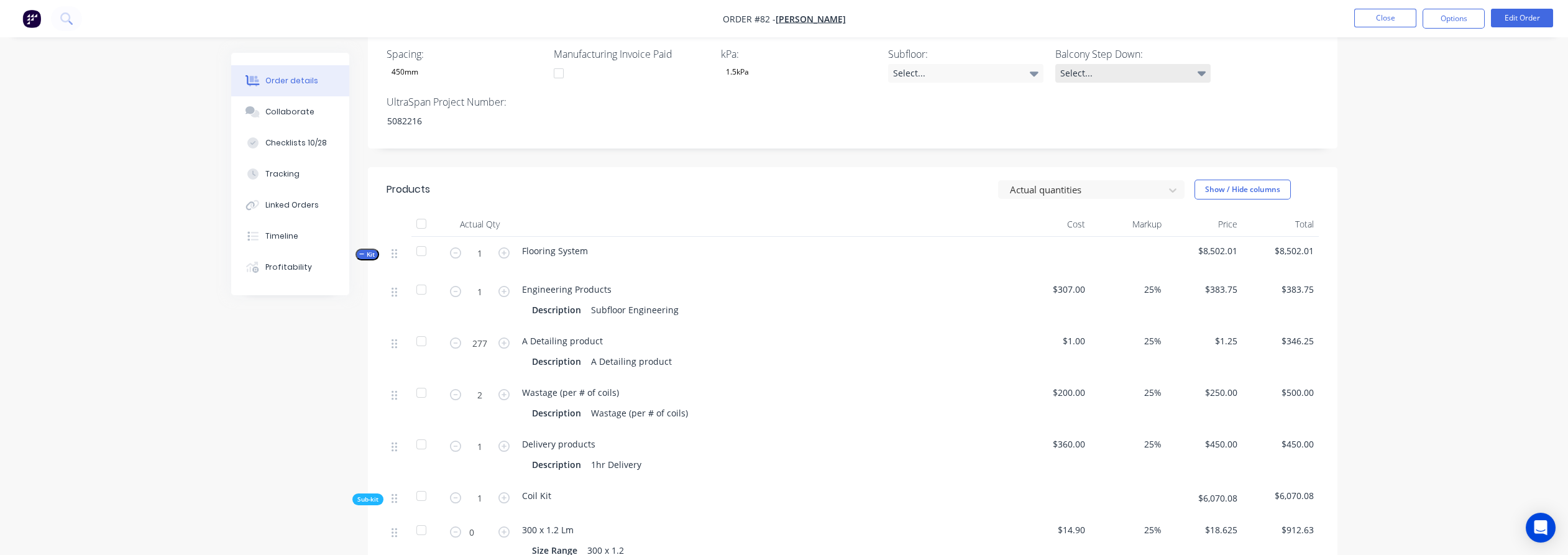
scroll to position [622, 0]
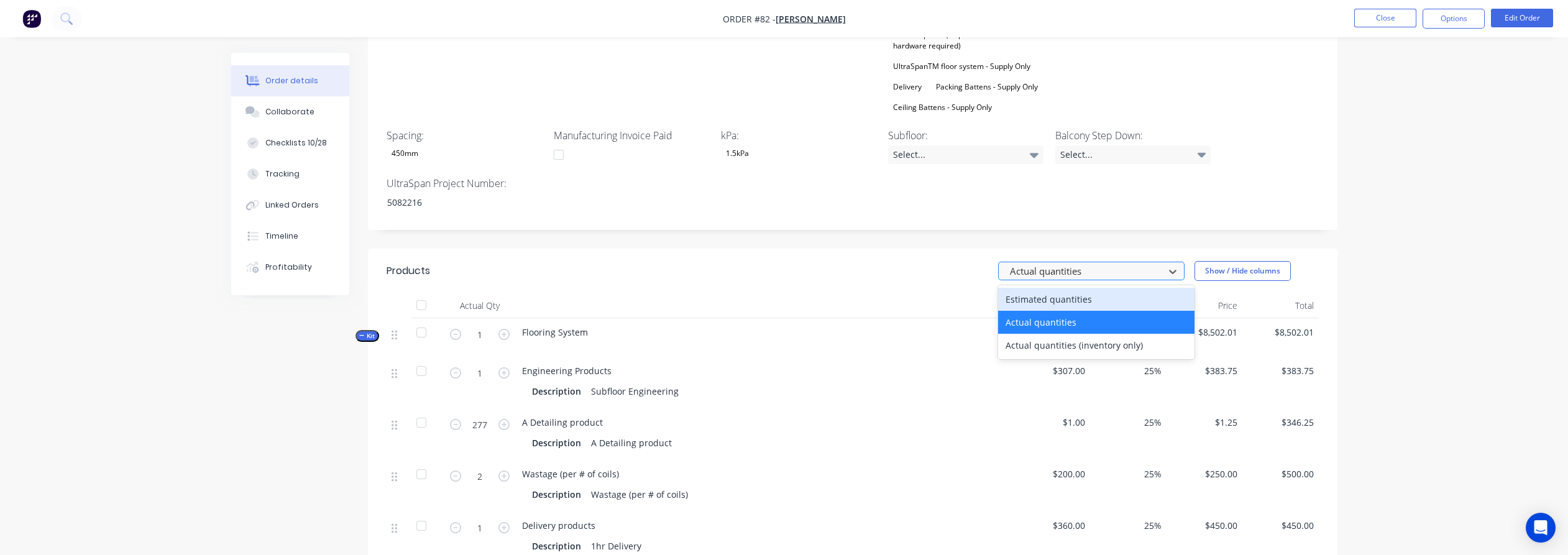
click at [1071, 264] on div at bounding box center [1082, 271] width 149 height 16
click at [1065, 288] on div "Estimated quantities" at bounding box center [1096, 299] width 196 height 23
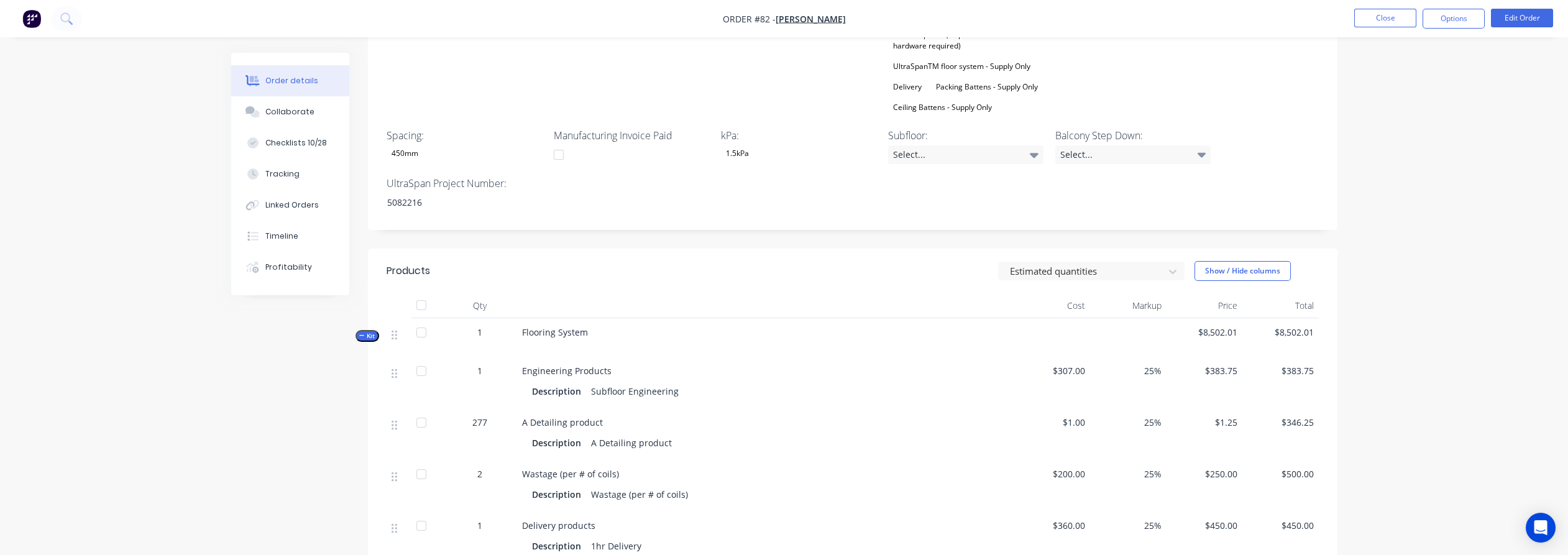
click at [1043, 249] on header "Products Estimated quantities Show / Hide columns" at bounding box center [853, 271] width 969 height 44
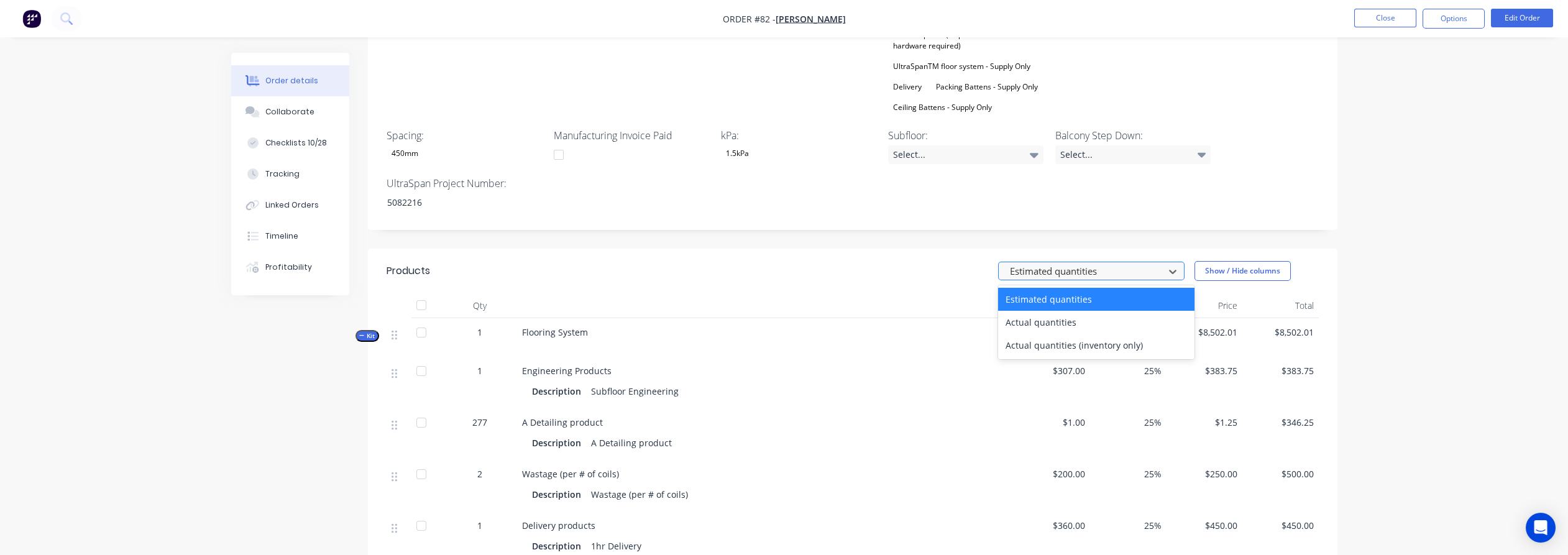
click at [1041, 264] on div at bounding box center [1082, 271] width 149 height 16
click at [1042, 311] on div "Actual quantities" at bounding box center [1096, 322] width 196 height 23
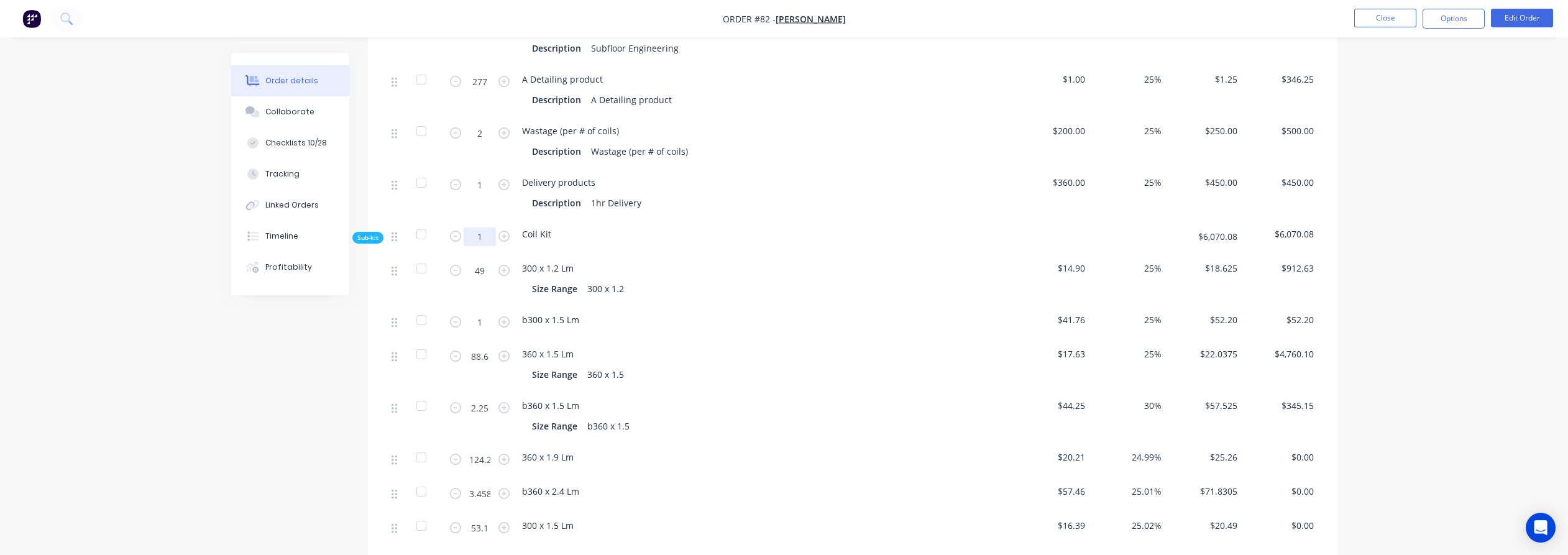
scroll to position [967, 0]
click at [458, 263] on icon "button" at bounding box center [455, 268] width 11 height 11
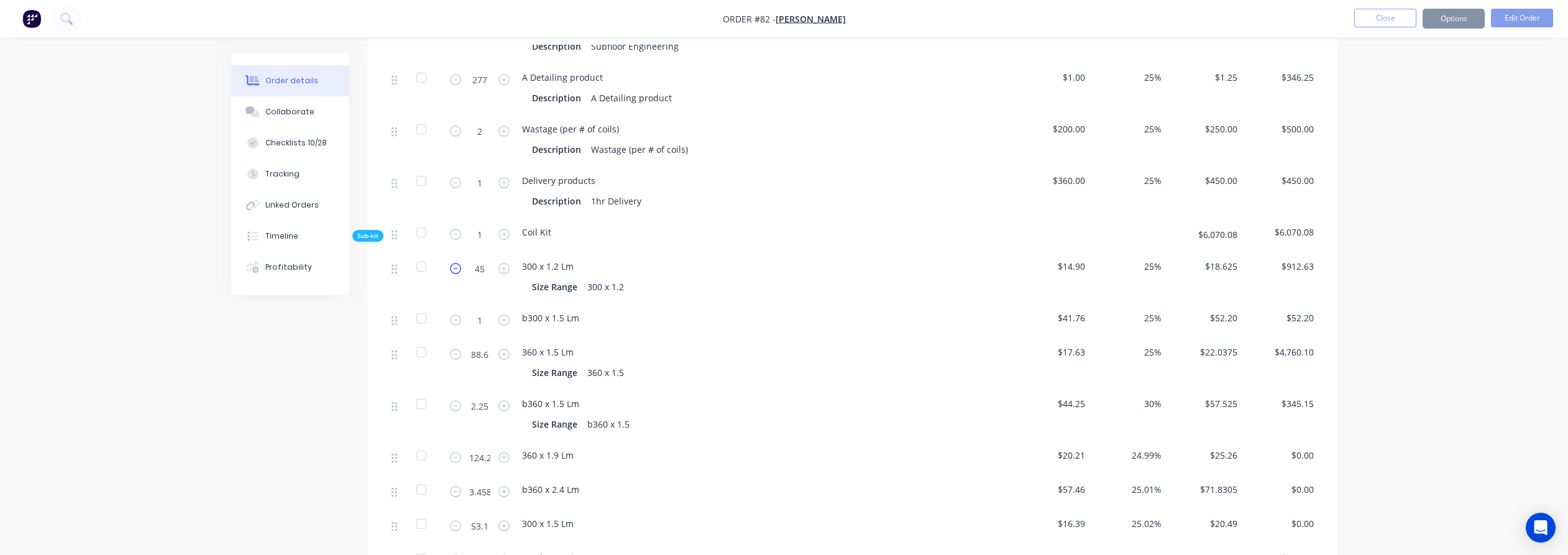
click at [458, 263] on icon "button" at bounding box center [455, 268] width 11 height 11
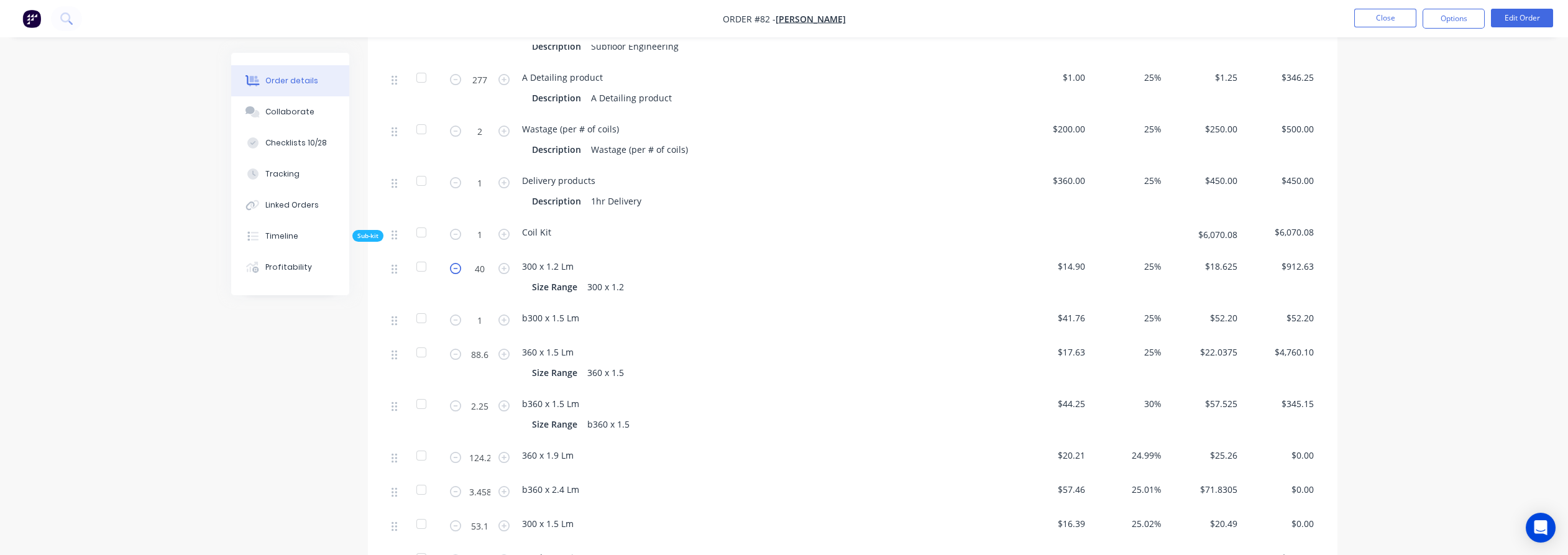
click at [458, 263] on icon "button" at bounding box center [455, 268] width 11 height 11
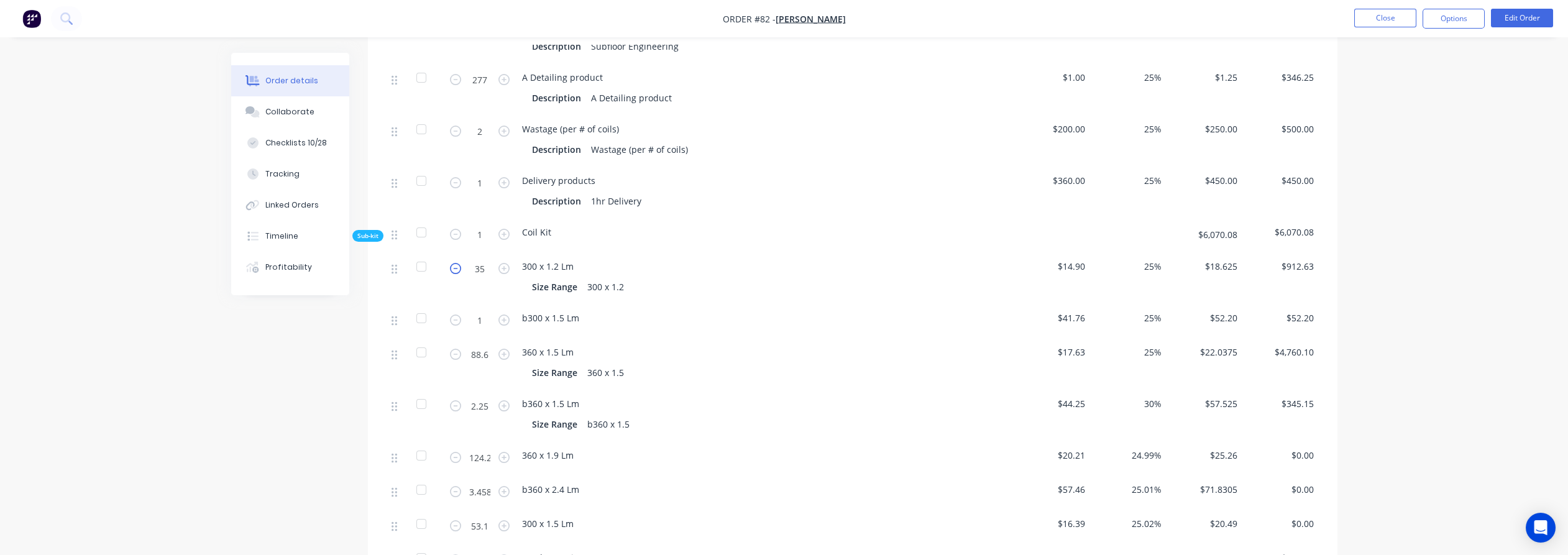
click at [458, 263] on icon "button" at bounding box center [455, 268] width 11 height 11
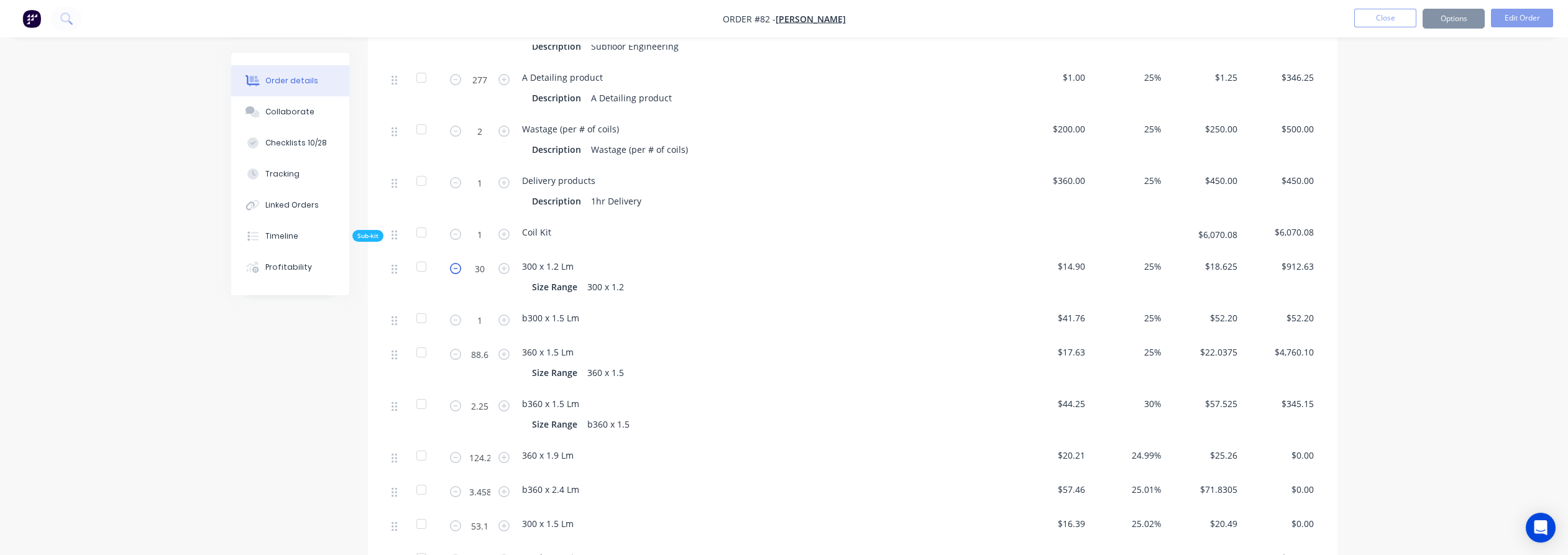
click at [458, 263] on icon "button" at bounding box center [455, 268] width 11 height 11
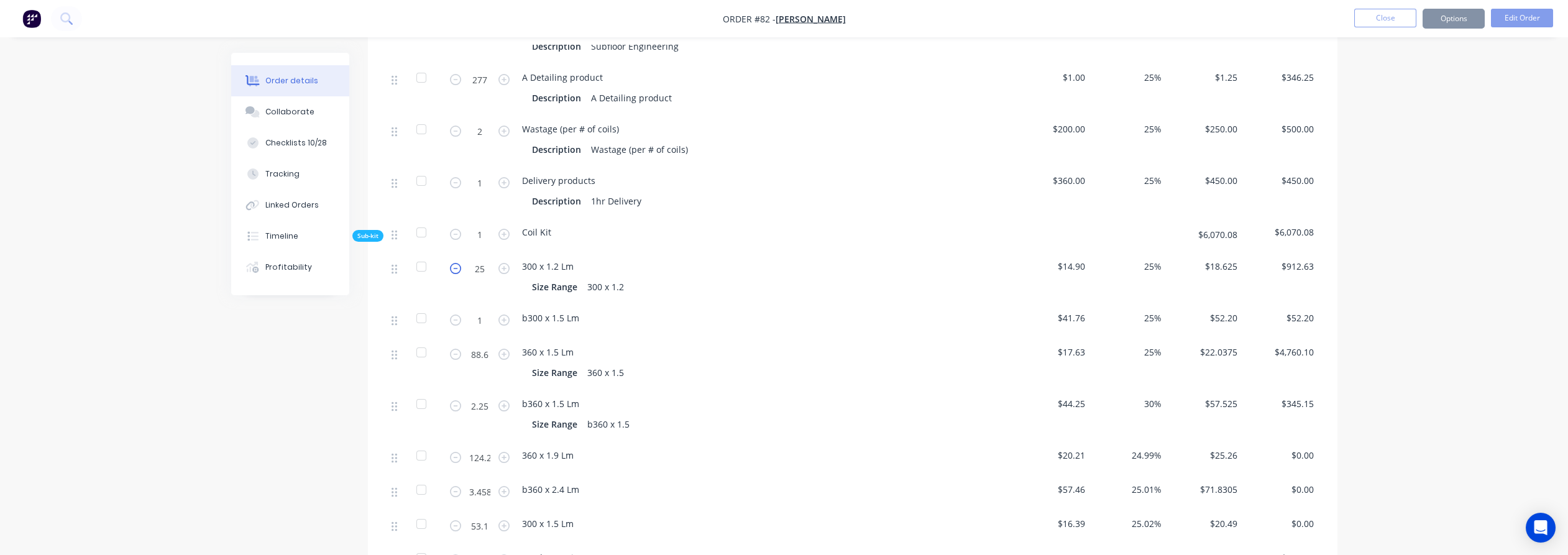
click at [458, 263] on icon "button" at bounding box center [455, 268] width 11 height 11
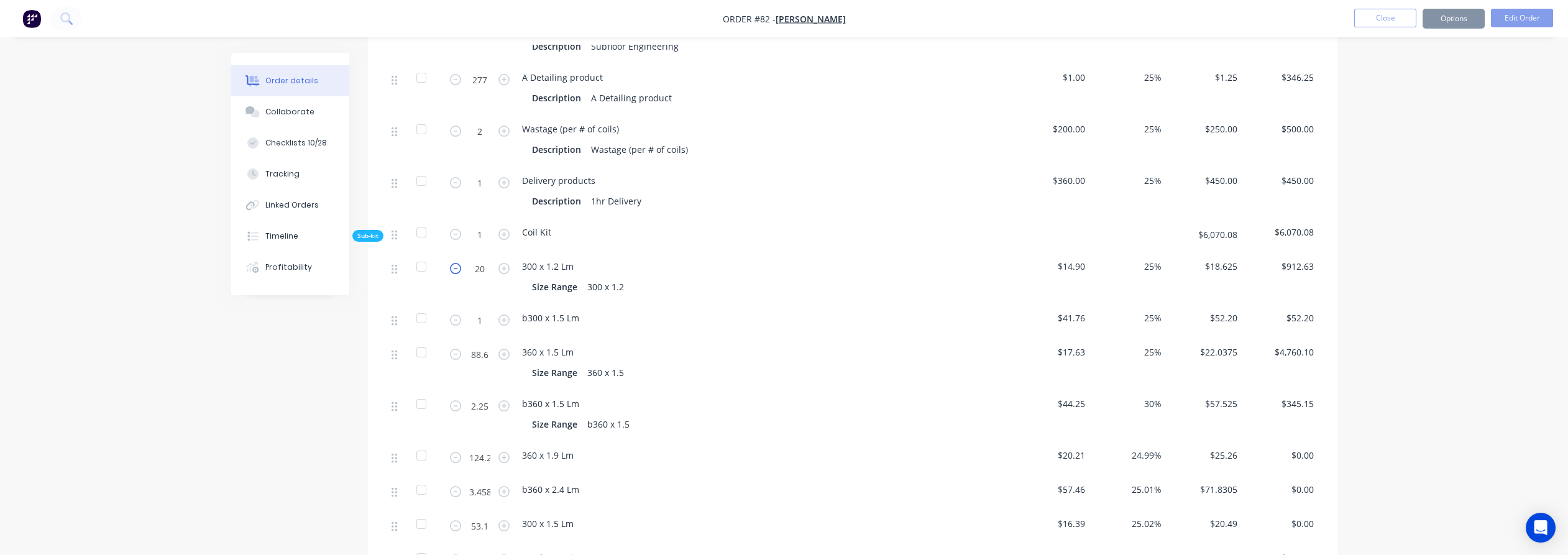
click at [458, 263] on icon "button" at bounding box center [455, 268] width 11 height 11
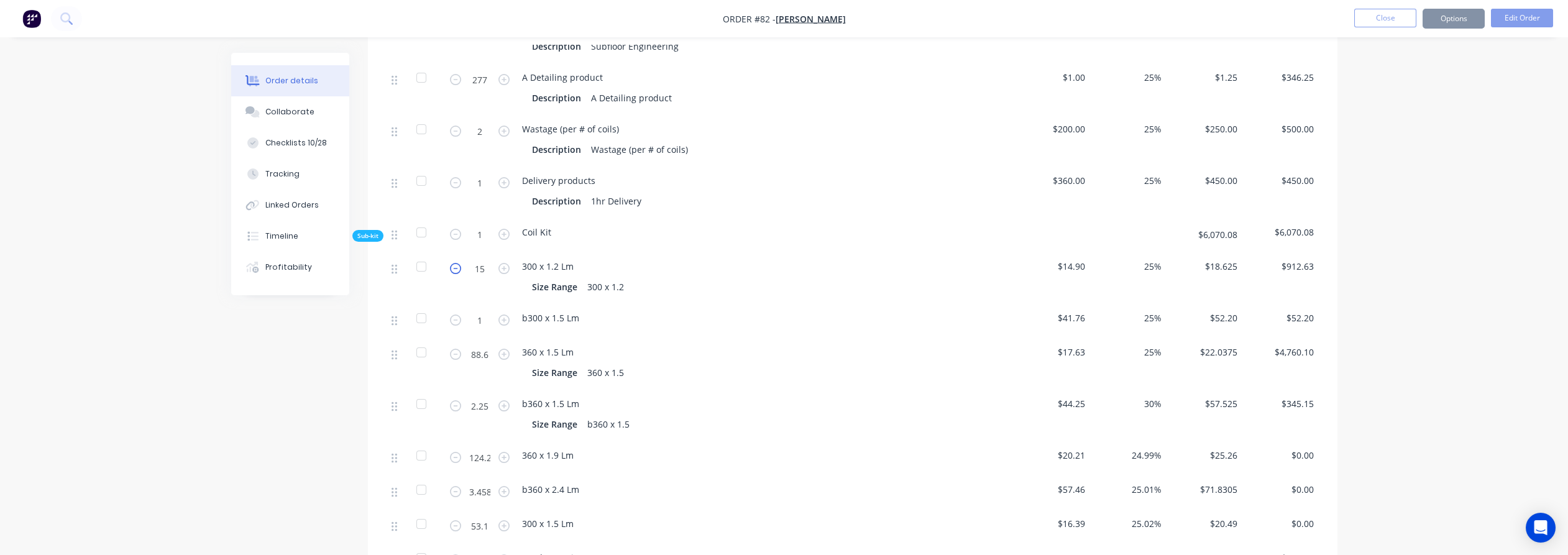
click at [458, 263] on icon "button" at bounding box center [455, 268] width 11 height 11
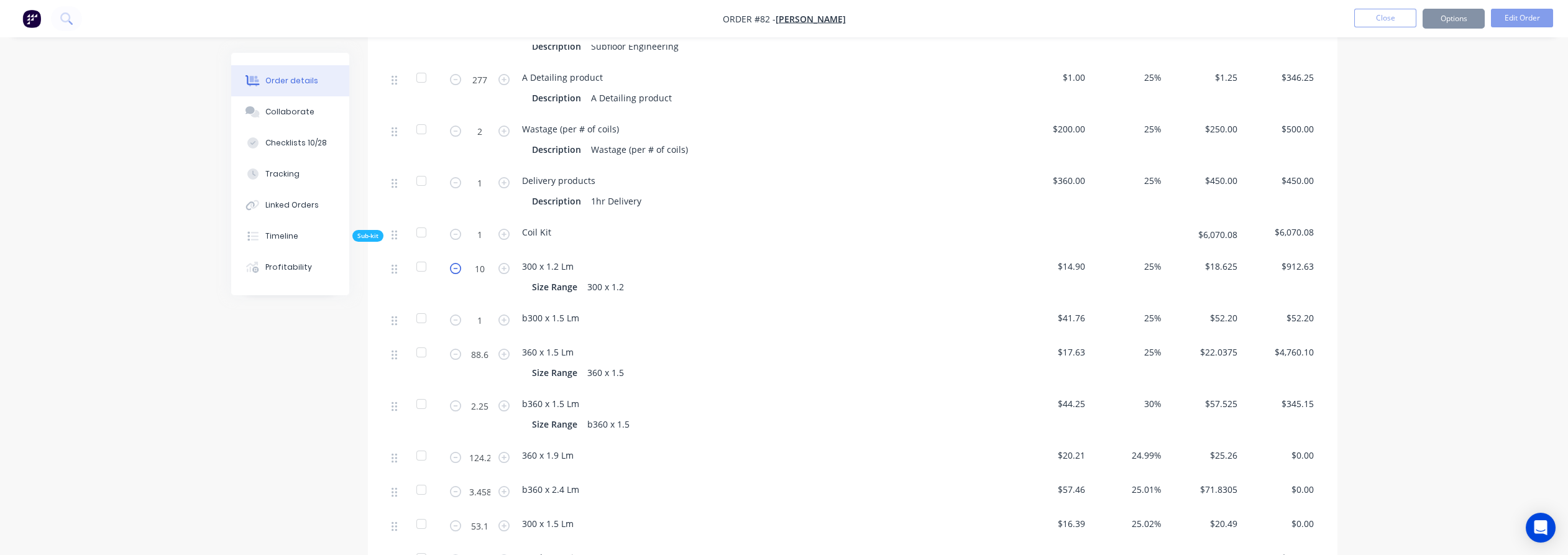
click at [458, 263] on icon "button" at bounding box center [455, 268] width 11 height 11
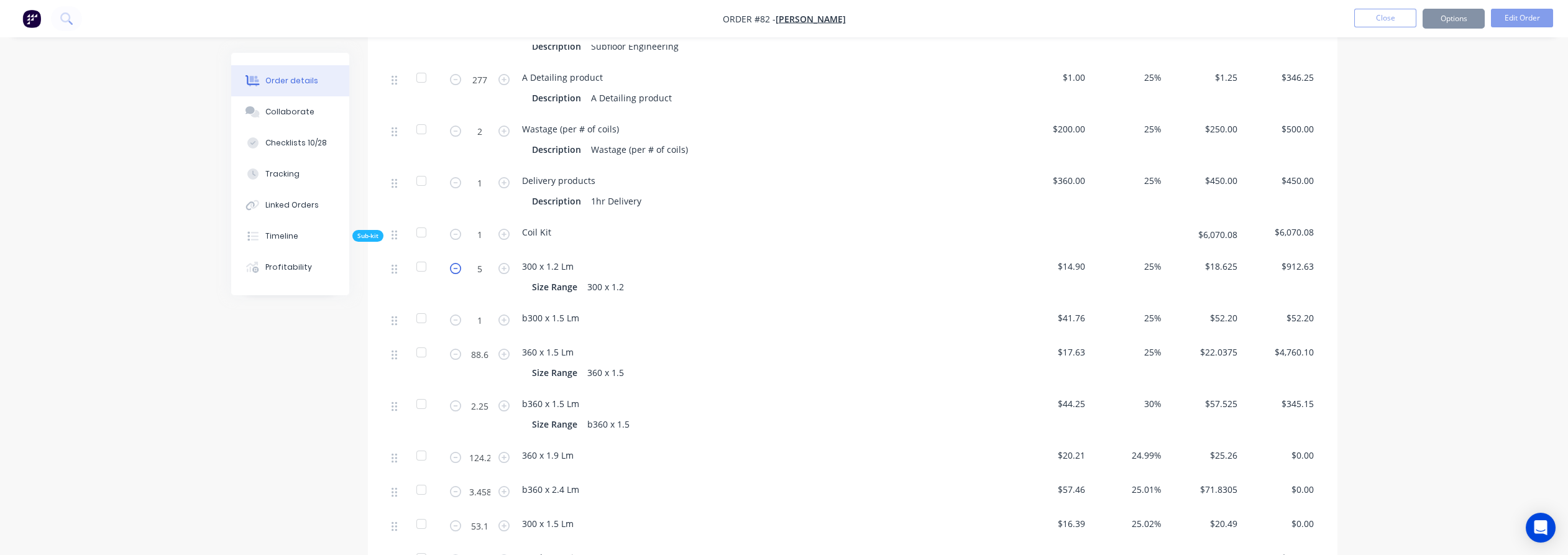
click at [458, 263] on icon "button" at bounding box center [455, 268] width 11 height 11
type input "1"
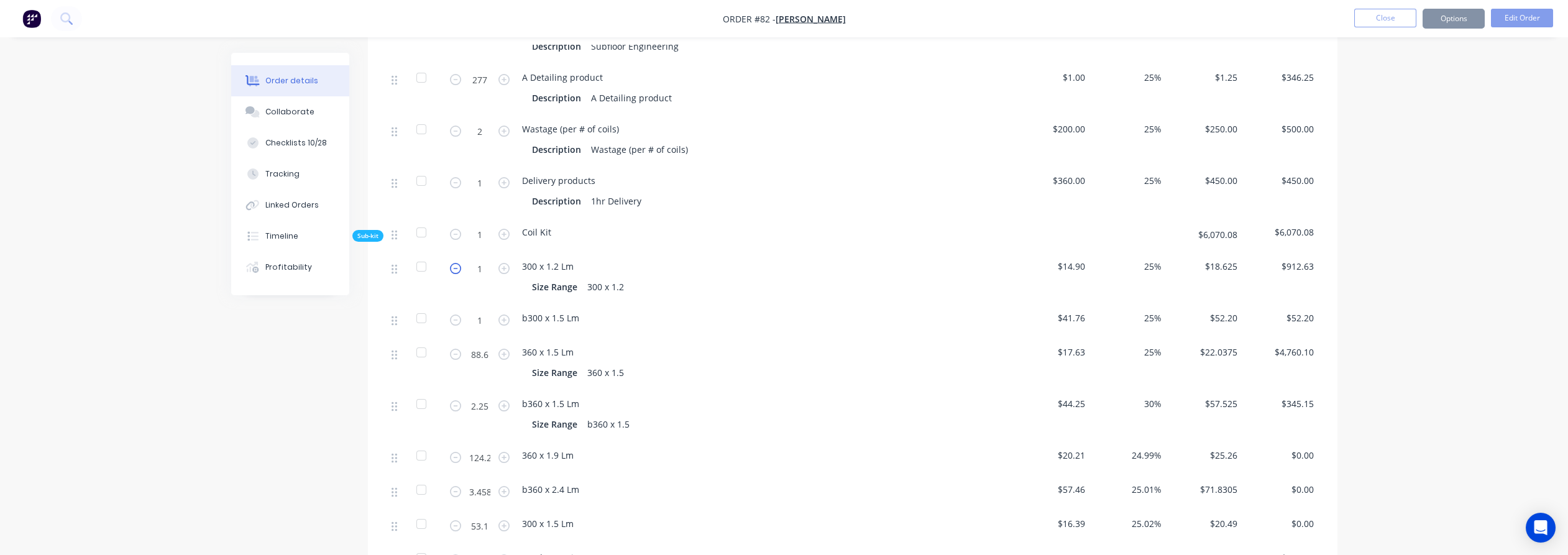
click at [458, 263] on icon "button" at bounding box center [455, 268] width 11 height 11
click at [455, 310] on form "1" at bounding box center [480, 319] width 65 height 18
click at [451, 314] on icon "button" at bounding box center [455, 320] width 11 height 11
click at [307, 378] on div "Created by [PERSON_NAME] Created [DATE] Required [DATE] Assigned to LO AS Invoi…" at bounding box center [784, 252] width 1106 height 2332
click at [457, 314] on icon "button" at bounding box center [455, 320] width 11 height 11
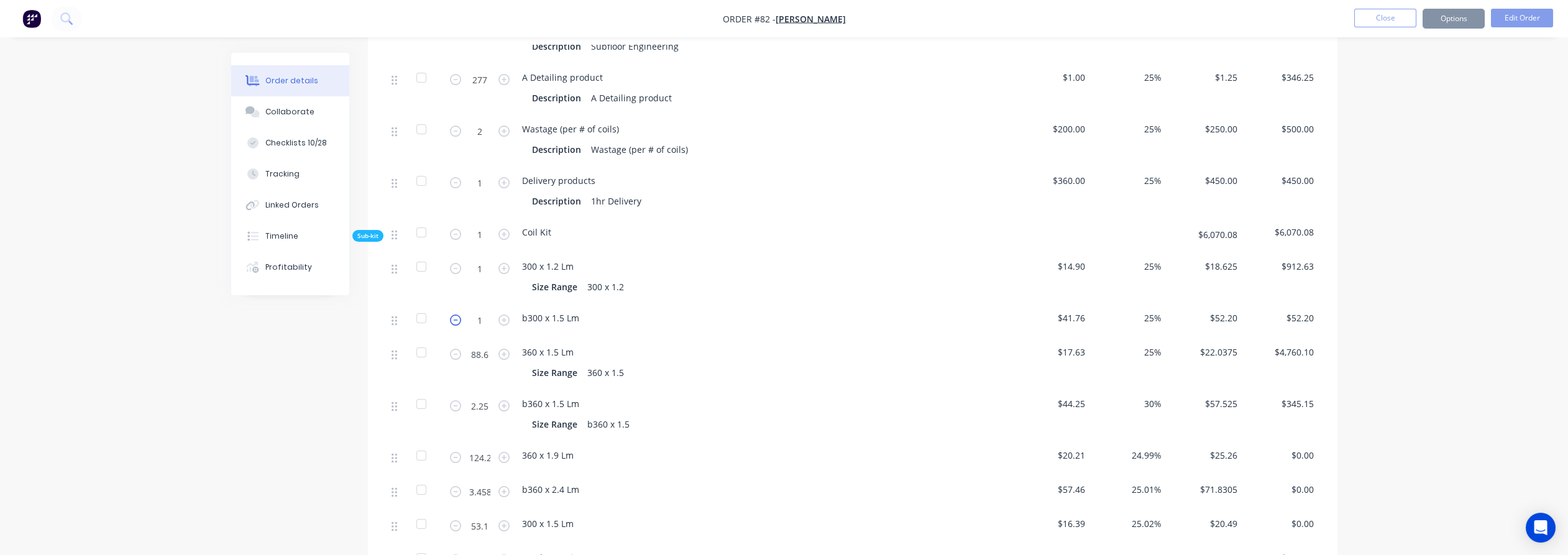
click at [457, 314] on icon "button" at bounding box center [455, 320] width 11 height 11
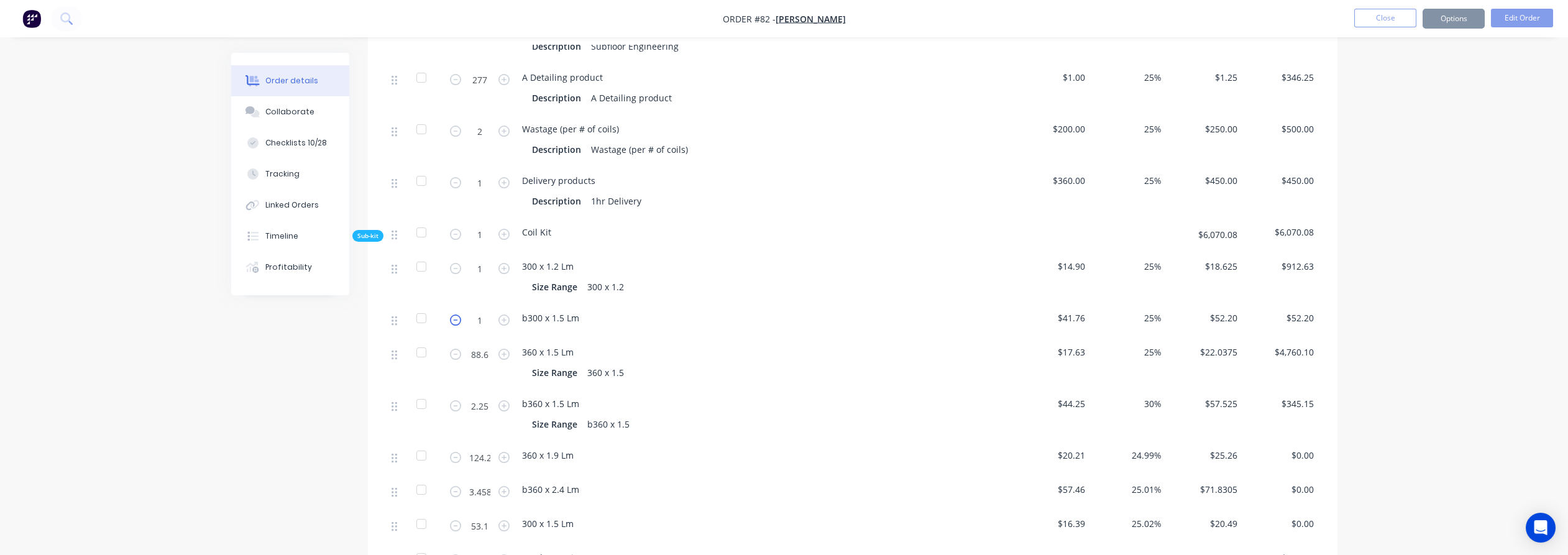
click at [456, 314] on icon "button" at bounding box center [455, 320] width 11 height 11
click at [454, 314] on icon "button" at bounding box center [455, 320] width 11 height 11
click at [451, 314] on icon "button" at bounding box center [455, 320] width 11 height 11
click at [452, 314] on icon "button" at bounding box center [455, 320] width 11 height 11
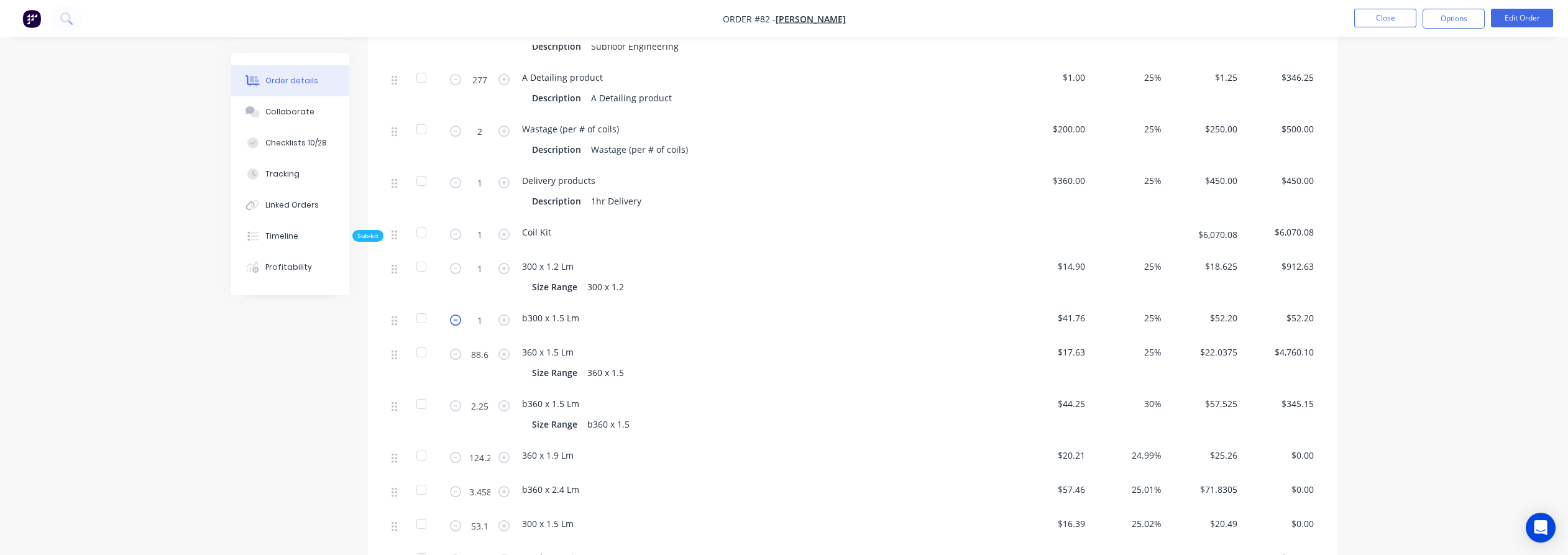
click at [452, 314] on icon "button" at bounding box center [455, 320] width 11 height 11
click at [418, 306] on div at bounding box center [421, 318] width 25 height 25
click at [425, 254] on div at bounding box center [421, 266] width 25 height 25
click at [221, 374] on div "Order details Collaborate Checklists 10/28 Tracking Linked Orders Timeline Prof…" at bounding box center [784, 252] width 1131 height 2332
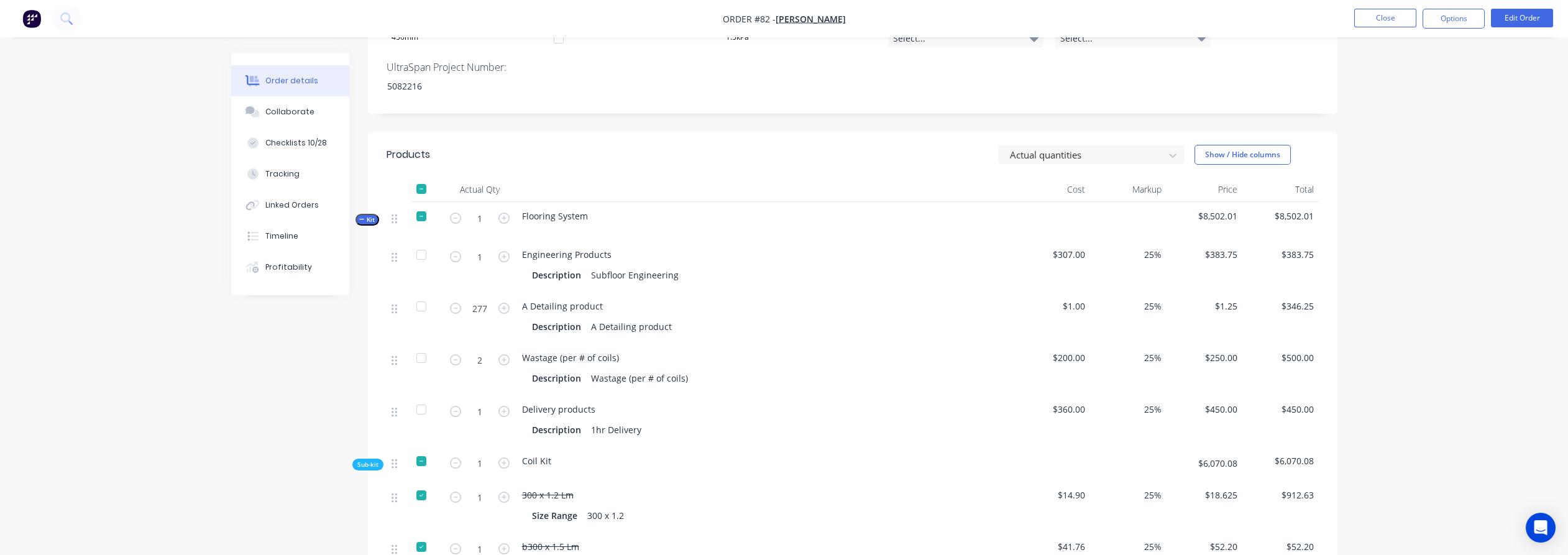
scroll to position [690, 0]
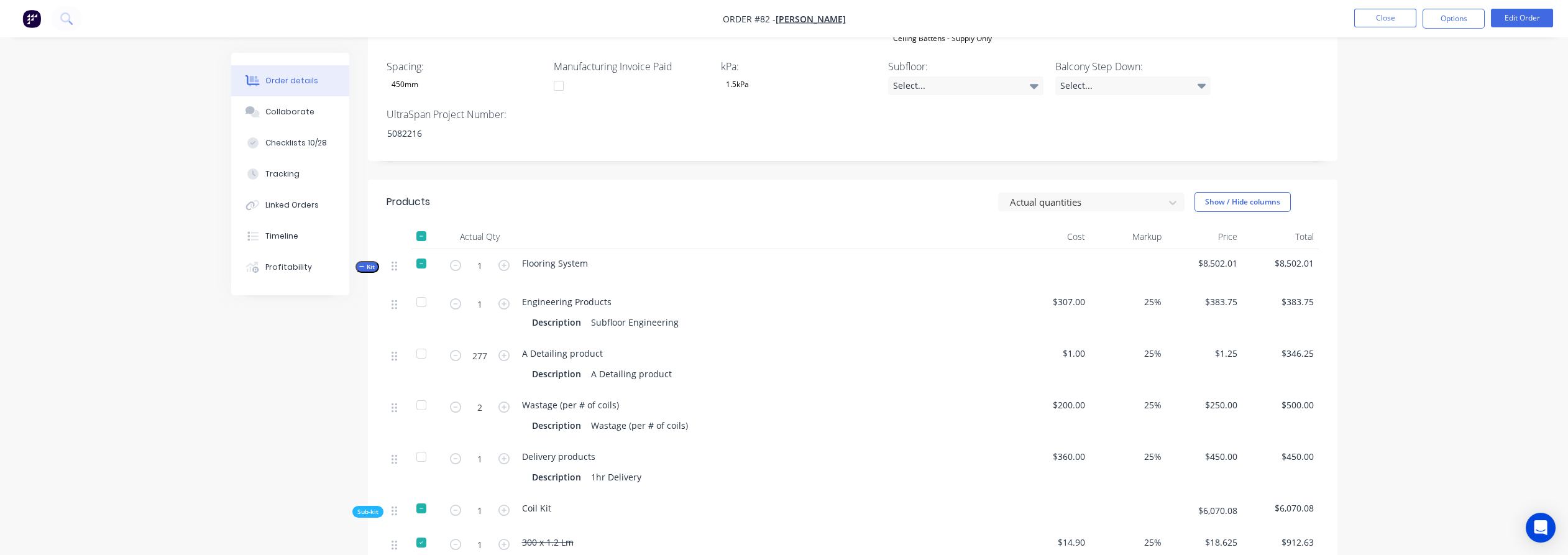
click at [1104, 179] on header "Products Actual quantities Show / Hide columns" at bounding box center [853, 202] width 969 height 44
click at [1101, 194] on div at bounding box center [1082, 202] width 149 height 16
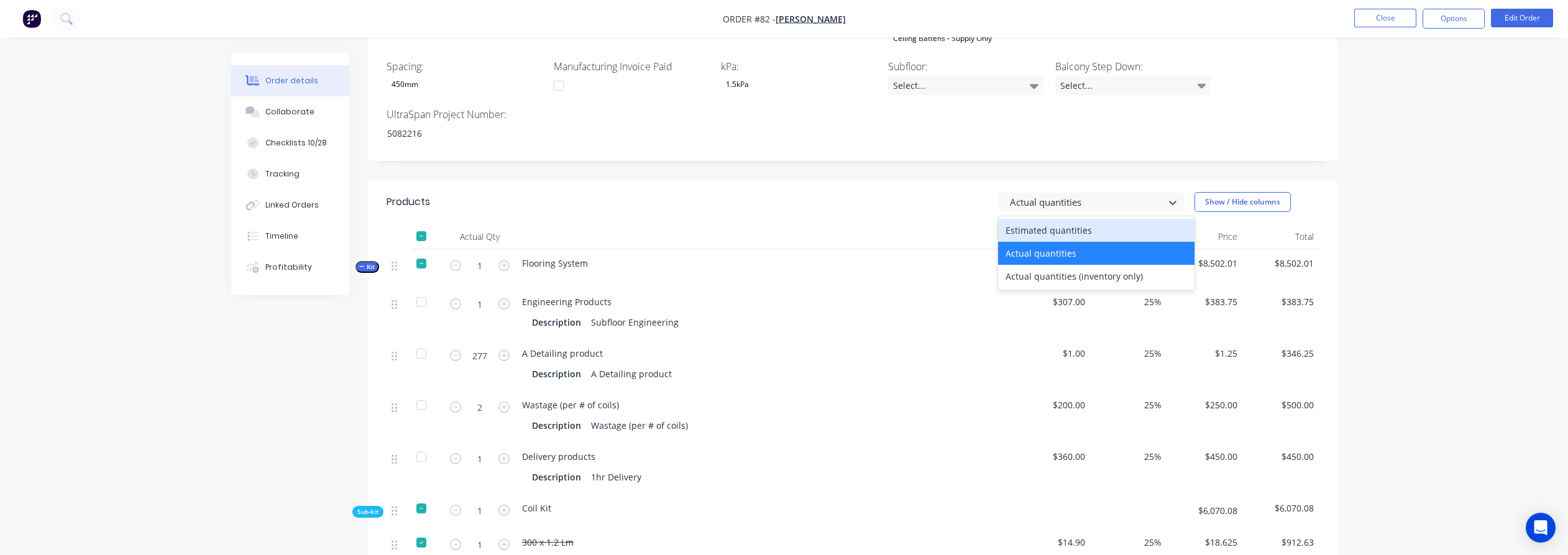
click at [1092, 219] on div "Estimated quantities" at bounding box center [1096, 230] width 196 height 23
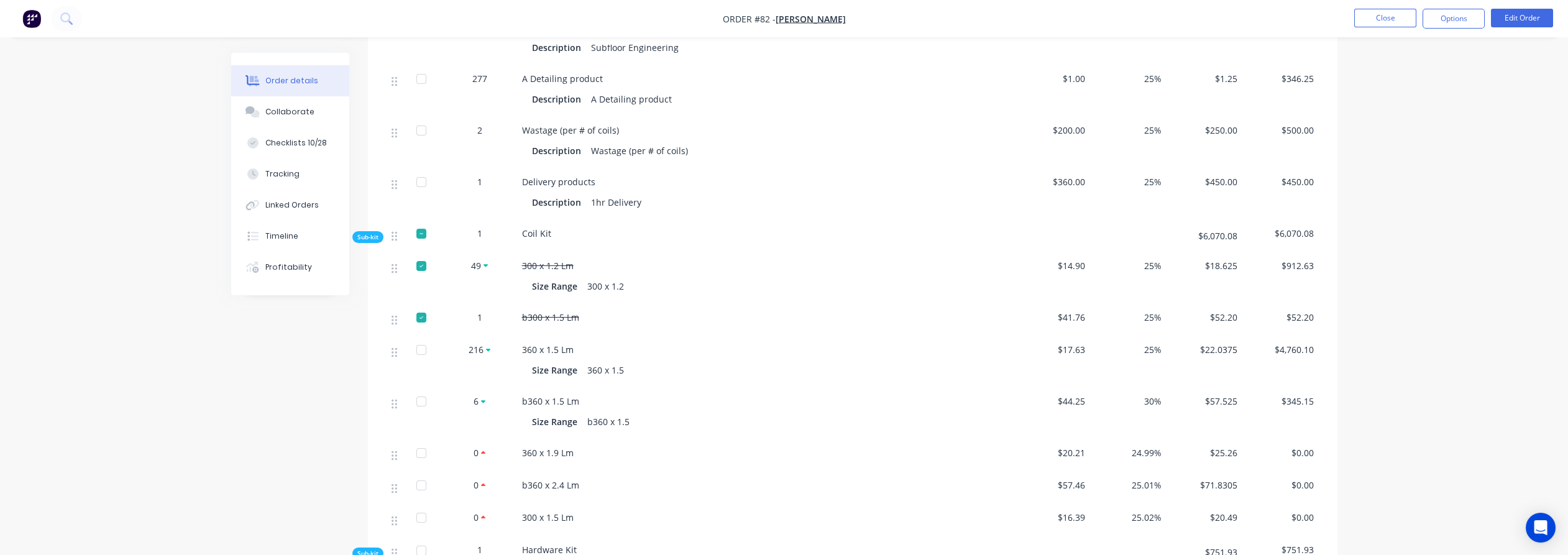
scroll to position [967, 0]
drag, startPoint x: 565, startPoint y: 299, endPoint x: 524, endPoint y: 293, distance: 41.4
click at [524, 310] on span "b300 x 1.5 Lm" at bounding box center [550, 315] width 57 height 12
click at [422, 304] on div at bounding box center [421, 316] width 25 height 25
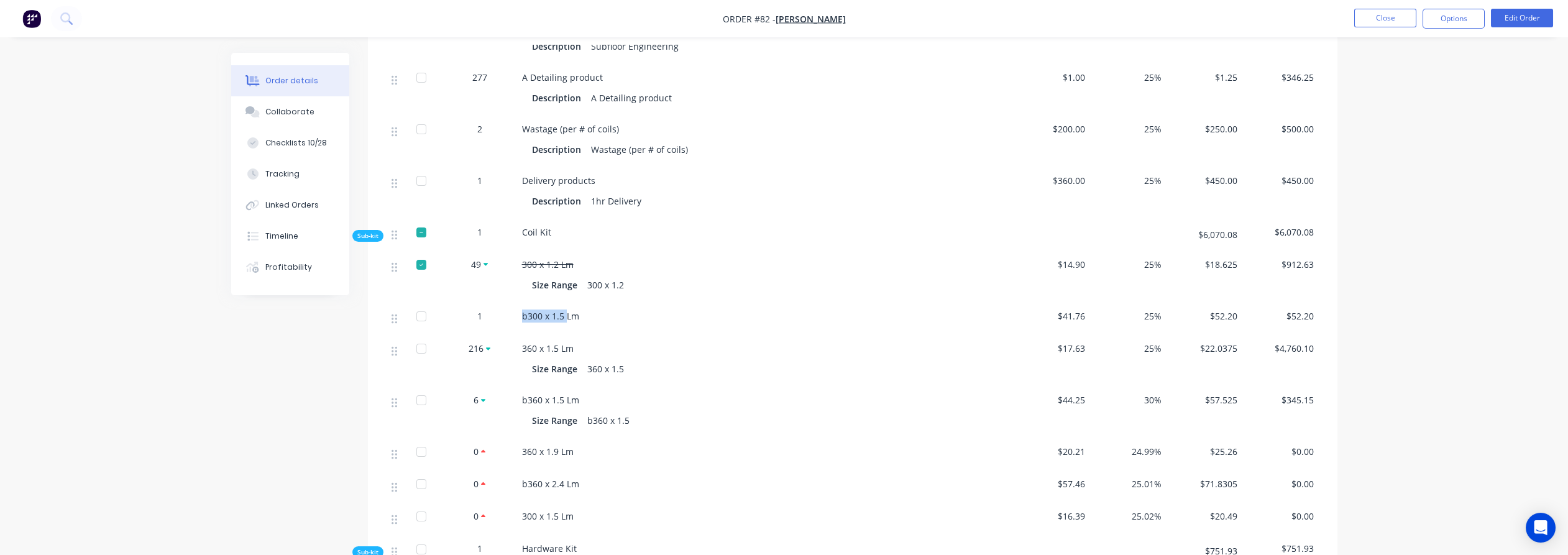
click at [422, 304] on div at bounding box center [421, 316] width 25 height 25
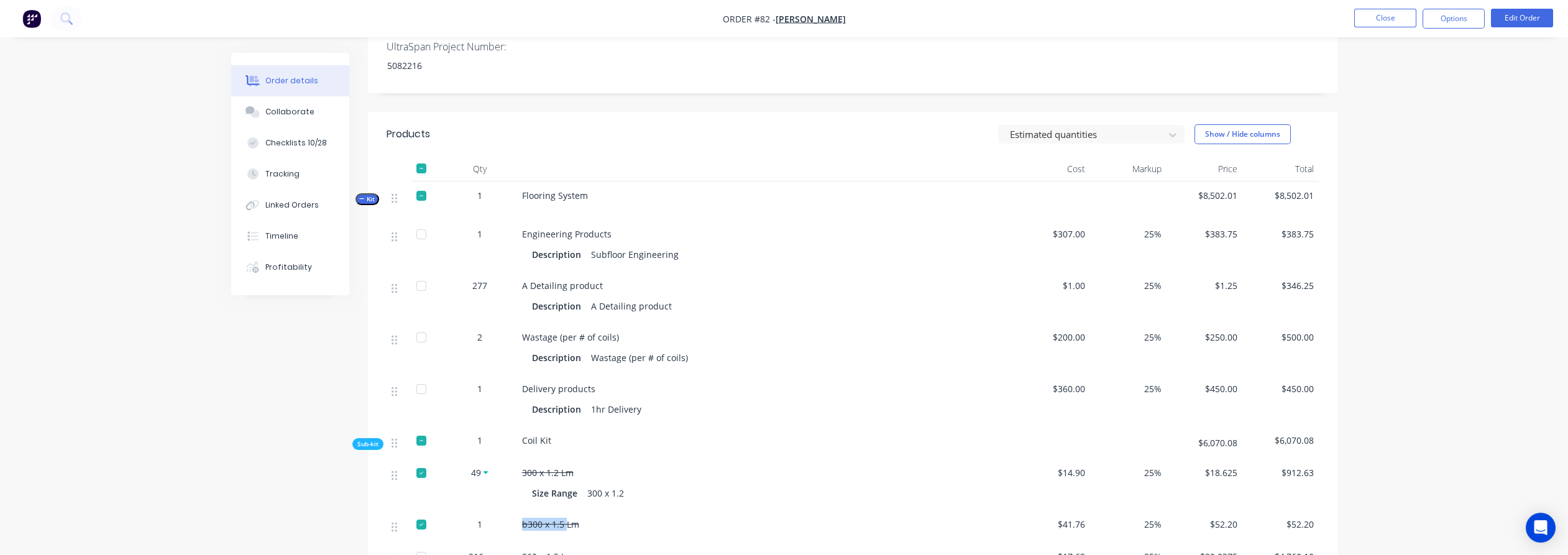
scroll to position [690, 0]
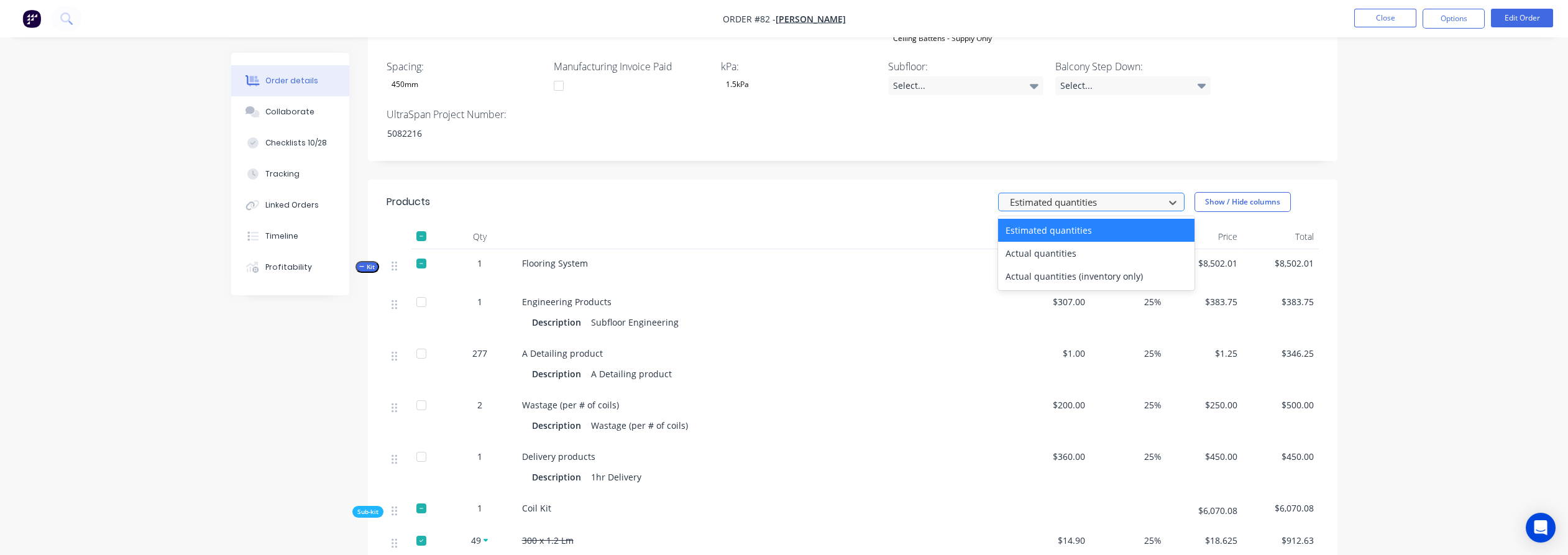
click at [1026, 194] on div at bounding box center [1082, 202] width 149 height 16
click at [1030, 241] on div "Actual quantities" at bounding box center [1096, 253] width 196 height 23
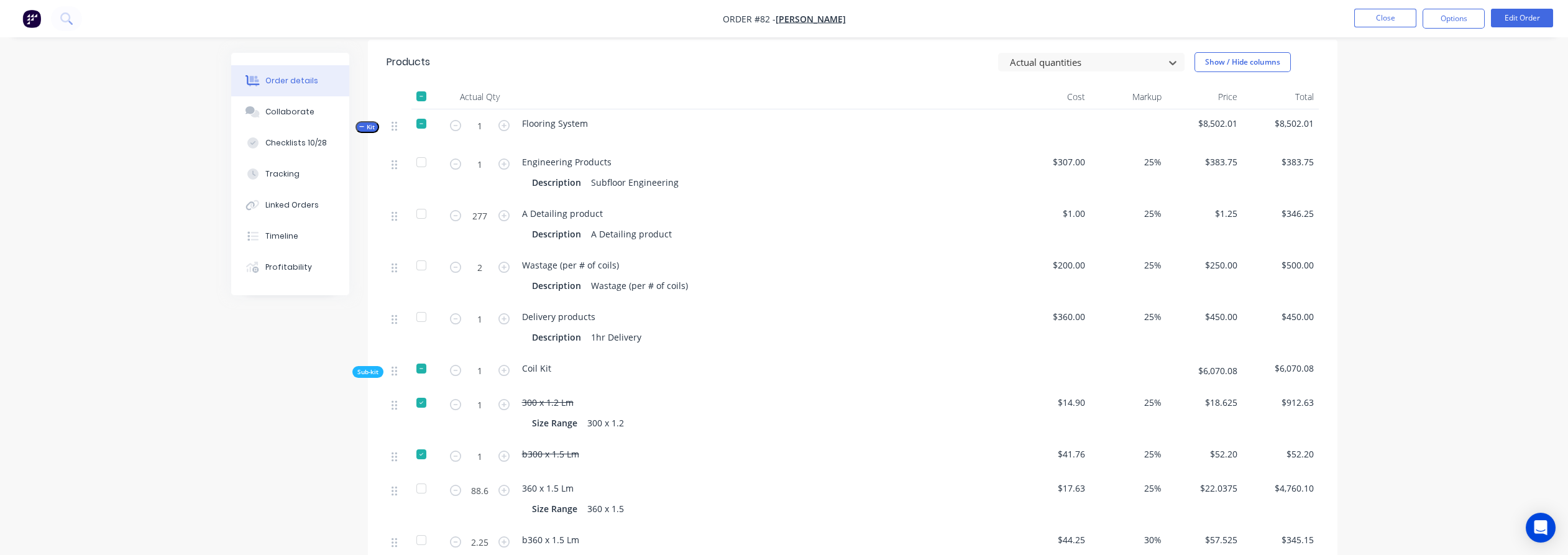
scroll to position [759, 0]
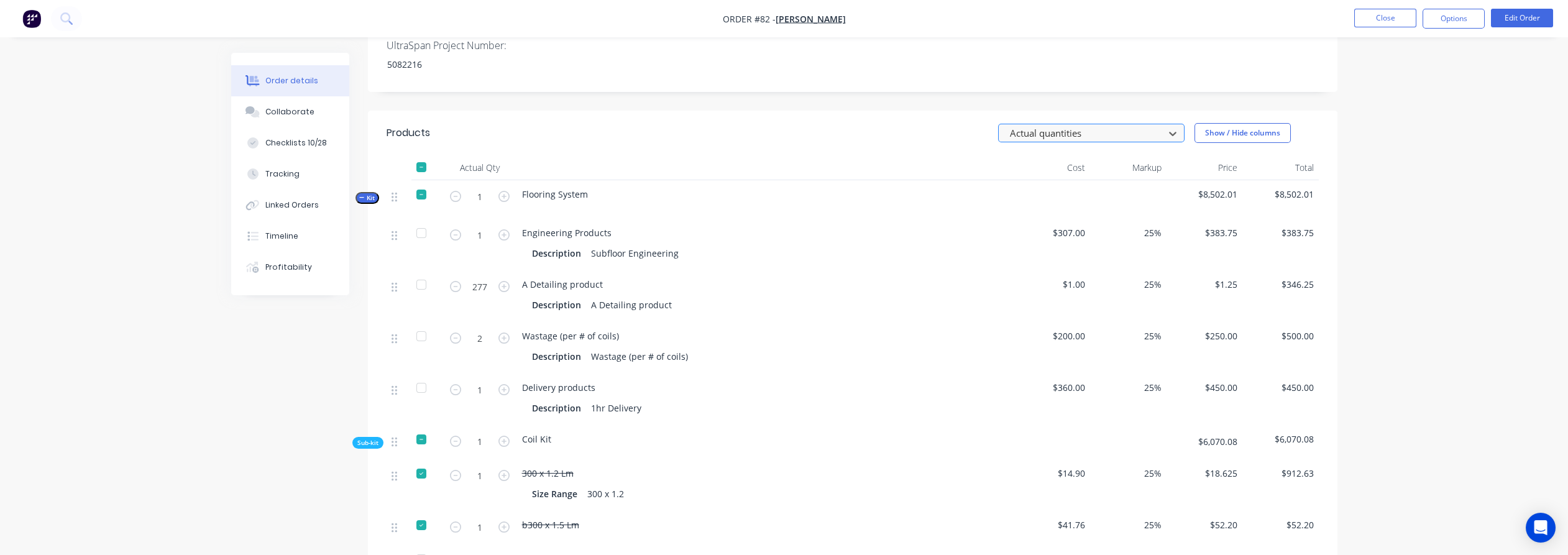
click at [1081, 126] on div at bounding box center [1082, 133] width 149 height 16
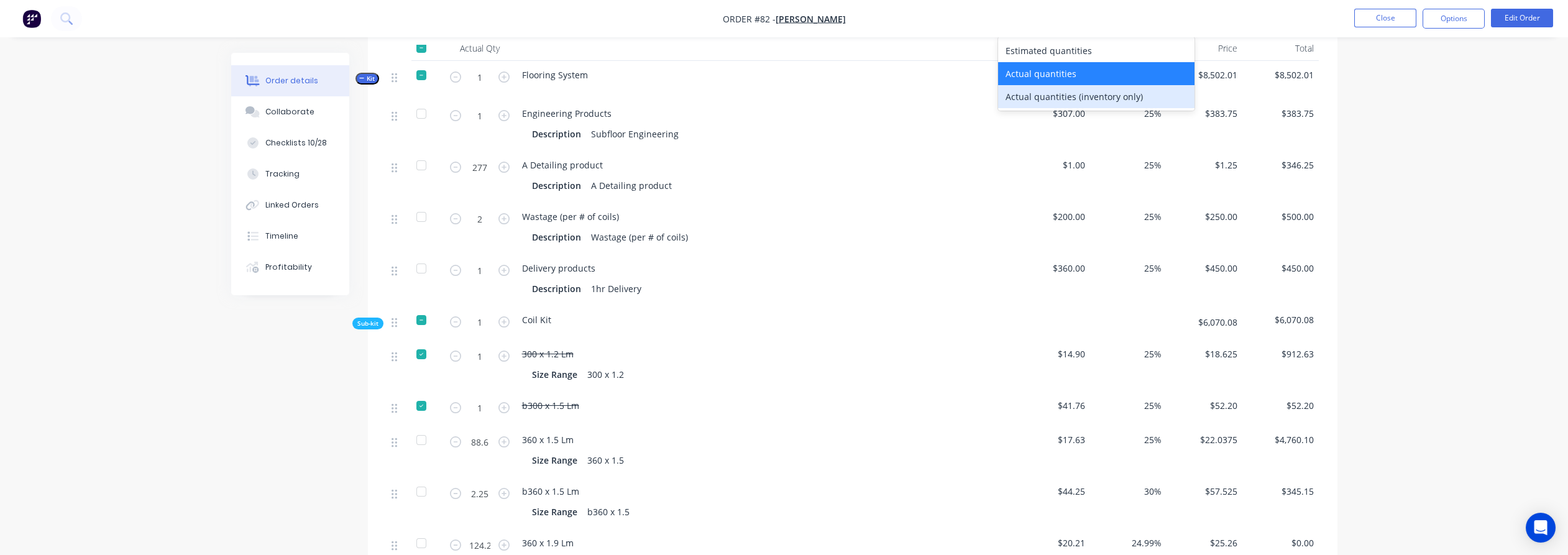
scroll to position [897, 0]
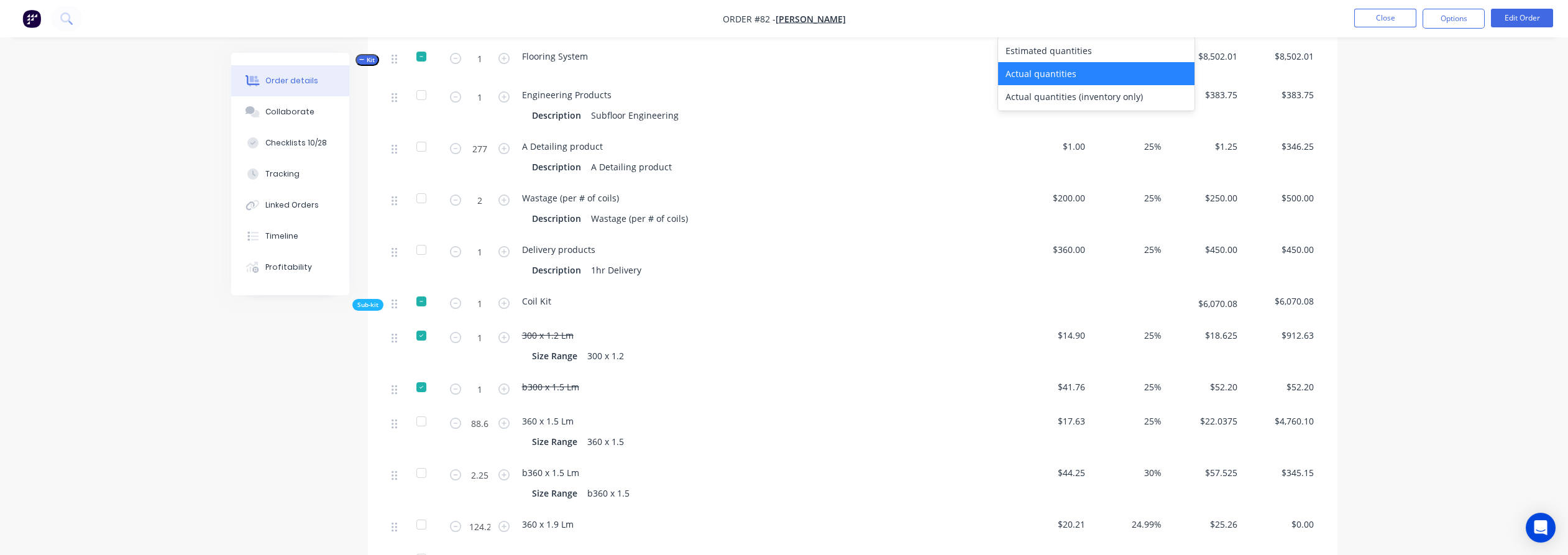
click at [1035, 75] on div "Actual quantities" at bounding box center [1096, 73] width 196 height 23
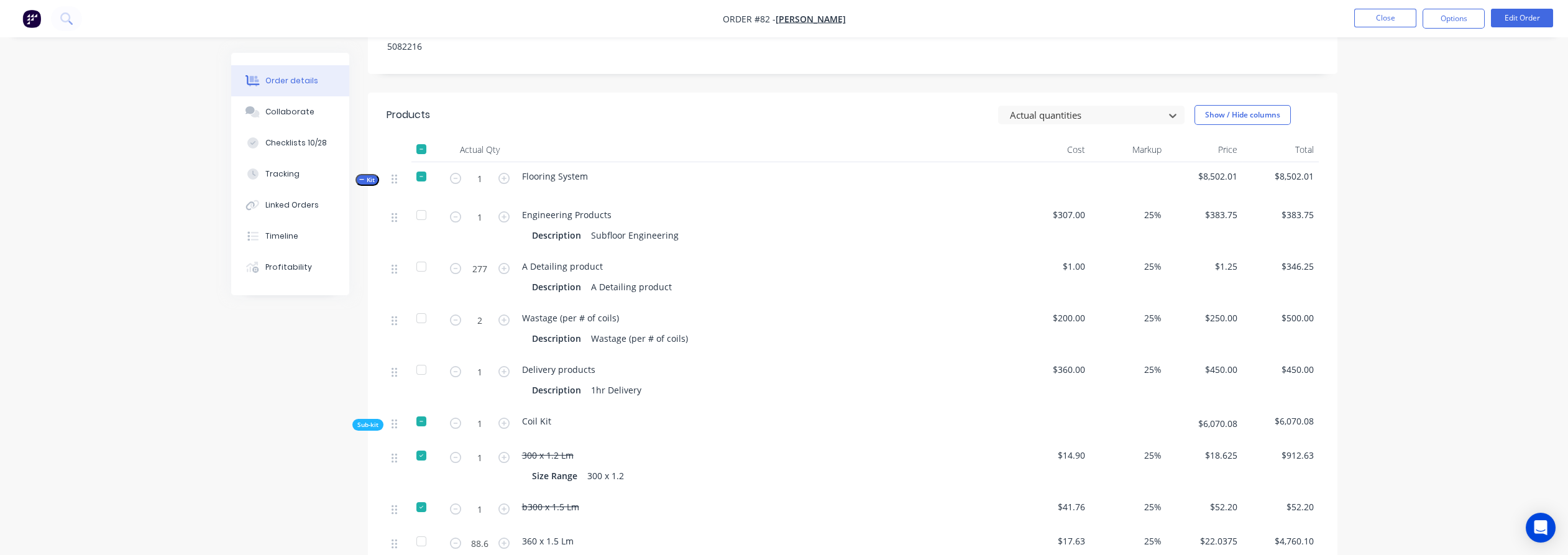
scroll to position [552, 0]
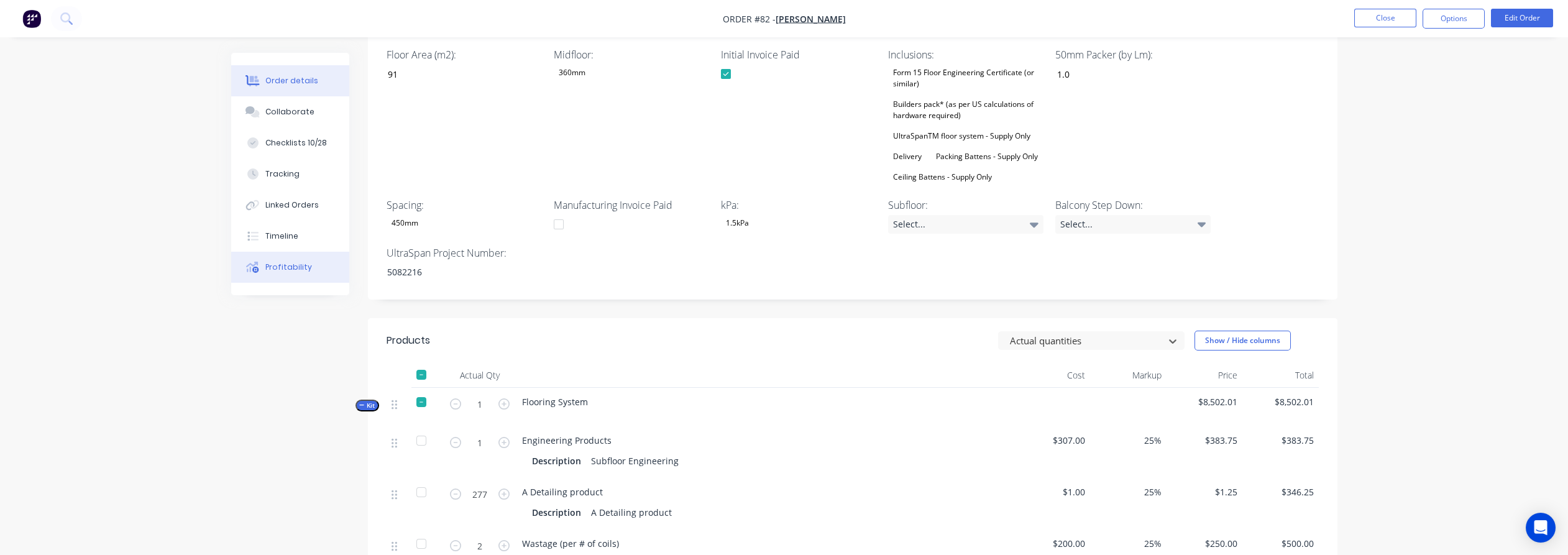
click at [280, 274] on button "Profitability" at bounding box center [290, 267] width 118 height 31
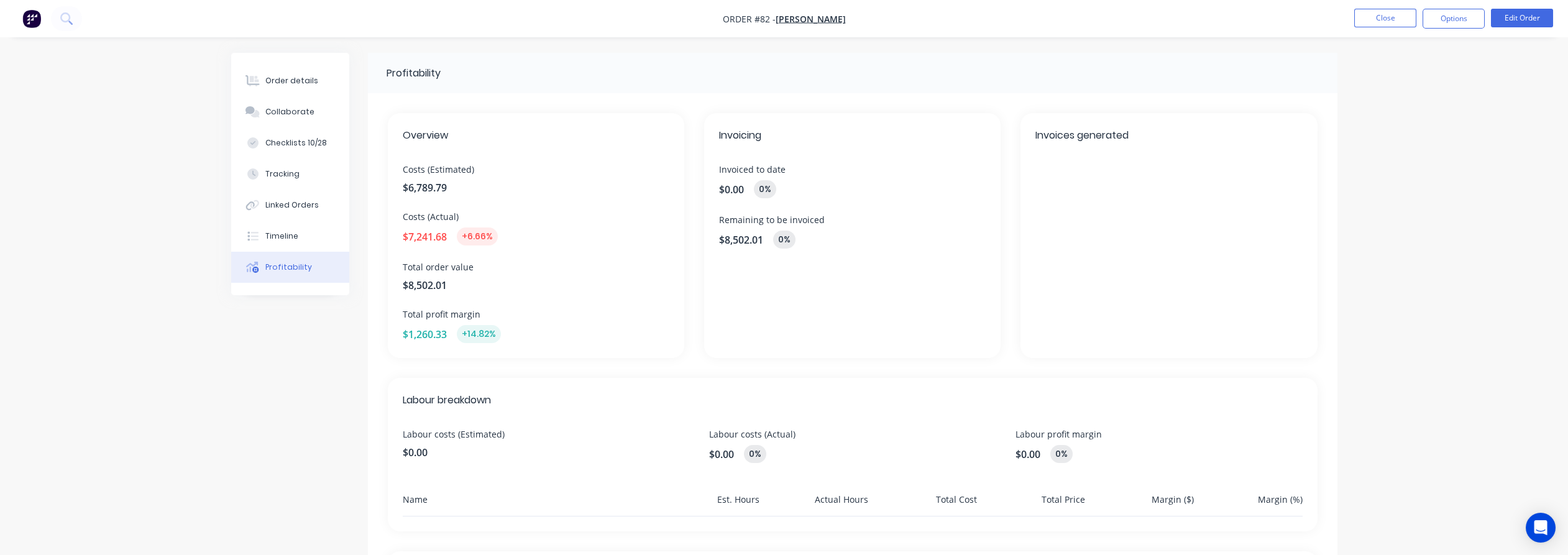
click at [296, 348] on div "Profitability Overview Costs (Estimated) $6,789.79 Costs (Actual) $7,241.68 +6.…" at bounding box center [784, 419] width 1106 height 733
click at [290, 86] on div "Order details" at bounding box center [291, 80] width 53 height 11
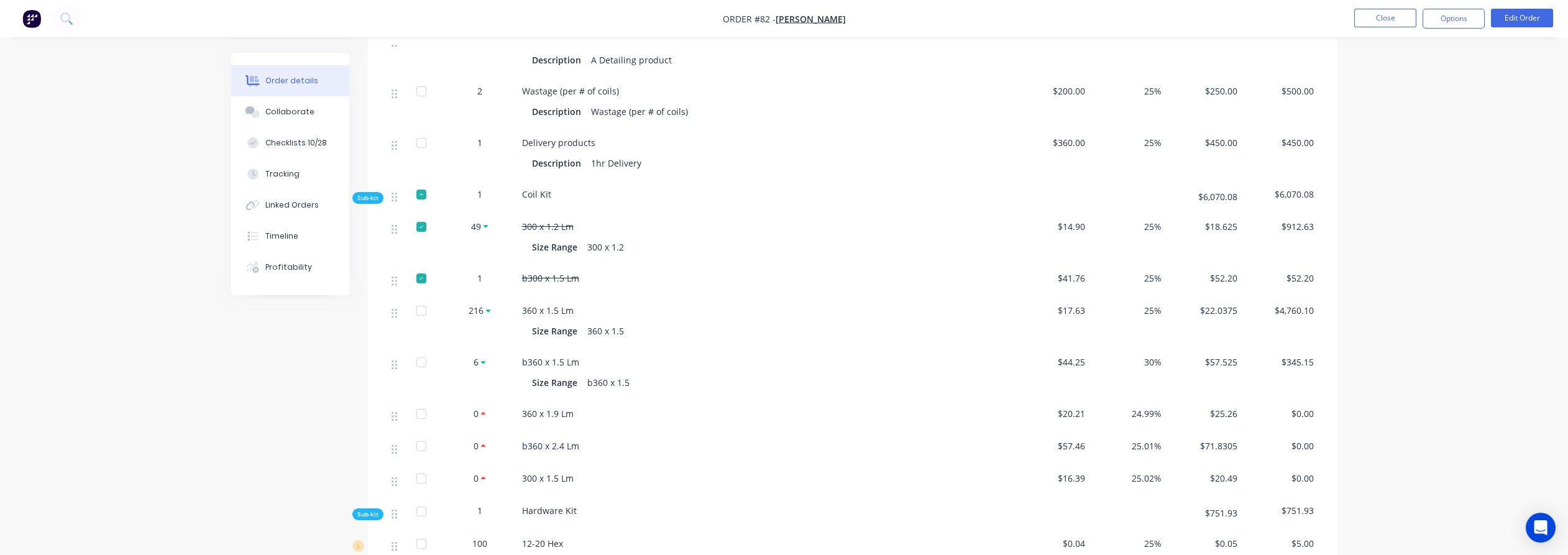
scroll to position [967, 0]
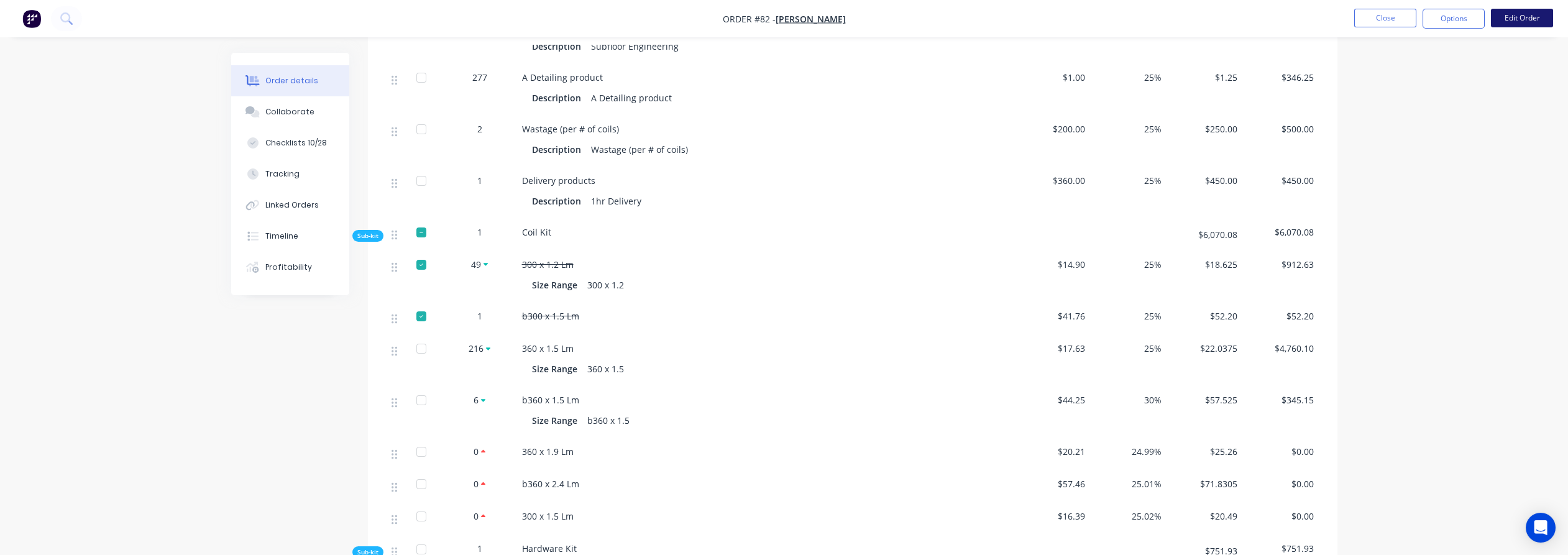
click at [1524, 14] on button "Edit Order" at bounding box center [1522, 18] width 62 height 18
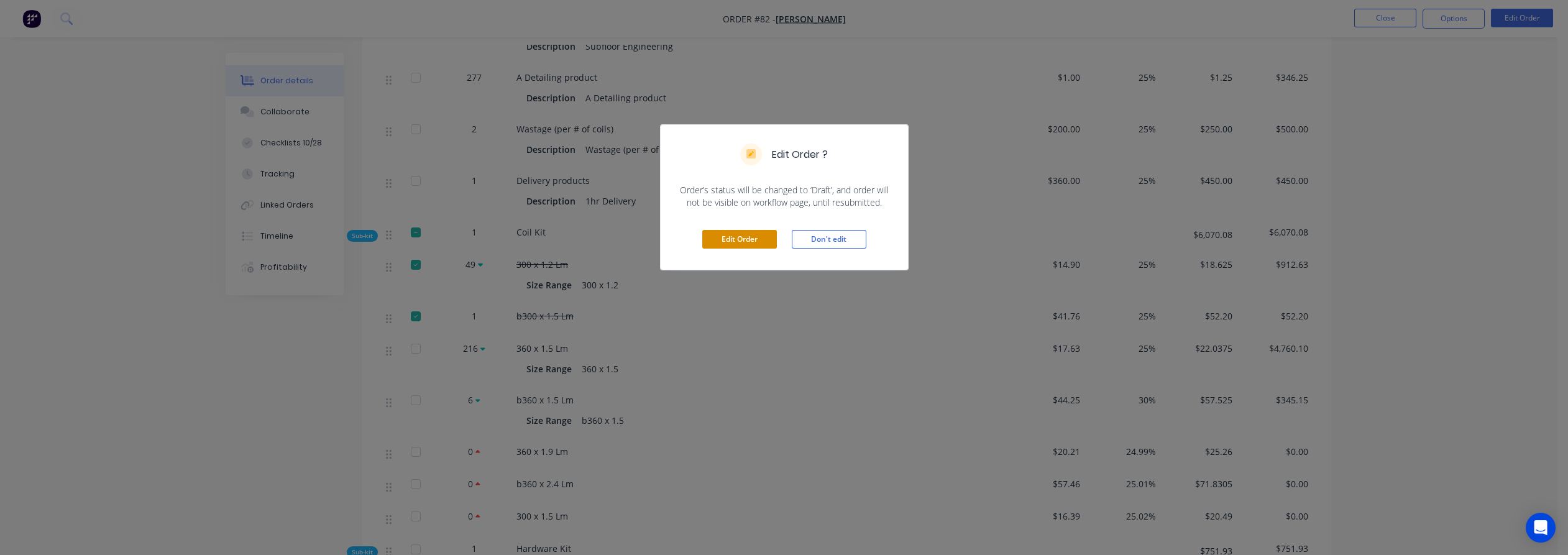
click at [747, 236] on button "Edit Order" at bounding box center [739, 240] width 75 height 18
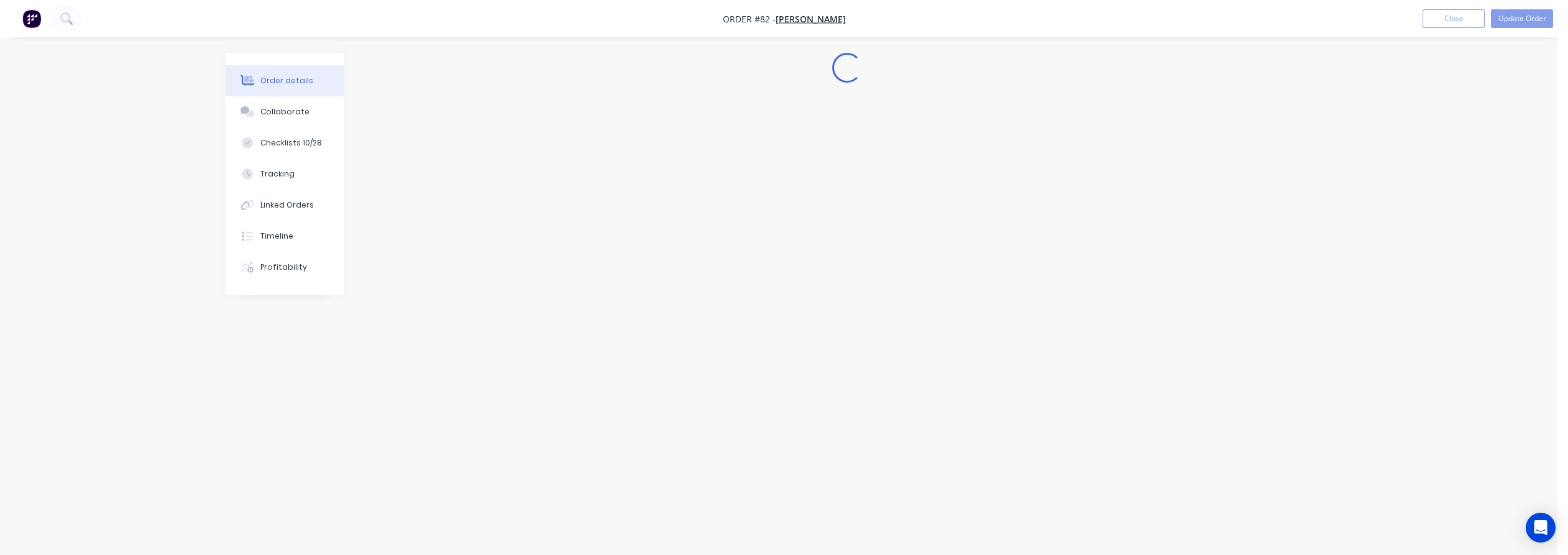
scroll to position [0, 0]
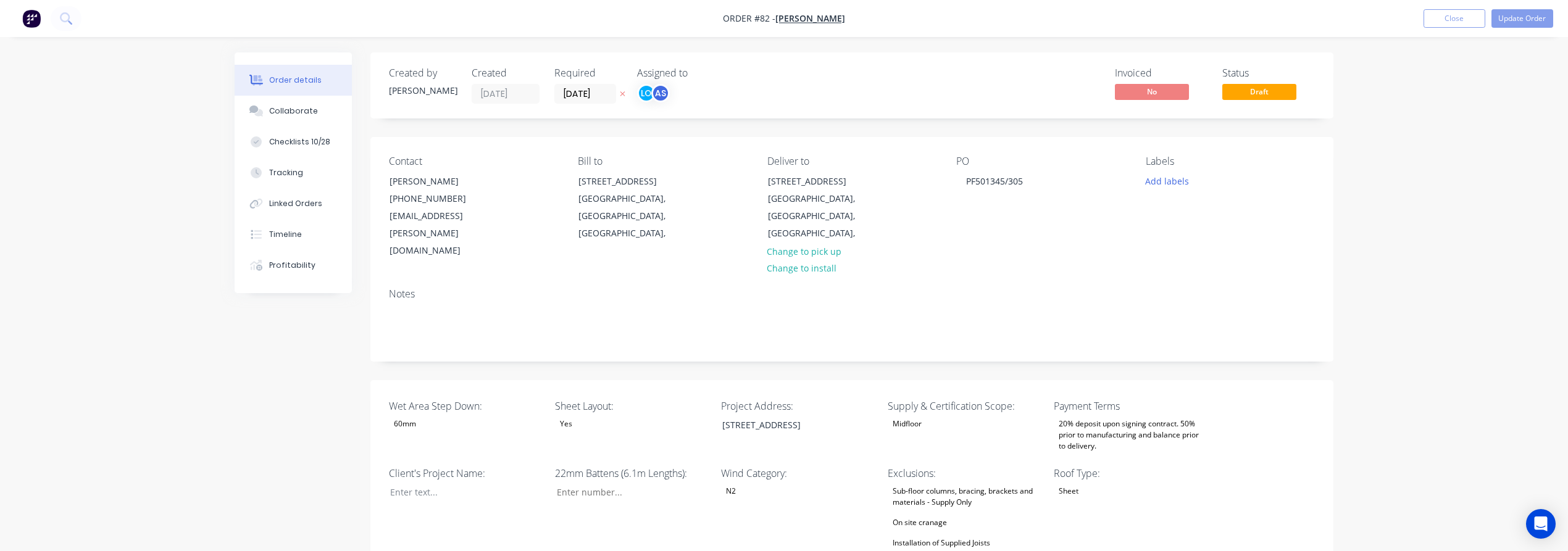
type input "42"
type input "91"
type input "1.0"
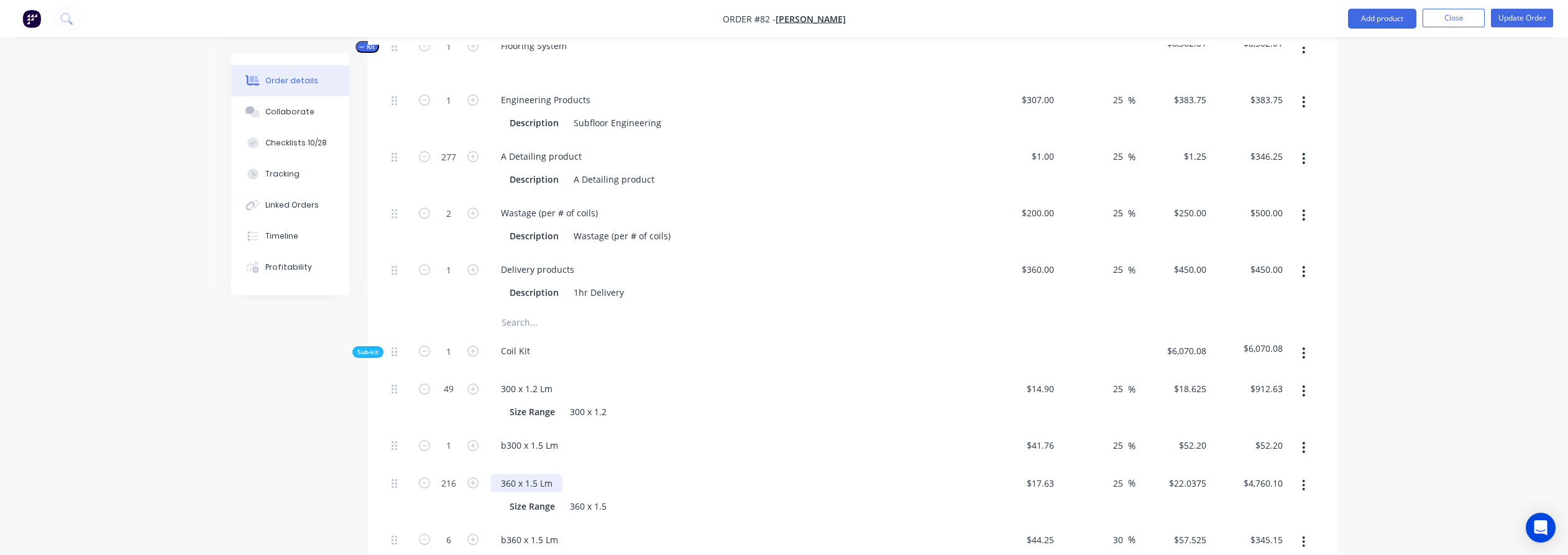
scroll to position [1035, 0]
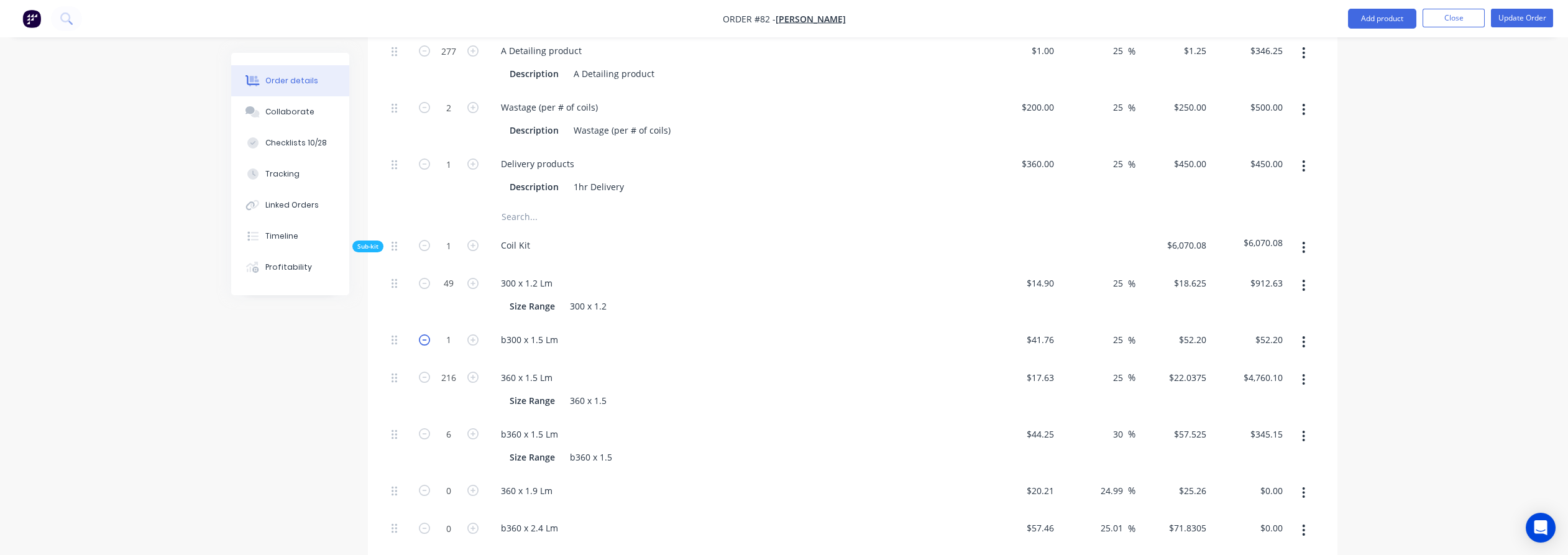
click at [425, 334] on icon "button" at bounding box center [425, 339] width 11 height 11
type input "0"
type input "$0.00"
click at [1402, 290] on div "Order details Collaborate Checklists 10/28 Tracking Linked Orders Timeline Prof…" at bounding box center [784, 338] width 1568 height 2746
click at [1306, 330] on button "button" at bounding box center [1304, 341] width 30 height 22
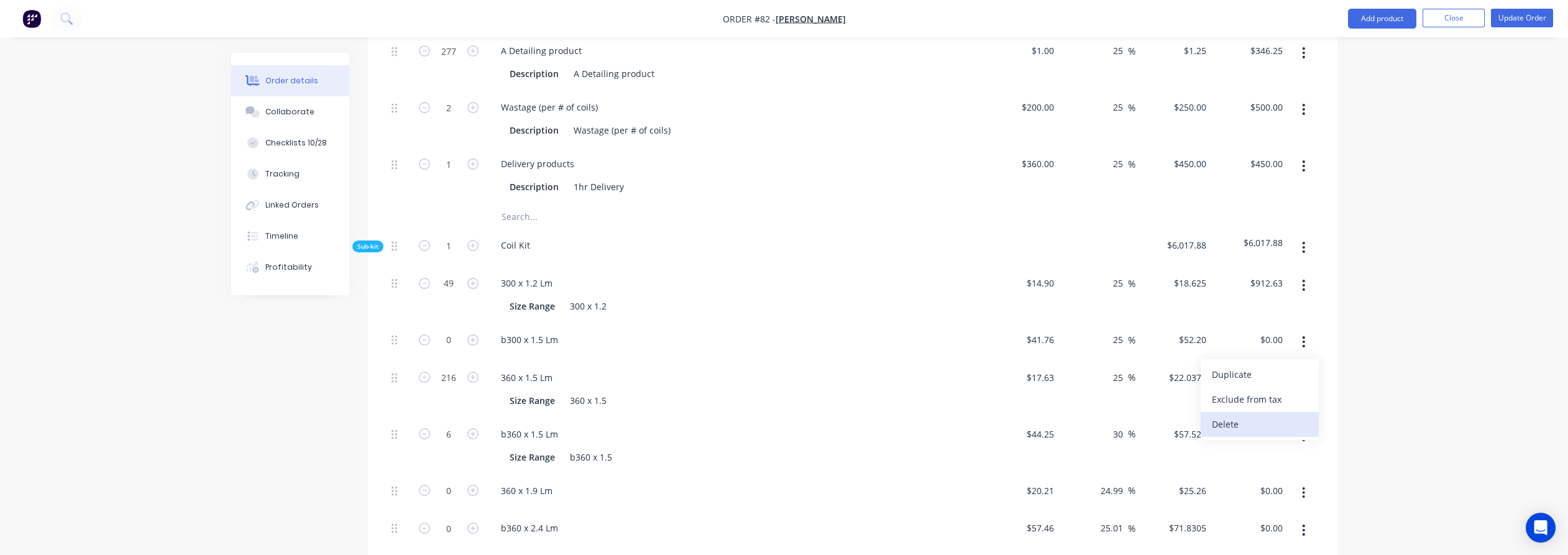
click at [1253, 415] on div "Delete" at bounding box center [1259, 424] width 95 height 18
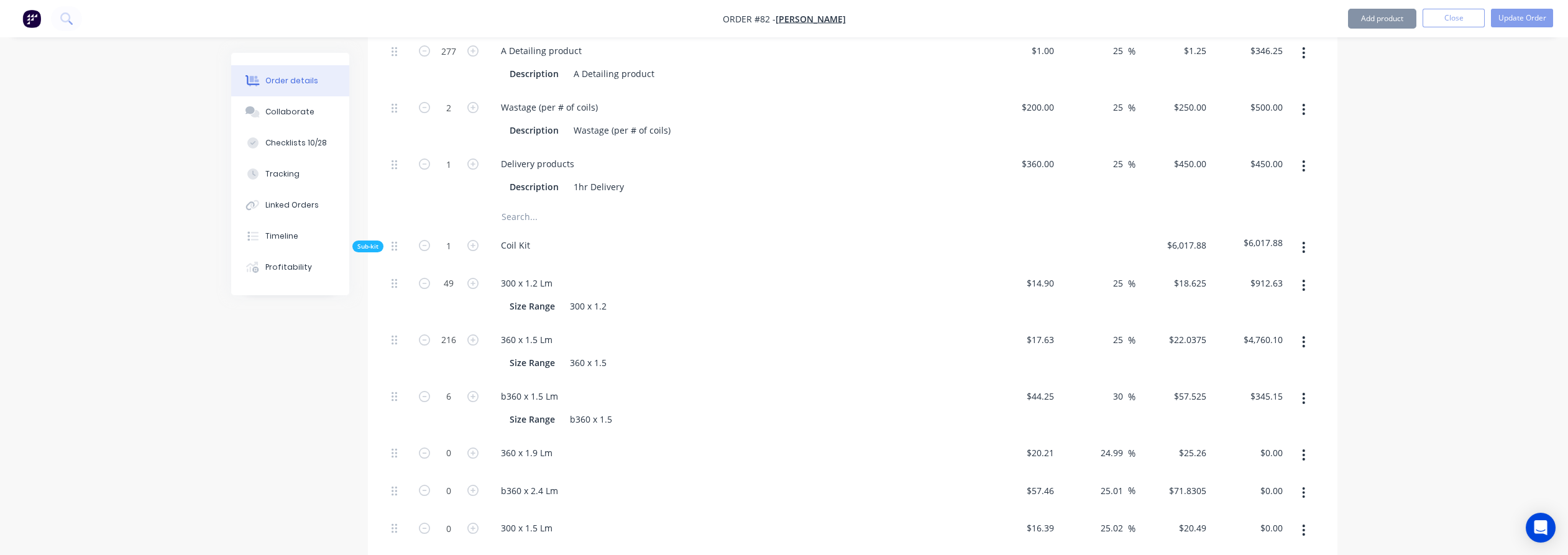
click at [1414, 323] on div "Order details Collaborate Checklists 10/28 Tracking Linked Orders Timeline Prof…" at bounding box center [784, 319] width 1568 height 2708
click at [1518, 17] on button "Update Order" at bounding box center [1522, 18] width 62 height 18
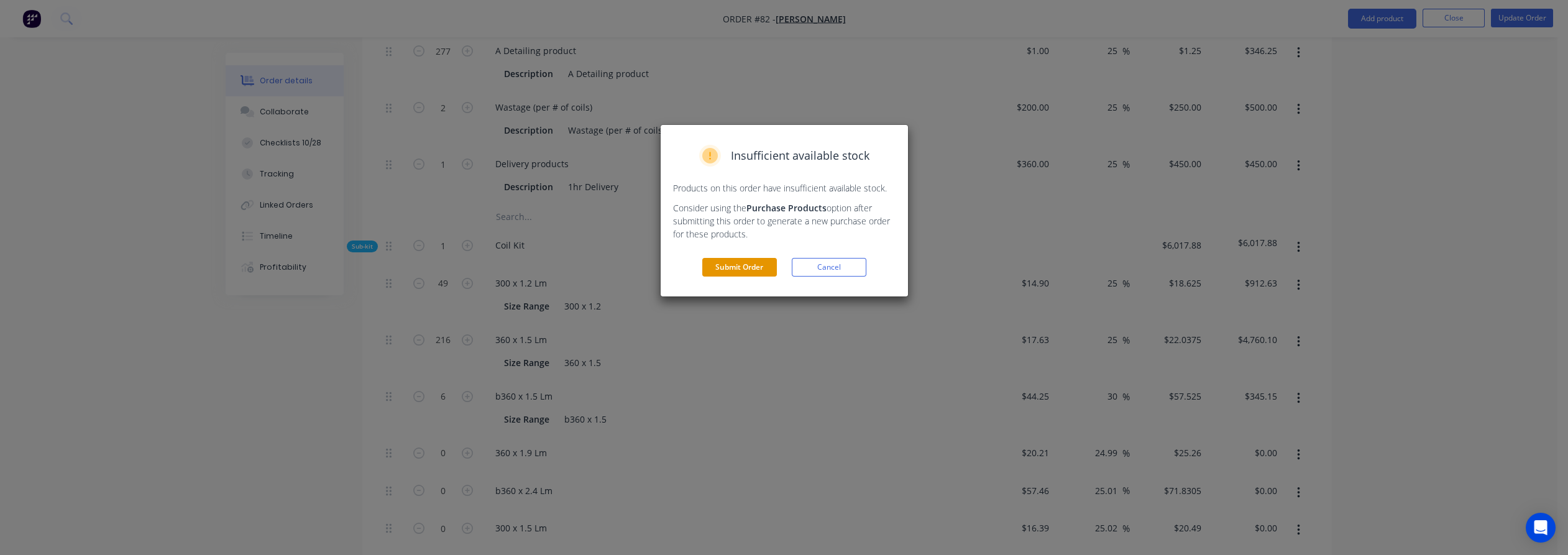
click at [742, 263] on button "Submit Order" at bounding box center [739, 267] width 75 height 18
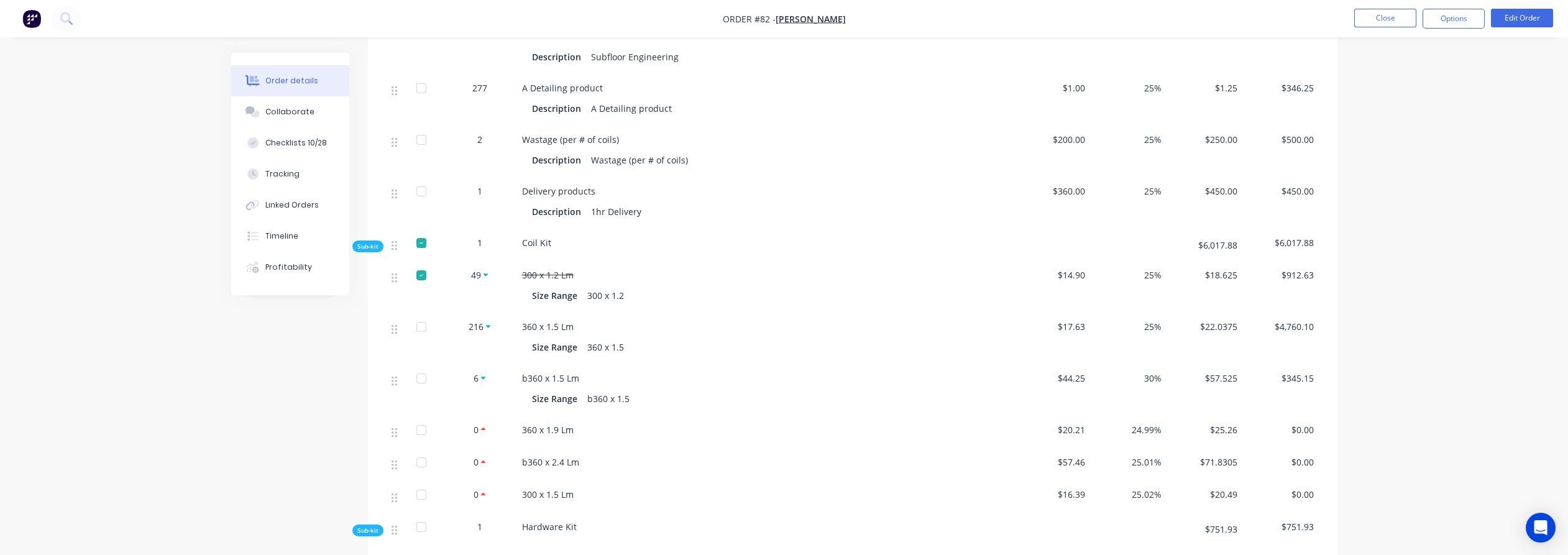
scroll to position [967, 0]
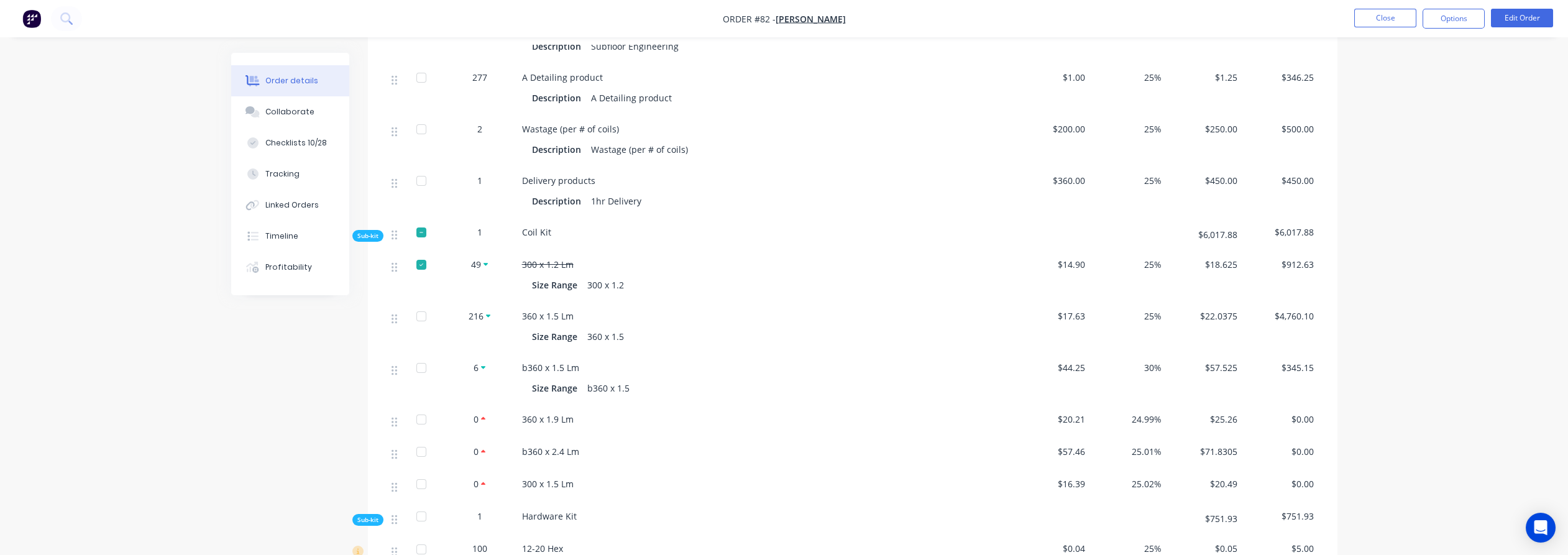
click at [424, 253] on div at bounding box center [421, 265] width 25 height 25
click at [301, 370] on div "Created by [PERSON_NAME] Created [DATE] Required [DATE] Assigned to LO AS Invoi…" at bounding box center [784, 230] width 1106 height 2288
drag, startPoint x: 611, startPoint y: 266, endPoint x: 569, endPoint y: 266, distance: 42.0
click at [569, 276] on div "Size Range 300 x 1.2" at bounding box center [765, 284] width 467 height 18
click at [569, 276] on div "Size Range" at bounding box center [557, 284] width 50 height 18
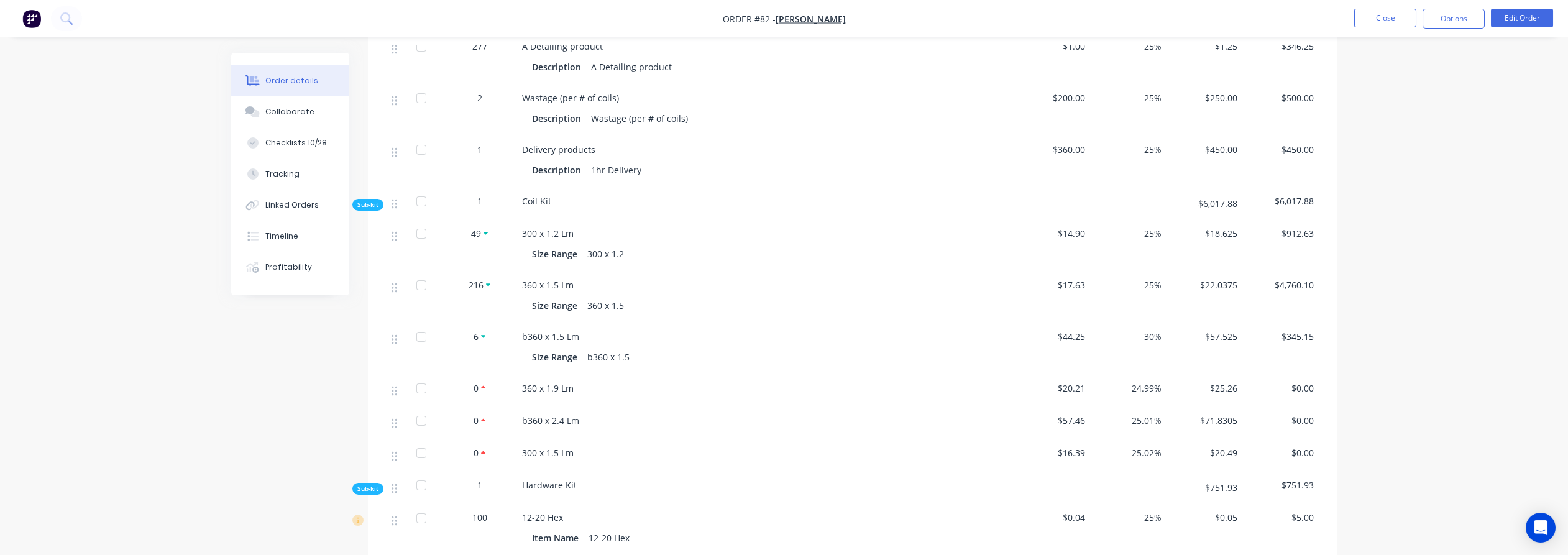
scroll to position [1035, 0]
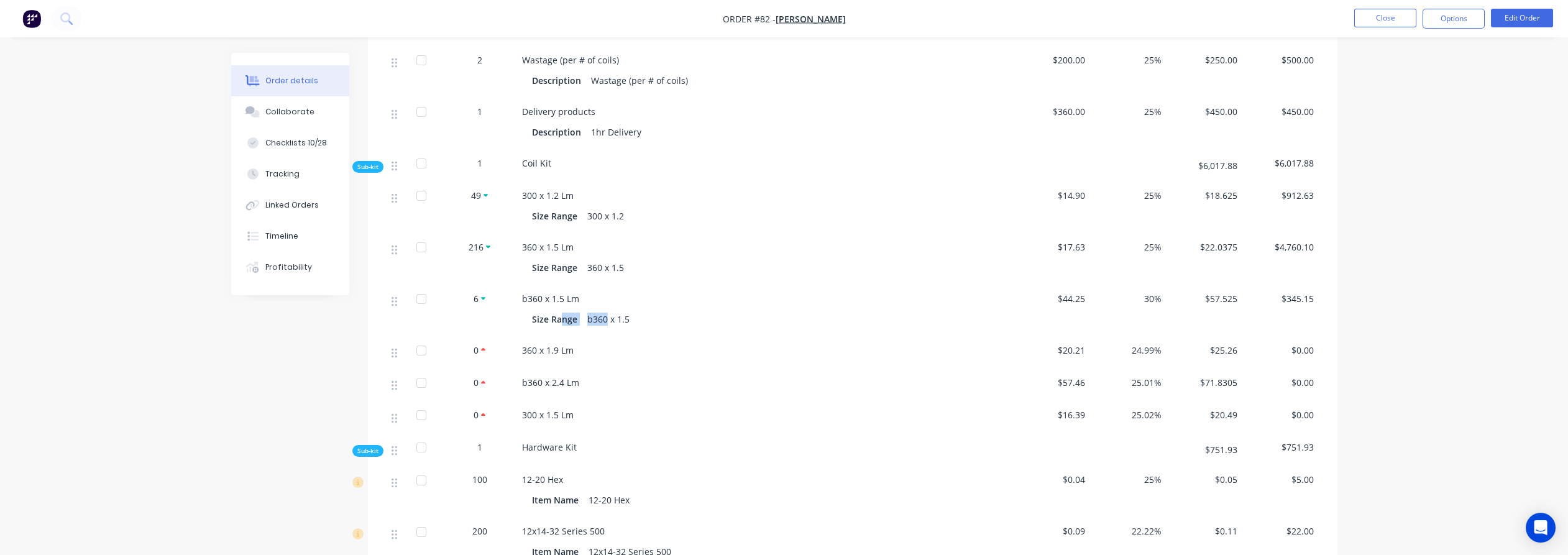
drag, startPoint x: 607, startPoint y: 296, endPoint x: 560, endPoint y: 299, distance: 47.1
click at [560, 310] on div "Size Range b360 x 1.5" at bounding box center [765, 318] width 467 height 18
click at [560, 310] on div "Size Range" at bounding box center [557, 318] width 50 height 18
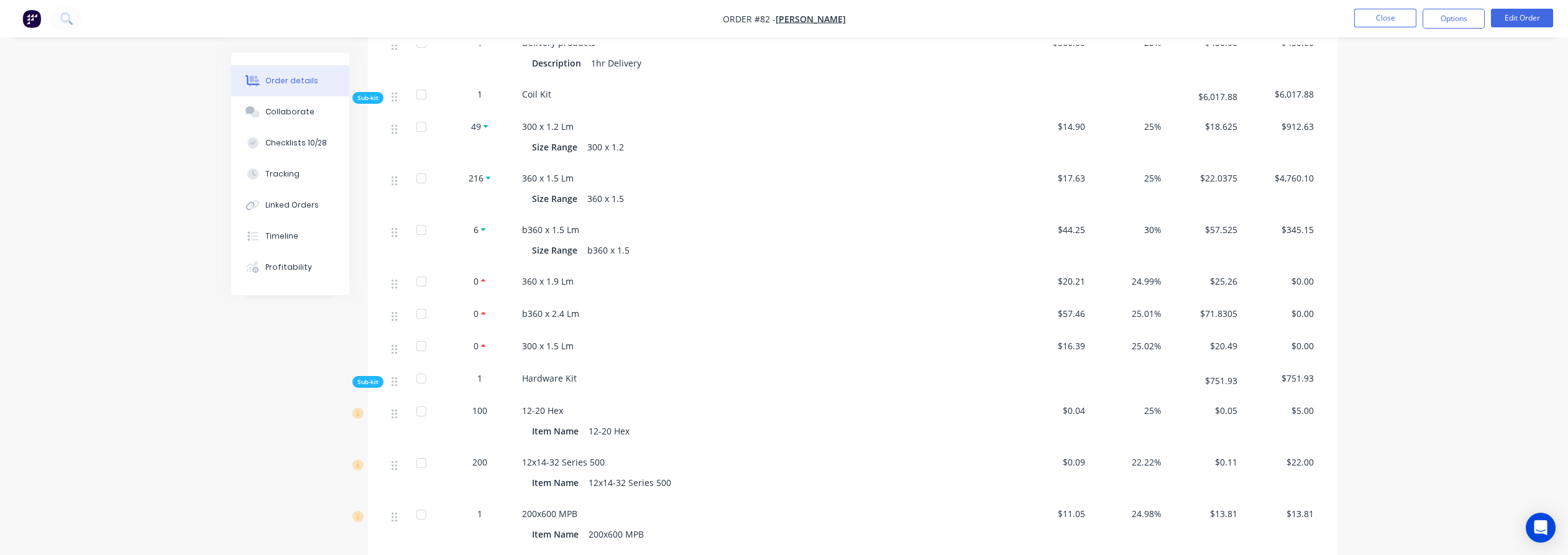
click at [233, 354] on div "Created by [PERSON_NAME] Created [DATE] Required [DATE] Assigned to LO AS Invoi…" at bounding box center [784, 92] width 1106 height 2288
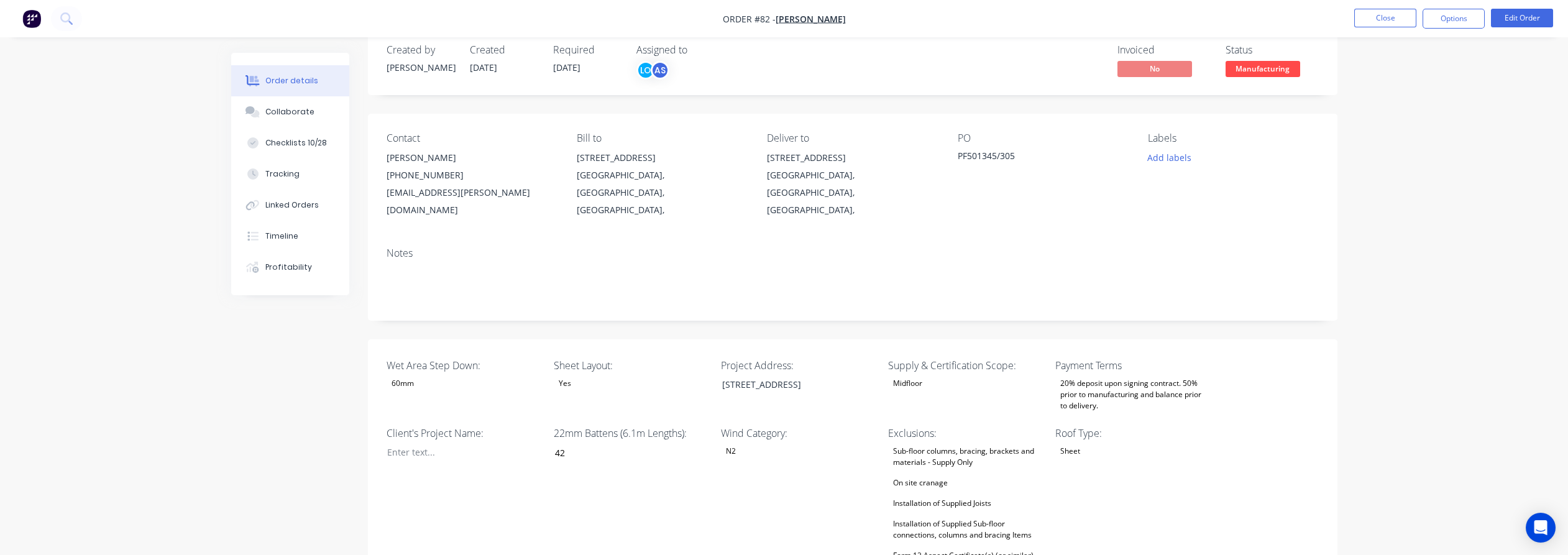
scroll to position [0, 0]
